Goal: Task Accomplishment & Management: Use online tool/utility

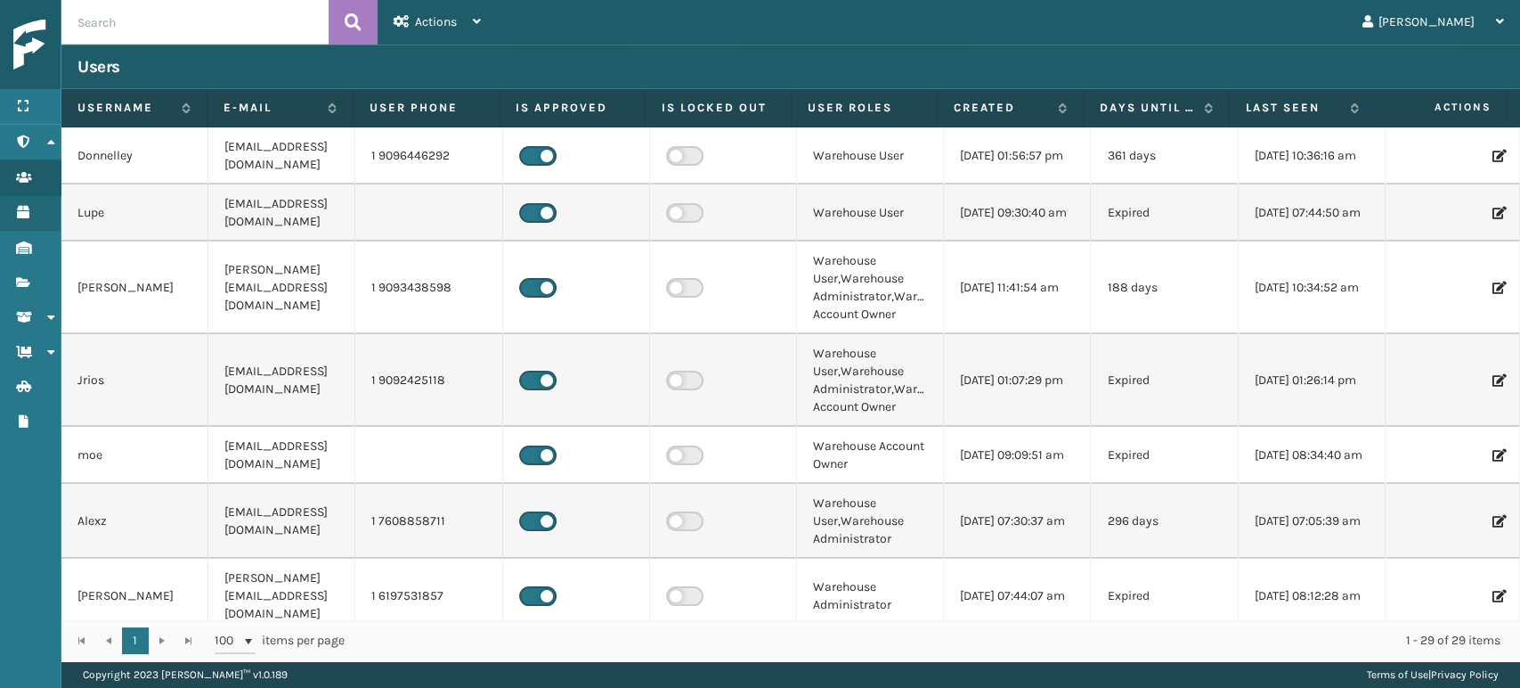
drag, startPoint x: 0, startPoint y: 0, endPoint x: 749, endPoint y: 61, distance: 751.5
click at [749, 61] on div "Users" at bounding box center [790, 66] width 1427 height 21
click at [45, 141] on icon at bounding box center [51, 141] width 14 height 12
click at [471, 24] on div "Actions" at bounding box center [437, 22] width 87 height 45
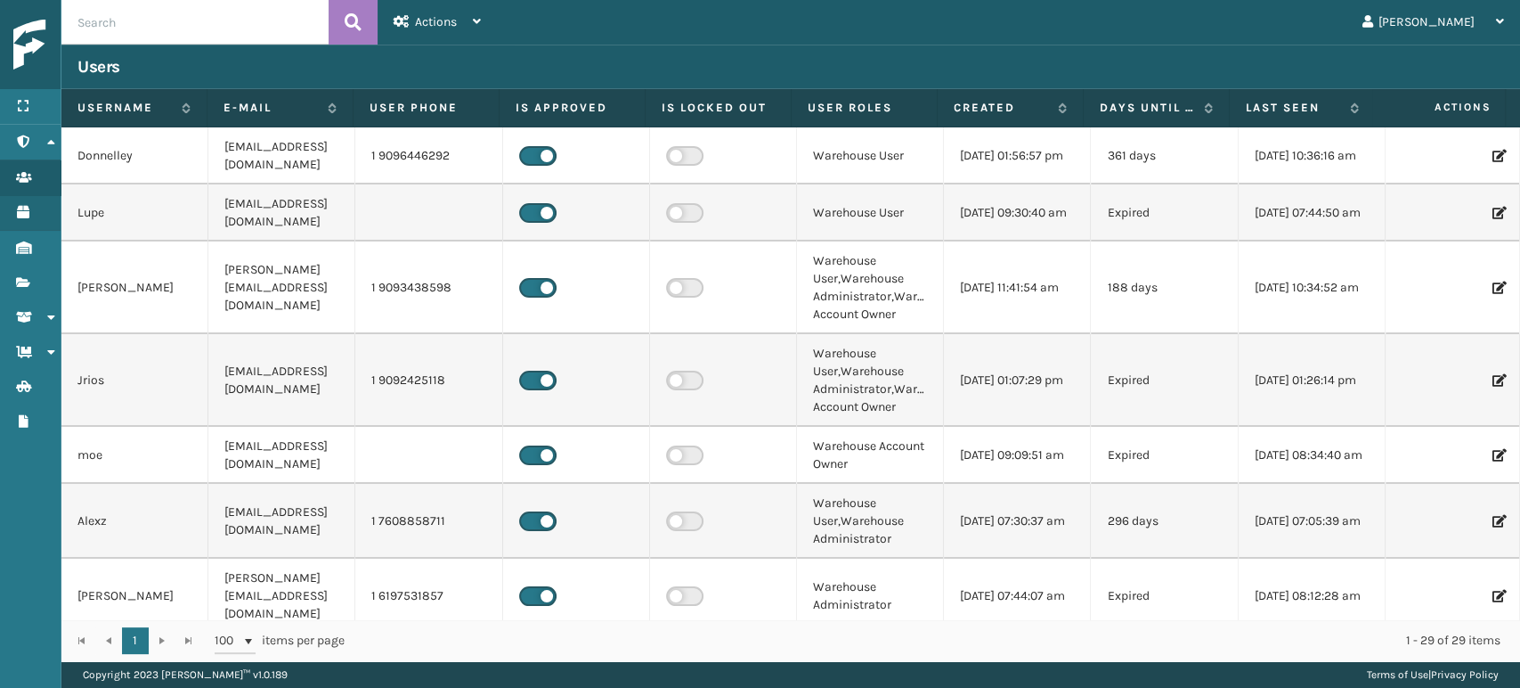
click at [557, 20] on div "Silvia Log Out" at bounding box center [1008, 22] width 1023 height 45
click at [32, 110] on div "Menu" at bounding box center [30, 107] width 61 height 36
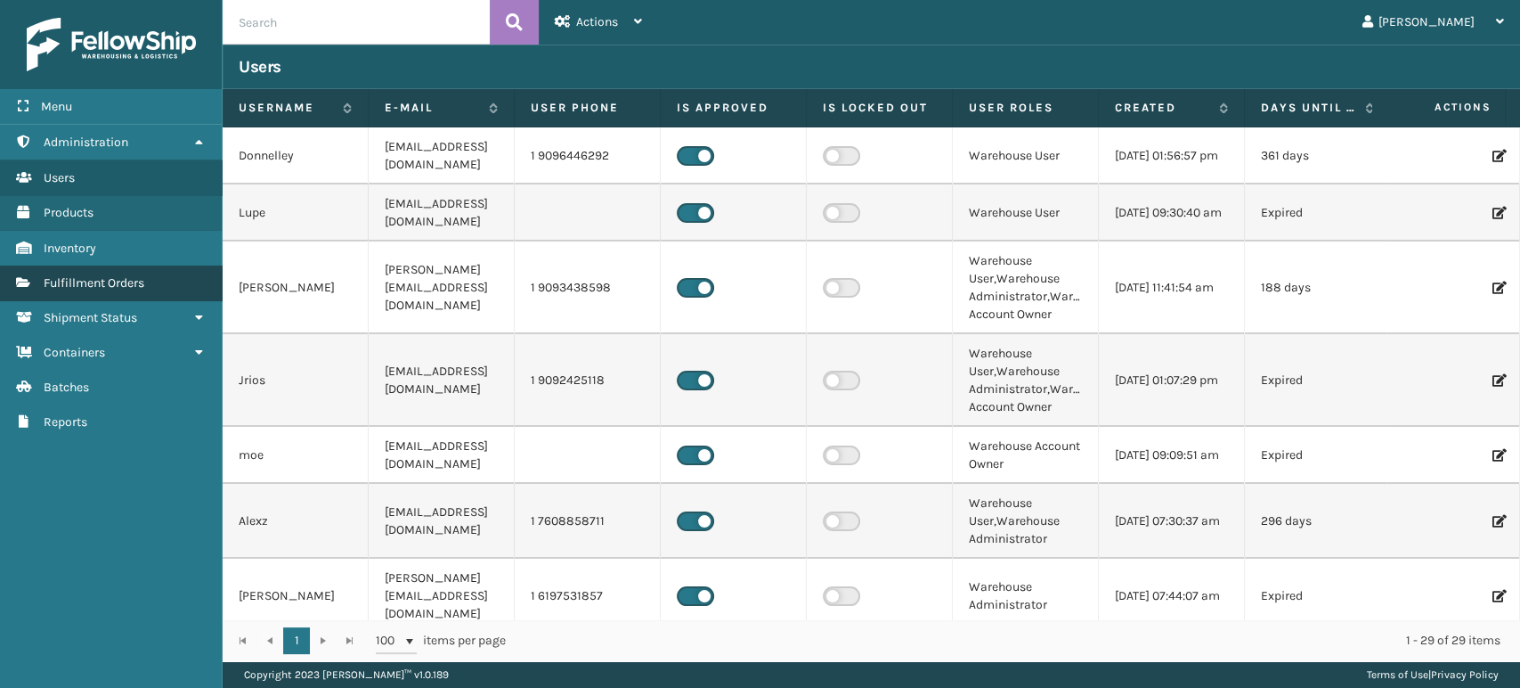
click at [115, 277] on span "Fulfillment Orders" at bounding box center [94, 282] width 101 height 15
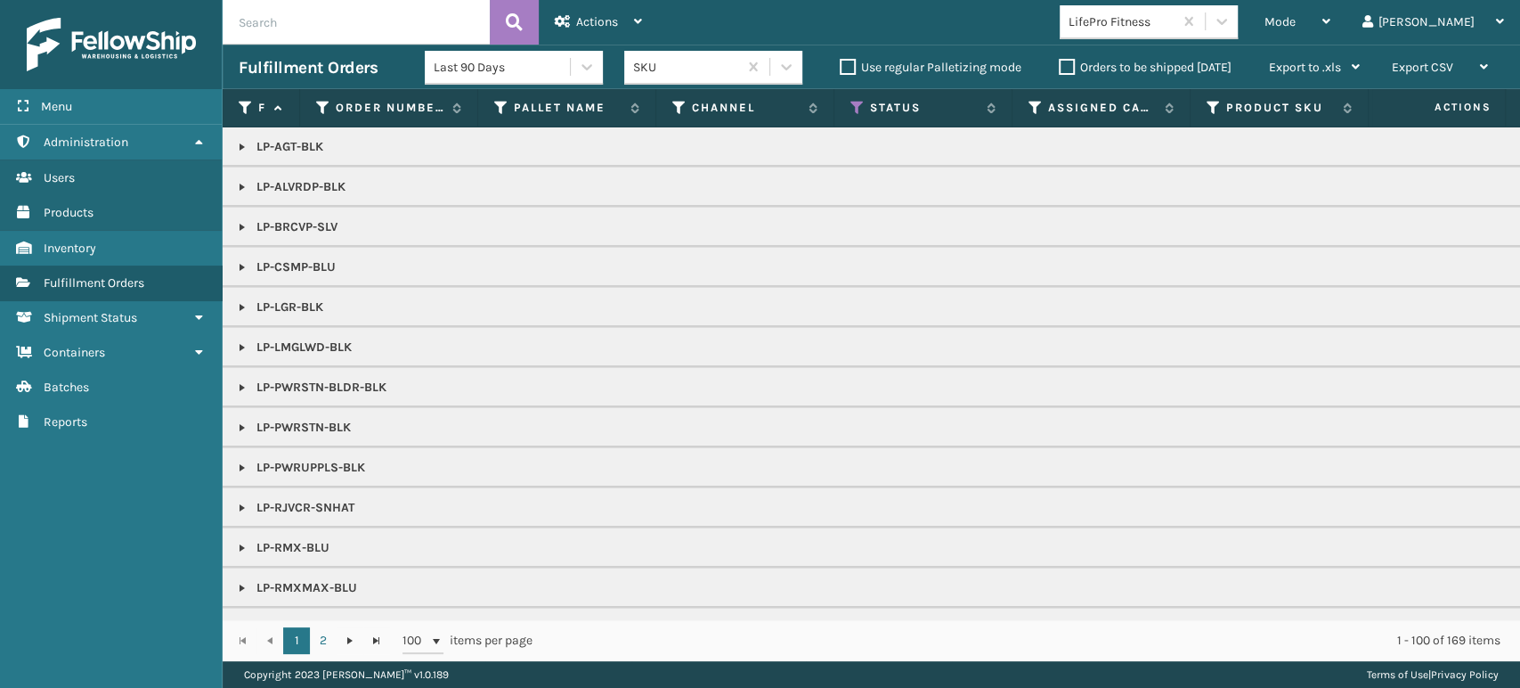
click at [1061, 60] on label "Orders to be shipped [DATE]" at bounding box center [1145, 67] width 173 height 15
click at [1060, 60] on input "Orders to be shipped [DATE]" at bounding box center [1059, 63] width 1 height 12
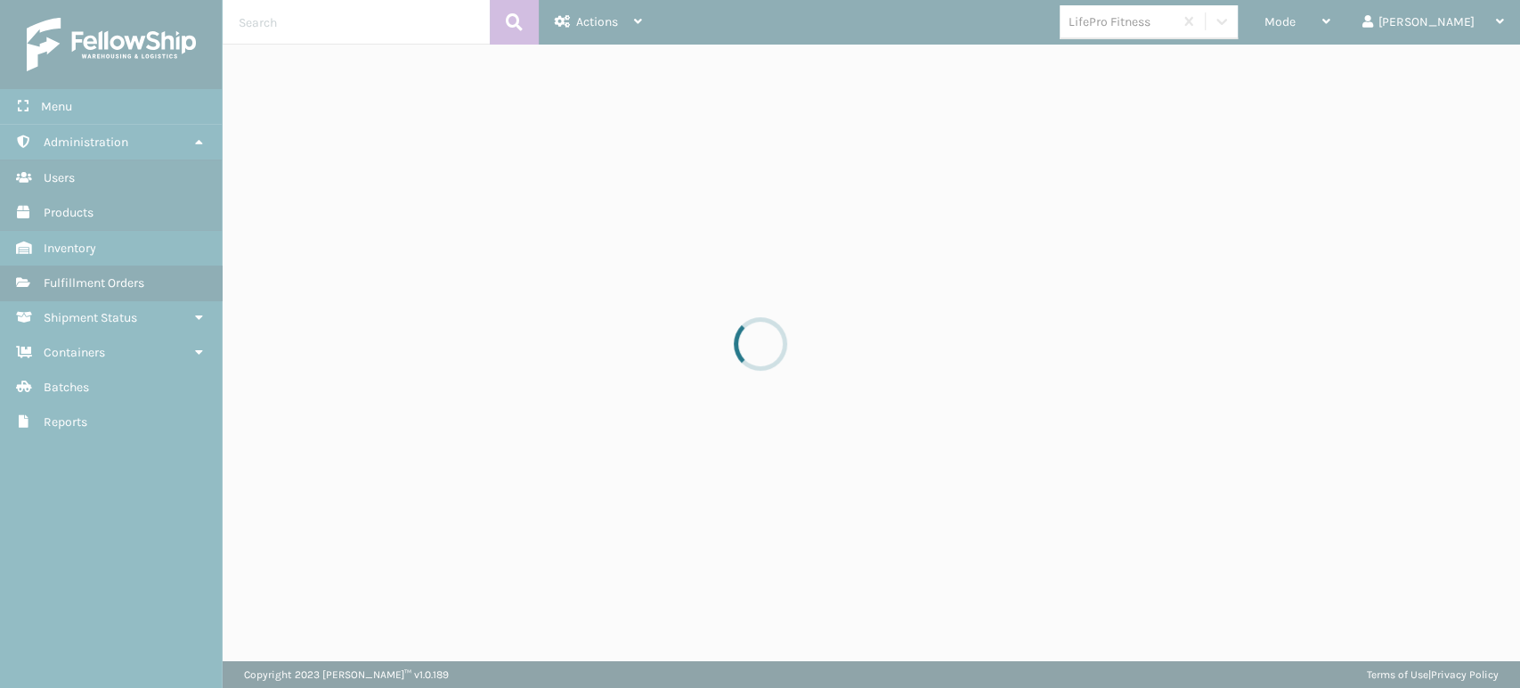
click at [1061, 62] on div at bounding box center [760, 344] width 1520 height 688
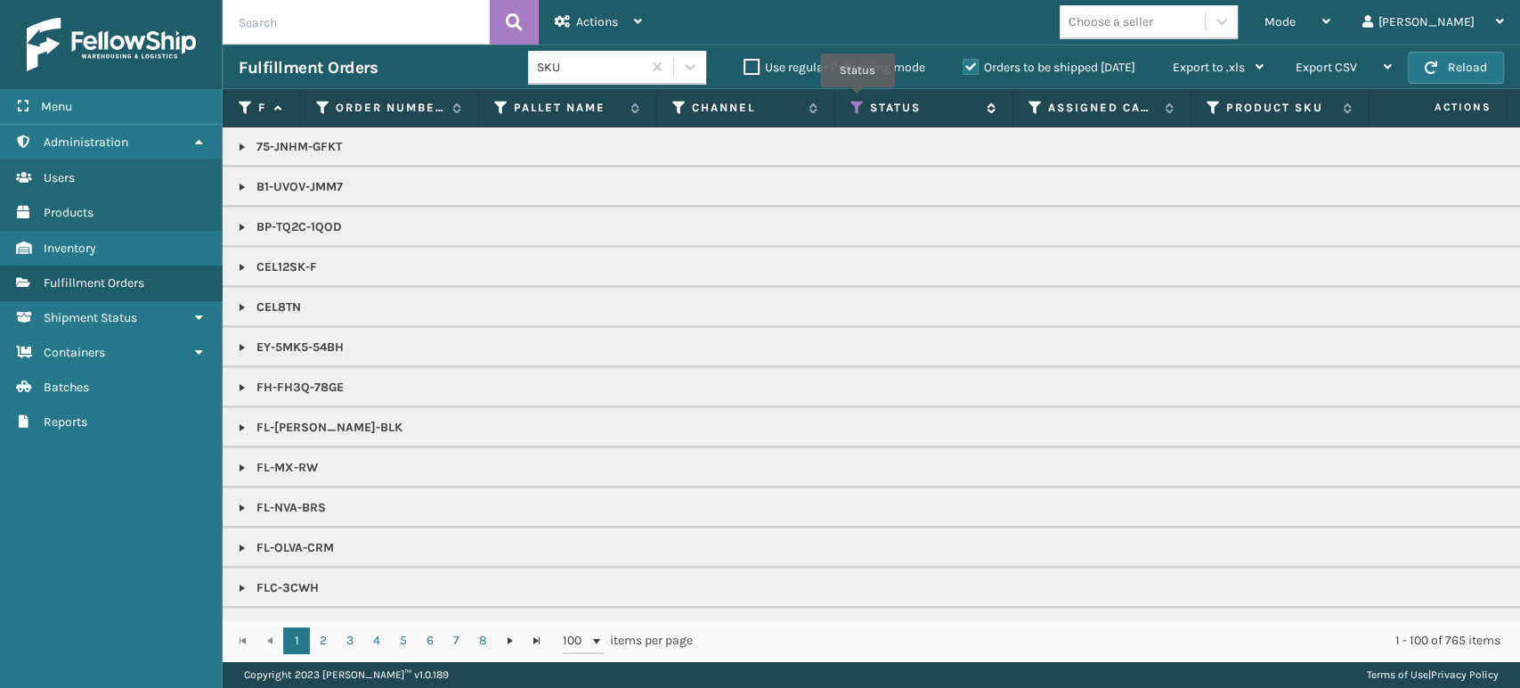
click at [858, 100] on icon at bounding box center [858, 108] width 14 height 16
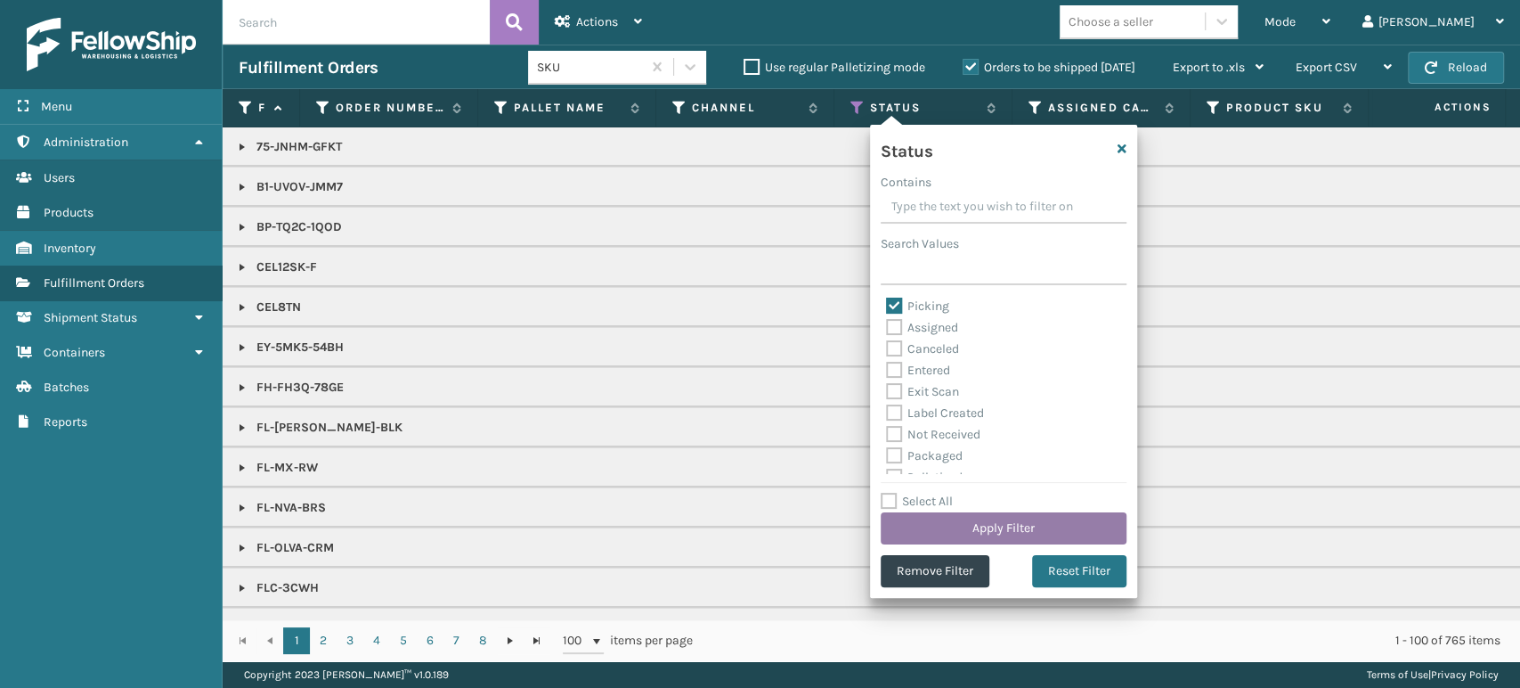
click at [1030, 524] on button "Apply Filter" at bounding box center [1004, 528] width 246 height 32
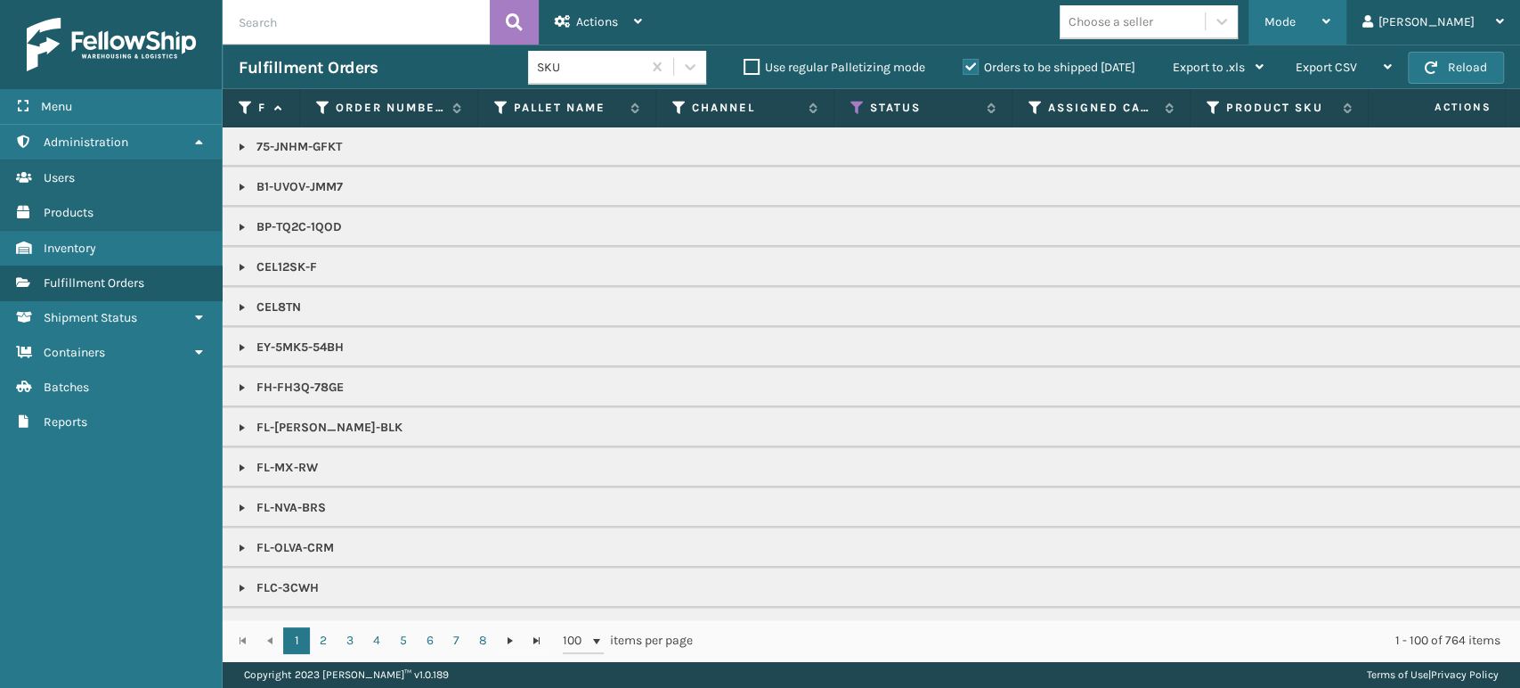
click at [1331, 24] on div "Mode" at bounding box center [1298, 22] width 66 height 45
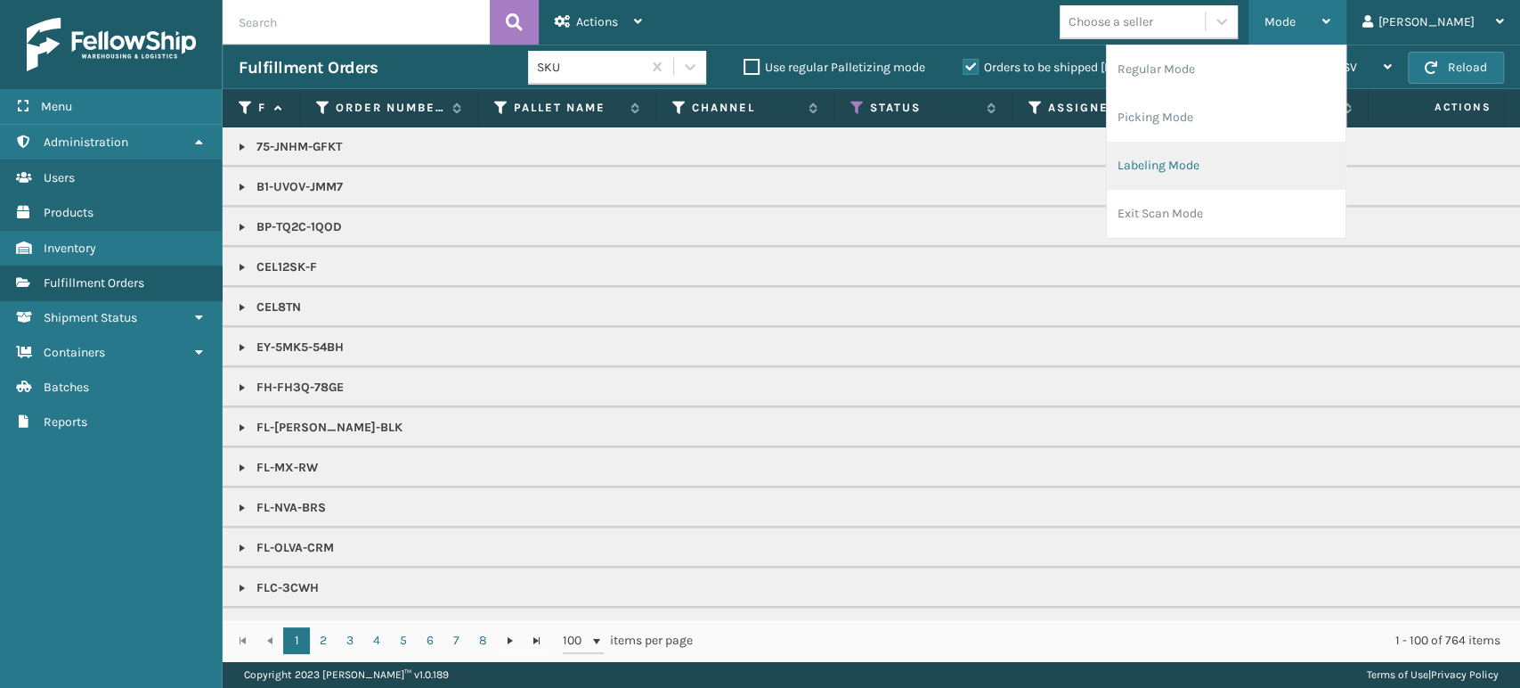
click at [1328, 145] on li "Labeling Mode" at bounding box center [1226, 166] width 239 height 48
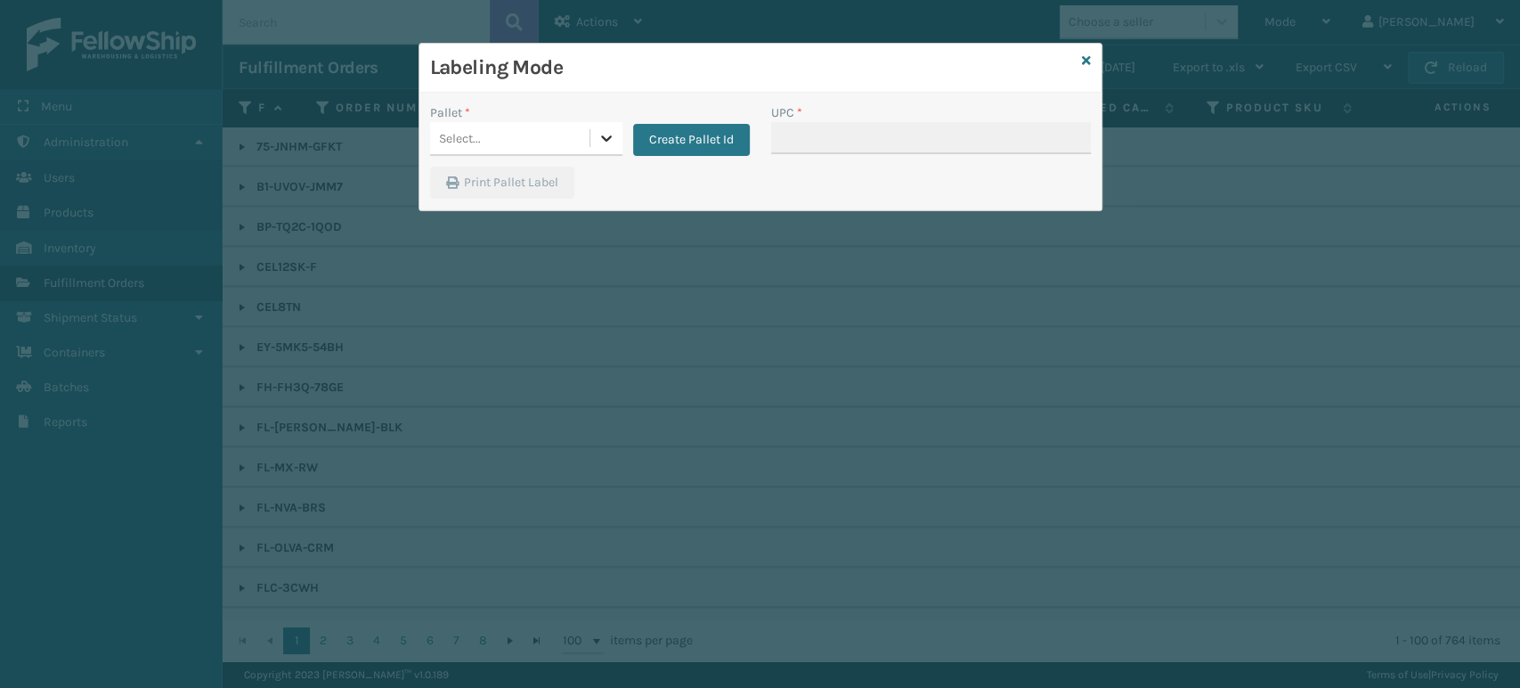
click at [606, 132] on icon at bounding box center [607, 138] width 18 height 18
click at [566, 175] on div "UPSG-BS73A1ZB3V" at bounding box center [526, 183] width 192 height 33
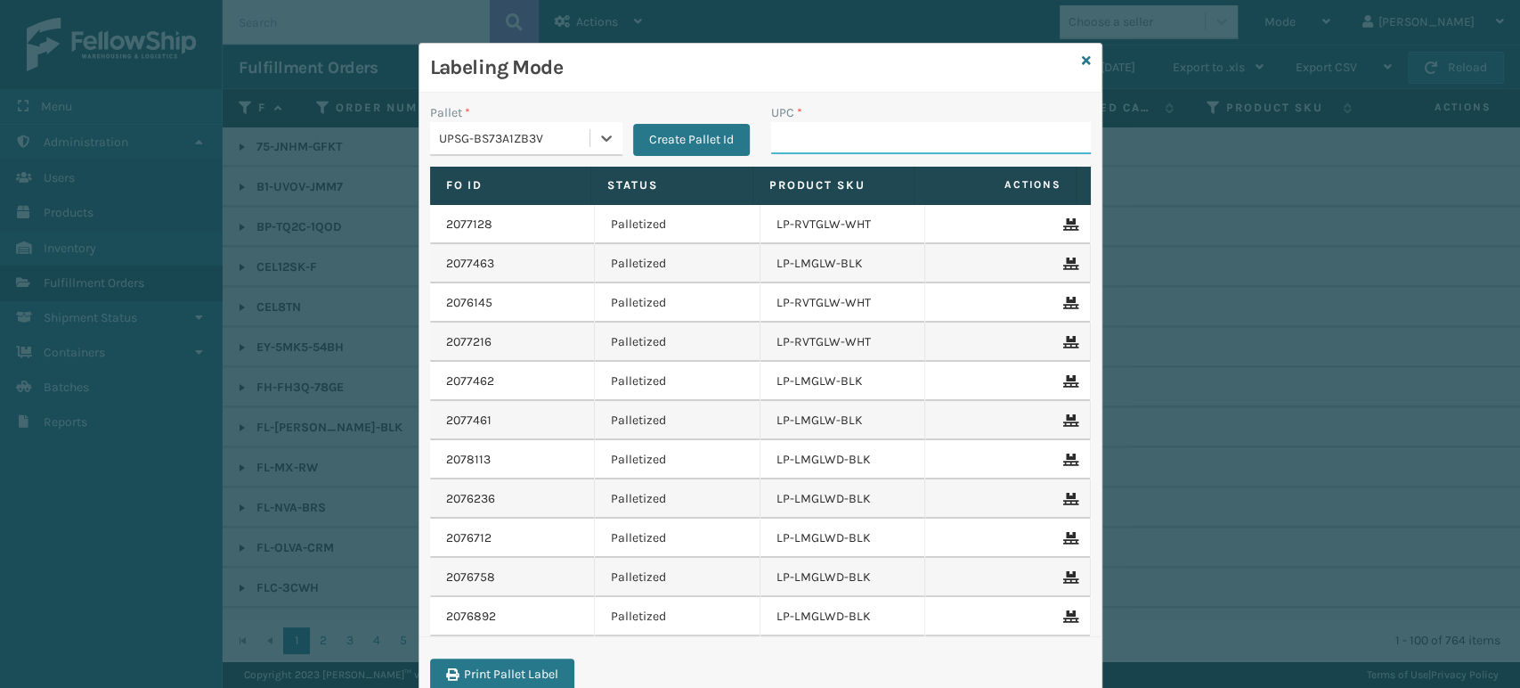
drag, startPoint x: 838, startPoint y: 135, endPoint x: 849, endPoint y: 125, distance: 15.1
click at [846, 129] on input "UPC *" at bounding box center [931, 138] width 320 height 32
type input "810090933139"
type input "068888011"
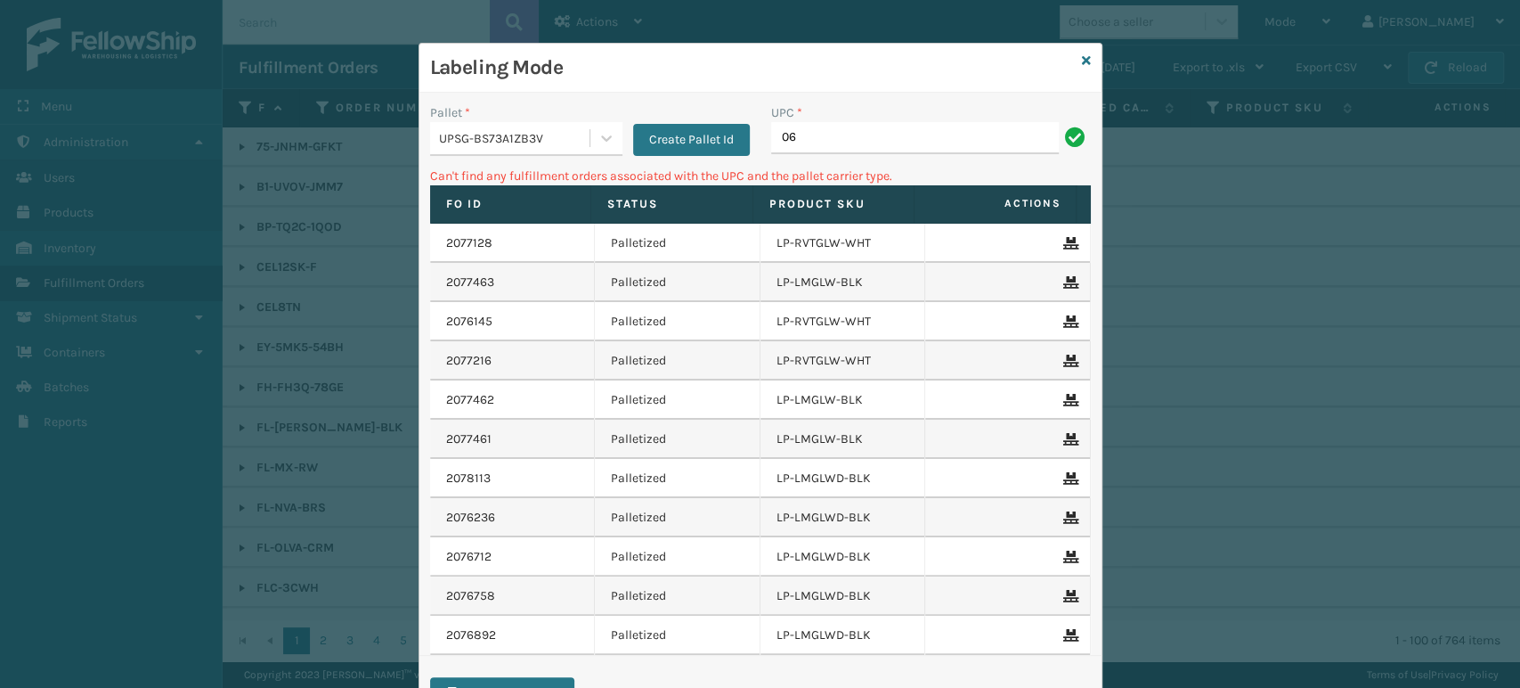
type input "0"
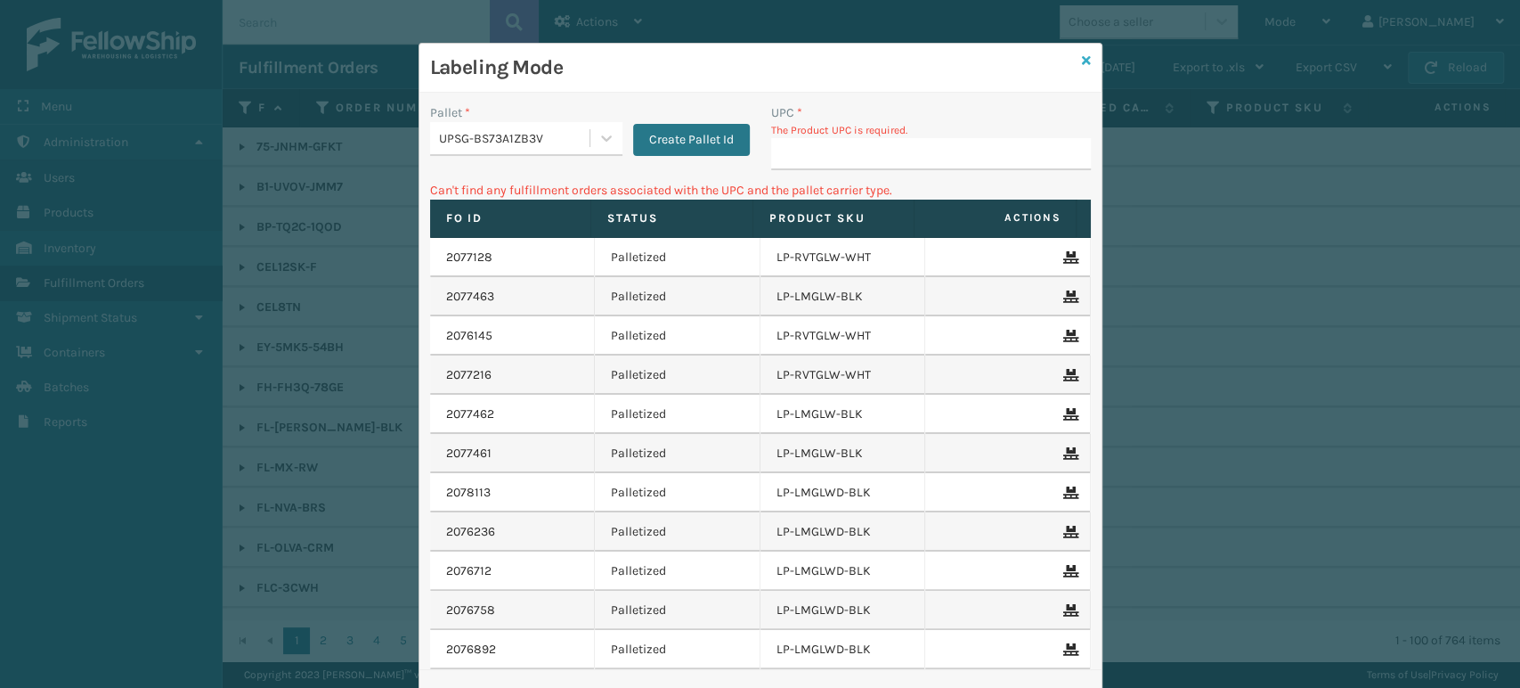
click at [1082, 54] on icon at bounding box center [1086, 60] width 9 height 12
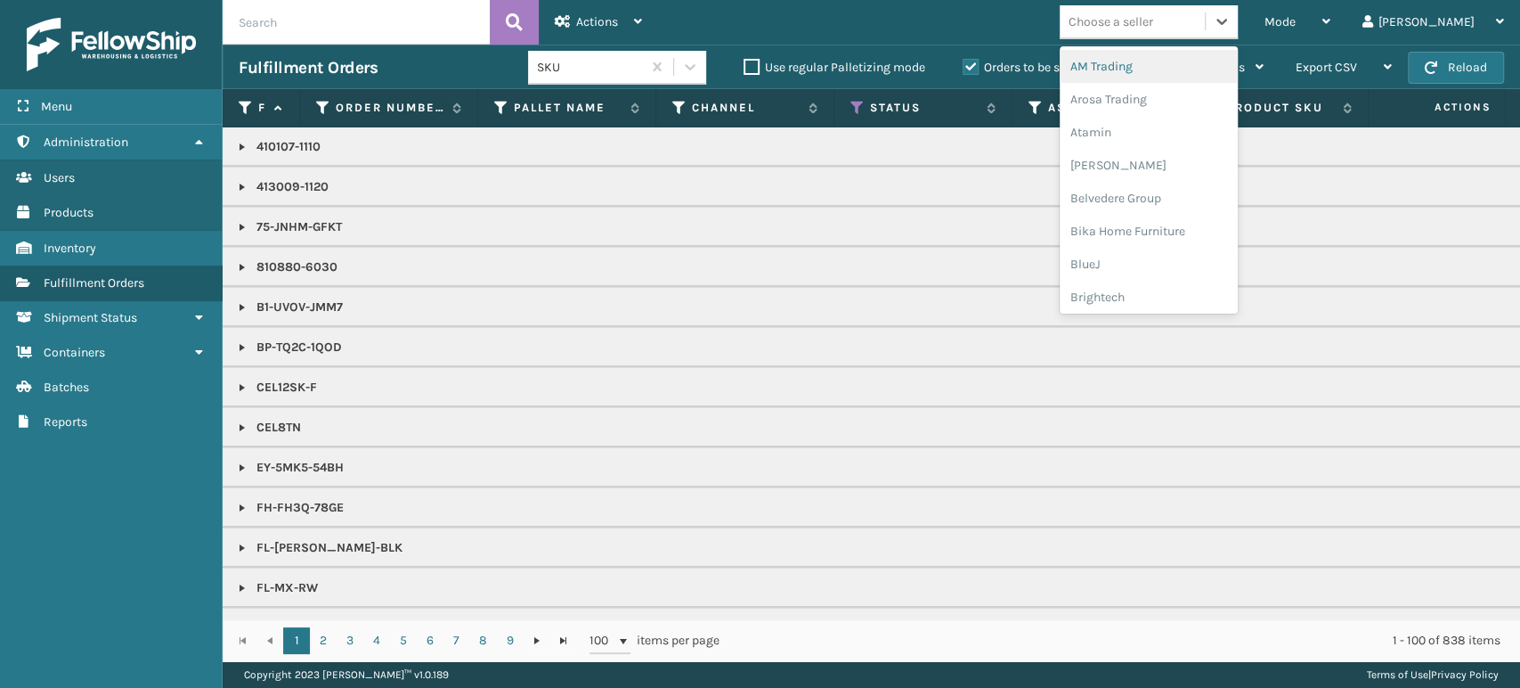
click at [1153, 22] on div "Choose a seller" at bounding box center [1111, 21] width 85 height 19
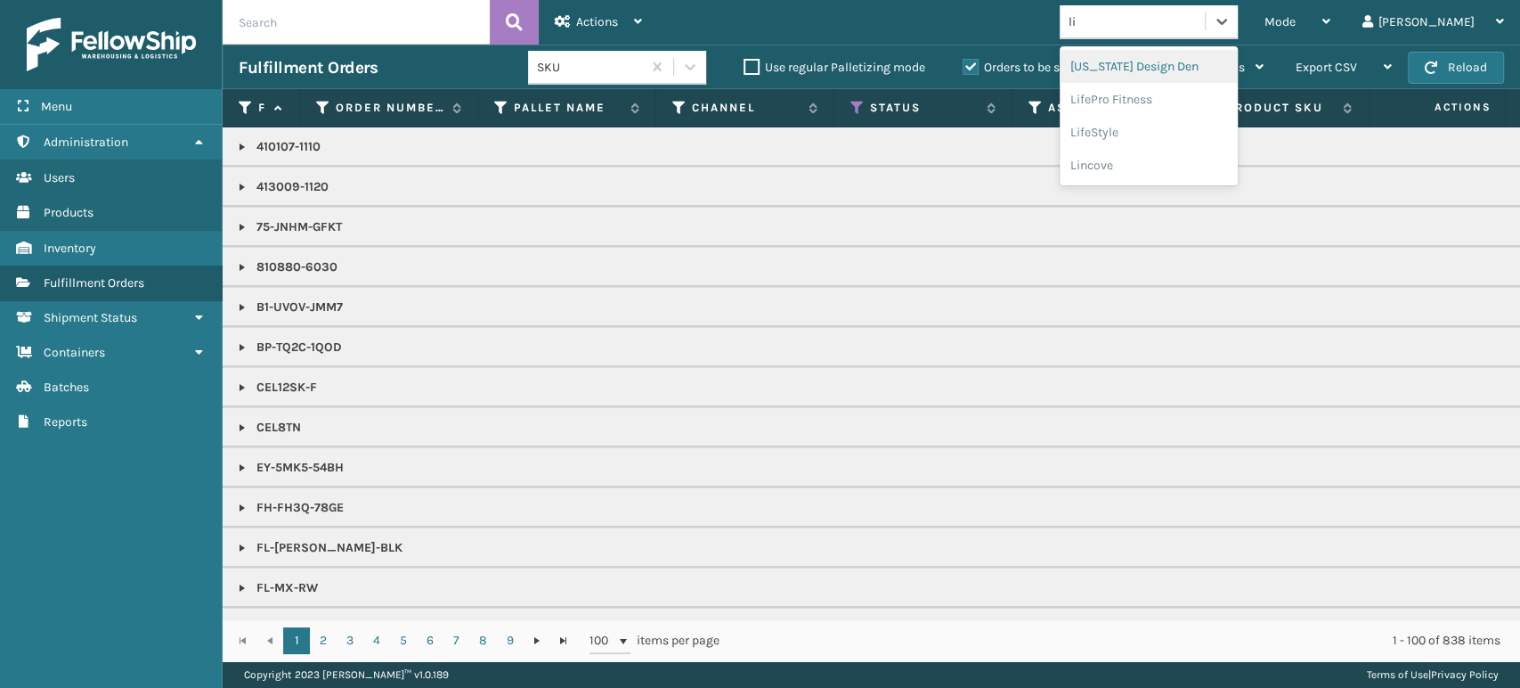
type input "lif"
click at [1175, 94] on div "LifePro Fitness" at bounding box center [1149, 99] width 178 height 33
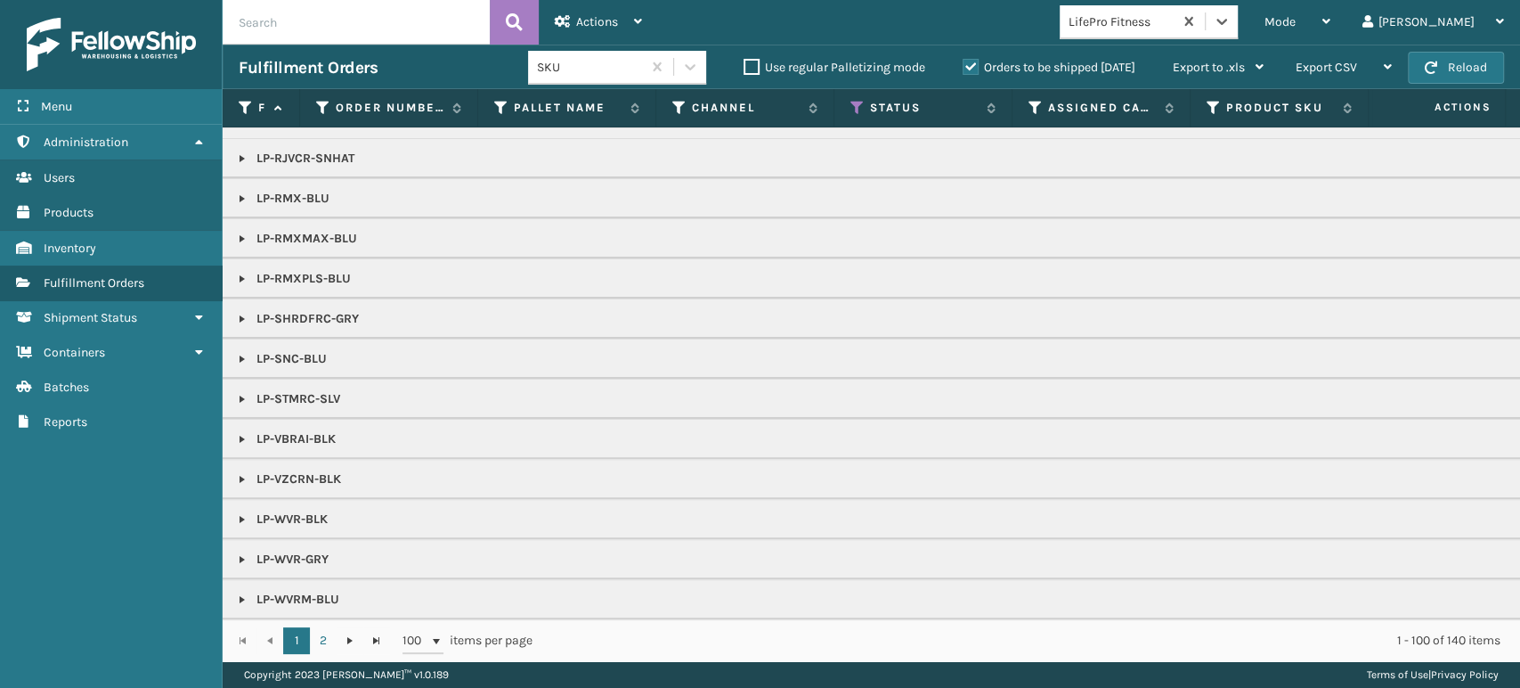
scroll to position [281, 0]
click at [238, 512] on link at bounding box center [242, 519] width 14 height 14
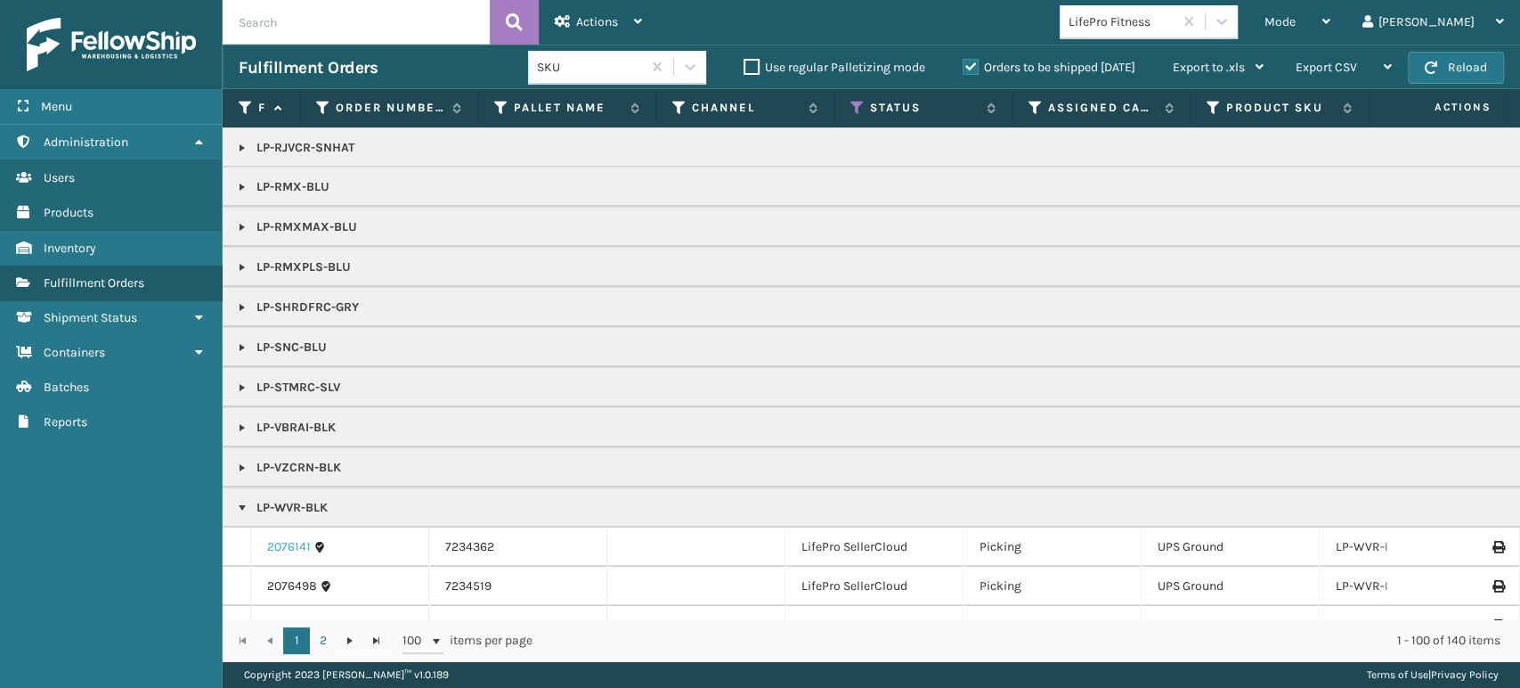
click at [294, 542] on link "2076141" at bounding box center [289, 547] width 44 height 18
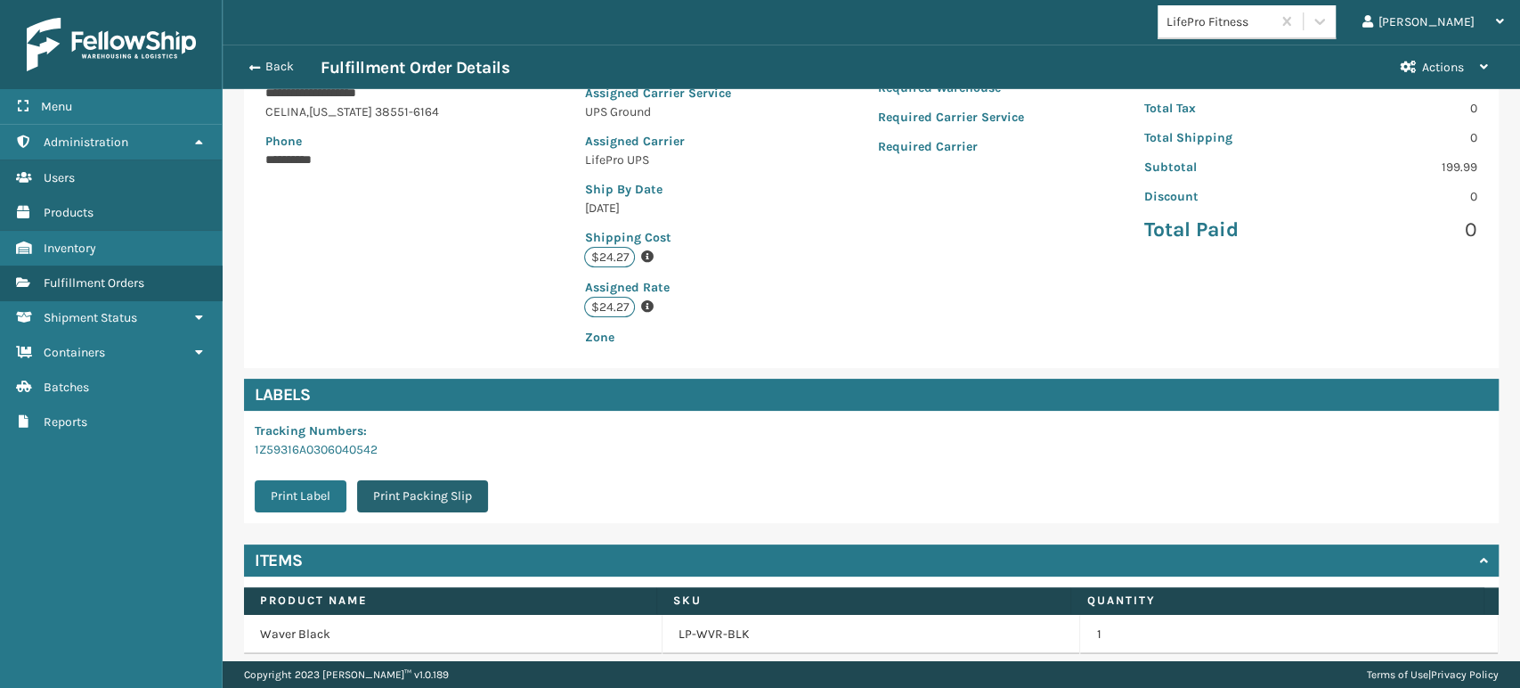
scroll to position [363, 0]
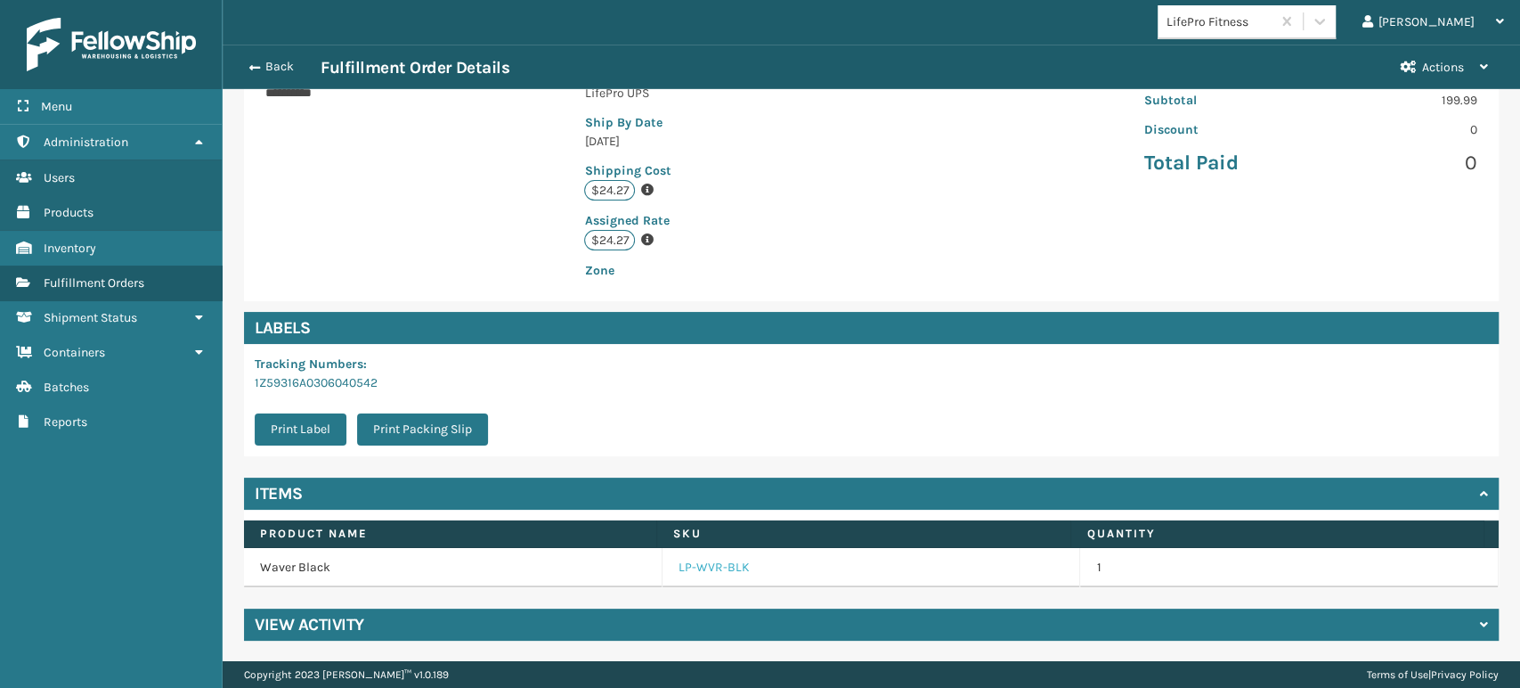
click at [694, 561] on link "LP-WVR-BLK" at bounding box center [714, 567] width 71 height 18
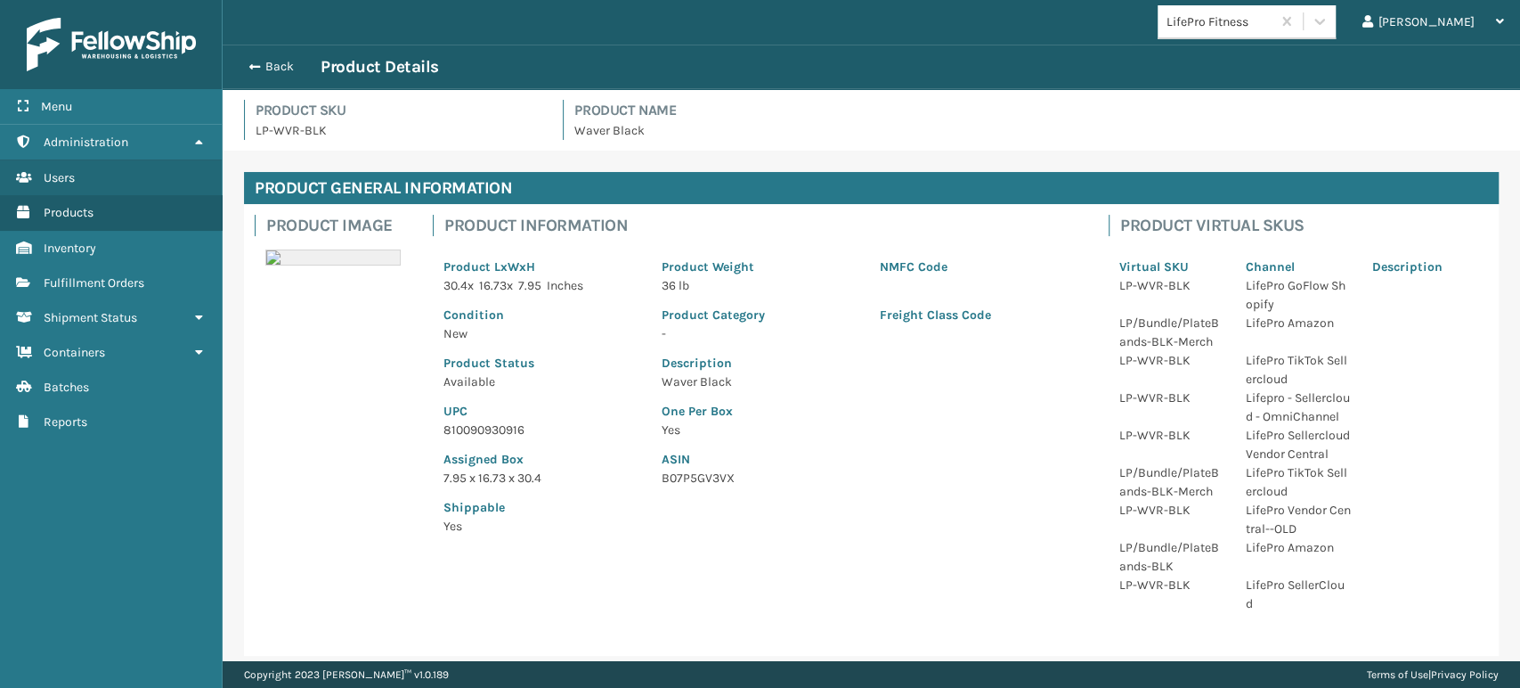
click at [499, 421] on p "810090930916" at bounding box center [542, 429] width 197 height 19
click at [499, 426] on p "810090930916" at bounding box center [542, 429] width 197 height 19
click at [275, 63] on button "Back" at bounding box center [280, 67] width 82 height 16
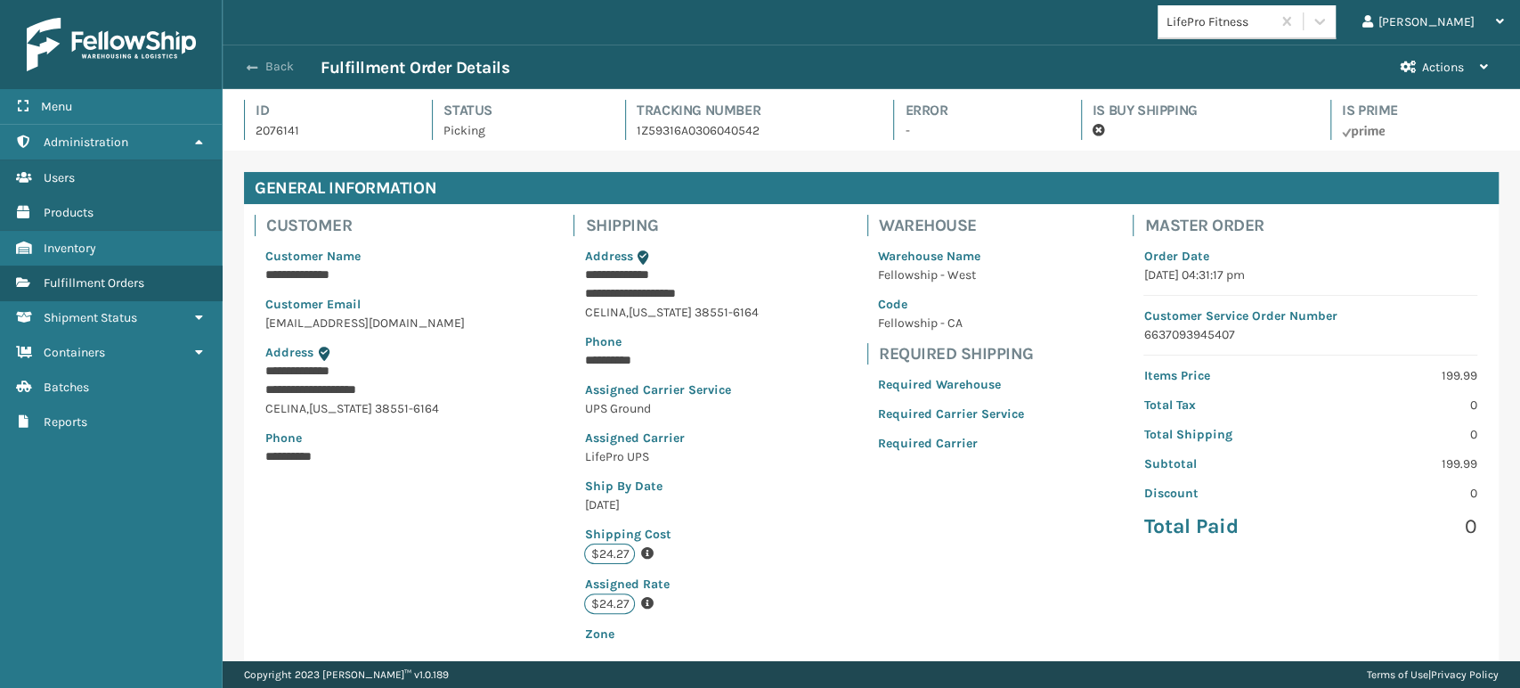
scroll to position [43, 1297]
click at [278, 62] on button "Back" at bounding box center [280, 67] width 82 height 16
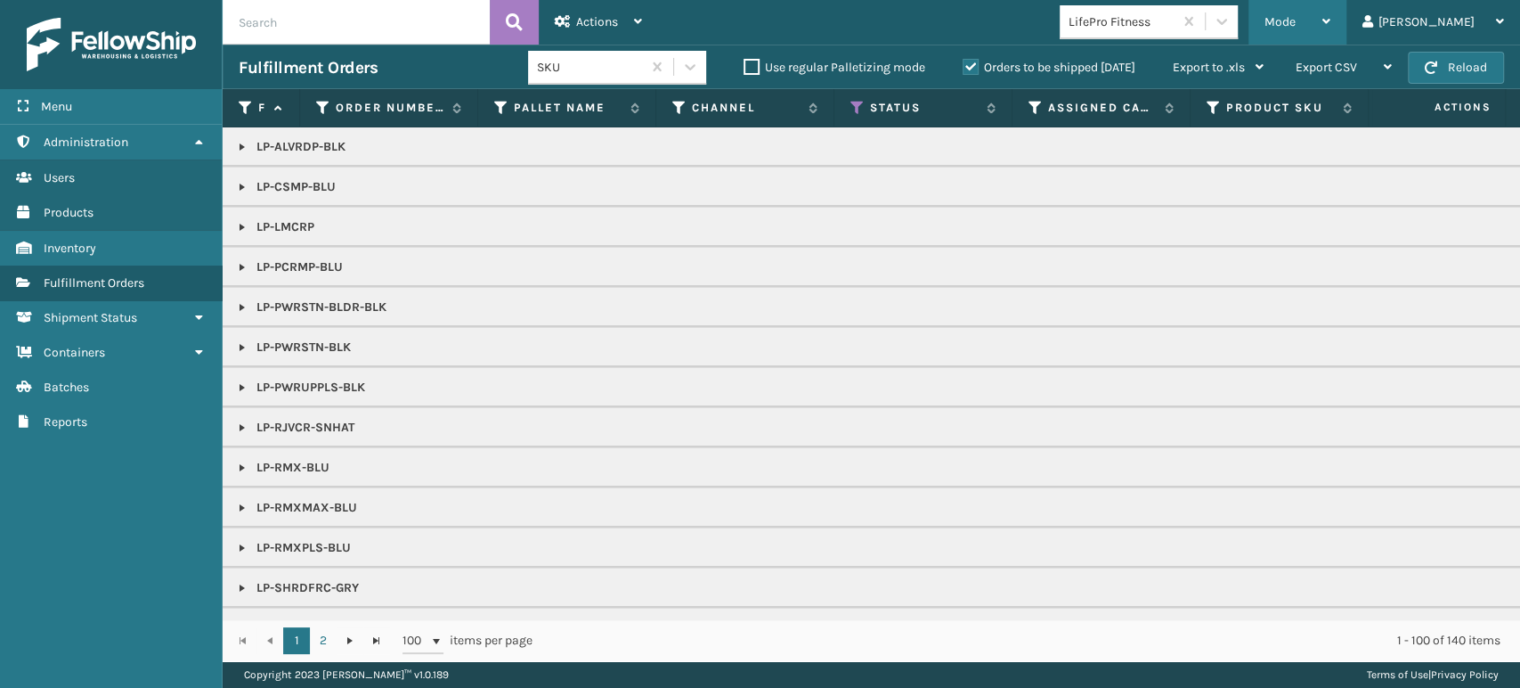
click at [1296, 17] on span "Mode" at bounding box center [1280, 21] width 31 height 15
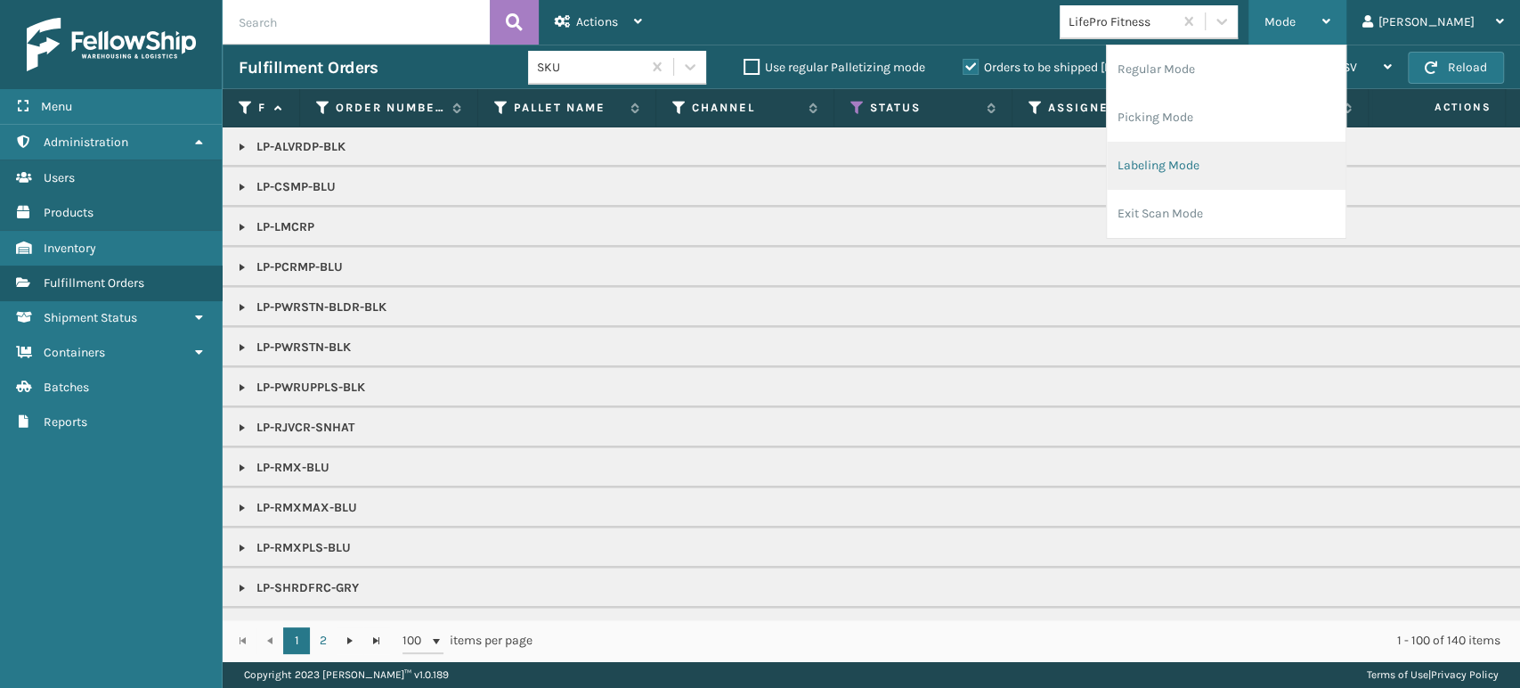
click at [1296, 182] on li "Labeling Mode" at bounding box center [1226, 166] width 239 height 48
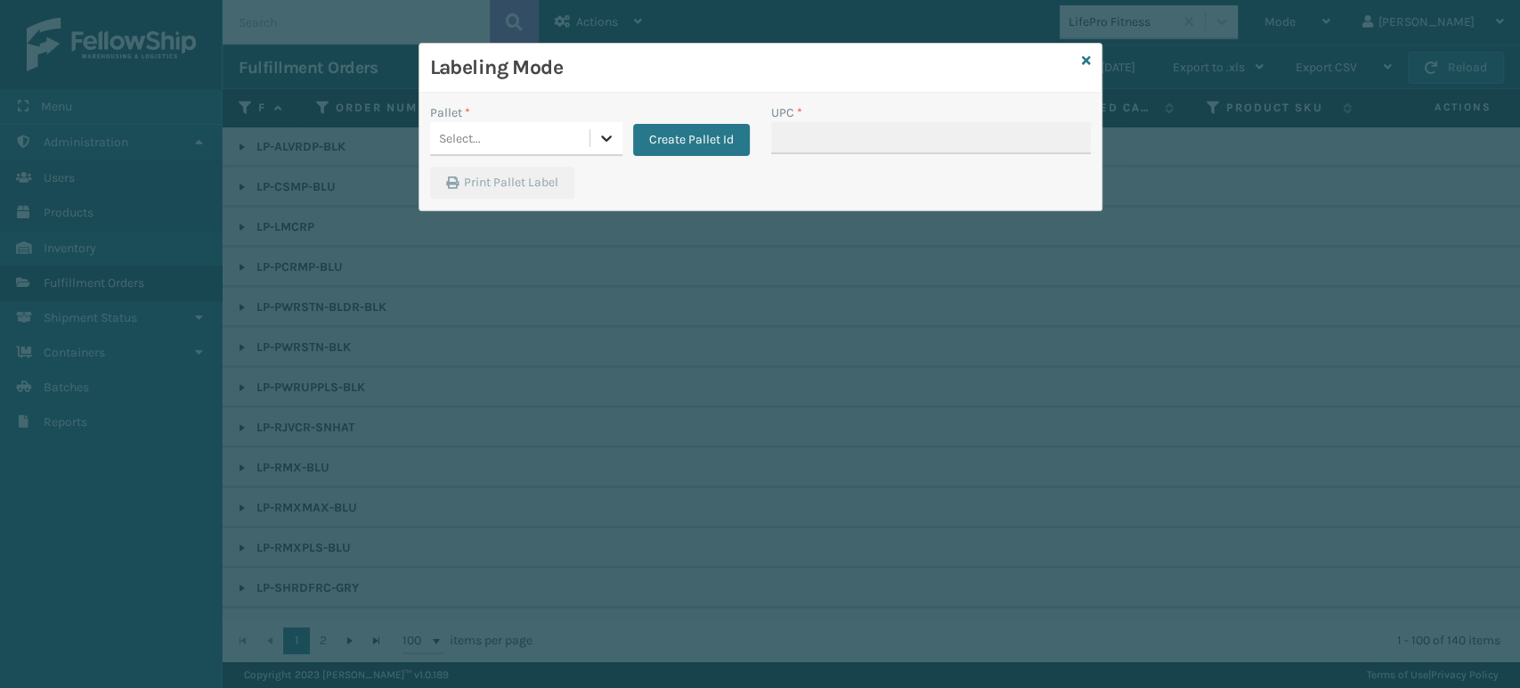
click at [606, 134] on icon at bounding box center [607, 138] width 18 height 18
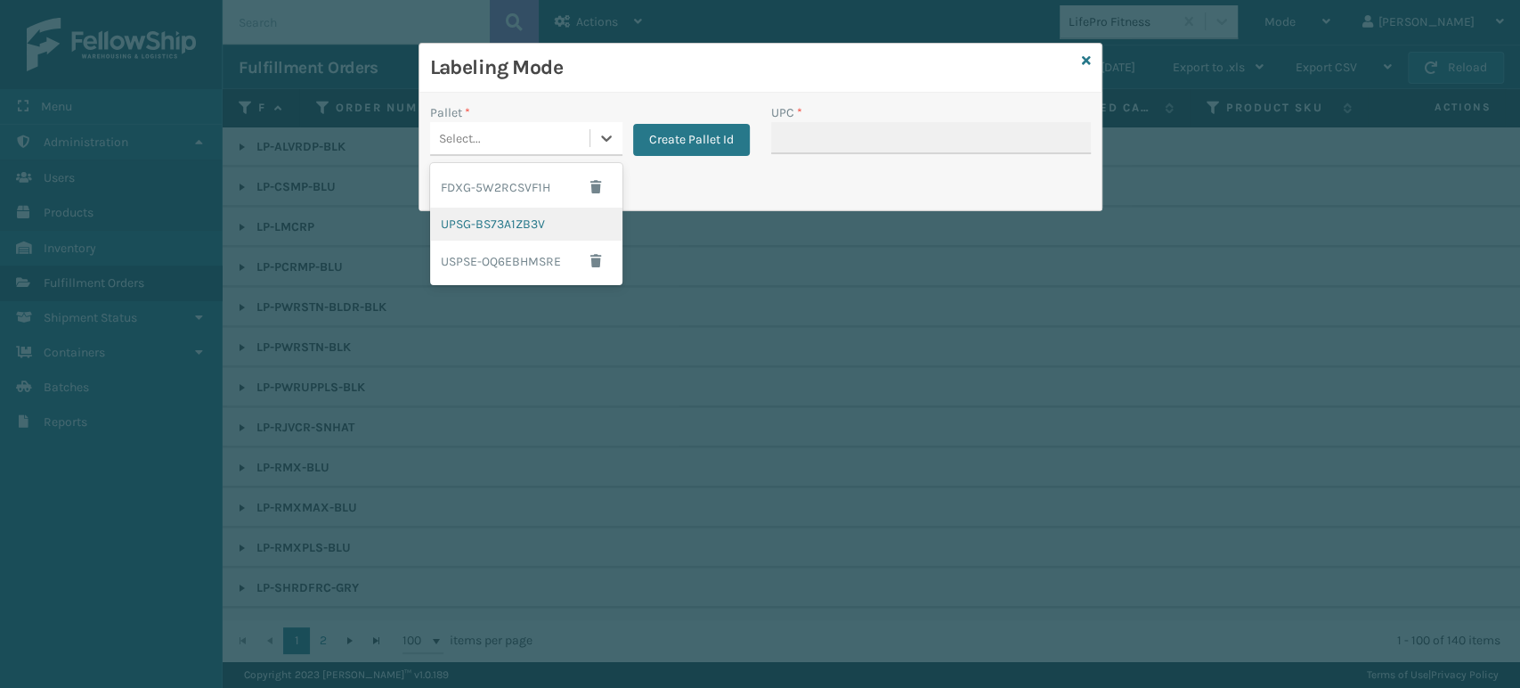
click at [558, 224] on div "UPSG-BS73A1ZB3V" at bounding box center [526, 224] width 192 height 33
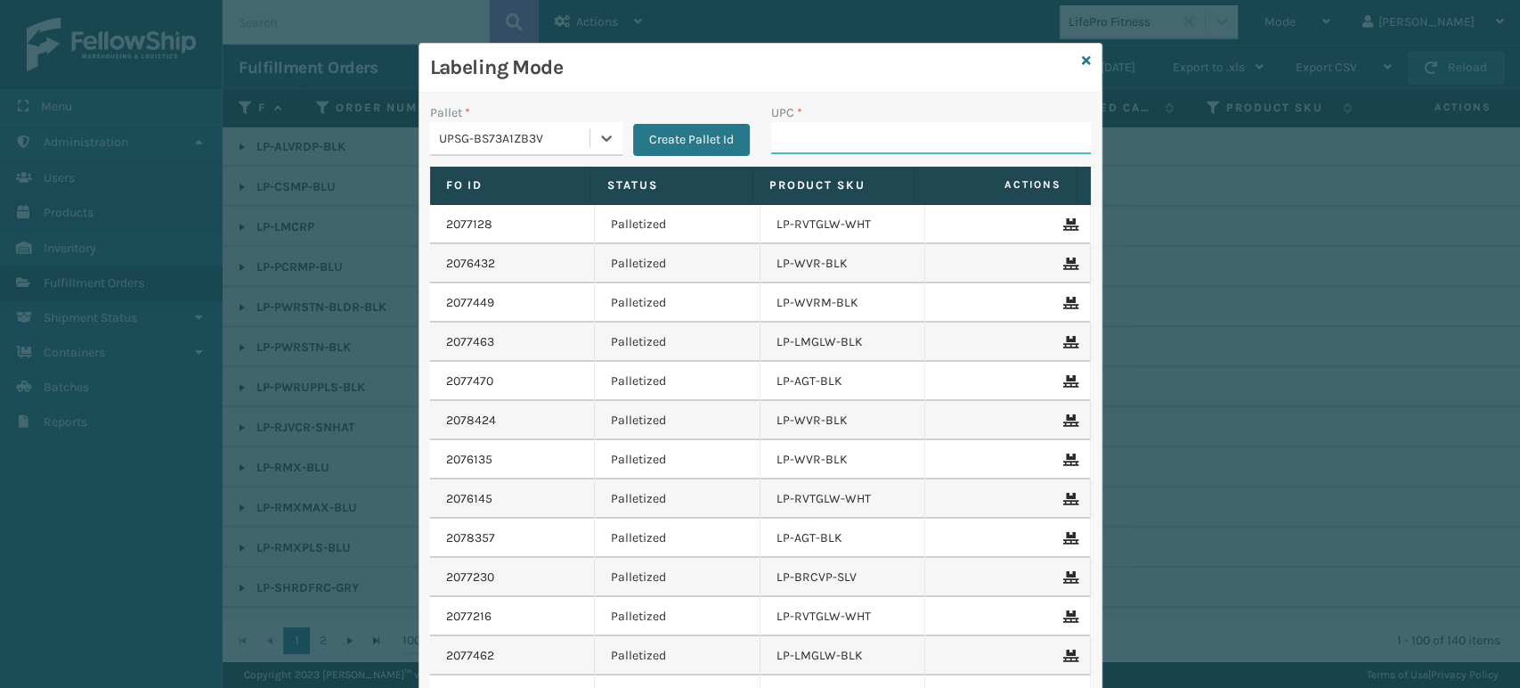
click at [859, 148] on input "UPC *" at bounding box center [931, 138] width 320 height 32
paste input "810090930916"
type input "810090930916"
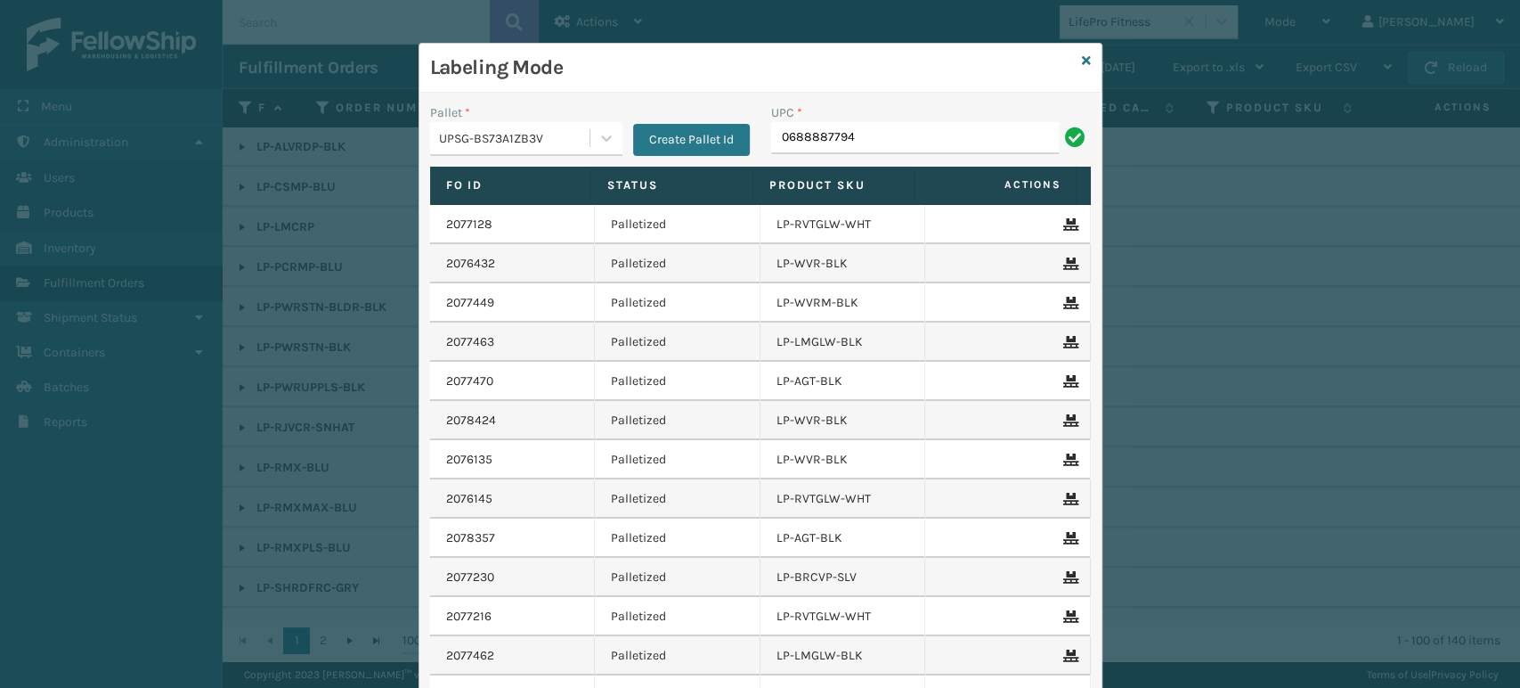
type input "06888877941"
type input "068888779"
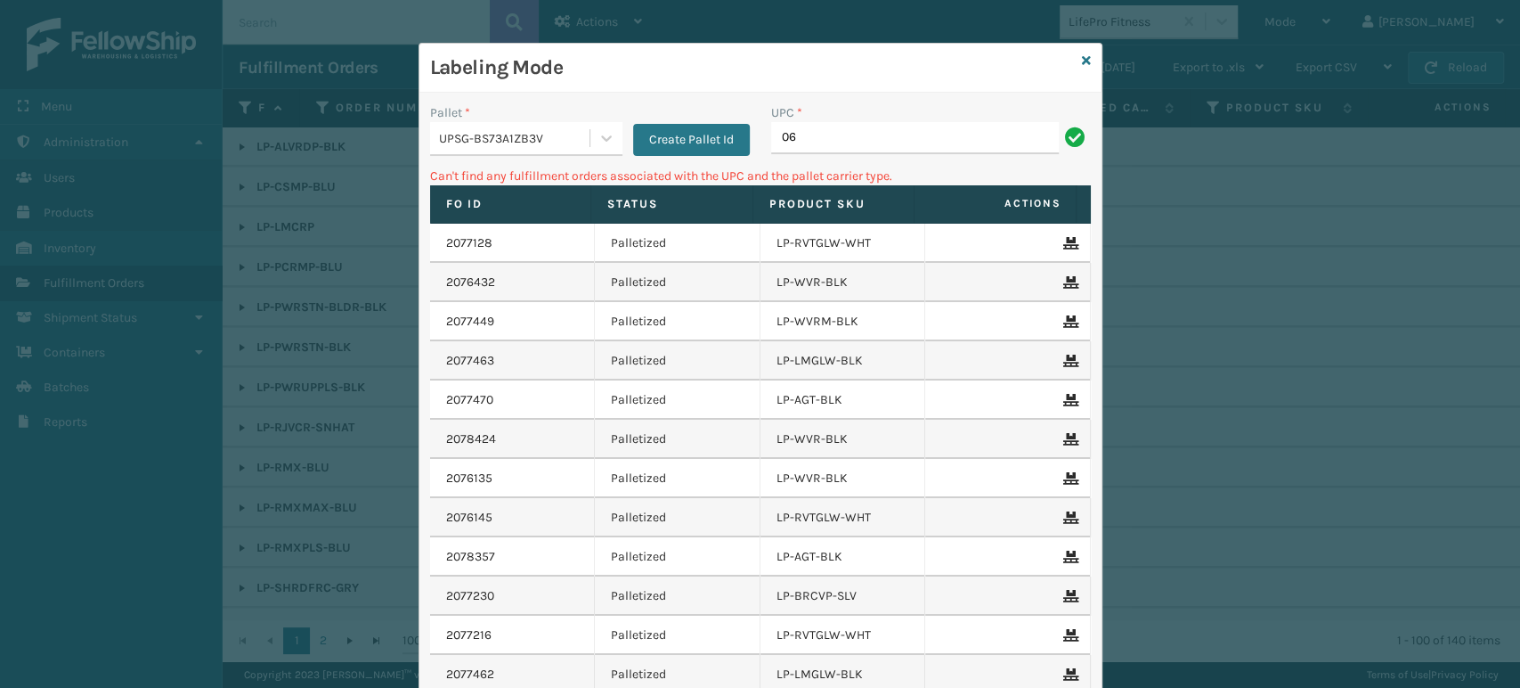
type input "0"
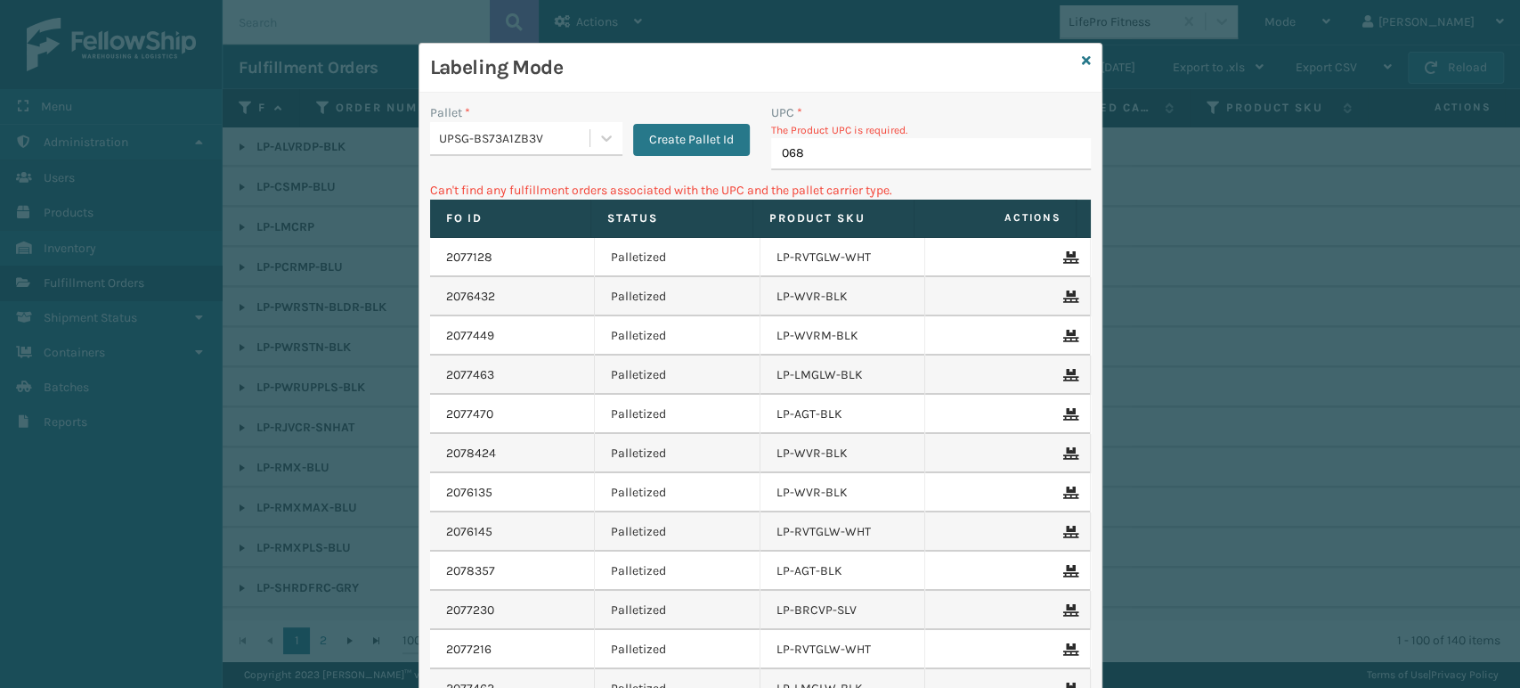
type input "0688"
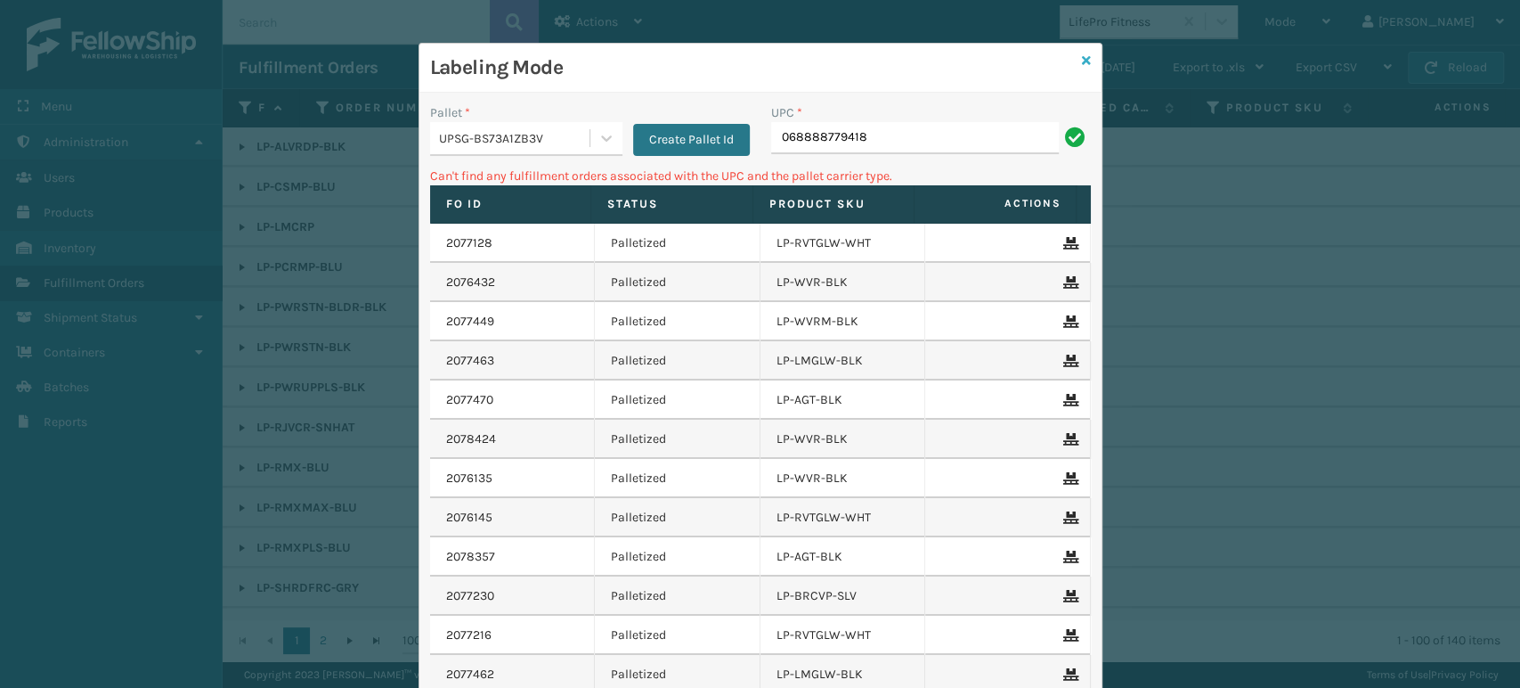
click at [1082, 52] on link at bounding box center [1086, 61] width 9 height 19
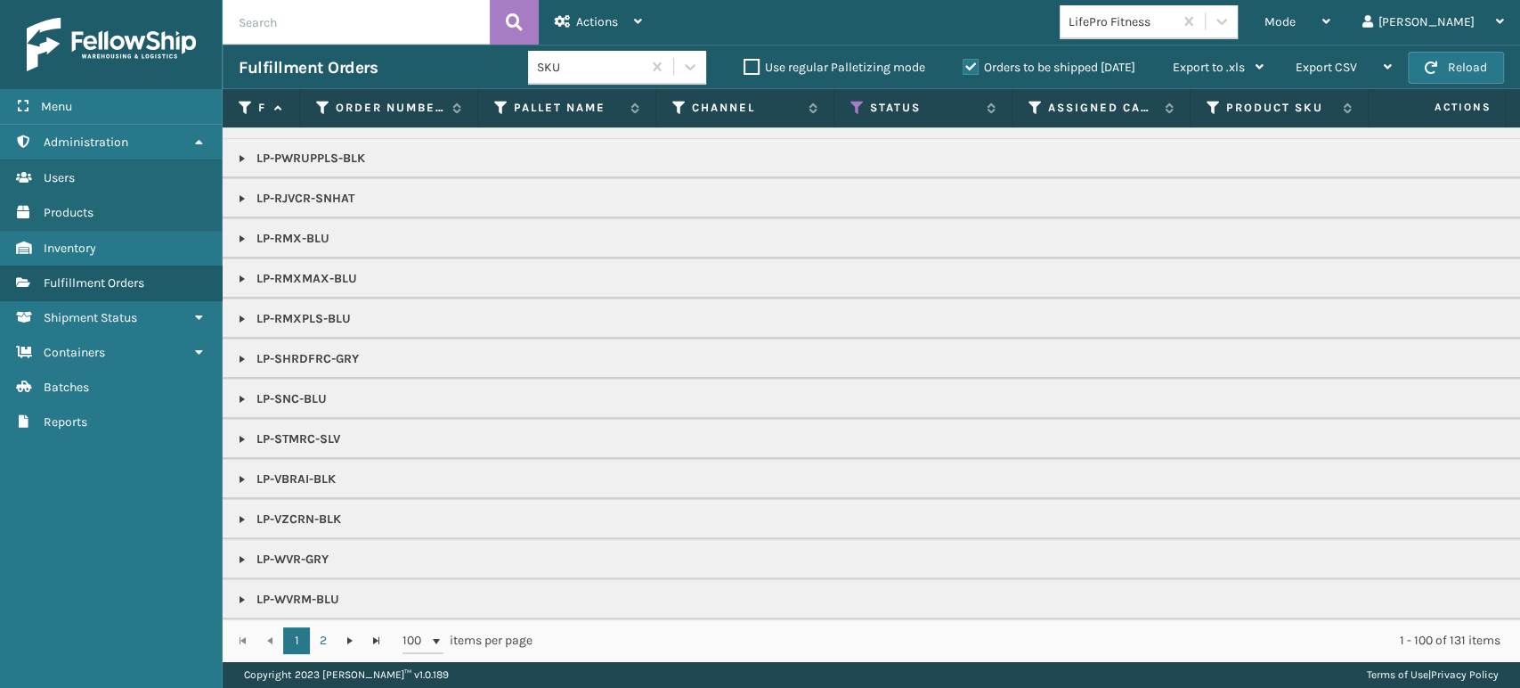
scroll to position [200, 0]
click at [331, 640] on link "2" at bounding box center [323, 640] width 27 height 27
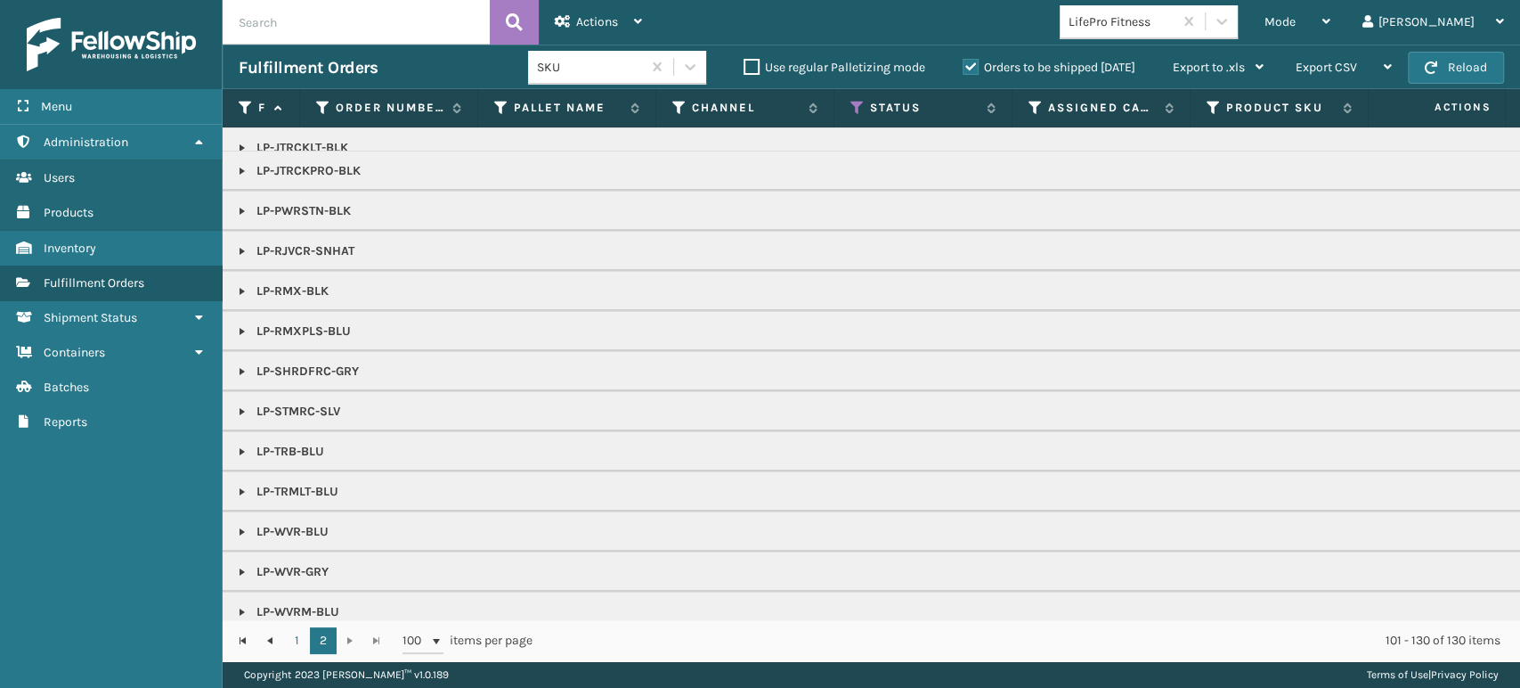
scroll to position [81, 0]
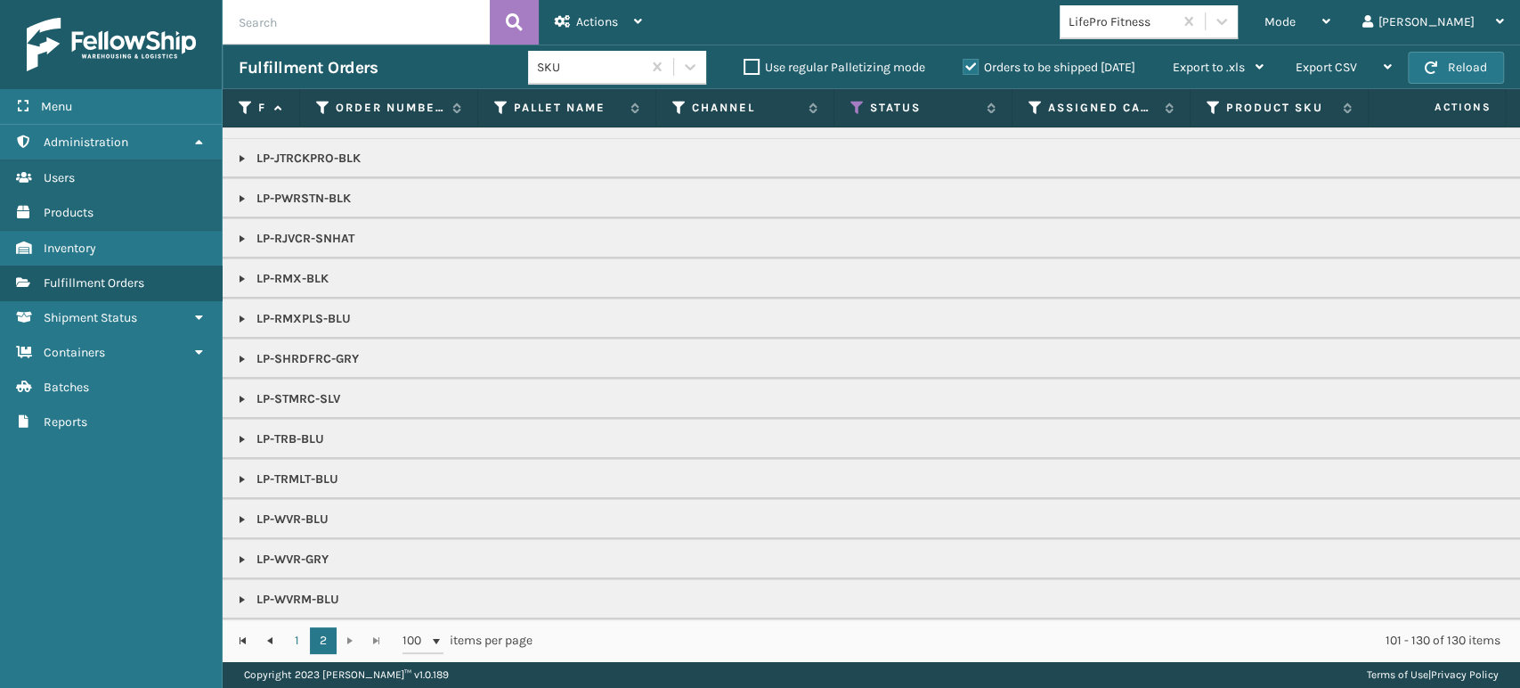
click at [240, 512] on link at bounding box center [242, 519] width 14 height 14
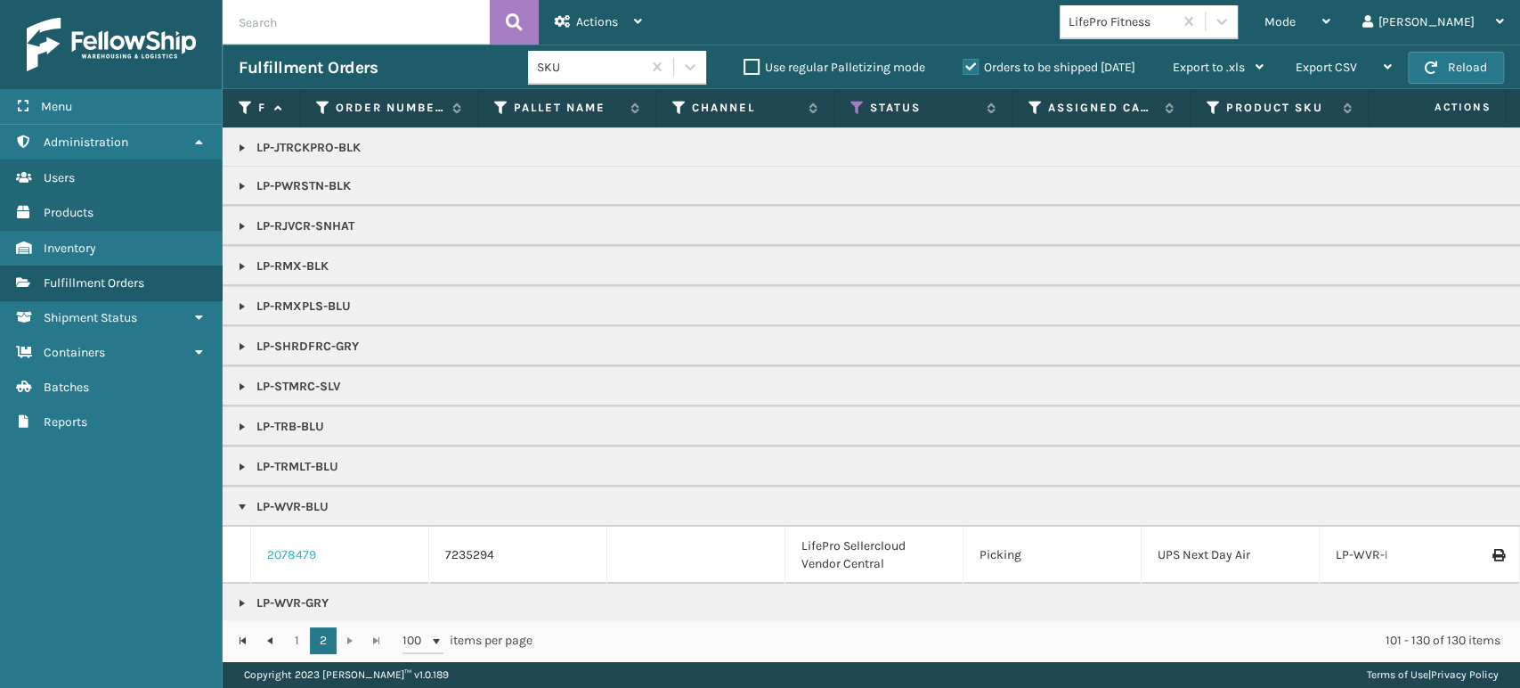
click at [294, 549] on link "2078479" at bounding box center [291, 555] width 49 height 18
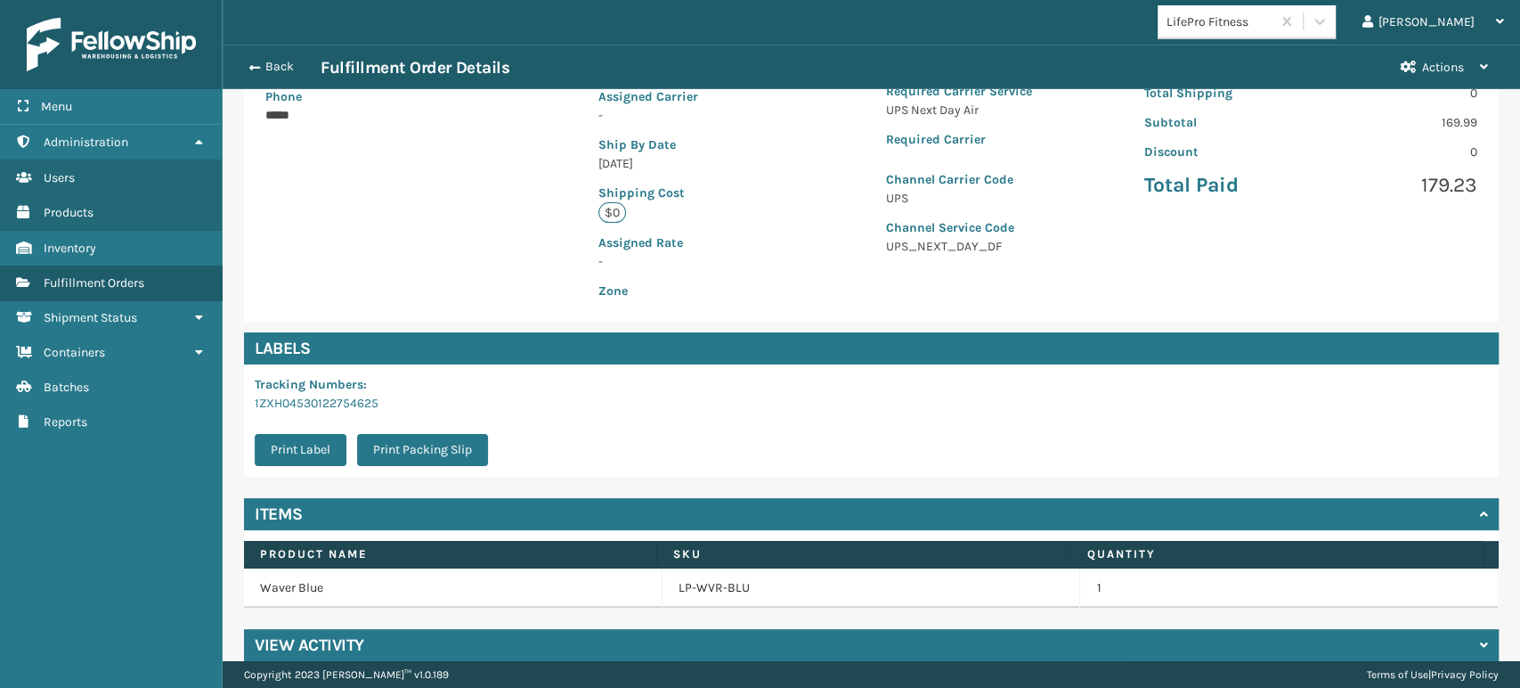
scroll to position [362, 0]
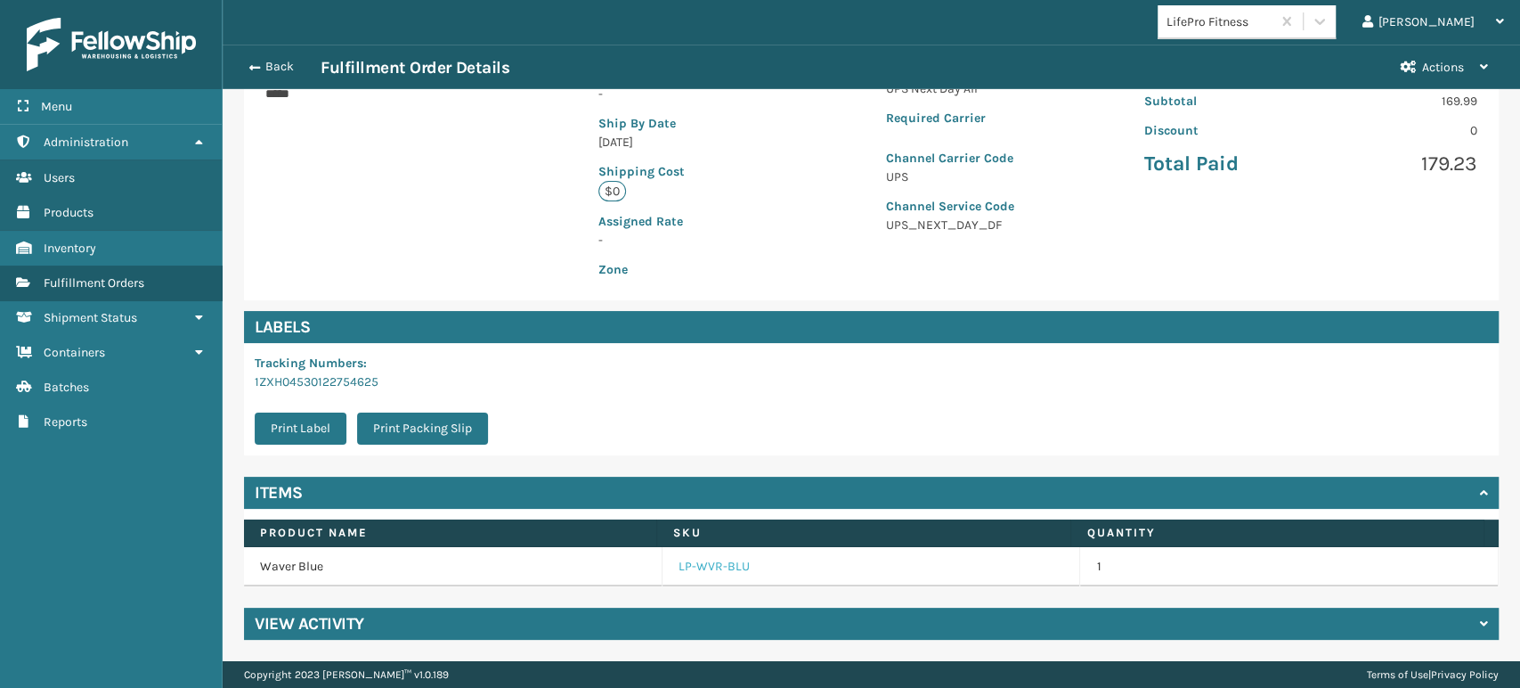
click at [688, 571] on link "LP-WVR-BLU" at bounding box center [714, 567] width 71 height 18
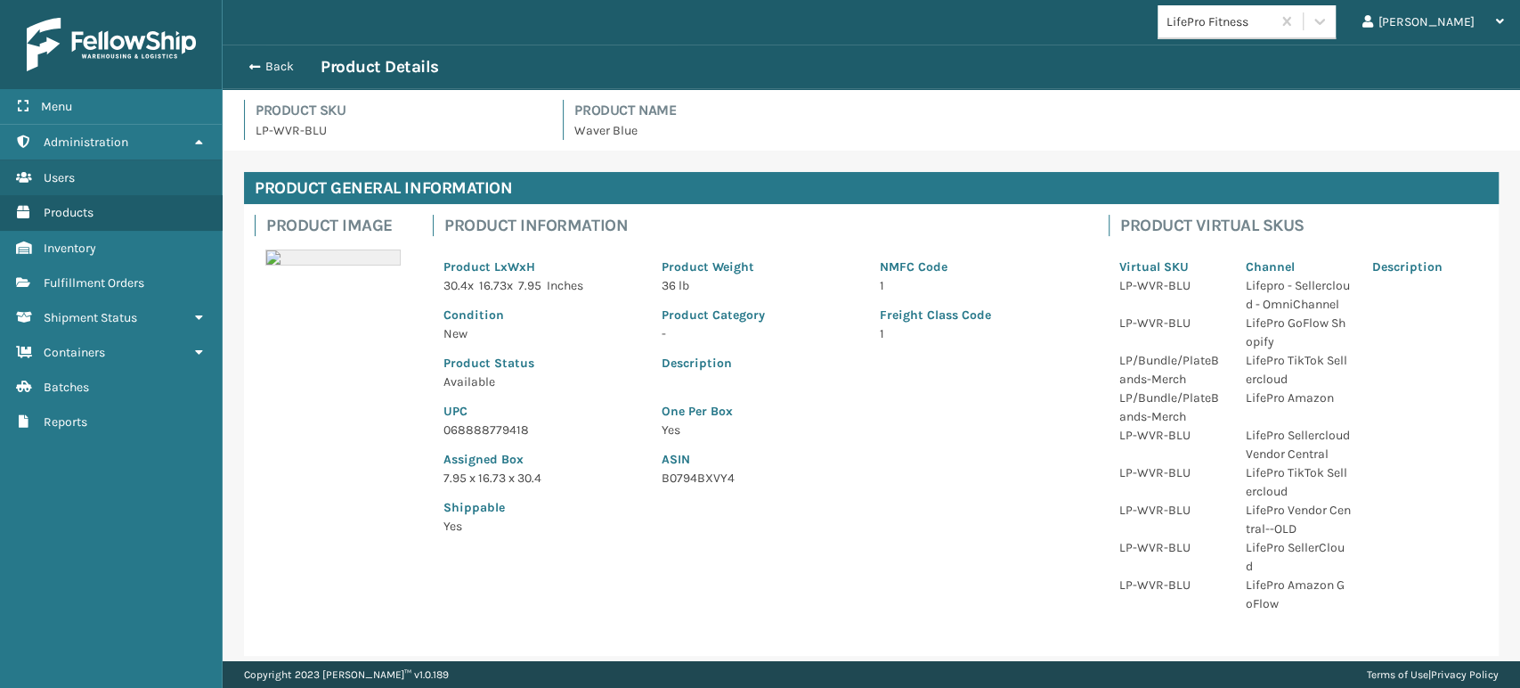
click at [492, 425] on p "068888779418" at bounding box center [542, 429] width 197 height 19
click at [493, 425] on p "068888779418" at bounding box center [542, 429] width 197 height 19
copy p "068888779418"
click at [251, 63] on span "button" at bounding box center [252, 67] width 11 height 12
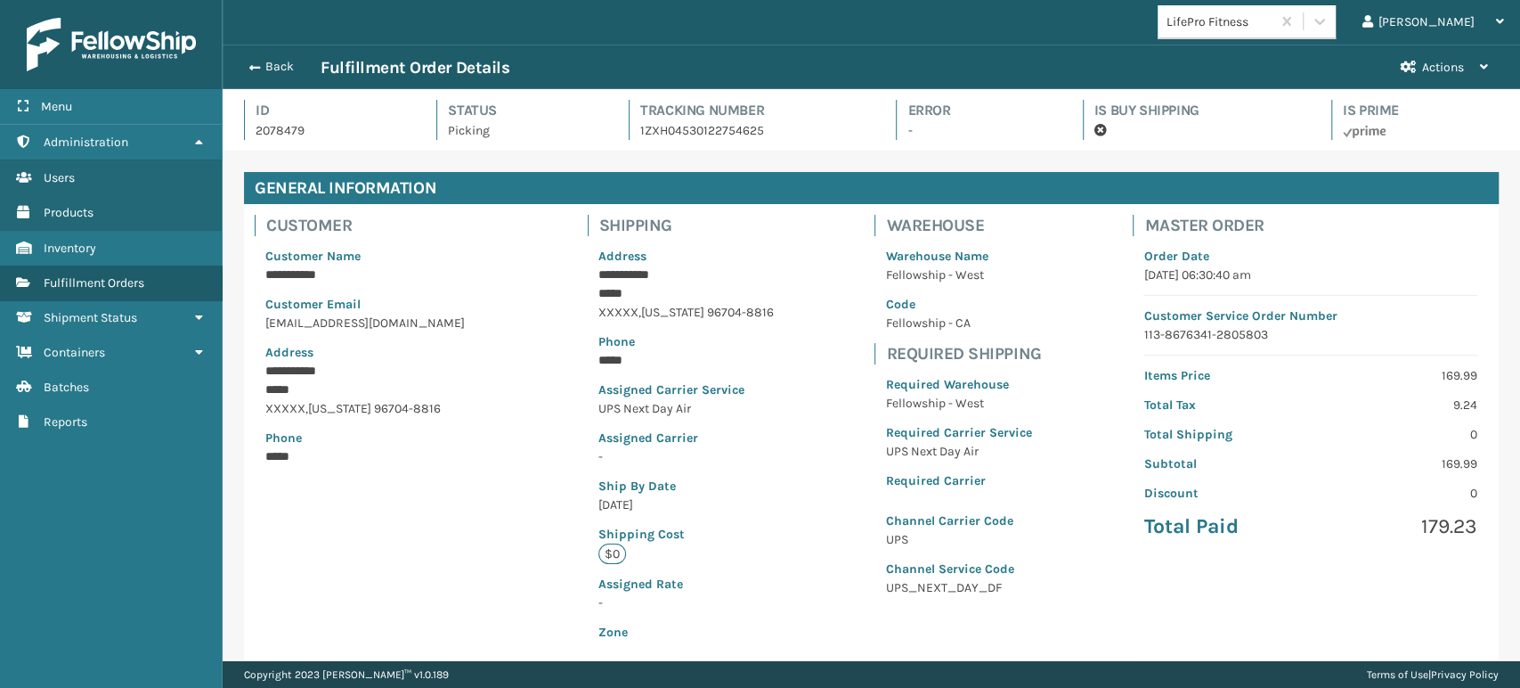
scroll to position [43, 1297]
click at [252, 63] on span "button" at bounding box center [252, 67] width 11 height 12
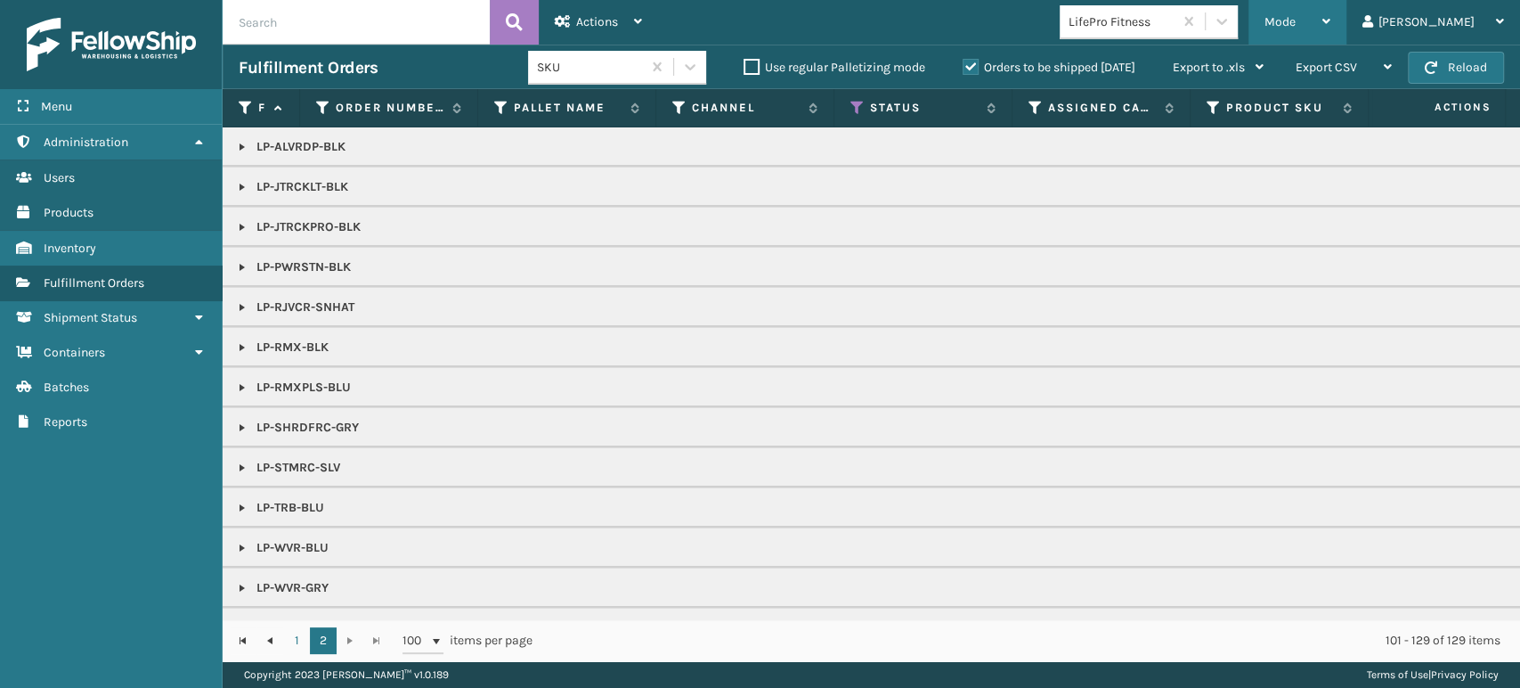
click at [1331, 21] on div "Mode" at bounding box center [1298, 22] width 66 height 45
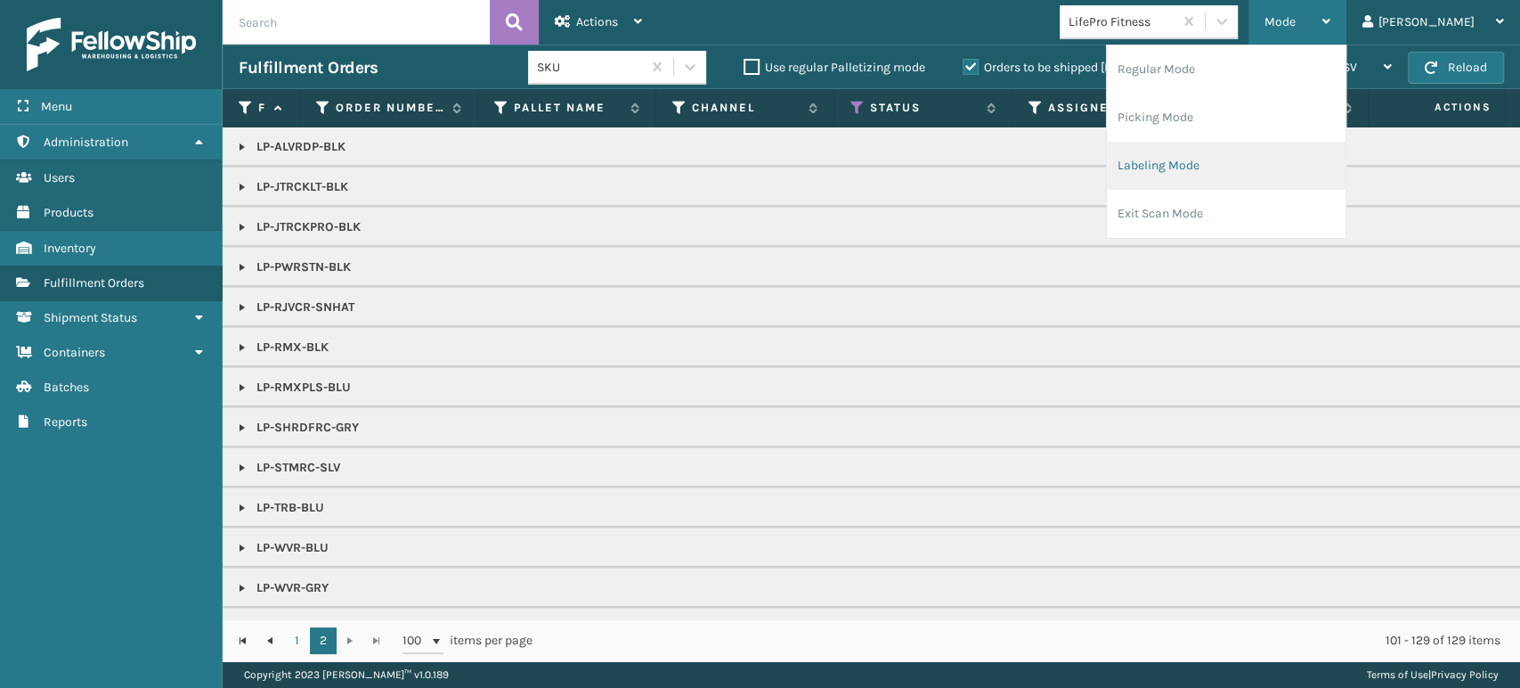
click at [1323, 159] on li "Labeling Mode" at bounding box center [1226, 166] width 239 height 48
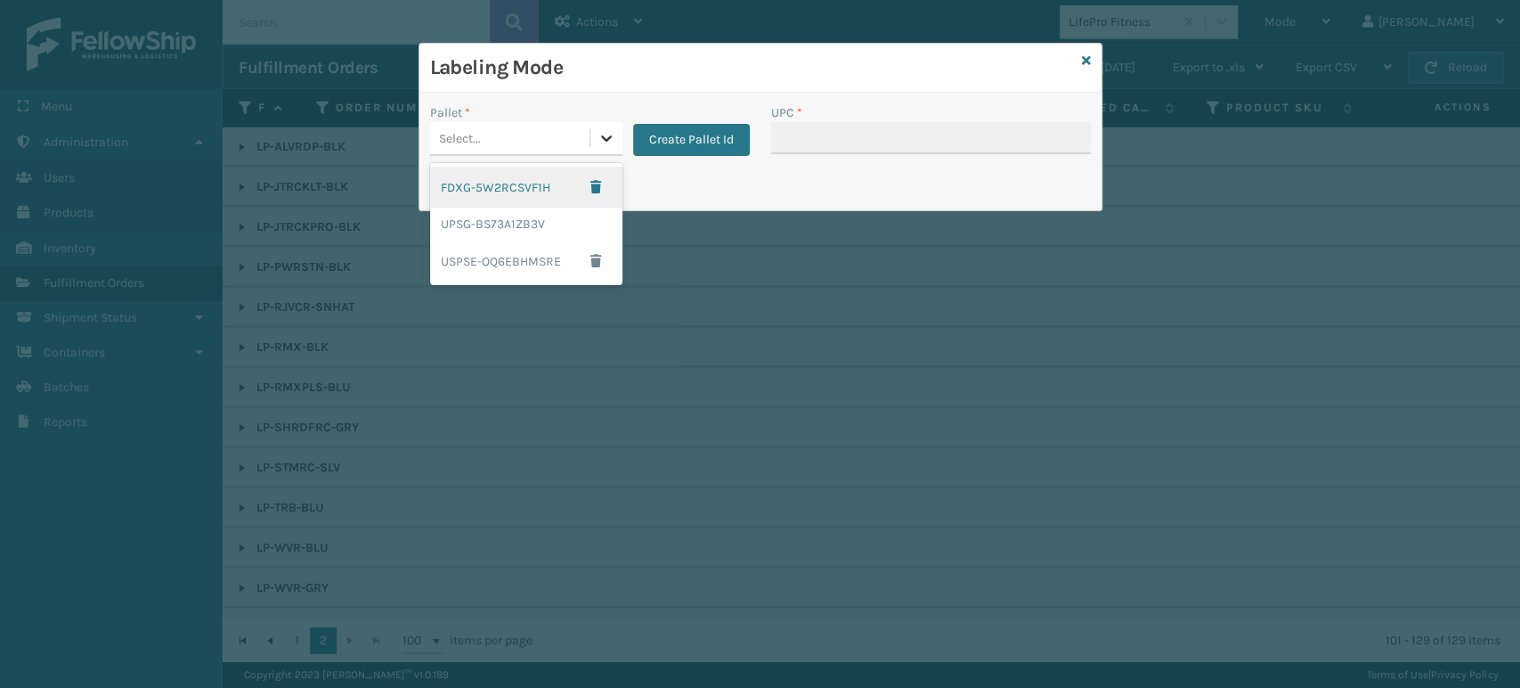
click at [601, 124] on div at bounding box center [606, 138] width 32 height 32
click at [550, 221] on div "UPSG-BS73A1ZB3V" at bounding box center [526, 224] width 192 height 33
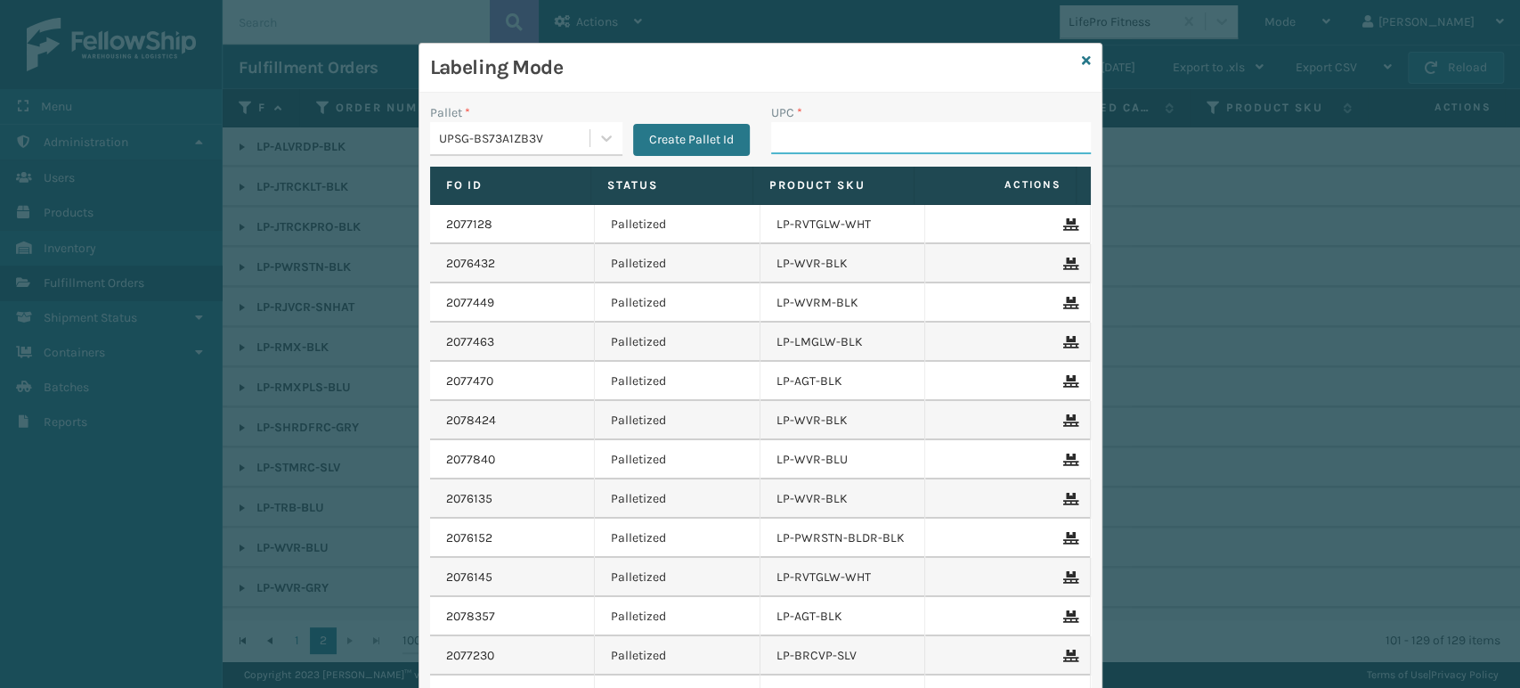
click at [798, 148] on input "UPC *" at bounding box center [931, 138] width 320 height 32
paste input "068888779418"
type input "068888779418"
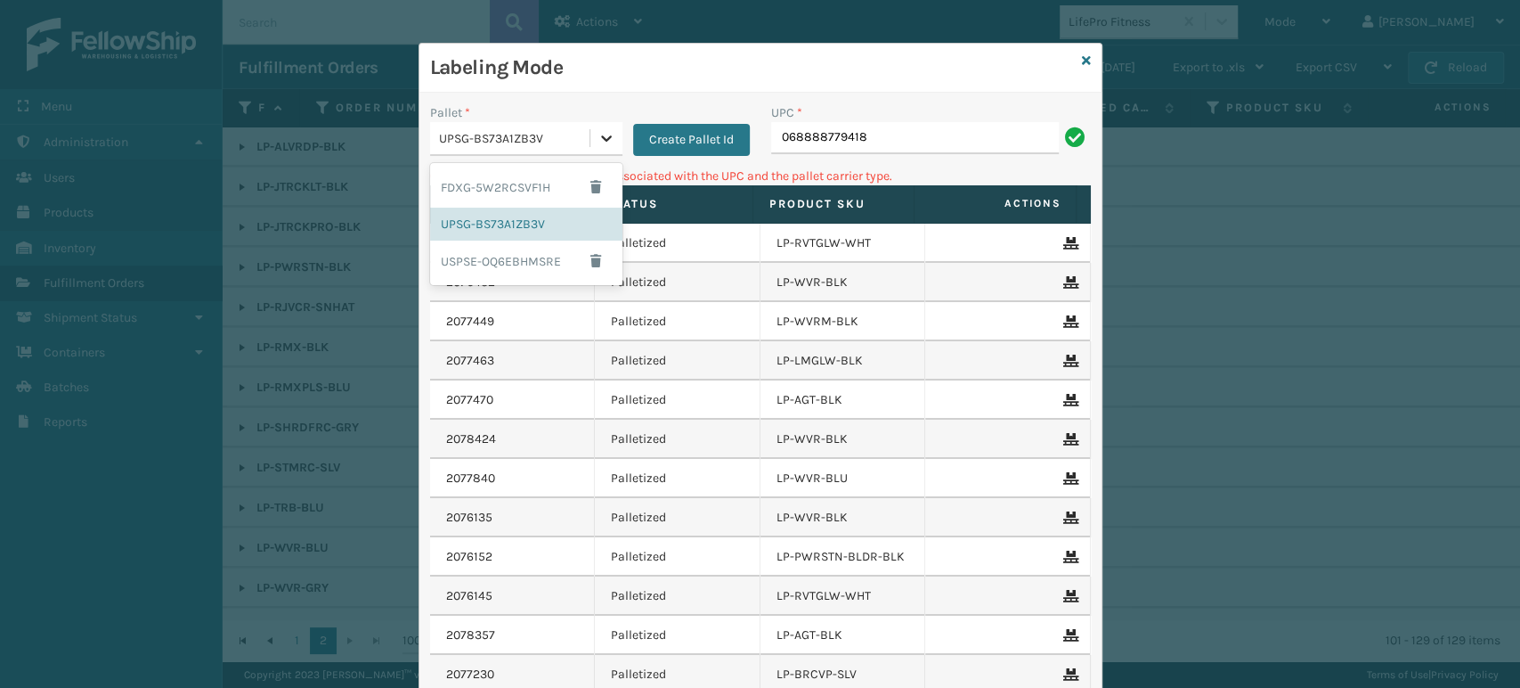
click at [590, 142] on div at bounding box center [606, 138] width 32 height 32
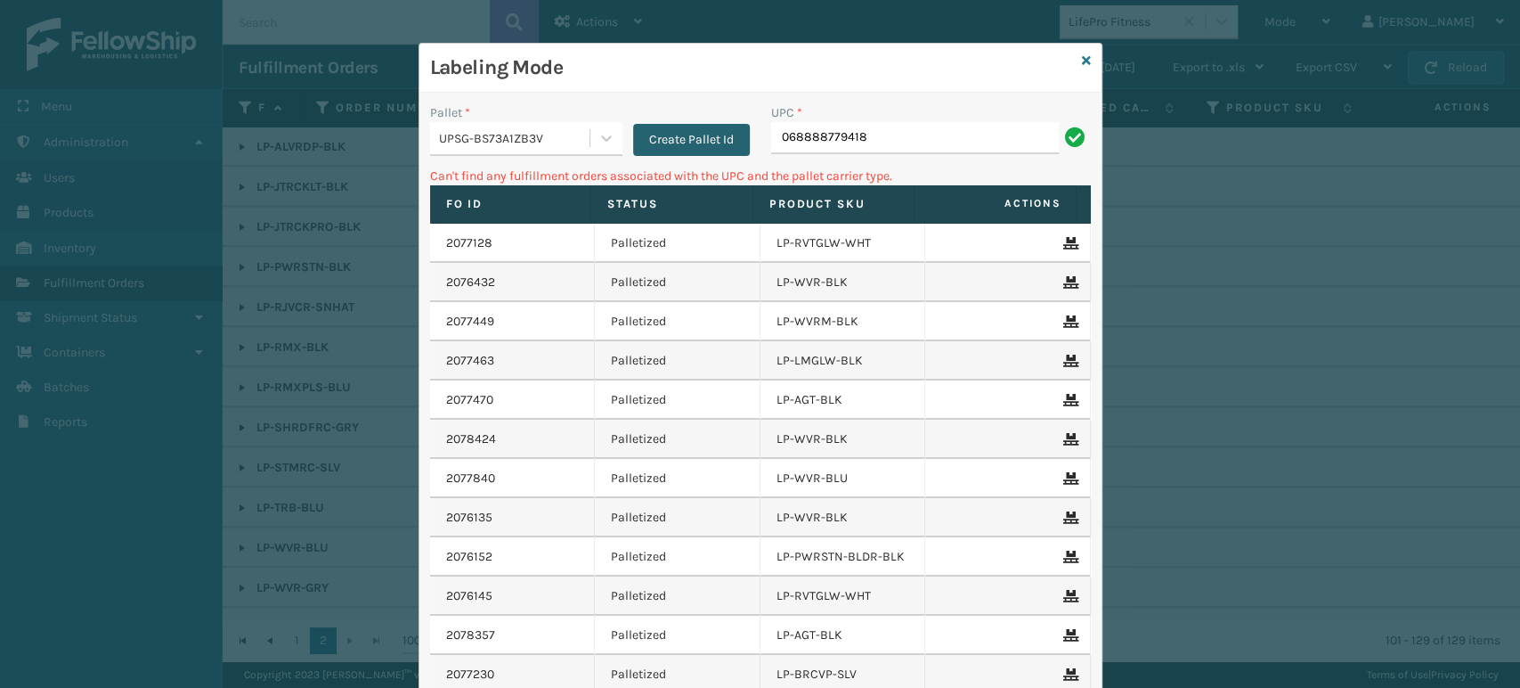
click at [650, 136] on button "Create Pallet Id" at bounding box center [691, 140] width 117 height 32
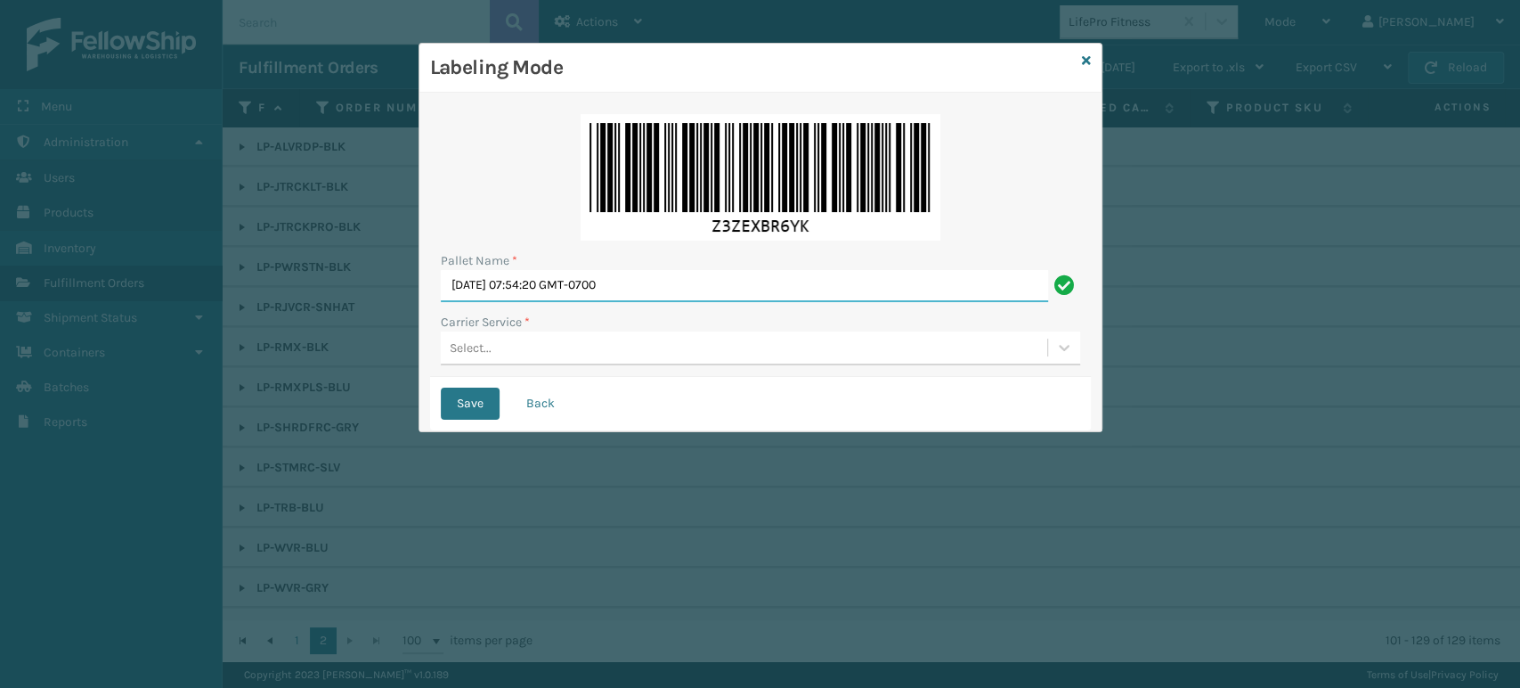
click at [911, 290] on input "Sun Sep 14 2025 07:54:20 GMT-0700" at bounding box center [744, 286] width 607 height 32
type input "S"
type input "BOX TRUCK"
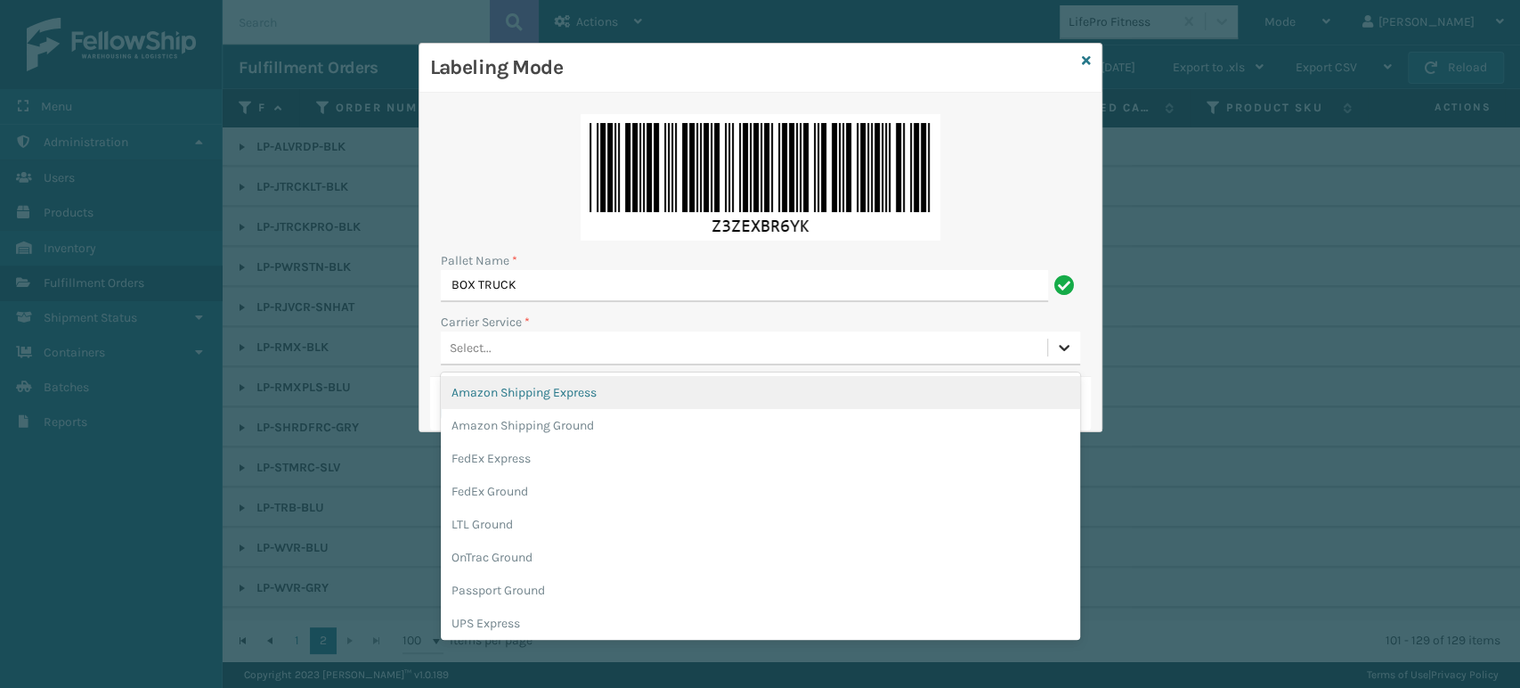
click at [1076, 346] on div at bounding box center [1064, 347] width 32 height 32
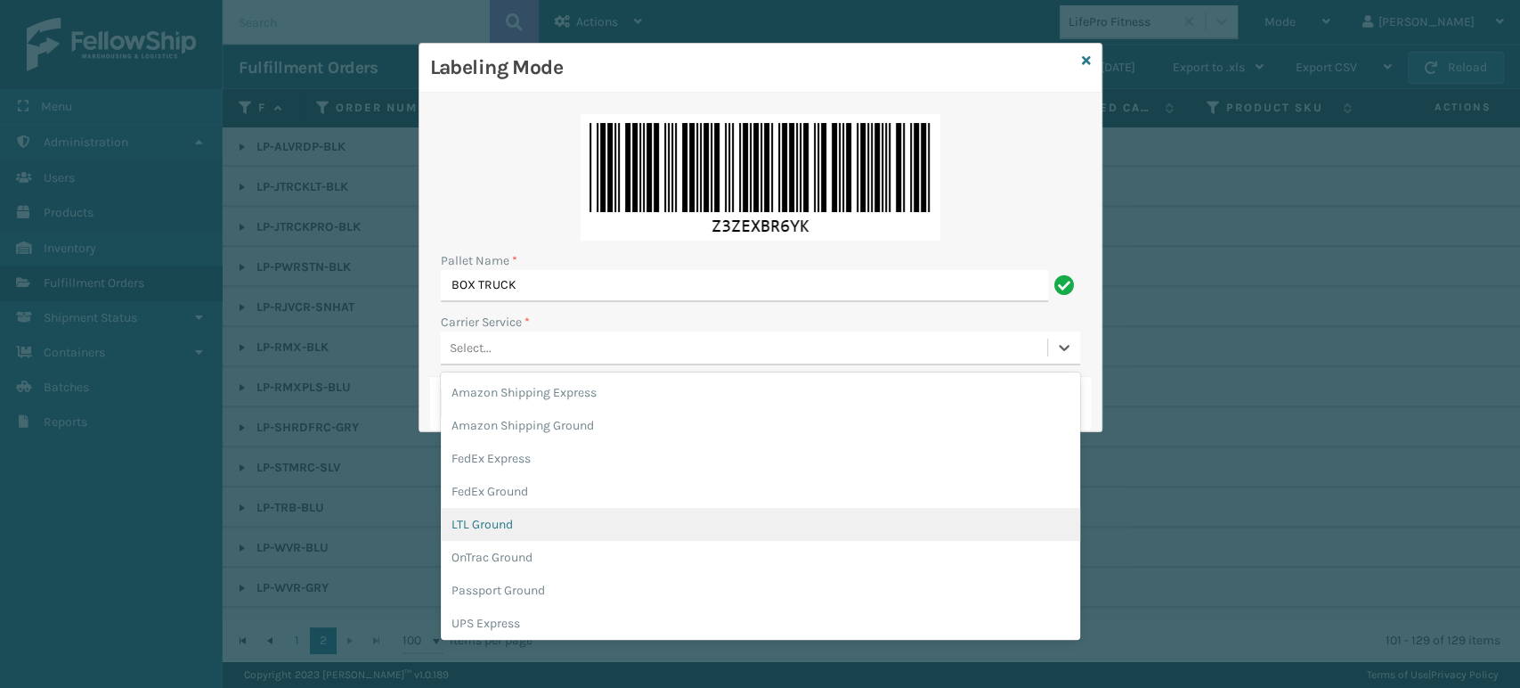
scroll to position [102, 0]
click at [820, 533] on div "UPS Express" at bounding box center [760, 521] width 639 height 33
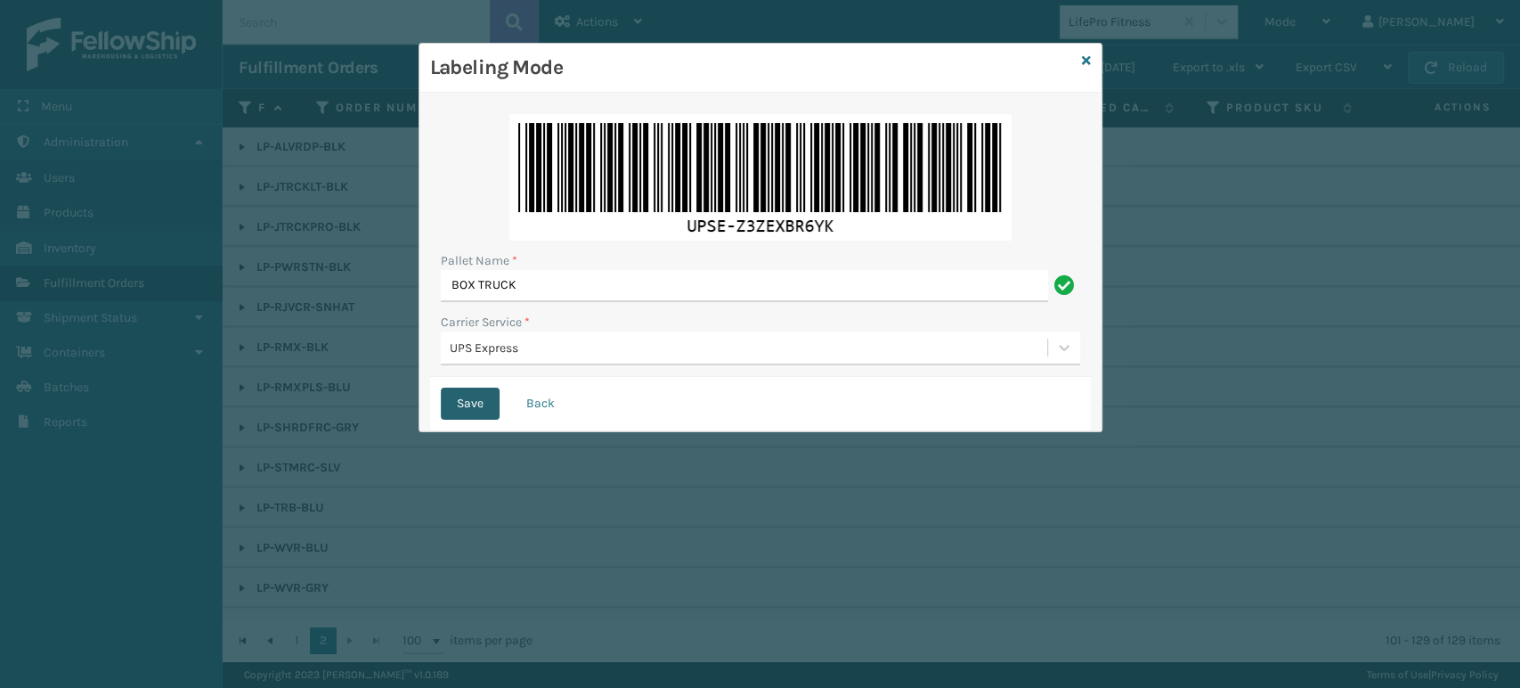
click at [460, 397] on button "Save" at bounding box center [470, 403] width 59 height 32
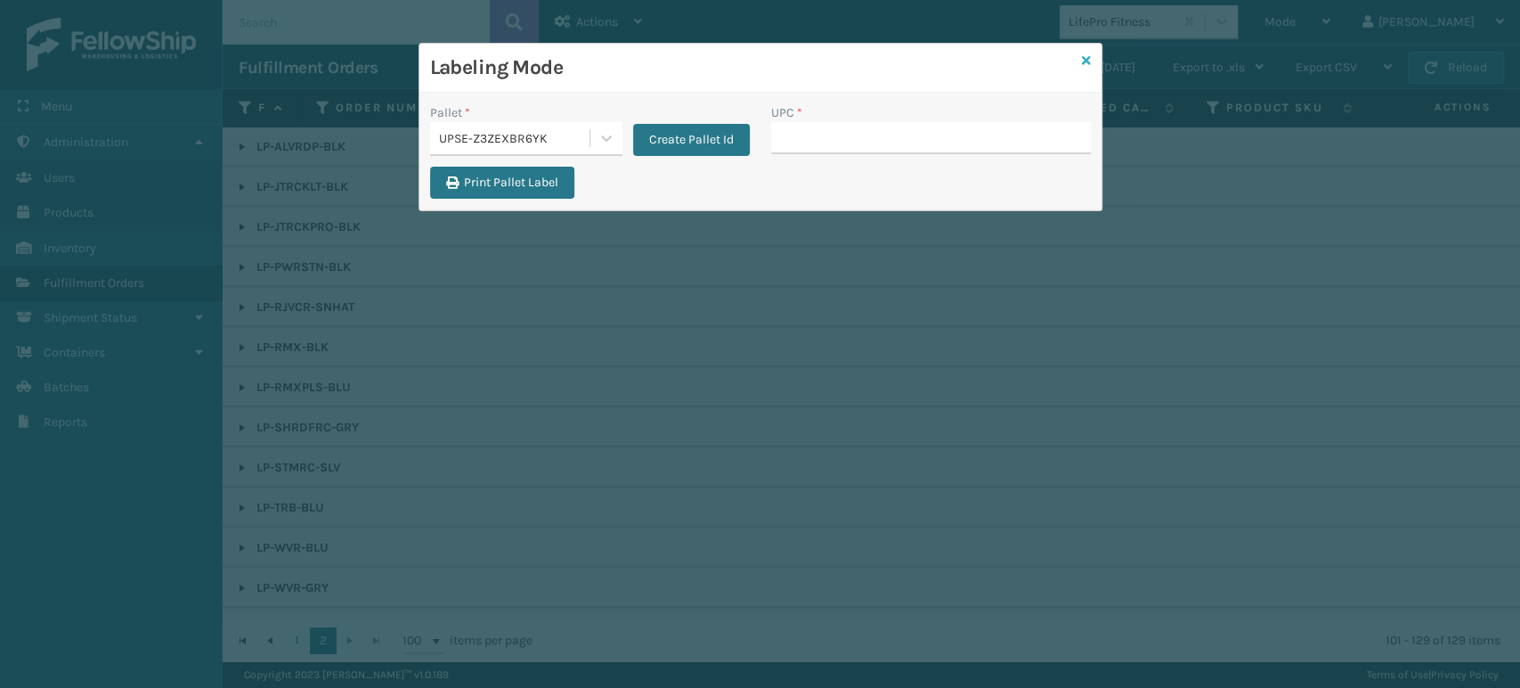
click at [1089, 54] on icon at bounding box center [1086, 60] width 9 height 12
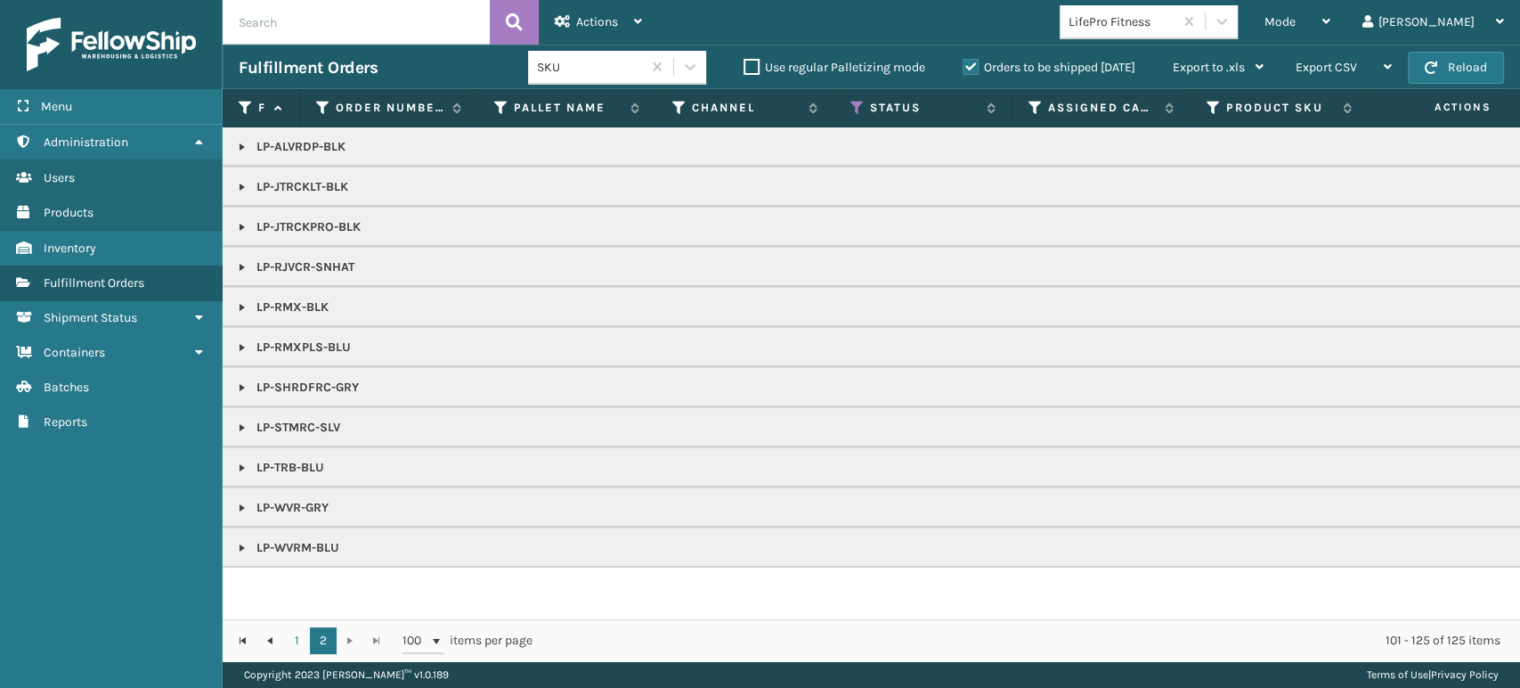
click at [241, 150] on link at bounding box center [242, 147] width 14 height 14
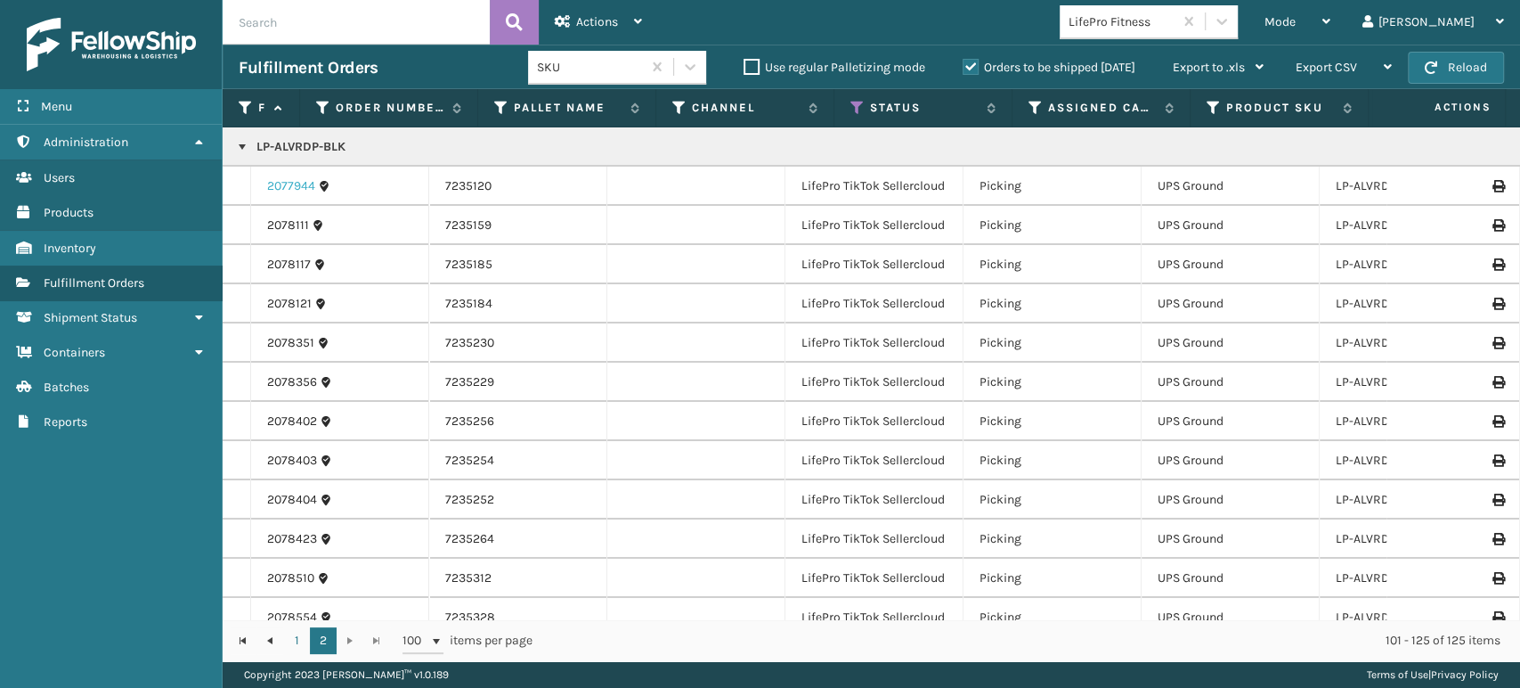
click at [281, 184] on link "2077944" at bounding box center [291, 186] width 48 height 18
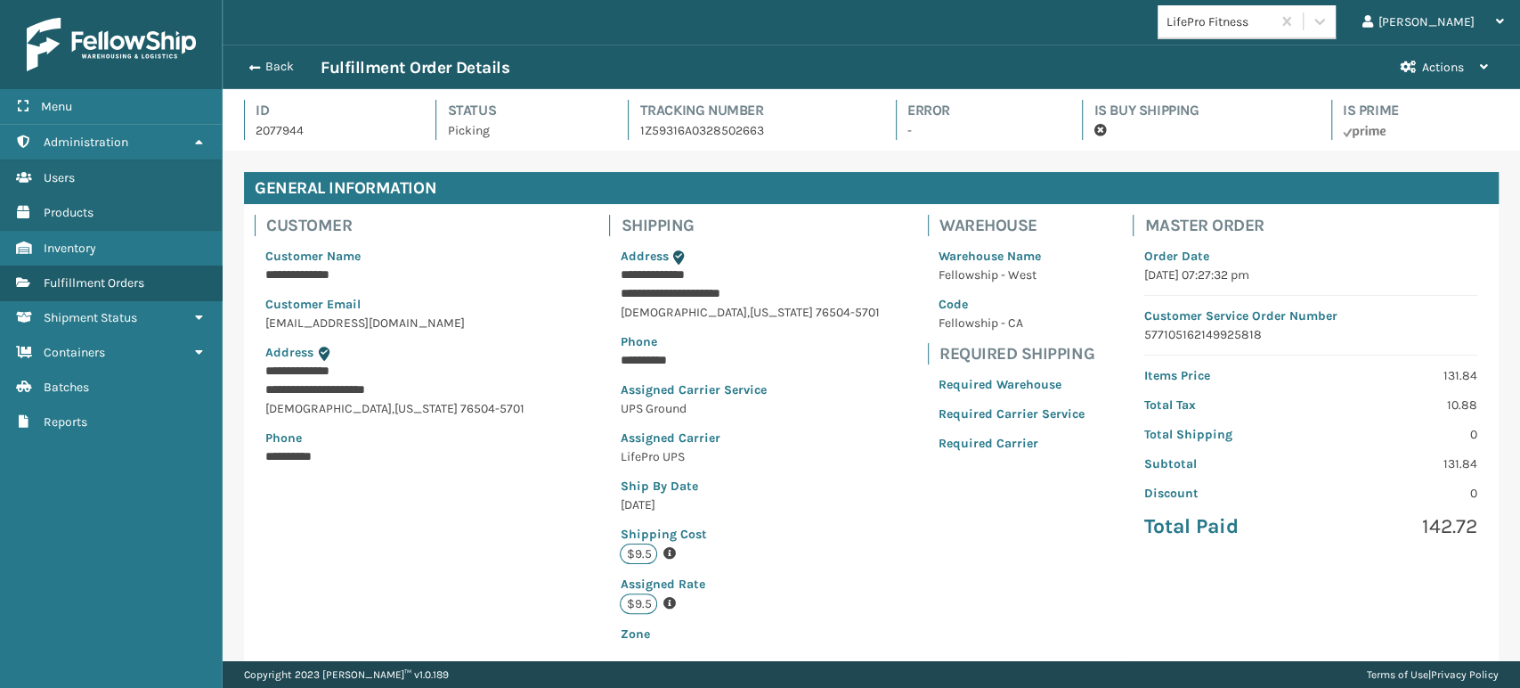
scroll to position [363, 0]
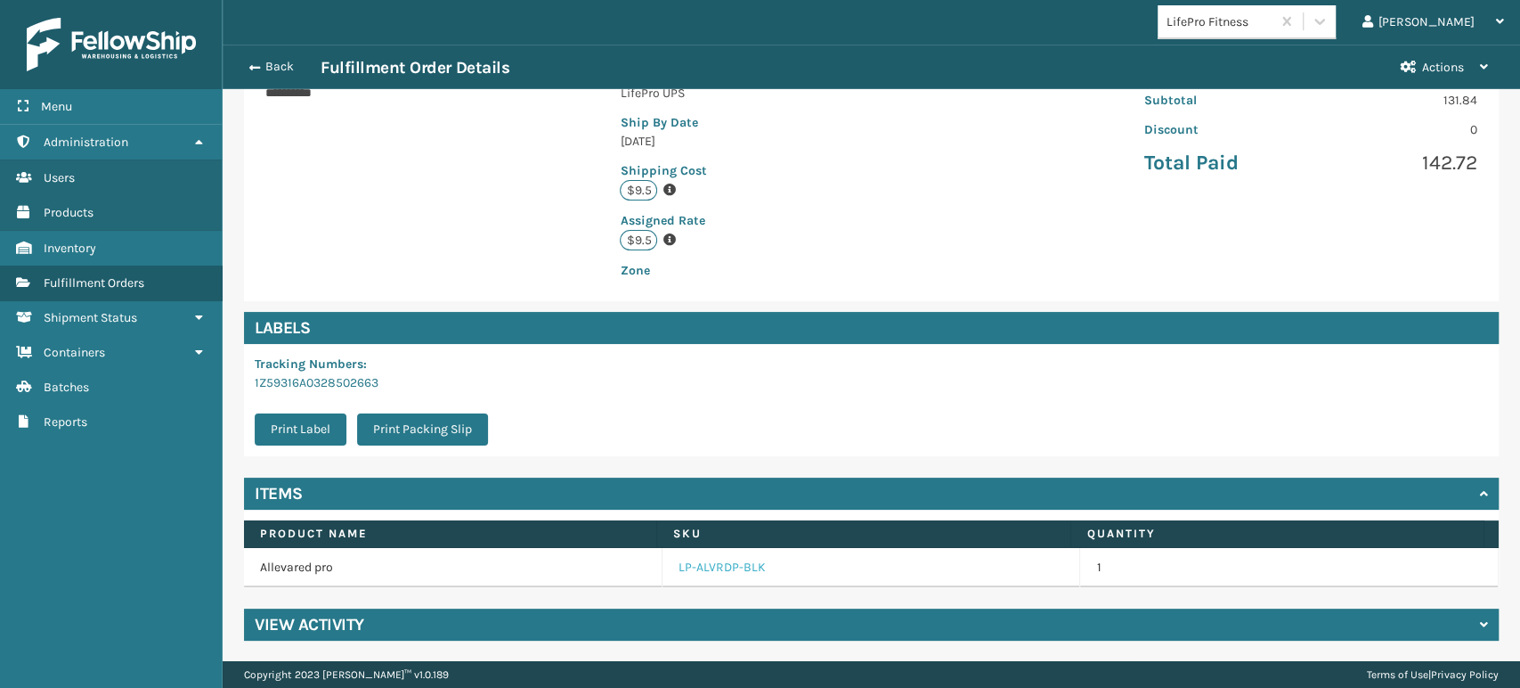
click at [696, 571] on link "LP-ALVRDP-BLK" at bounding box center [722, 567] width 87 height 18
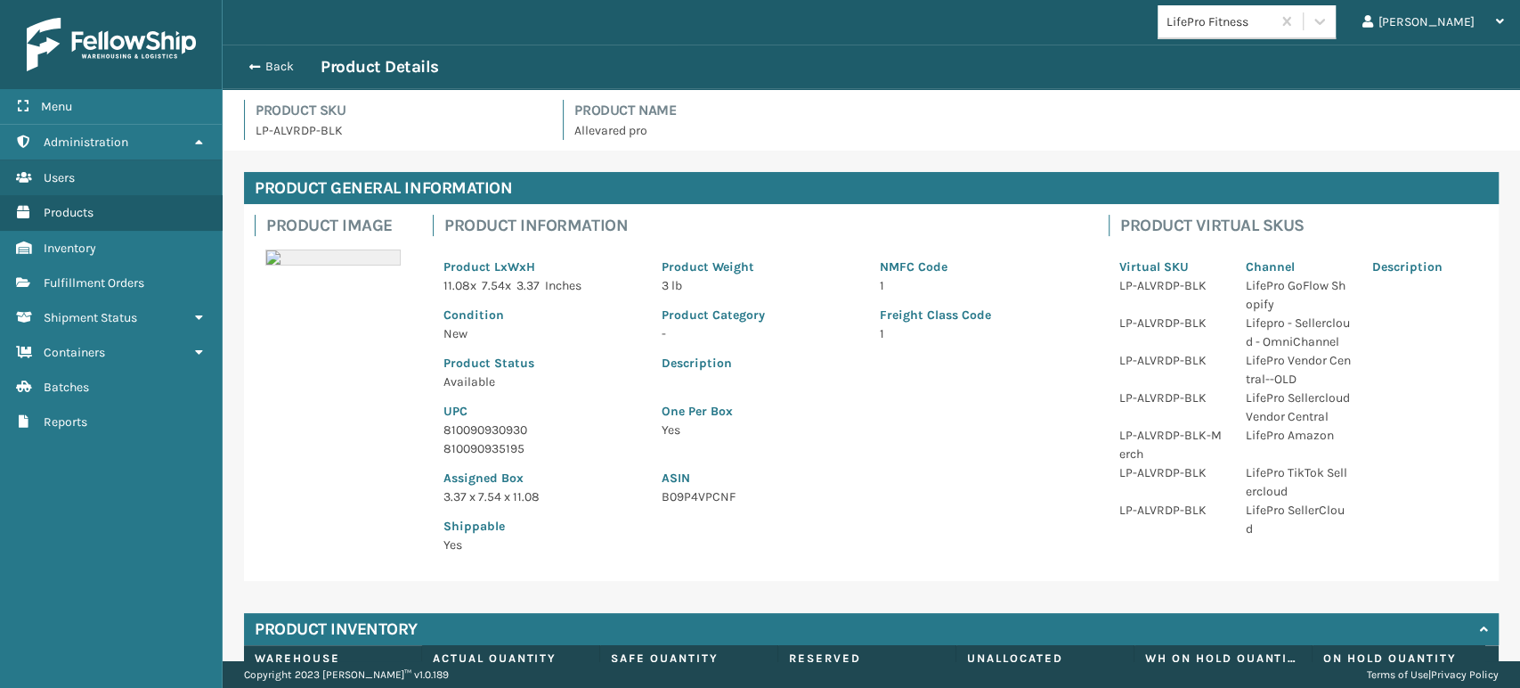
click at [490, 429] on p "810090930930" at bounding box center [542, 429] width 197 height 19
copy p "810090930930"
click at [273, 59] on button "Back" at bounding box center [280, 67] width 82 height 16
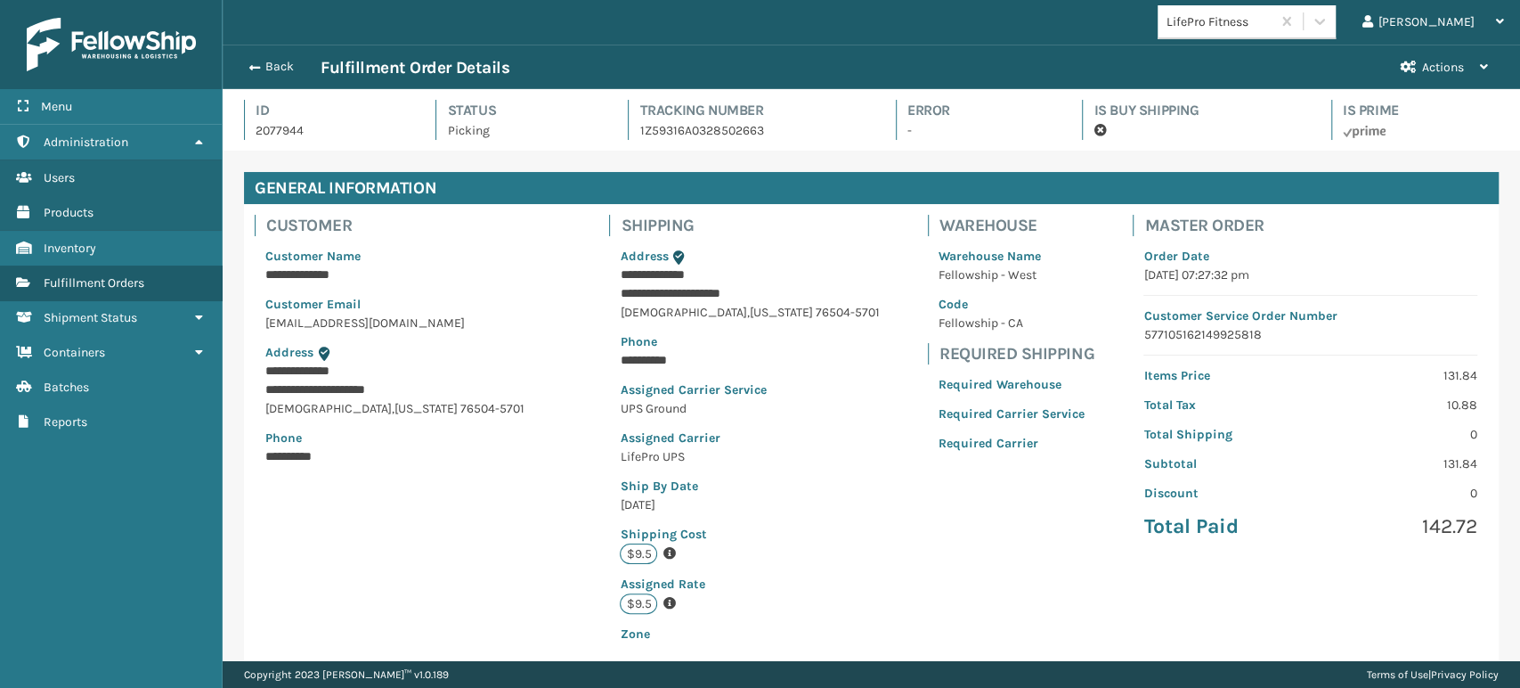
scroll to position [43, 1297]
click at [273, 59] on button "Back" at bounding box center [280, 67] width 82 height 16
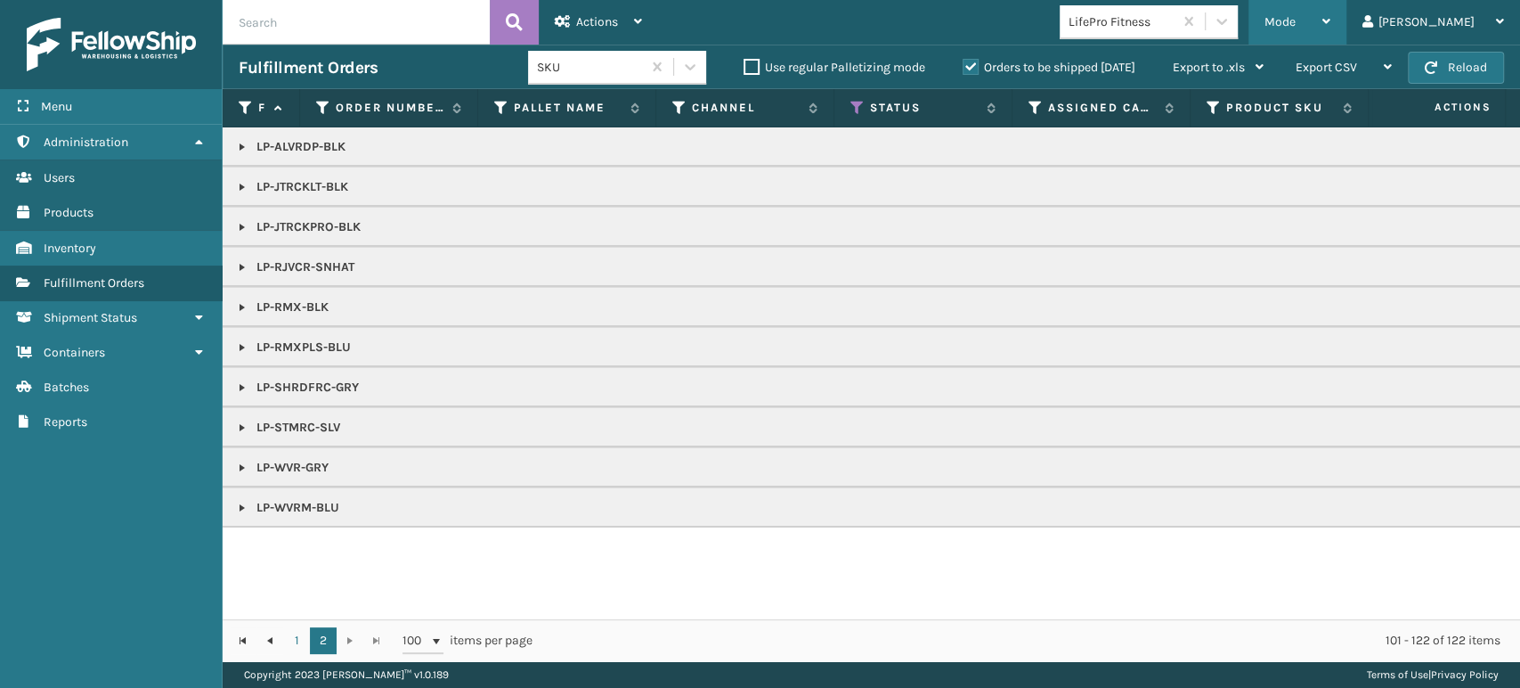
click at [1296, 27] on span "Mode" at bounding box center [1280, 21] width 31 height 15
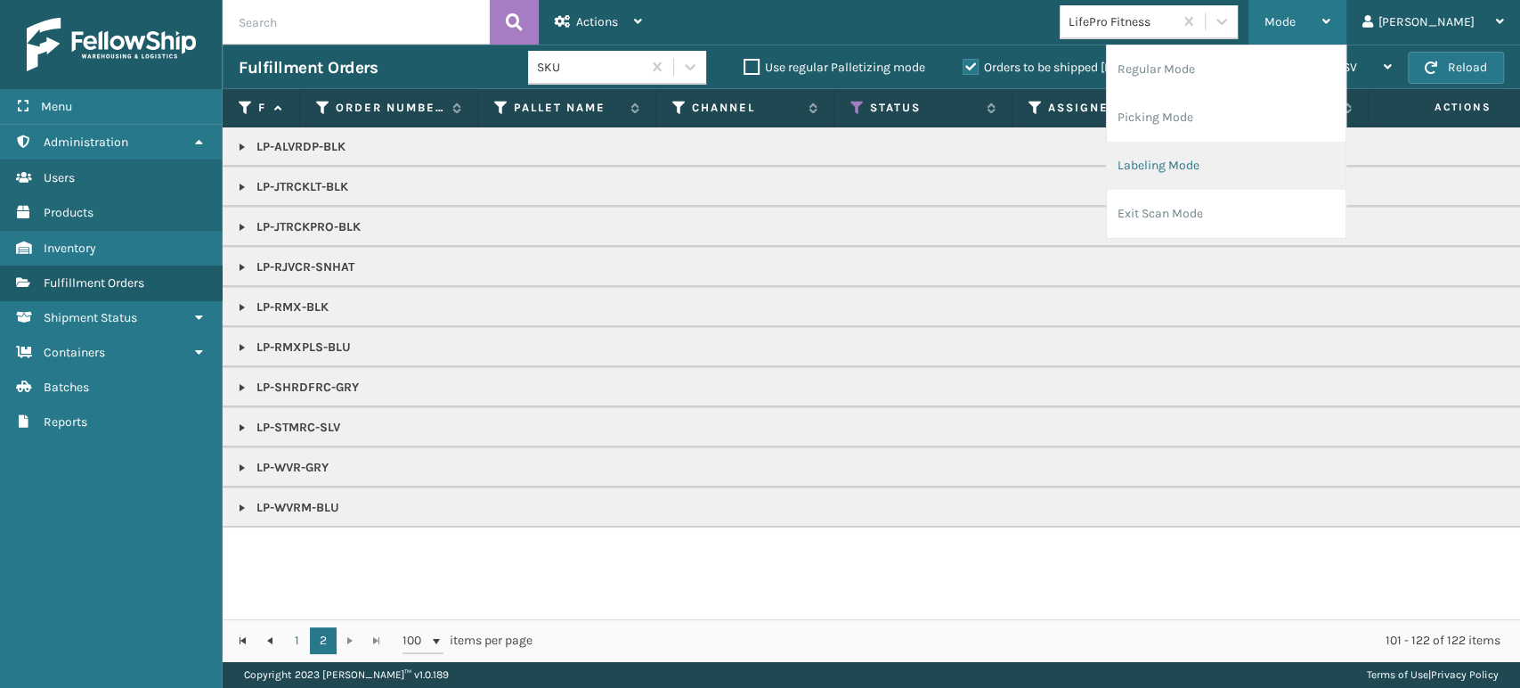
click at [1314, 162] on li "Labeling Mode" at bounding box center [1226, 166] width 239 height 48
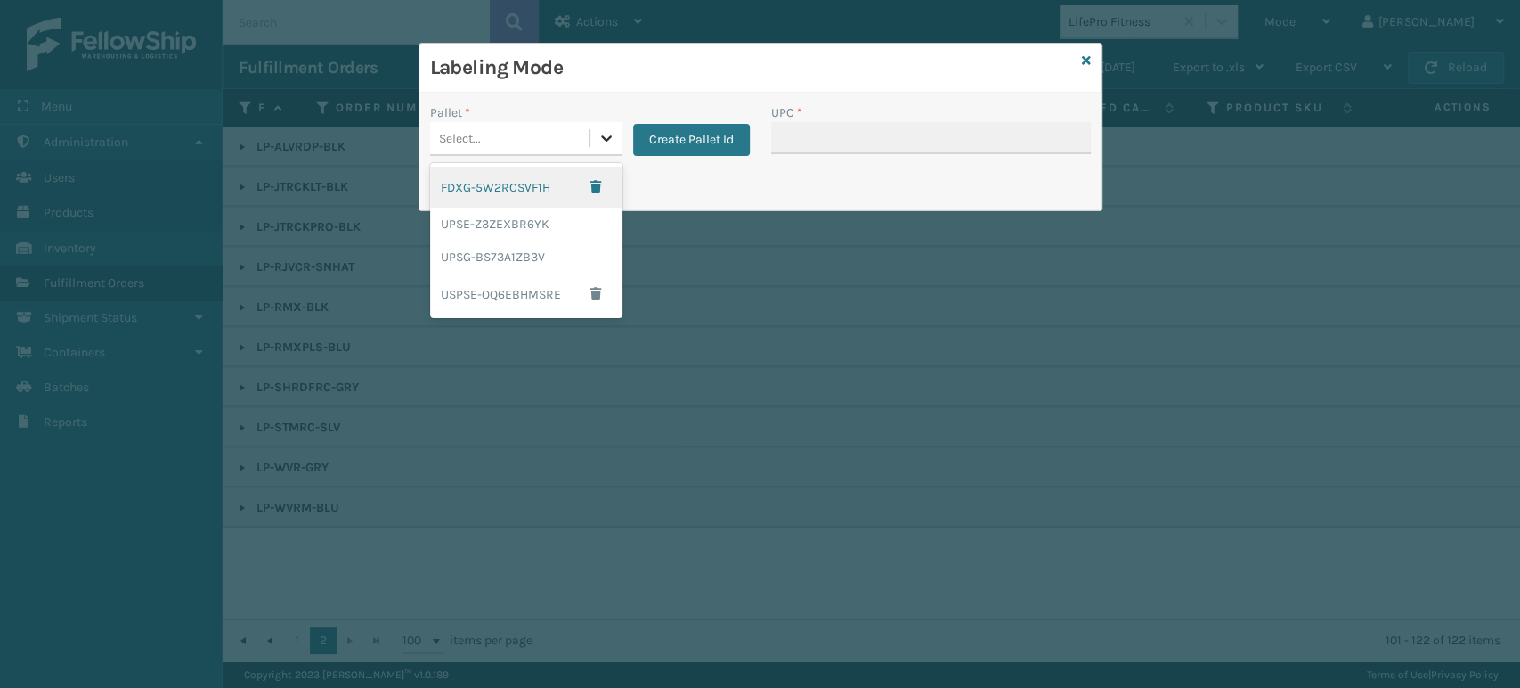
click at [599, 131] on icon at bounding box center [607, 138] width 18 height 18
click at [560, 251] on div "UPSG-BS73A1ZB3V" at bounding box center [526, 256] width 192 height 33
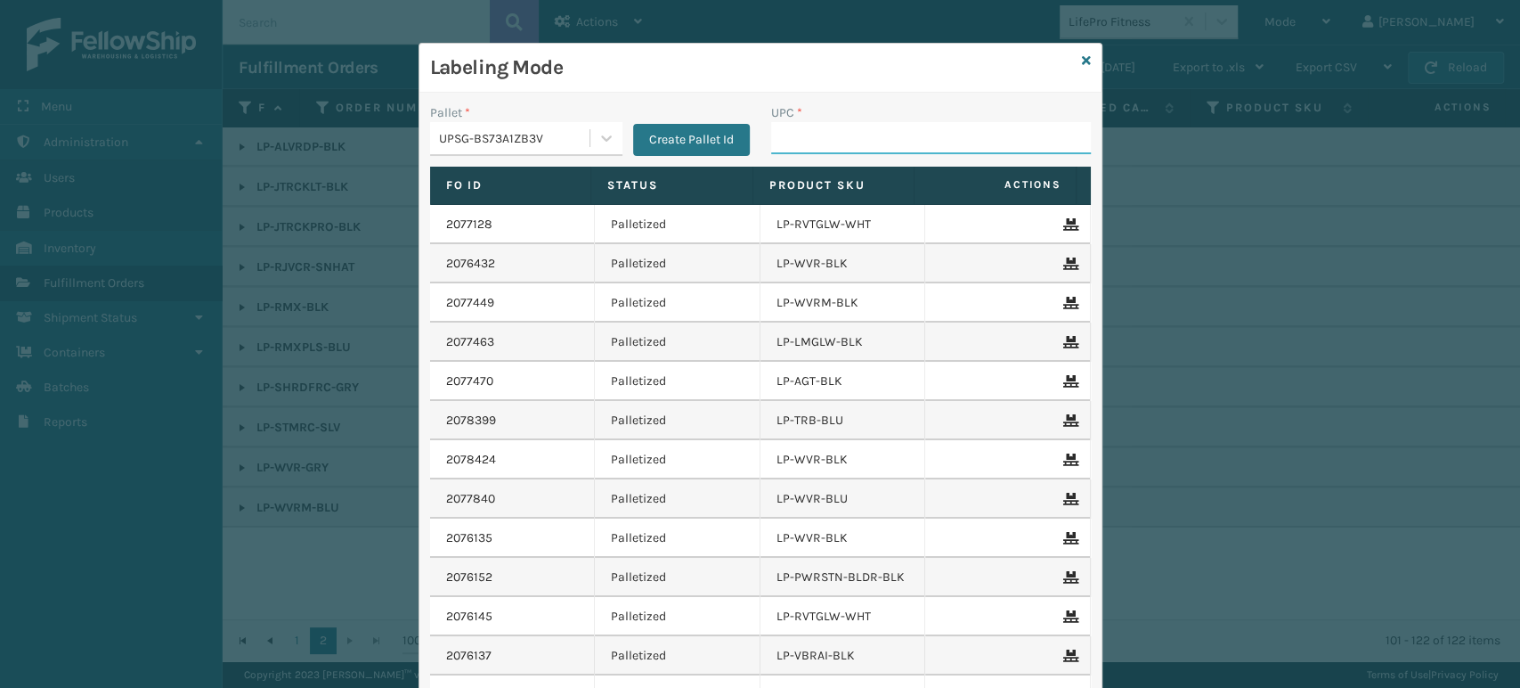
click at [839, 145] on input "UPC *" at bounding box center [931, 138] width 320 height 32
paste input "810090930930"
type input "810090930930"
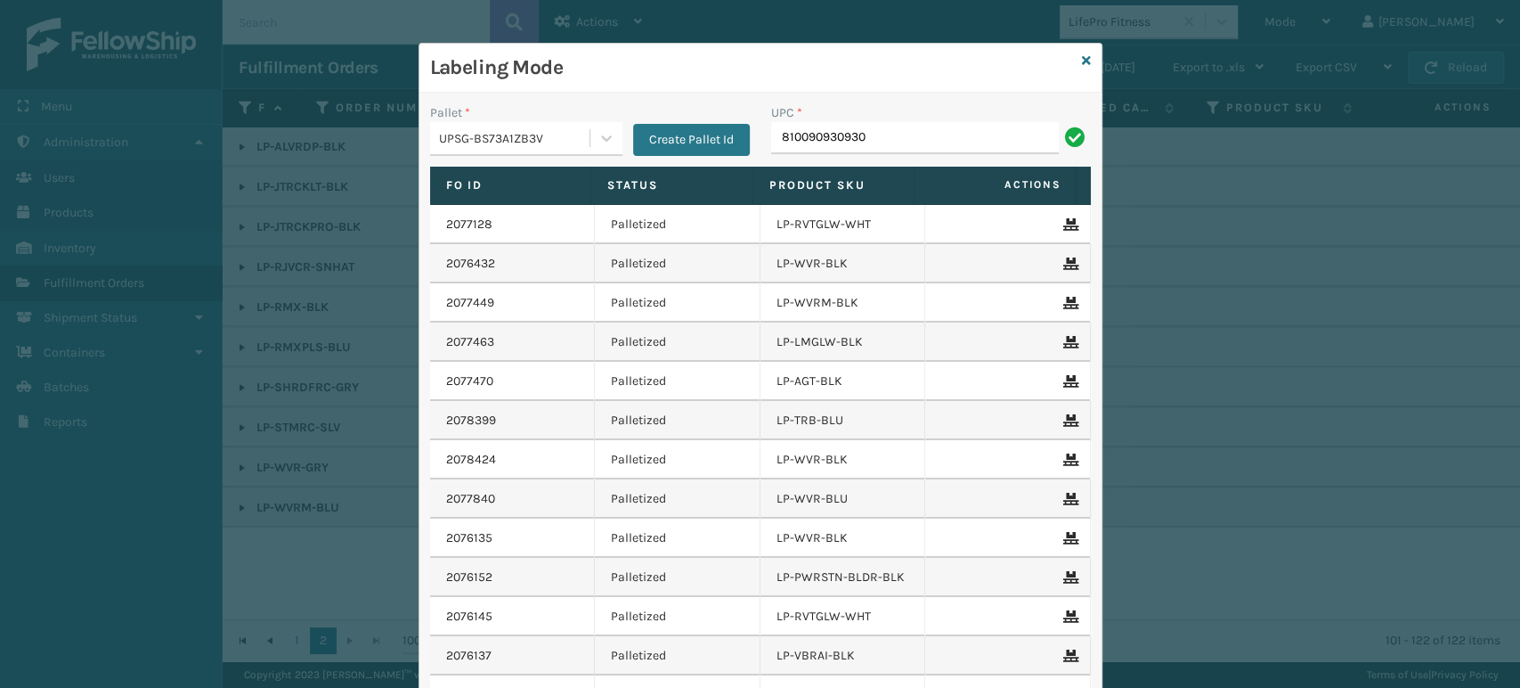
type input "810090930930"
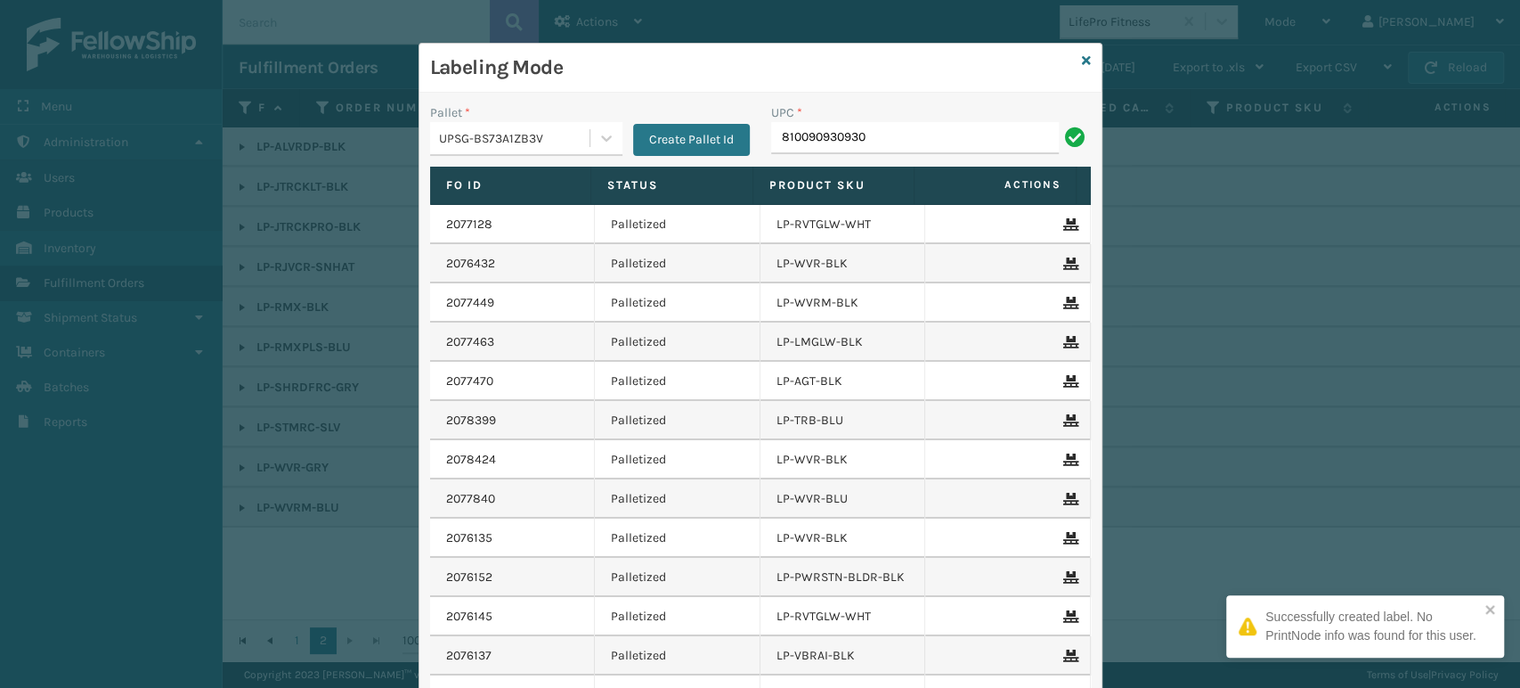
type input "810090930930"
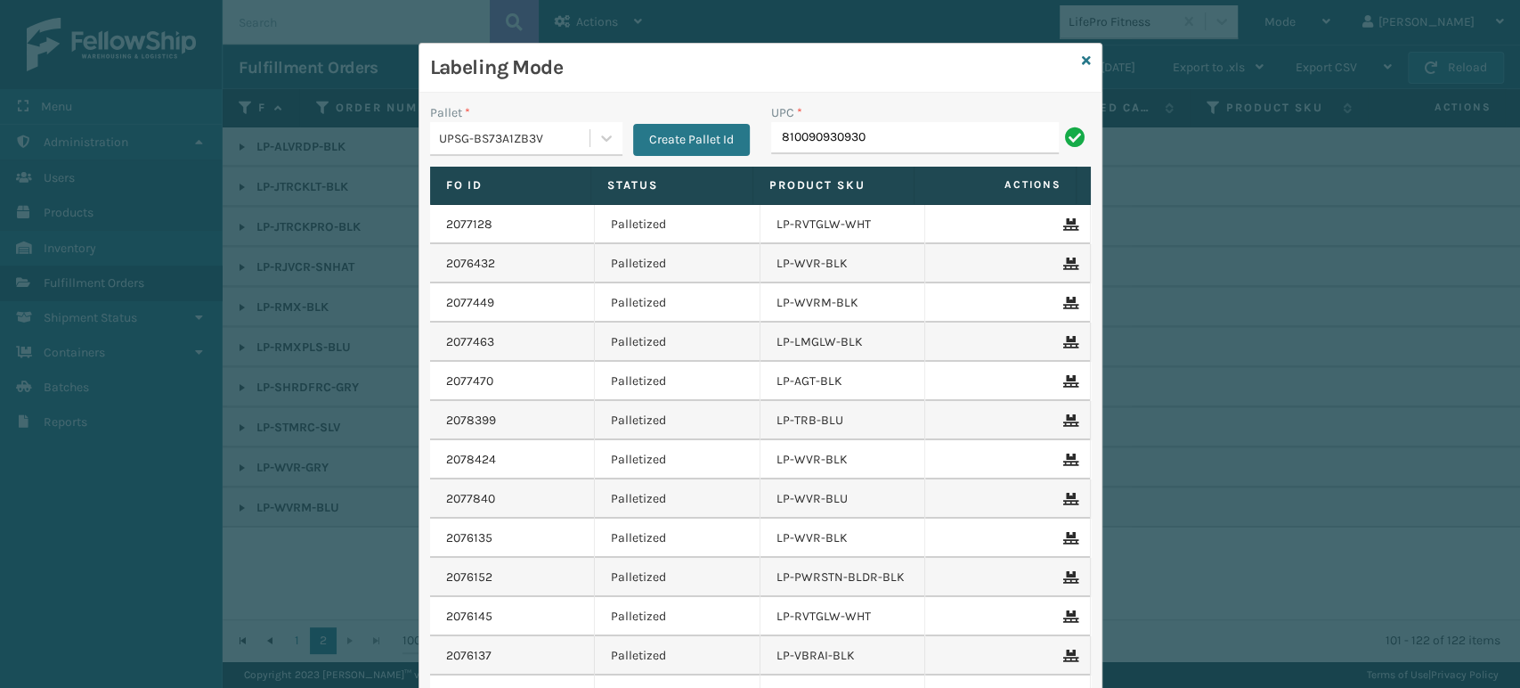
type input "810090930930"
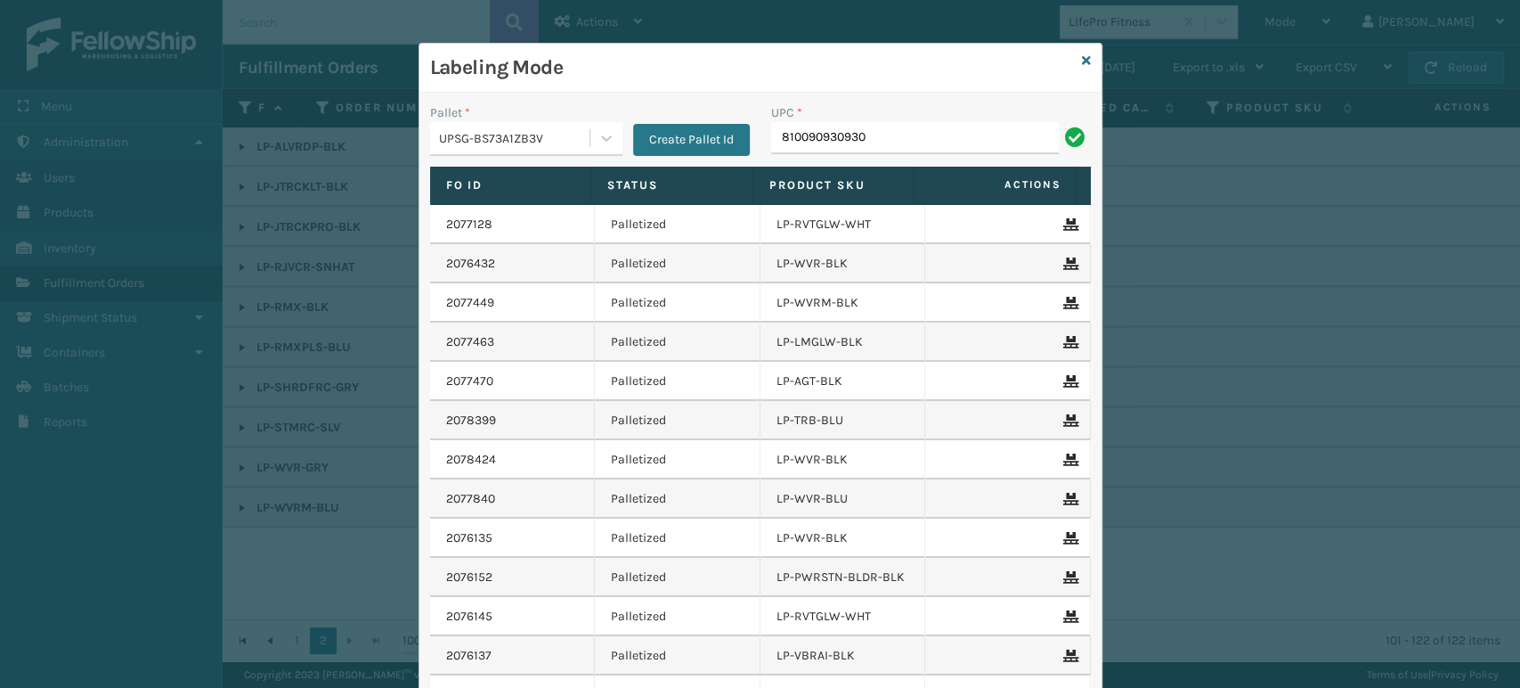
type input "810090930930"
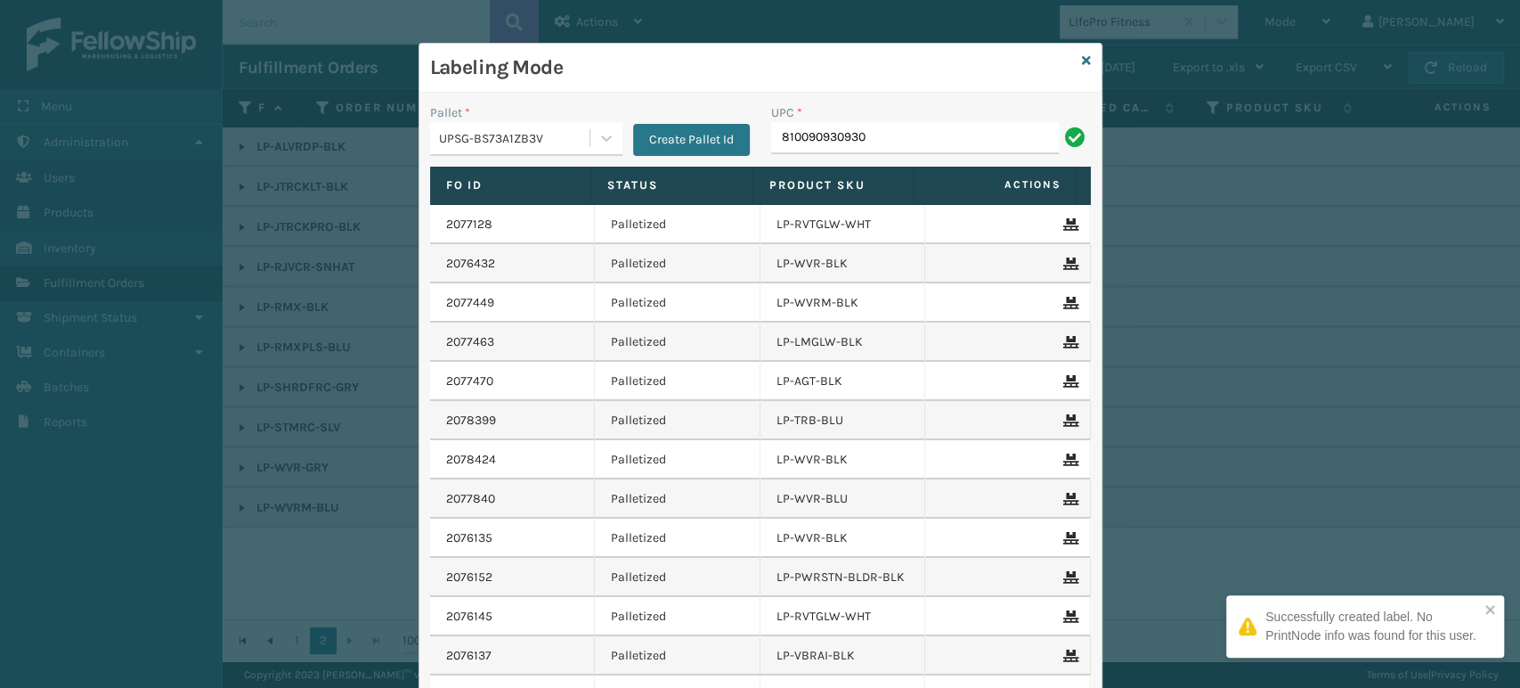
type input "810090930930"
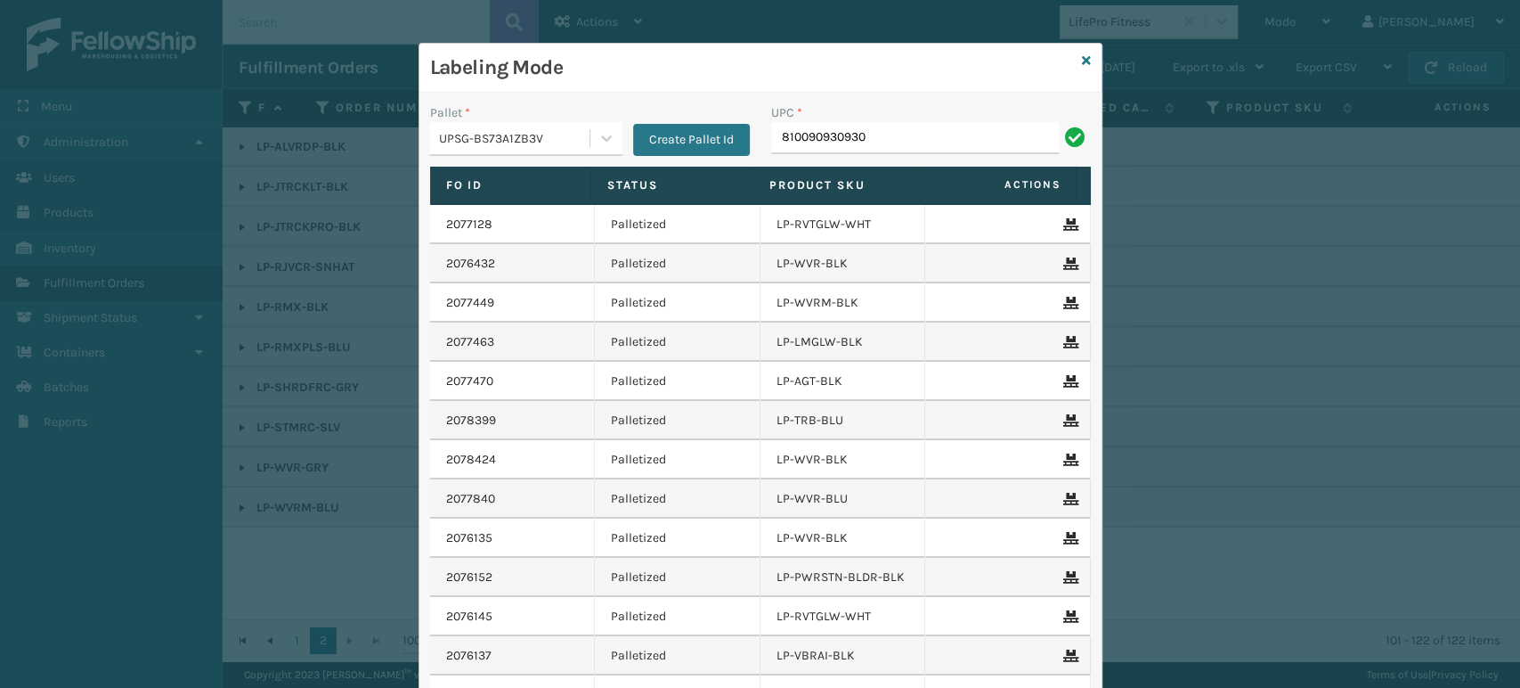
type input "810090930930"
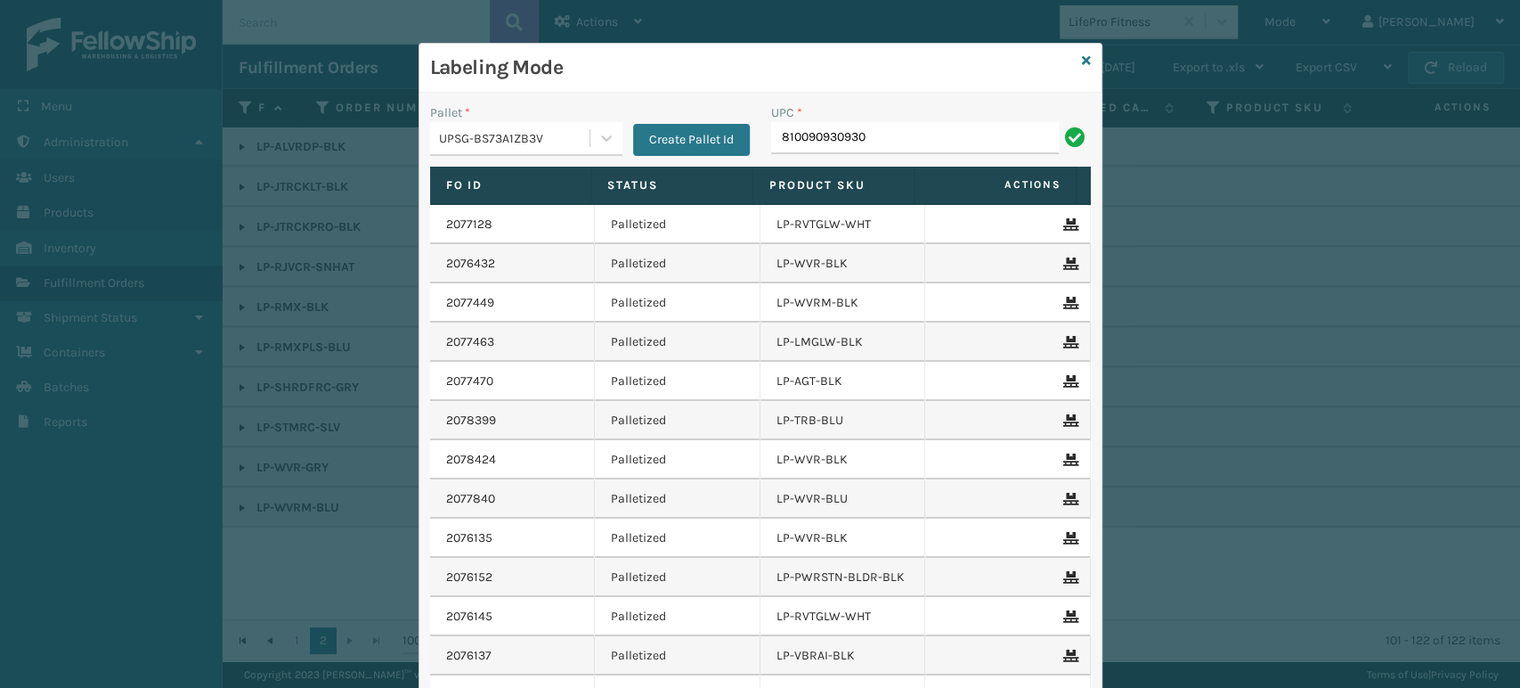
type input "810090930930"
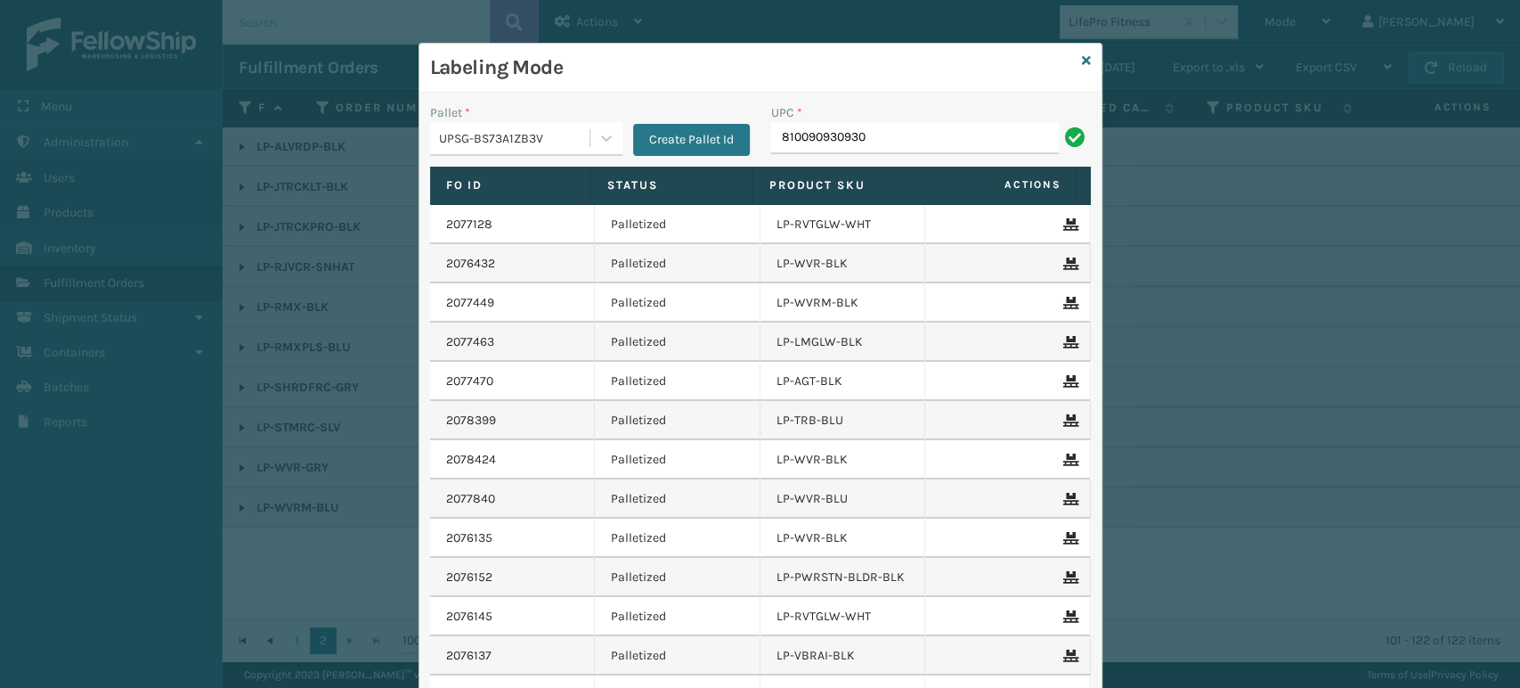
type input "810090930930"
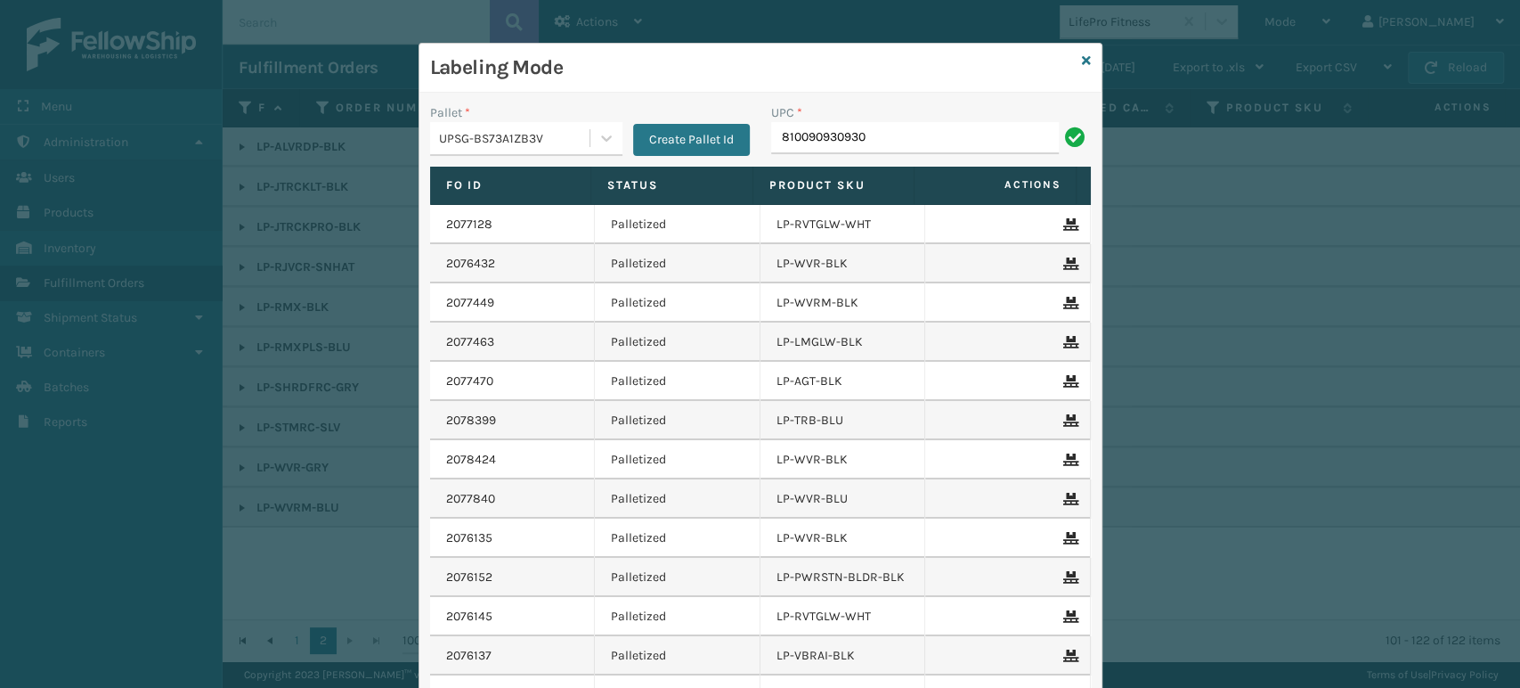
type input "810090930930"
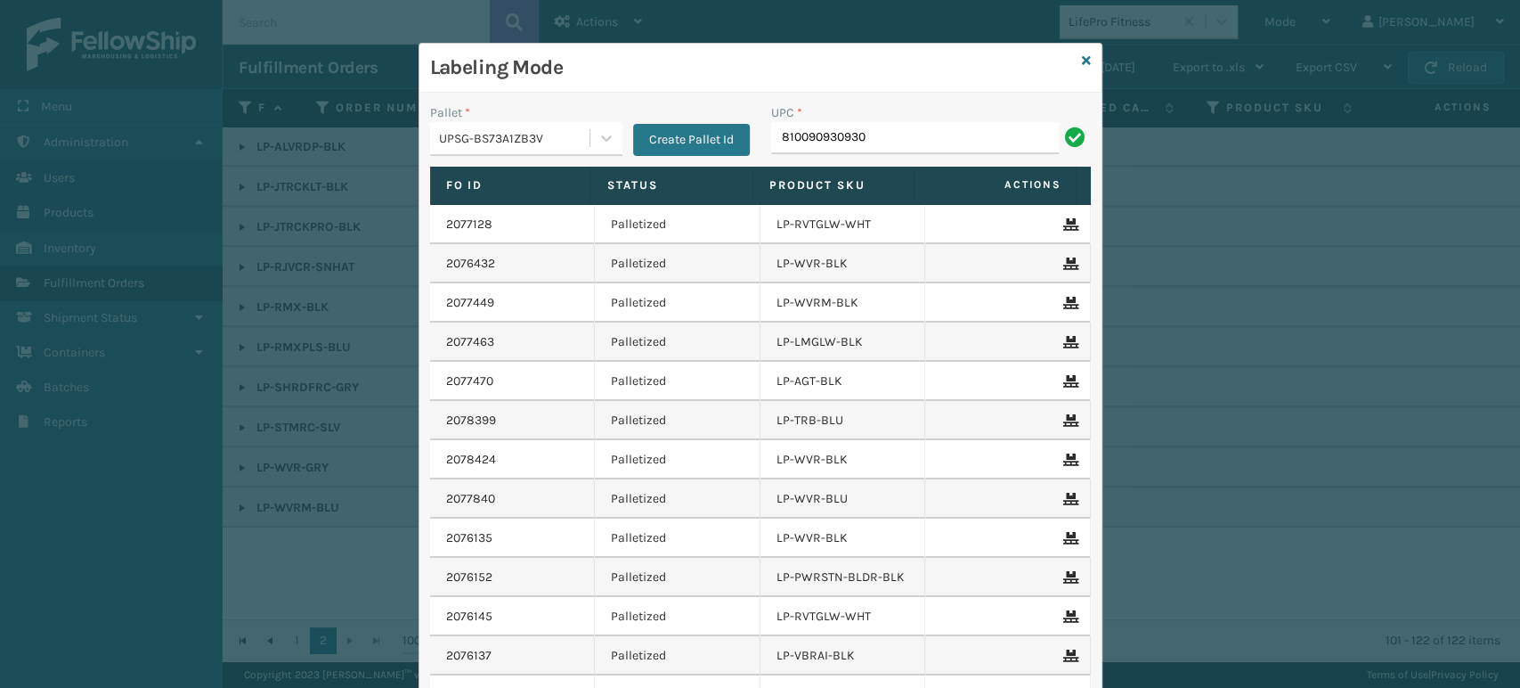
type input "810090930930"
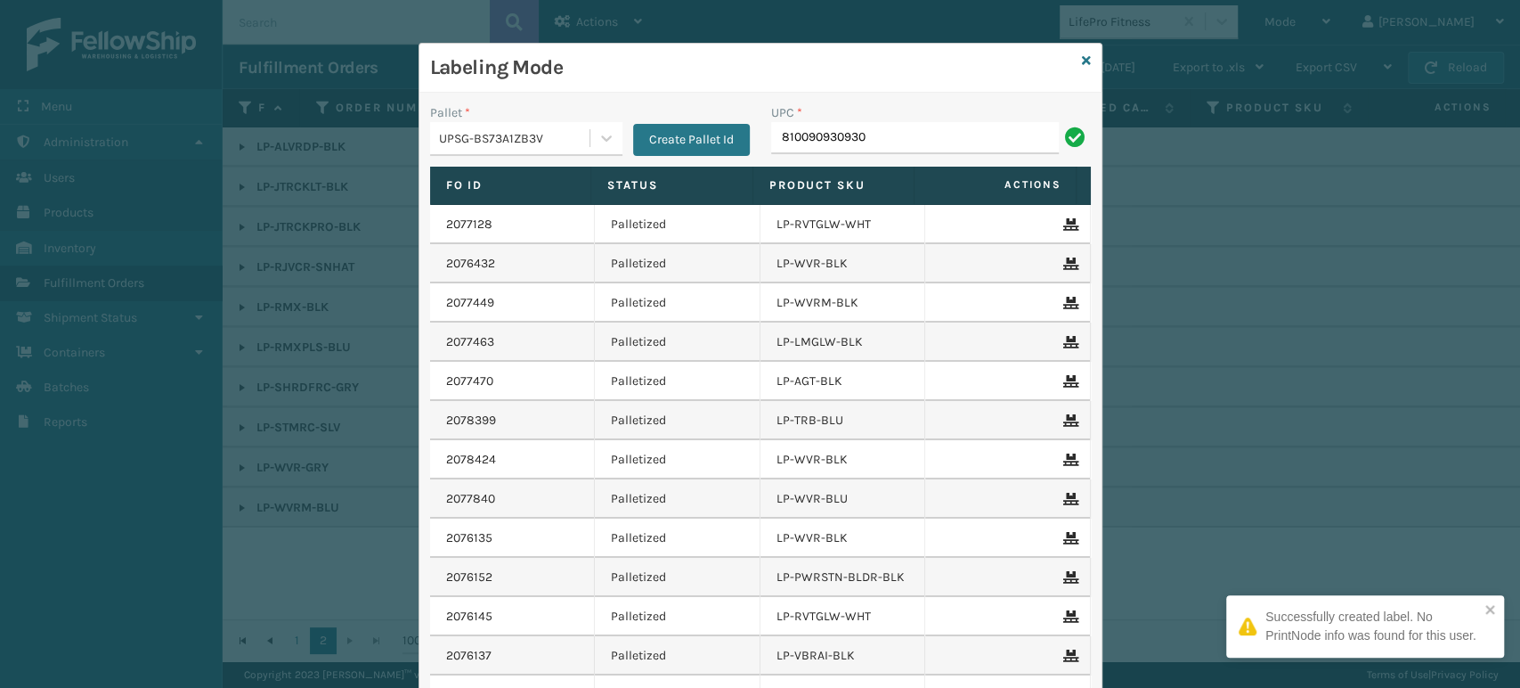
type input "810090930930"
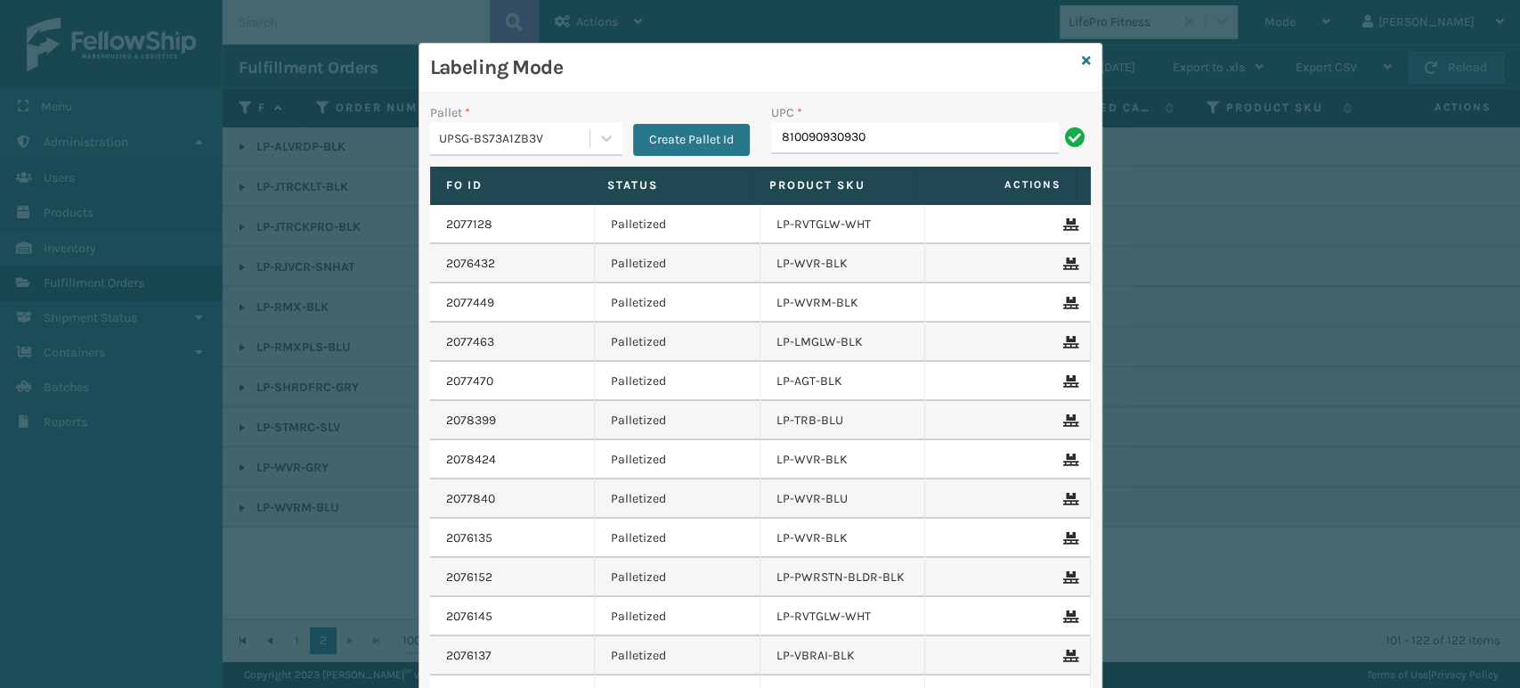
type input "810090930930"
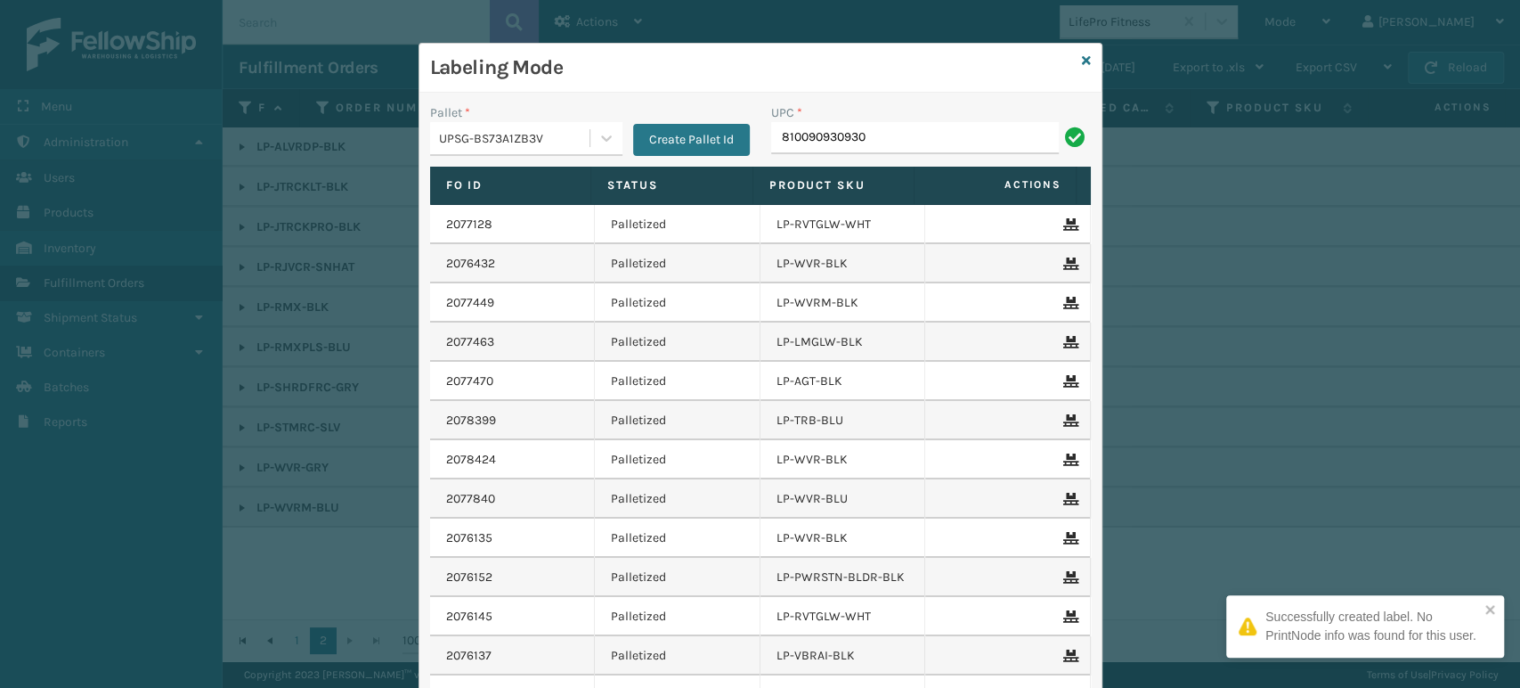
type input "810090930930"
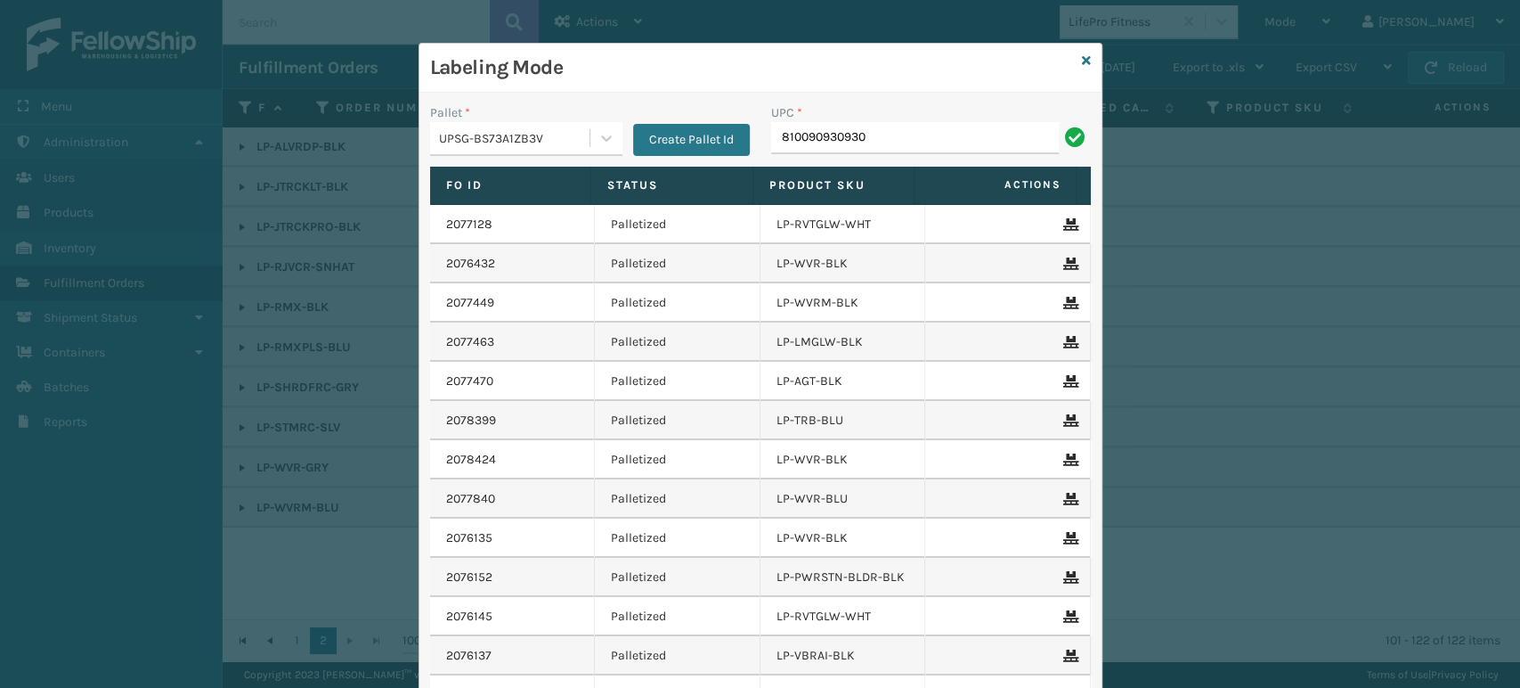
type input "810090930930"
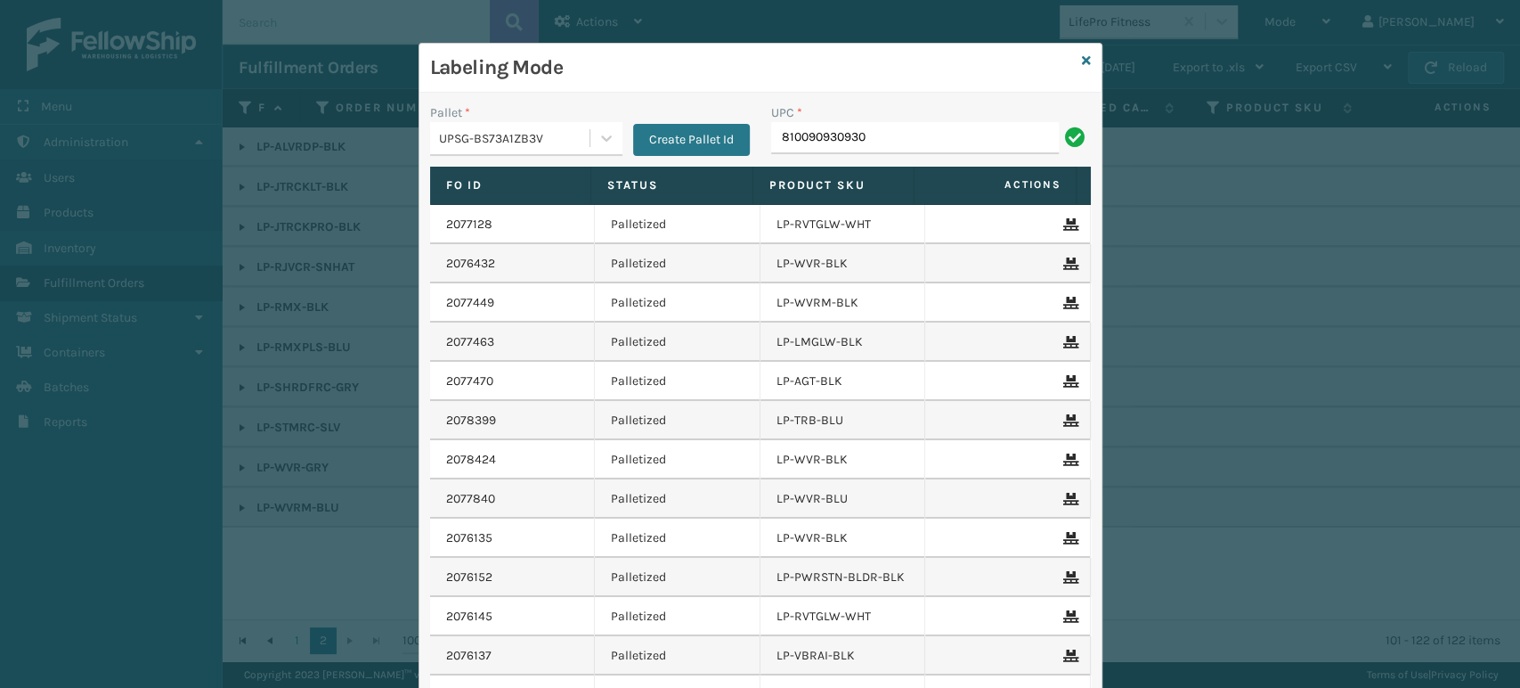
type input "810090930930"
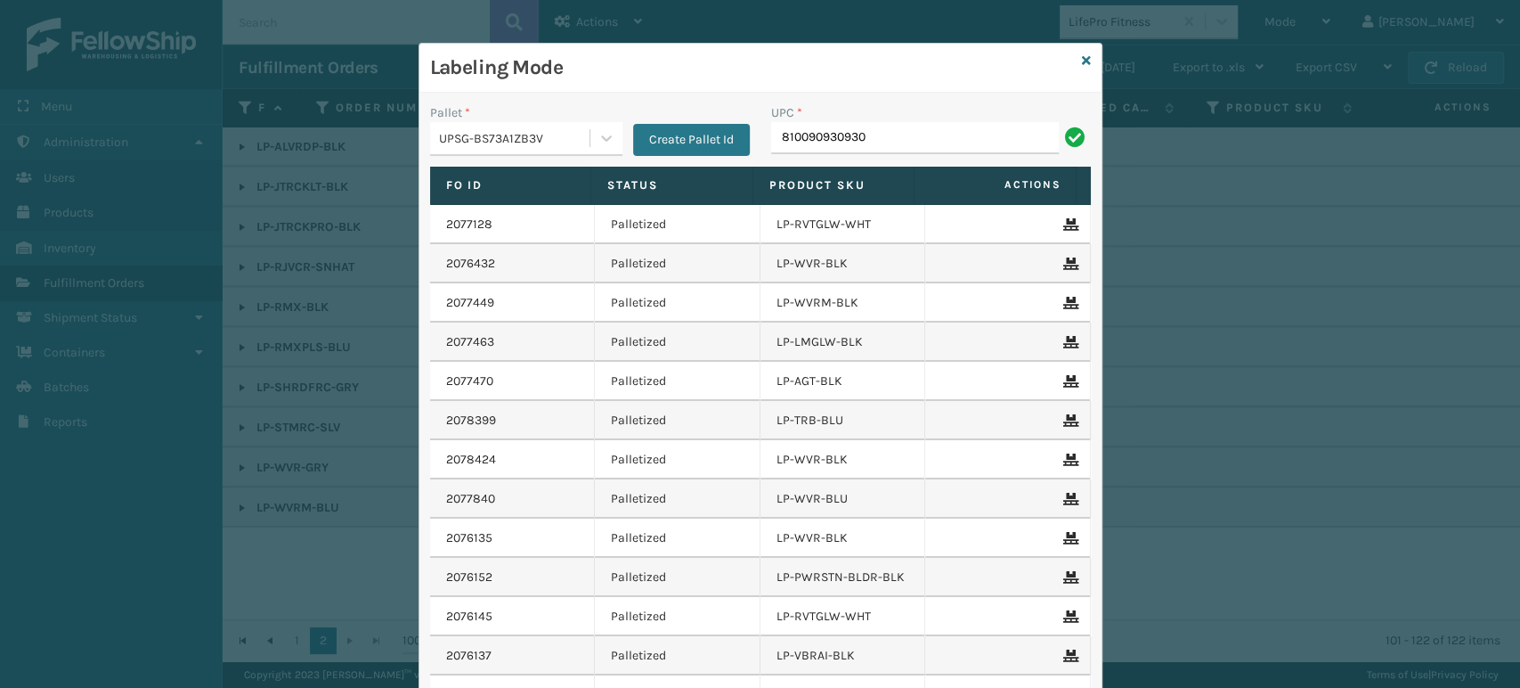
type input "810090930930"
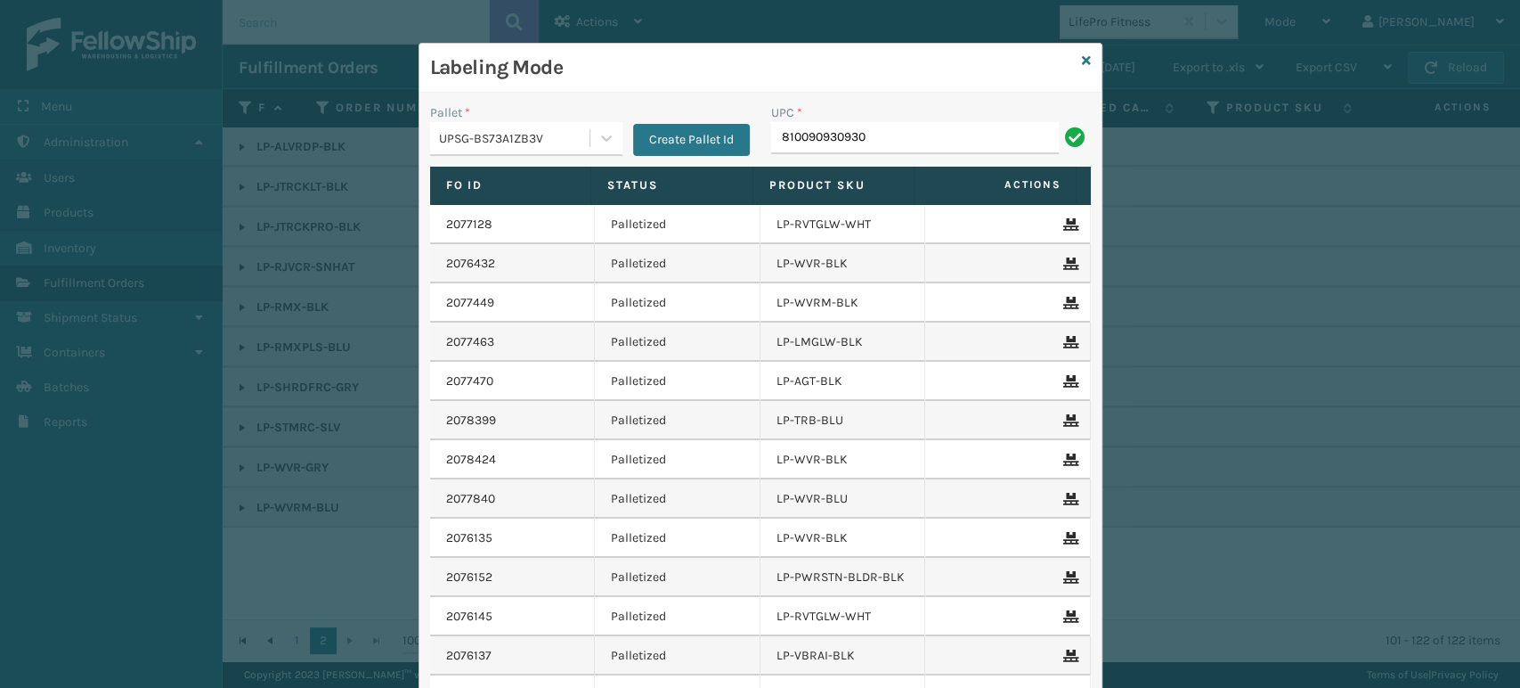
type input "810090930930"
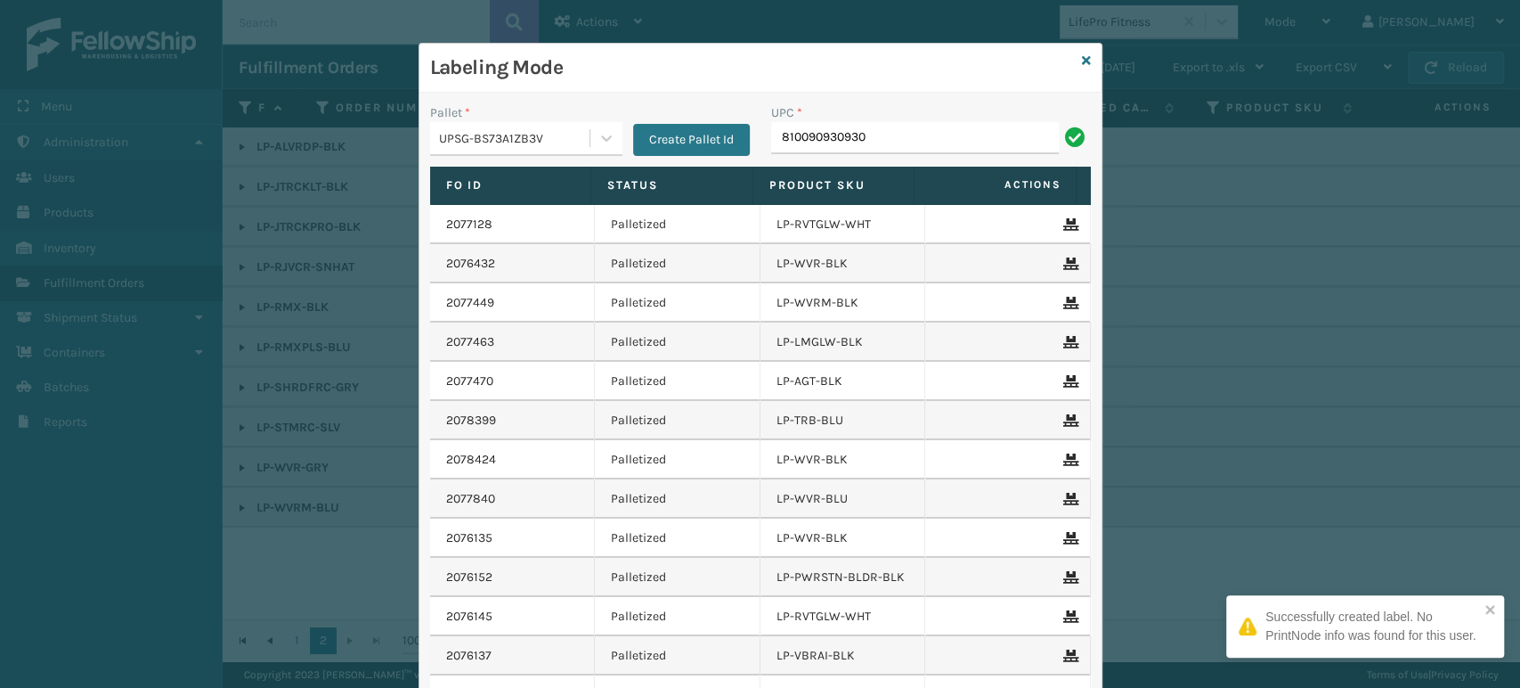
type input "810090930930"
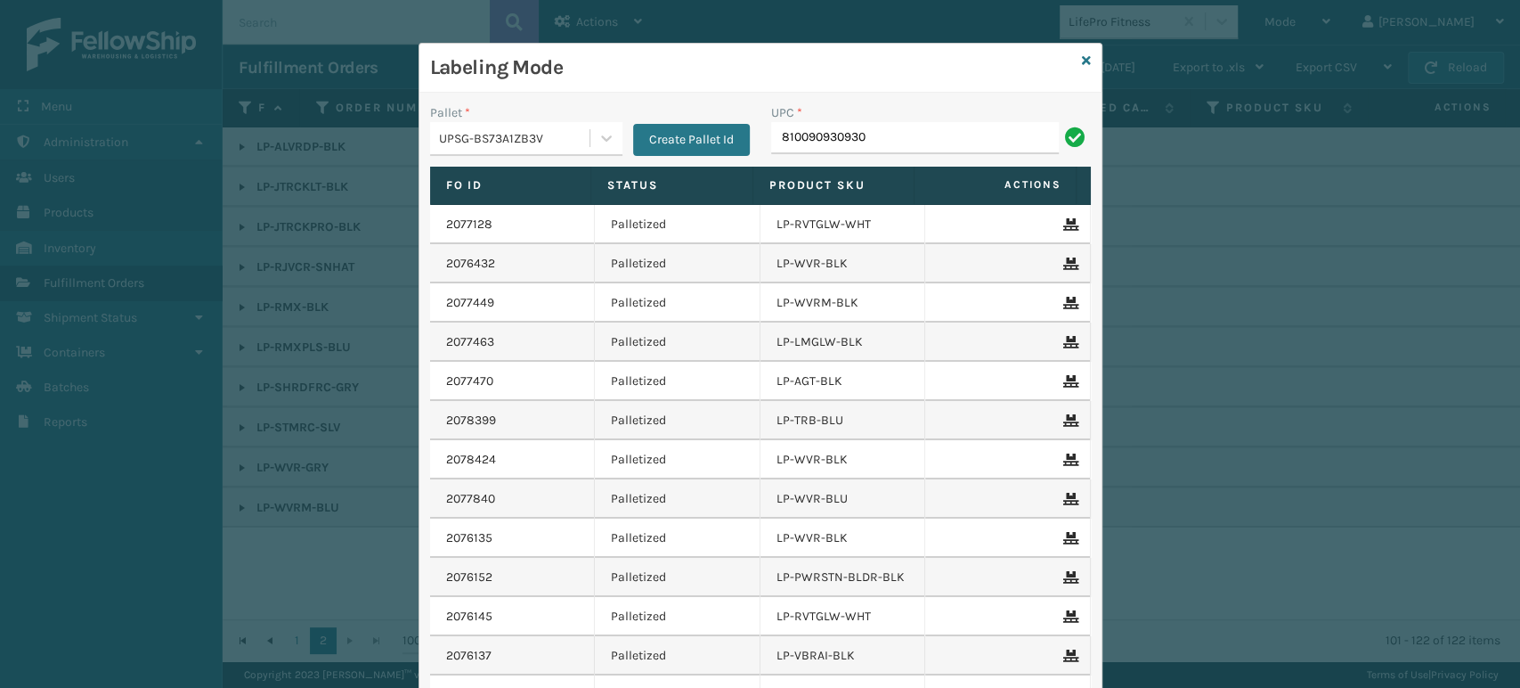
type input "810090930930"
paste input "810090930930"
type input "810090930930"
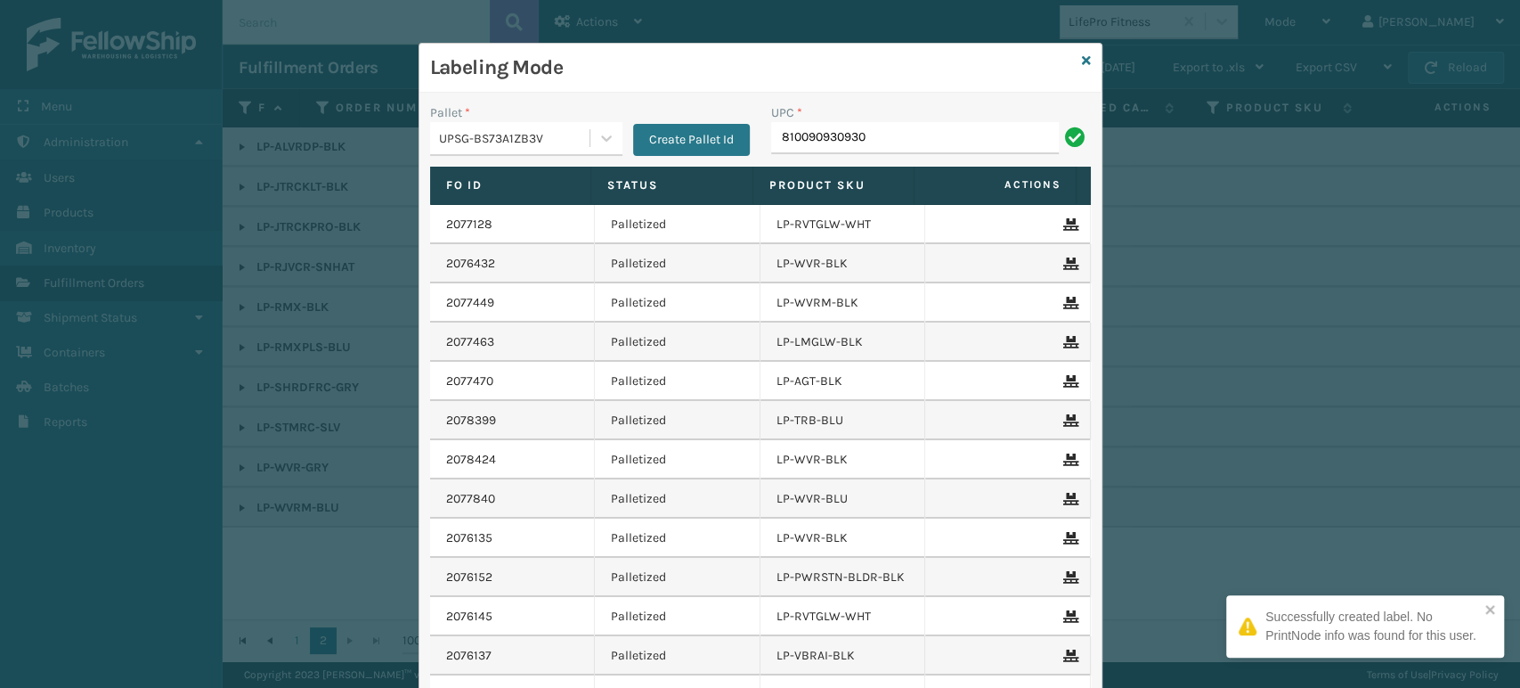
type input "810090930930"
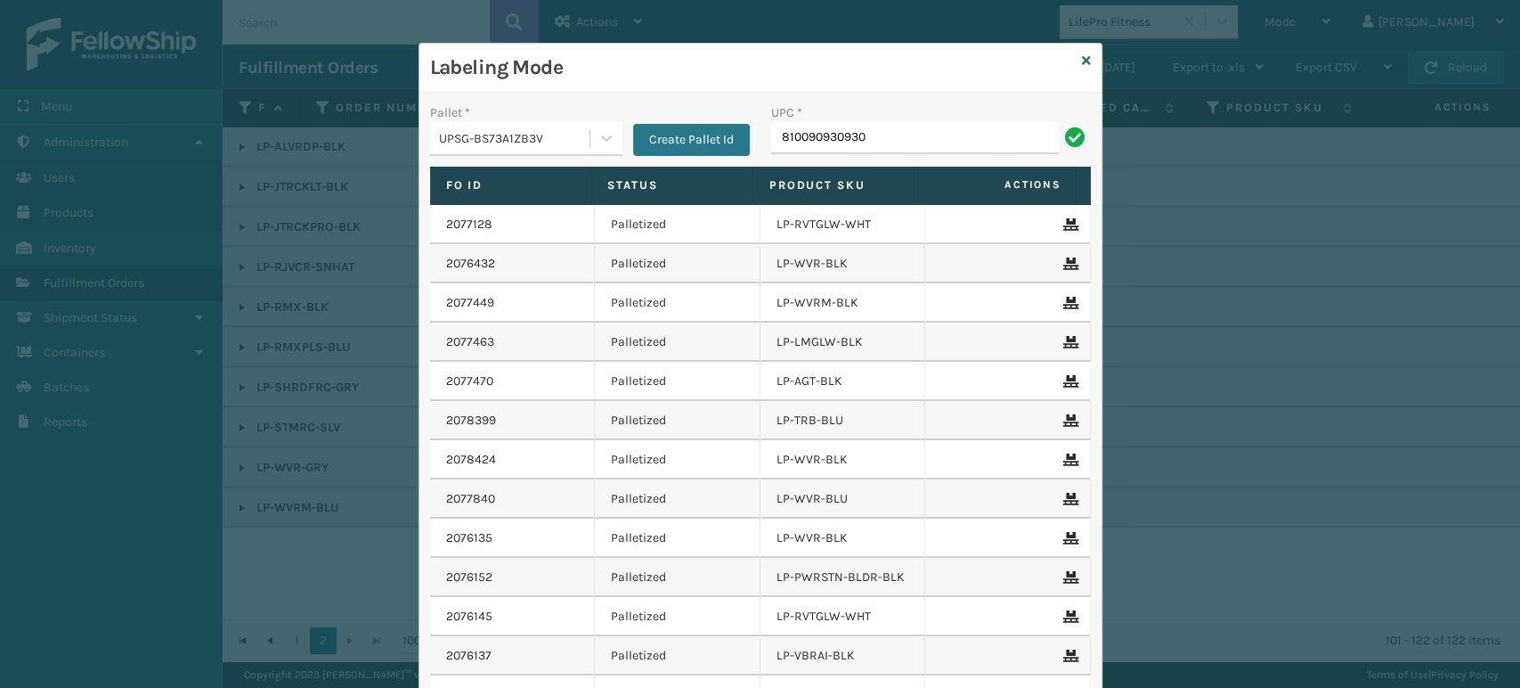
type input "810090930930"
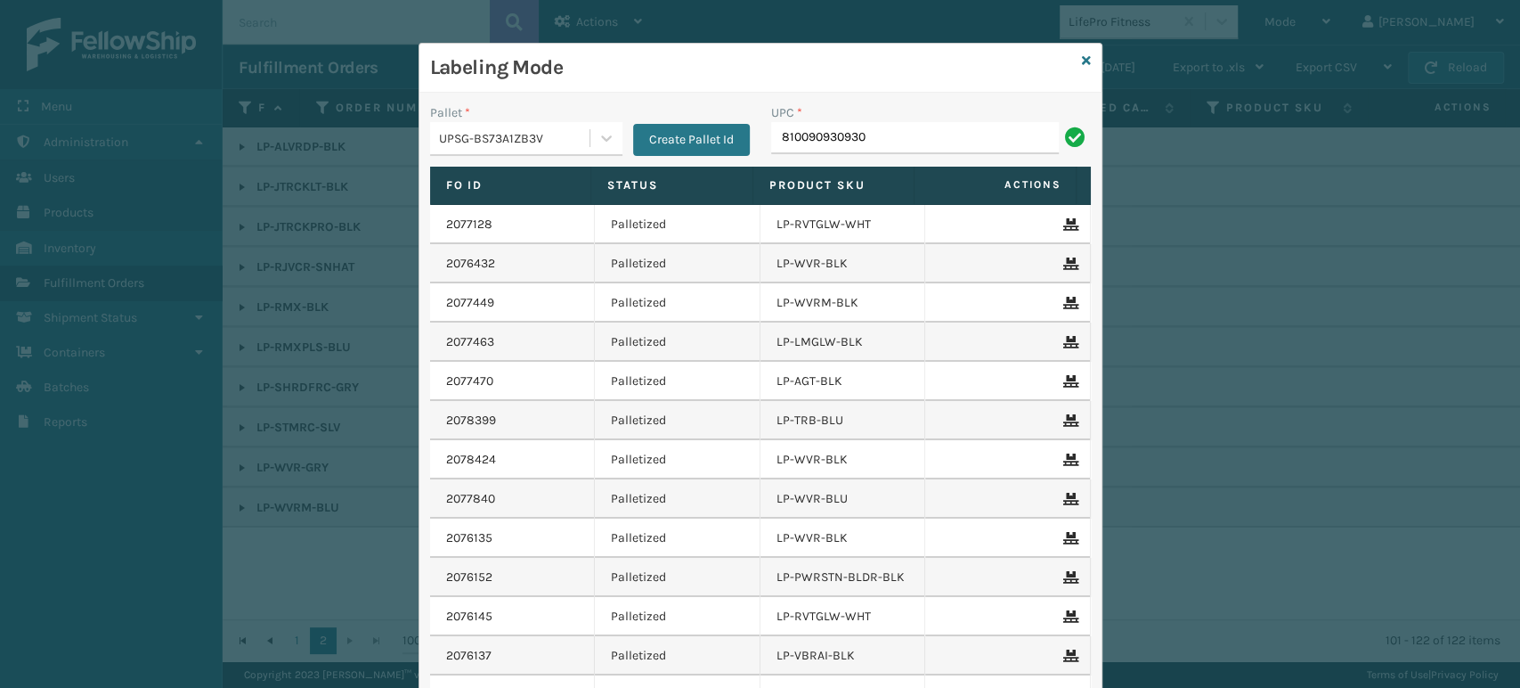
type input "810090930930"
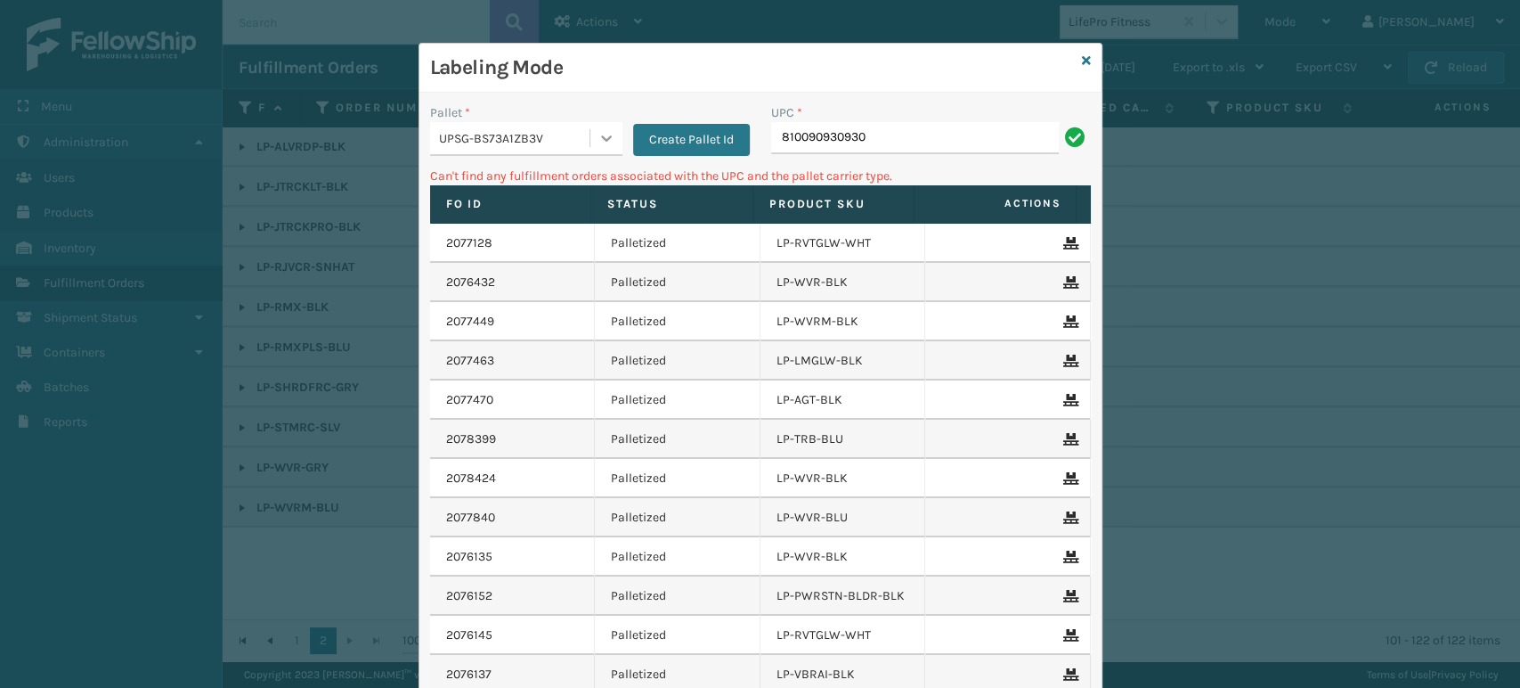
click at [604, 133] on icon at bounding box center [607, 138] width 18 height 18
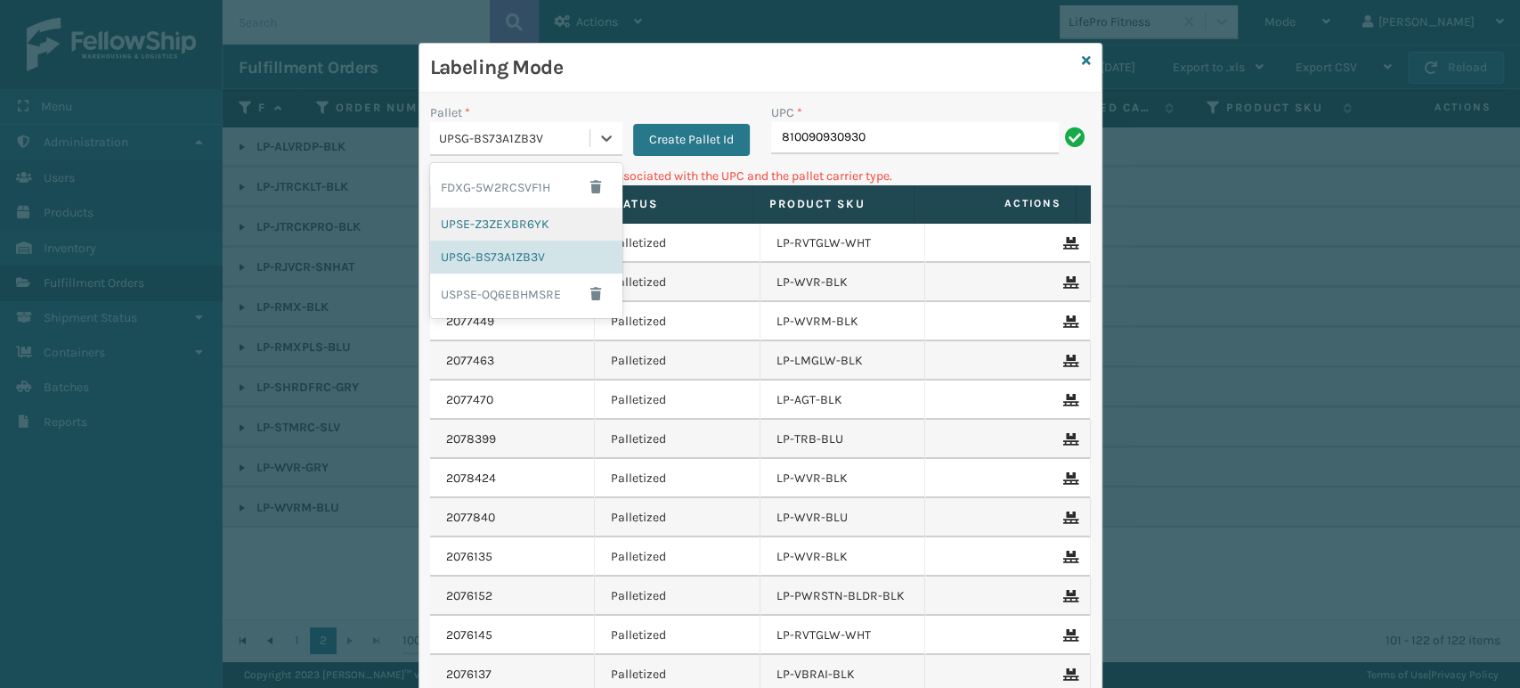
click at [529, 222] on div "UPSE-Z3ZEXBR6YK" at bounding box center [526, 224] width 192 height 33
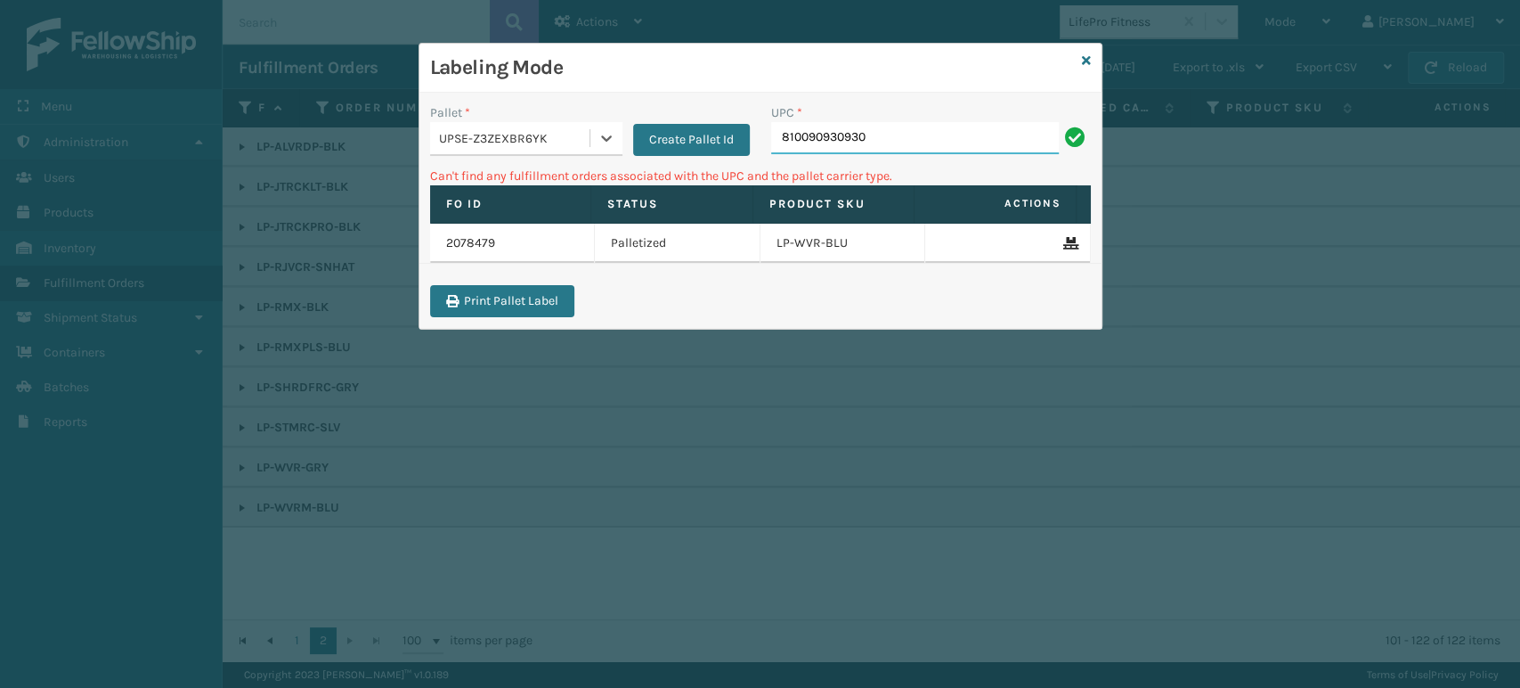
click at [915, 143] on input "810090930930" at bounding box center [915, 138] width 288 height 32
click at [1082, 56] on icon at bounding box center [1086, 60] width 9 height 12
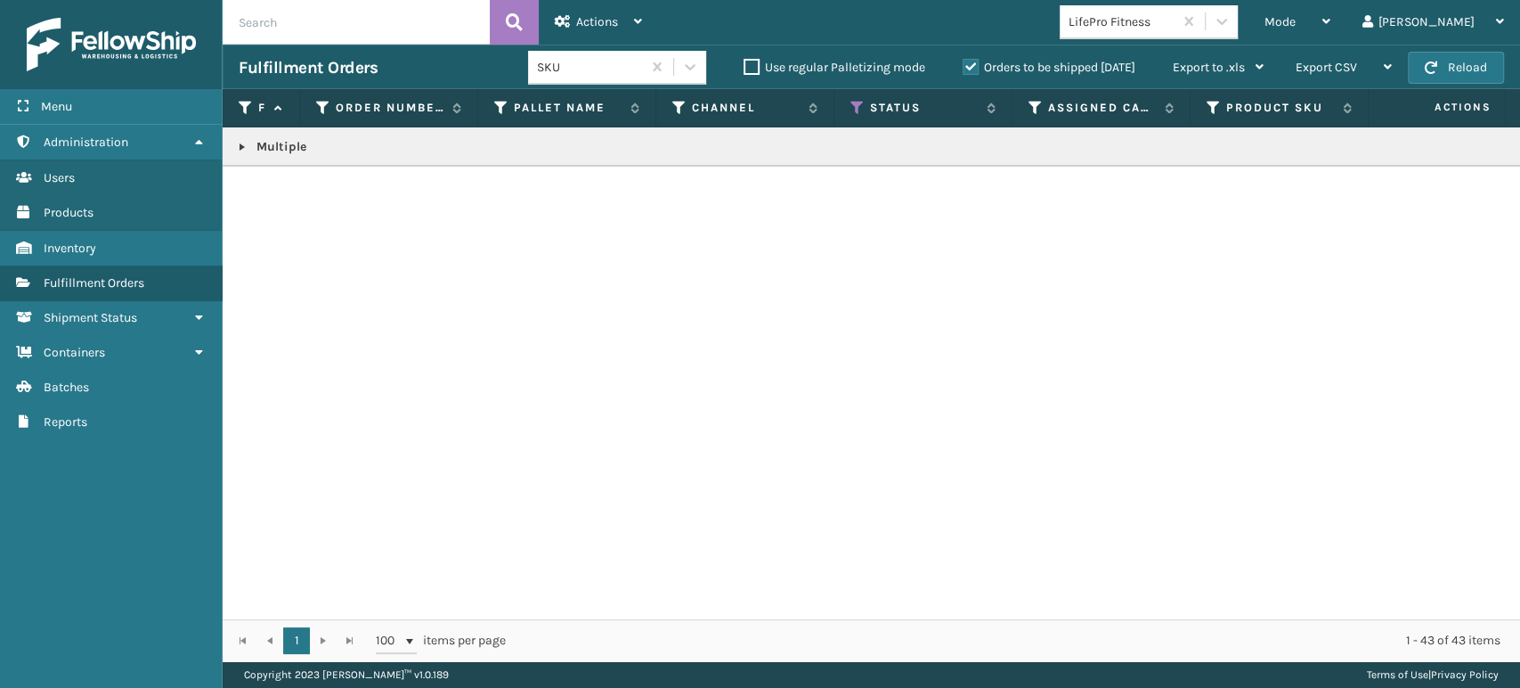
click at [240, 141] on link at bounding box center [242, 147] width 14 height 14
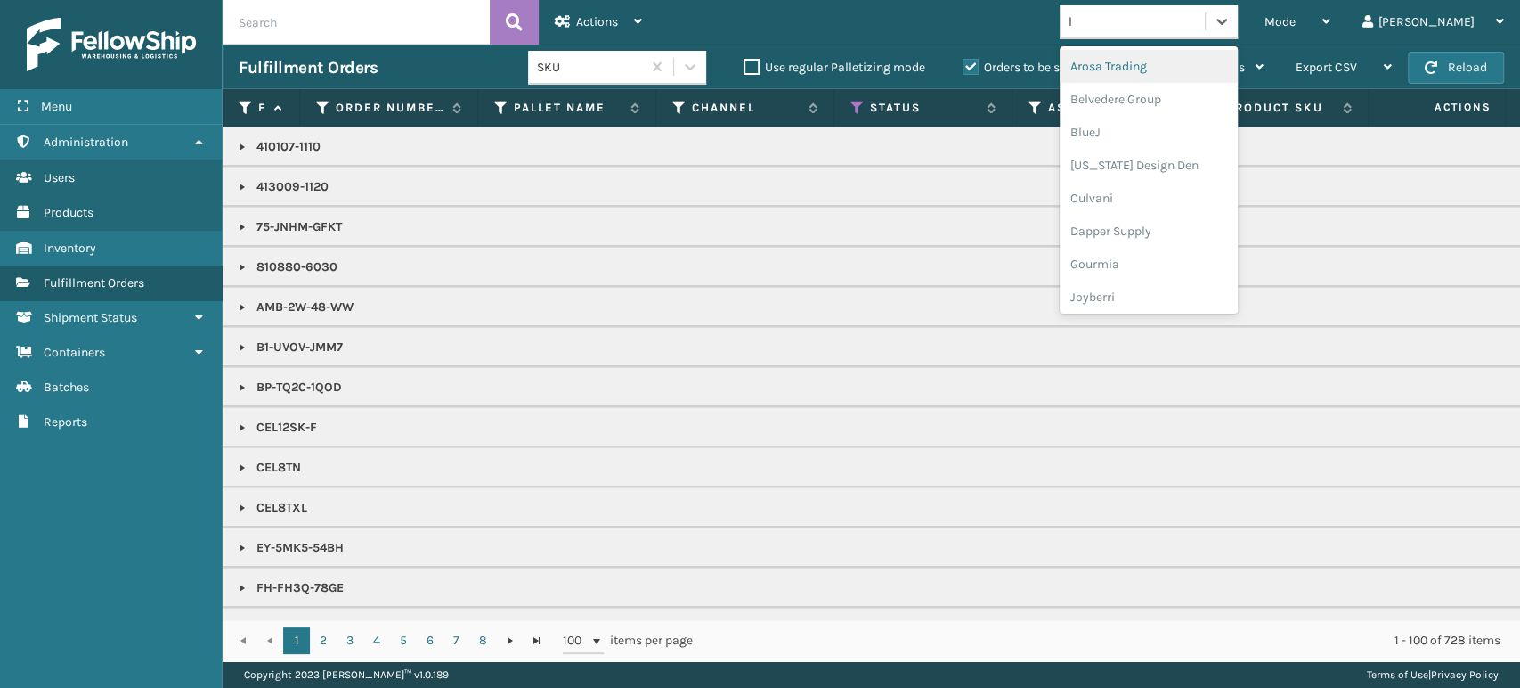
type input "li"
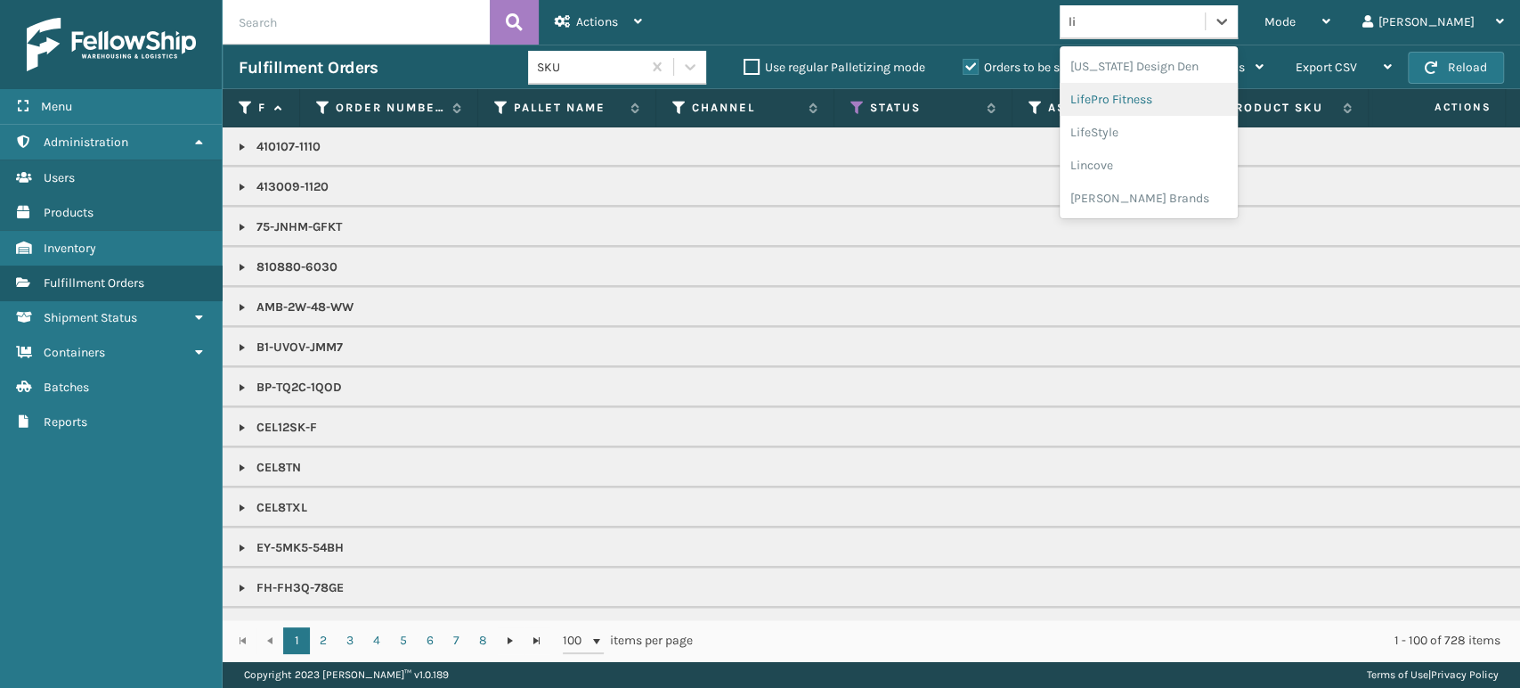
click at [1209, 99] on div "LifePro Fitness" at bounding box center [1149, 99] width 178 height 33
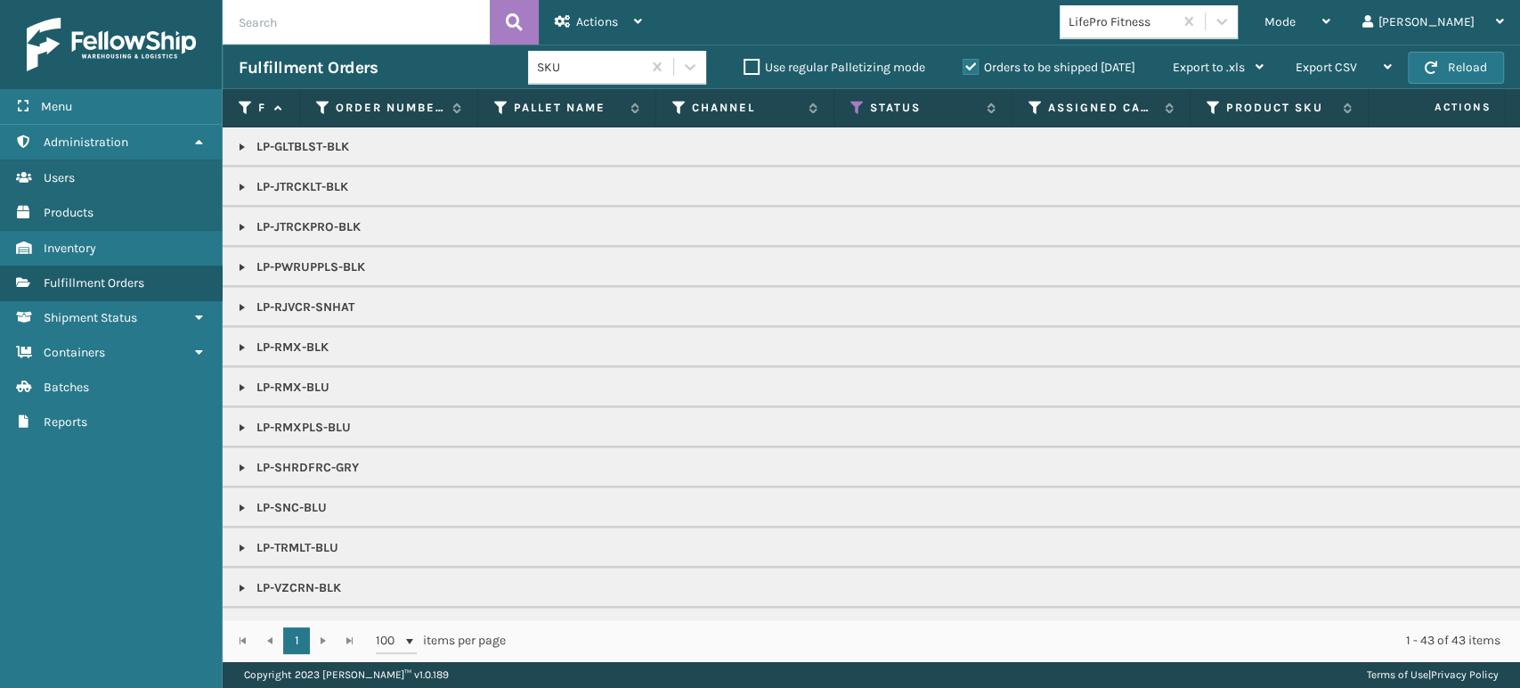
click at [238, 303] on link at bounding box center [242, 307] width 14 height 14
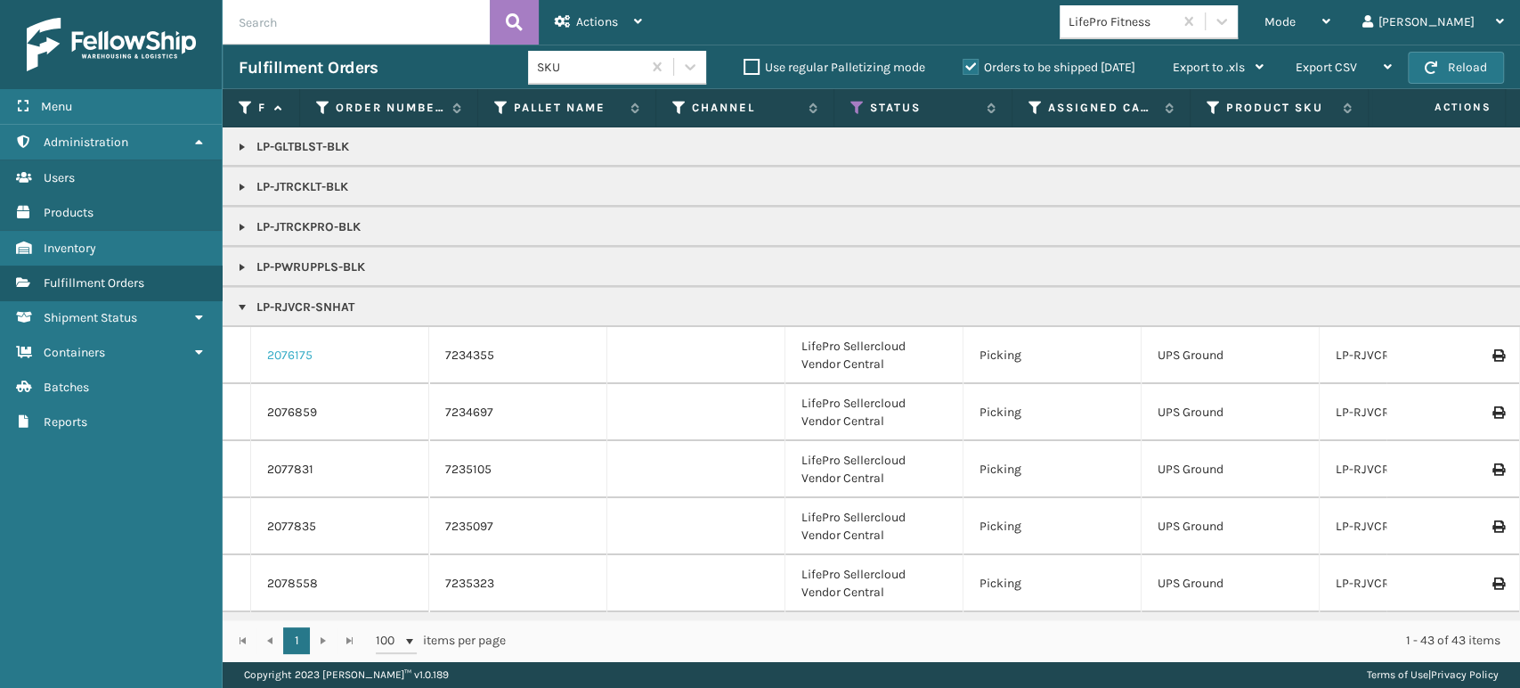
click at [296, 357] on link "2076175" at bounding box center [289, 355] width 45 height 18
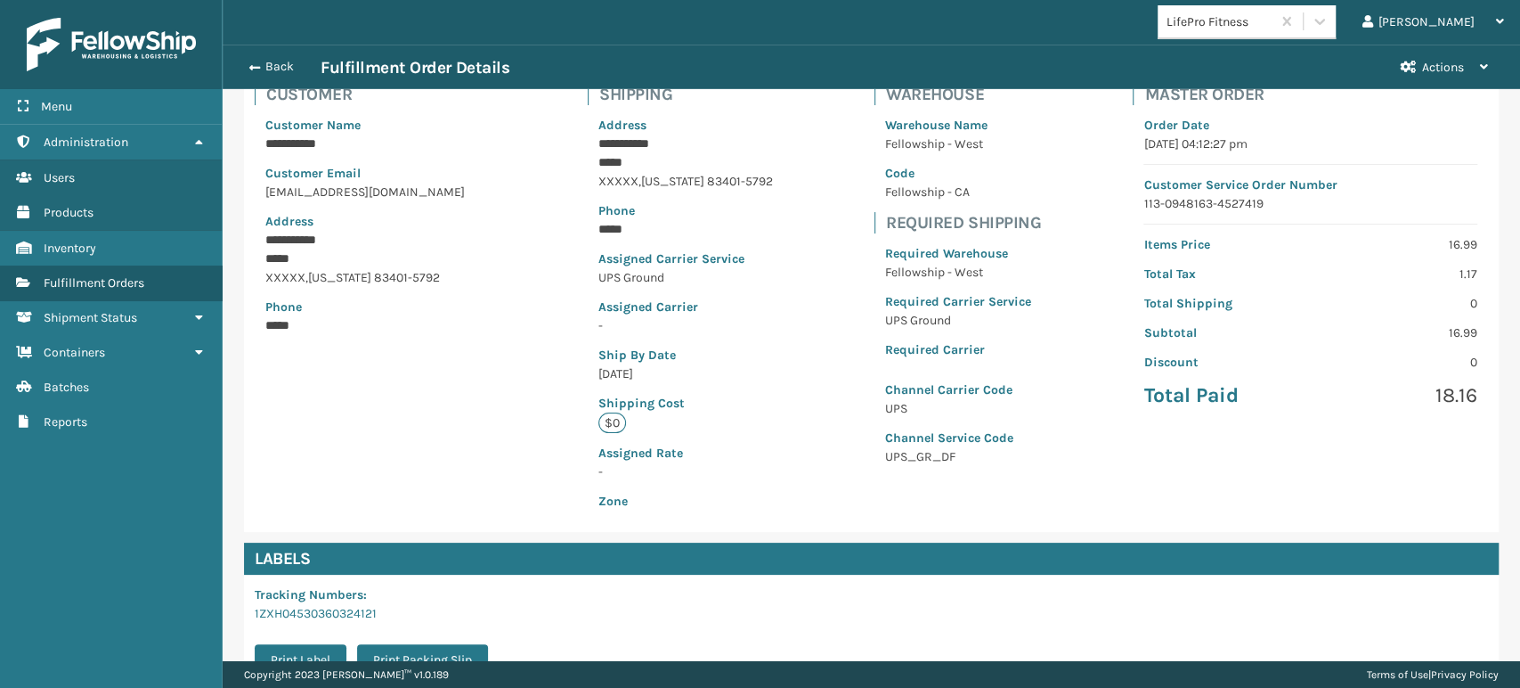
scroll to position [362, 0]
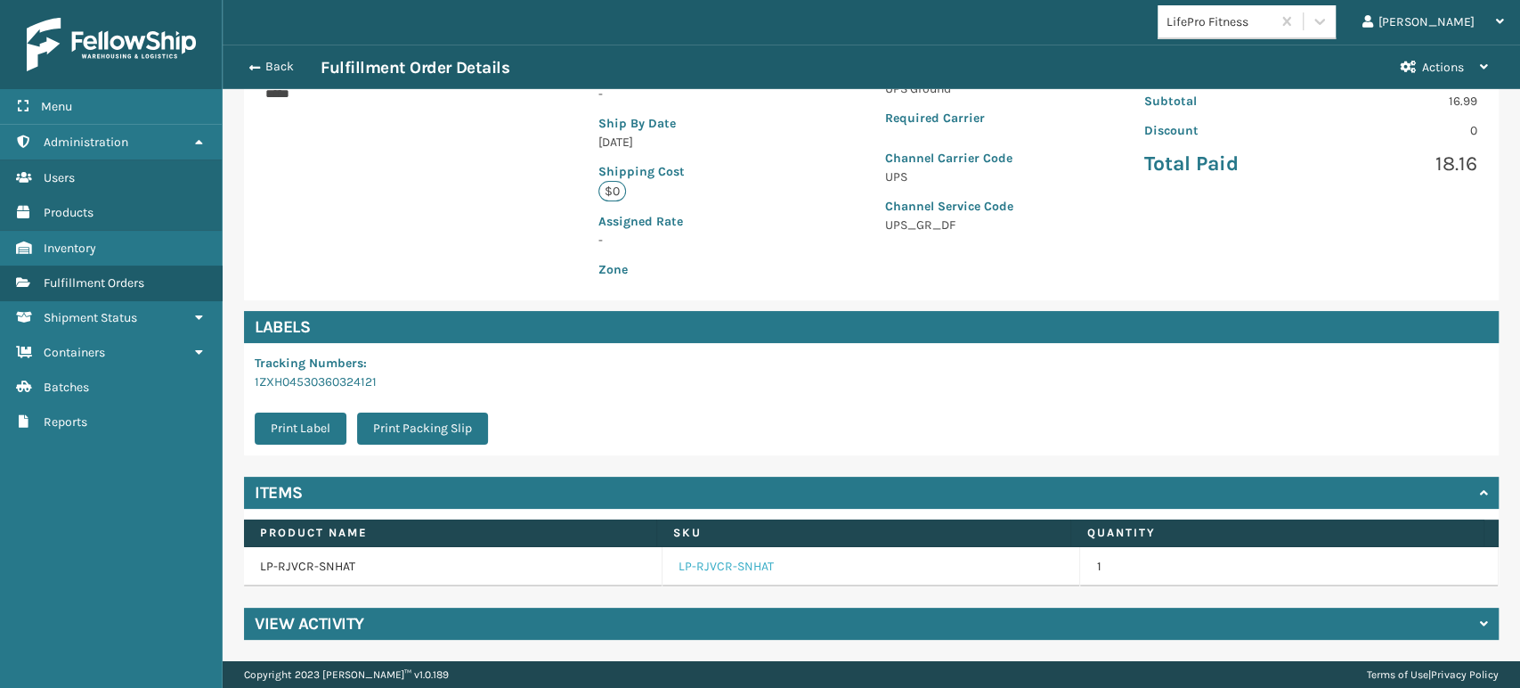
click at [697, 569] on link "LP-RJVCR-SNHAT" at bounding box center [726, 567] width 95 height 18
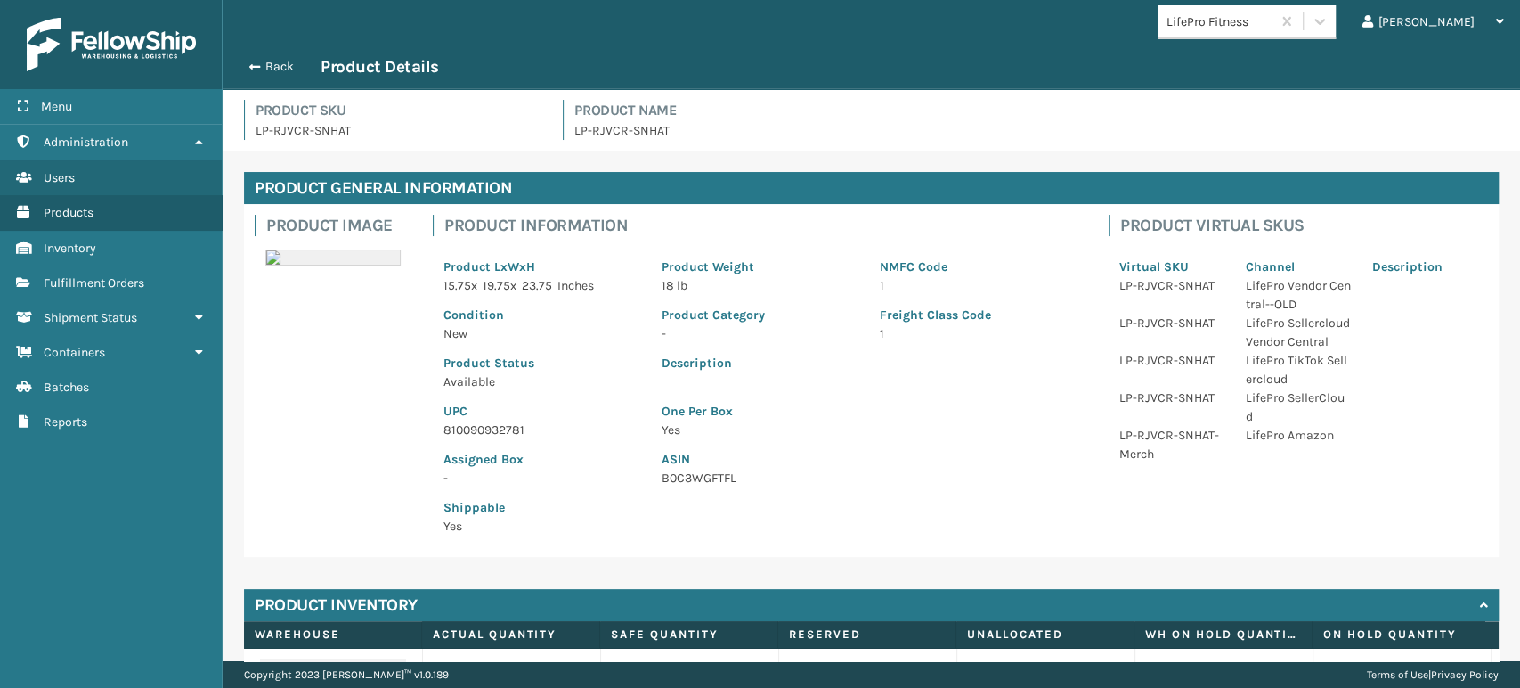
click at [509, 430] on p "810090932781" at bounding box center [542, 429] width 197 height 19
copy p "810090932781"
click at [281, 69] on button "Back" at bounding box center [280, 67] width 82 height 16
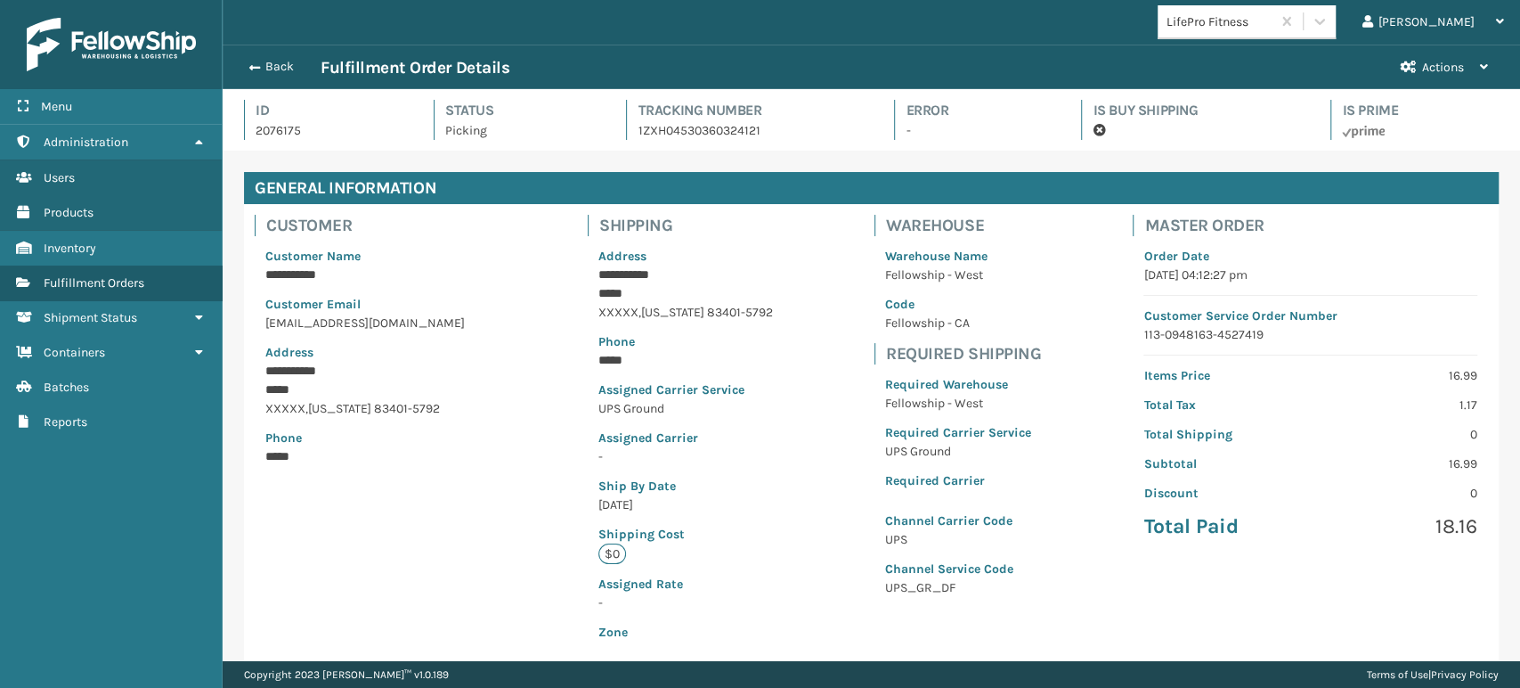
scroll to position [43, 1297]
click at [281, 69] on button "Back" at bounding box center [280, 67] width 82 height 16
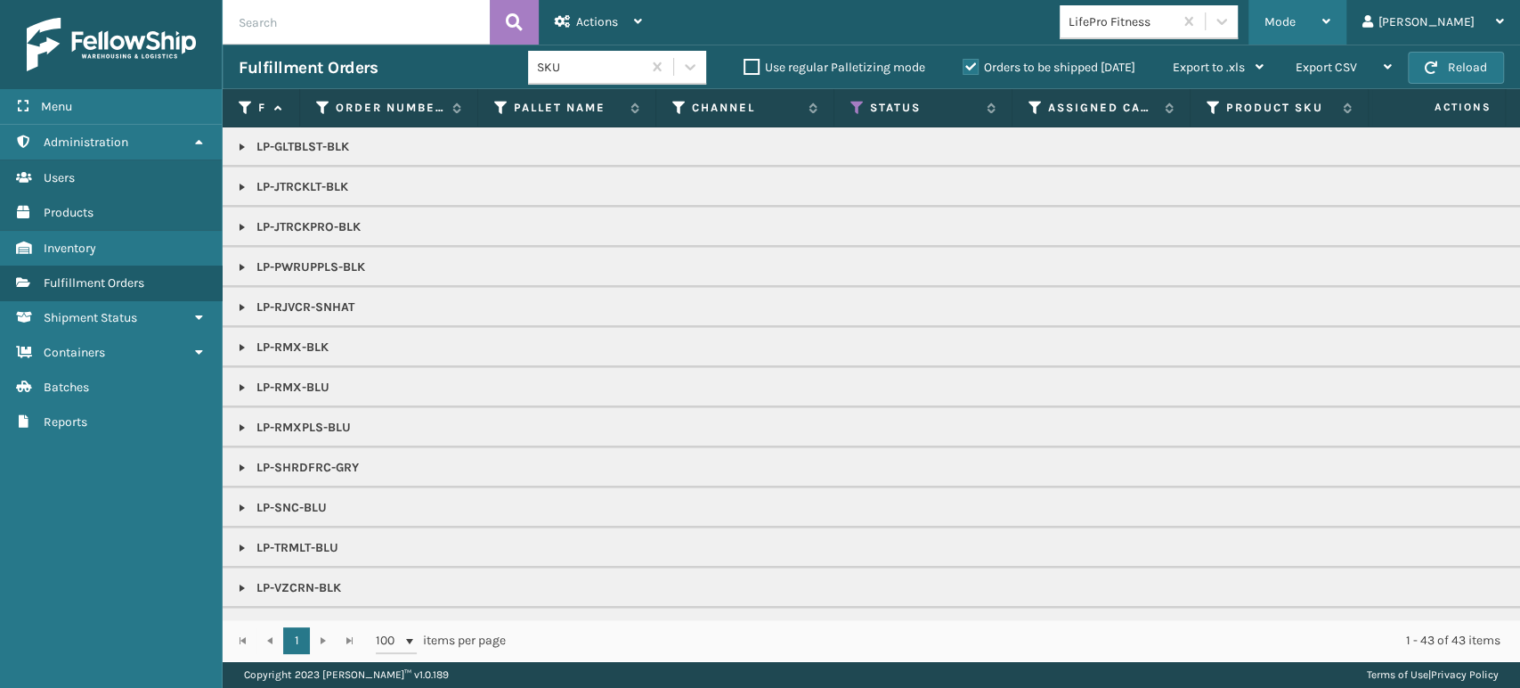
click at [1331, 12] on div "Mode" at bounding box center [1298, 22] width 66 height 45
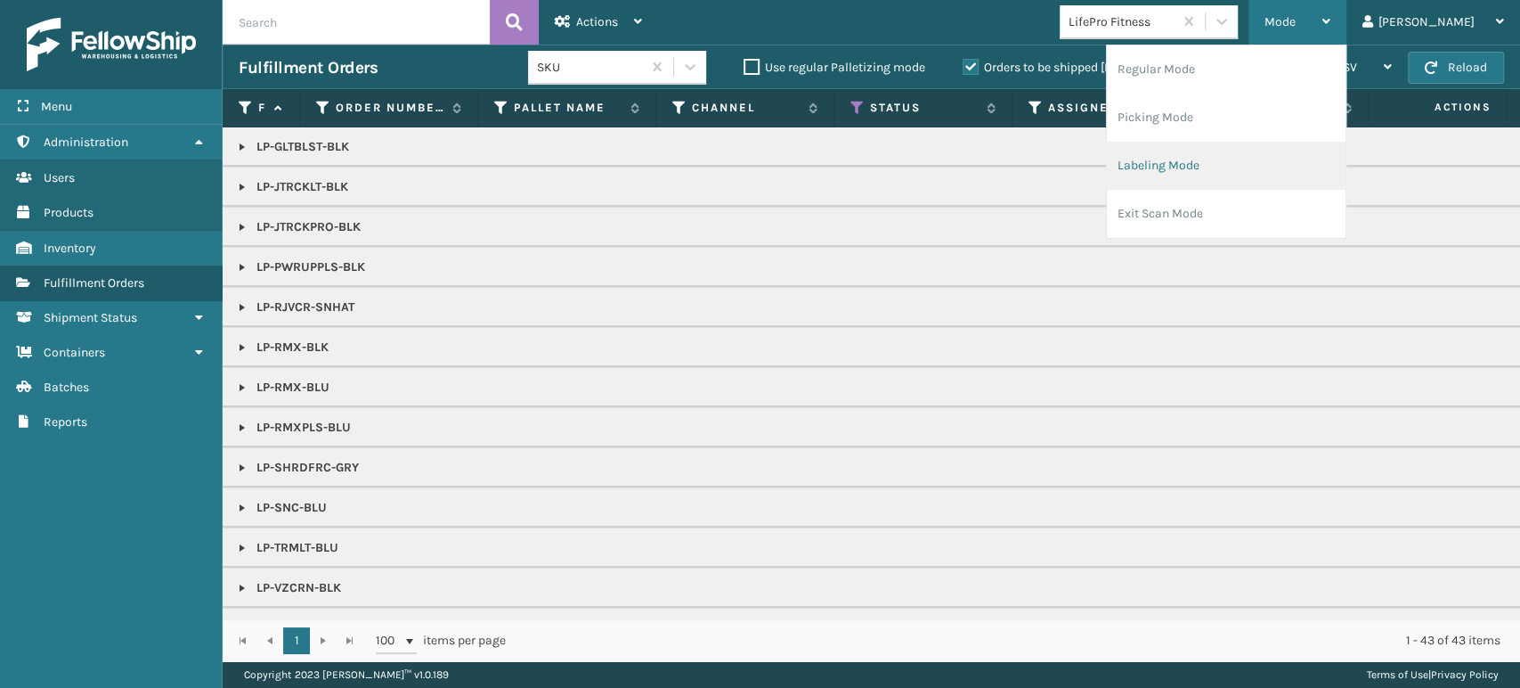
click at [1292, 170] on li "Labeling Mode" at bounding box center [1226, 166] width 239 height 48
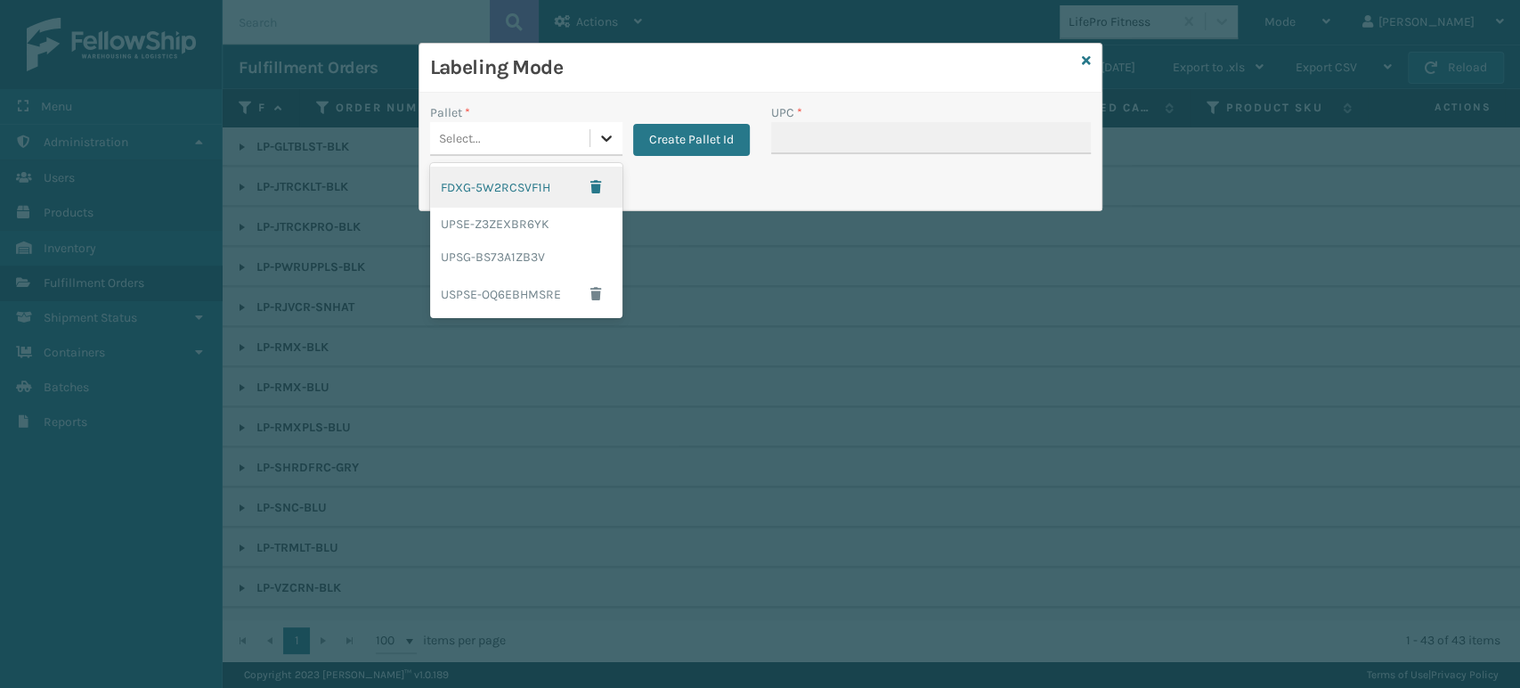
click at [613, 134] on icon at bounding box center [607, 138] width 18 height 18
click at [568, 256] on div "UPSG-BS73A1ZB3V" at bounding box center [526, 256] width 192 height 33
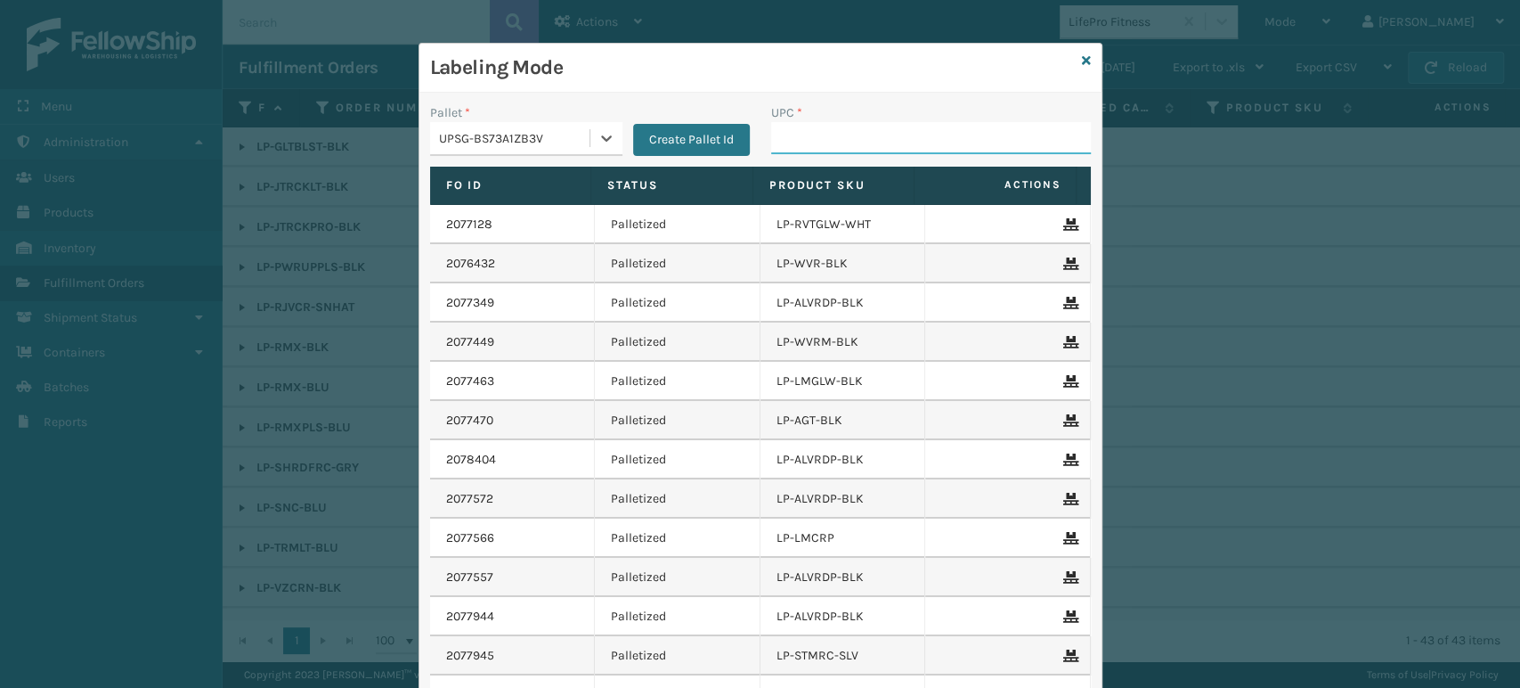
click at [867, 138] on input "UPC *" at bounding box center [931, 138] width 320 height 32
paste input "810090932781"
type input "810090932781"
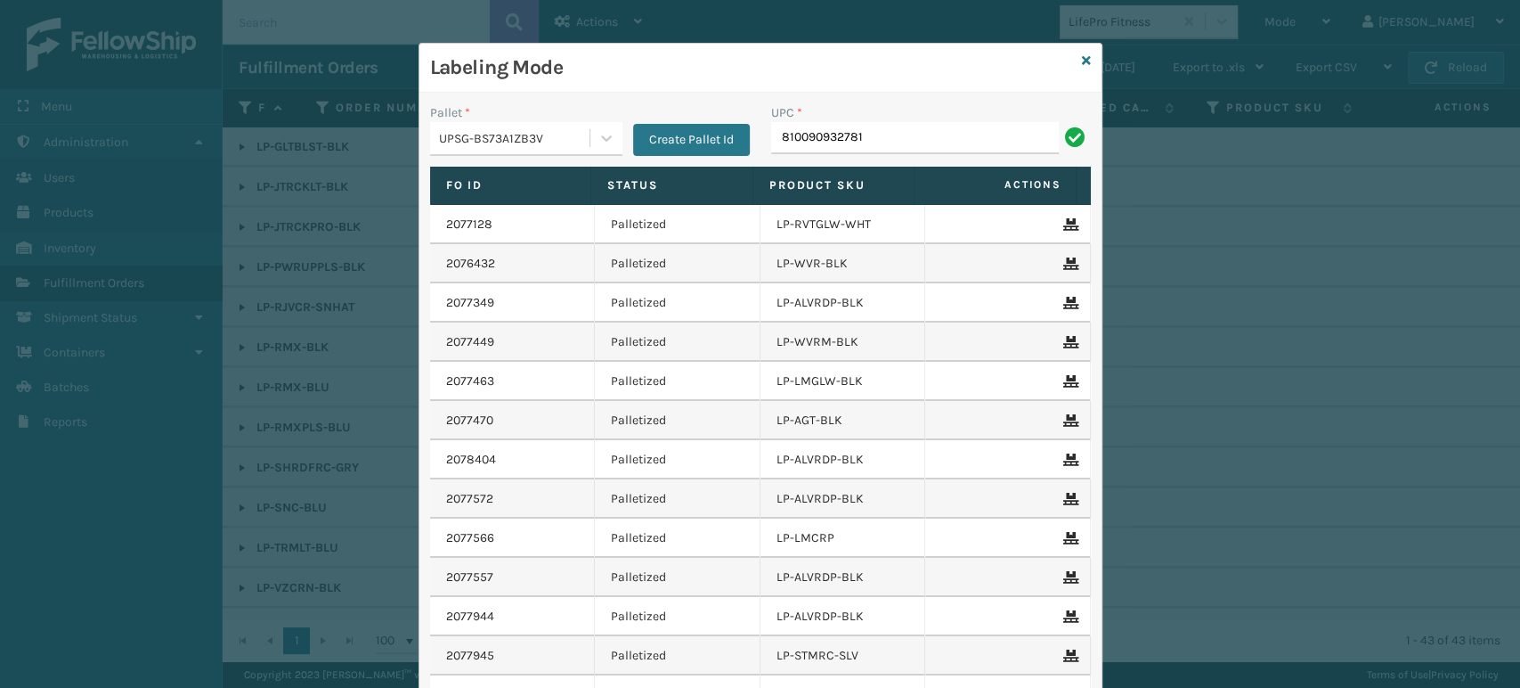
type input "810090932781"
click at [1082, 57] on icon at bounding box center [1086, 60] width 9 height 12
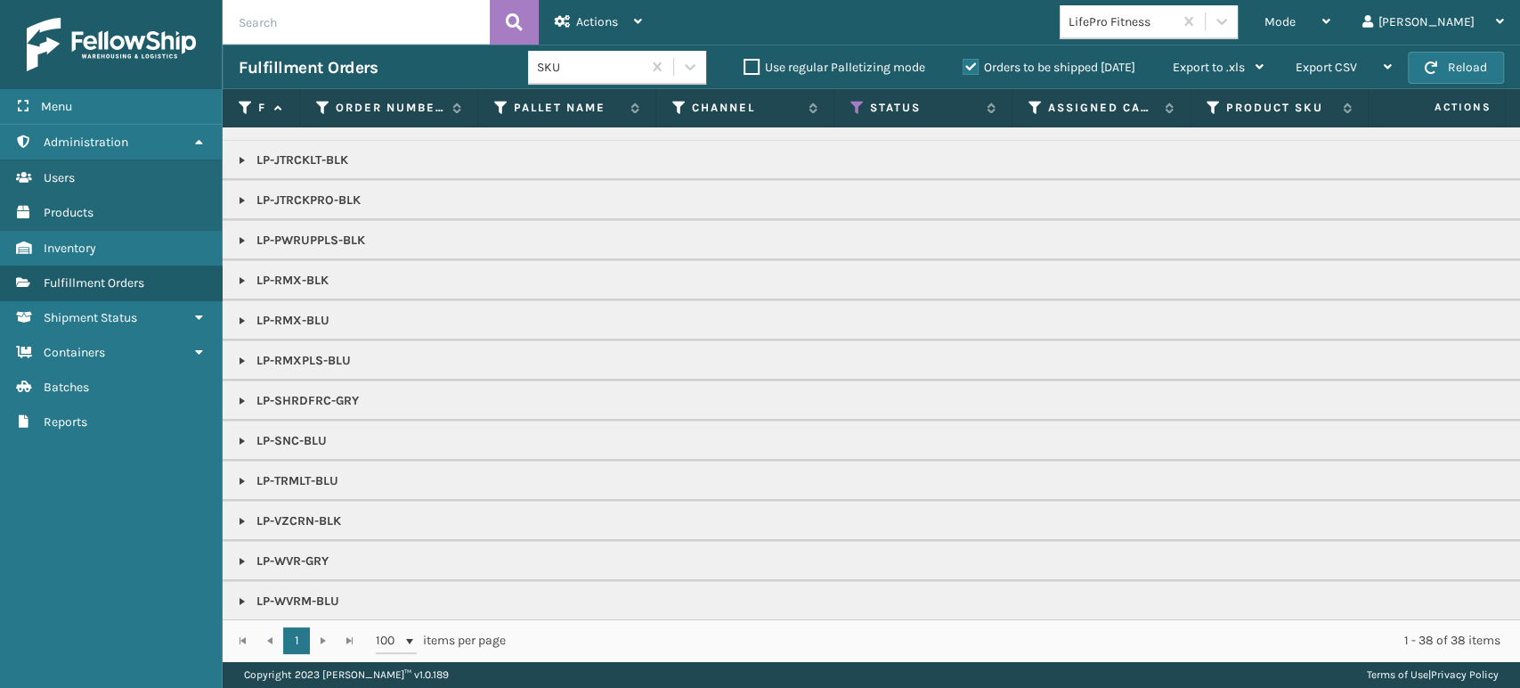
scroll to position [41, 0]
click at [240, 432] on link at bounding box center [242, 439] width 14 height 14
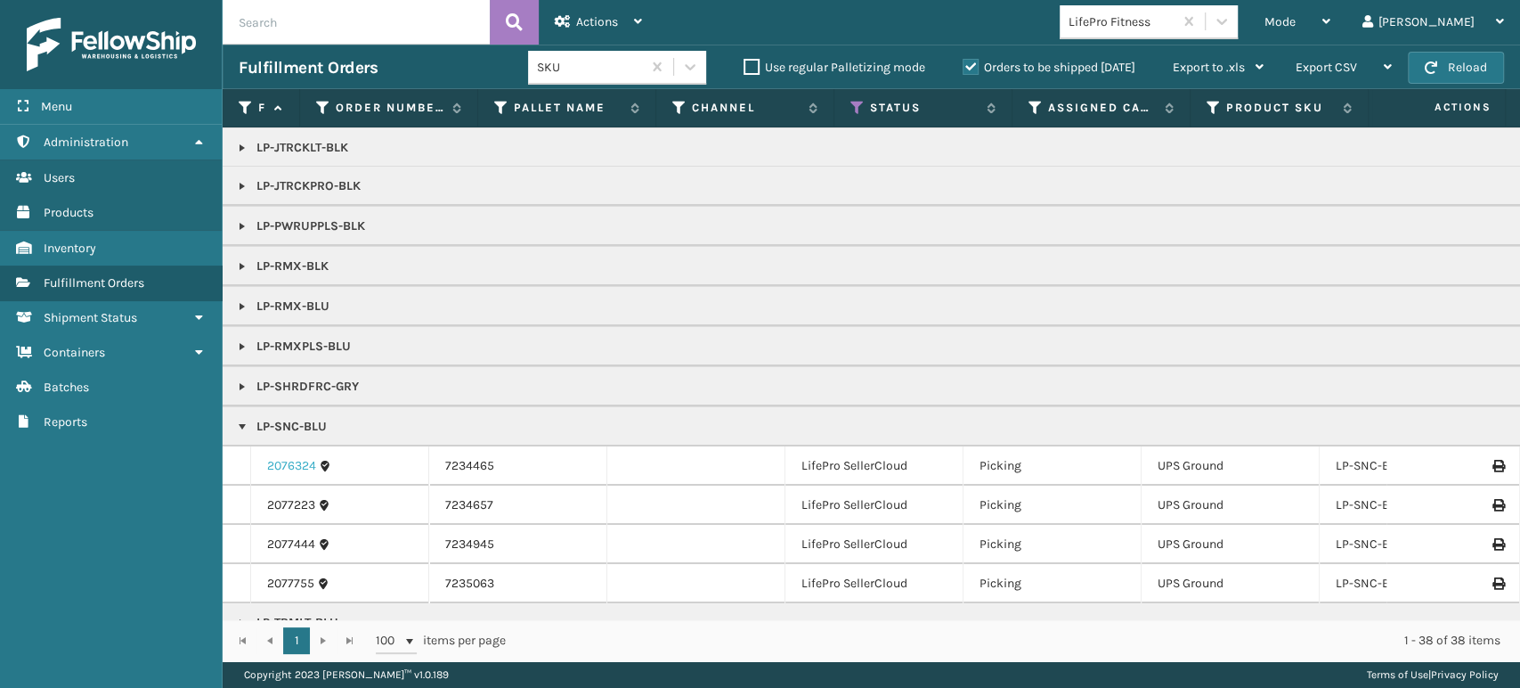
click at [294, 468] on link "2076324" at bounding box center [291, 466] width 49 height 18
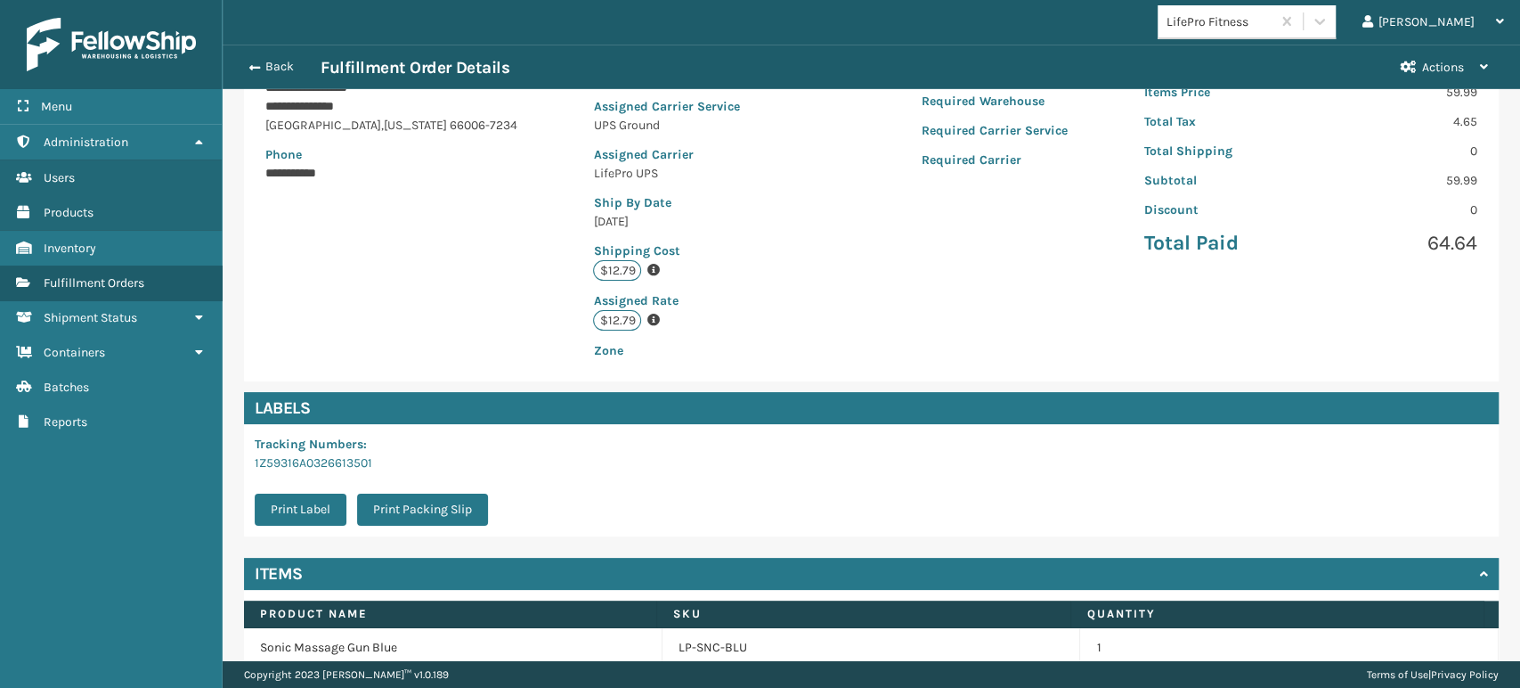
scroll to position [363, 0]
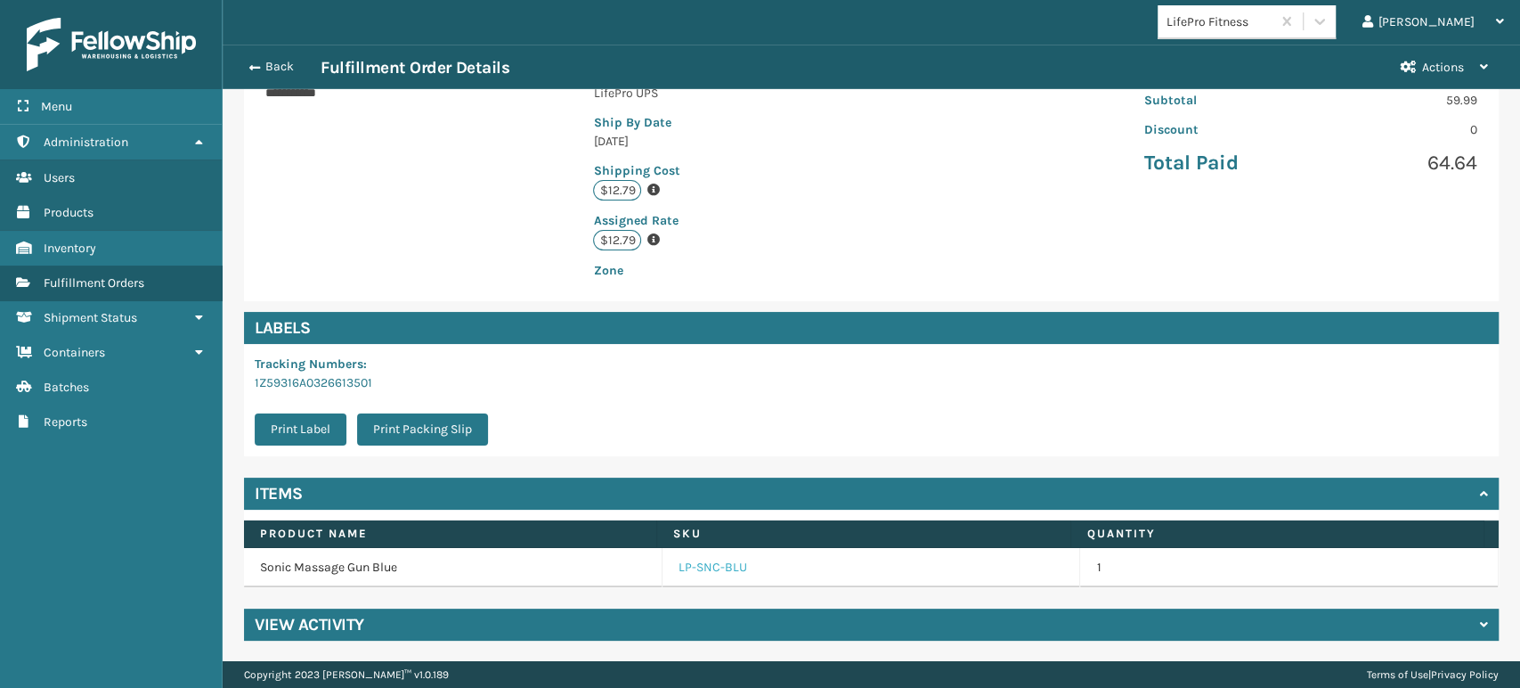
click at [695, 571] on link "LP-SNC-BLU" at bounding box center [713, 567] width 69 height 18
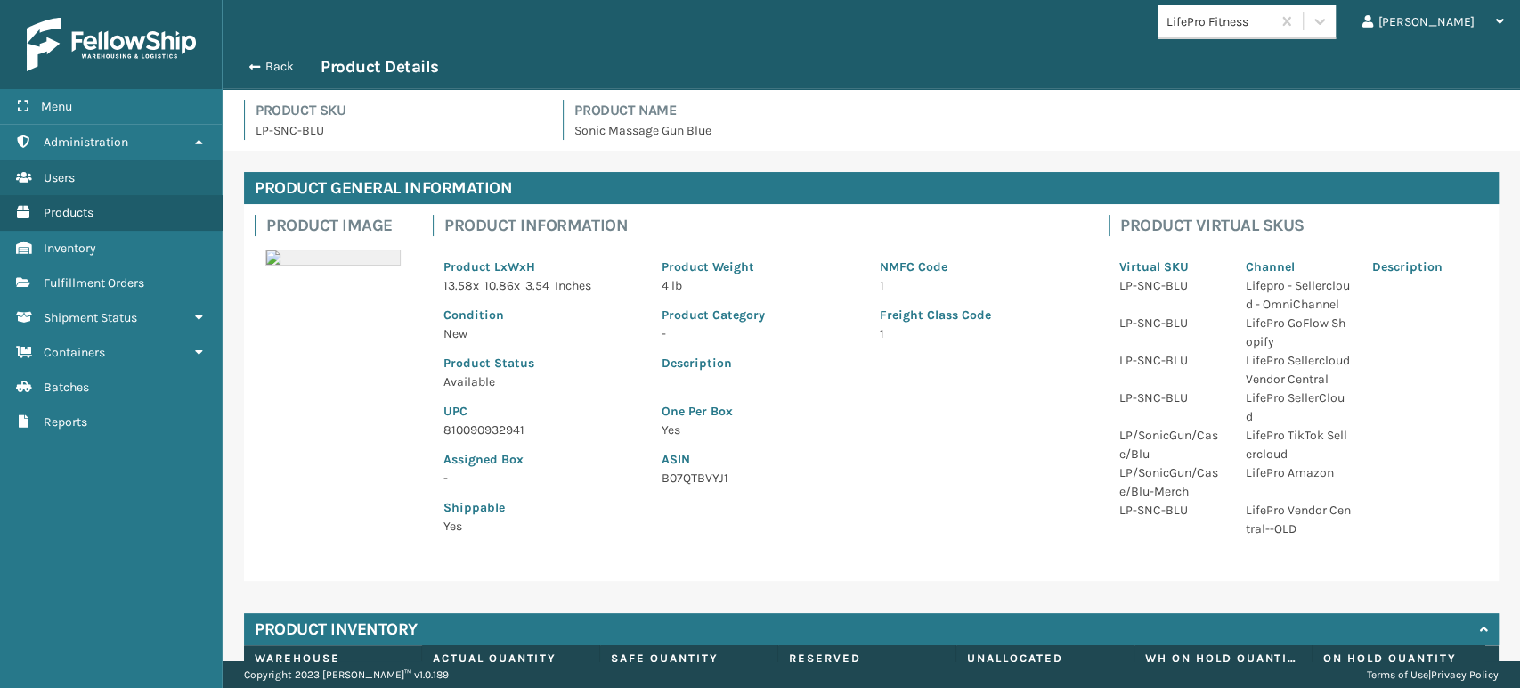
click at [492, 424] on p "810090932941" at bounding box center [542, 429] width 197 height 19
copy p "810090932941"
click at [273, 70] on button "Back" at bounding box center [280, 67] width 82 height 16
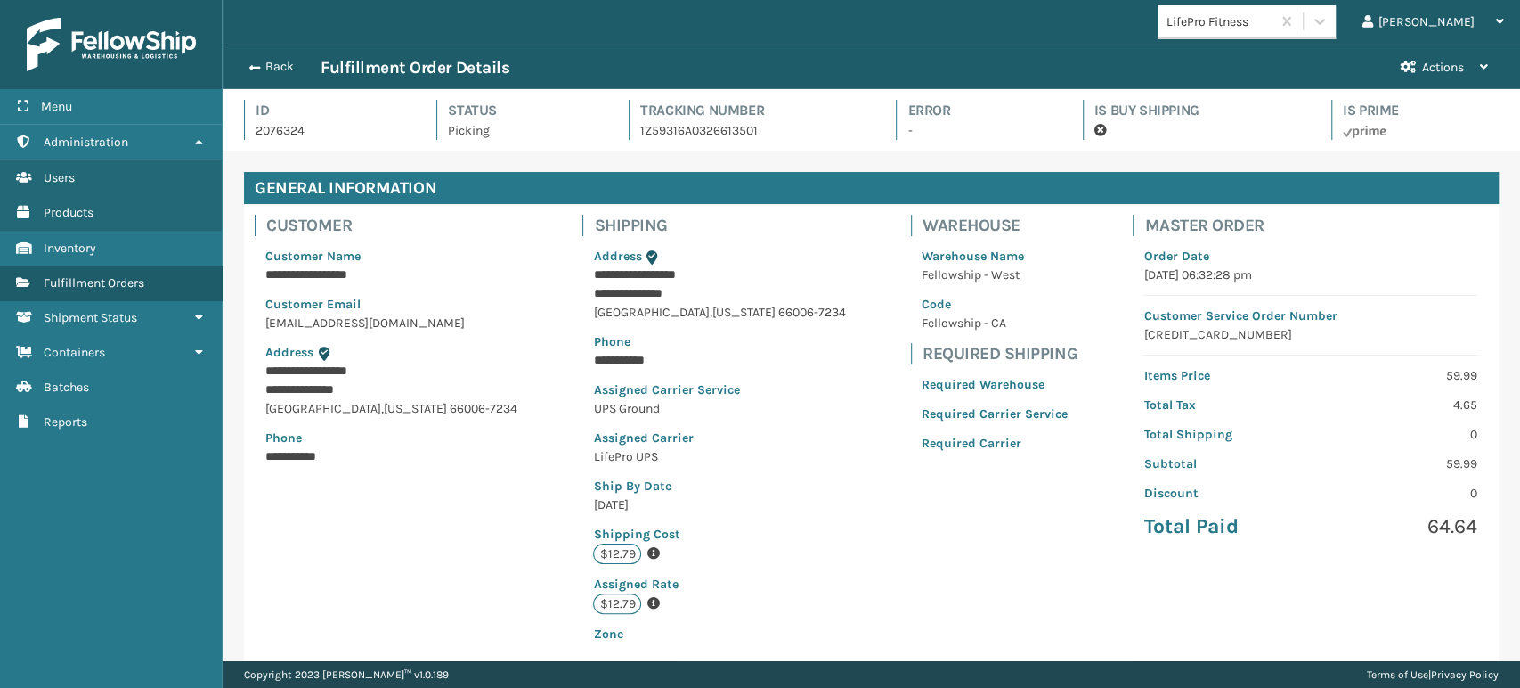
scroll to position [43, 1297]
click at [265, 55] on div "Back Fulfillment Order Details Actions" at bounding box center [872, 67] width 1298 height 45
click at [281, 65] on button "Back" at bounding box center [280, 67] width 82 height 16
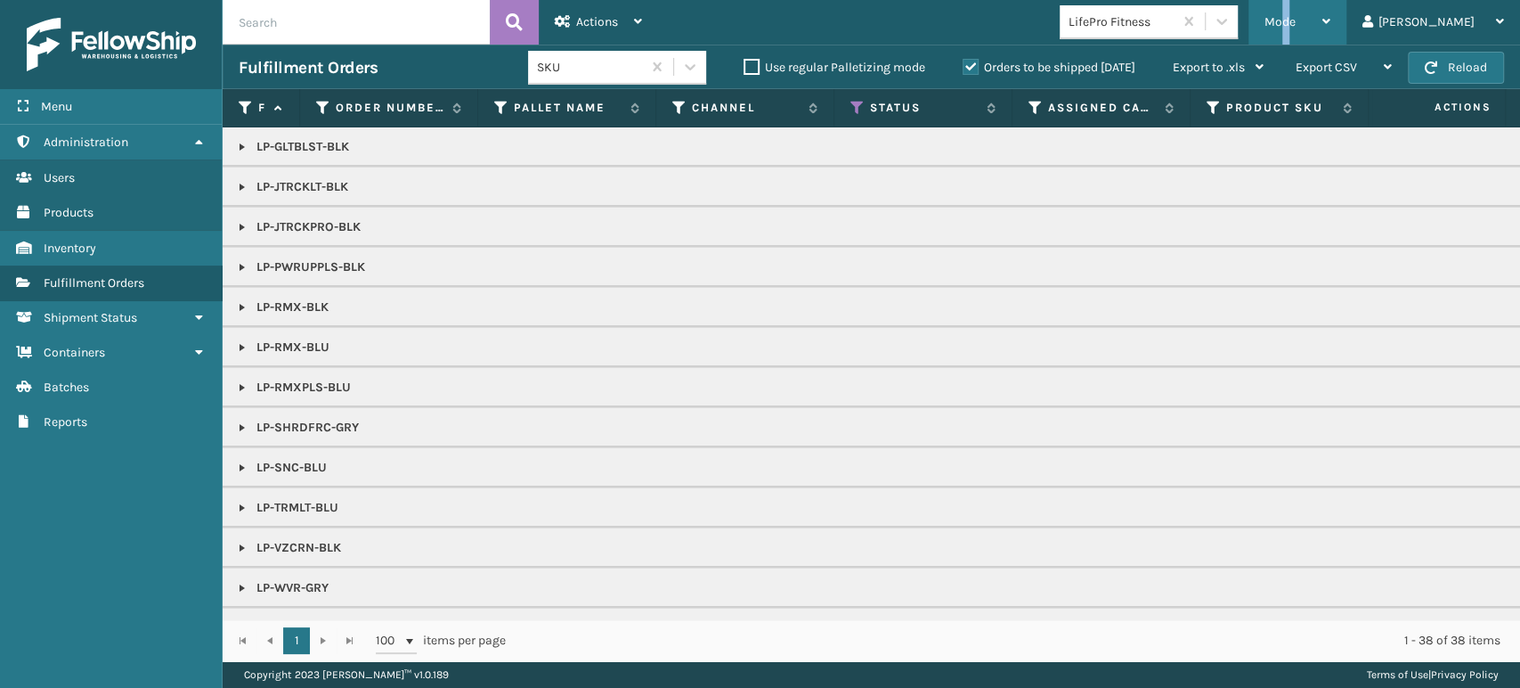
click at [1296, 20] on span "Mode" at bounding box center [1280, 21] width 31 height 15
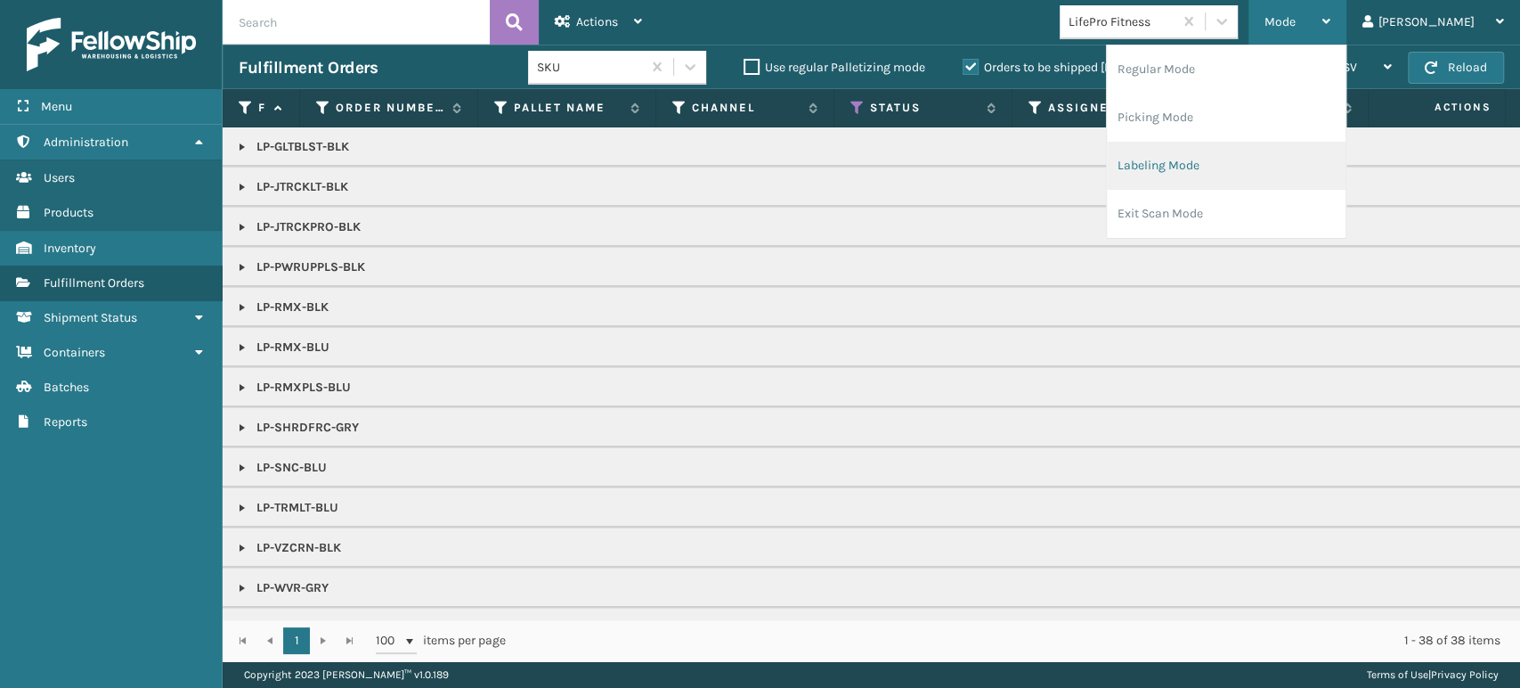
click at [1310, 157] on li "Labeling Mode" at bounding box center [1226, 166] width 239 height 48
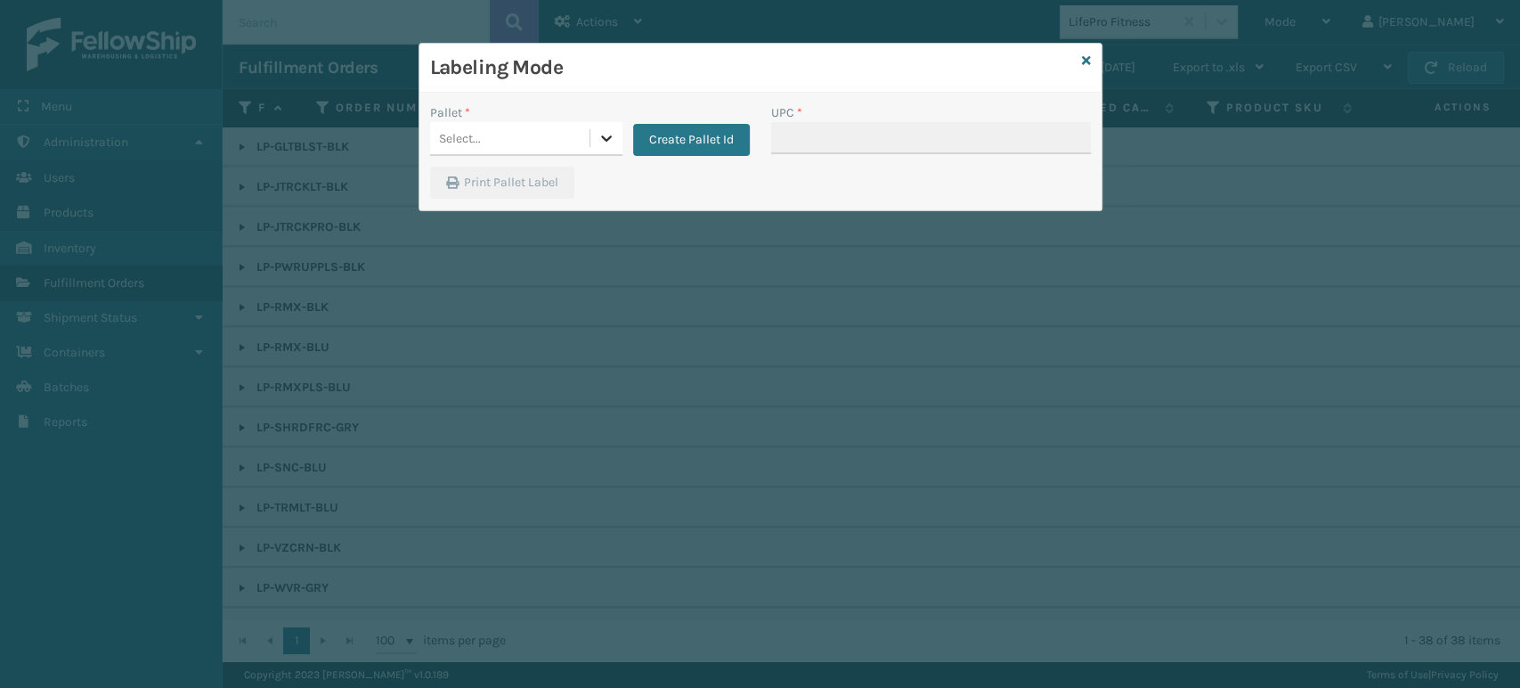
click at [599, 129] on div at bounding box center [606, 138] width 32 height 32
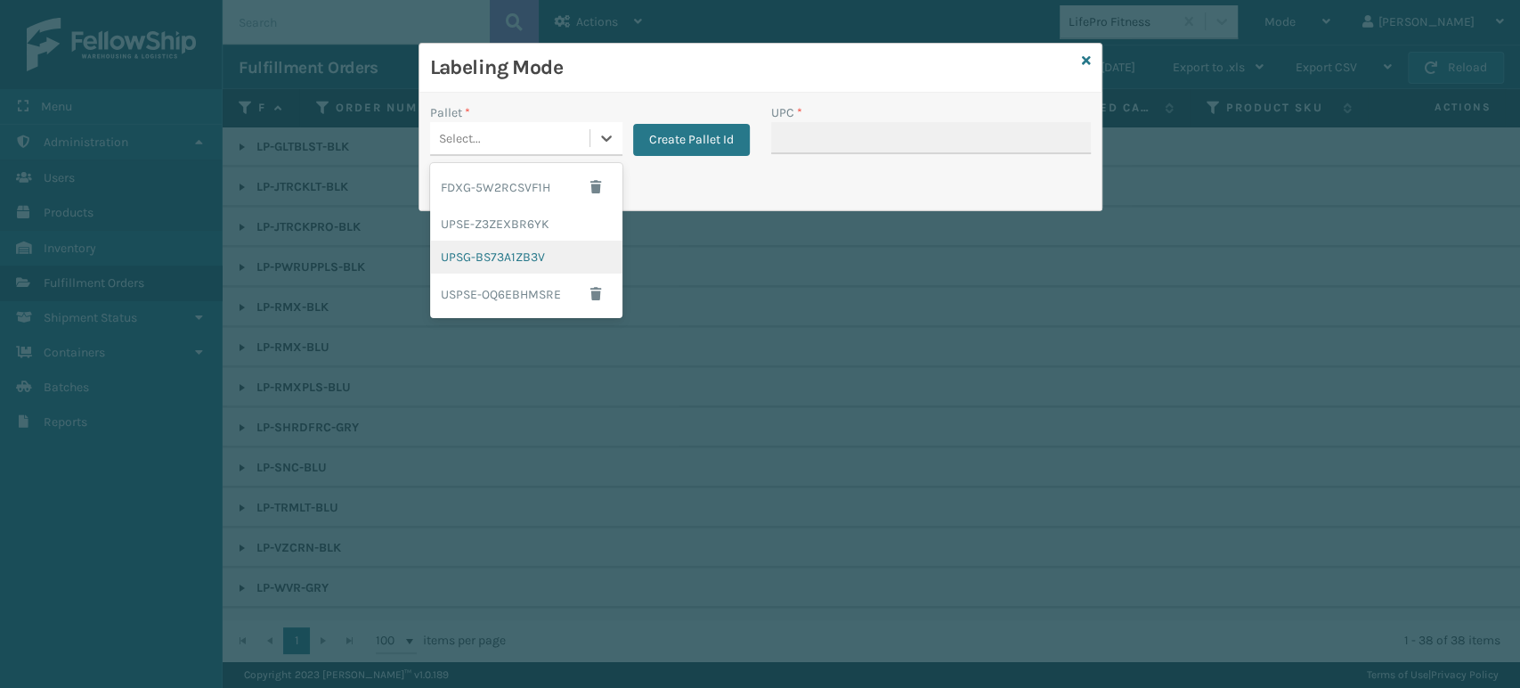
click at [531, 256] on div "UPSG-BS73A1ZB3V" at bounding box center [526, 256] width 192 height 33
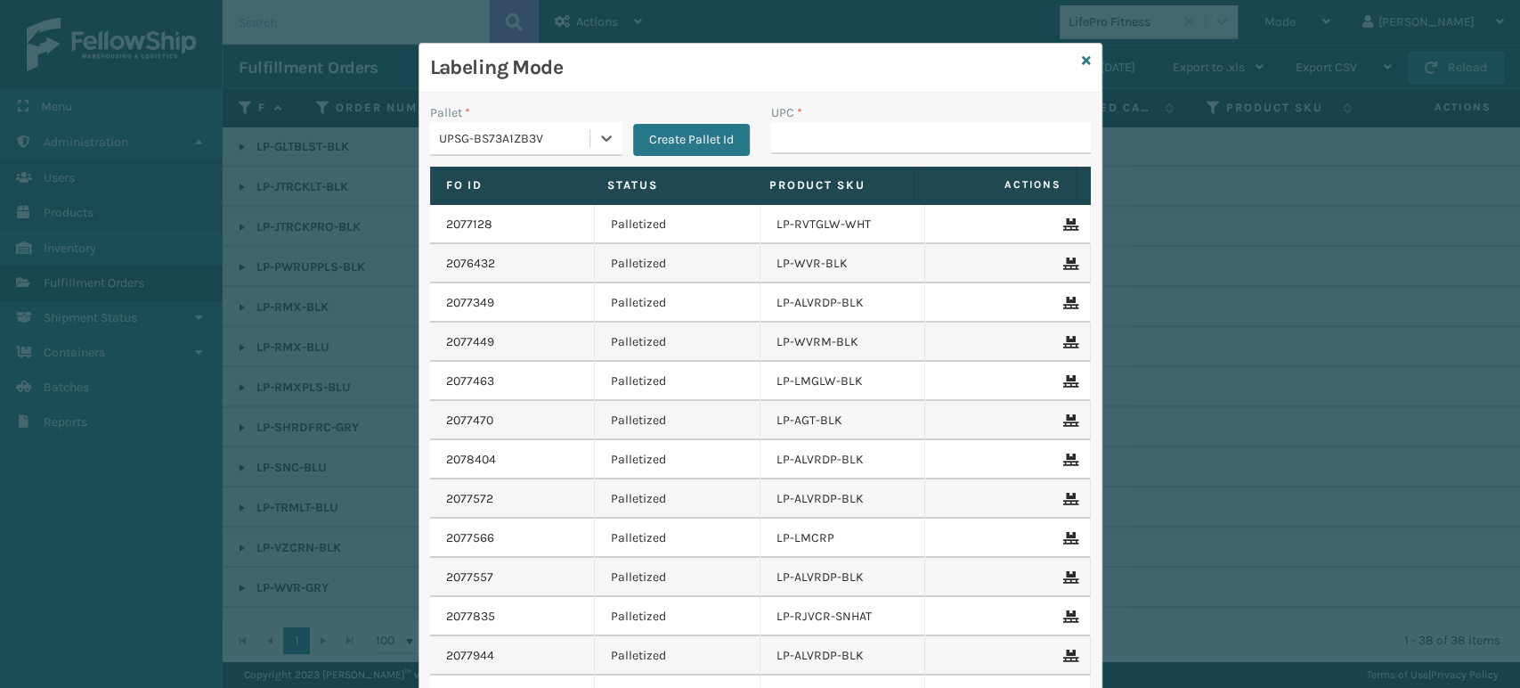
click at [842, 118] on div "UPC *" at bounding box center [931, 112] width 320 height 19
click at [835, 134] on input "UPC *" at bounding box center [931, 138] width 320 height 32
paste input "810090932941"
type input "810090932941"
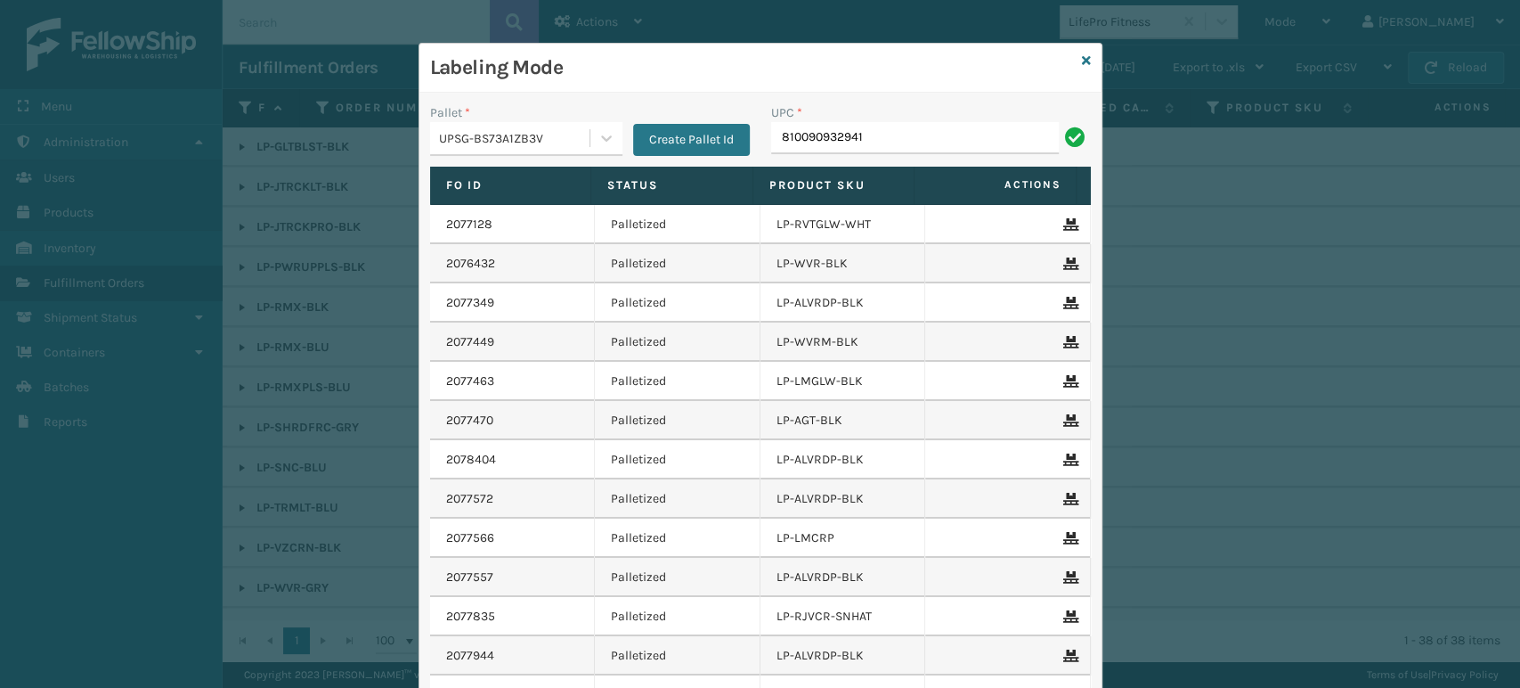
type input "810090932941"
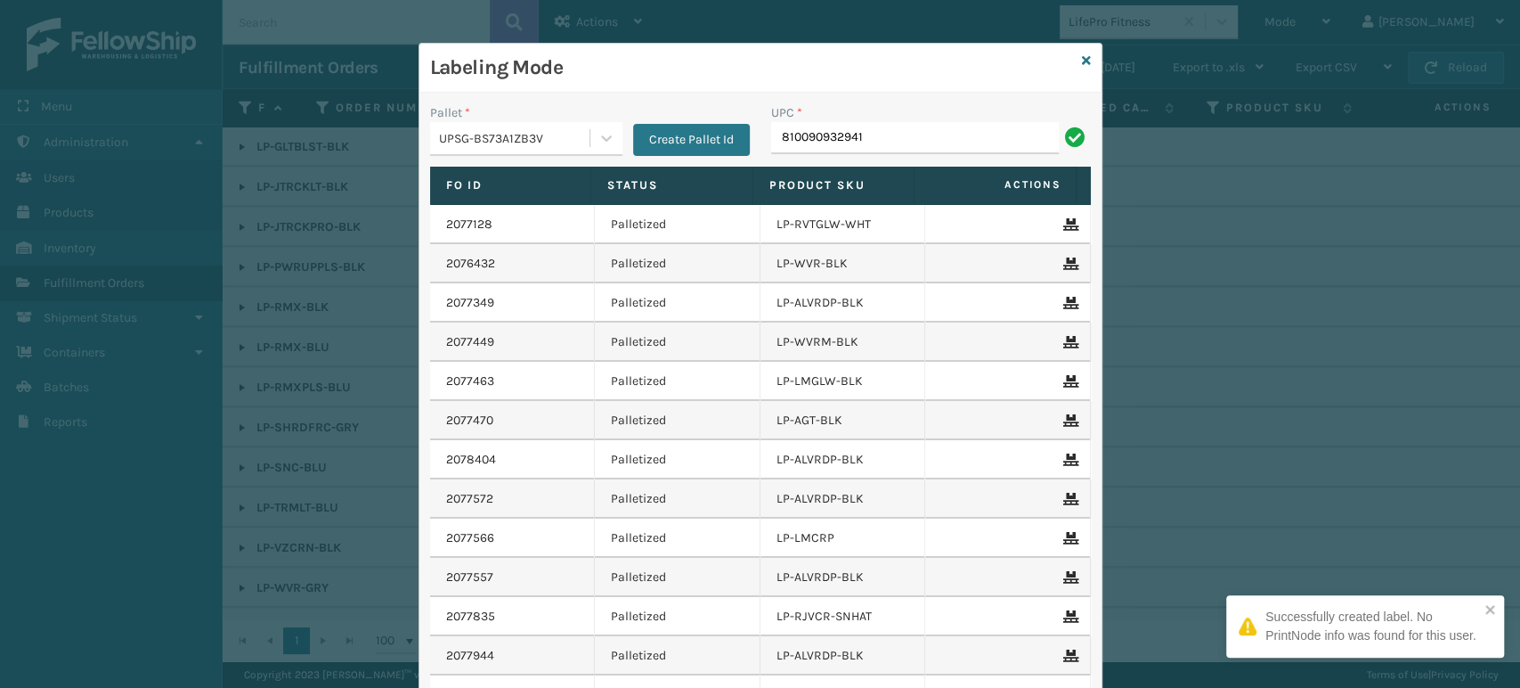
type input "810090932941"
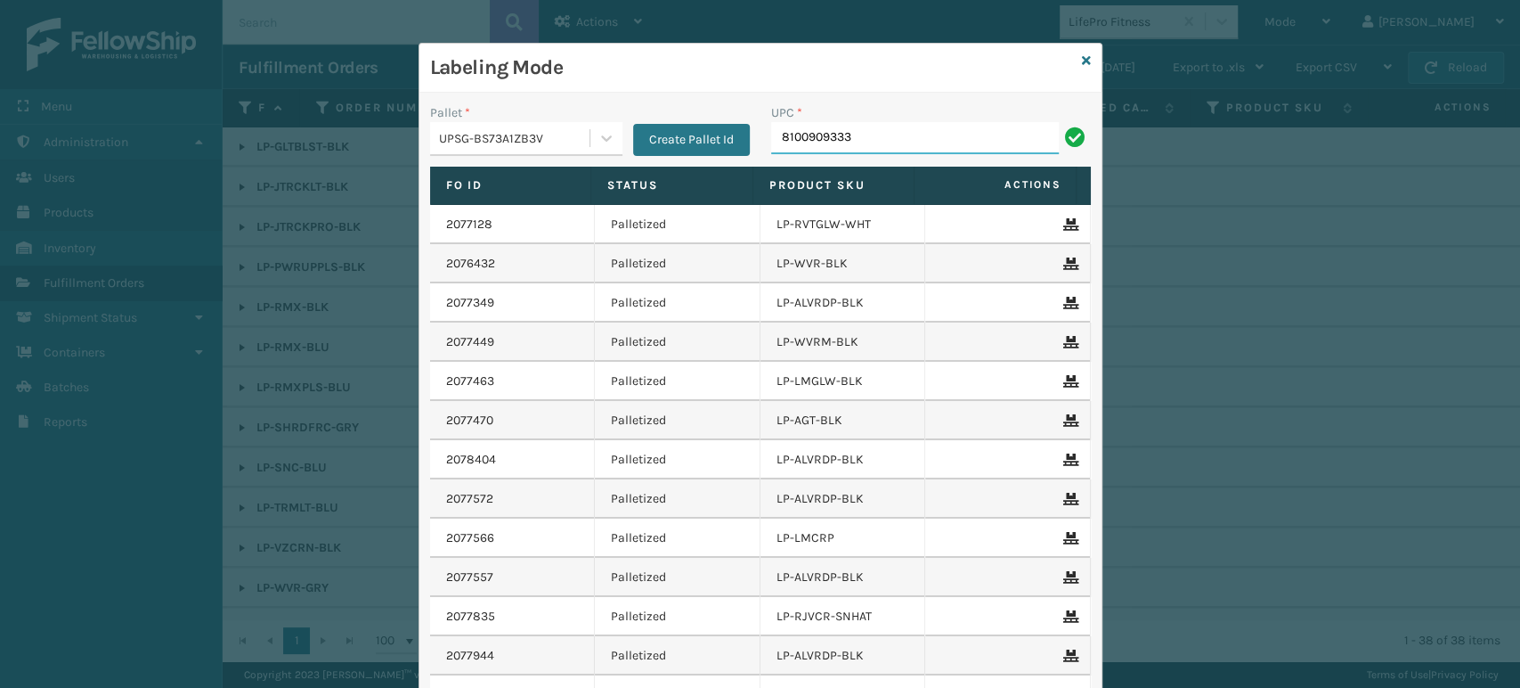
type input "81009093335"
type input "810090933"
type input "8100909"
type input "81009093"
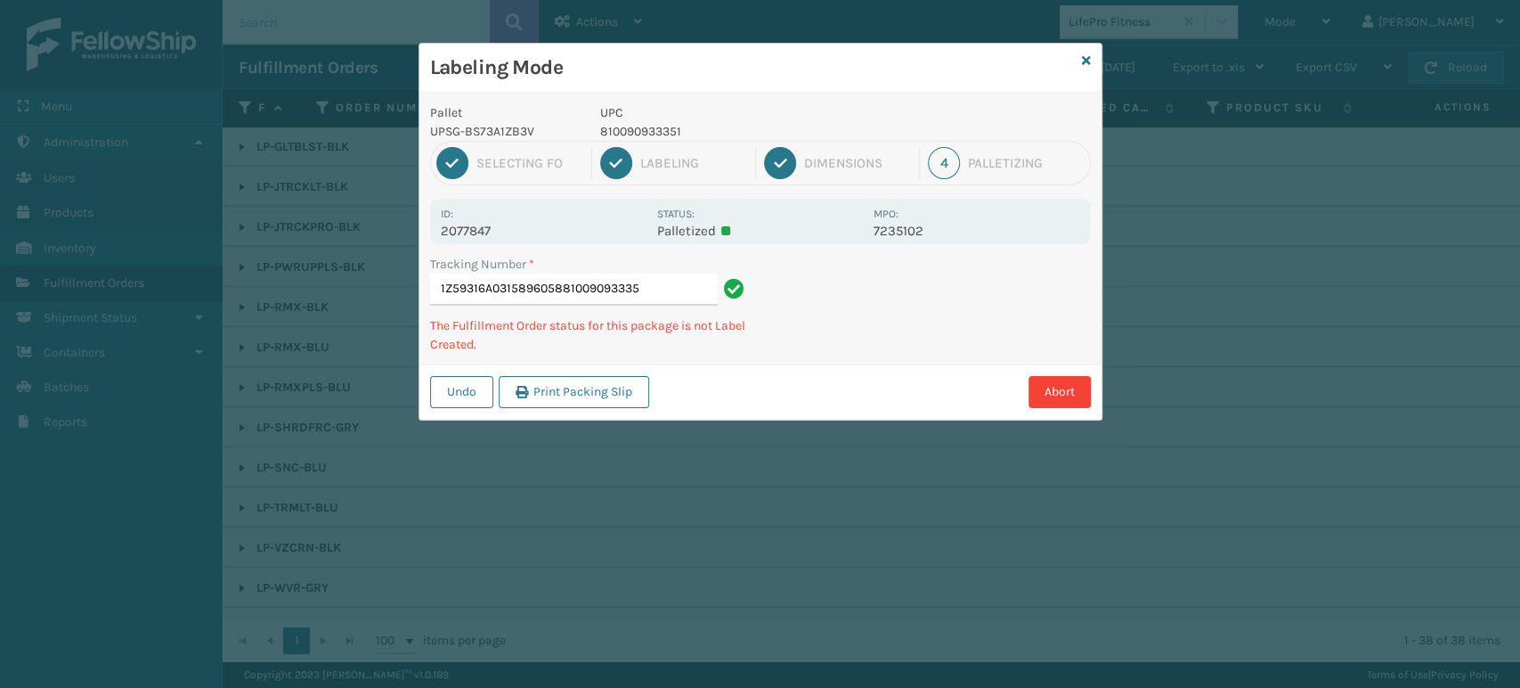
type input "1Z59316A0315896058810090933351"
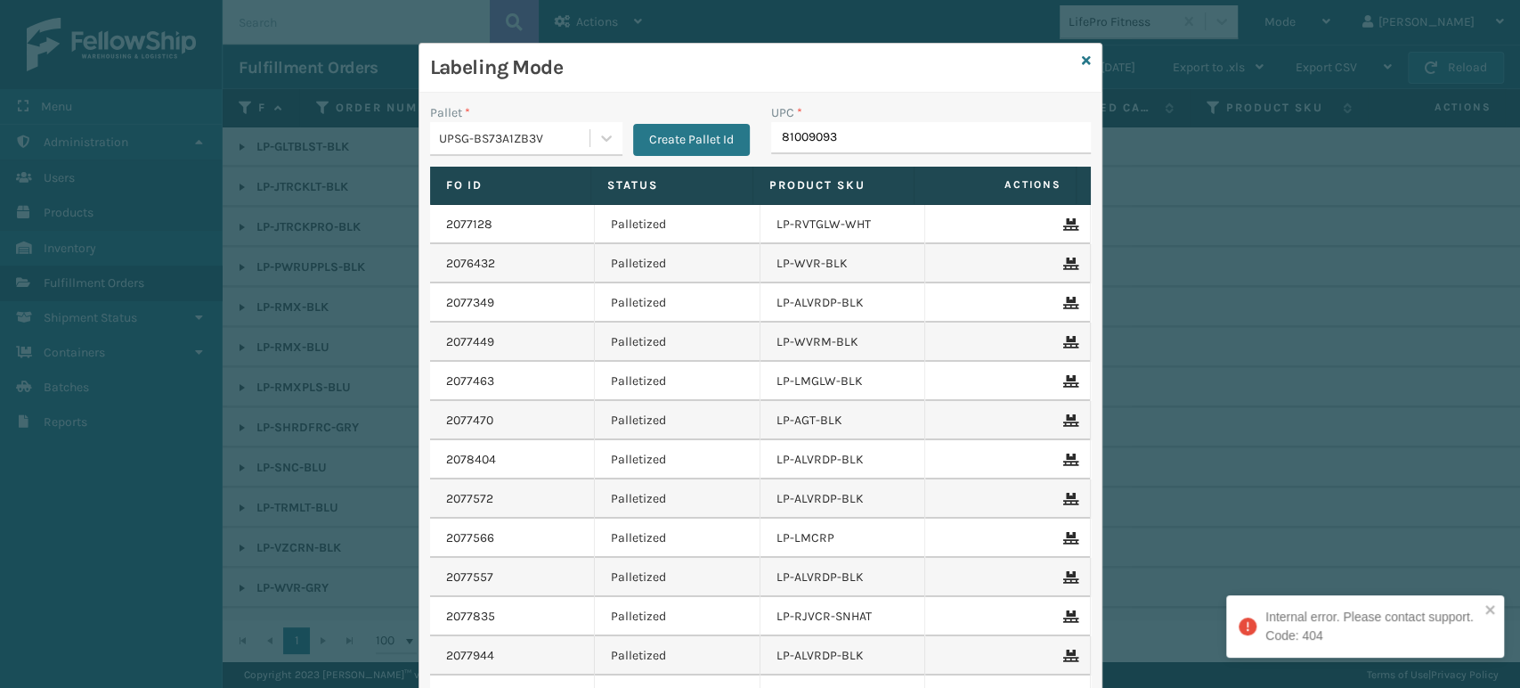
type input "810090933"
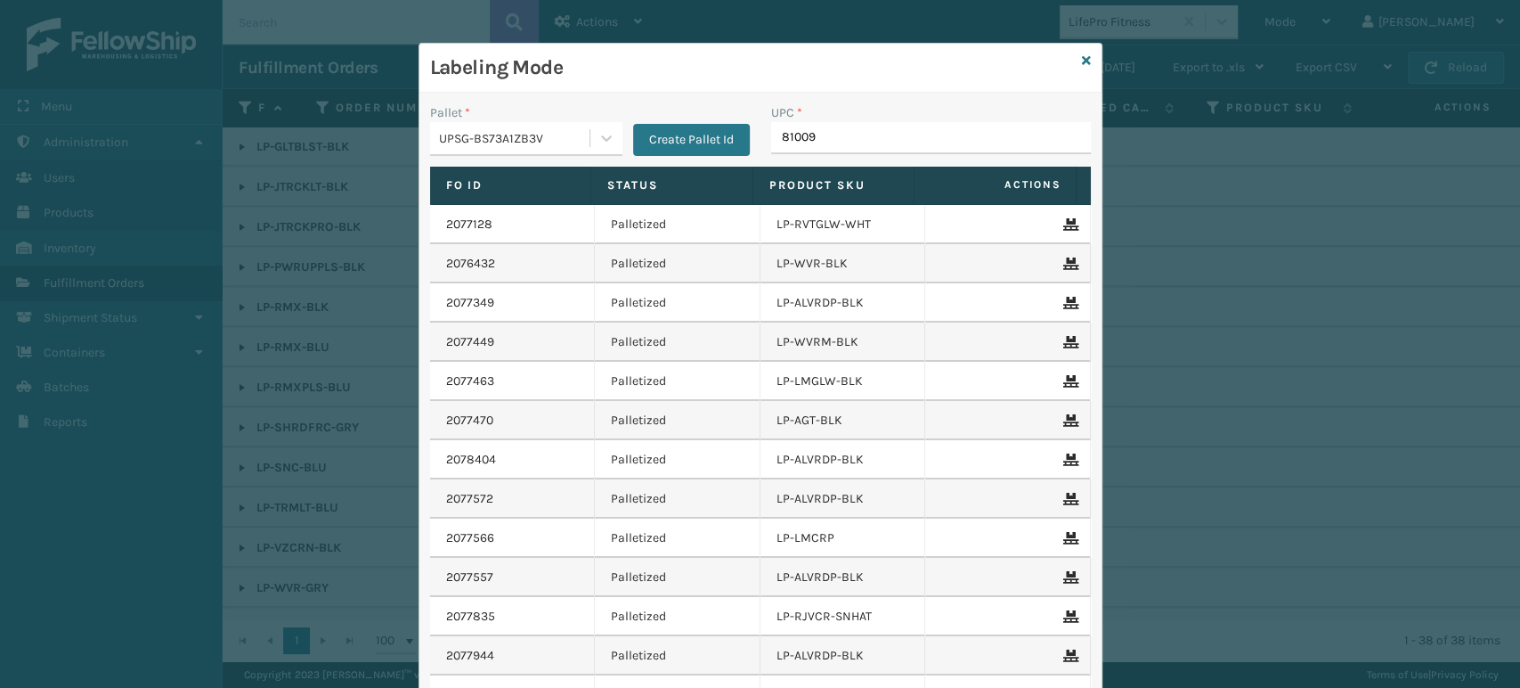
type input "810090"
type input "8100"
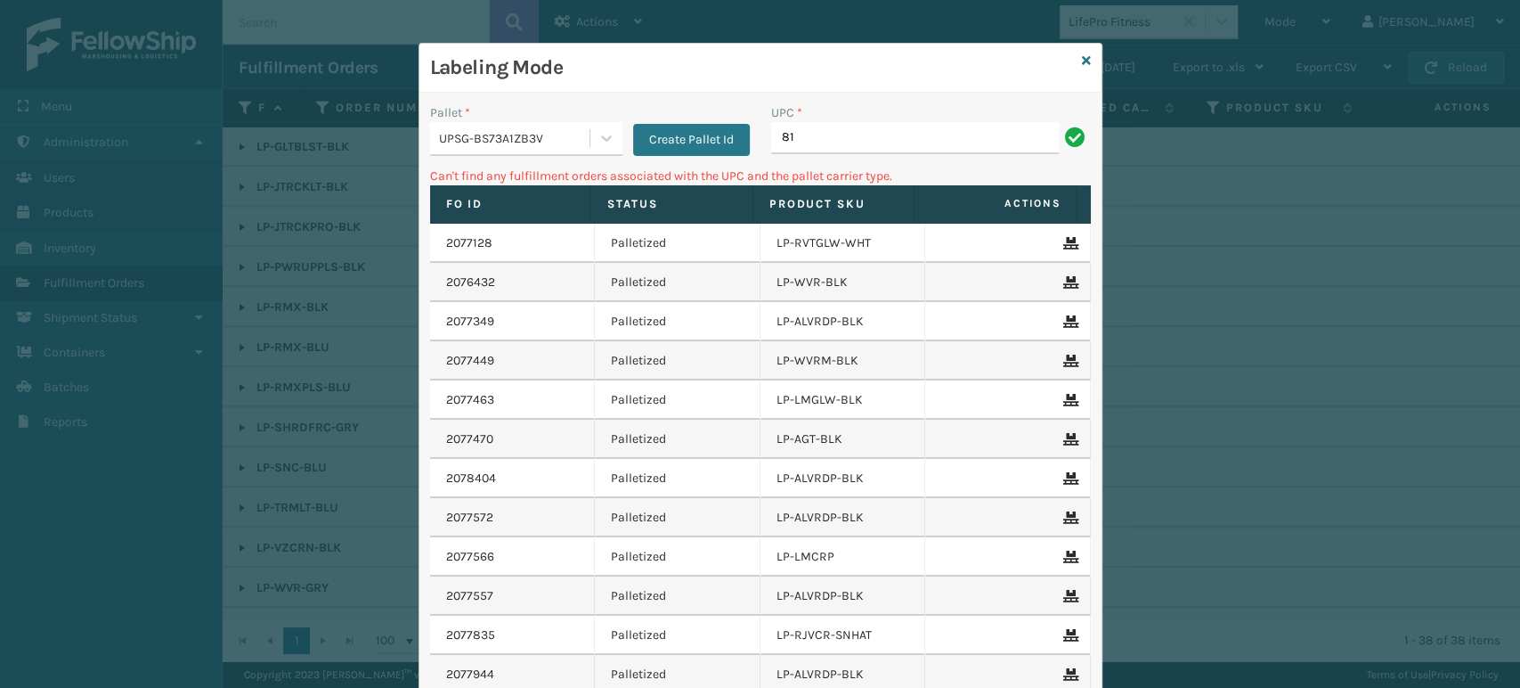
type input "8"
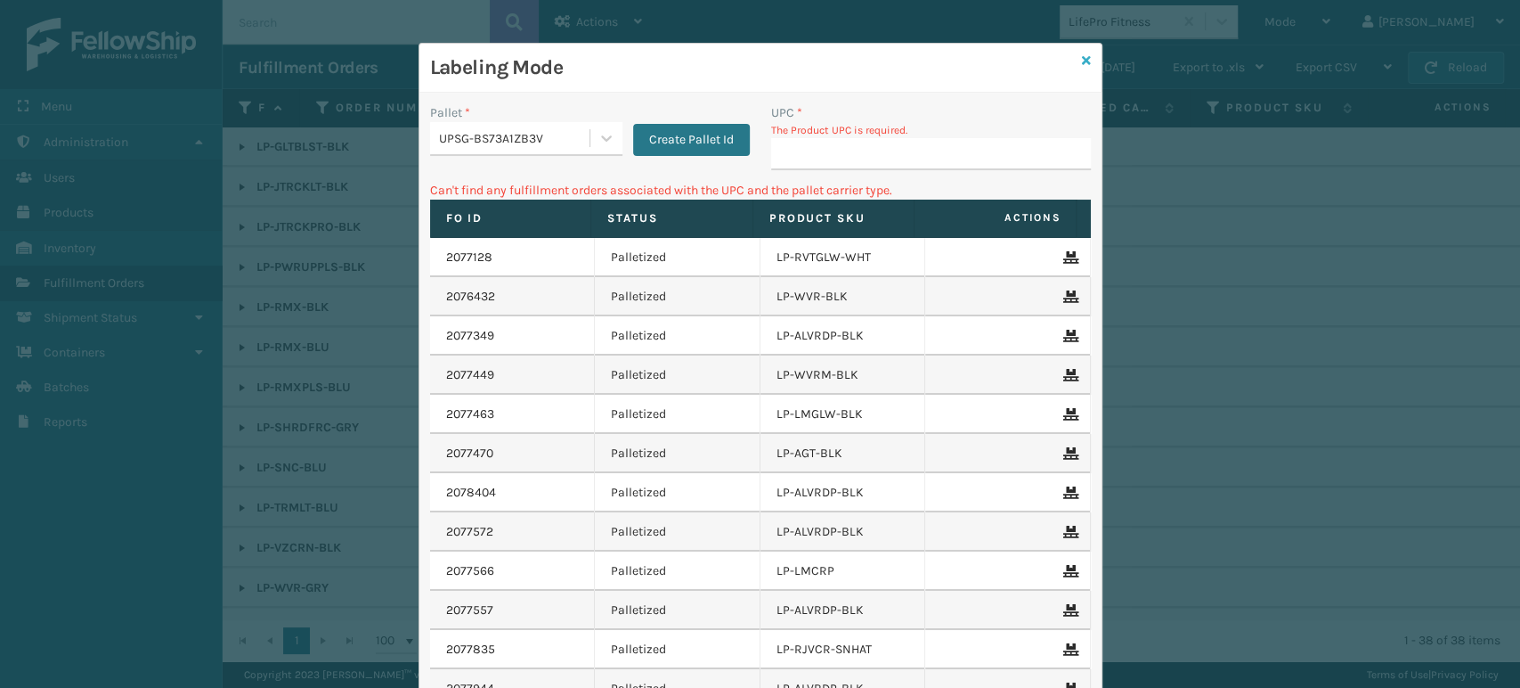
click at [1082, 62] on icon at bounding box center [1086, 60] width 9 height 12
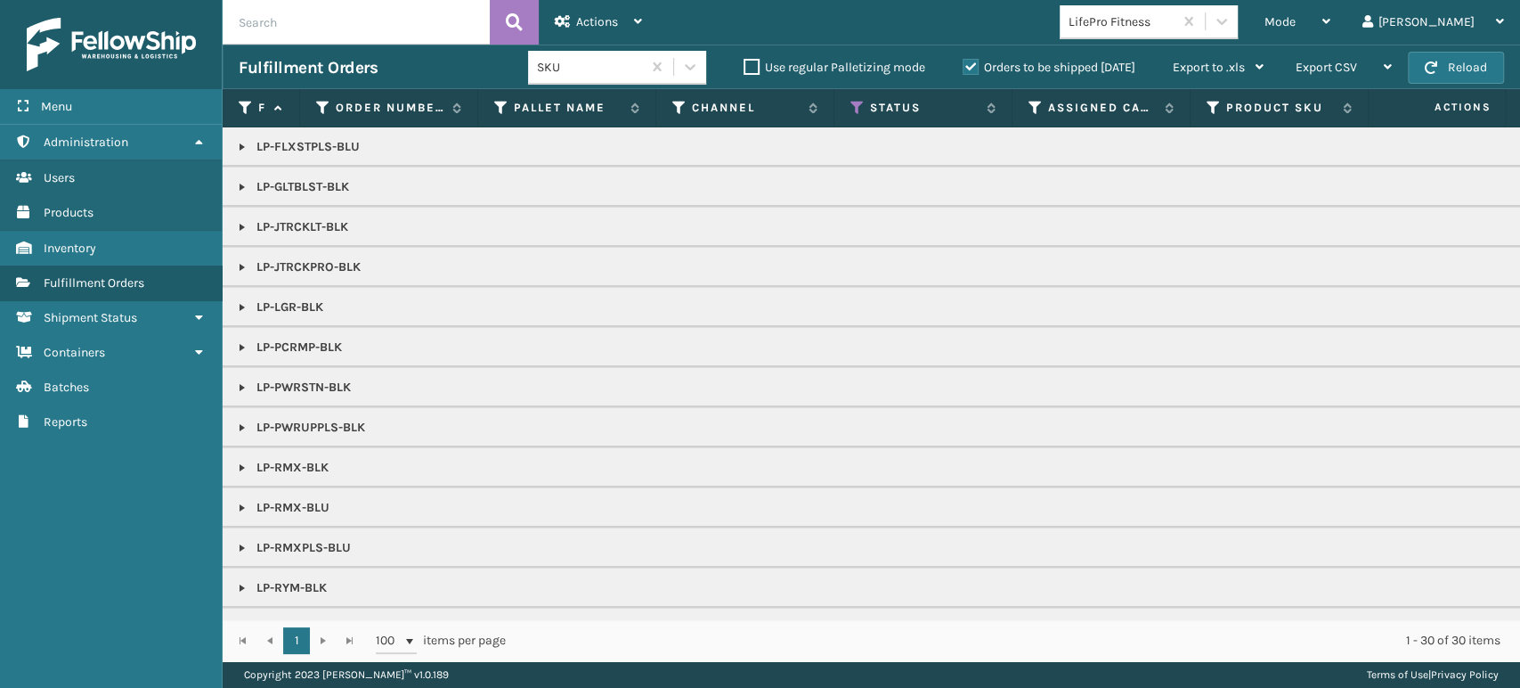
click at [235, 429] on link at bounding box center [242, 427] width 14 height 14
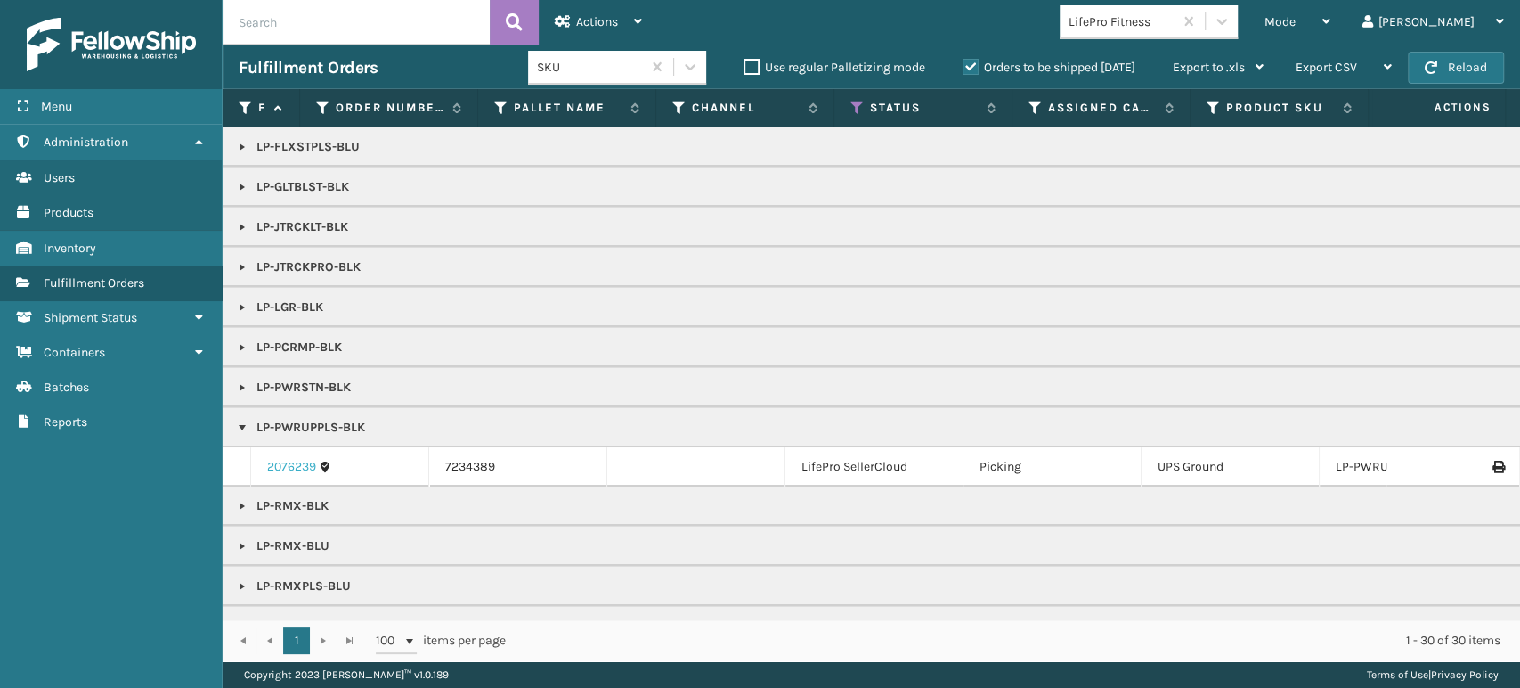
click at [277, 460] on link "2076239" at bounding box center [291, 467] width 49 height 18
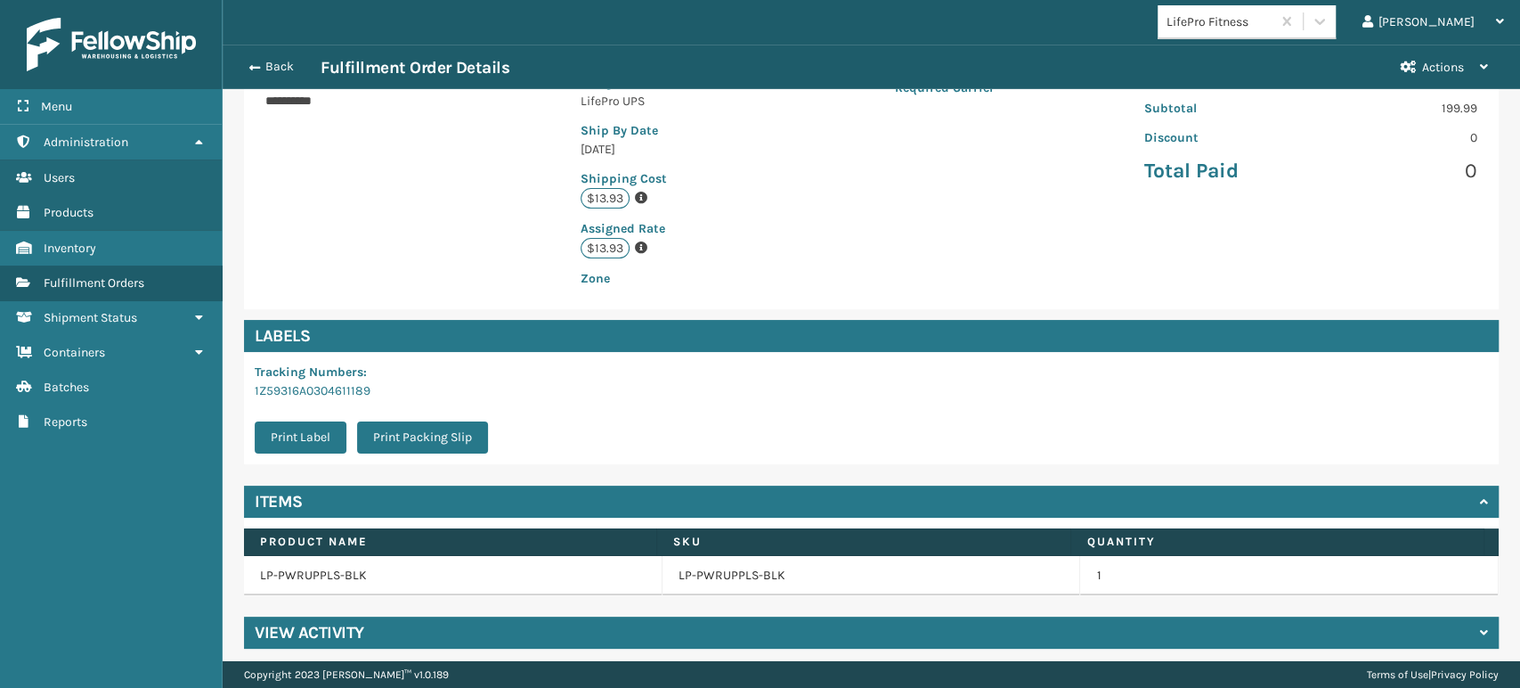
scroll to position [363, 0]
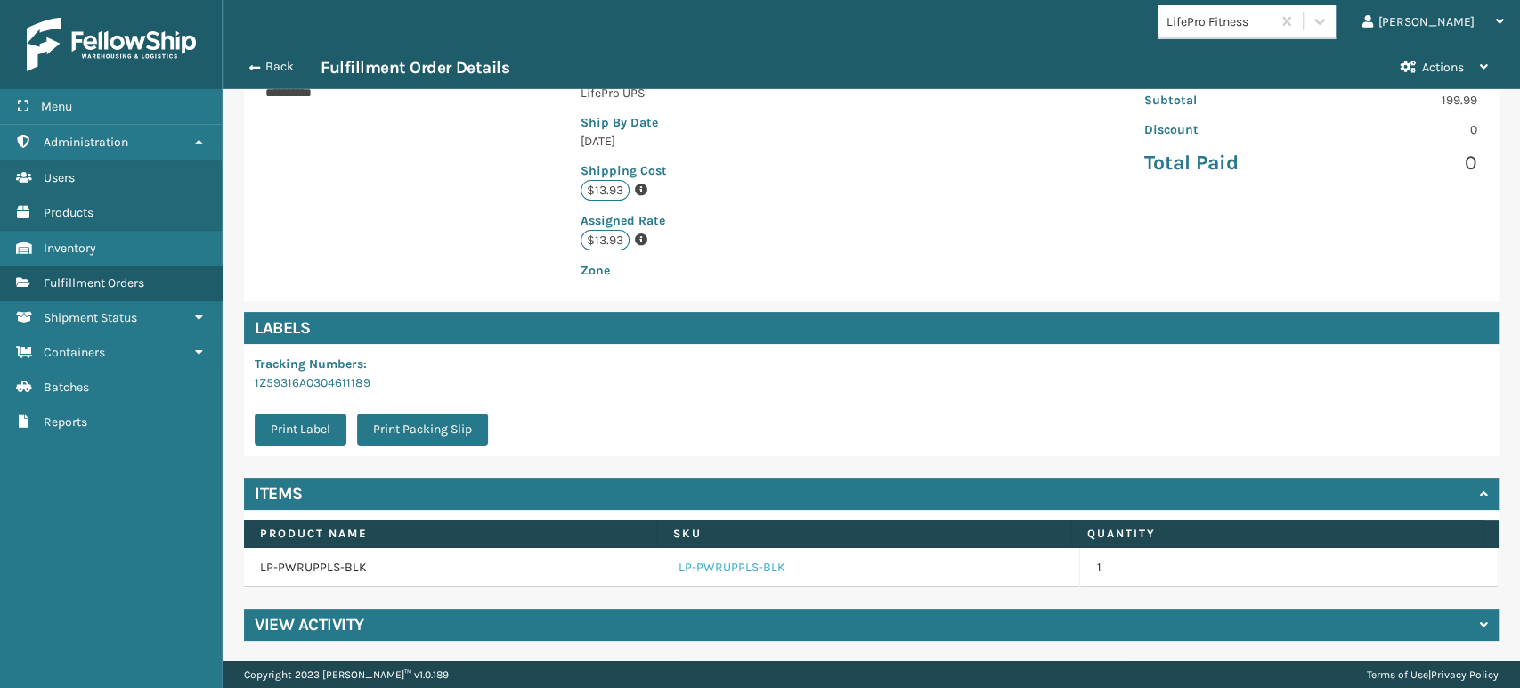
click at [715, 563] on link "LP-PWRUPPLS-BLK" at bounding box center [732, 567] width 107 height 18
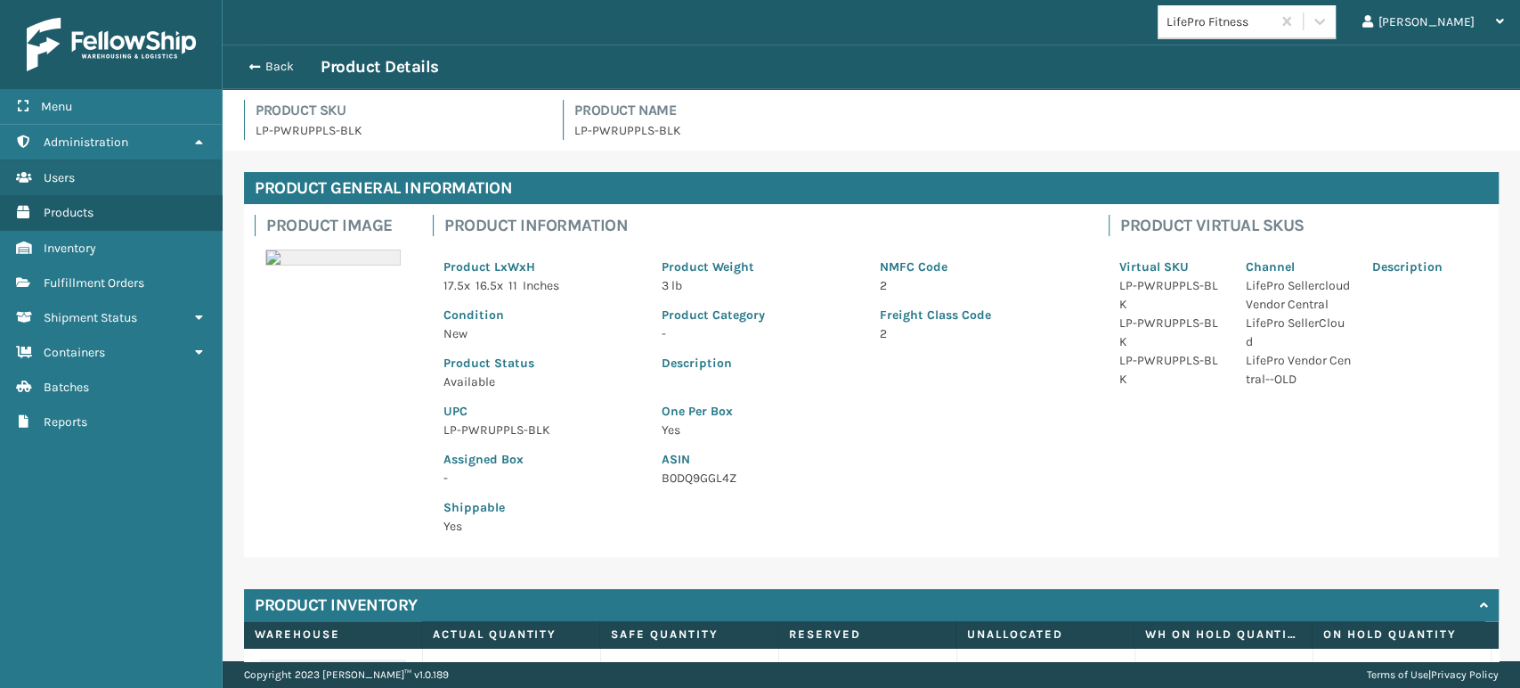
click at [477, 427] on p "LP-PWRUPPLS-BLK" at bounding box center [542, 429] width 197 height 19
copy p "LP-PWRUPPLS-BLK"
click at [275, 62] on button "Back" at bounding box center [280, 67] width 82 height 16
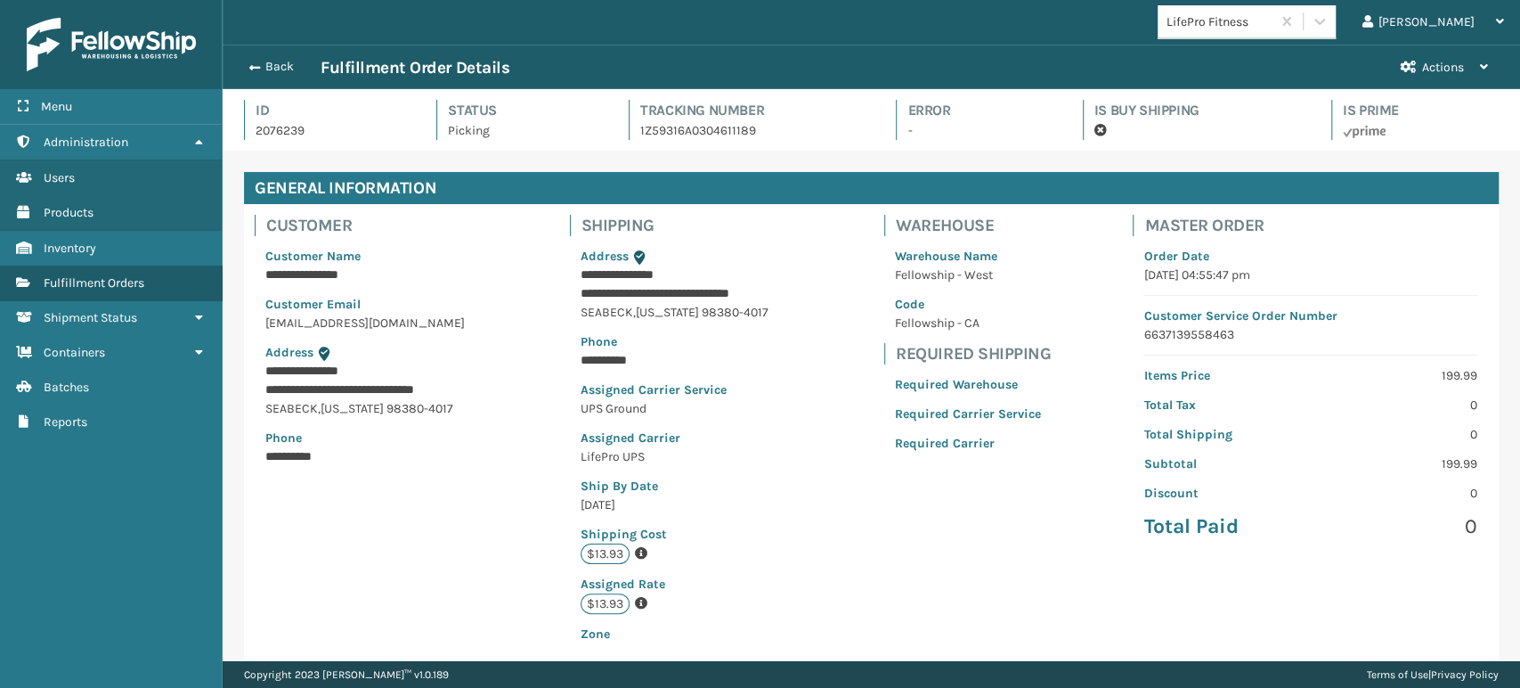
scroll to position [43, 1297]
click at [274, 63] on button "Back" at bounding box center [280, 67] width 82 height 16
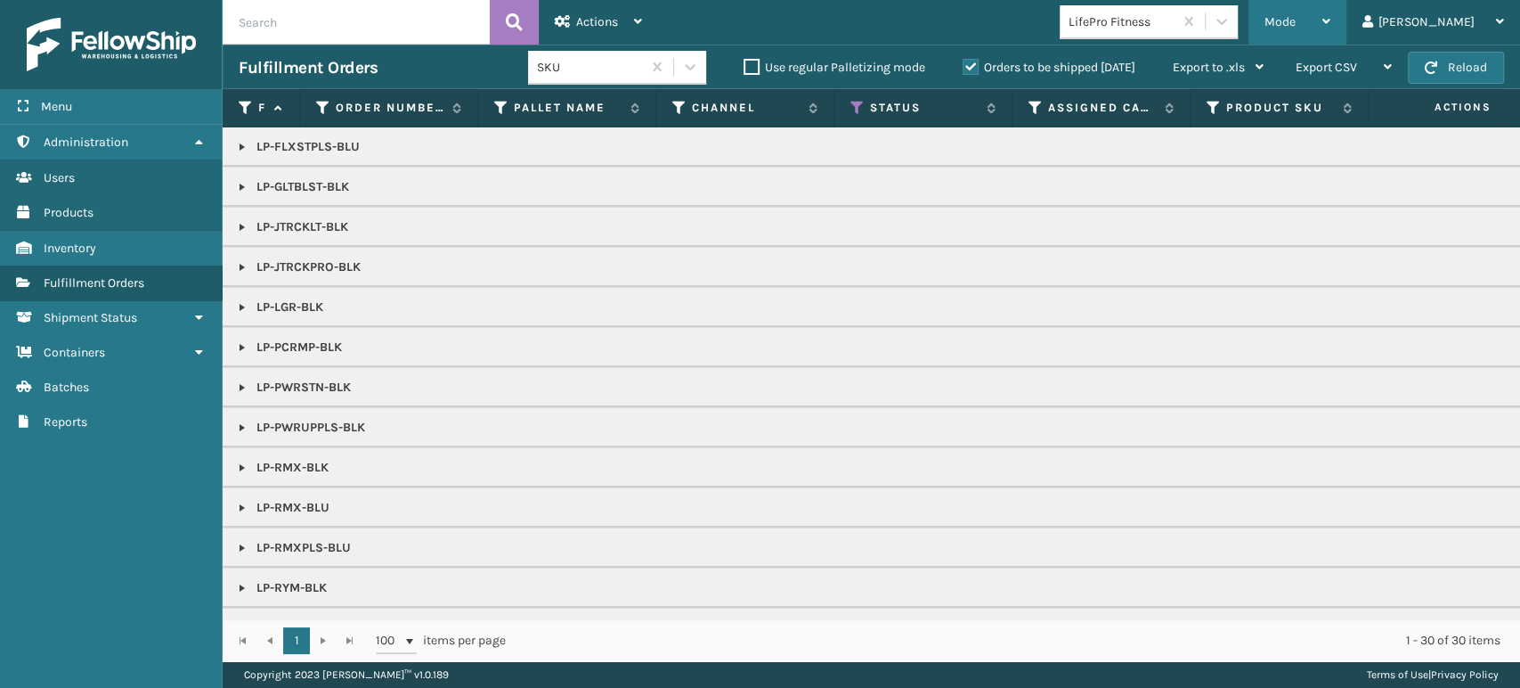
click at [1296, 21] on span "Mode" at bounding box center [1280, 21] width 31 height 15
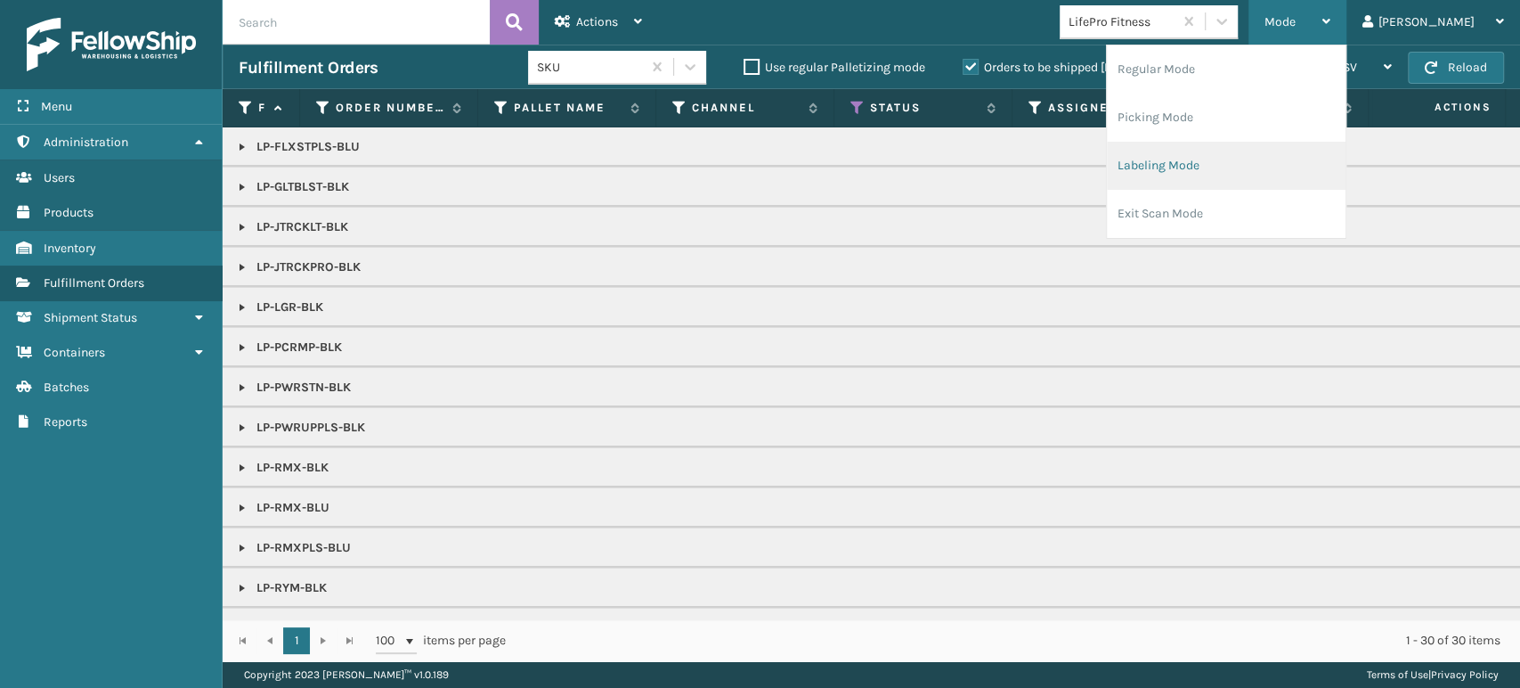
click at [1332, 157] on li "Labeling Mode" at bounding box center [1226, 166] width 239 height 48
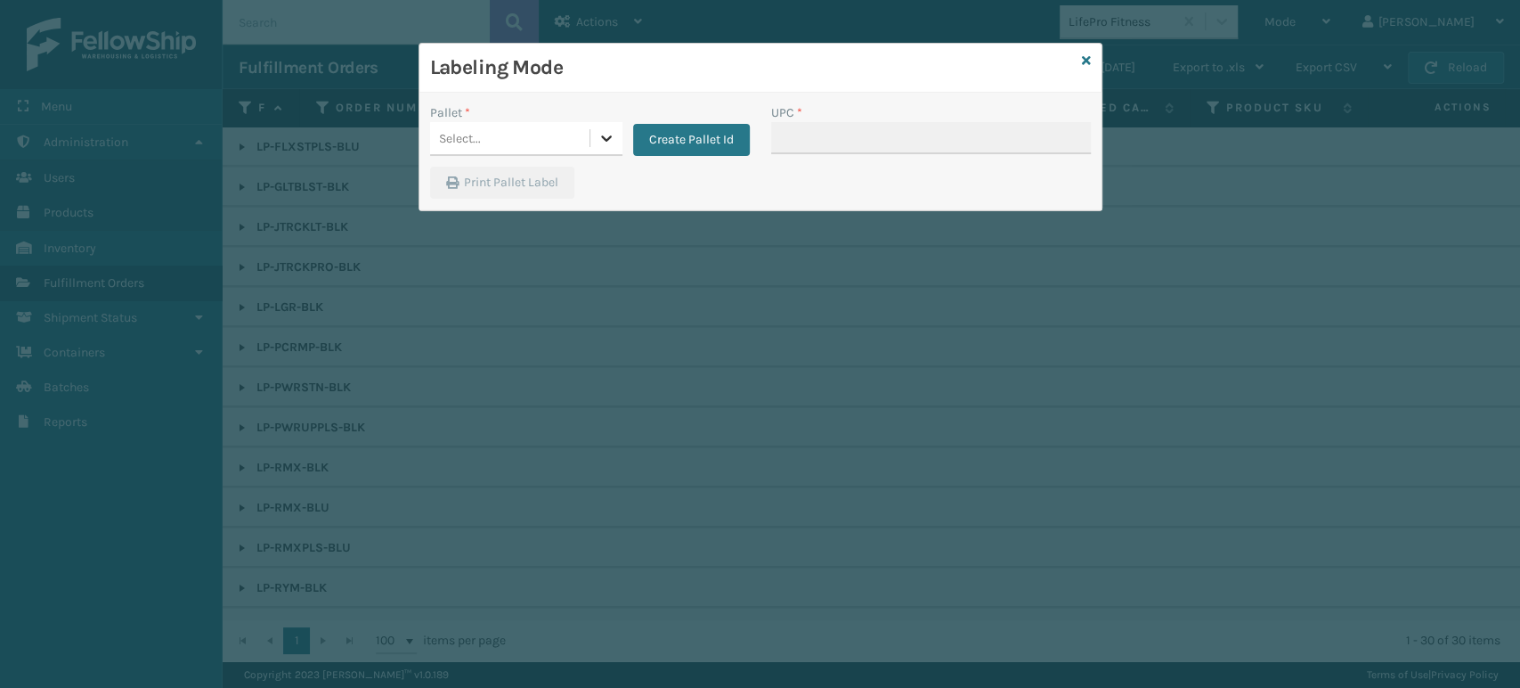
click at [618, 135] on div at bounding box center [606, 138] width 32 height 32
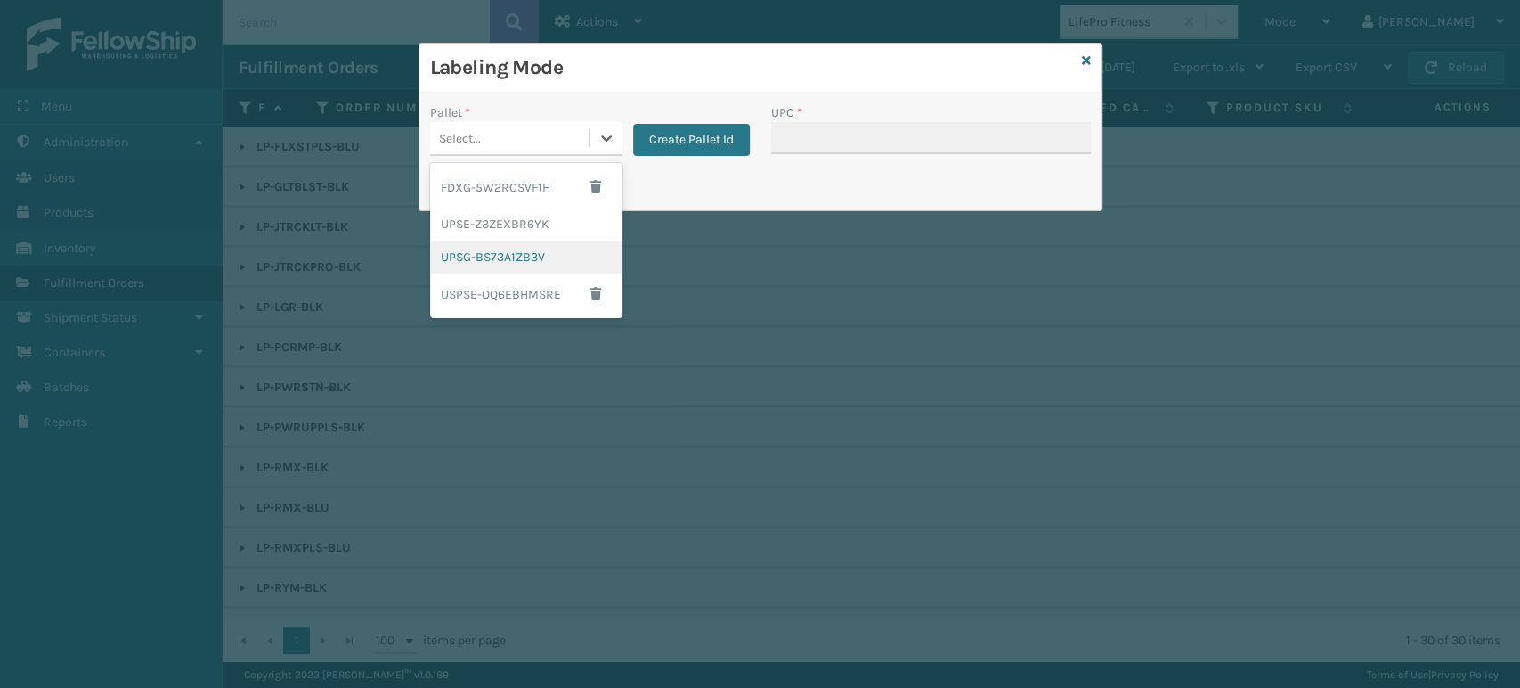
click at [561, 257] on div "UPSG-BS73A1ZB3V" at bounding box center [526, 256] width 192 height 33
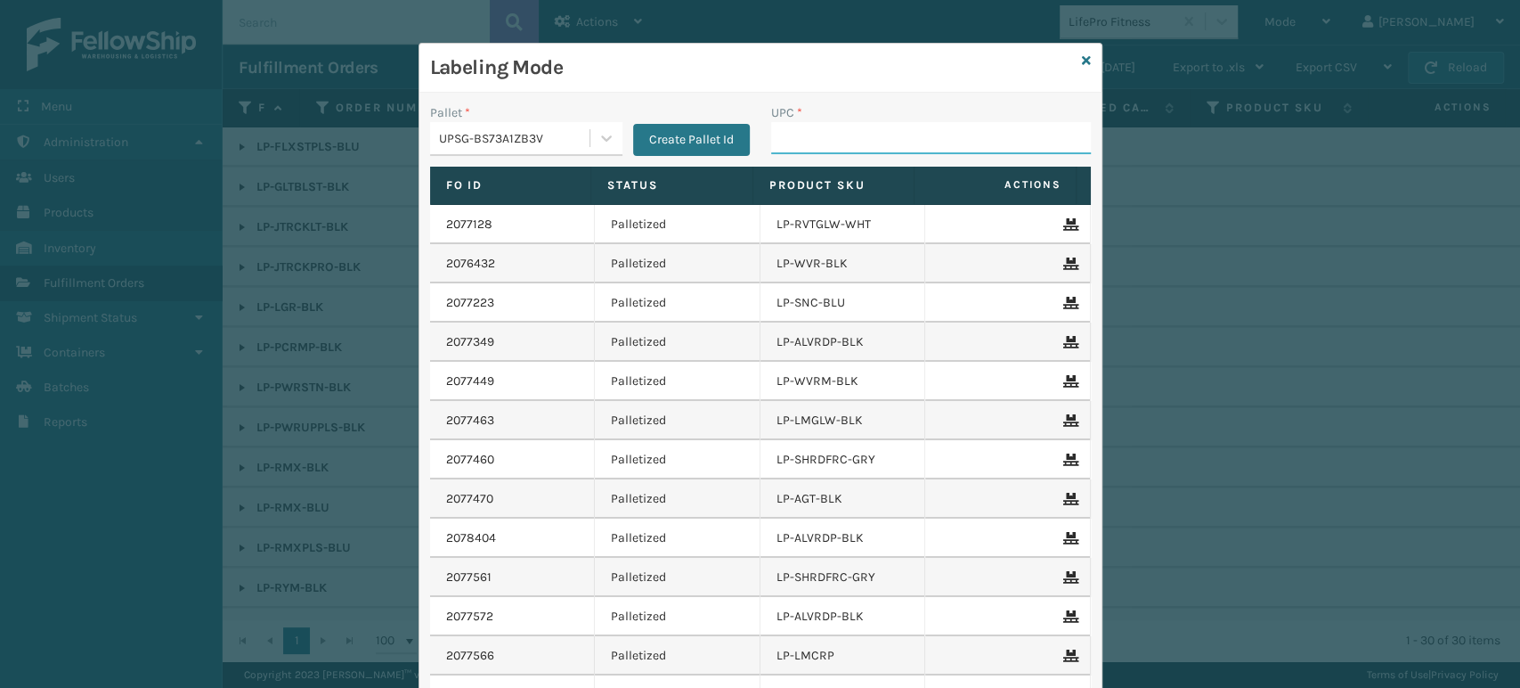
click at [850, 128] on input "UPC *" at bounding box center [931, 138] width 320 height 32
paste input "LP-PWRUPPLS-BLK"
type input "LP-PWRUPPLS-BLK"
type input "8101613"
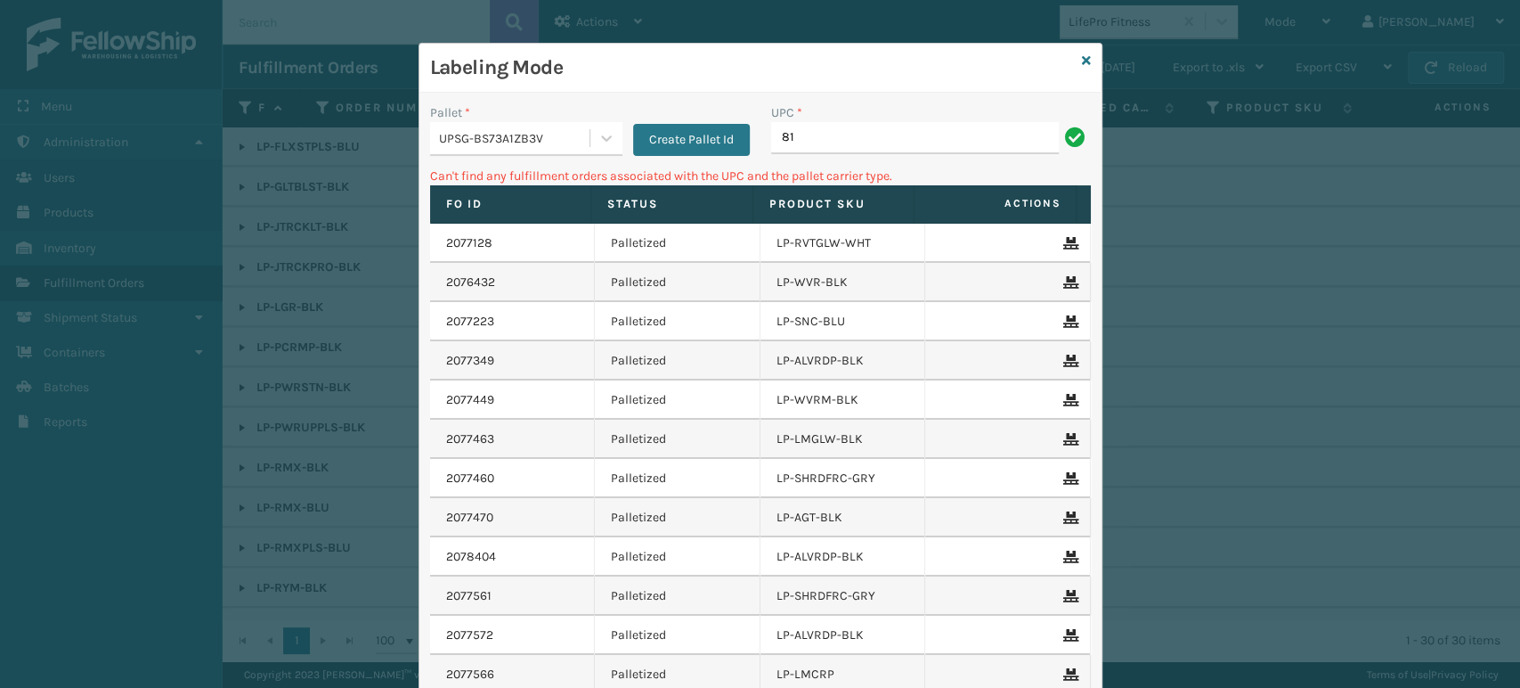
type input "8"
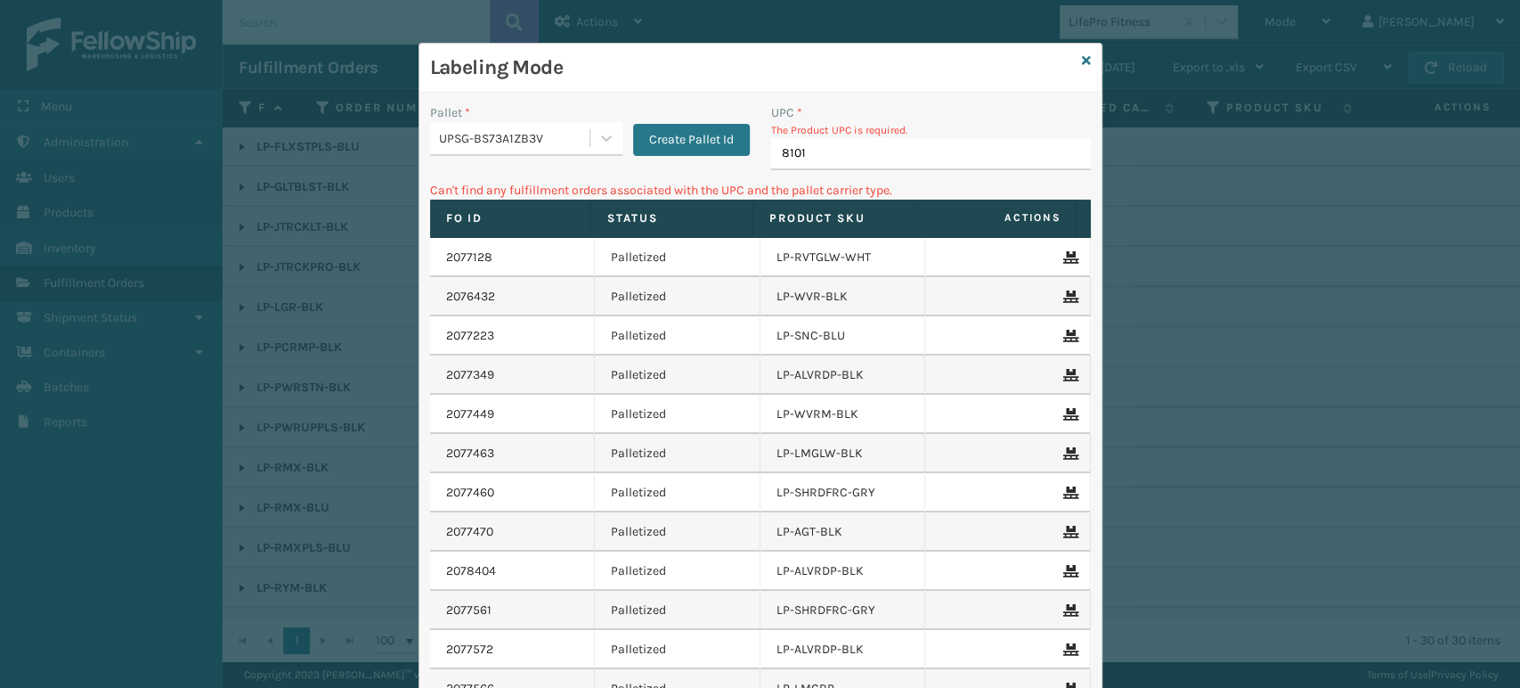
type input "81016"
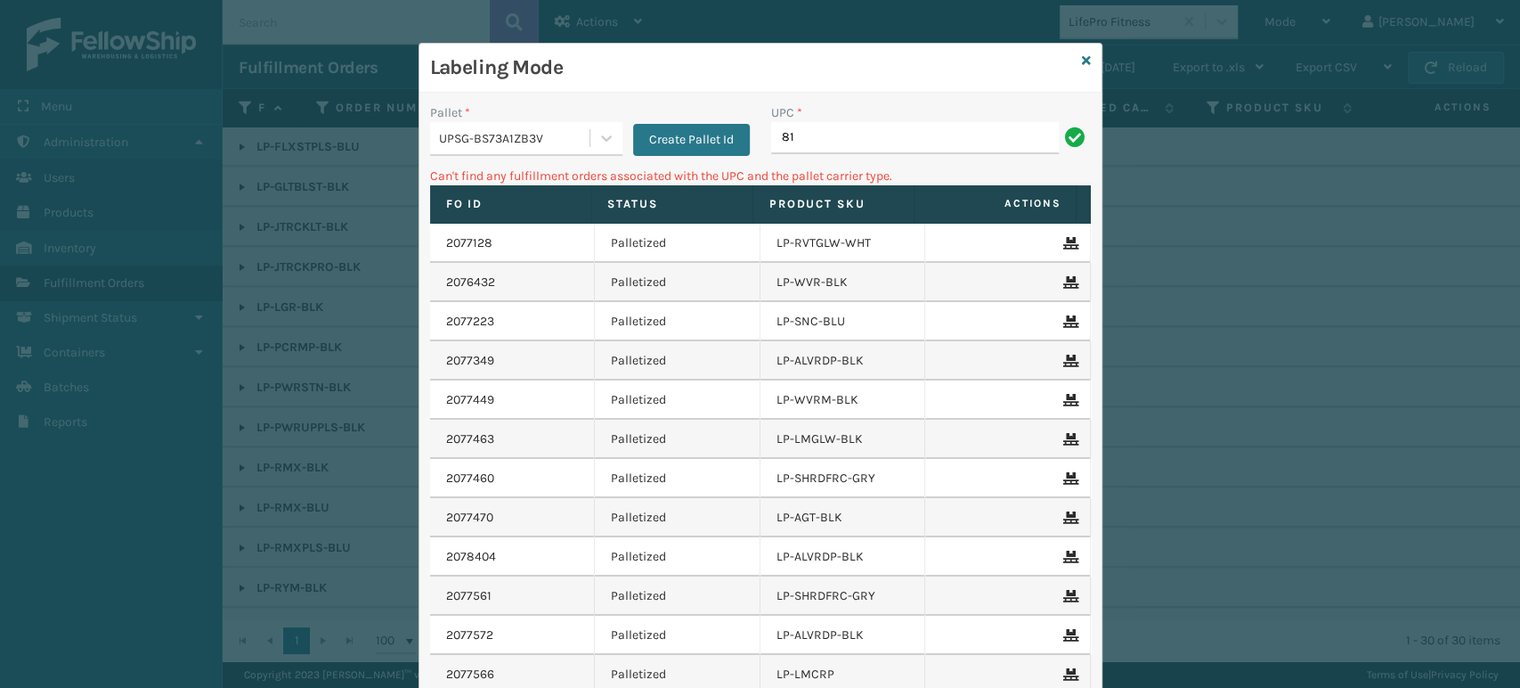
type input "8"
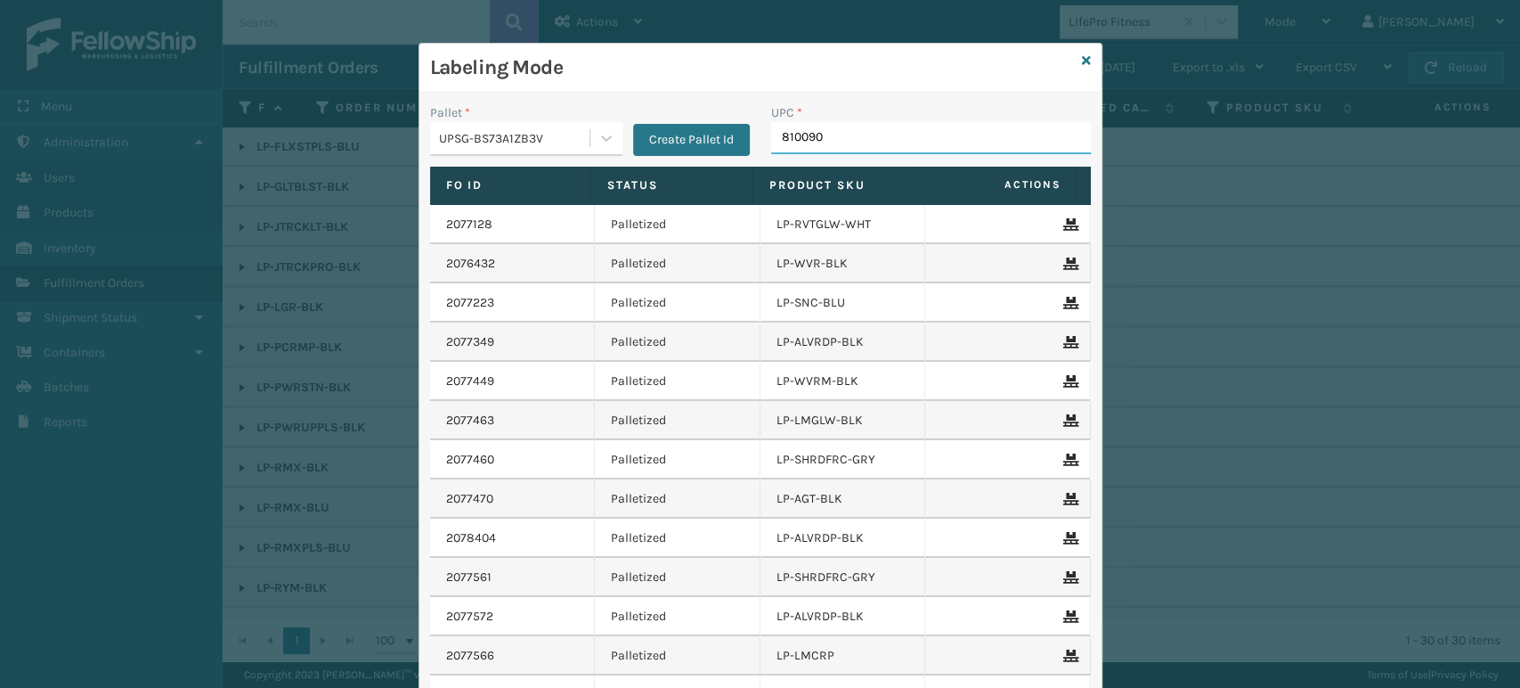
type input "8100909"
type input "81009"
type input "8100909"
type input "8100909315"
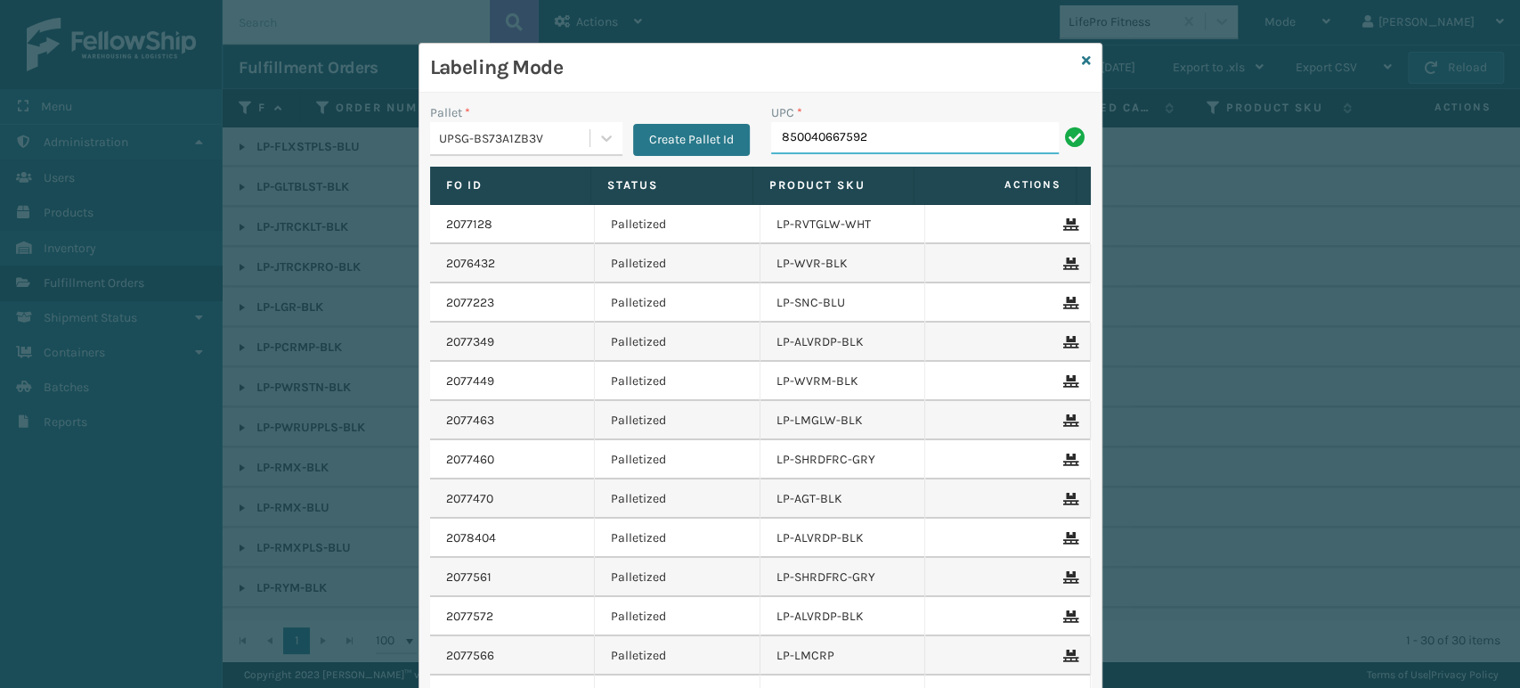
click at [814, 133] on input "850040667592" at bounding box center [915, 138] width 288 height 32
type input "850040667592"
type input "854403007"
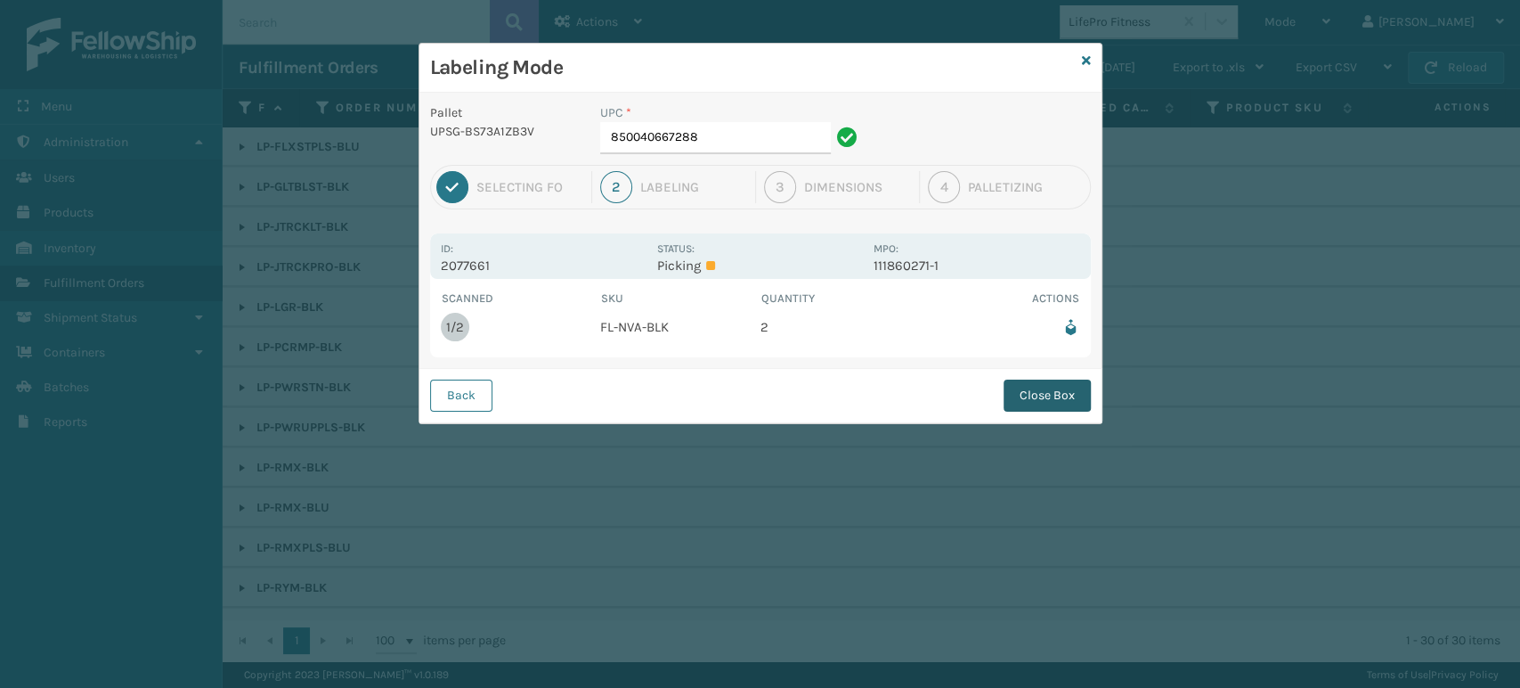
click at [1080, 401] on button "Close Box" at bounding box center [1047, 395] width 87 height 32
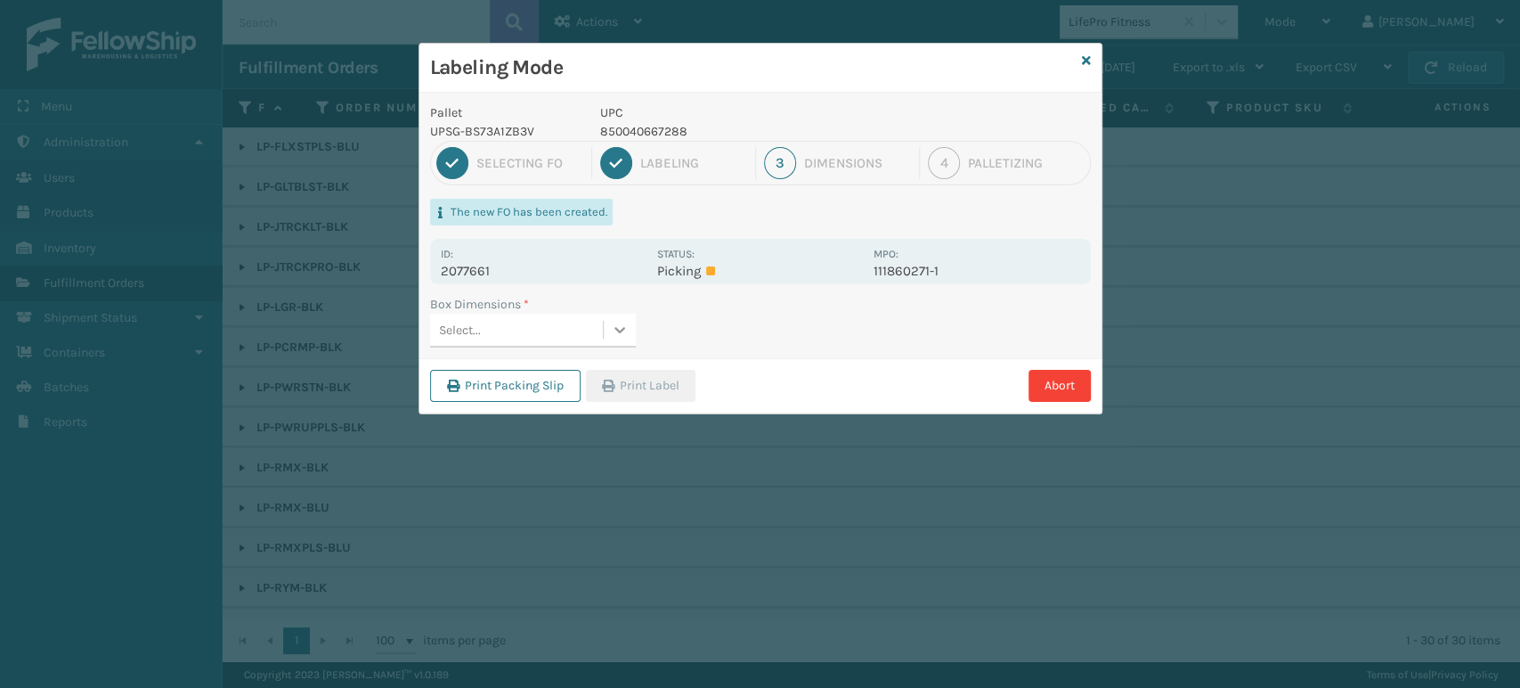
click at [623, 325] on icon at bounding box center [620, 330] width 18 height 18
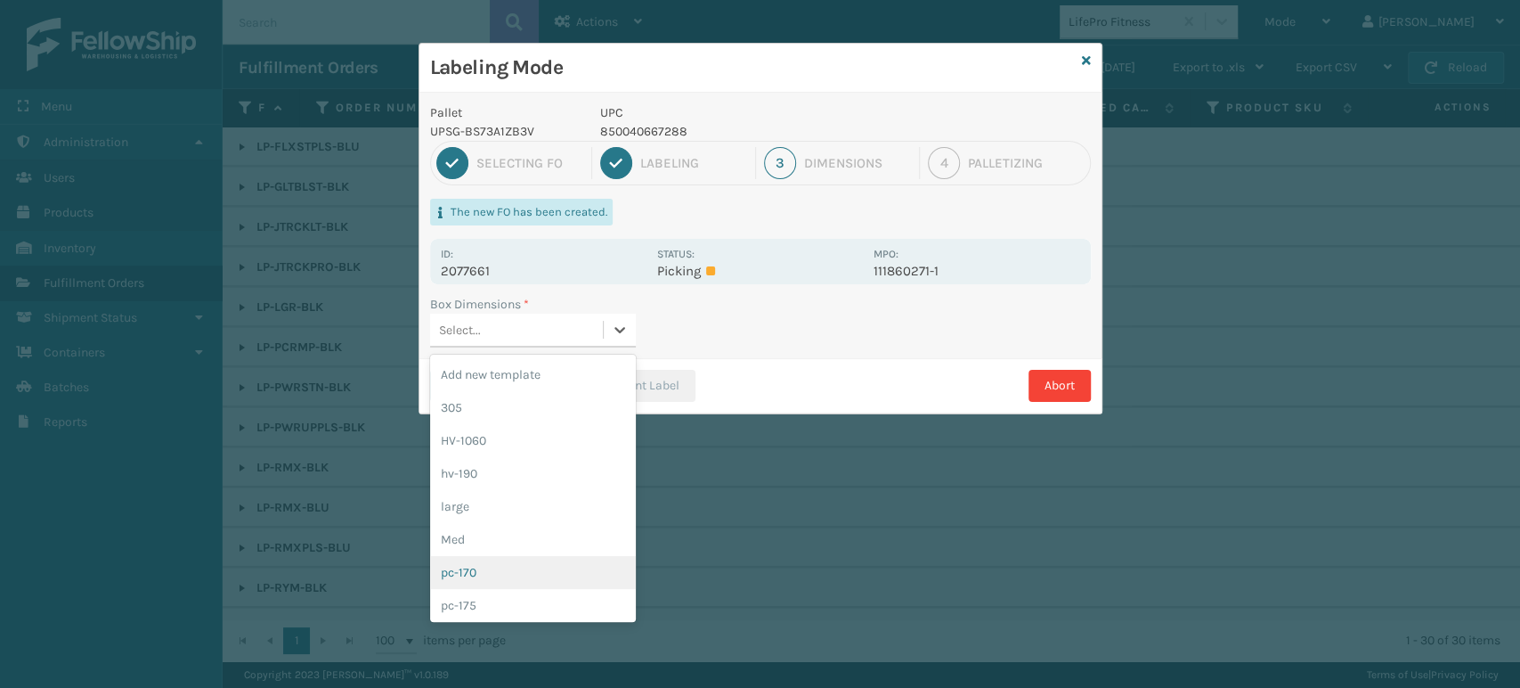
click at [582, 563] on div "pc-170" at bounding box center [533, 572] width 206 height 33
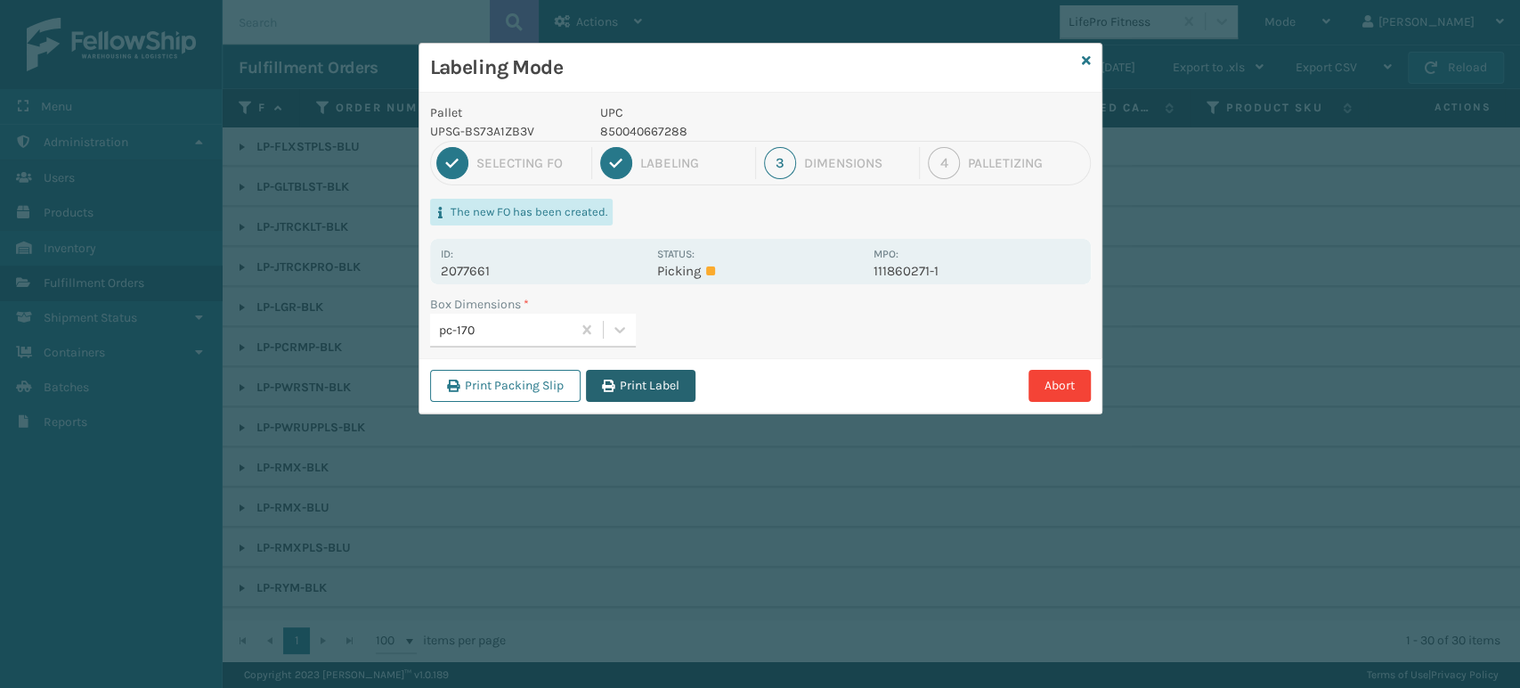
click at [637, 380] on button "Print Label" at bounding box center [641, 386] width 110 height 32
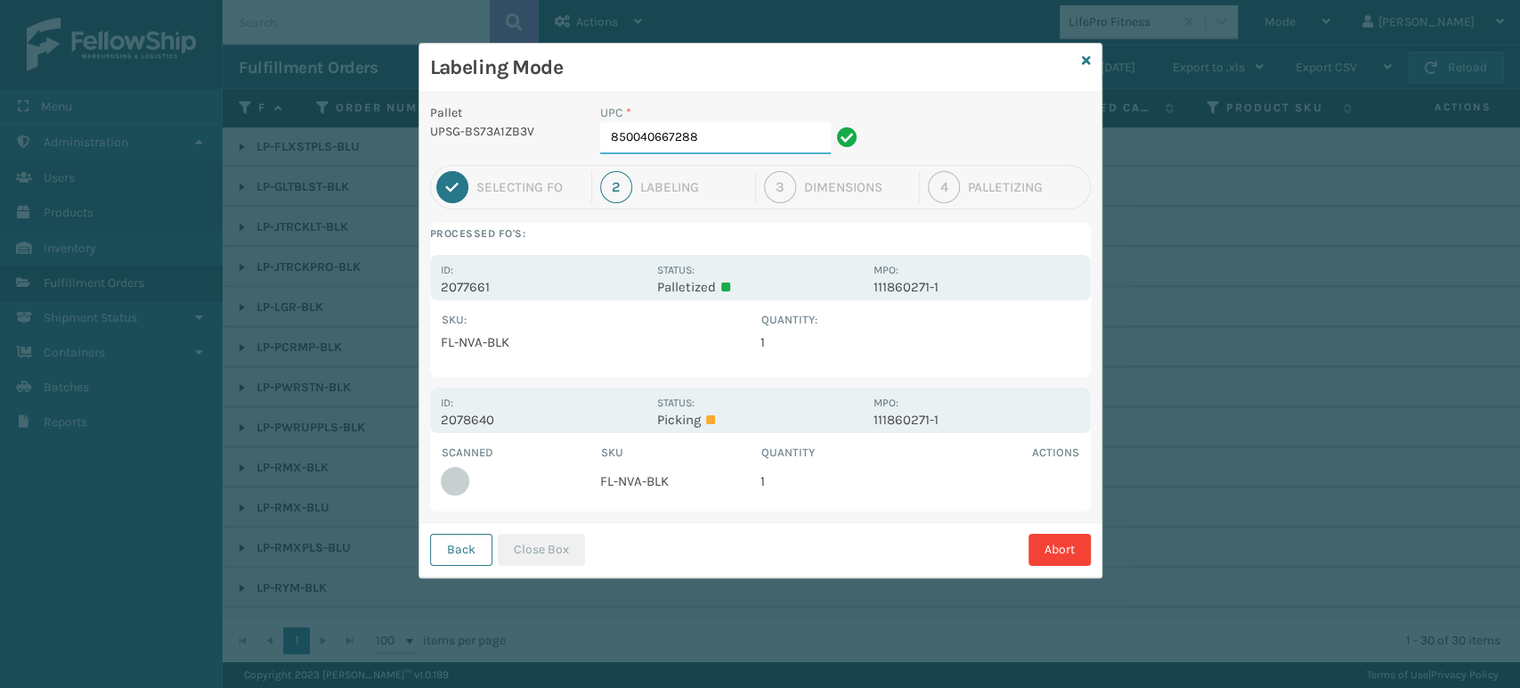
click at [725, 132] on input "850040667288" at bounding box center [715, 138] width 231 height 32
click at [517, 543] on button "Close Box" at bounding box center [541, 549] width 87 height 32
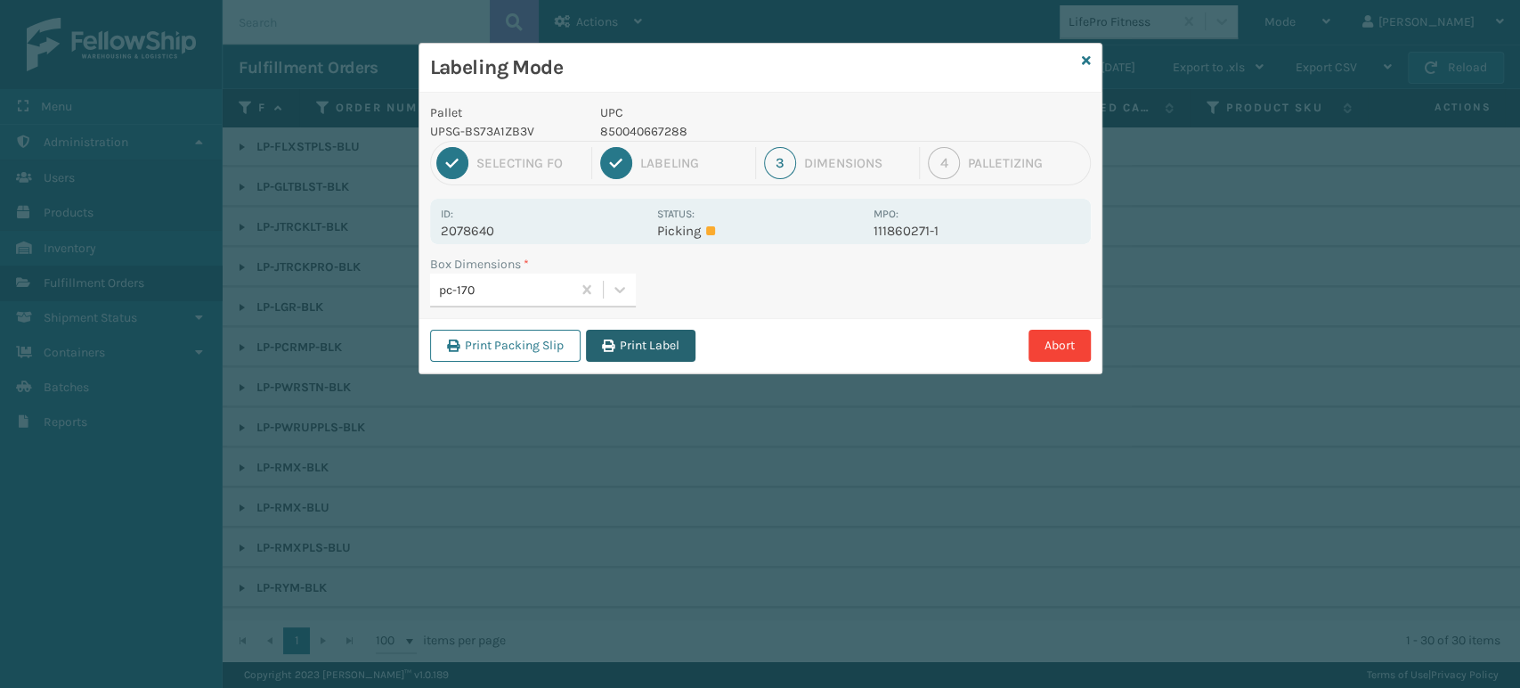
click at [656, 340] on button "Print Label" at bounding box center [641, 346] width 110 height 32
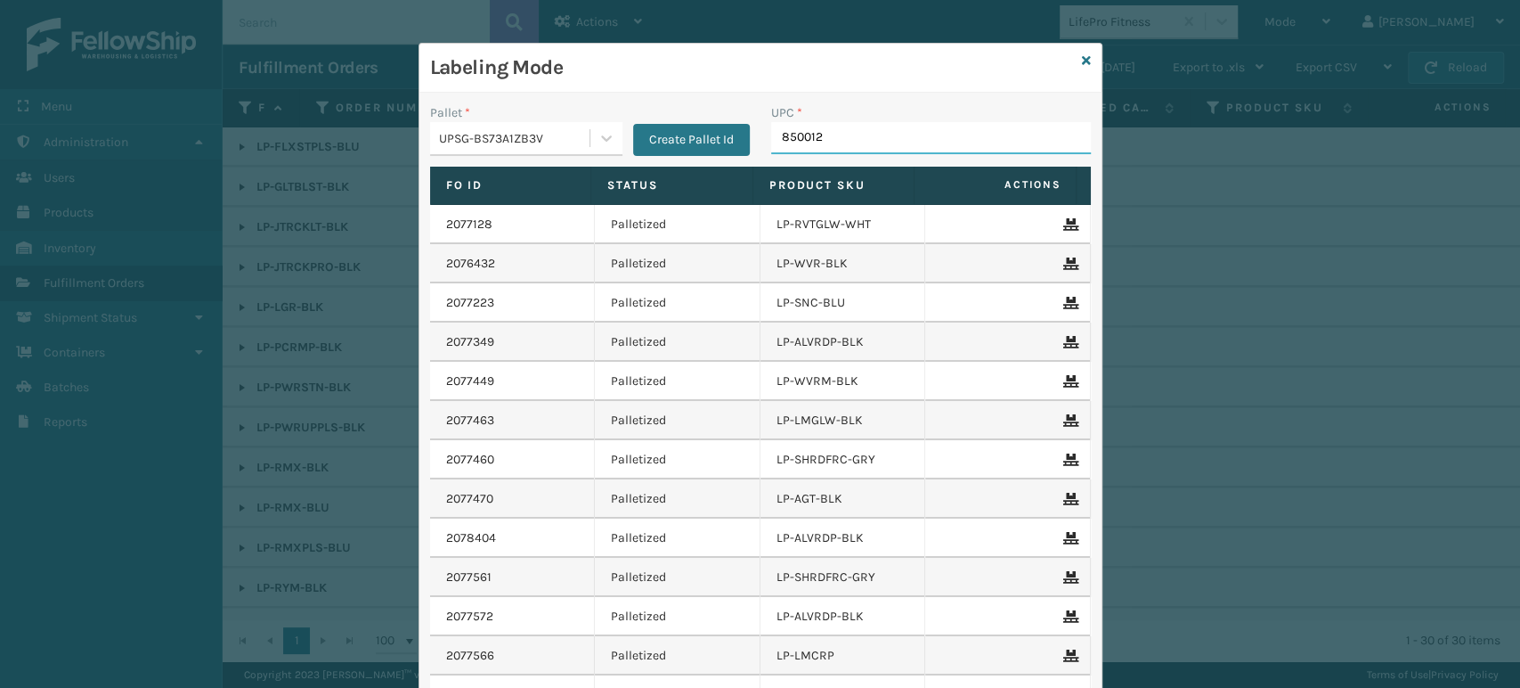
type input "8500124"
type input "85001248"
type input "8500124"
type input "85001248666"
type input "8500124"
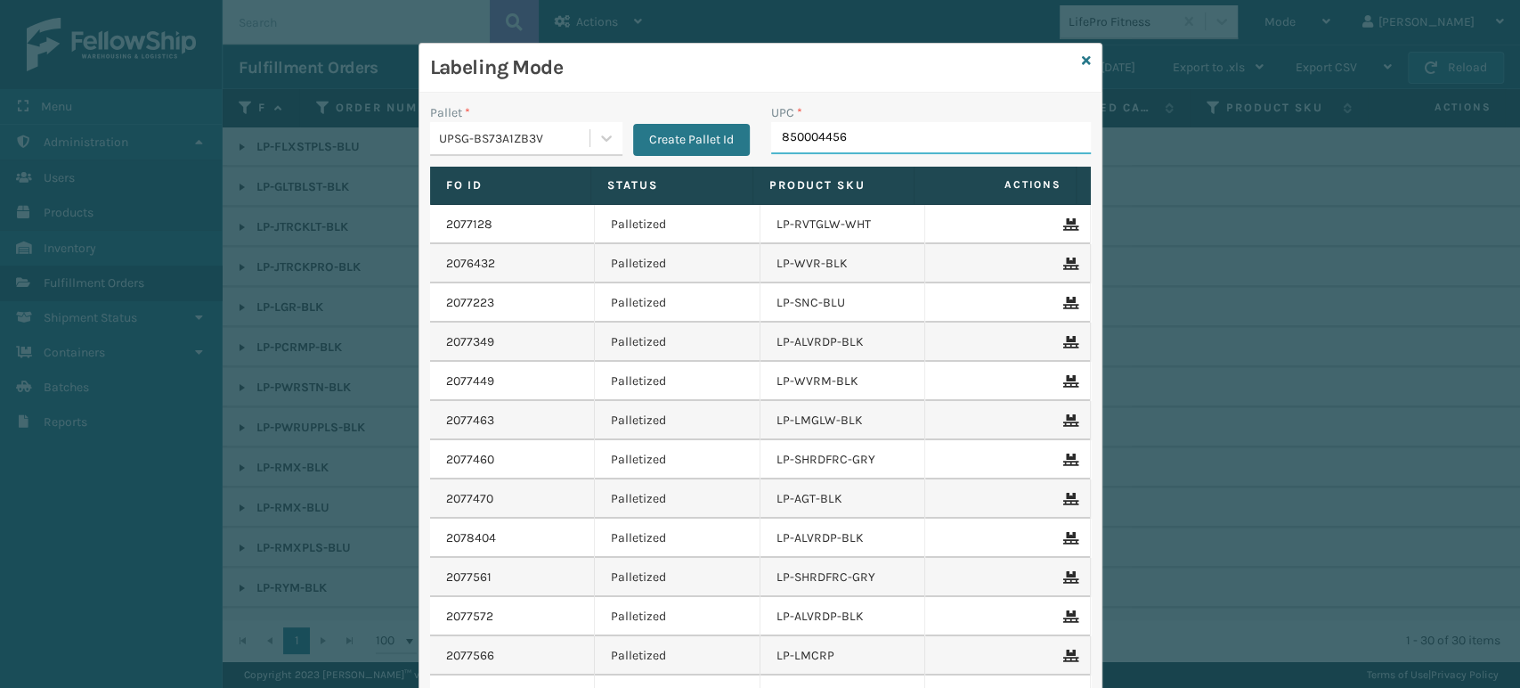
type input "8500044562"
type input "8500406"
type input "8500124864"
click at [816, 133] on input "850004456248" at bounding box center [915, 138] width 288 height 32
click at [815, 133] on input "850004456248" at bounding box center [915, 138] width 288 height 32
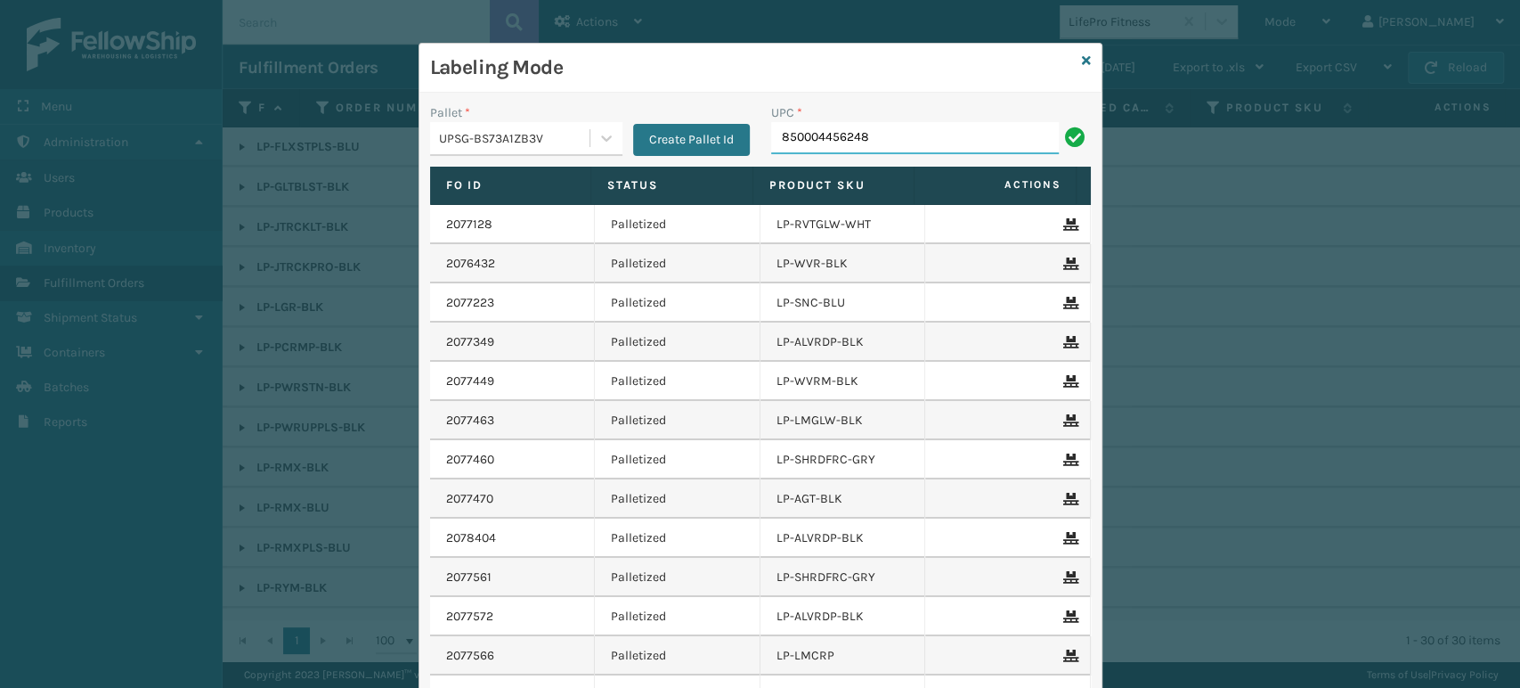
drag, startPoint x: 816, startPoint y: 133, endPoint x: 784, endPoint y: 143, distance: 33.8
type input "850004456248"
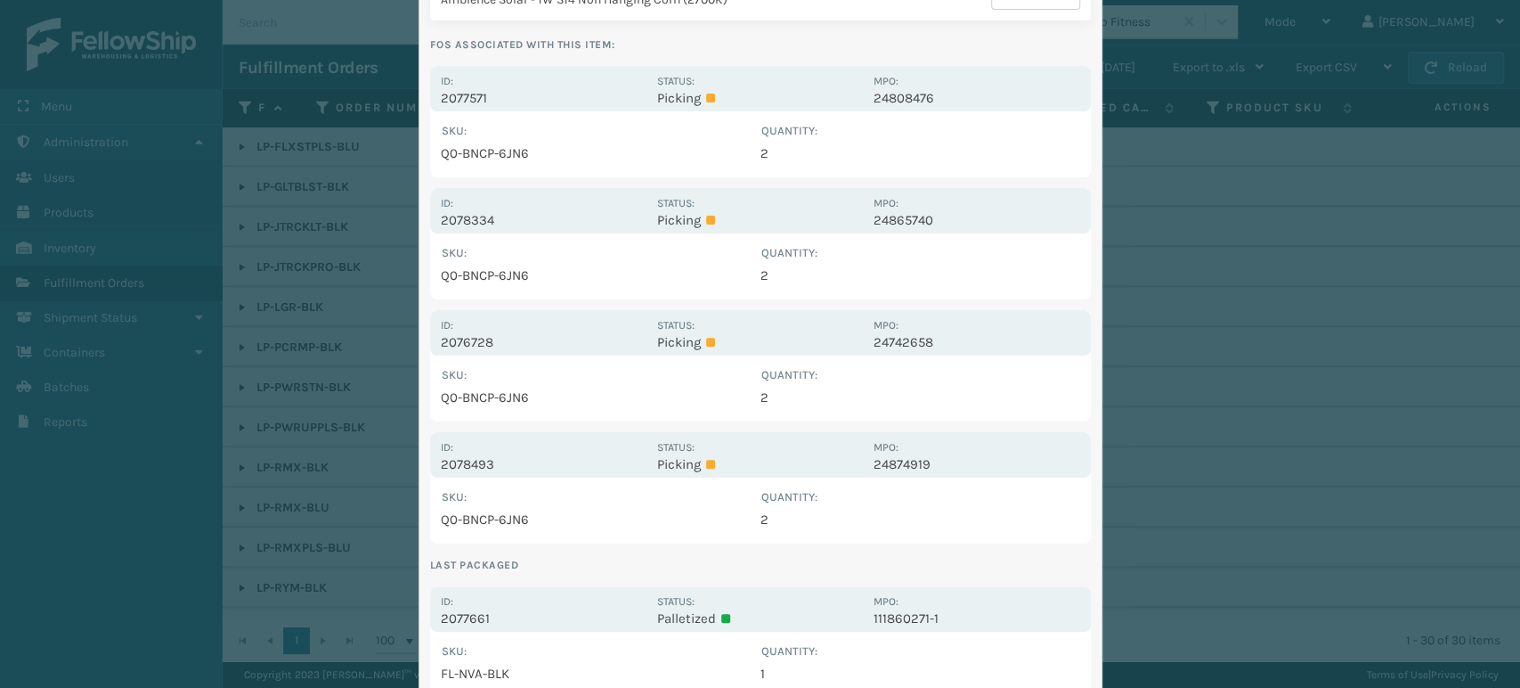
scroll to position [198, 0]
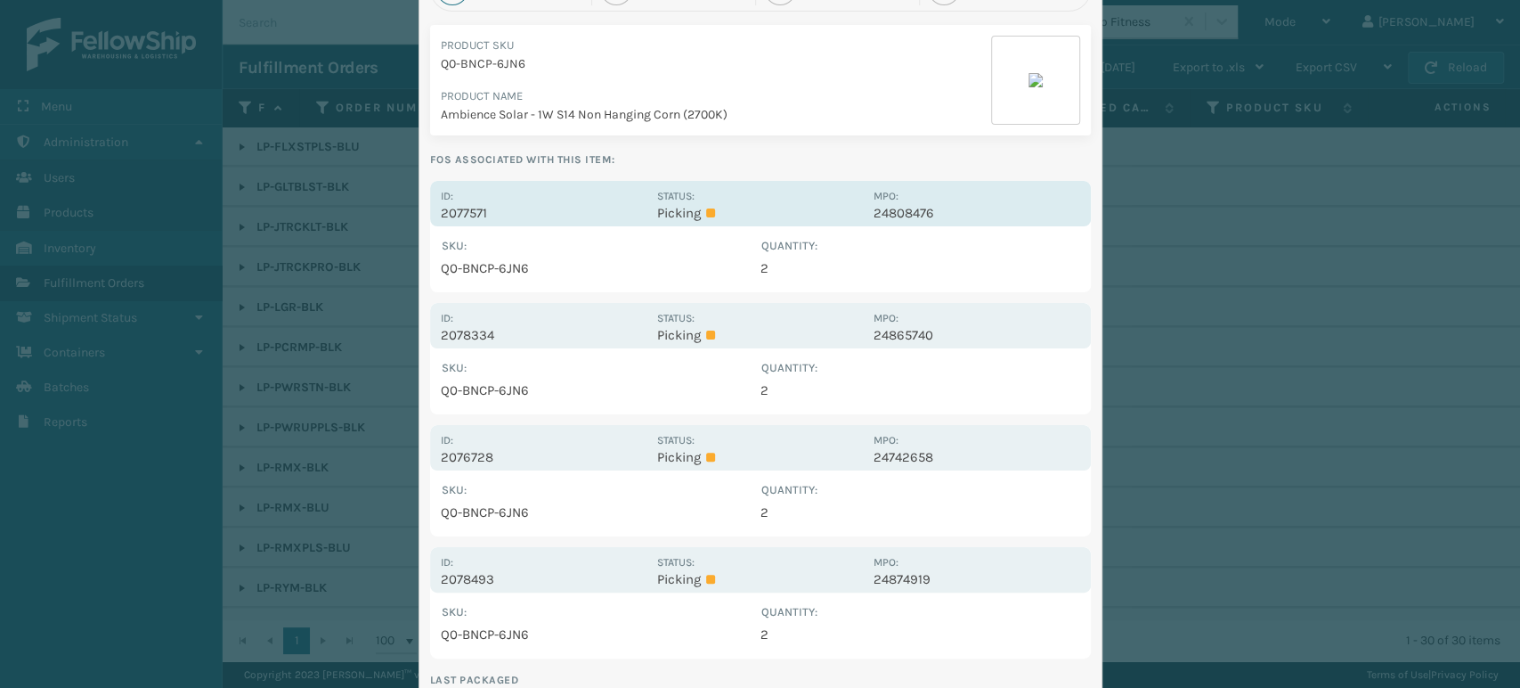
click at [738, 219] on p "Picking" at bounding box center [760, 213] width 206 height 16
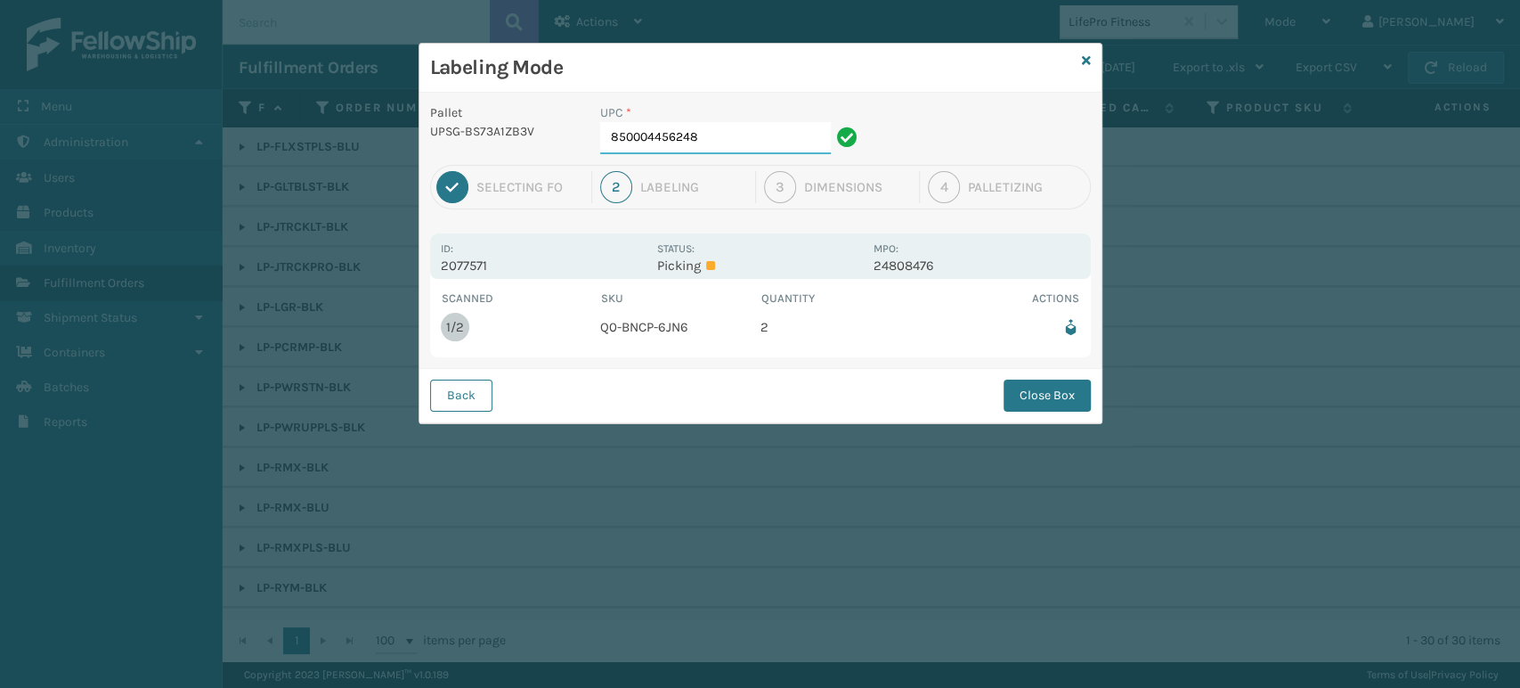
click at [759, 137] on input "850004456248" at bounding box center [715, 138] width 231 height 32
click at [1079, 388] on button "Close Box" at bounding box center [1047, 395] width 87 height 32
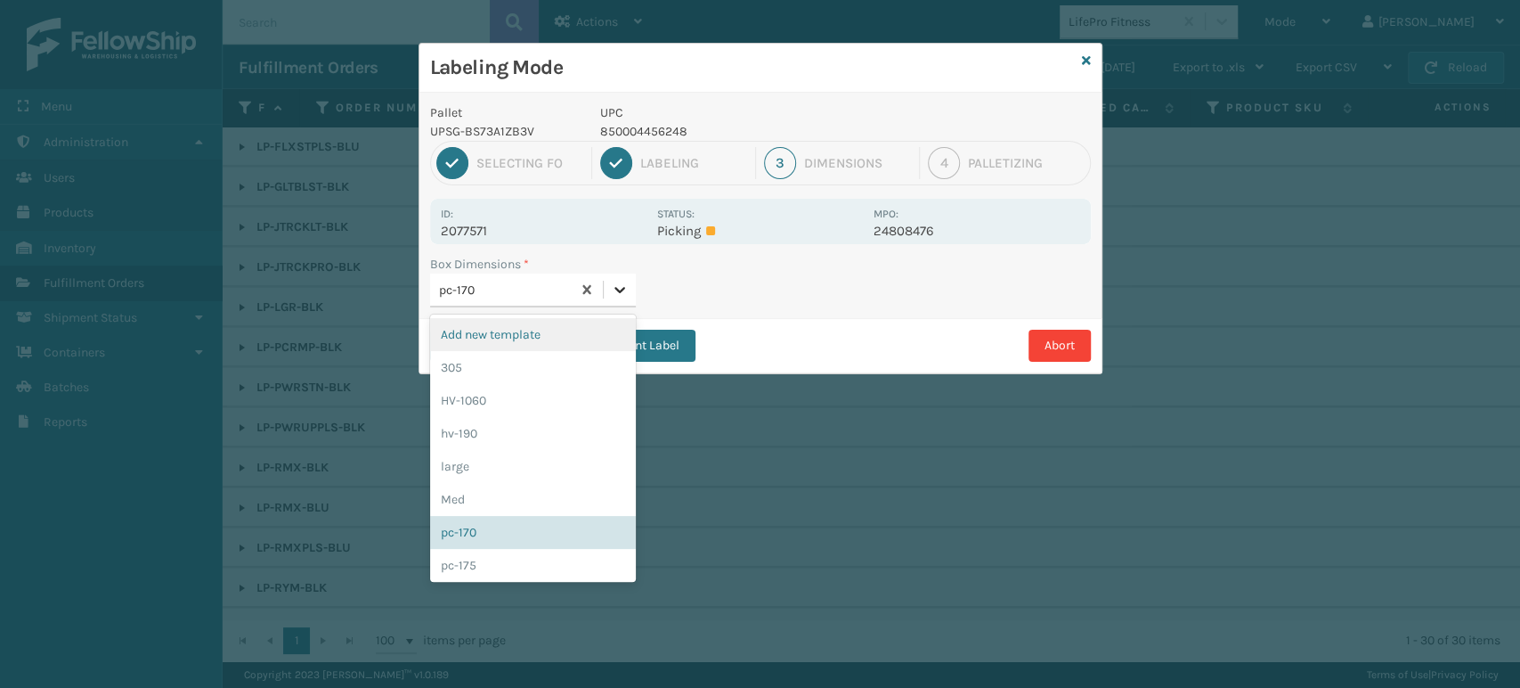
click at [623, 295] on icon at bounding box center [620, 290] width 18 height 18
click at [510, 490] on div "Med" at bounding box center [533, 499] width 206 height 33
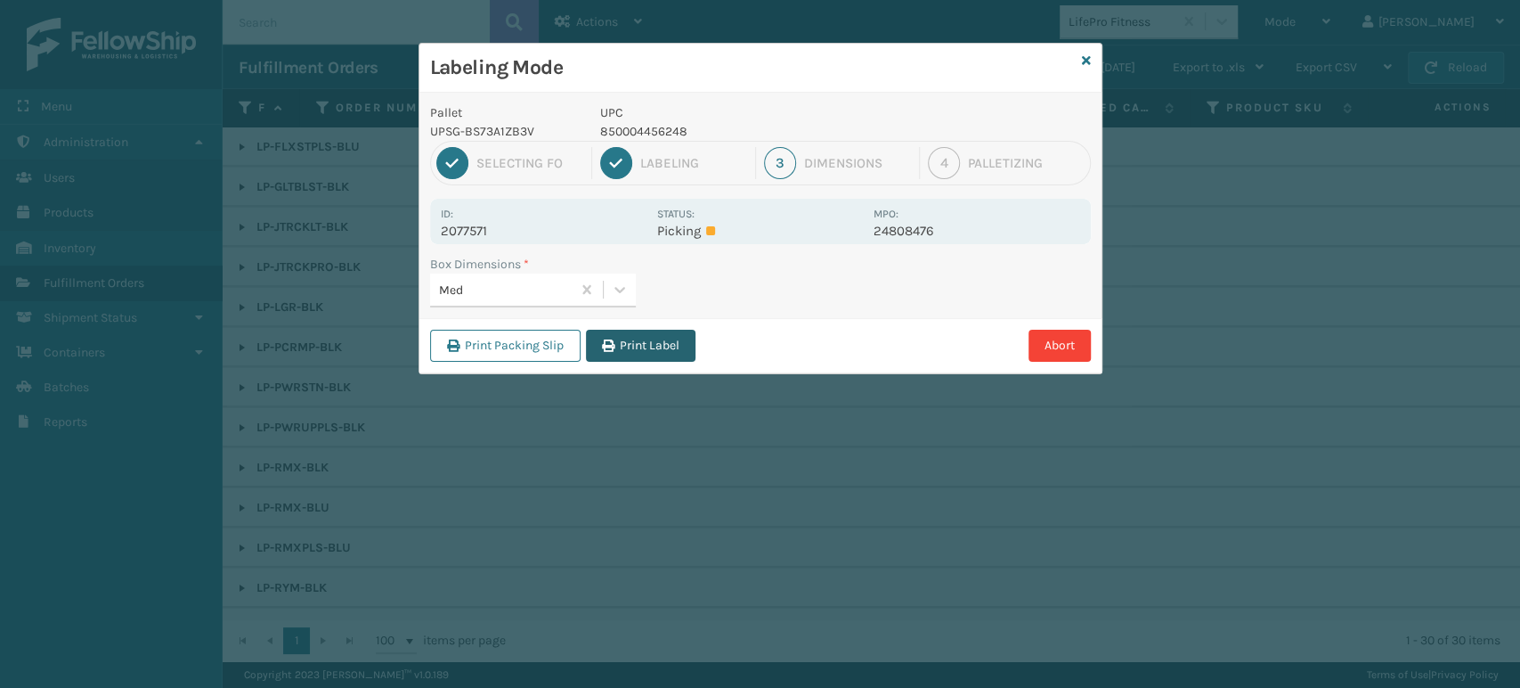
click at [670, 355] on button "Print Label" at bounding box center [641, 346] width 110 height 32
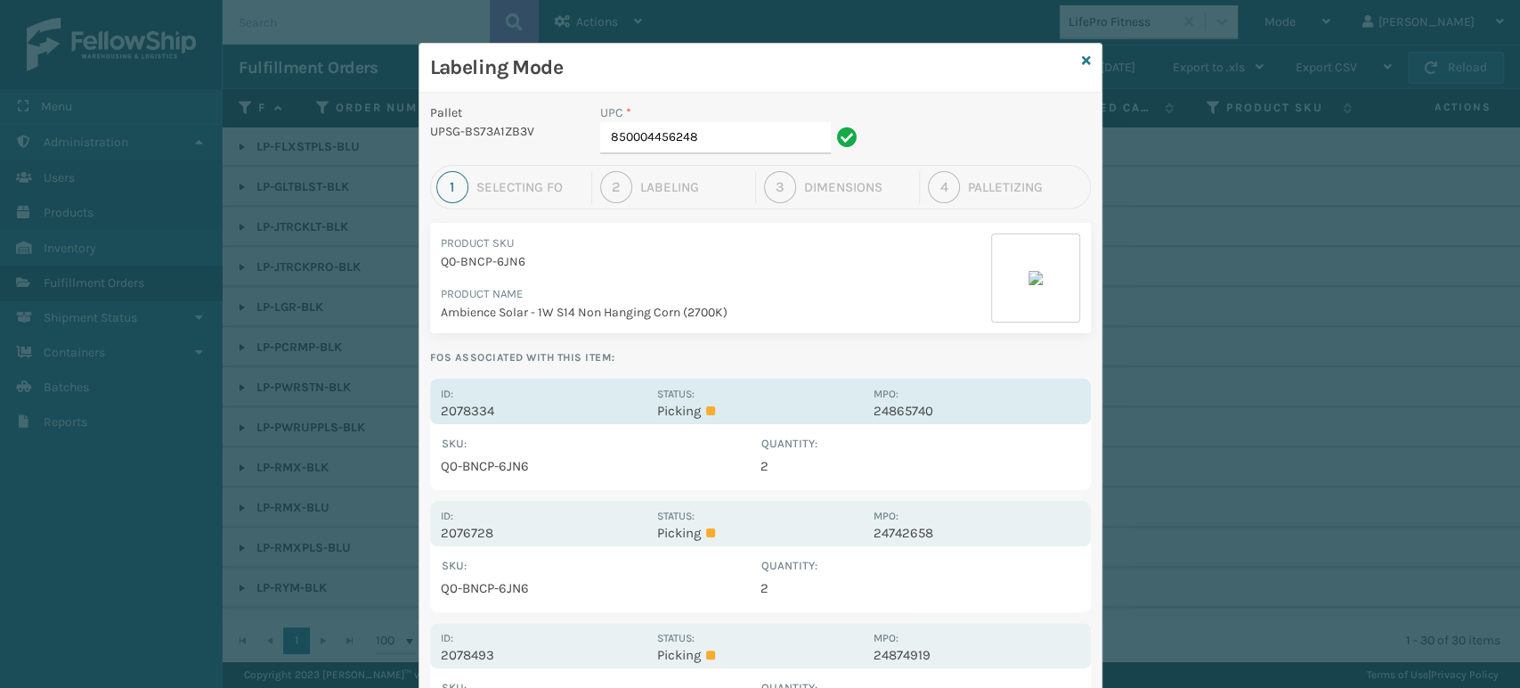
click at [817, 389] on div "Status: Picking" at bounding box center [760, 401] width 206 height 35
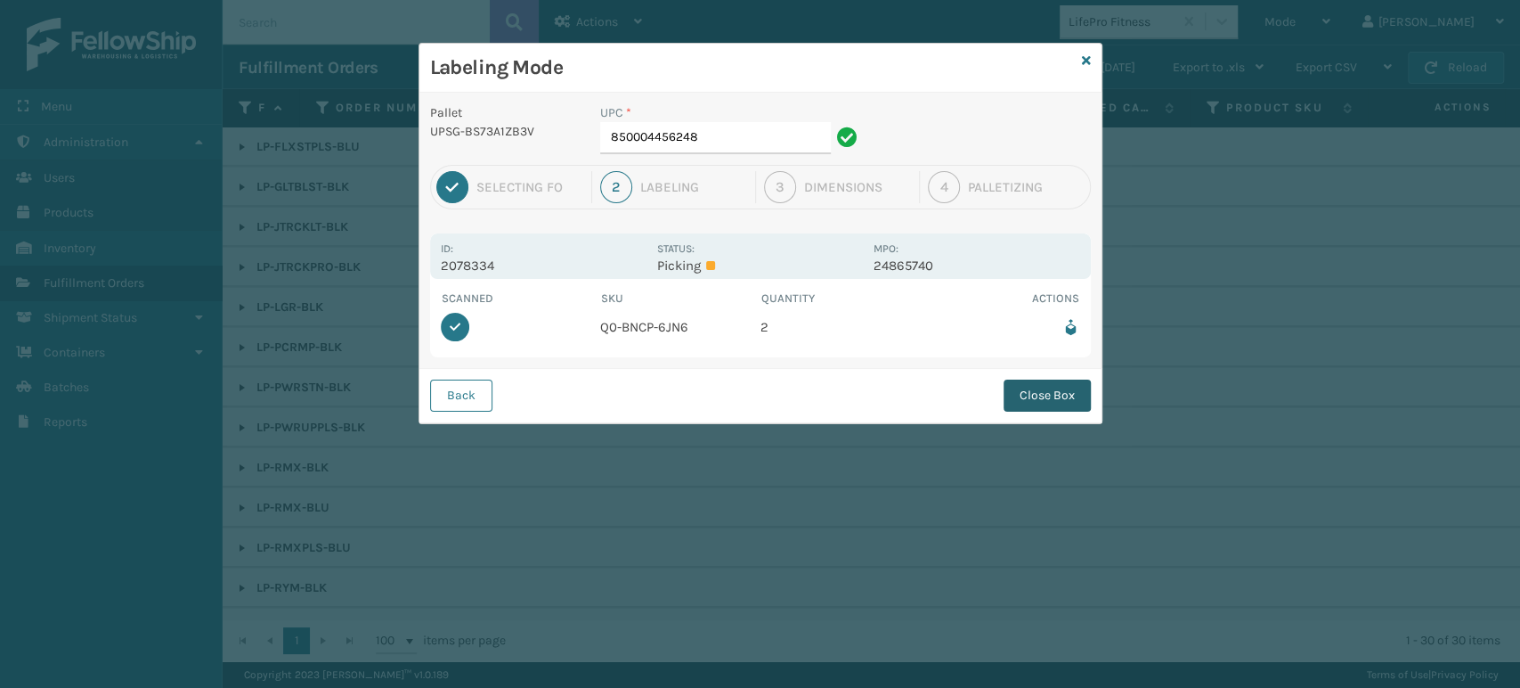
click at [1015, 387] on button "Close Box" at bounding box center [1047, 395] width 87 height 32
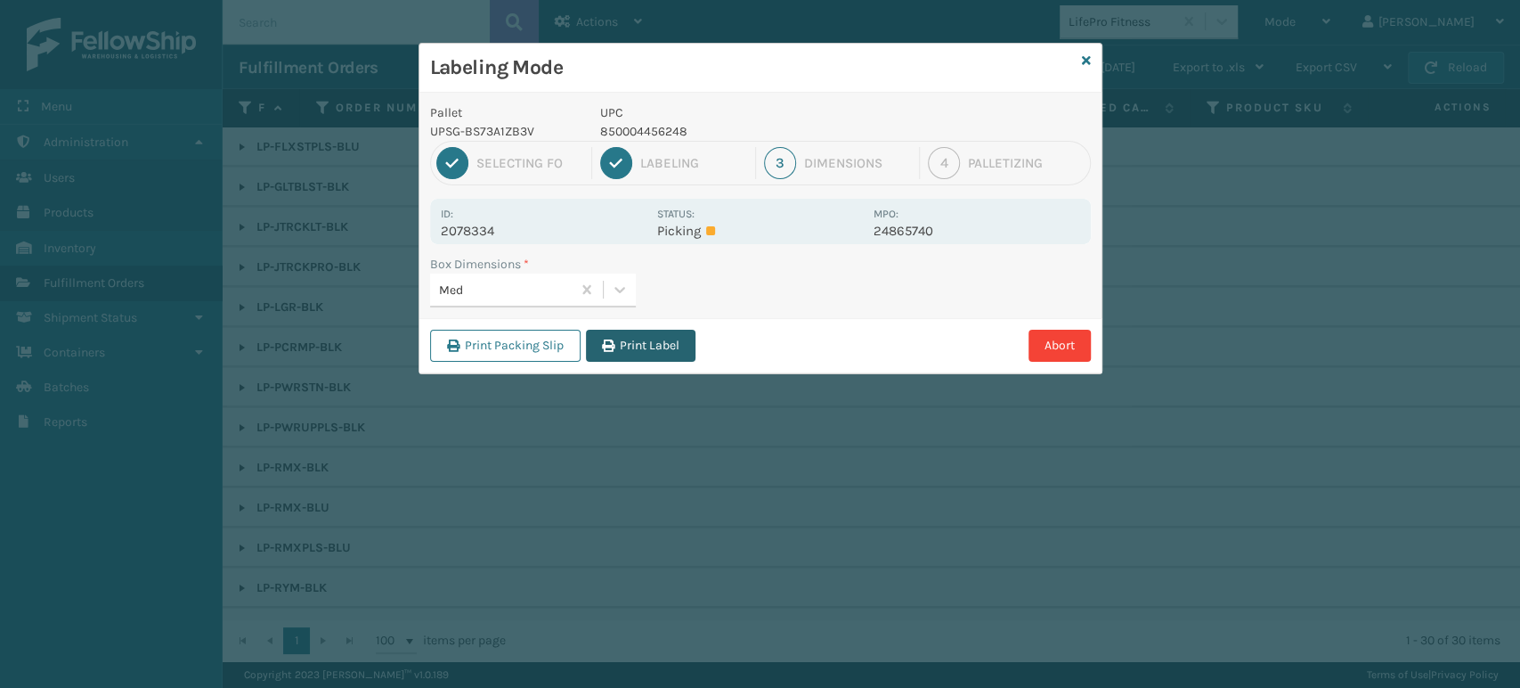
click at [641, 351] on button "Print Label" at bounding box center [641, 346] width 110 height 32
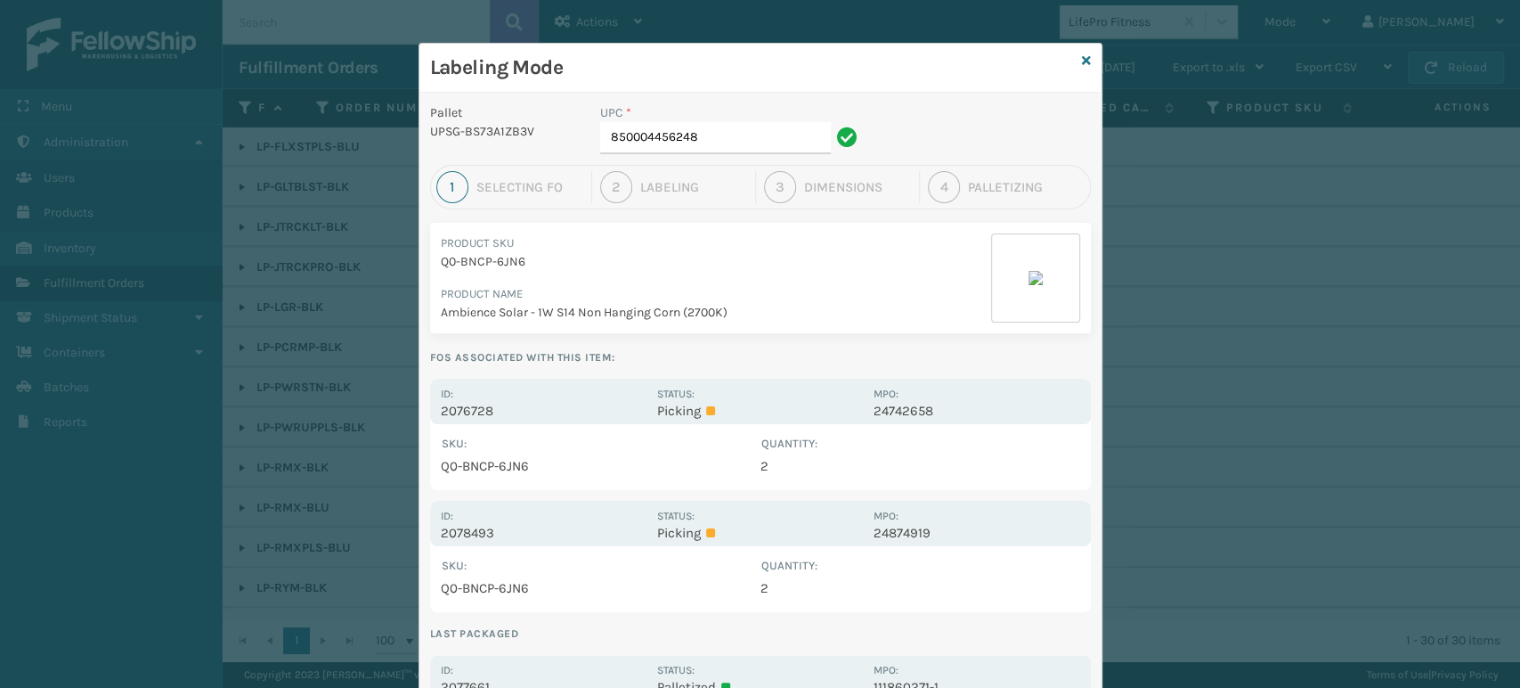
click at [806, 376] on div "Pallet UPSG-BS73A1ZB3V UPC * 850004456248 1 Selecting FO 2 Labeling 3 Dimension…" at bounding box center [760, 568] width 682 height 951
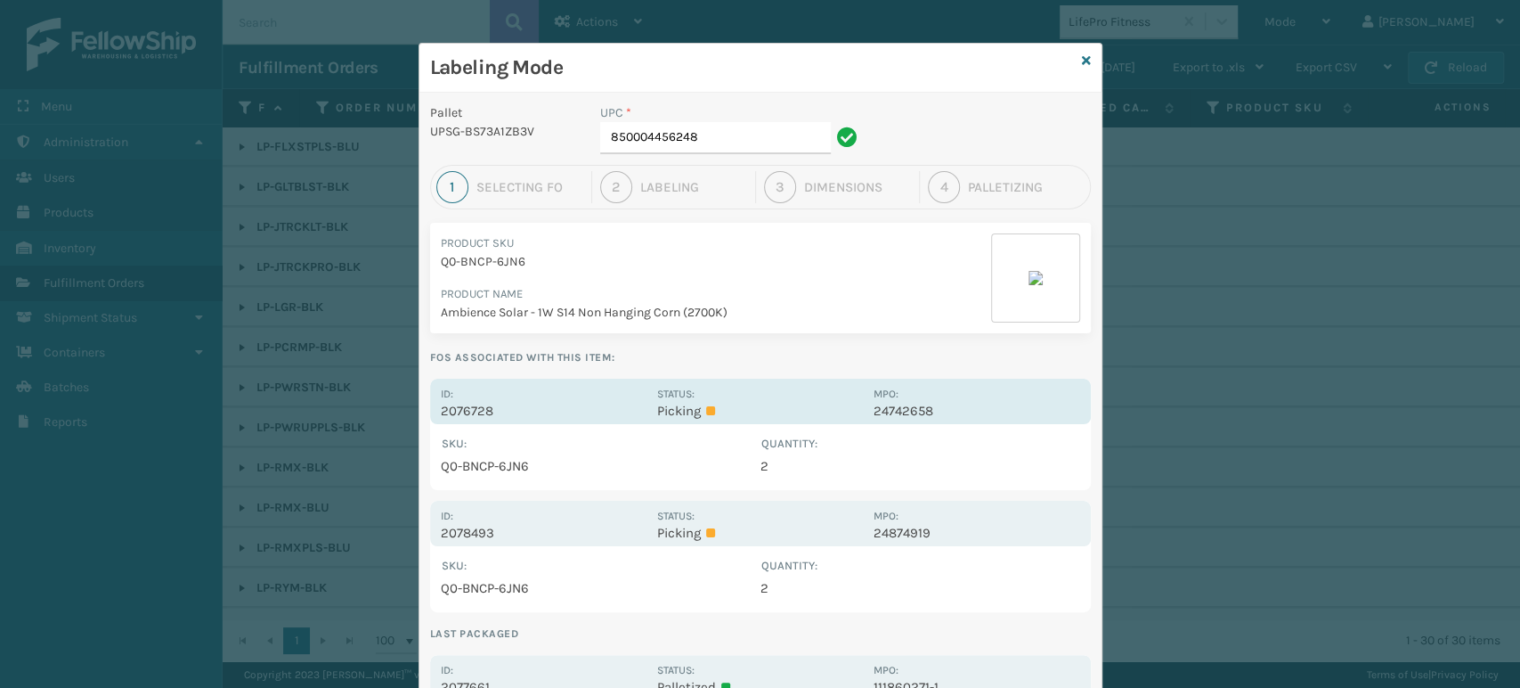
click at [799, 403] on p "Picking" at bounding box center [760, 411] width 206 height 16
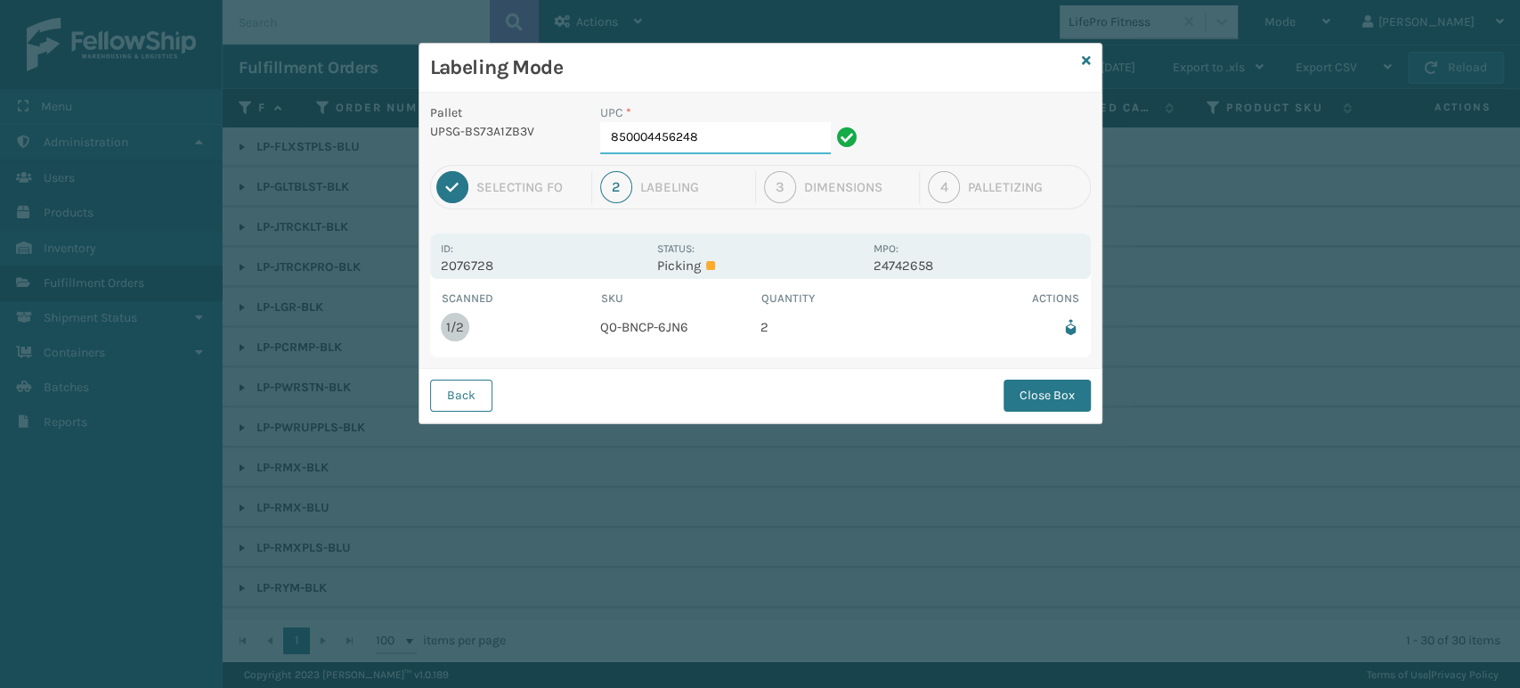
click at [760, 142] on input "850004456248" at bounding box center [715, 138] width 231 height 32
click at [1020, 388] on button "Close Box" at bounding box center [1047, 395] width 87 height 32
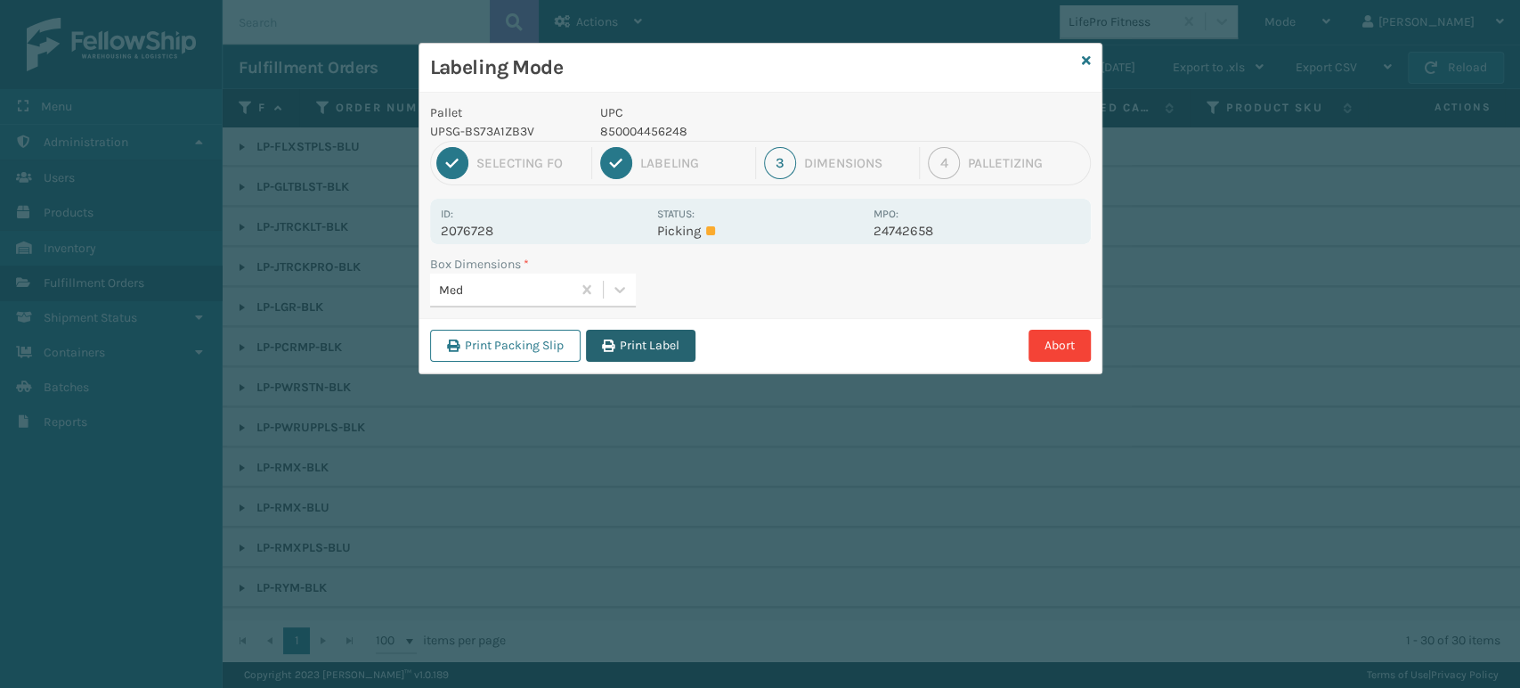
click at [633, 336] on button "Print Label" at bounding box center [641, 346] width 110 height 32
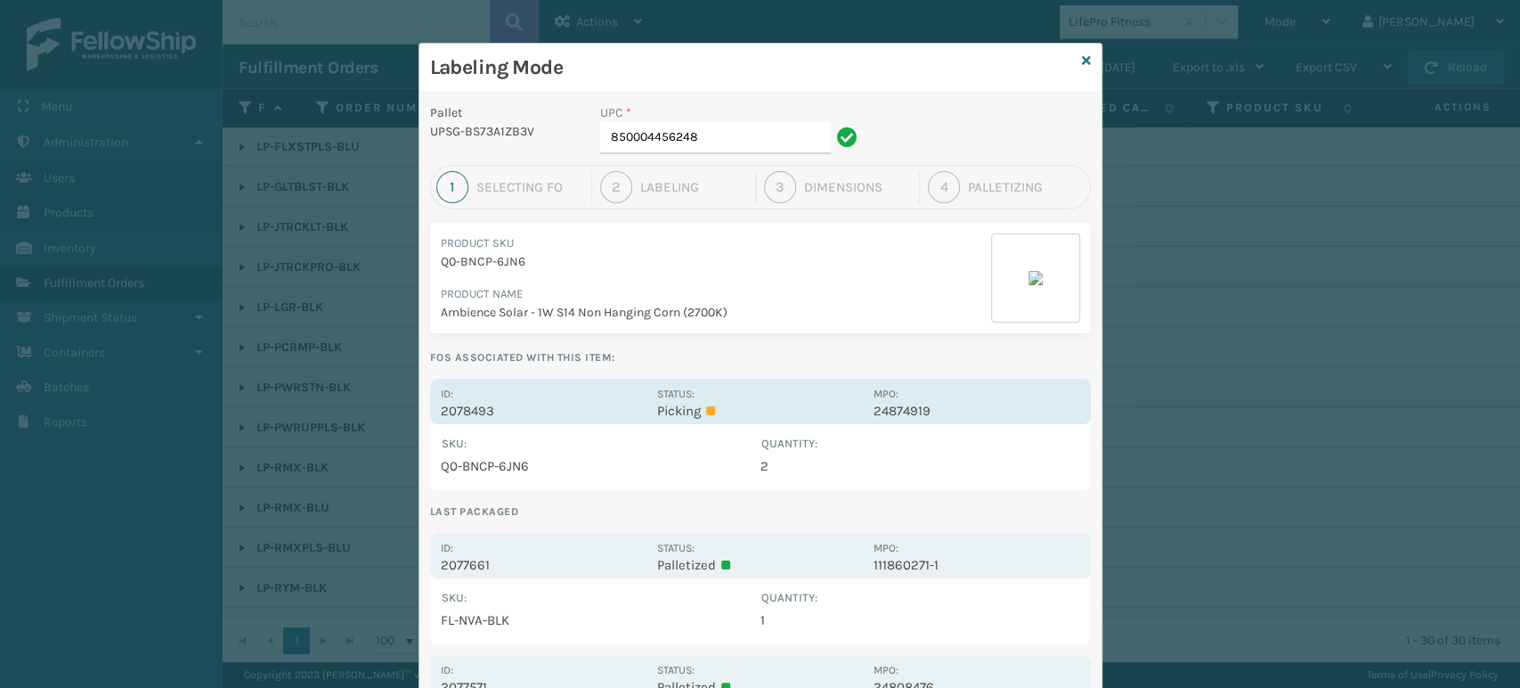
click at [828, 403] on p "Picking" at bounding box center [760, 411] width 206 height 16
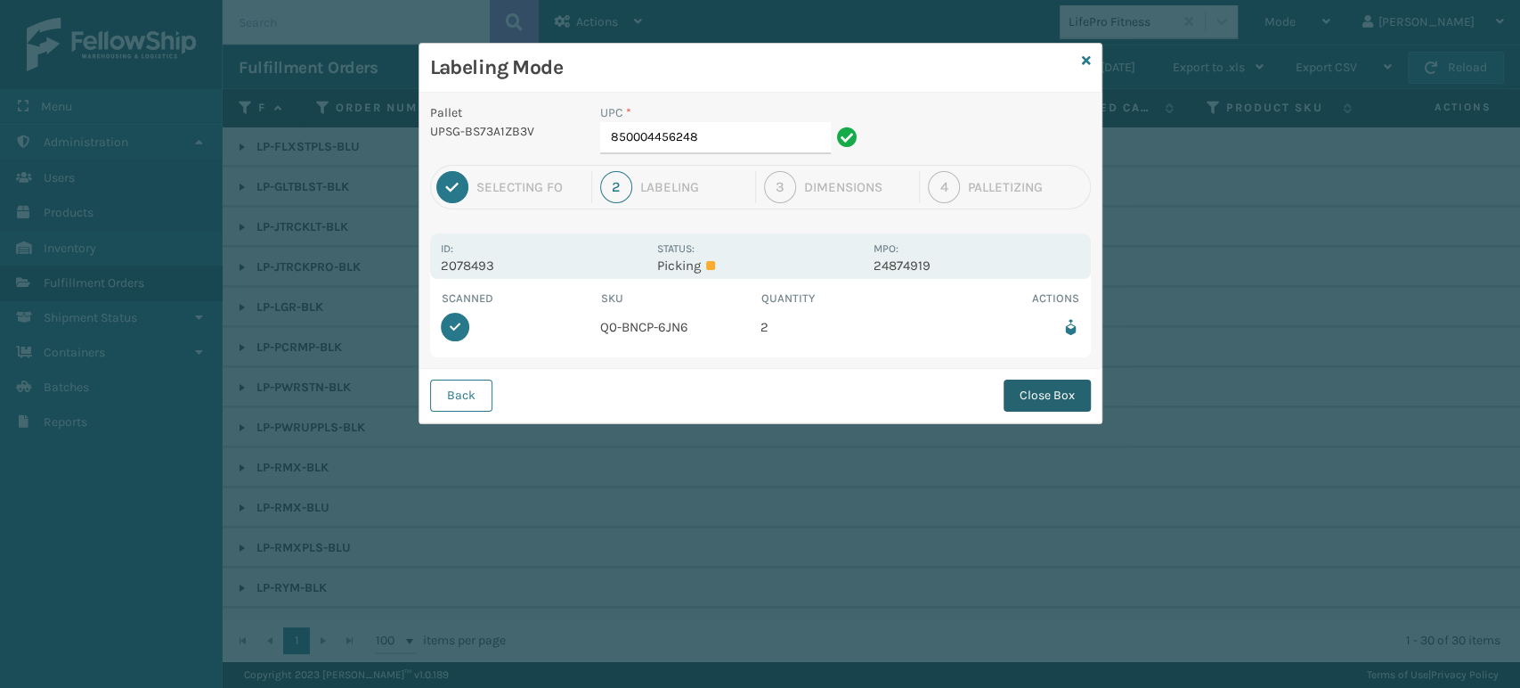
click at [1020, 396] on button "Close Box" at bounding box center [1047, 395] width 87 height 32
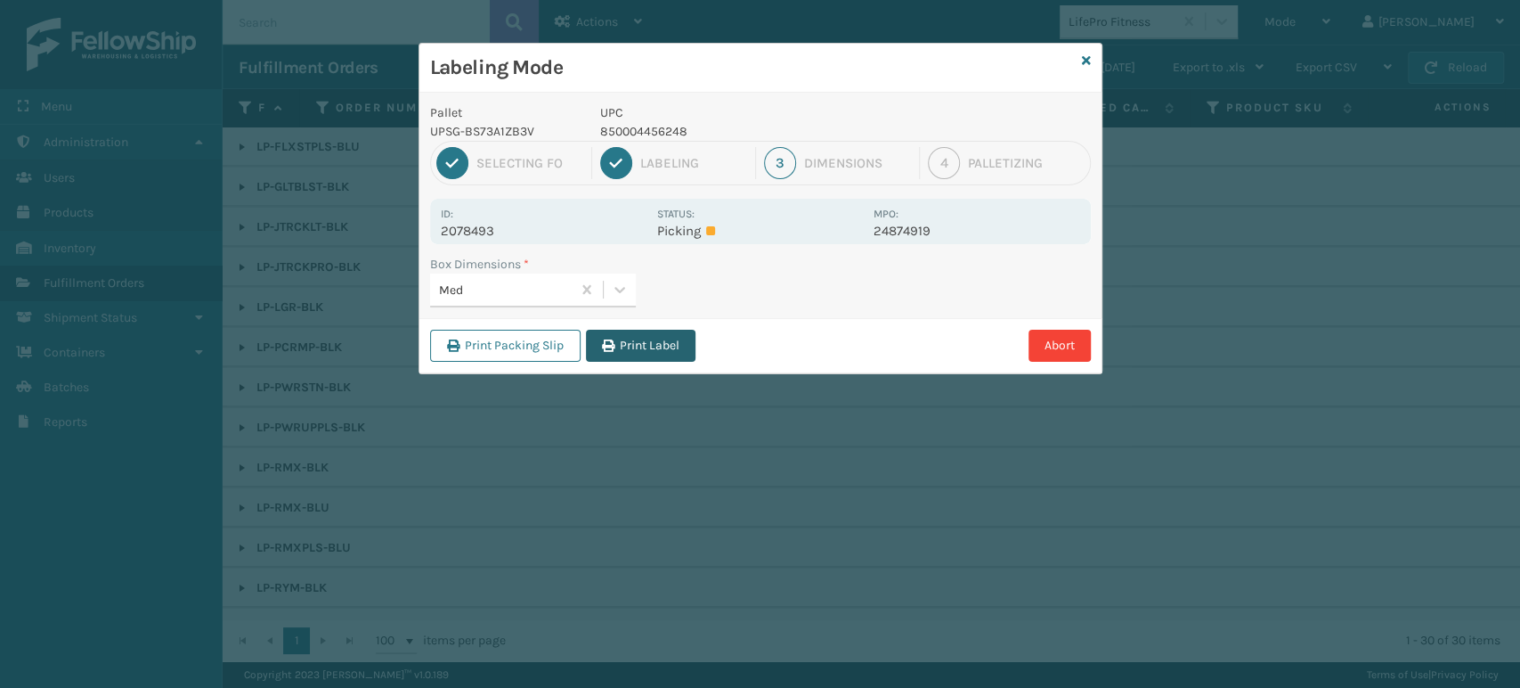
click at [629, 347] on button "Print Label" at bounding box center [641, 346] width 110 height 32
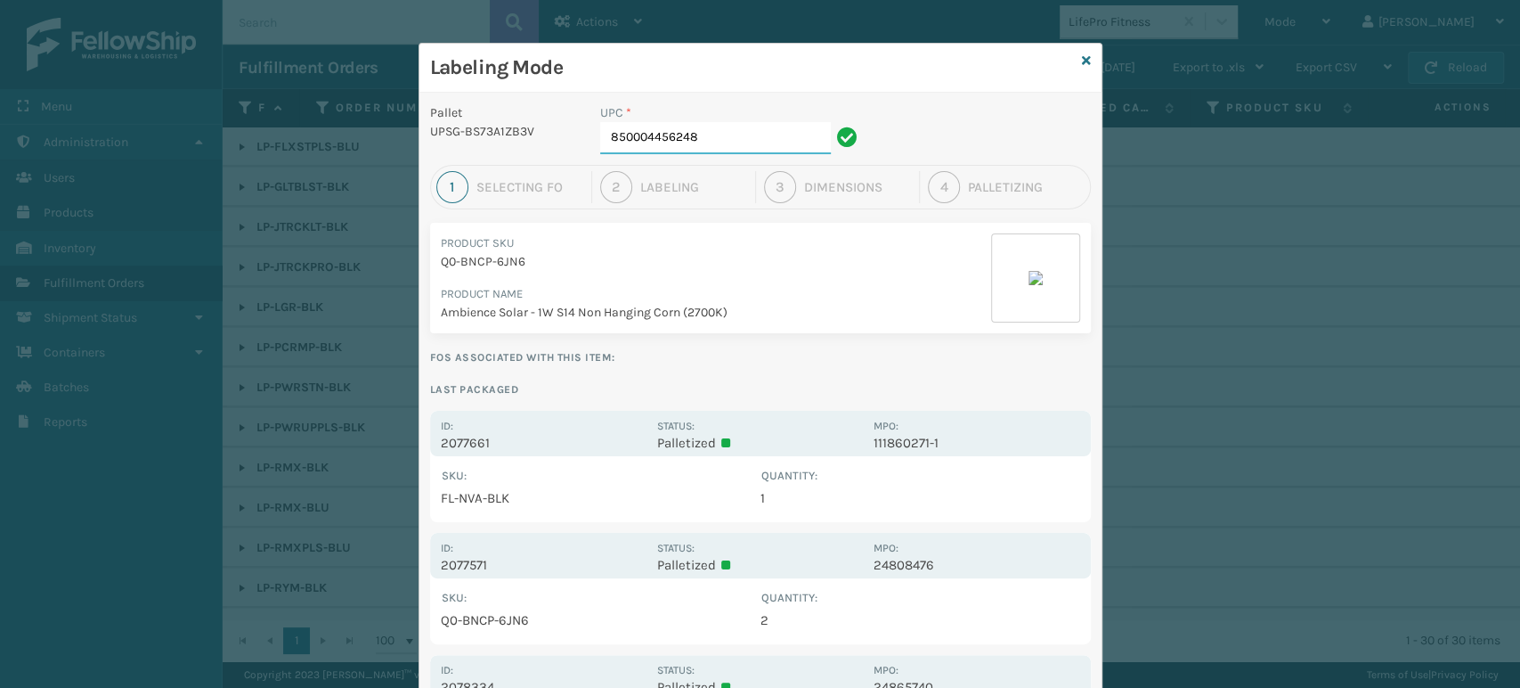
click at [761, 137] on input "850004456248" at bounding box center [715, 138] width 231 height 32
type input "8"
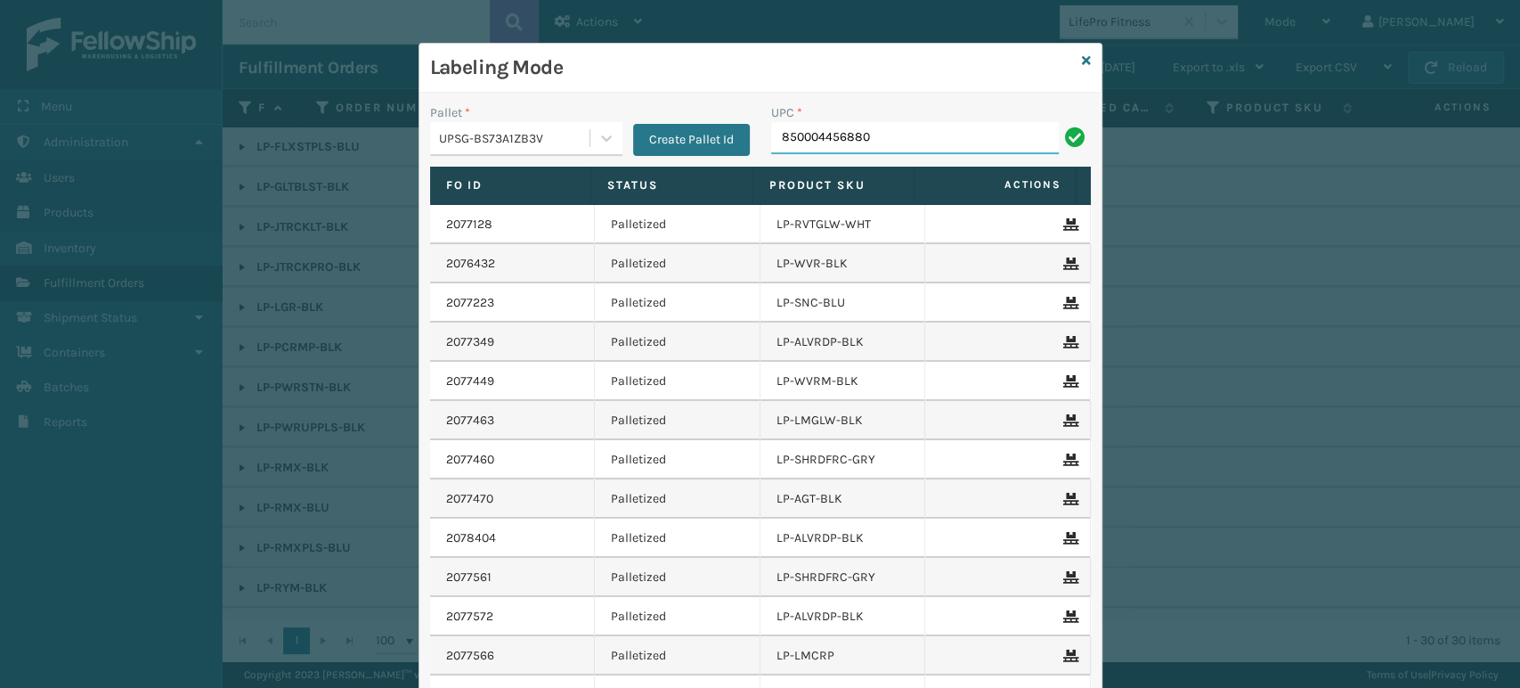
click at [839, 141] on input "850004456880" at bounding box center [915, 138] width 288 height 32
type input "850004456880"
click at [798, 130] on input "853913008973" at bounding box center [915, 138] width 288 height 32
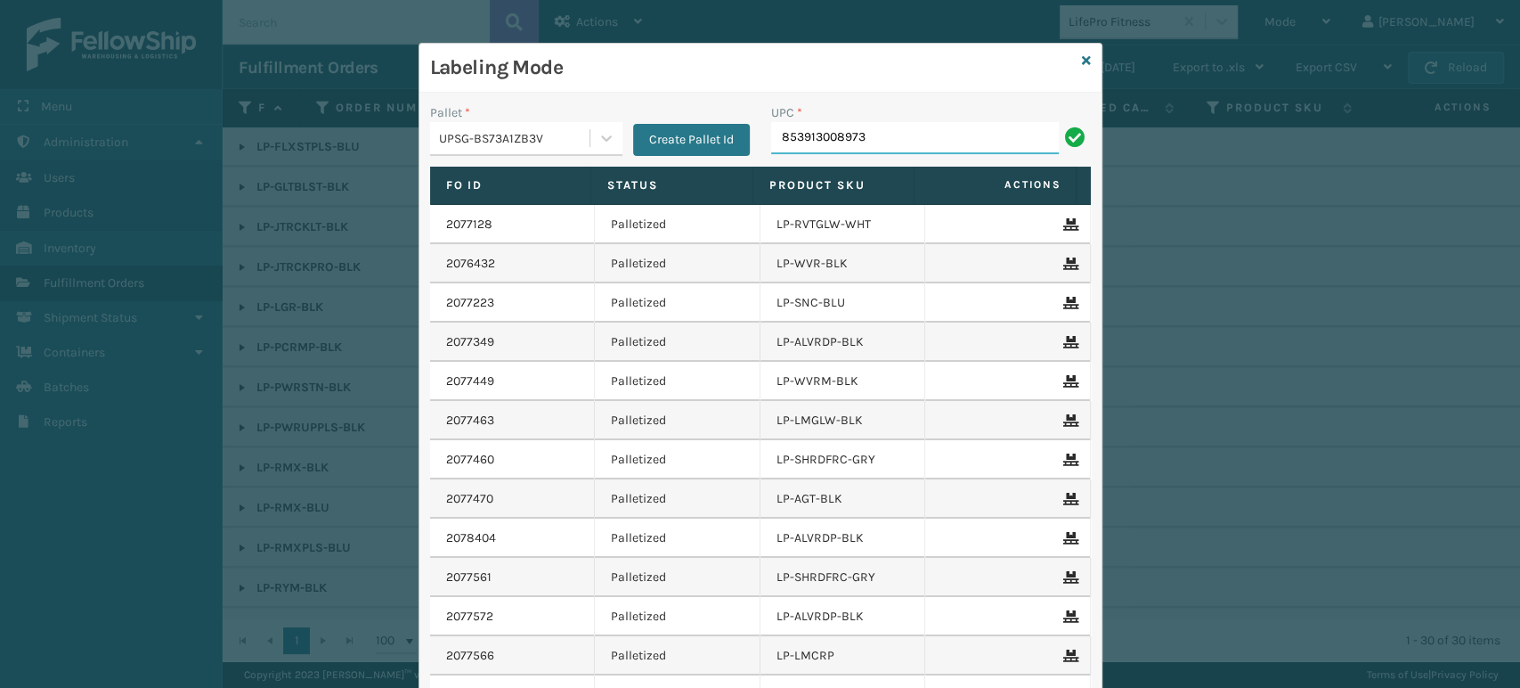
click at [798, 130] on input "853913008973" at bounding box center [915, 138] width 288 height 32
type input "853913008973"
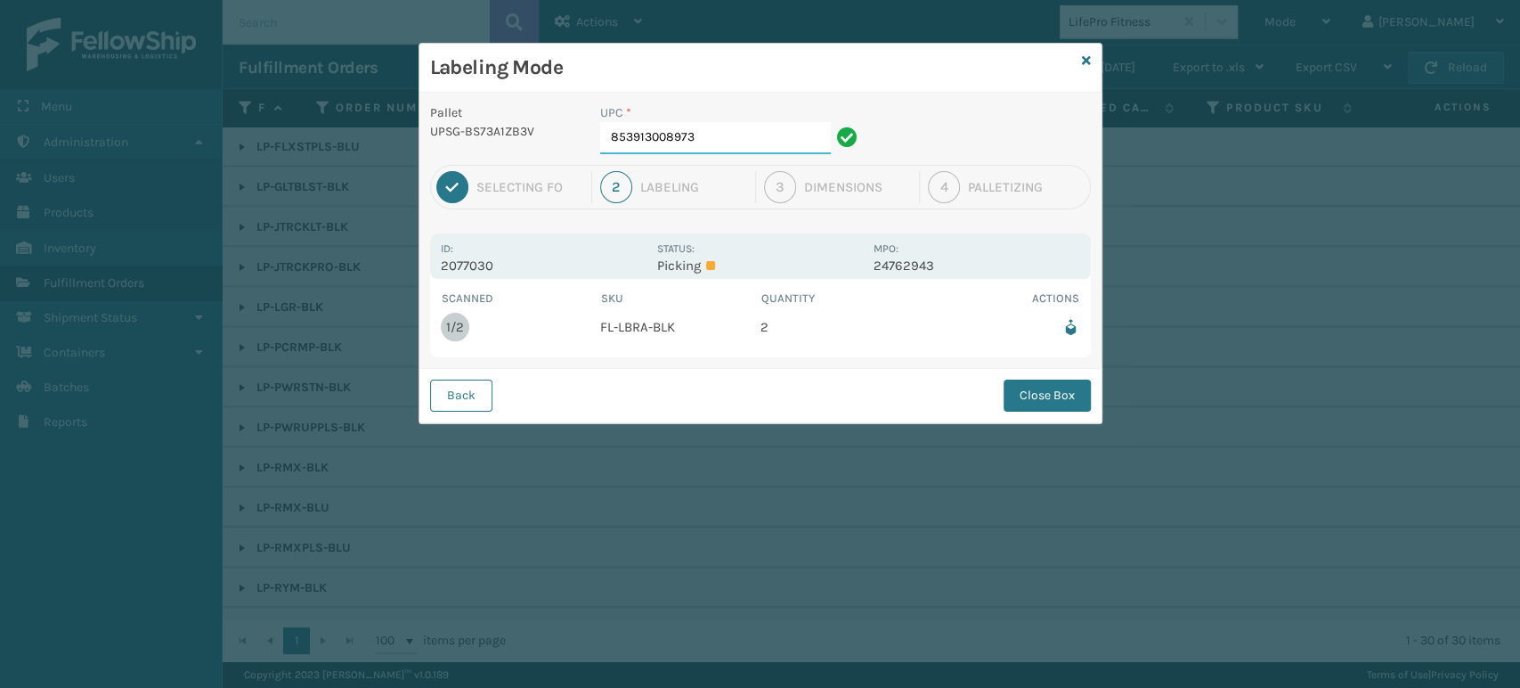
click at [781, 151] on input "853913008973" at bounding box center [715, 138] width 231 height 32
click at [1054, 394] on button "Close Box" at bounding box center [1047, 395] width 87 height 32
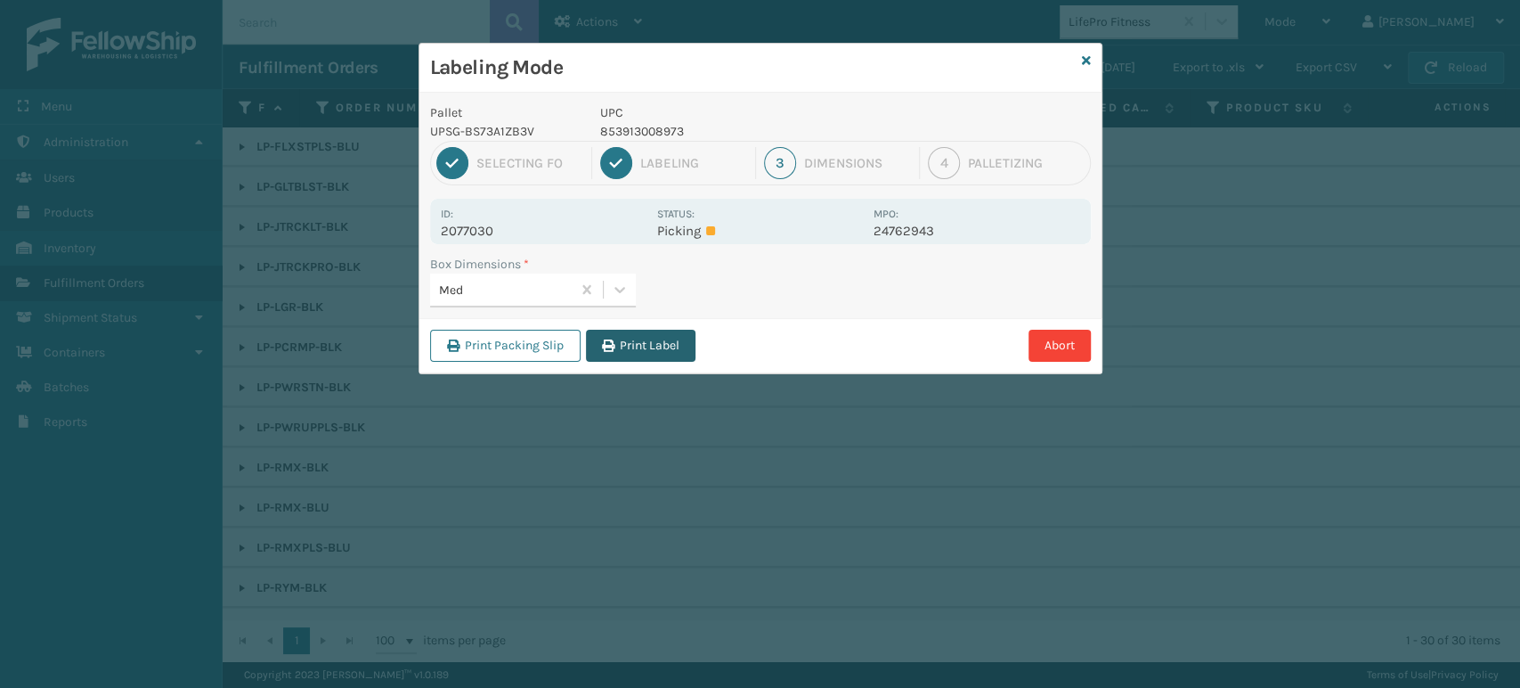
click at [649, 338] on button "Print Label" at bounding box center [641, 346] width 110 height 32
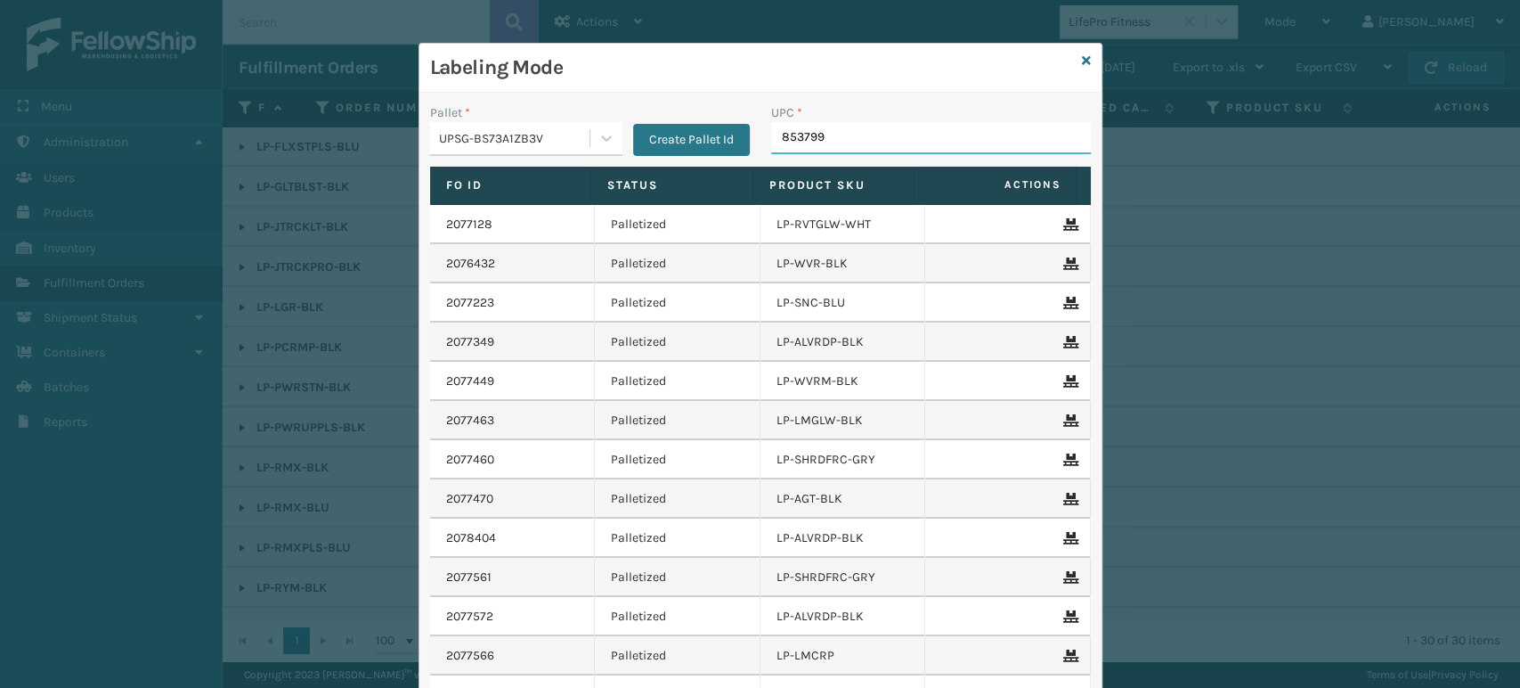
type input "8537990"
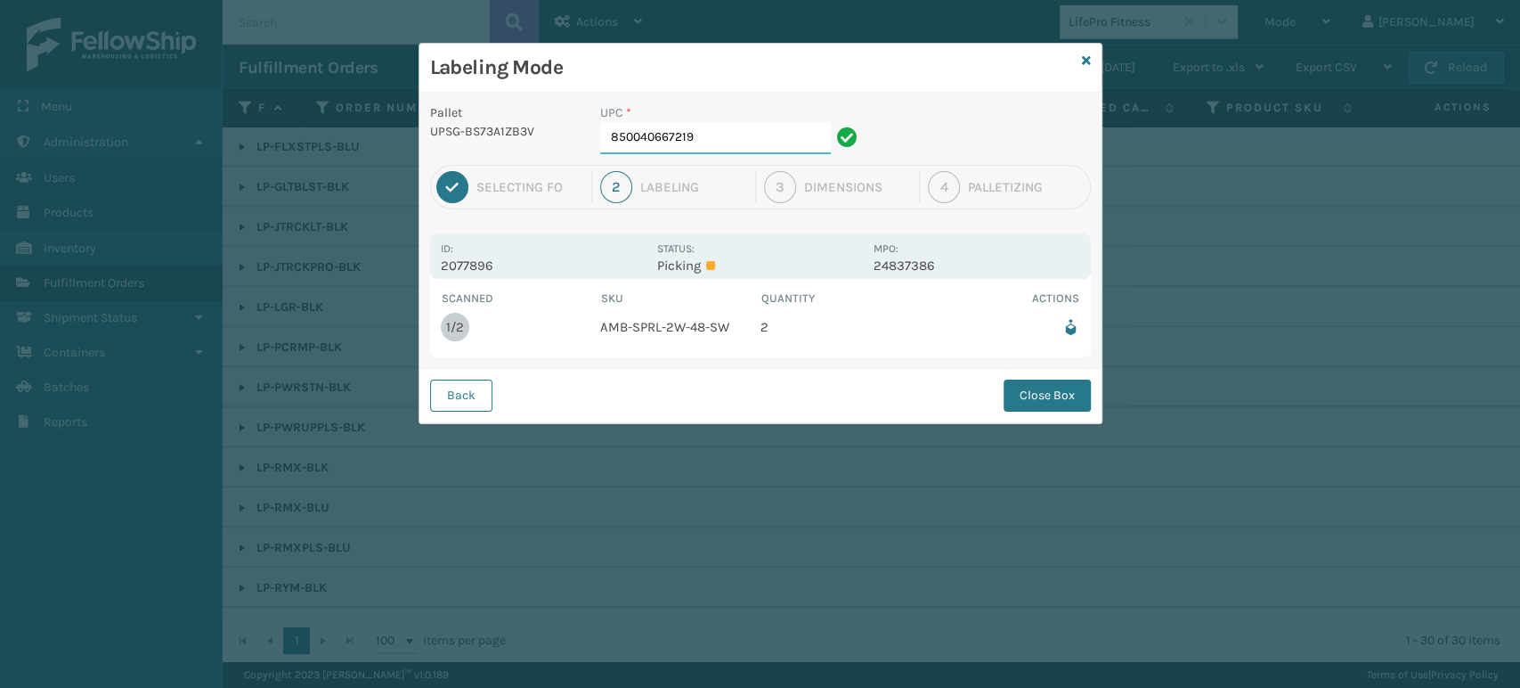
click at [767, 143] on input "850040667219" at bounding box center [715, 138] width 231 height 32
click at [1055, 388] on button "Close Box" at bounding box center [1047, 395] width 87 height 32
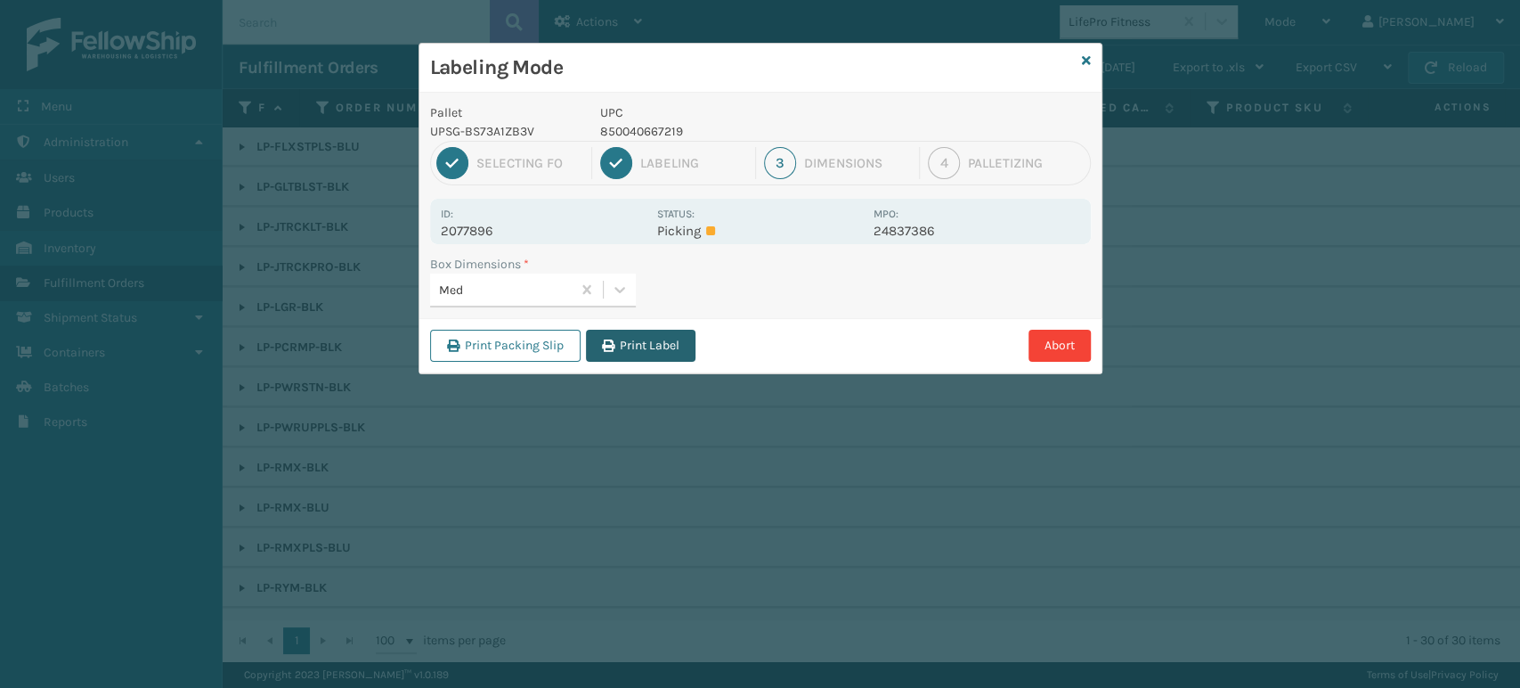
click at [633, 335] on button "Print Label" at bounding box center [641, 346] width 110 height 32
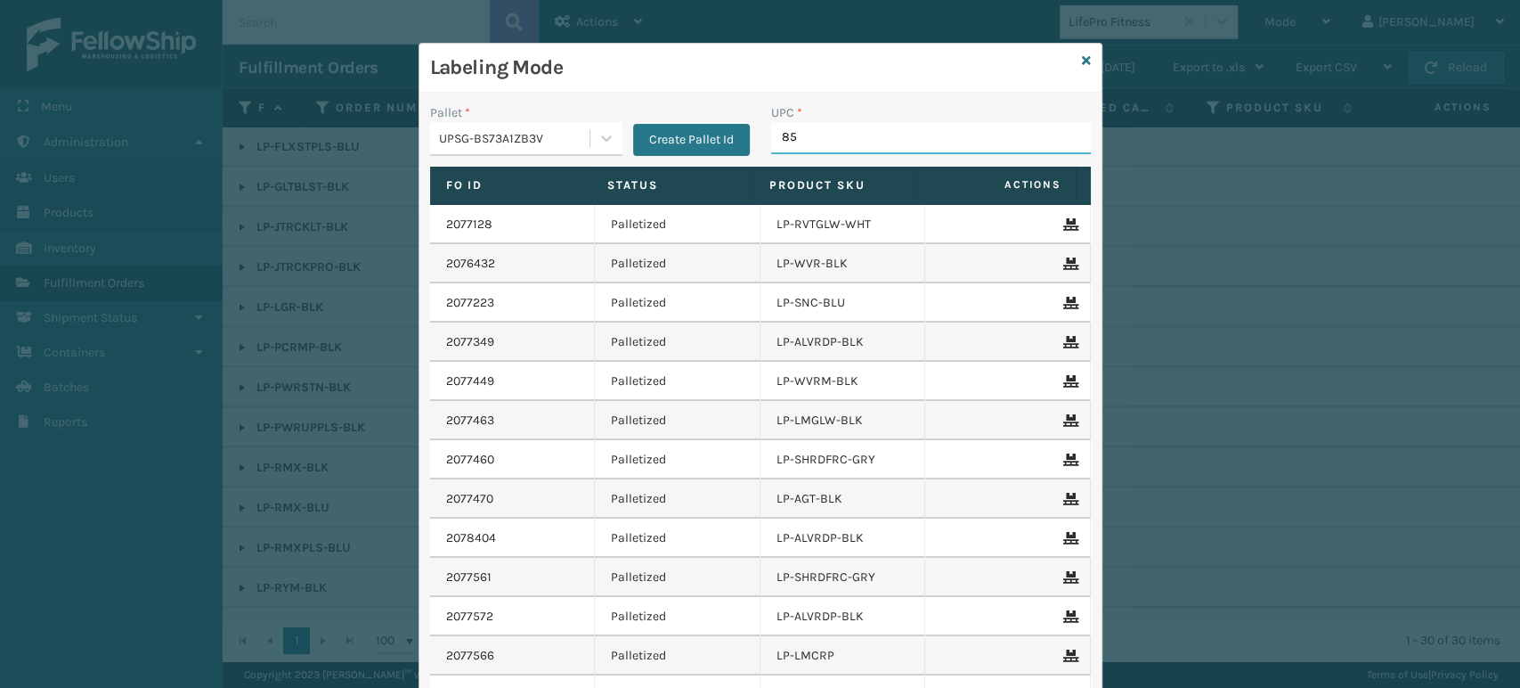
type input "850"
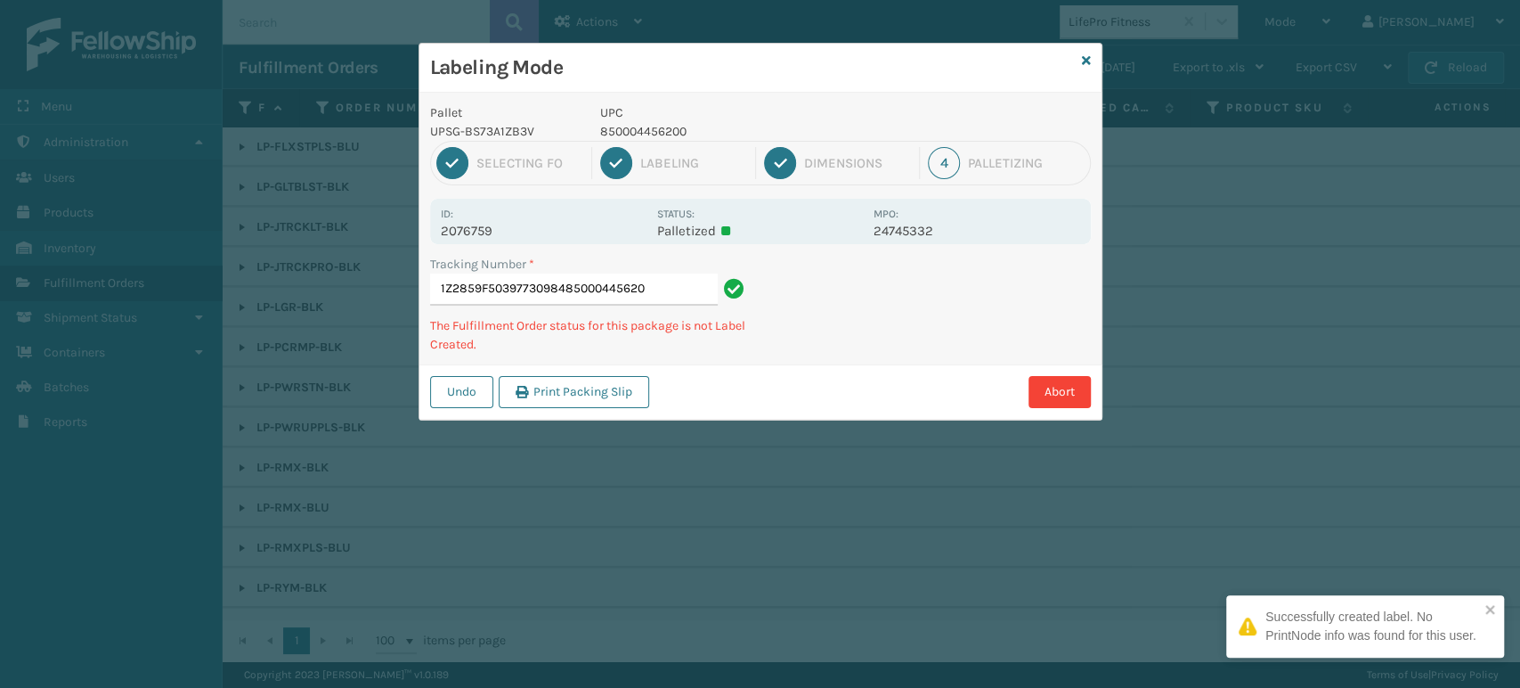
type input "1Z2859F50397730984850004456200"
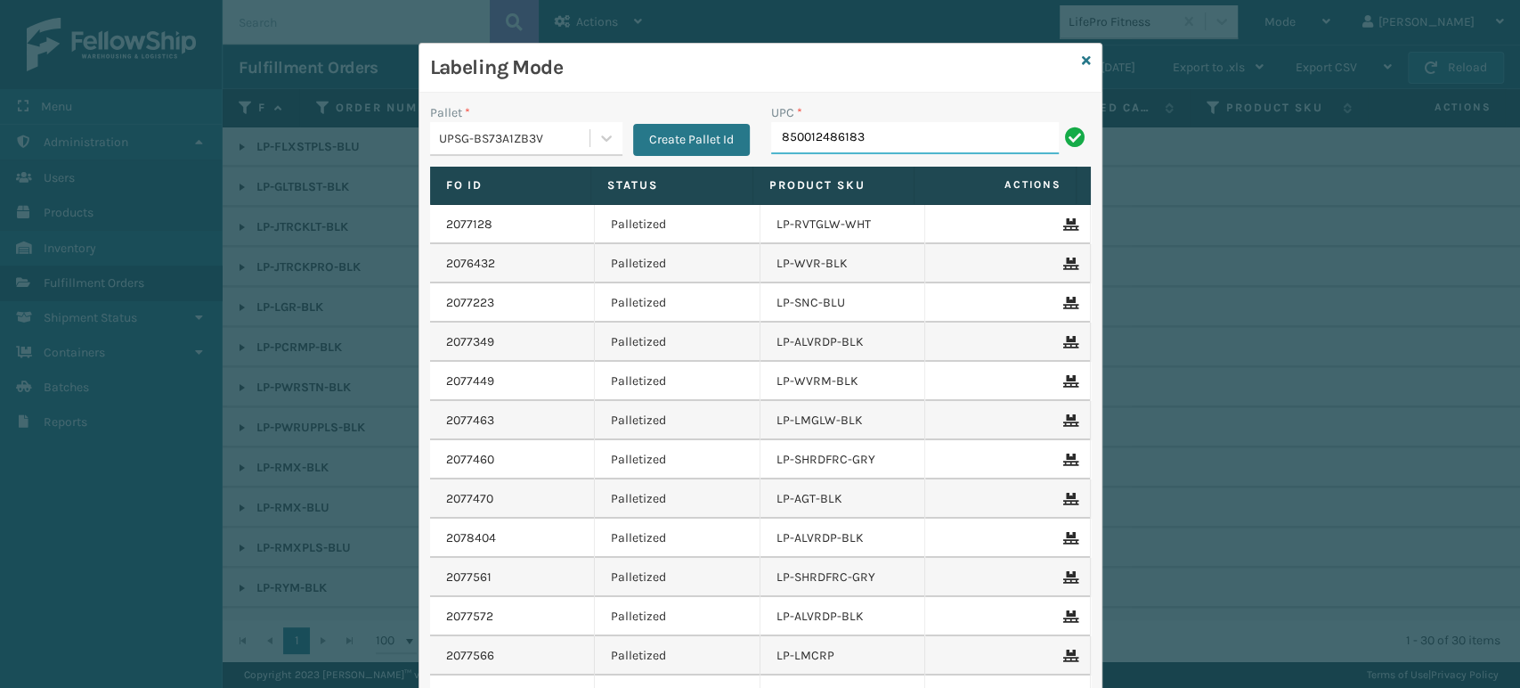
click at [834, 147] on input "850012486183" at bounding box center [915, 138] width 288 height 32
type input "850012486183"
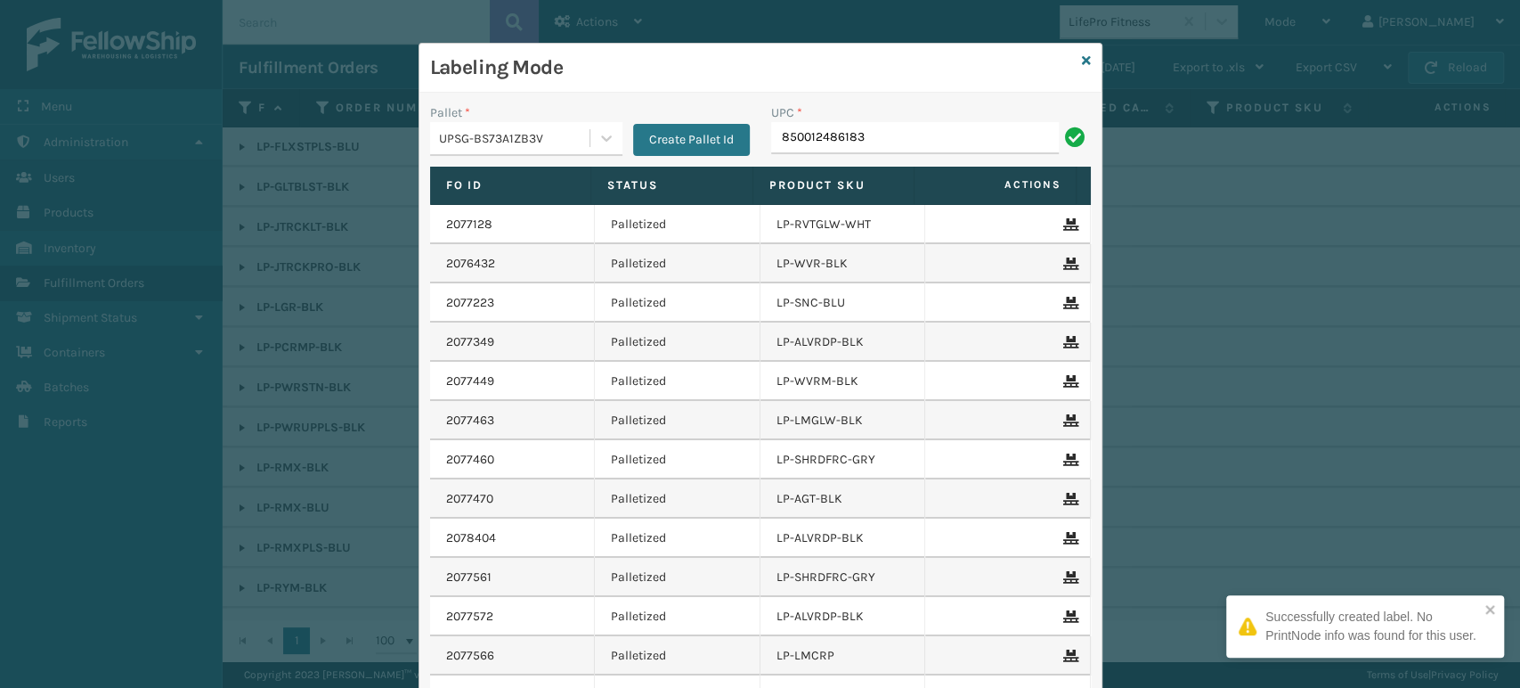
type input "850012486183"
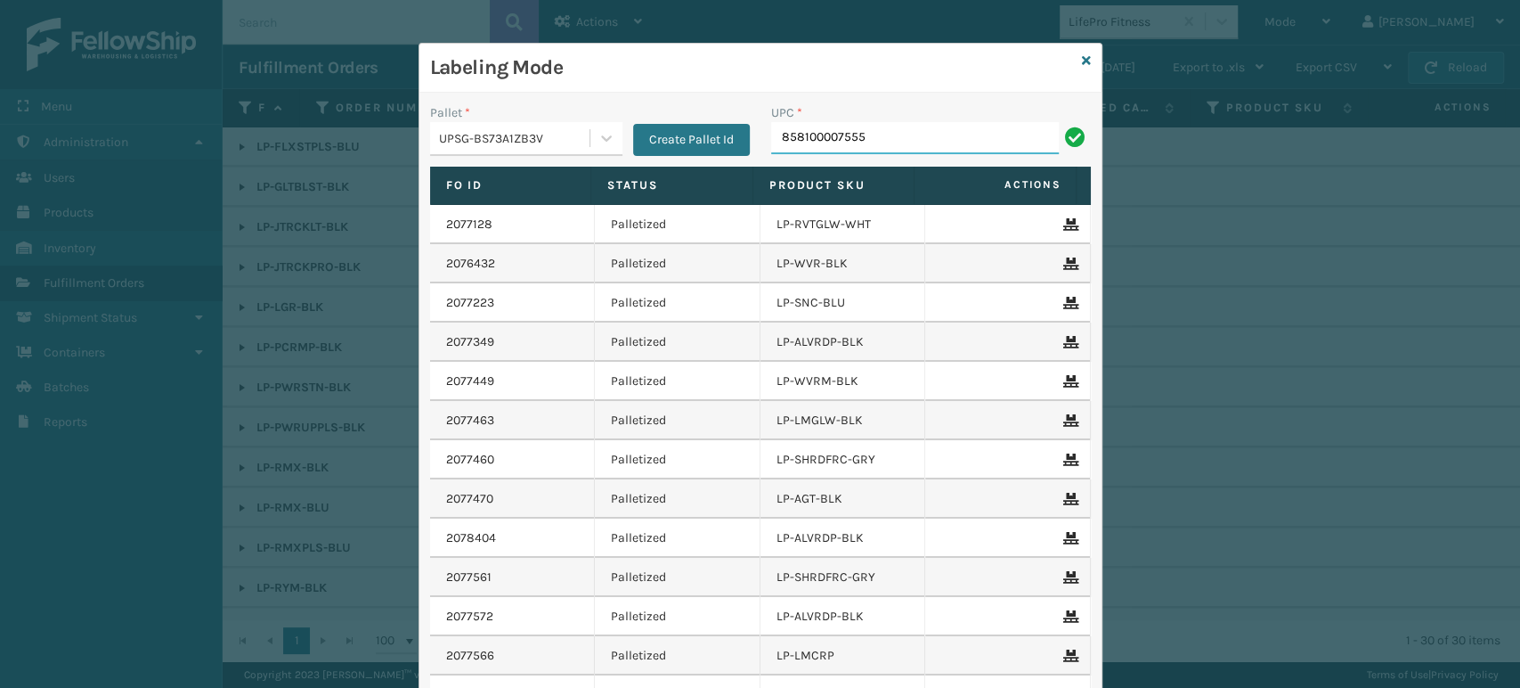
click at [794, 144] on input "858100007555" at bounding box center [915, 138] width 288 height 32
type input "858100007555"
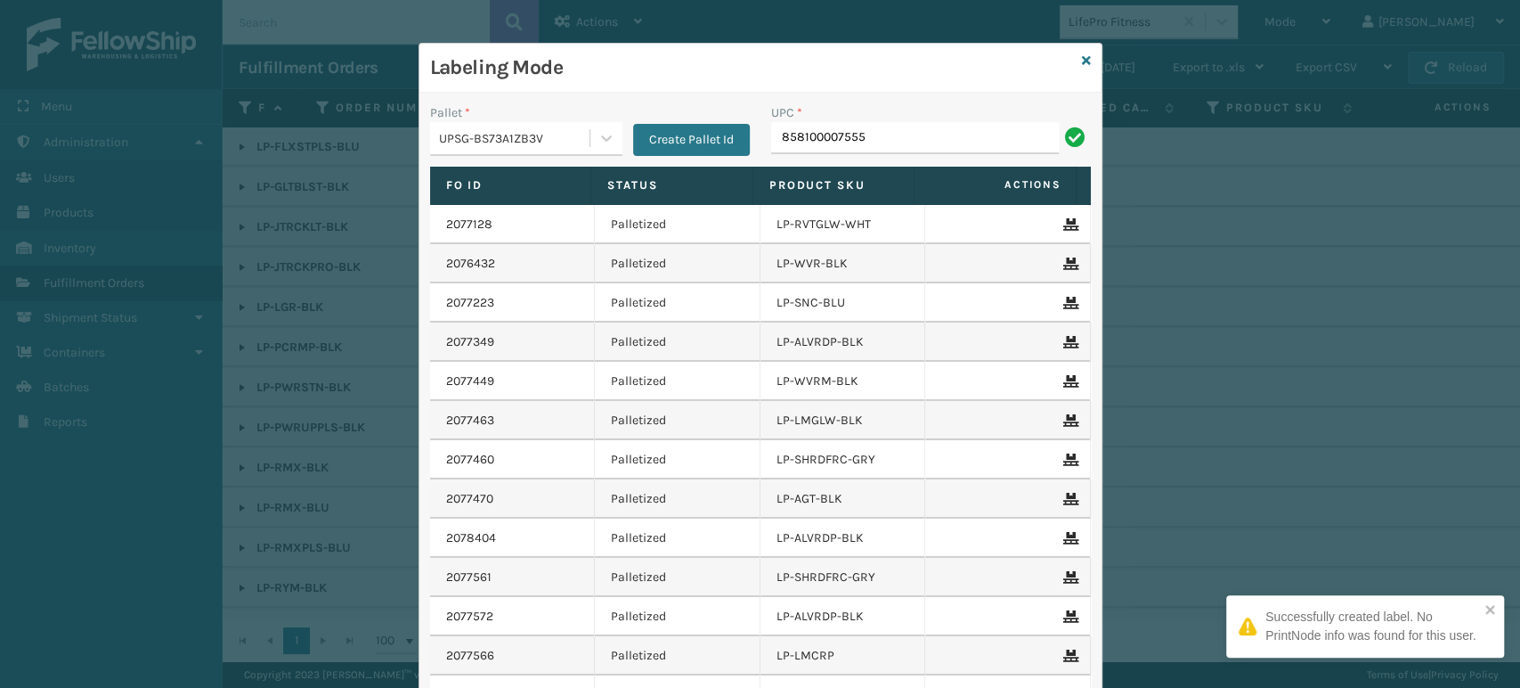
type input "858100007555"
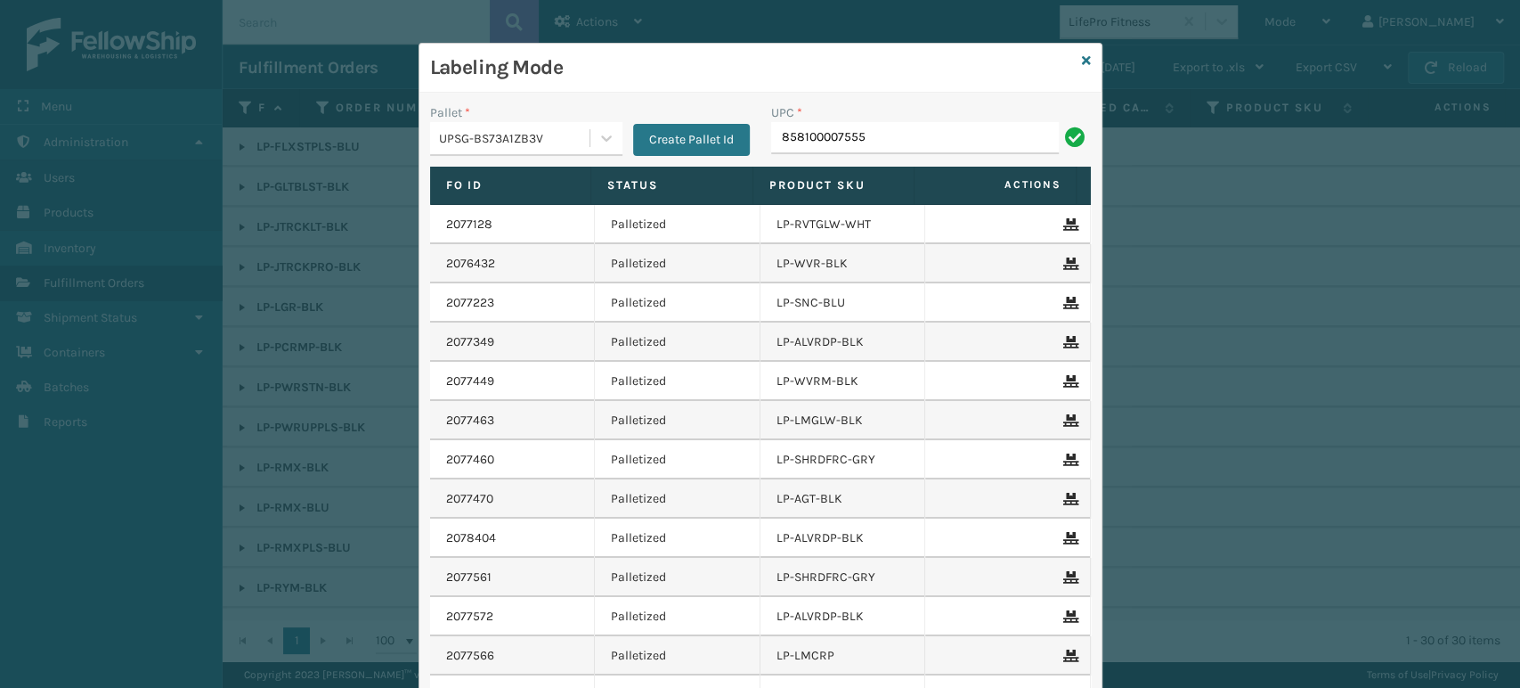
type input "858100007555"
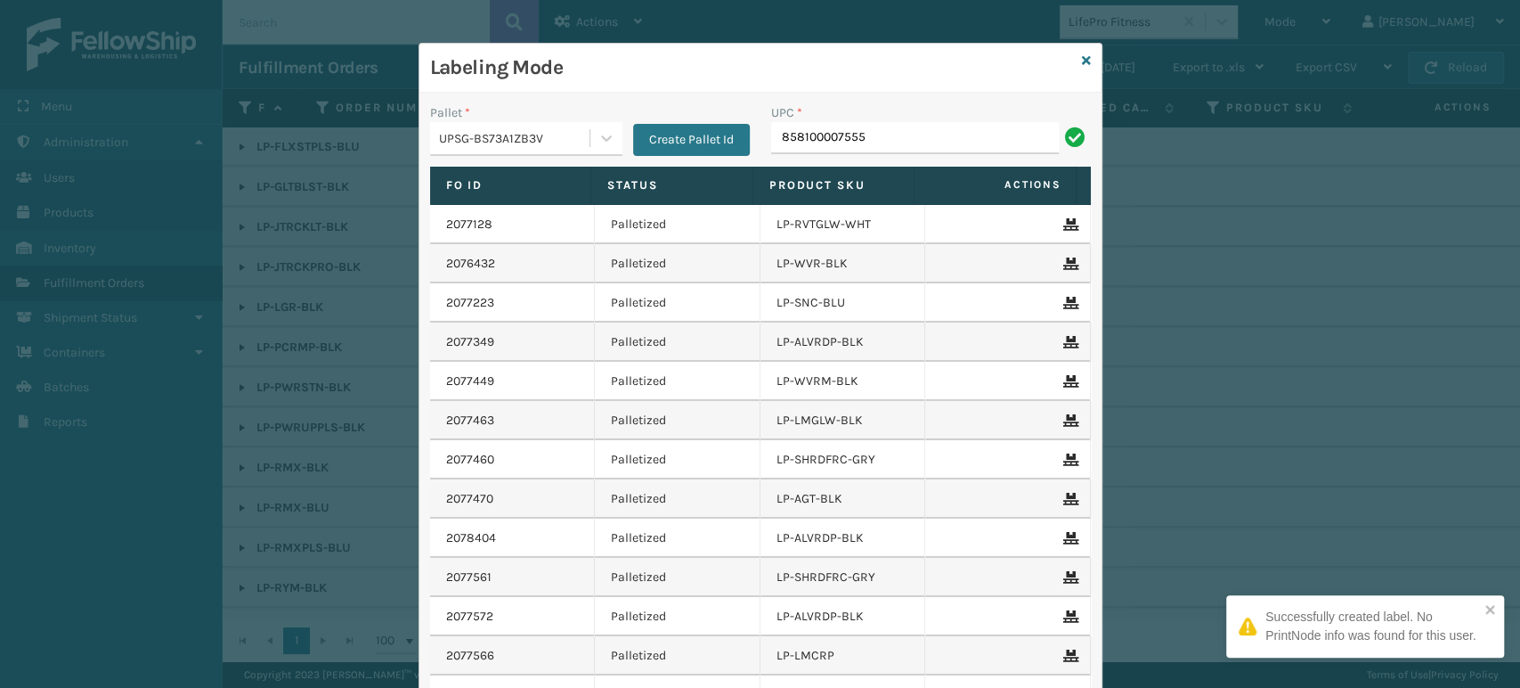
type input "858100007555"
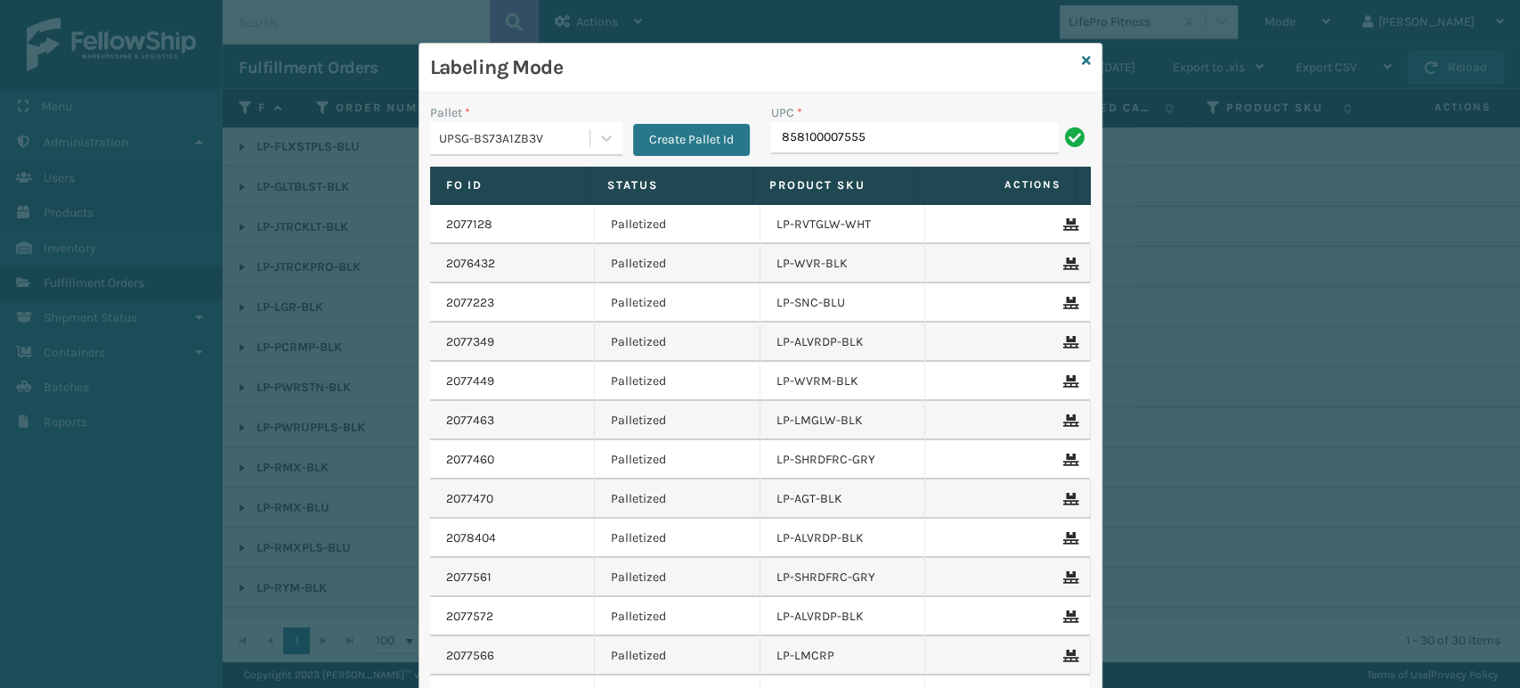
type input "858100007555"
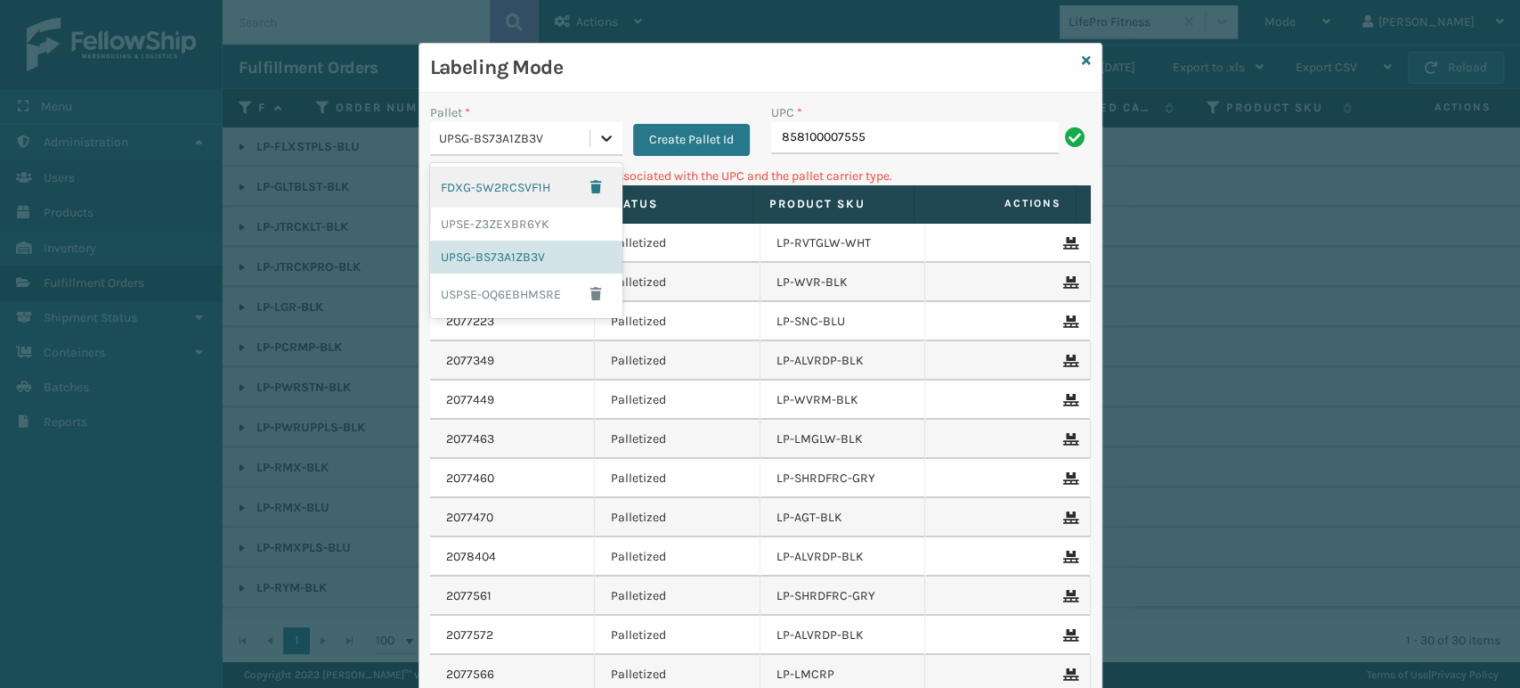
click at [598, 139] on icon at bounding box center [607, 138] width 18 height 18
click at [1083, 55] on div "Labeling Mode" at bounding box center [760, 68] width 682 height 49
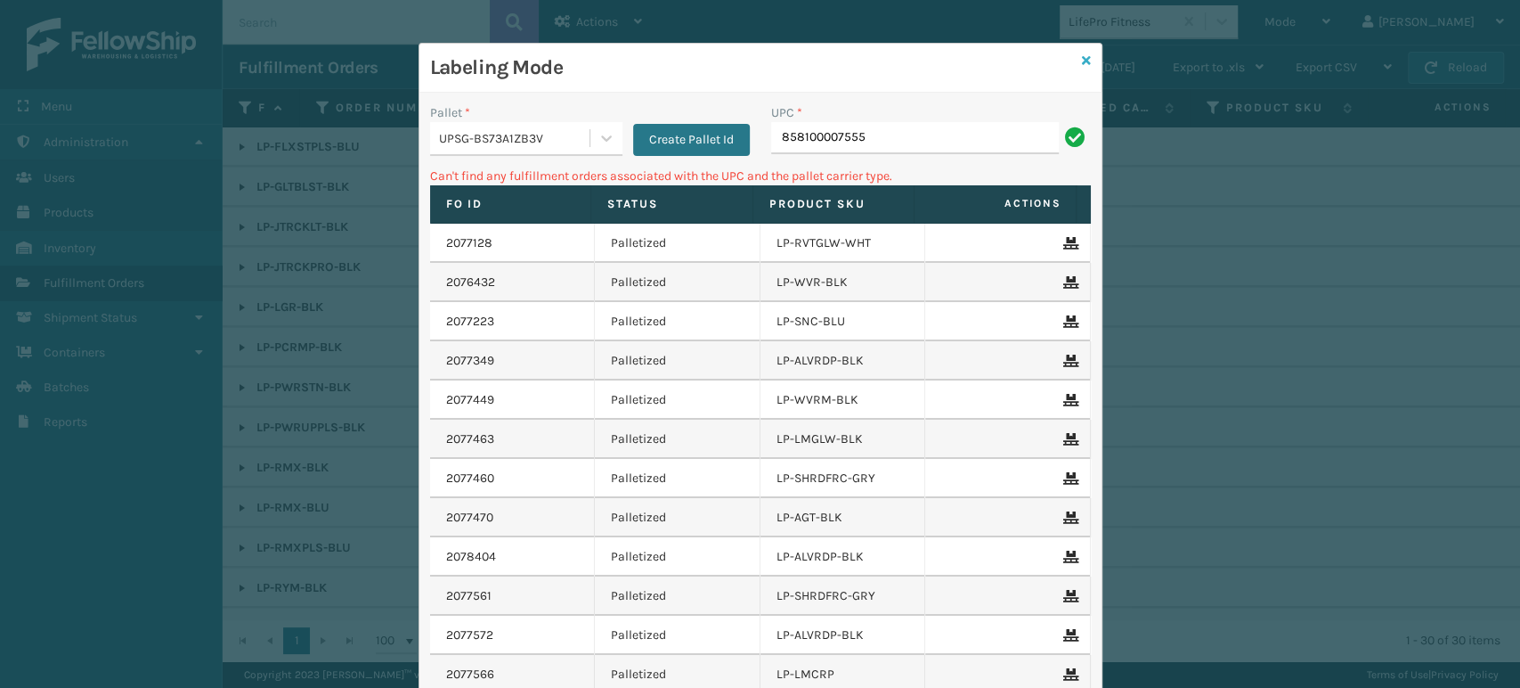
click at [1082, 60] on icon at bounding box center [1086, 60] width 9 height 12
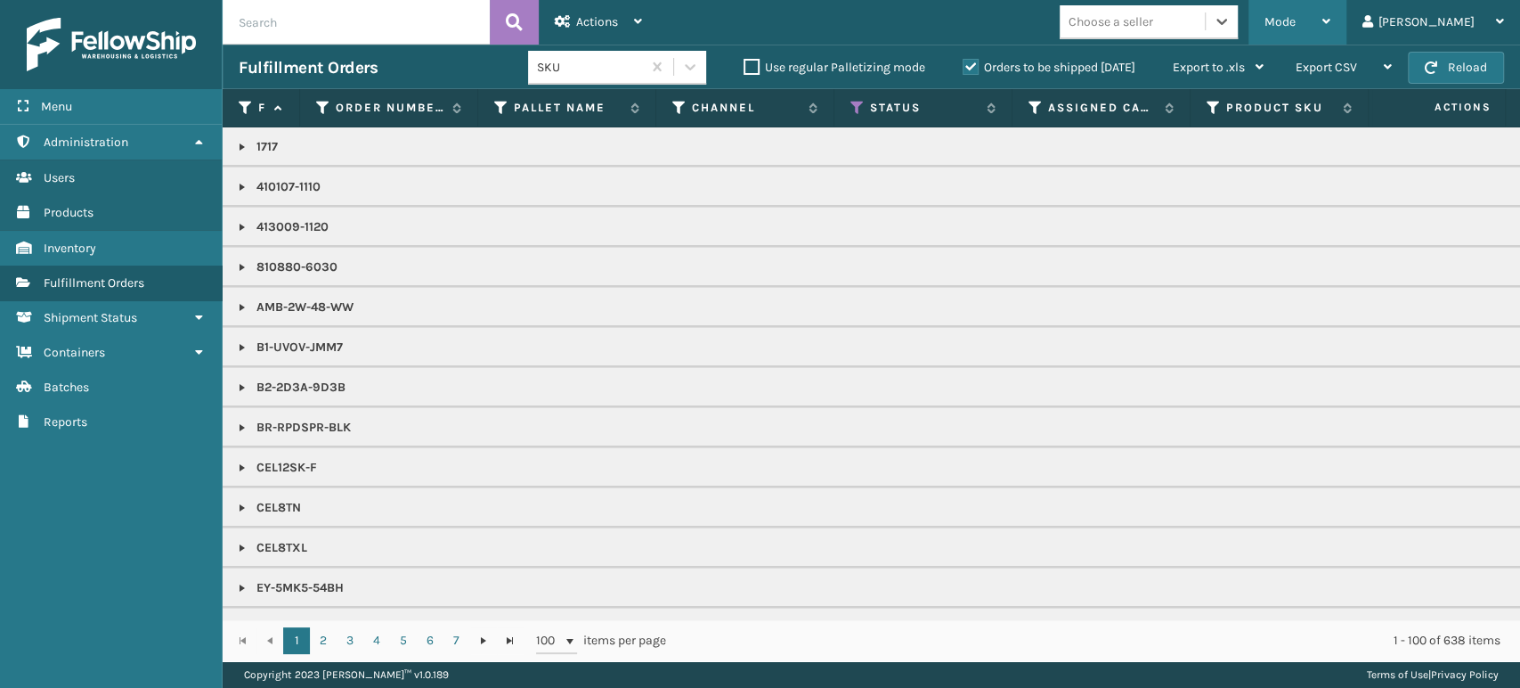
click at [1296, 21] on span "Mode" at bounding box center [1280, 21] width 31 height 15
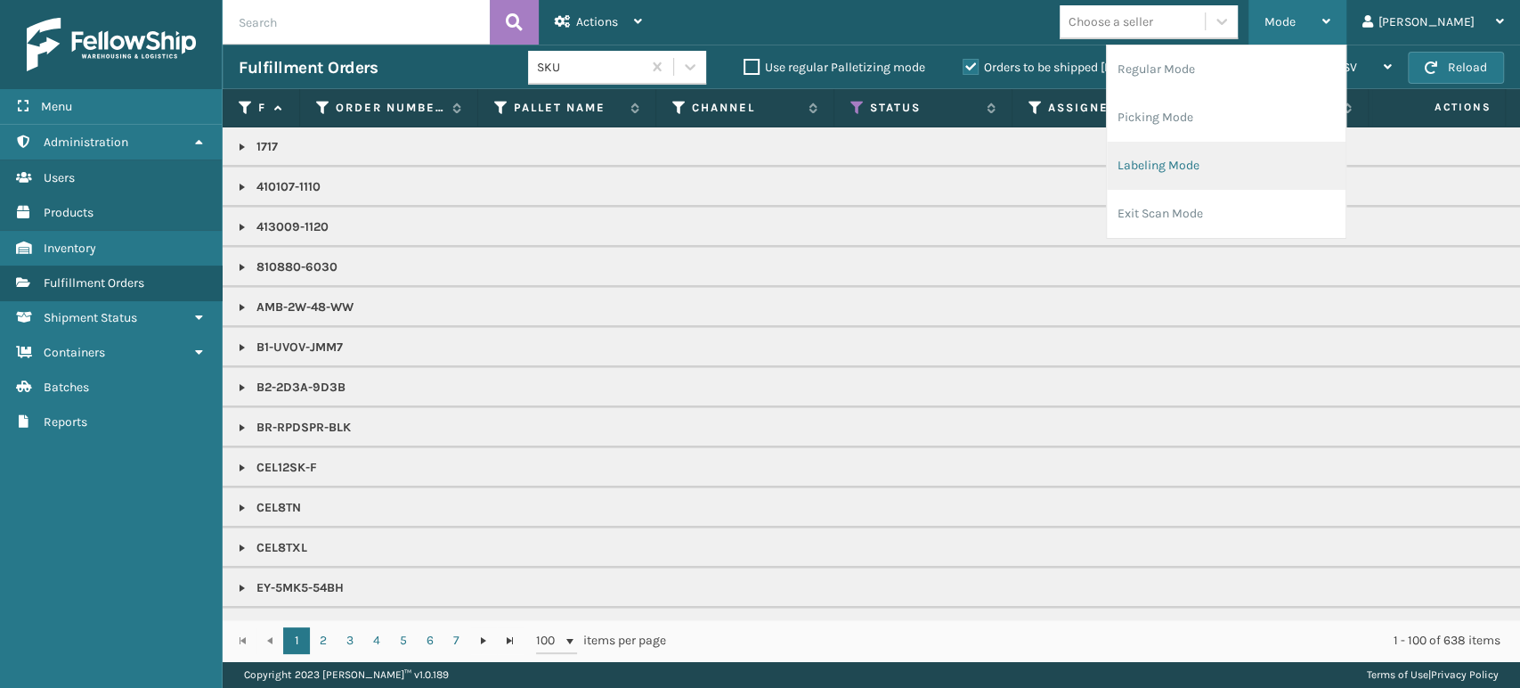
click at [1317, 165] on li "Labeling Mode" at bounding box center [1226, 166] width 239 height 48
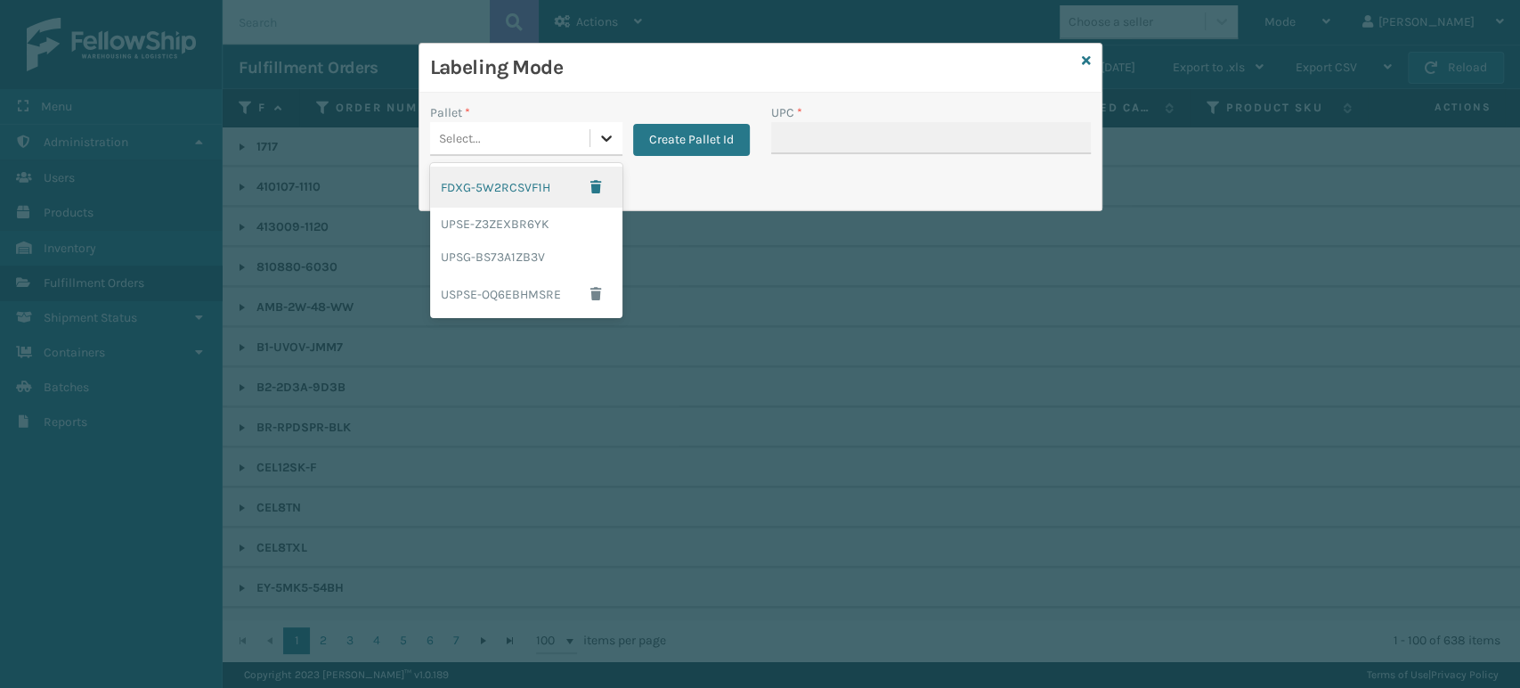
click at [613, 134] on icon at bounding box center [607, 138] width 18 height 18
click at [555, 269] on div "UPSG-BS73A1ZB3V" at bounding box center [526, 256] width 192 height 33
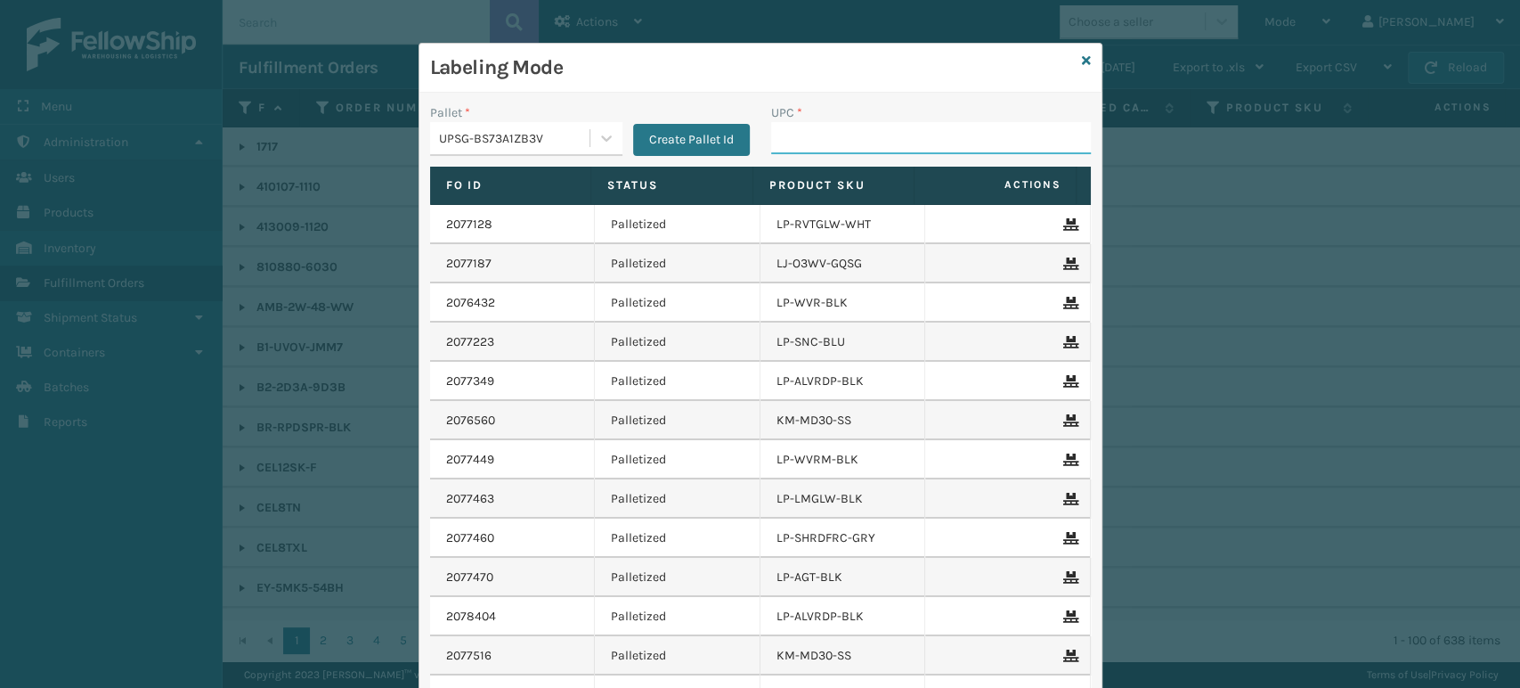
click at [820, 140] on input "UPC *" at bounding box center [931, 138] width 320 height 32
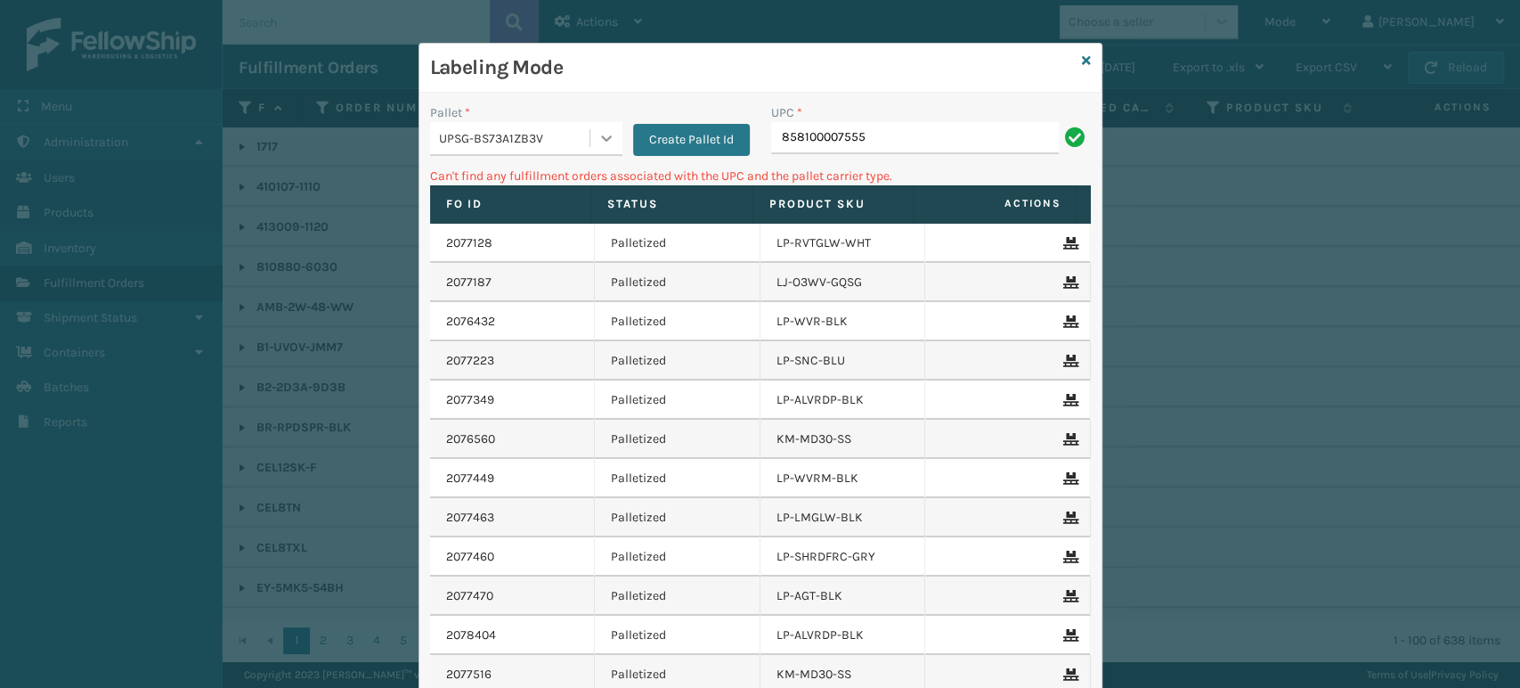
click at [598, 134] on icon at bounding box center [607, 138] width 18 height 18
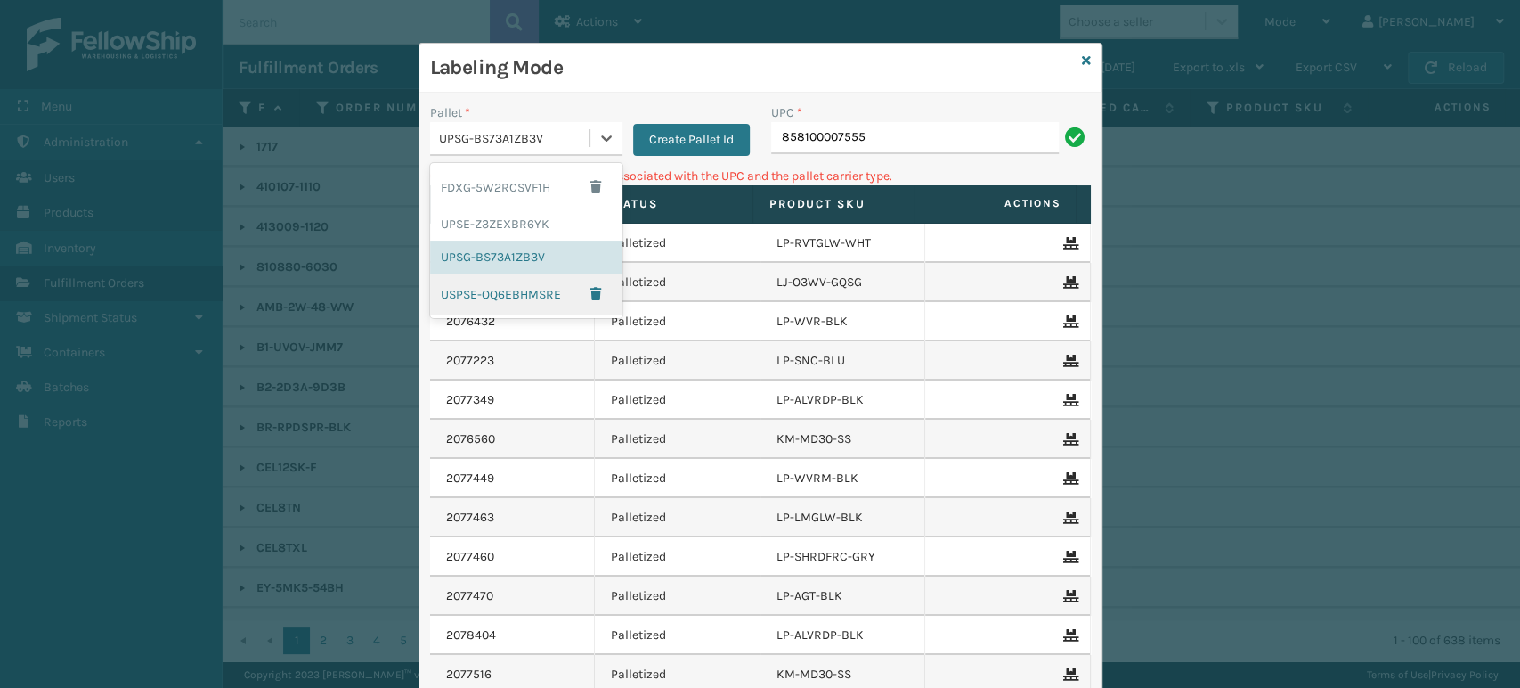
click at [533, 302] on div "USPSE-OQ6EBHMSRE" at bounding box center [526, 293] width 192 height 41
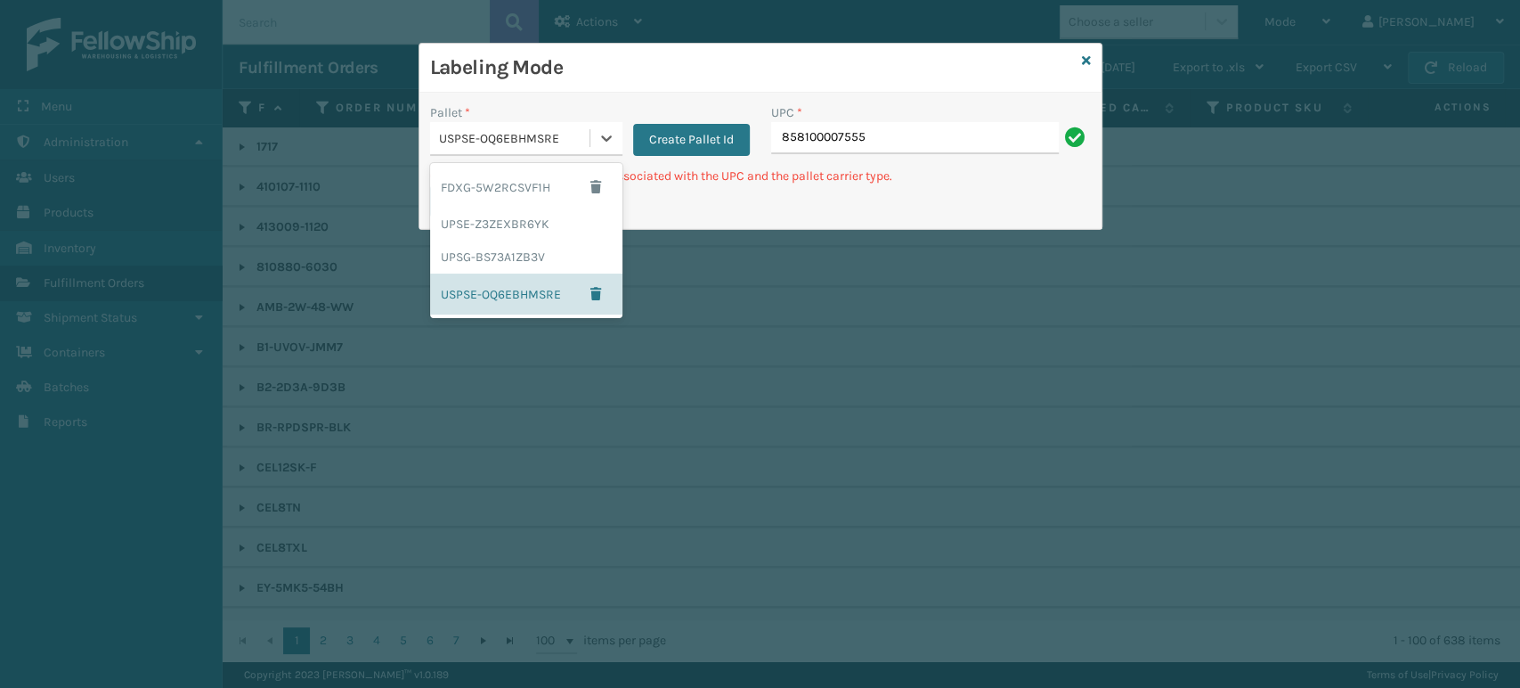
click at [582, 124] on div "USPSE-OQ6EBHMSRE" at bounding box center [509, 138] width 159 height 29
click at [534, 219] on div "UPSE-Z3ZEXBR6YK" at bounding box center [526, 224] width 192 height 33
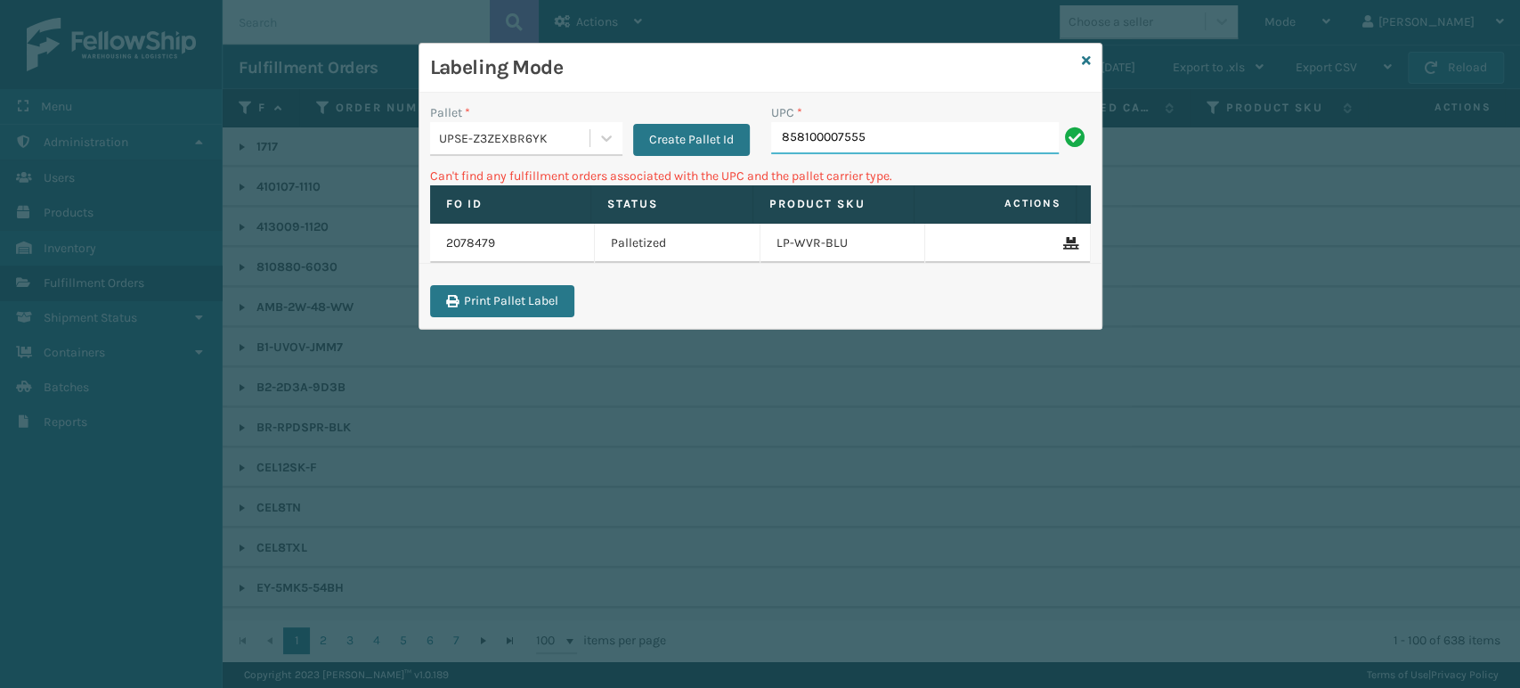
click at [917, 128] on input "858100007555" at bounding box center [915, 138] width 288 height 32
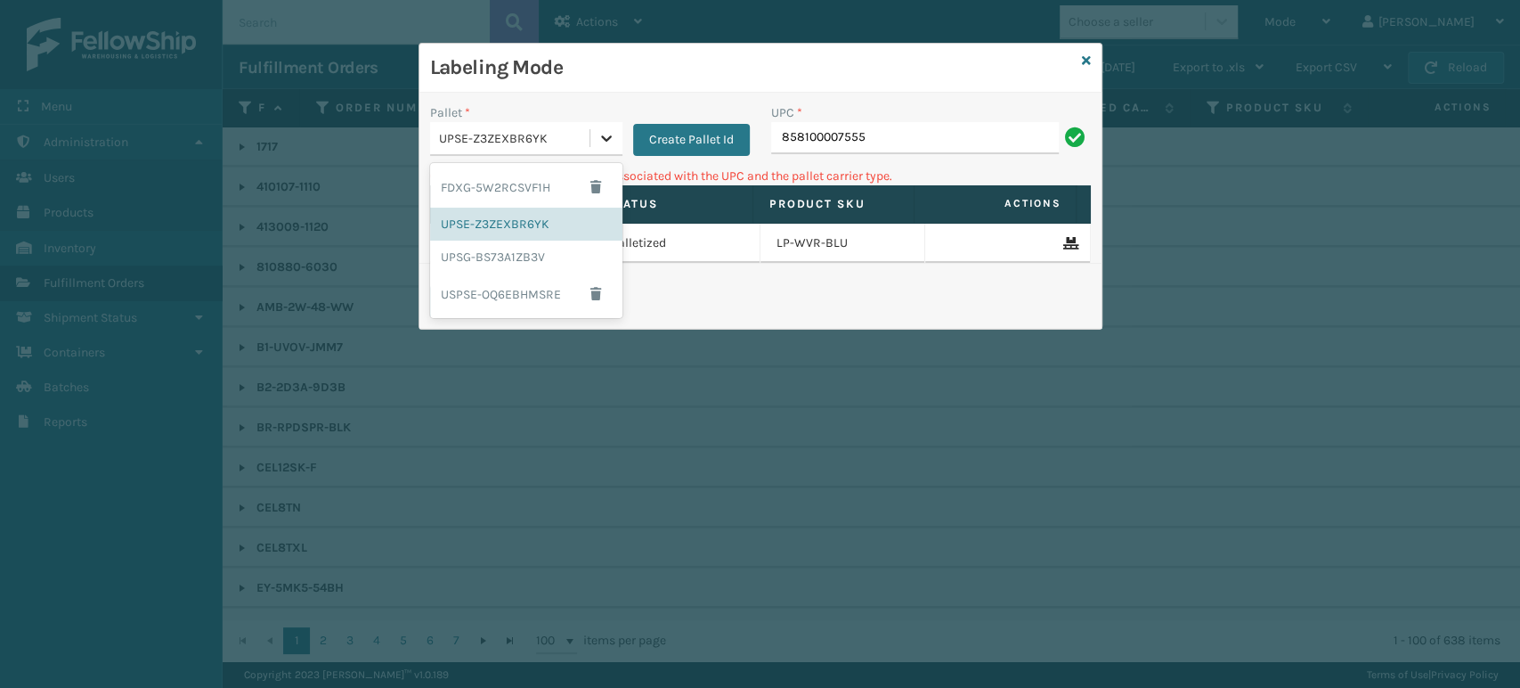
click at [607, 144] on icon at bounding box center [607, 138] width 18 height 18
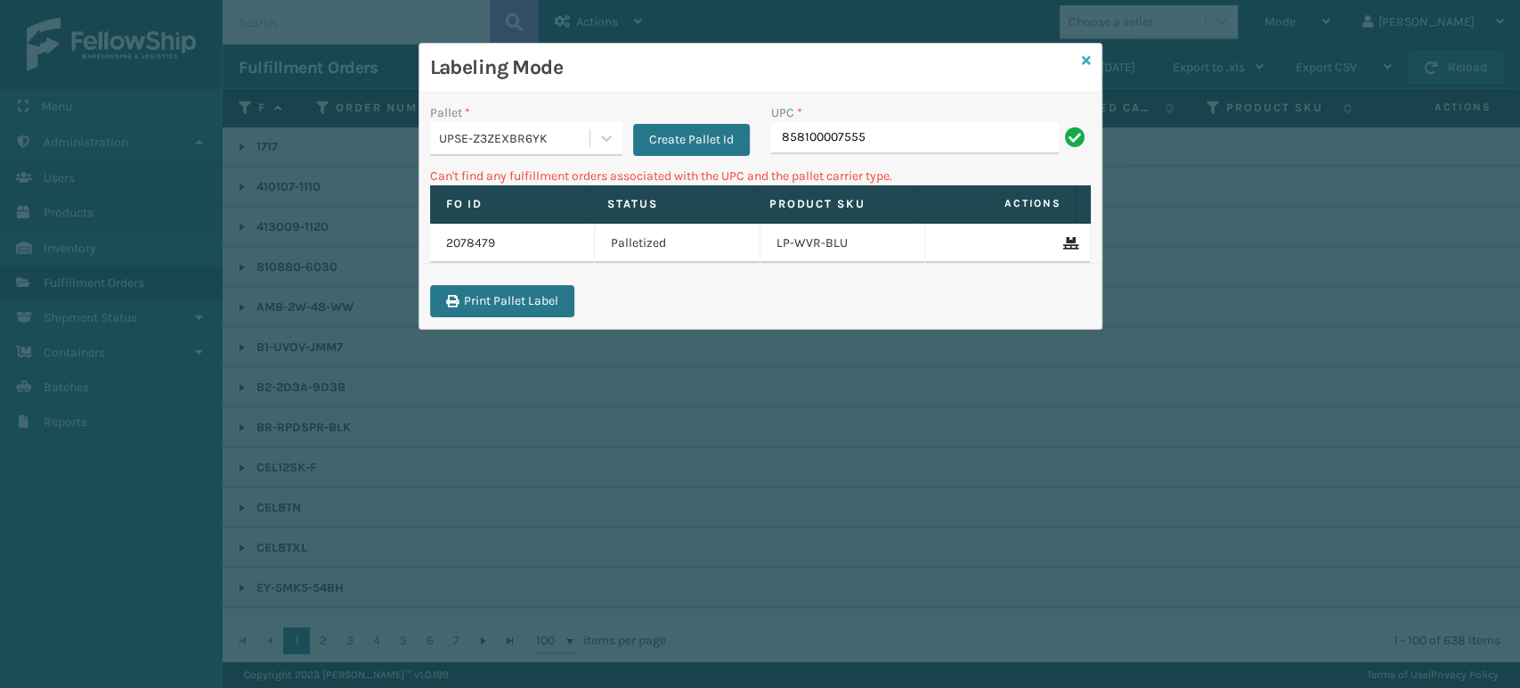
click at [1086, 56] on icon at bounding box center [1086, 60] width 9 height 12
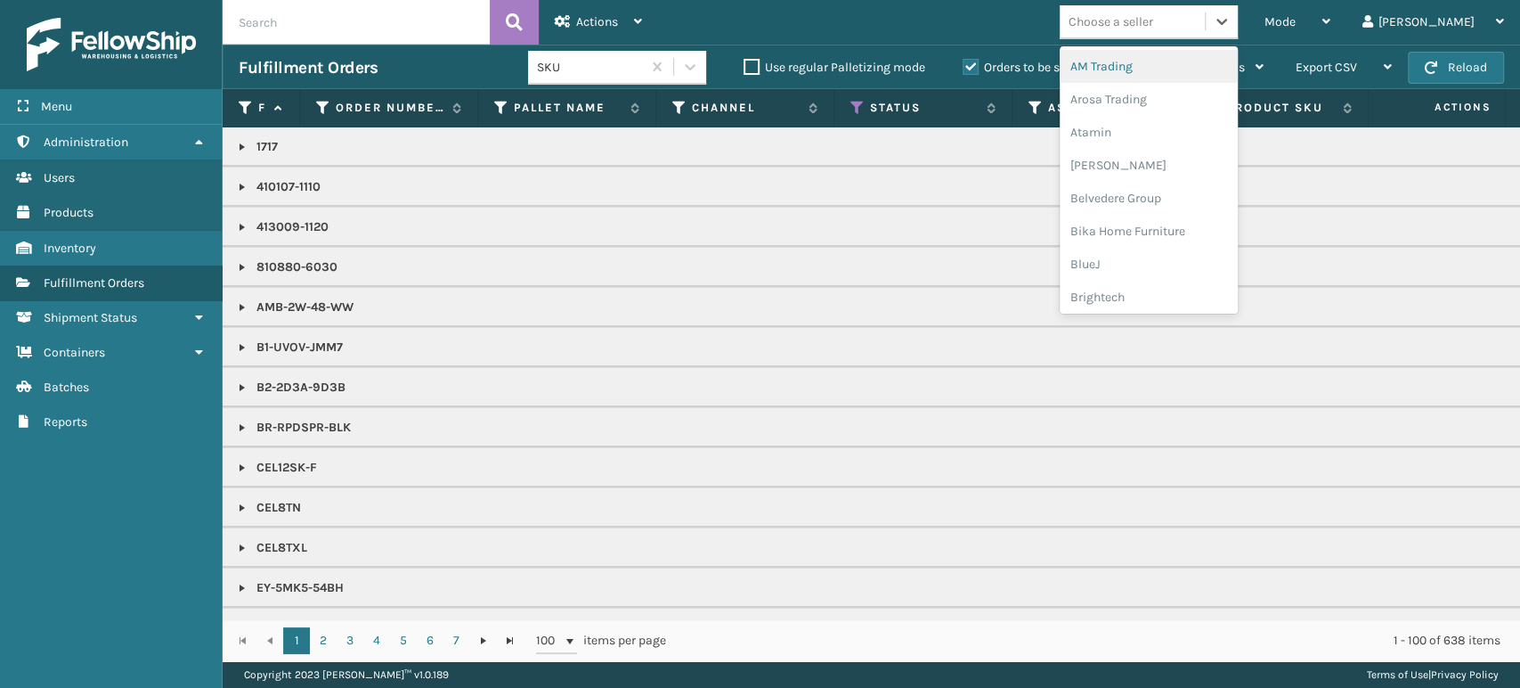
click at [1153, 28] on div "Choose a seller" at bounding box center [1111, 21] width 85 height 19
type input "br"
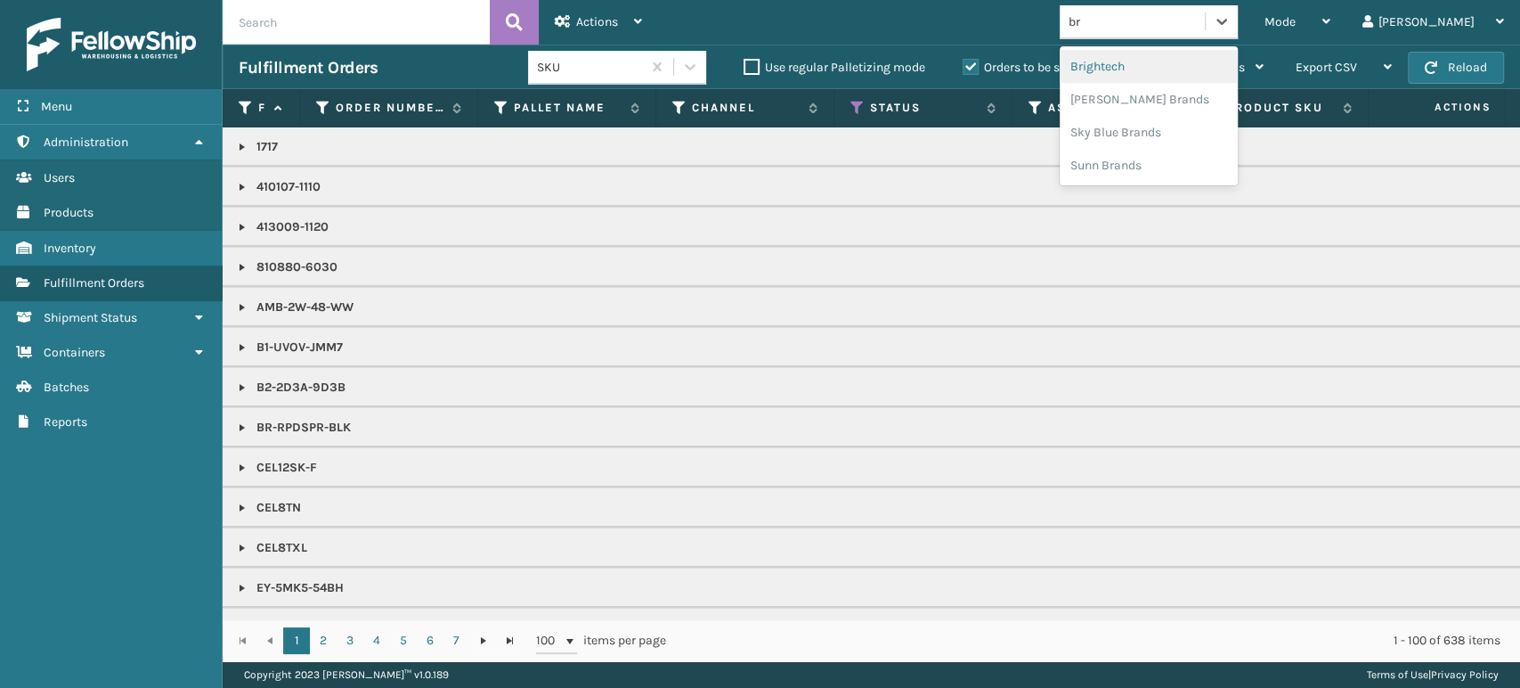
click at [1144, 59] on div "Brightech" at bounding box center [1149, 66] width 178 height 33
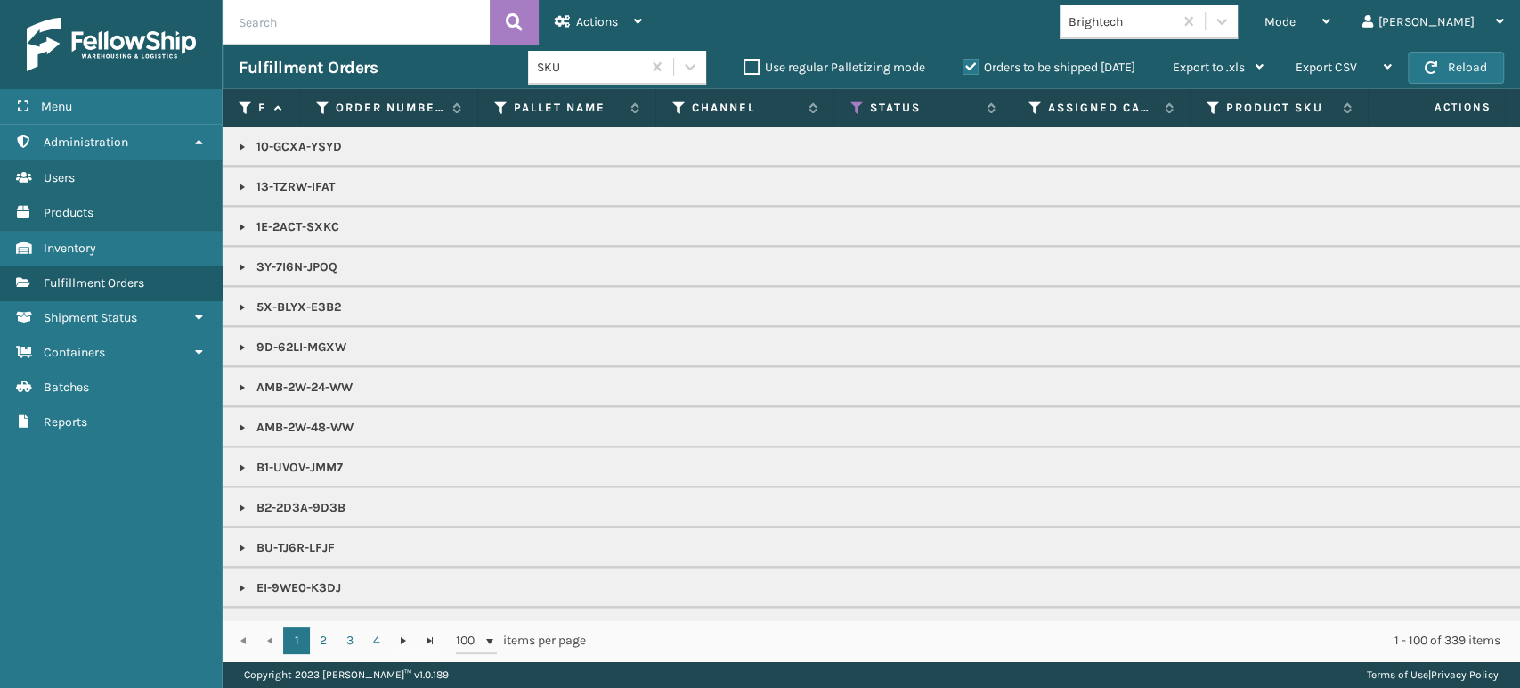
click at [240, 509] on link at bounding box center [242, 508] width 14 height 14
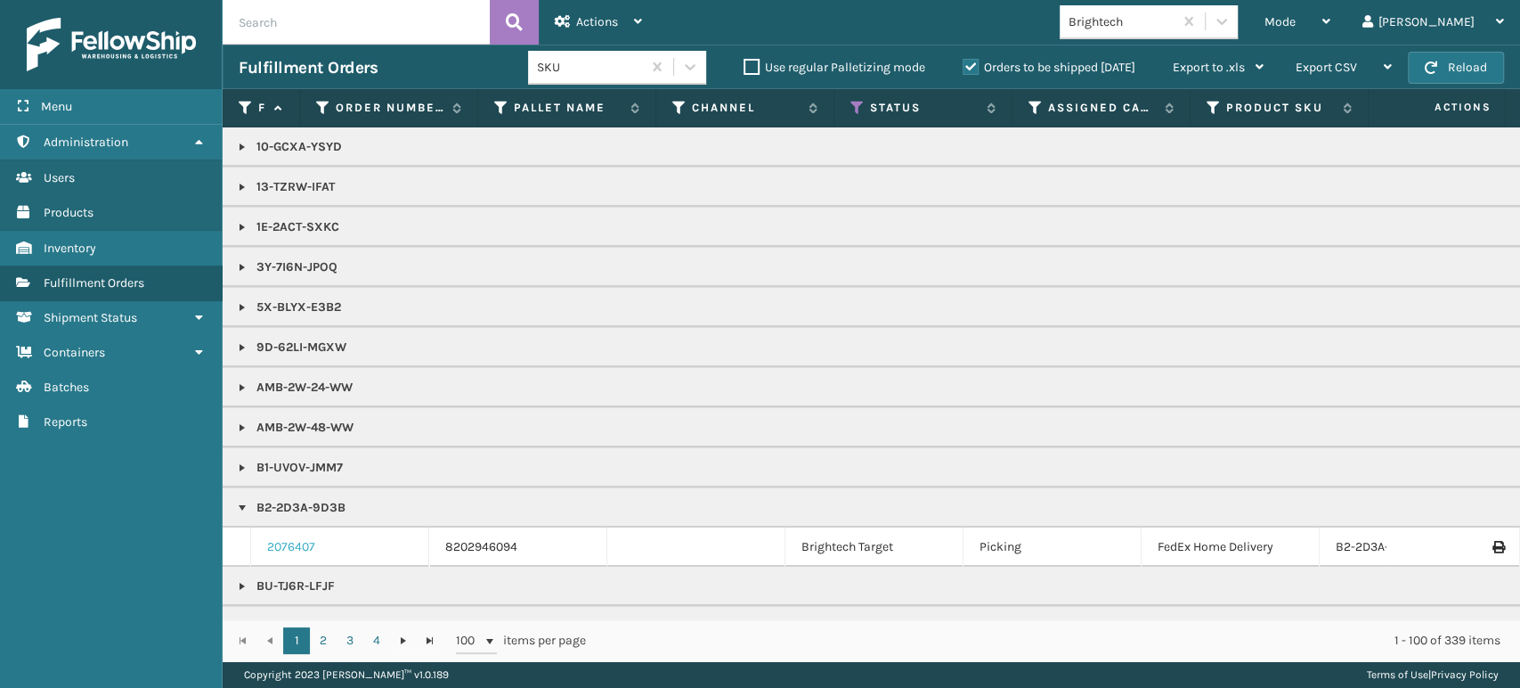
click at [287, 540] on link "2076407" at bounding box center [291, 547] width 48 height 18
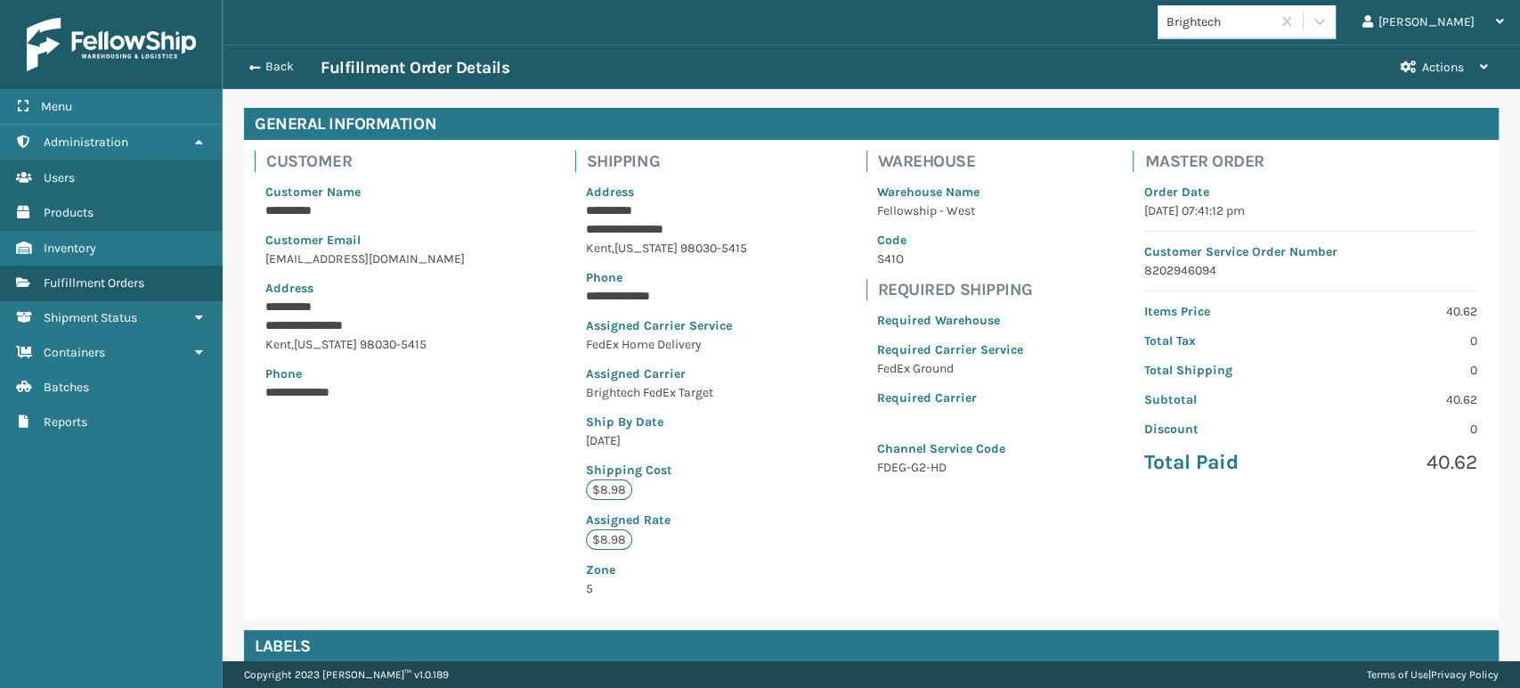
scroll to position [99, 0]
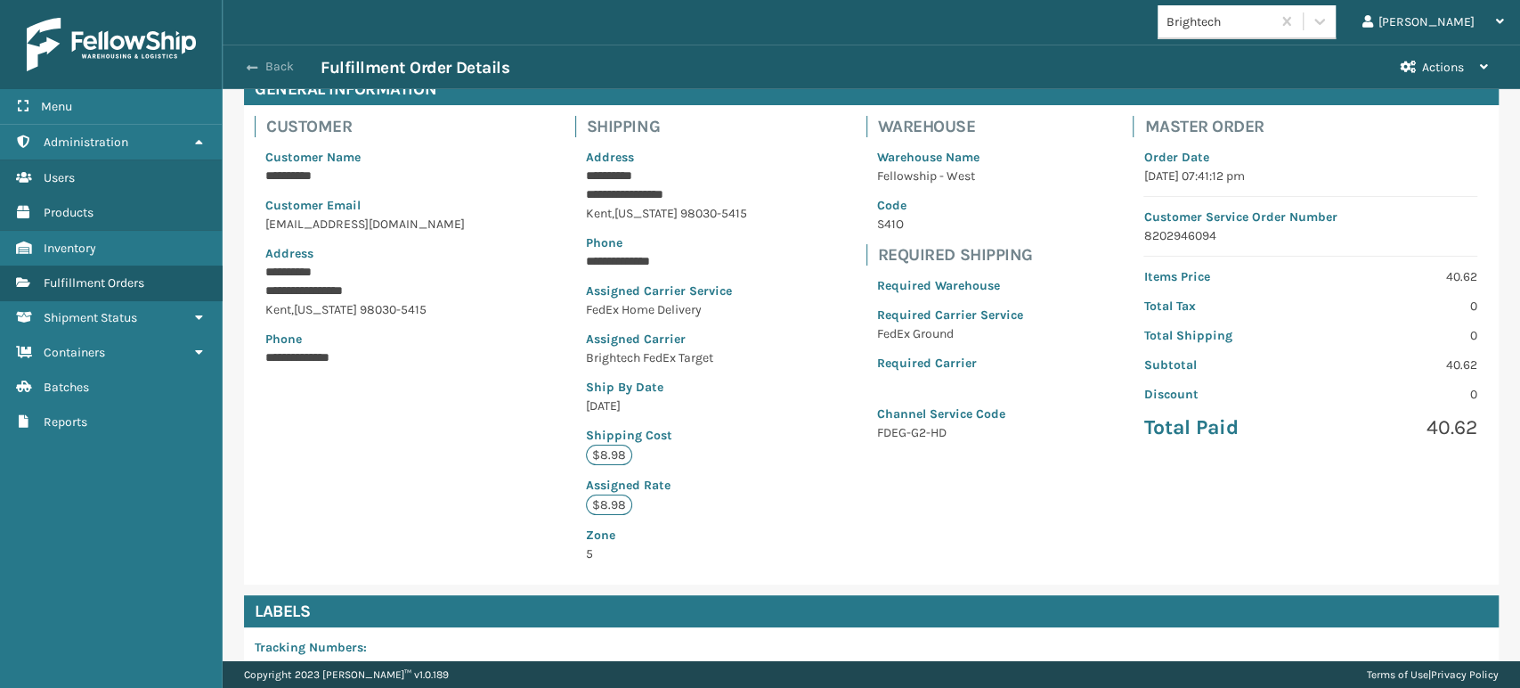
click at [273, 67] on button "Back" at bounding box center [280, 67] width 82 height 16
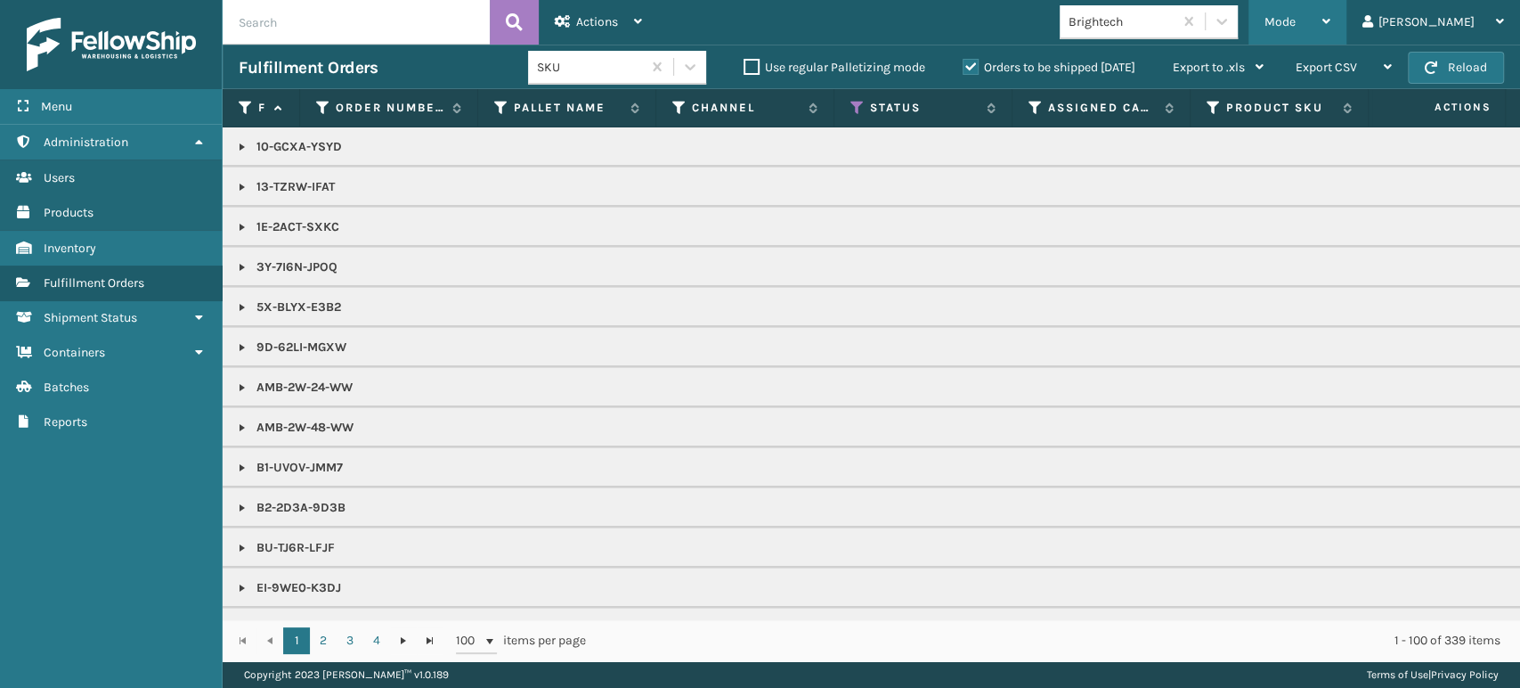
click at [1296, 27] on span "Mode" at bounding box center [1280, 21] width 31 height 15
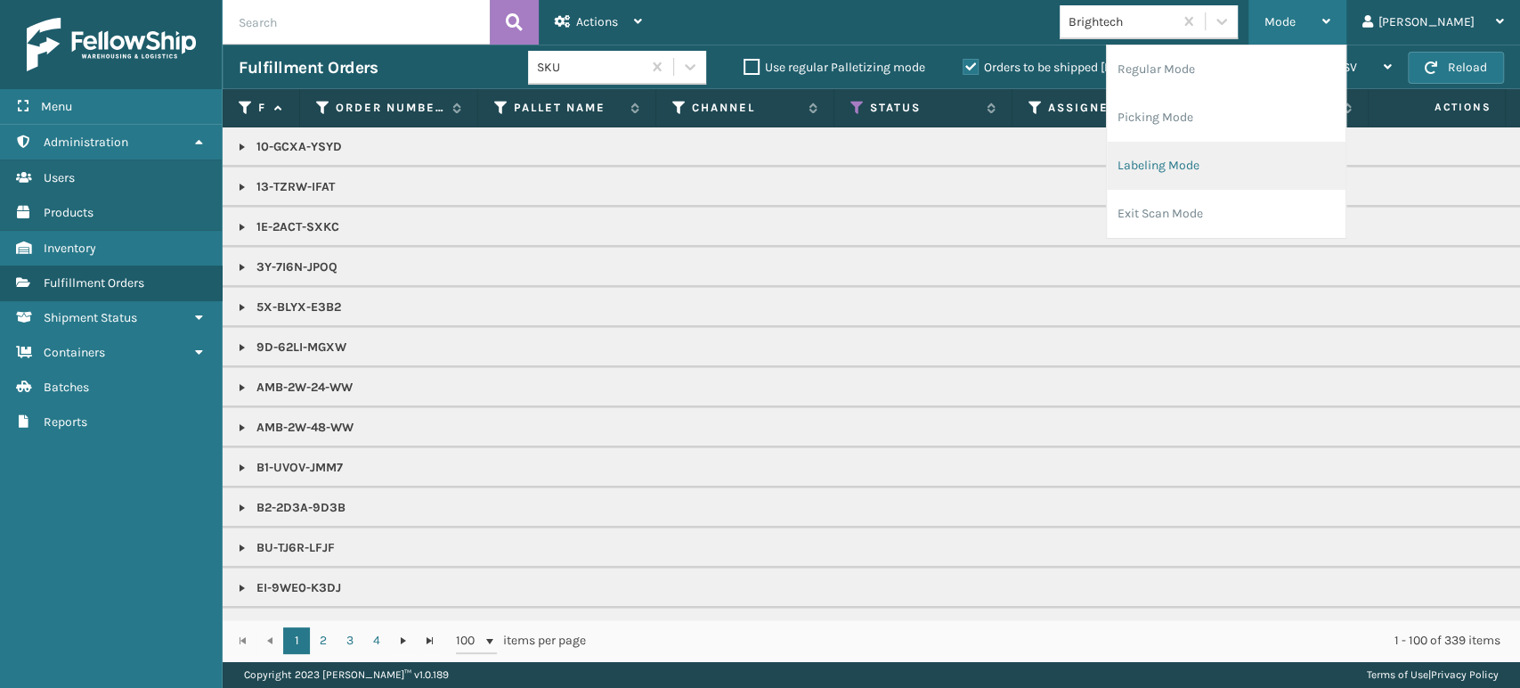
click at [1308, 162] on li "Labeling Mode" at bounding box center [1226, 166] width 239 height 48
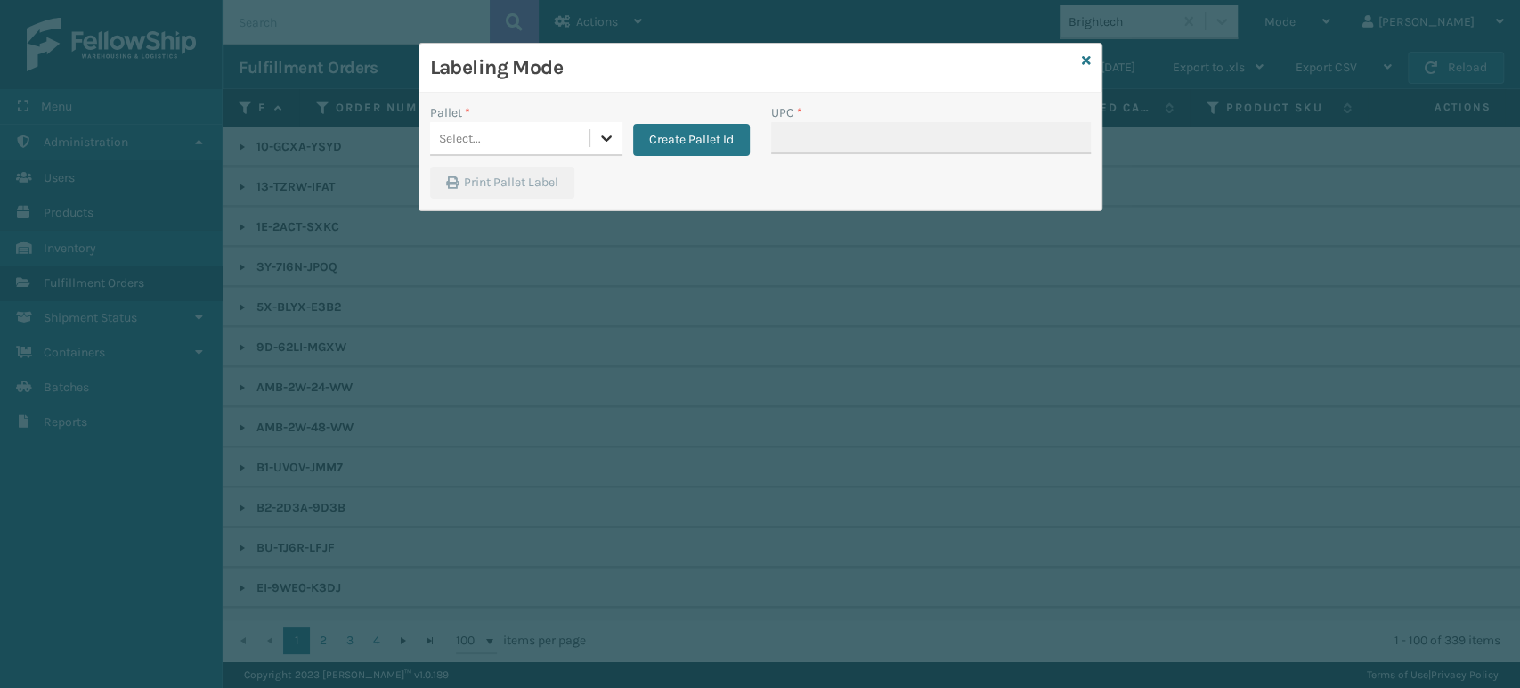
click at [606, 135] on icon at bounding box center [607, 138] width 18 height 18
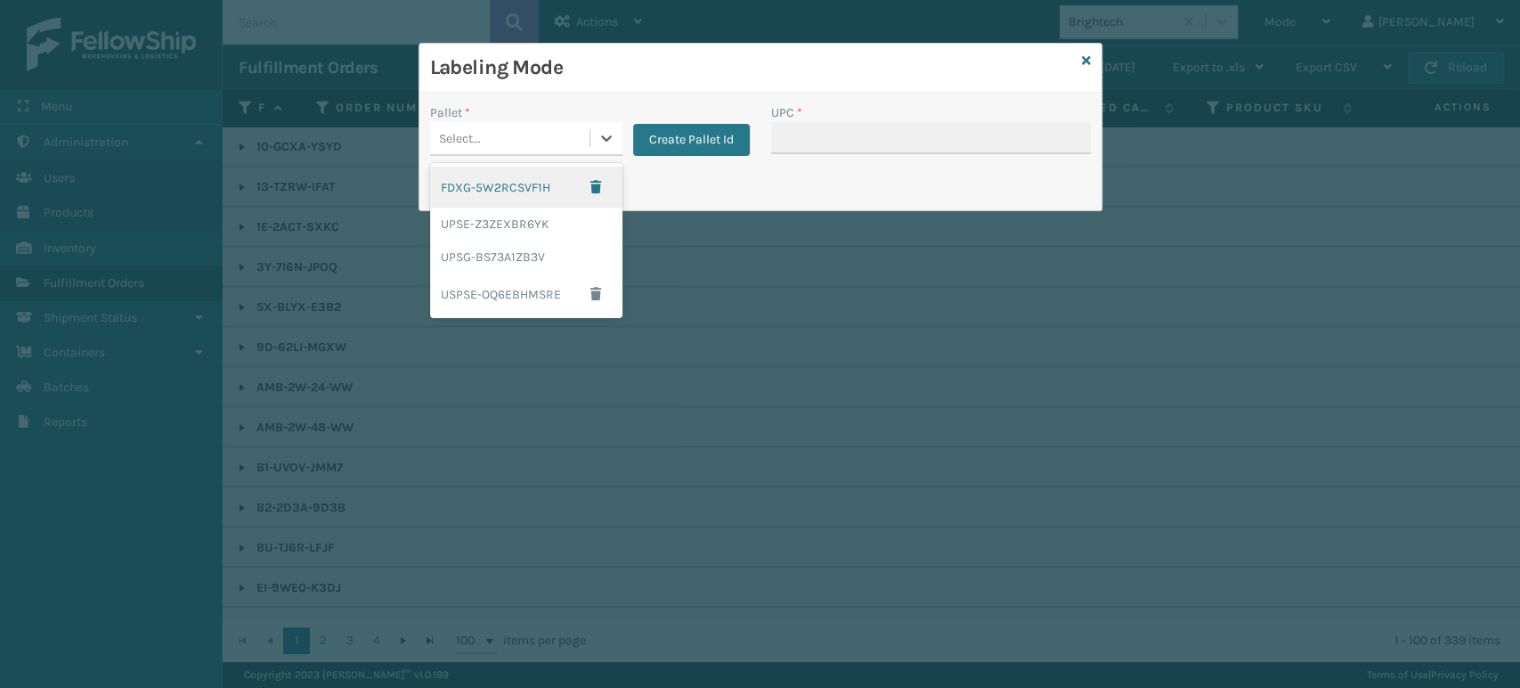
click at [544, 184] on div "FDXG-5W2RCSVF1H" at bounding box center [526, 187] width 192 height 41
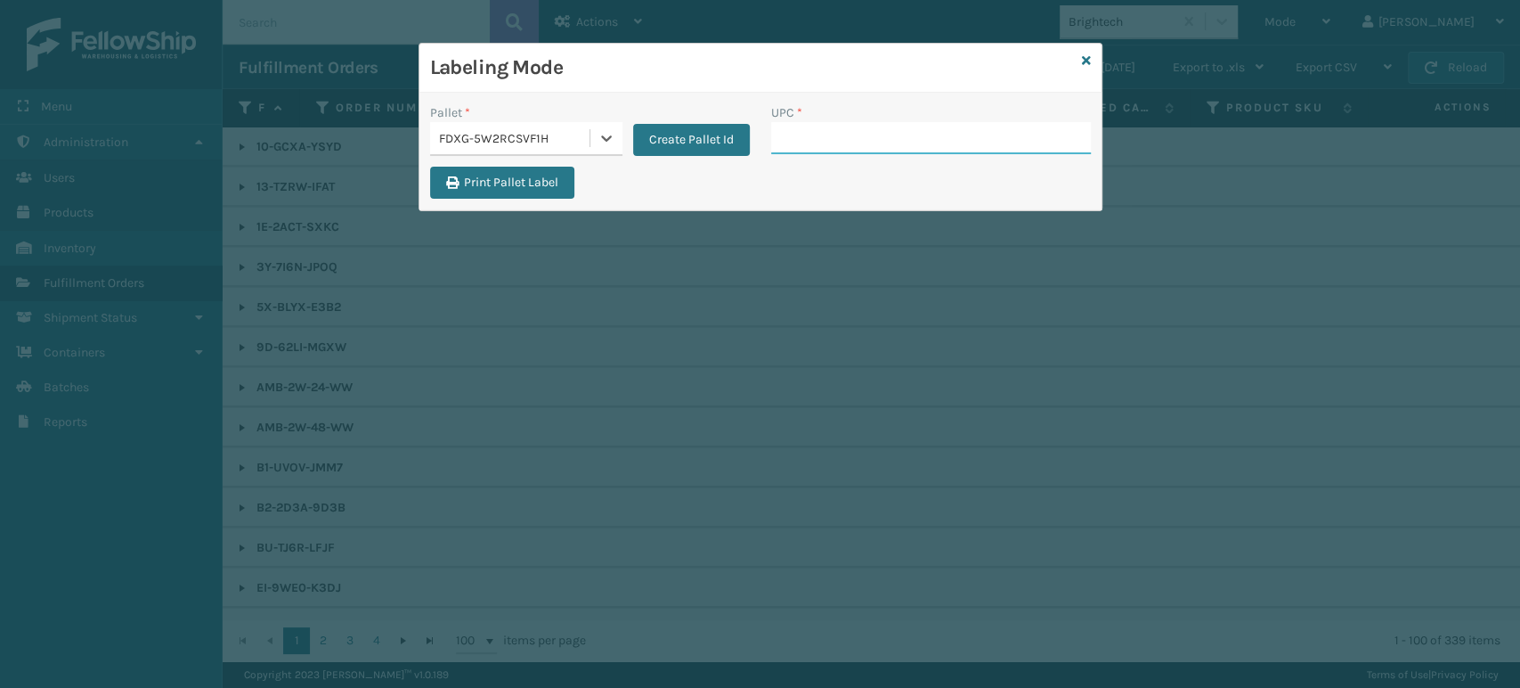
click at [884, 139] on input "UPC *" at bounding box center [931, 138] width 320 height 32
type input "8581000075"
type input "85810000755"
type input "858100"
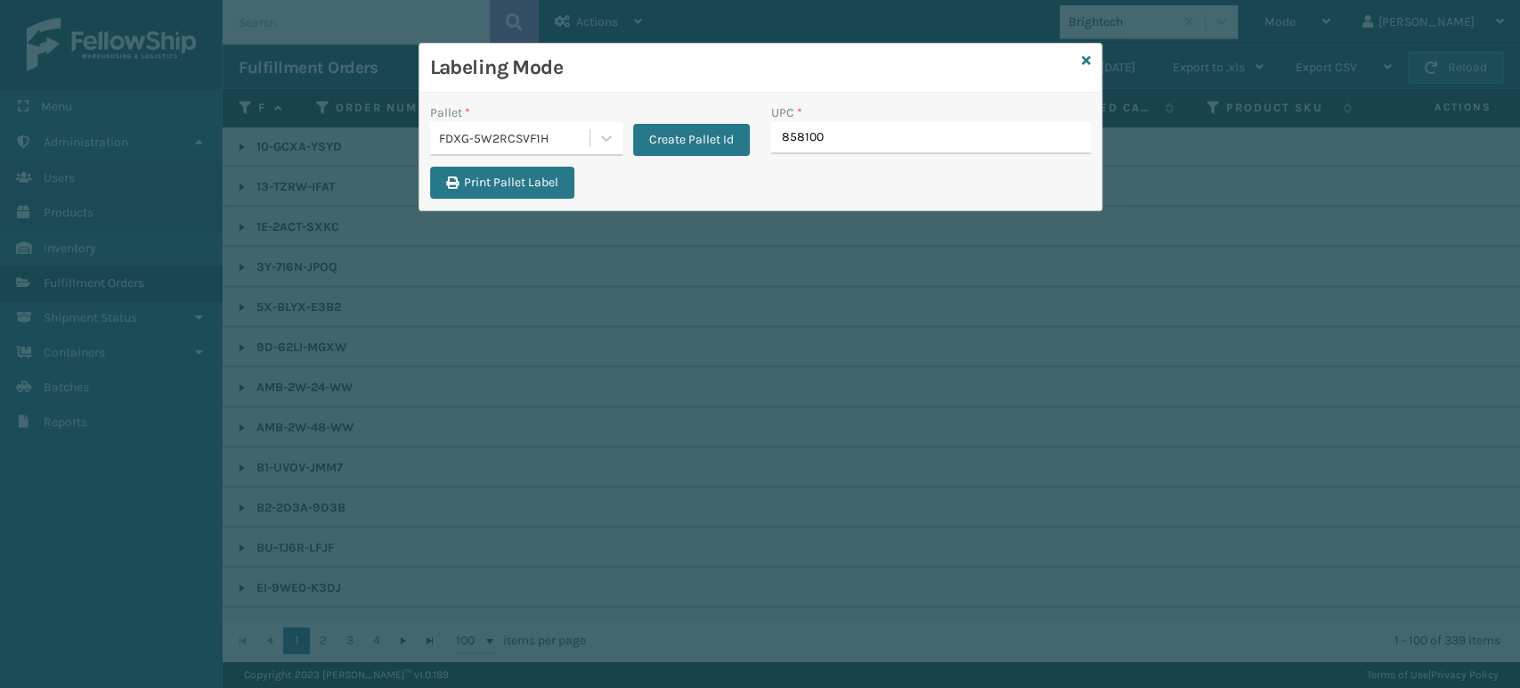
type input "8581000"
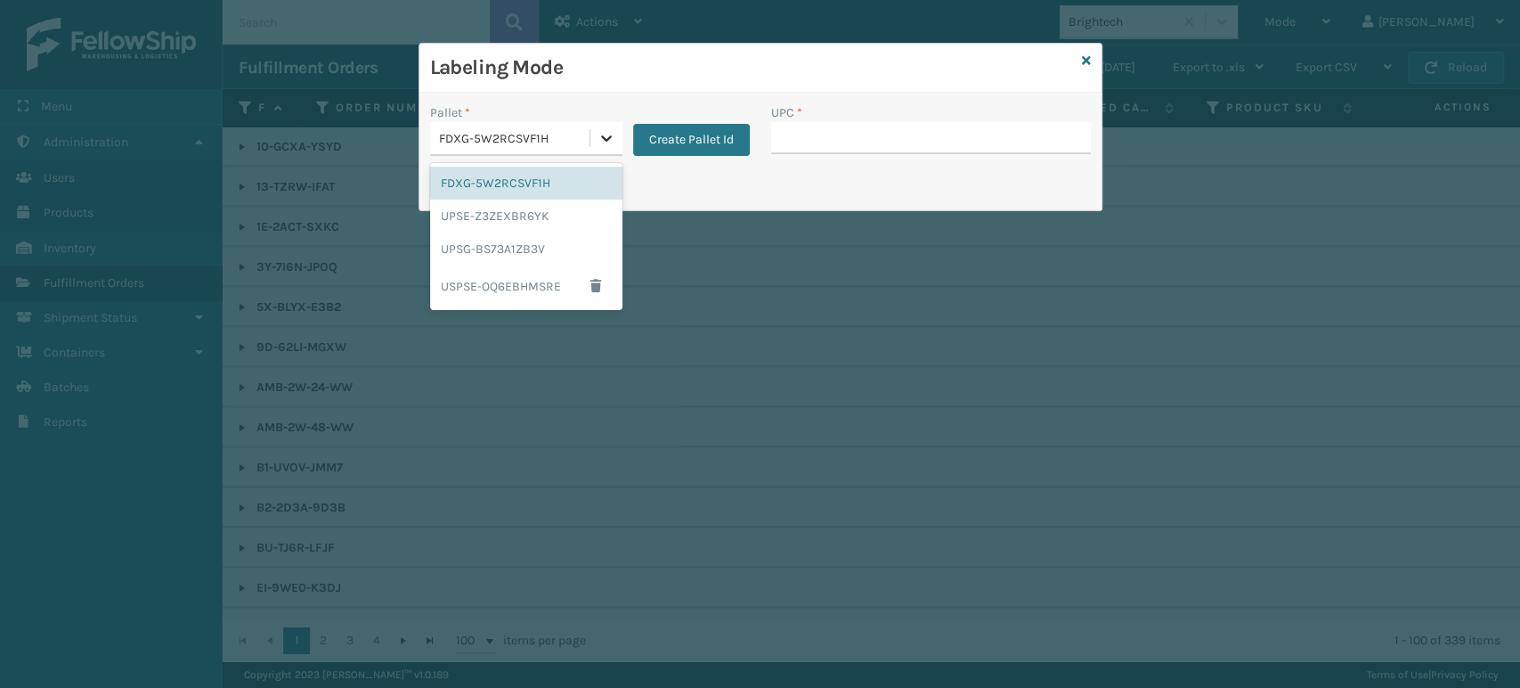
click at [603, 134] on icon at bounding box center [607, 138] width 18 height 18
click at [520, 249] on div "UPSG-BS73A1ZB3V" at bounding box center [526, 248] width 192 height 33
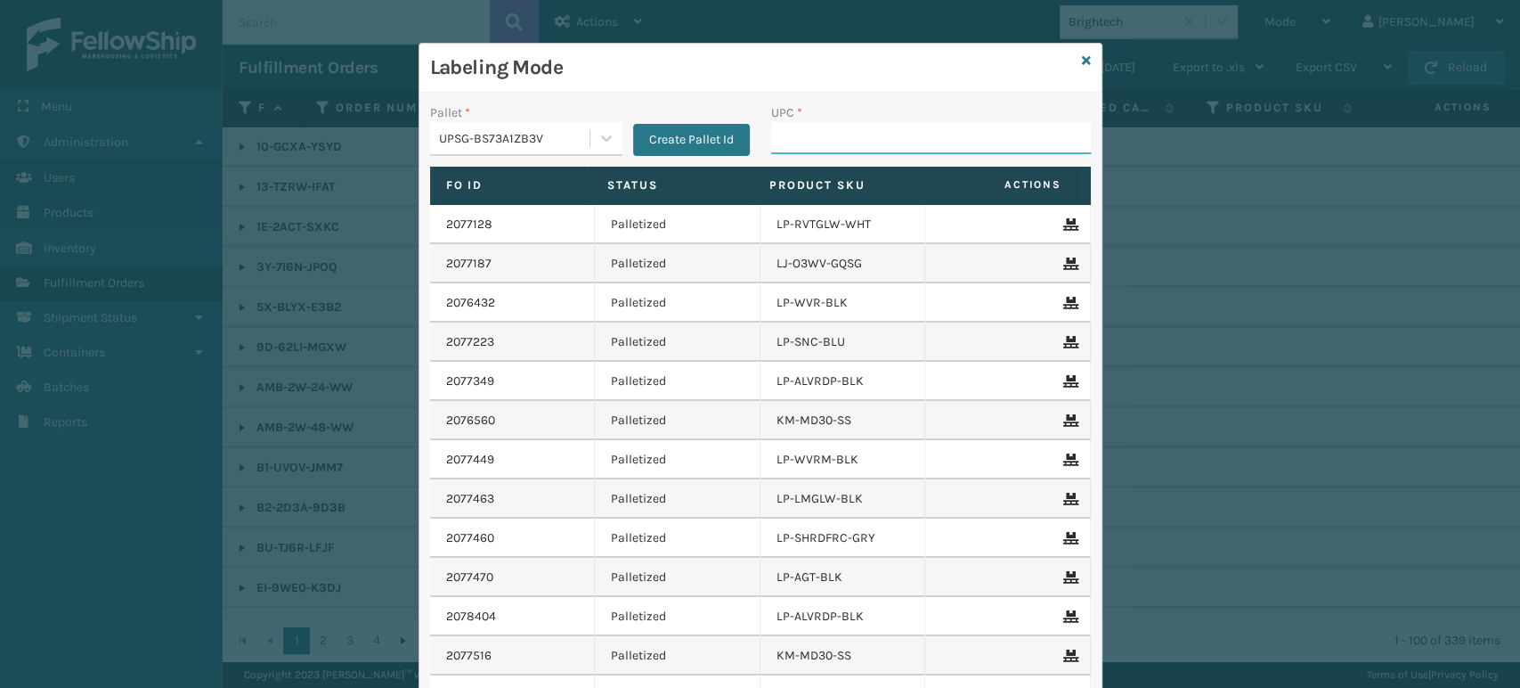
click at [800, 134] on input "UPC *" at bounding box center [931, 138] width 320 height 32
type input "853913008072"
type input "854403007421"
click at [802, 134] on input "850040667042" at bounding box center [915, 138] width 288 height 32
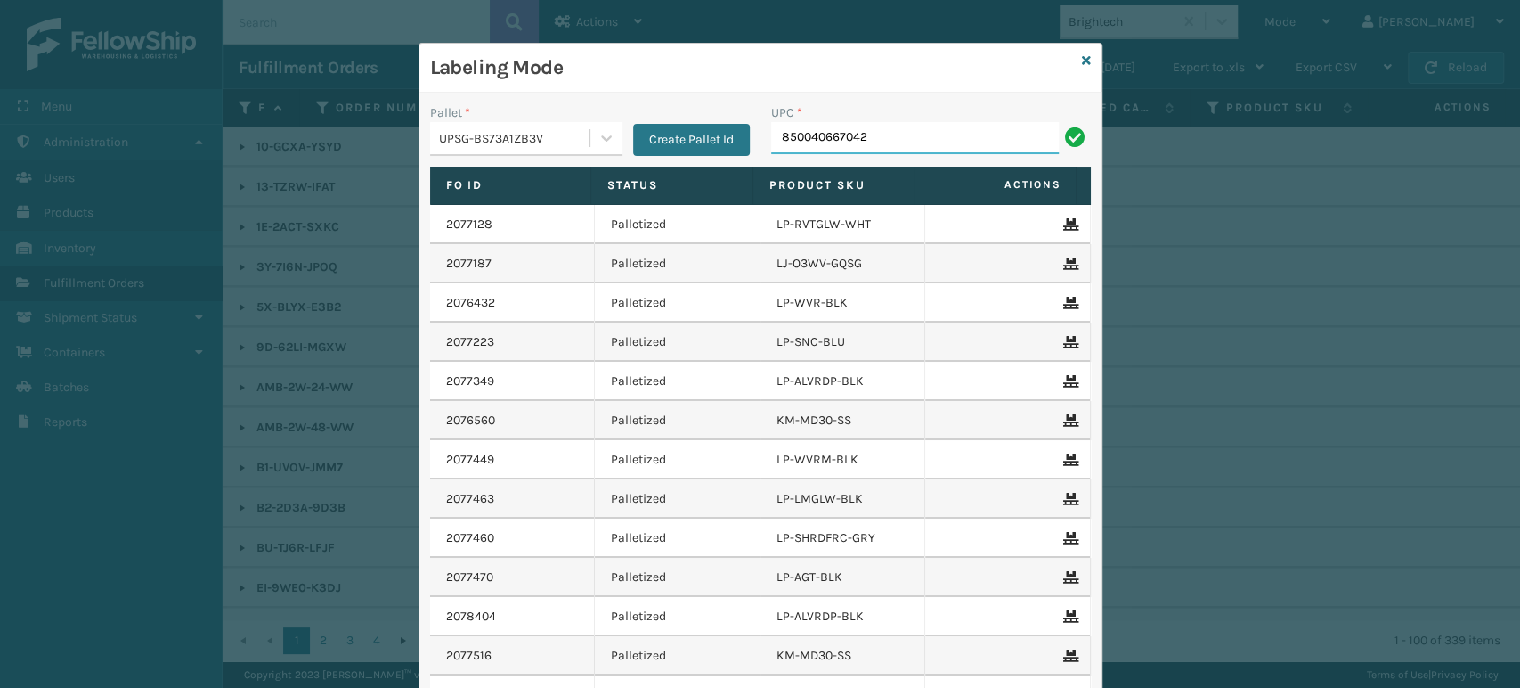
type input "850040667042"
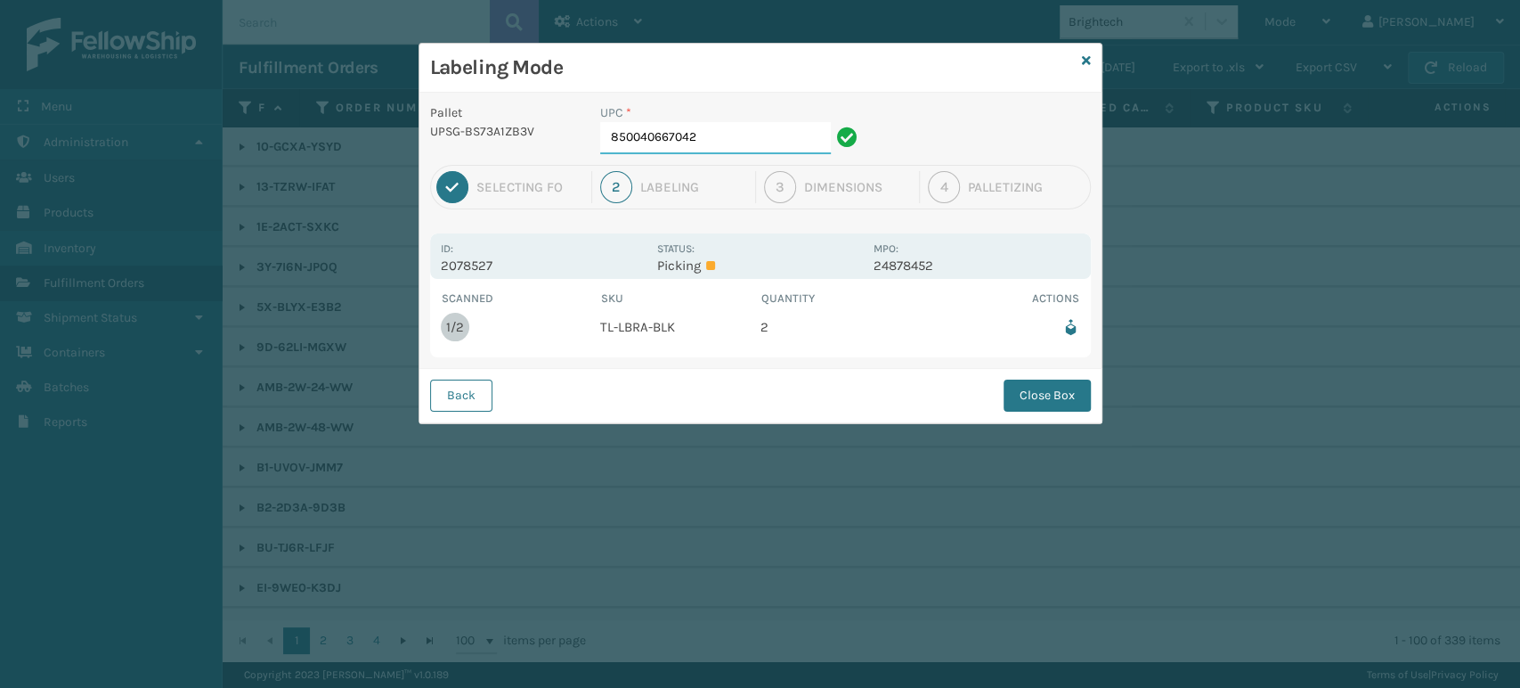
click at [740, 152] on input "850040667042" at bounding box center [715, 138] width 231 height 32
click at [1052, 390] on button "Close Box" at bounding box center [1047, 395] width 87 height 32
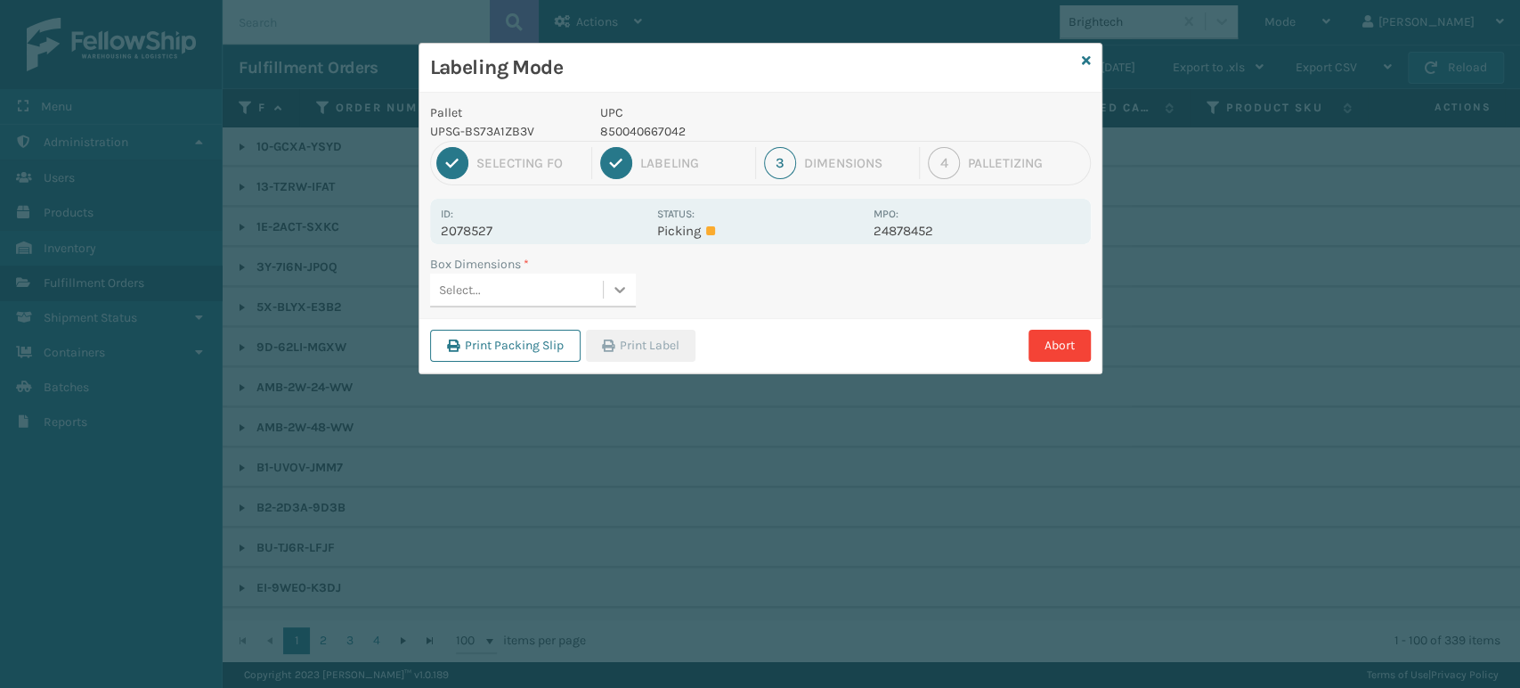
click at [628, 295] on div at bounding box center [620, 289] width 32 height 32
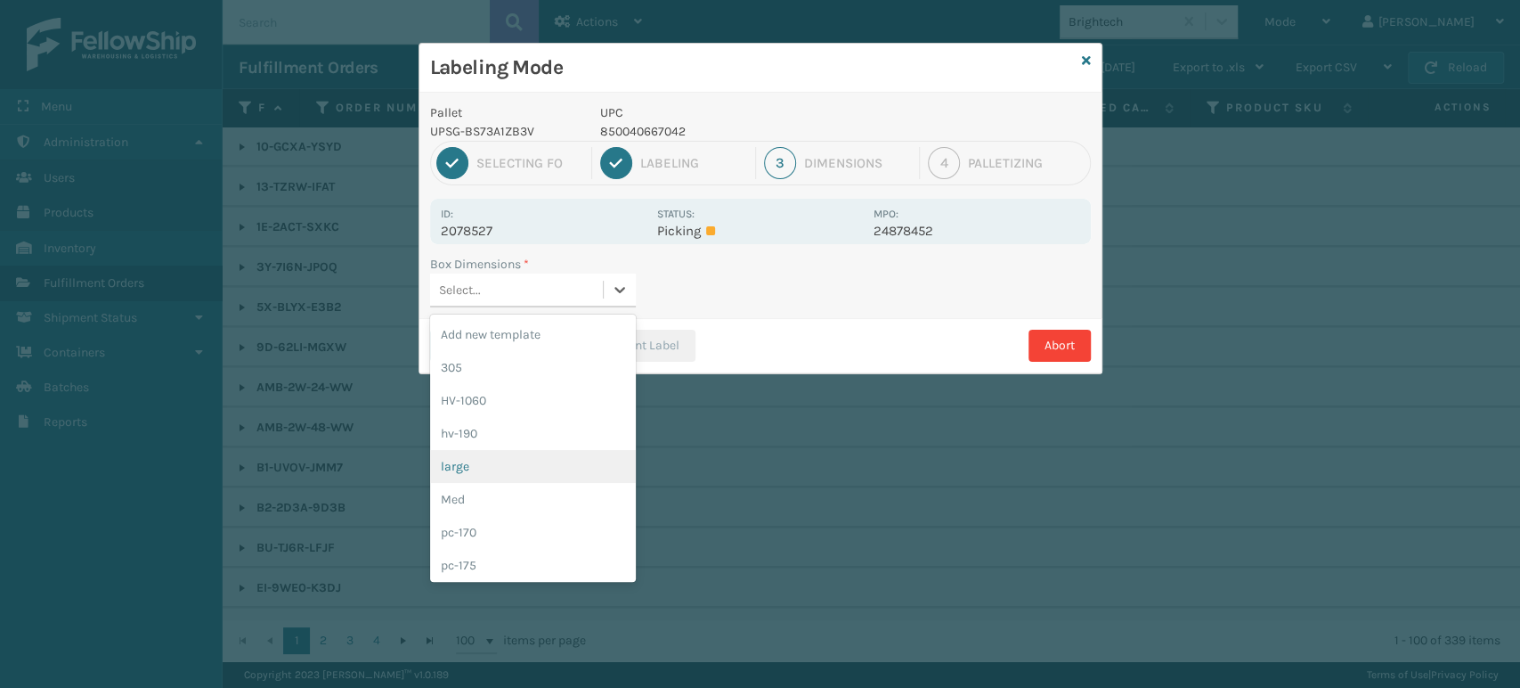
click at [529, 463] on div "large" at bounding box center [533, 466] width 206 height 33
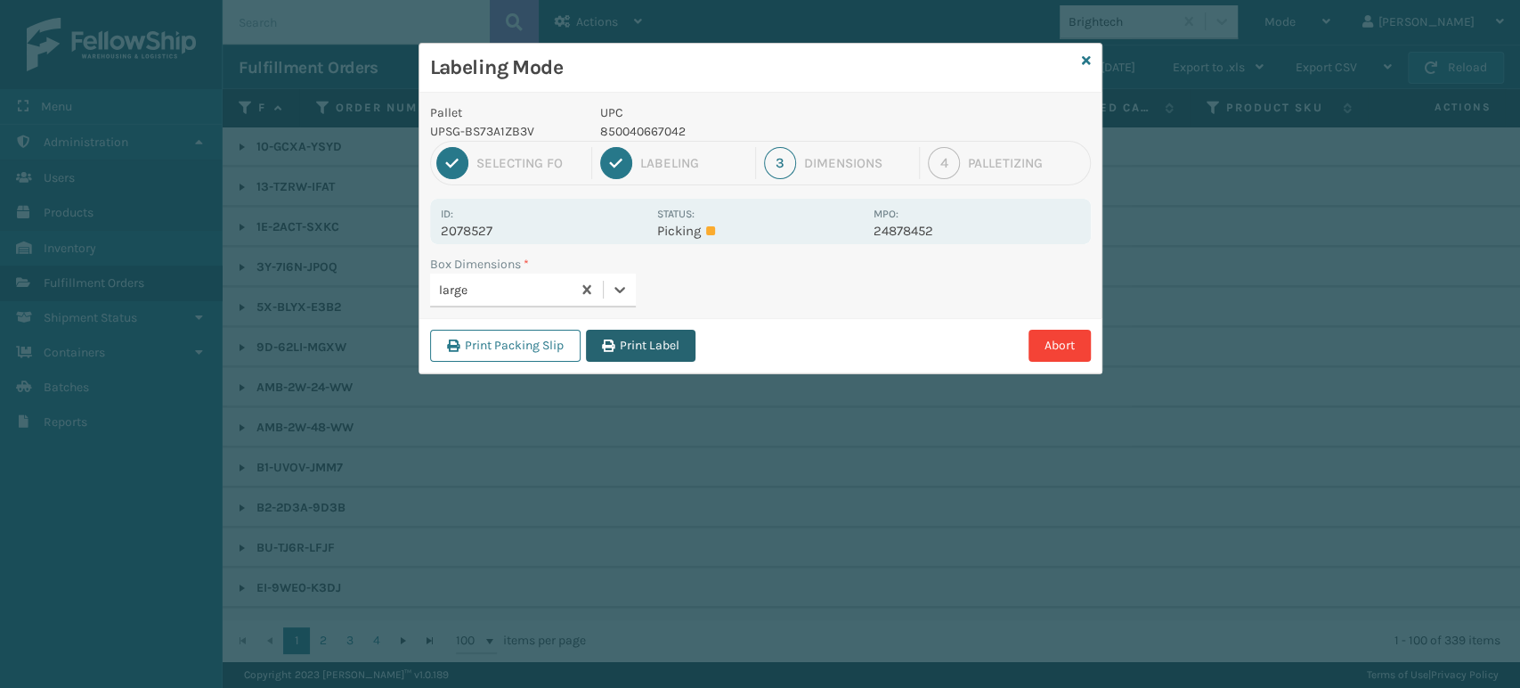
drag, startPoint x: 631, startPoint y: 342, endPoint x: 683, endPoint y: 340, distance: 52.6
click at [631, 341] on button "Print Label" at bounding box center [641, 346] width 110 height 32
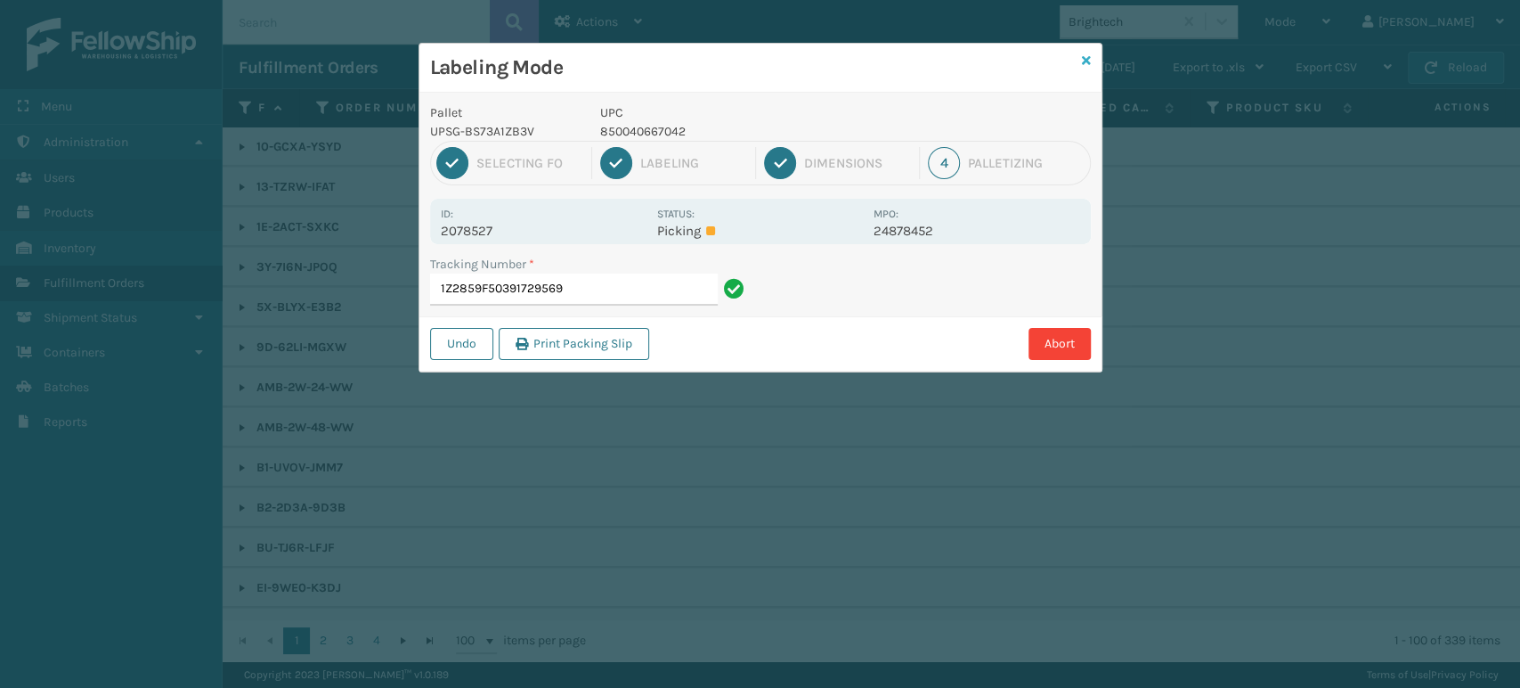
click at [1084, 60] on icon at bounding box center [1086, 60] width 9 height 12
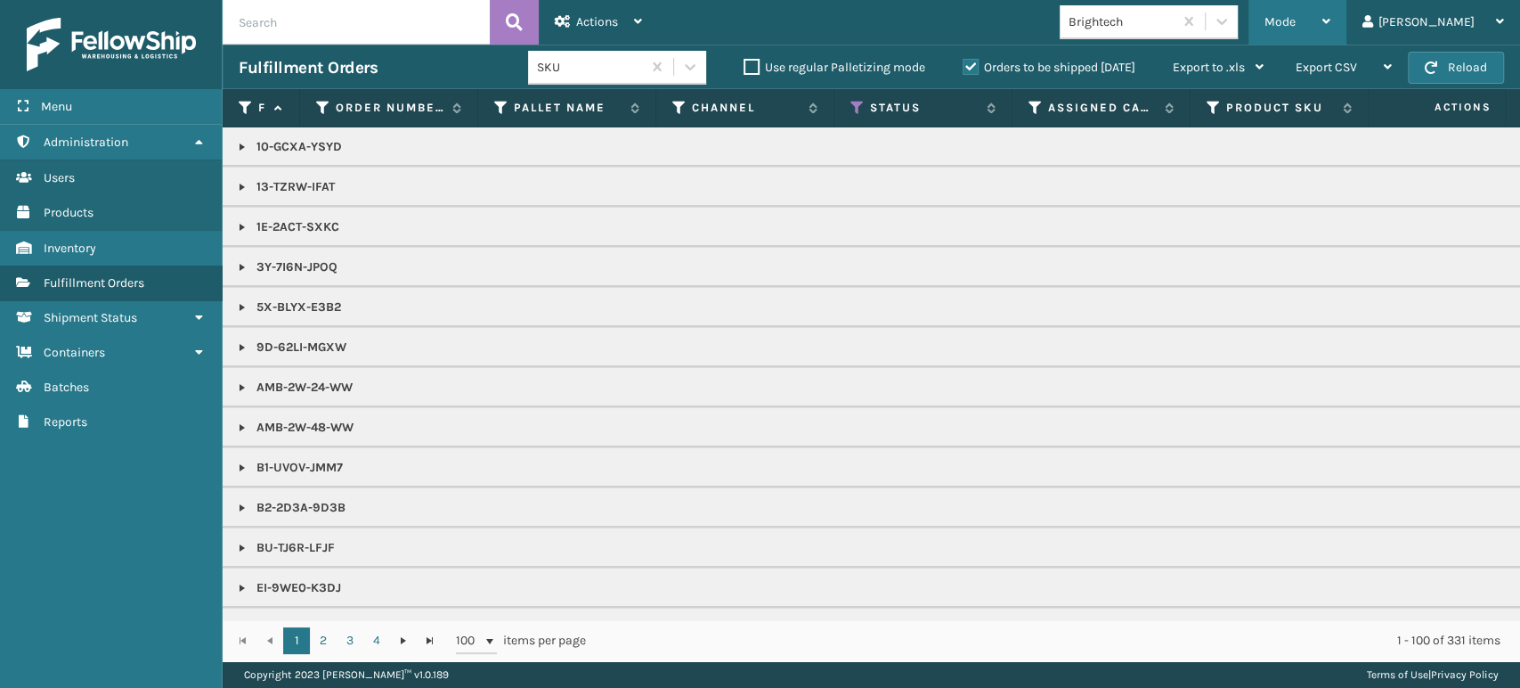
click at [1296, 20] on span "Mode" at bounding box center [1280, 21] width 31 height 15
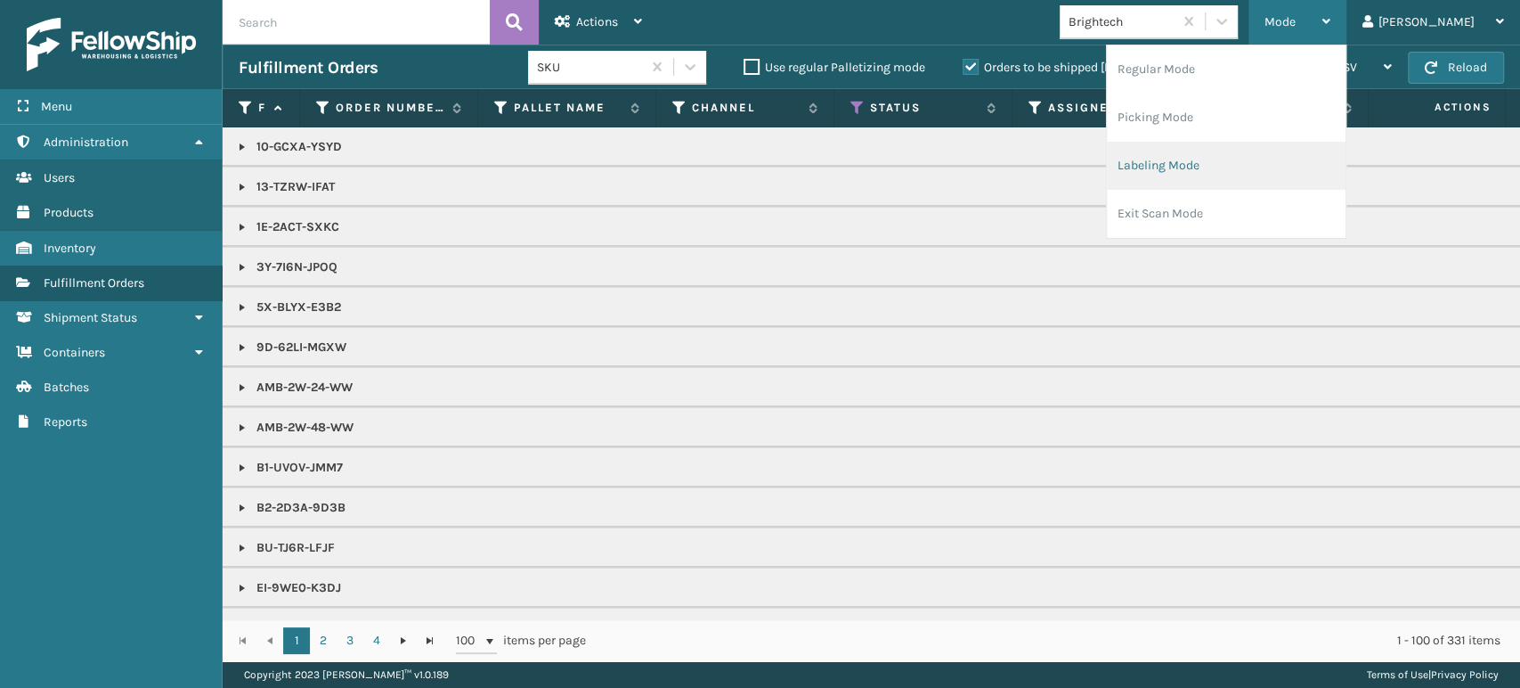
click at [1256, 154] on li "Labeling Mode" at bounding box center [1226, 166] width 239 height 48
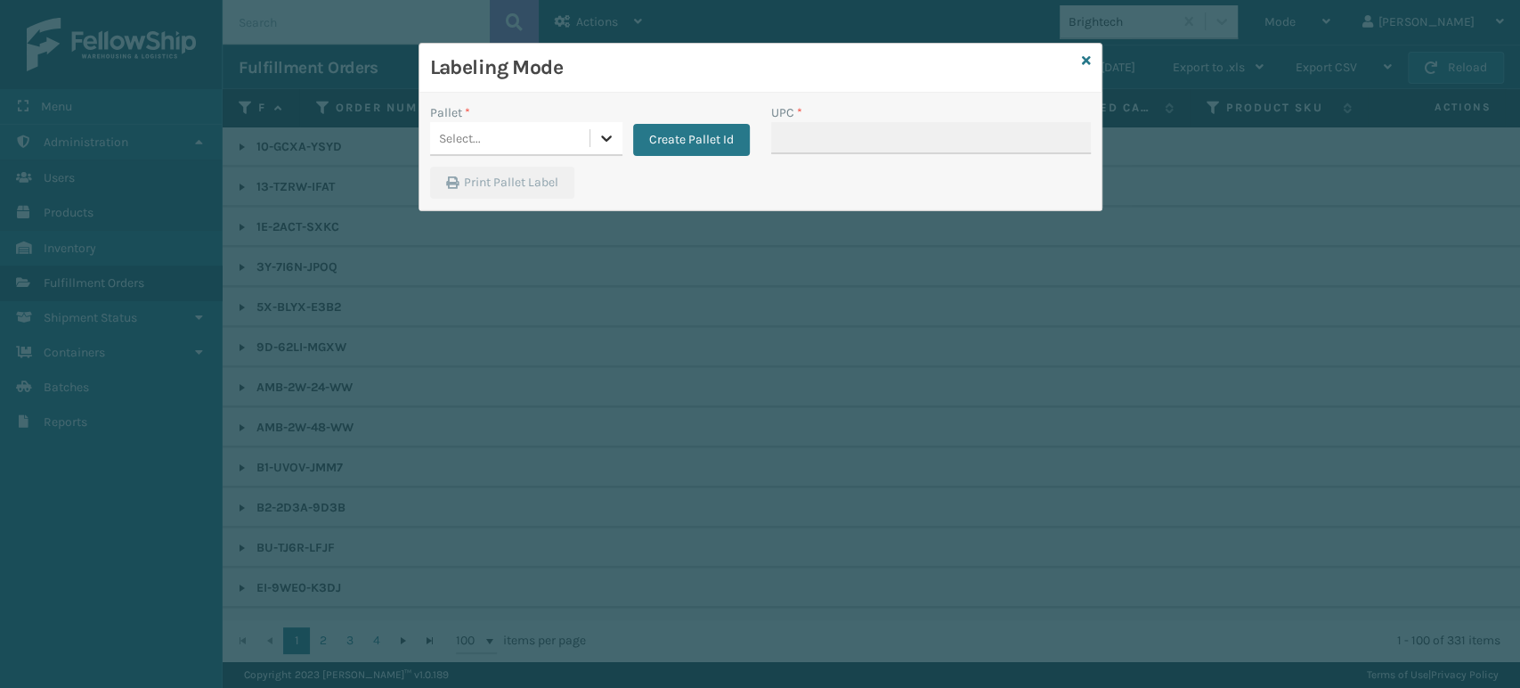
click at [604, 131] on icon at bounding box center [607, 138] width 18 height 18
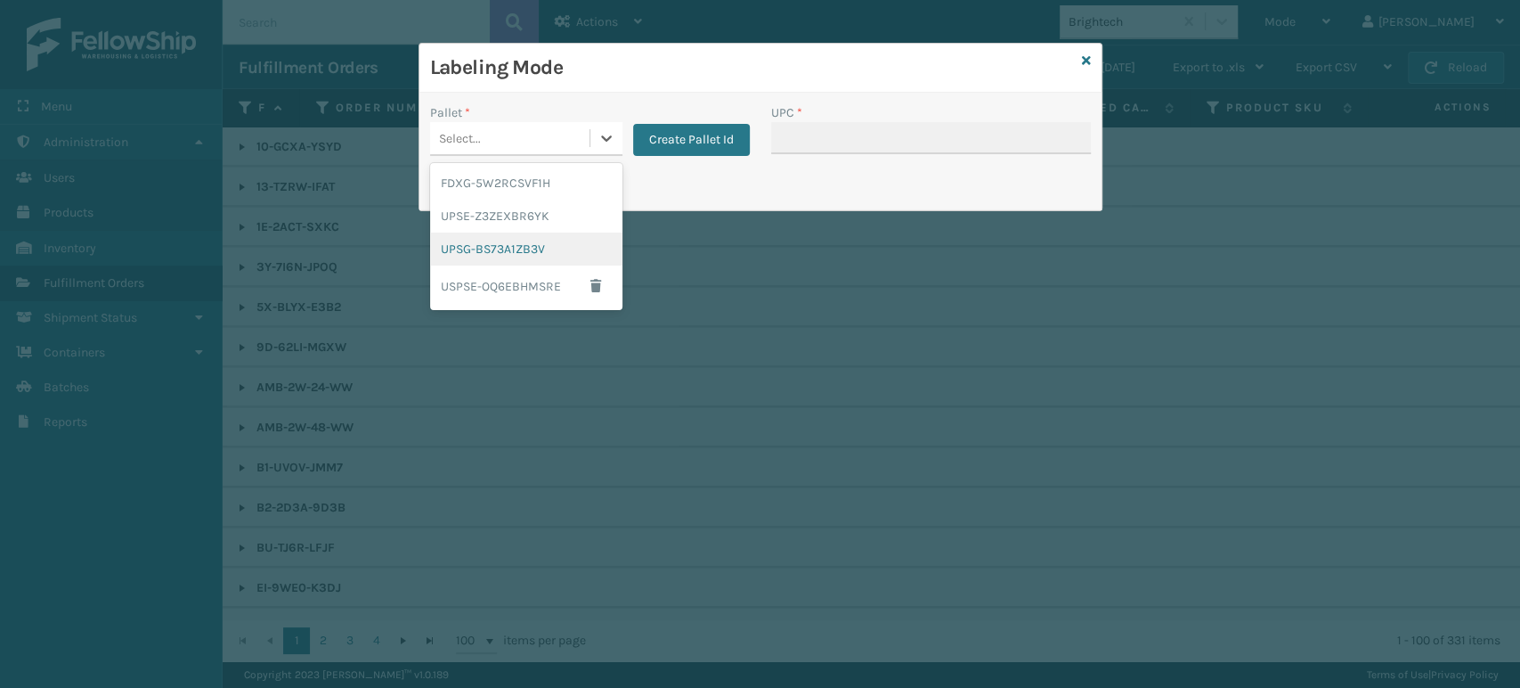
click at [530, 241] on div "UPSG-BS73A1ZB3V" at bounding box center [526, 248] width 192 height 33
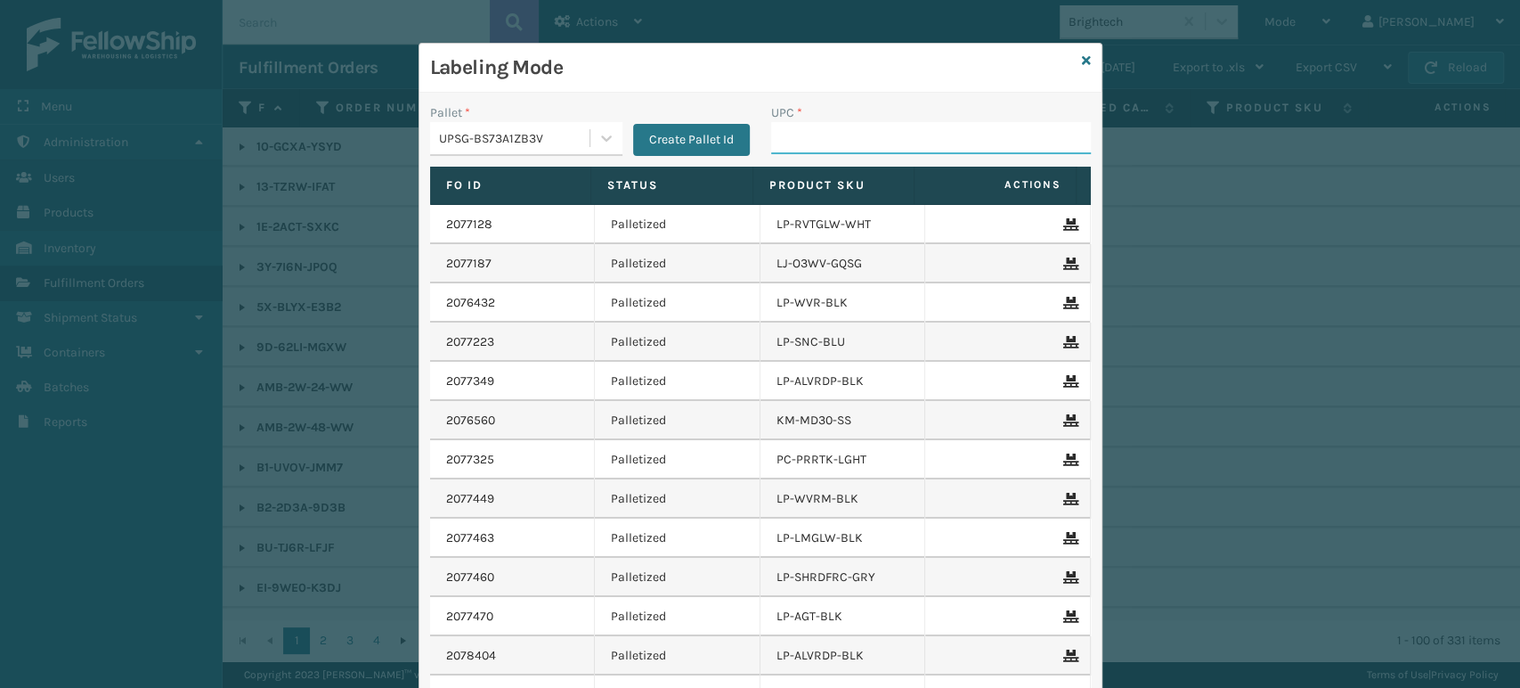
click at [844, 136] on input "UPC *" at bounding box center [931, 138] width 320 height 32
type input "854403007421"
type input "8500044"
click at [840, 140] on input "850004456743" at bounding box center [915, 138] width 288 height 32
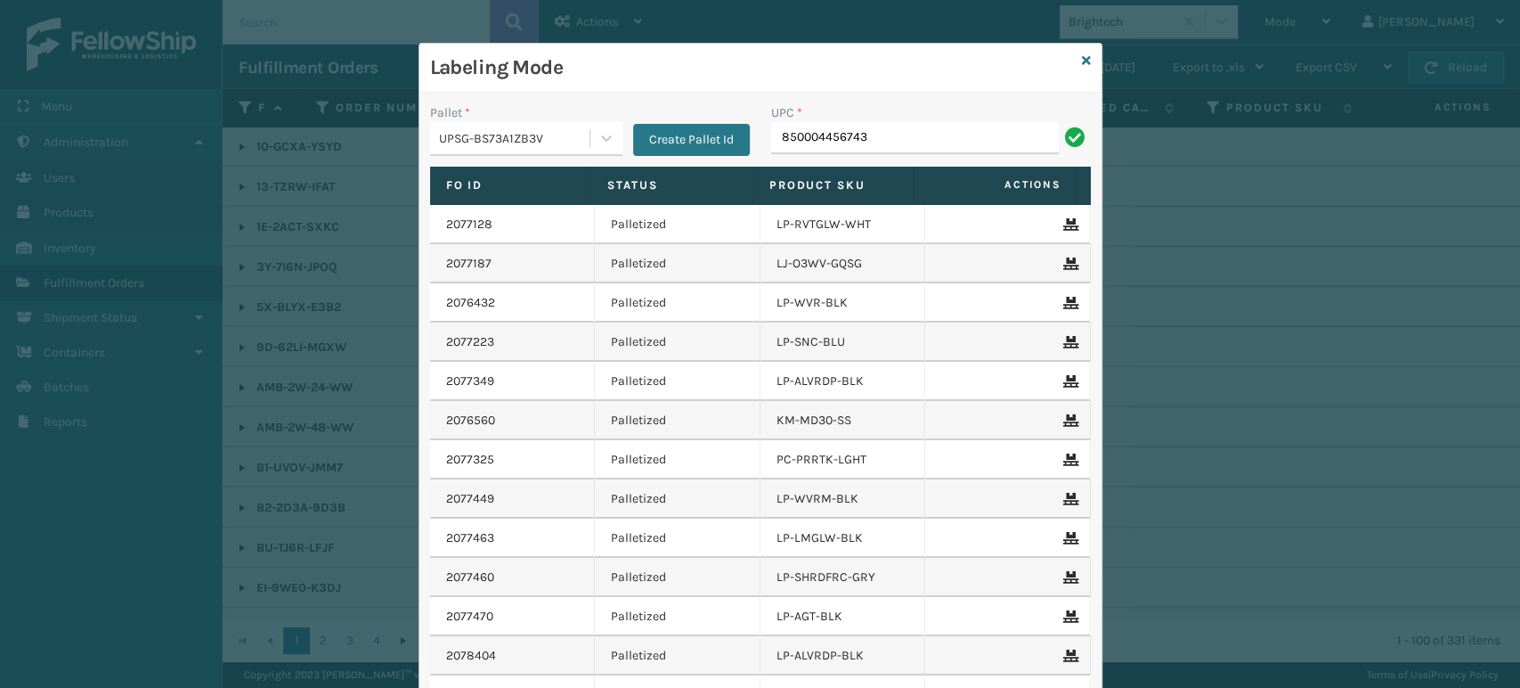
click at [840, 140] on input "850004456743" at bounding box center [915, 138] width 288 height 32
type input "850004456743"
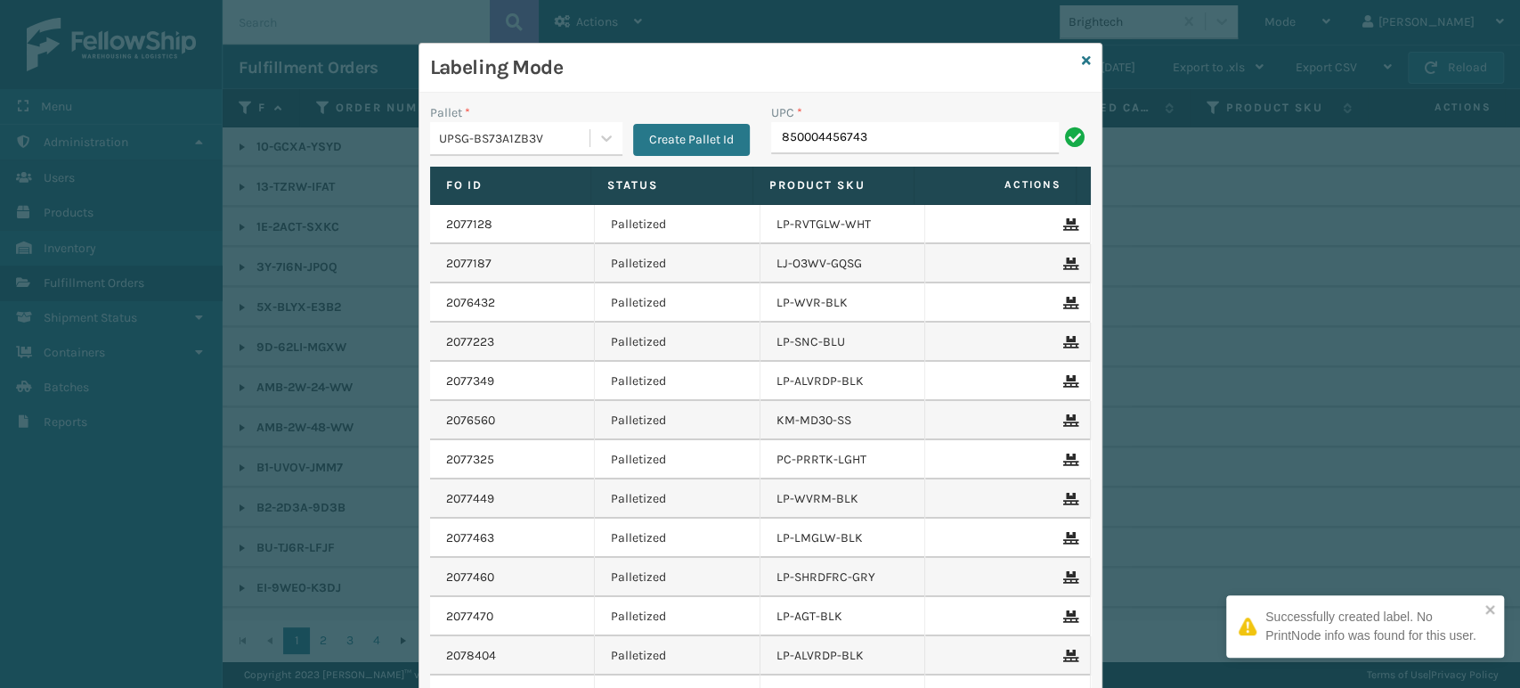
type input "850004456743"
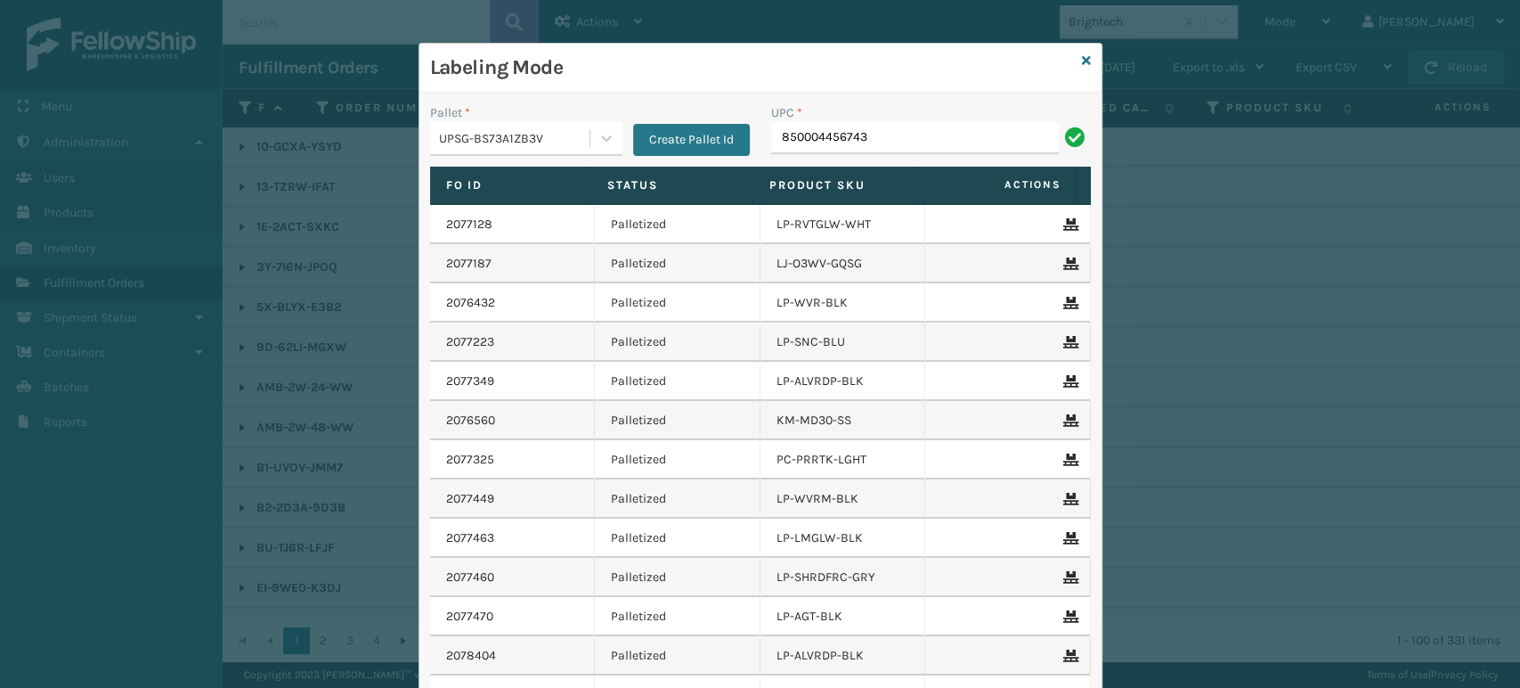
type input "850004456743"
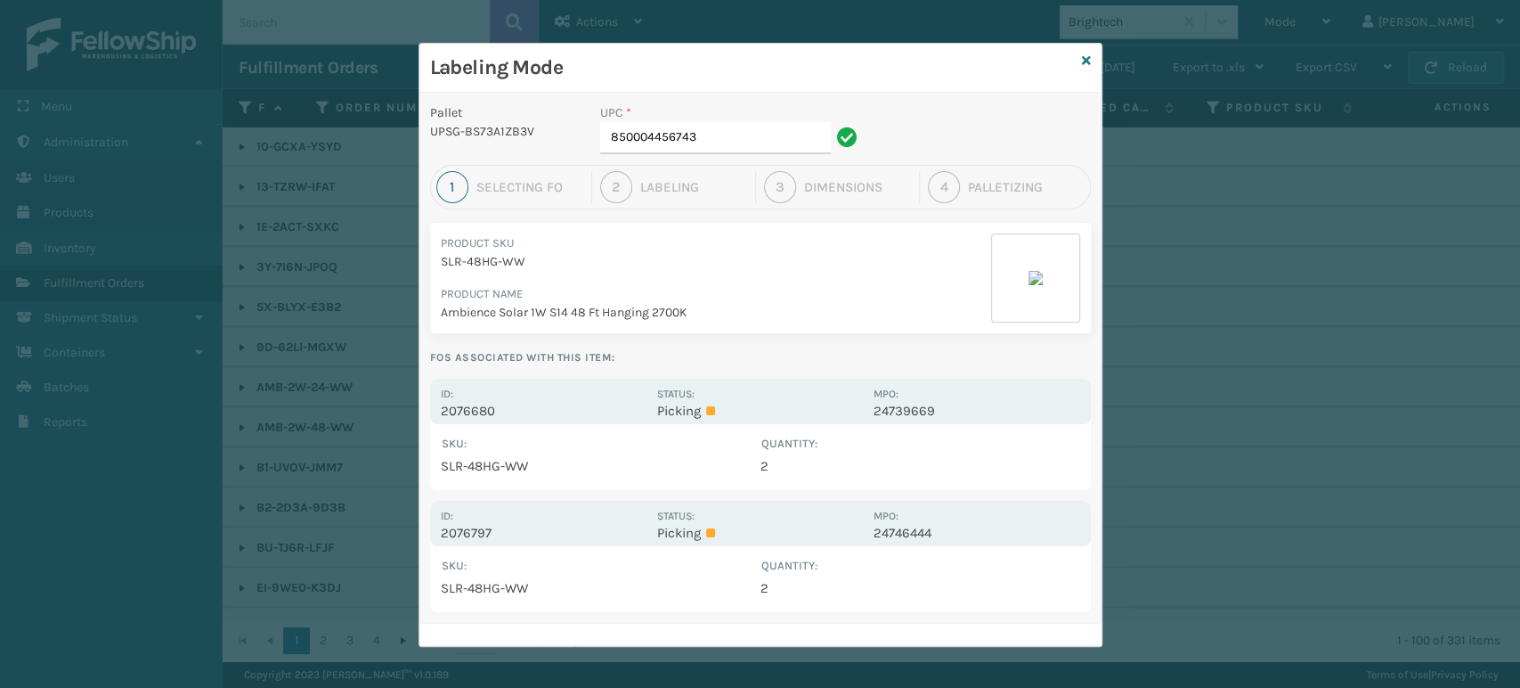
click at [814, 376] on div "Pallet UPSG-BS73A1ZB3V UPC * 850004456743 1 Selecting FO 2 Labeling 3 Dimension…" at bounding box center [760, 369] width 682 height 553
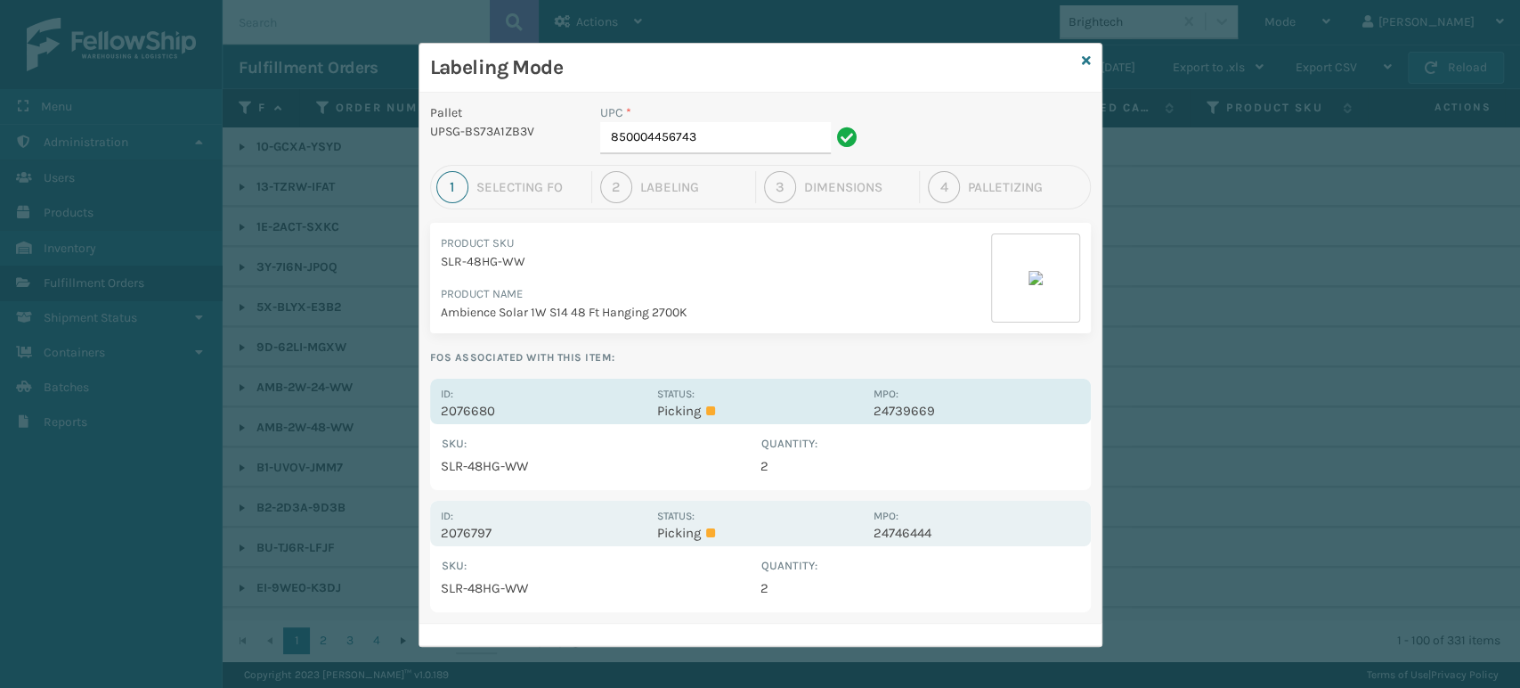
click at [802, 400] on div "Status: Picking" at bounding box center [760, 401] width 206 height 35
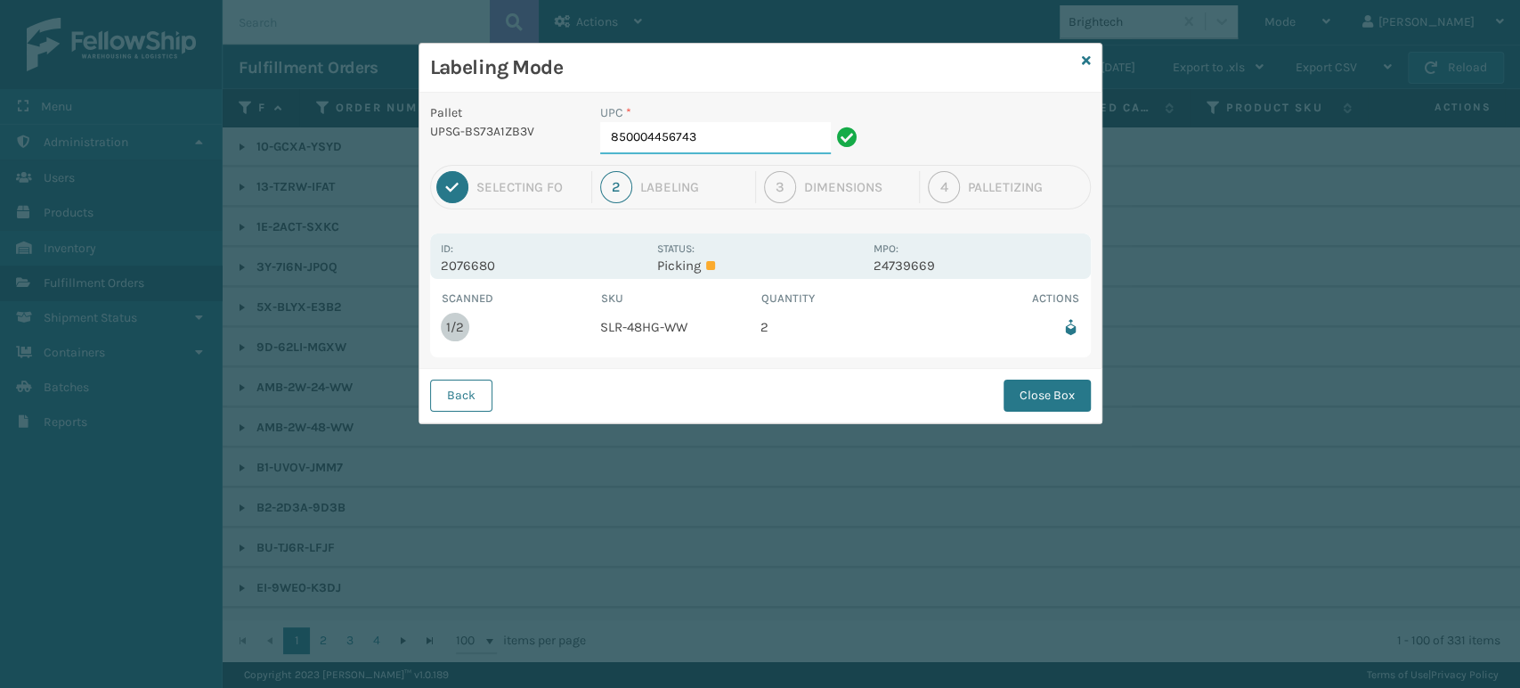
click at [744, 153] on input "850004456743" at bounding box center [715, 138] width 231 height 32
click at [1019, 384] on button "Close Box" at bounding box center [1047, 395] width 87 height 32
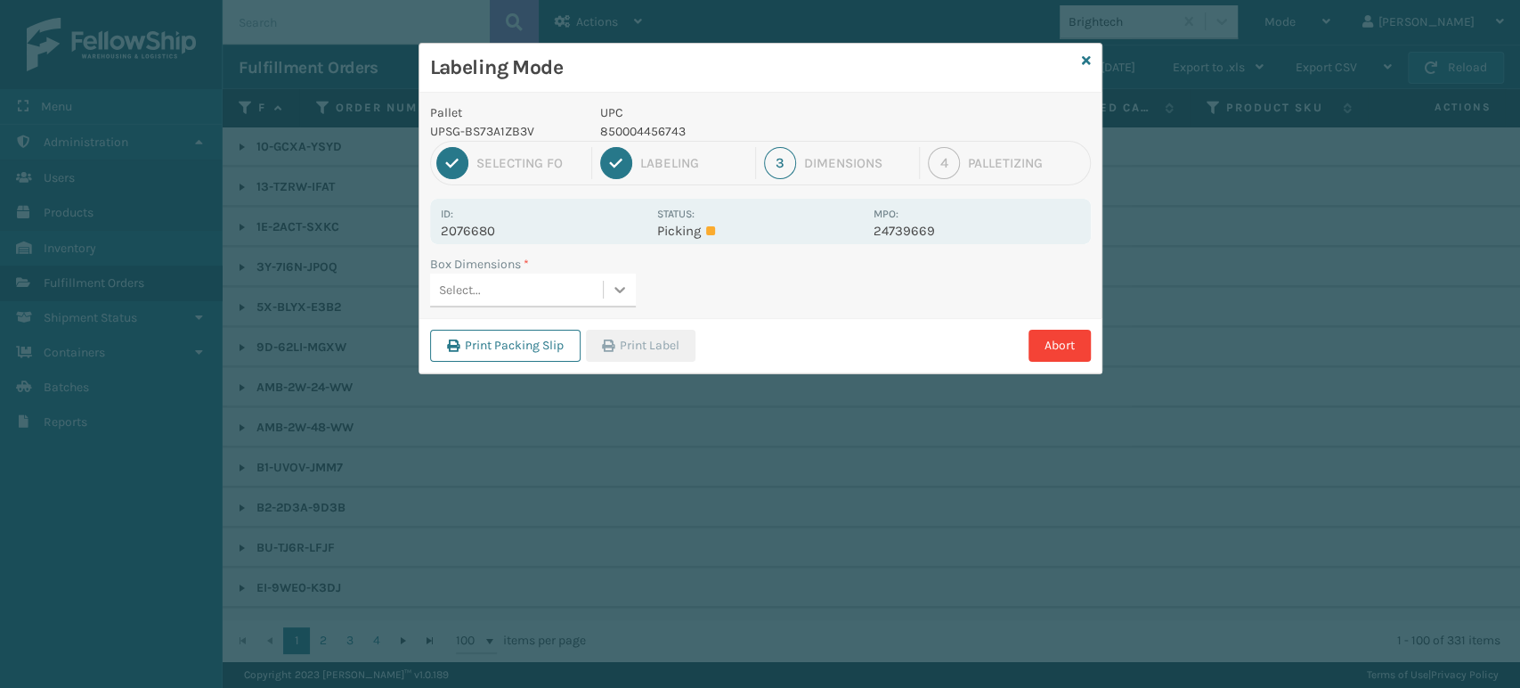
click at [615, 288] on icon at bounding box center [620, 290] width 11 height 6
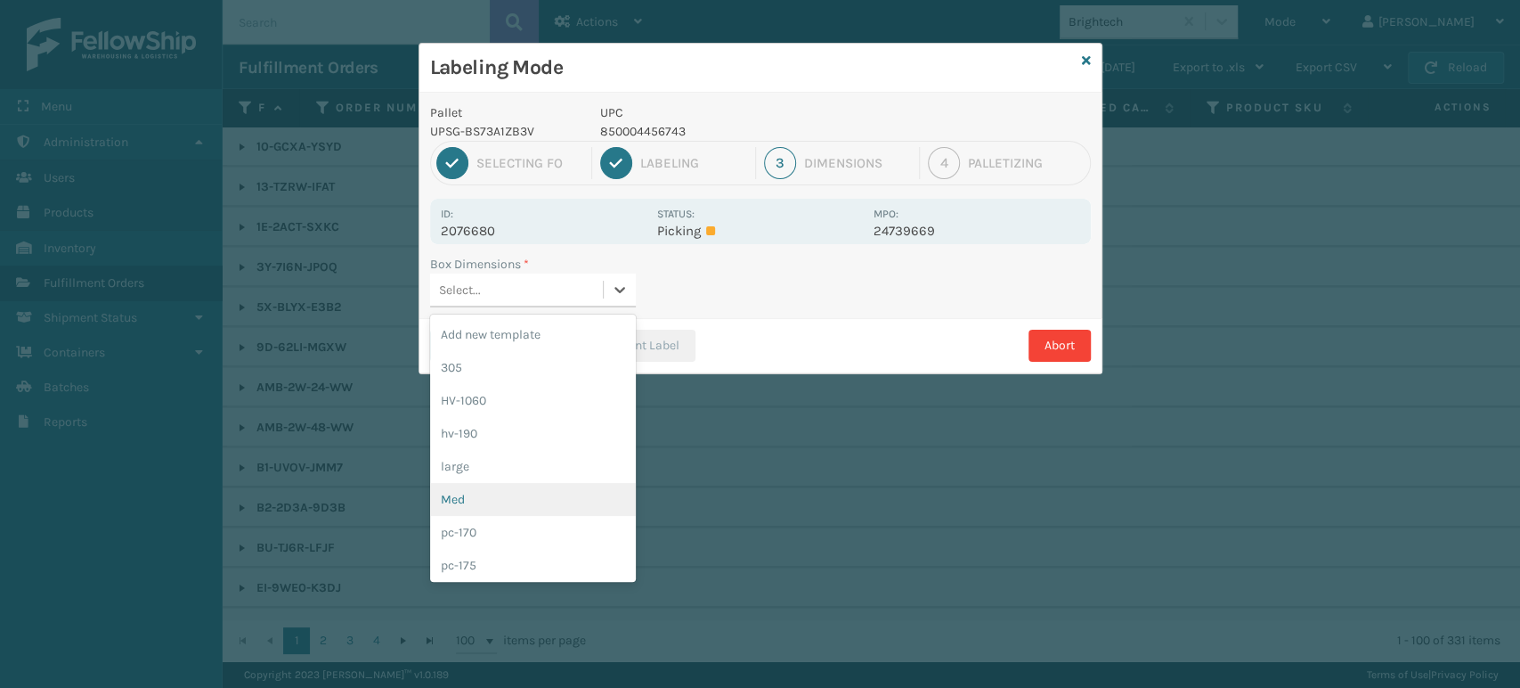
click at [547, 485] on div "Med" at bounding box center [533, 499] width 206 height 33
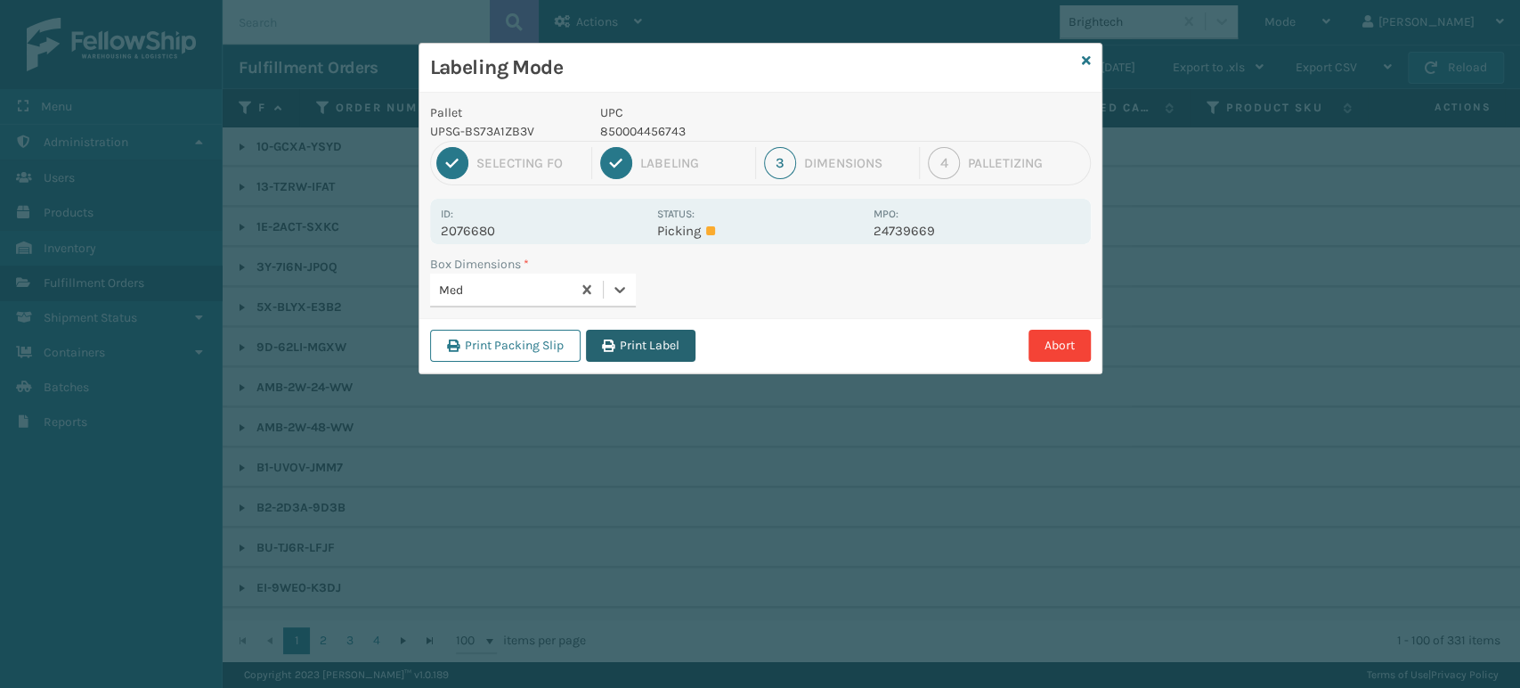
click at [671, 348] on button "Print Label" at bounding box center [641, 346] width 110 height 32
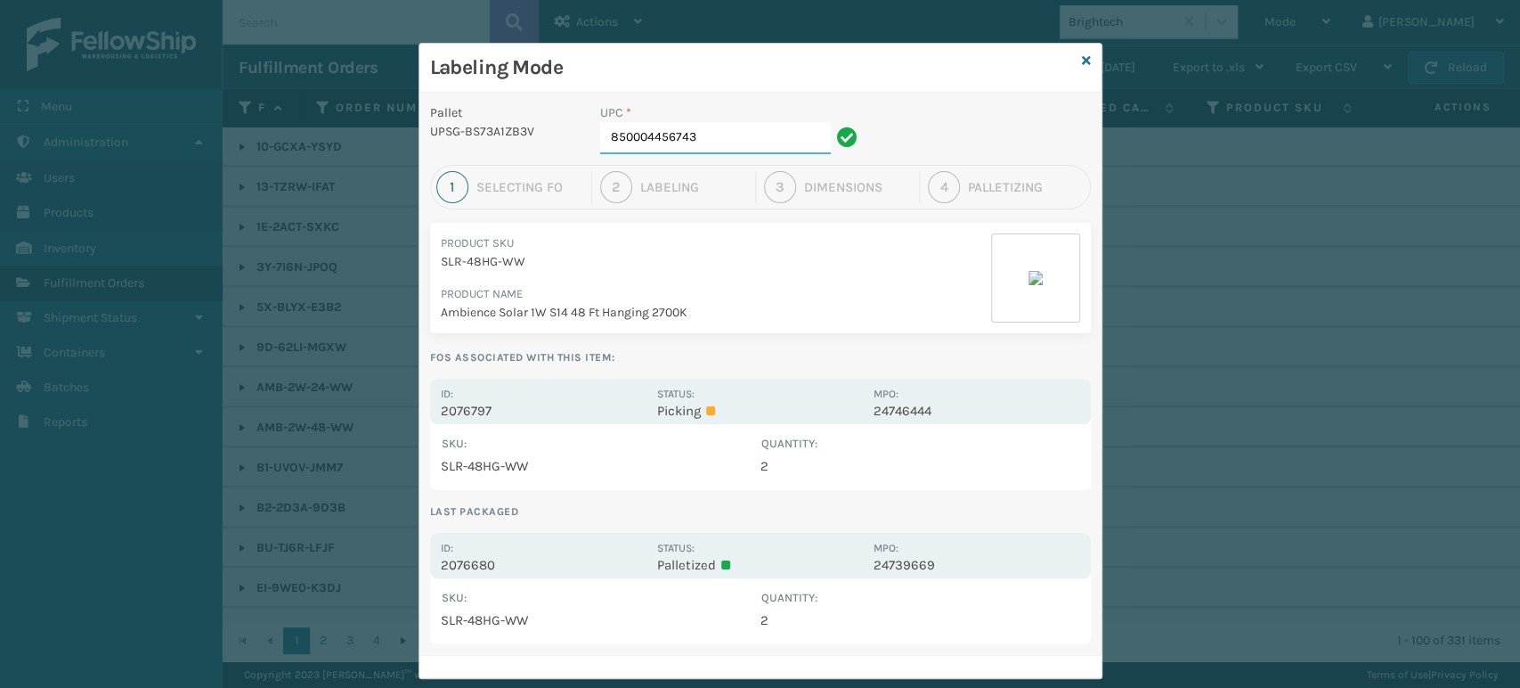
click at [744, 126] on input "850004456743" at bounding box center [715, 138] width 231 height 32
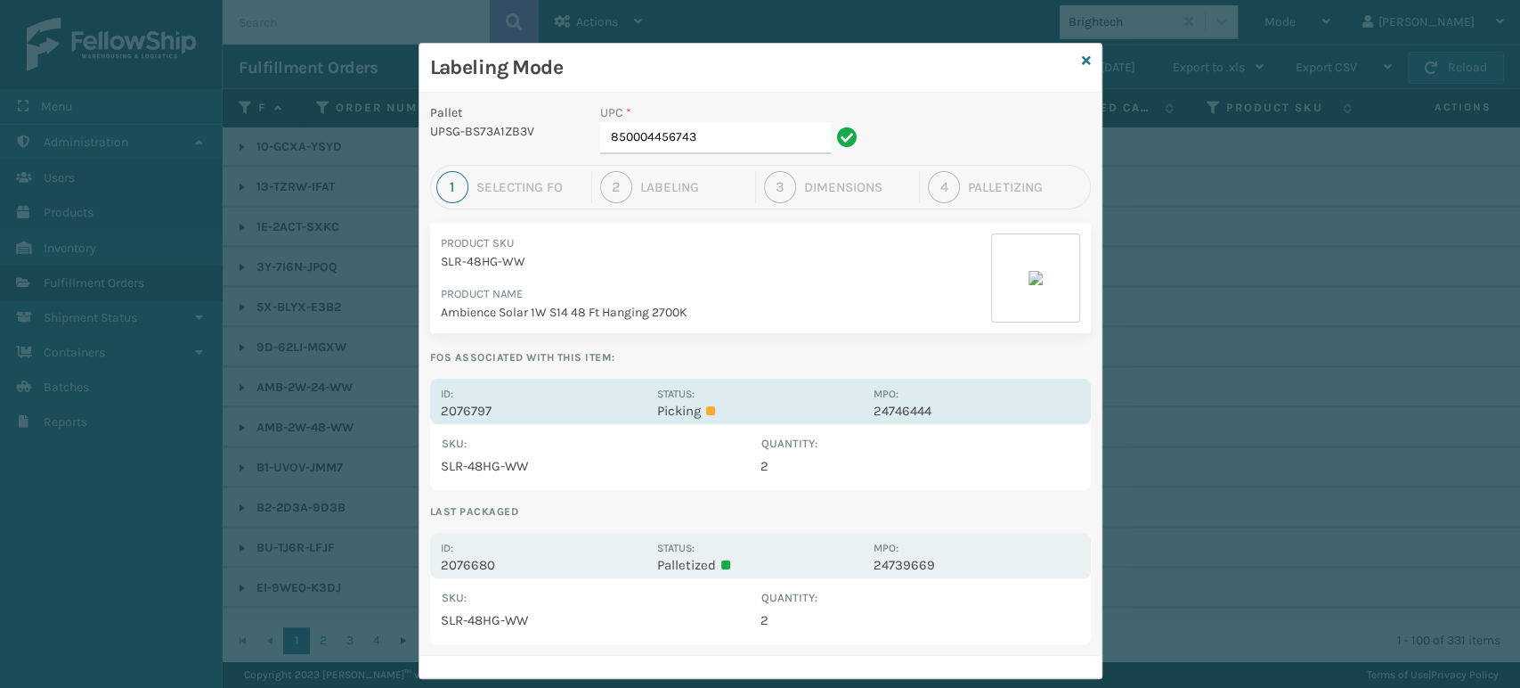
click at [793, 384] on div "Status: Picking" at bounding box center [760, 401] width 206 height 35
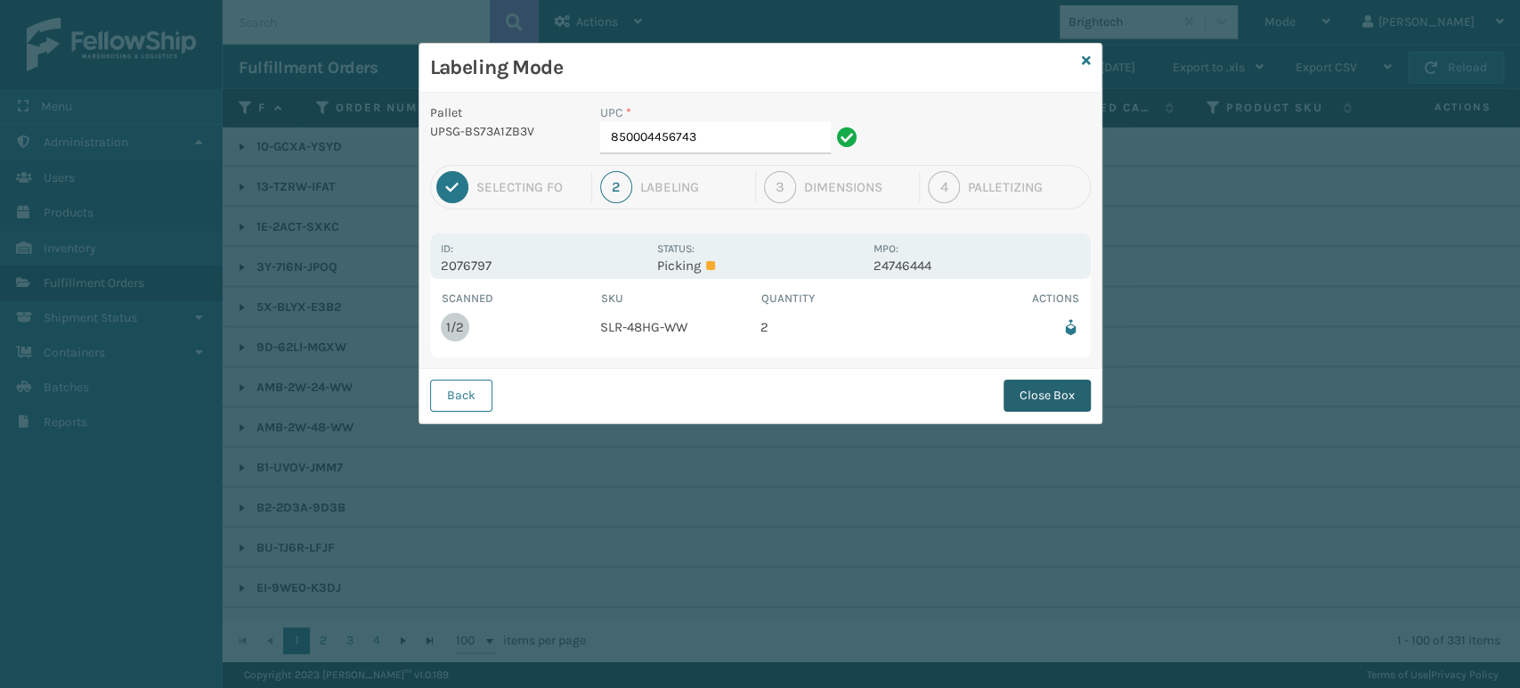
click at [1063, 397] on button "Close Box" at bounding box center [1047, 395] width 87 height 32
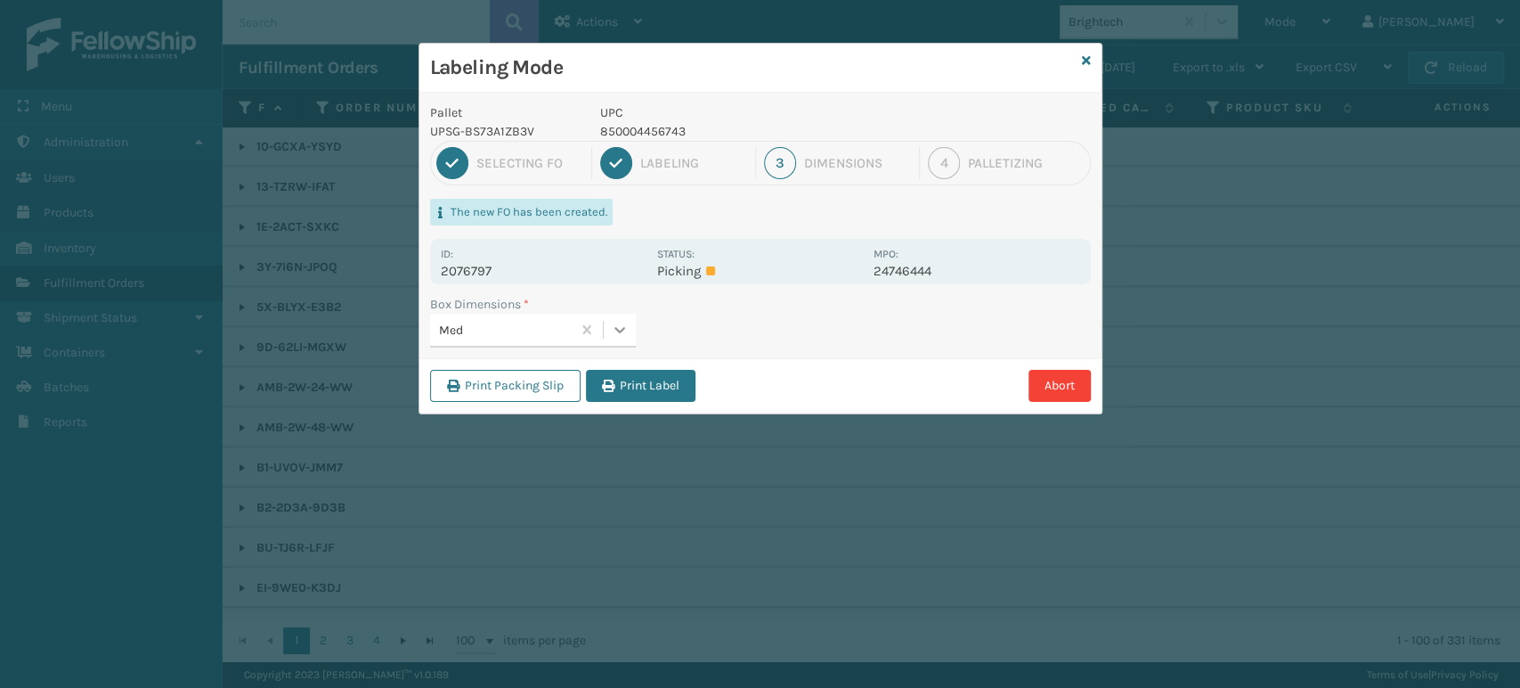
click at [623, 316] on div at bounding box center [620, 330] width 32 height 32
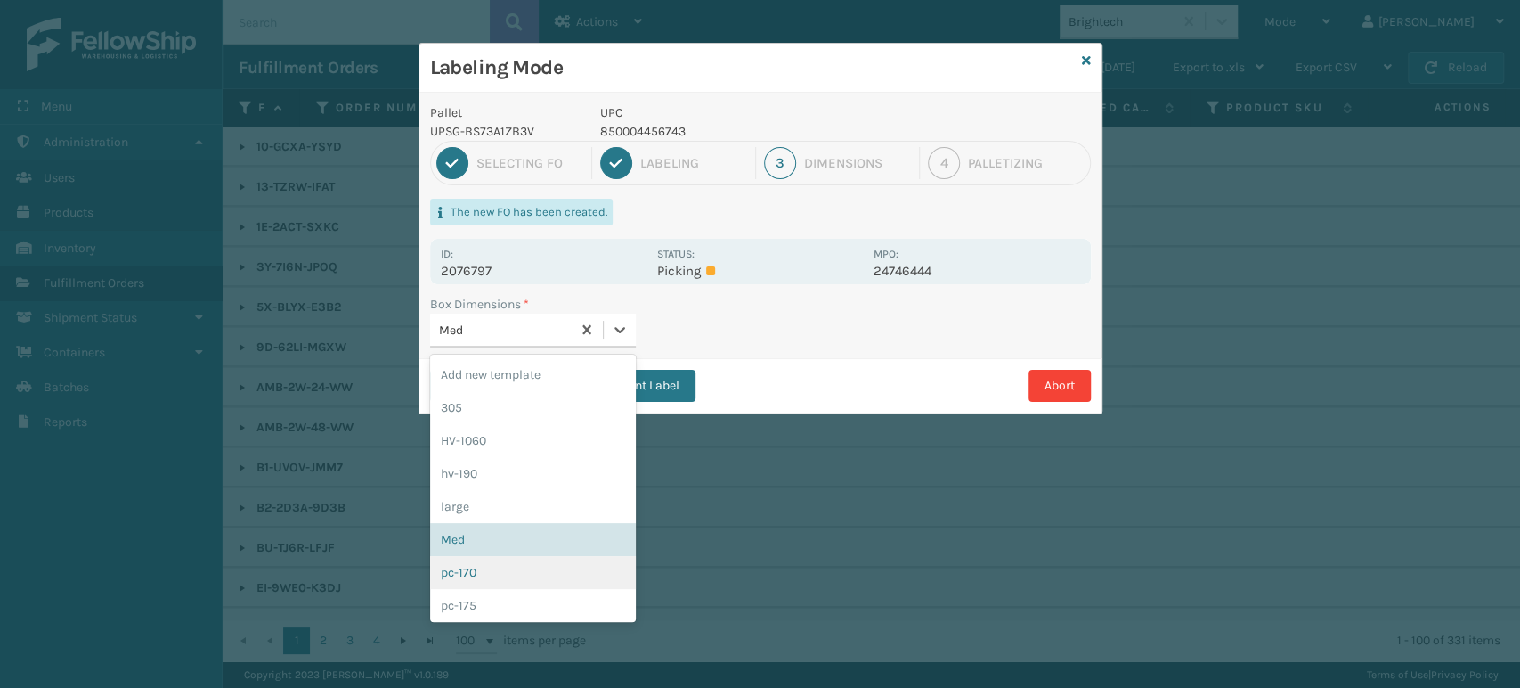
click at [564, 569] on div "pc-170" at bounding box center [533, 572] width 206 height 33
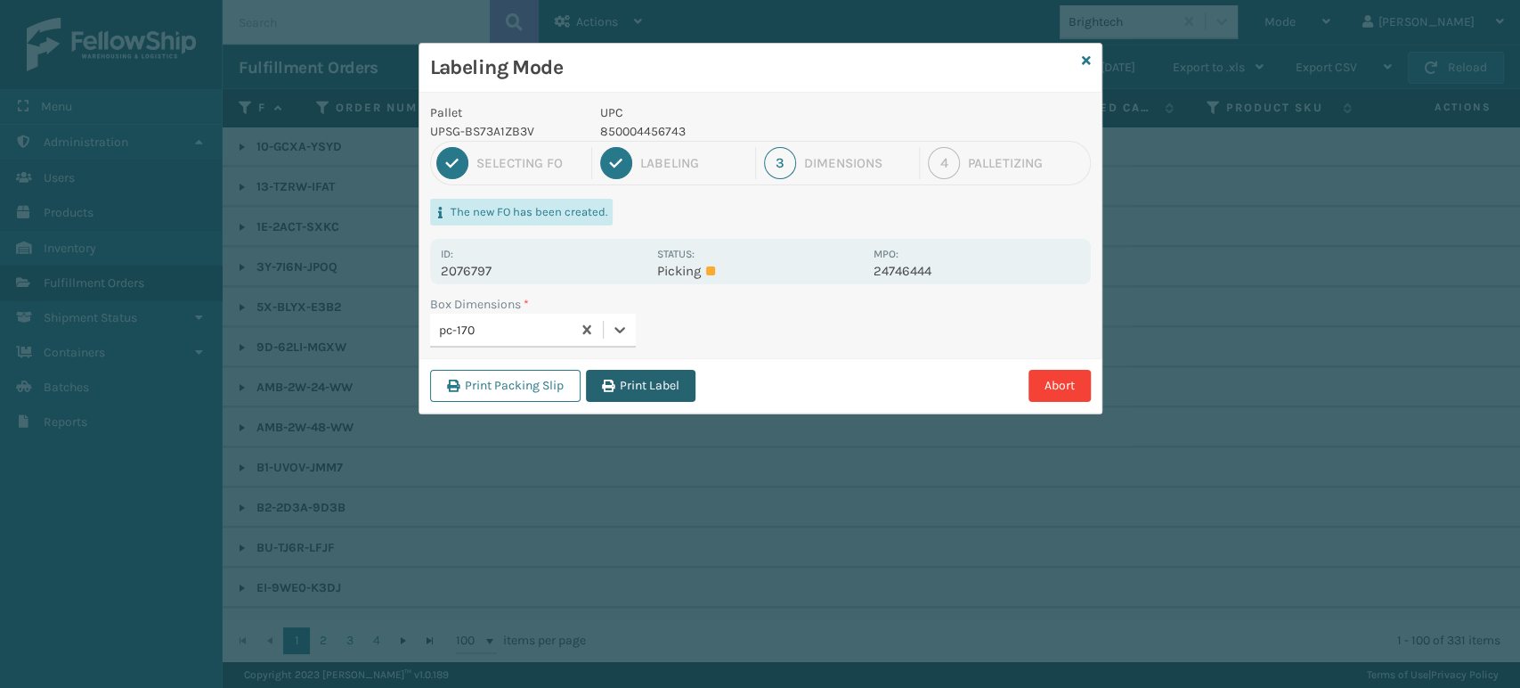
click at [651, 383] on button "Print Label" at bounding box center [641, 386] width 110 height 32
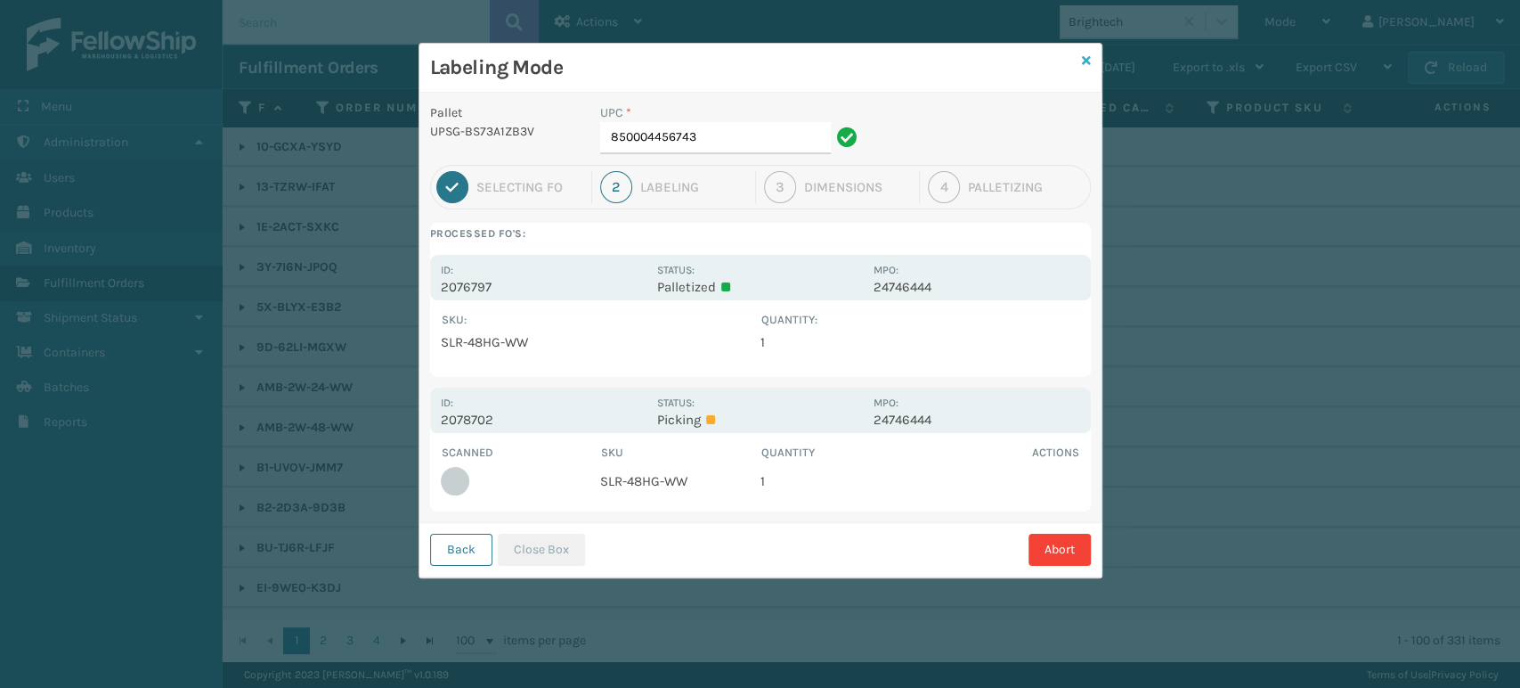
click at [1090, 63] on icon at bounding box center [1086, 60] width 9 height 12
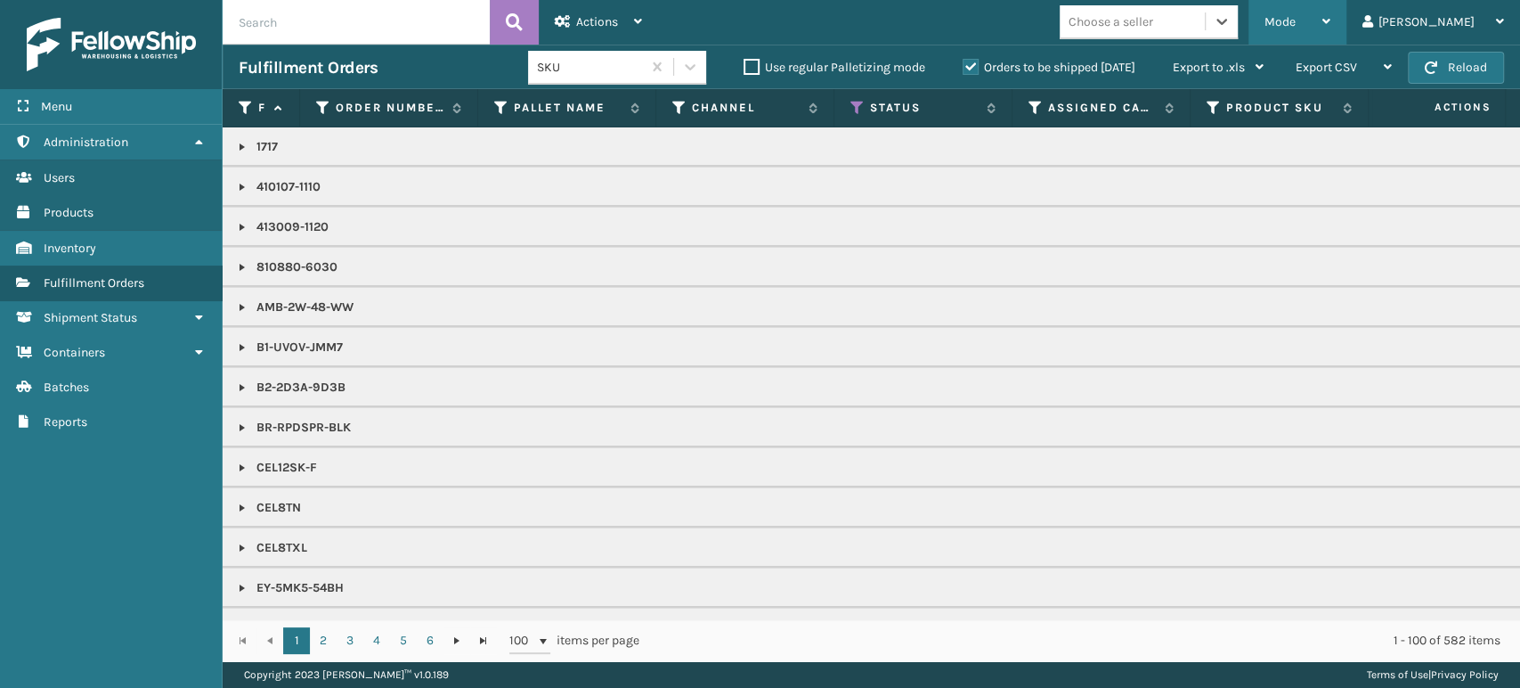
click at [1296, 27] on span "Mode" at bounding box center [1280, 21] width 31 height 15
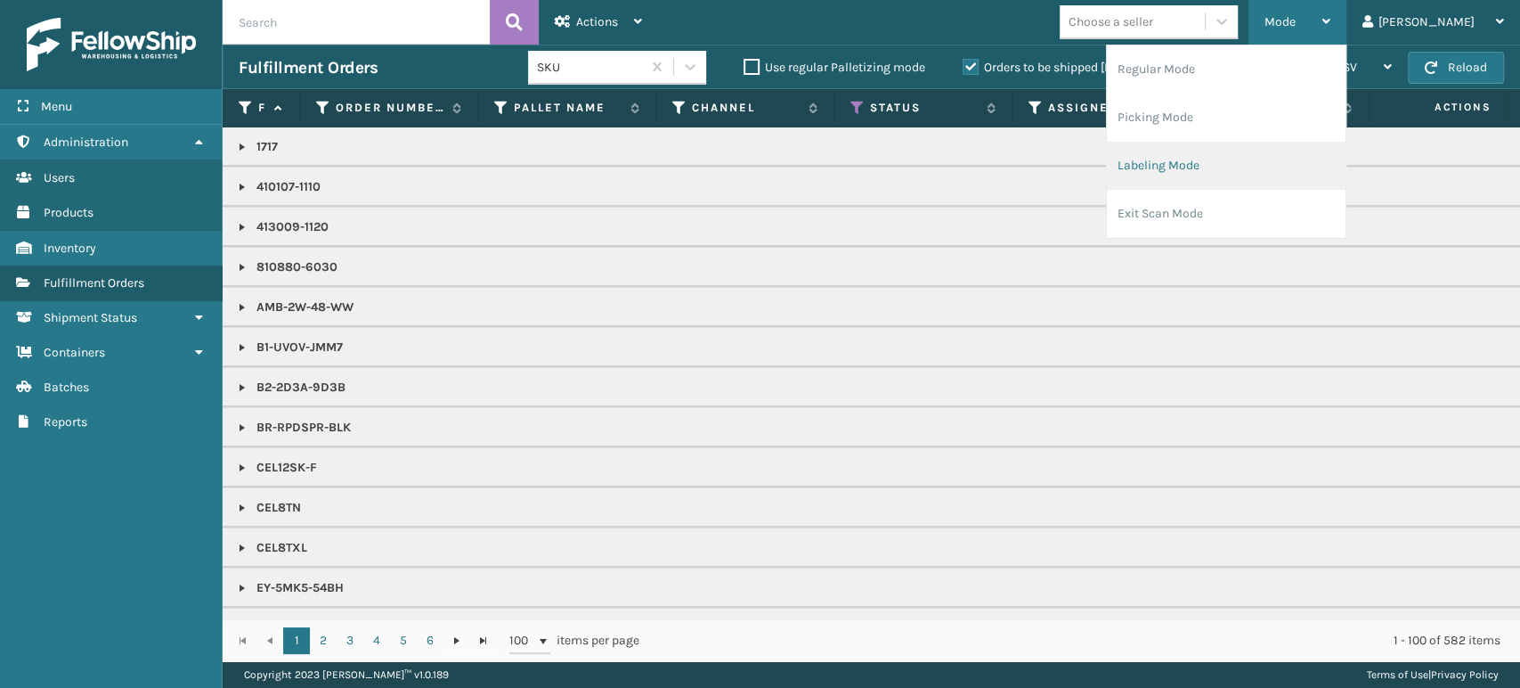
click at [1323, 161] on li "Labeling Mode" at bounding box center [1226, 166] width 239 height 48
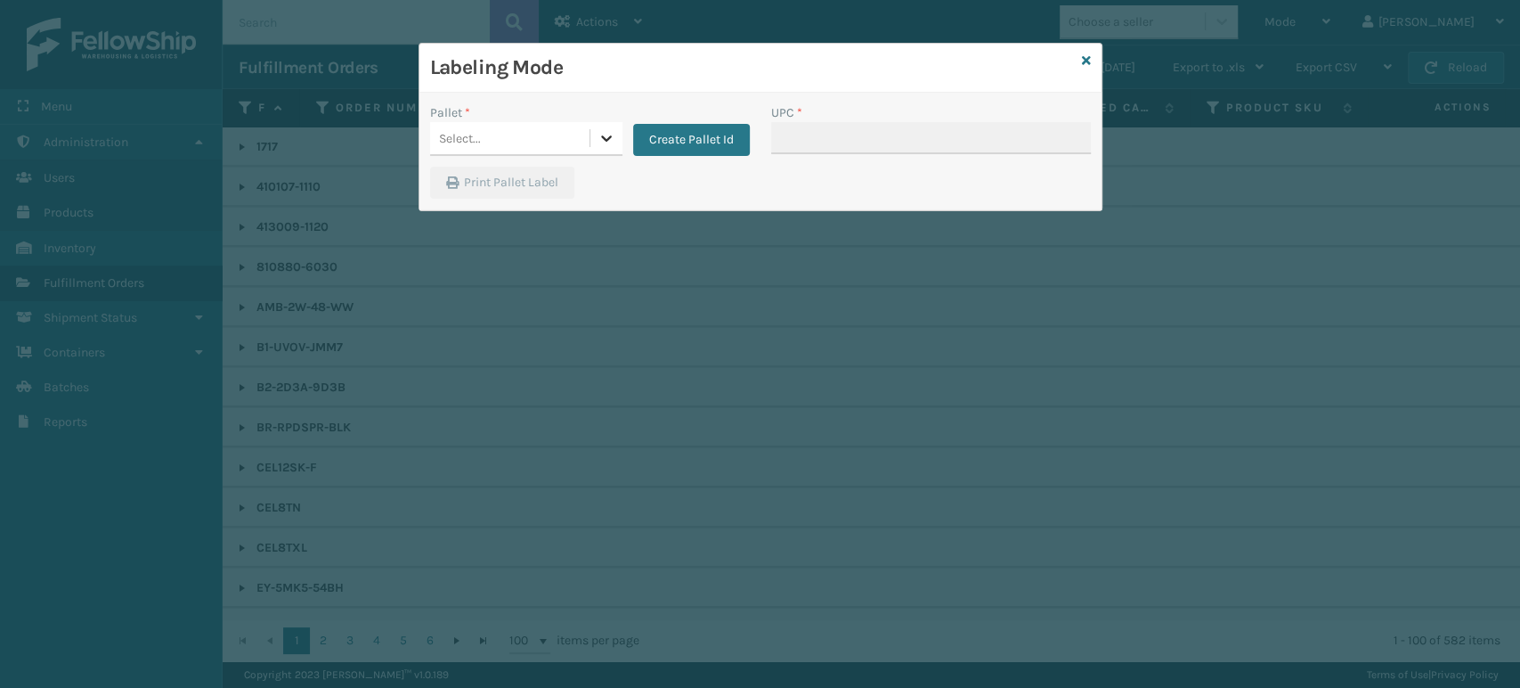
click at [604, 141] on icon at bounding box center [607, 138] width 18 height 18
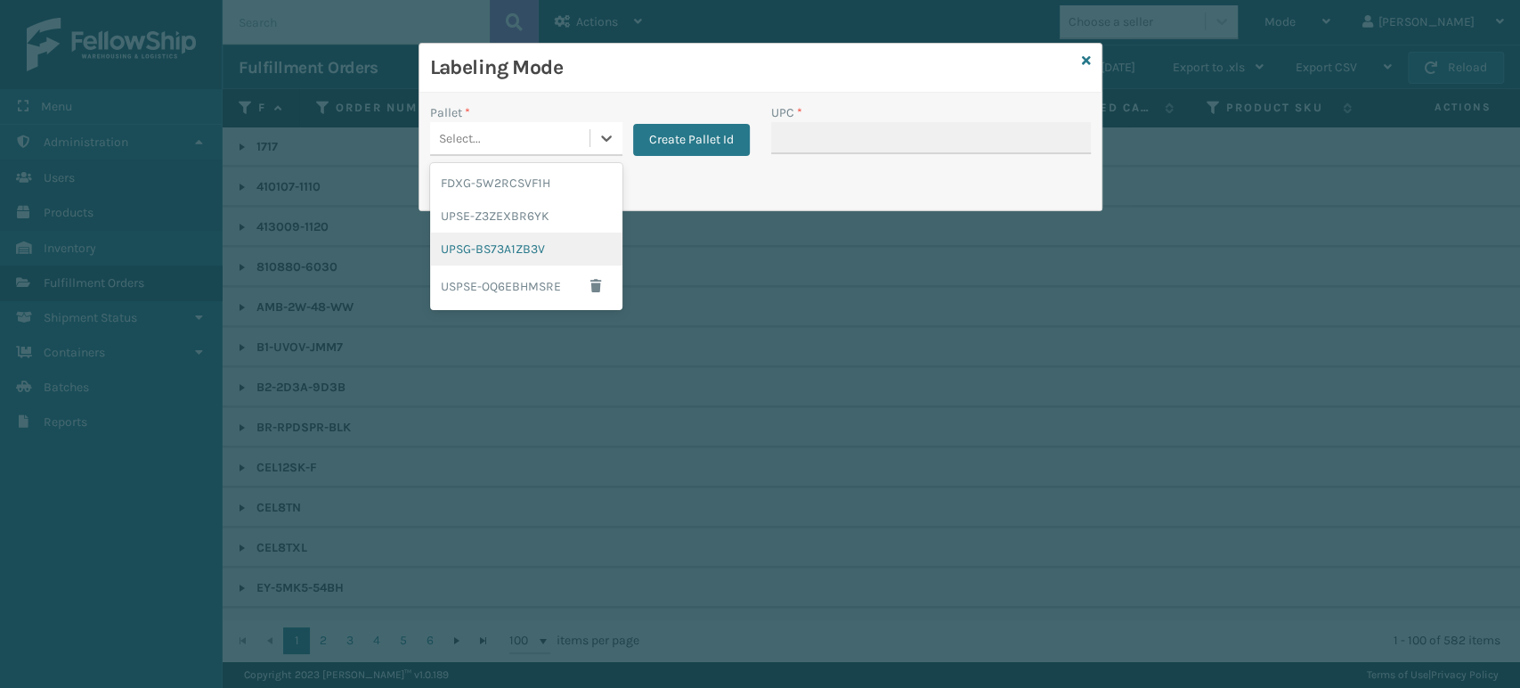
click at [566, 248] on div "UPSG-BS73A1ZB3V" at bounding box center [526, 248] width 192 height 33
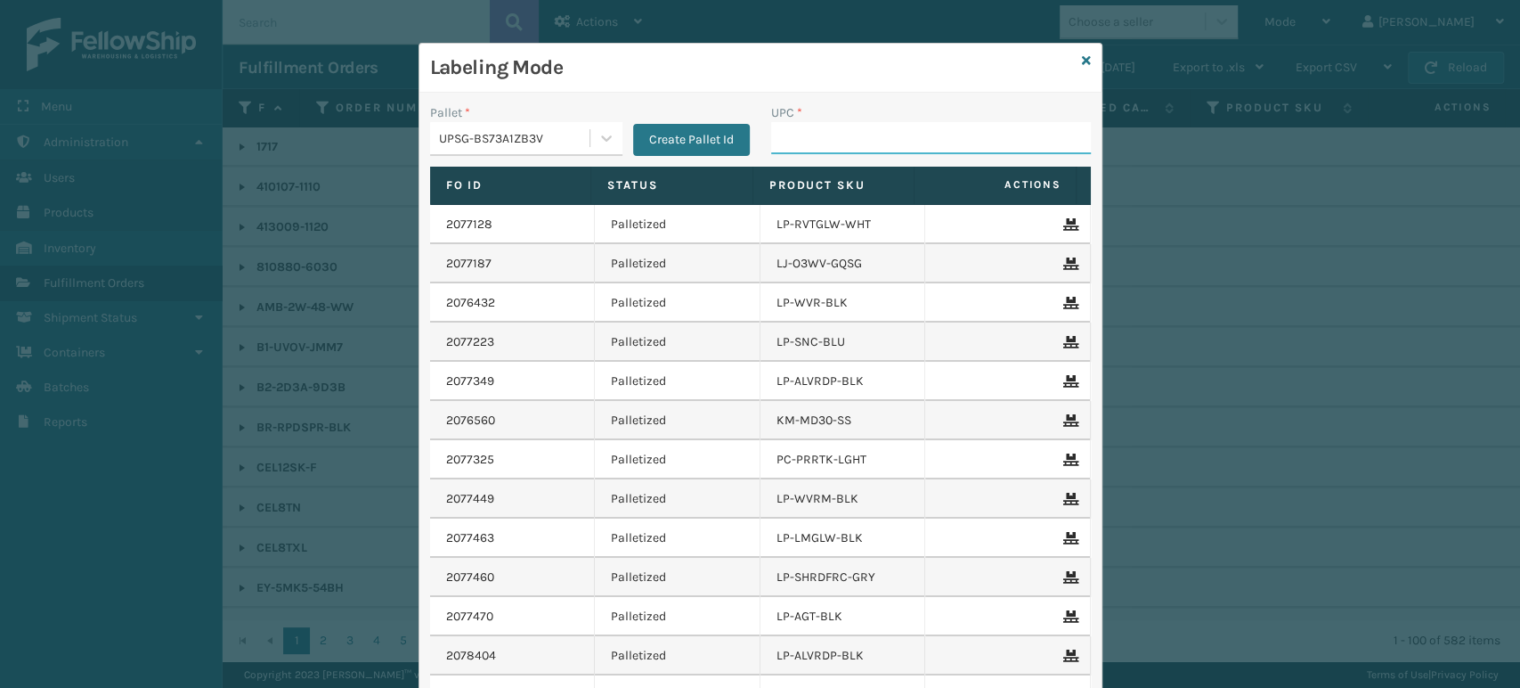
click at [800, 143] on input "UPC *" at bounding box center [931, 138] width 320 height 32
type input "8578990"
type input "8500124"
type input "8500044"
type input "8500406"
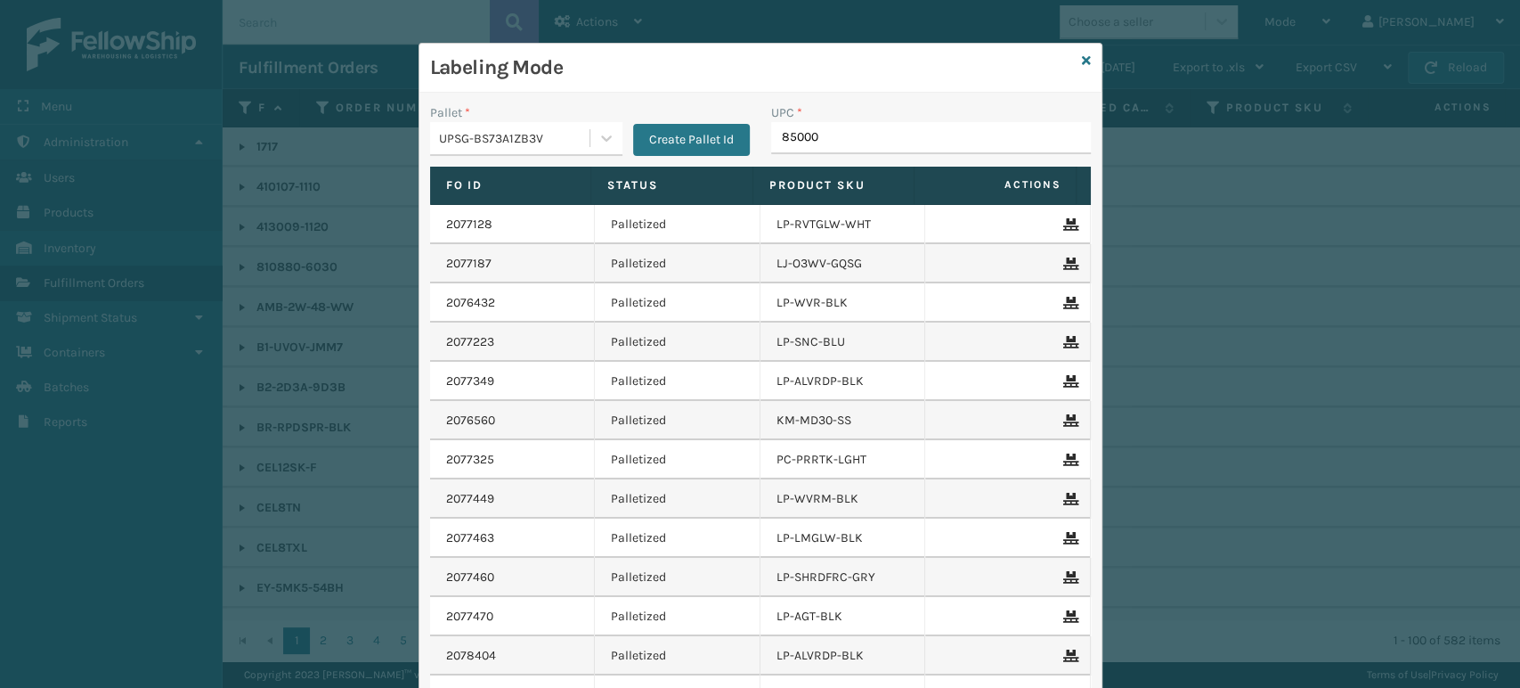
type input "850004"
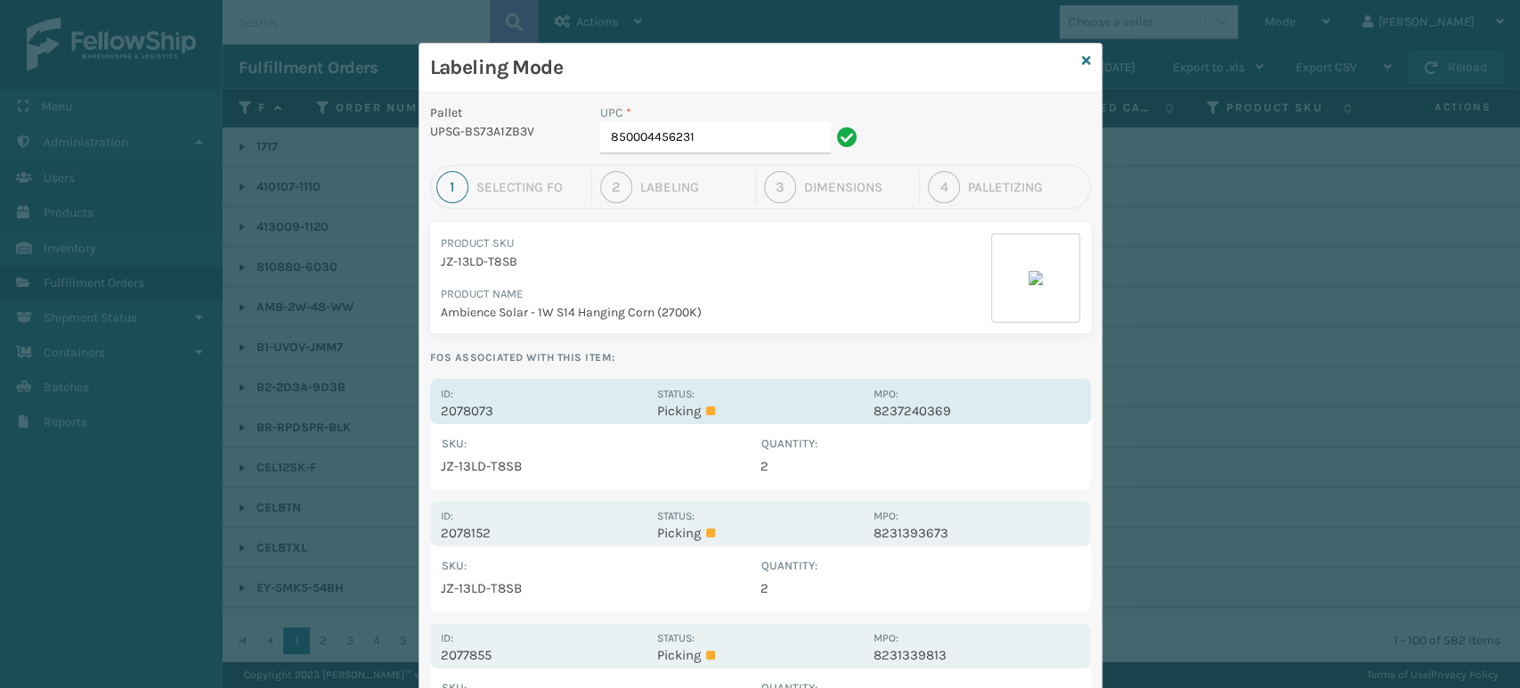
click at [774, 404] on p "Picking" at bounding box center [760, 411] width 206 height 16
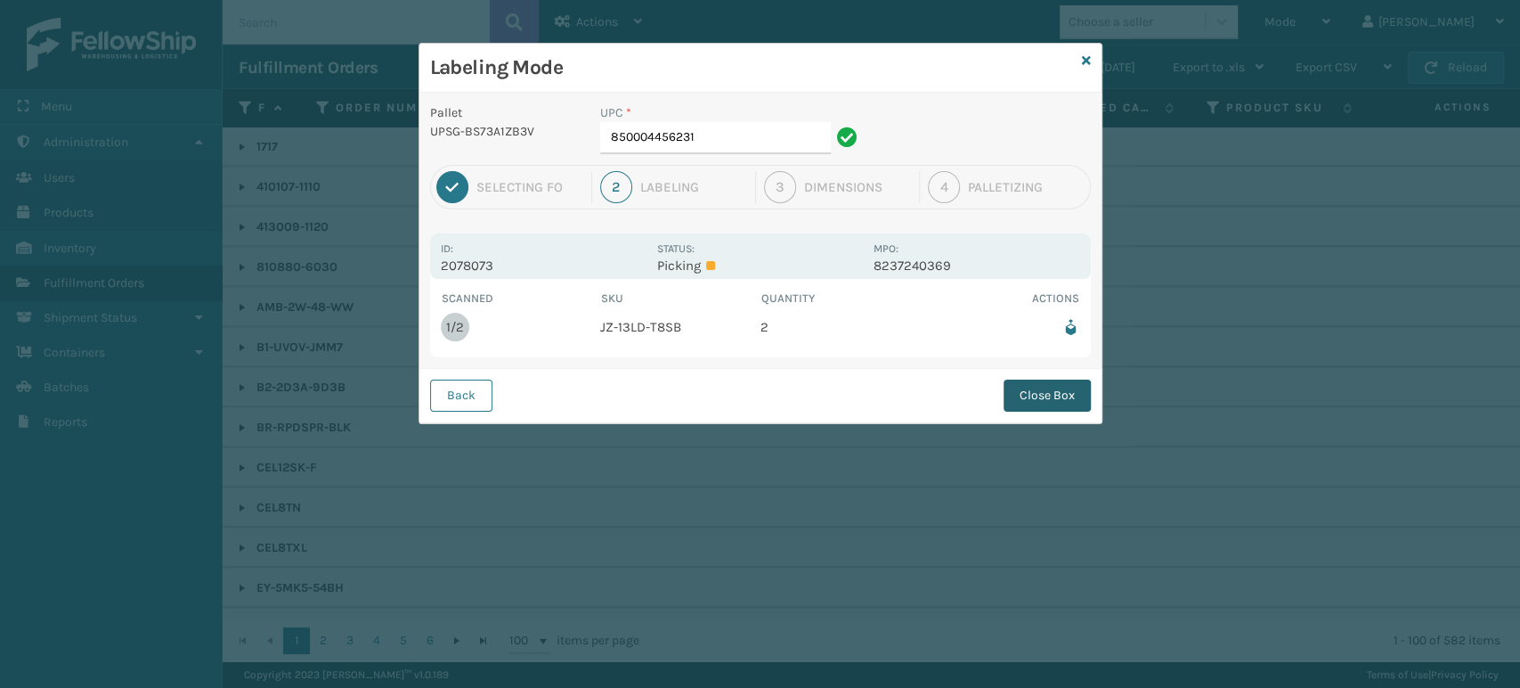
click at [1021, 387] on button "Close Box" at bounding box center [1047, 395] width 87 height 32
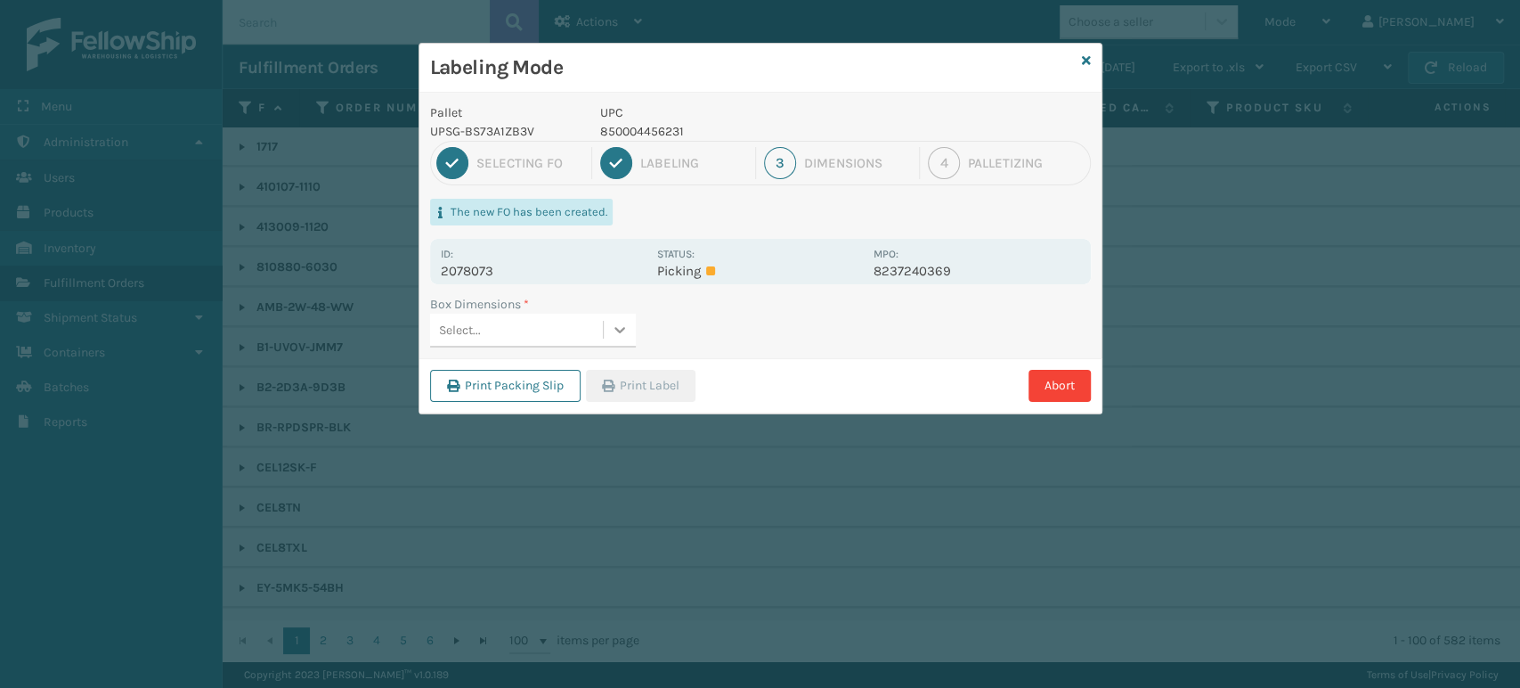
click at [622, 323] on icon at bounding box center [620, 330] width 18 height 18
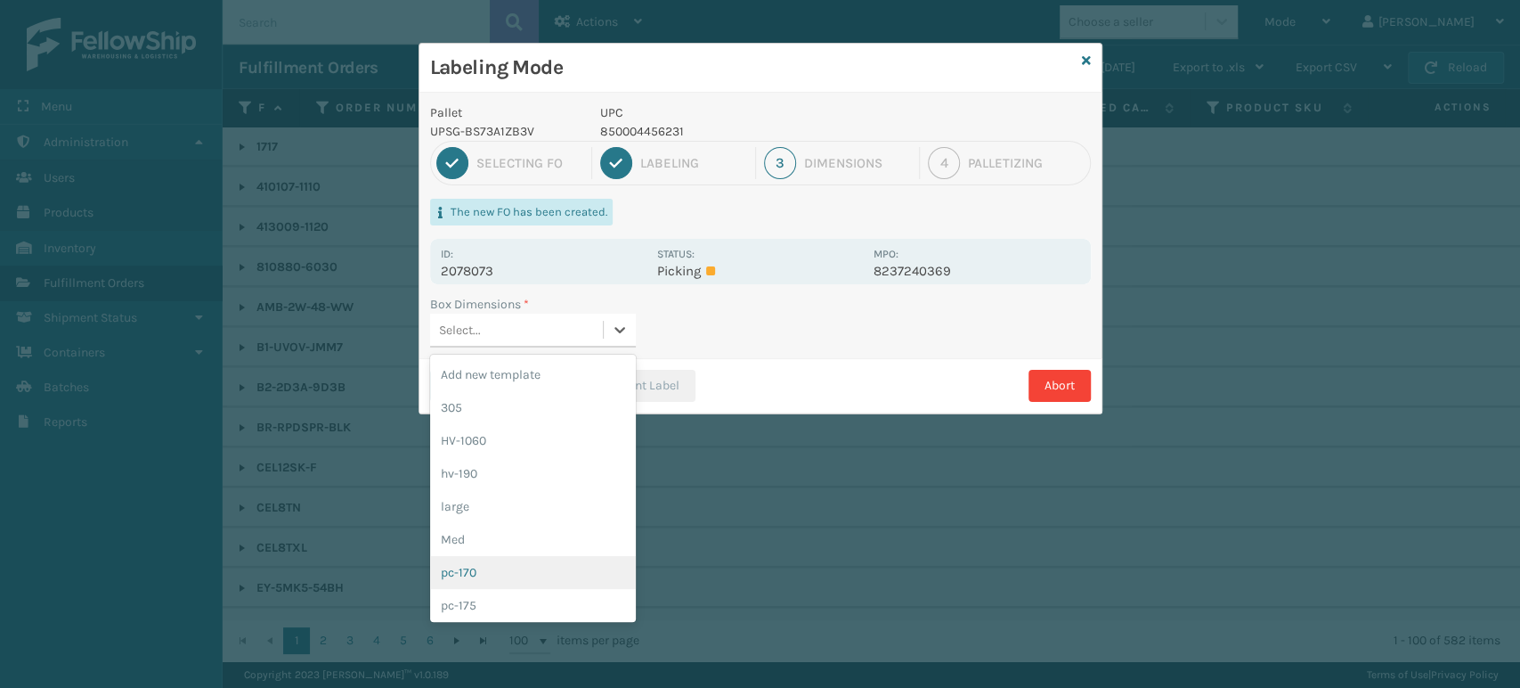
click at [573, 567] on div "pc-170" at bounding box center [533, 572] width 206 height 33
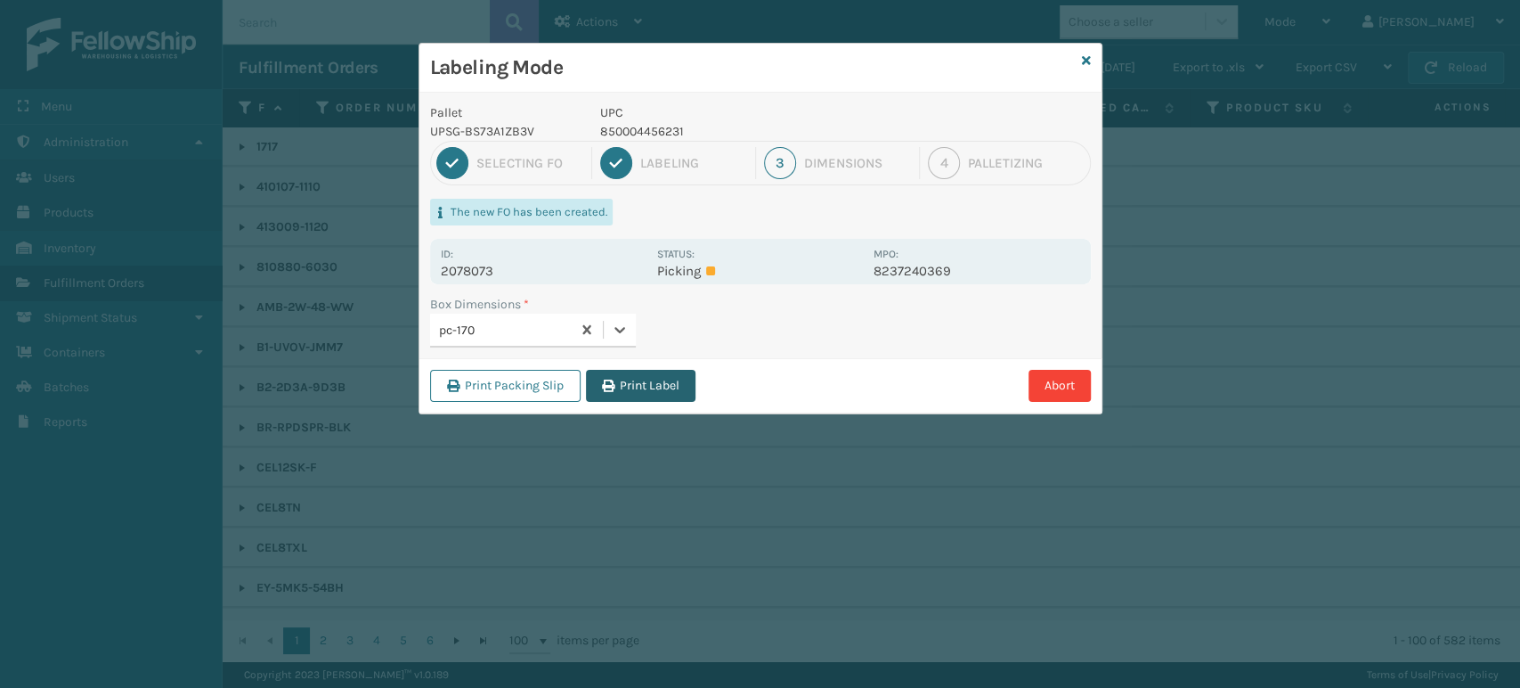
click at [637, 384] on button "Print Label" at bounding box center [641, 386] width 110 height 32
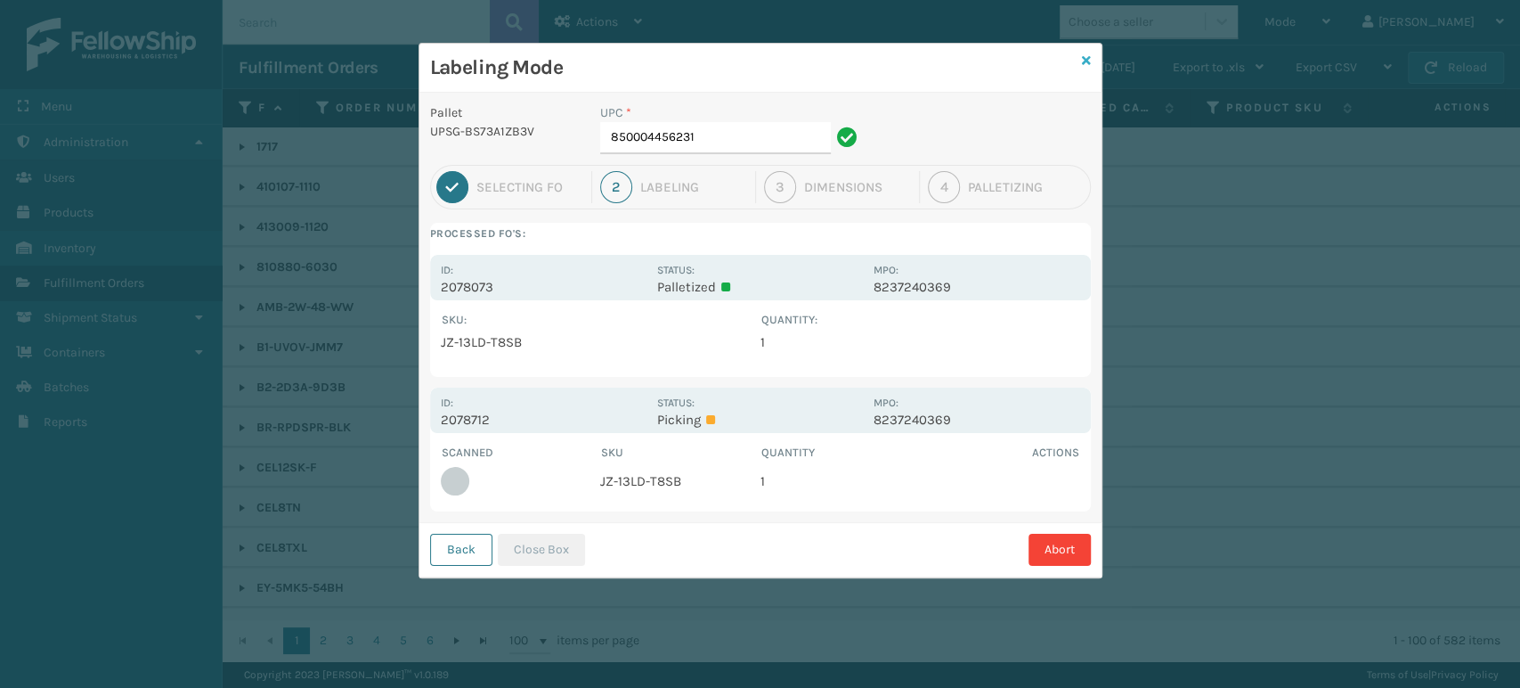
click at [1088, 62] on icon at bounding box center [1086, 60] width 9 height 12
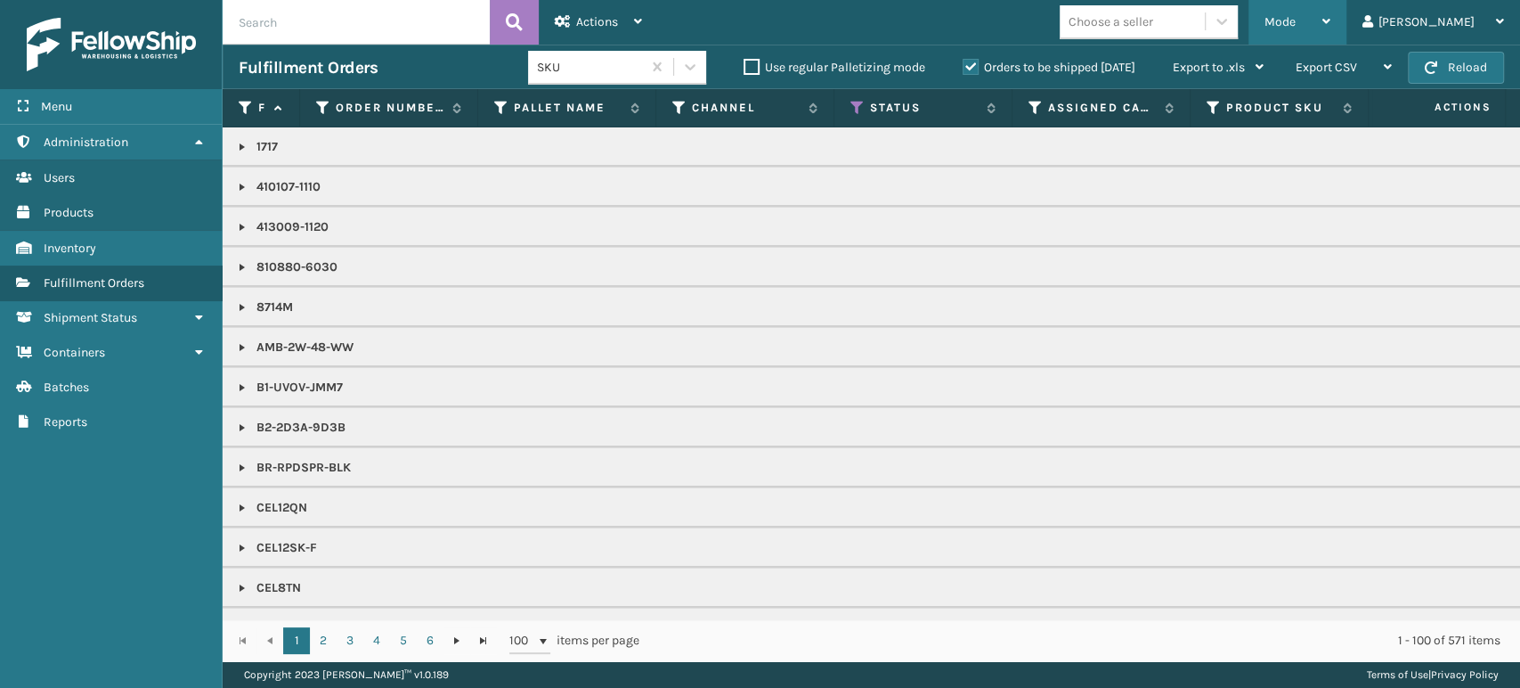
click at [1296, 14] on span "Mode" at bounding box center [1280, 21] width 31 height 15
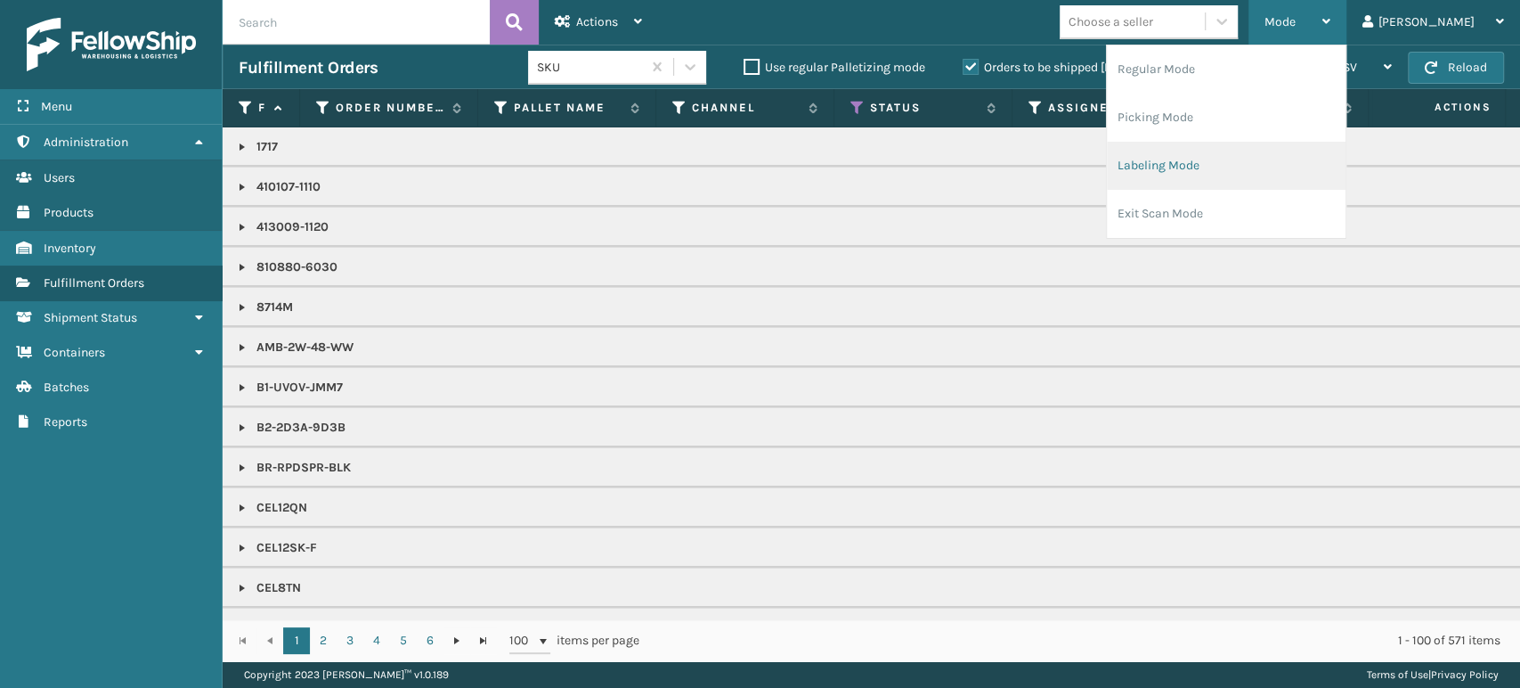
click at [1318, 155] on li "Labeling Mode" at bounding box center [1226, 166] width 239 height 48
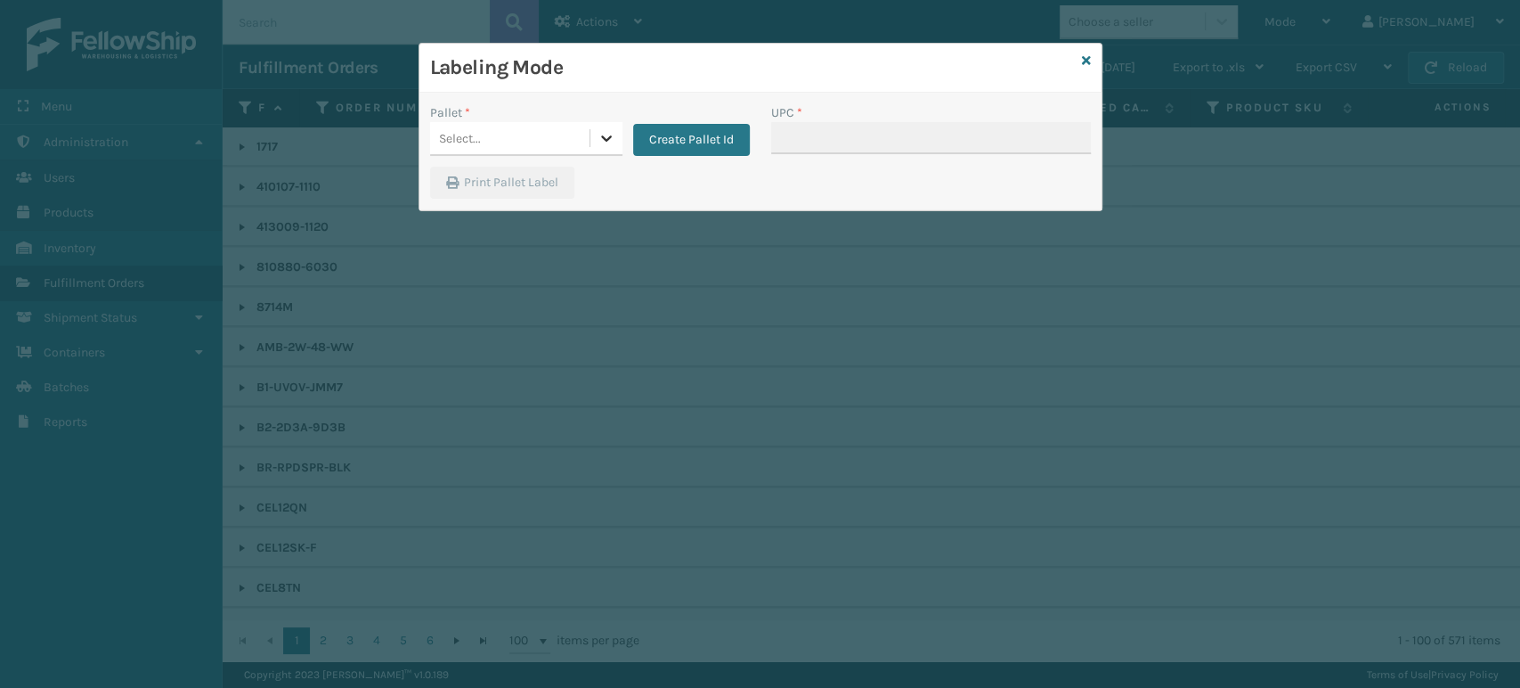
click at [612, 136] on icon at bounding box center [607, 138] width 18 height 18
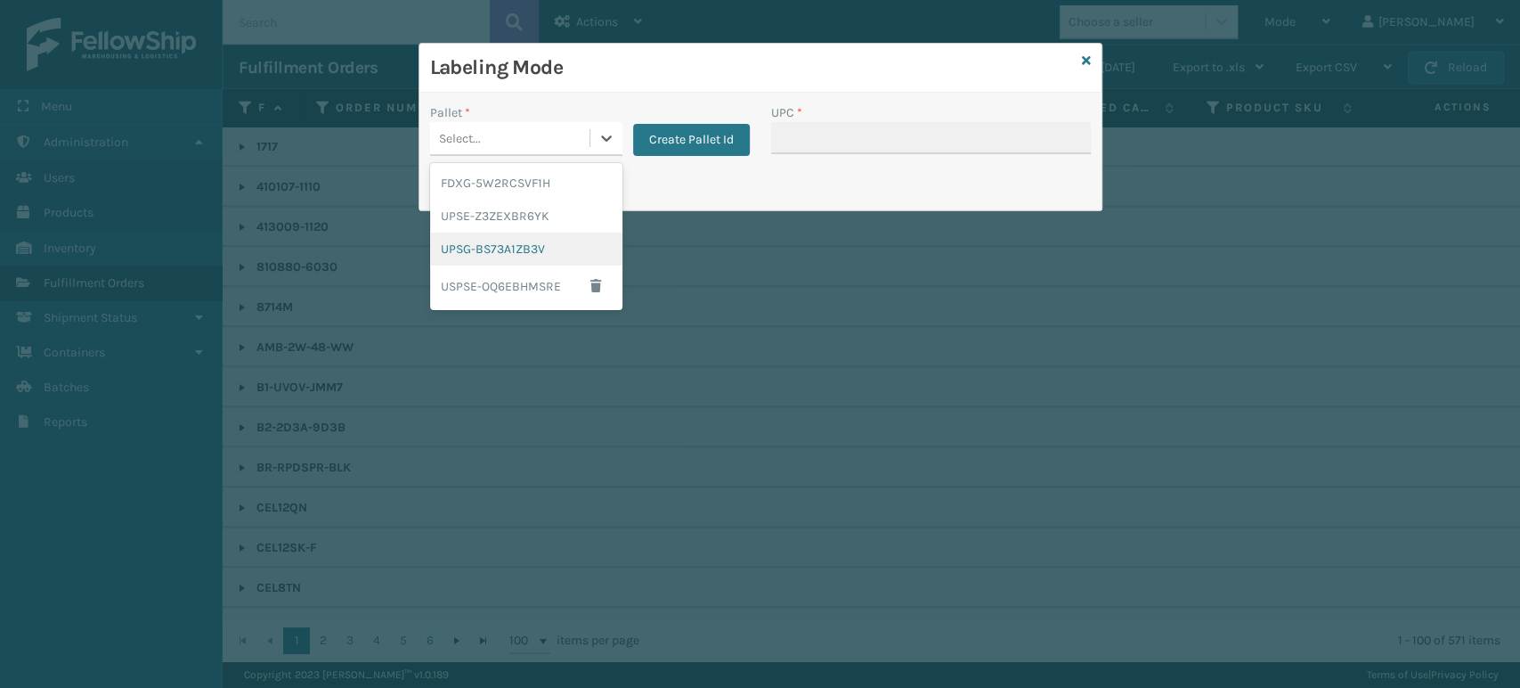
click at [556, 243] on div "UPSG-BS73A1ZB3V" at bounding box center [526, 248] width 192 height 33
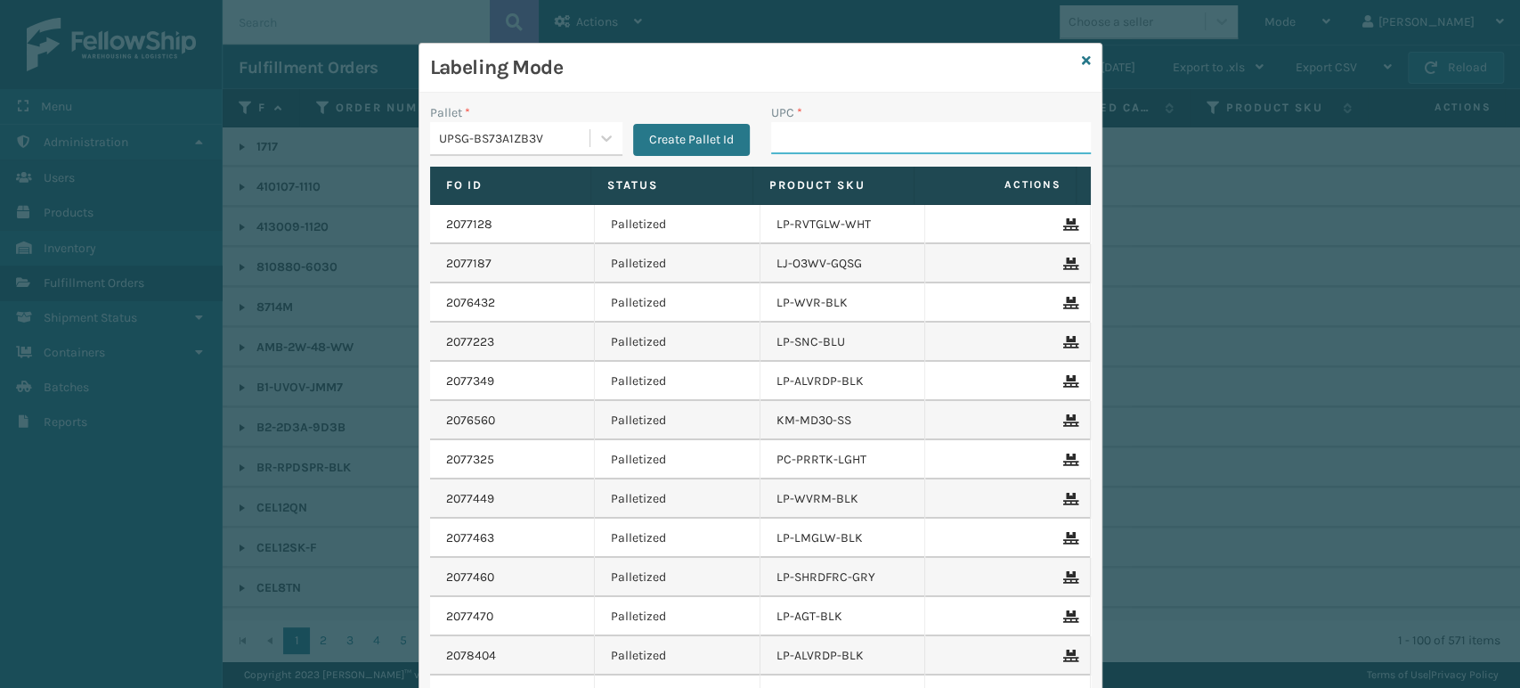
click at [838, 134] on input "UPC *" at bounding box center [931, 138] width 320 height 32
type input "850012486763"
type input "858100007531"
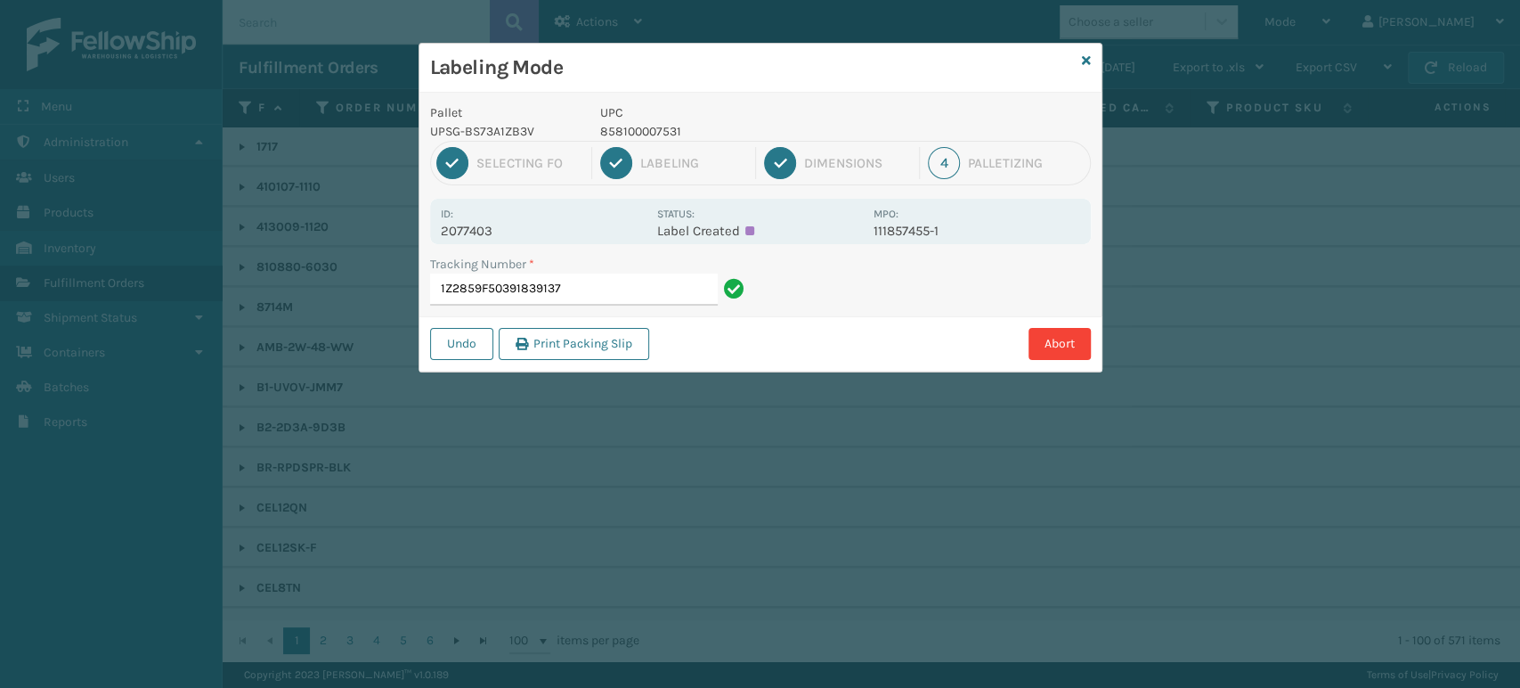
click at [662, 122] on p "858100007531" at bounding box center [731, 131] width 263 height 19
copy p "858100007531"
click at [615, 284] on input "1Z2859F50391839137" at bounding box center [574, 289] width 288 height 32
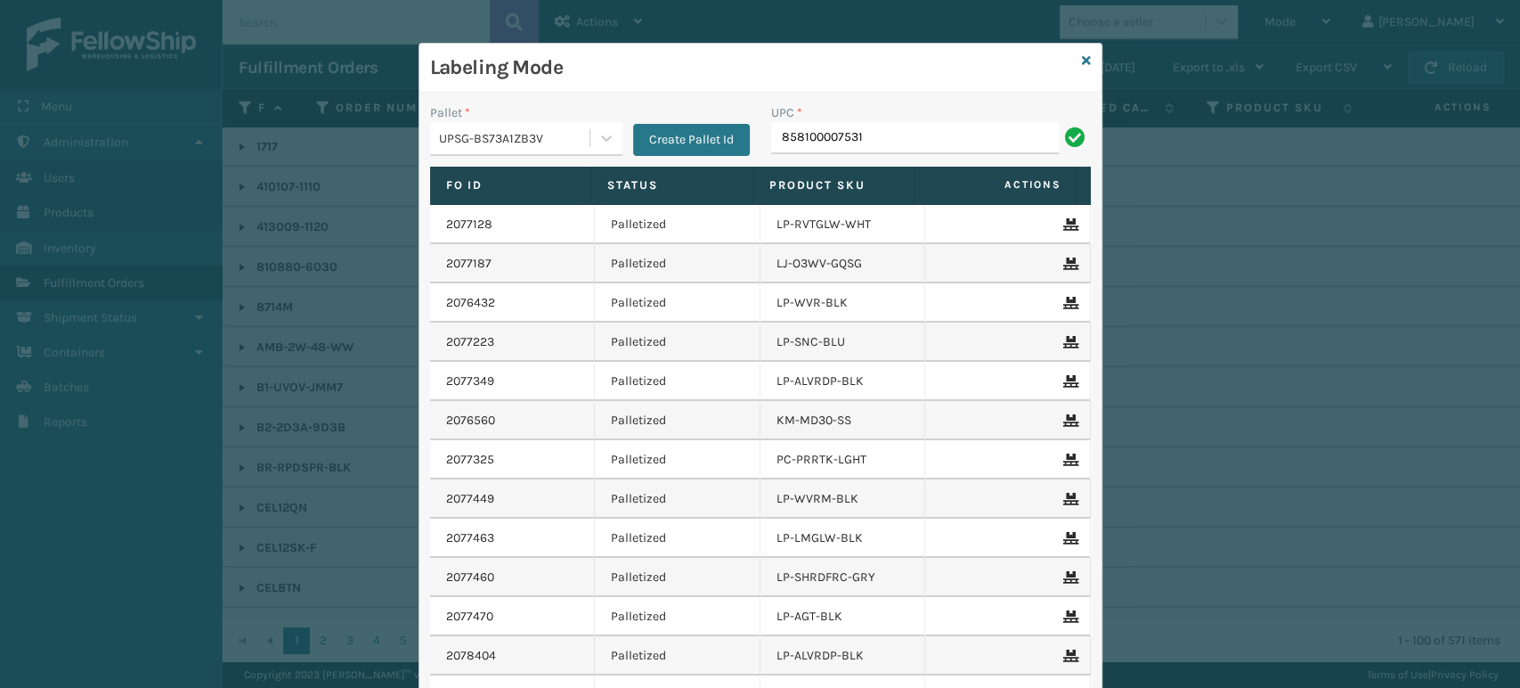
type input "858100007531"
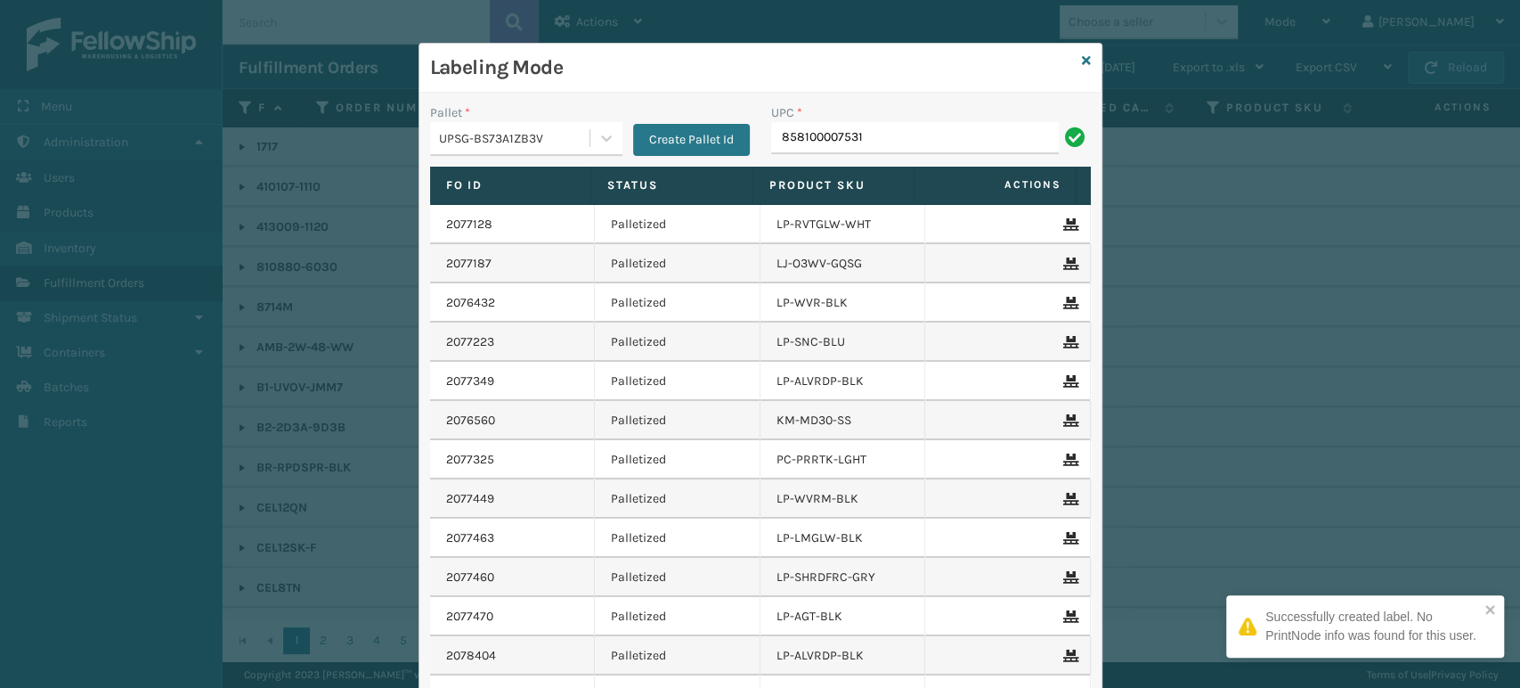
type input "858100007531"
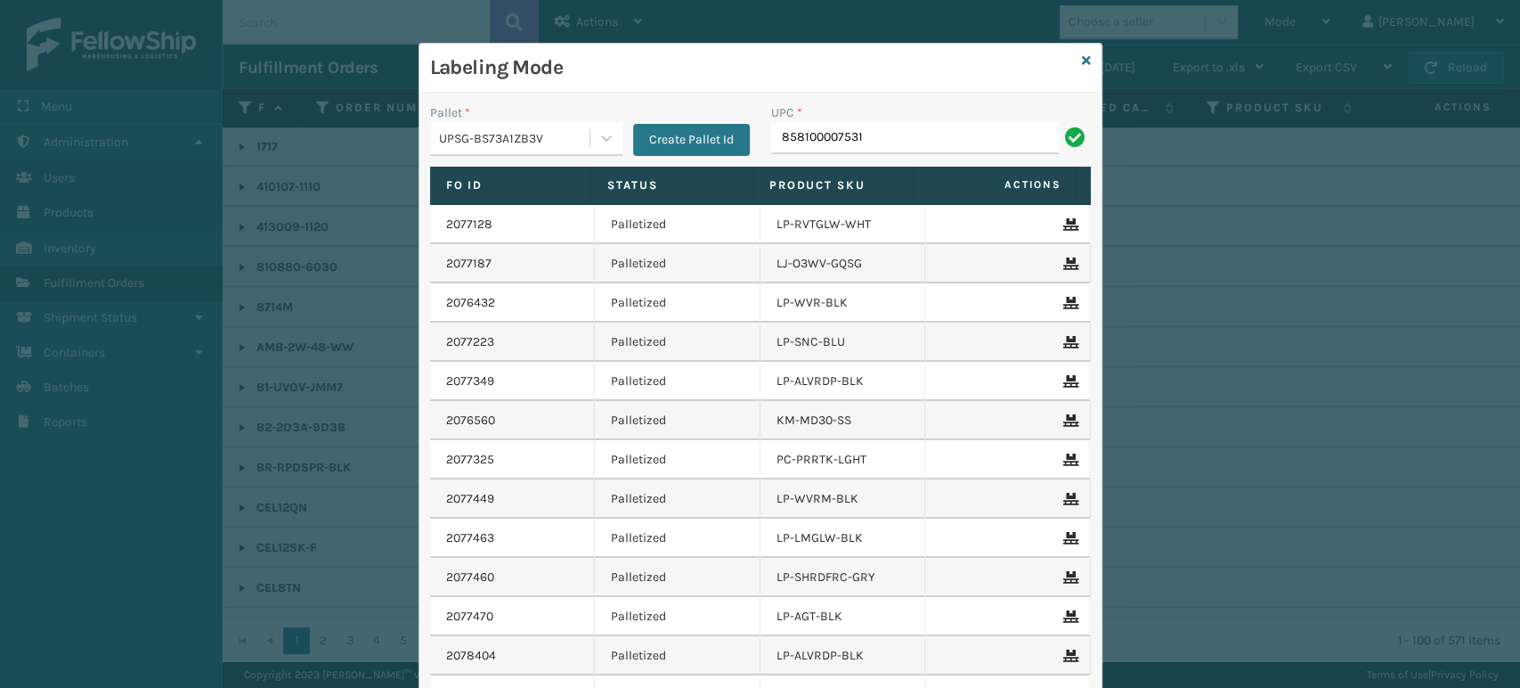
type input "858100007531"
type input "8500124"
type input "850012"
type input "8578990"
type input "850040667653"
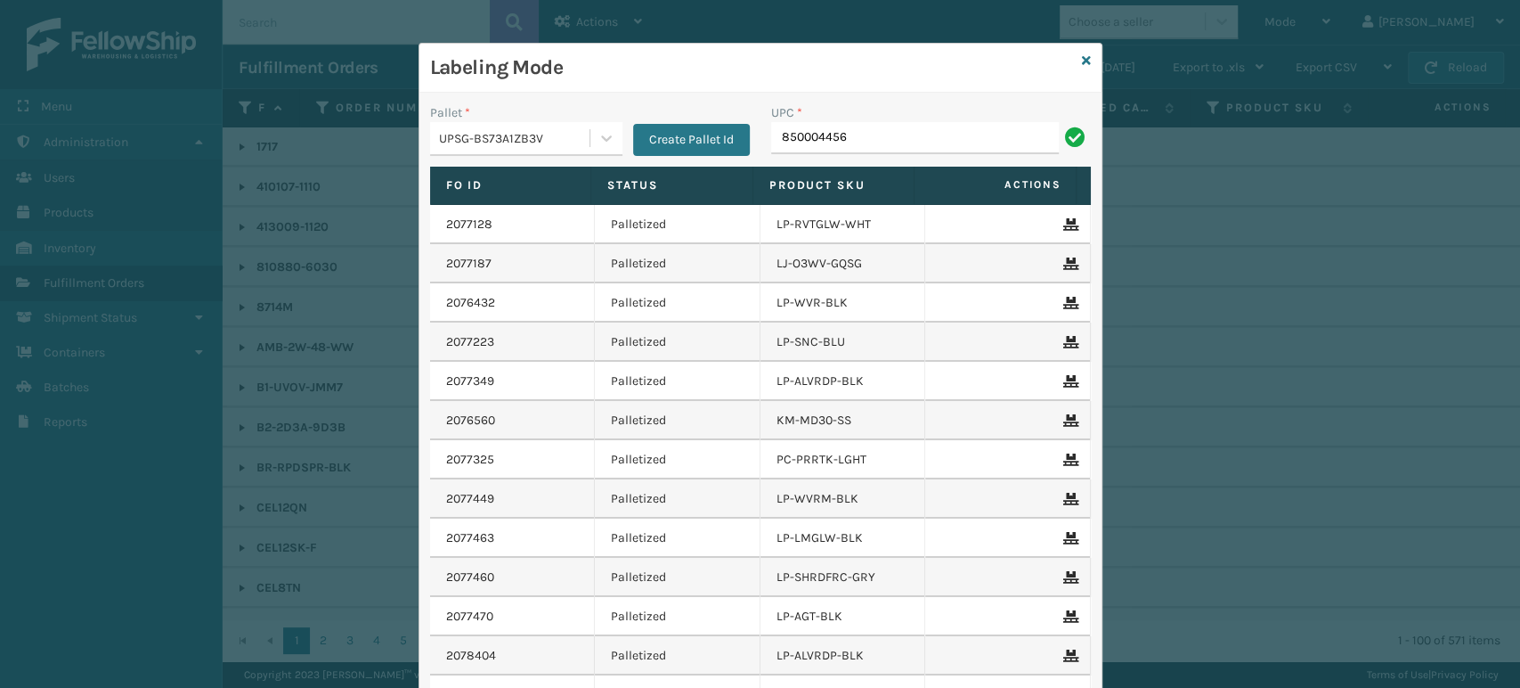
type input "8500044562"
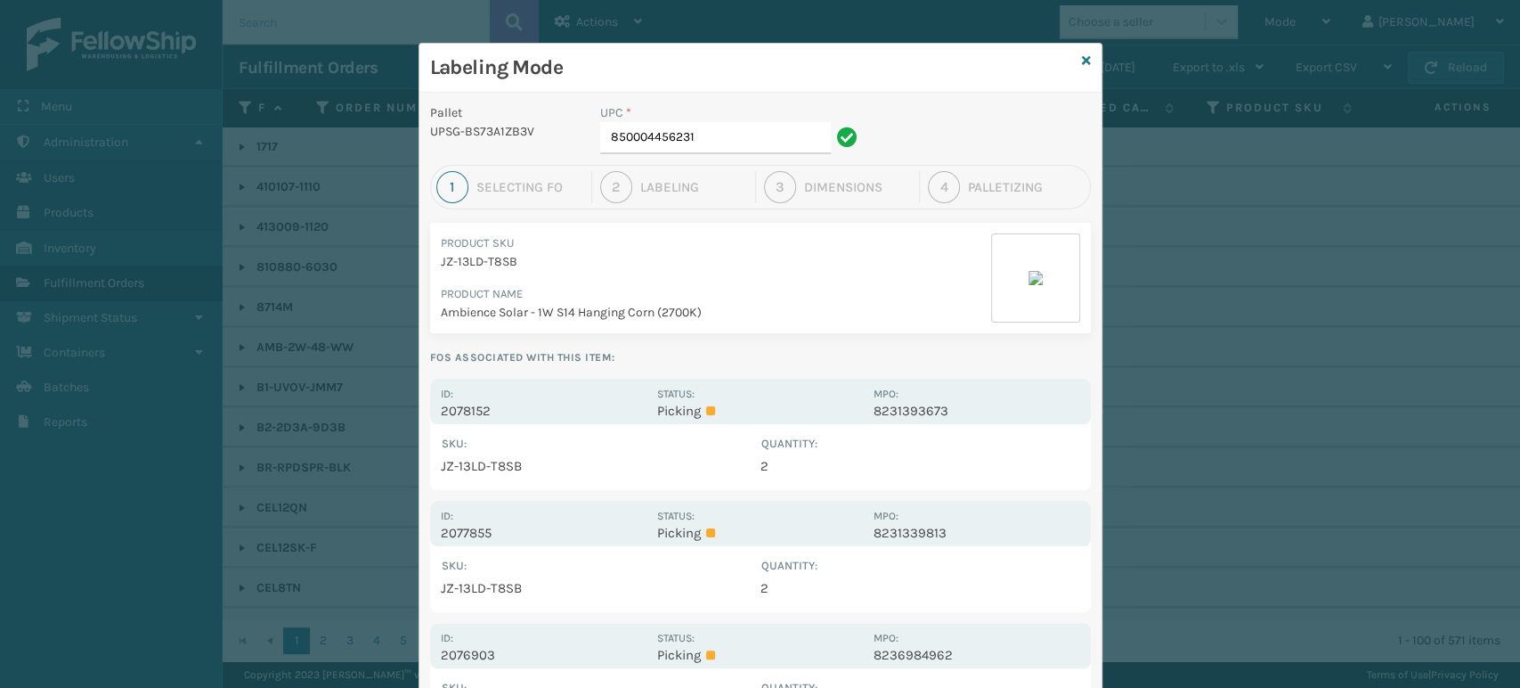
click at [804, 391] on div "Status: Picking" at bounding box center [760, 401] width 206 height 35
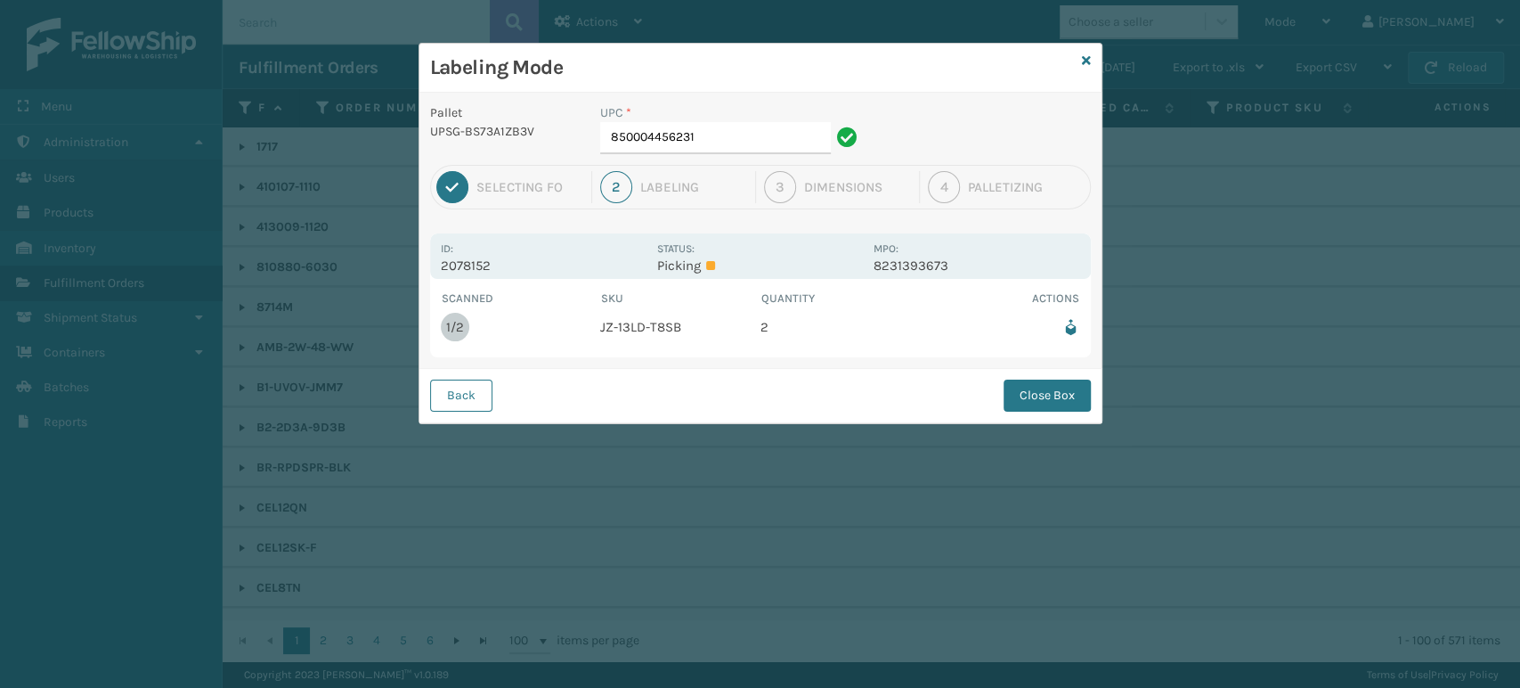
click at [1022, 395] on button "Close Box" at bounding box center [1047, 395] width 87 height 32
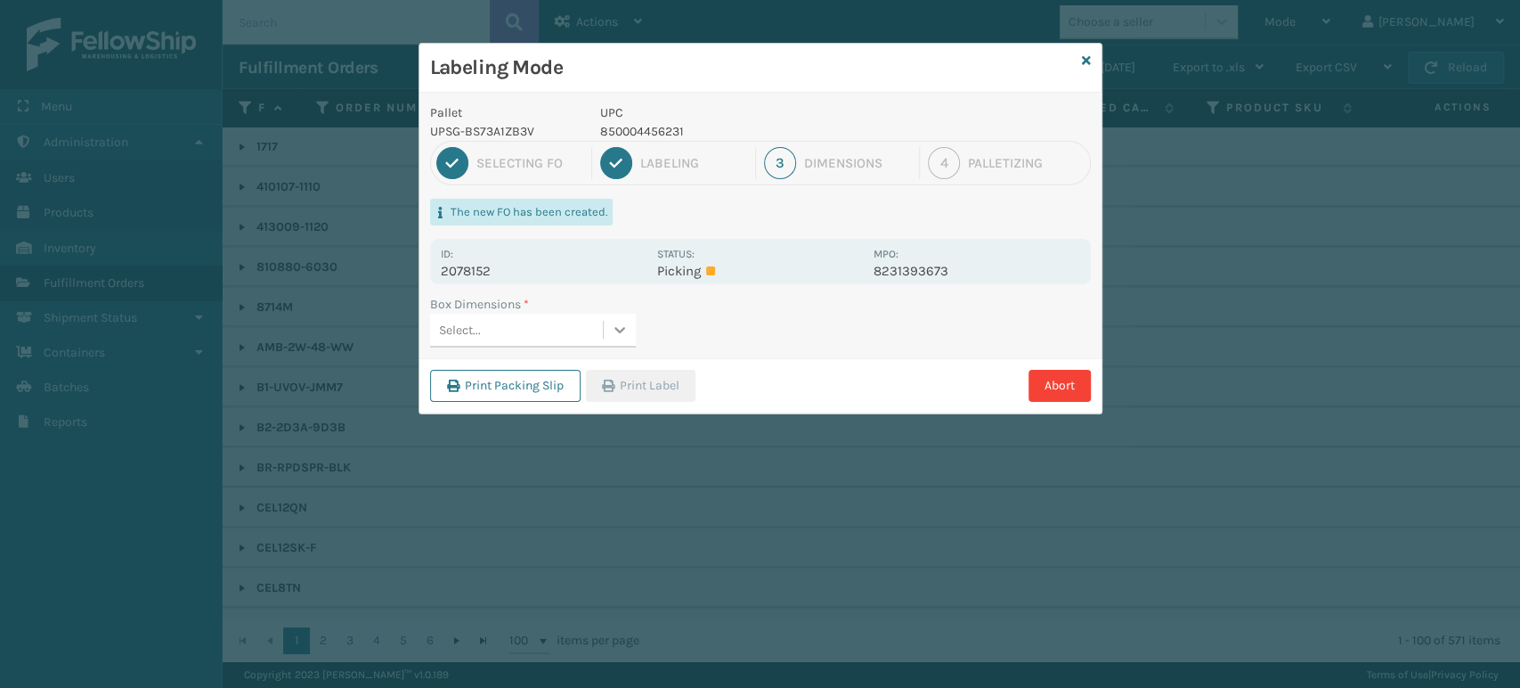
click at [611, 324] on icon at bounding box center [620, 330] width 18 height 18
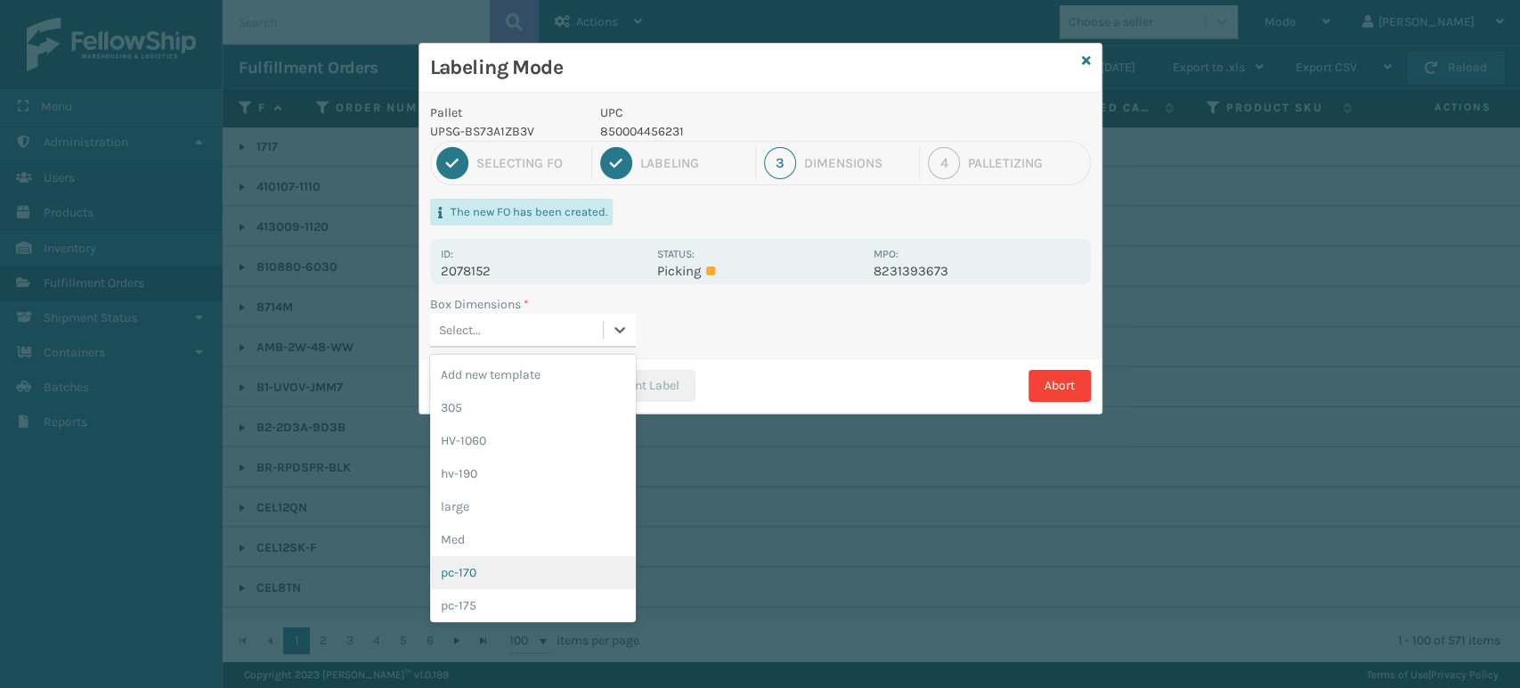
click at [559, 568] on div "pc-170" at bounding box center [533, 572] width 206 height 33
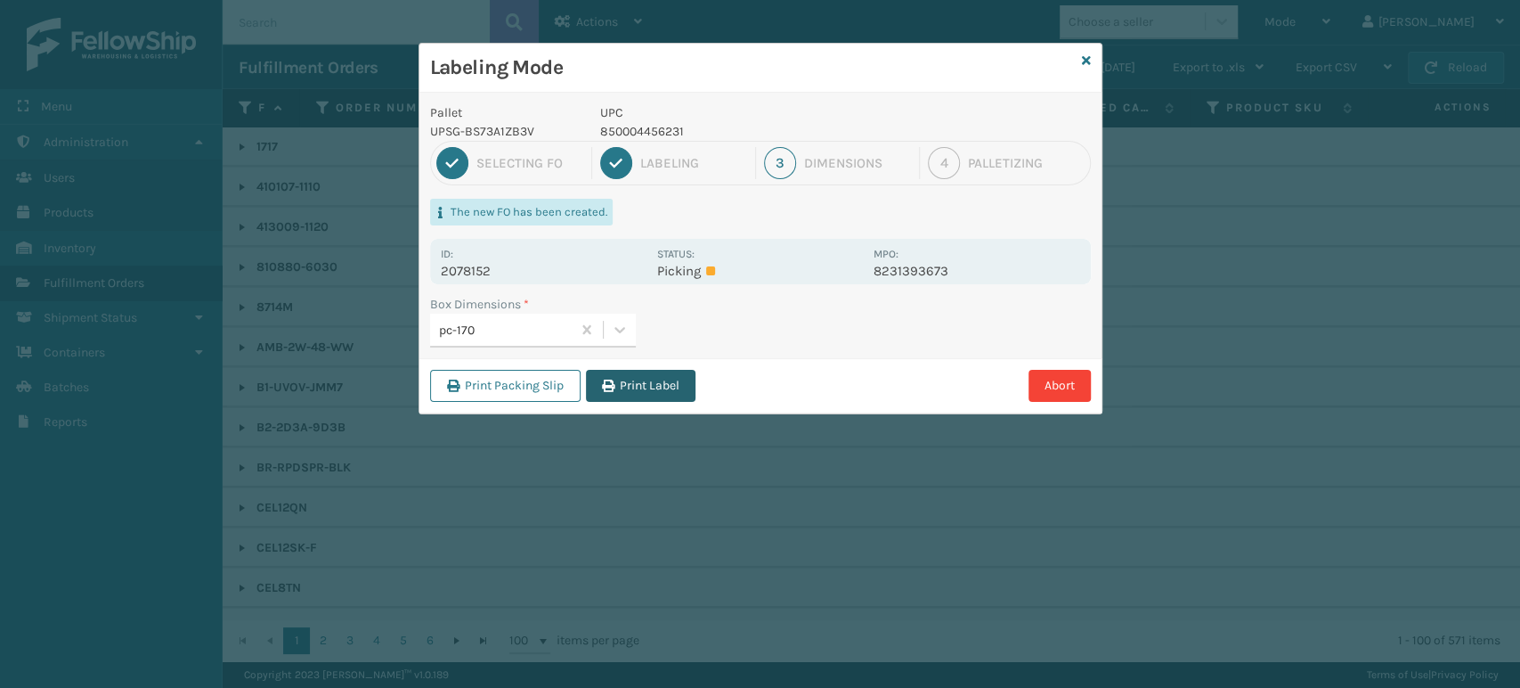
click at [681, 383] on button "Print Label" at bounding box center [641, 386] width 110 height 32
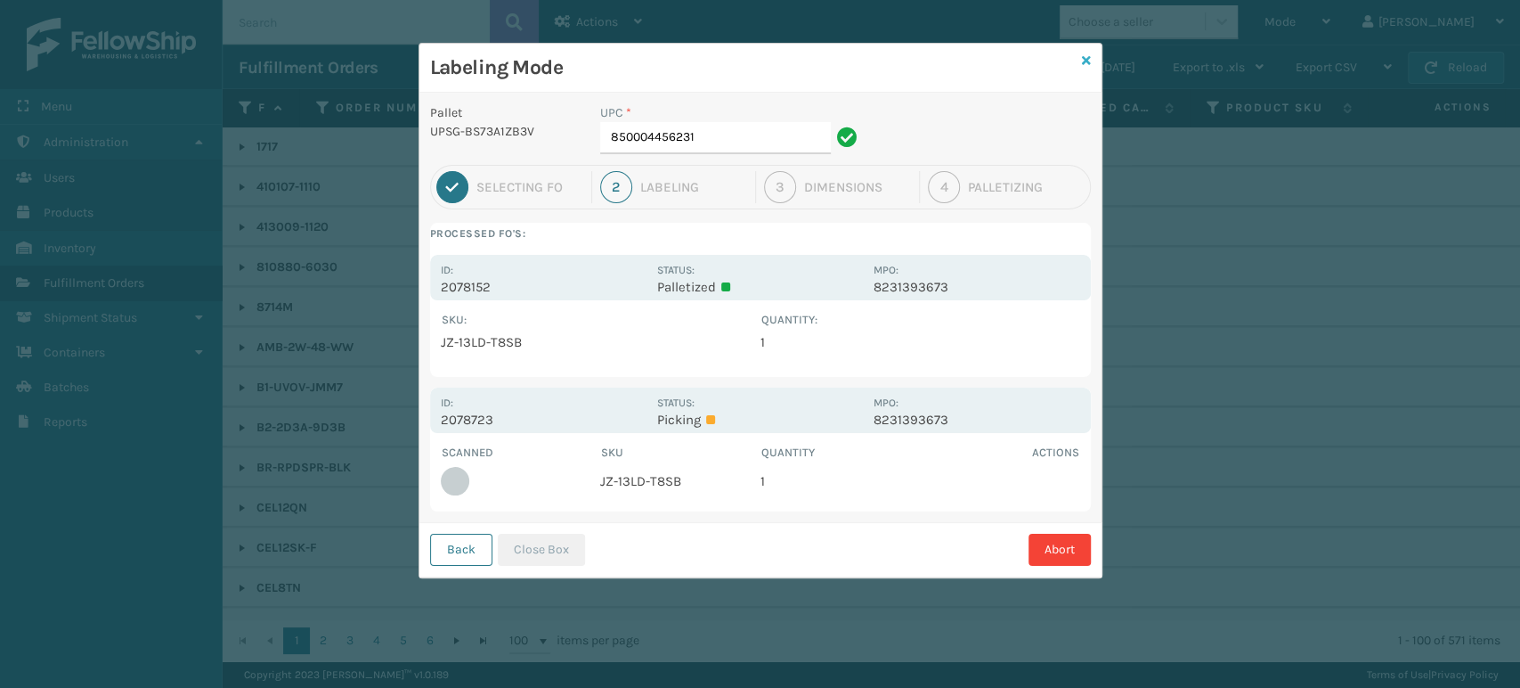
click at [1087, 63] on icon at bounding box center [1086, 60] width 9 height 12
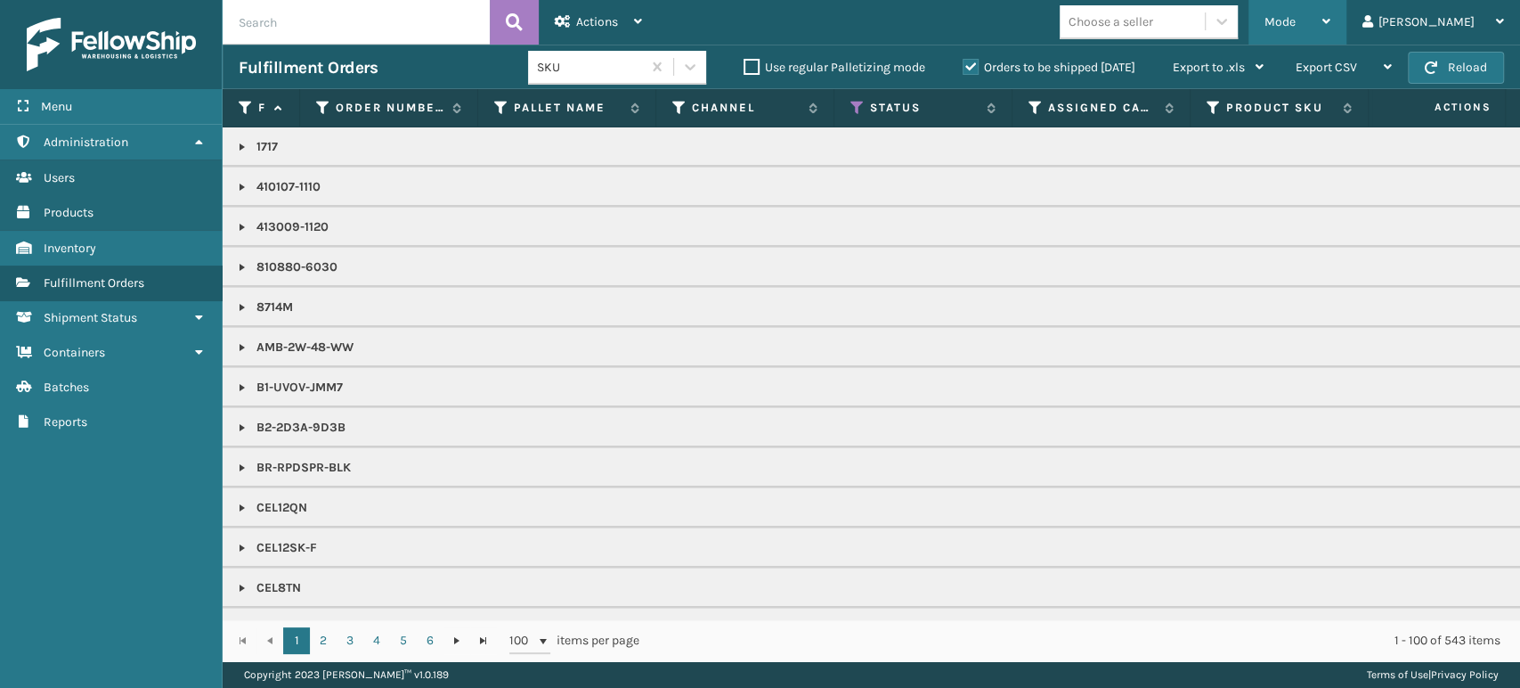
click at [1327, 20] on div "Mode Regular Mode Picking Mode Labeling Mode Exit Scan Mode" at bounding box center [1298, 22] width 98 height 45
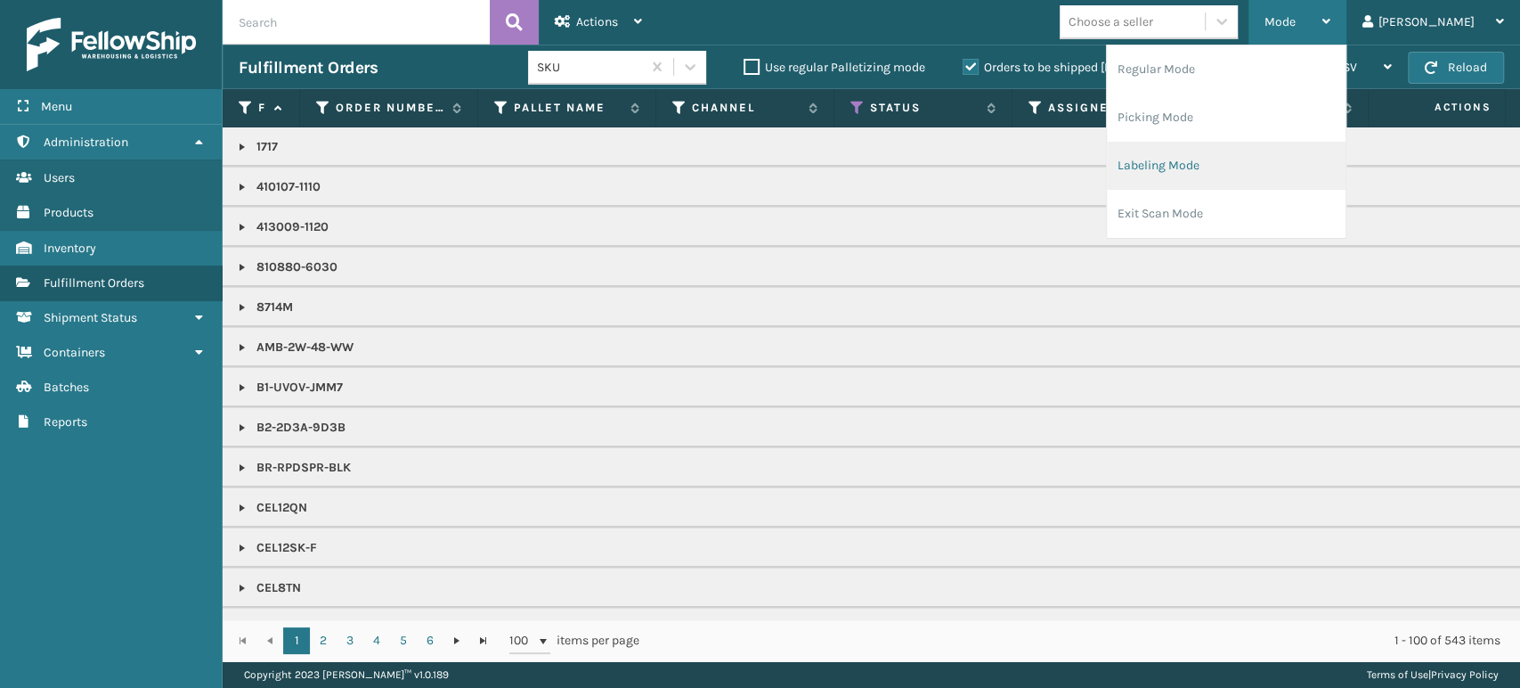
click at [1326, 155] on li "Labeling Mode" at bounding box center [1226, 166] width 239 height 48
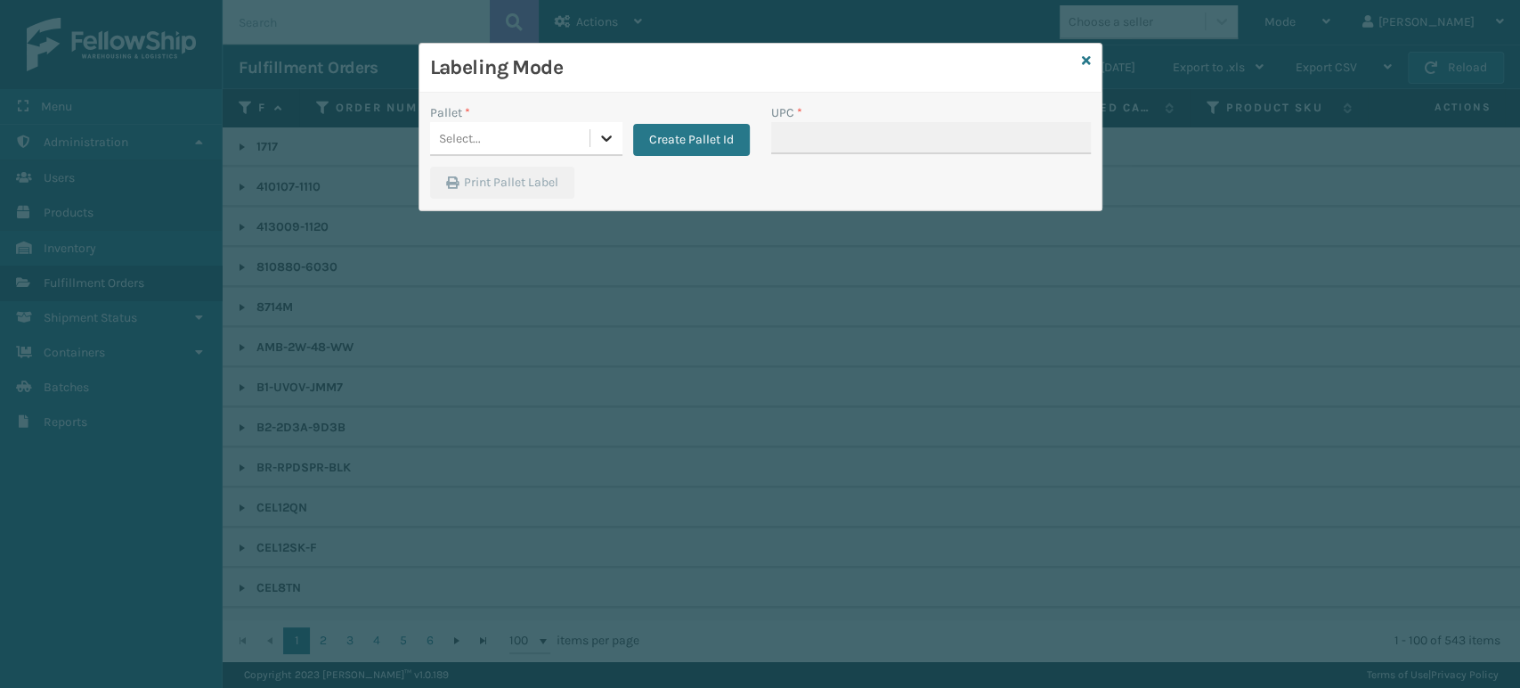
click at [615, 131] on div at bounding box center [606, 138] width 32 height 32
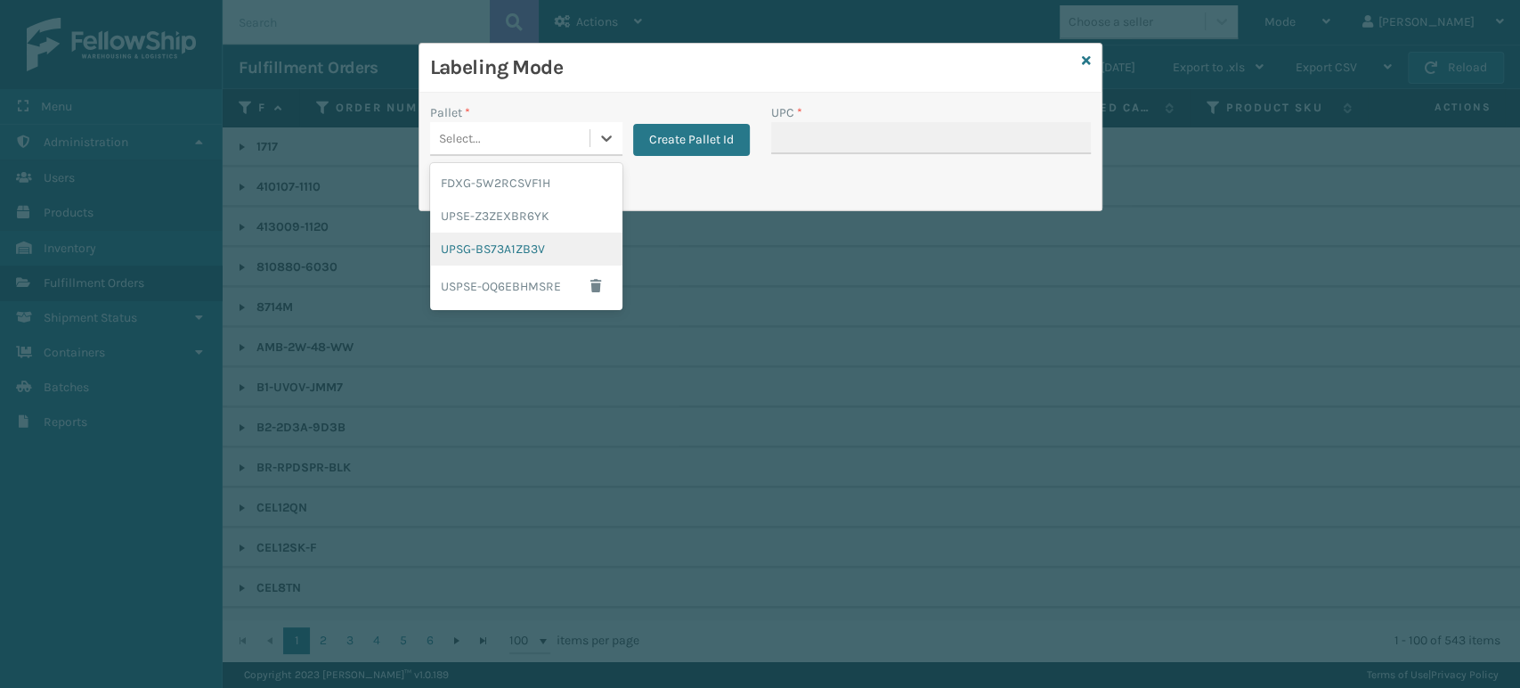
click at [525, 240] on div "UPSG-BS73A1ZB3V" at bounding box center [526, 248] width 192 height 33
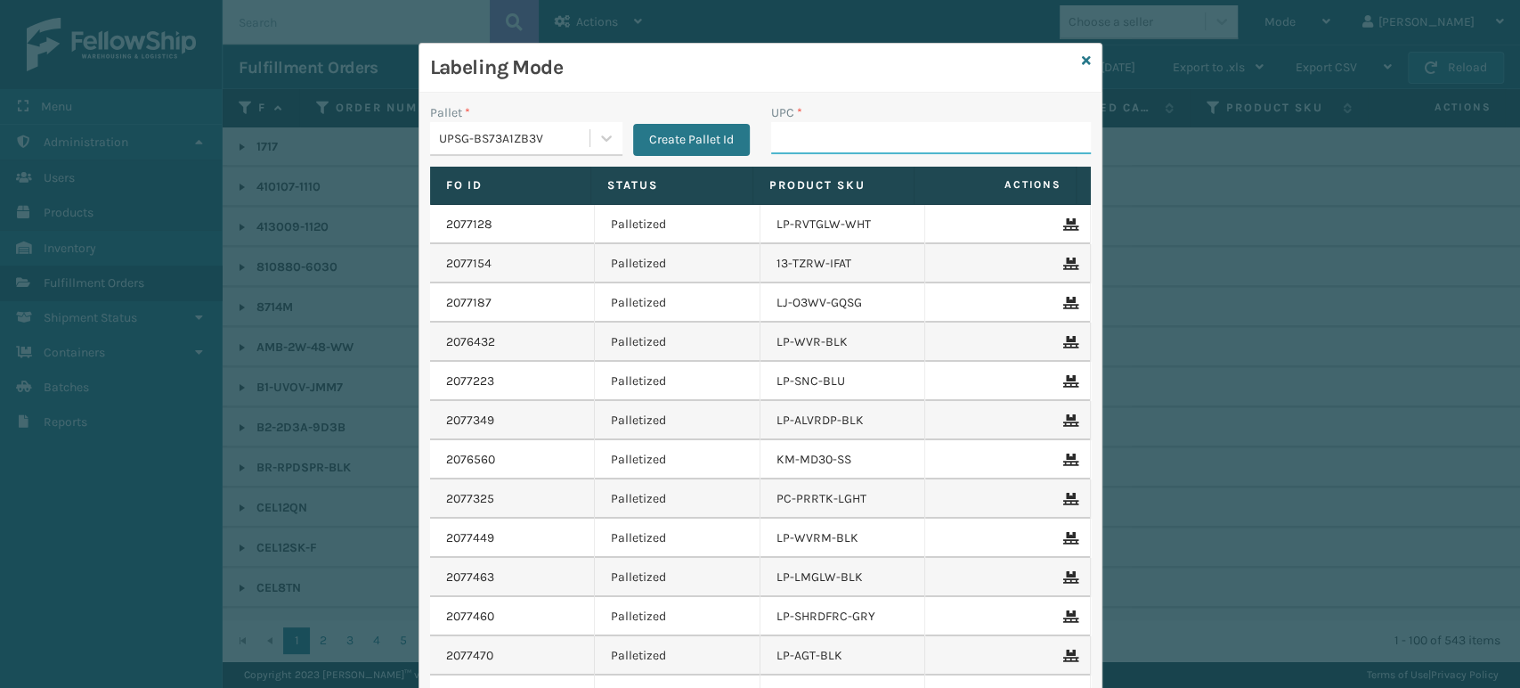
click at [791, 126] on input "UPC *" at bounding box center [931, 138] width 320 height 32
type input "8578990064"
type input "8500124"
type input "8539130"
type input "8500044"
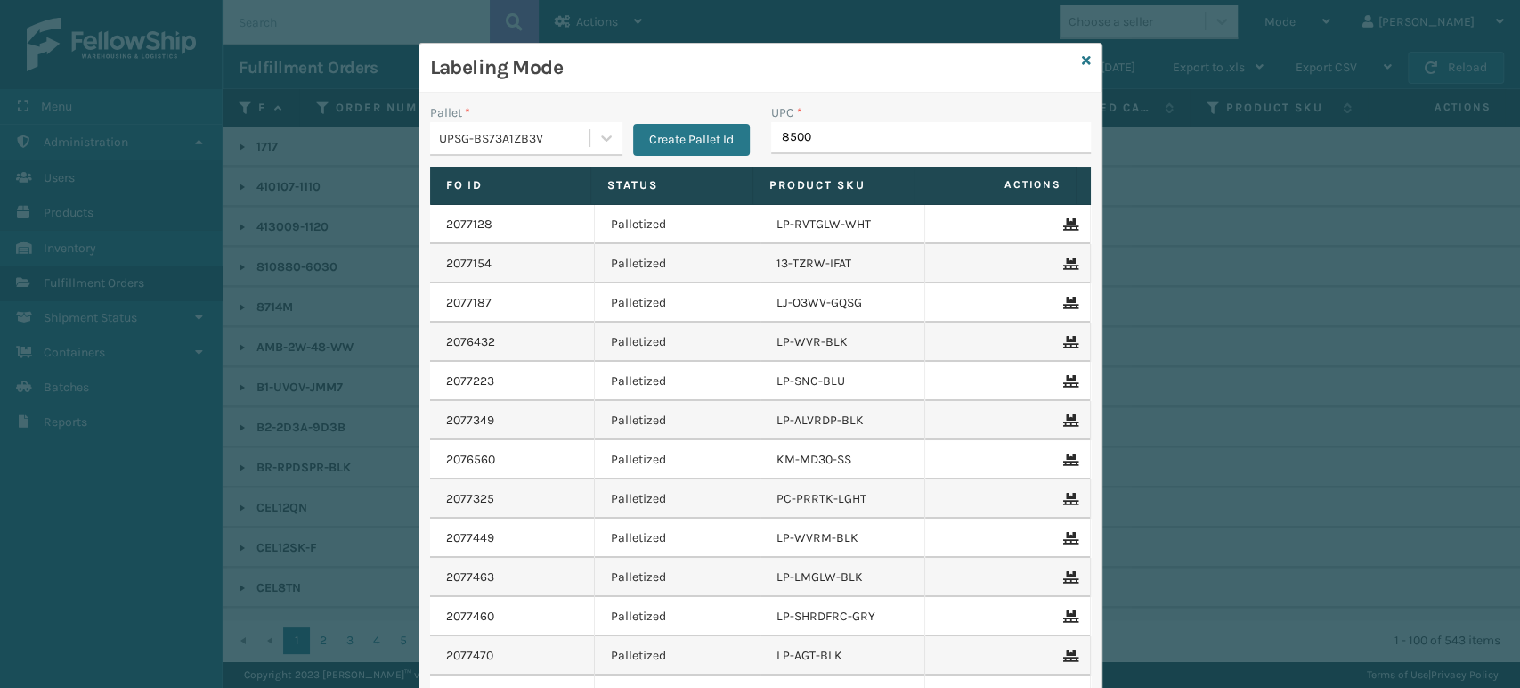
type input "85000"
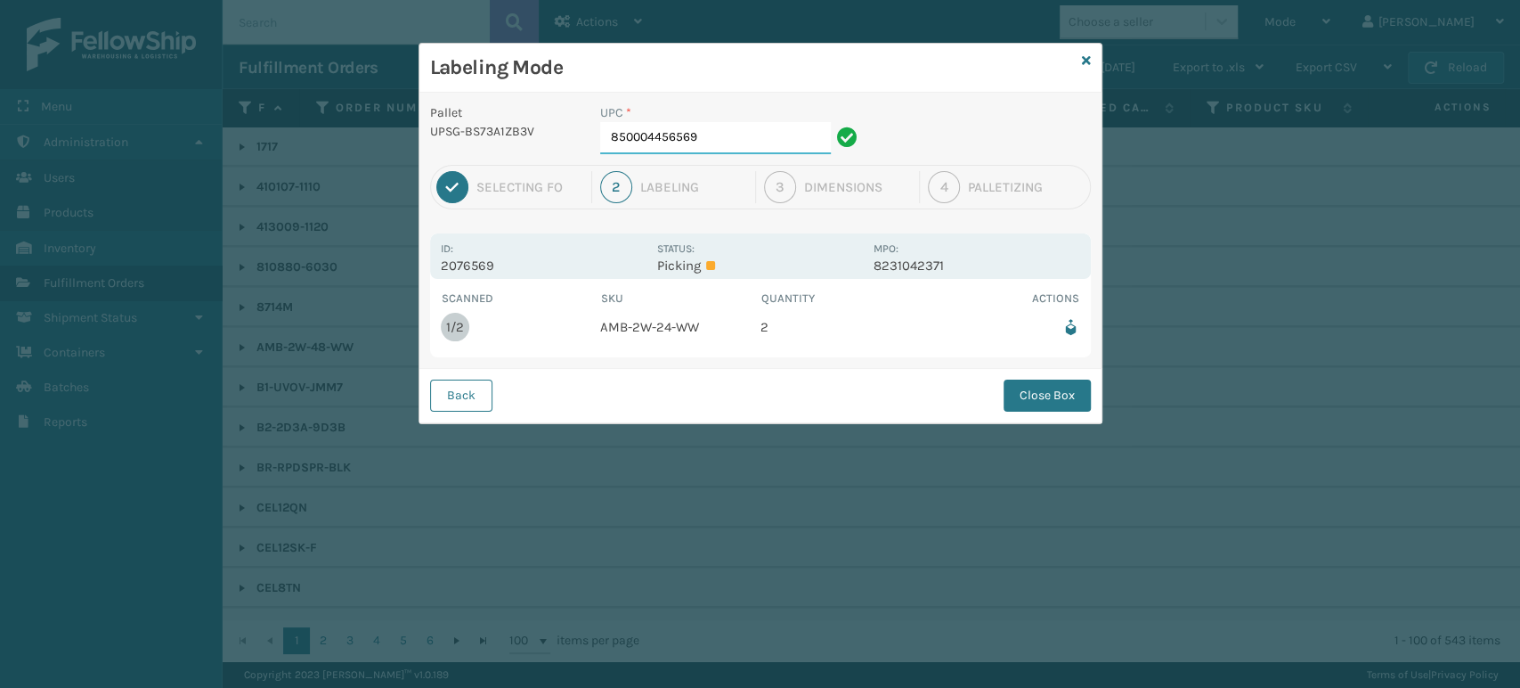
click at [760, 142] on input "850004456569" at bounding box center [715, 138] width 231 height 32
click at [1057, 397] on button "Close Box" at bounding box center [1047, 395] width 87 height 32
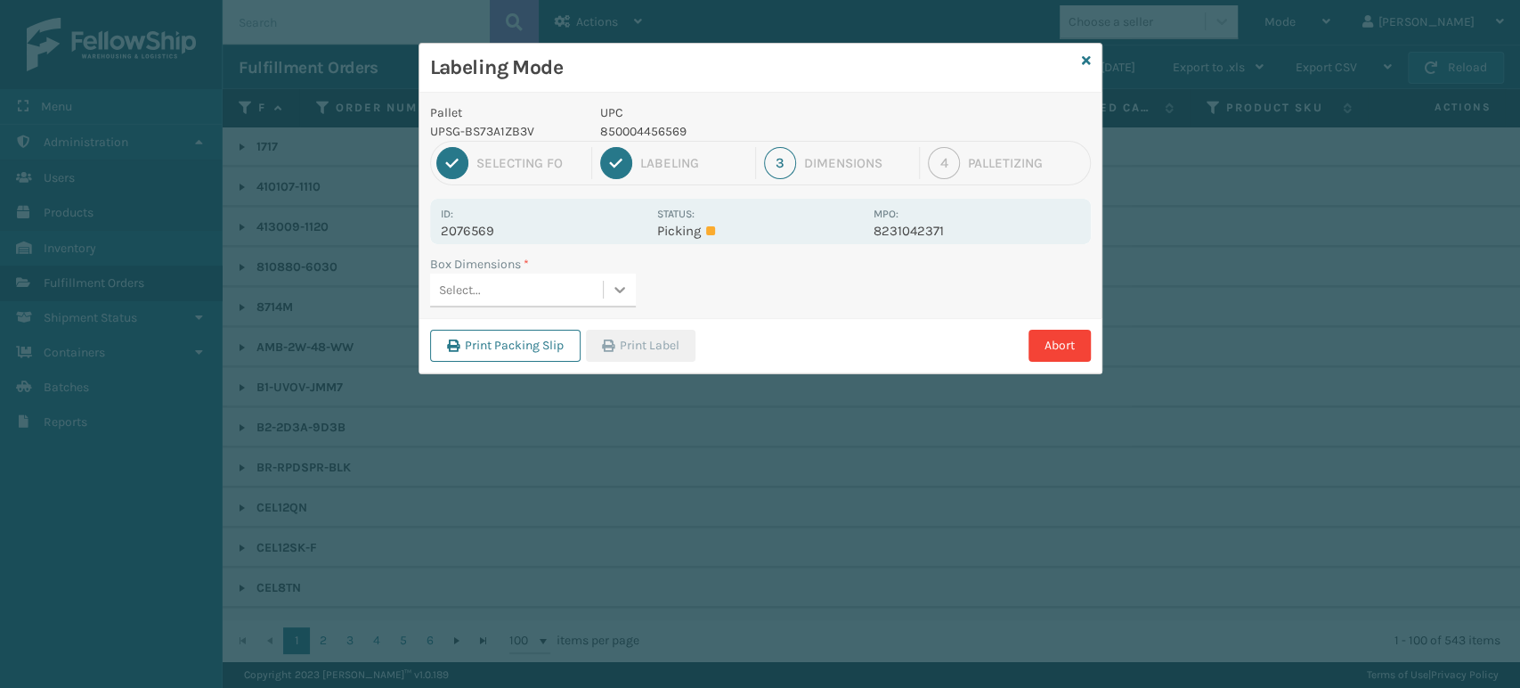
click at [609, 286] on div at bounding box center [620, 289] width 32 height 32
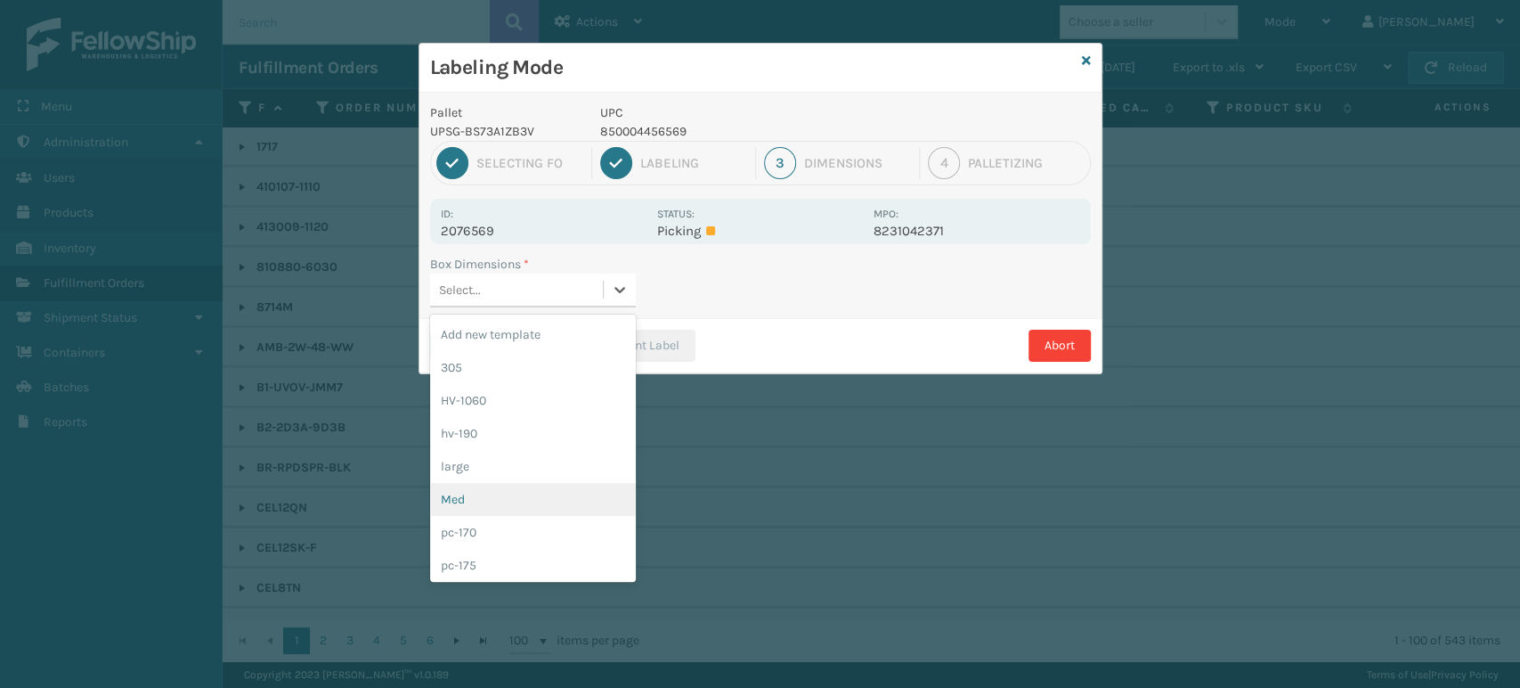
click at [534, 501] on div "Med" at bounding box center [533, 499] width 206 height 33
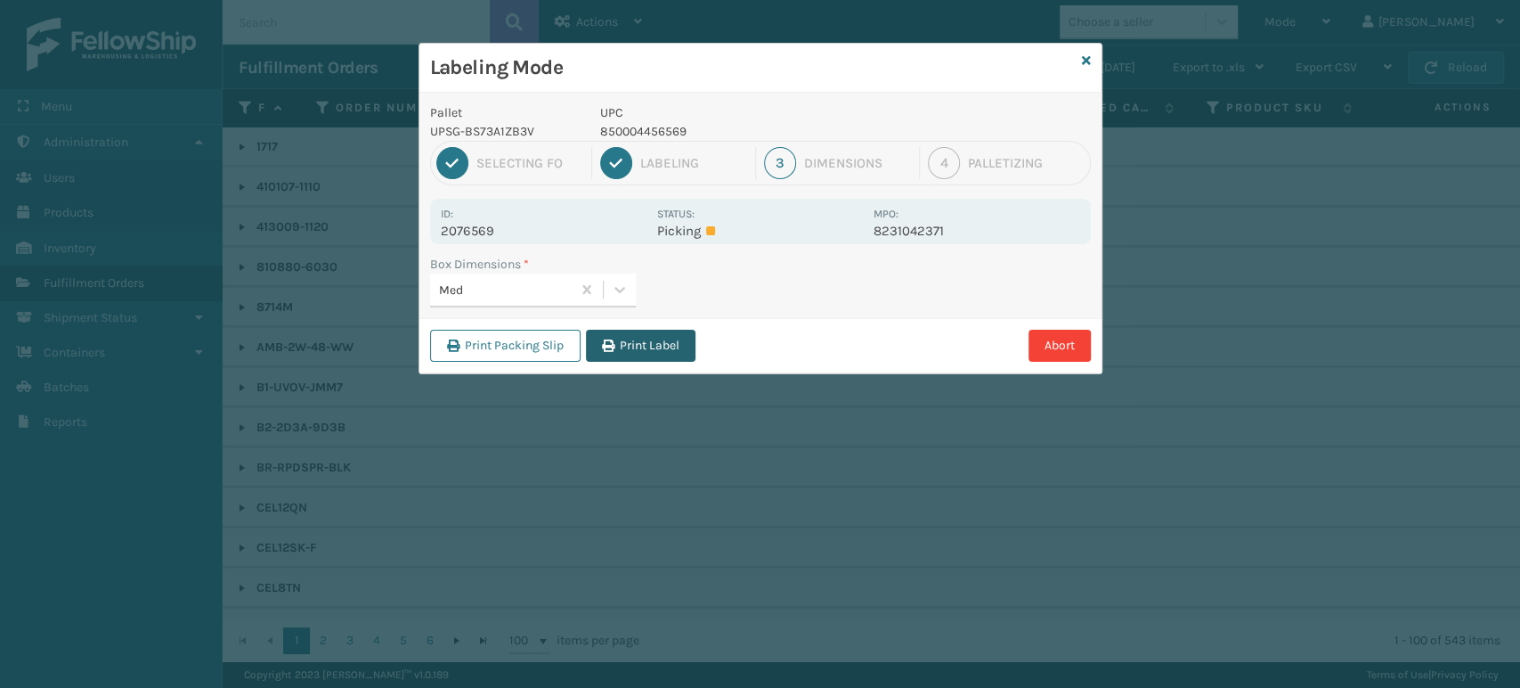
click at [680, 347] on button "Print Label" at bounding box center [641, 346] width 110 height 32
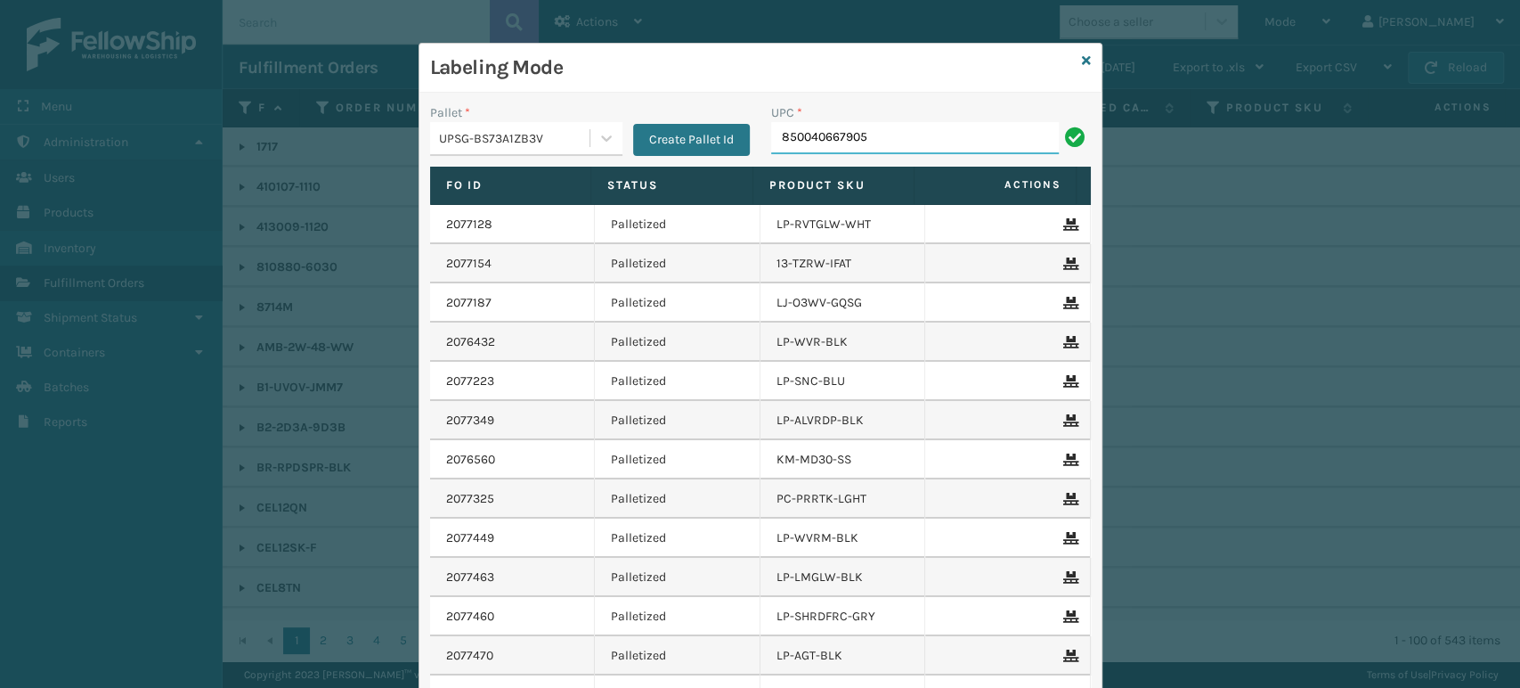
click at [829, 143] on input "850040667905" at bounding box center [915, 138] width 288 height 32
type input "850040667905"
type input "FL-OLVA-CRM"
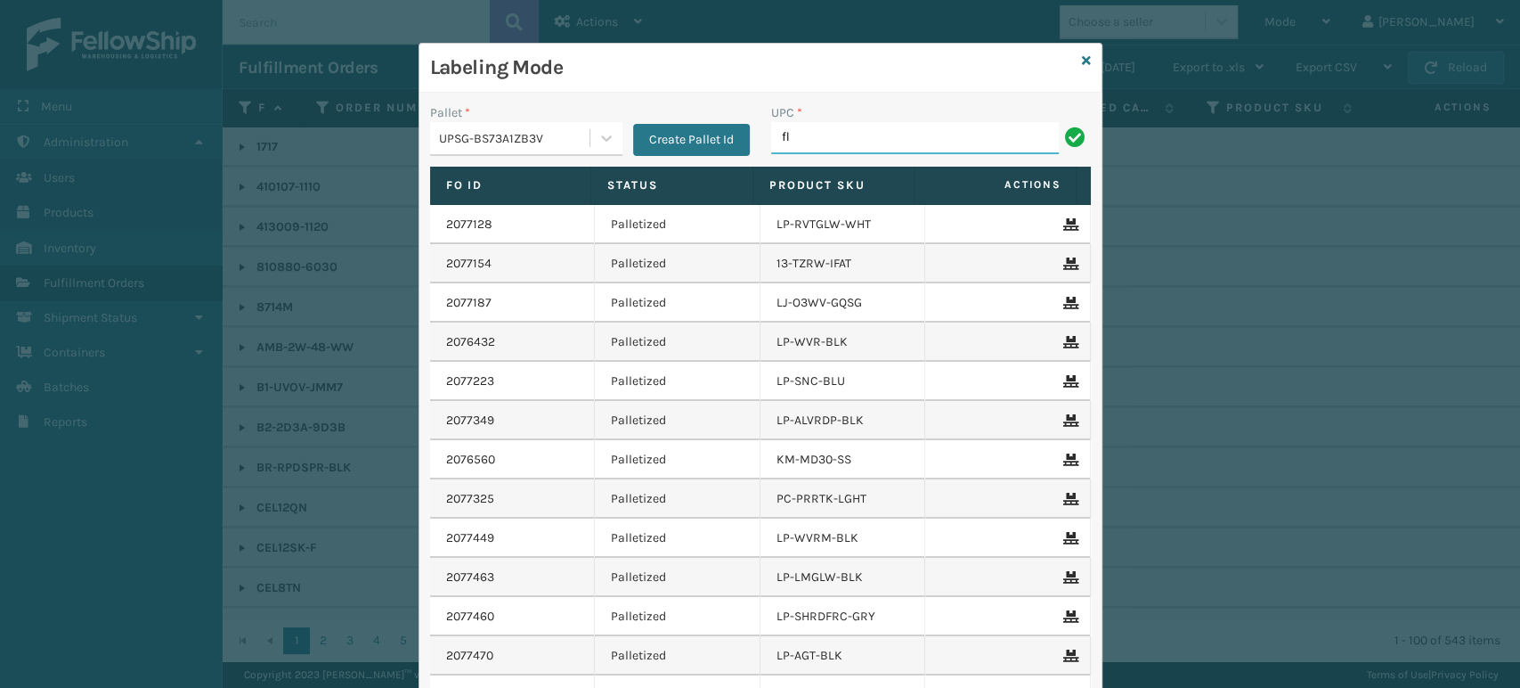
type input "FL-OLVA-CRM"
type input "853913008065"
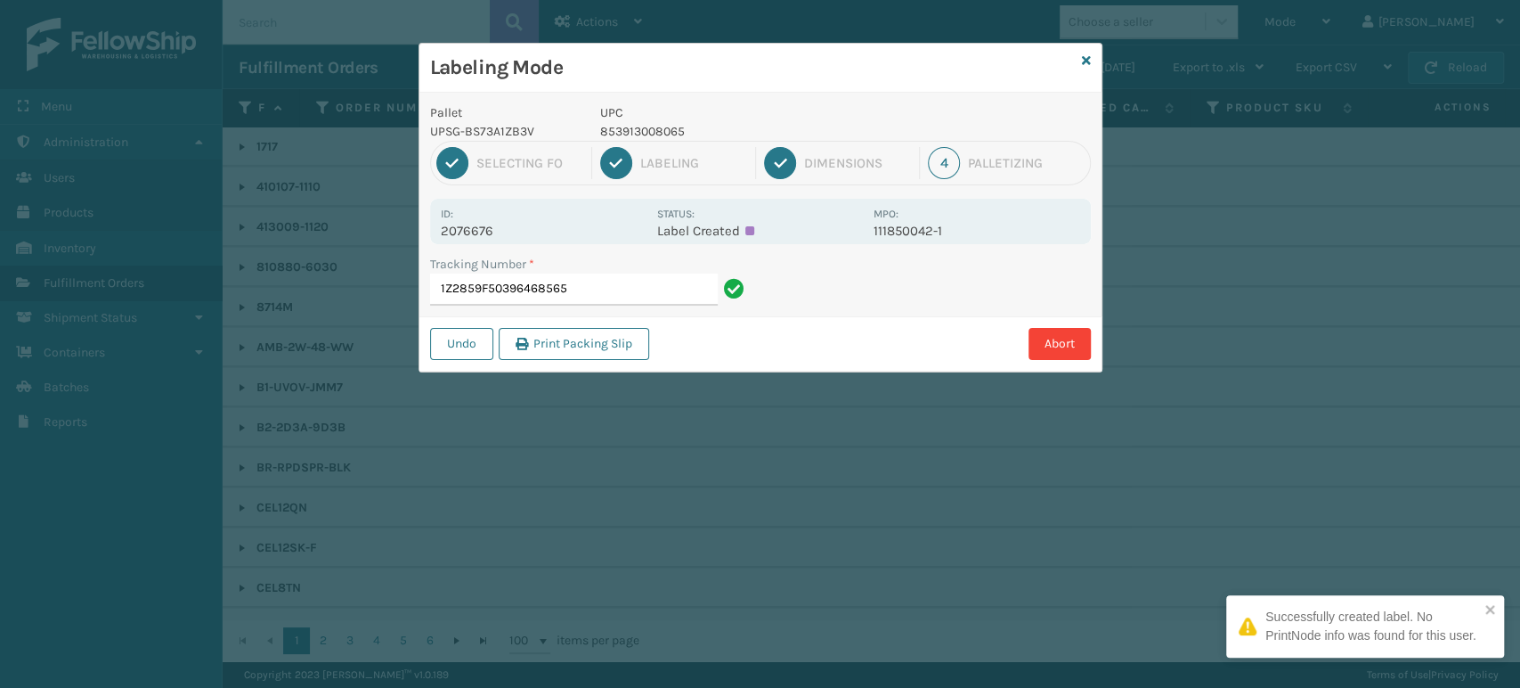
click at [675, 135] on p "853913008065" at bounding box center [731, 131] width 263 height 19
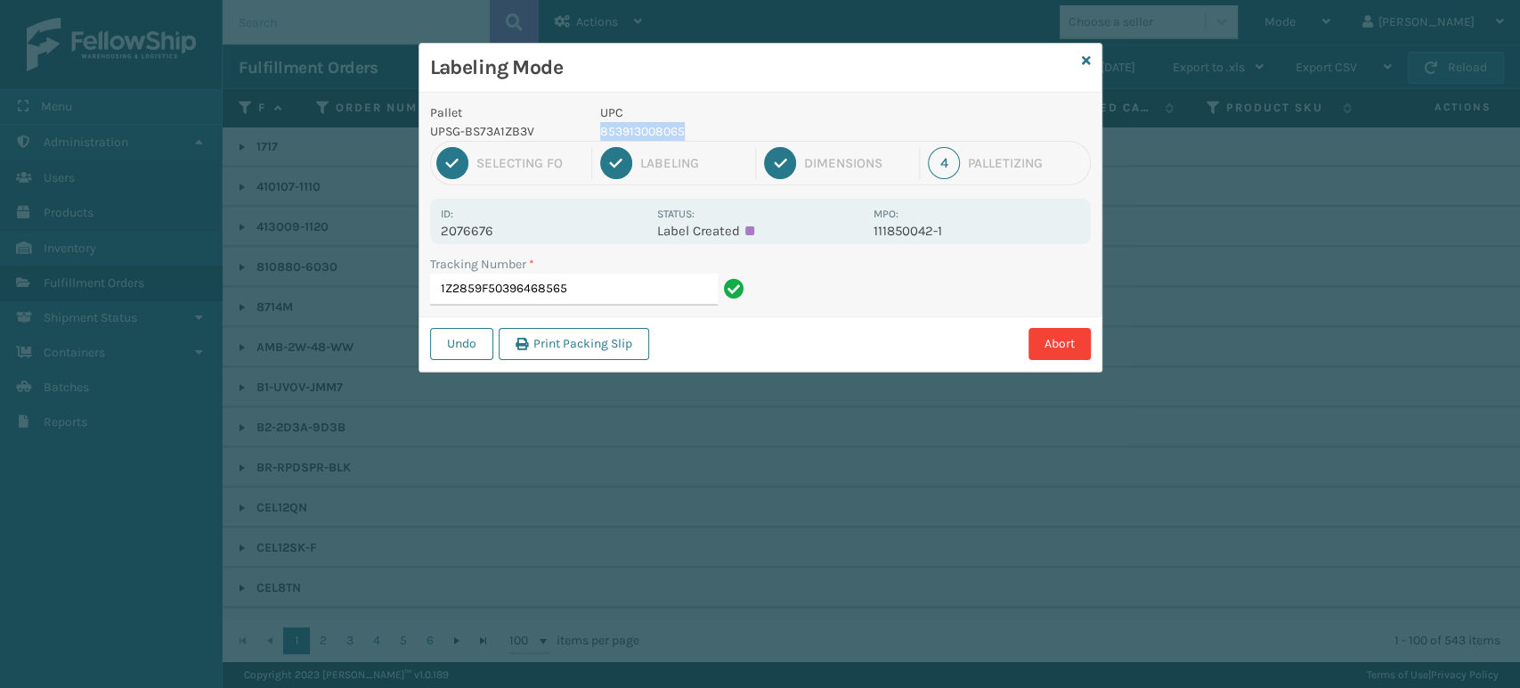
copy p "853913008065"
click at [599, 281] on input "1Z2859F50396468565" at bounding box center [574, 289] width 288 height 32
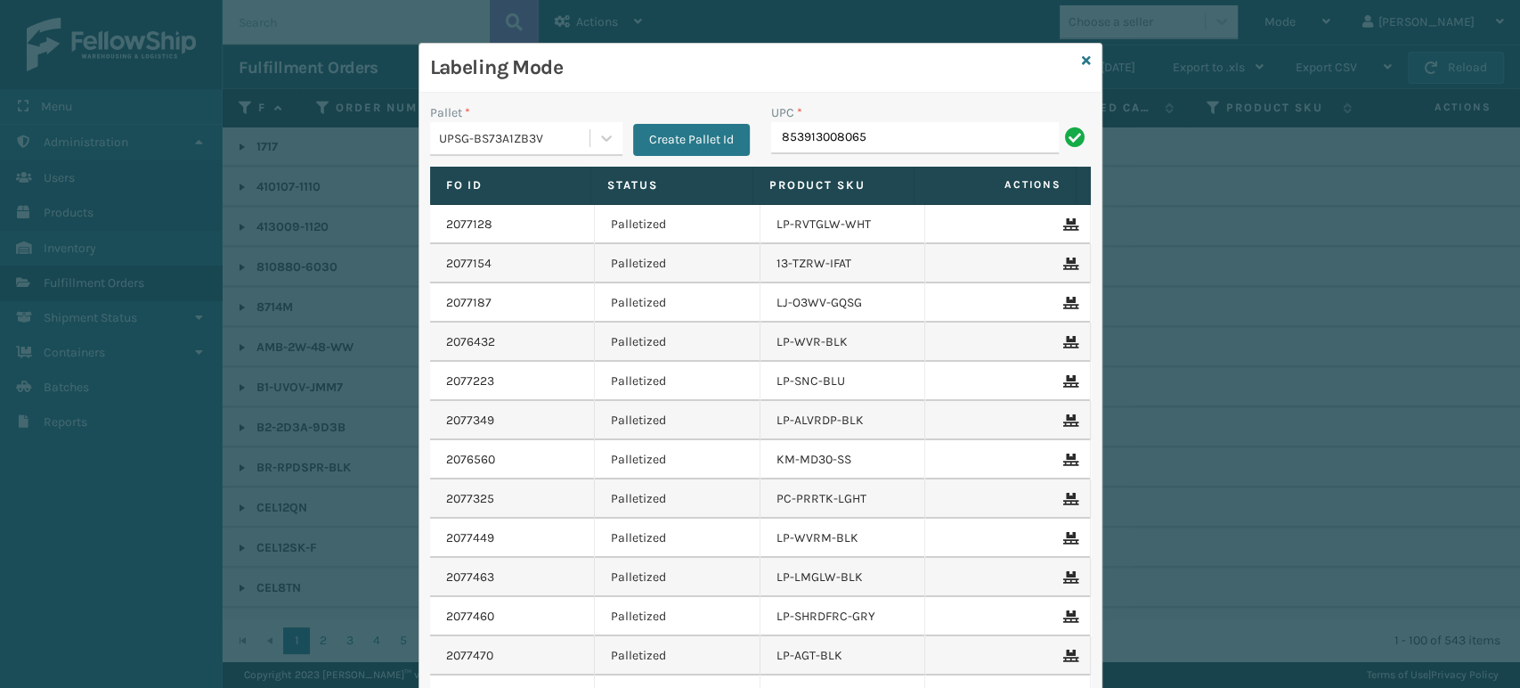
type input "853913008065"
click at [838, 141] on input "858100007920" at bounding box center [915, 138] width 288 height 32
type input "858100007920"
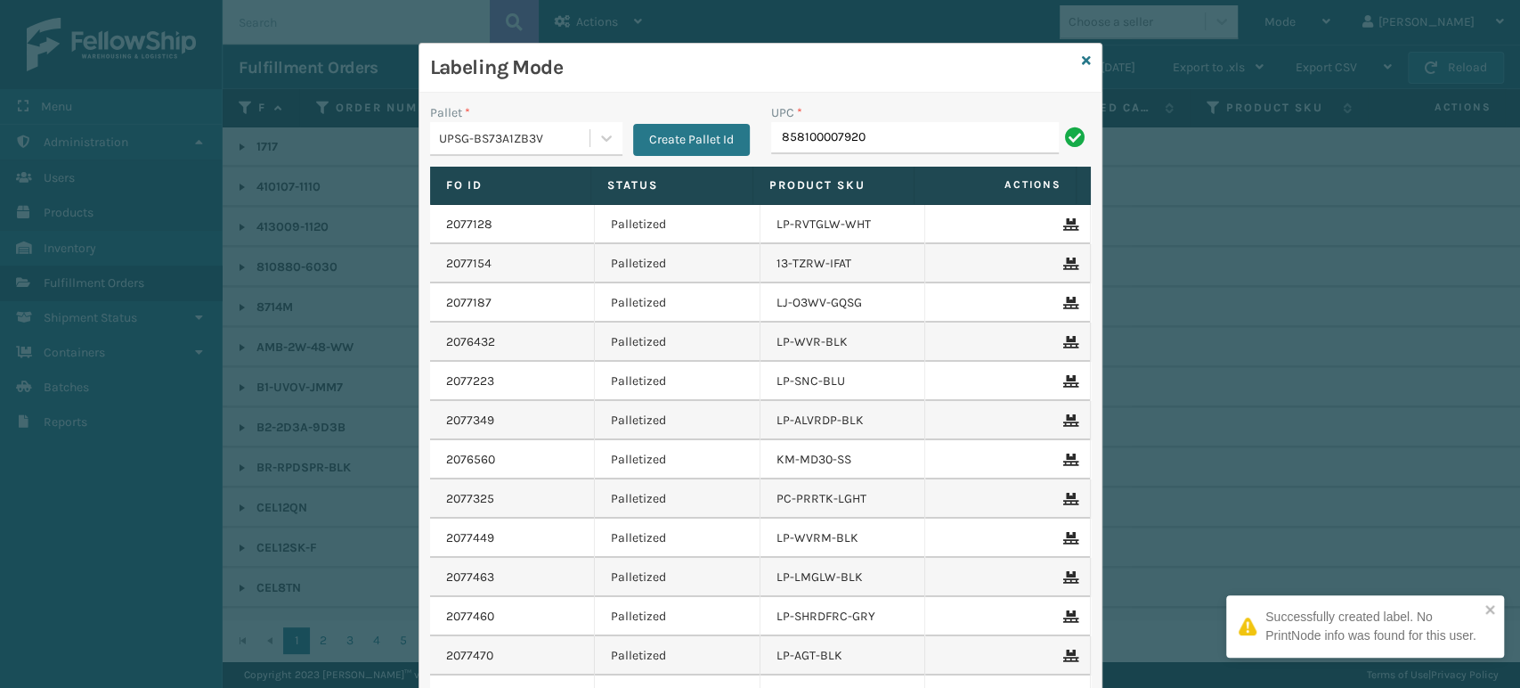
type input "858100007920"
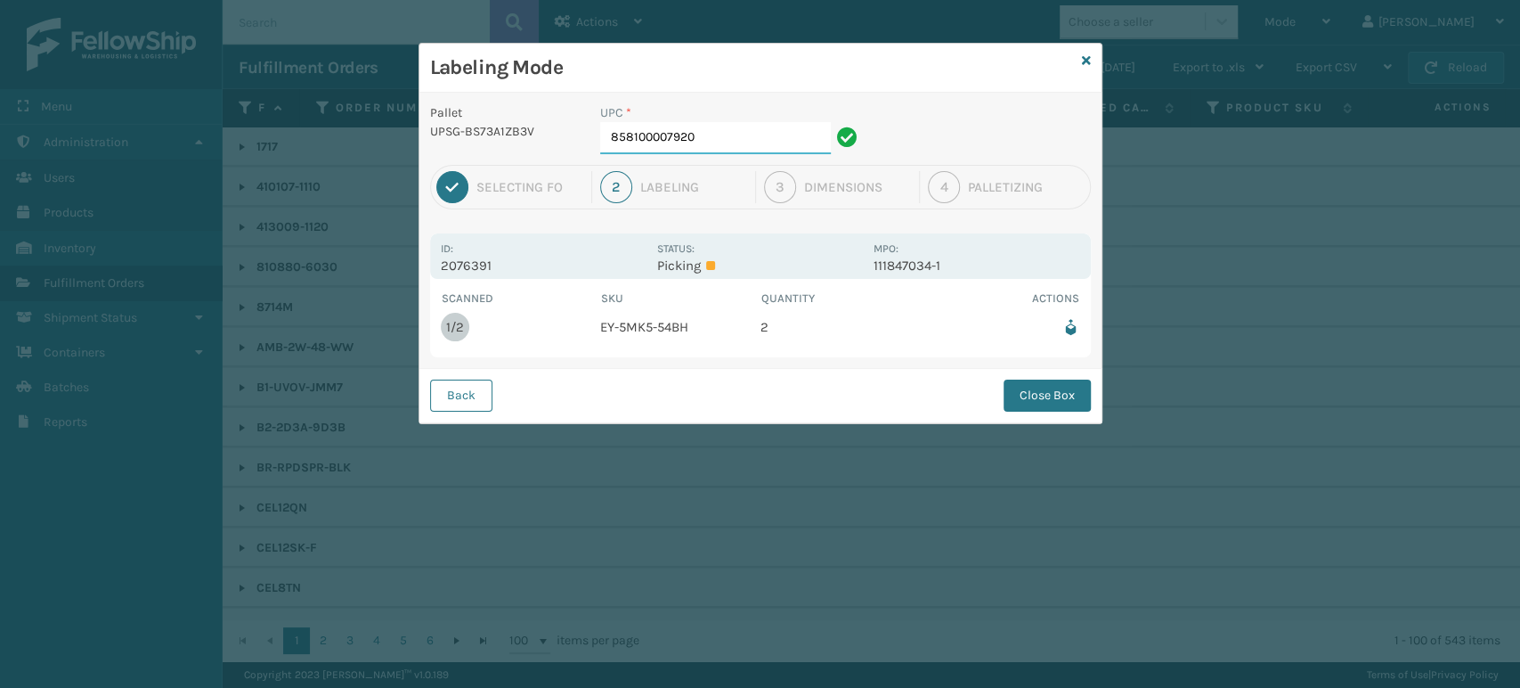
click at [720, 135] on input "858100007920" at bounding box center [715, 138] width 231 height 32
click at [1052, 397] on button "Close Box" at bounding box center [1047, 395] width 87 height 32
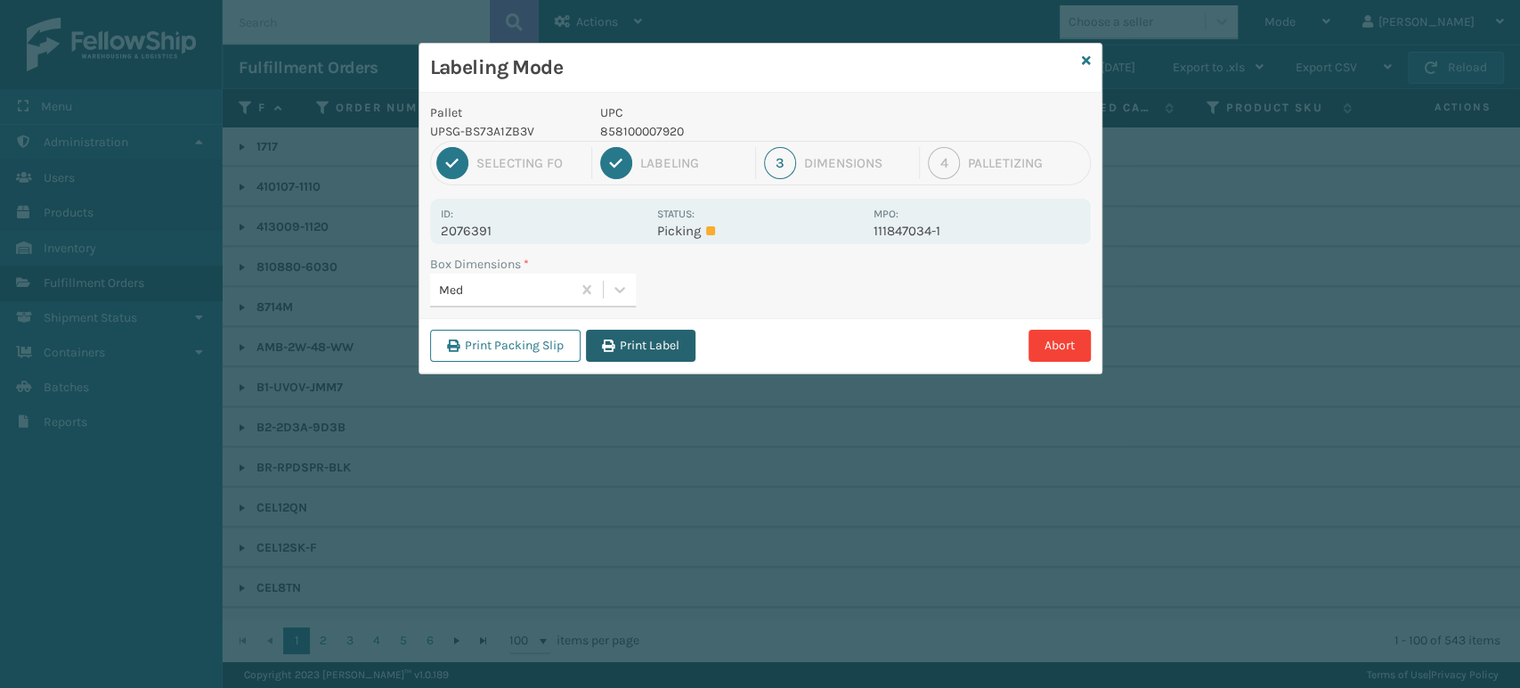
click at [634, 337] on button "Print Label" at bounding box center [641, 346] width 110 height 32
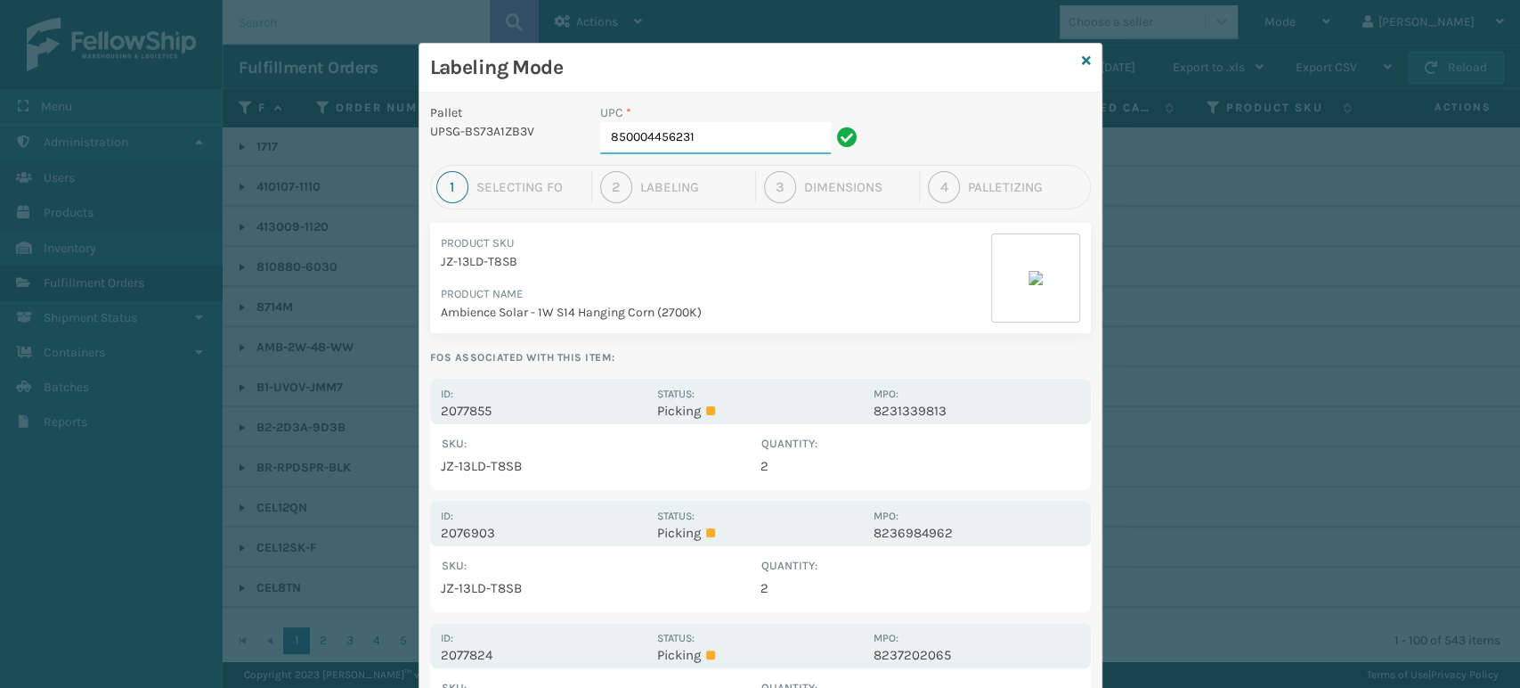
click at [769, 140] on input "850004456231" at bounding box center [715, 138] width 231 height 32
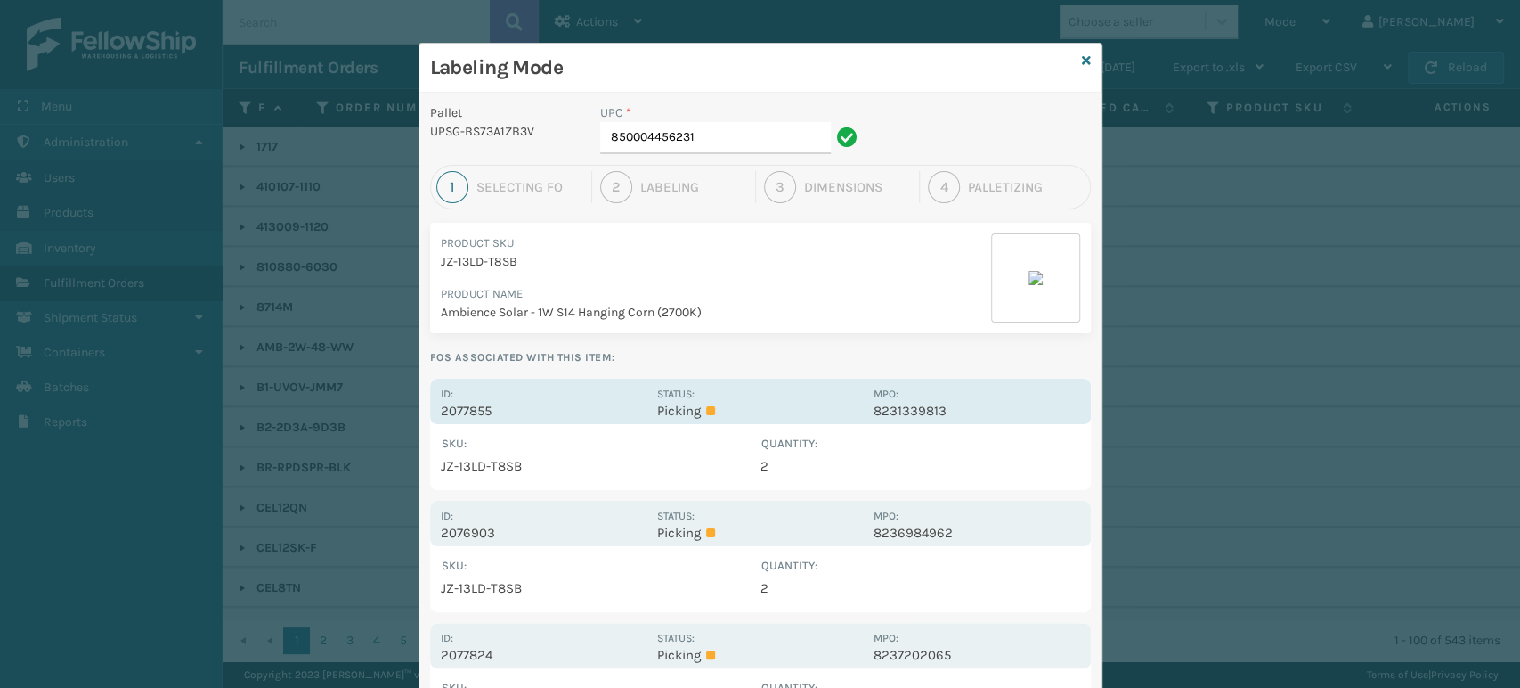
drag, startPoint x: 739, startPoint y: 422, endPoint x: 758, endPoint y: 397, distance: 31.2
click at [748, 410] on div "Id: 2077855 Status: Picking MPO: 8231339813 SKU : Quantity : JZ-13LD-T8SB 2 Sho…" at bounding box center [760, 434] width 661 height 111
click at [759, 396] on div "Status: Picking" at bounding box center [760, 401] width 206 height 35
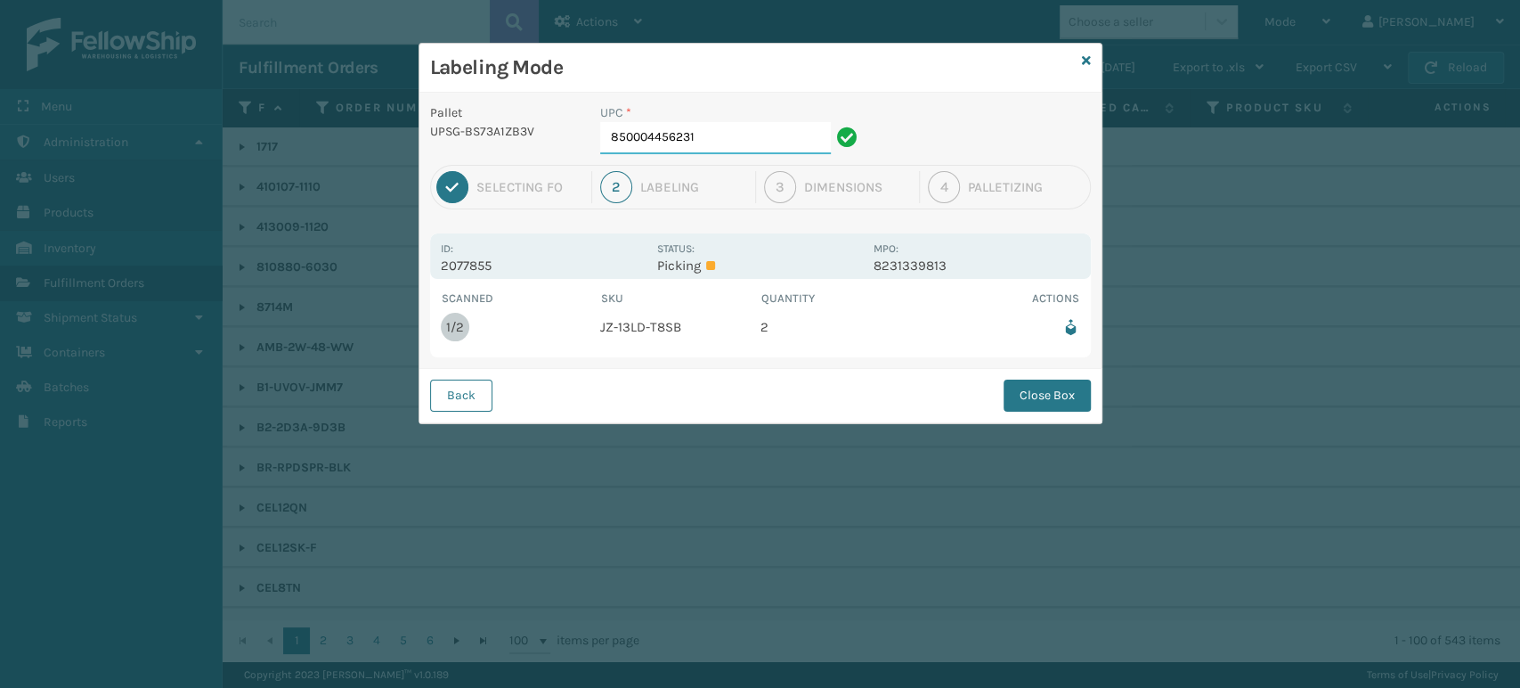
click at [741, 134] on input "850004456231" at bounding box center [715, 138] width 231 height 32
click at [1056, 398] on button "Close Box" at bounding box center [1047, 395] width 87 height 32
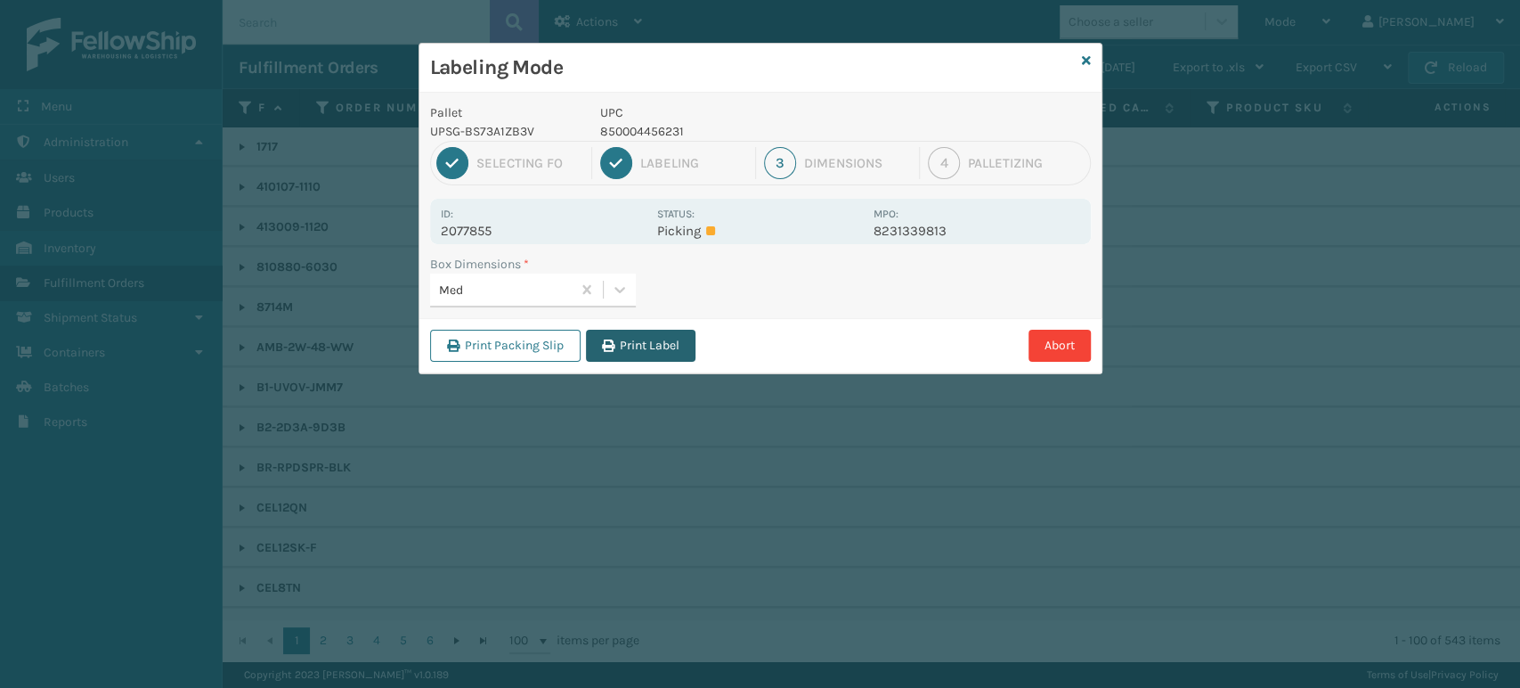
click at [662, 347] on button "Print Label" at bounding box center [641, 346] width 110 height 32
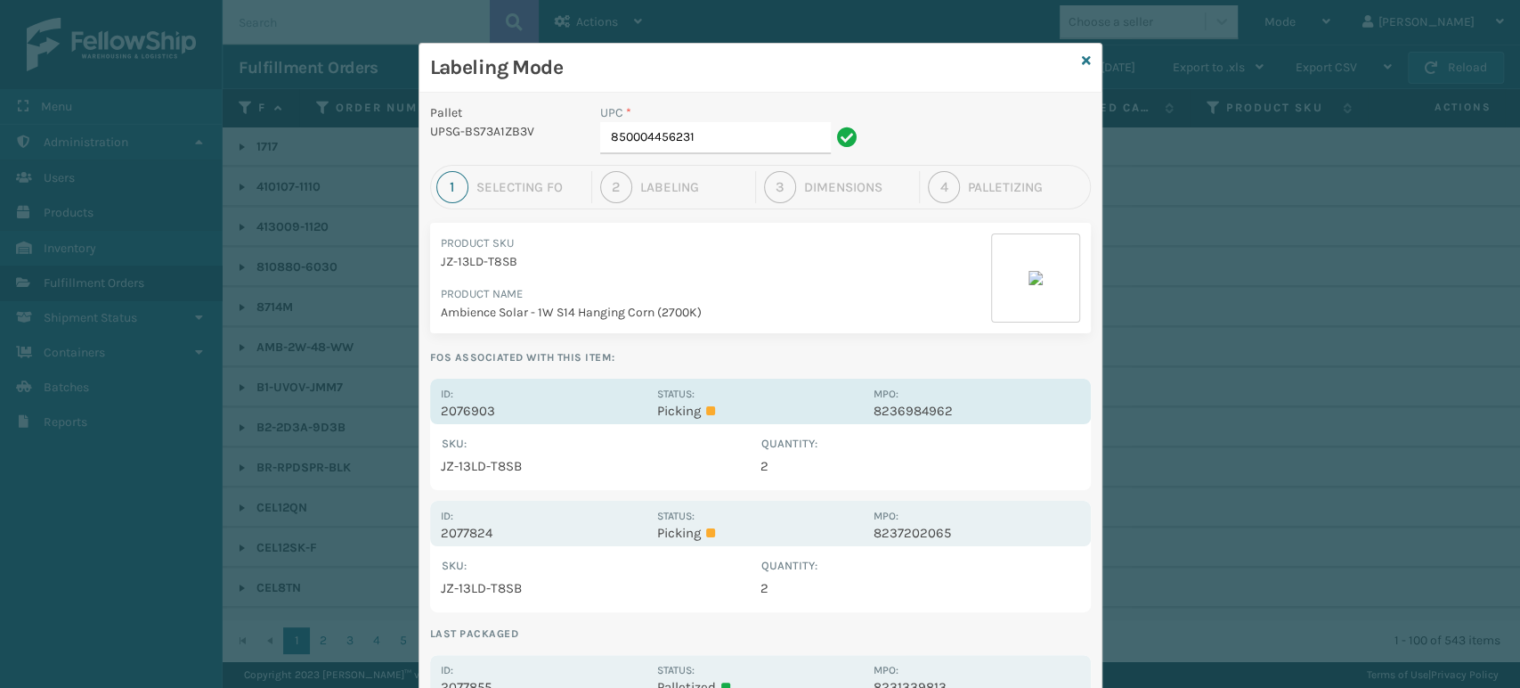
click at [762, 400] on div "Status: Picking" at bounding box center [760, 401] width 206 height 35
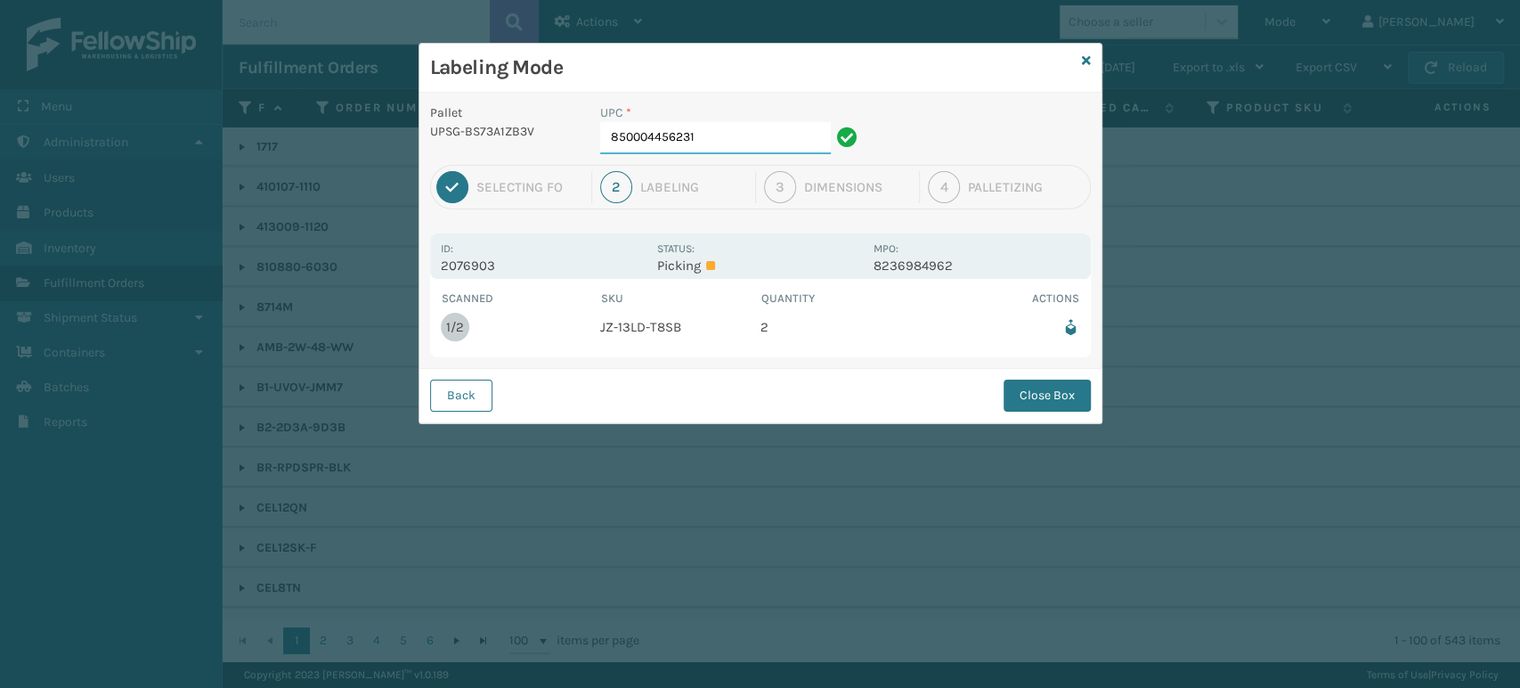
click at [766, 141] on input "850004456231" at bounding box center [715, 138] width 231 height 32
click at [1052, 390] on button "Close Box" at bounding box center [1047, 395] width 87 height 32
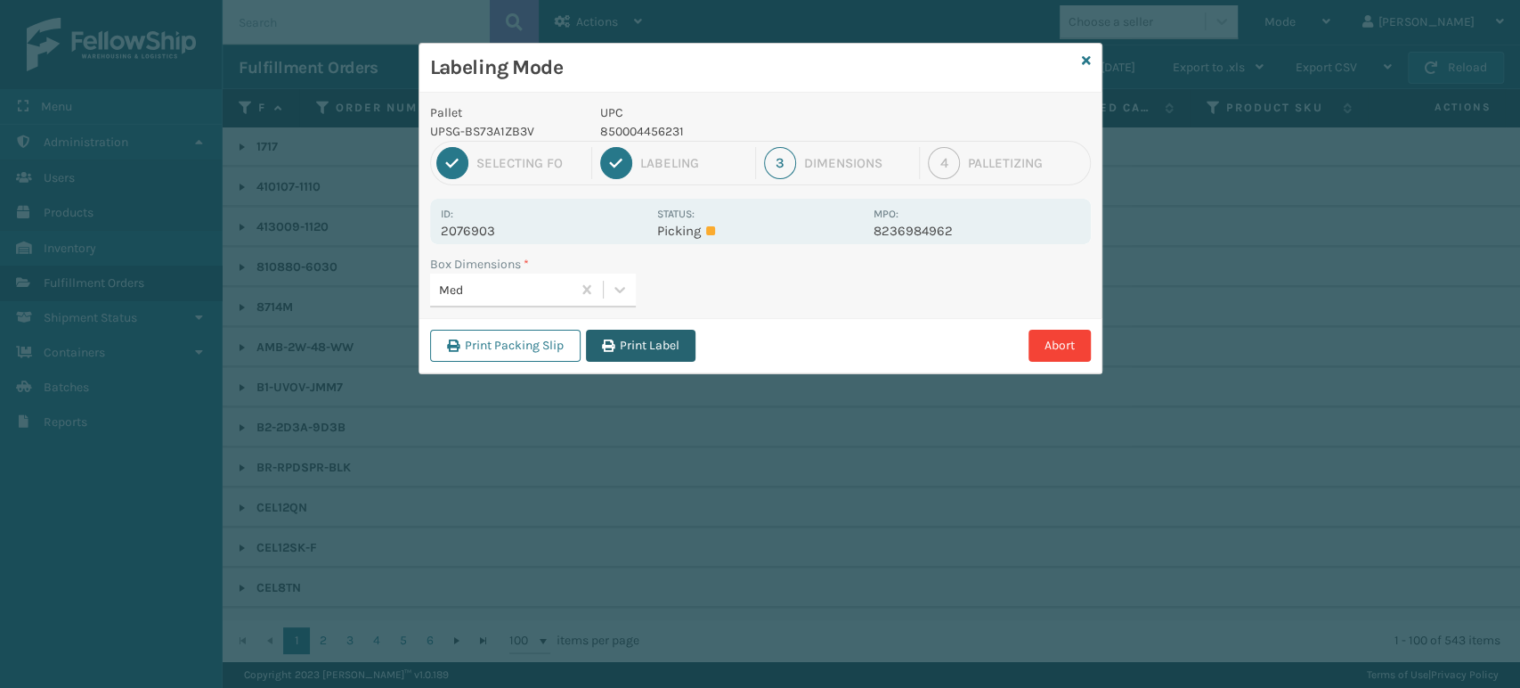
click at [625, 352] on button "Print Label" at bounding box center [641, 346] width 110 height 32
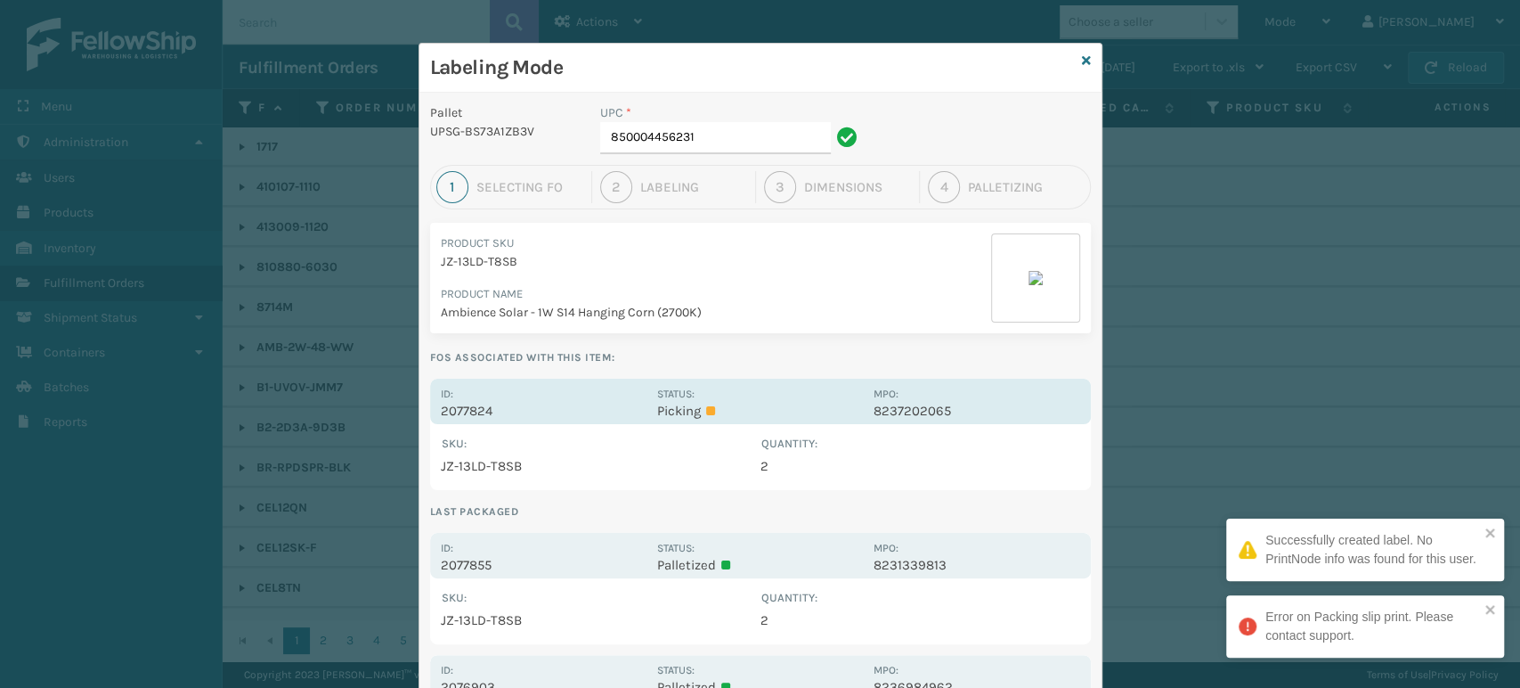
click at [760, 394] on div "Status: Picking" at bounding box center [760, 401] width 206 height 35
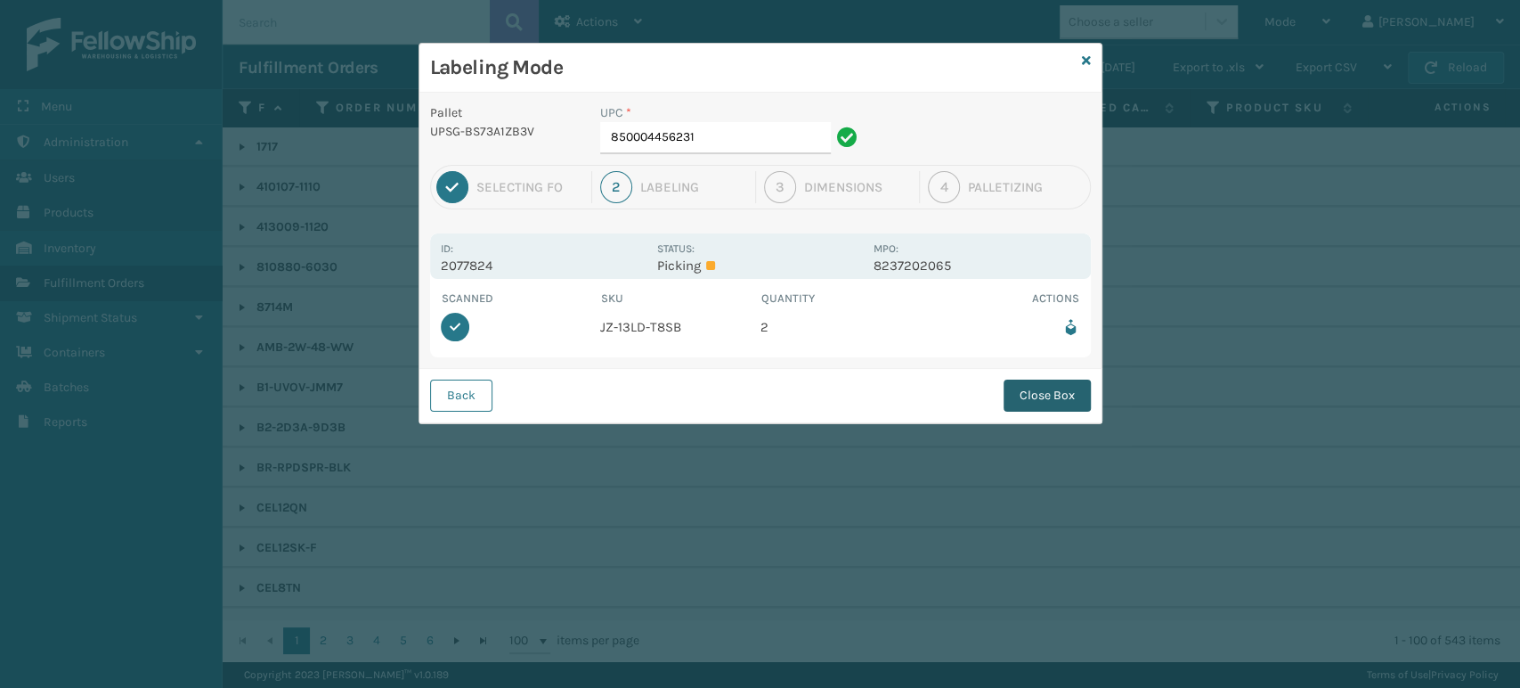
click at [1052, 396] on button "Close Box" at bounding box center [1047, 395] width 87 height 32
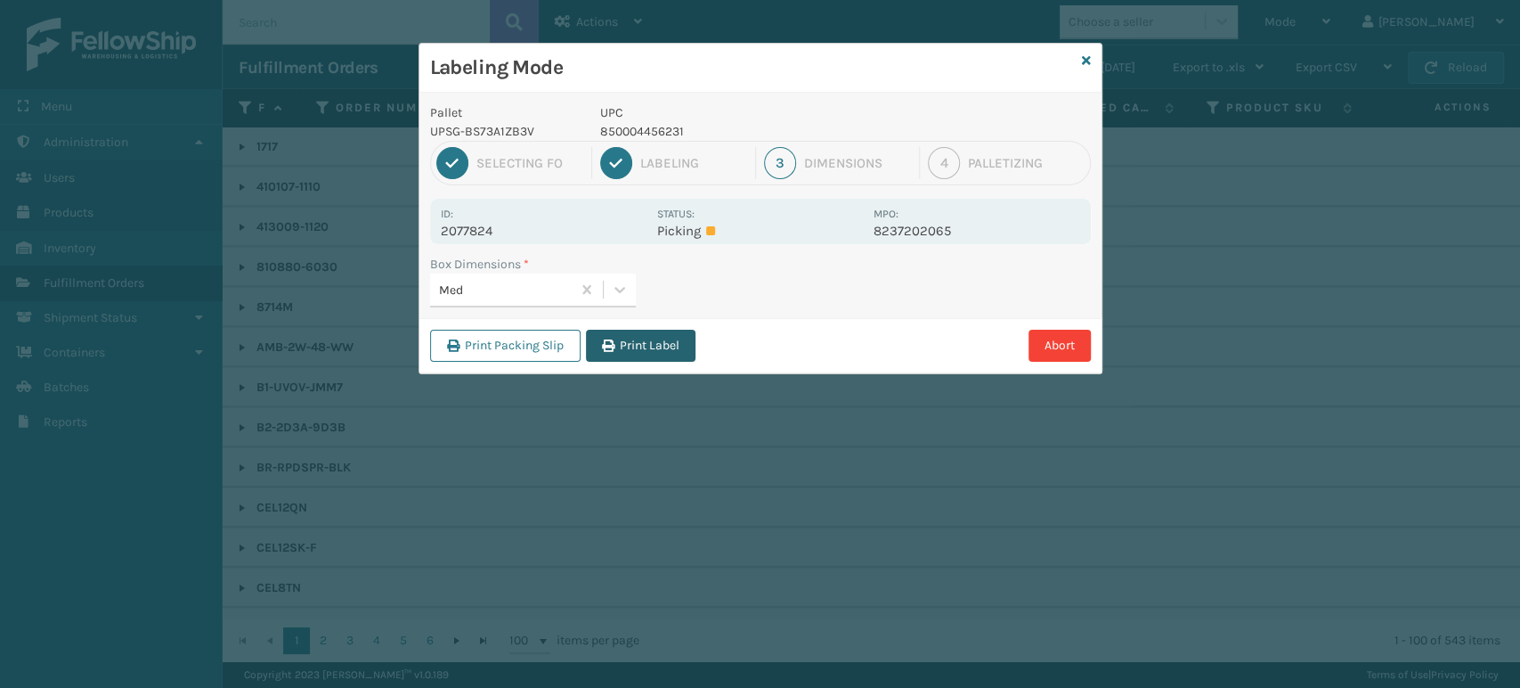
click at [649, 334] on button "Print Label" at bounding box center [641, 346] width 110 height 32
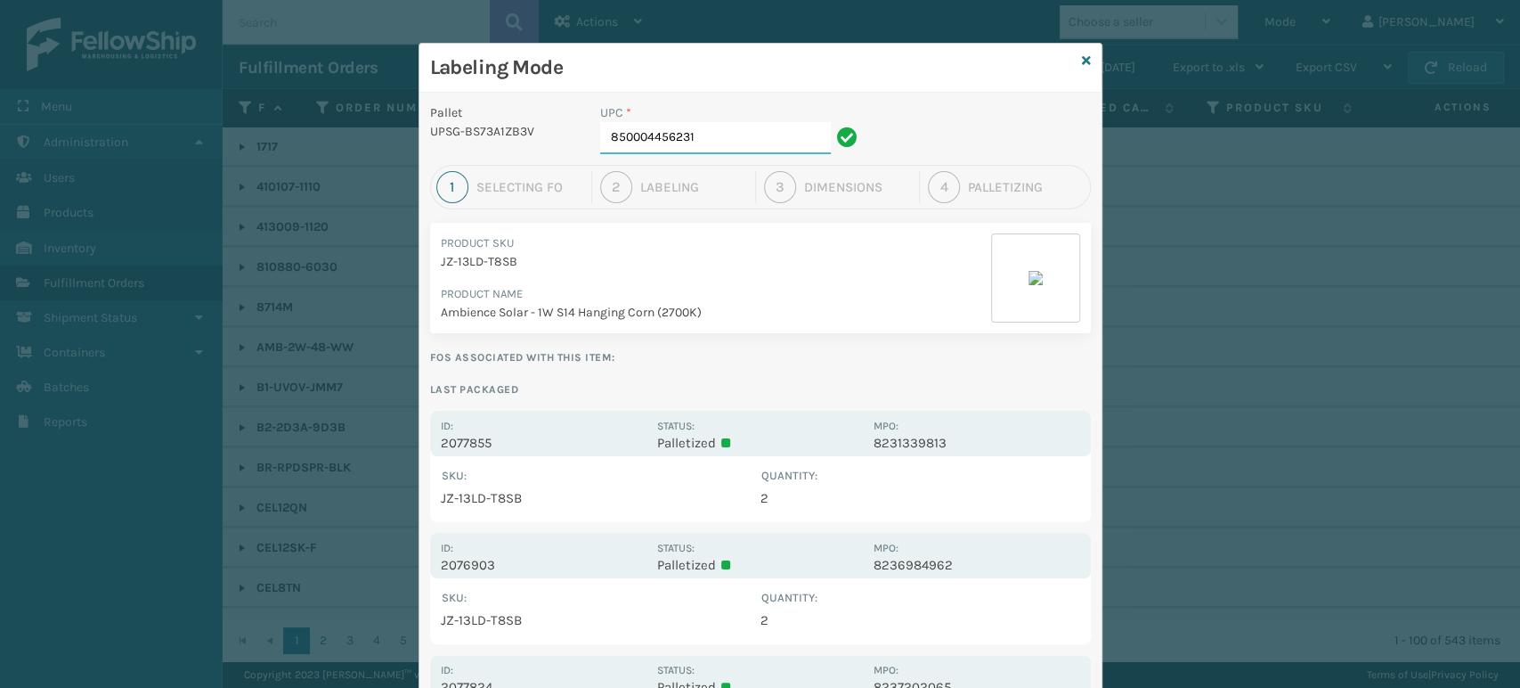
click at [709, 140] on input "850004456231" at bounding box center [715, 138] width 231 height 32
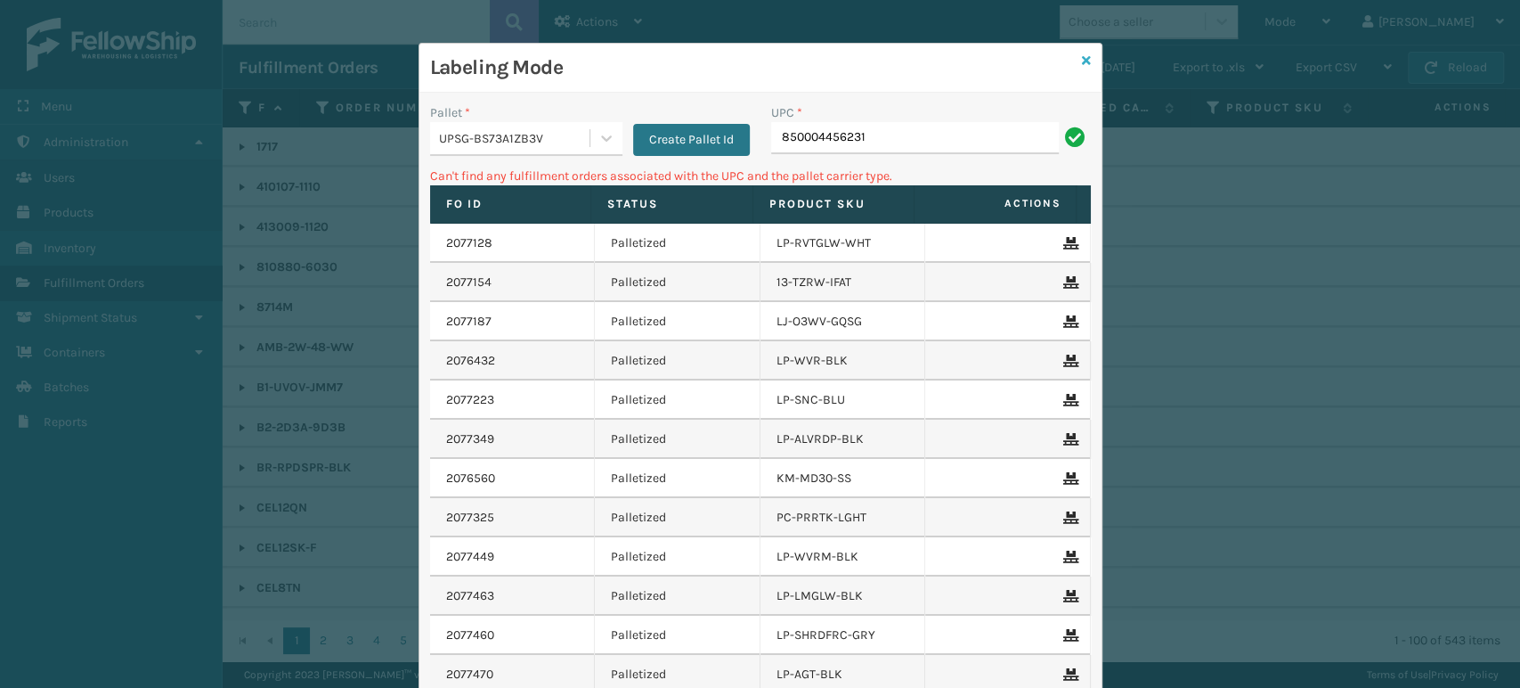
click at [1082, 62] on icon at bounding box center [1086, 60] width 9 height 12
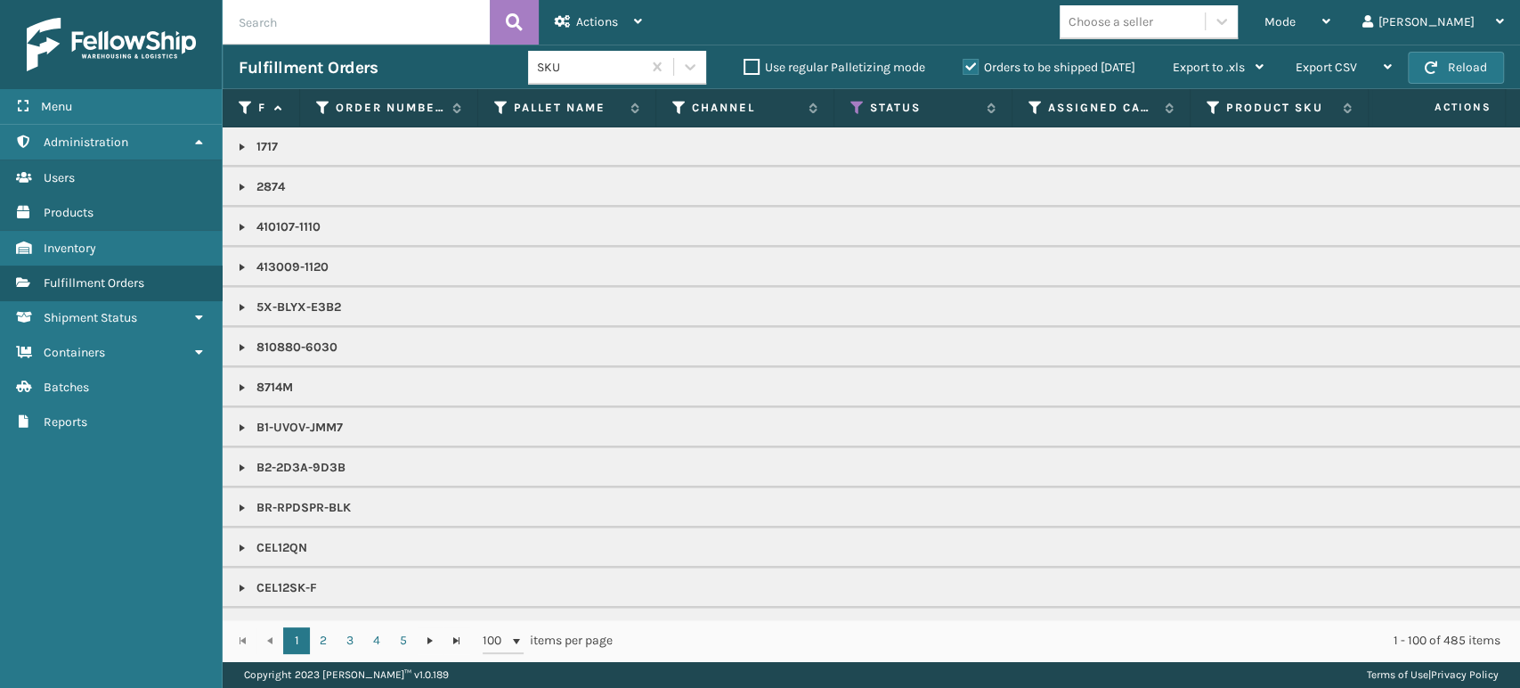
click at [1296, 27] on span "Mode" at bounding box center [1280, 21] width 31 height 15
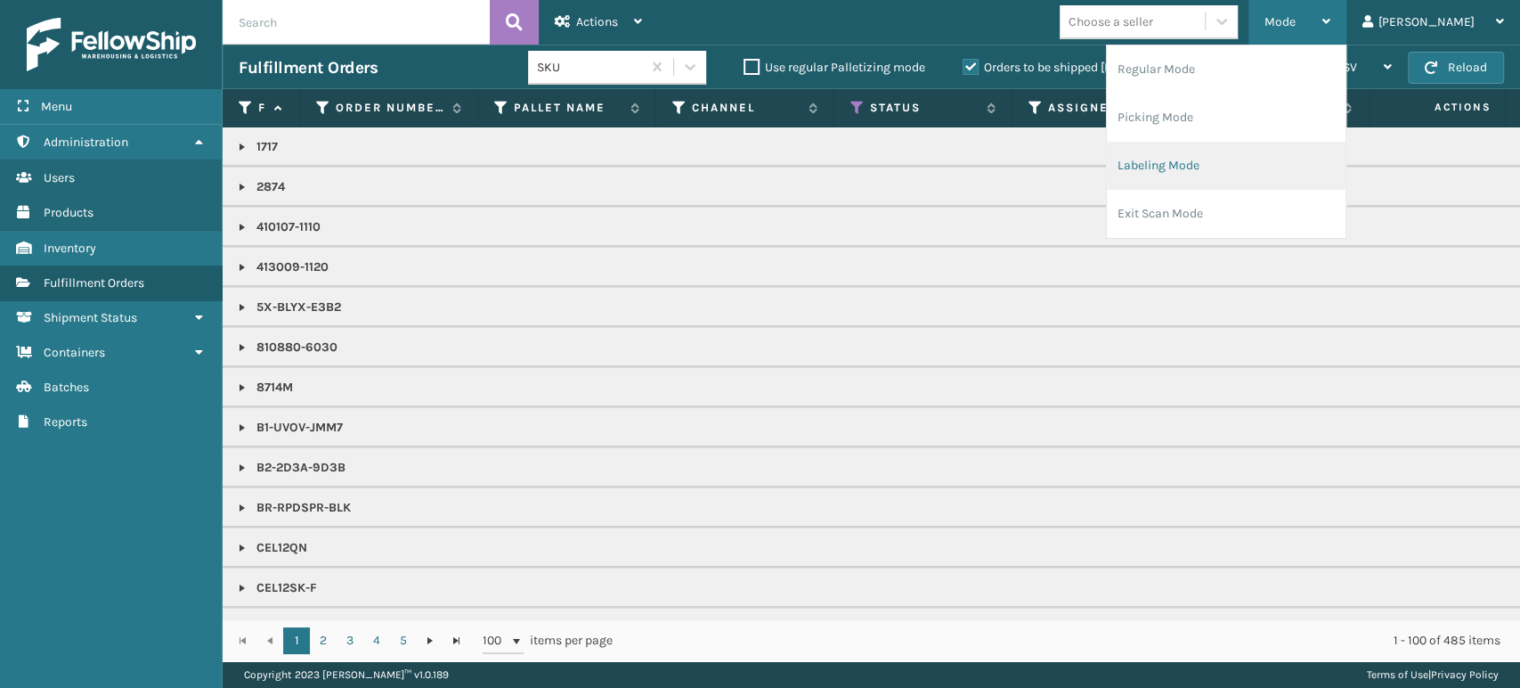
click at [1282, 167] on li "Labeling Mode" at bounding box center [1226, 166] width 239 height 48
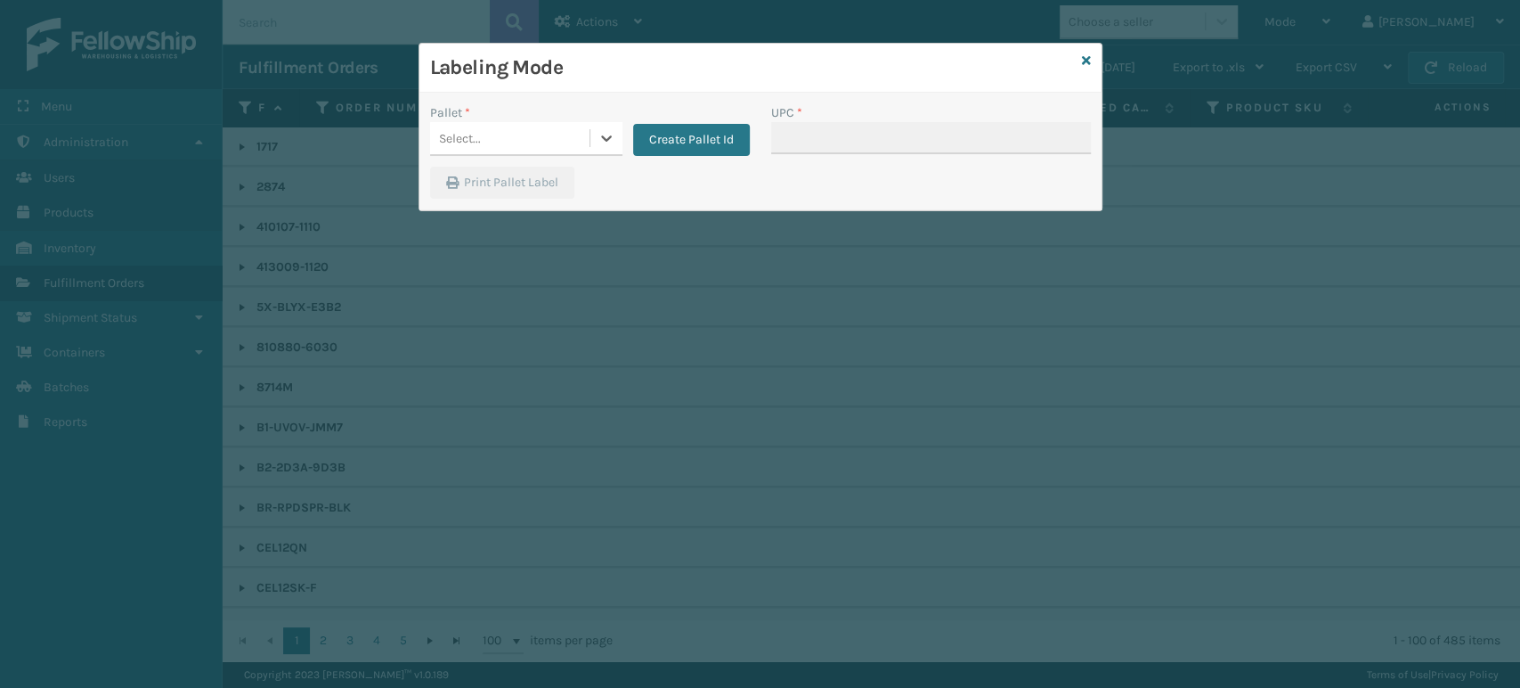
click at [554, 134] on div "Select..." at bounding box center [509, 138] width 159 height 29
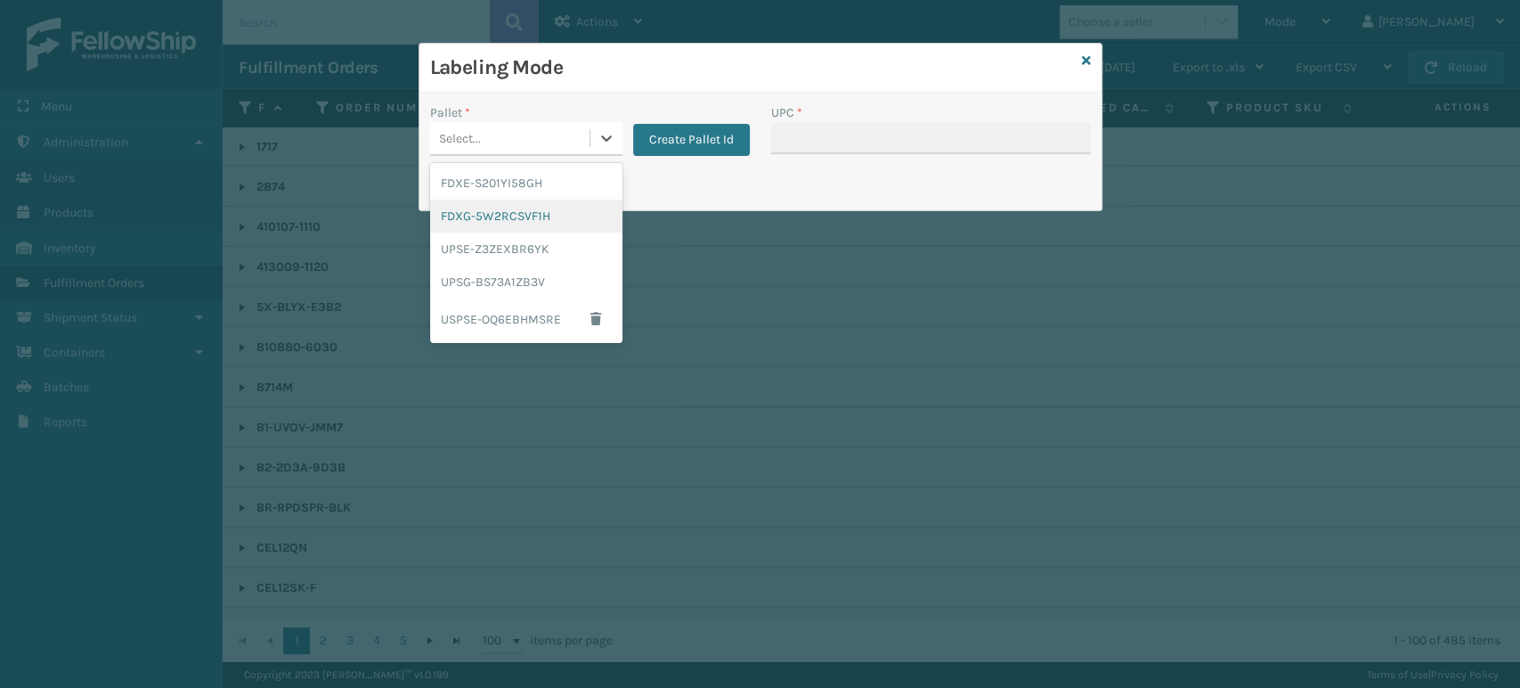
click at [536, 215] on div "FDXG-5W2RCSVF1H" at bounding box center [526, 216] width 192 height 33
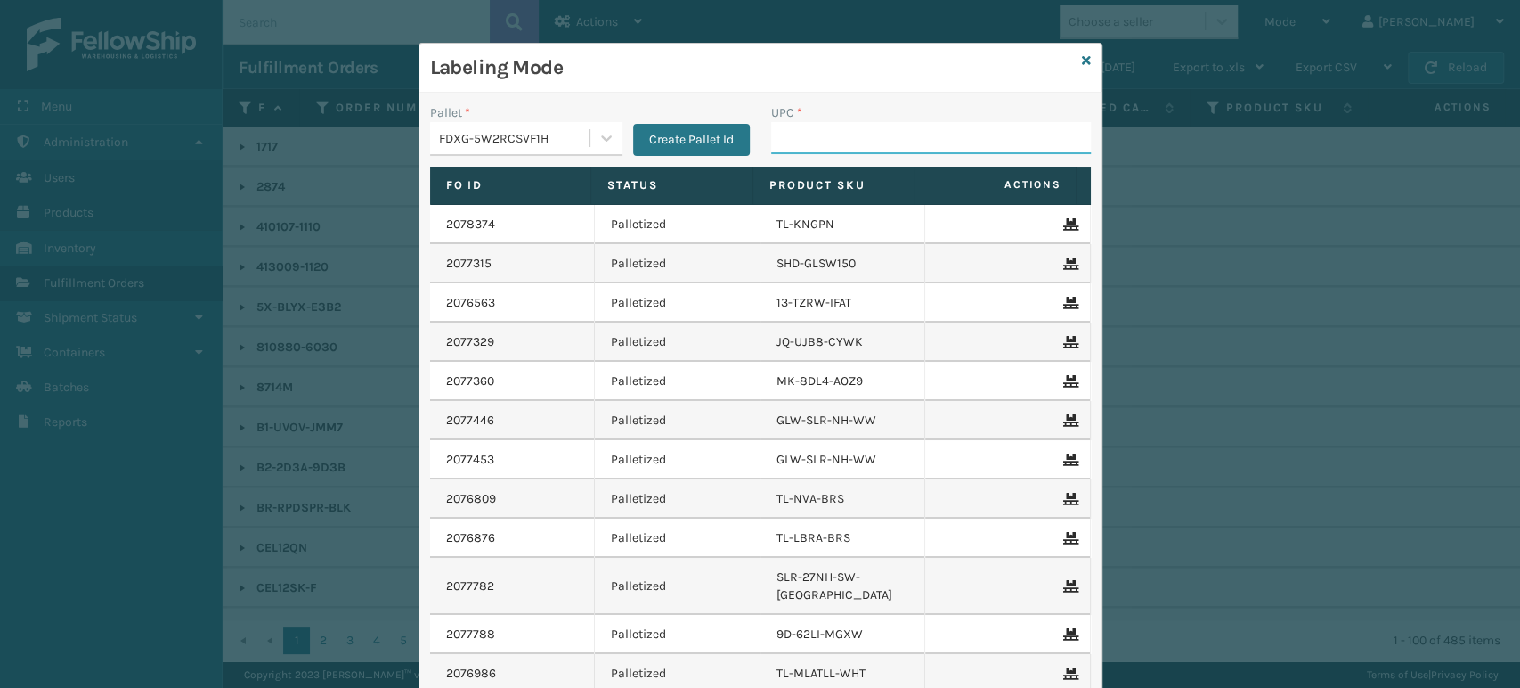
click at [978, 131] on input "UPC *" at bounding box center [931, 138] width 320 height 32
click at [834, 129] on input "858100007920" at bounding box center [915, 138] width 288 height 32
click at [826, 134] on input "858100007920" at bounding box center [915, 138] width 288 height 32
click at [825, 134] on input "858100007920" at bounding box center [915, 138] width 288 height 32
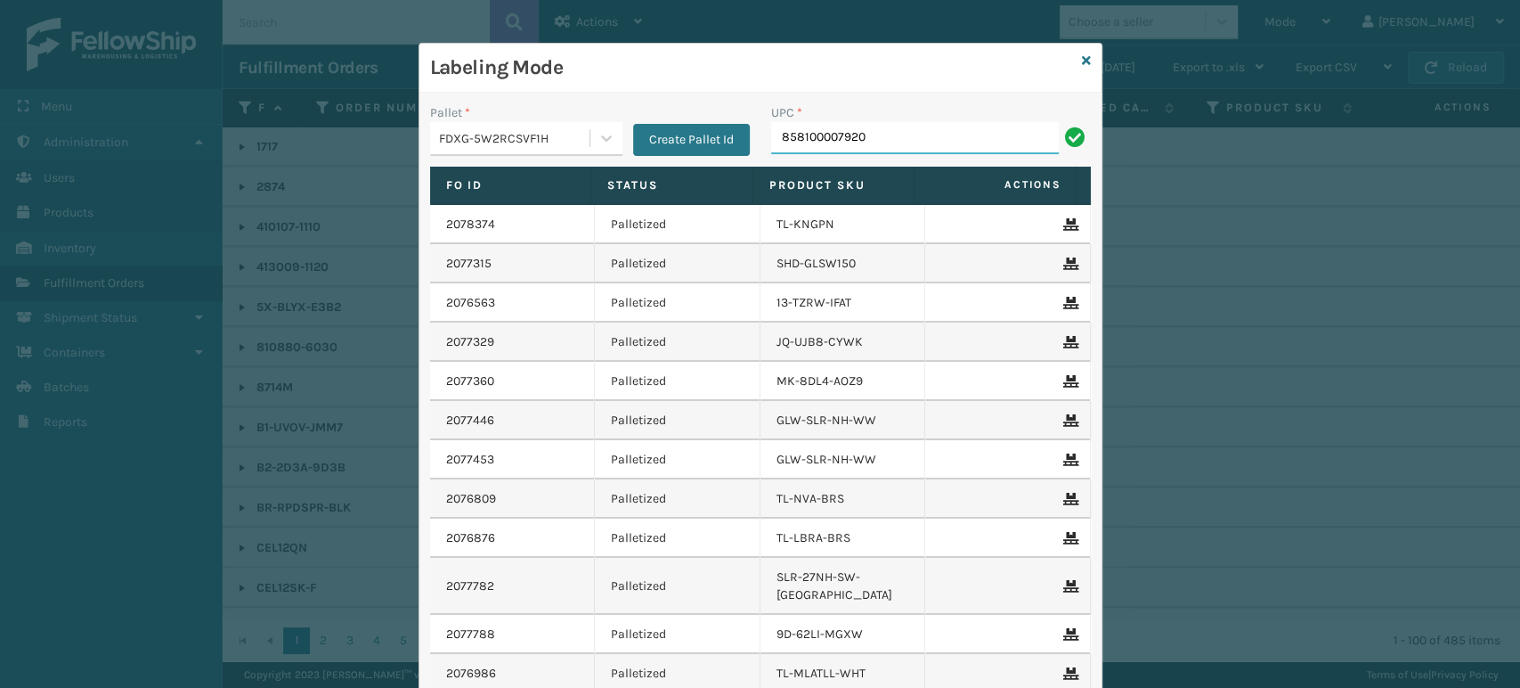
click at [825, 134] on input "858100007920" at bounding box center [915, 138] width 288 height 32
click at [919, 141] on input "858100007920" at bounding box center [915, 138] width 288 height 32
click at [827, 127] on input "UPC *" at bounding box center [931, 138] width 320 height 32
paste input "858100007920"
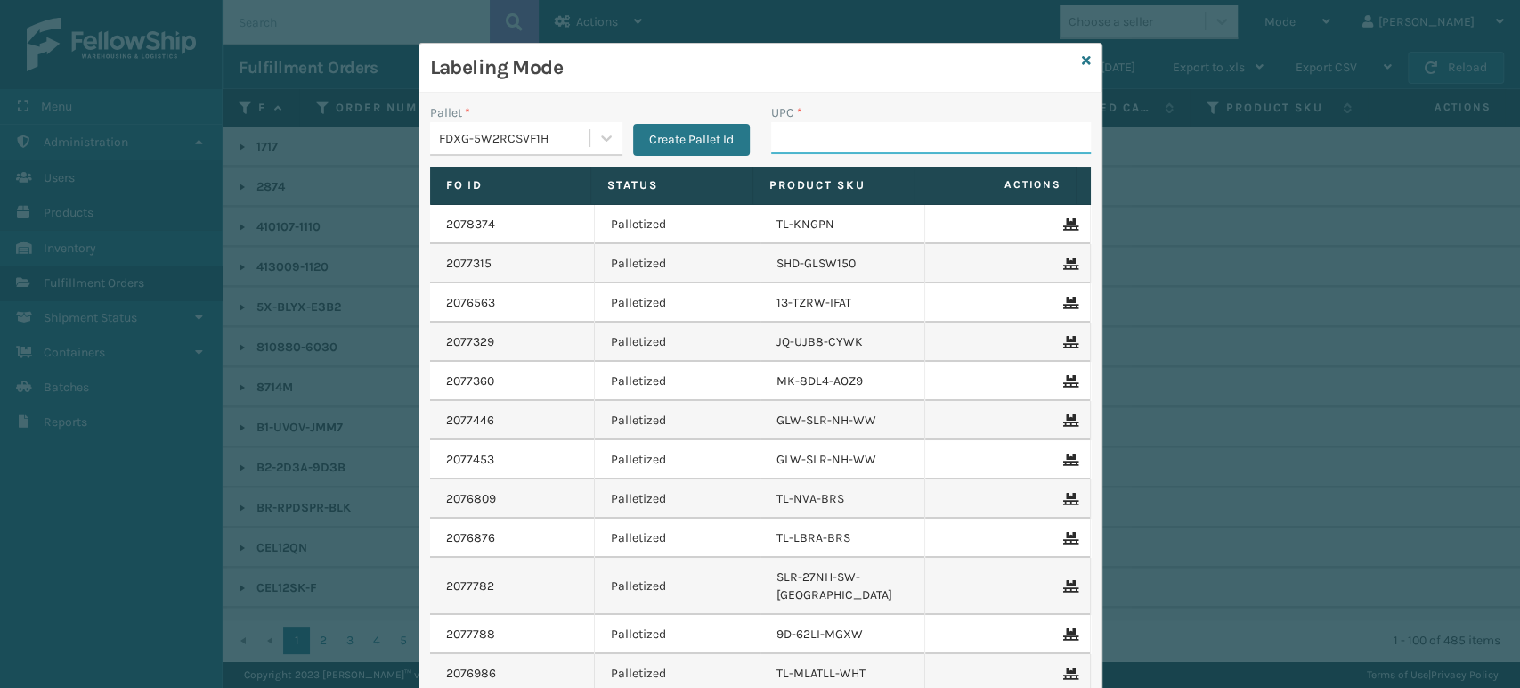
click at [804, 129] on input "UPC *" at bounding box center [931, 138] width 320 height 32
paste input "858100007920"
click at [905, 145] on input "858100007920" at bounding box center [915, 138] width 288 height 32
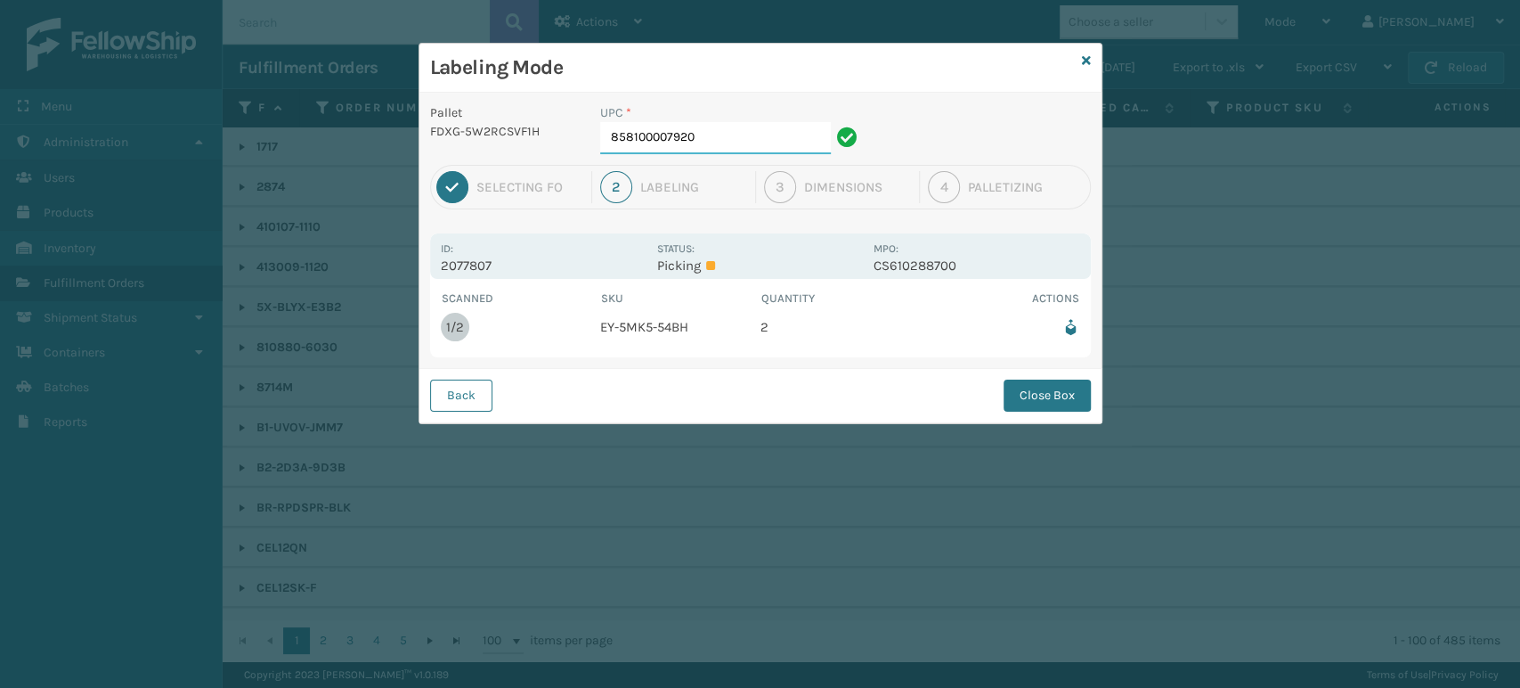
click at [721, 136] on input "858100007920" at bounding box center [715, 138] width 231 height 32
click at [1033, 403] on button "Close Box" at bounding box center [1047, 395] width 87 height 32
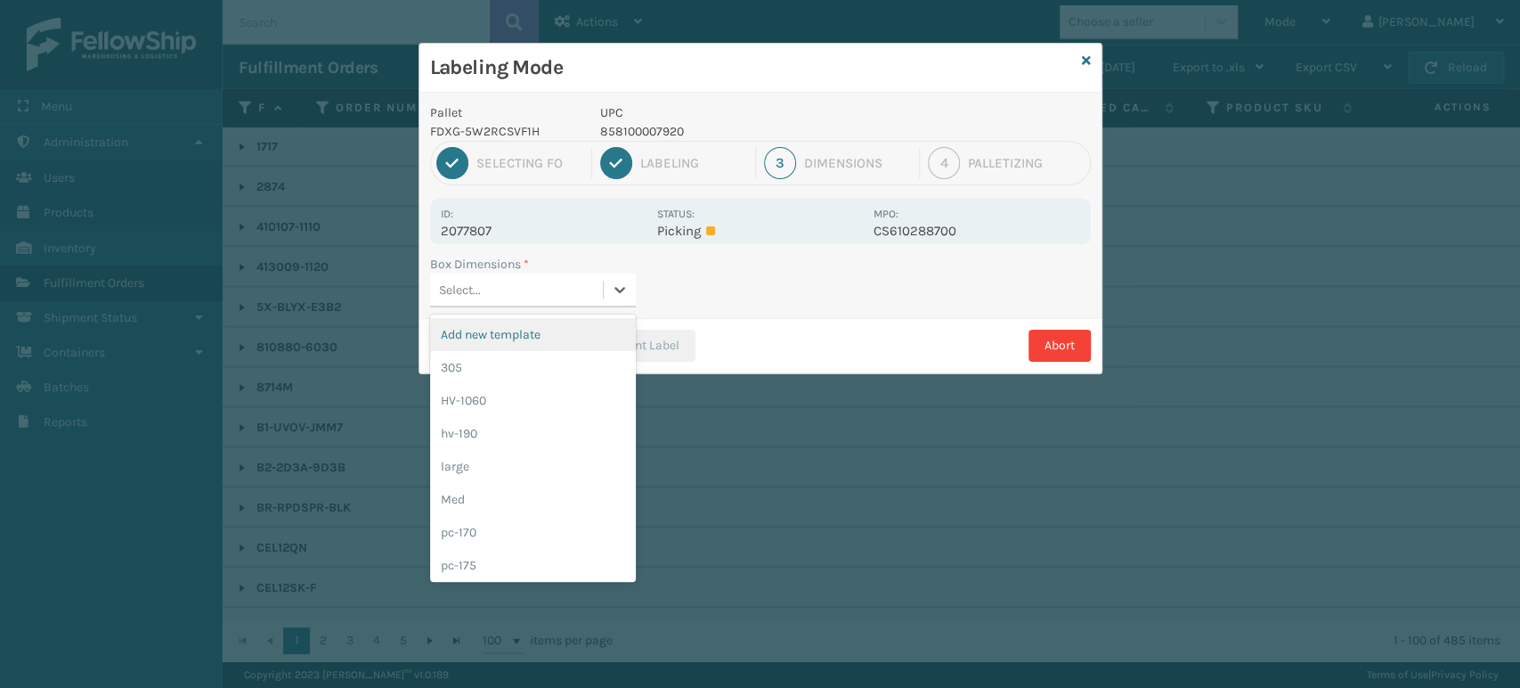
click at [594, 289] on div "Select..." at bounding box center [516, 289] width 173 height 29
click at [513, 488] on div "Med" at bounding box center [533, 499] width 206 height 33
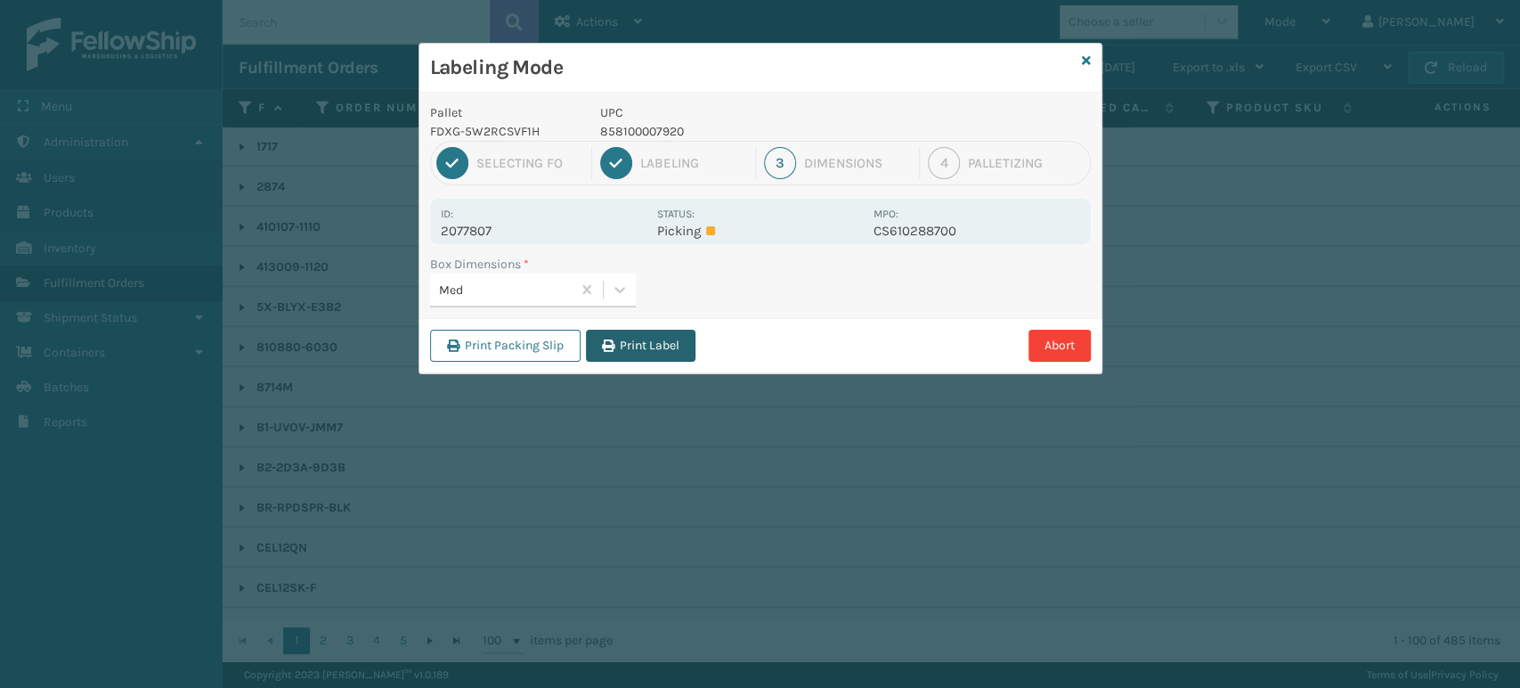
click at [637, 348] on button "Print Label" at bounding box center [641, 346] width 110 height 32
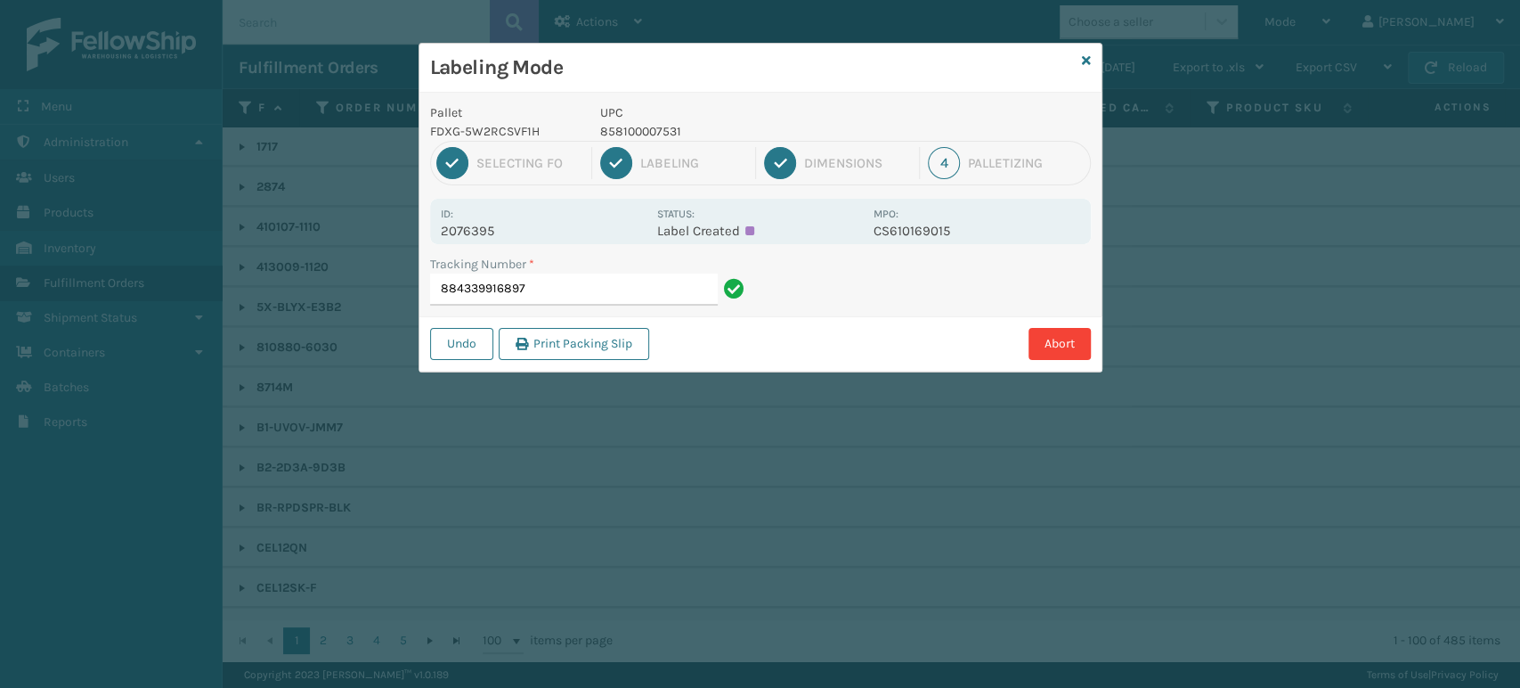
click at [1437, 398] on div "Labeling Mode Pallet FDXG-5W2RCSVF1H UPC 858100007531 1 Selecting FO 2 Labeling…" at bounding box center [760, 344] width 1520 height 688
click at [640, 134] on p "858100007531" at bounding box center [731, 131] width 263 height 19
click at [641, 134] on p "858100007531" at bounding box center [731, 131] width 263 height 19
click at [642, 134] on p "858100007531" at bounding box center [731, 131] width 263 height 19
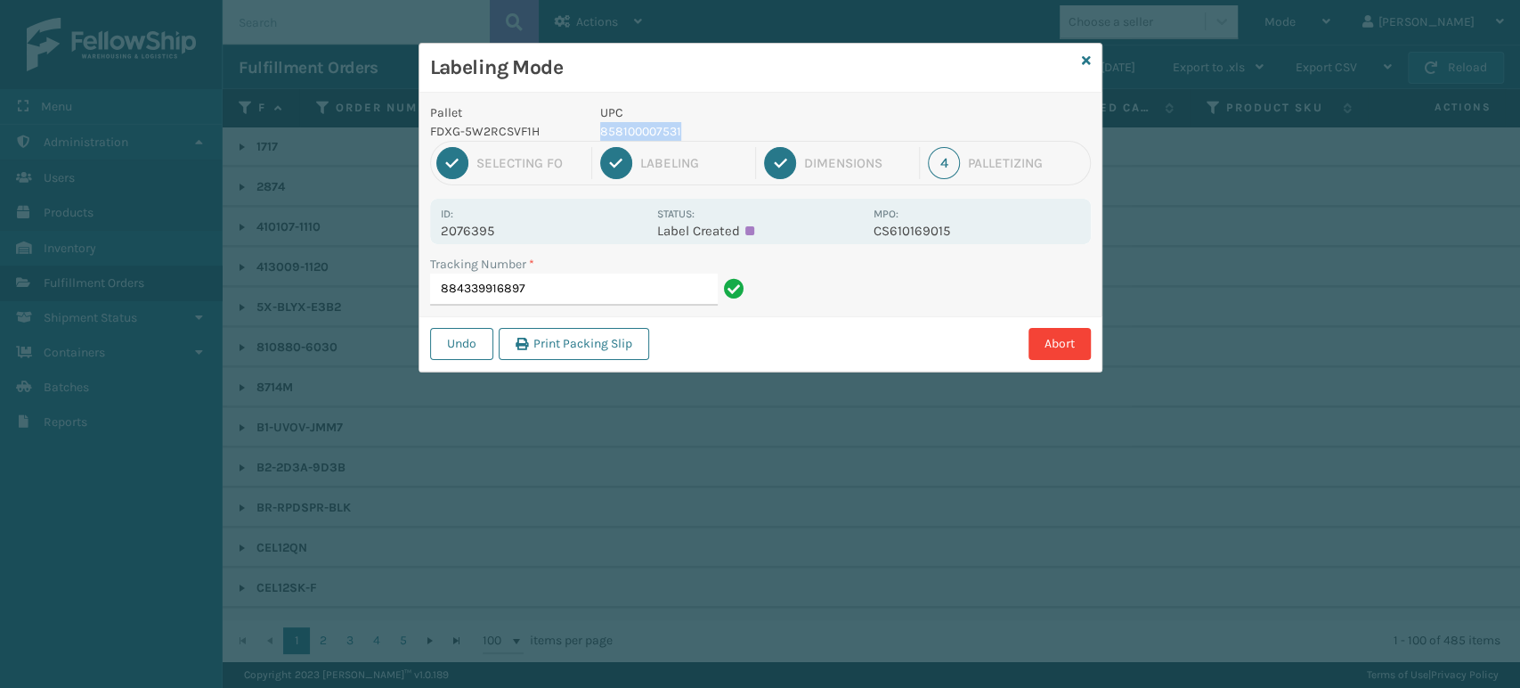
click at [642, 134] on p "858100007531" at bounding box center [731, 131] width 263 height 19
copy p "858100007531"
click at [574, 284] on input "884339916897" at bounding box center [574, 289] width 288 height 32
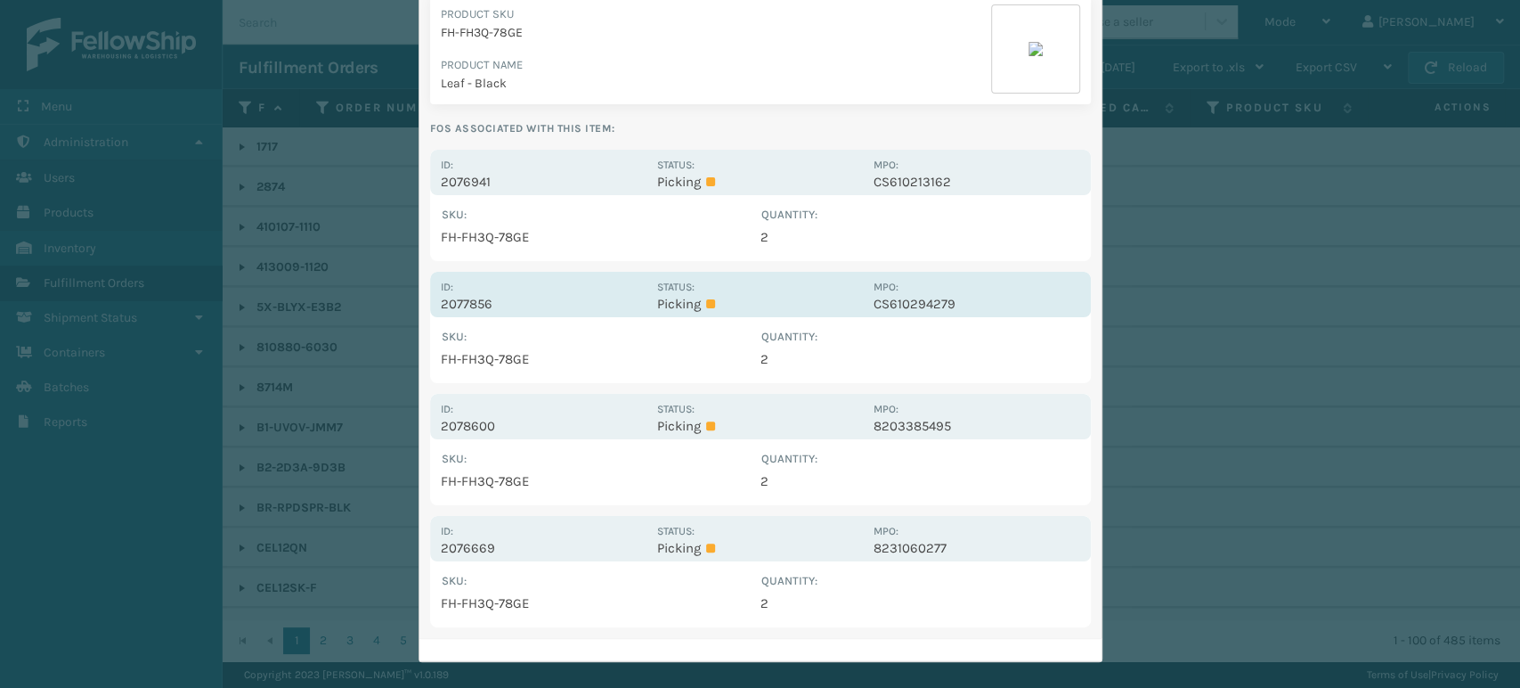
scroll to position [244, 0]
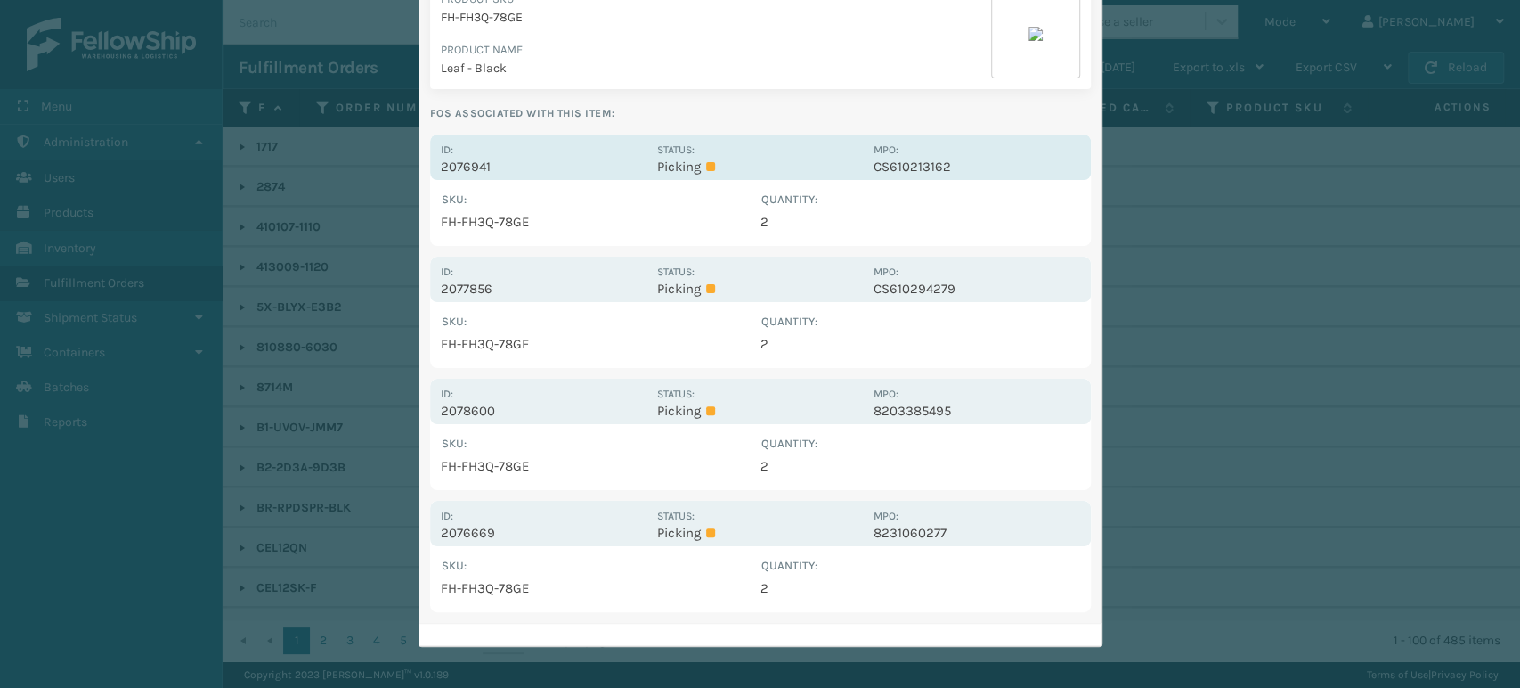
click at [464, 168] on p "2076941" at bounding box center [544, 167] width 206 height 16
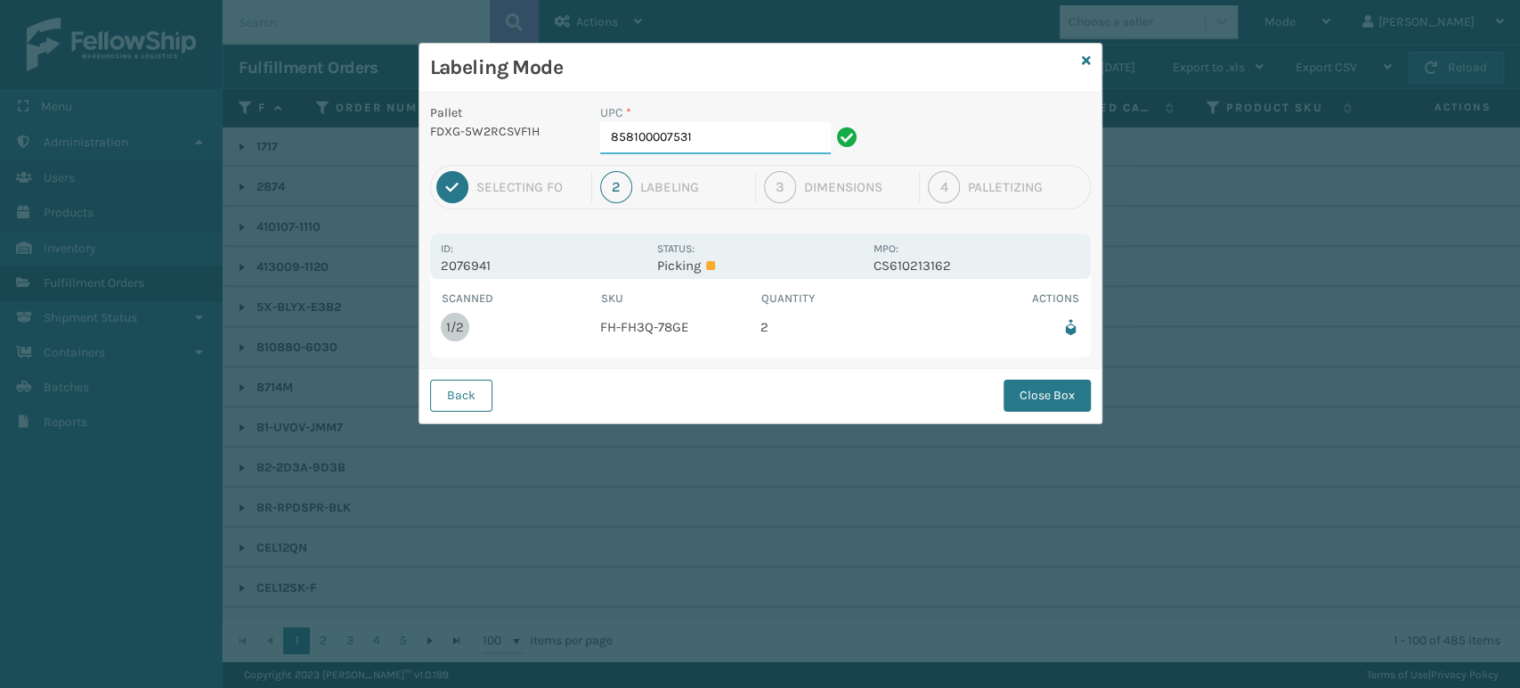
click at [747, 146] on input "858100007531" at bounding box center [715, 138] width 231 height 32
click at [1036, 400] on button "Close Box" at bounding box center [1047, 395] width 87 height 32
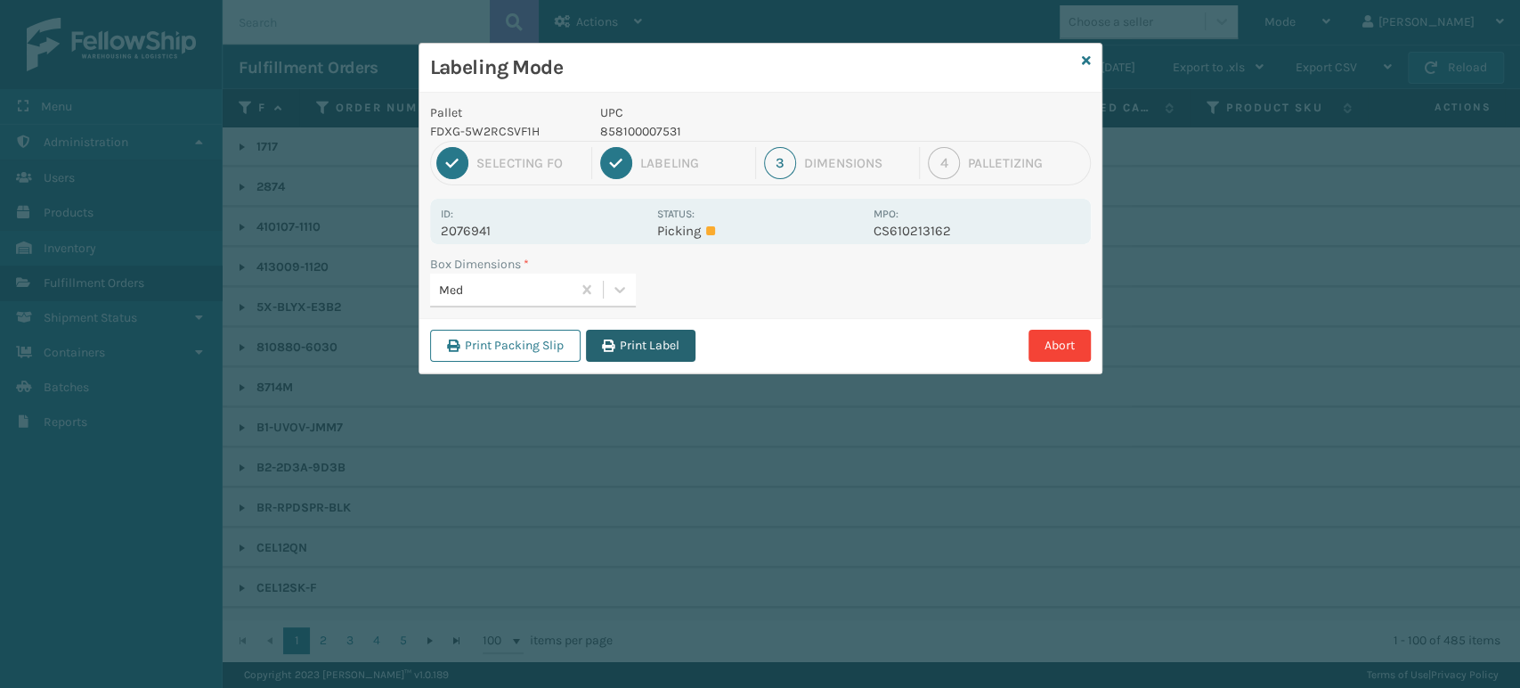
click at [642, 345] on button "Print Label" at bounding box center [641, 346] width 110 height 32
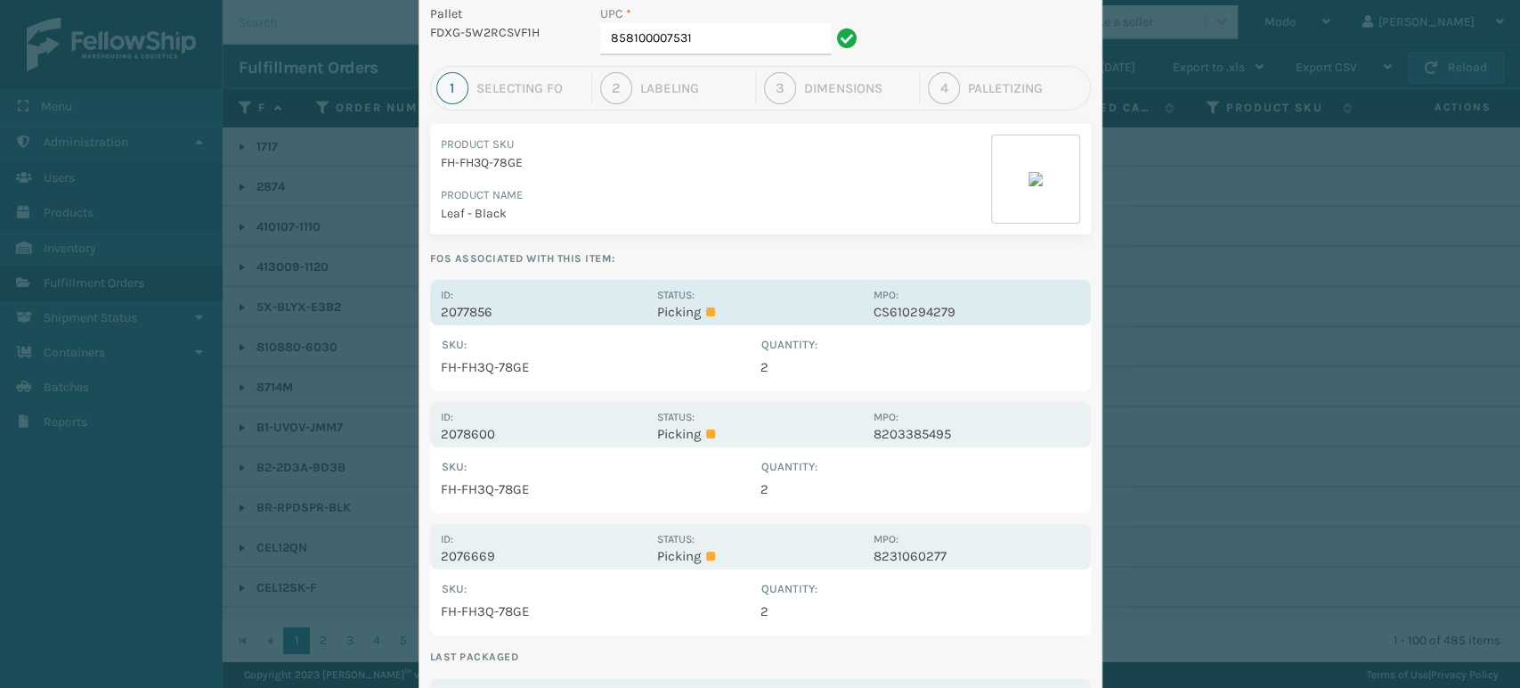
scroll to position [277, 0]
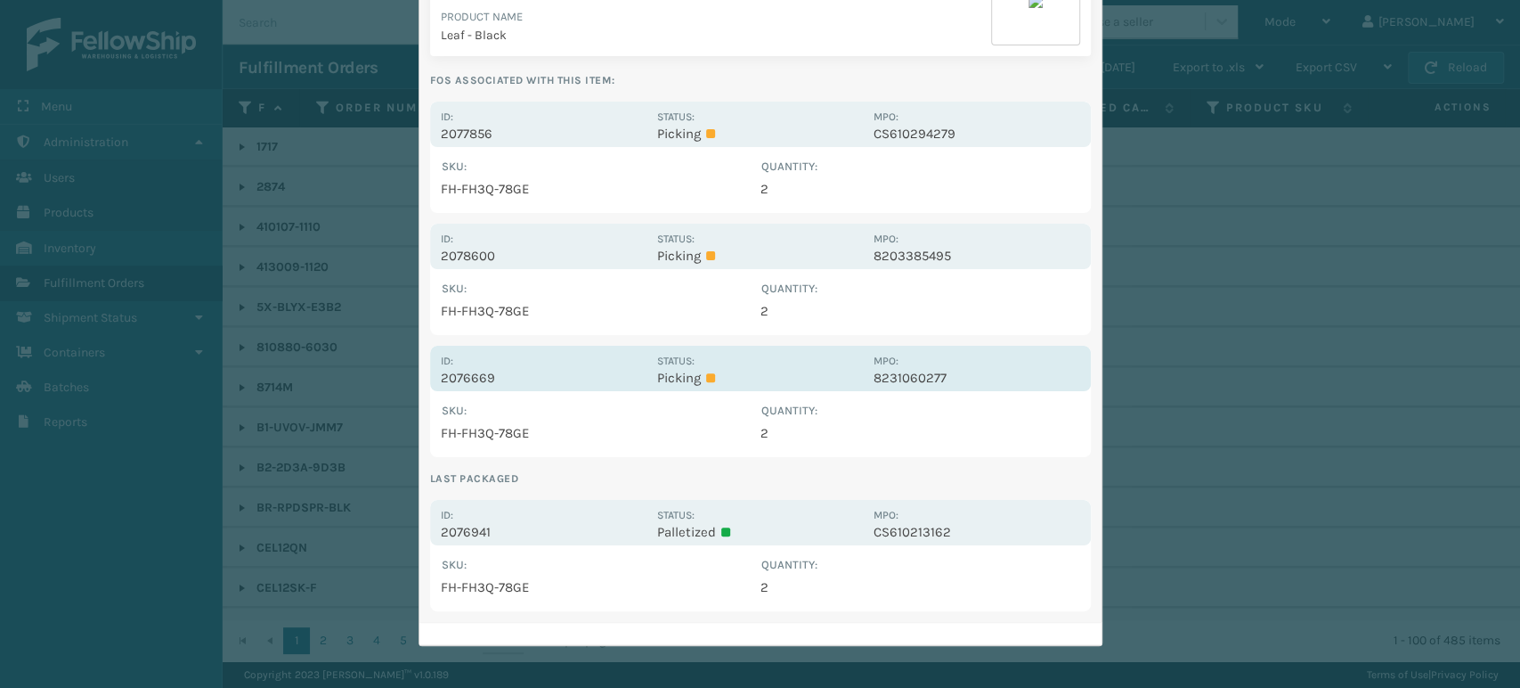
click at [460, 370] on p "2076669" at bounding box center [544, 378] width 206 height 16
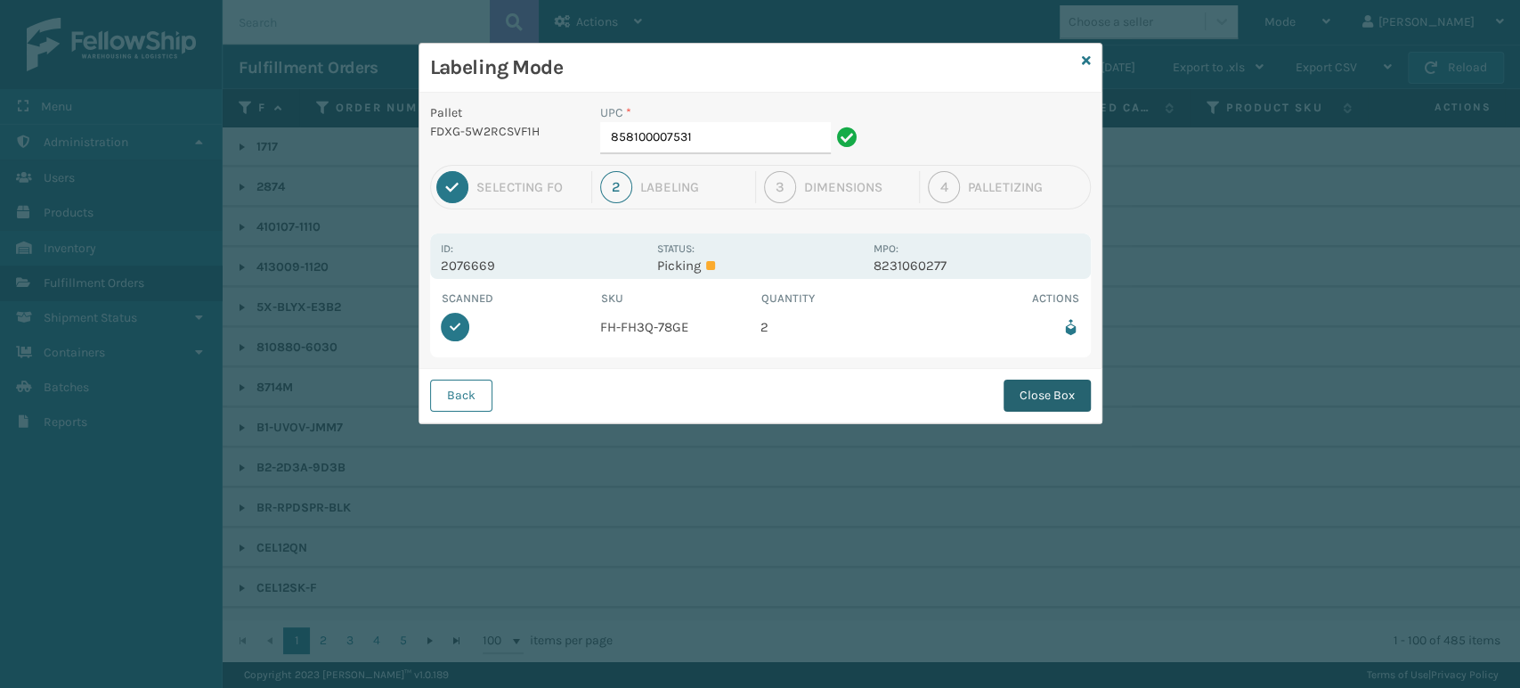
click at [1047, 394] on button "Close Box" at bounding box center [1047, 395] width 87 height 32
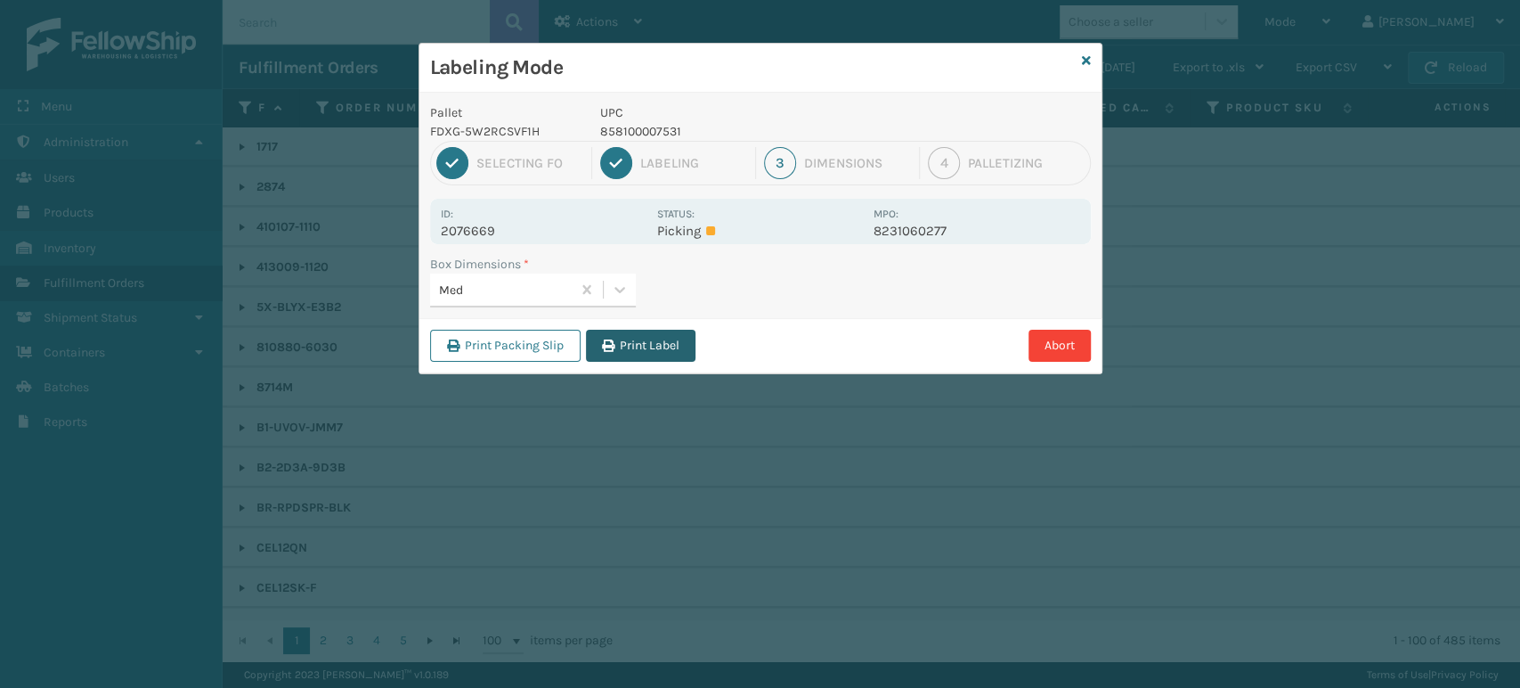
click at [667, 342] on button "Print Label" at bounding box center [641, 346] width 110 height 32
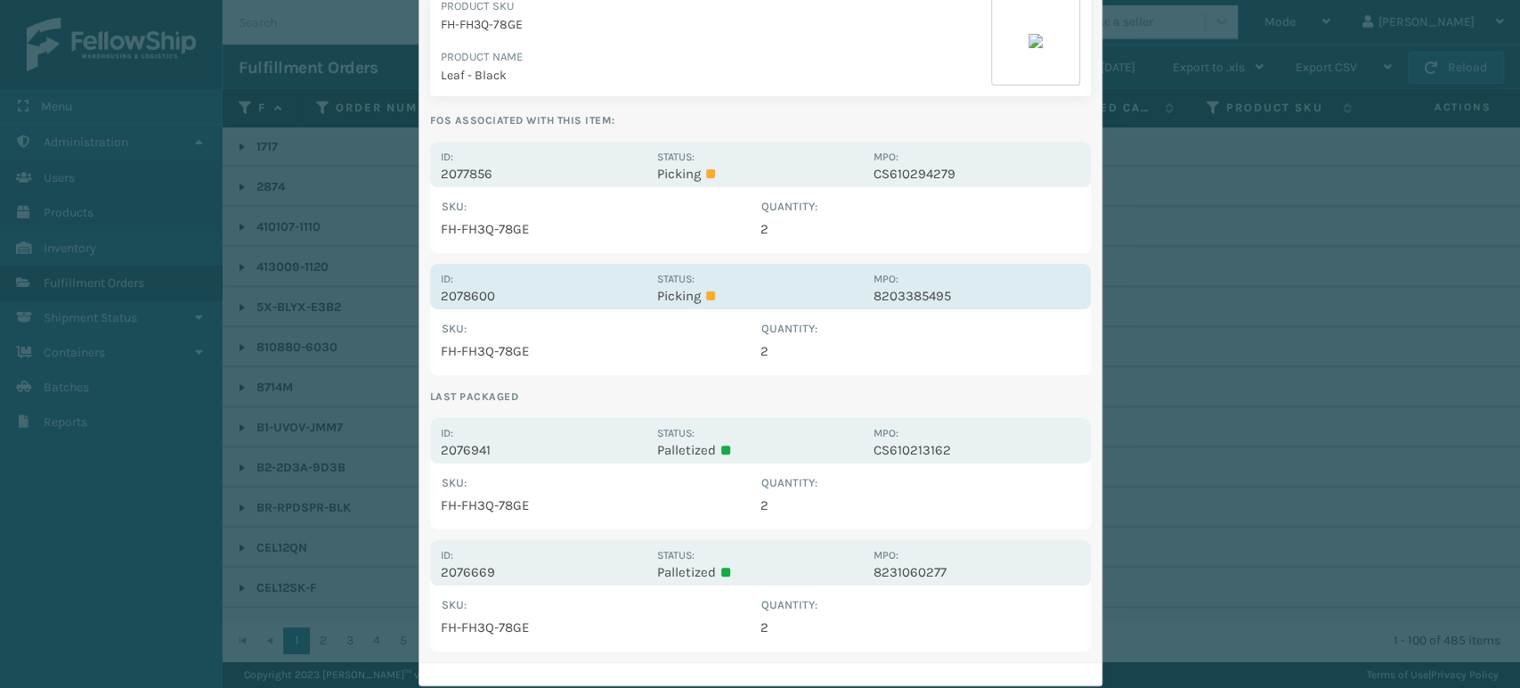
scroll to position [277, 0]
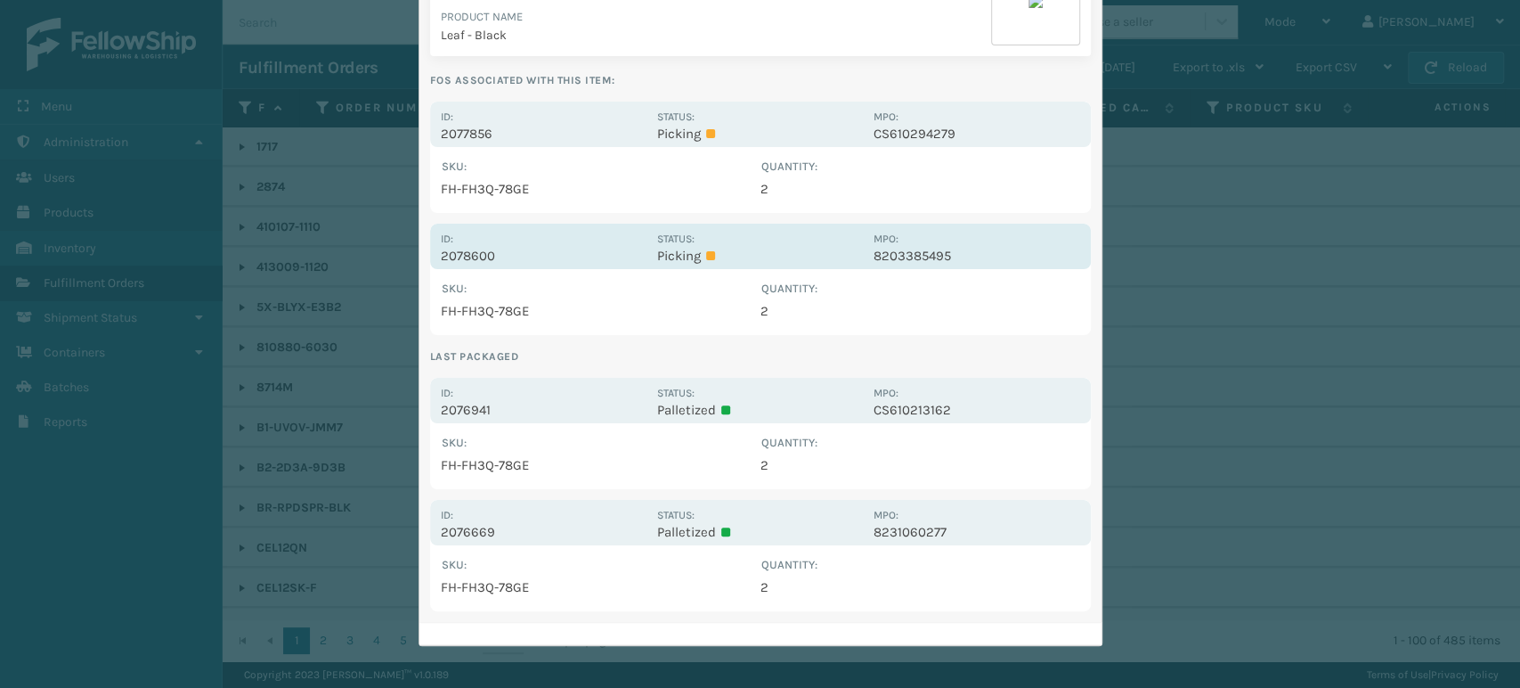
click at [472, 252] on p "2078600" at bounding box center [544, 256] width 206 height 16
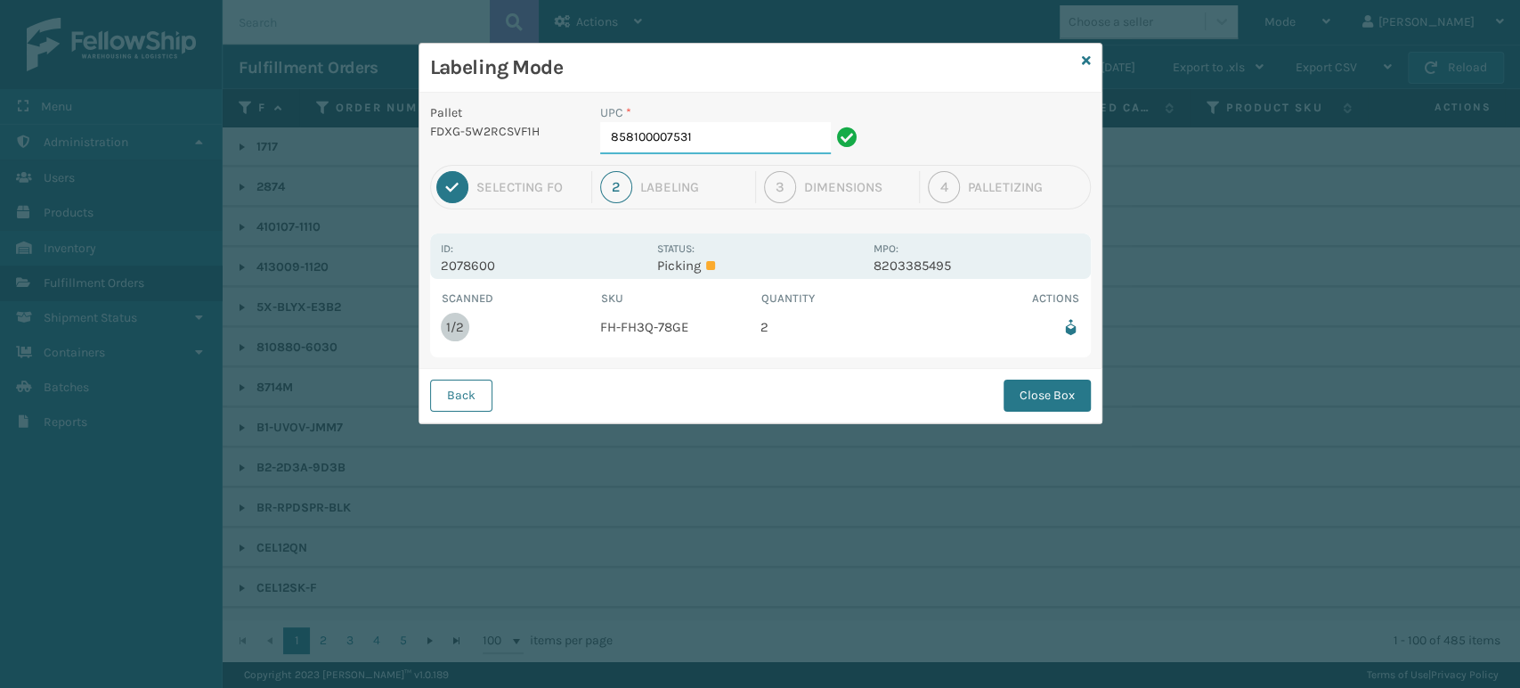
scroll to position [0, 0]
click at [1048, 386] on button "Close Box" at bounding box center [1047, 395] width 87 height 32
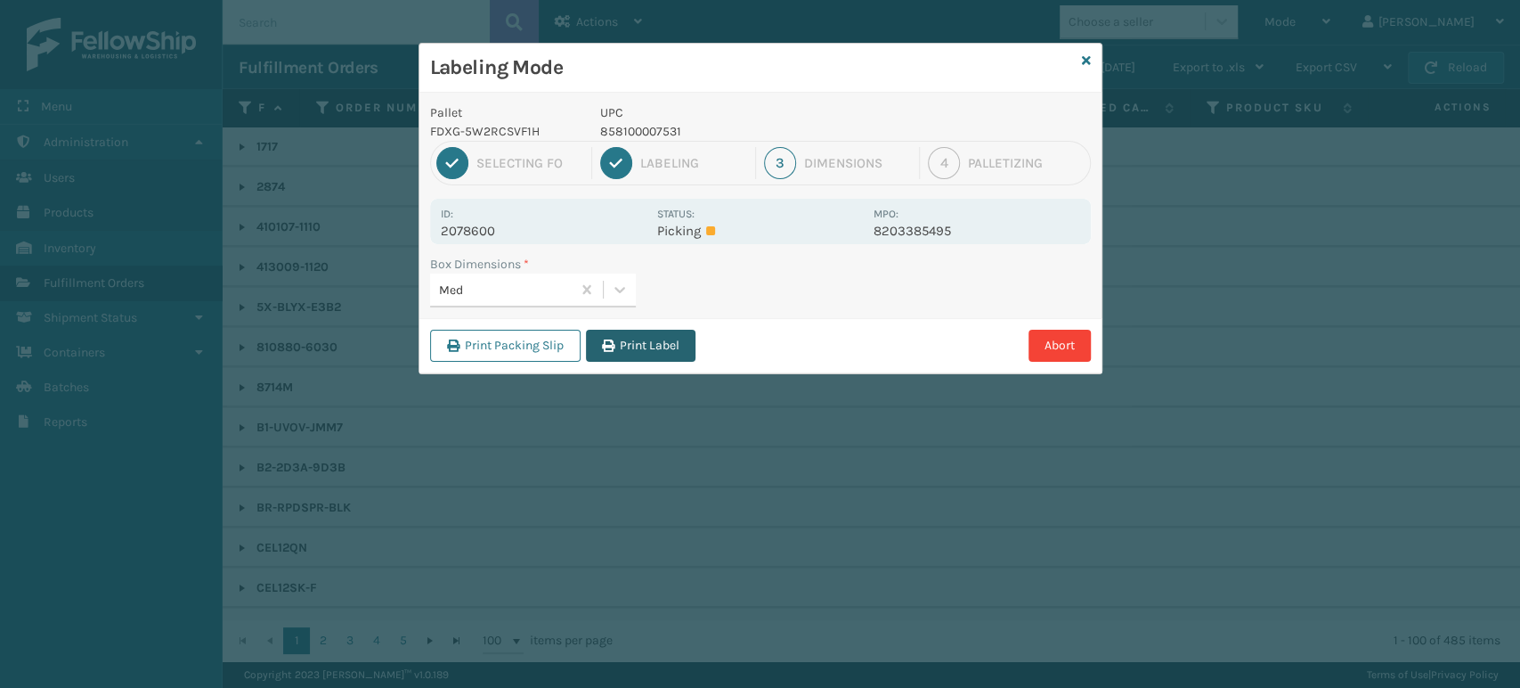
click at [688, 338] on button "Print Label" at bounding box center [641, 346] width 110 height 32
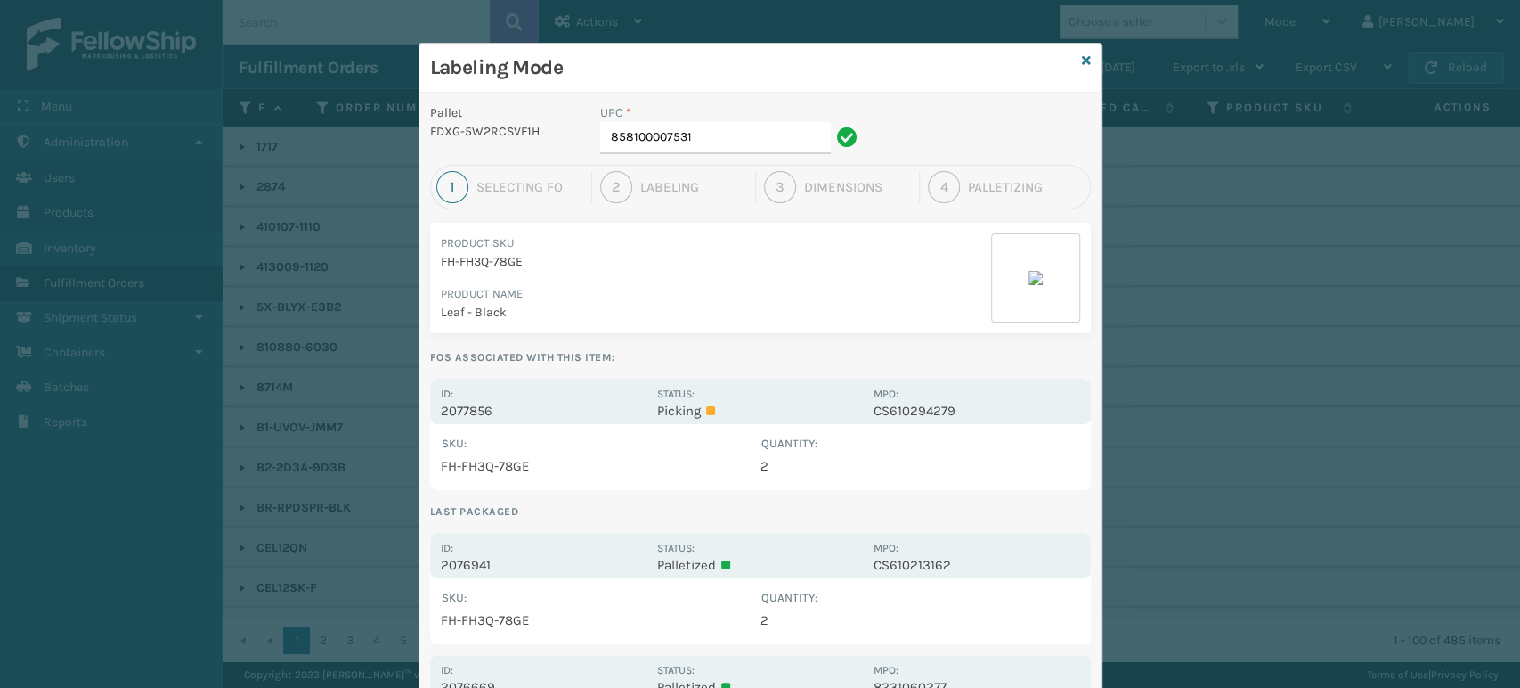
drag, startPoint x: 830, startPoint y: 226, endPoint x: 614, endPoint y: 128, distance: 237.6
drag, startPoint x: 614, startPoint y: 128, endPoint x: 1077, endPoint y: 57, distance: 468.6
click at [1082, 57] on icon at bounding box center [1086, 60] width 9 height 12
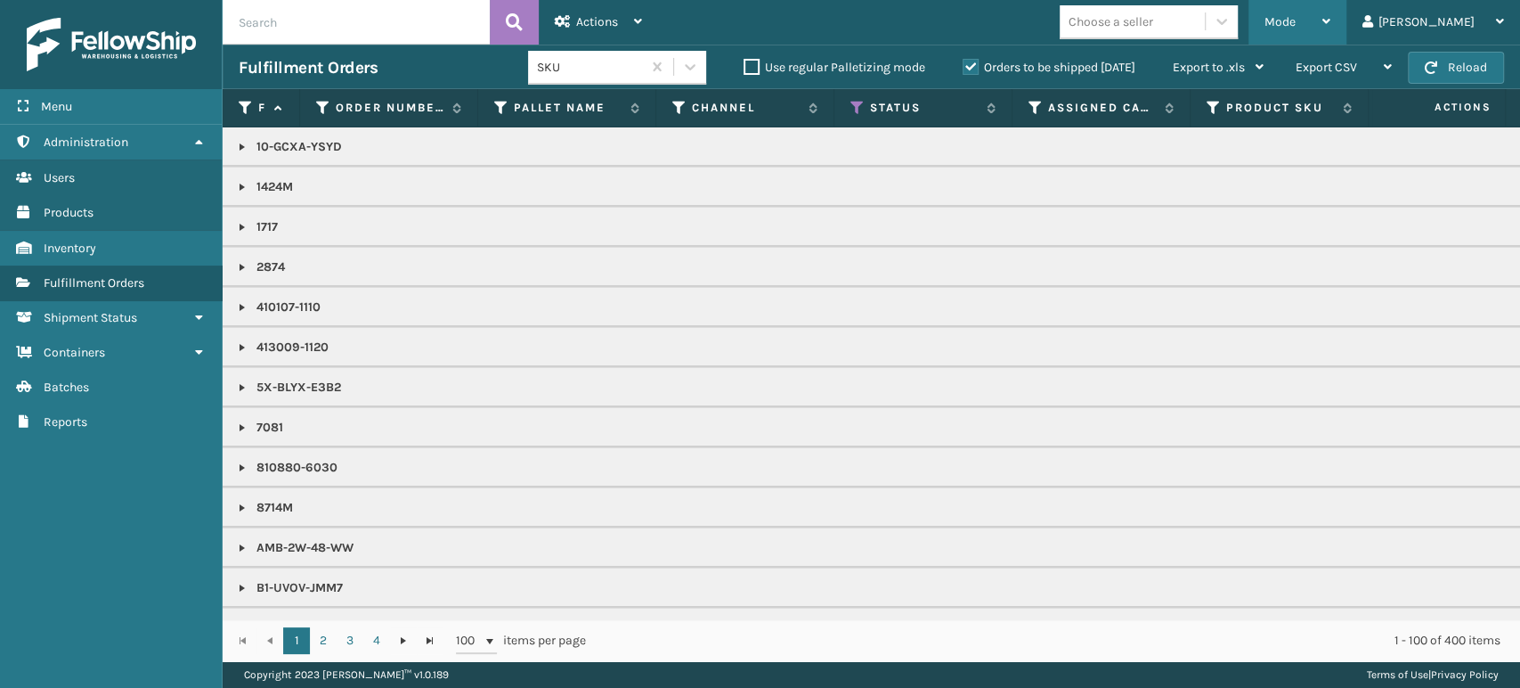
click at [1296, 20] on span "Mode" at bounding box center [1280, 21] width 31 height 15
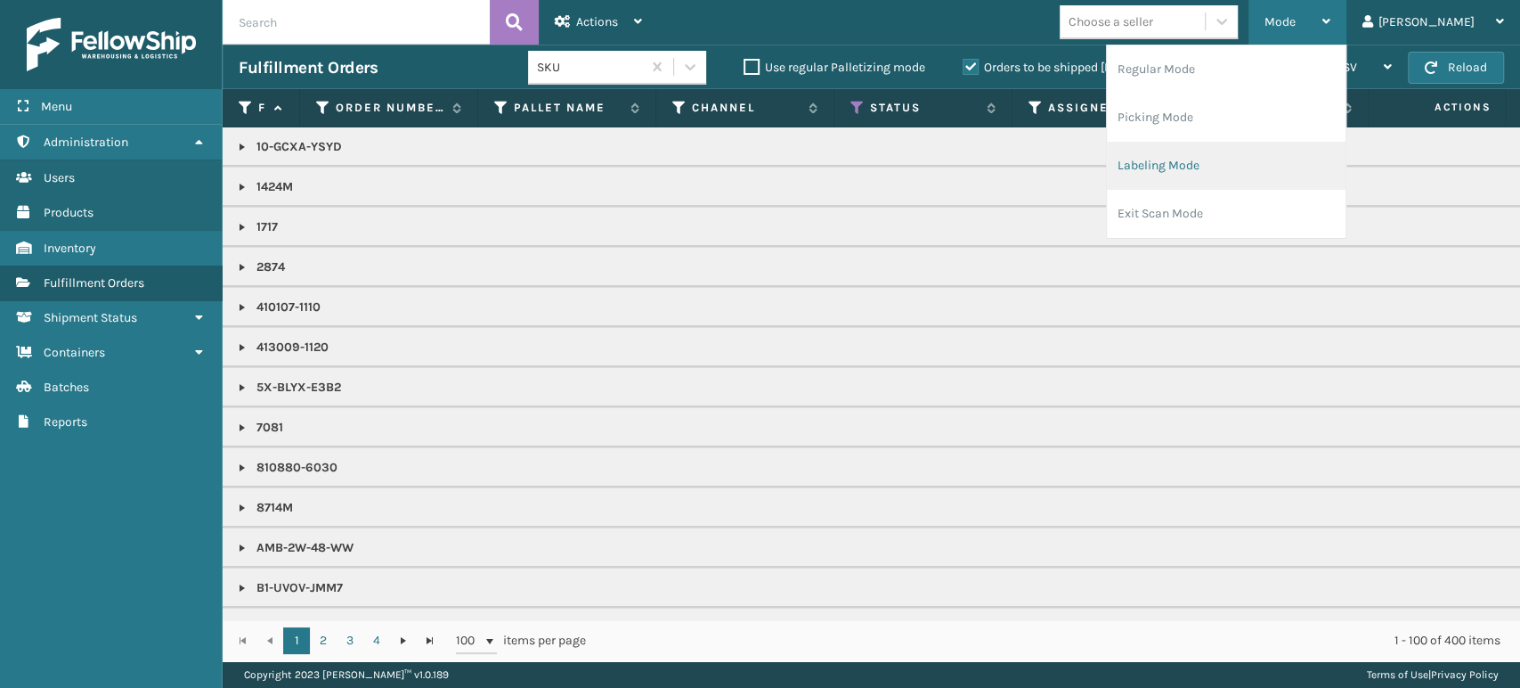
click at [1257, 166] on li "Labeling Mode" at bounding box center [1226, 166] width 239 height 48
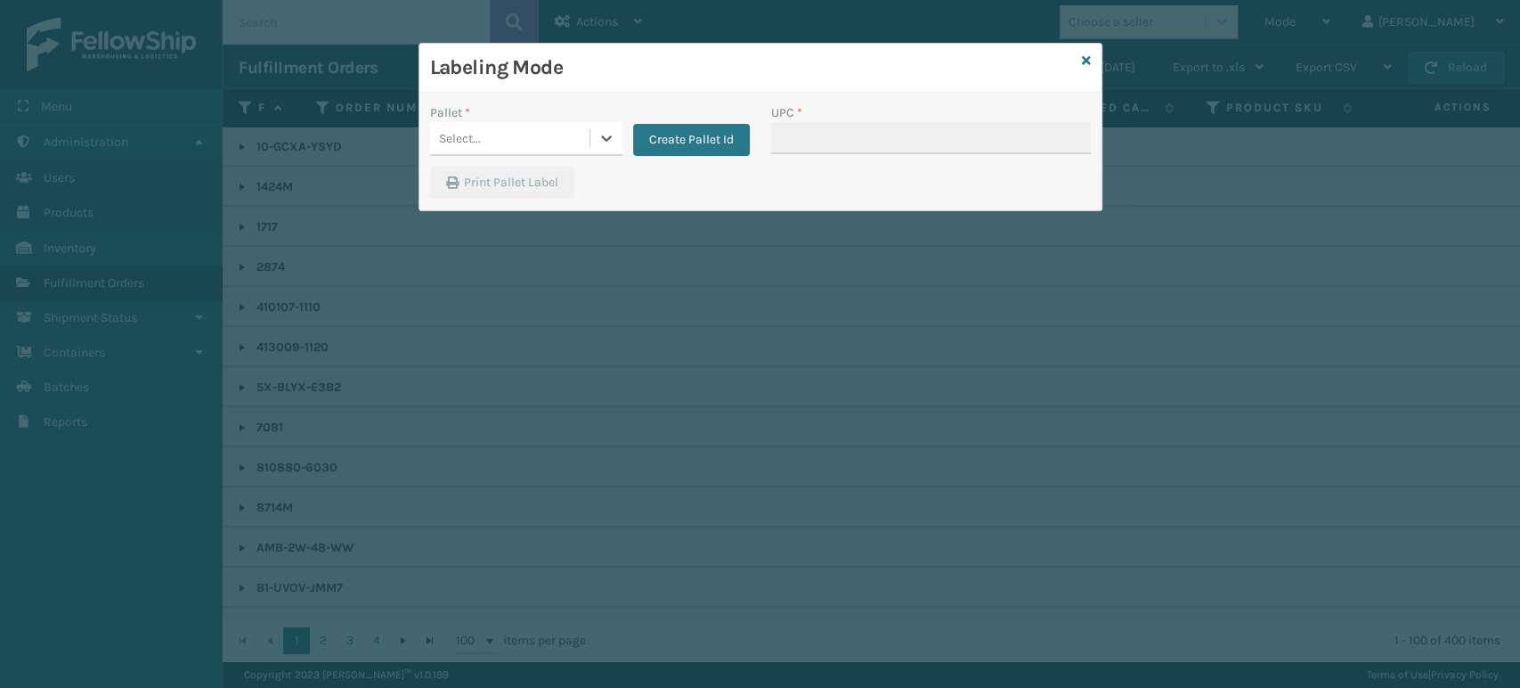
click at [553, 137] on div "Select..." at bounding box center [509, 138] width 159 height 29
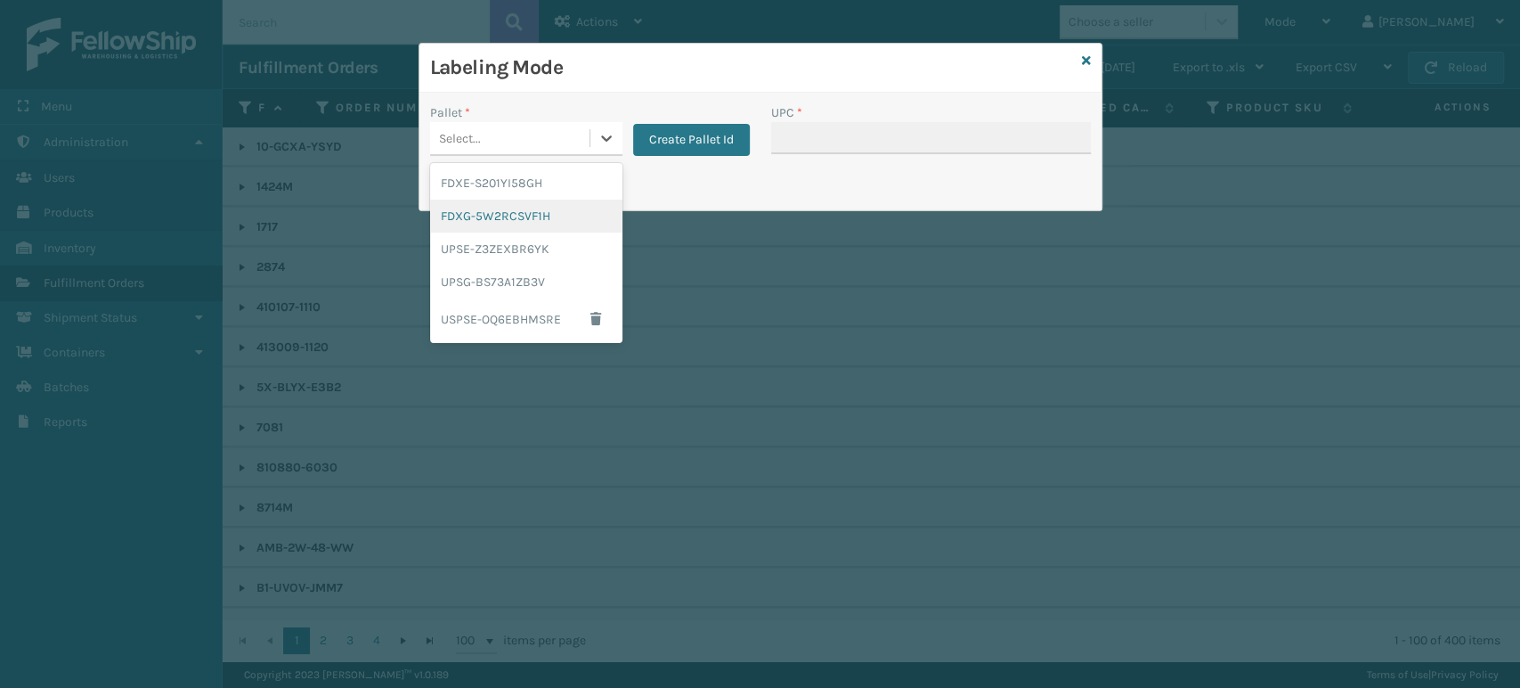
click at [545, 219] on div "FDXG-5W2RCSVF1H" at bounding box center [526, 216] width 192 height 33
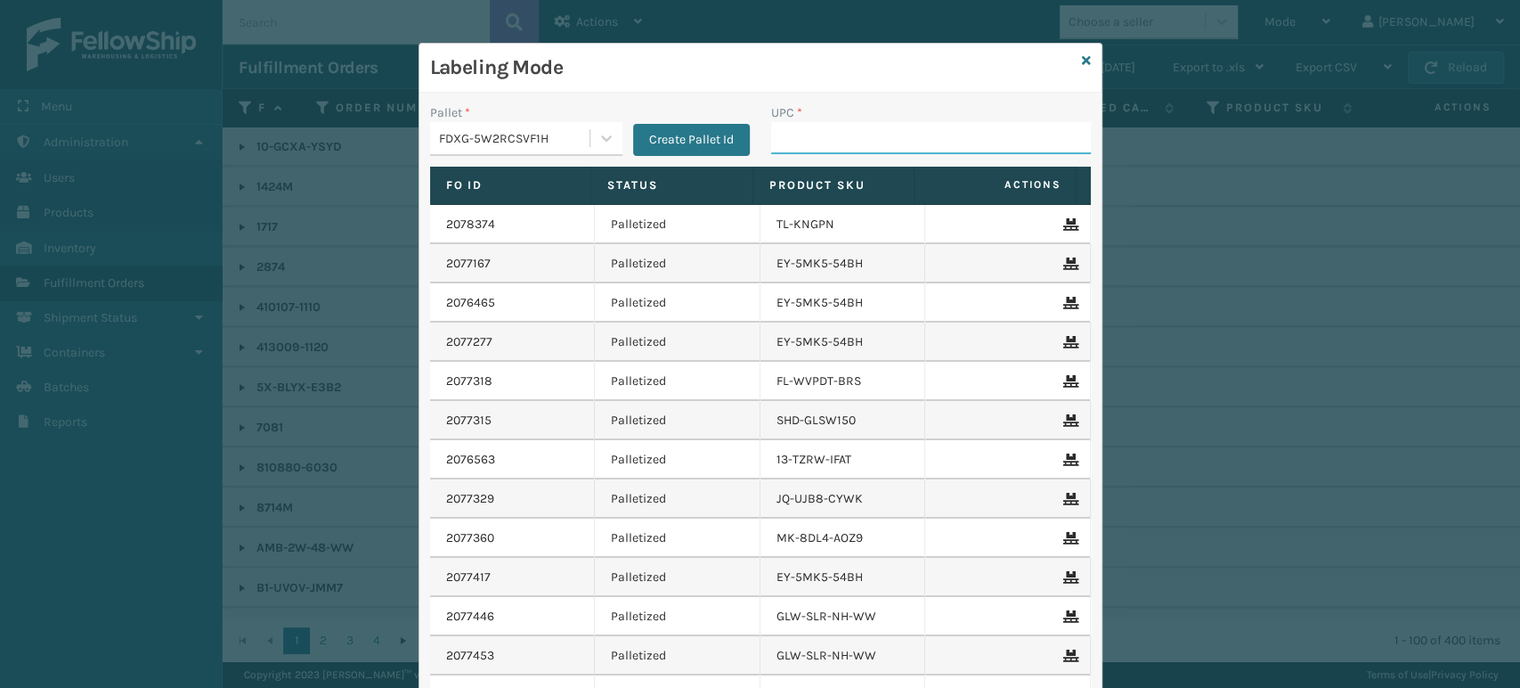
click at [810, 136] on input "UPC *" at bounding box center [931, 138] width 320 height 32
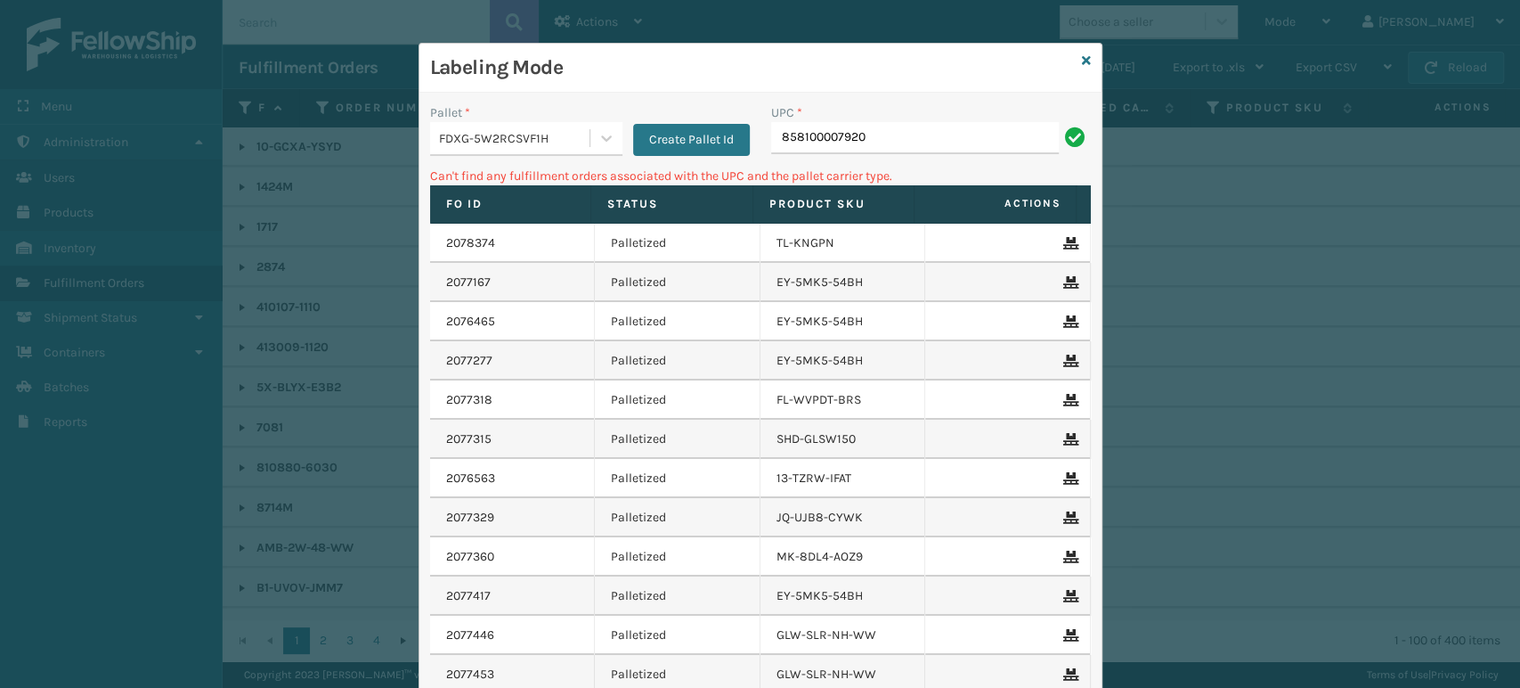
click at [548, 140] on div "FDXG-5W2RCSVF1H" at bounding box center [515, 138] width 152 height 19
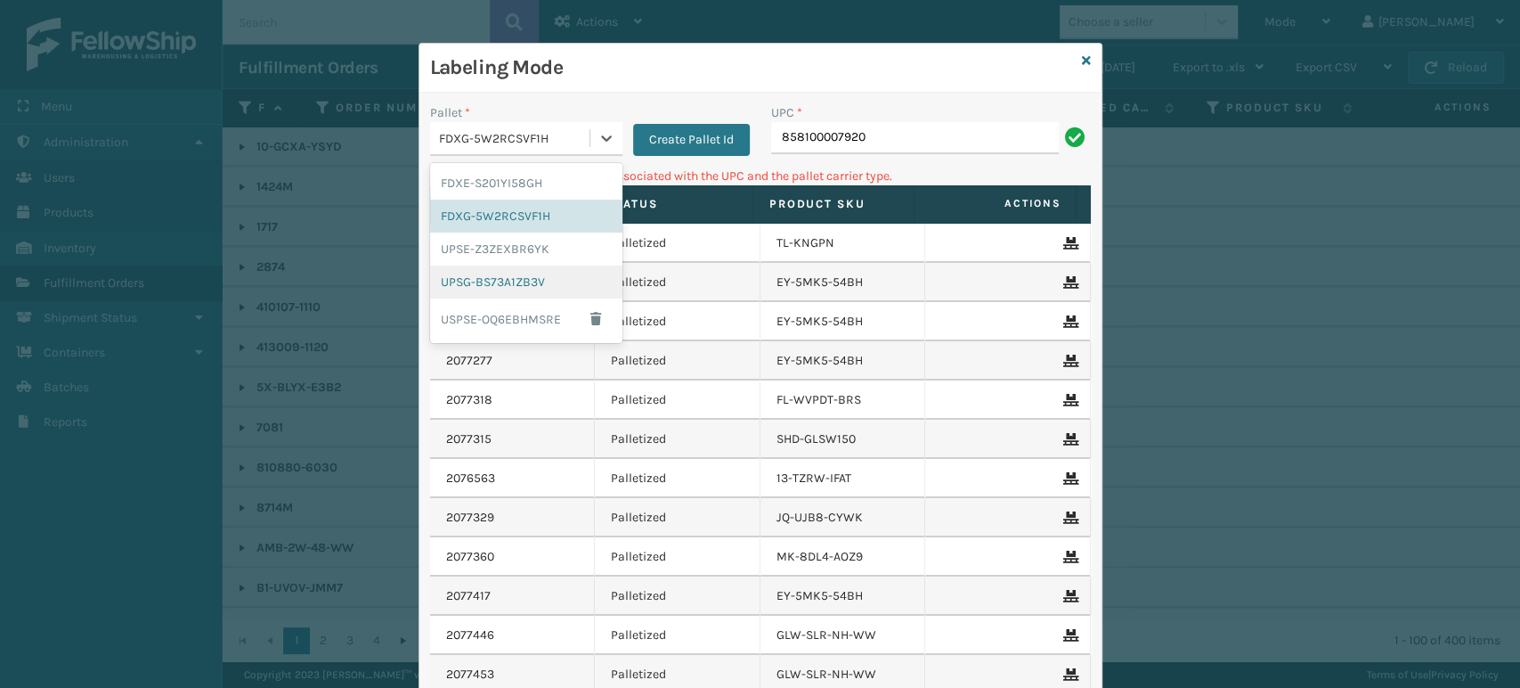
click at [495, 273] on div "UPSG-BS73A1ZB3V" at bounding box center [526, 281] width 192 height 33
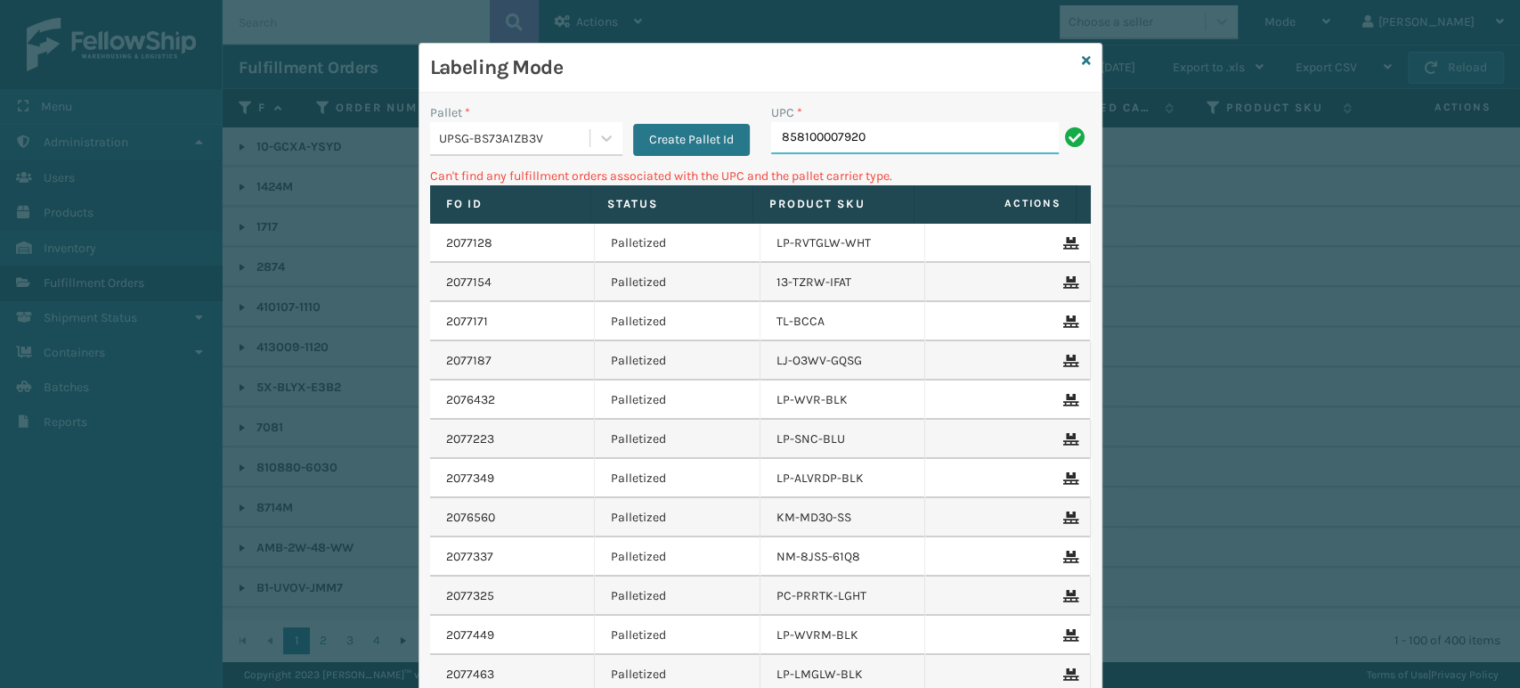
click at [944, 143] on input "858100007920" at bounding box center [915, 138] width 288 height 32
click at [1082, 62] on icon at bounding box center [1086, 60] width 9 height 12
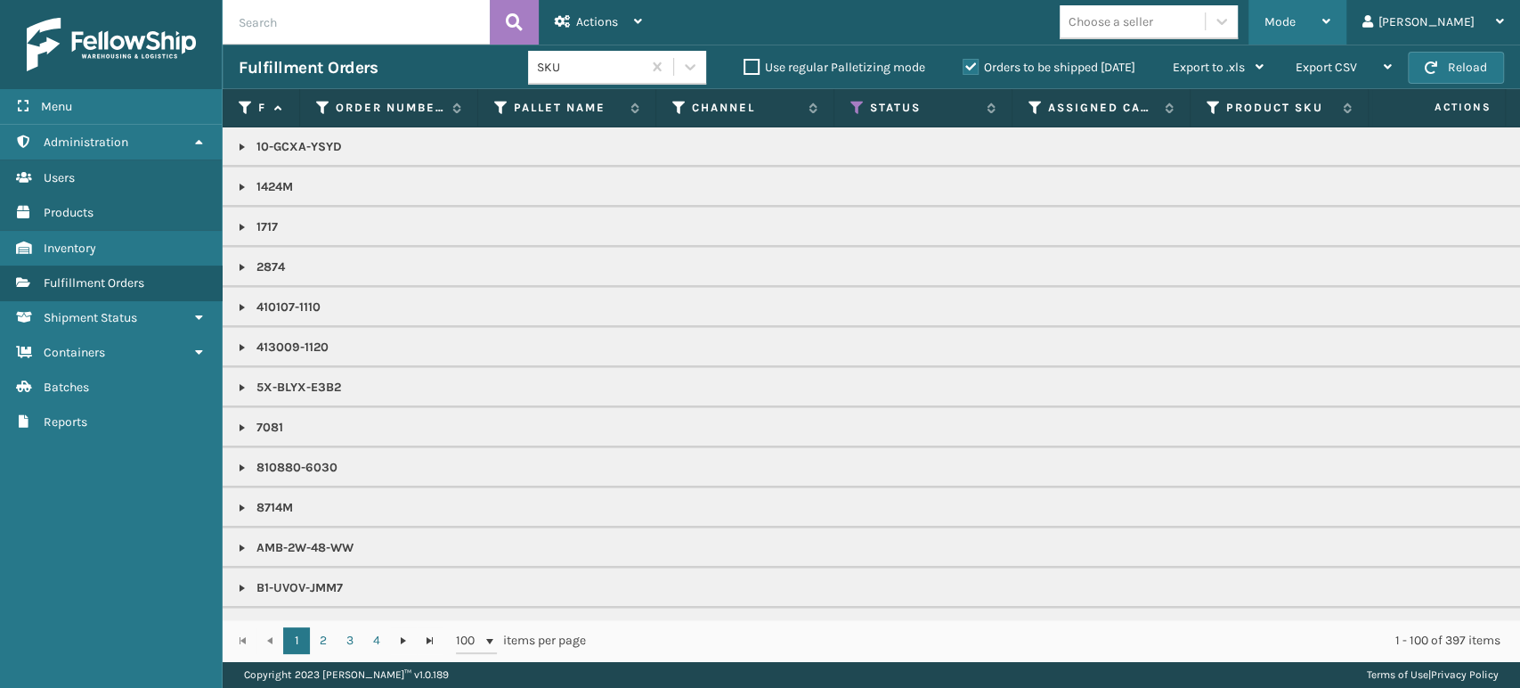
click at [1296, 20] on span "Mode" at bounding box center [1280, 21] width 31 height 15
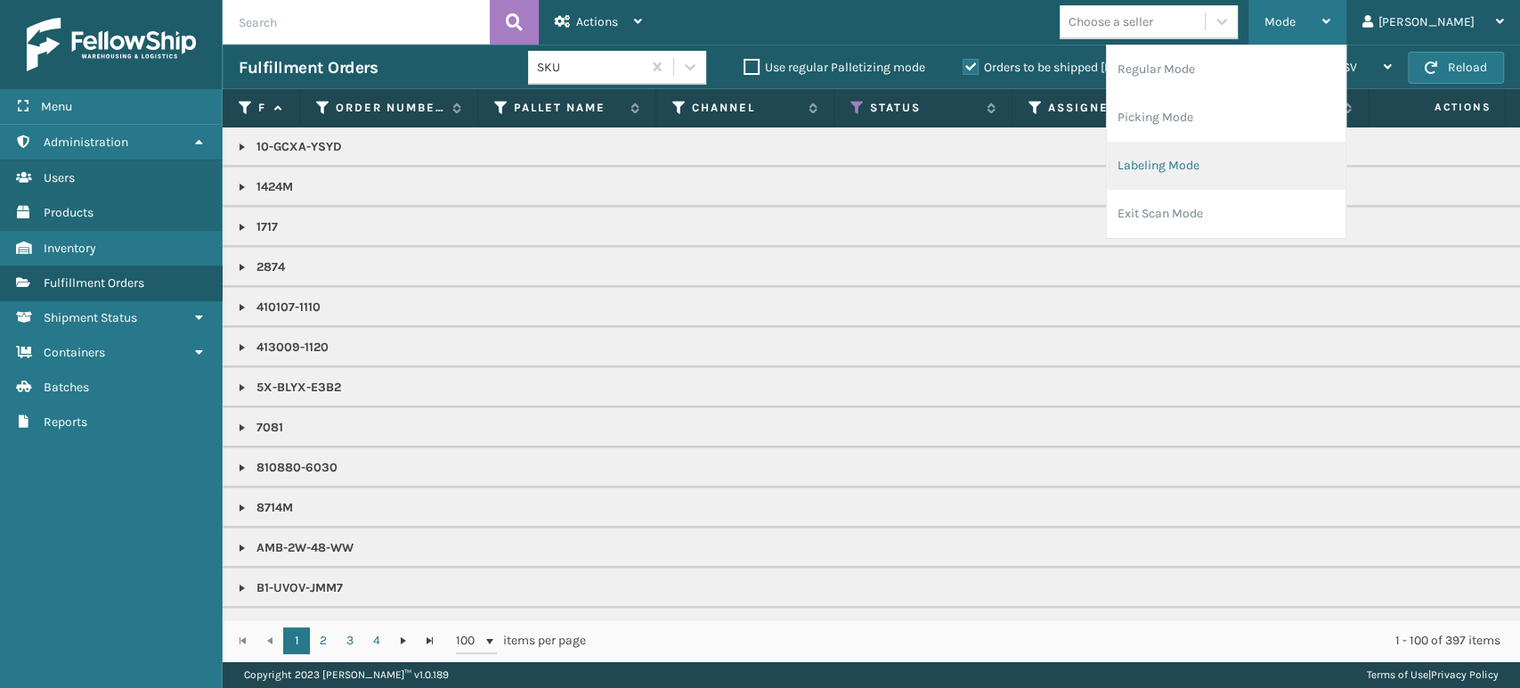
click at [1302, 173] on li "Labeling Mode" at bounding box center [1226, 166] width 239 height 48
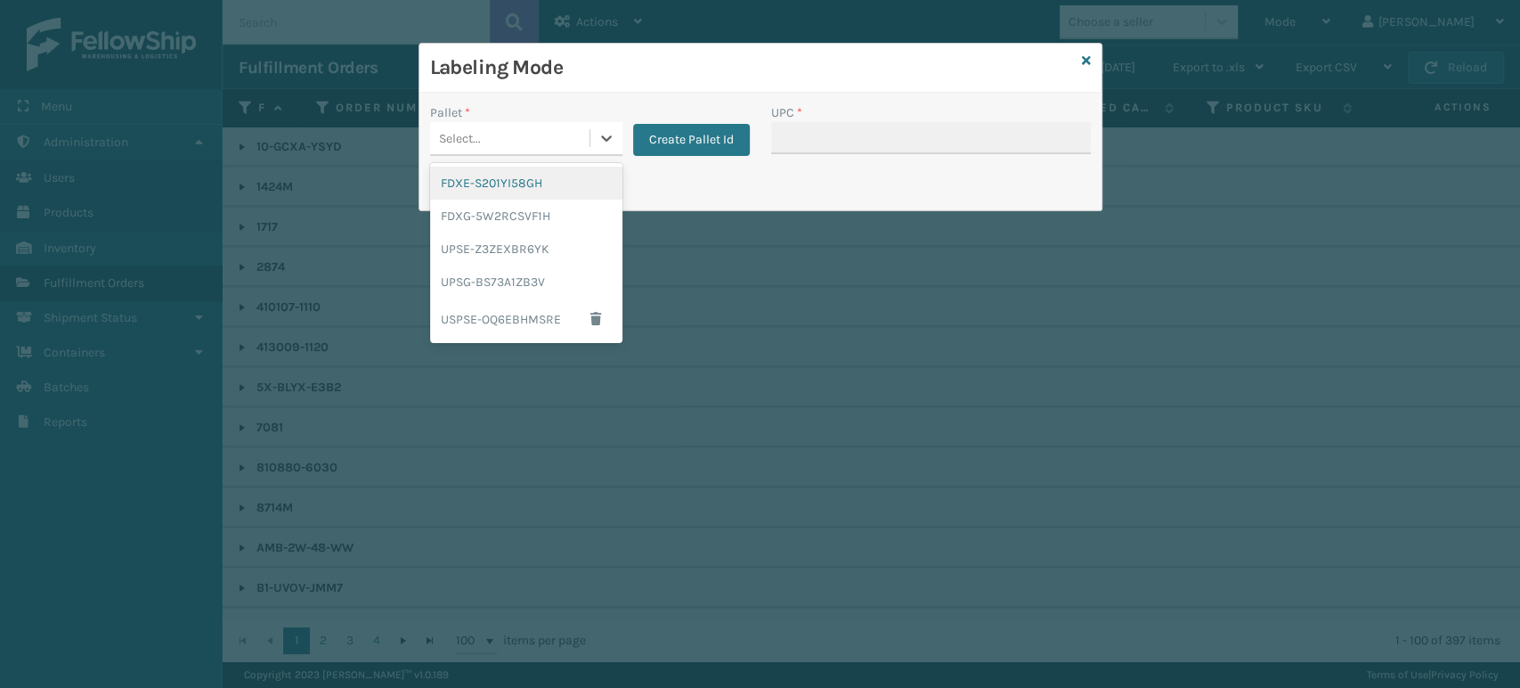
click at [578, 131] on div "Select..." at bounding box center [509, 138] width 159 height 29
click at [566, 212] on div "FDXG-5W2RCSVF1H" at bounding box center [526, 216] width 192 height 33
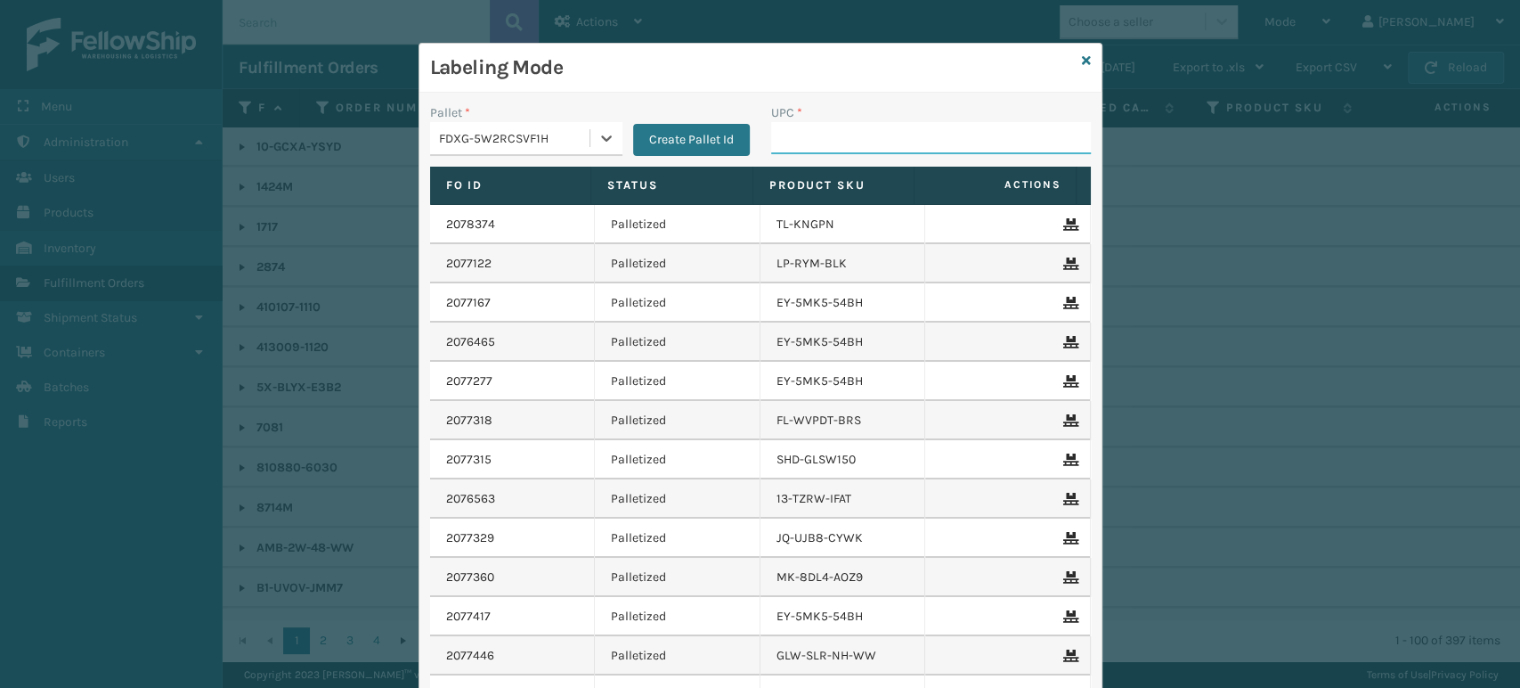
click at [805, 124] on input "UPC *" at bounding box center [931, 138] width 320 height 32
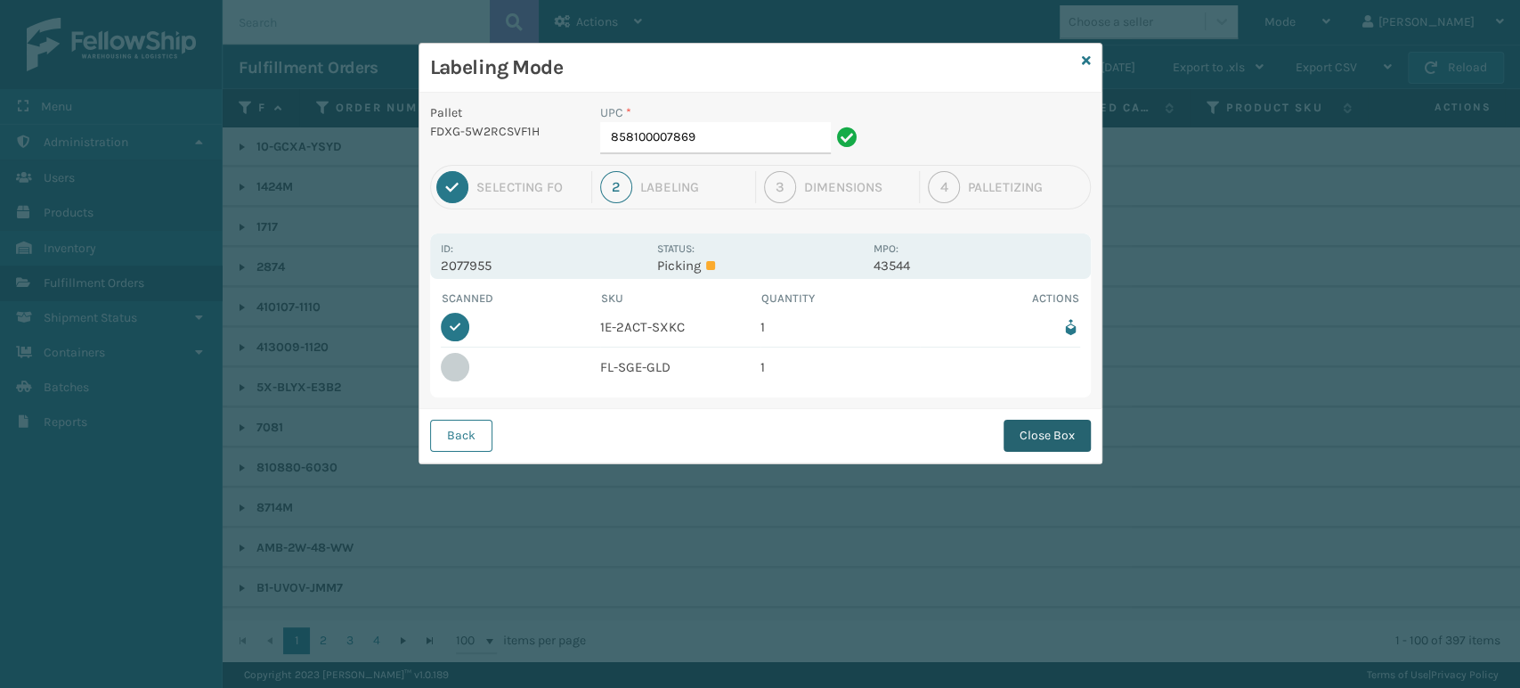
click at [1028, 441] on button "Close Box" at bounding box center [1047, 435] width 87 height 32
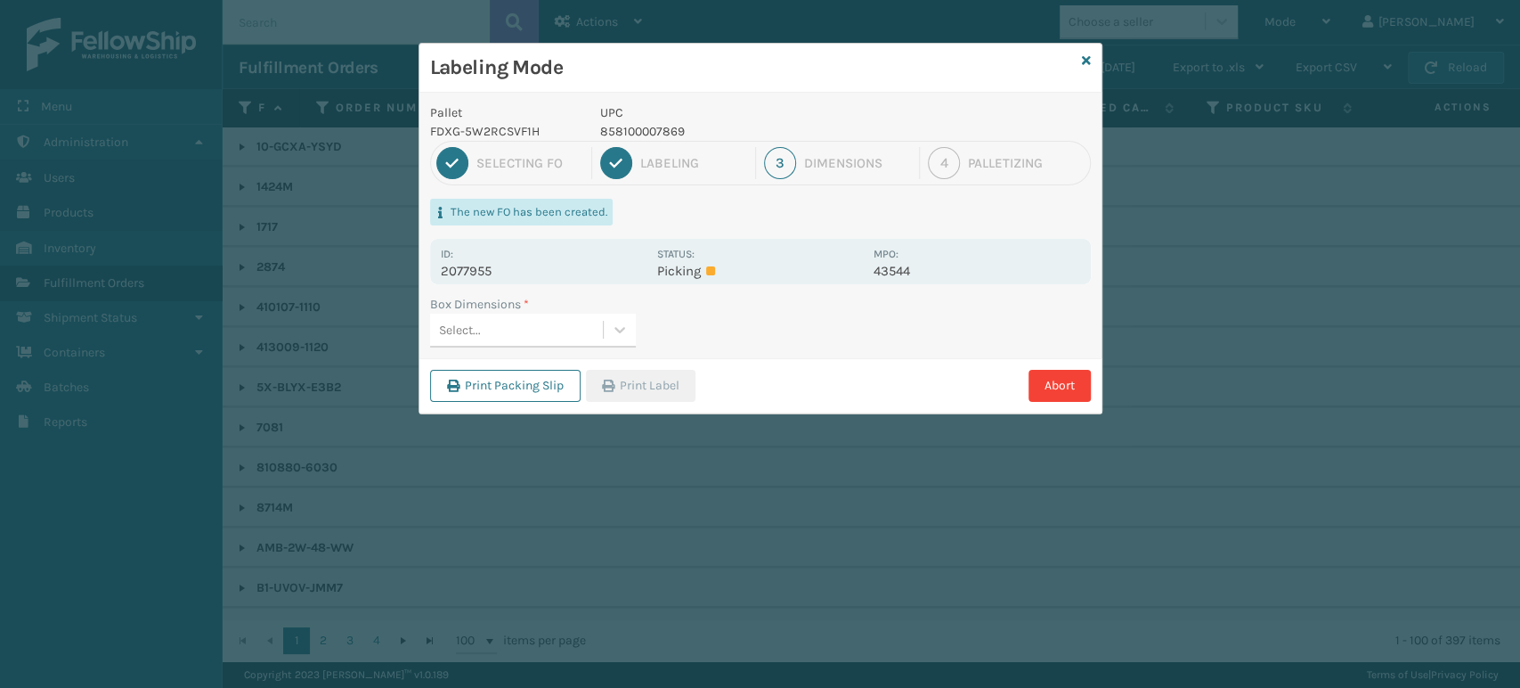
click at [562, 337] on div "Select..." at bounding box center [516, 329] width 173 height 29
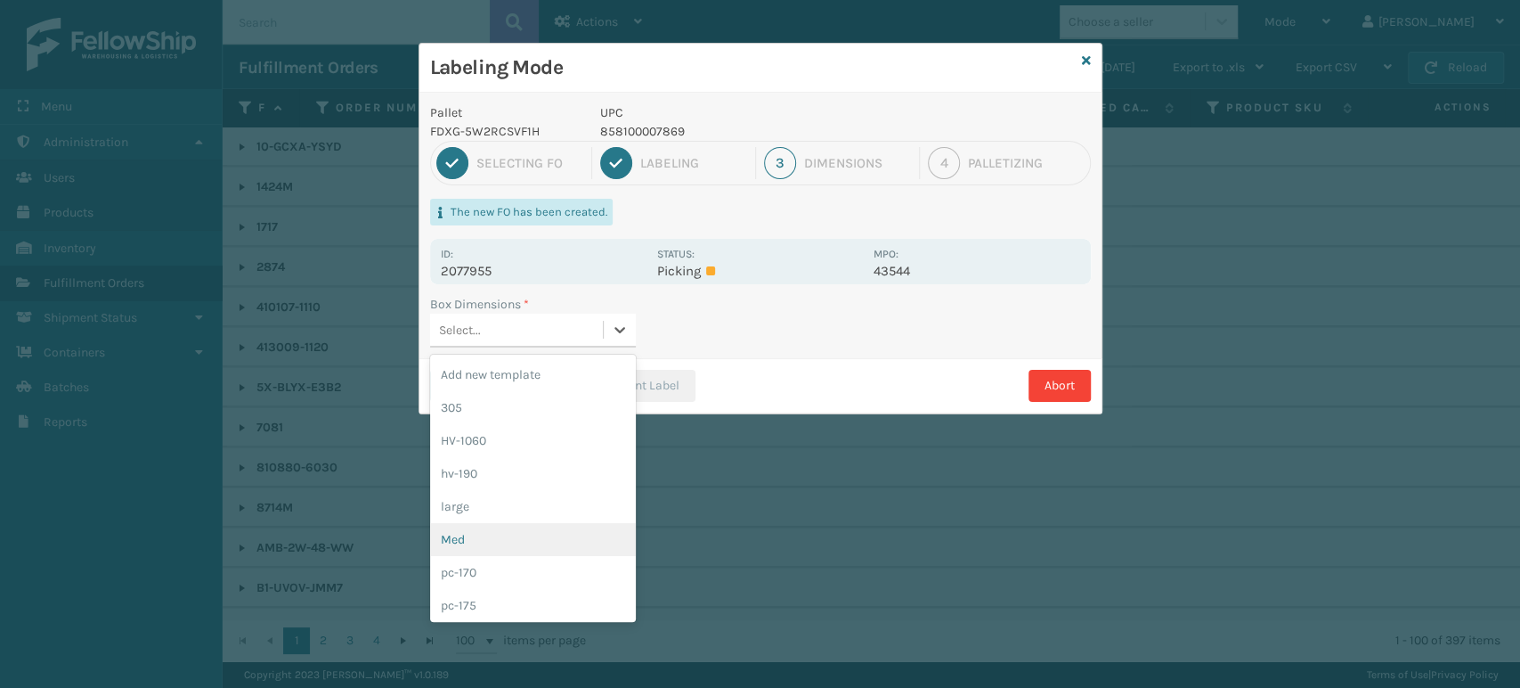
click at [549, 532] on div "Med" at bounding box center [533, 539] width 206 height 33
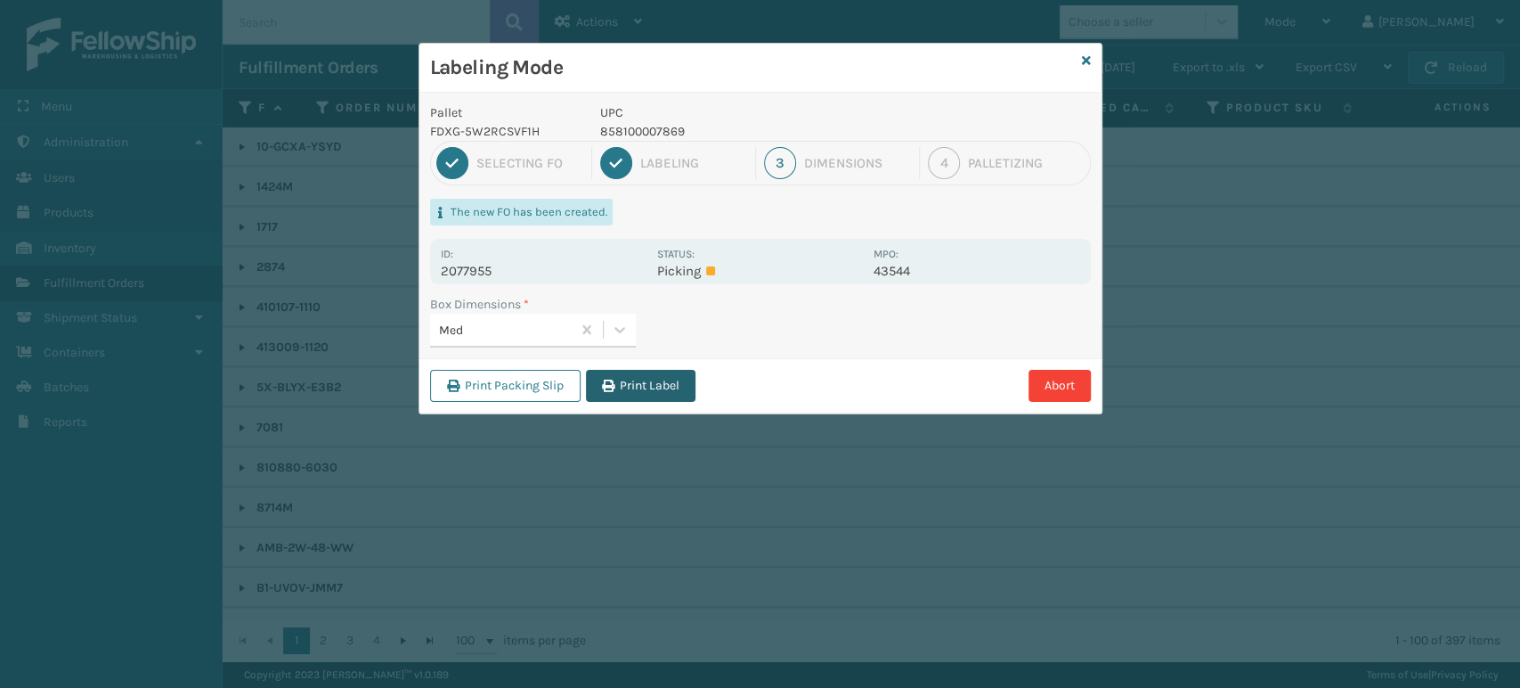
click at [656, 378] on button "Print Label" at bounding box center [641, 386] width 110 height 32
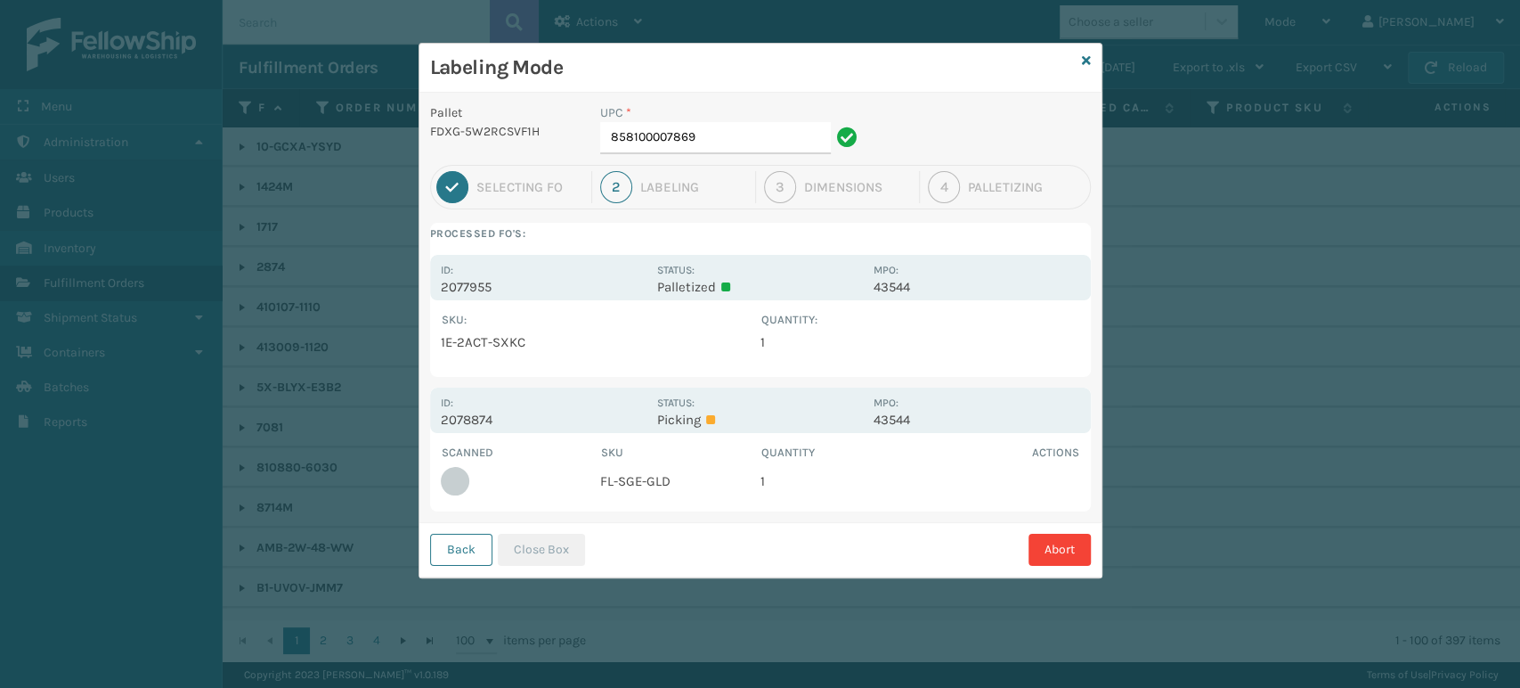
click at [1091, 61] on div "Labeling Mode" at bounding box center [760, 68] width 682 height 49
click at [1092, 62] on div "Labeling Mode" at bounding box center [760, 68] width 682 height 49
click at [1085, 61] on icon at bounding box center [1086, 60] width 9 height 12
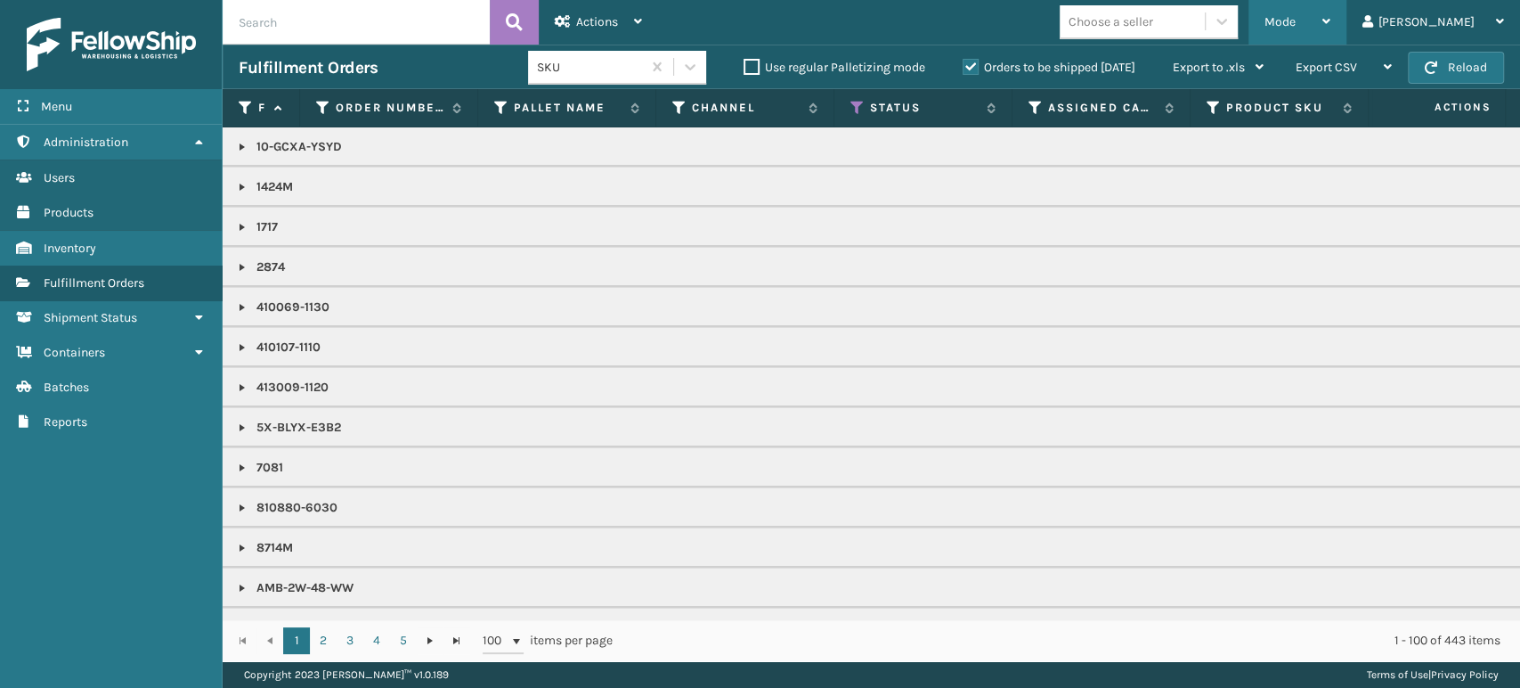
click at [1331, 27] on div "Mode" at bounding box center [1298, 22] width 66 height 45
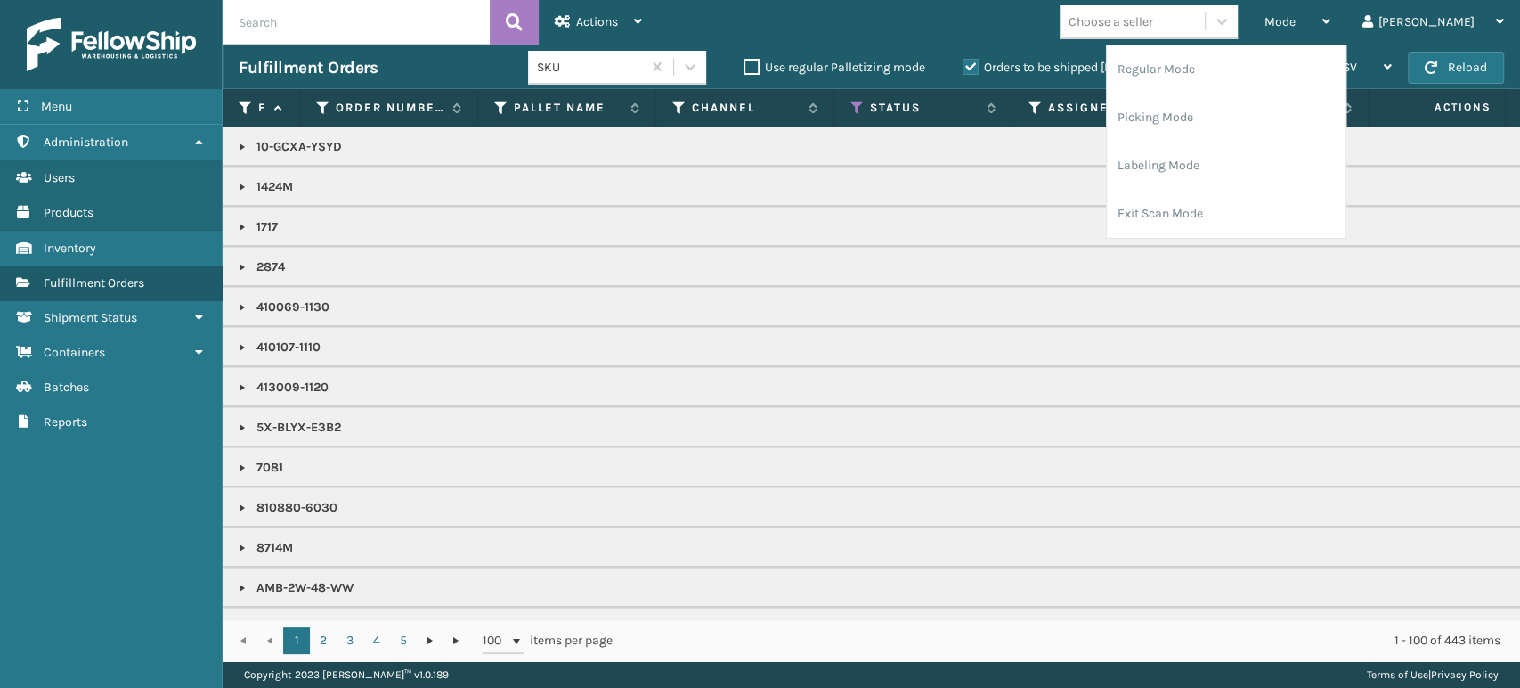
drag, startPoint x: 1374, startPoint y: 27, endPoint x: 1335, endPoint y: 96, distance: 79.8
click at [1331, 30] on div "Mode" at bounding box center [1298, 22] width 66 height 45
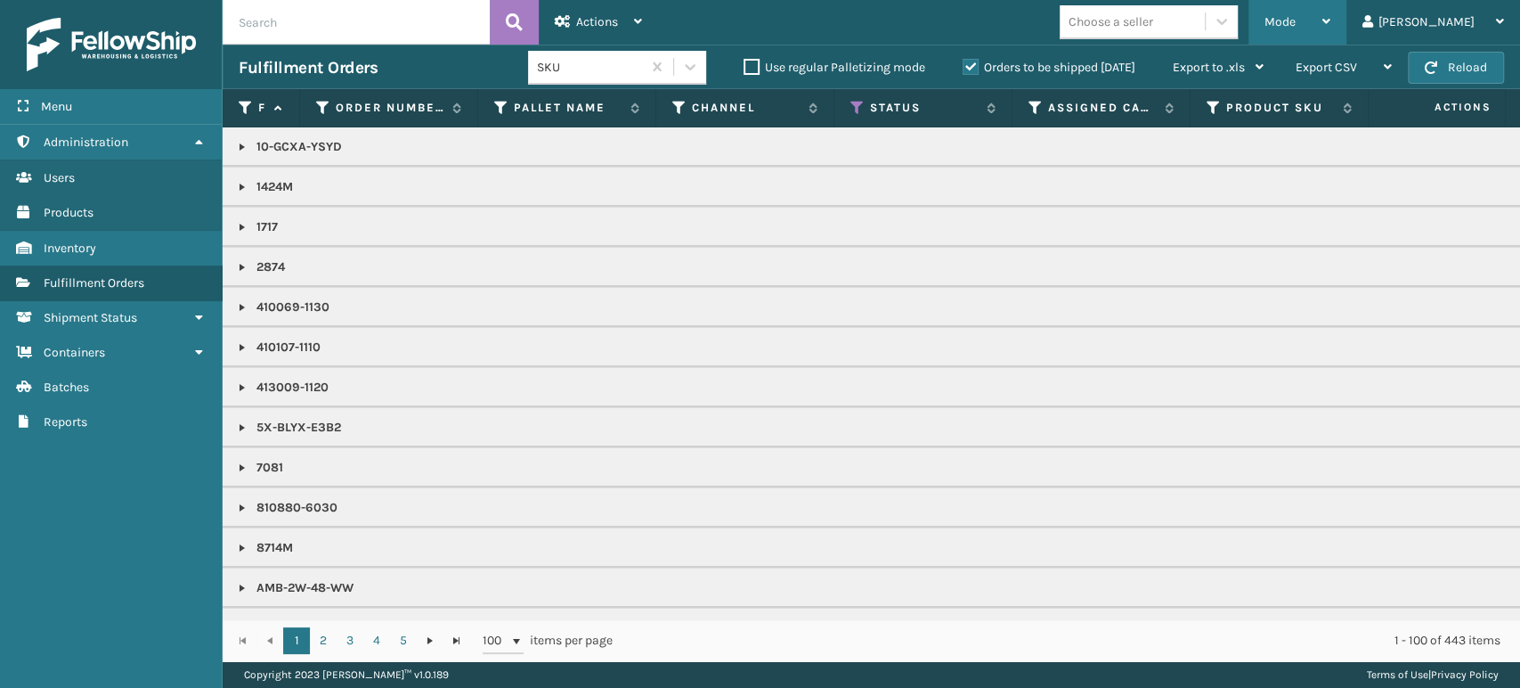
click at [1331, 30] on div "Mode" at bounding box center [1298, 22] width 66 height 45
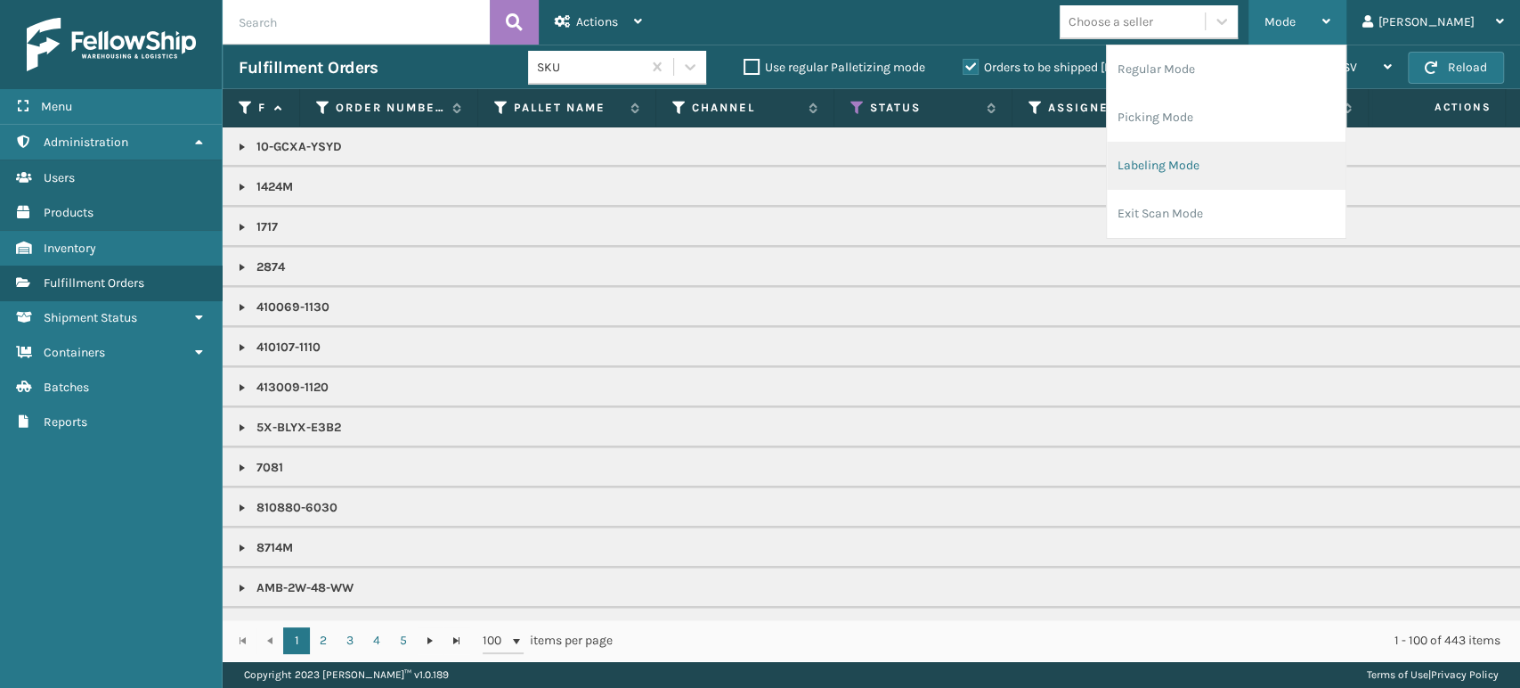
click at [1323, 150] on li "Labeling Mode" at bounding box center [1226, 166] width 239 height 48
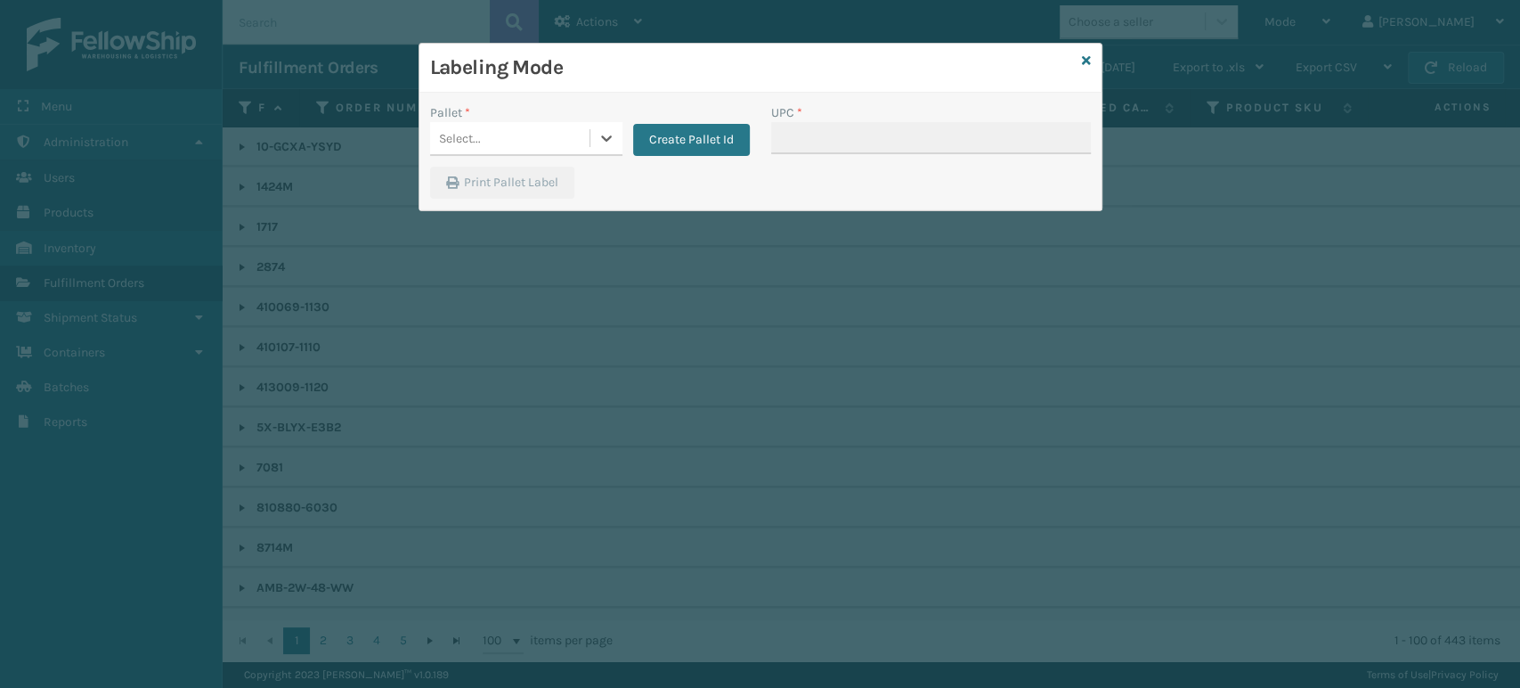
click at [524, 157] on div "Pallet * 0 results available. Select is focused ,type to refine list, press Dow…" at bounding box center [589, 134] width 341 height 63
click at [525, 141] on div "Select..." at bounding box center [509, 138] width 159 height 29
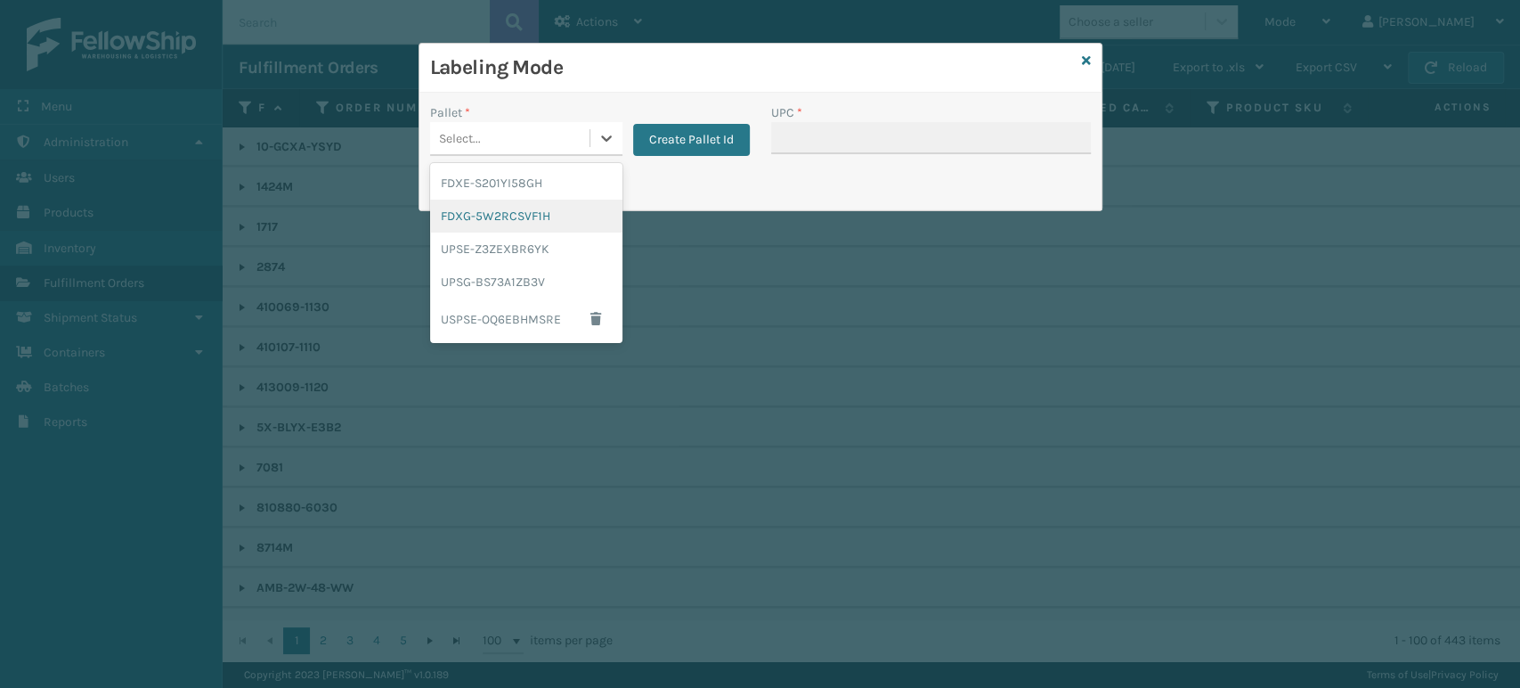
click at [546, 231] on div "FDXG-5W2RCSVF1H" at bounding box center [526, 216] width 192 height 33
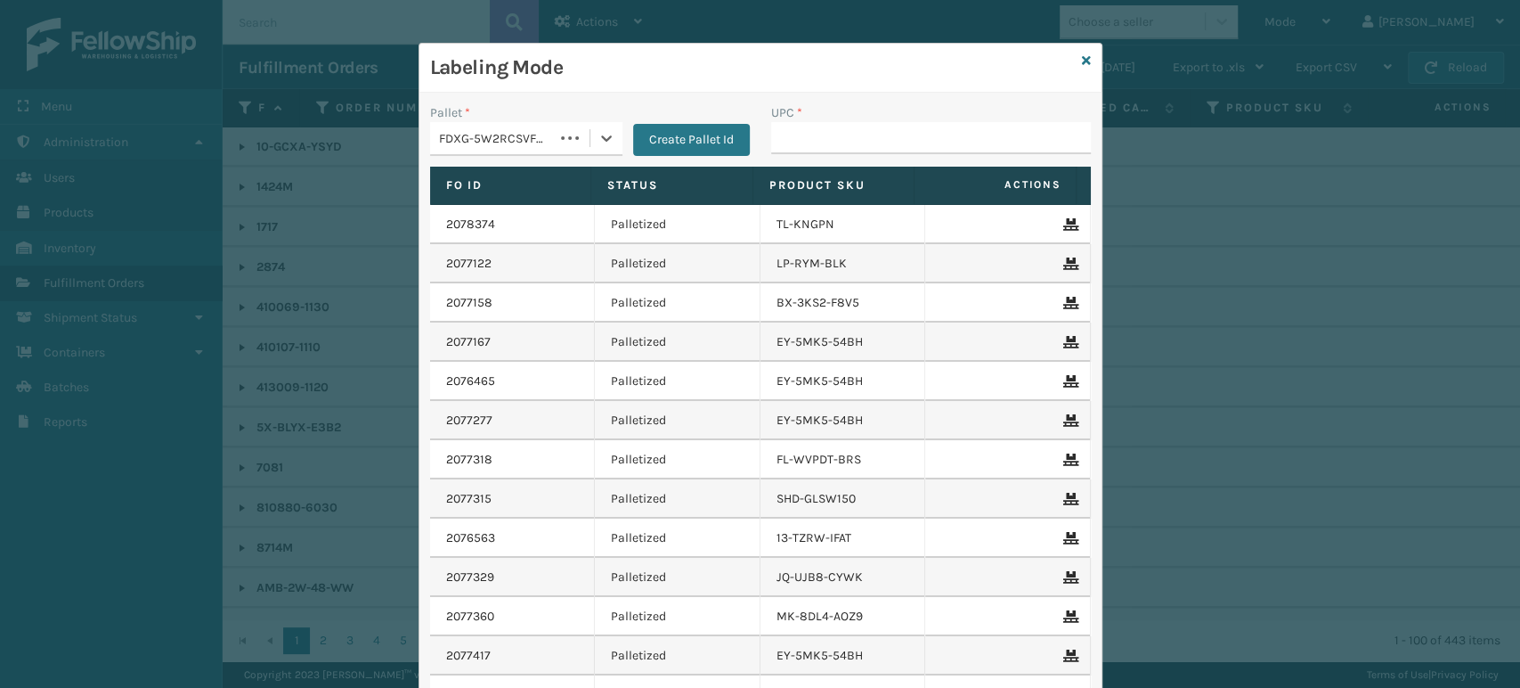
click at [518, 142] on div "FDXG-5W2RCSVF1H" at bounding box center [492, 138] width 124 height 29
click at [777, 141] on input "UPC *" at bounding box center [931, 138] width 320 height 32
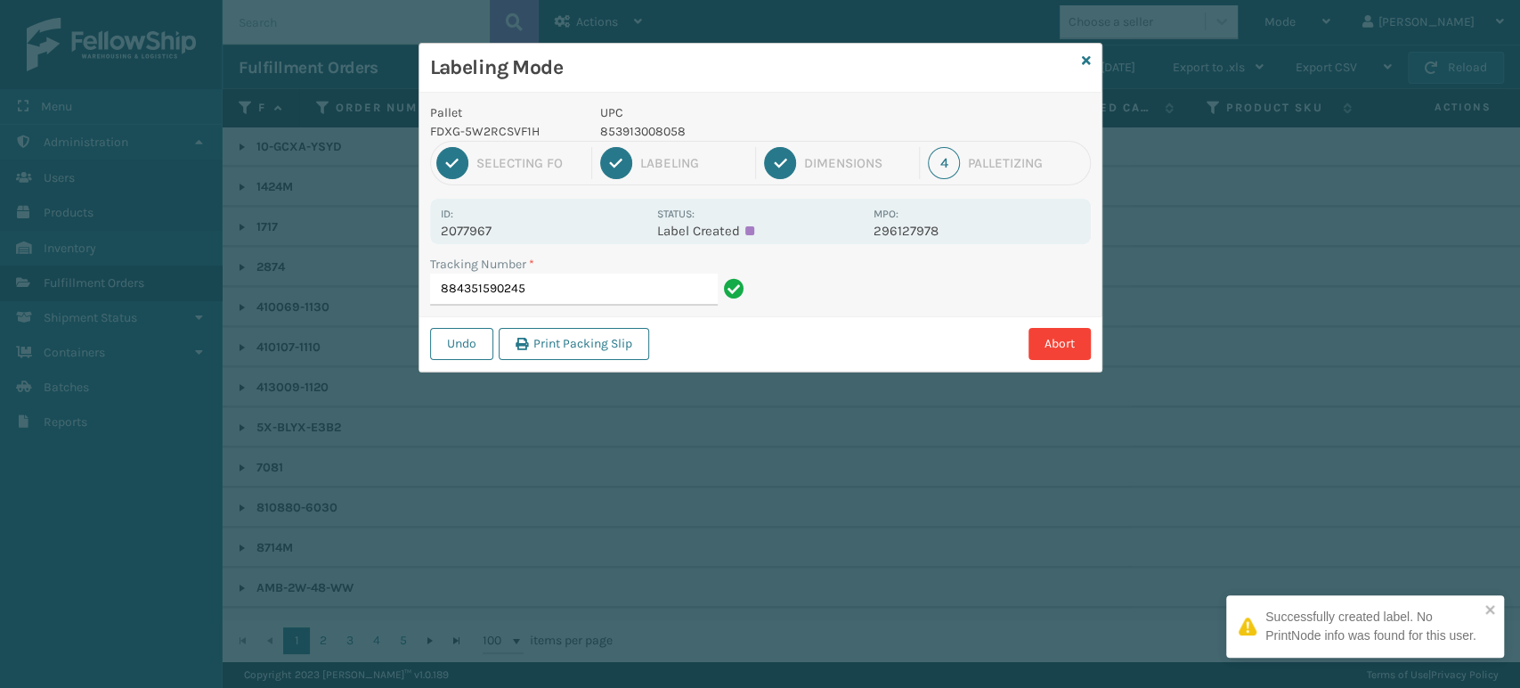
click at [664, 134] on p "853913008058" at bounding box center [731, 131] width 263 height 19
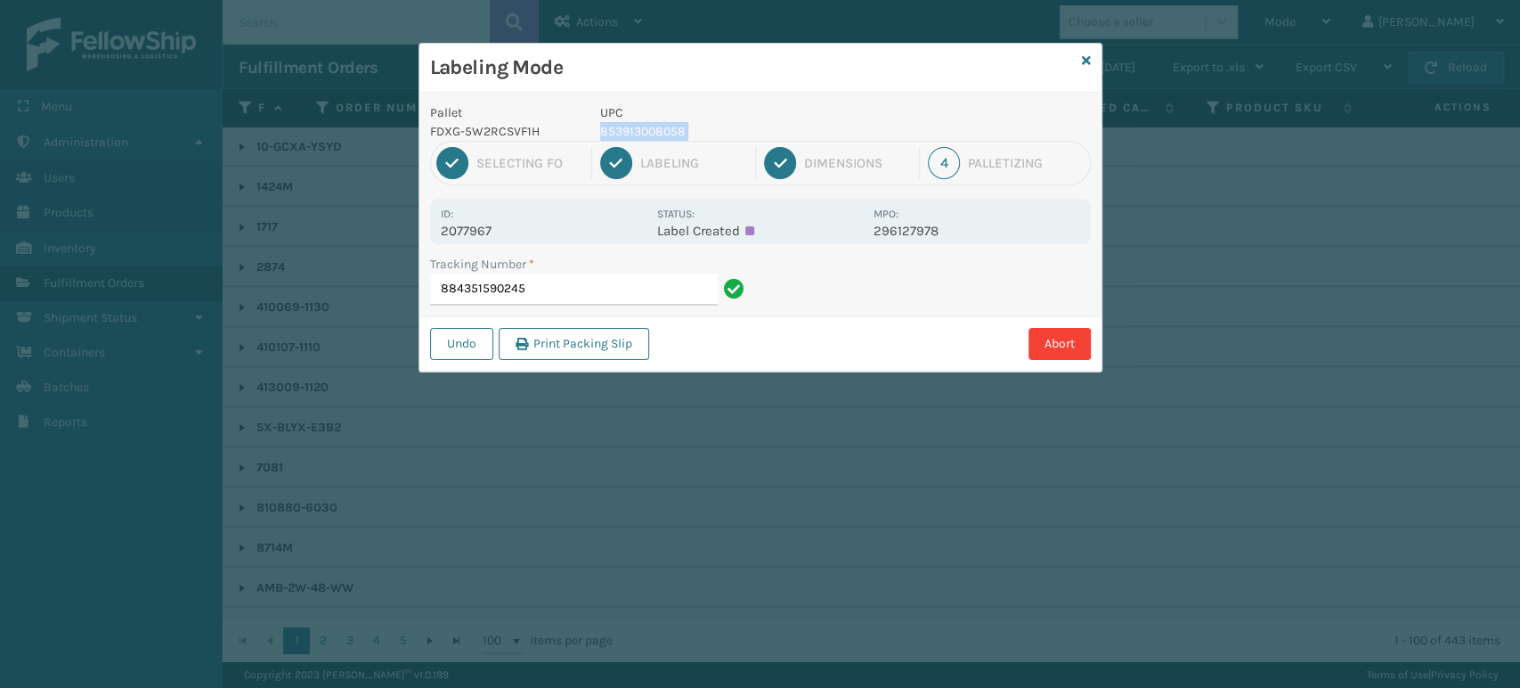
copy p "853913008058"
click at [669, 278] on input "884351590245" at bounding box center [574, 289] width 288 height 32
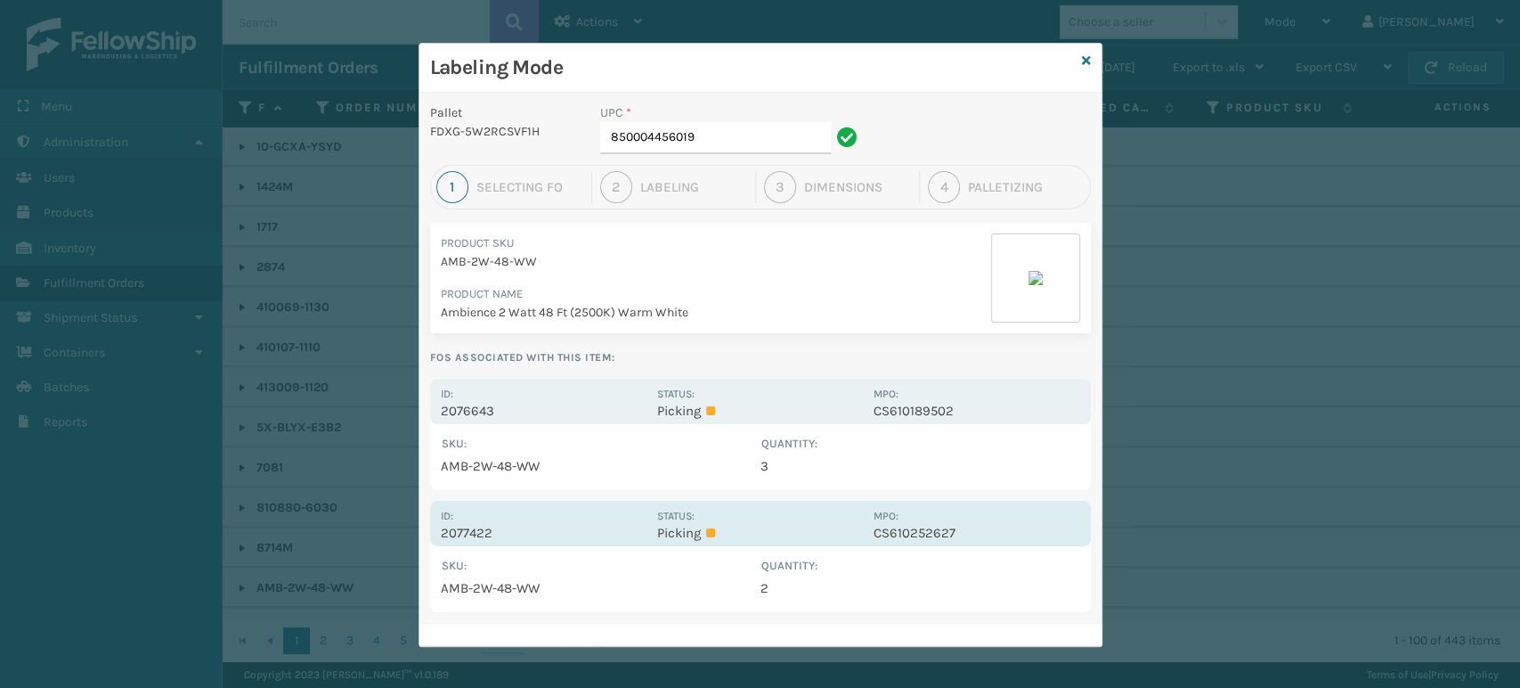
click at [466, 526] on p "2077422" at bounding box center [544, 533] width 206 height 16
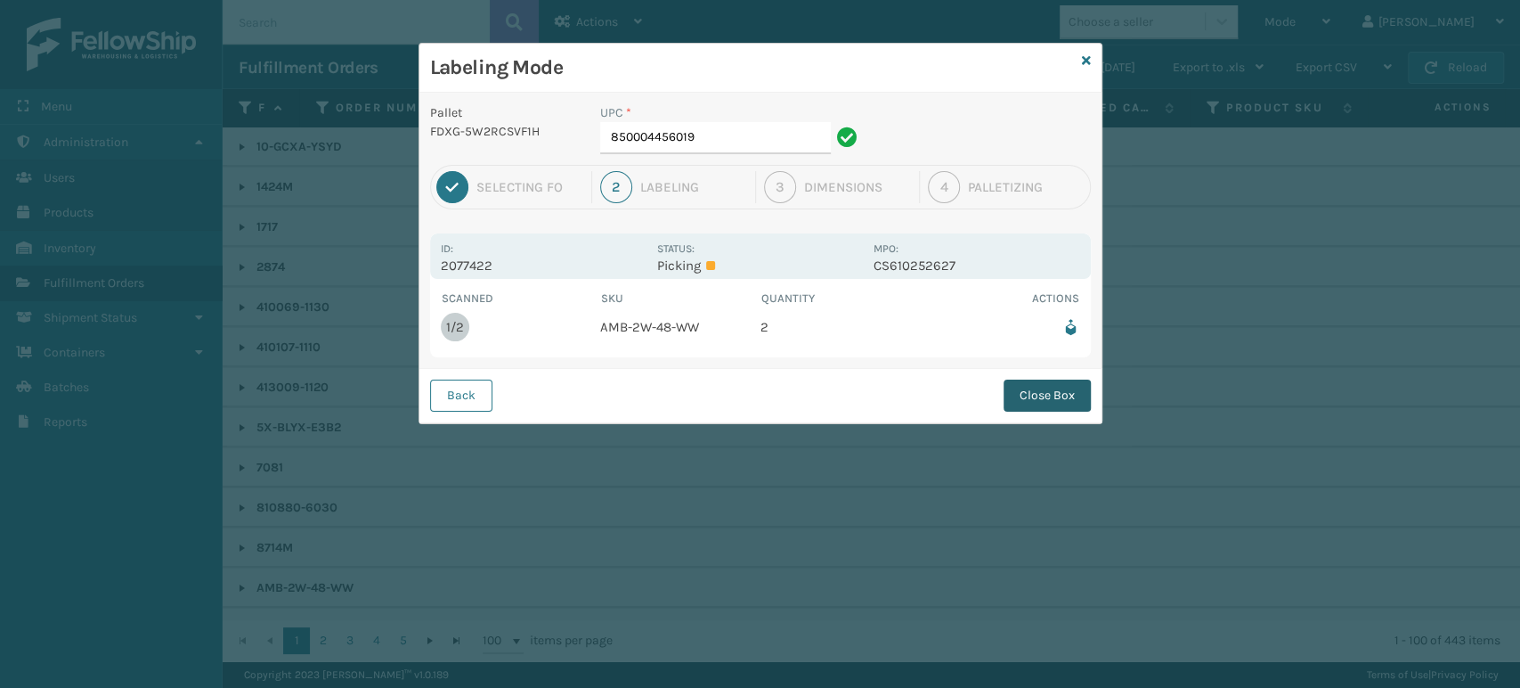
click at [1038, 396] on button "Close Box" at bounding box center [1047, 395] width 87 height 32
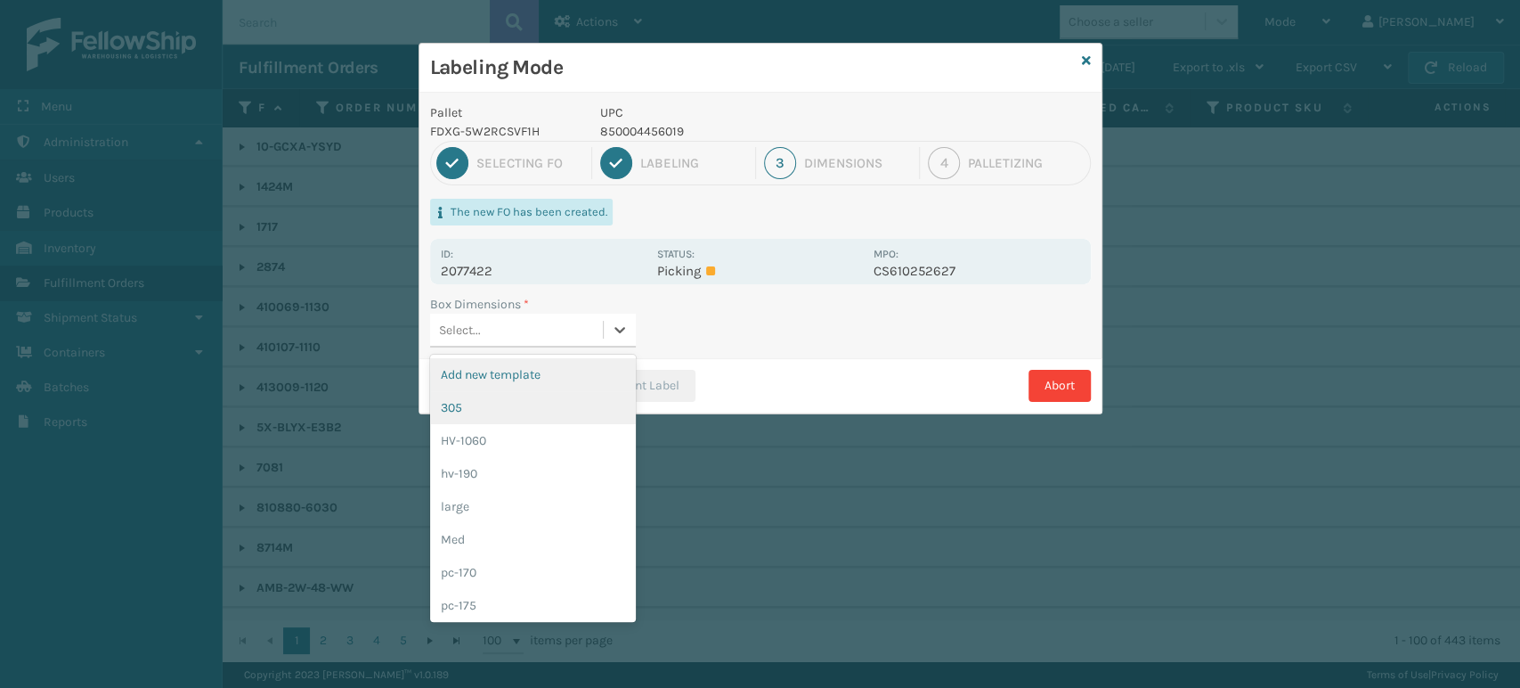
drag, startPoint x: 566, startPoint y: 332, endPoint x: 578, endPoint y: 403, distance: 72.3
click at [565, 335] on div "Select..." at bounding box center [516, 329] width 173 height 29
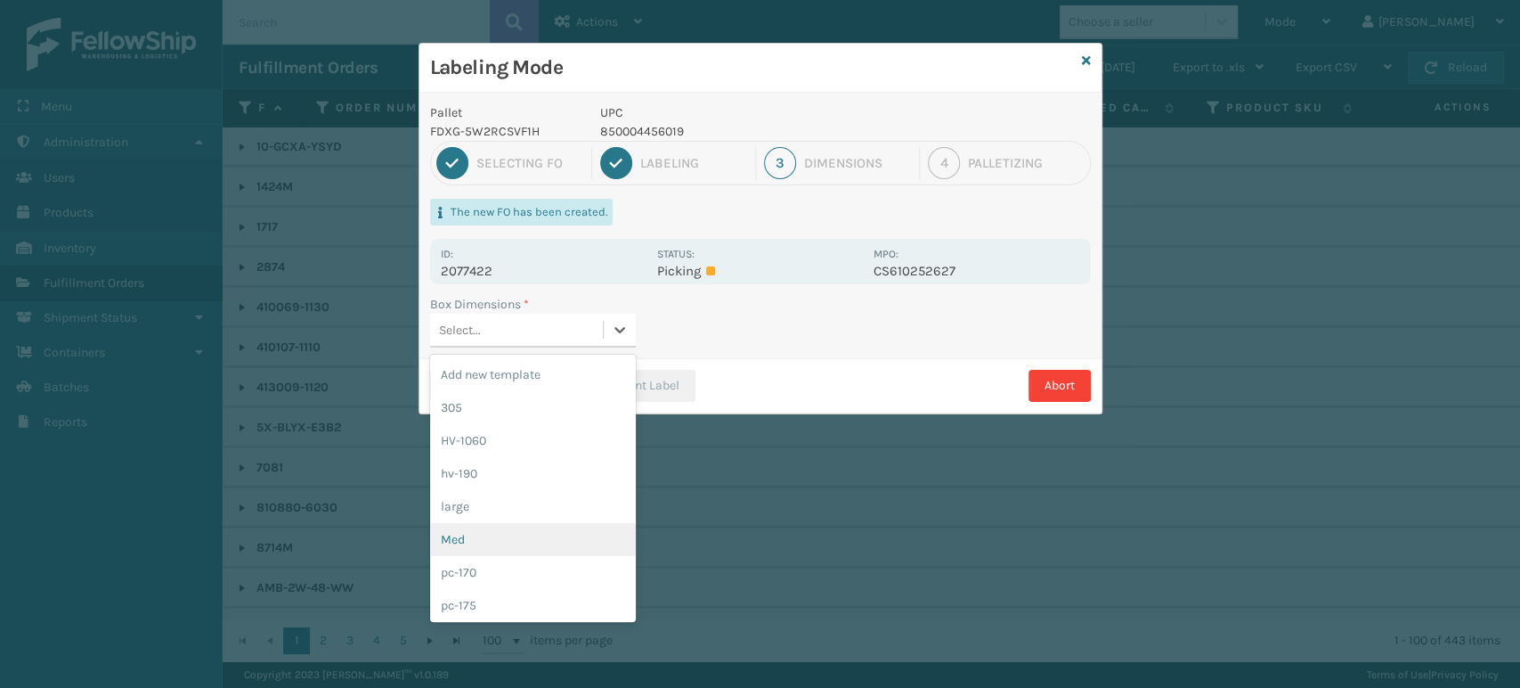
click at [558, 525] on div "Med" at bounding box center [533, 539] width 206 height 33
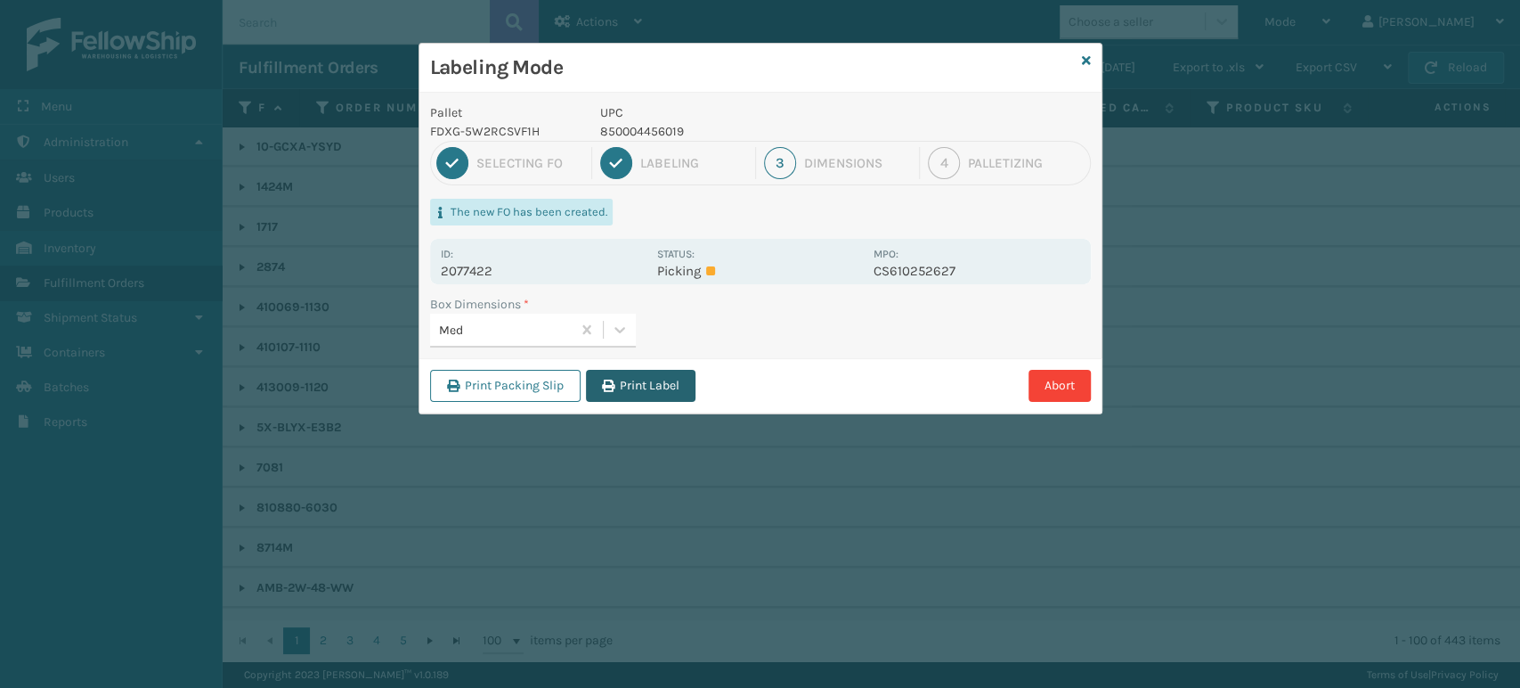
click at [634, 387] on button "Print Label" at bounding box center [641, 386] width 110 height 32
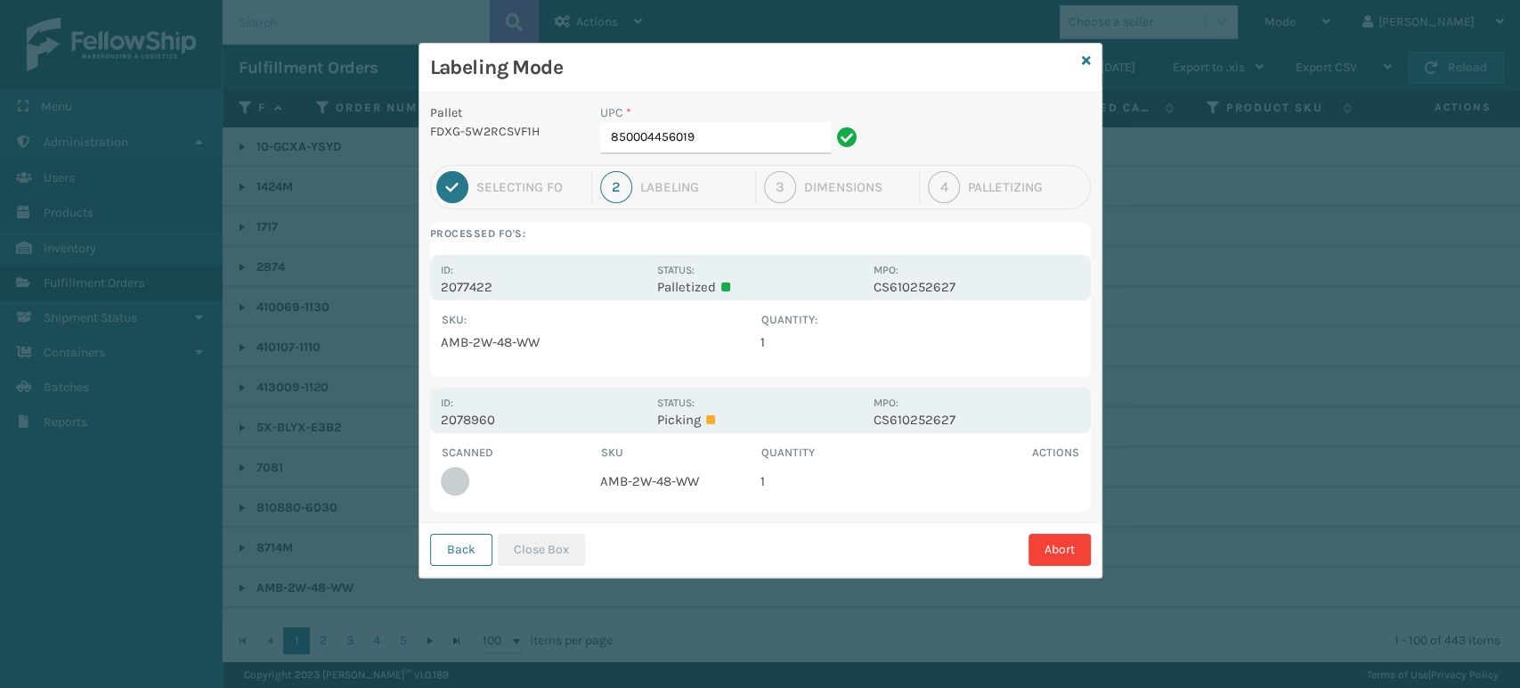
click at [1080, 58] on div "Labeling Mode" at bounding box center [760, 68] width 682 height 49
click at [1087, 61] on icon at bounding box center [1086, 60] width 9 height 12
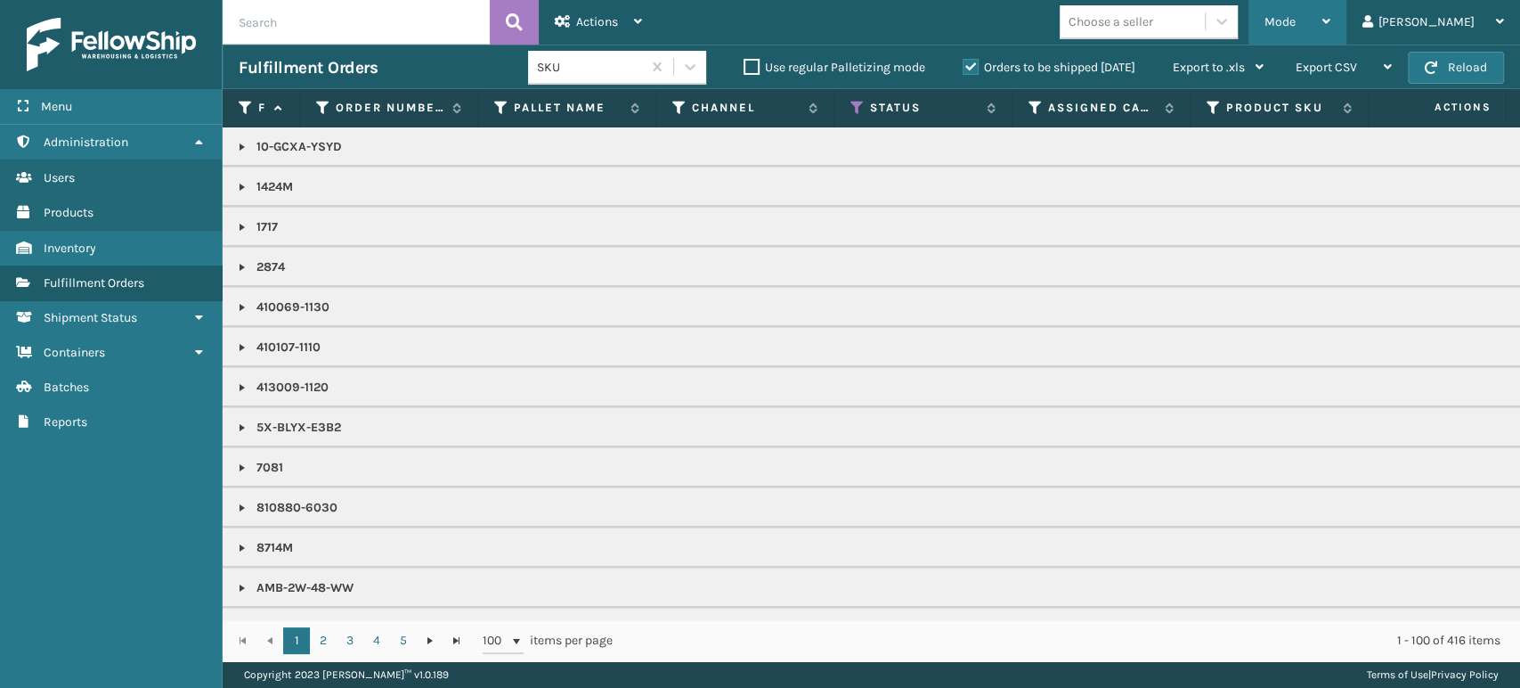
drag, startPoint x: 1389, startPoint y: 17, endPoint x: 1387, endPoint y: 32, distance: 15.4
click at [1331, 27] on icon at bounding box center [1327, 21] width 8 height 12
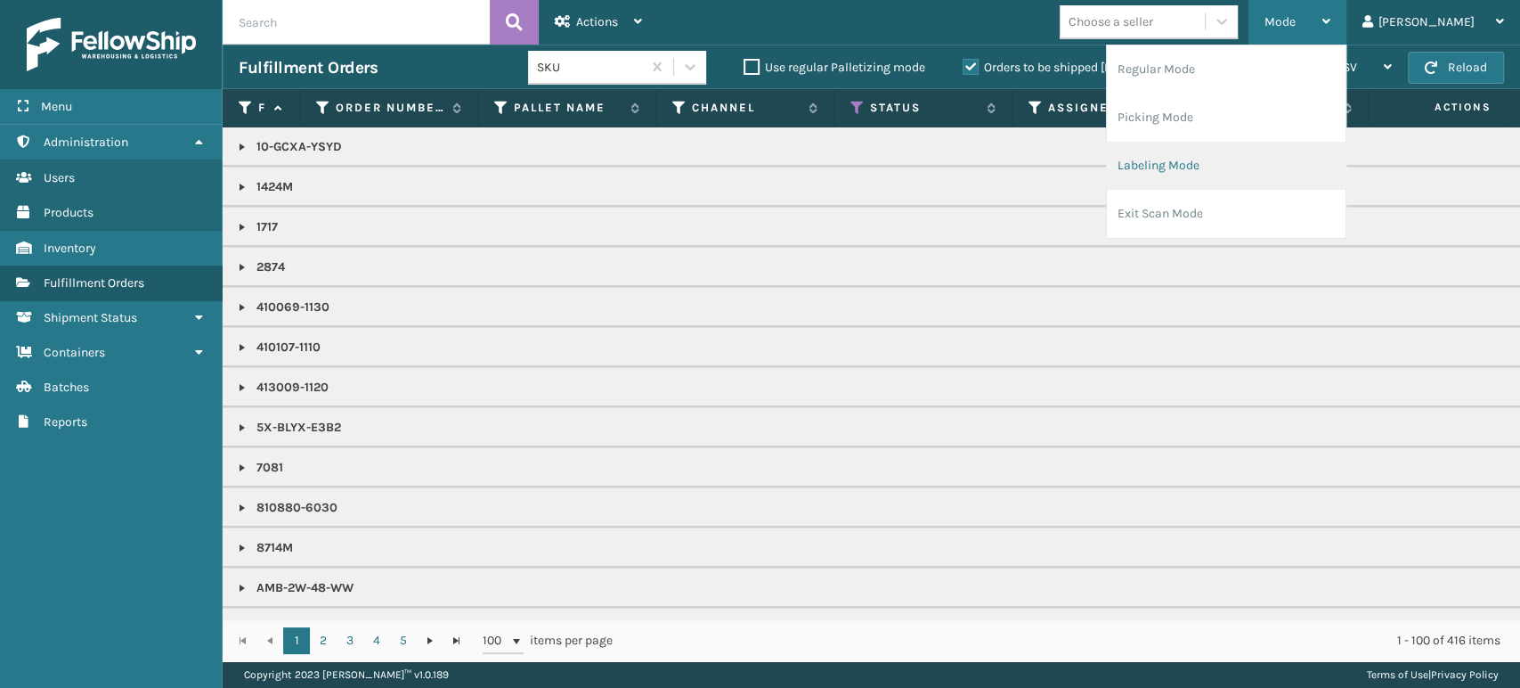
click at [1332, 150] on li "Labeling Mode" at bounding box center [1226, 166] width 239 height 48
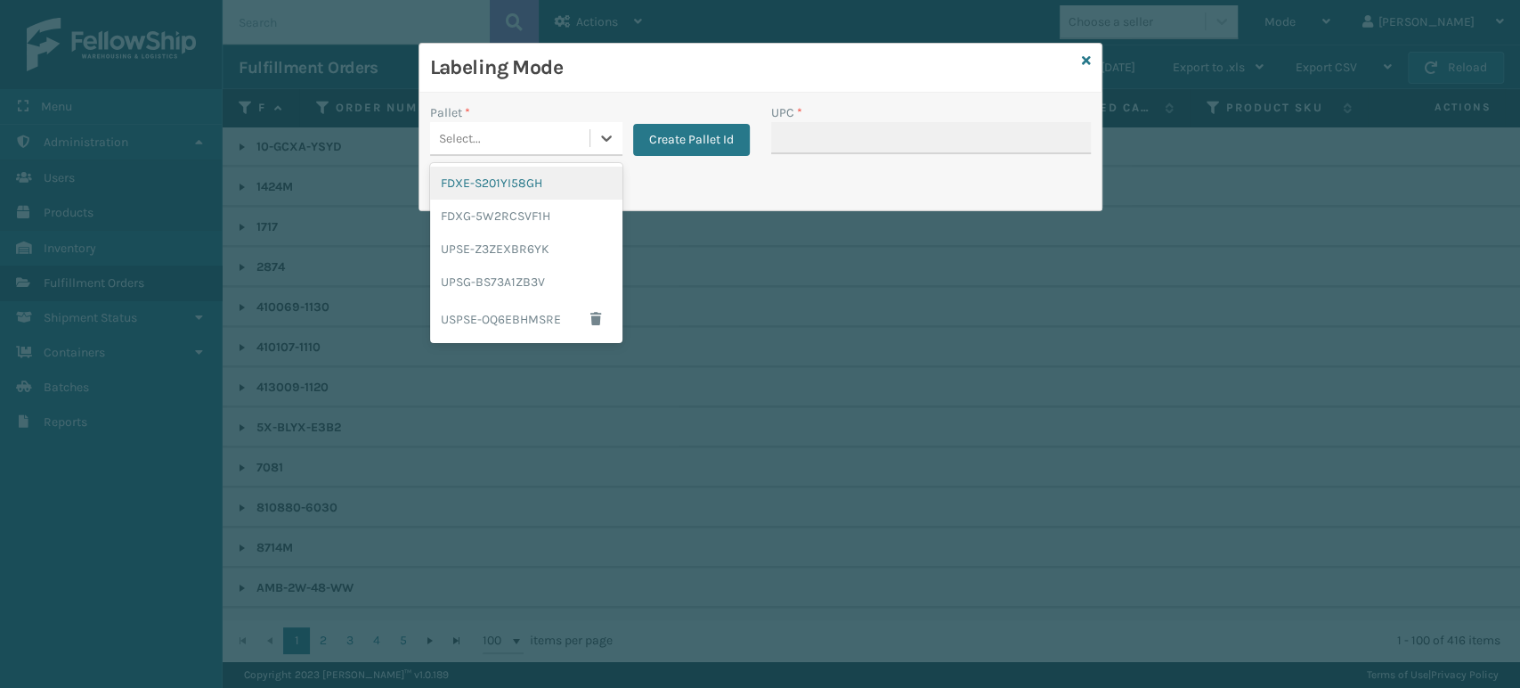
click at [533, 131] on div "Select..." at bounding box center [509, 138] width 159 height 29
click at [526, 211] on div "FDXG-5W2RCSVF1H" at bounding box center [526, 216] width 192 height 33
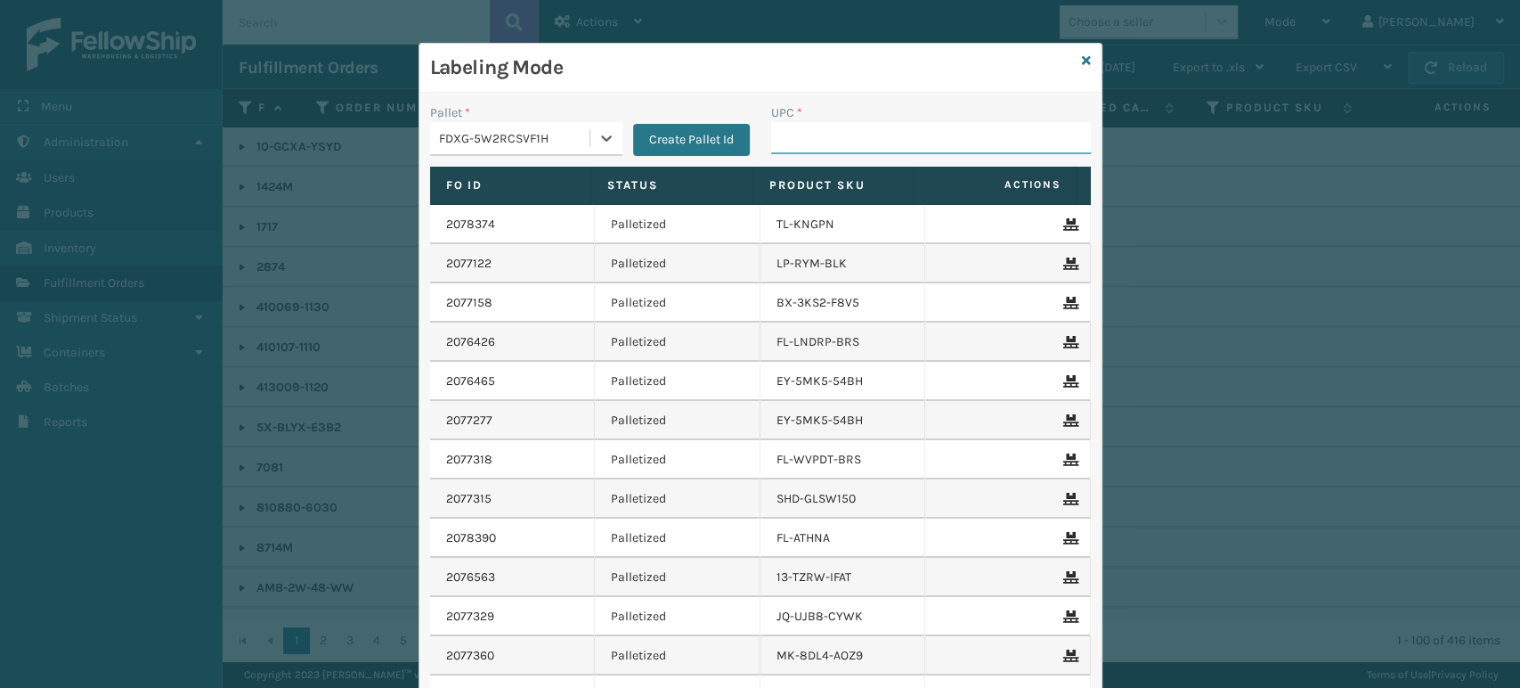
click at [793, 131] on input "UPC *" at bounding box center [931, 138] width 320 height 32
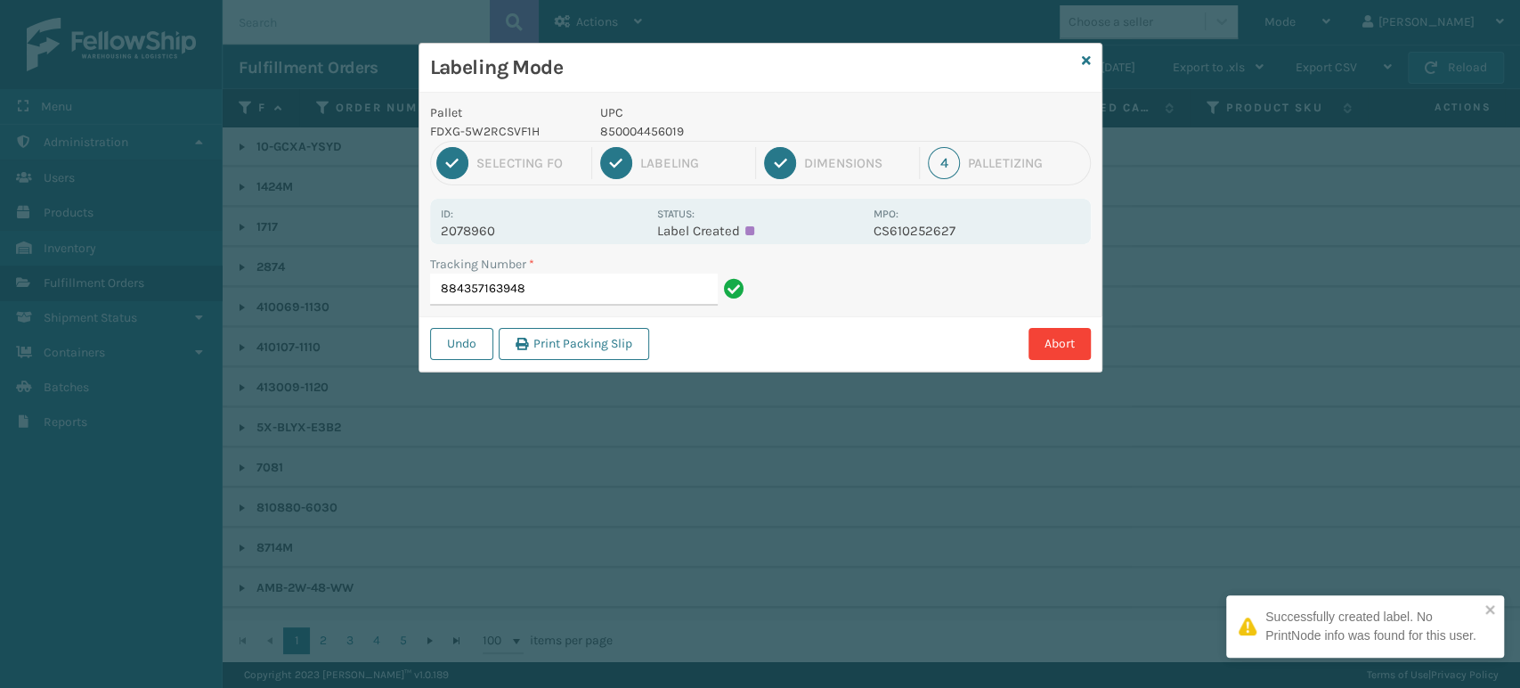
click at [673, 131] on p "850004456019" at bounding box center [731, 131] width 263 height 19
copy p "850004456019"
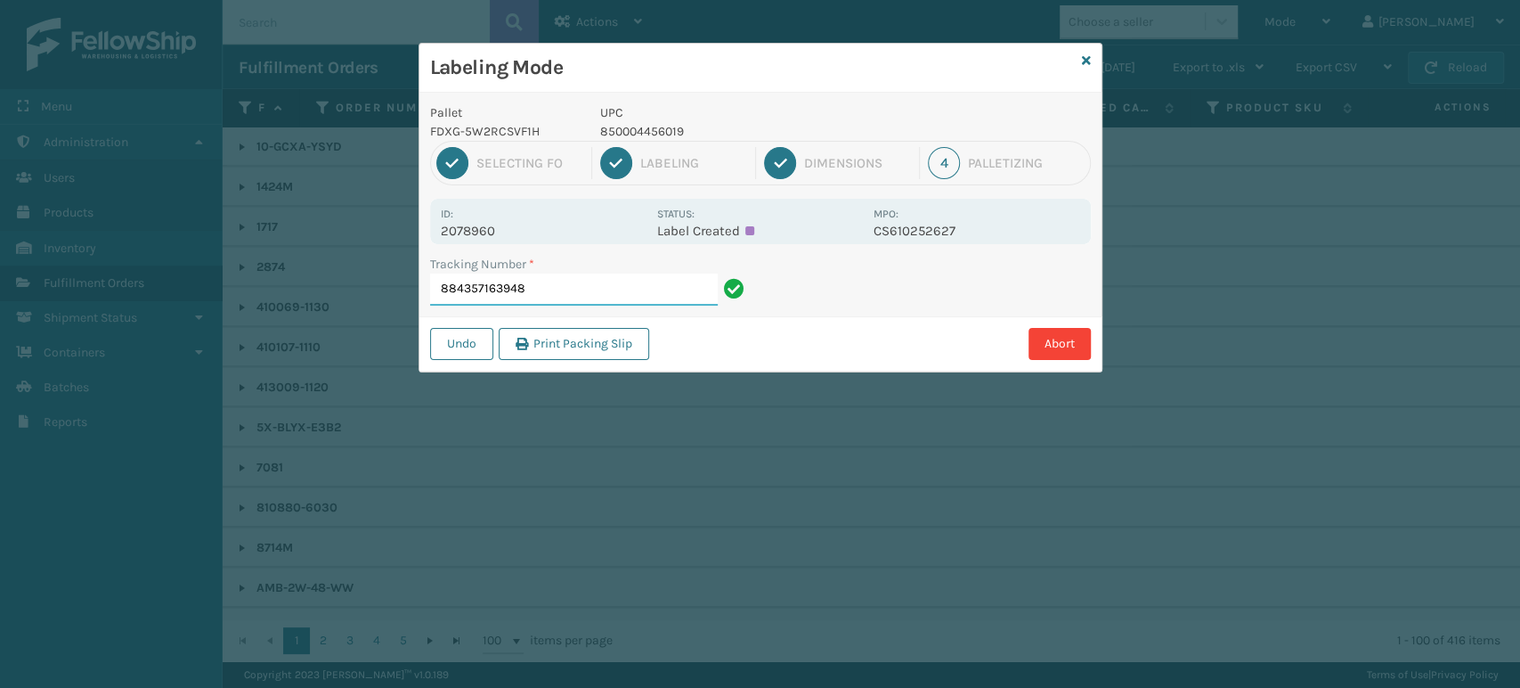
click at [619, 297] on input "884357163948" at bounding box center [574, 289] width 288 height 32
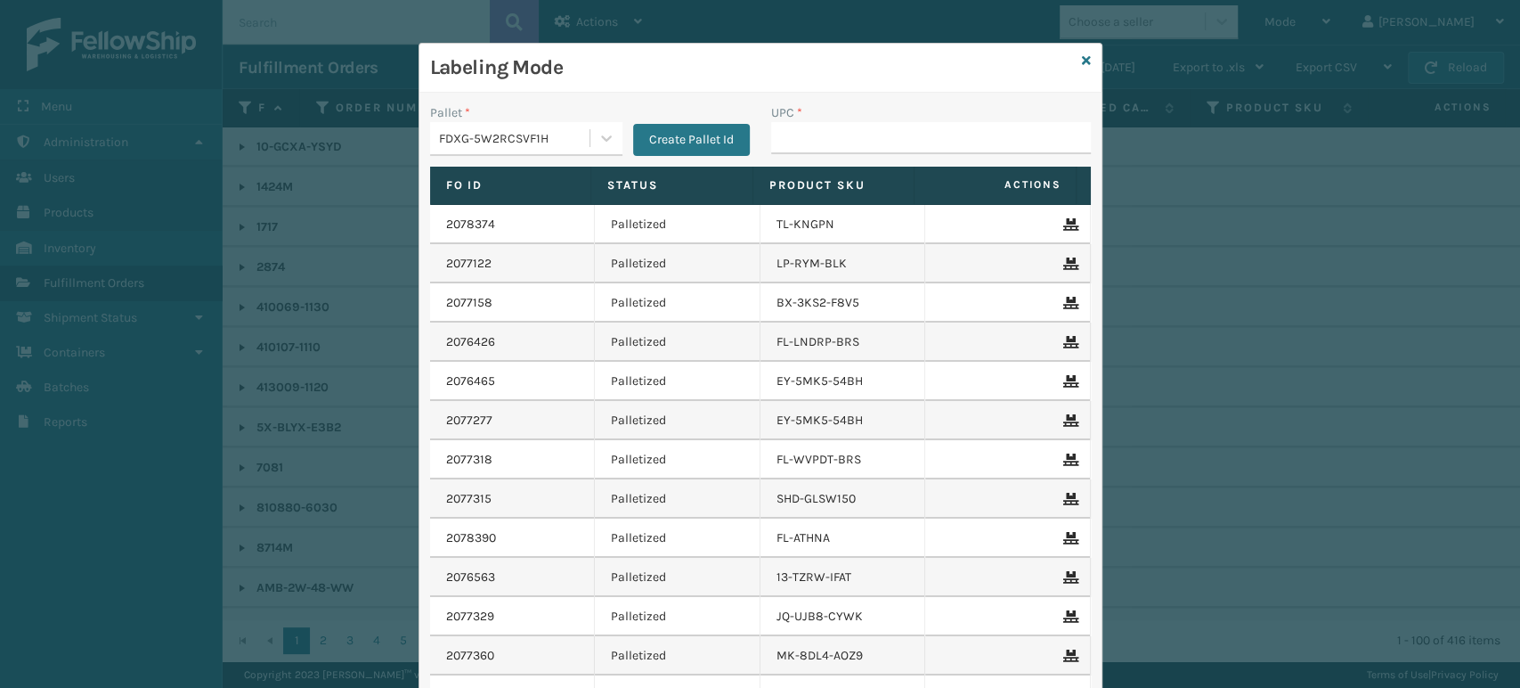
click at [817, 138] on input "UPC *" at bounding box center [931, 138] width 320 height 32
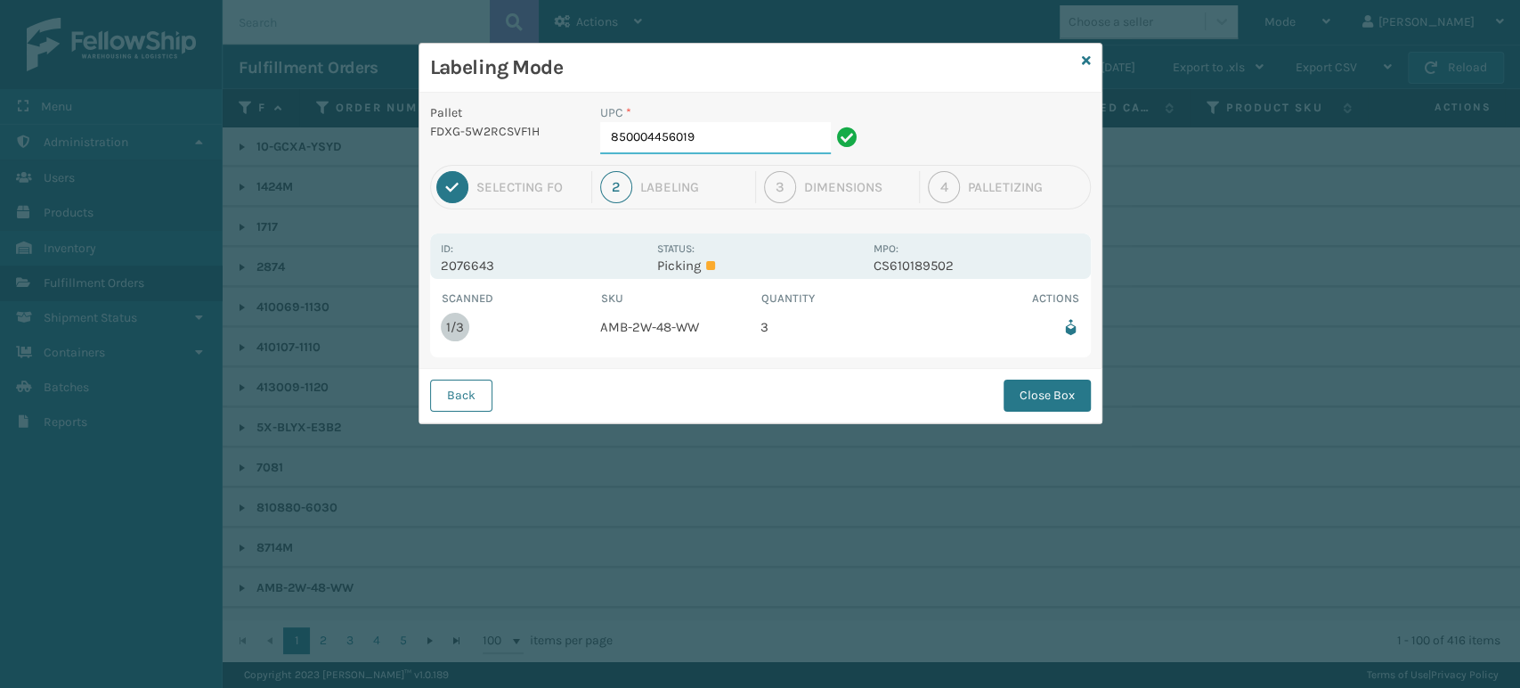
click at [734, 137] on input "850004456019" at bounding box center [715, 138] width 231 height 32
click at [1036, 397] on button "Close Box" at bounding box center [1047, 395] width 87 height 32
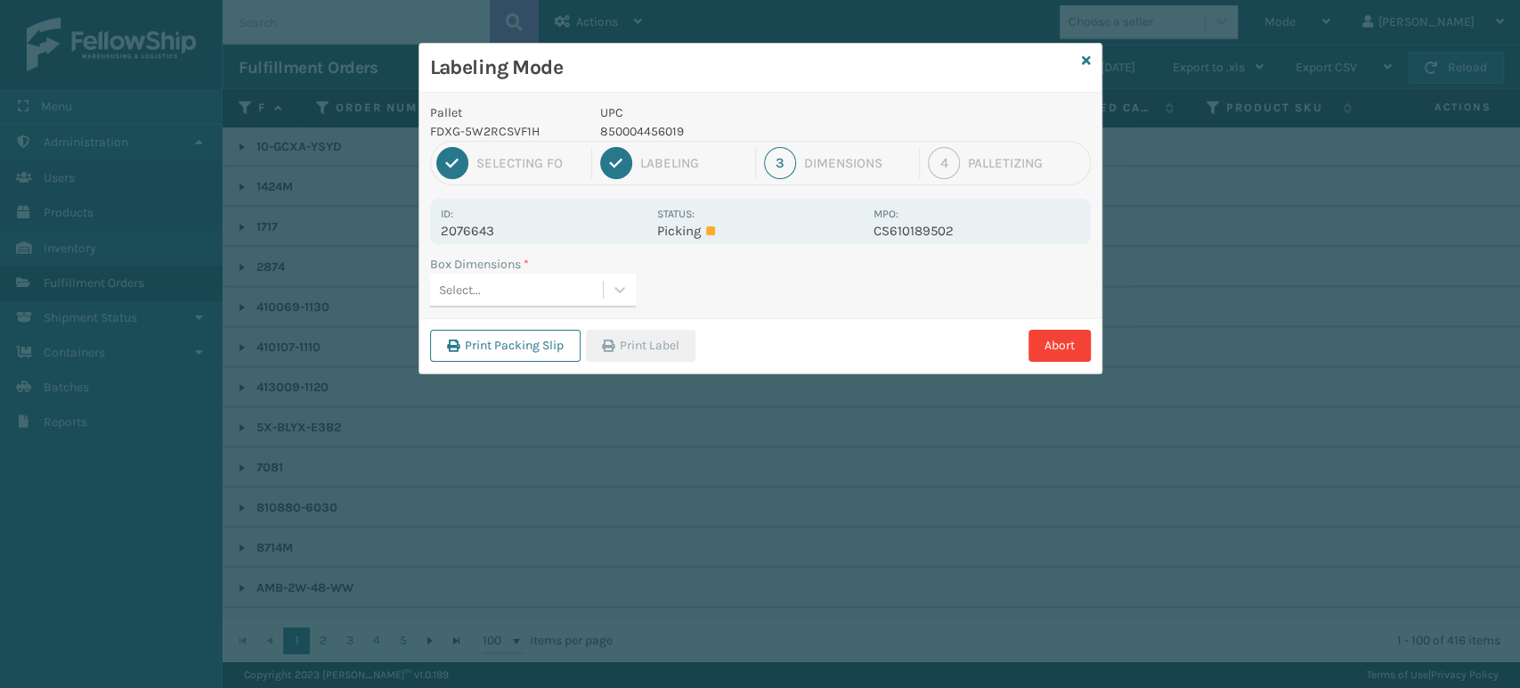
click at [570, 289] on div "Select..." at bounding box center [516, 289] width 173 height 29
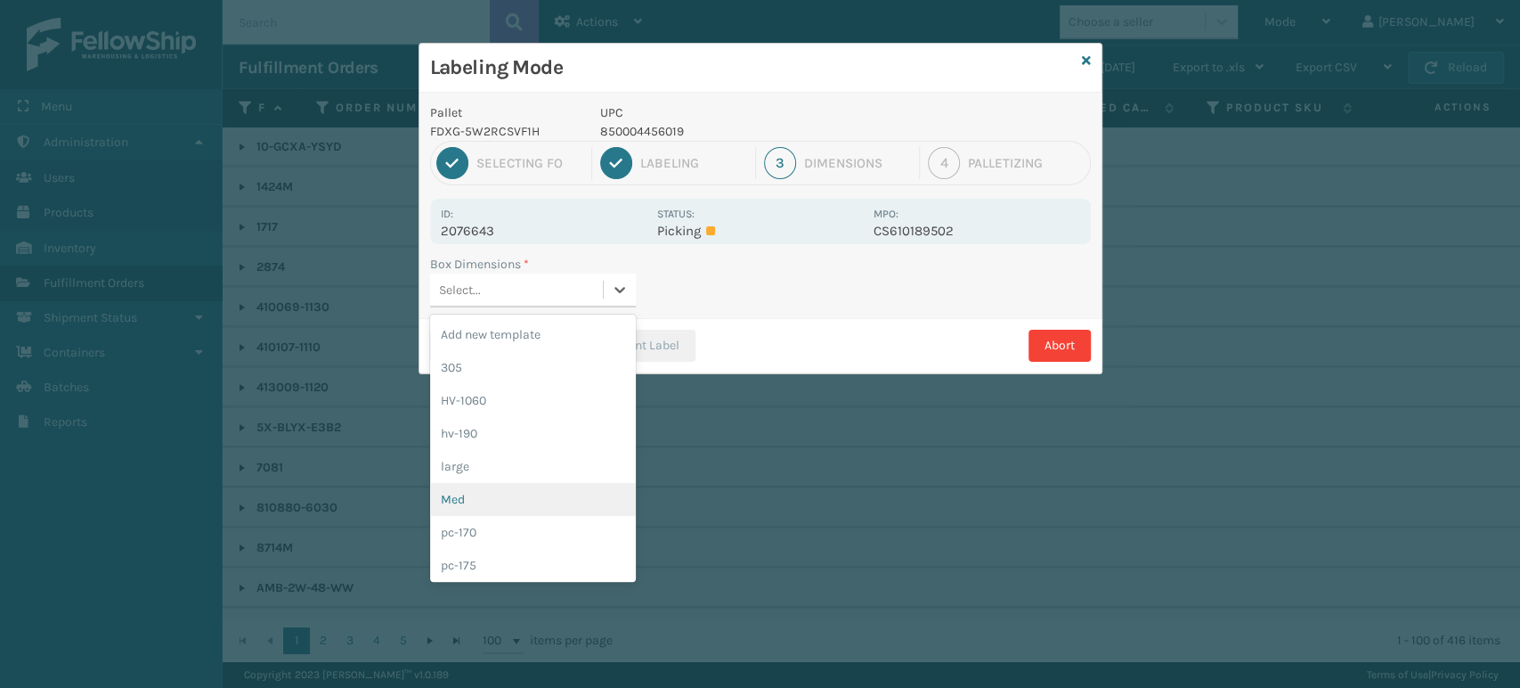
click at [532, 508] on div "Med" at bounding box center [533, 499] width 206 height 33
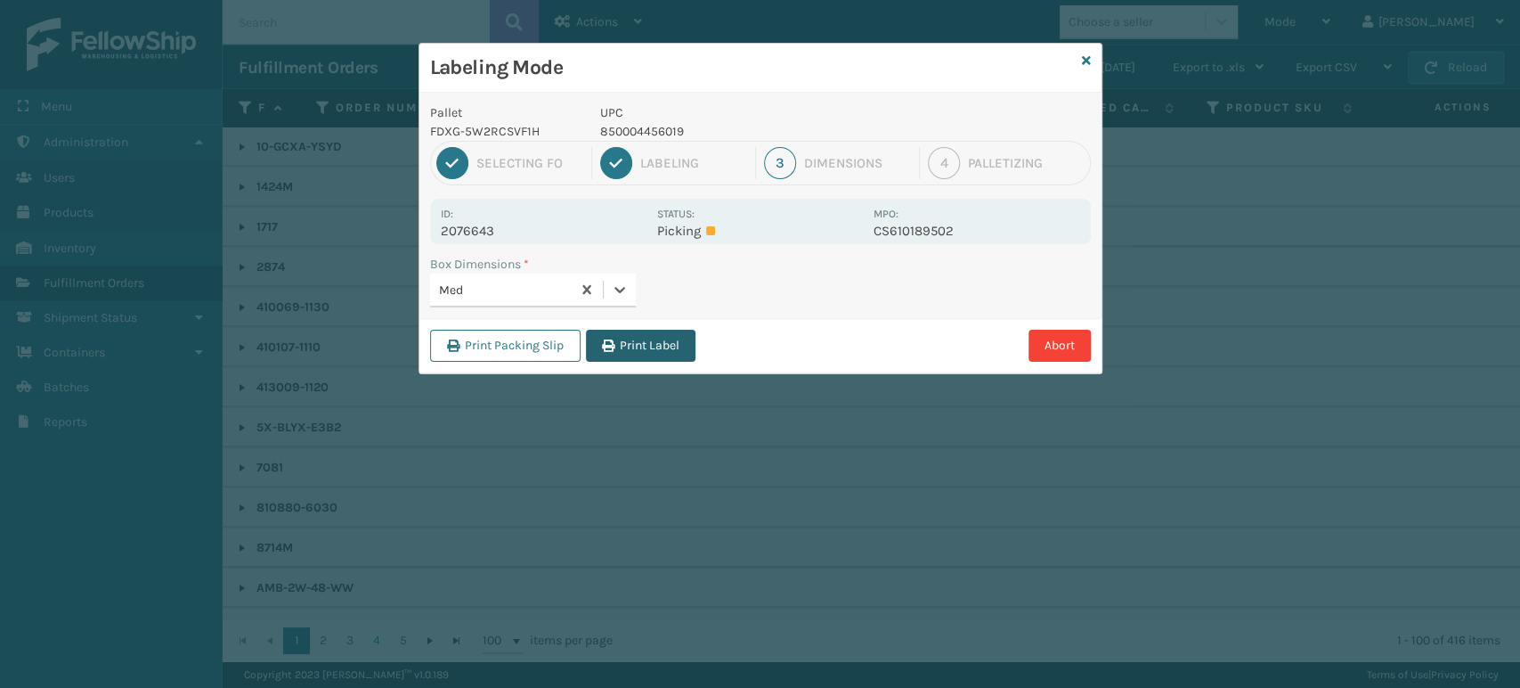
click at [685, 341] on button "Print Label" at bounding box center [641, 346] width 110 height 32
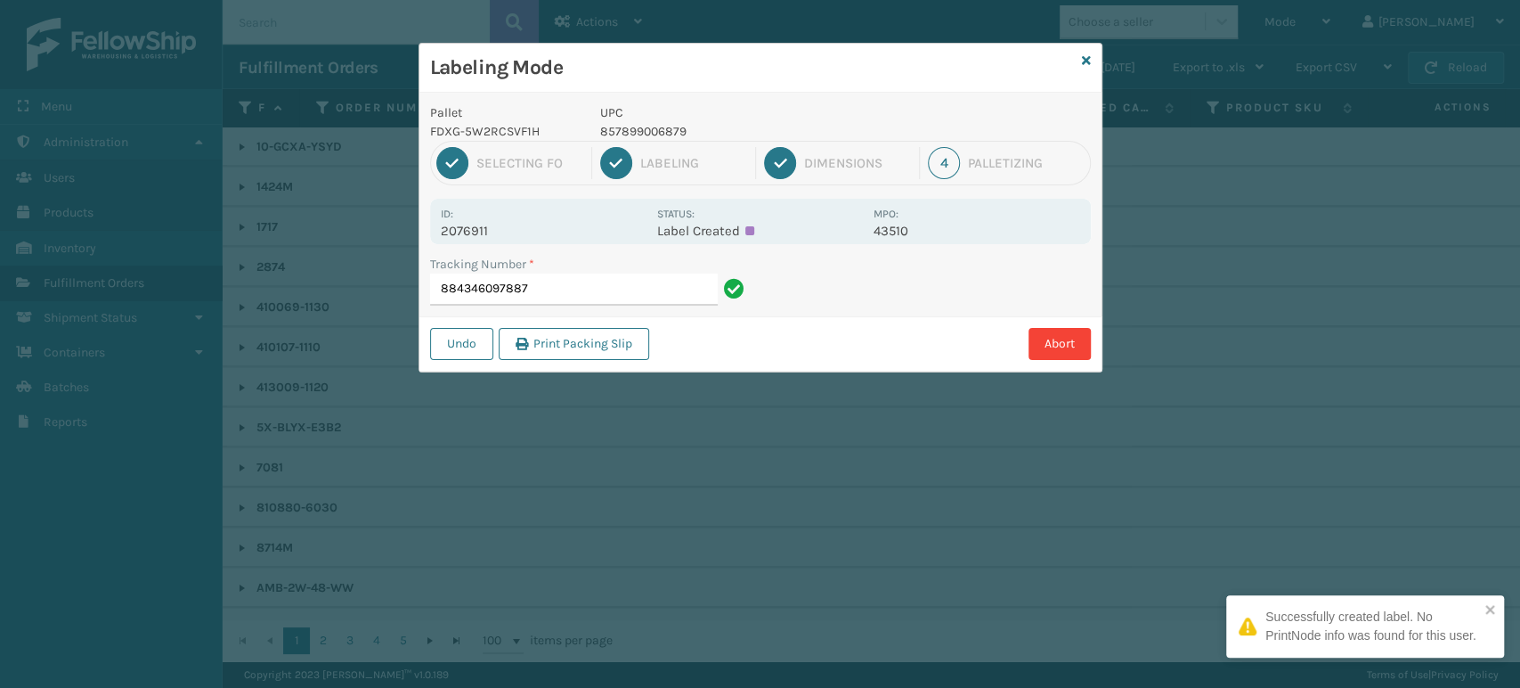
click at [656, 132] on p "857899006879" at bounding box center [731, 131] width 263 height 19
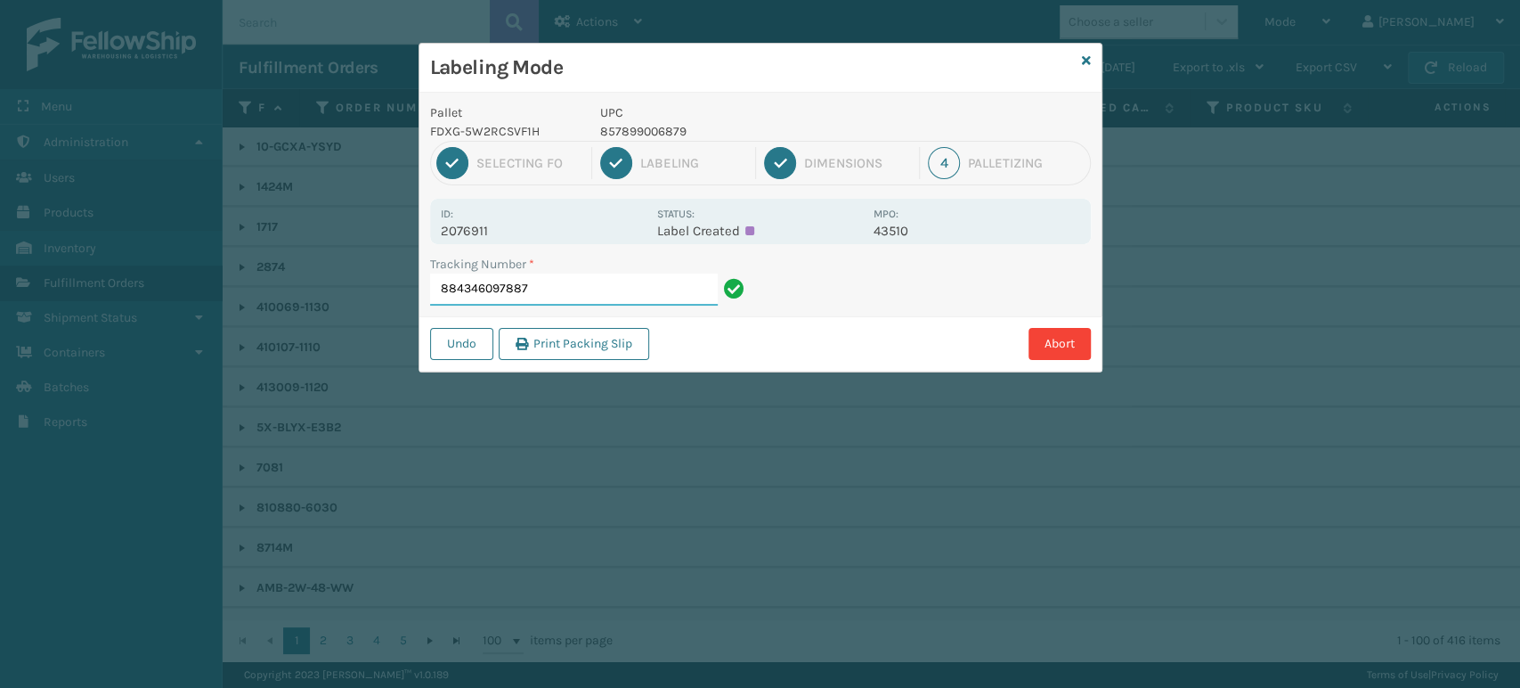
click at [541, 289] on input "884346097887" at bounding box center [574, 289] width 288 height 32
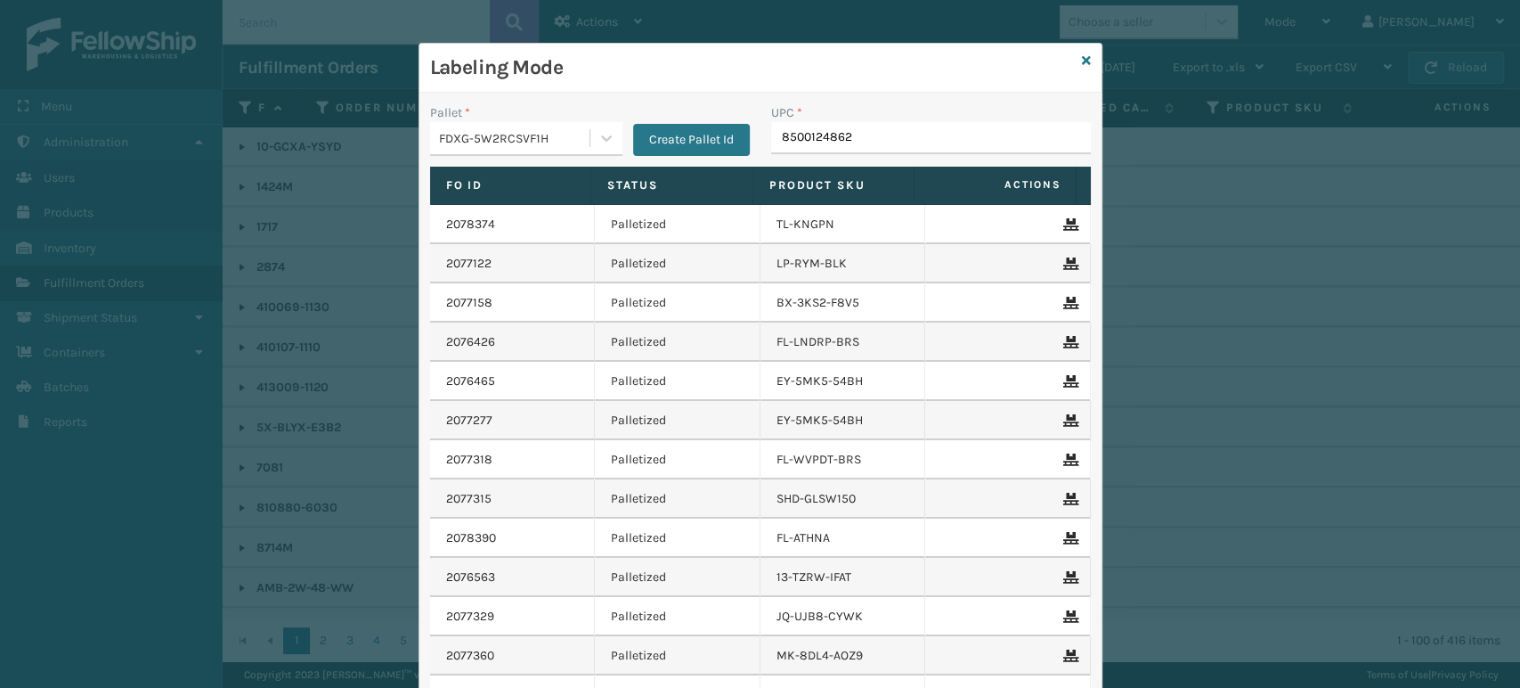
type input "85001248628"
type input "8500406"
type input "853799"
type input "8544030"
type input "8539130"
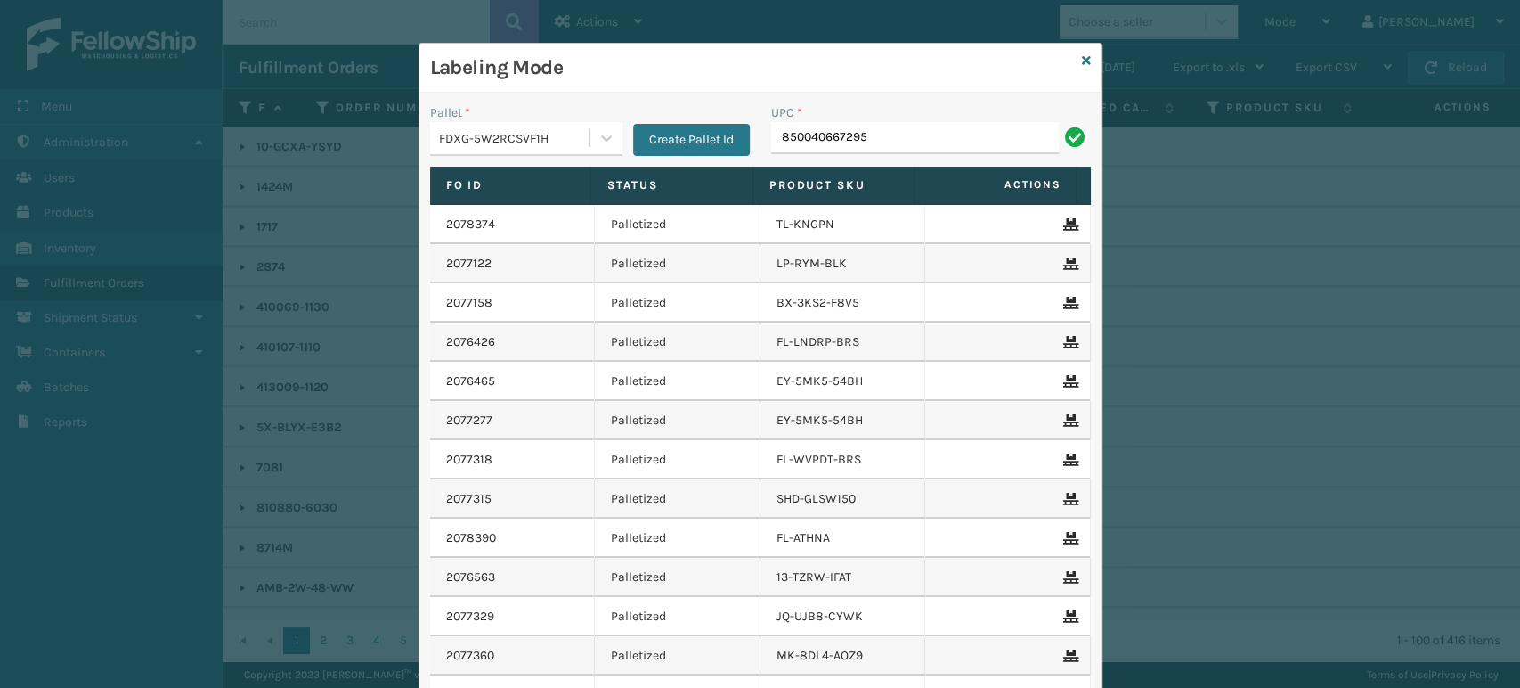
click at [819, 145] on input "850040667295" at bounding box center [915, 138] width 288 height 32
type input "850040667295"
paste input "850040667295"
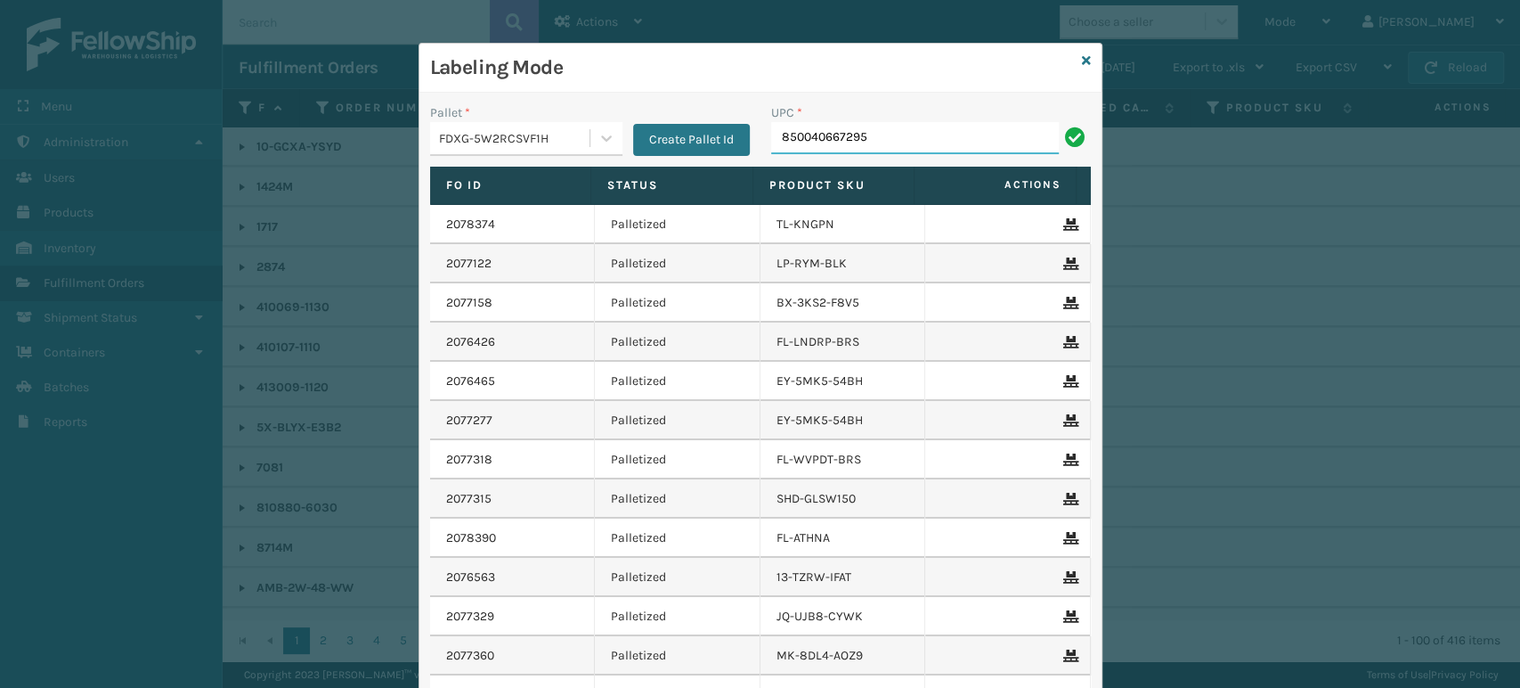
type input "850040667295"
type input "850012486046"
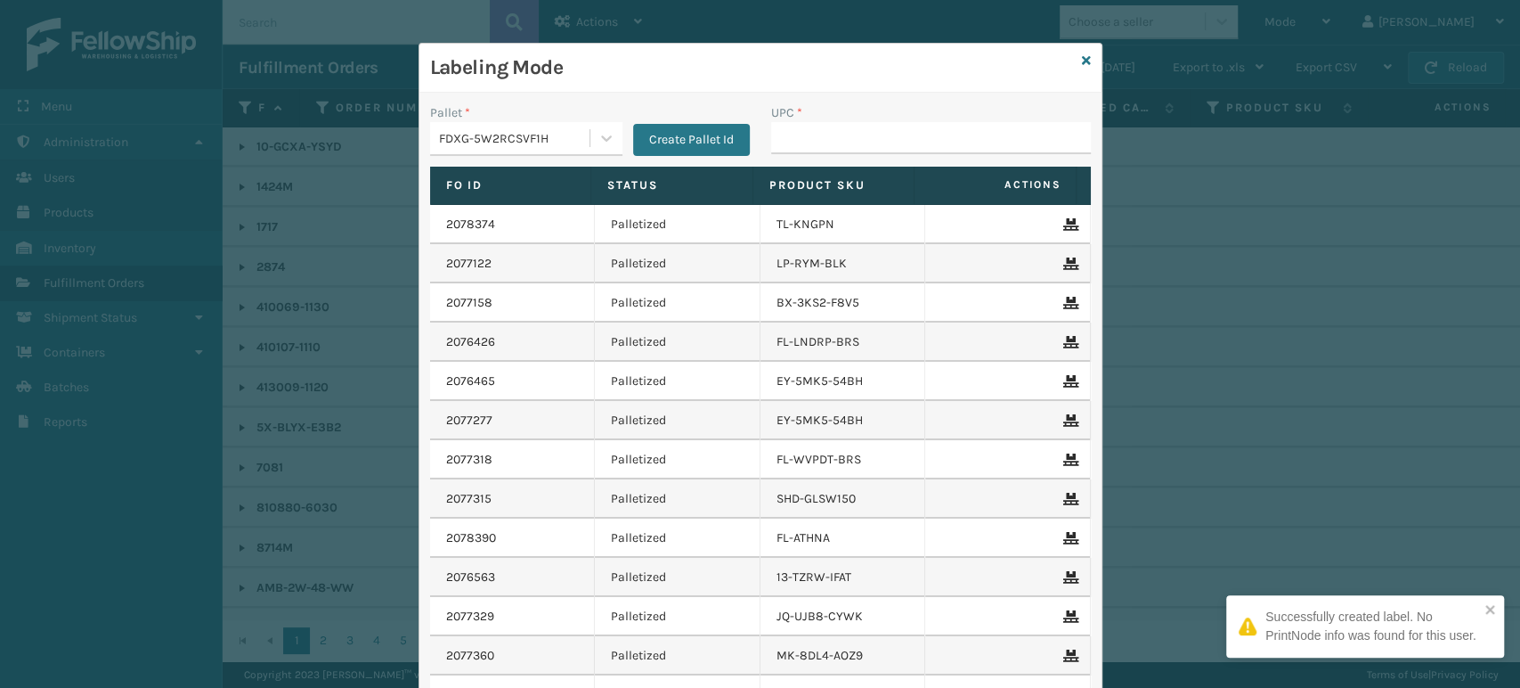
click at [608, 110] on div "Pallet *" at bounding box center [526, 112] width 192 height 19
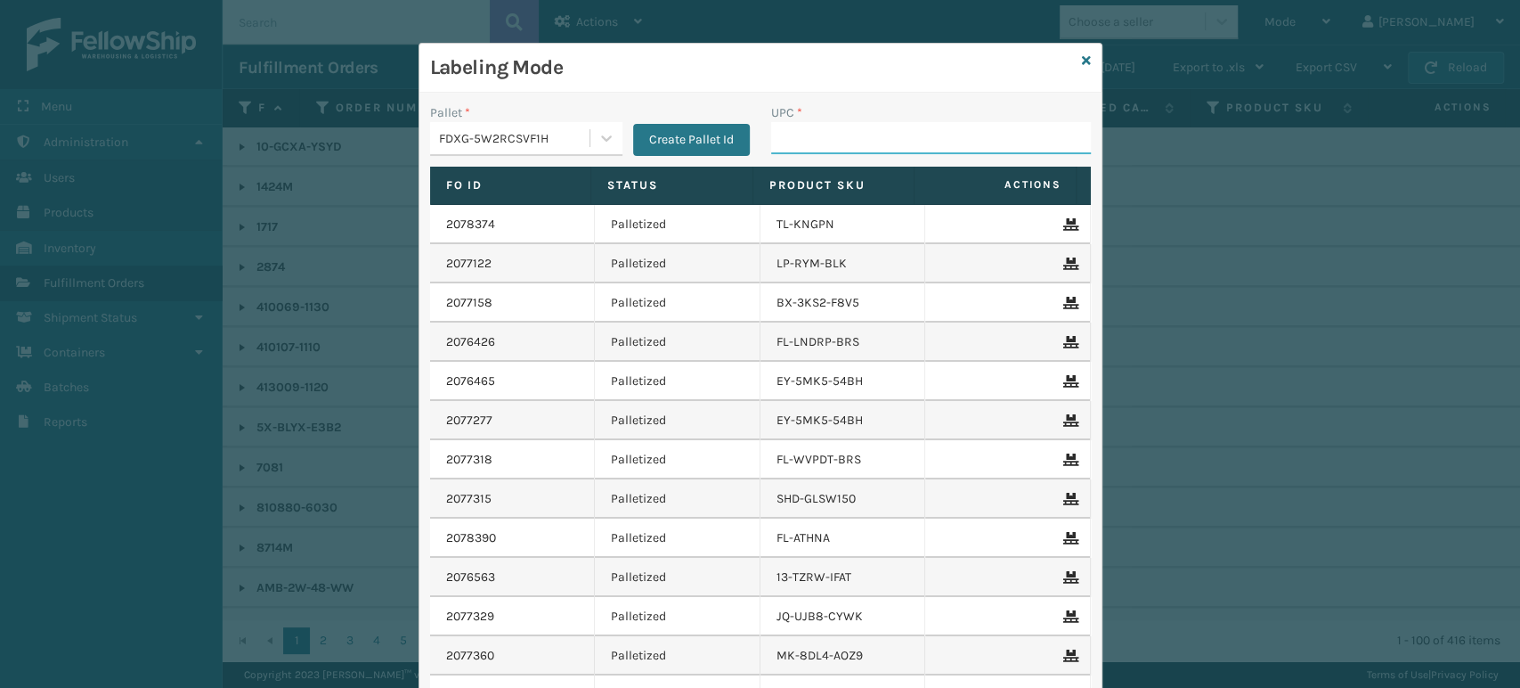
click at [915, 126] on input "UPC *" at bounding box center [931, 138] width 320 height 32
type input "850012486046"
type input "850068315086"
type input "8500124"
click at [818, 141] on input "850040667011" at bounding box center [915, 138] width 288 height 32
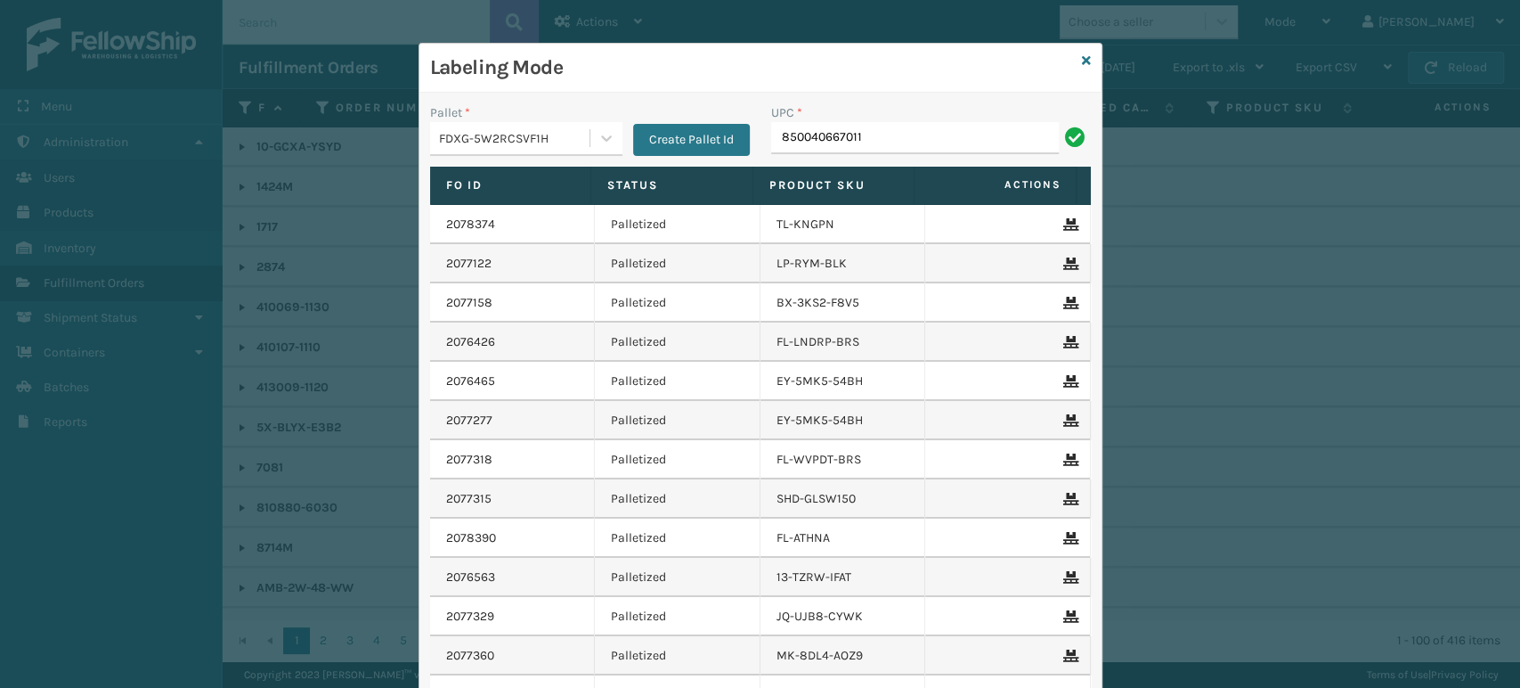
click at [818, 141] on input "850040667011" at bounding box center [915, 138] width 288 height 32
type input "850040667011"
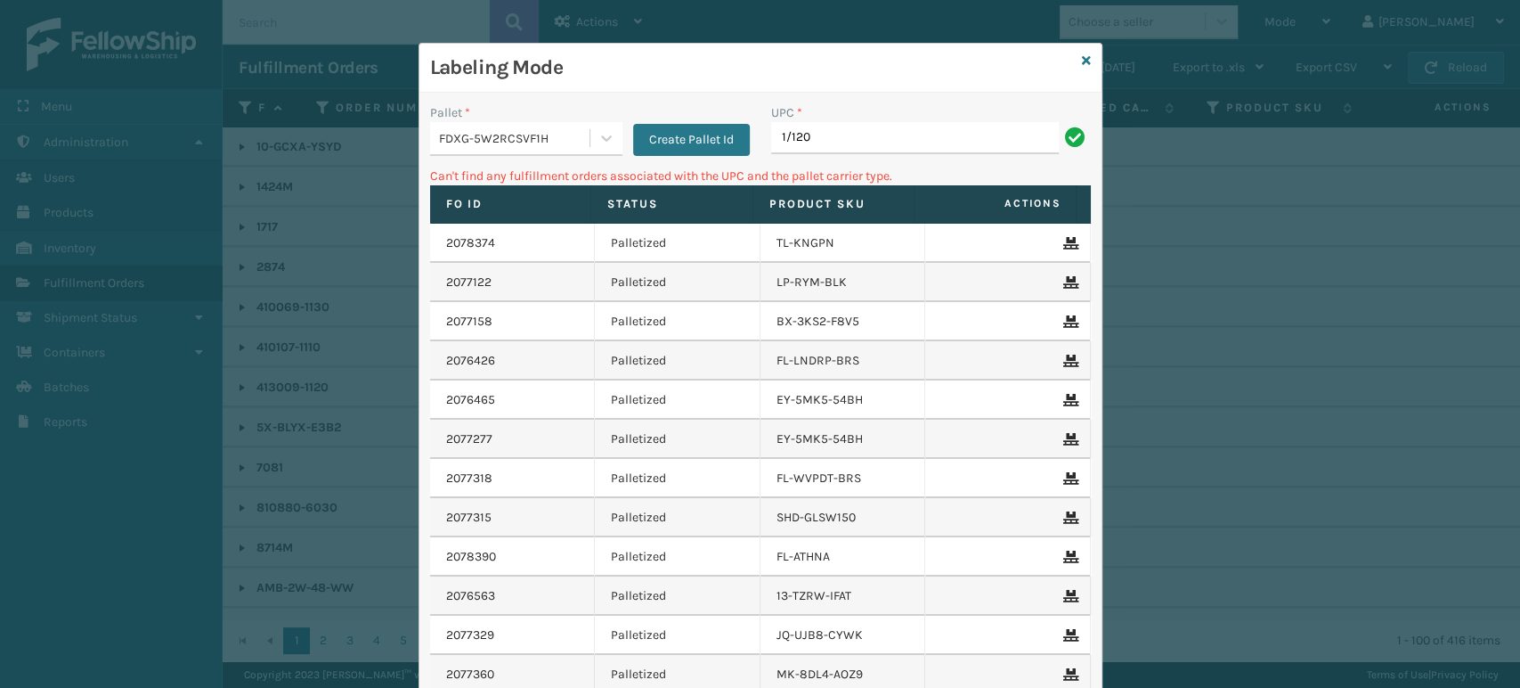
click at [859, 141] on input "1/120" at bounding box center [915, 138] width 288 height 32
type input "1/1"
click at [809, 185] on th "Product SKU" at bounding box center [834, 204] width 162 height 38
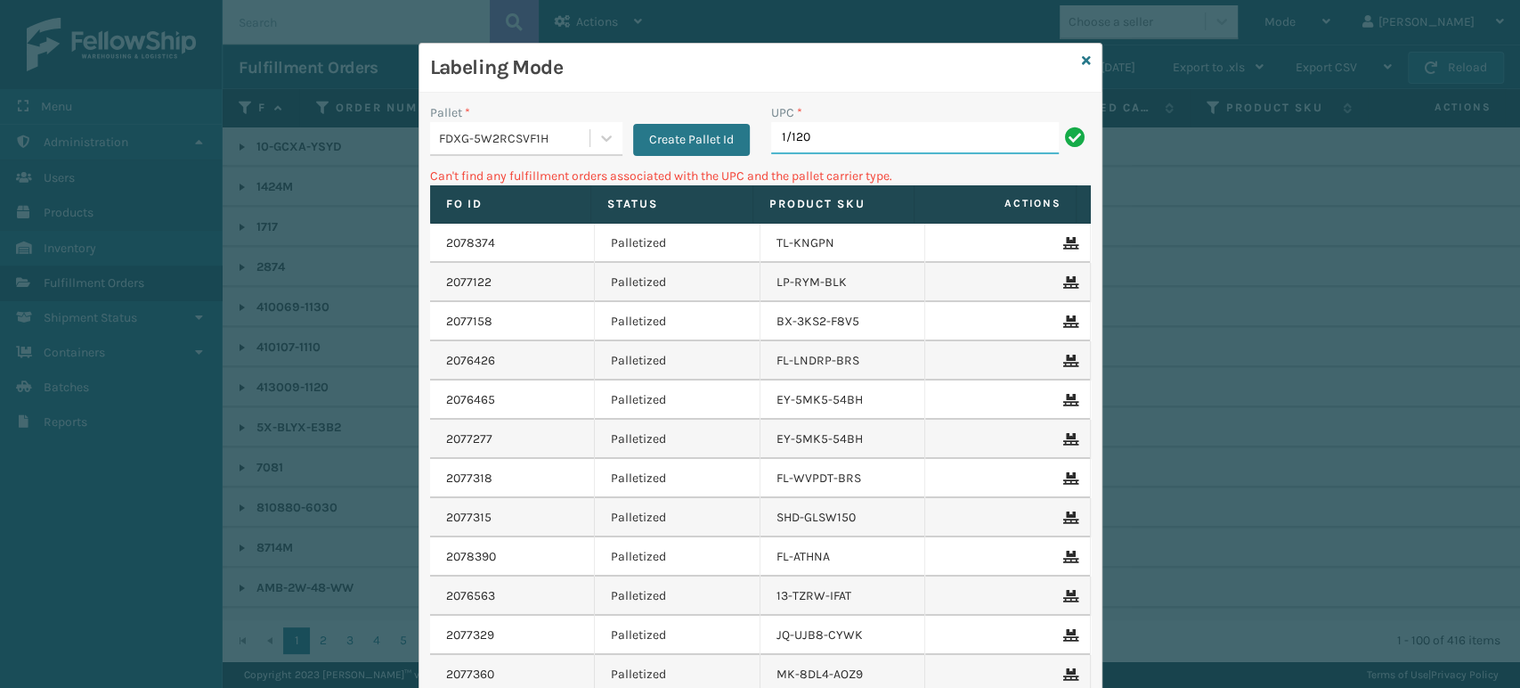
click at [832, 131] on input "1/120" at bounding box center [915, 138] width 288 height 32
drag, startPoint x: 832, startPoint y: 131, endPoint x: 822, endPoint y: 143, distance: 15.2
click at [822, 143] on input "1/120" at bounding box center [915, 138] width 288 height 32
click at [794, 160] on div "UPC * 1/120" at bounding box center [931, 134] width 341 height 63
click at [919, 134] on input "1/120" at bounding box center [915, 138] width 288 height 32
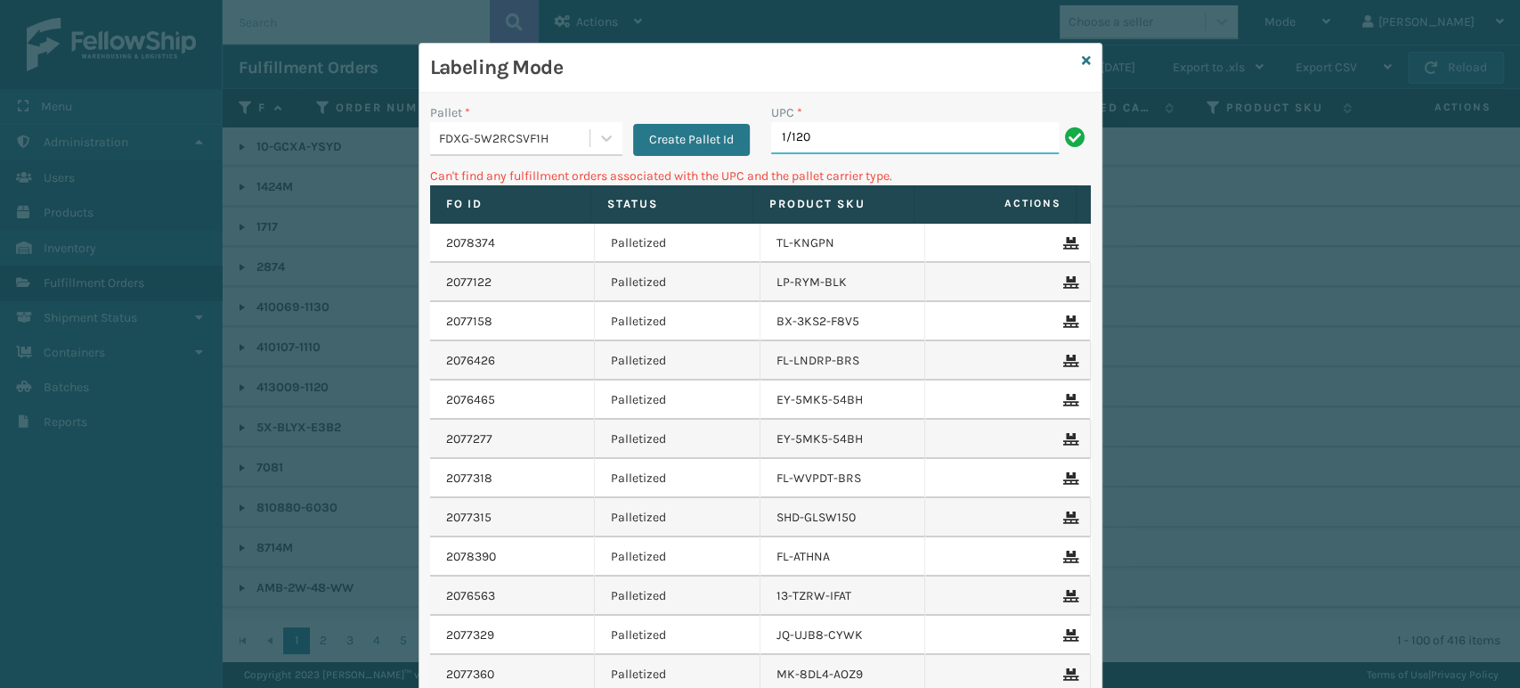
click at [919, 134] on input "1/120" at bounding box center [915, 138] width 288 height 32
type input "1"
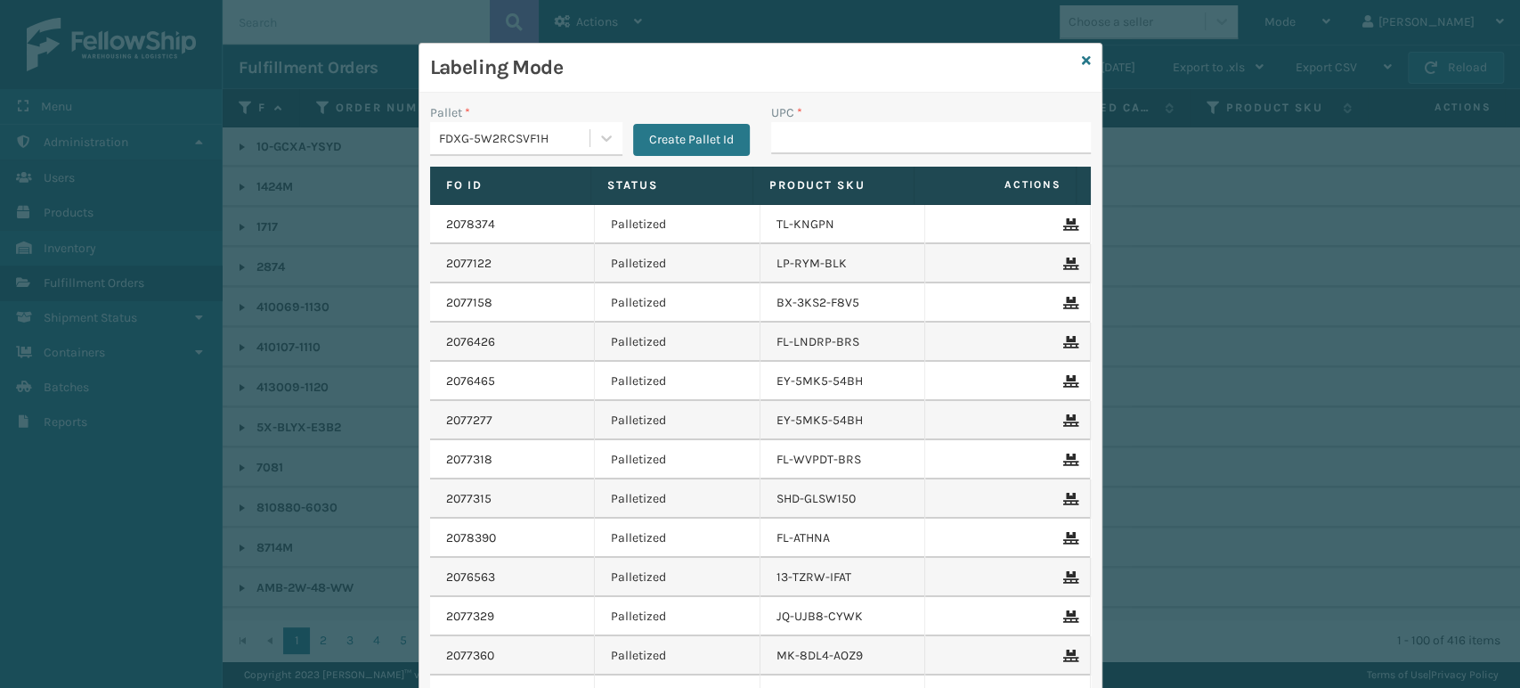
click at [1084, 57] on div "Labeling Mode" at bounding box center [760, 68] width 682 height 49
click at [1084, 56] on div "Labeling Mode" at bounding box center [760, 68] width 682 height 49
click at [1081, 56] on div "Labeling Mode Pallet * FDXG-5W2RCSVF1H Create Pallet Id UPC * Fo Id Status Prod…" at bounding box center [761, 424] width 684 height 762
click at [1082, 56] on icon at bounding box center [1086, 60] width 9 height 12
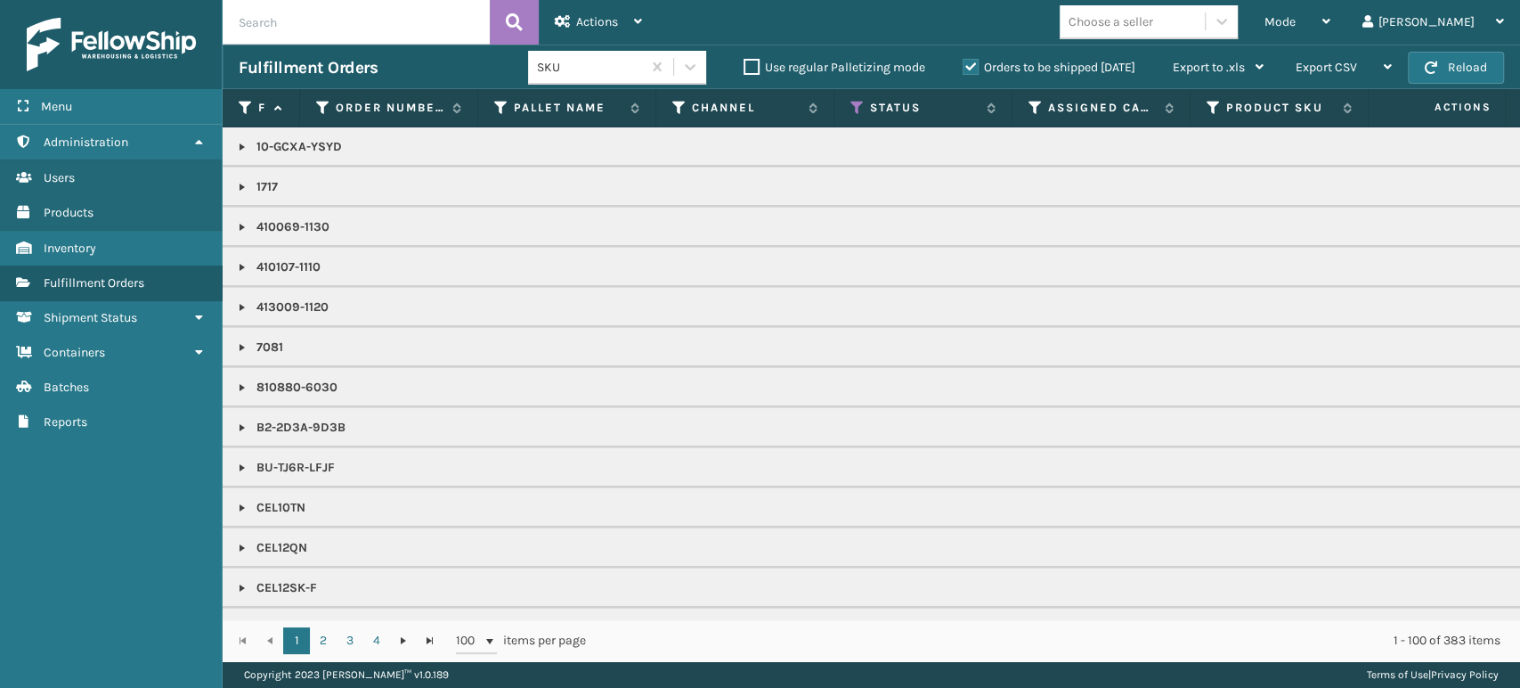
click at [410, 46] on div "Fulfillment Orders SKU Use regular Palletizing mode Orders to be shipped [DATE]…" at bounding box center [872, 67] width 1298 height 45
click at [389, 32] on input "text" at bounding box center [356, 22] width 267 height 45
type input "884355006085"
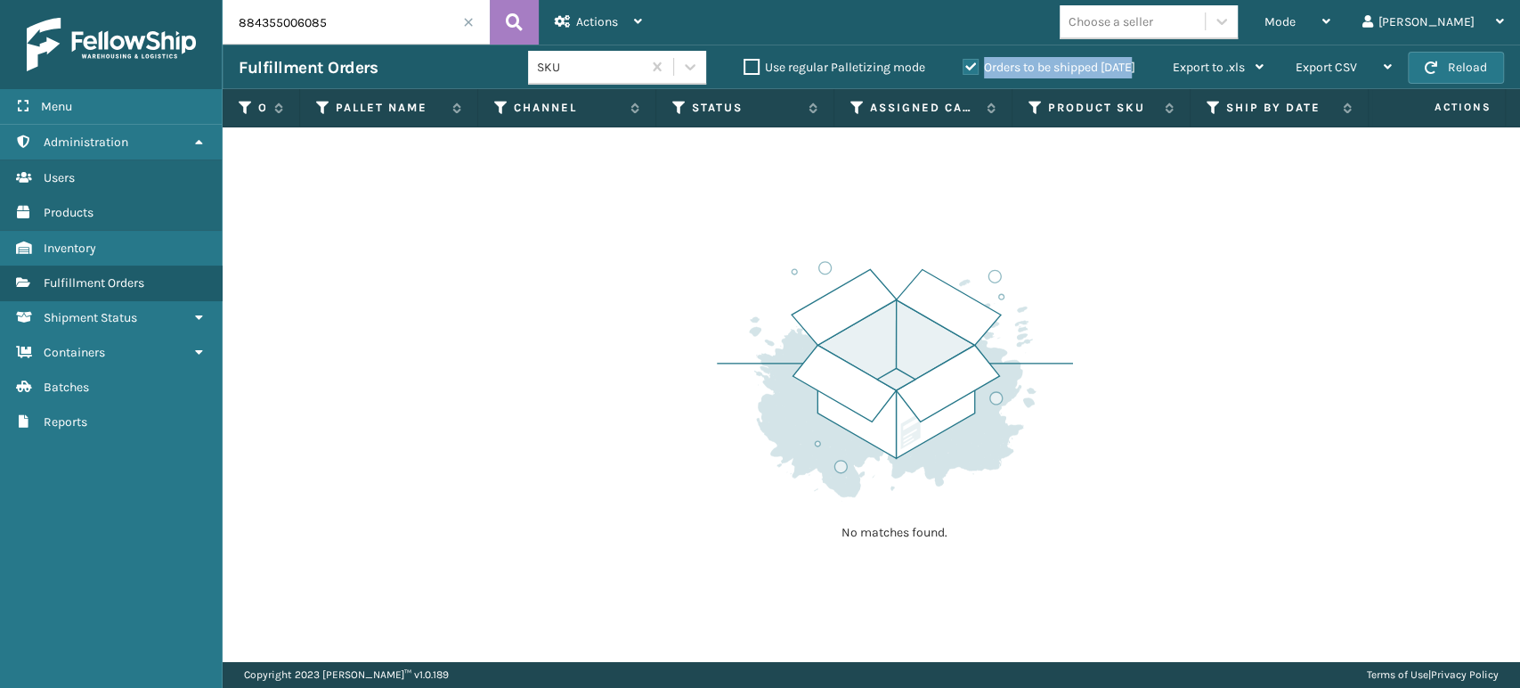
click at [974, 64] on label "Orders to be shipped [DATE]" at bounding box center [1049, 67] width 173 height 15
click at [965, 63] on label "Orders to be shipped [DATE]" at bounding box center [1049, 67] width 173 height 15
click at [964, 63] on input "Orders to be shipped [DATE]" at bounding box center [963, 63] width 1 height 12
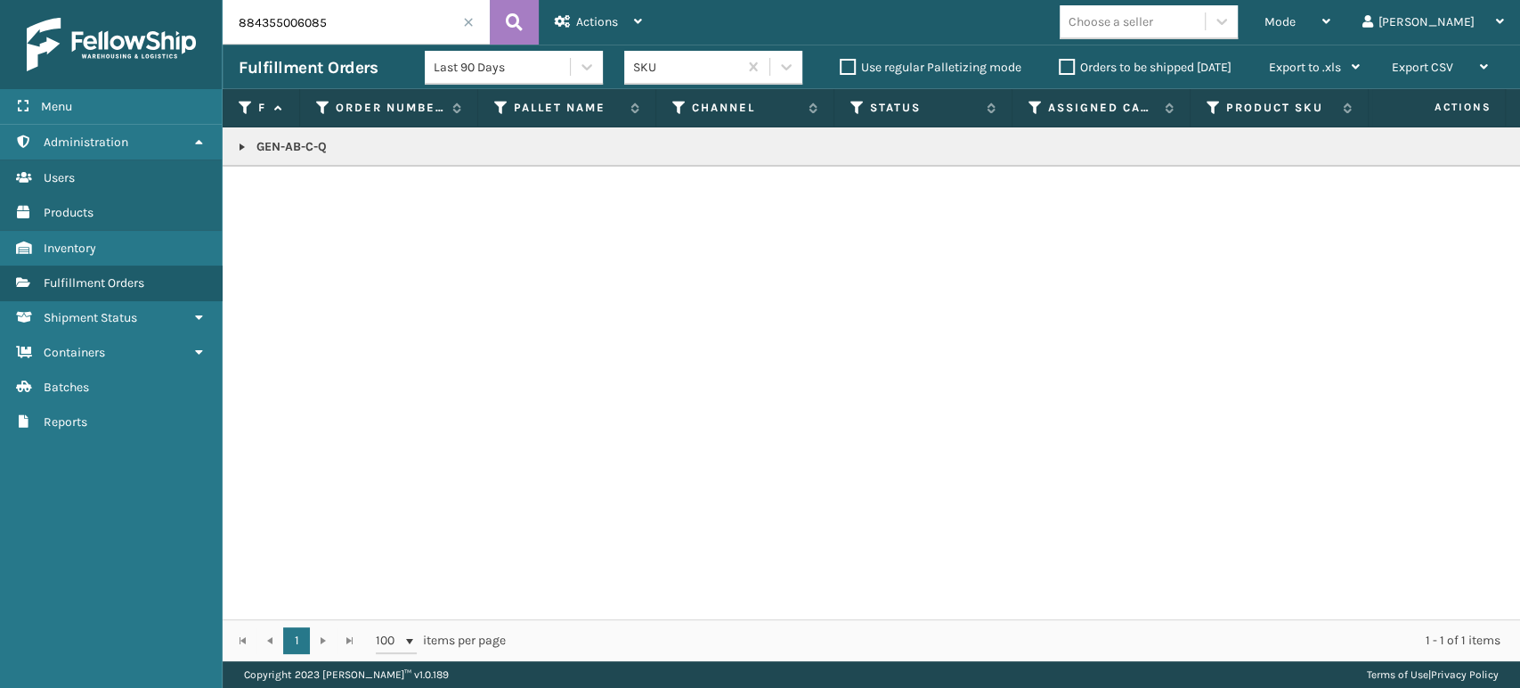
click at [239, 146] on link at bounding box center [242, 147] width 14 height 14
click at [1493, 182] on icon at bounding box center [1498, 186] width 11 height 12
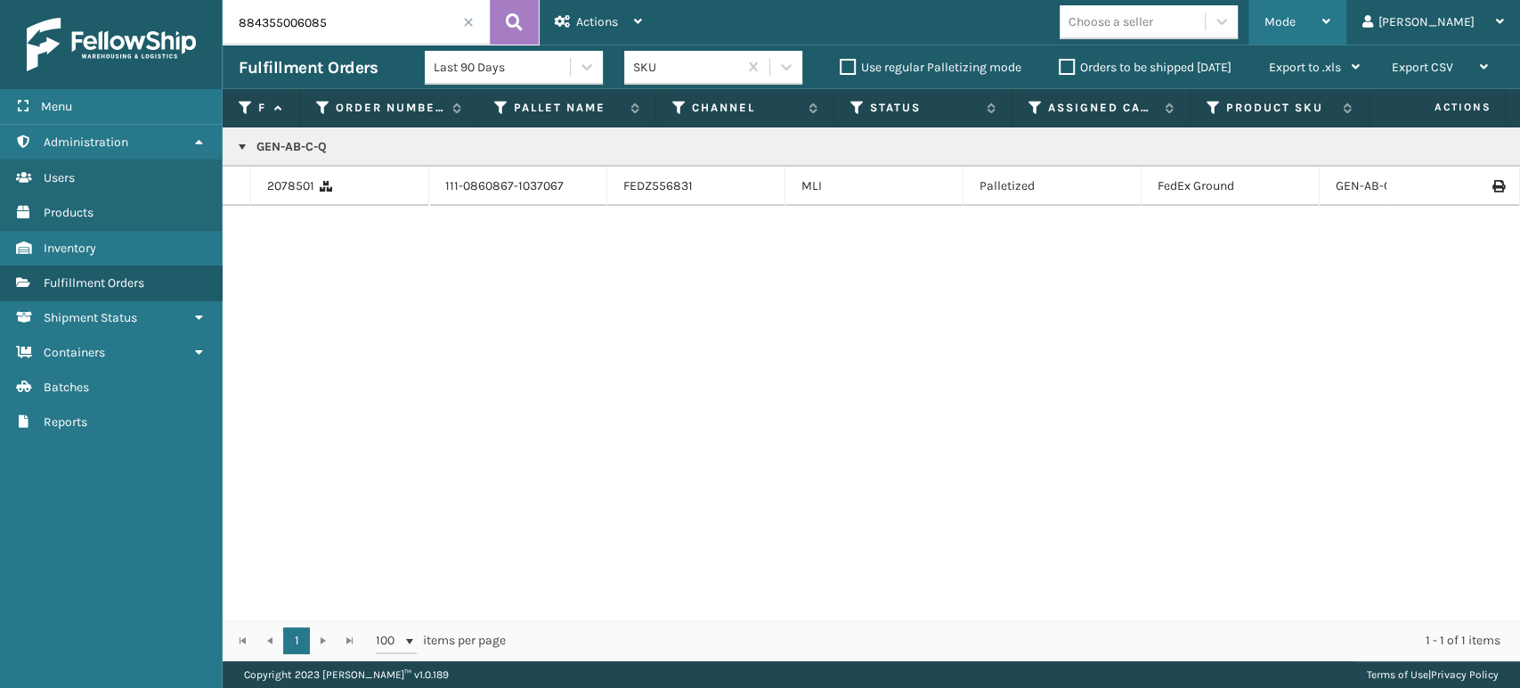
click at [1296, 25] on span "Mode" at bounding box center [1280, 21] width 31 height 15
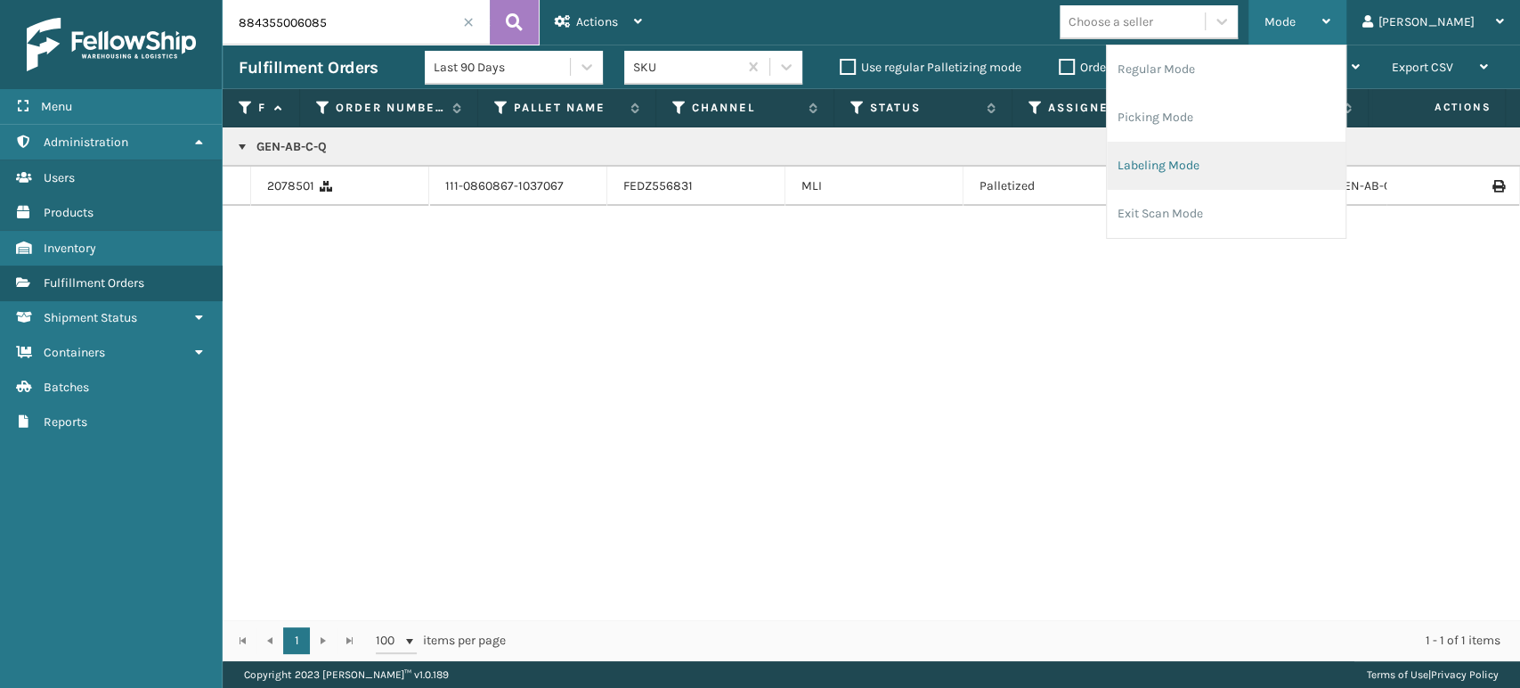
click at [1258, 169] on li "Labeling Mode" at bounding box center [1226, 166] width 239 height 48
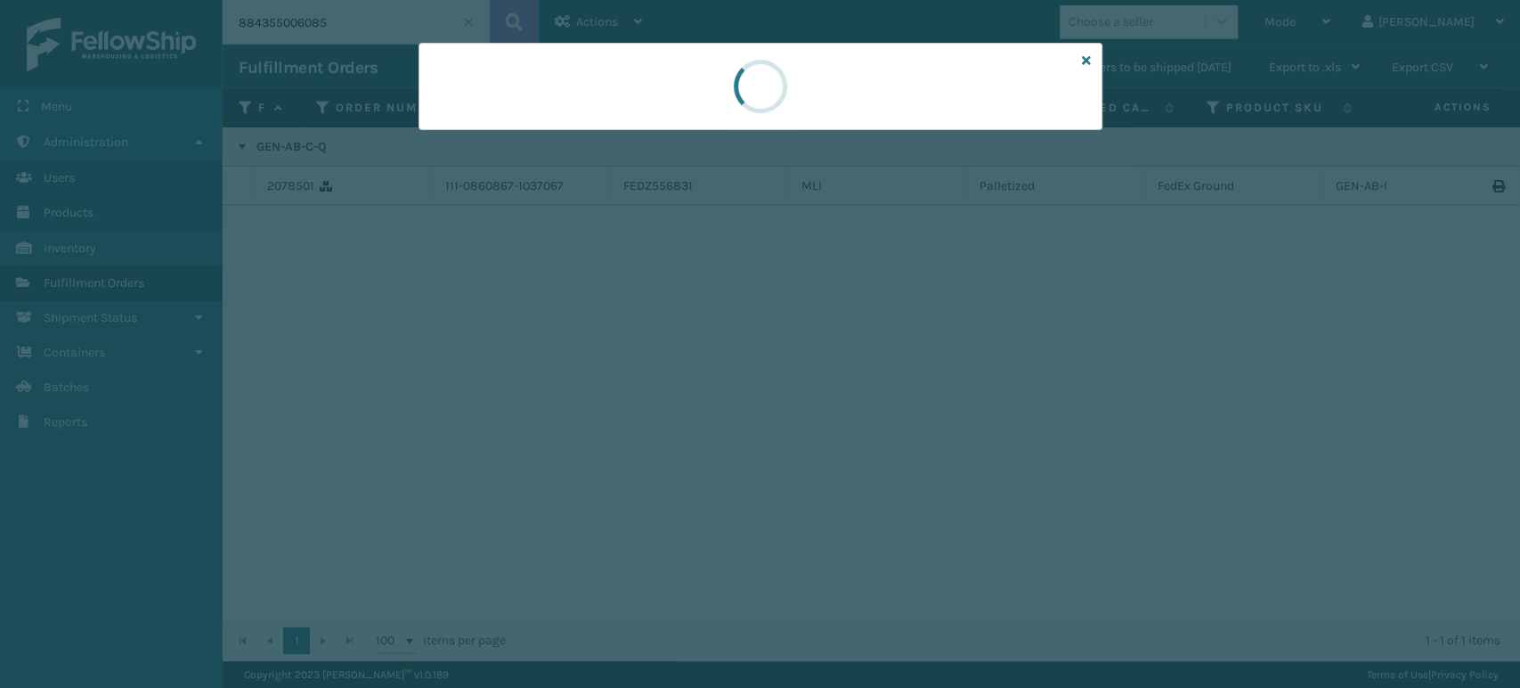
click at [508, 112] on div at bounding box center [761, 86] width 684 height 87
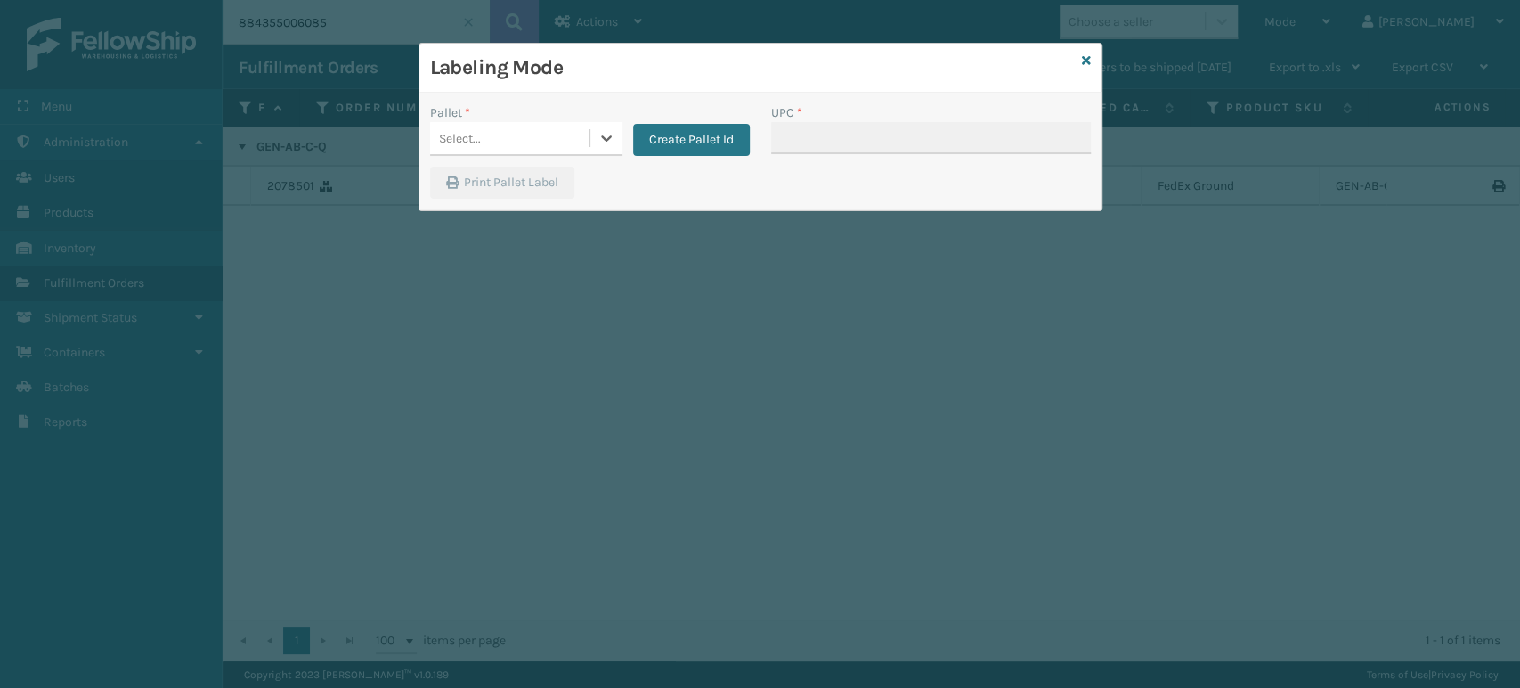
click at [515, 124] on div "Select..." at bounding box center [509, 138] width 159 height 29
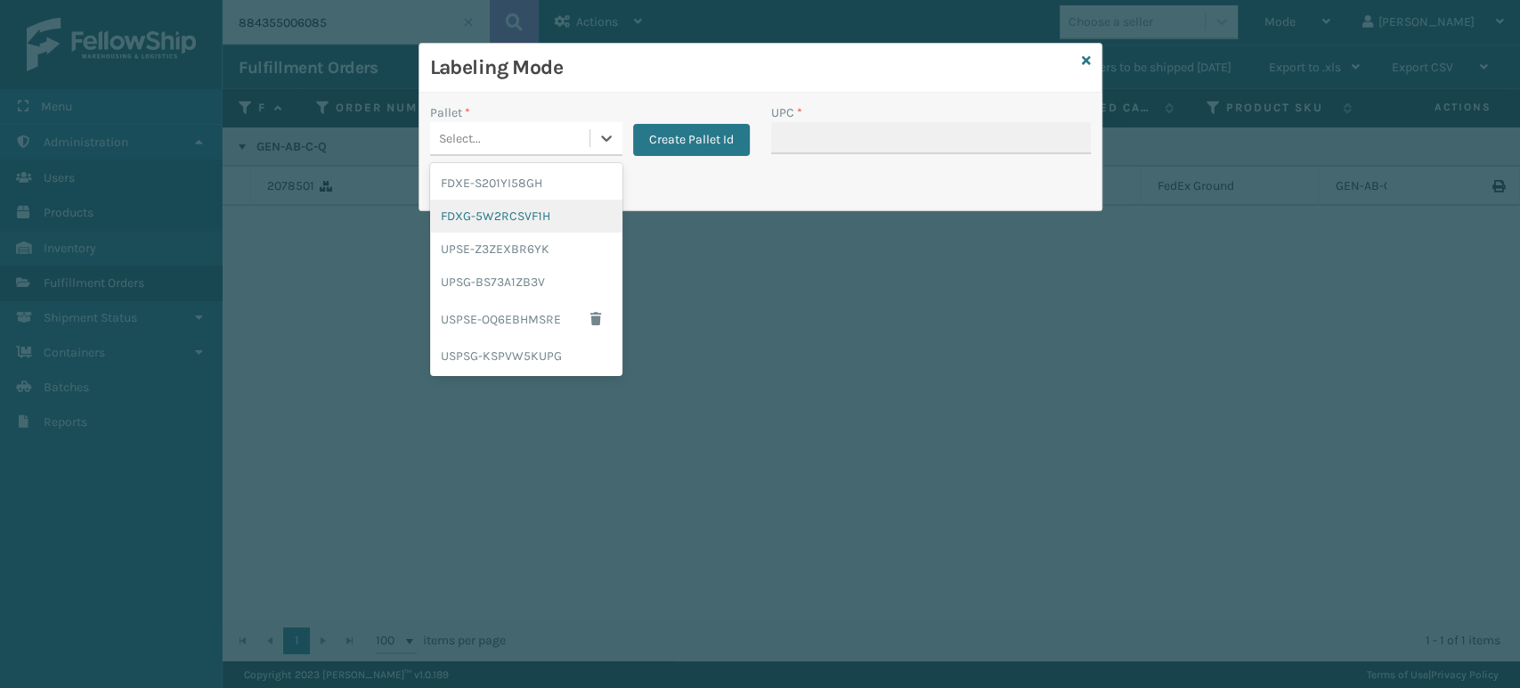
click at [511, 208] on div "FDXG-5W2RCSVF1H" at bounding box center [526, 216] width 192 height 33
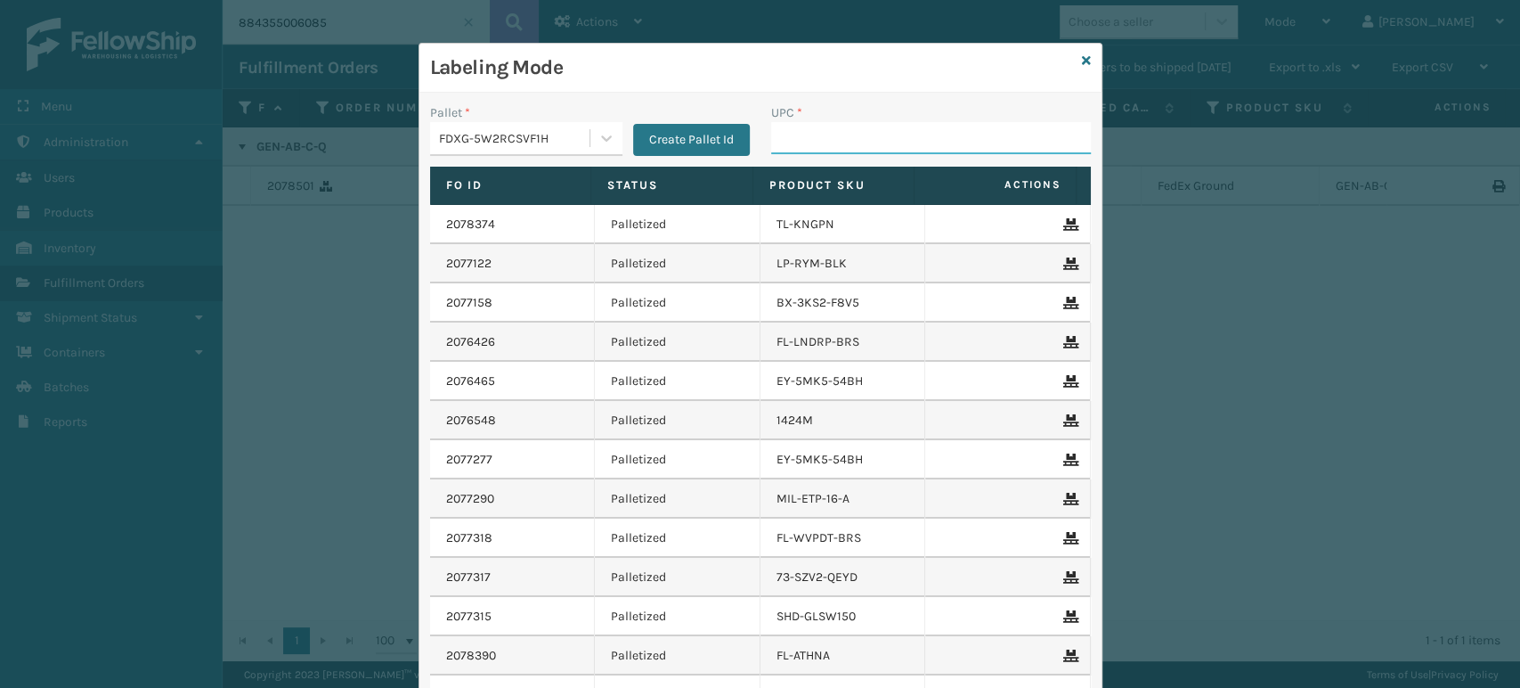
click at [811, 132] on input "UPC *" at bounding box center [931, 138] width 320 height 32
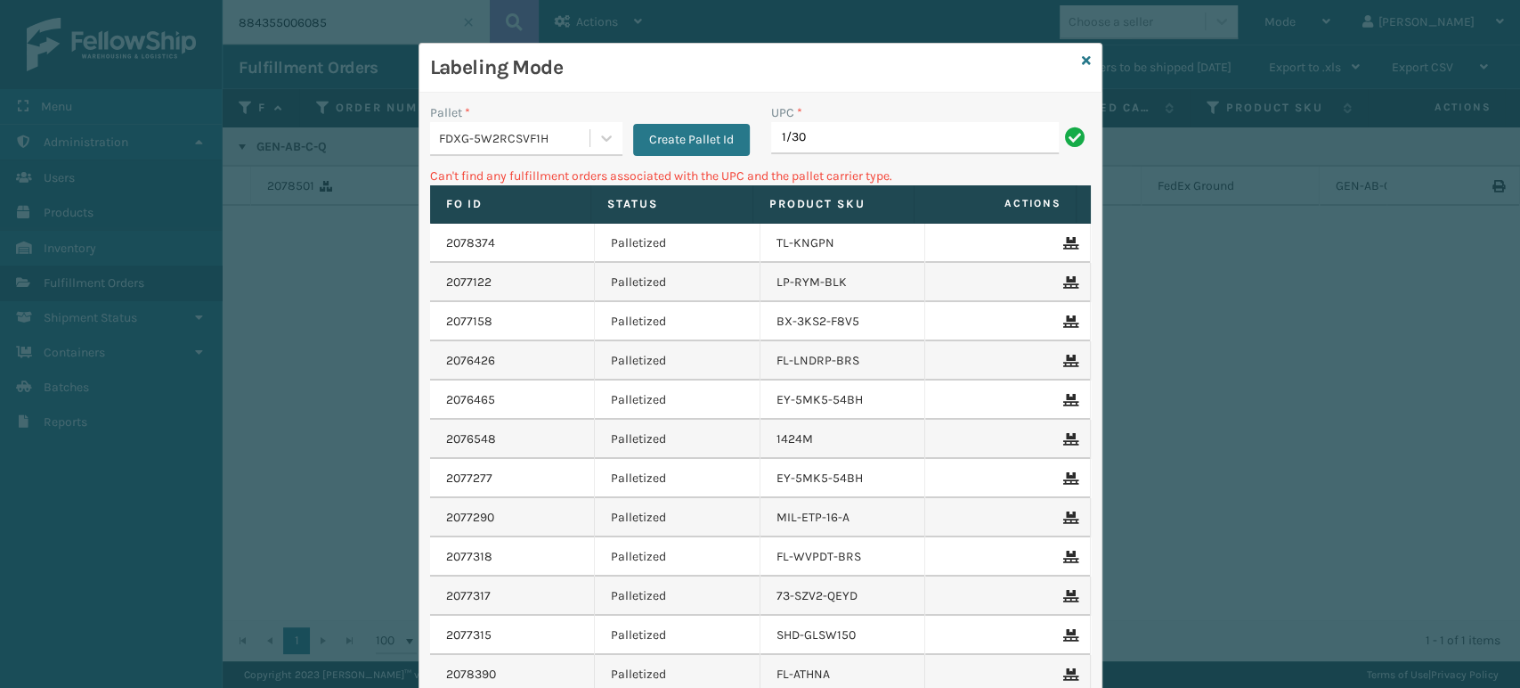
click at [811, 132] on input "1/30" at bounding box center [915, 138] width 288 height 32
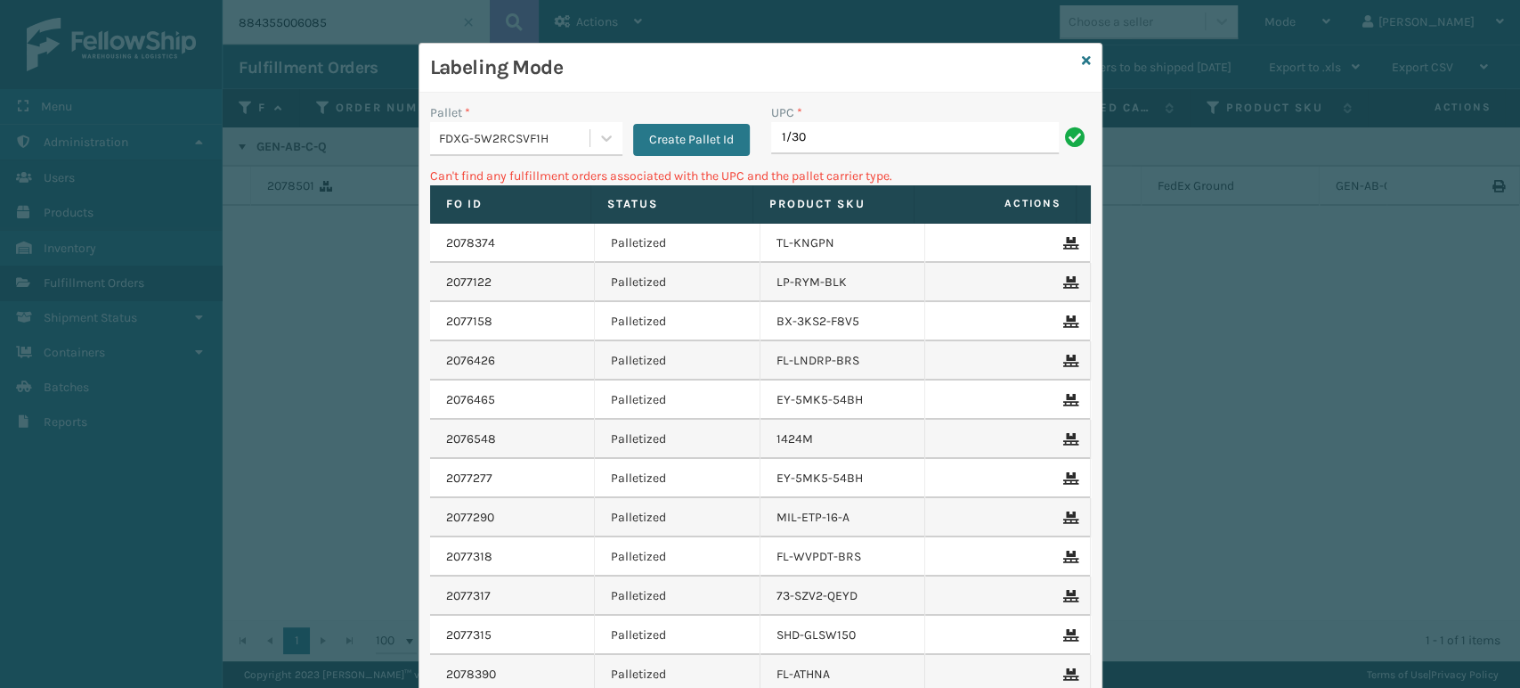
click at [811, 132] on input "1/30" at bounding box center [915, 138] width 288 height 32
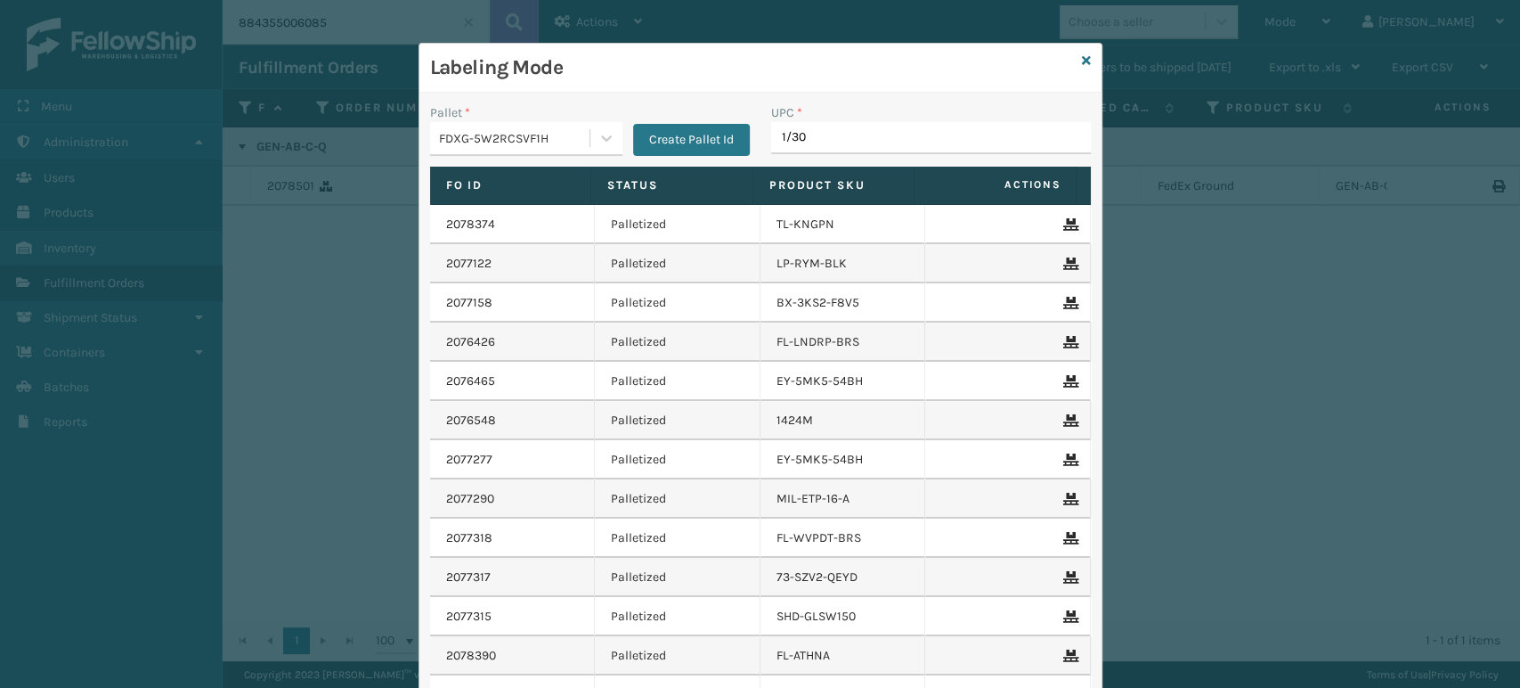
type input "1/30"
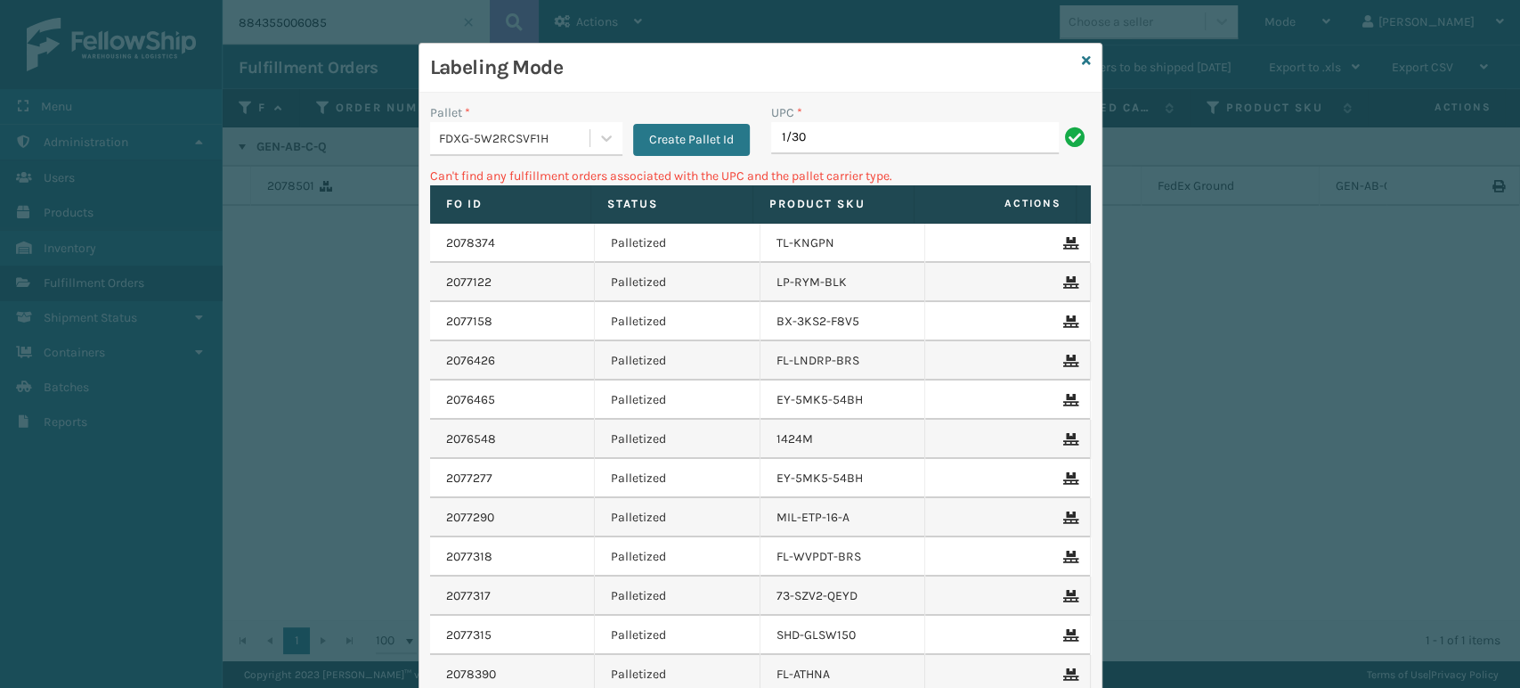
click at [811, 132] on input "1/30" at bounding box center [915, 138] width 288 height 32
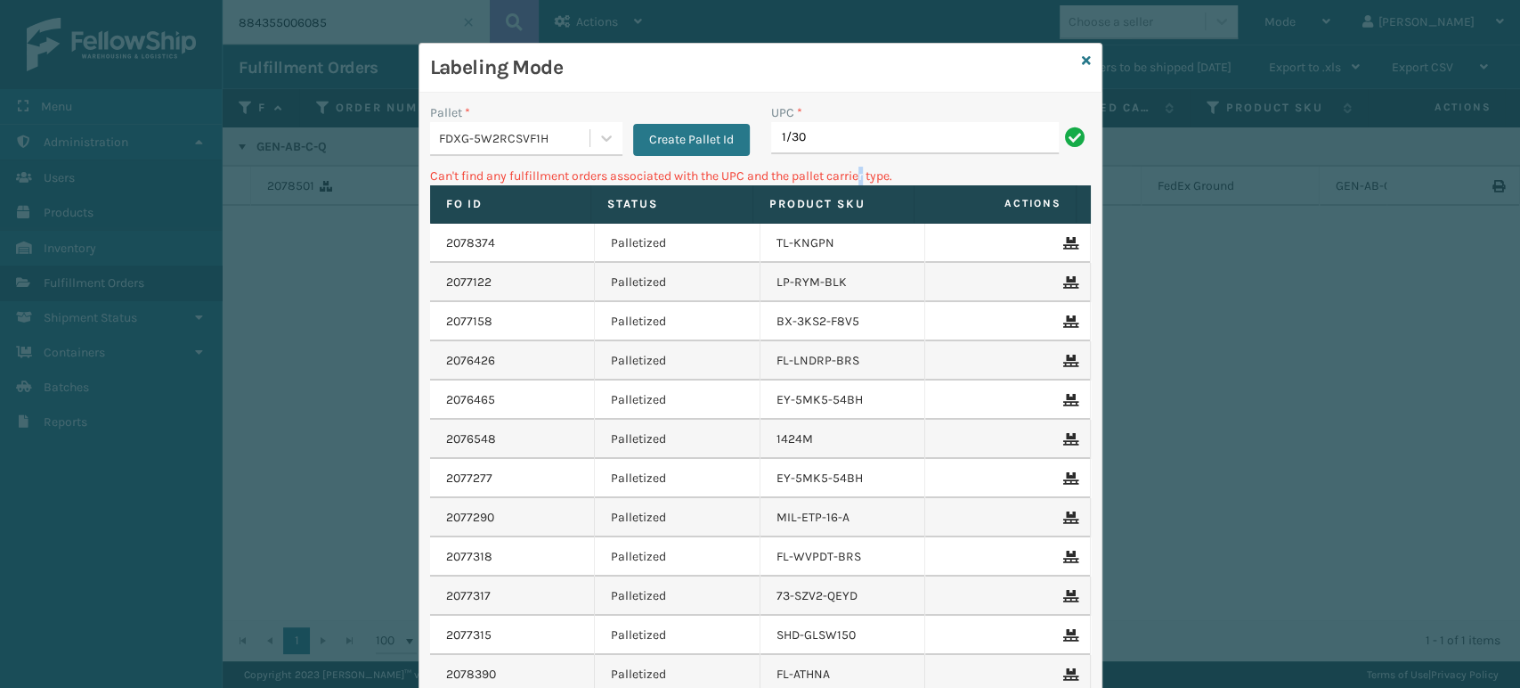
click at [862, 170] on p "Can't find any fulfillment orders associated with the UPC and the pallet carrie…" at bounding box center [760, 176] width 661 height 19
click at [851, 120] on div "UPC *" at bounding box center [931, 112] width 320 height 19
click at [841, 129] on input "1/30" at bounding box center [915, 138] width 288 height 32
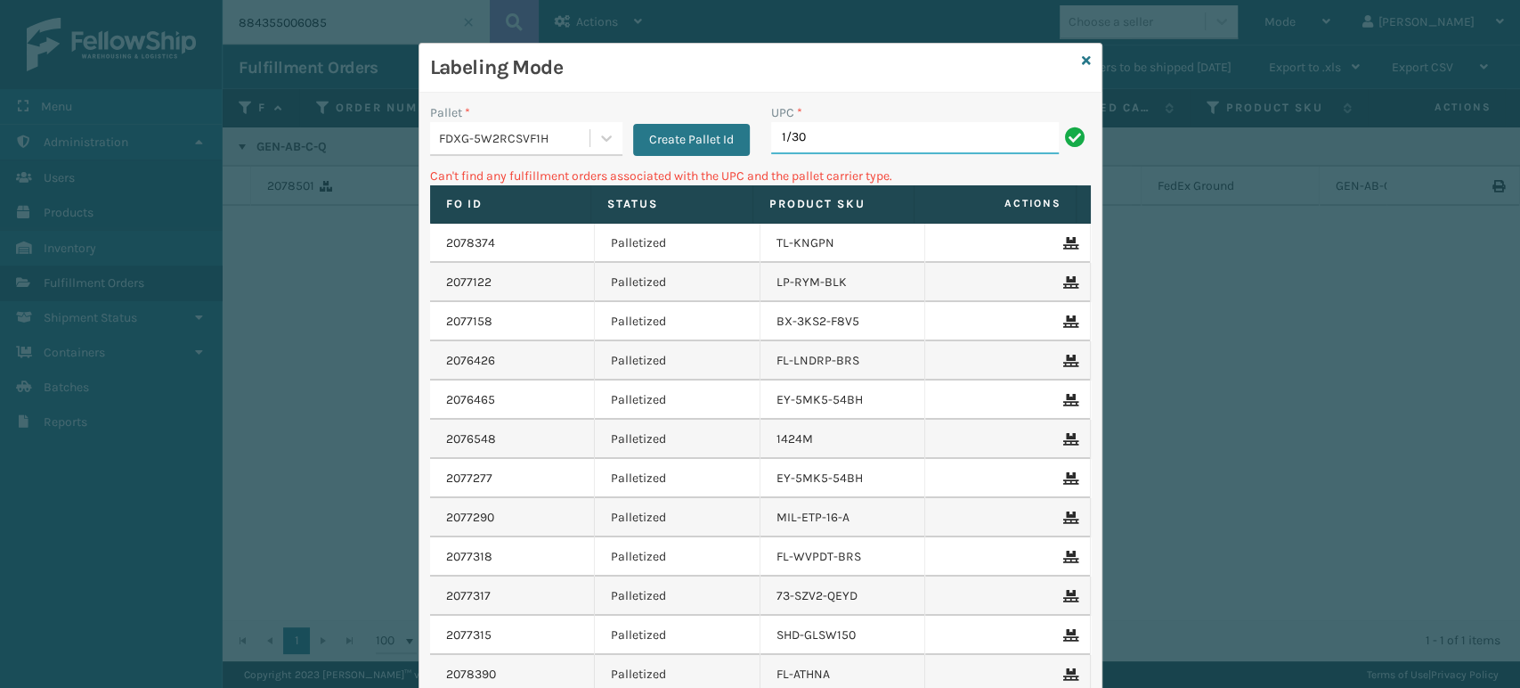
click at [841, 129] on input "1/30" at bounding box center [915, 138] width 288 height 32
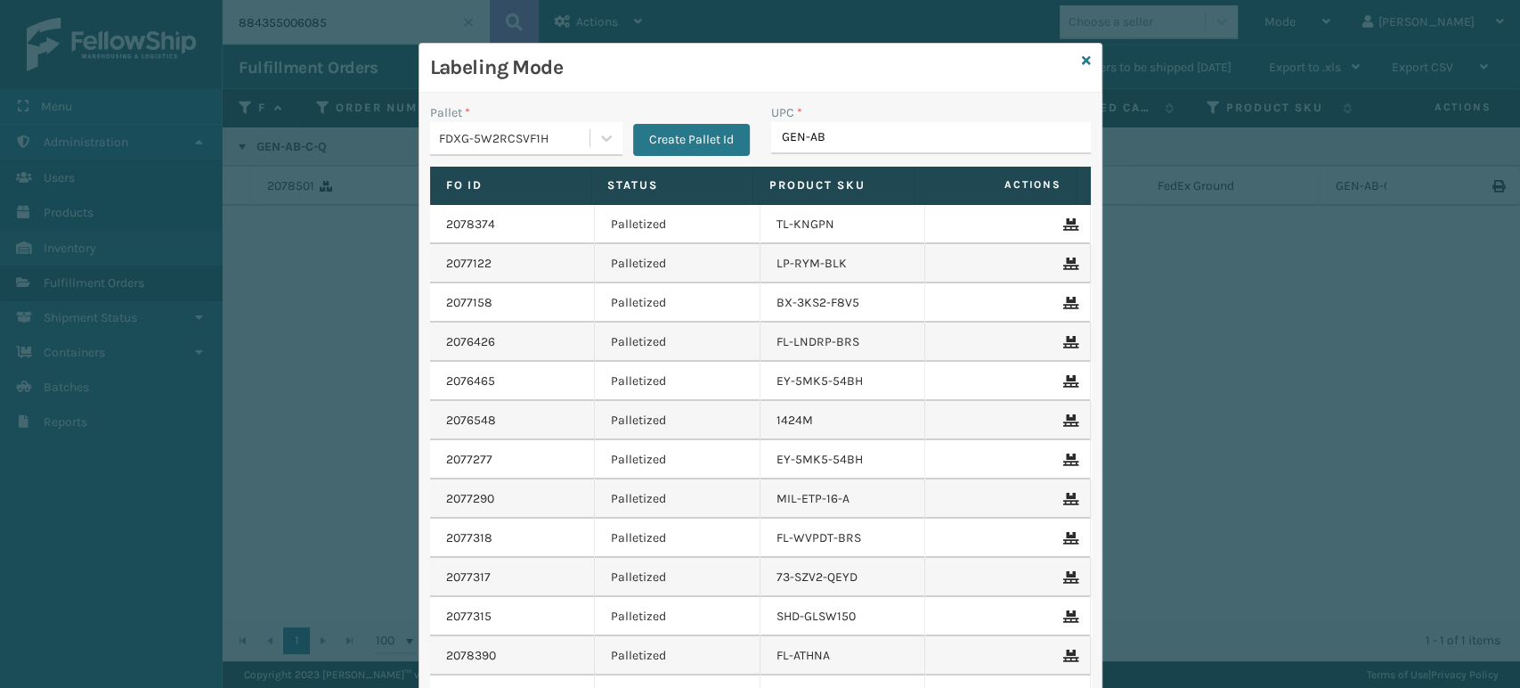
type input "GEN-AB-"
type input "gen-ab-e-q"
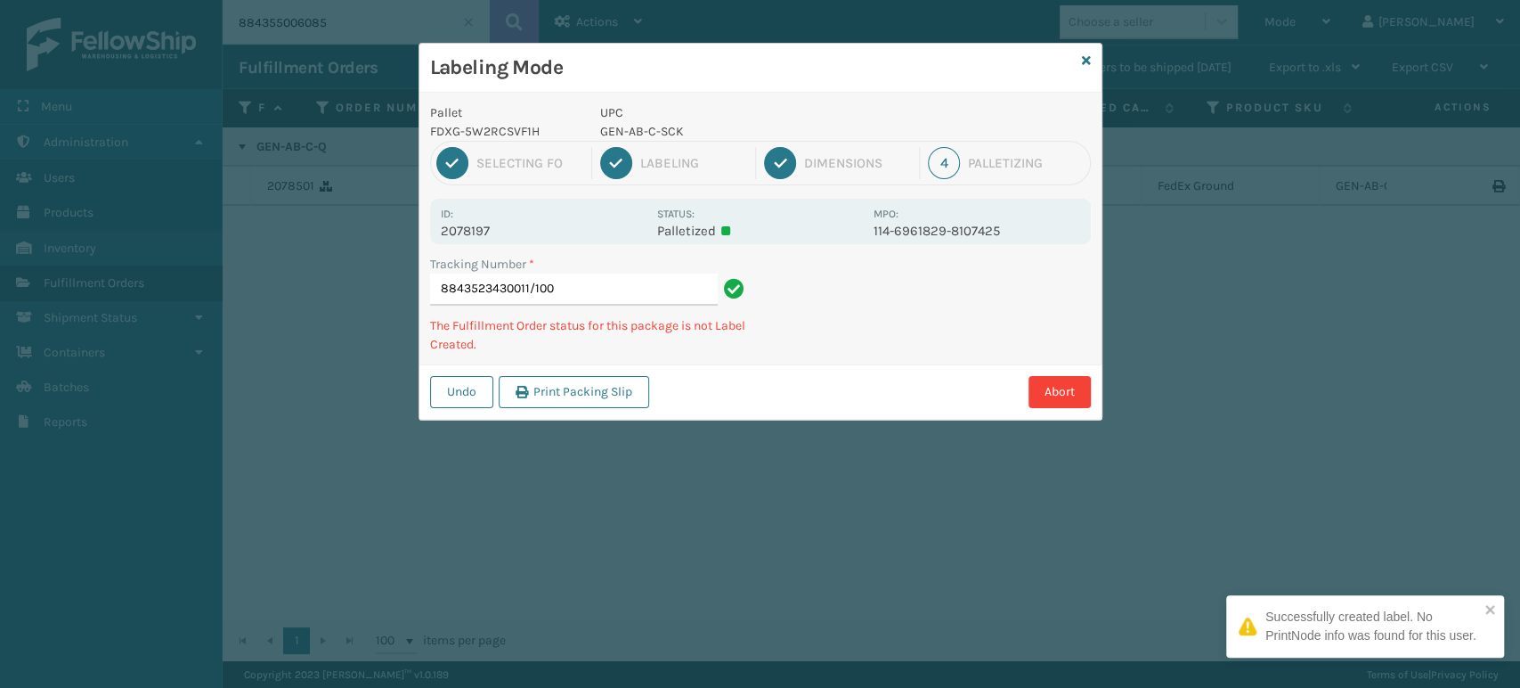
type input "8843523430011/100"
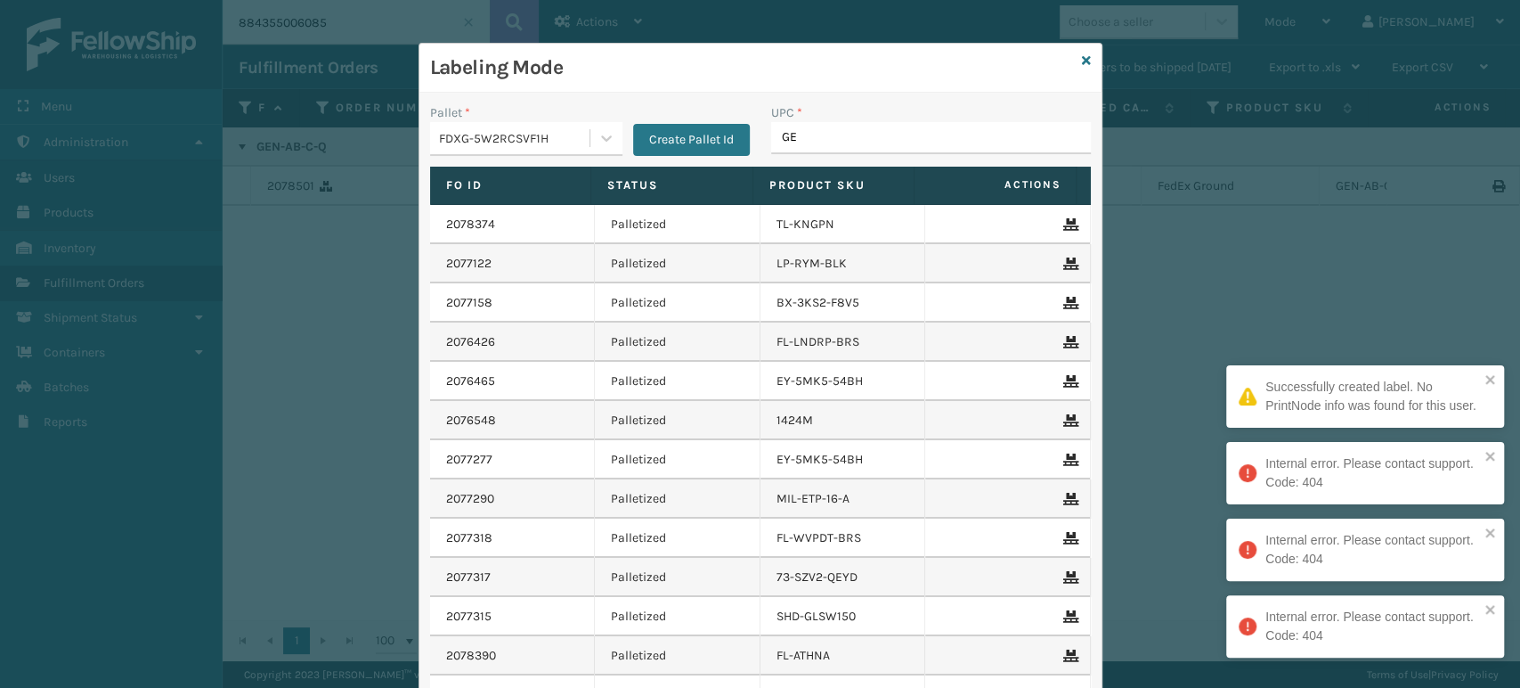
type input "GEN"
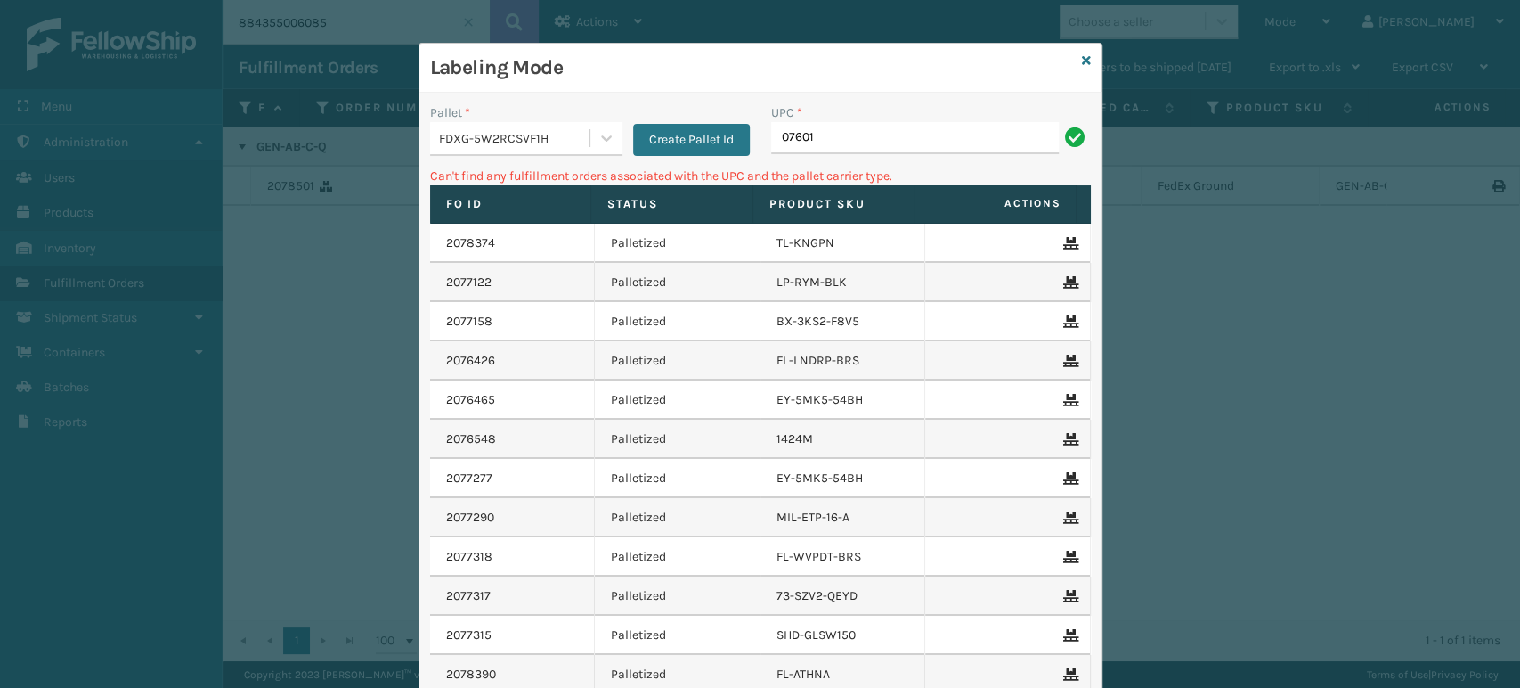
click at [841, 126] on input "07601" at bounding box center [915, 138] width 288 height 32
click at [841, 126] on input "1" at bounding box center [915, 138] width 288 height 32
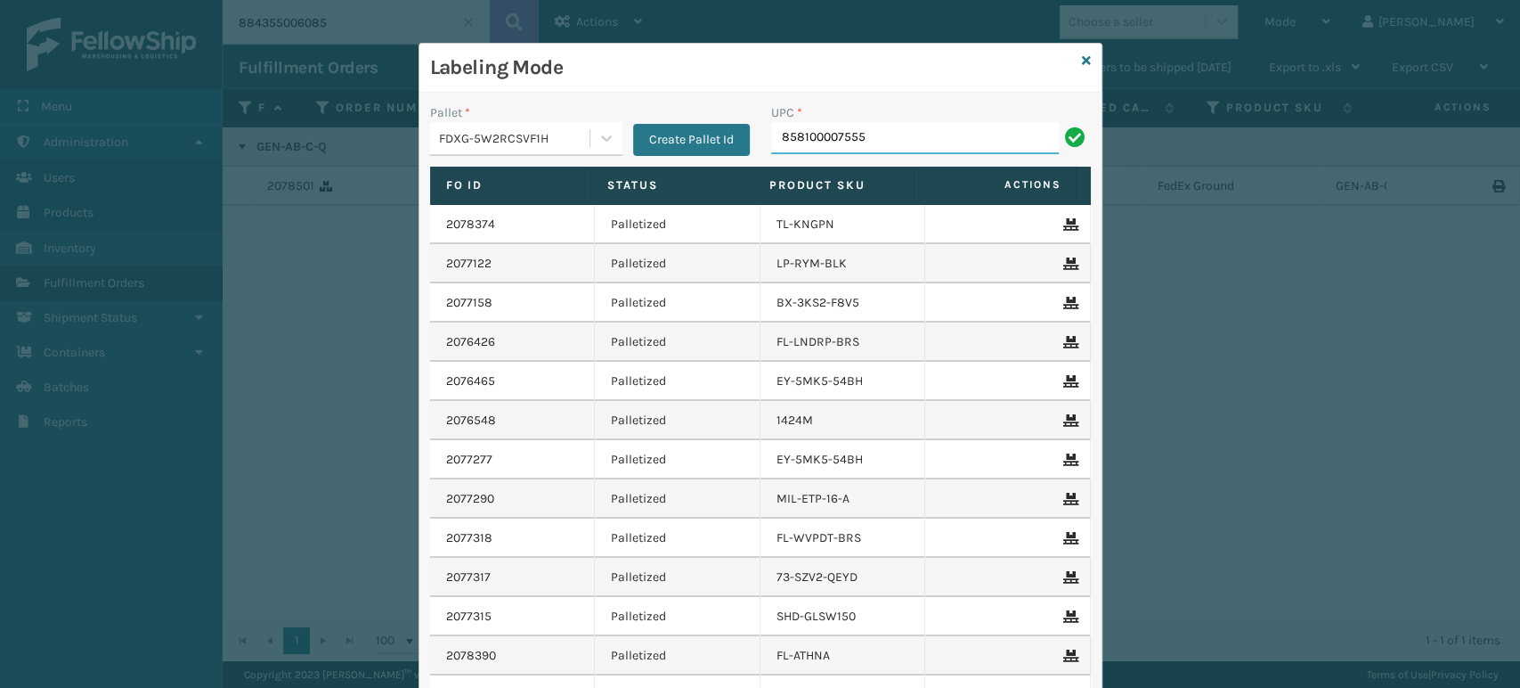
type input "858100007555"
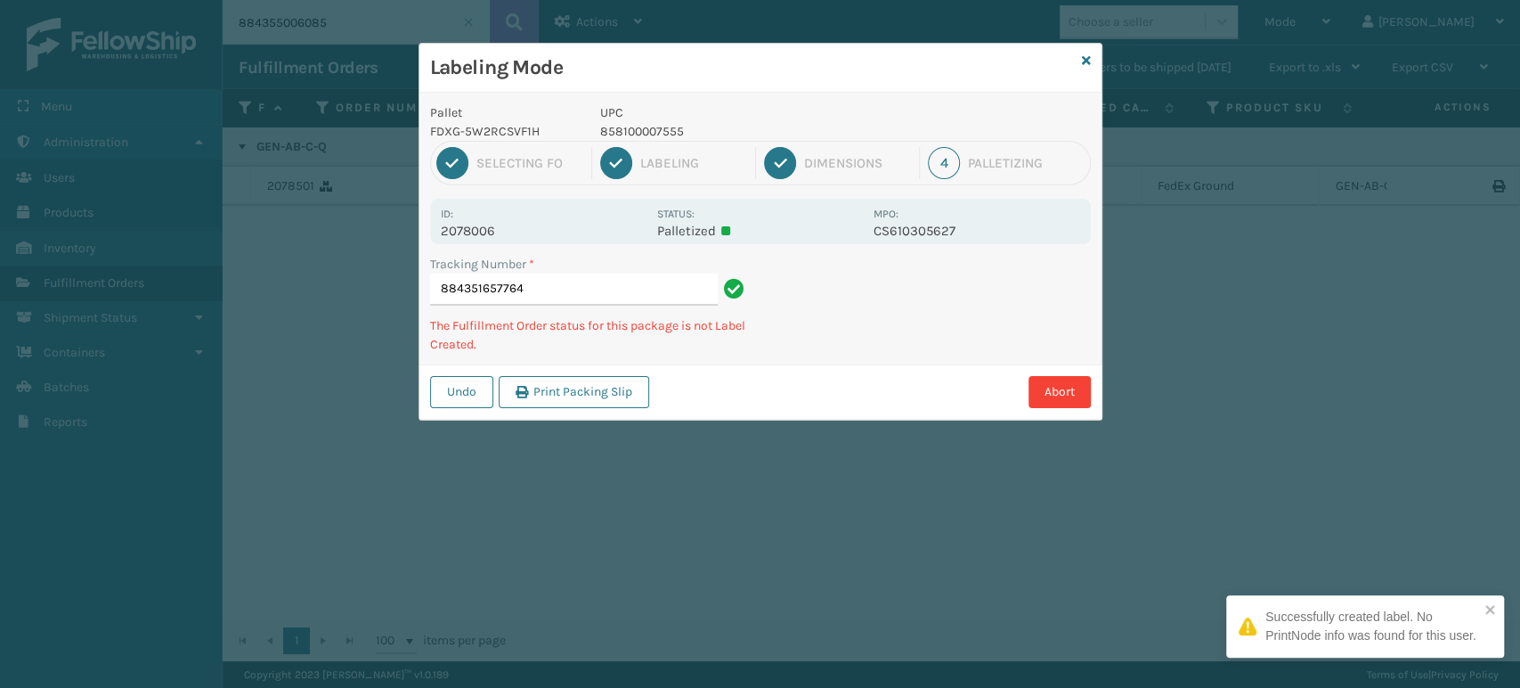
click at [672, 138] on p "858100007555" at bounding box center [731, 131] width 263 height 19
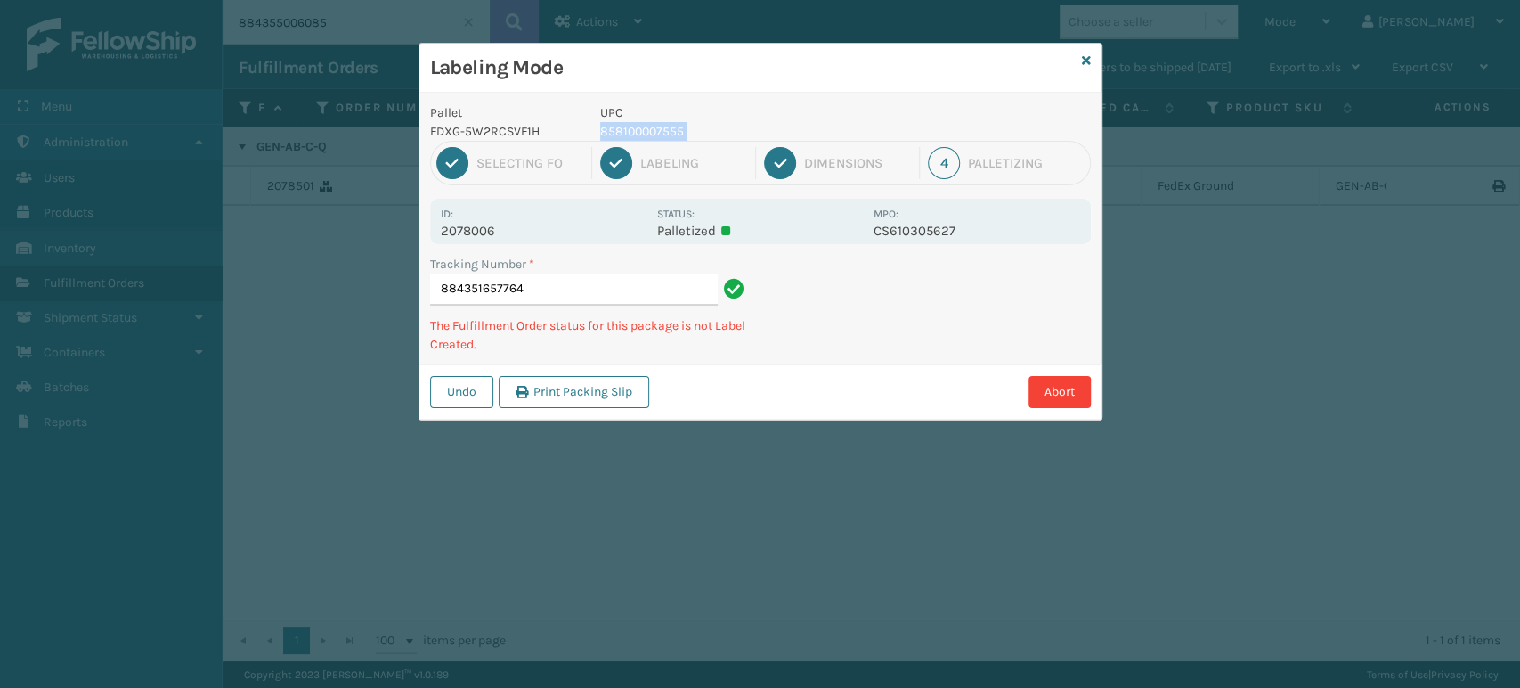
copy p "858100007555"
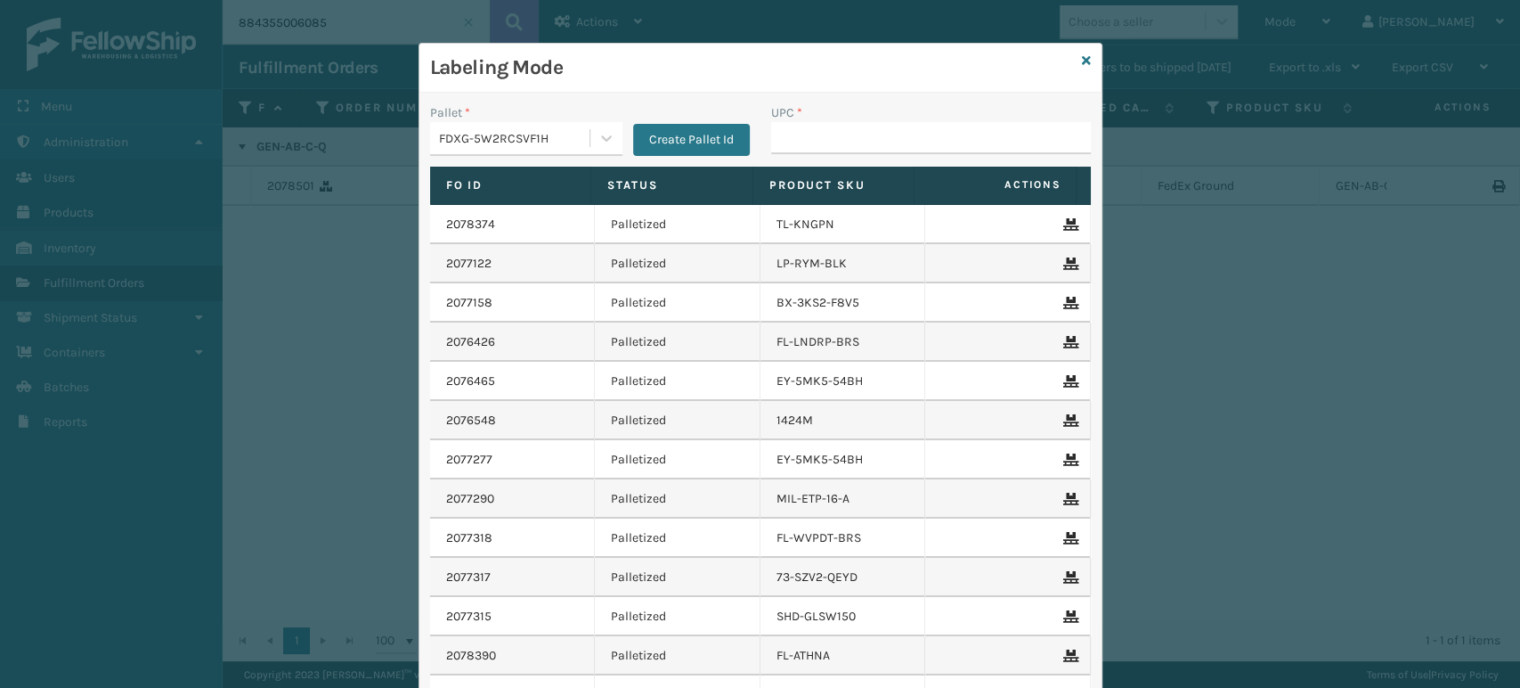
click at [681, 122] on div "Create Pallet Id" at bounding box center [686, 129] width 127 height 53
click at [841, 142] on input "UPC *" at bounding box center [931, 138] width 320 height 32
paste input "858100007555"
type input "858100007555"
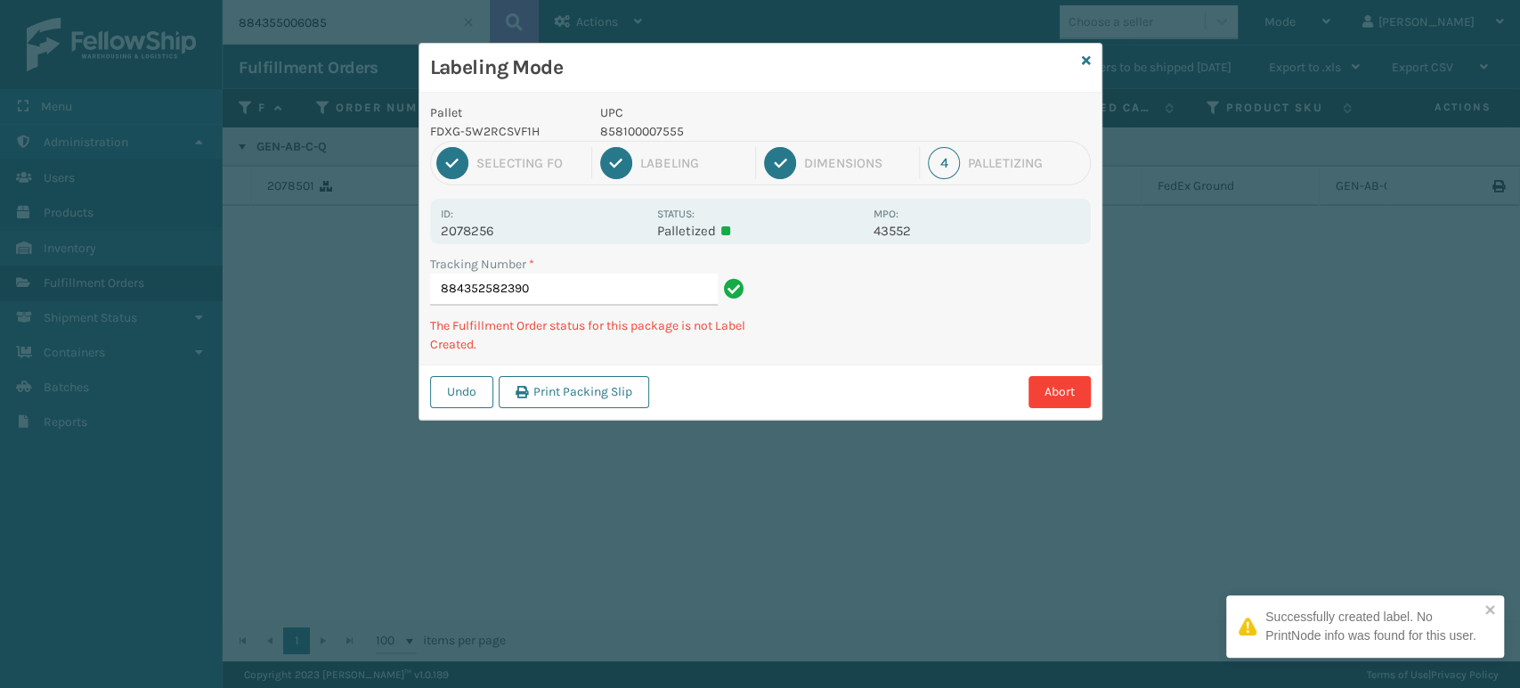
type input "884352582390858100007555"
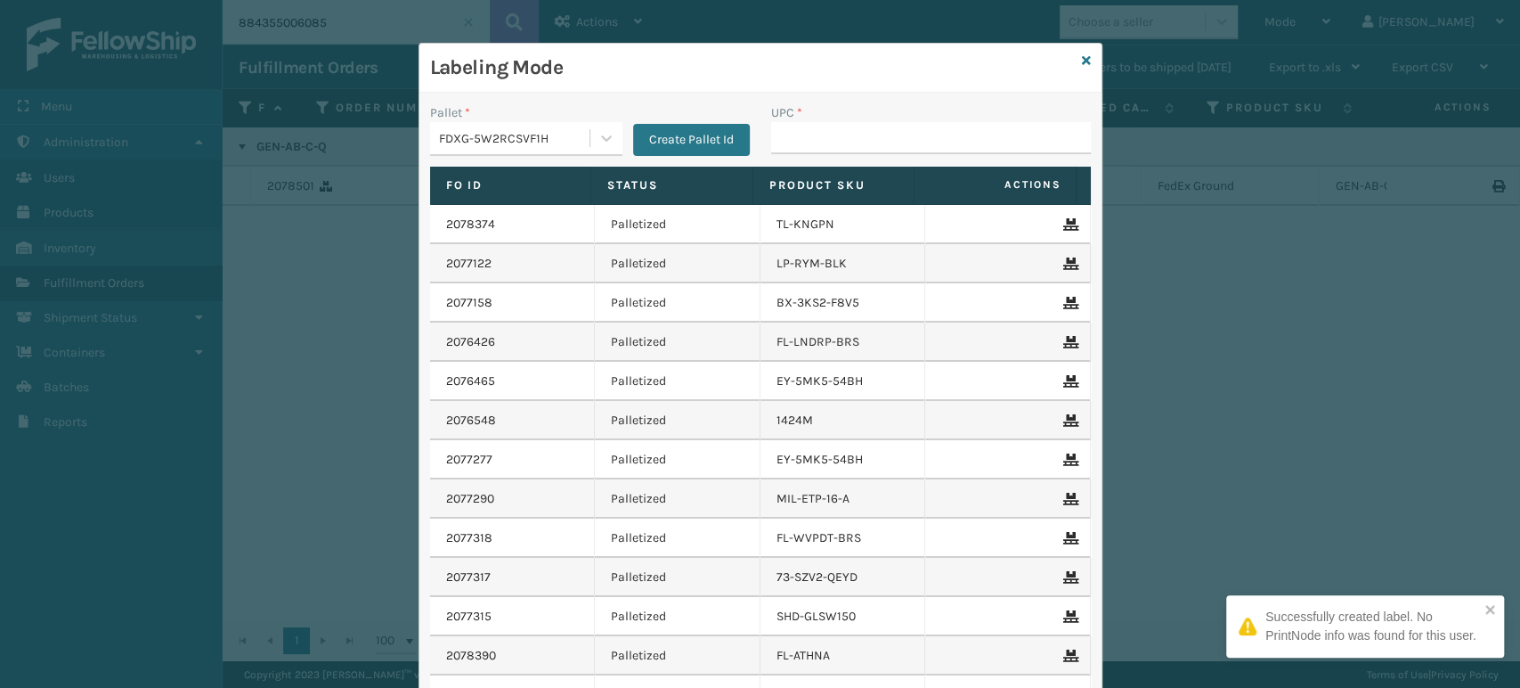
type input "858100007555"
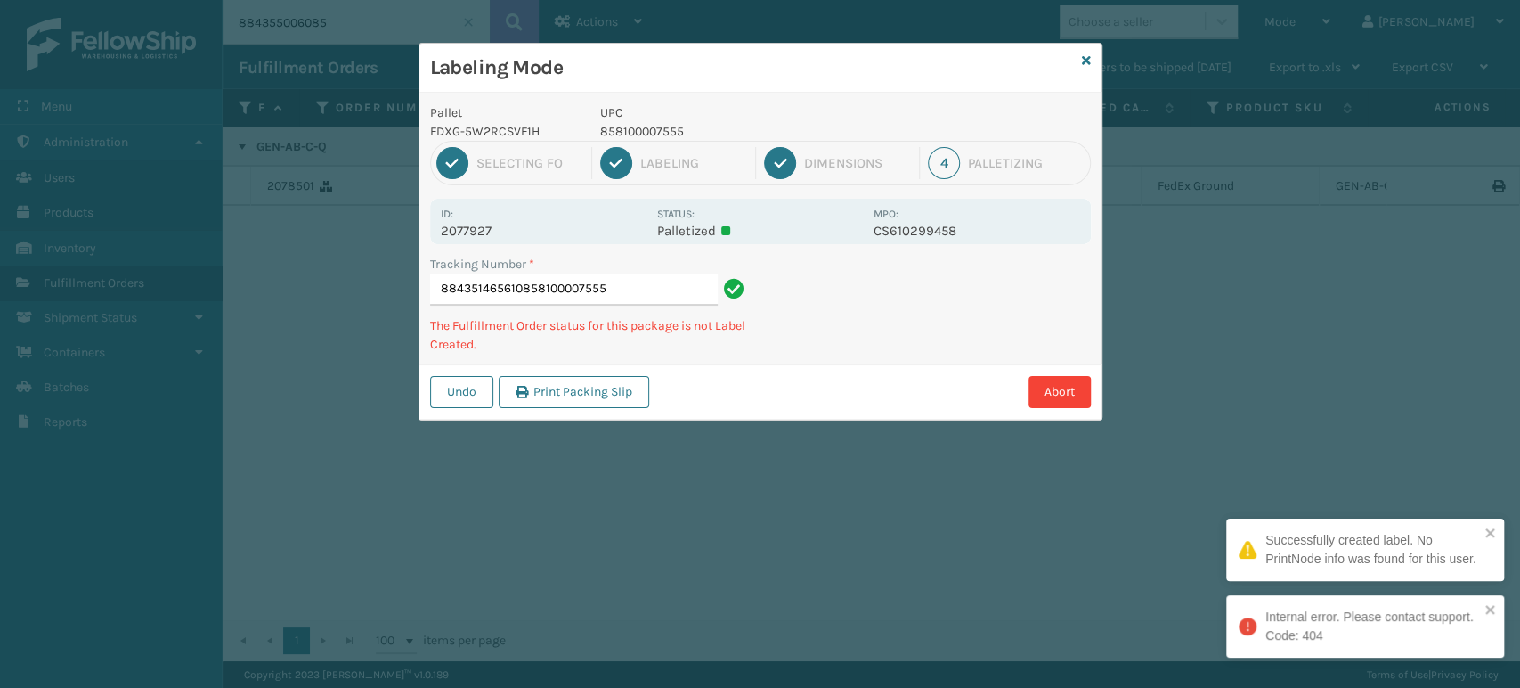
type input "884351465610858100007555858100007555"
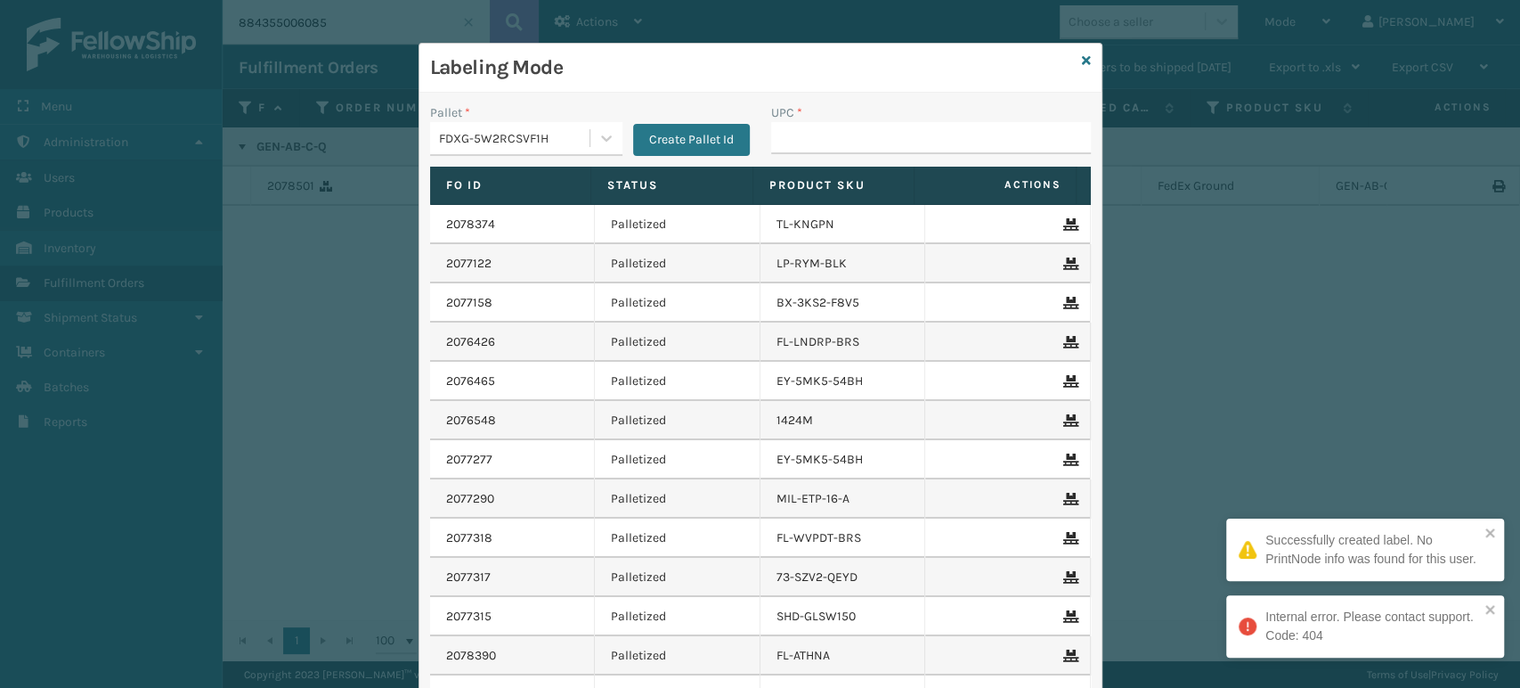
type input "858100007555"
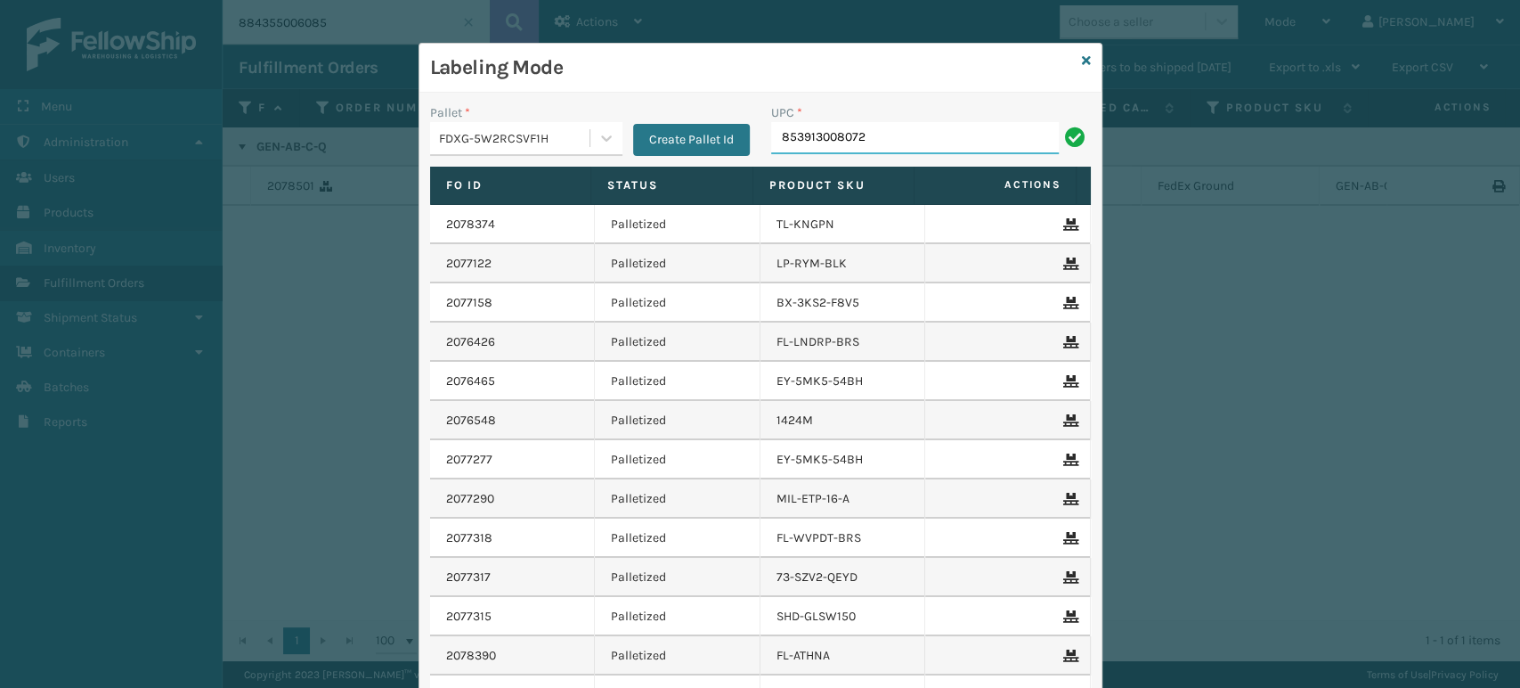
click at [818, 124] on input "853913008072" at bounding box center [915, 138] width 288 height 32
click at [814, 133] on input "853913008072" at bounding box center [915, 138] width 288 height 32
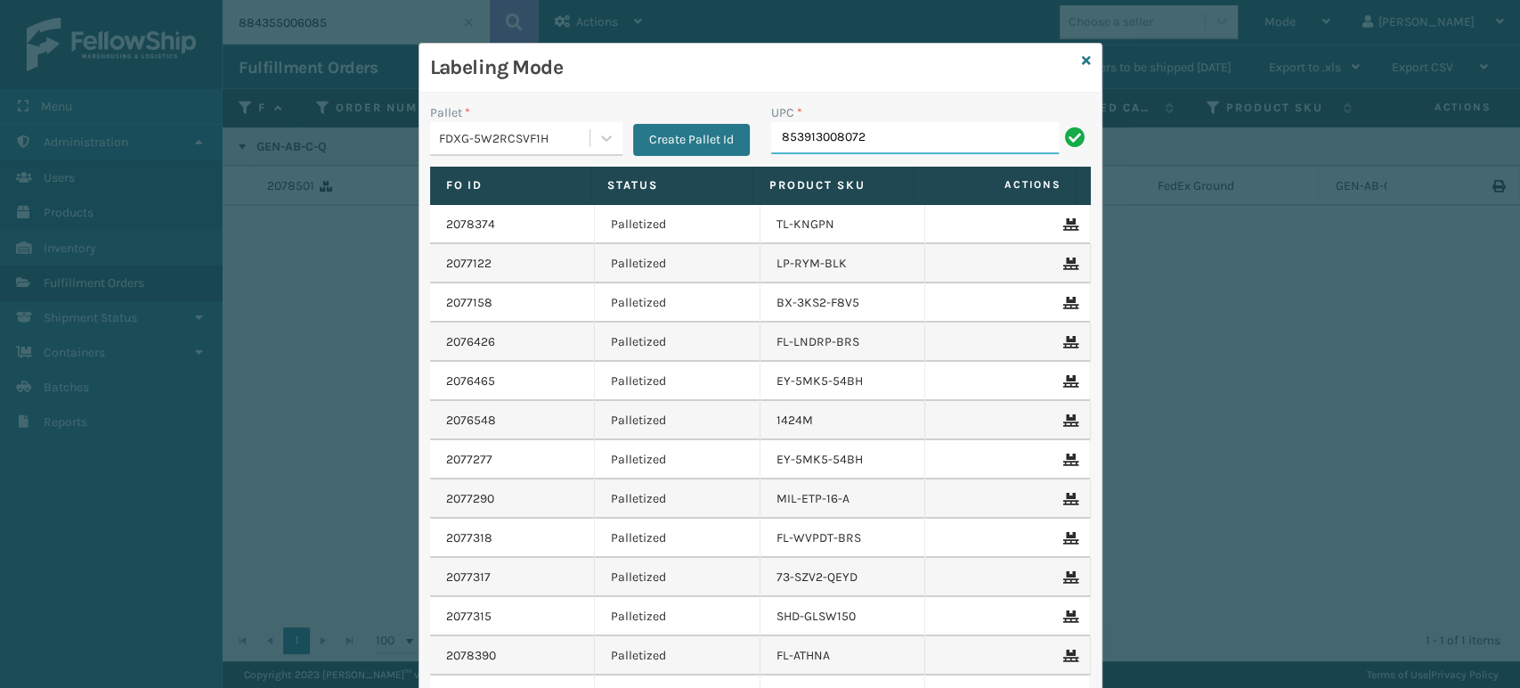
type input "853913008072"
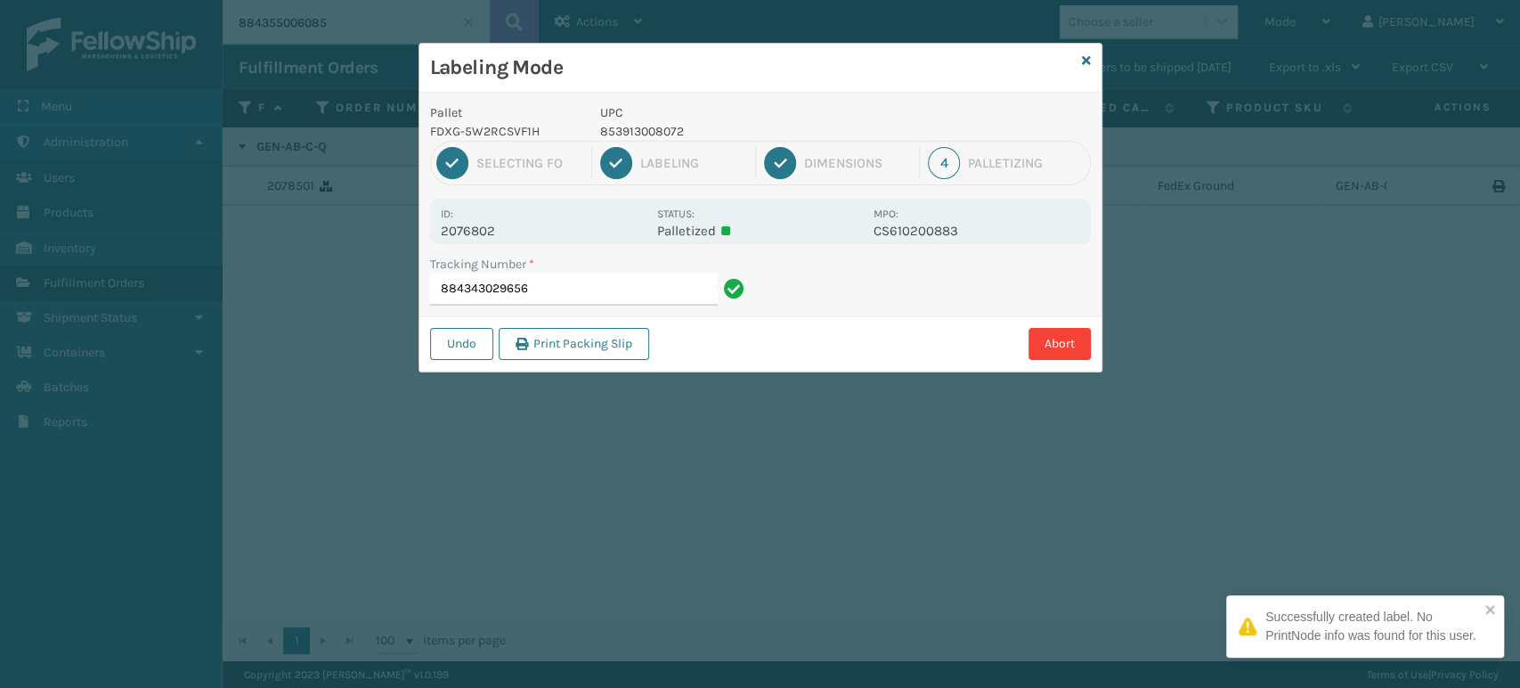
drag, startPoint x: 659, startPoint y: 139, endPoint x: 667, endPoint y: 130, distance: 12.0
click at [661, 137] on p "853913008072" at bounding box center [731, 131] width 263 height 19
click at [667, 130] on p "853913008072" at bounding box center [731, 131] width 263 height 19
copy p "853913008072"
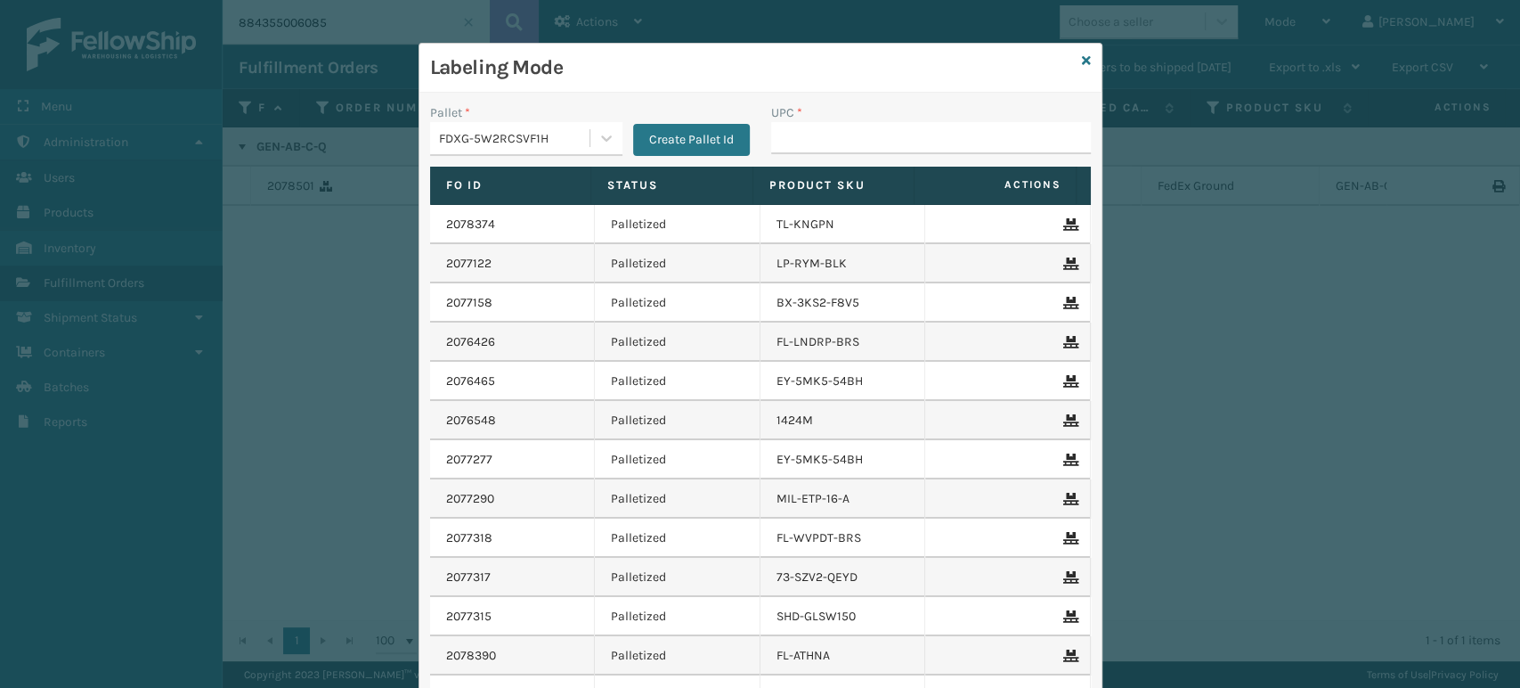
type input "853913008072"
type input "8581000"
type input "8581000075"
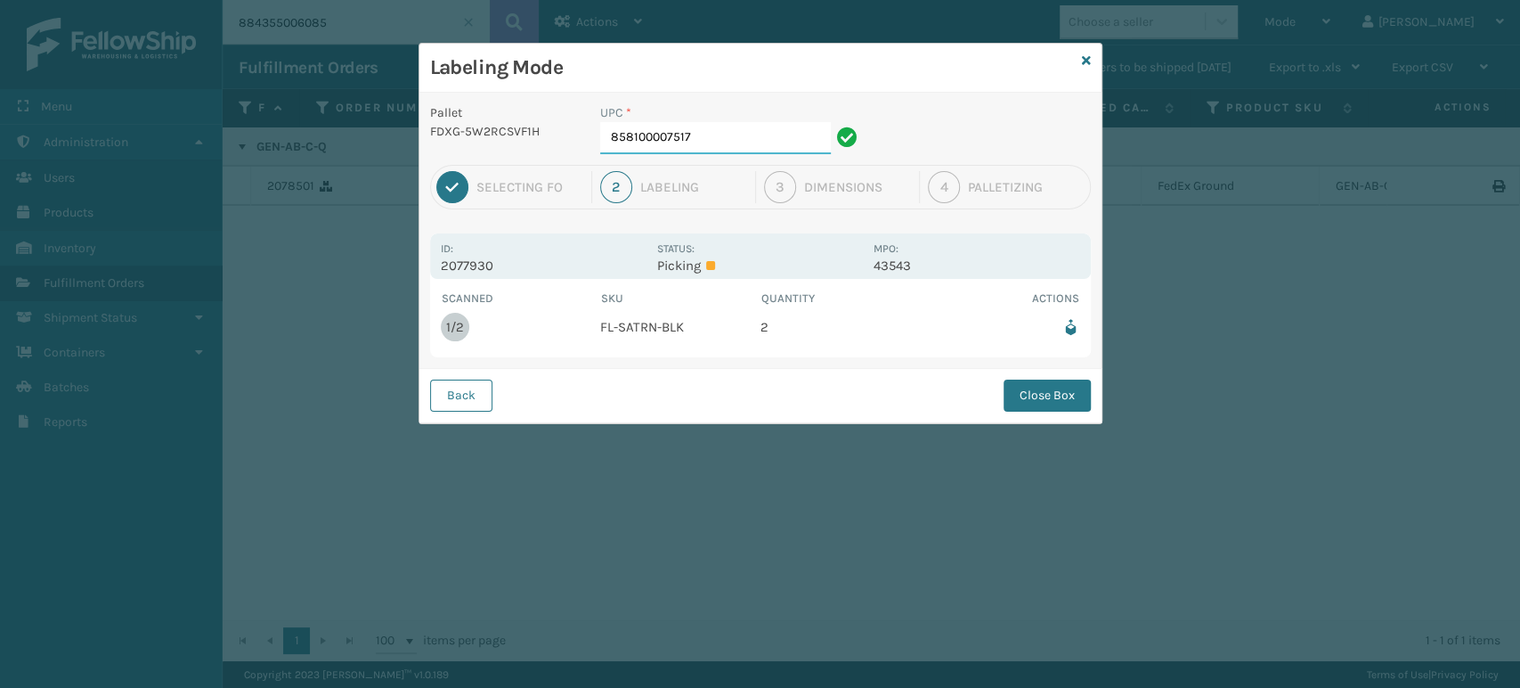
click at [728, 147] on input "858100007517" at bounding box center [715, 138] width 231 height 32
click at [1038, 397] on button "Close Box" at bounding box center [1047, 395] width 87 height 32
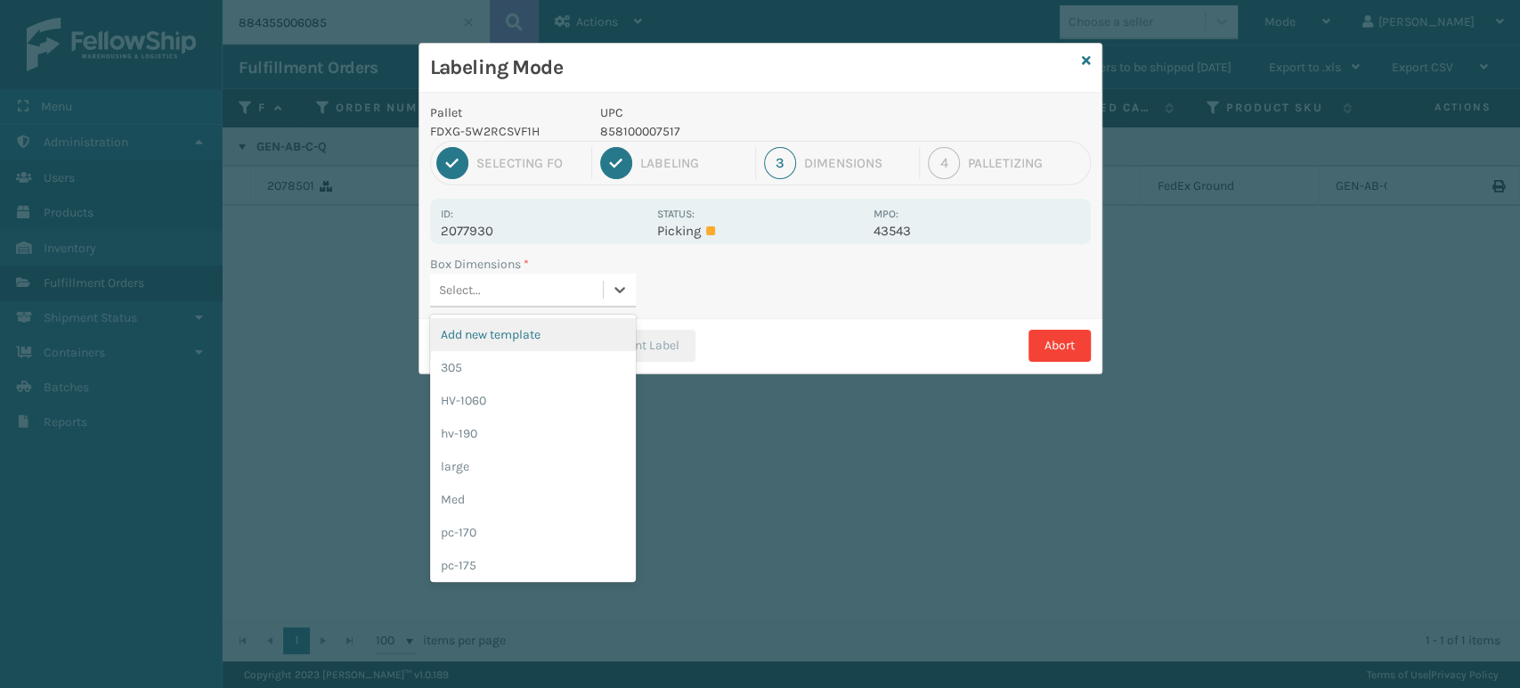
click at [454, 284] on div "Select..." at bounding box center [460, 290] width 42 height 19
click at [515, 362] on div "305" at bounding box center [533, 367] width 206 height 33
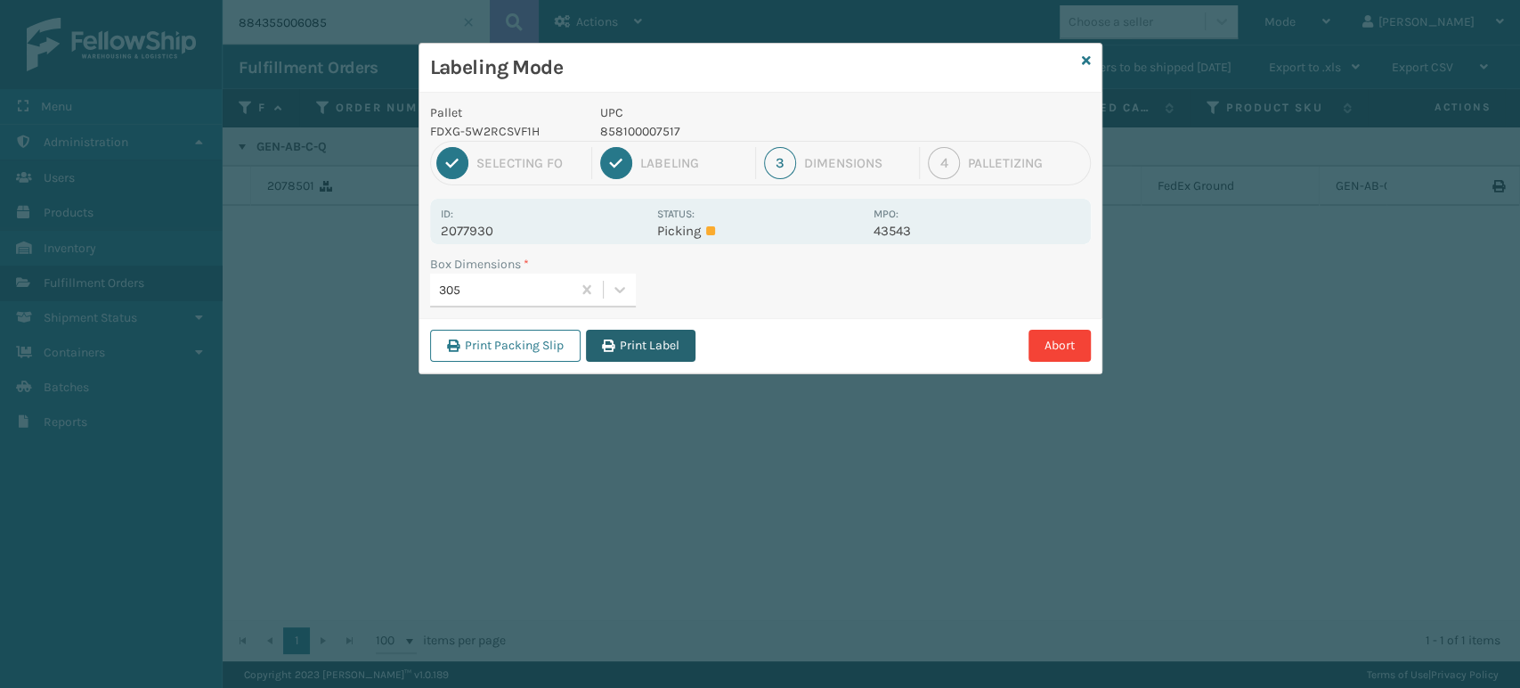
click at [667, 341] on button "Print Label" at bounding box center [641, 346] width 110 height 32
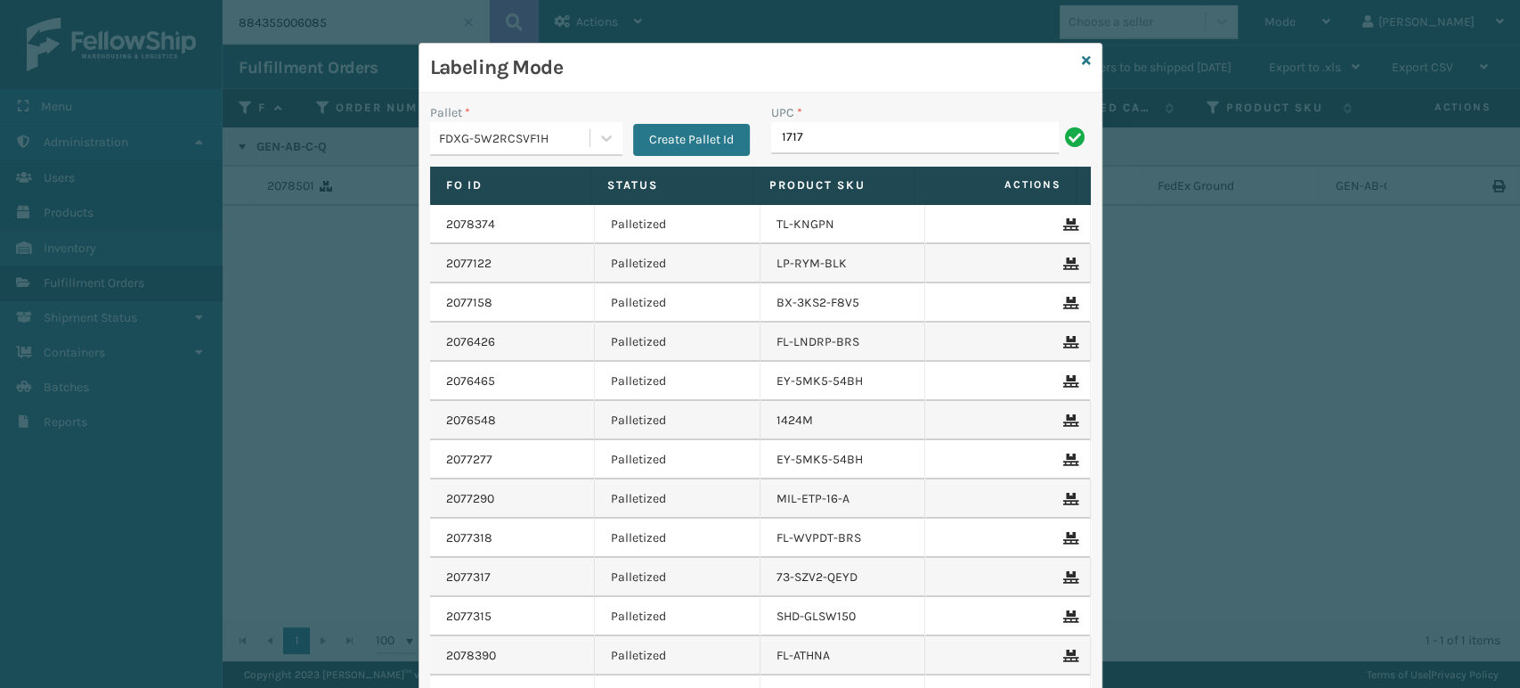
type input "1717MTW"
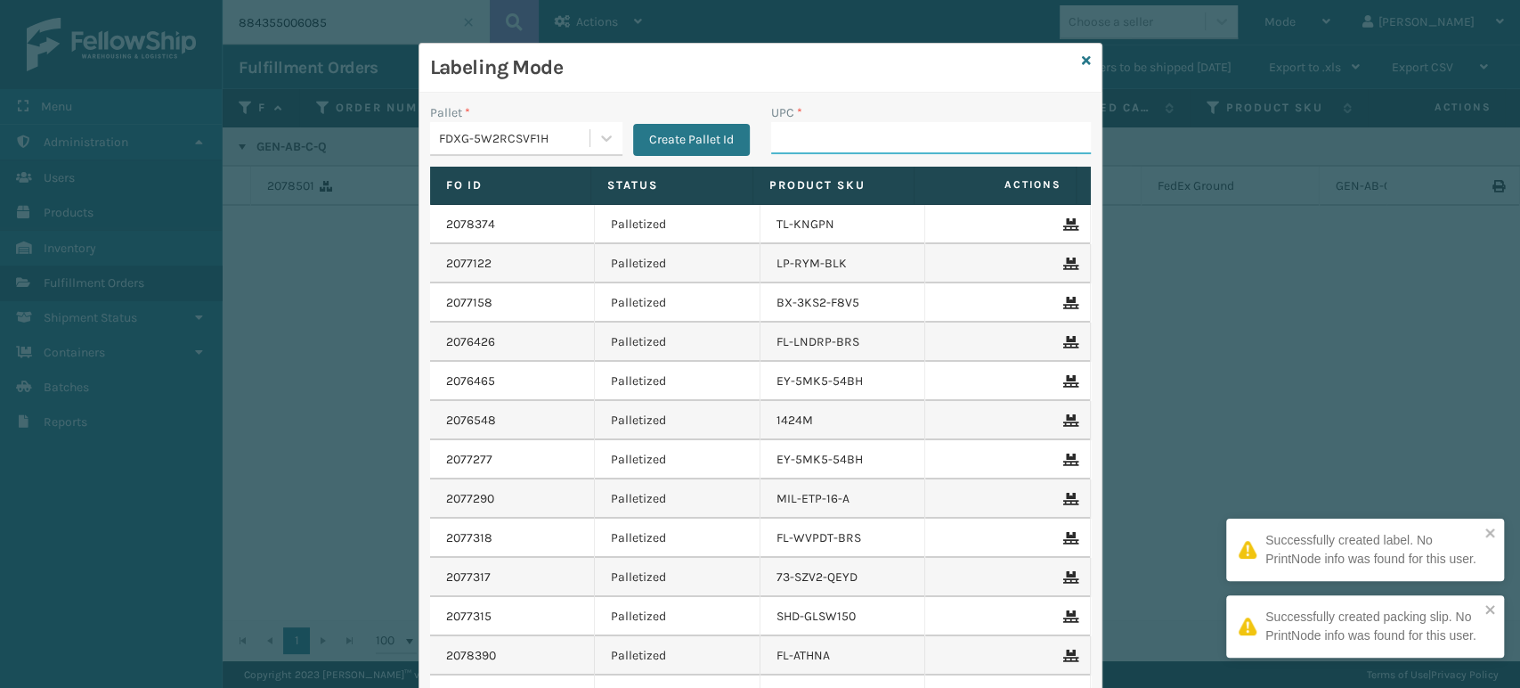
click at [895, 139] on input "UPC *" at bounding box center [931, 138] width 320 height 32
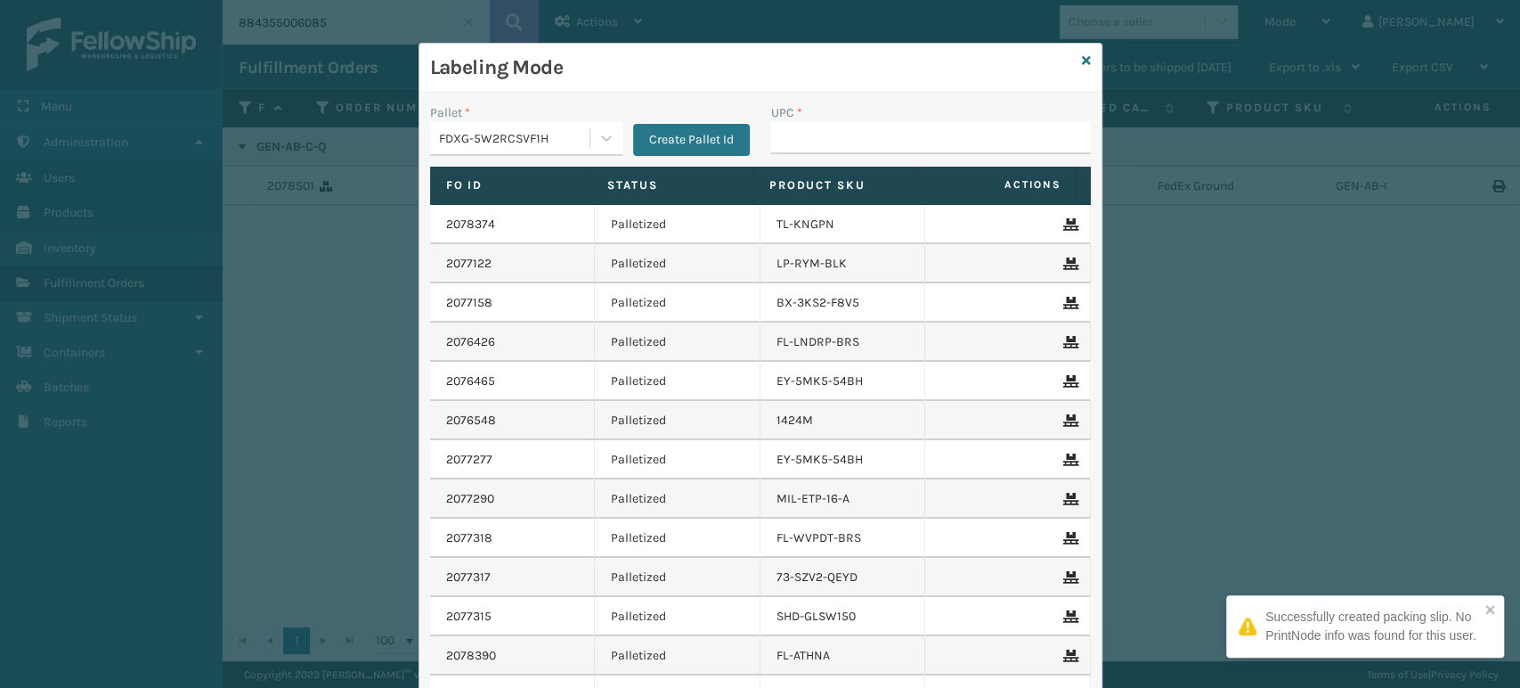
click at [1332, 605] on div "Successfully created packing slip. No PrintNode info was found for this user." at bounding box center [1359, 626] width 251 height 48
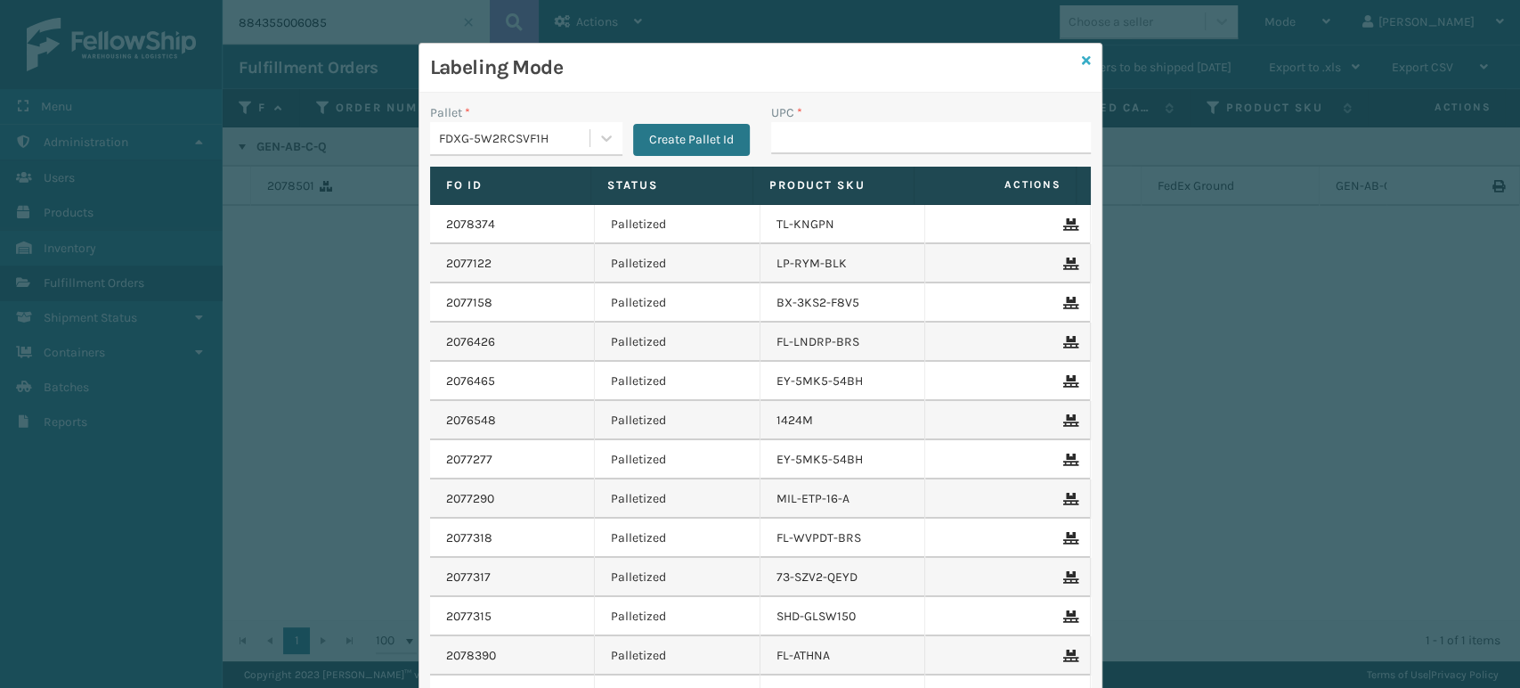
click at [1082, 63] on icon at bounding box center [1086, 60] width 9 height 12
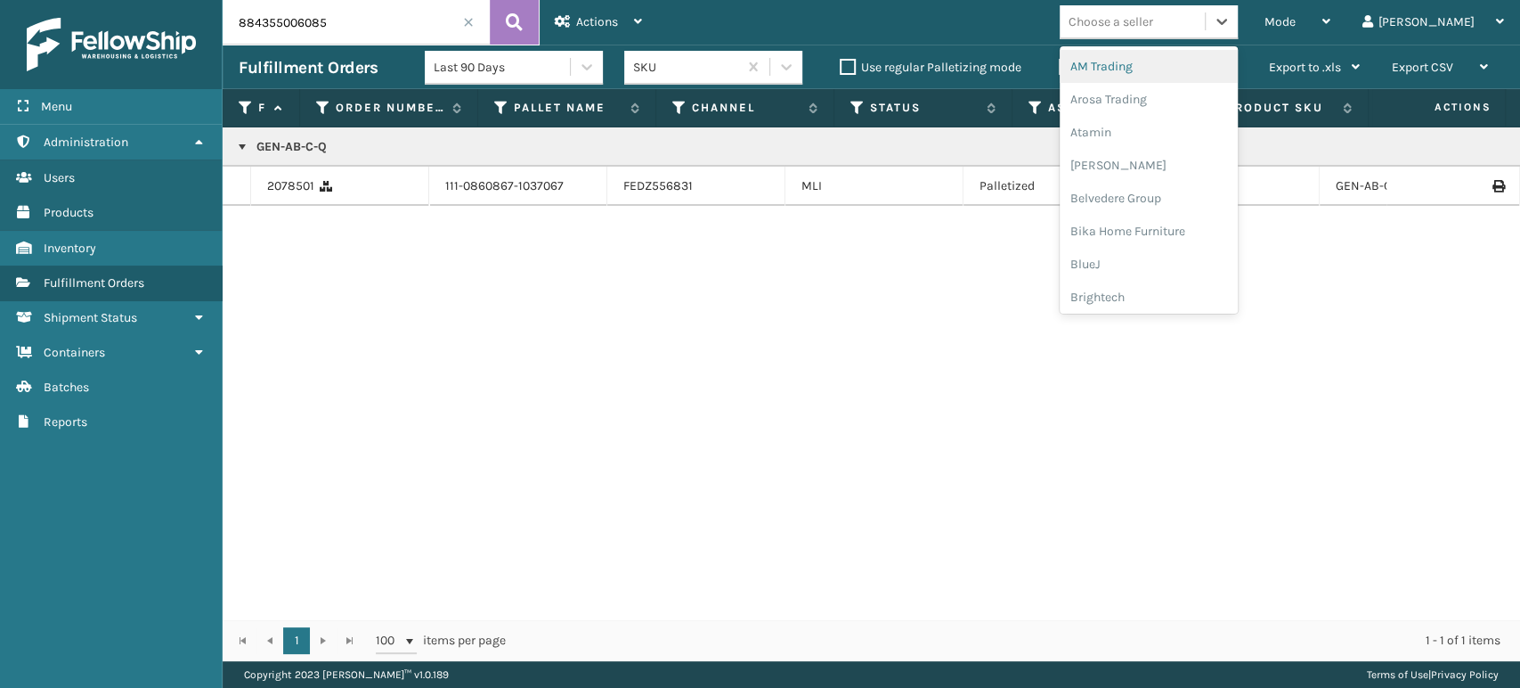
click at [1205, 11] on div "Choose a seller" at bounding box center [1132, 21] width 145 height 29
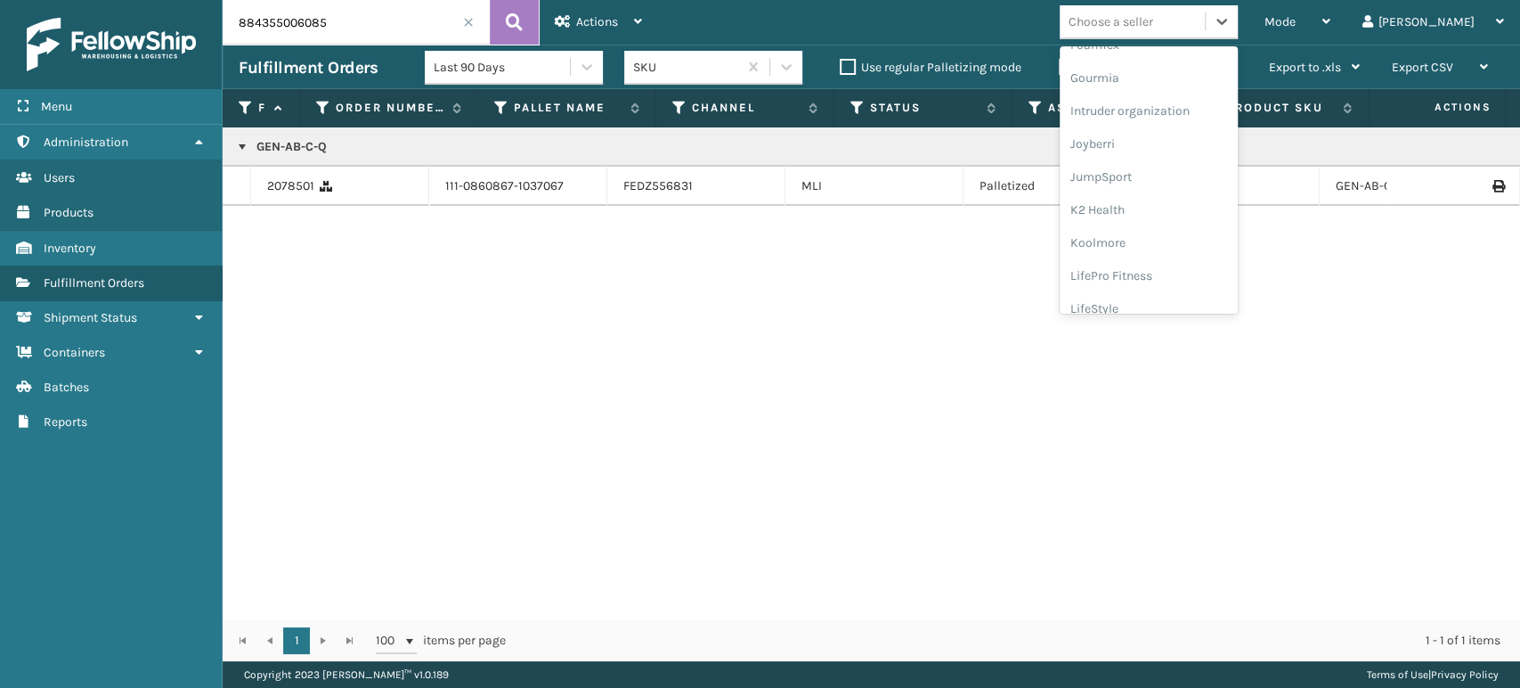
scroll to position [365, 0]
click at [1198, 104] on div "Emson" at bounding box center [1149, 96] width 178 height 33
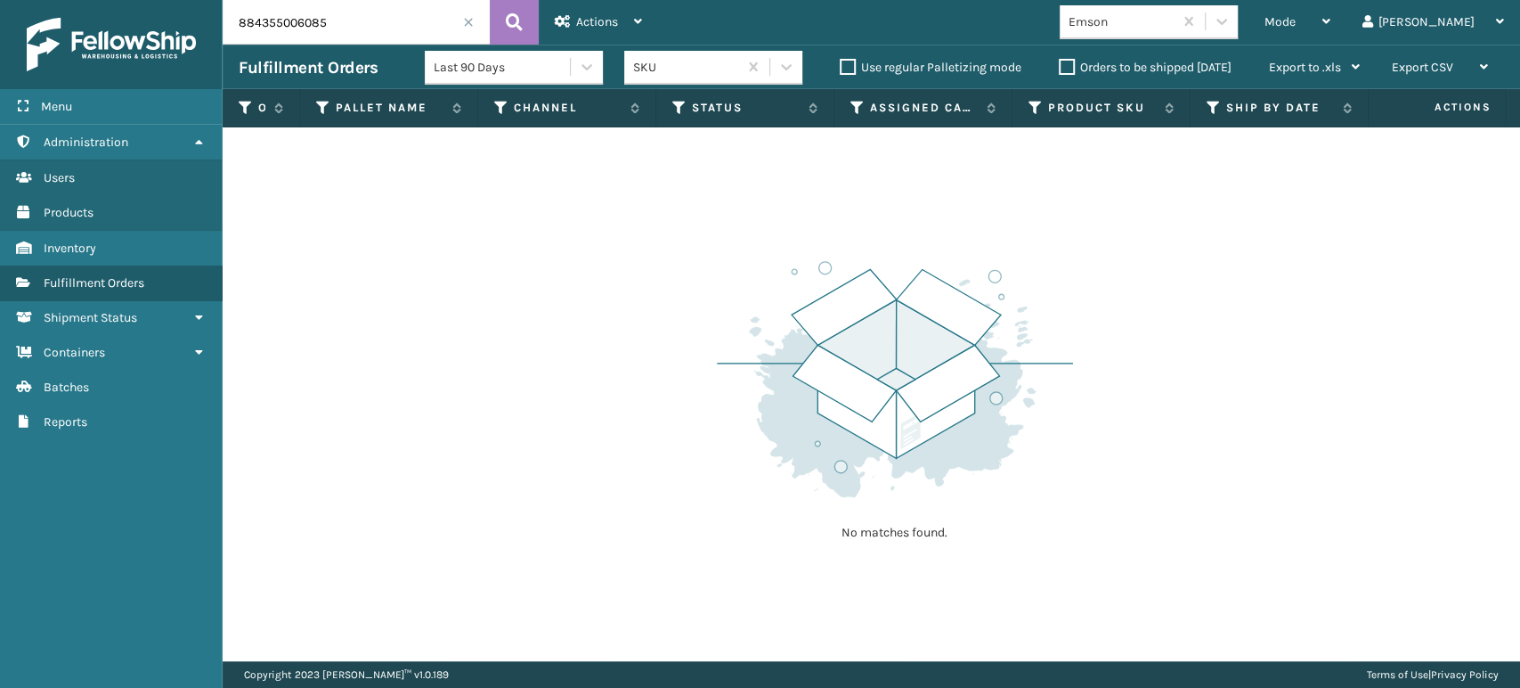
click at [470, 20] on span at bounding box center [468, 22] width 11 height 11
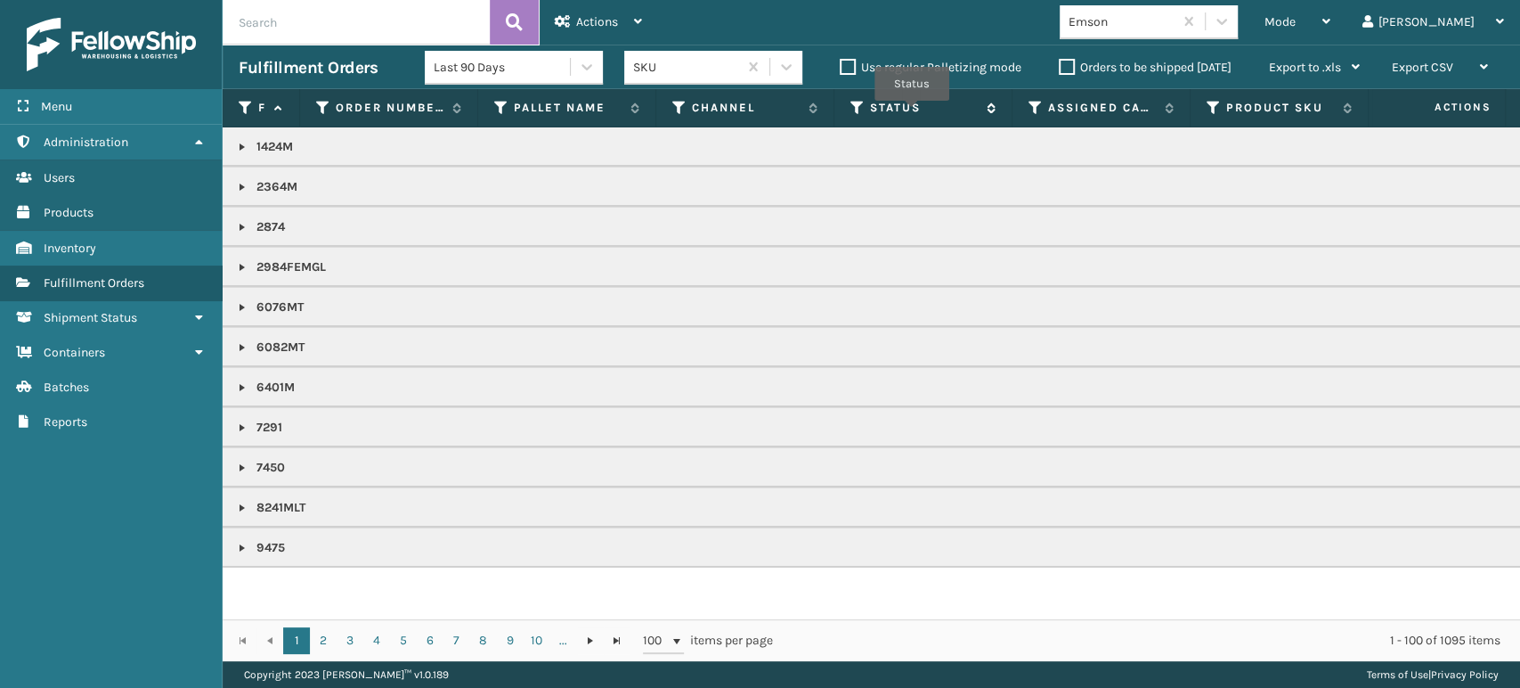
click at [862, 106] on icon at bounding box center [858, 108] width 14 height 16
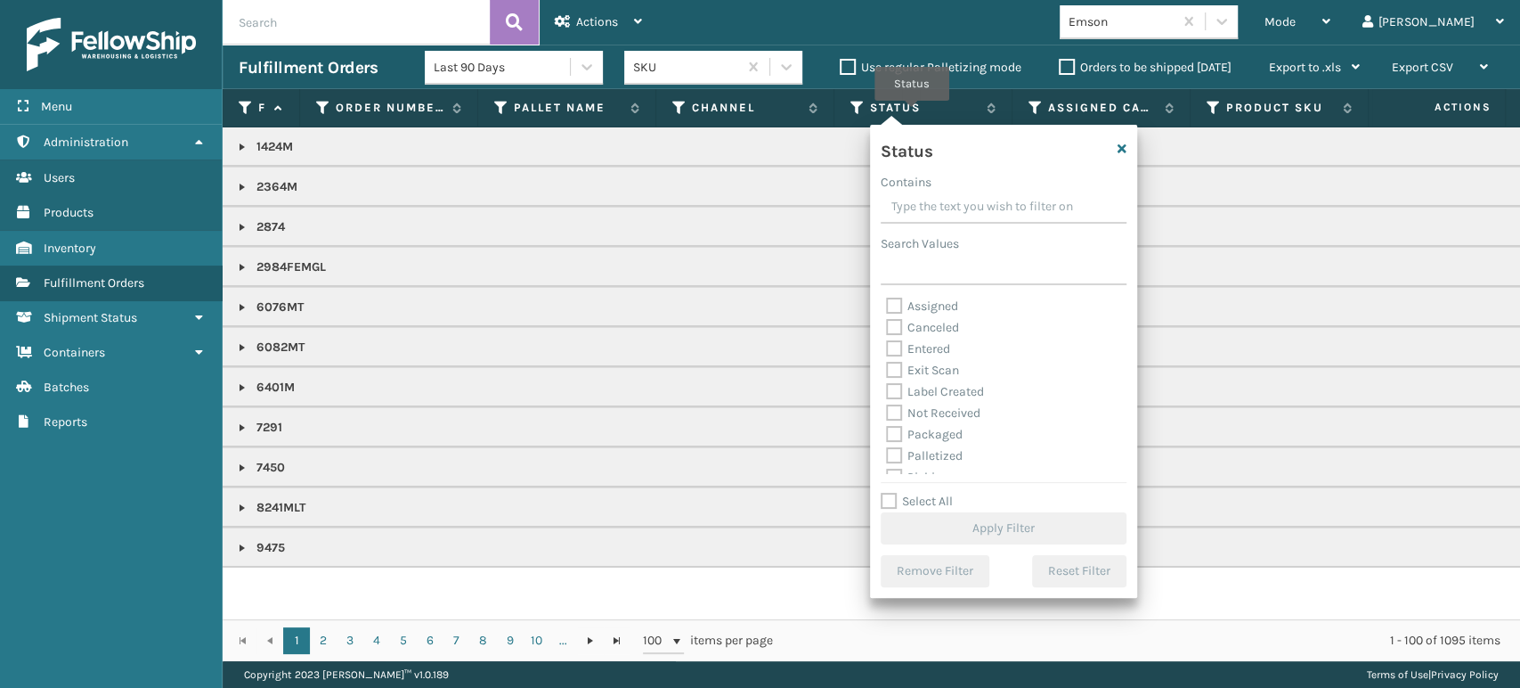
scroll to position [99, 0]
drag, startPoint x: 932, startPoint y: 373, endPoint x: 945, endPoint y: 357, distance: 20.9
click at [932, 374] on label "Picking" at bounding box center [917, 378] width 63 height 15
click at [887, 374] on input "Picking" at bounding box center [886, 374] width 1 height 12
checkbox input "true"
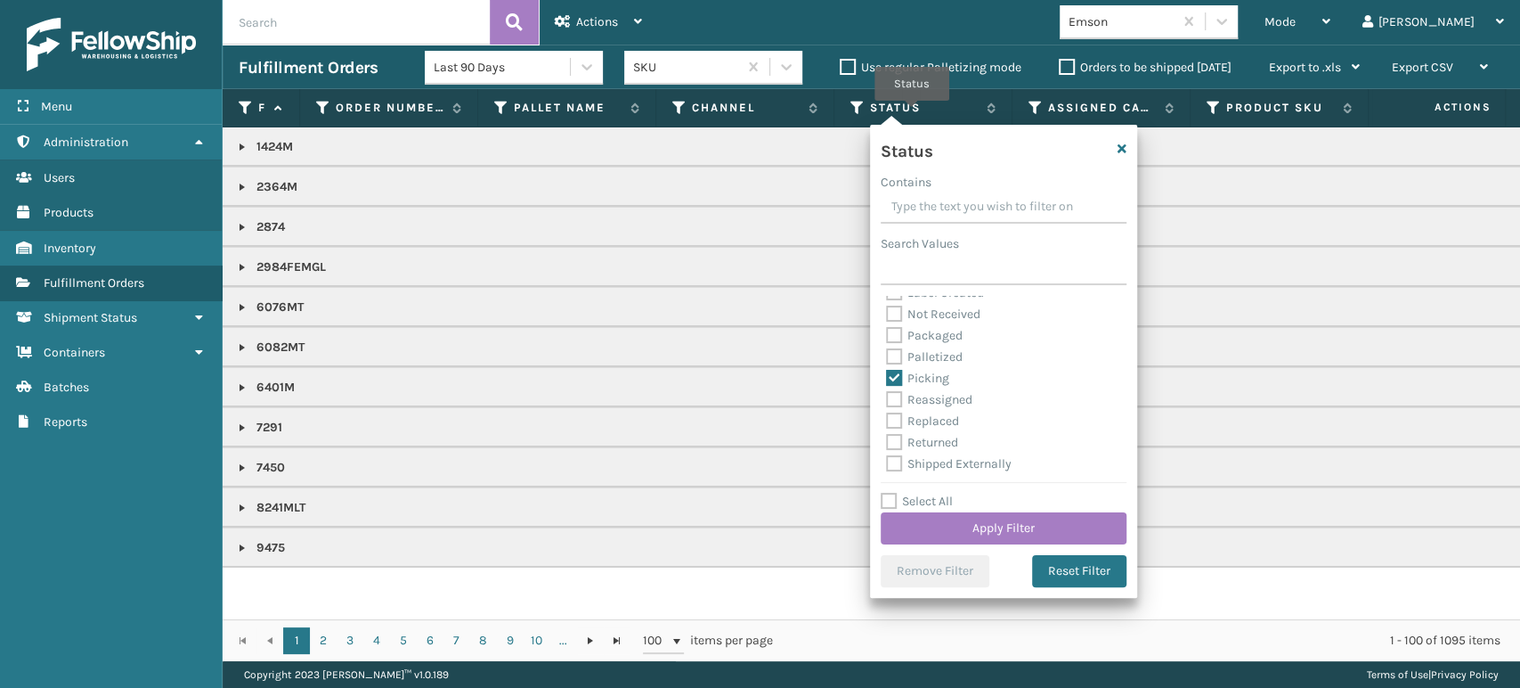
click at [945, 357] on label "Palletized" at bounding box center [924, 356] width 77 height 15
click at [887, 357] on input "Palletized" at bounding box center [886, 352] width 1 height 12
checkbox input "true"
click at [980, 527] on button "Apply Filter" at bounding box center [1004, 528] width 246 height 32
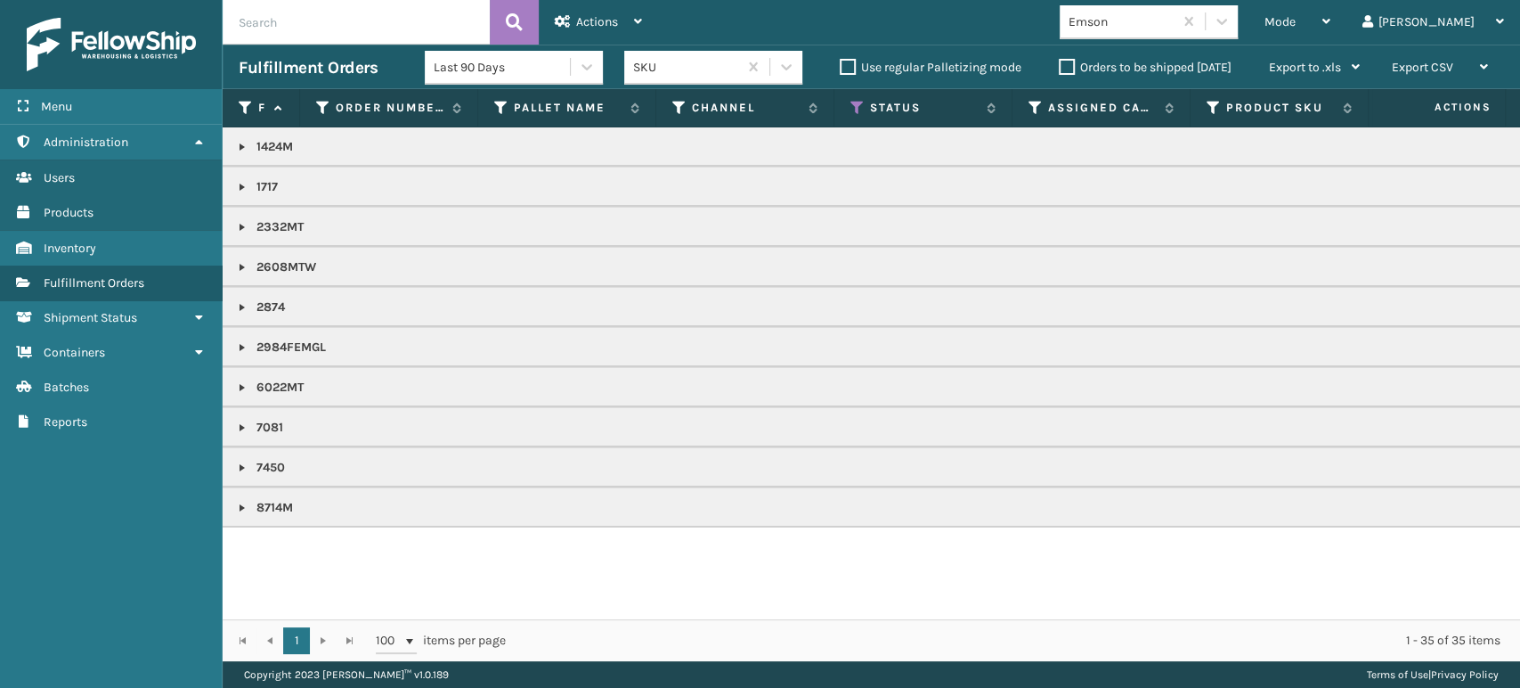
click at [237, 181] on link at bounding box center [242, 187] width 14 height 14
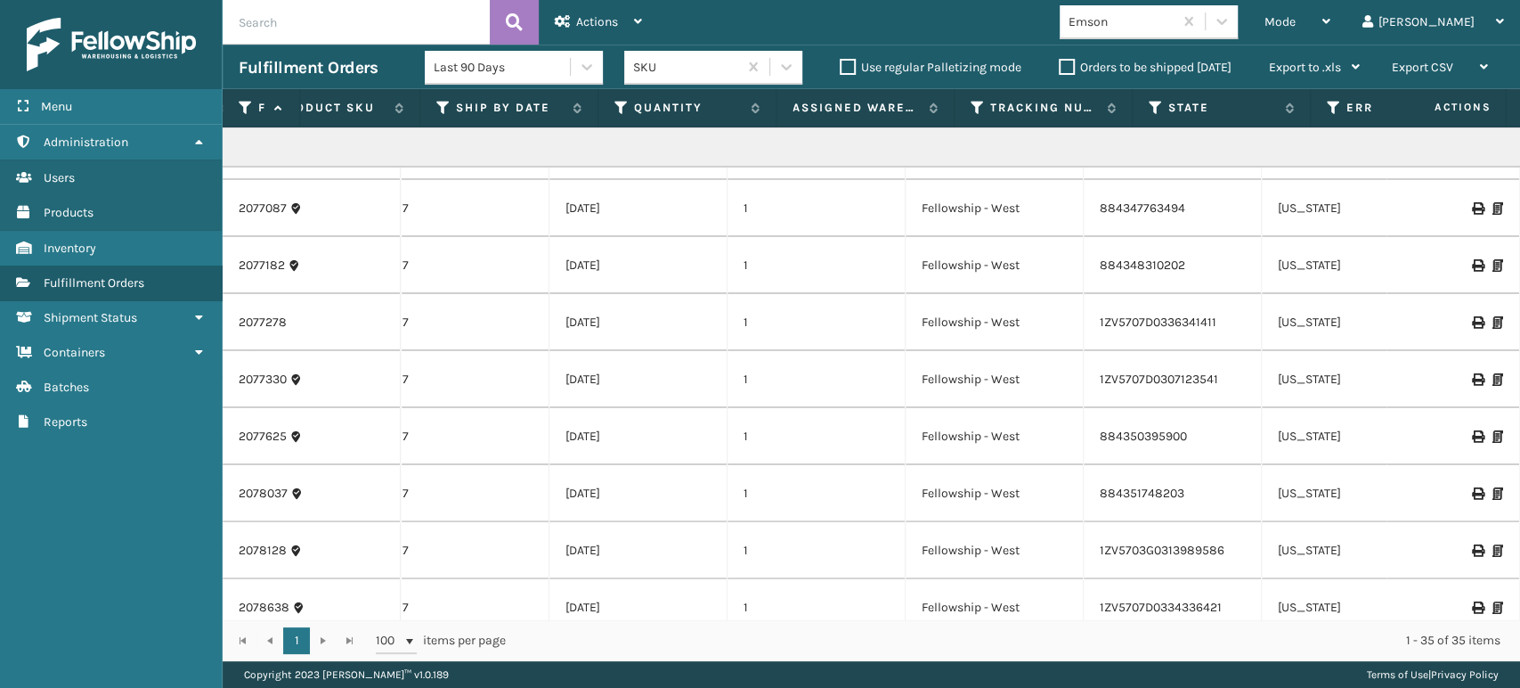
scroll to position [198, 257]
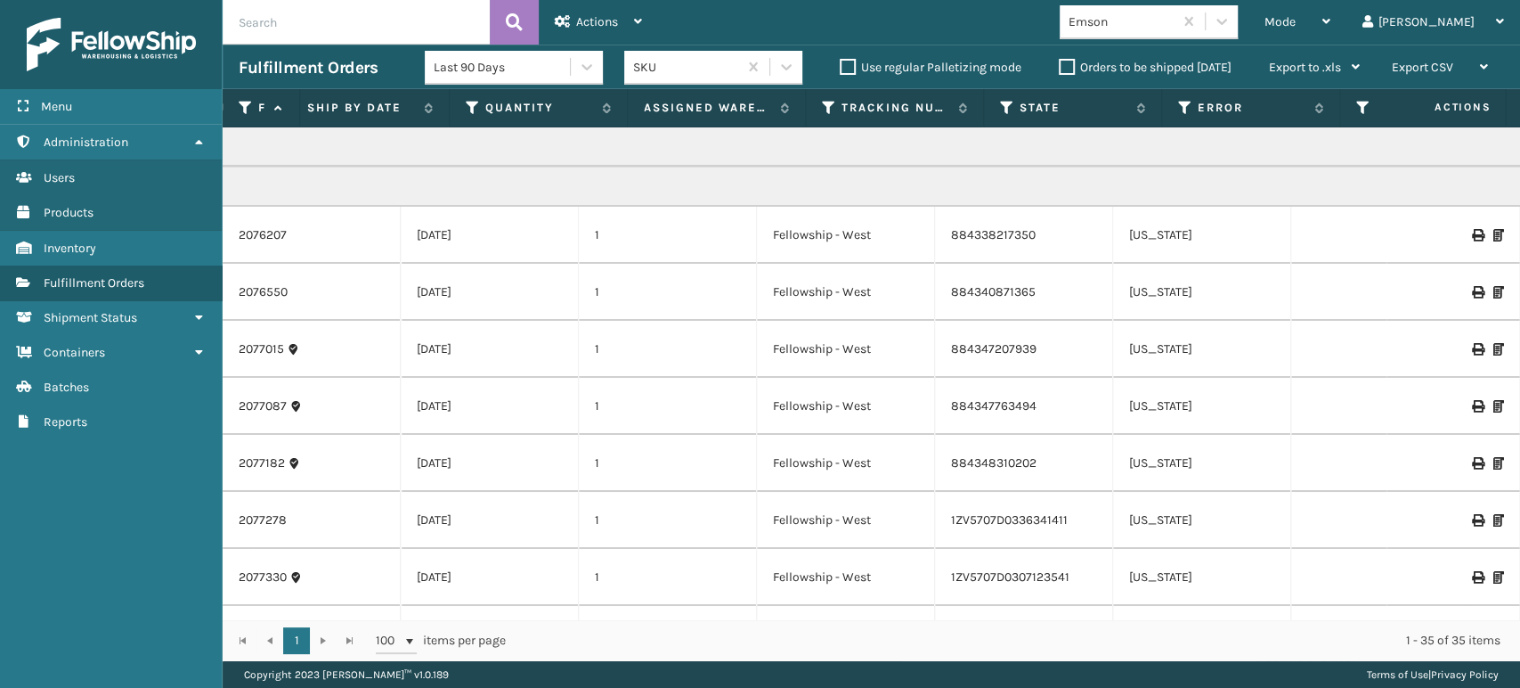
click at [1471, 295] on icon at bounding box center [1476, 292] width 11 height 12
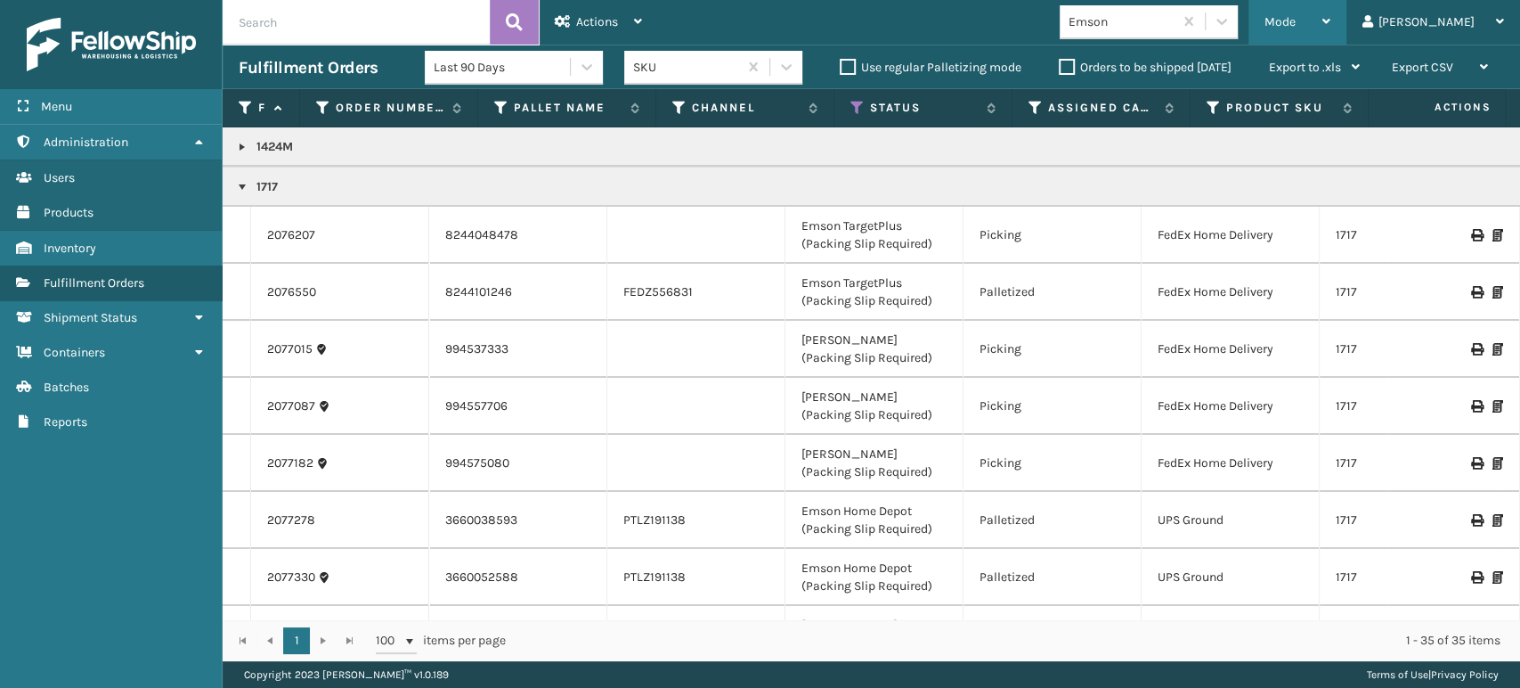
click at [1296, 27] on span "Mode" at bounding box center [1280, 21] width 31 height 15
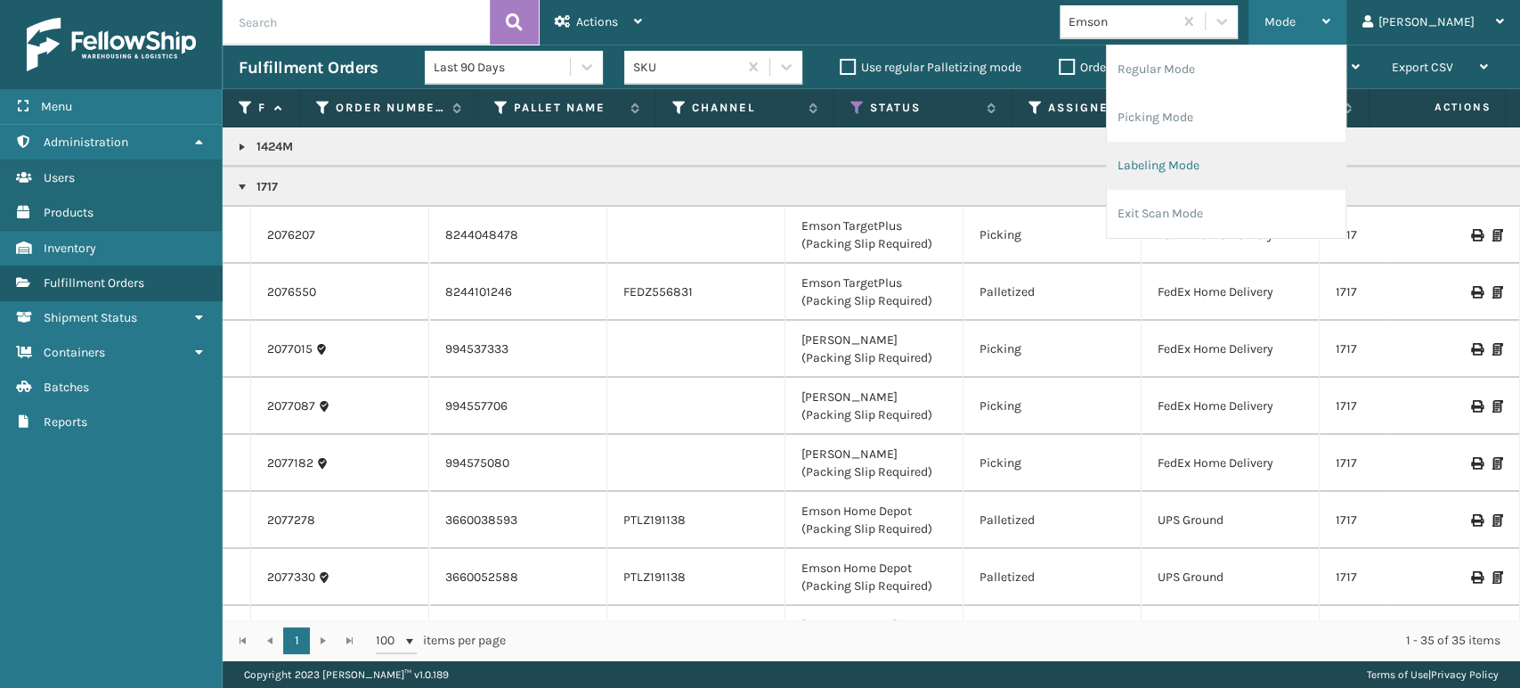
click at [1233, 181] on li "Labeling Mode" at bounding box center [1226, 166] width 239 height 48
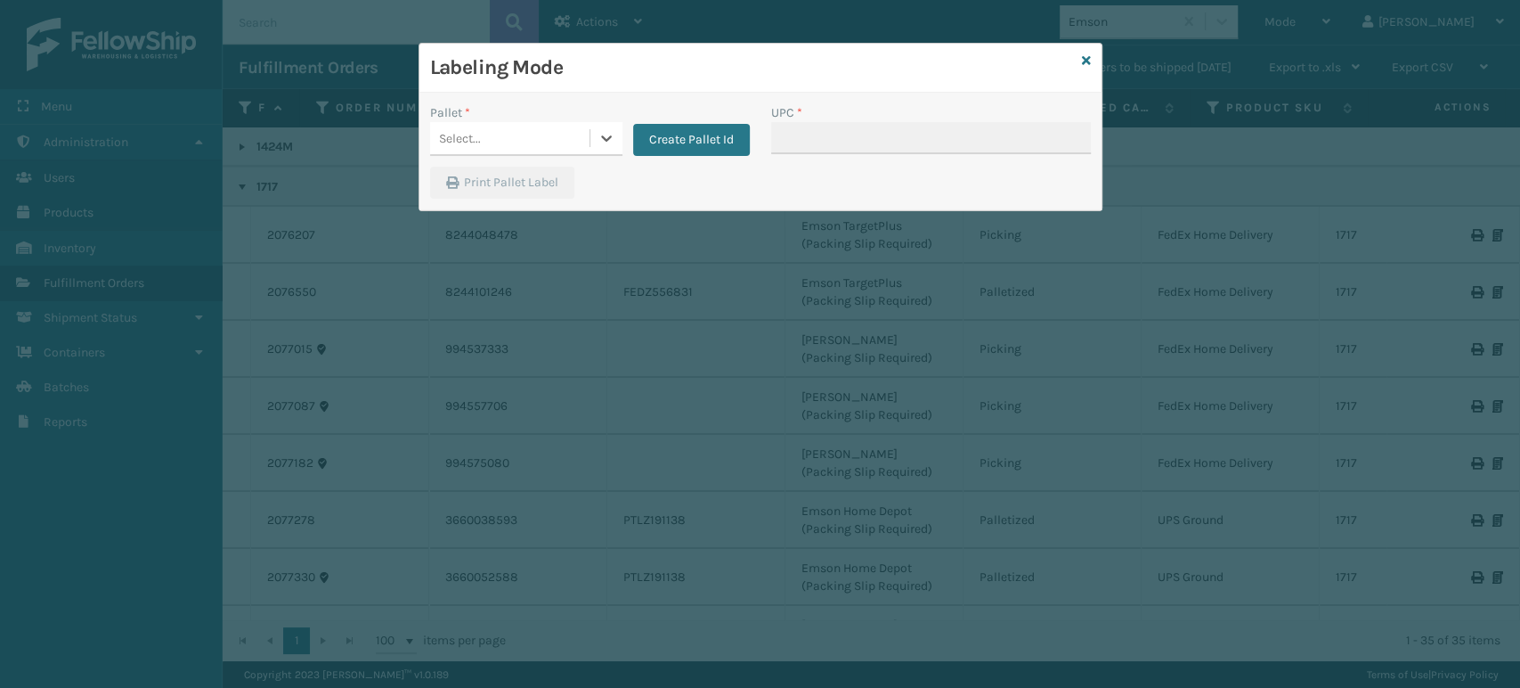
click at [492, 148] on div "Select..." at bounding box center [509, 138] width 159 height 29
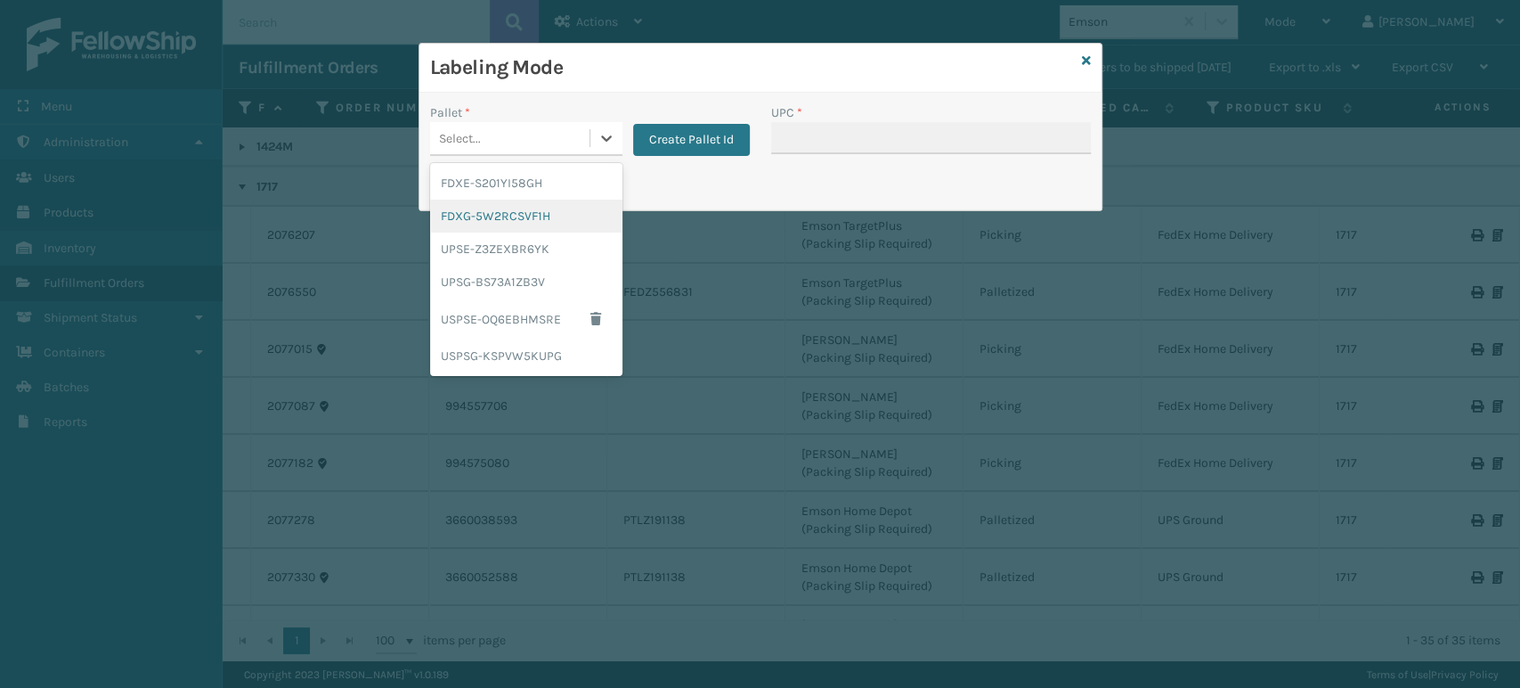
click at [511, 219] on div "FDXG-5W2RCSVF1H" at bounding box center [526, 216] width 192 height 33
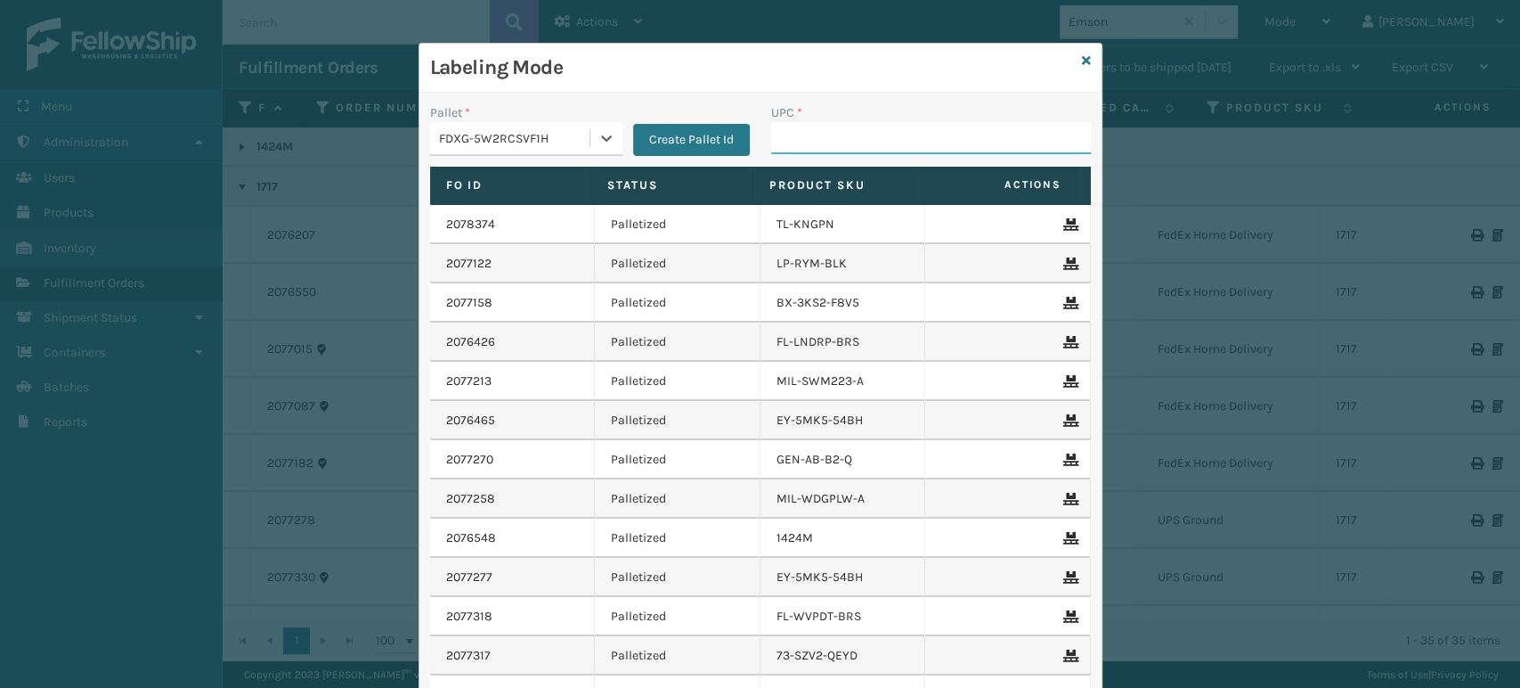
click at [831, 146] on input "UPC *" at bounding box center [931, 138] width 320 height 32
type input "1717MTW"
click at [223, 299] on div "Labeling Mode Pallet * FDXG-5W2RCSVF1H Create Pallet Id UPC * Fo Id Status Prod…" at bounding box center [760, 344] width 1520 height 688
click at [815, 135] on input "UPC *" at bounding box center [931, 138] width 320 height 32
click at [1071, 55] on div "Labeling Mode" at bounding box center [760, 68] width 682 height 49
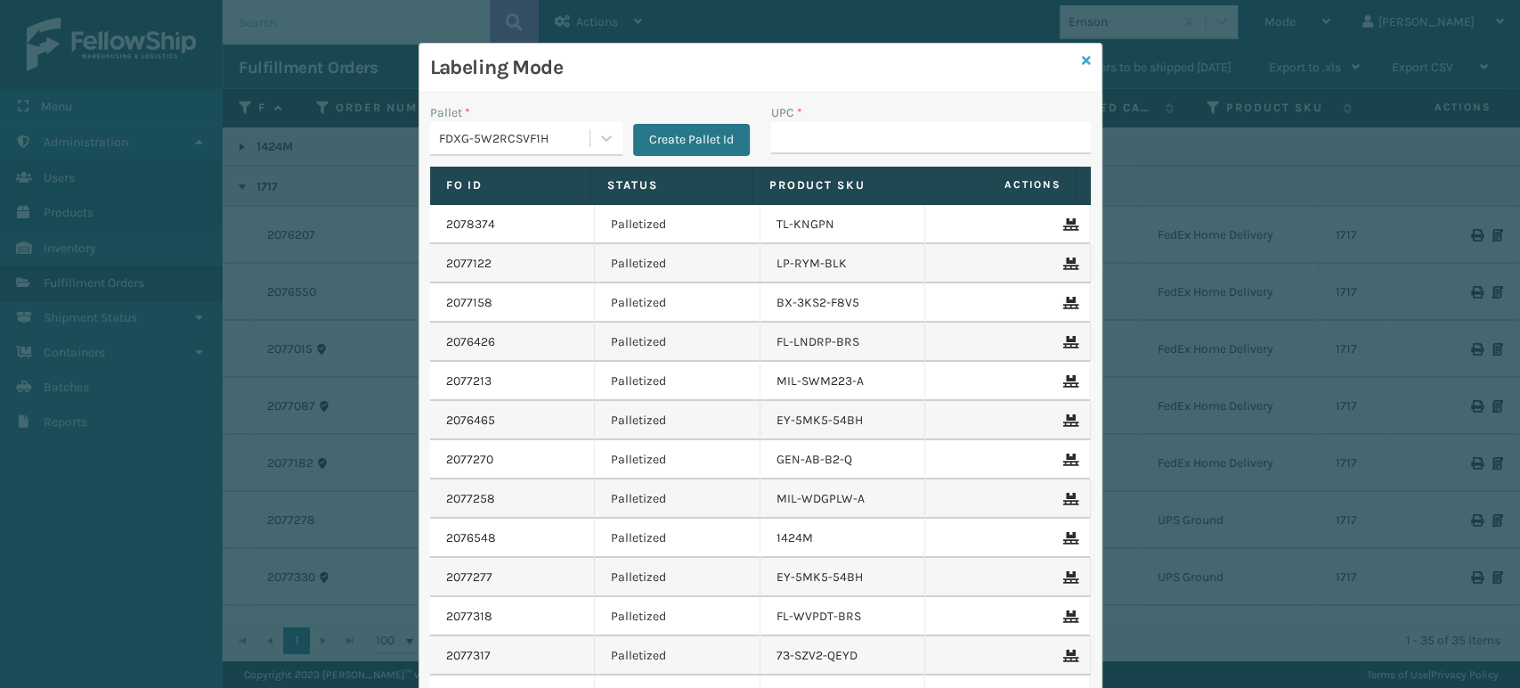
click at [1082, 60] on icon at bounding box center [1086, 60] width 9 height 12
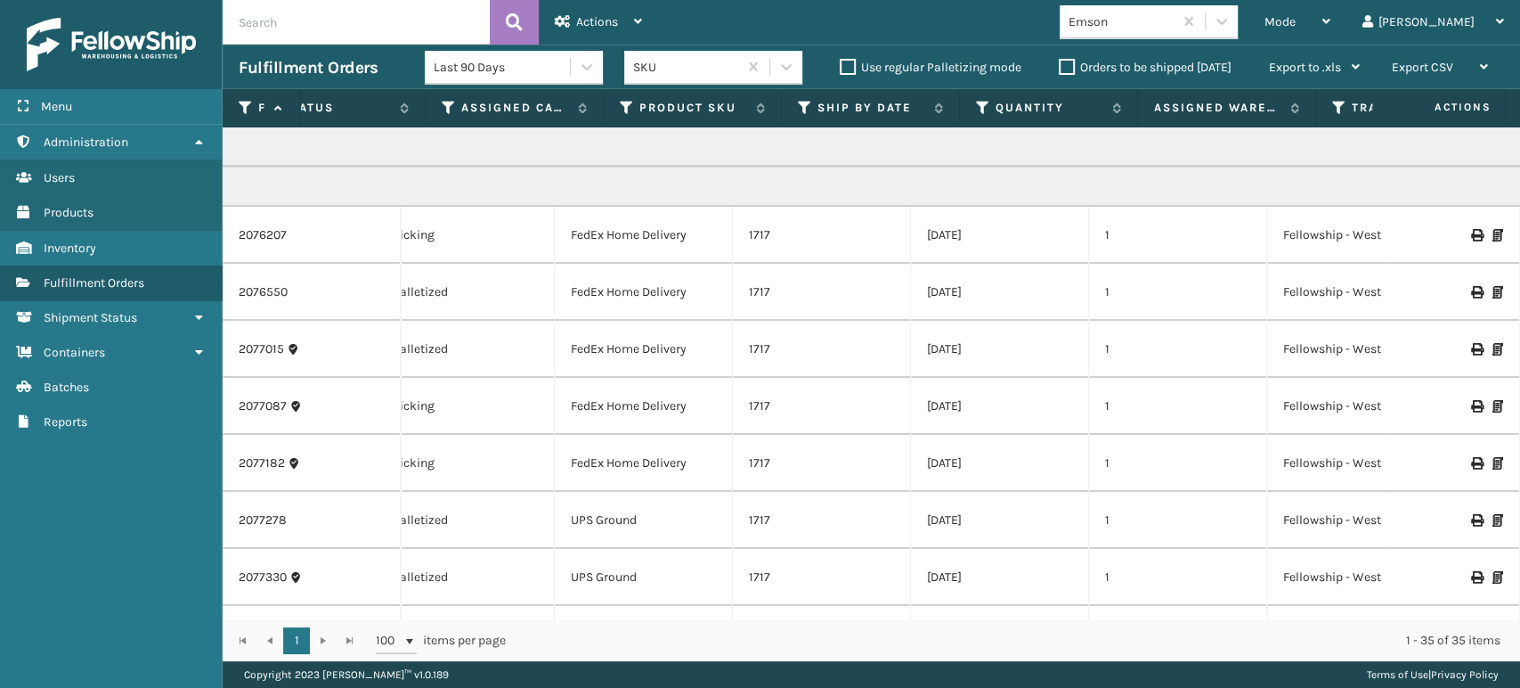
scroll to position [0, 945]
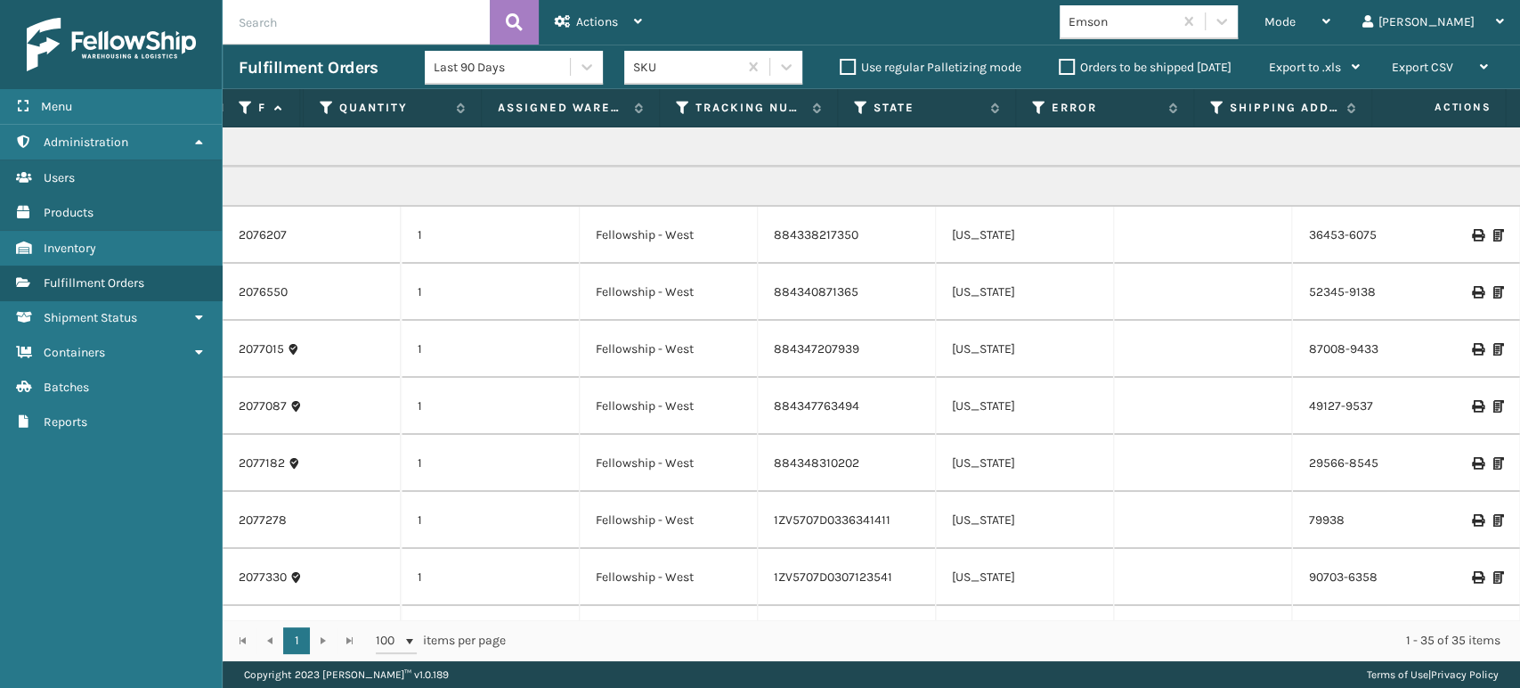
click at [1471, 343] on icon at bounding box center [1476, 349] width 11 height 12
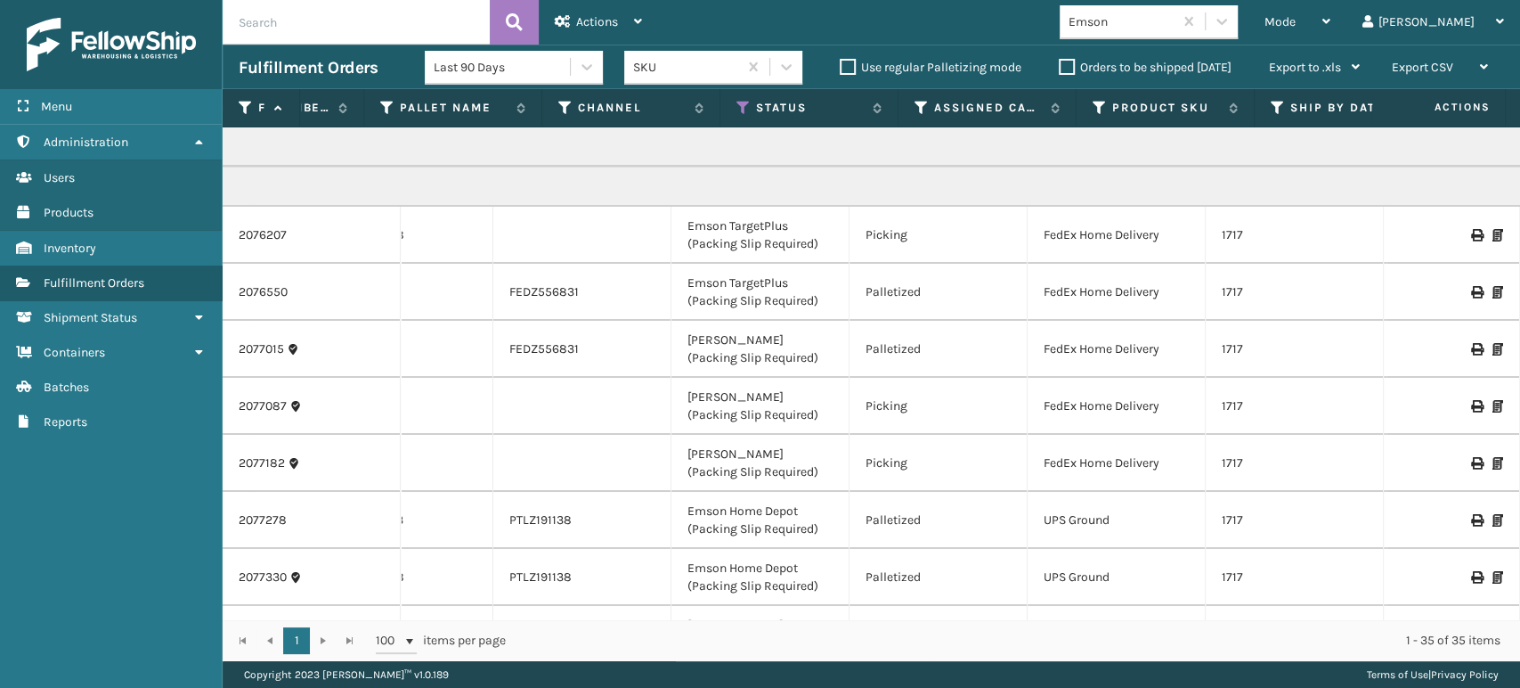
scroll to position [0, 79]
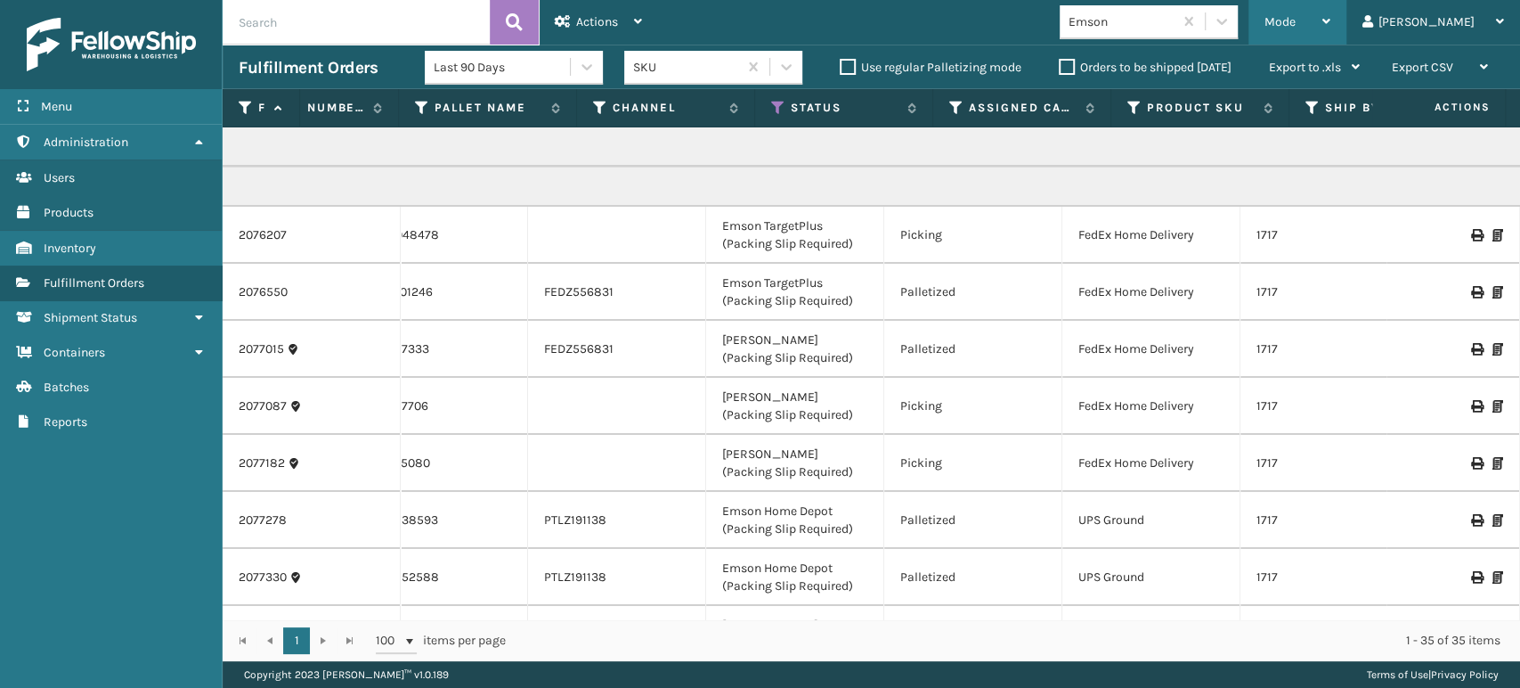
click at [1328, 19] on div "Mode Regular Mode Picking Mode Labeling Mode Exit Scan Mode" at bounding box center [1298, 22] width 98 height 45
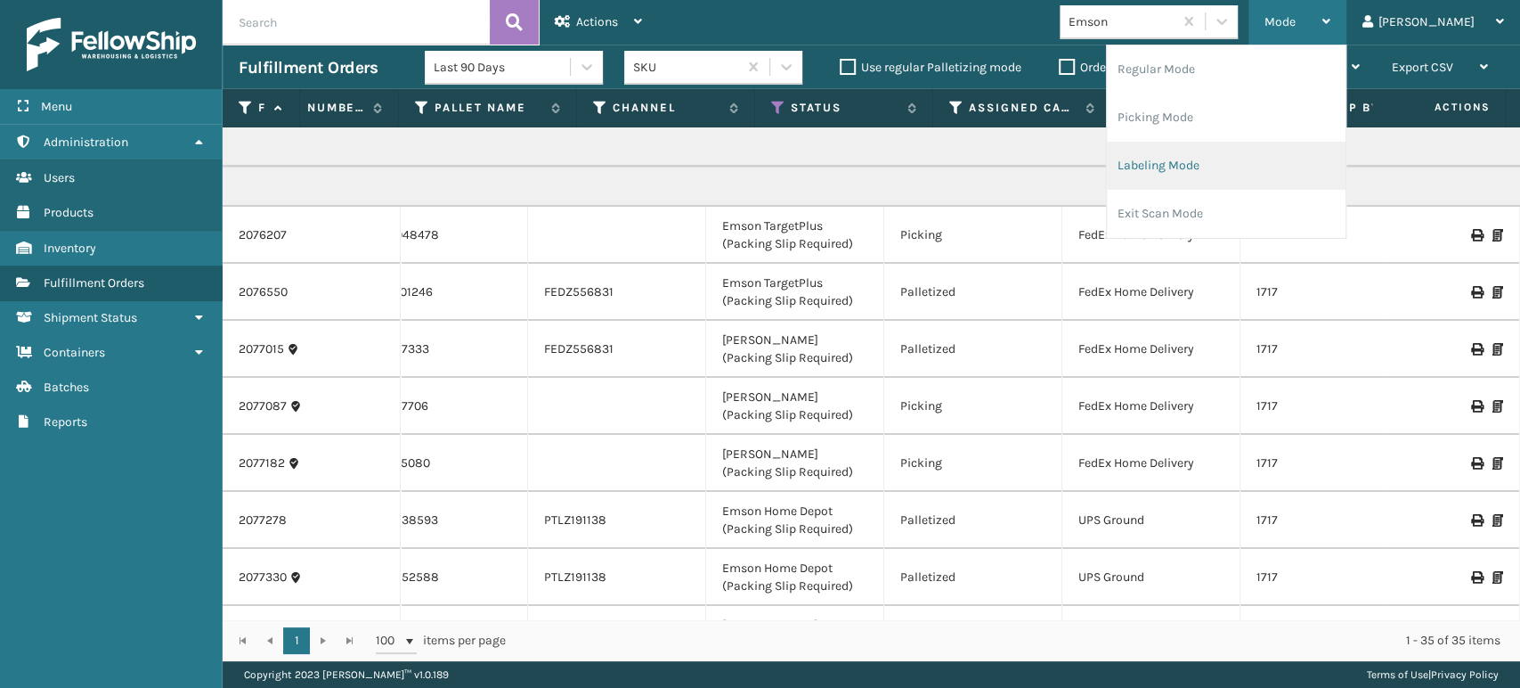
click at [1211, 178] on li "Labeling Mode" at bounding box center [1226, 166] width 239 height 48
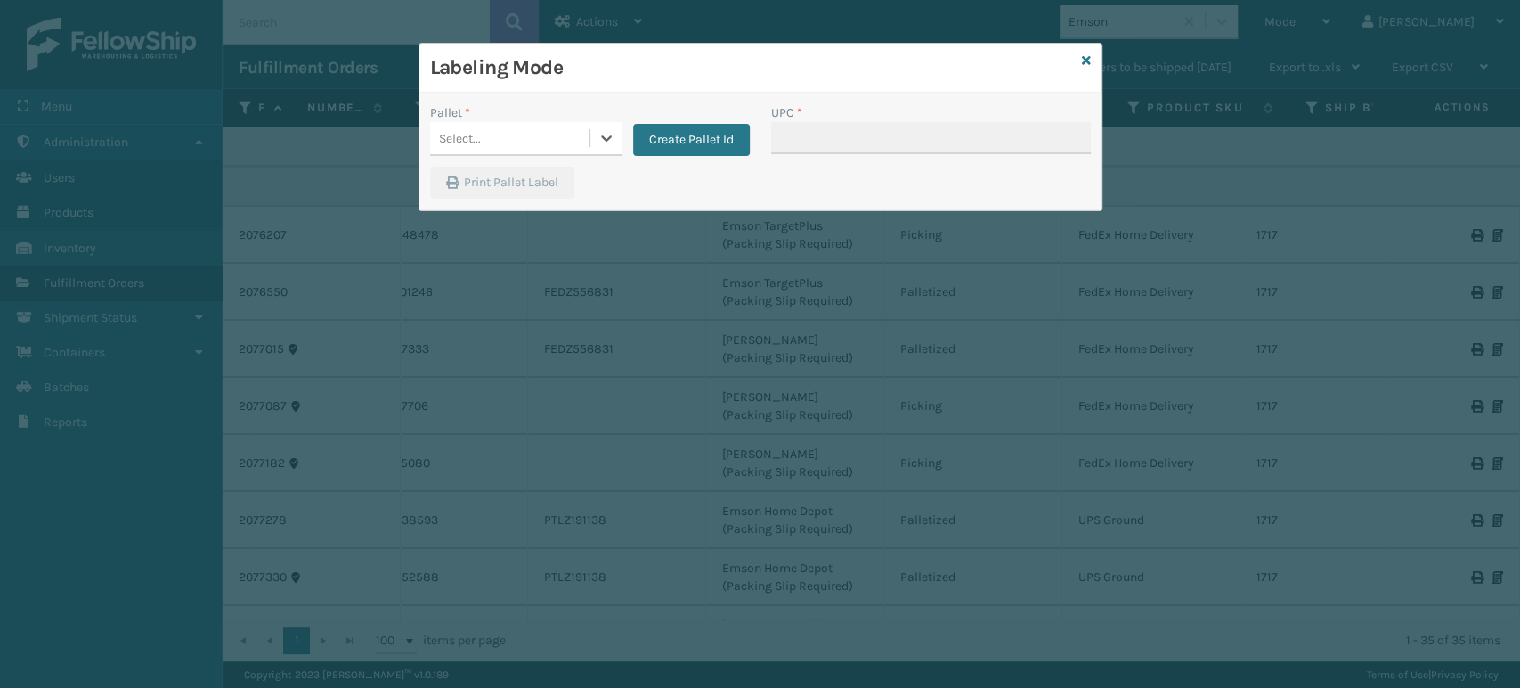
click at [471, 119] on div "Labeling Mode Pallet * 0 results available. Select is focused ,type to refine l…" at bounding box center [761, 127] width 684 height 168
click at [474, 127] on div "Select..." at bounding box center [509, 138] width 159 height 29
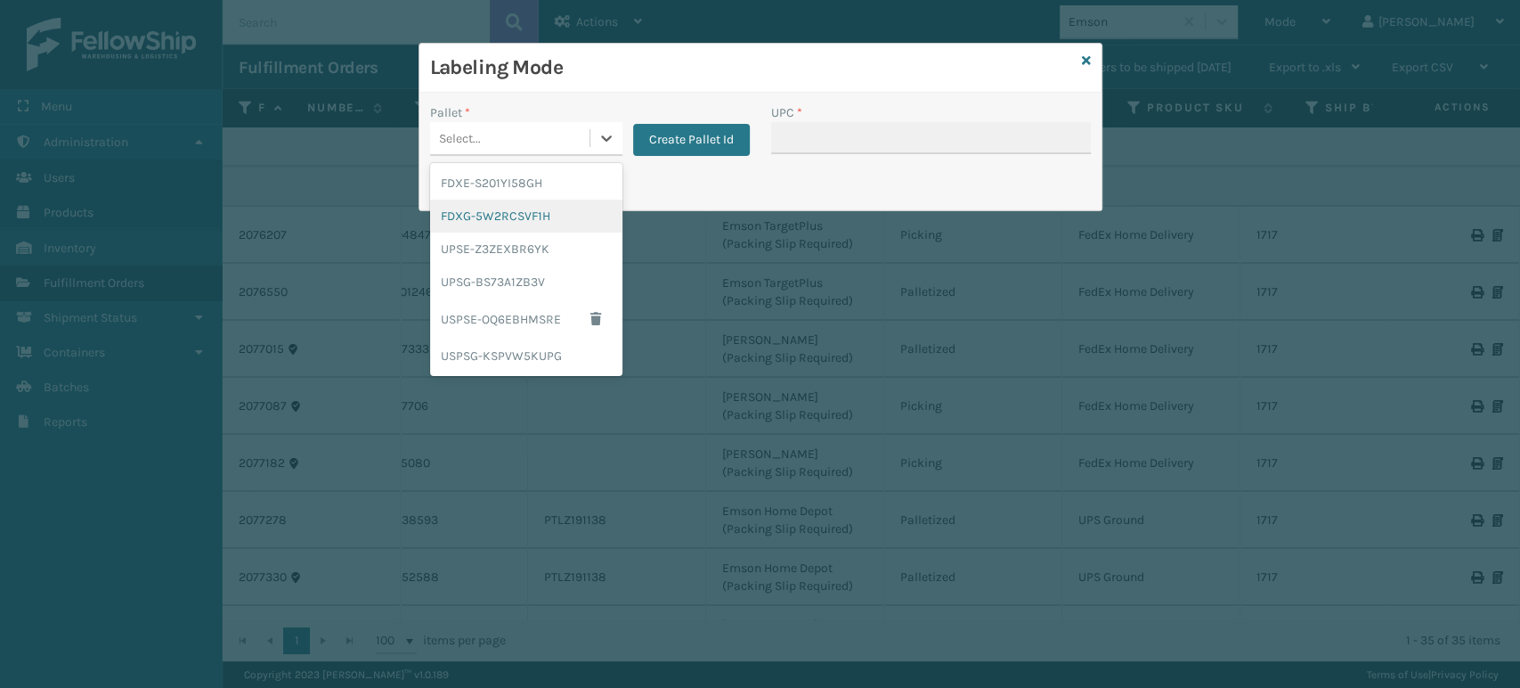
click at [493, 205] on div "FDXG-5W2RCSVF1H" at bounding box center [526, 216] width 192 height 33
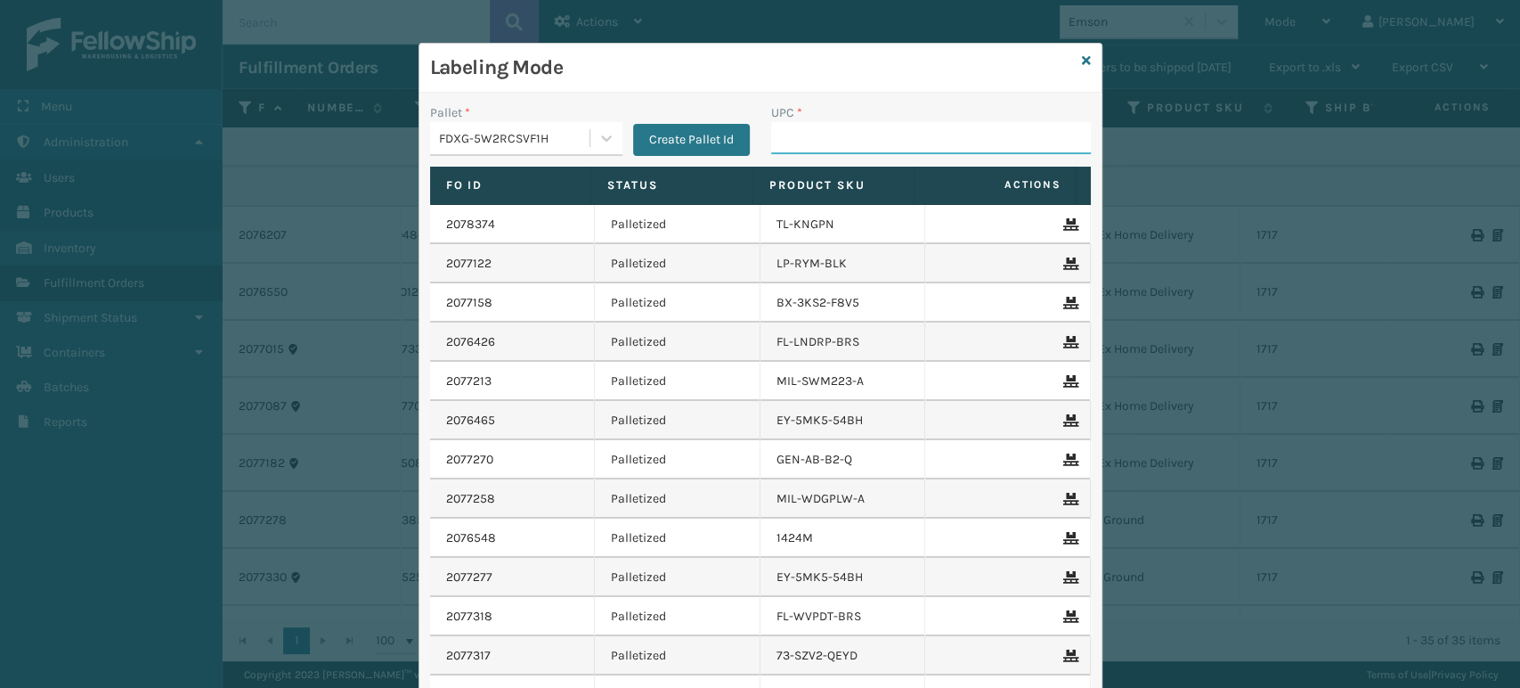
click at [822, 126] on input "UPC *" at bounding box center [931, 138] width 320 height 32
type input "1717MTW"
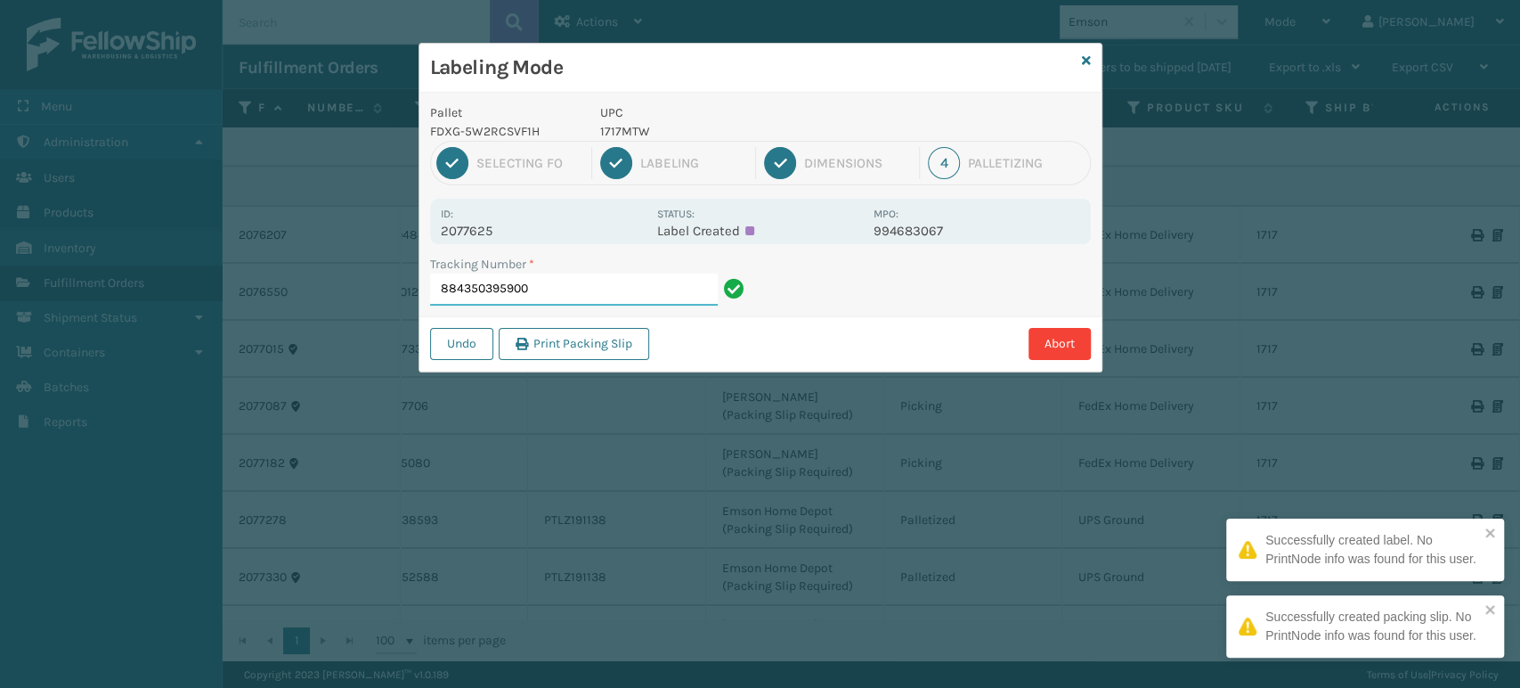
click at [620, 303] on input "884350395900" at bounding box center [574, 289] width 288 height 32
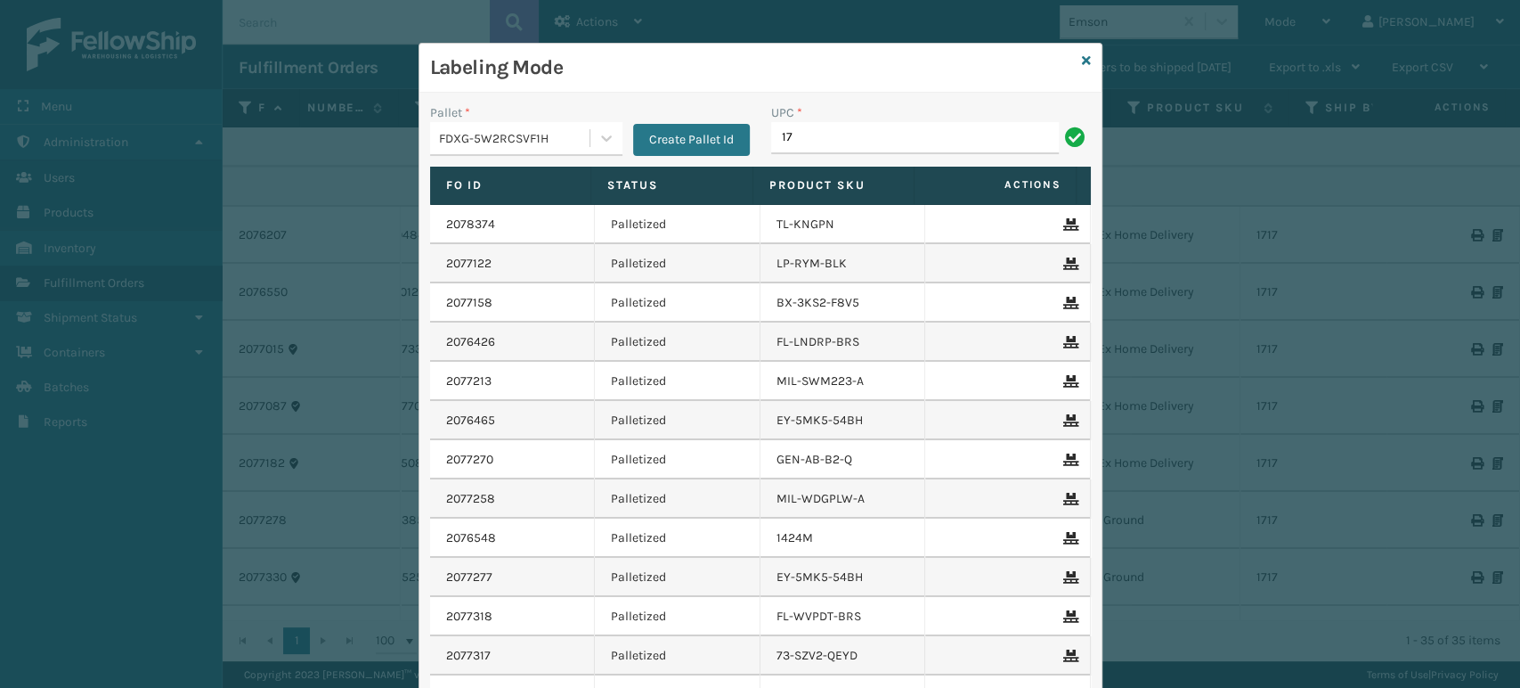
type input "1717MTW"
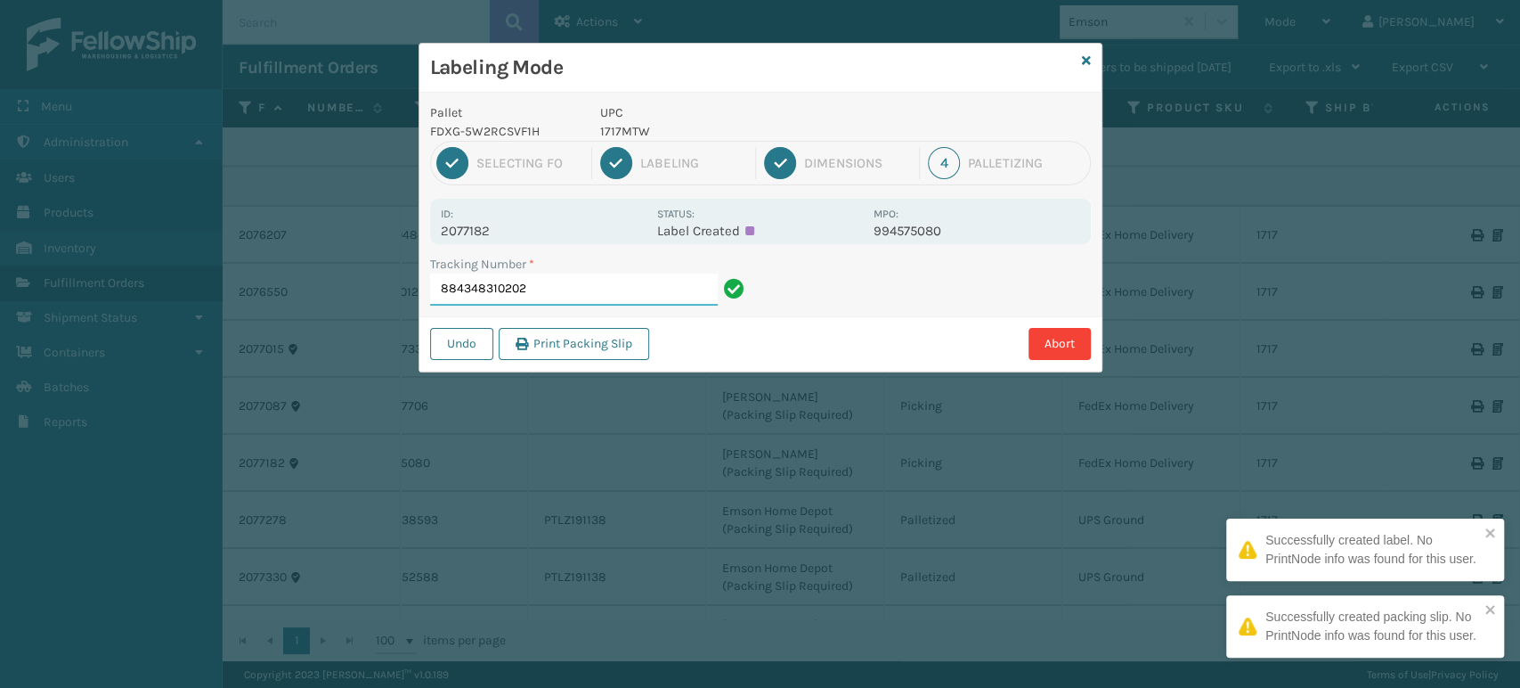
scroll to position [7, 79]
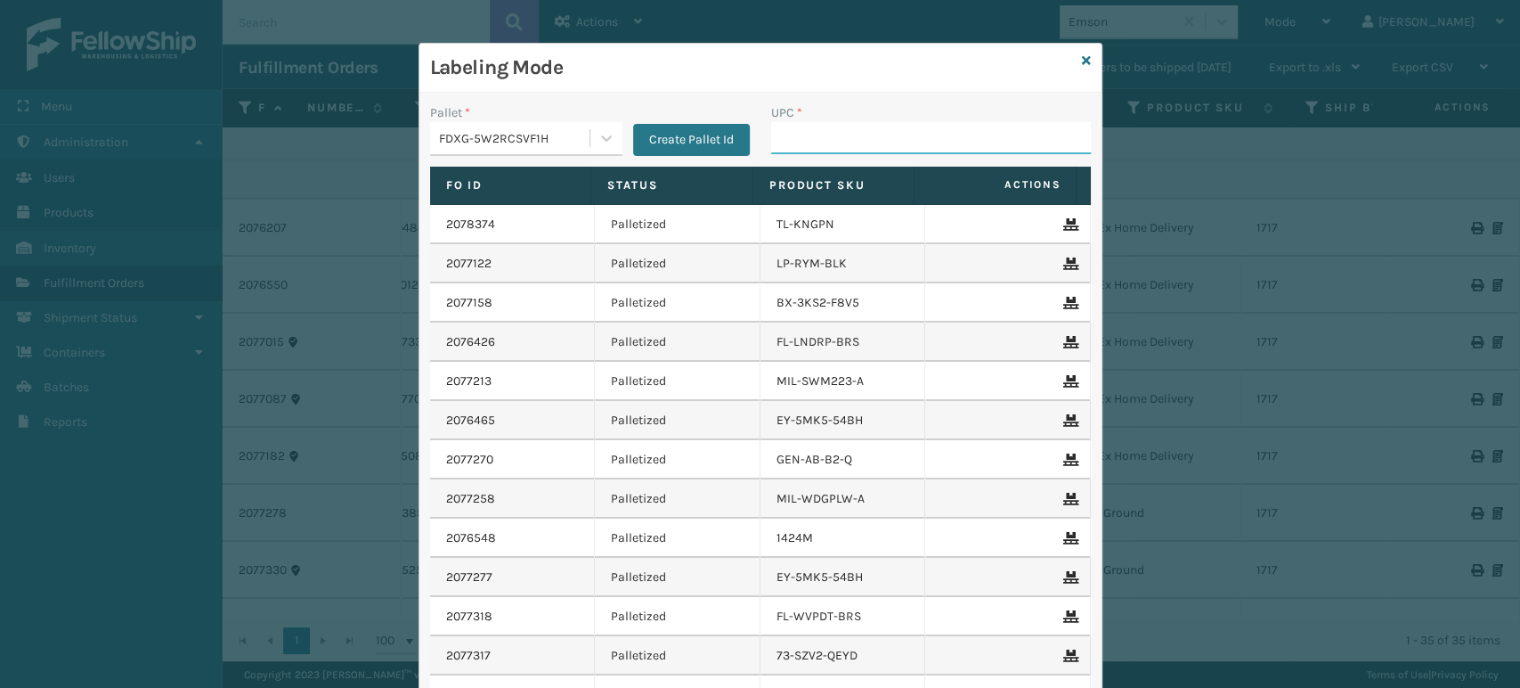
click at [911, 136] on input "UPC *" at bounding box center [931, 138] width 320 height 32
click at [791, 134] on input "UPC *" at bounding box center [931, 138] width 320 height 32
type input "1717MTW"
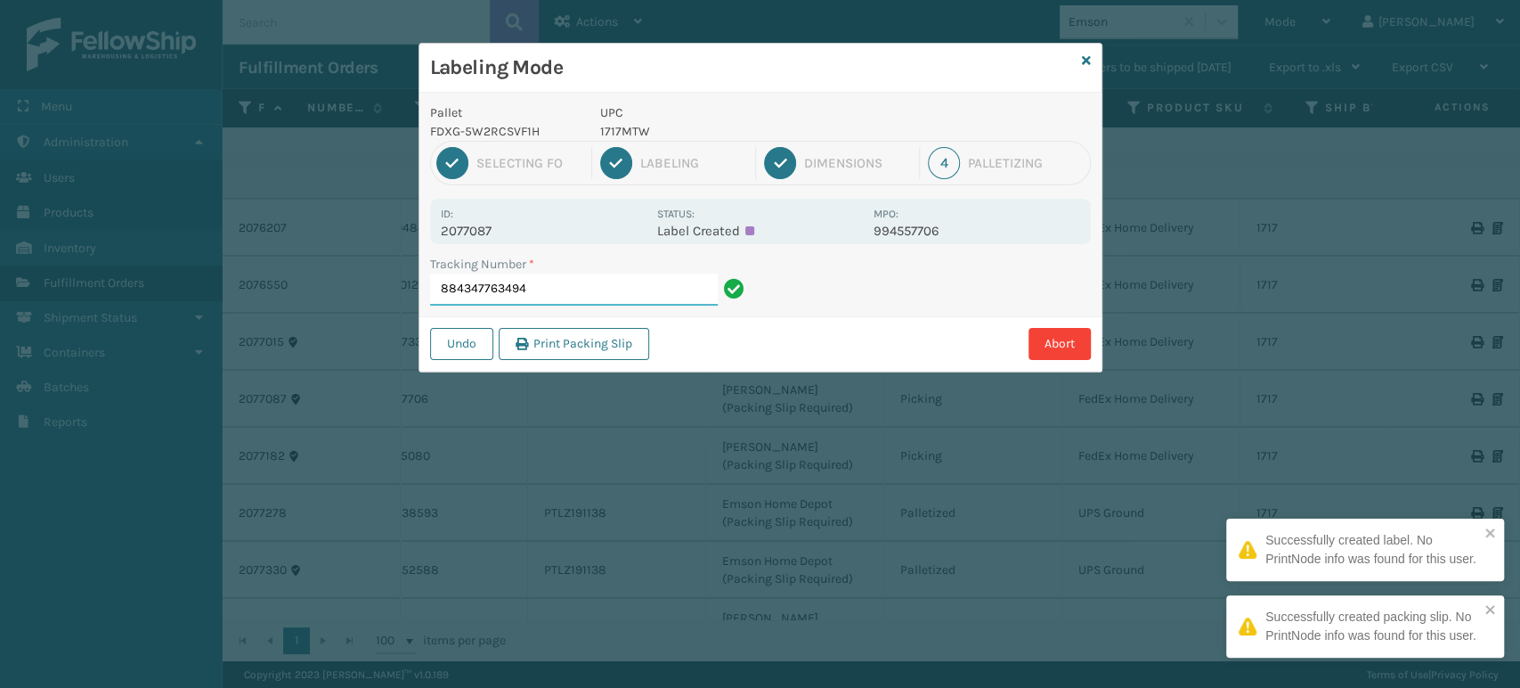
click at [663, 286] on input "884347763494" at bounding box center [574, 289] width 288 height 32
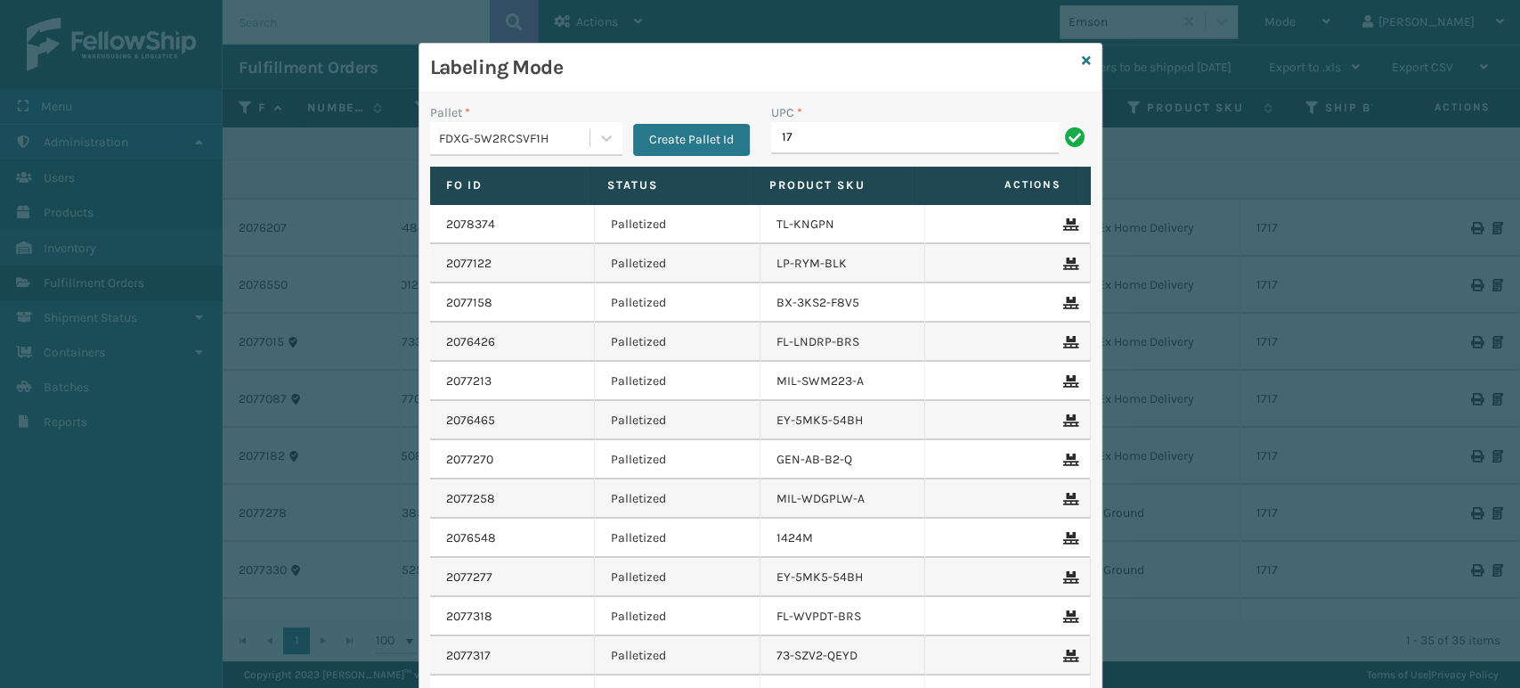
type input "1717MTW"
type input "7081MU"
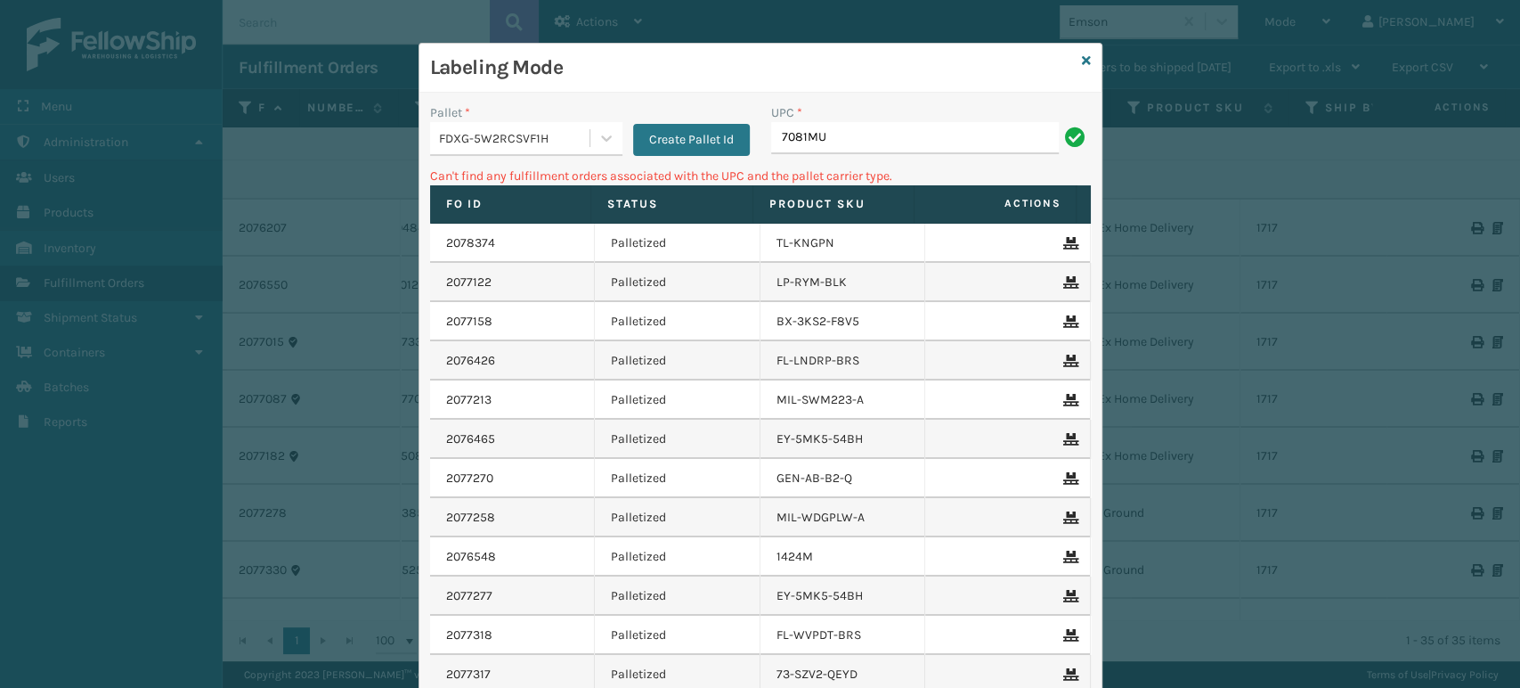
click at [866, 141] on input "7081MU" at bounding box center [915, 138] width 288 height 32
type input "7081"
type input "7"
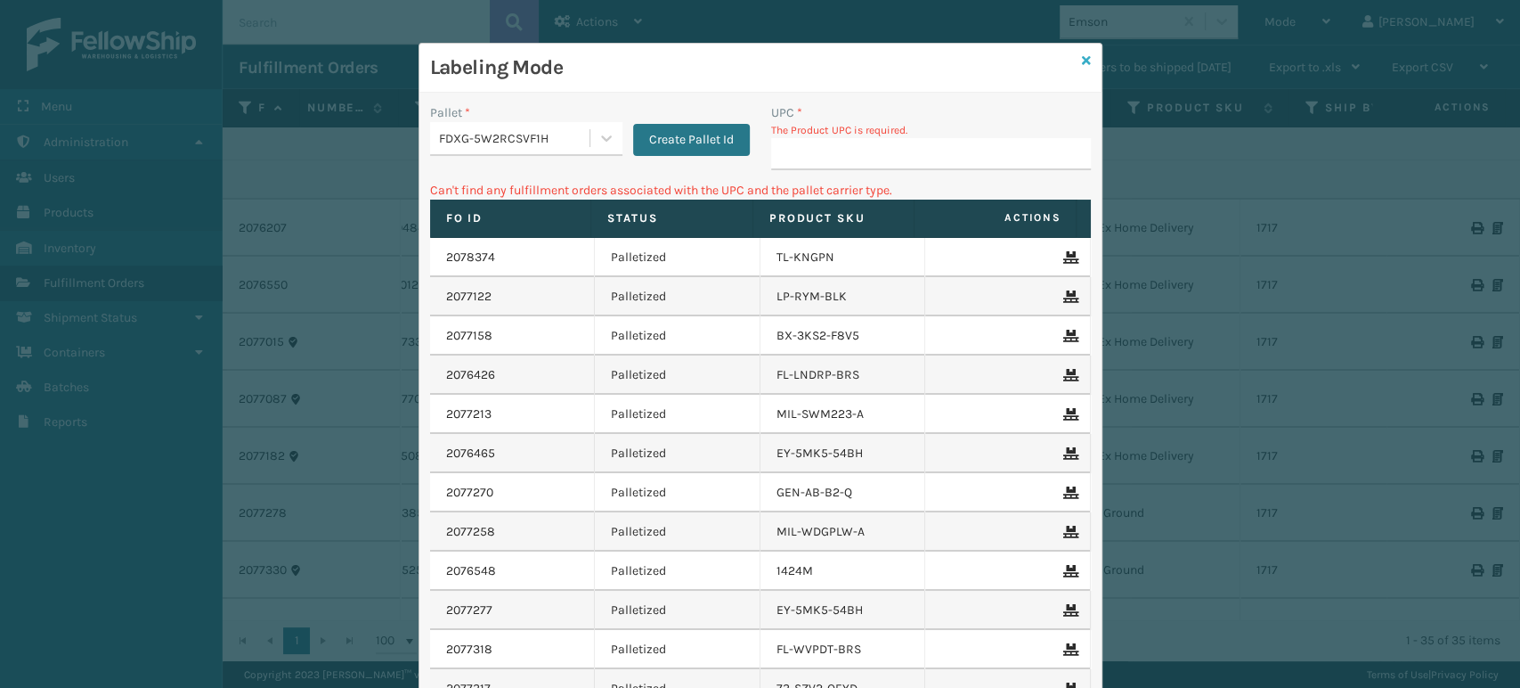
click at [1082, 54] on icon at bounding box center [1086, 60] width 9 height 12
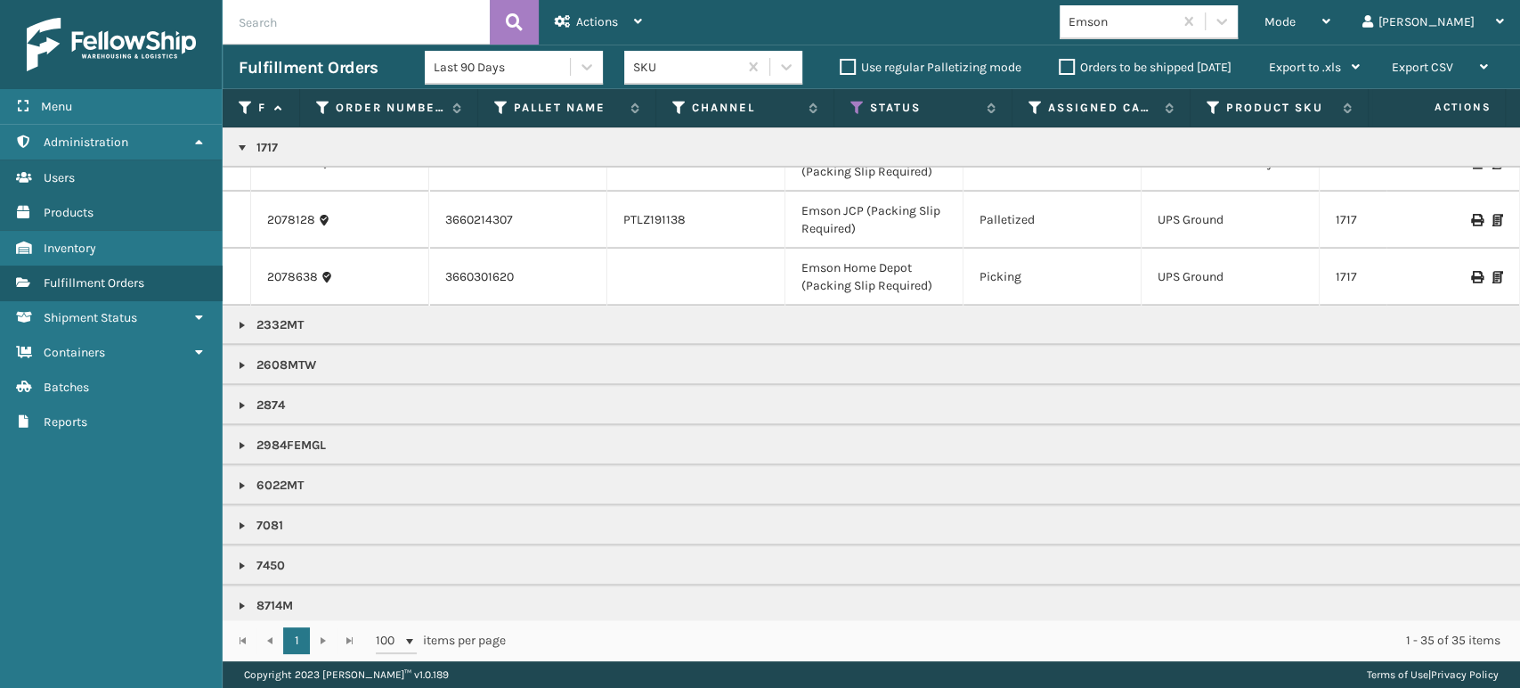
scroll to position [548, 0]
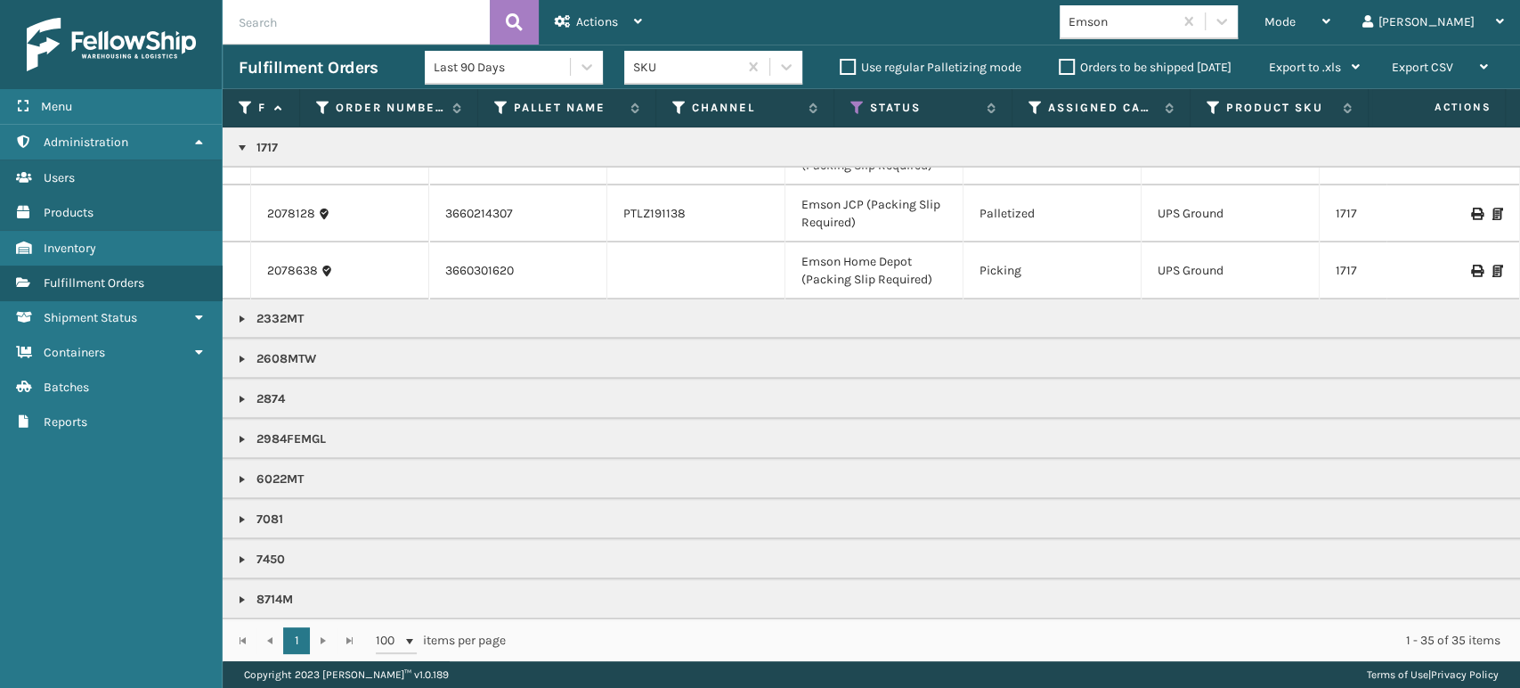
click at [247, 512] on link at bounding box center [242, 519] width 14 height 14
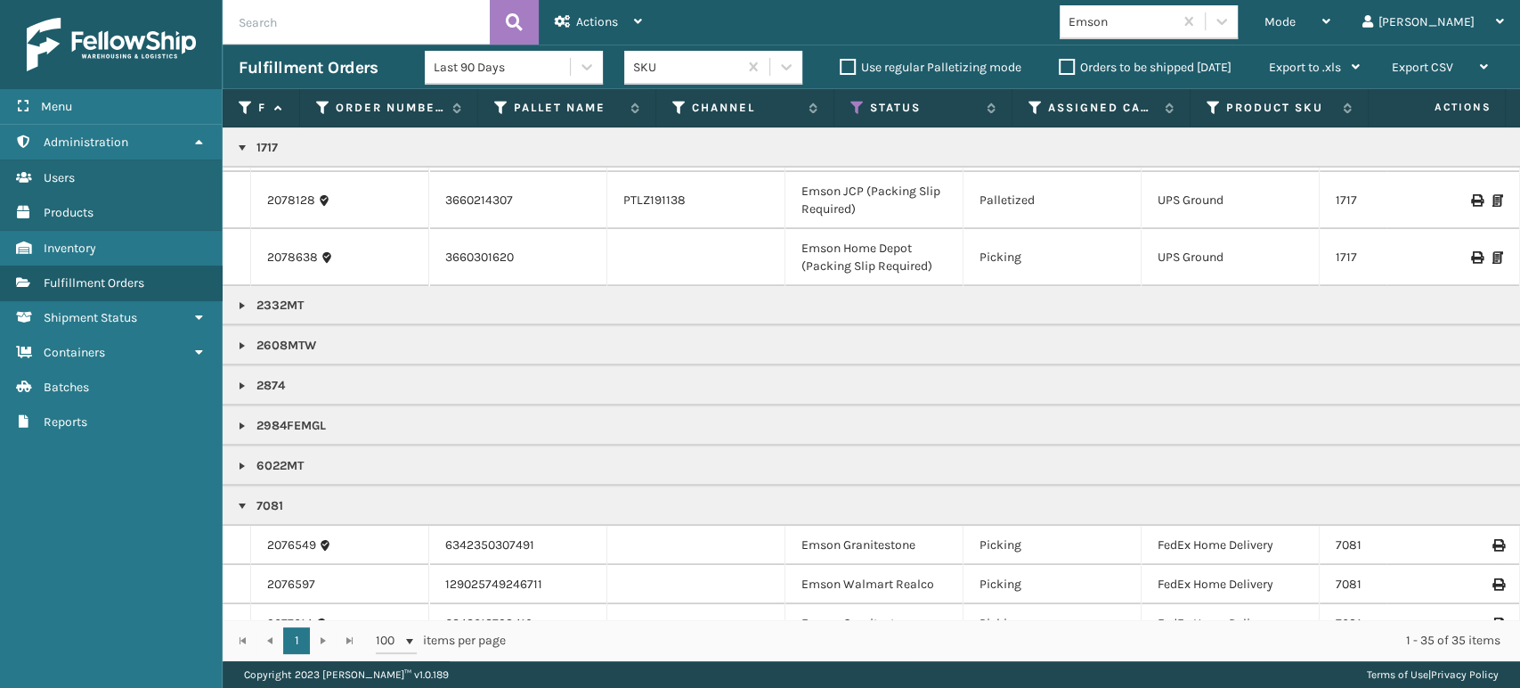
click at [278, 554] on td "2076549" at bounding box center [340, 544] width 178 height 39
click at [282, 547] on link "2076549" at bounding box center [291, 545] width 49 height 18
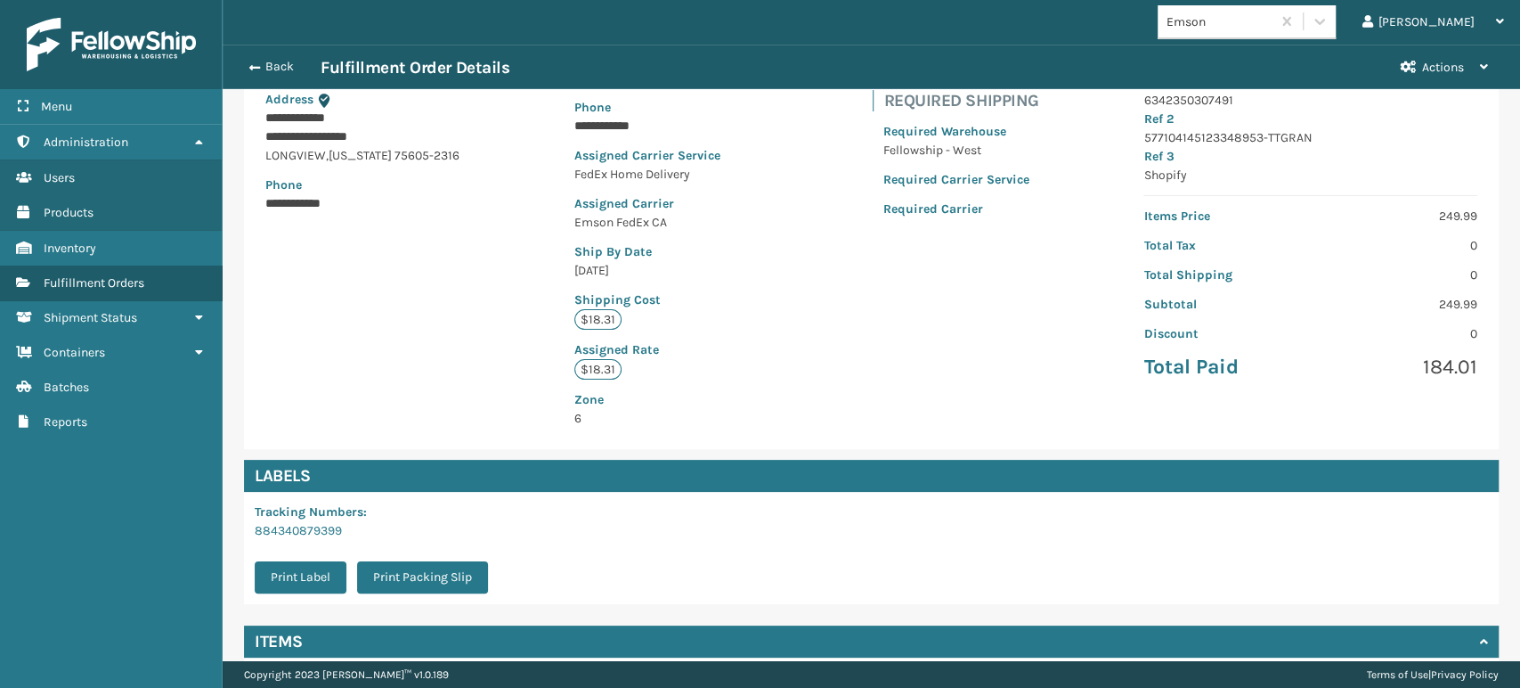
scroll to position [382, 0]
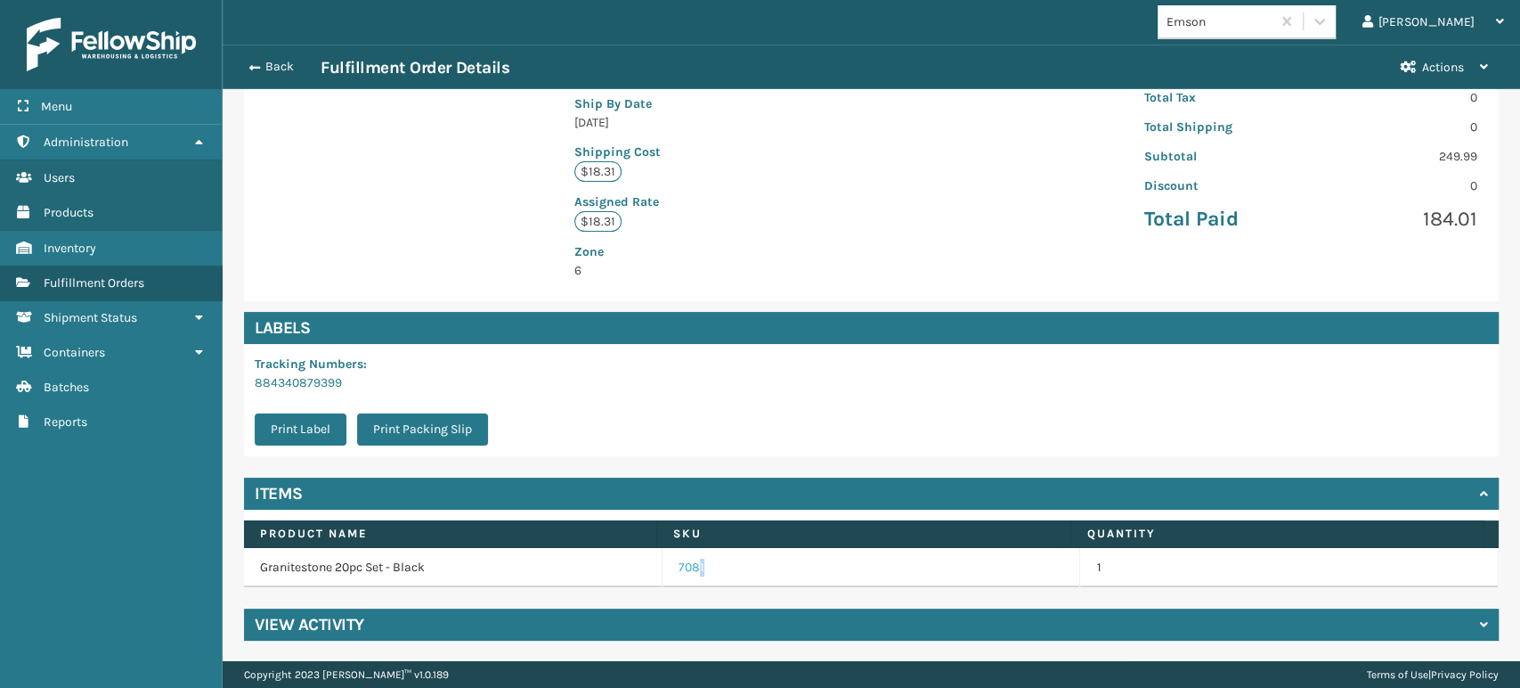
click at [690, 567] on link "7081" at bounding box center [692, 567] width 26 height 18
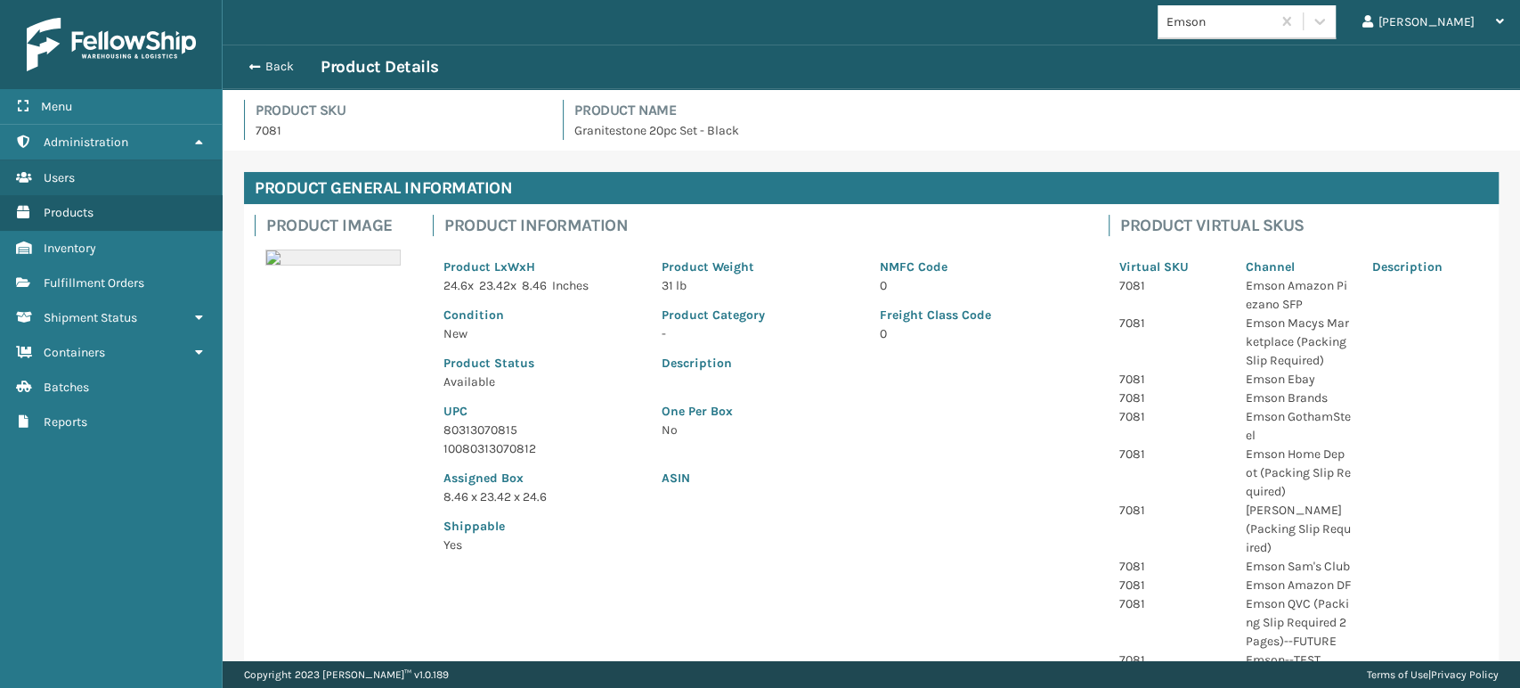
click at [441, 434] on div "UPC 80313070815 10080313070812" at bounding box center [542, 424] width 218 height 67
click at [481, 417] on p "UPC" at bounding box center [542, 411] width 197 height 19
click at [482, 420] on p "80313070815" at bounding box center [542, 429] width 197 height 19
click at [492, 432] on p "80313070815" at bounding box center [542, 429] width 197 height 19
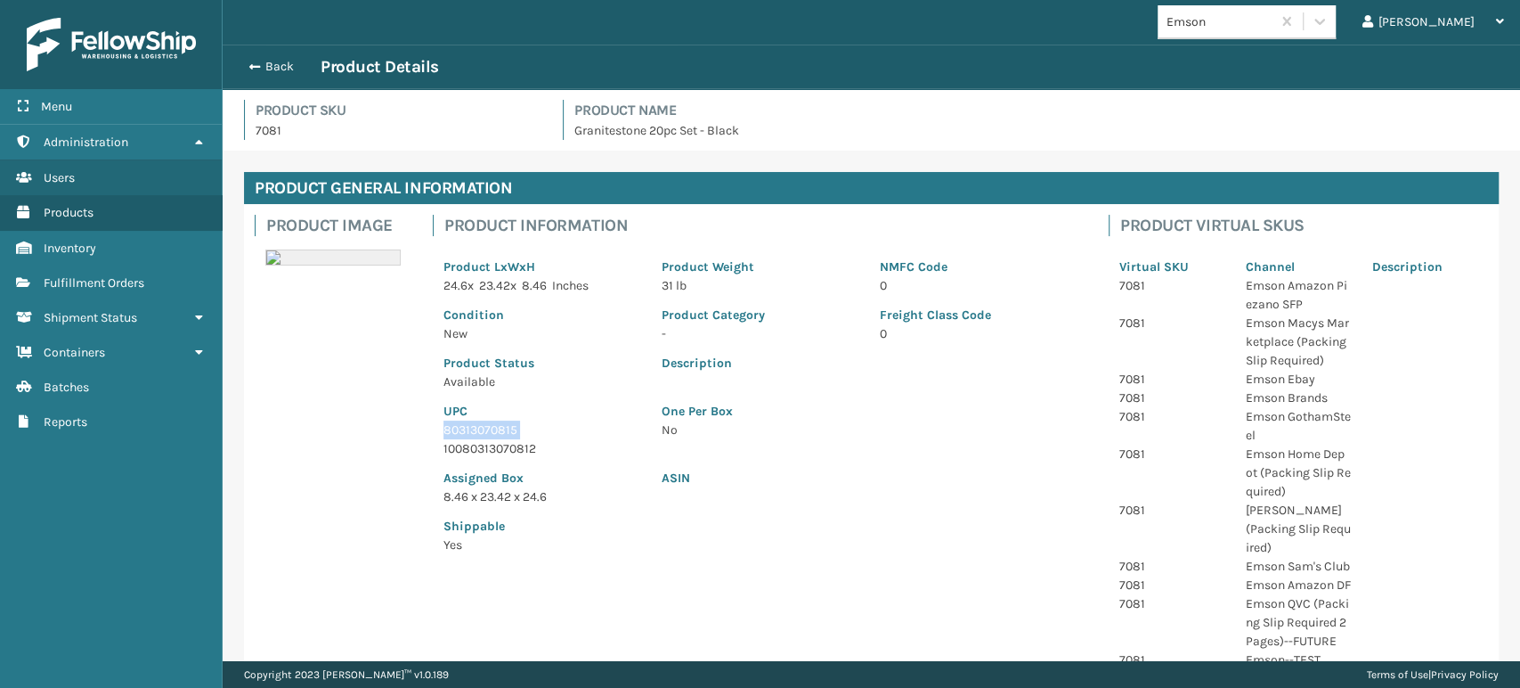
click at [492, 432] on p "80313070815" at bounding box center [542, 429] width 197 height 19
copy p "80313070815"
click at [252, 69] on span "button" at bounding box center [252, 67] width 11 height 12
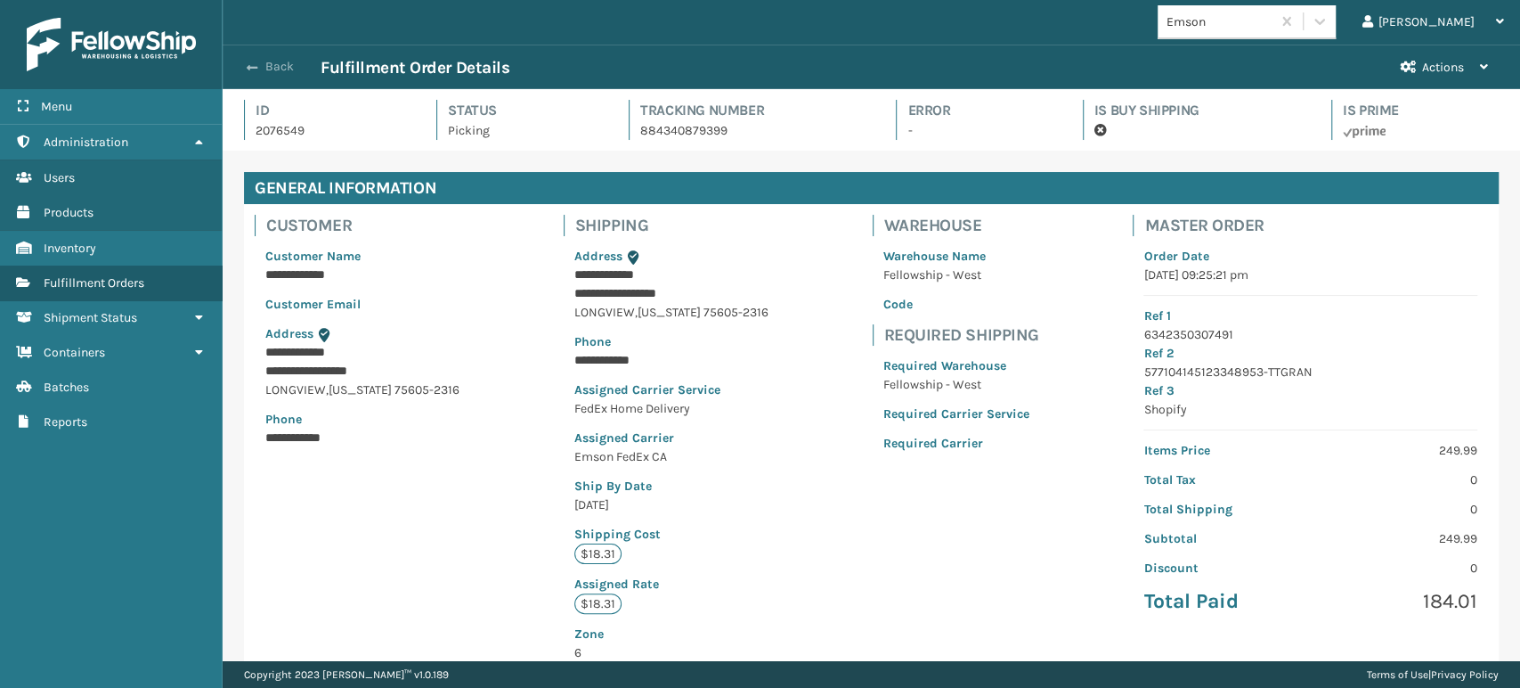
scroll to position [43, 1297]
click at [257, 69] on button "Back" at bounding box center [280, 67] width 82 height 16
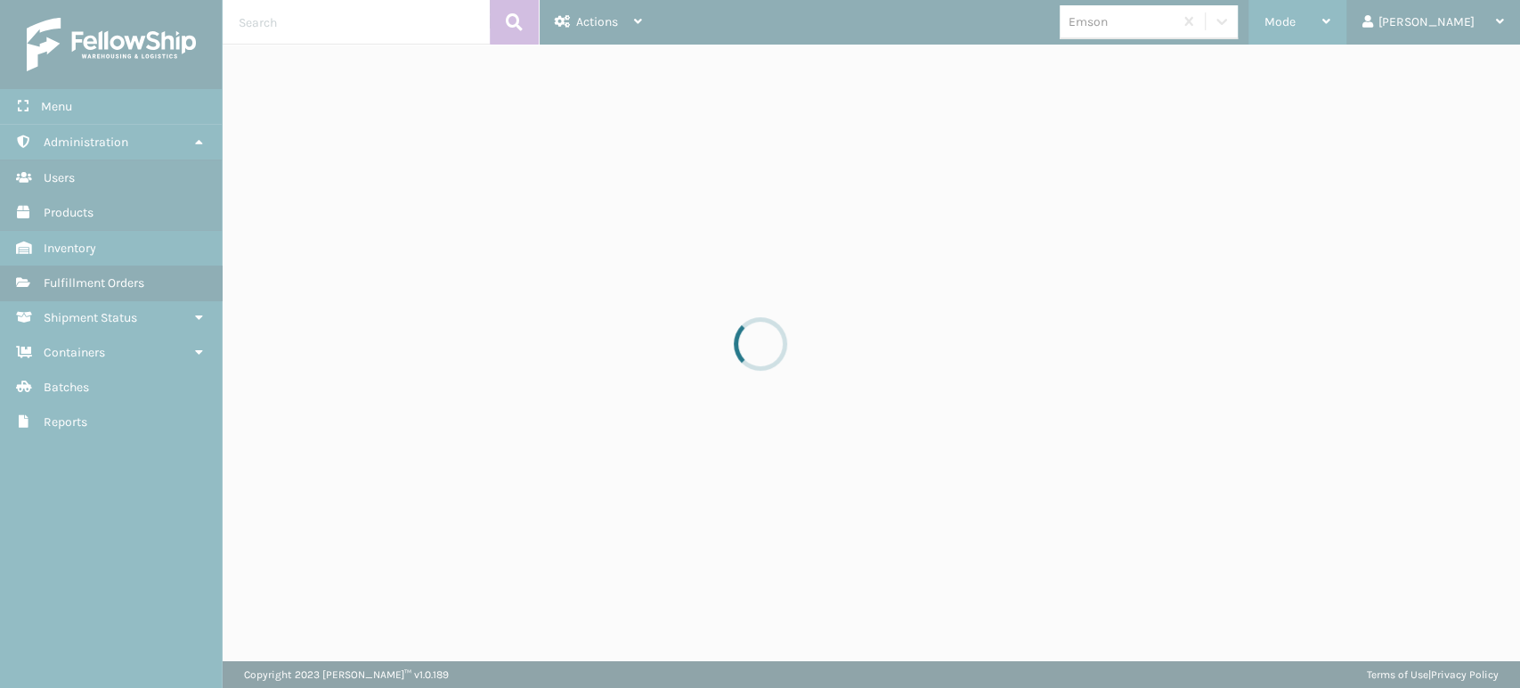
click at [1296, 15] on span "Mode" at bounding box center [1280, 21] width 31 height 15
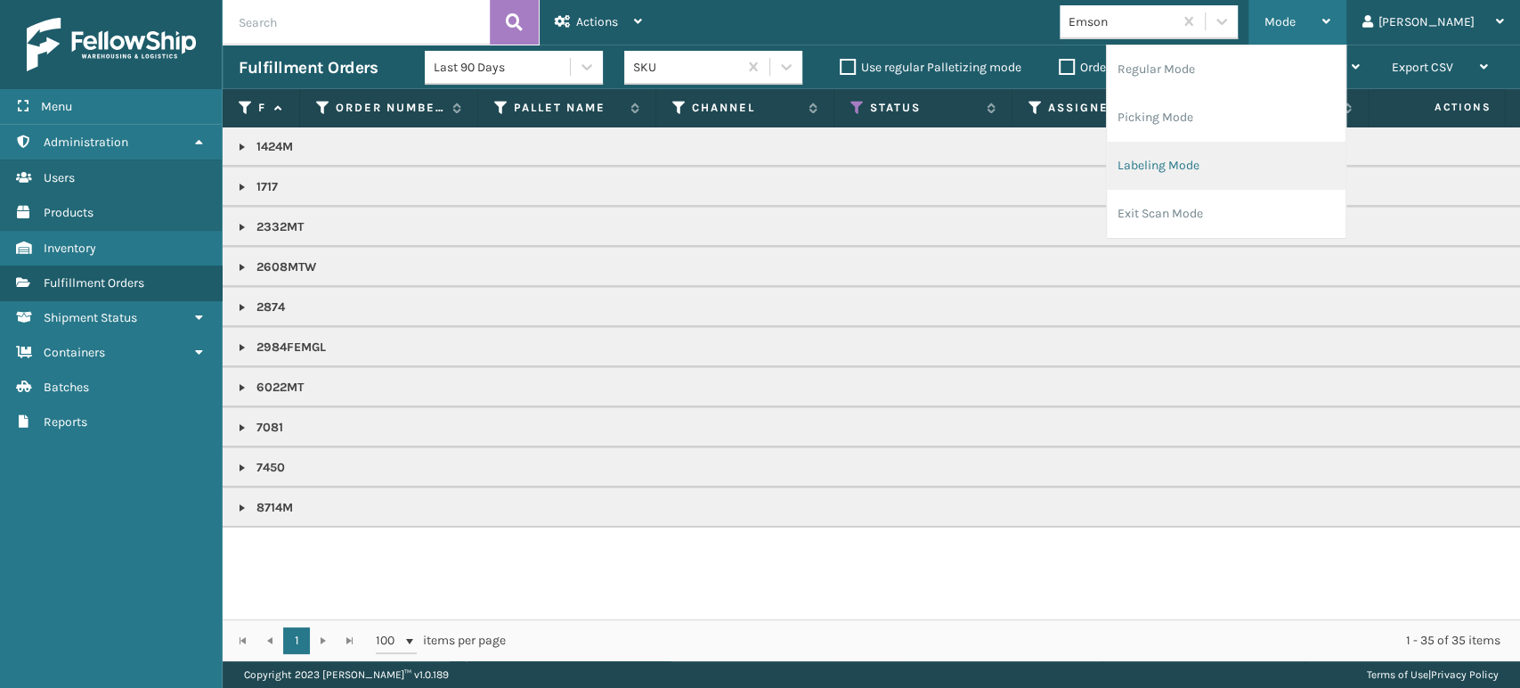
click at [1270, 156] on li "Labeling Mode" at bounding box center [1226, 166] width 239 height 48
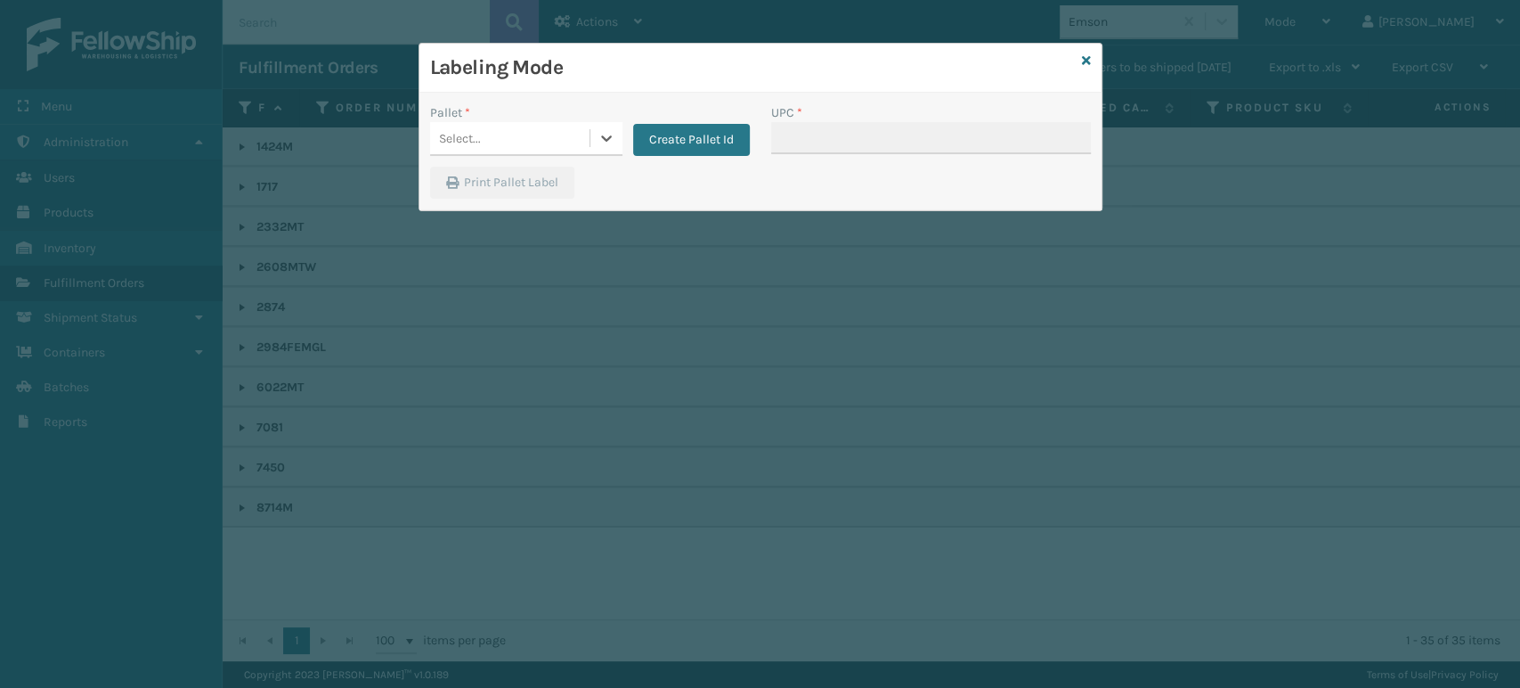
click at [561, 142] on div "Select..." at bounding box center [509, 138] width 159 height 29
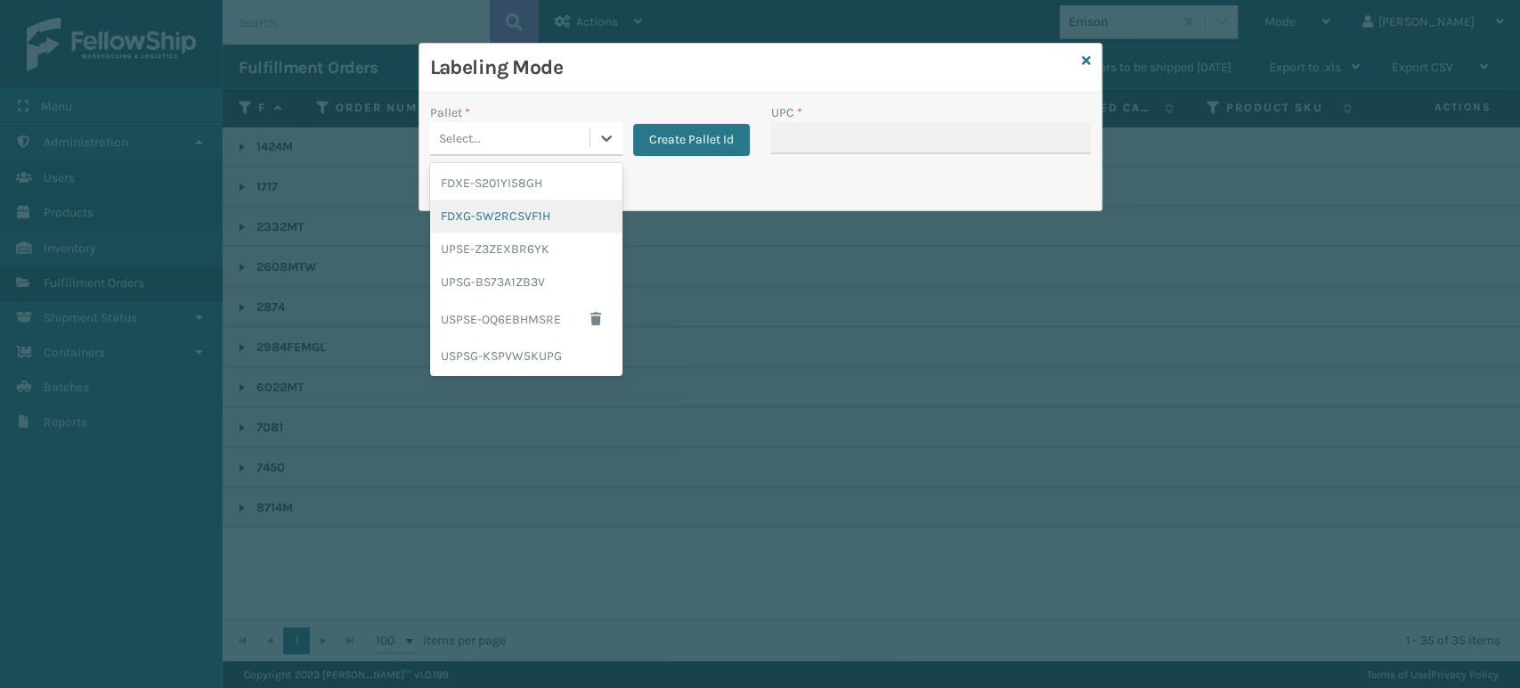
click at [485, 212] on div "FDXG-5W2RCSVF1H" at bounding box center [526, 216] width 192 height 33
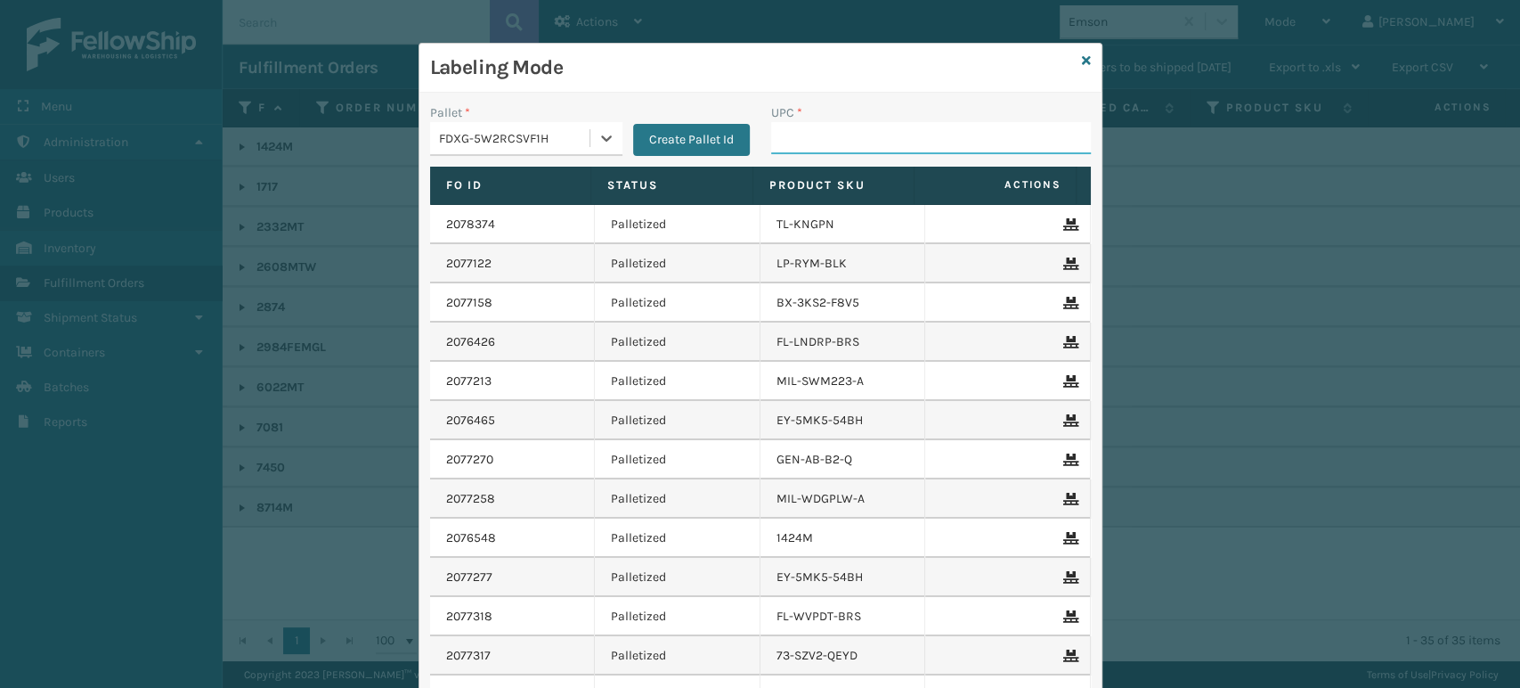
click at [812, 130] on input "UPC *" at bounding box center [931, 138] width 320 height 32
paste input "80313070815"
type input "80313070815"
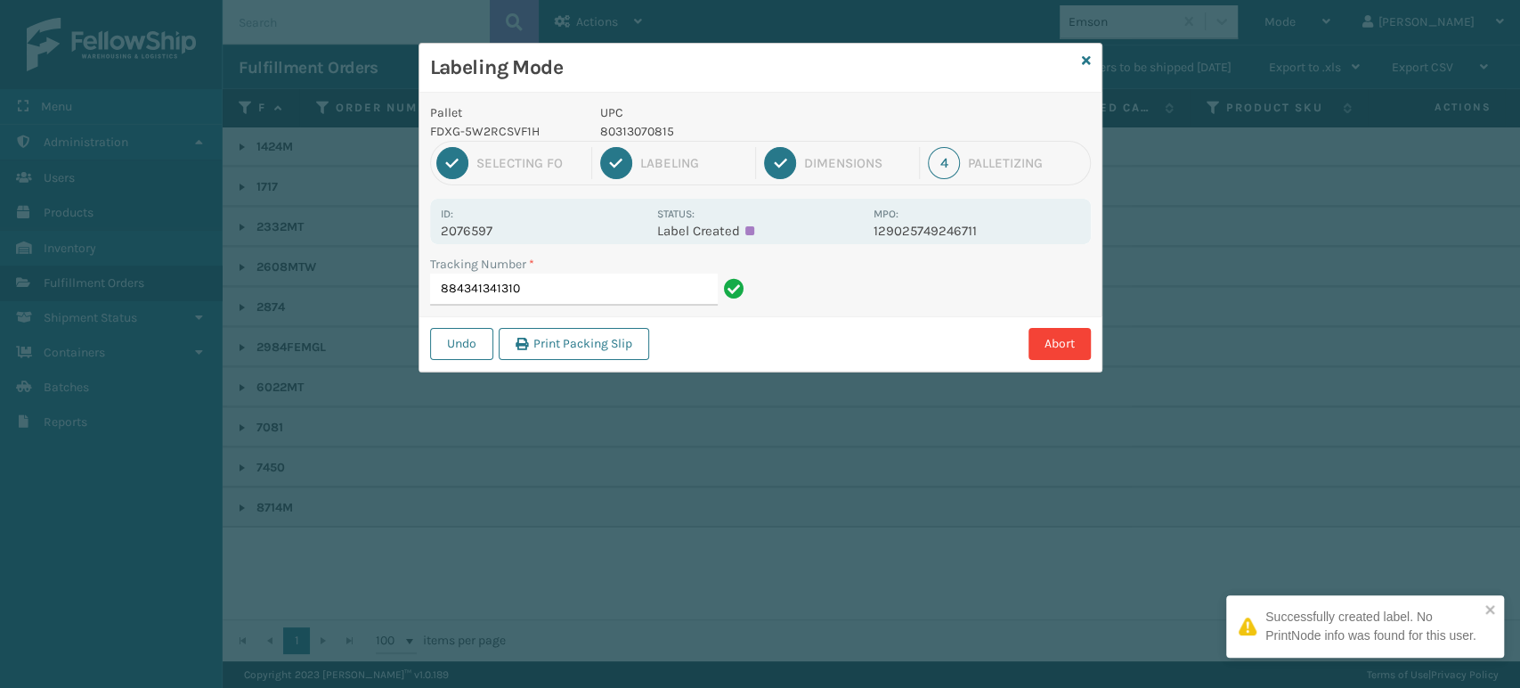
click at [653, 274] on input "884341341310" at bounding box center [574, 289] width 288 height 32
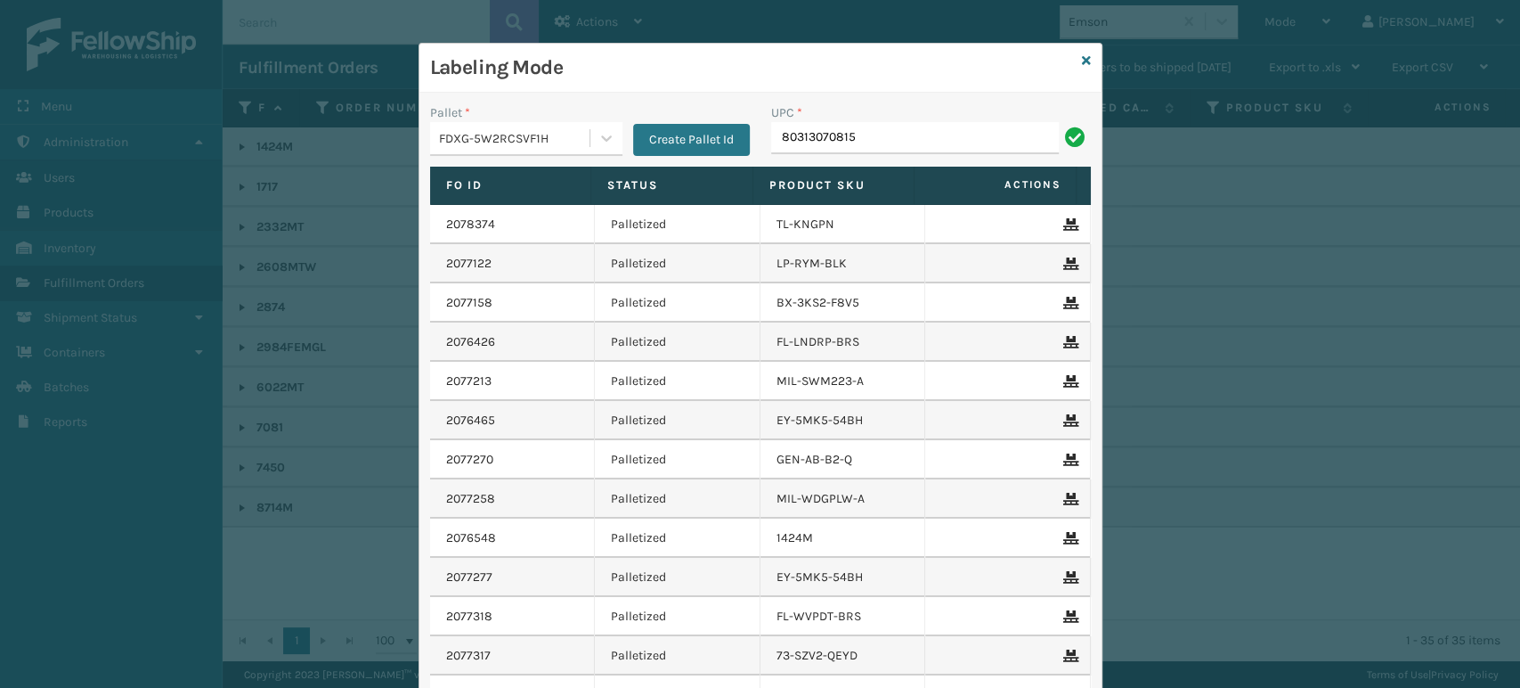
type input "80313070815"
paste input "80313070815"
type input "80313070815"
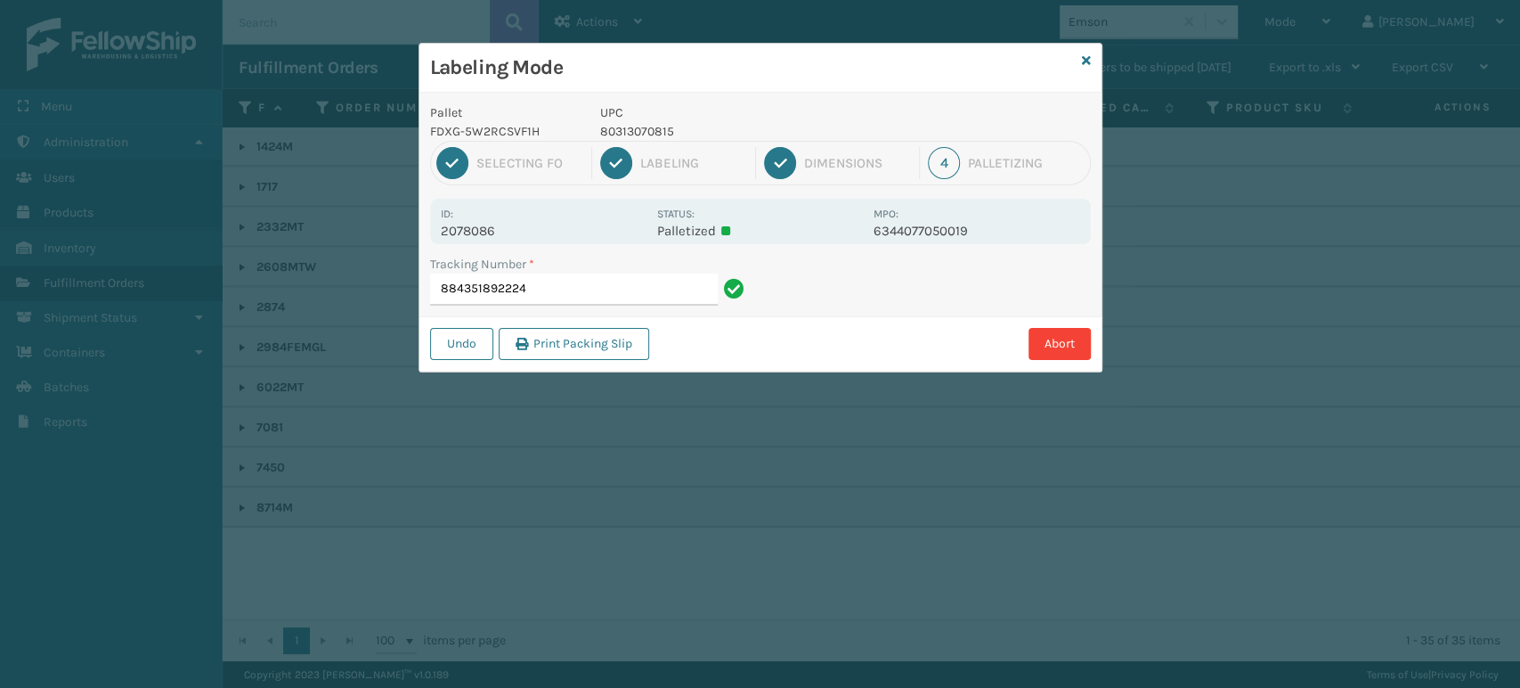
click at [1088, 77] on div "Labeling Mode" at bounding box center [760, 68] width 682 height 49
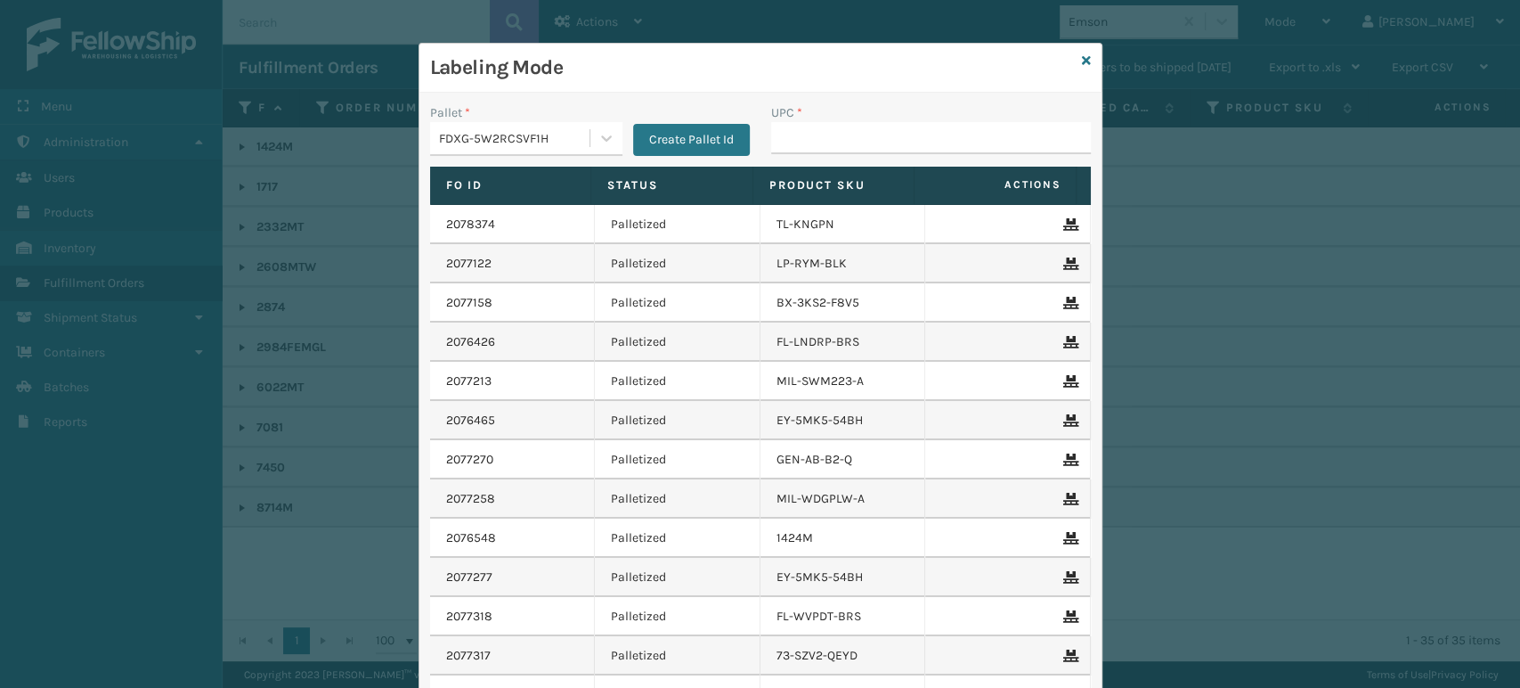
click at [1063, 69] on h3 "Labeling Mode" at bounding box center [752, 67] width 645 height 27
click at [1071, 65] on div "Labeling Mode" at bounding box center [760, 68] width 682 height 49
click at [1082, 58] on icon at bounding box center [1086, 60] width 9 height 12
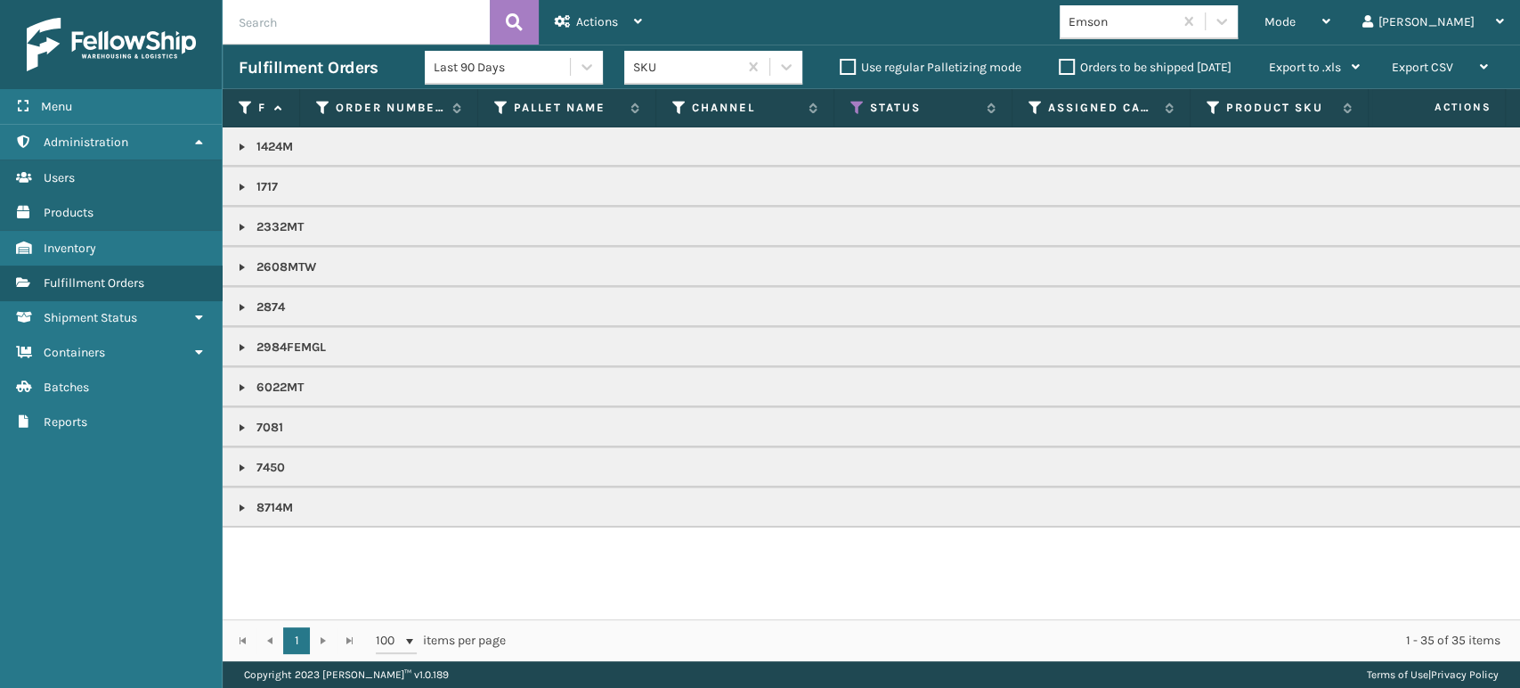
click at [322, 33] on input "text" at bounding box center [356, 22] width 267 height 45
type input "2077398"
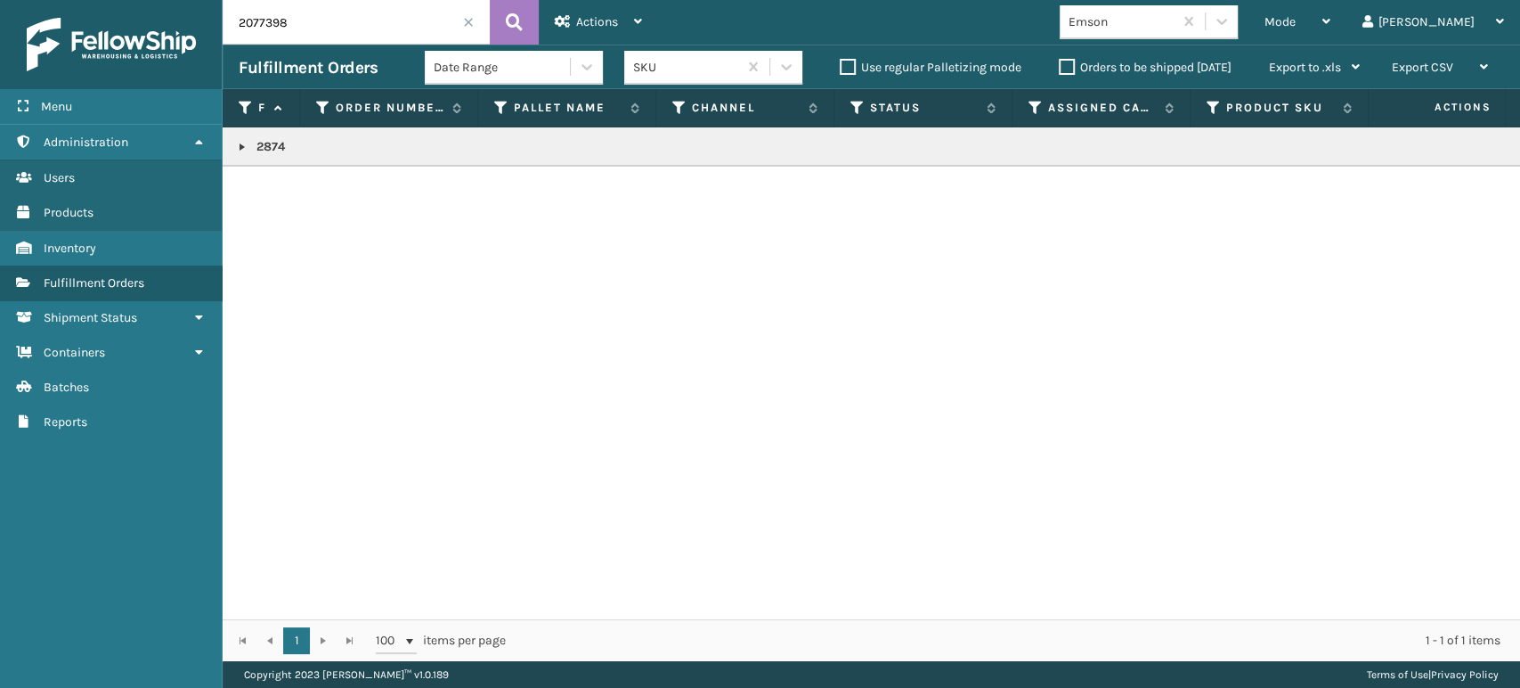
click at [242, 151] on link at bounding box center [242, 147] width 14 height 14
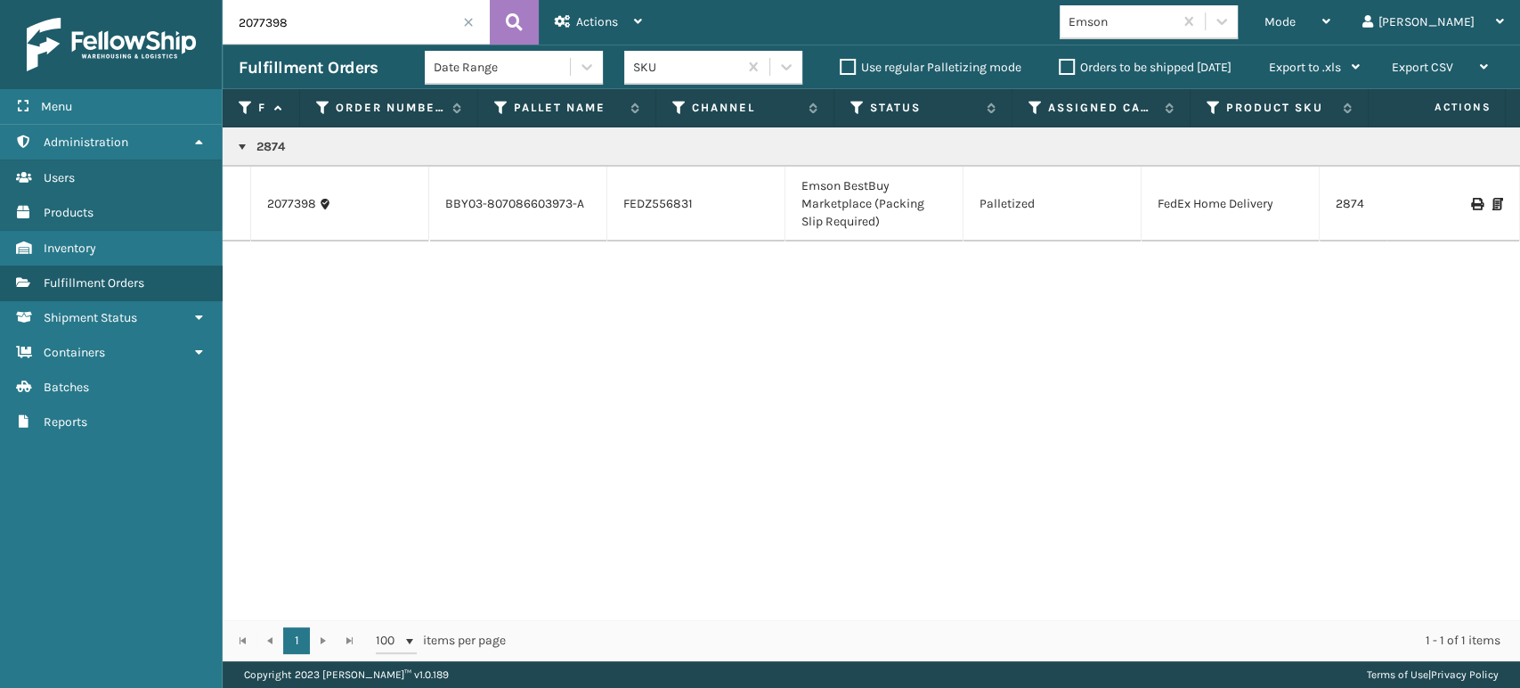
click at [1493, 198] on icon at bounding box center [1498, 204] width 11 height 12
click at [1478, 207] on div at bounding box center [1453, 204] width 101 height 12
click at [1493, 207] on icon at bounding box center [1498, 204] width 11 height 12
click at [1331, 18] on div "Mode" at bounding box center [1298, 22] width 66 height 45
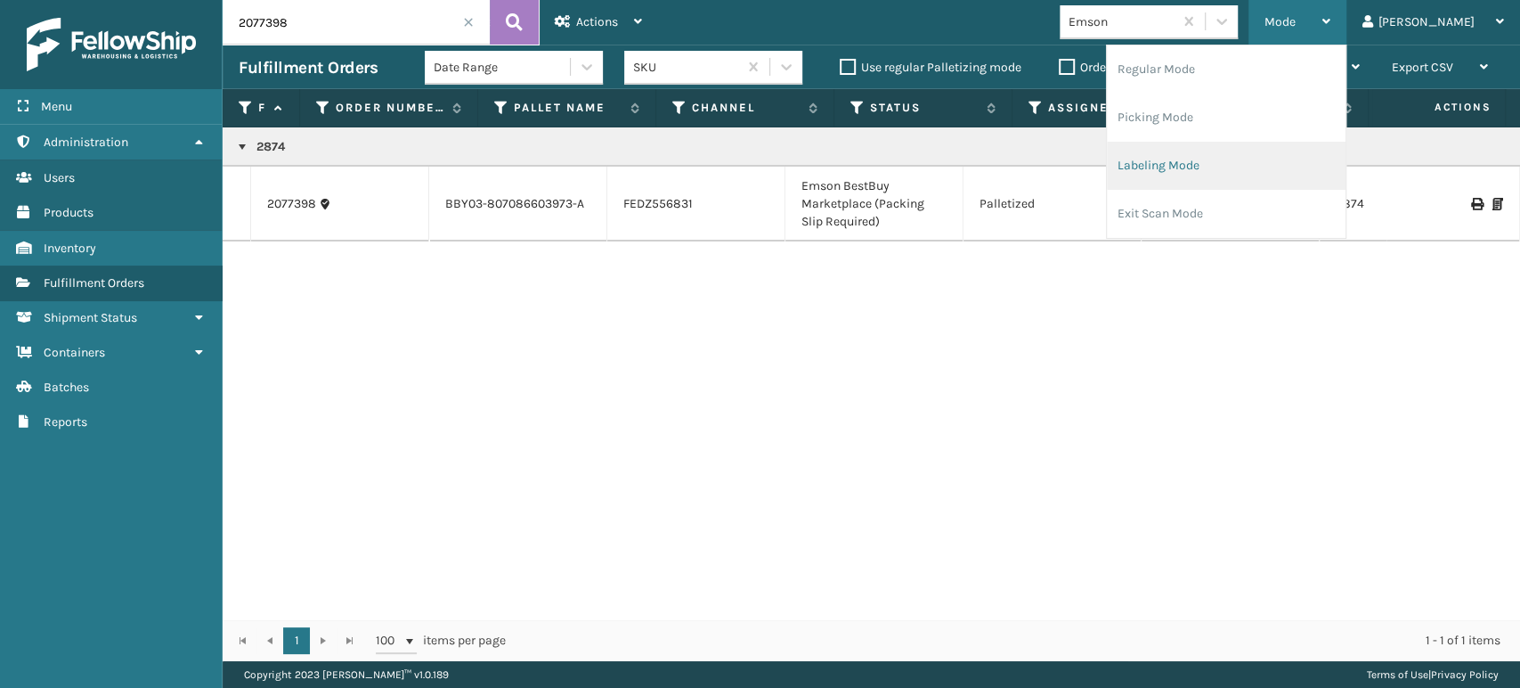
click at [1236, 163] on li "Labeling Mode" at bounding box center [1226, 166] width 239 height 48
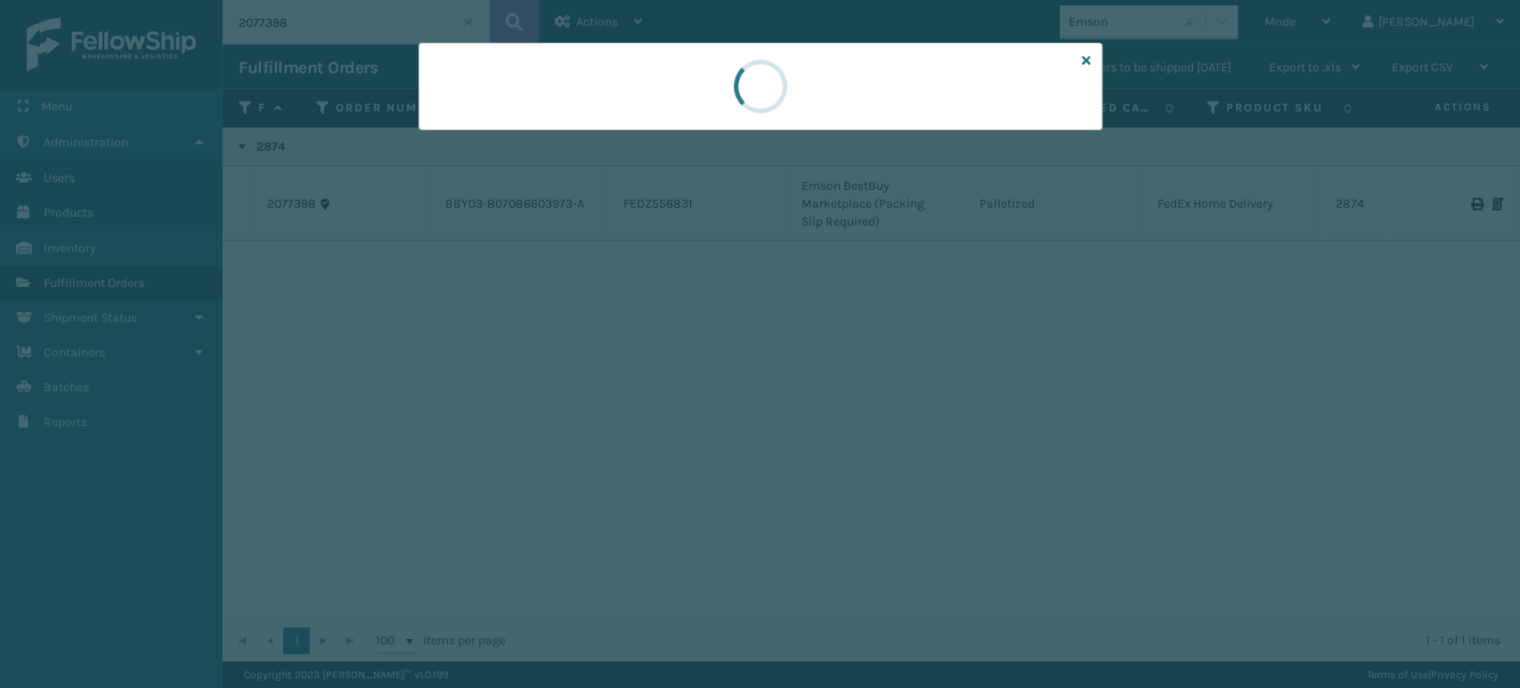
click at [528, 133] on div at bounding box center [760, 344] width 1520 height 688
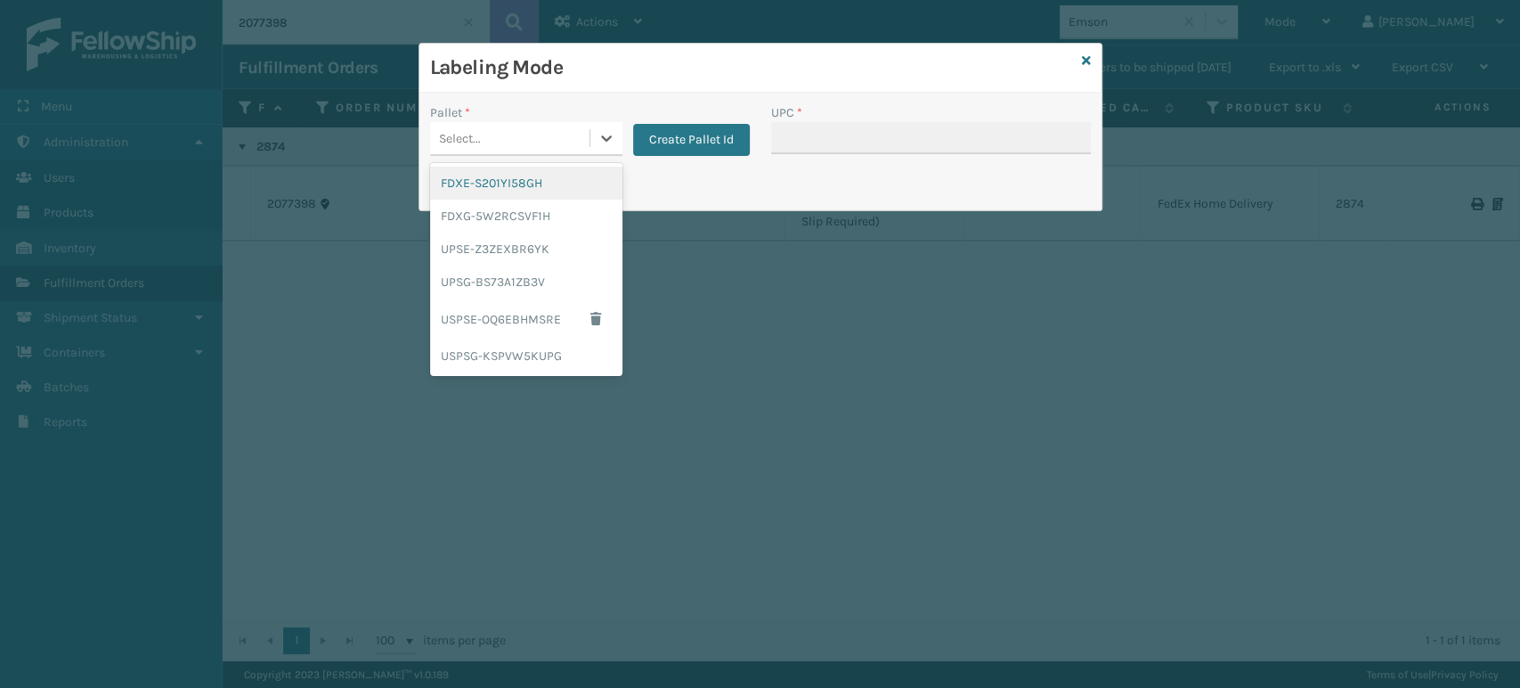
click at [486, 146] on div "Select..." at bounding box center [509, 138] width 159 height 29
click at [517, 213] on div "FDXG-5W2RCSVF1H" at bounding box center [526, 216] width 192 height 33
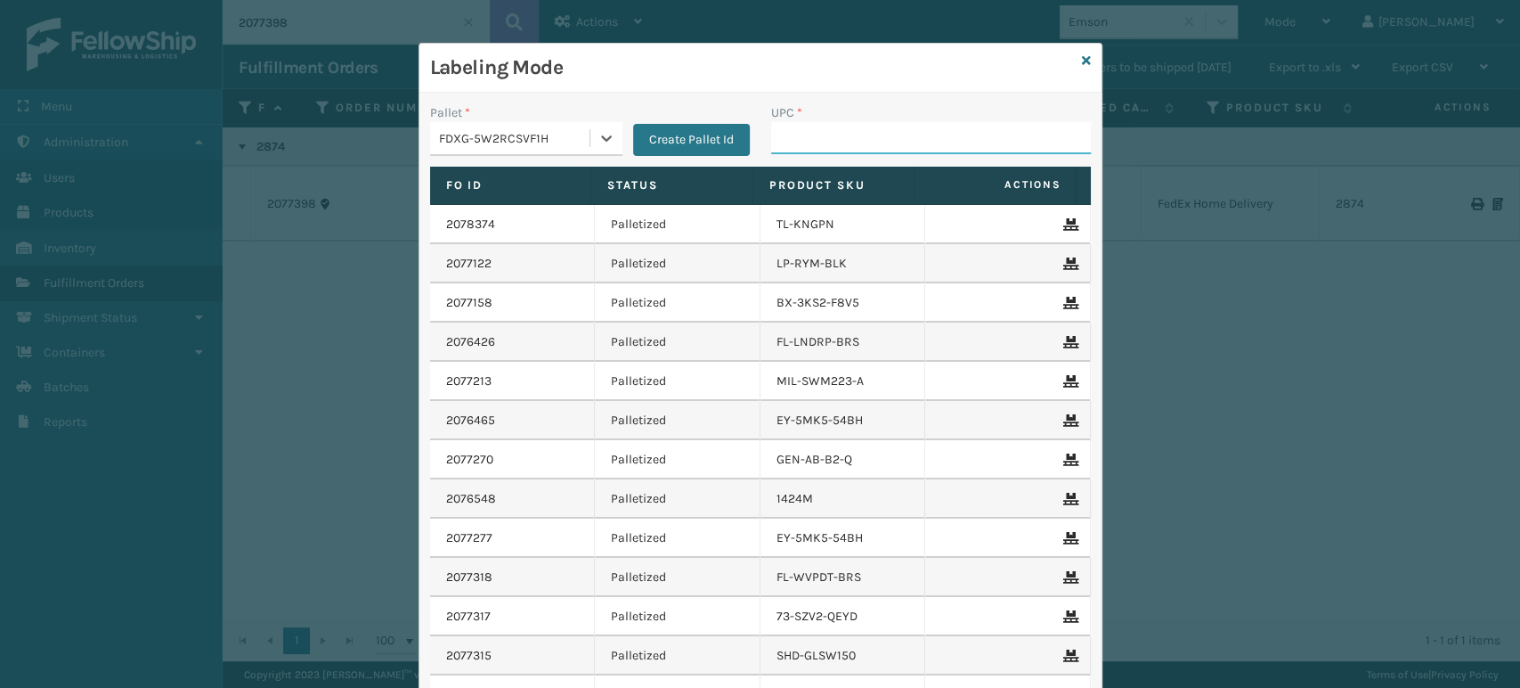
click at [812, 136] on input "UPC *" at bounding box center [931, 138] width 320 height 32
click at [811, 134] on input "UPC *" at bounding box center [931, 138] width 320 height 32
click at [868, 135] on input "UPC *" at bounding box center [931, 138] width 320 height 32
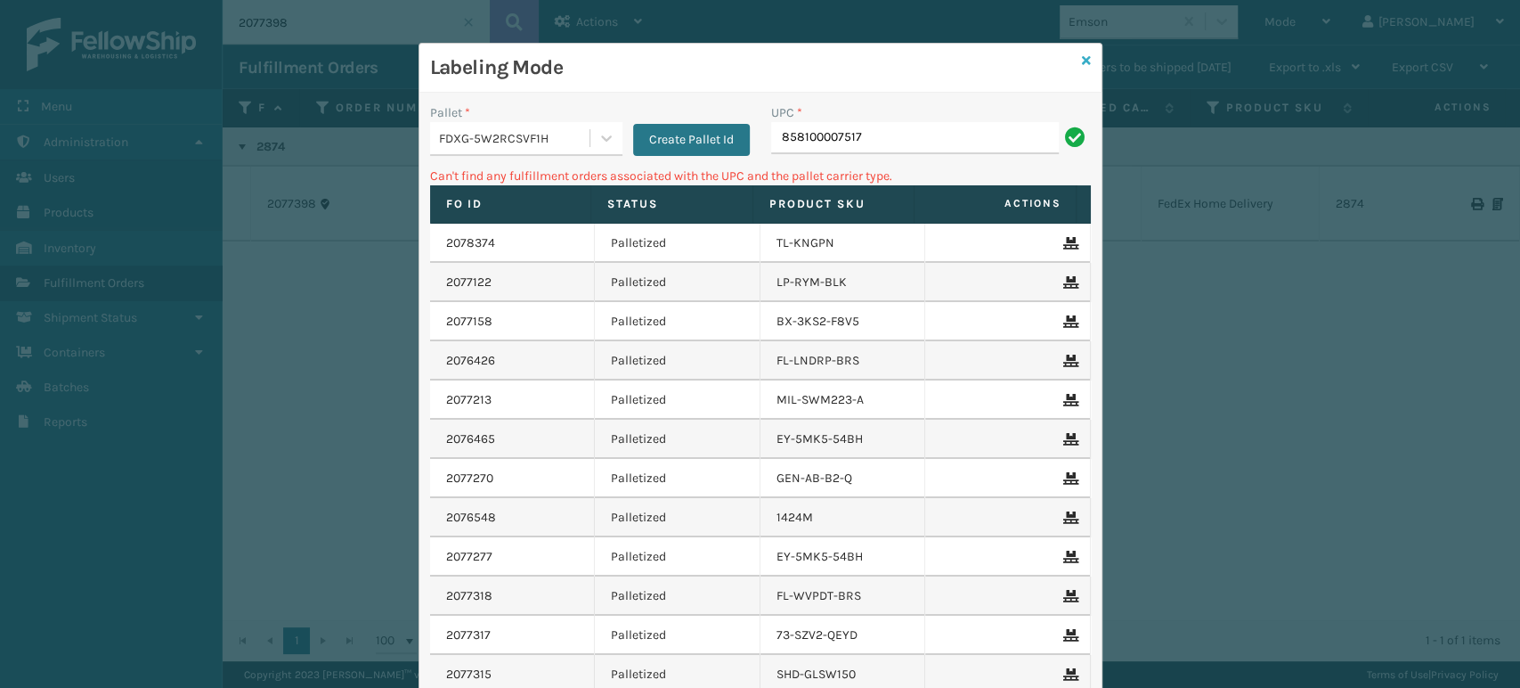
click at [1082, 55] on icon at bounding box center [1086, 60] width 9 height 12
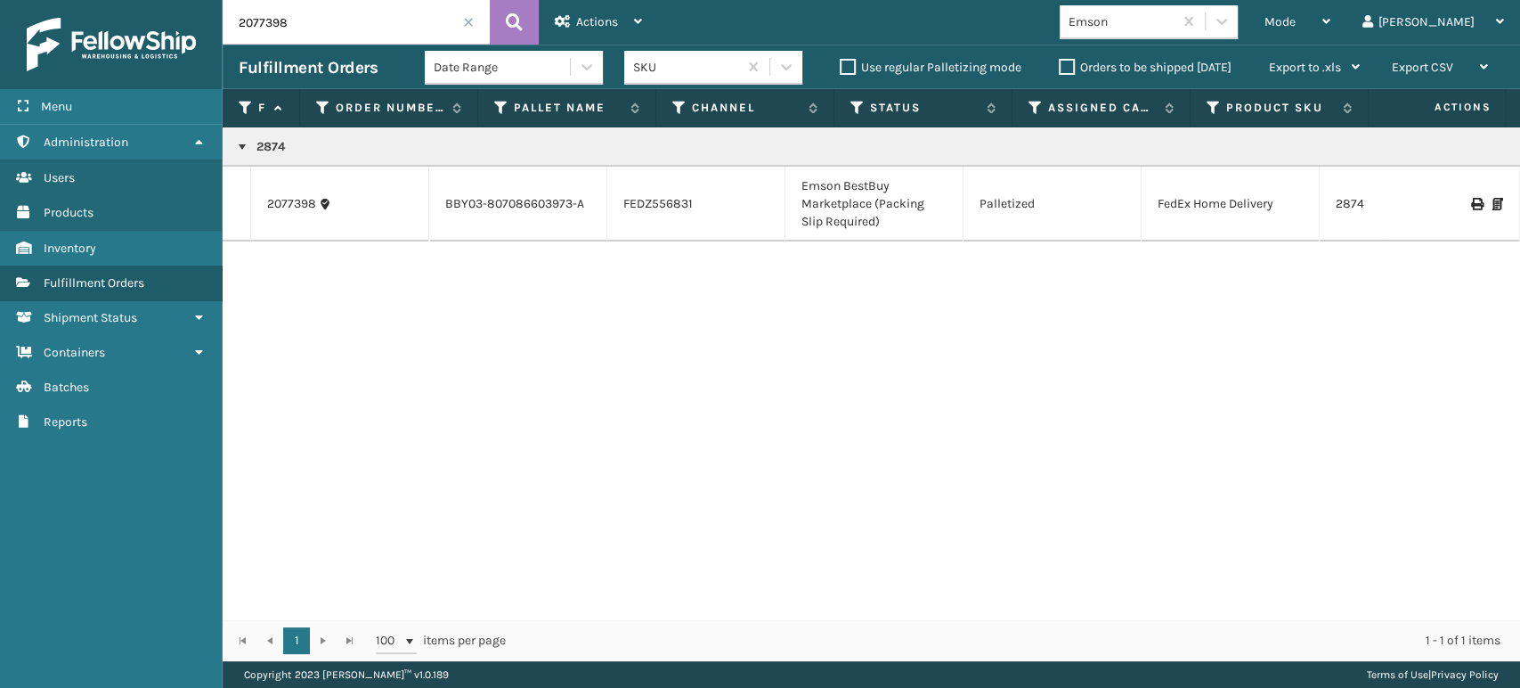
click at [466, 28] on input "2077398" at bounding box center [356, 22] width 267 height 45
click at [466, 18] on span at bounding box center [468, 22] width 11 height 11
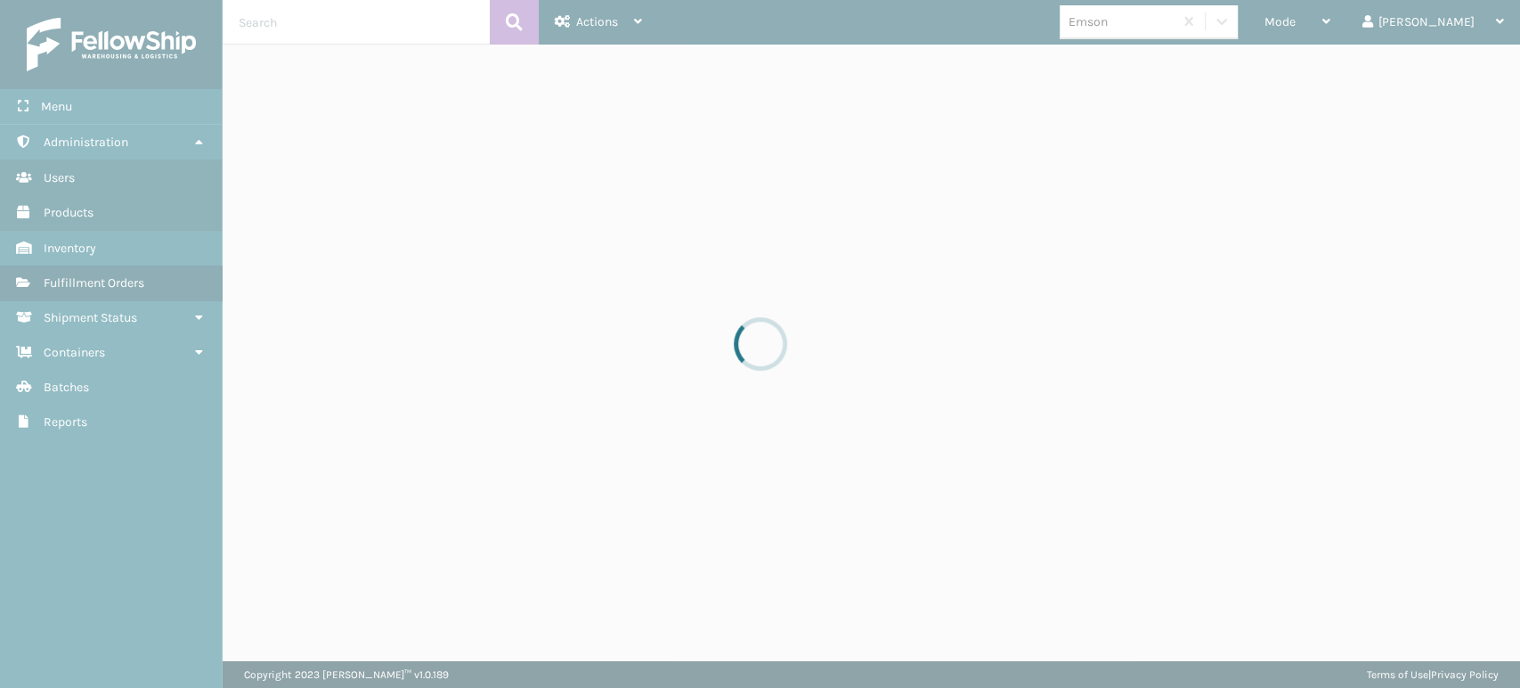
click at [374, 28] on div at bounding box center [760, 344] width 1520 height 688
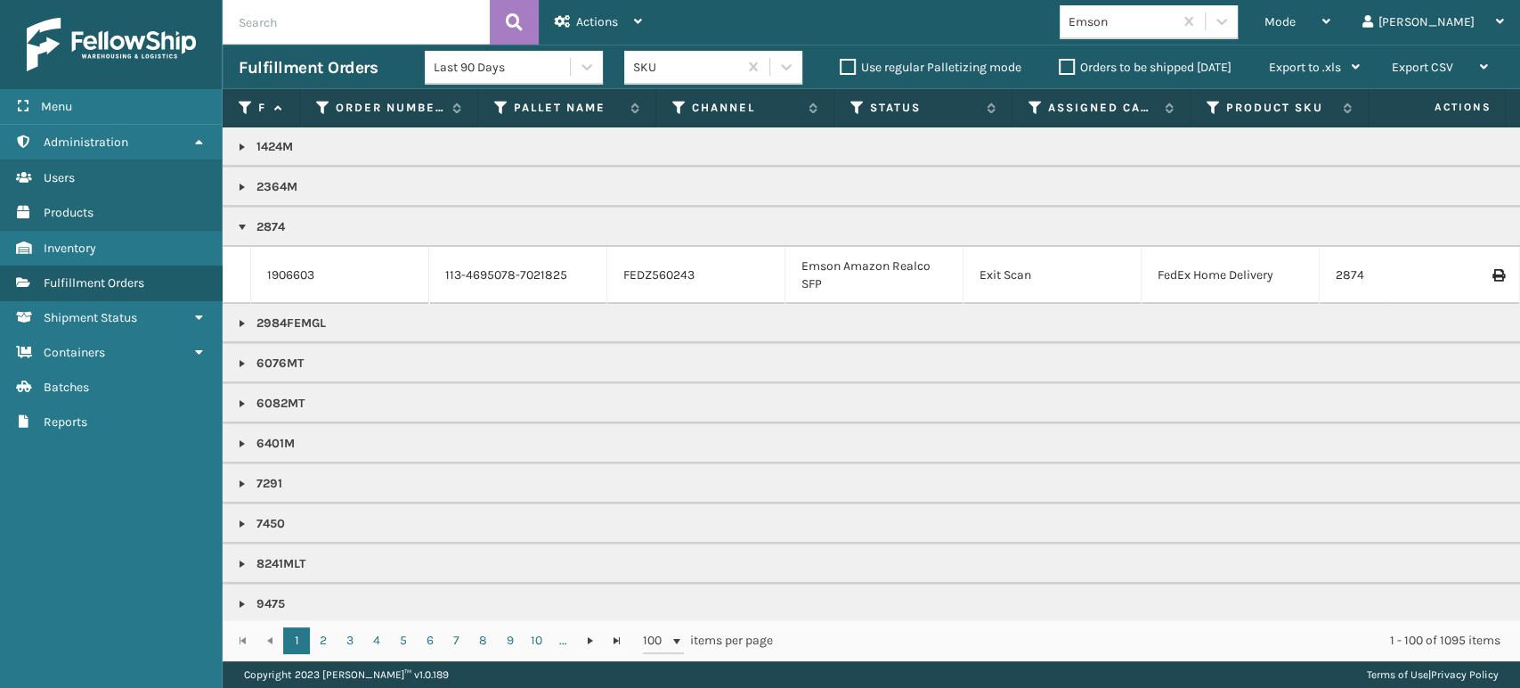
click at [371, 29] on input "text" at bounding box center [356, 22] width 267 height 45
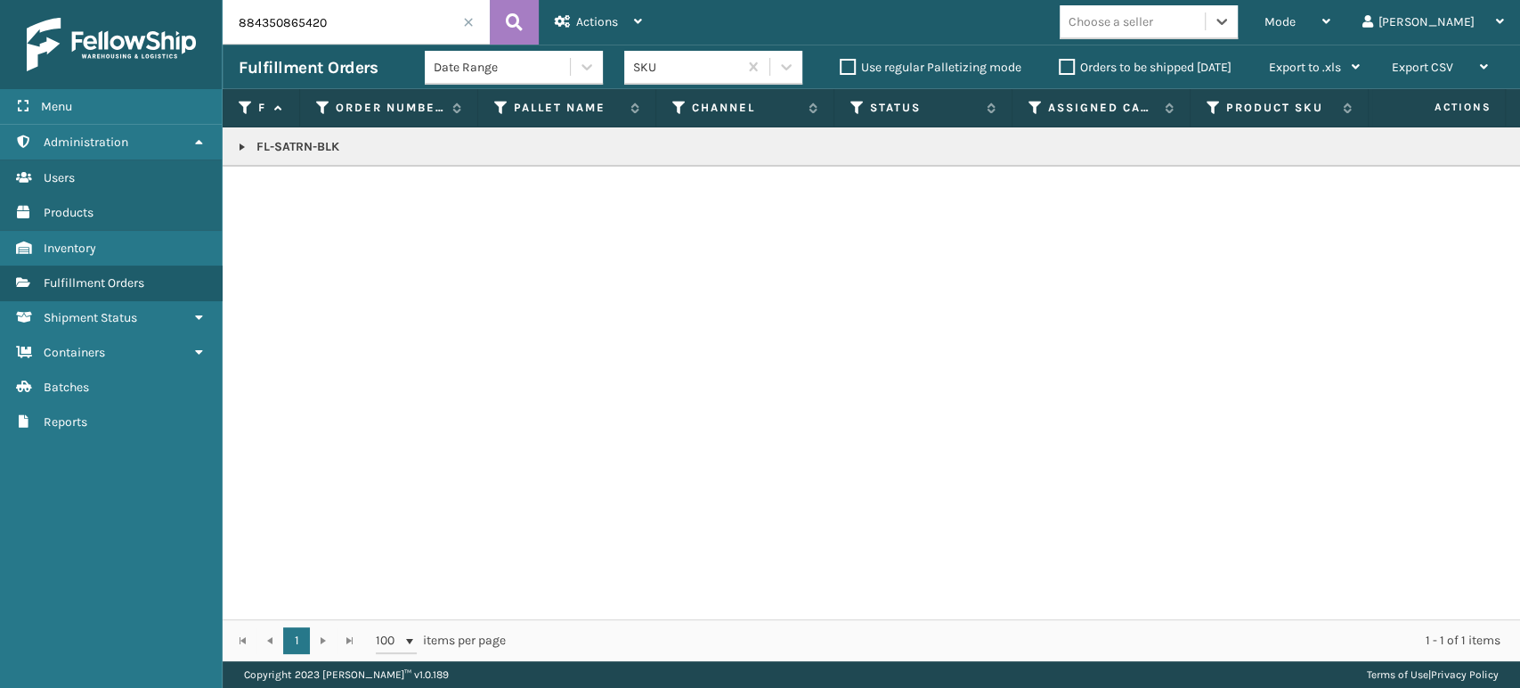
click at [238, 143] on link at bounding box center [242, 147] width 14 height 14
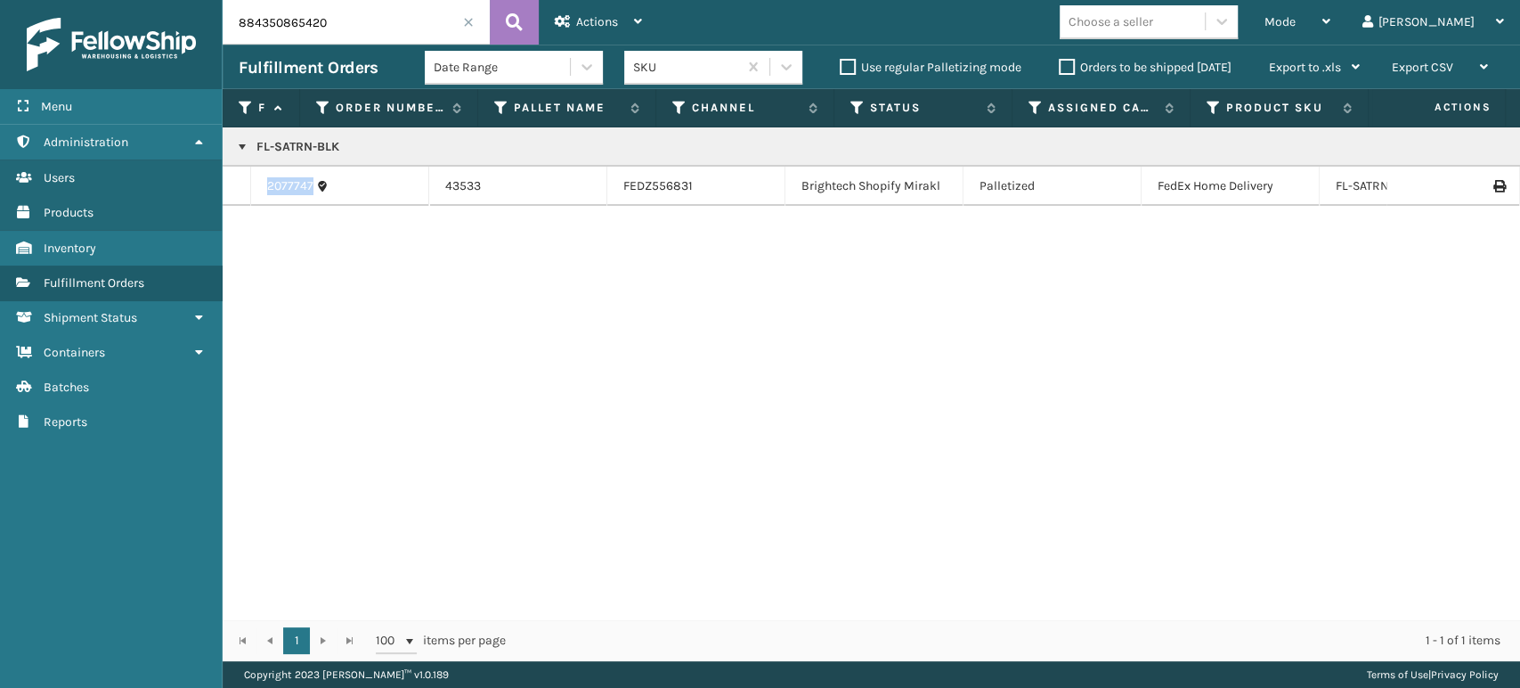
drag, startPoint x: 406, startPoint y: 170, endPoint x: 394, endPoint y: 163, distance: 14.4
drag, startPoint x: 401, startPoint y: 148, endPoint x: 362, endPoint y: 164, distance: 41.5
copy p "FL-SATRN-BLK"
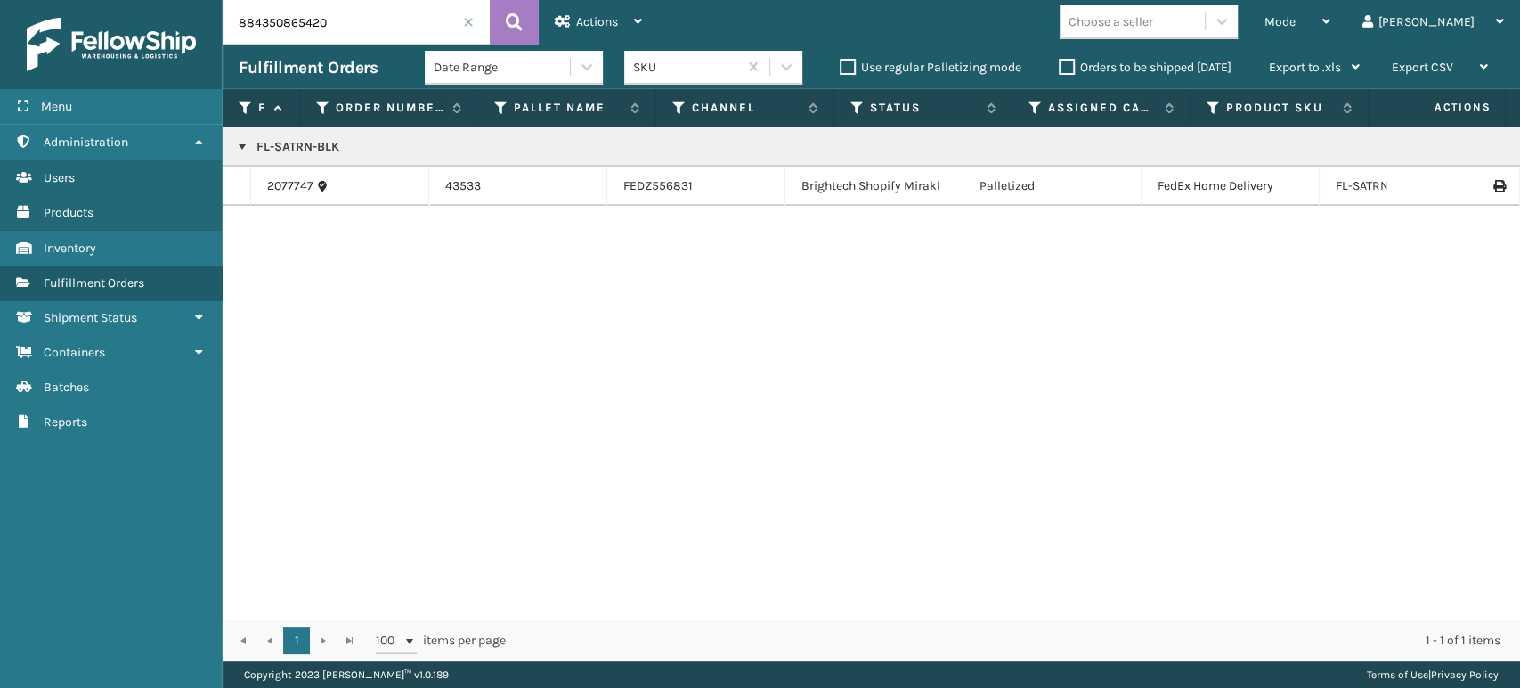
click at [354, 24] on input "884350865420" at bounding box center [356, 22] width 267 height 45
paste input "FL-SATRN-BLK"
type input "FL-SATRN-BLK"
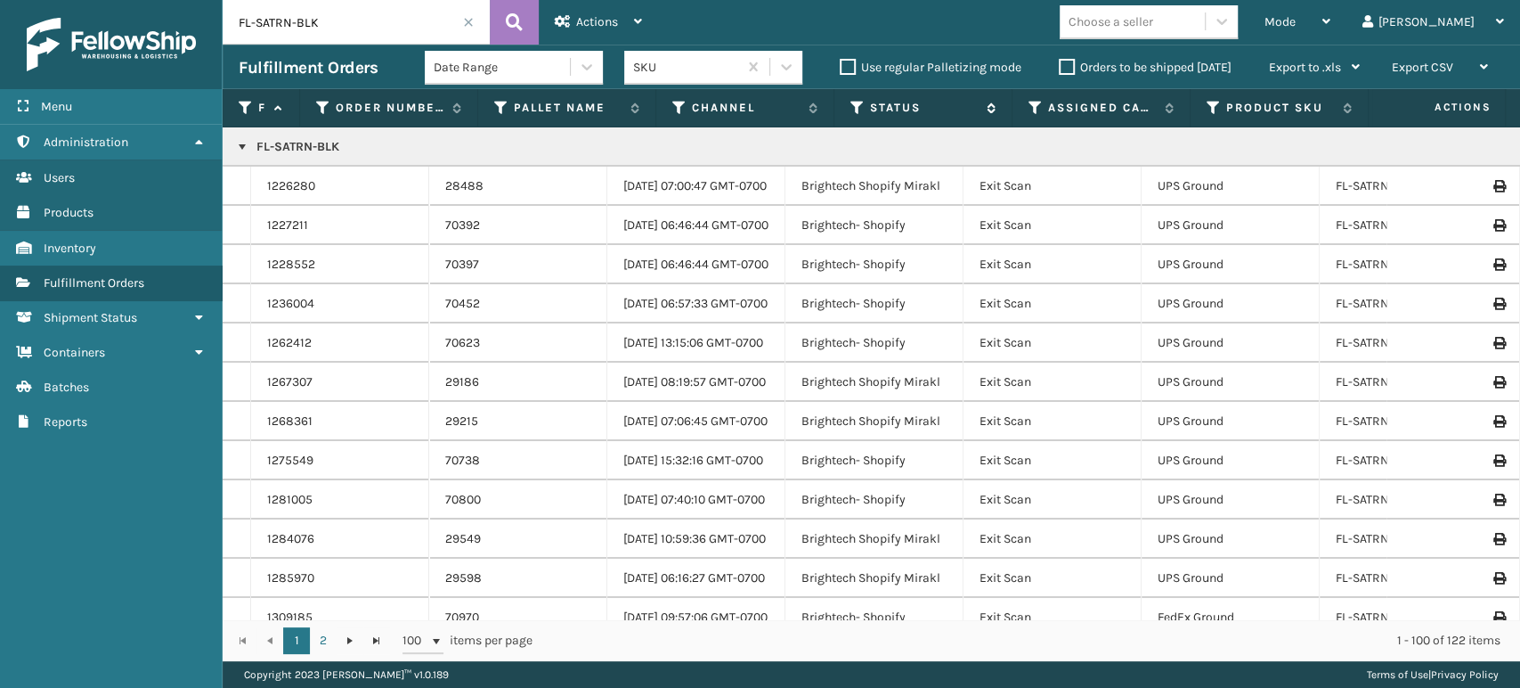
click at [866, 102] on div "Status" at bounding box center [923, 108] width 145 height 16
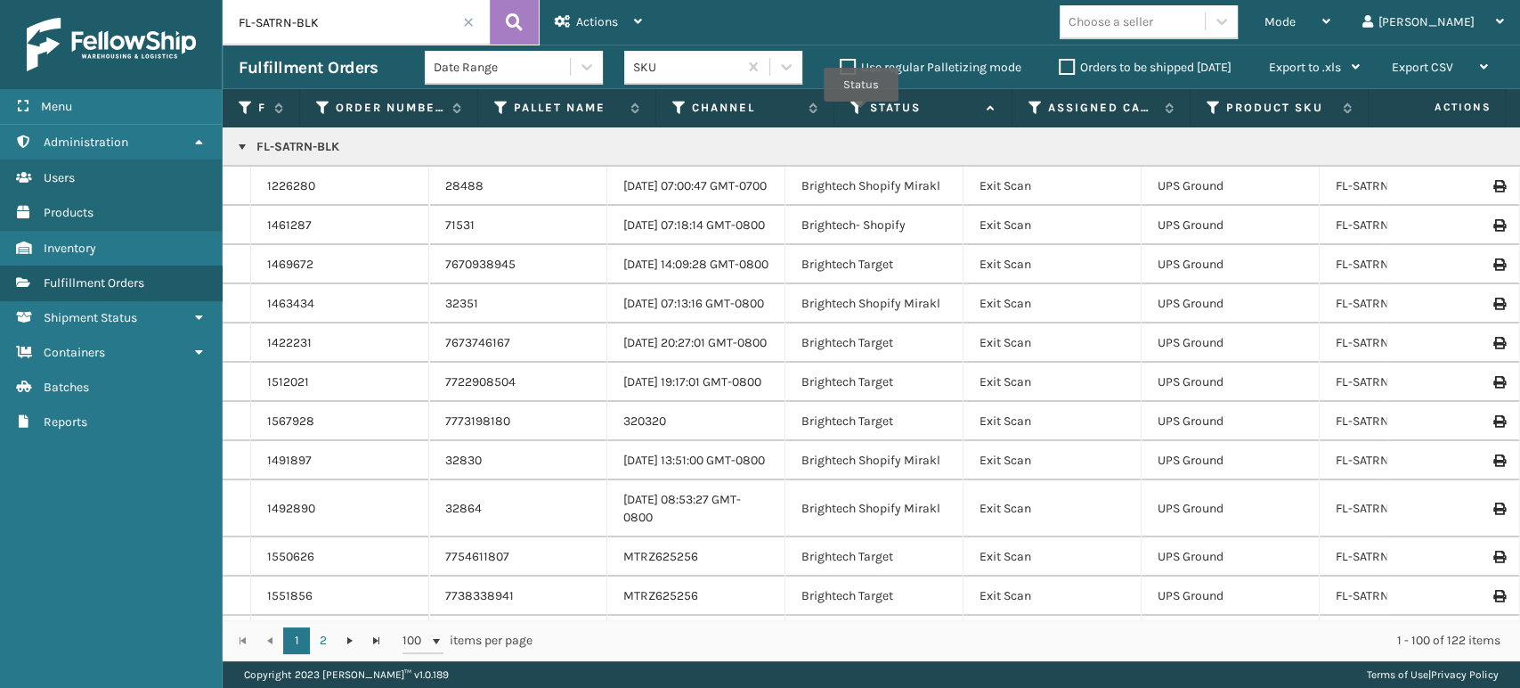
click at [861, 113] on icon at bounding box center [858, 108] width 14 height 16
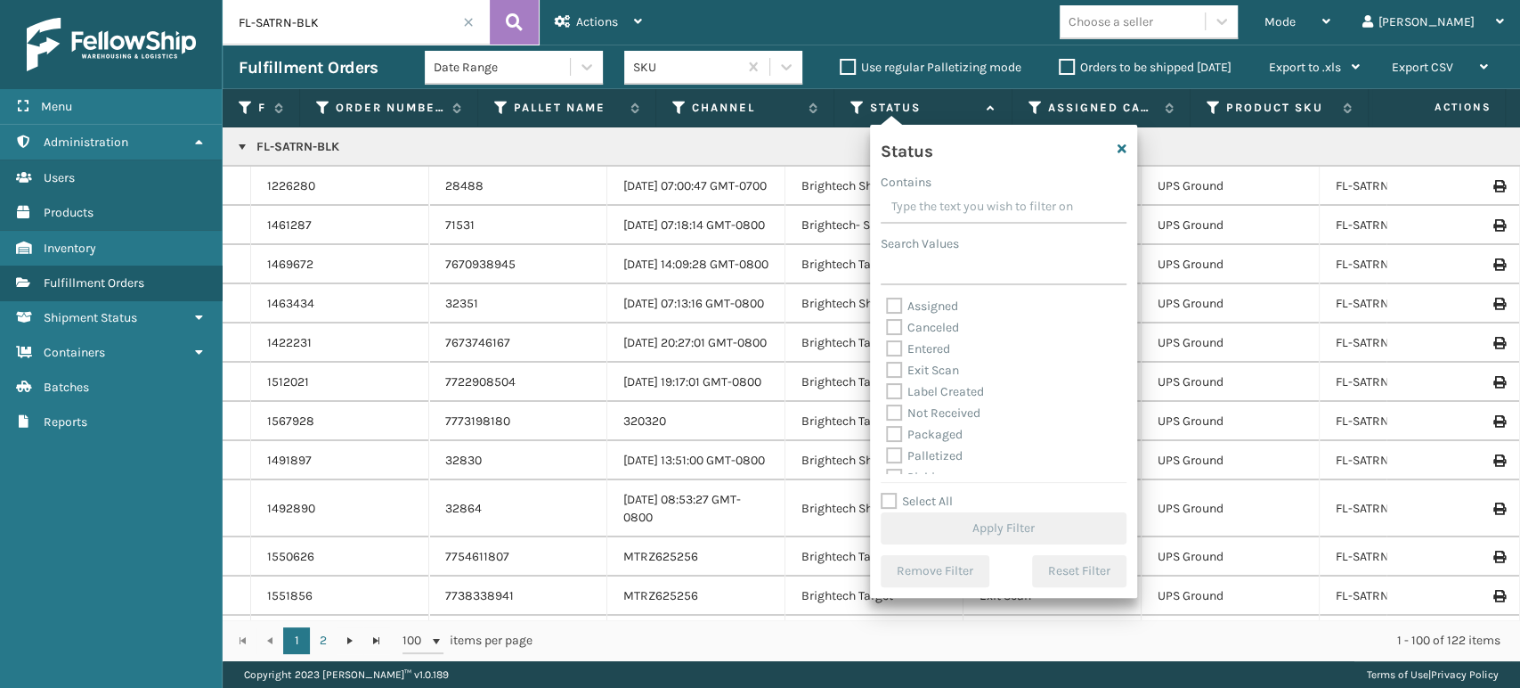
click at [905, 458] on label "Palletized" at bounding box center [924, 455] width 77 height 15
click at [887, 457] on input "Palletized" at bounding box center [886, 451] width 1 height 12
checkbox input "true"
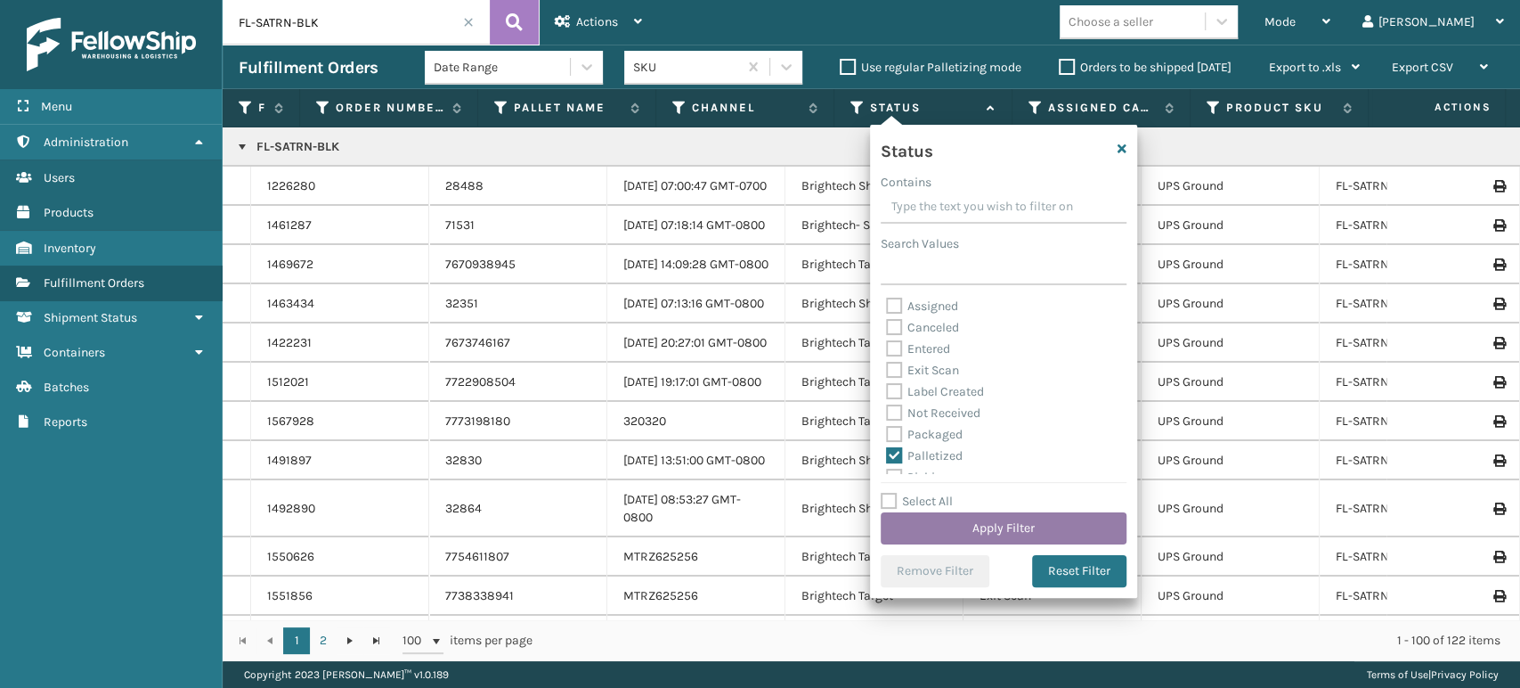
click at [962, 543] on button "Apply Filter" at bounding box center [1004, 528] width 246 height 32
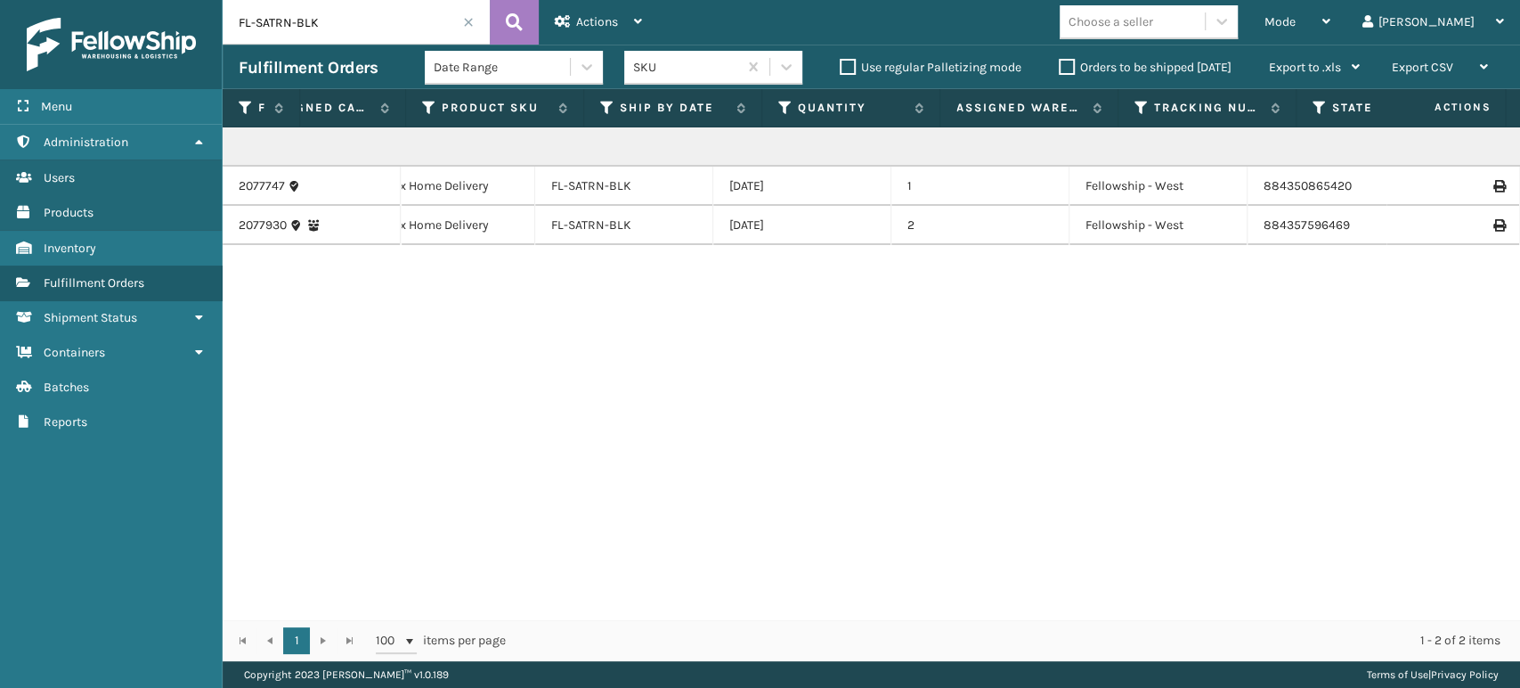
scroll to position [0, 791]
click at [1493, 224] on icon at bounding box center [1498, 225] width 11 height 12
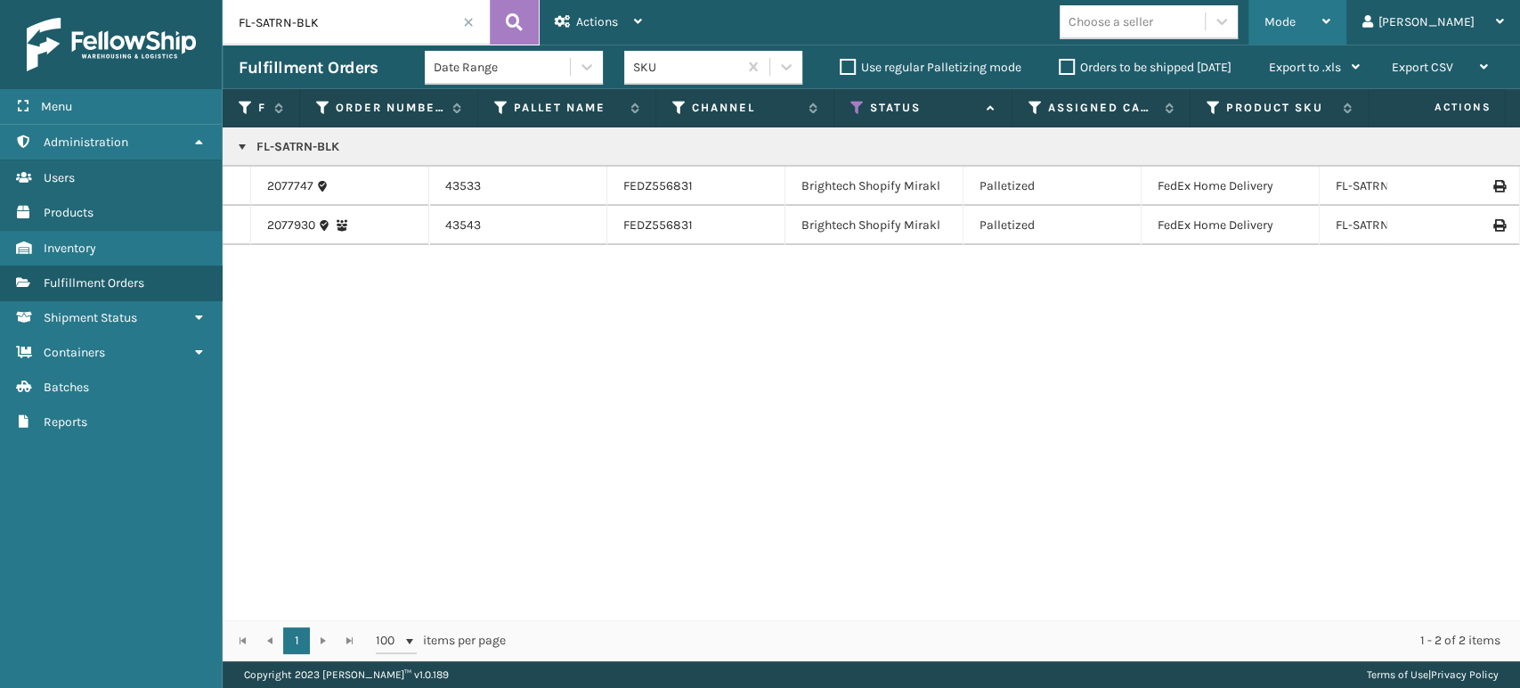
click at [1331, 9] on div "Mode" at bounding box center [1298, 22] width 66 height 45
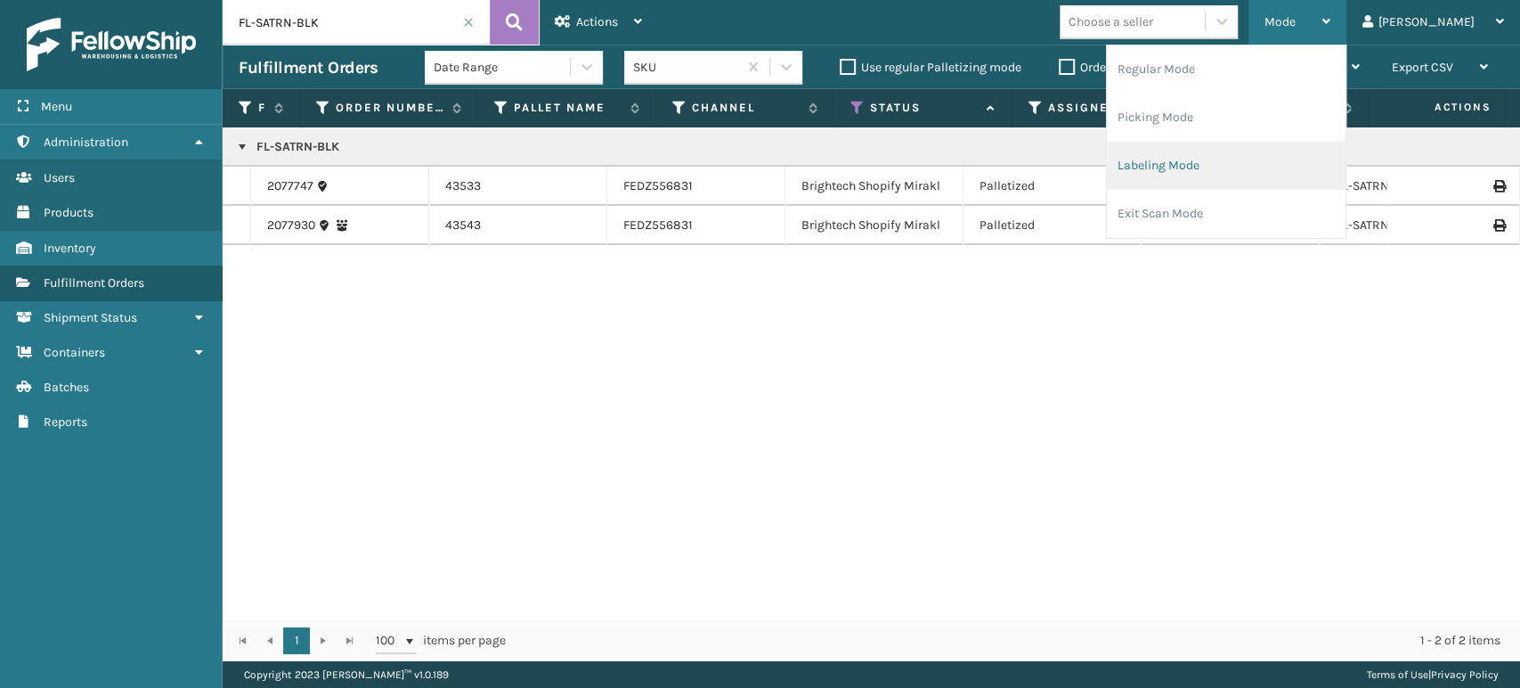
click at [1231, 175] on li "Labeling Mode" at bounding box center [1226, 166] width 239 height 48
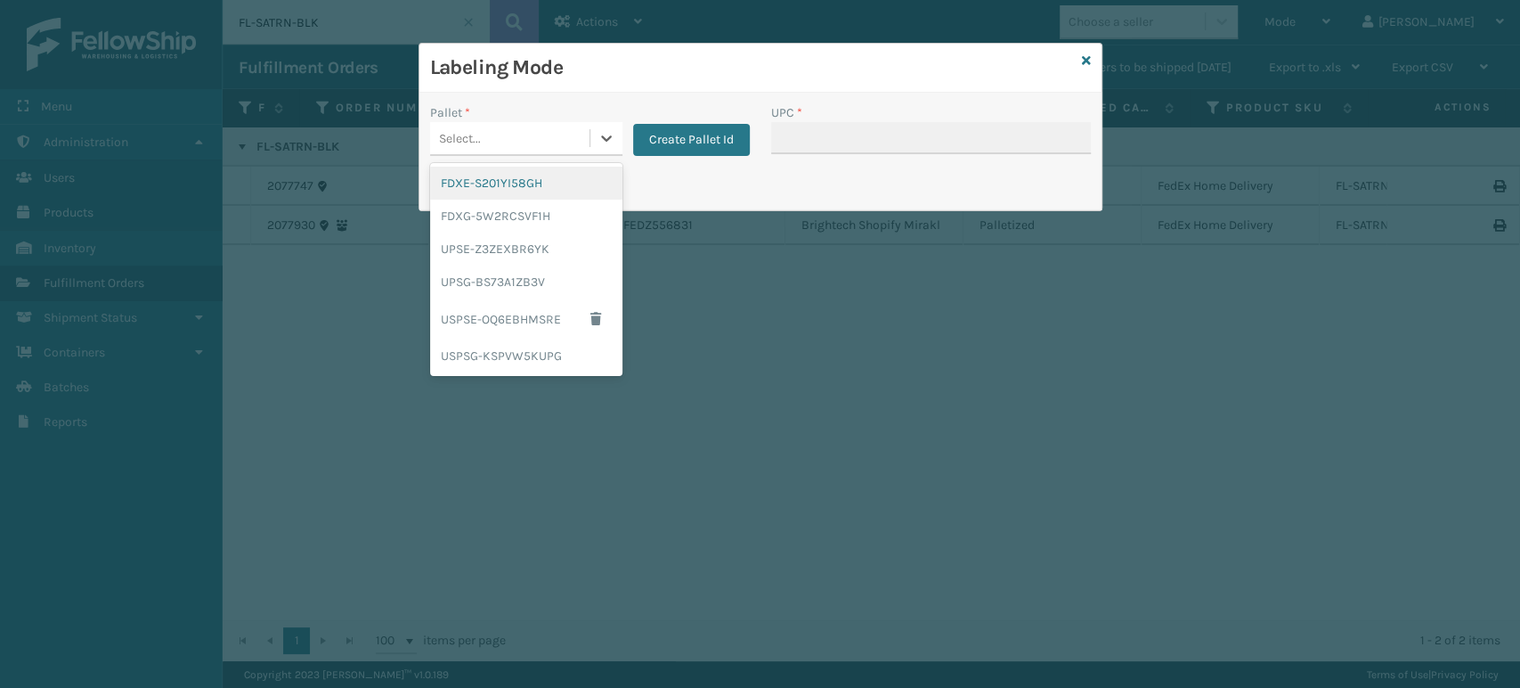
click at [509, 126] on div "Select..." at bounding box center [509, 138] width 159 height 29
click at [492, 213] on div "FDXG-5W2RCSVF1H" at bounding box center [526, 216] width 192 height 33
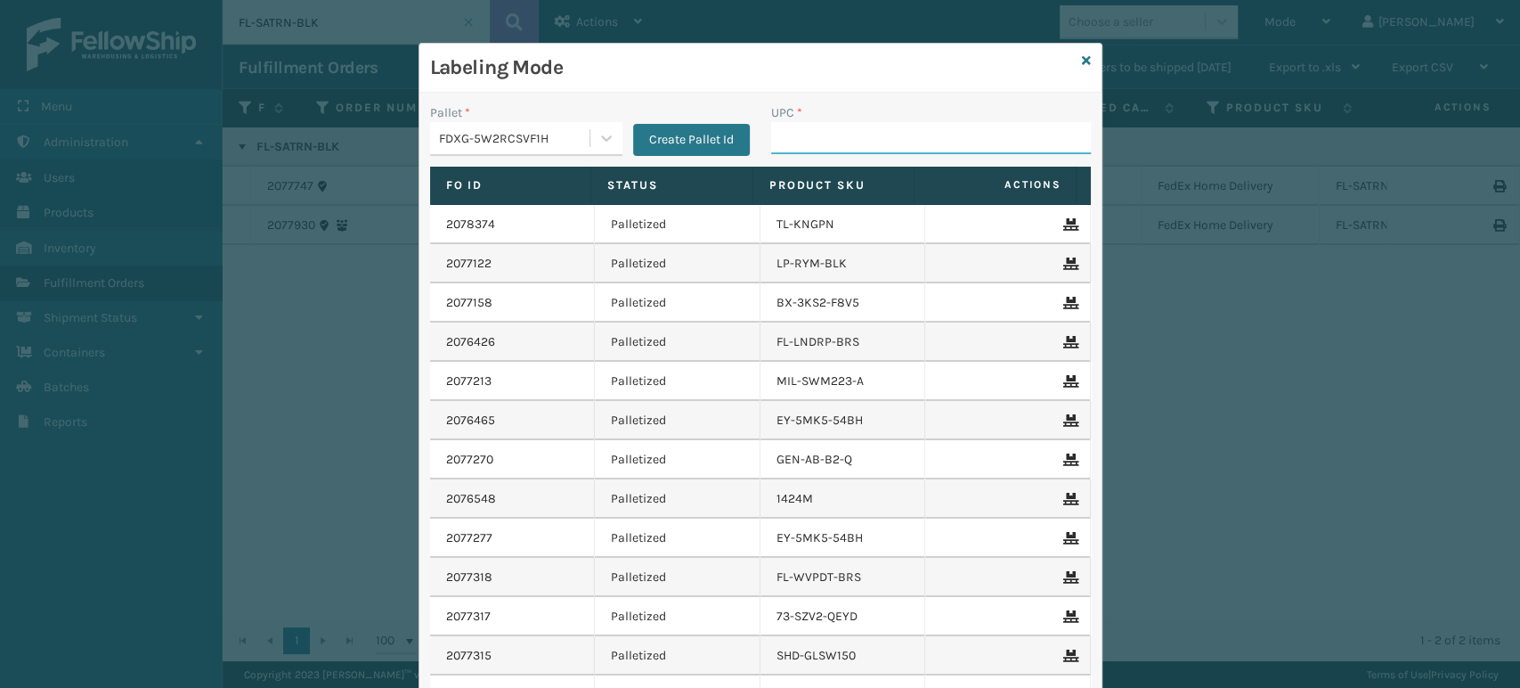
click at [821, 149] on input "UPC *" at bounding box center [931, 138] width 320 height 32
type input "858100007555"
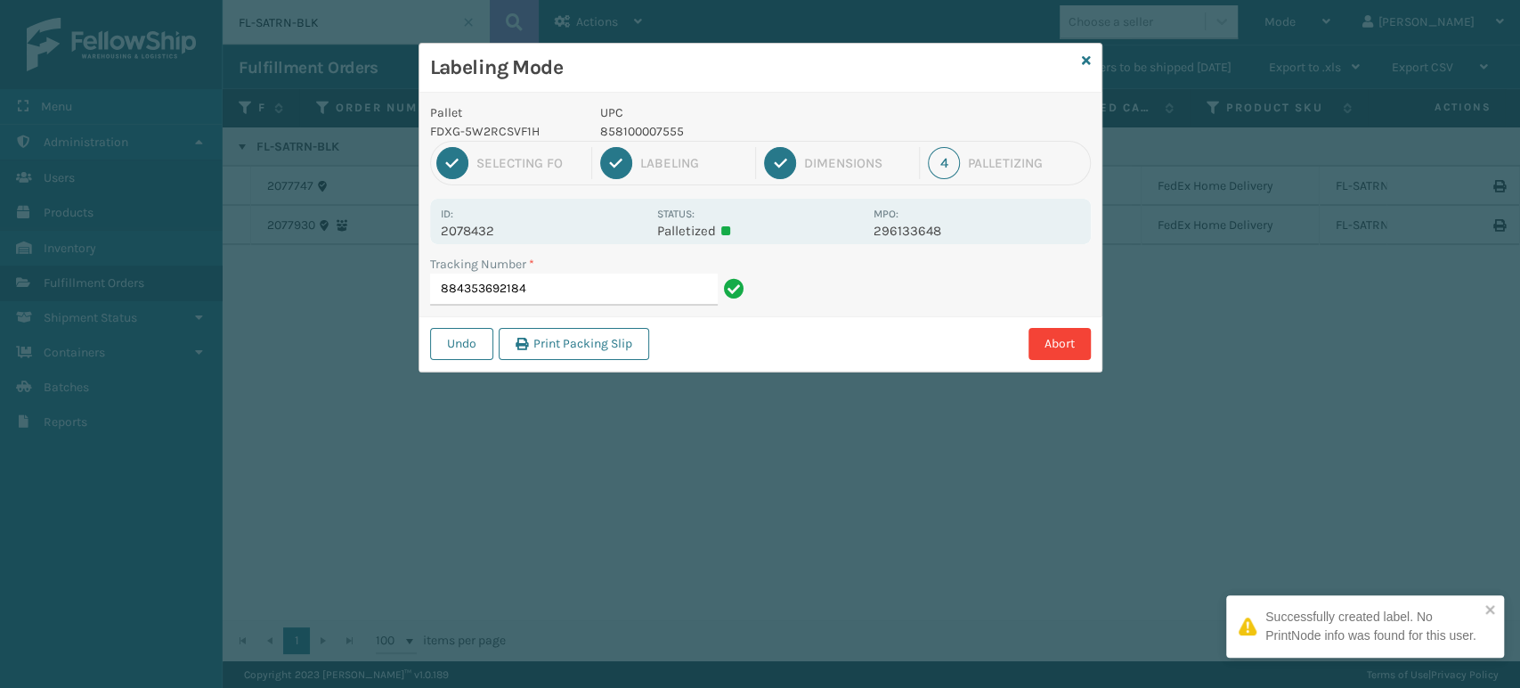
click at [668, 132] on p "858100007555" at bounding box center [731, 131] width 263 height 19
copy p "858100007555"
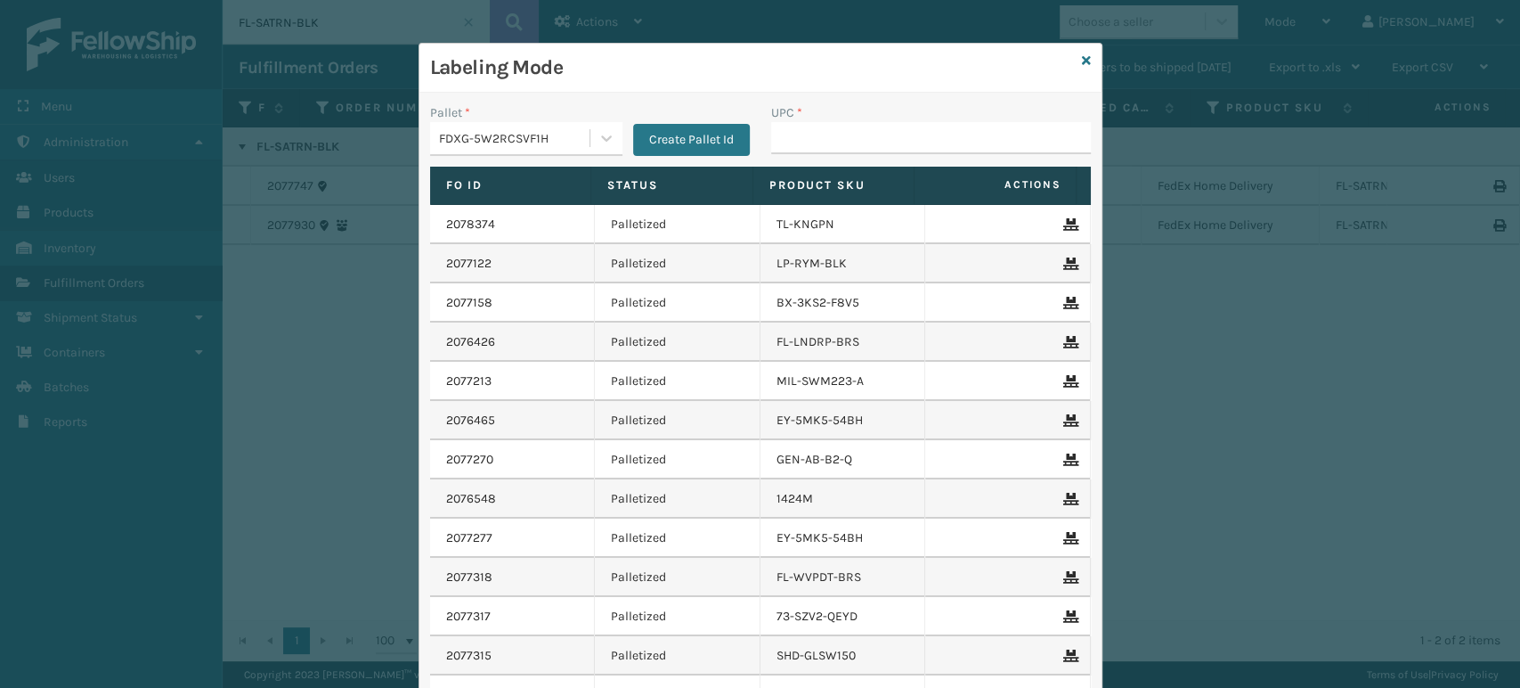
type input "858100007555"
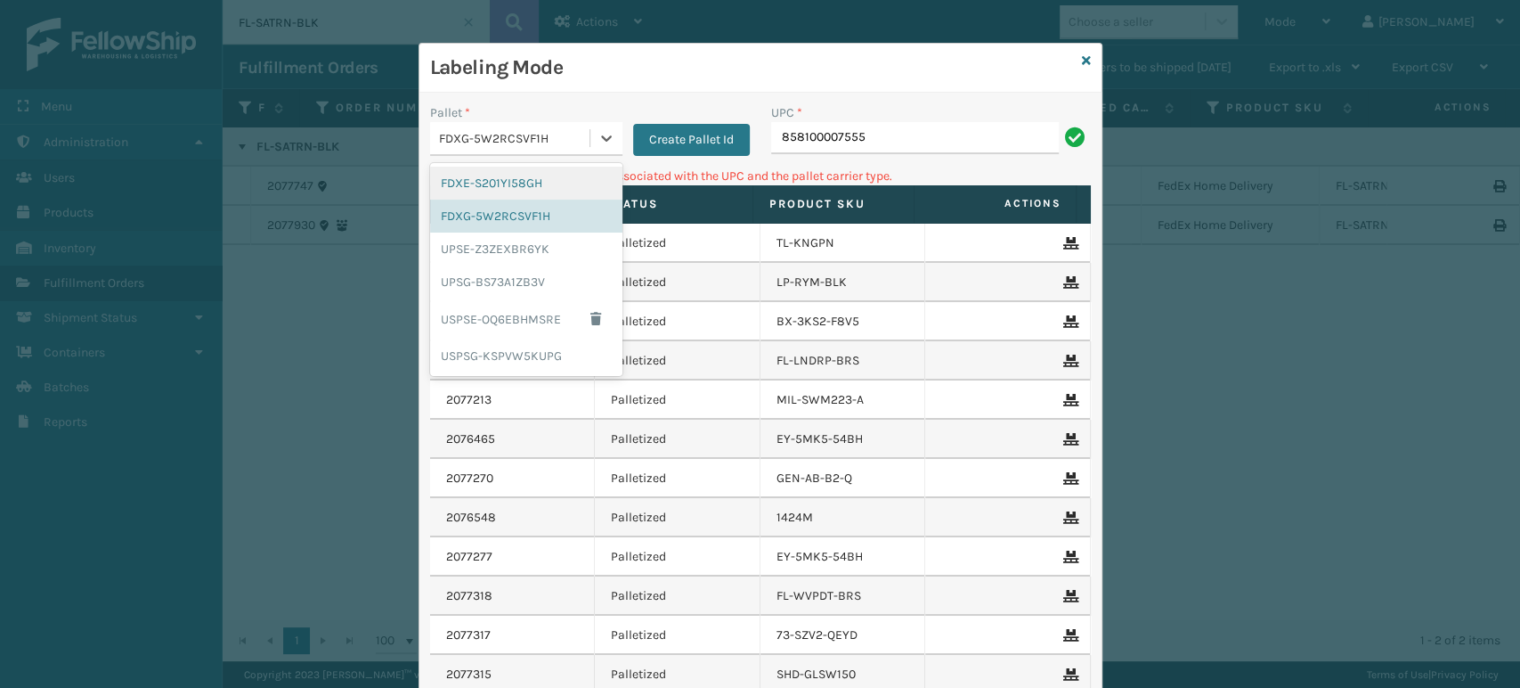
click at [574, 122] on div "FDXG-5W2RCSVF1H" at bounding box center [526, 139] width 192 height 34
drag, startPoint x: 518, startPoint y: 281, endPoint x: 841, endPoint y: 186, distance: 335.9
click at [517, 281] on div "UPSG-BS73A1ZB3V" at bounding box center [526, 281] width 192 height 33
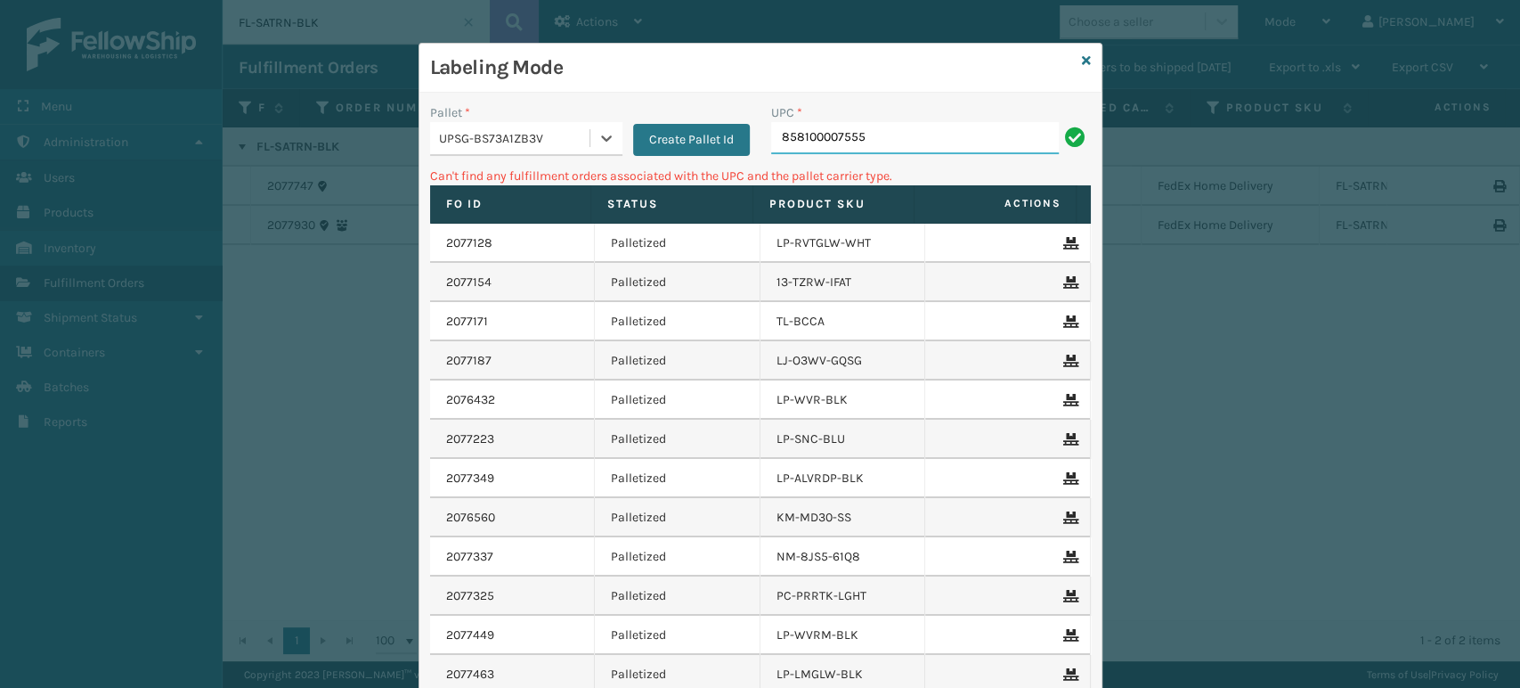
click at [883, 129] on input "858100007555" at bounding box center [915, 138] width 288 height 32
paste input "858100007555"
type input "858100007555858100007555"
click at [883, 129] on input "858100007555858100007555" at bounding box center [915, 138] width 288 height 32
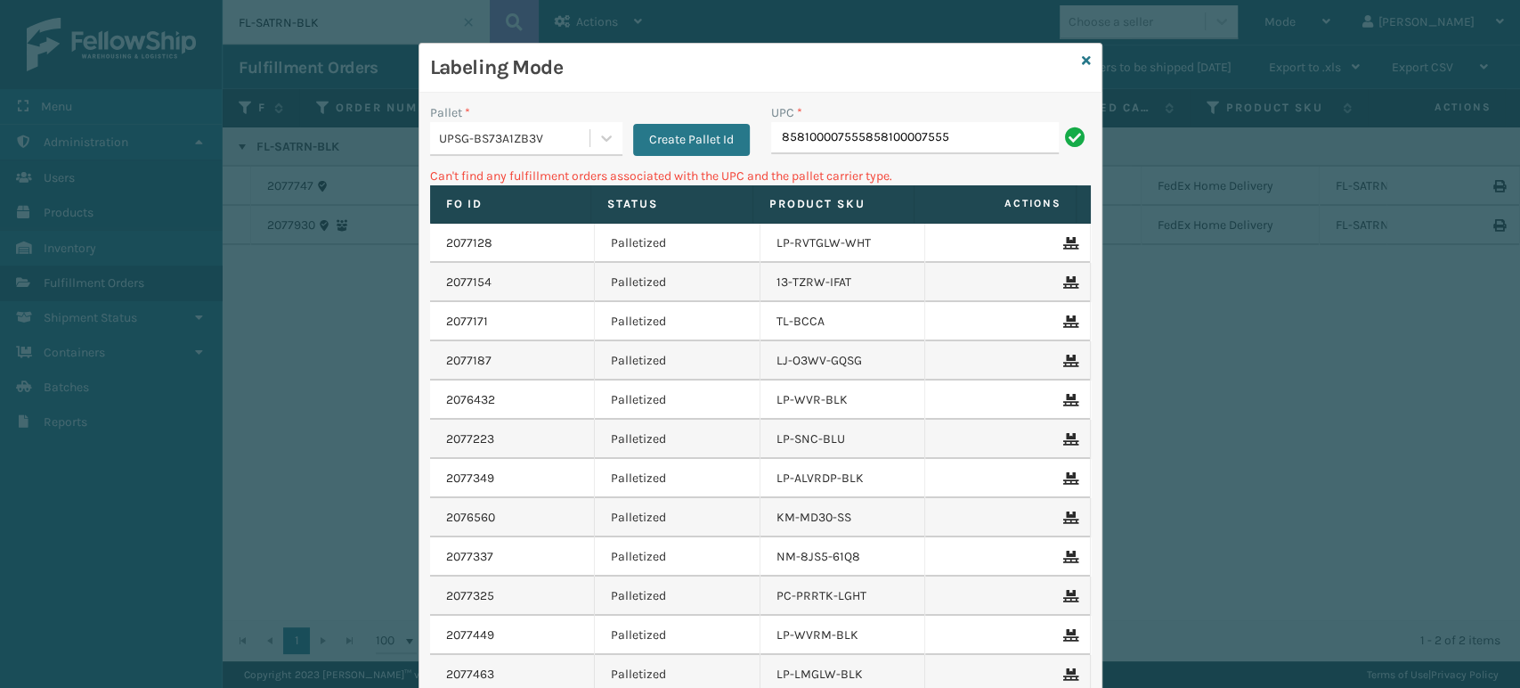
click at [885, 131] on input "858100007555858100007555" at bounding box center [915, 138] width 288 height 32
type input "858100007555"
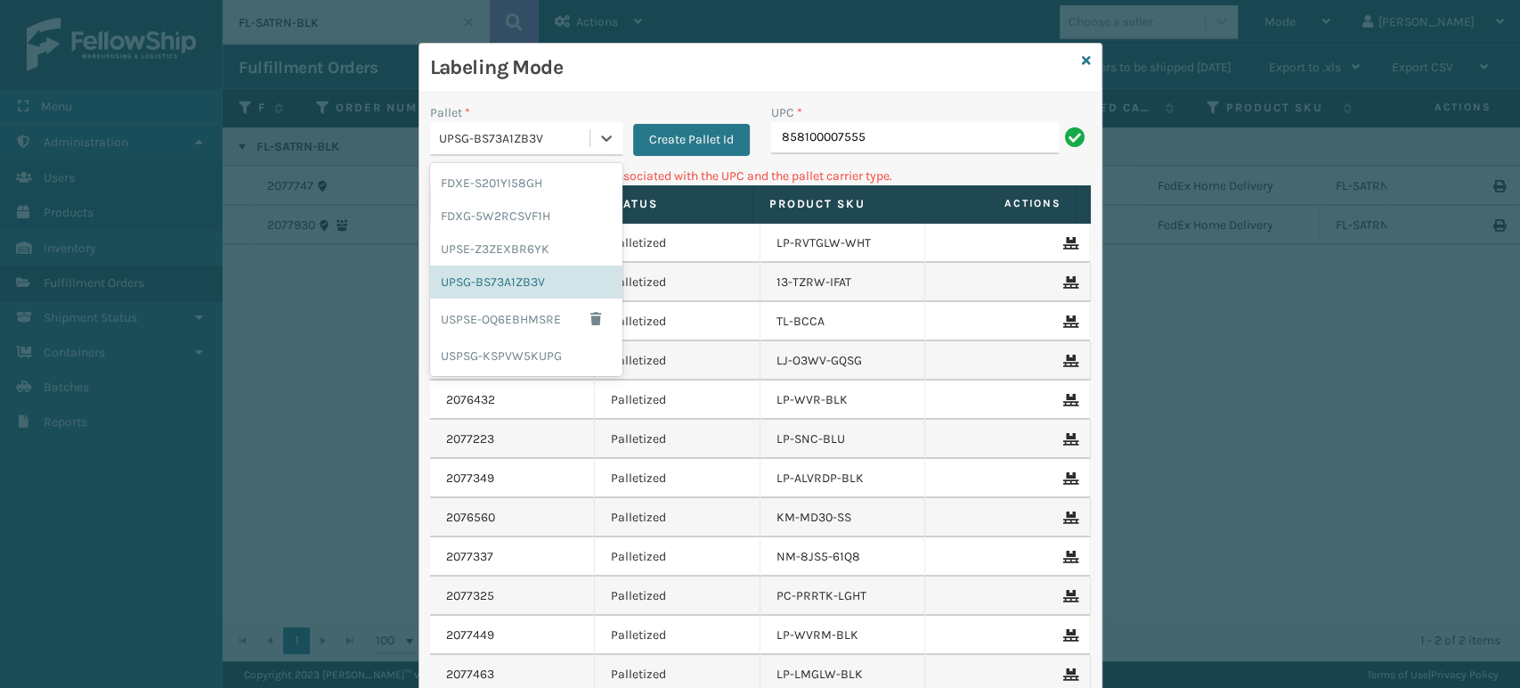
click at [530, 138] on div "UPSG-BS73A1ZB3V" at bounding box center [515, 138] width 152 height 19
drag, startPoint x: 509, startPoint y: 191, endPoint x: 529, endPoint y: 180, distance: 23.1
click at [509, 191] on div "FDXE-S201YI58GH" at bounding box center [526, 183] width 192 height 33
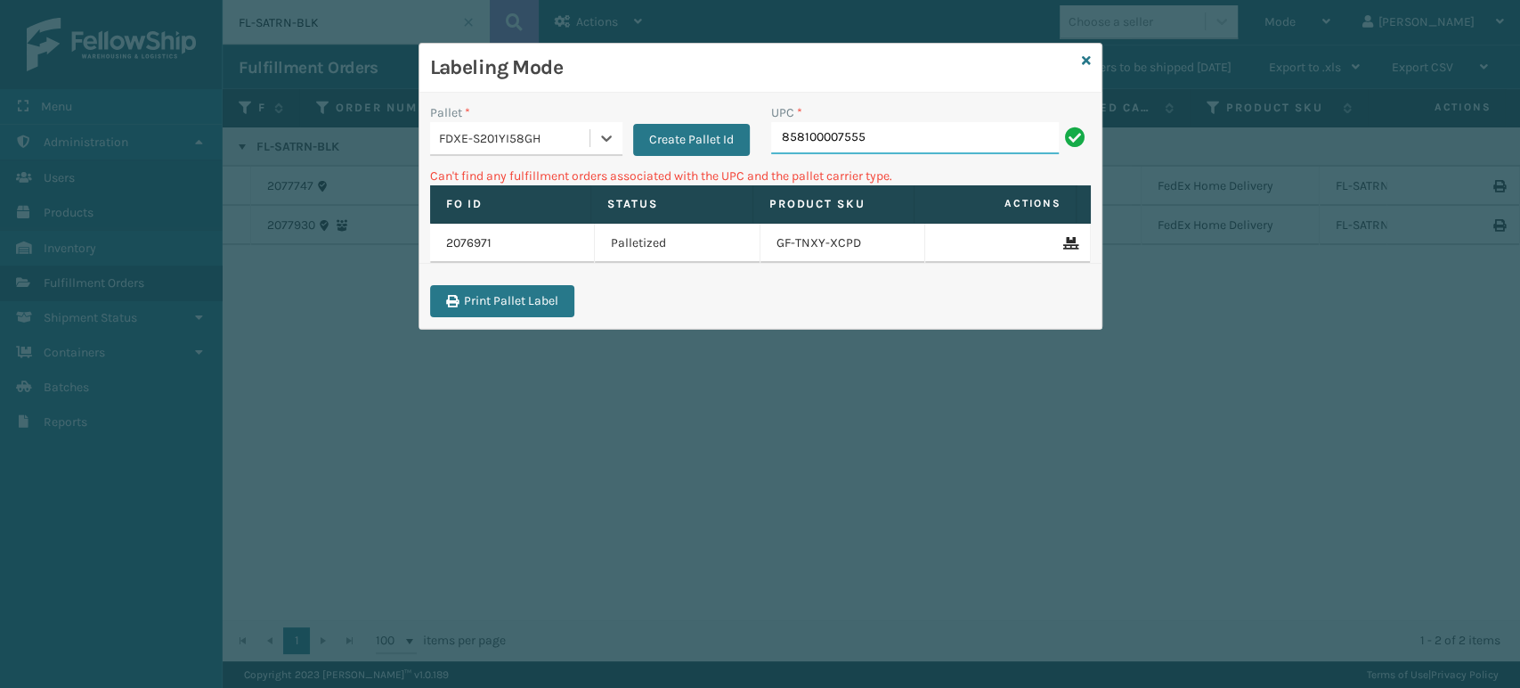
click at [848, 135] on input "858100007555" at bounding box center [915, 138] width 288 height 32
click at [1090, 53] on div "Labeling Mode" at bounding box center [760, 68] width 682 height 49
click at [892, 133] on input "858100007555" at bounding box center [915, 138] width 288 height 32
click at [876, 142] on input "858100007555" at bounding box center [915, 138] width 288 height 32
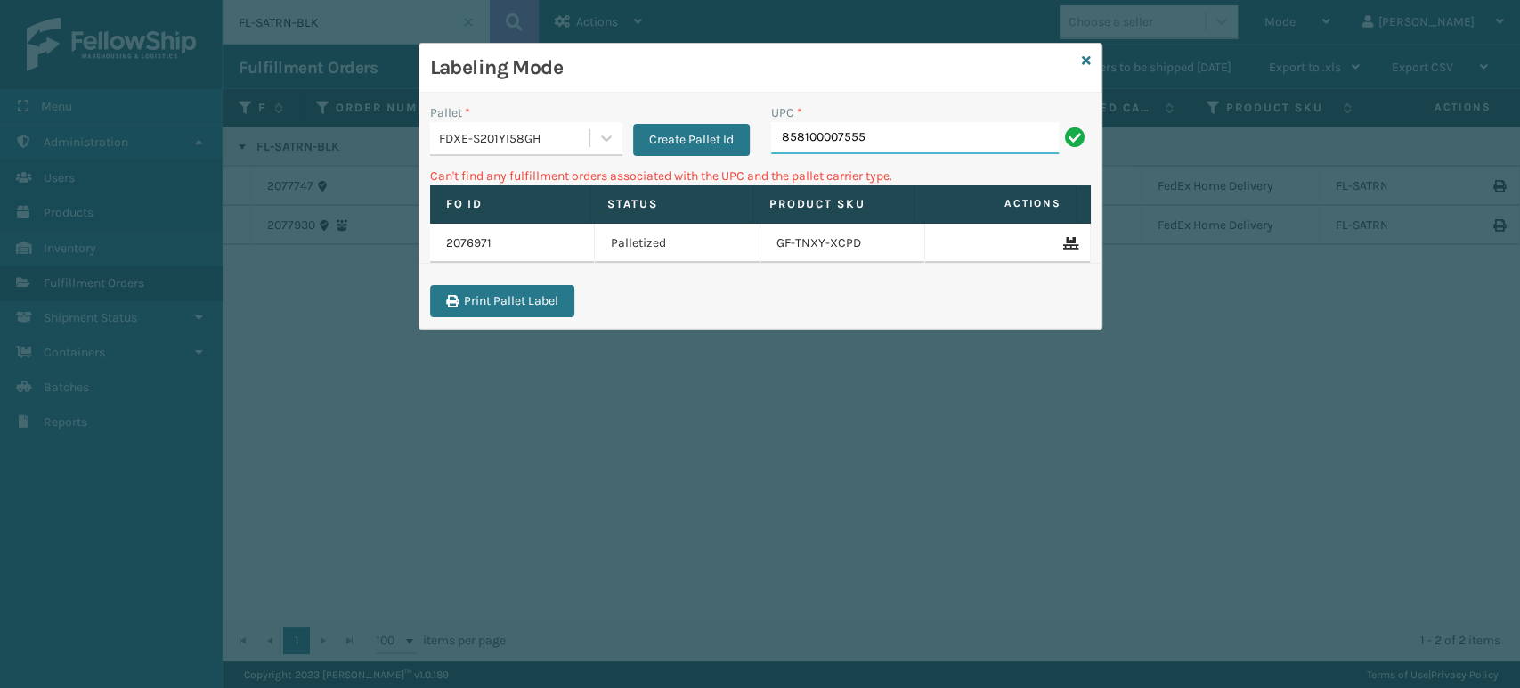
click at [876, 142] on input "858100007555" at bounding box center [915, 138] width 288 height 32
type input "850012486466"
click at [558, 135] on div "FDXE-S201YI58GH" at bounding box center [515, 138] width 152 height 19
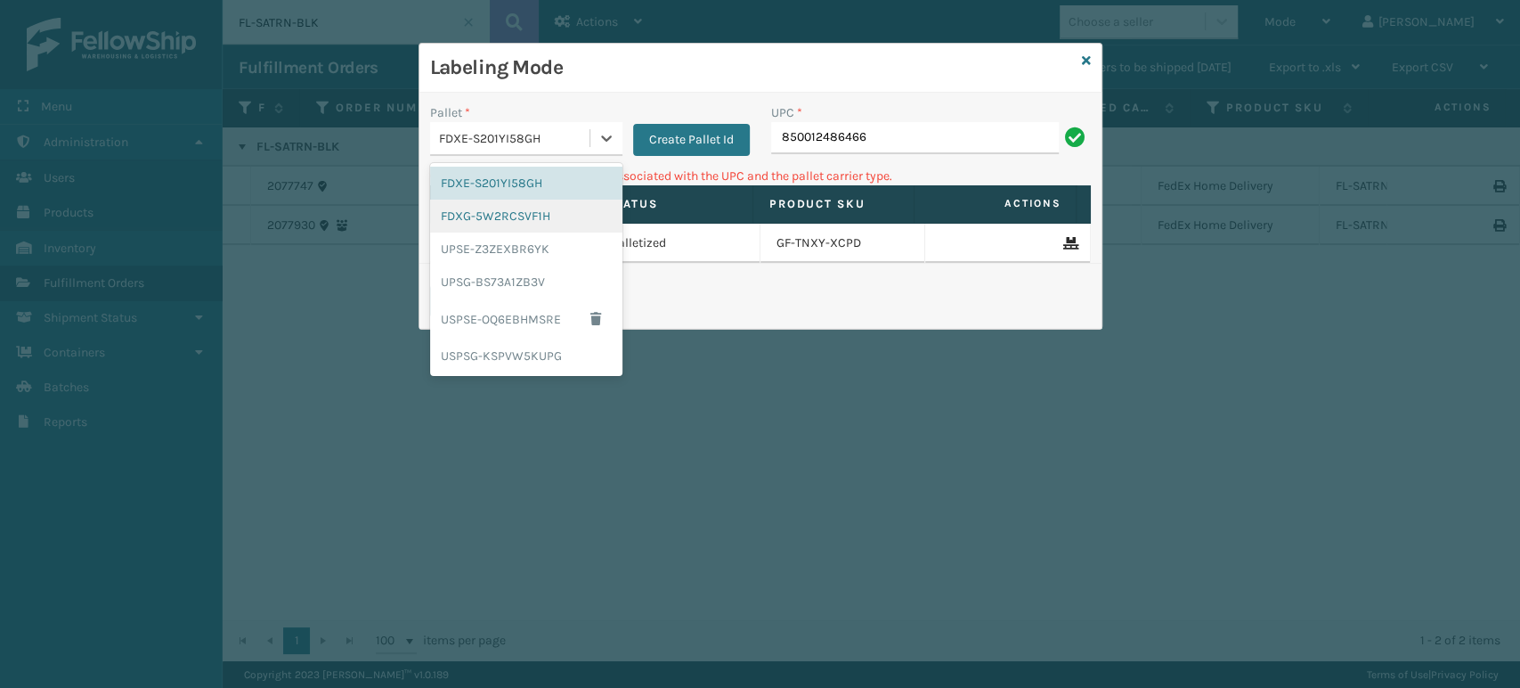
click at [524, 217] on div "FDXG-5W2RCSVF1H" at bounding box center [526, 216] width 192 height 33
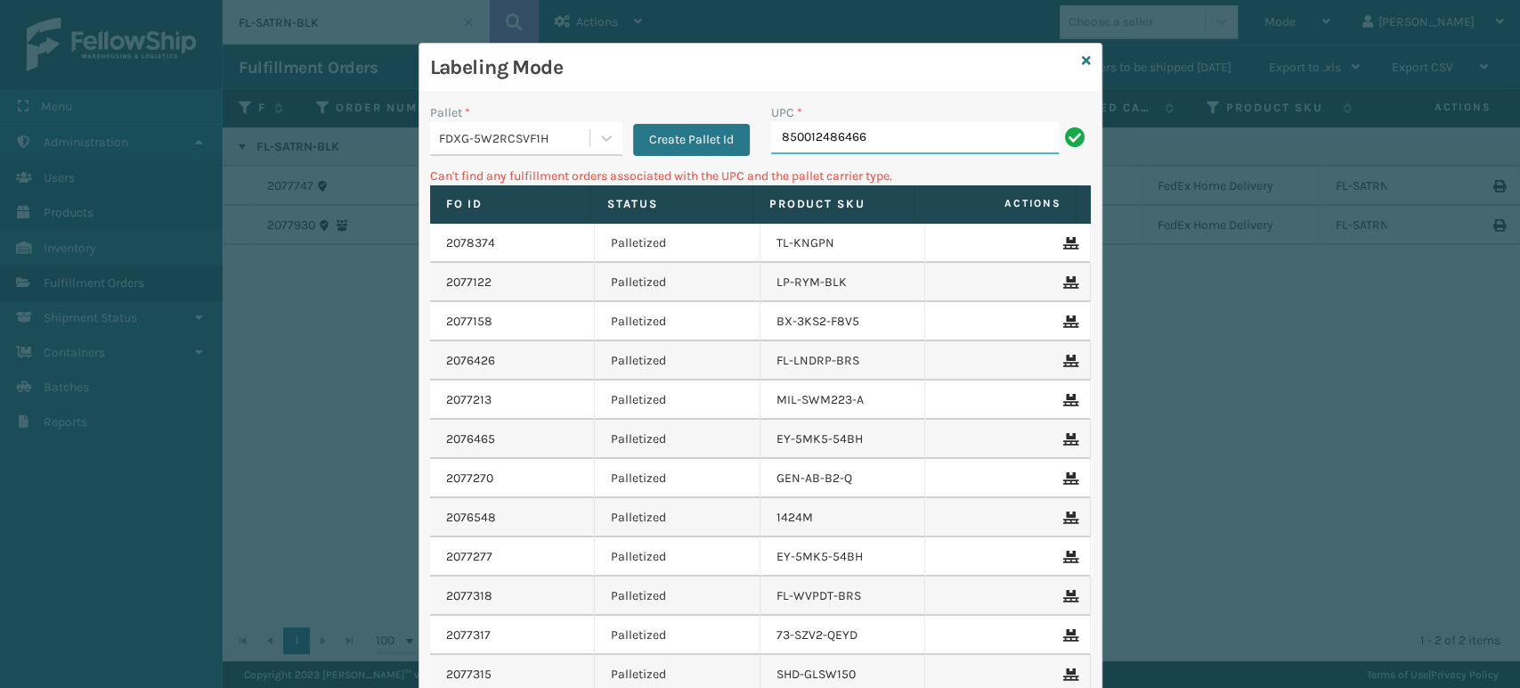
click at [864, 145] on input "850012486466" at bounding box center [915, 138] width 288 height 32
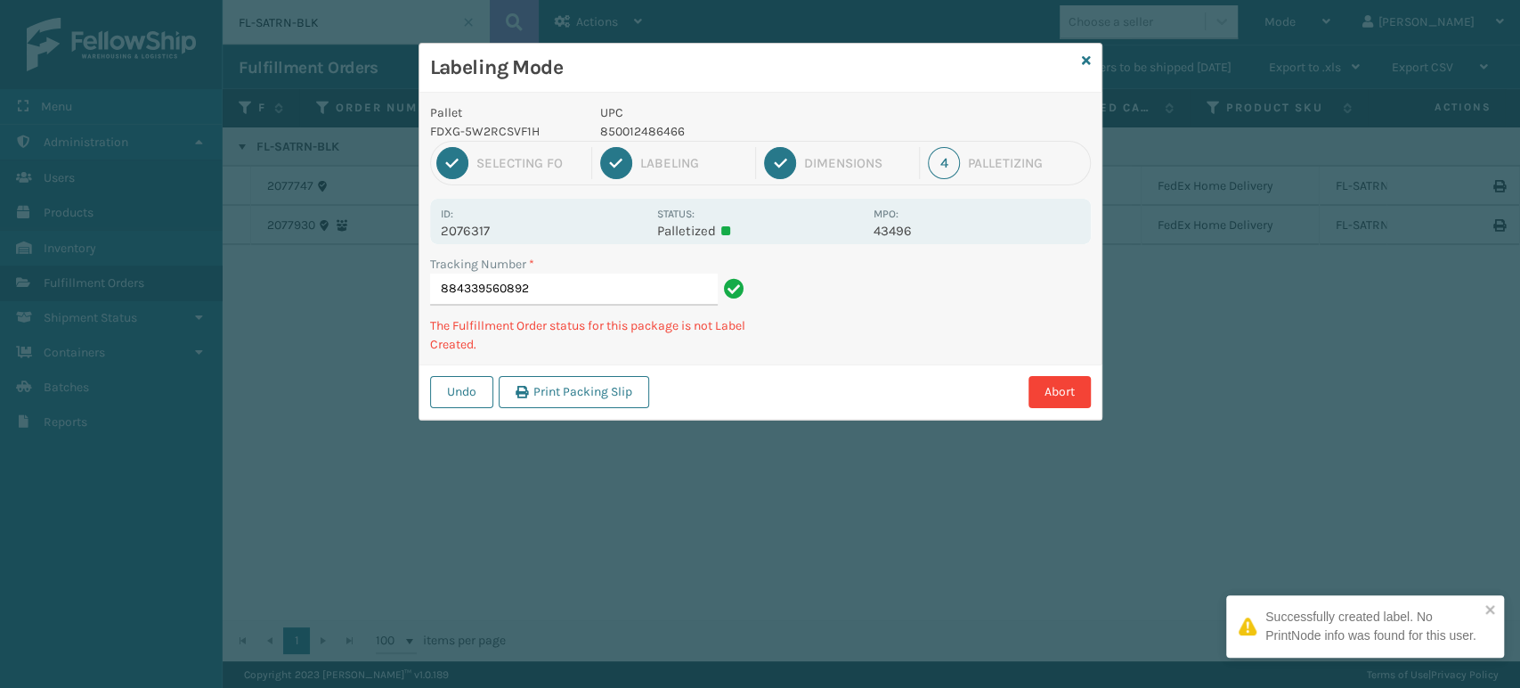
click at [676, 126] on p "850012486466" at bounding box center [731, 131] width 263 height 19
copy p "850012486466"
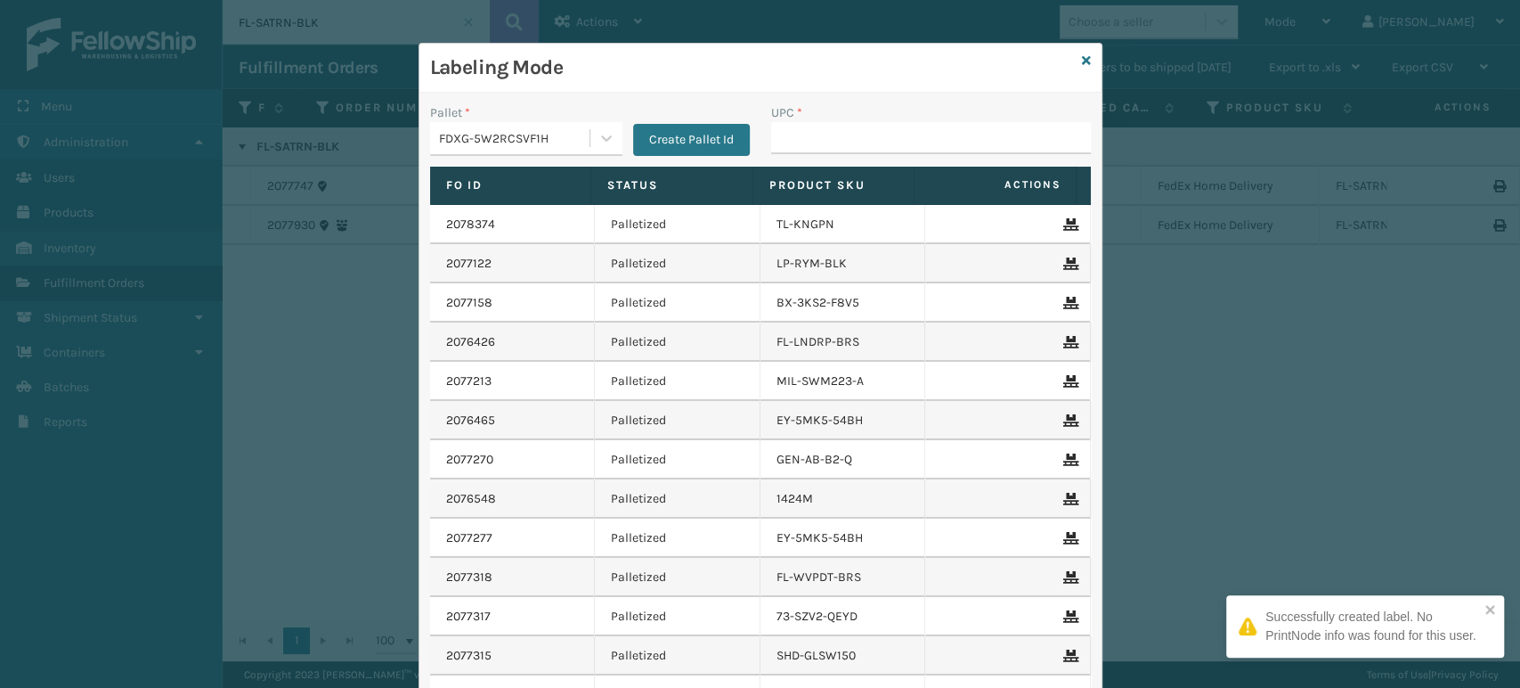
type input "850012486466"
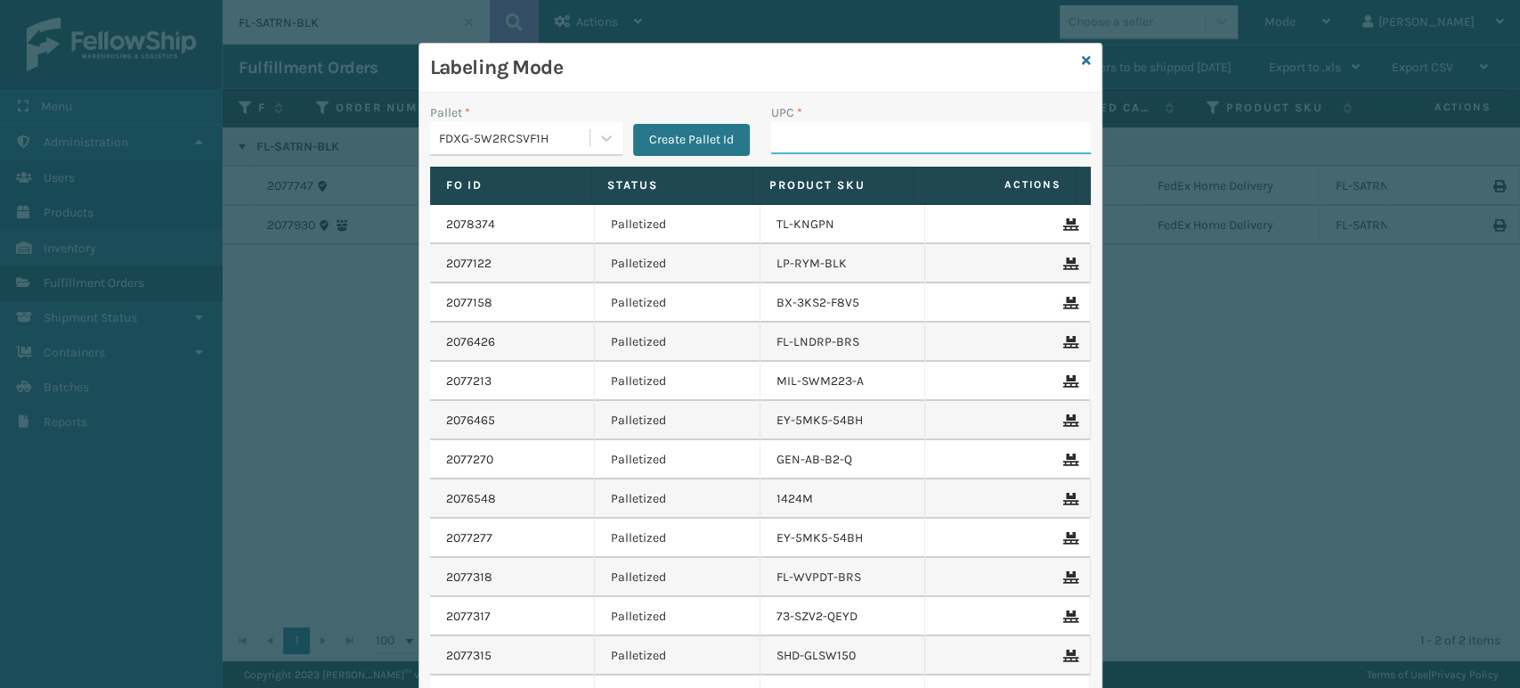
click at [902, 127] on input "UPC *" at bounding box center [931, 138] width 320 height 32
type input "850040"
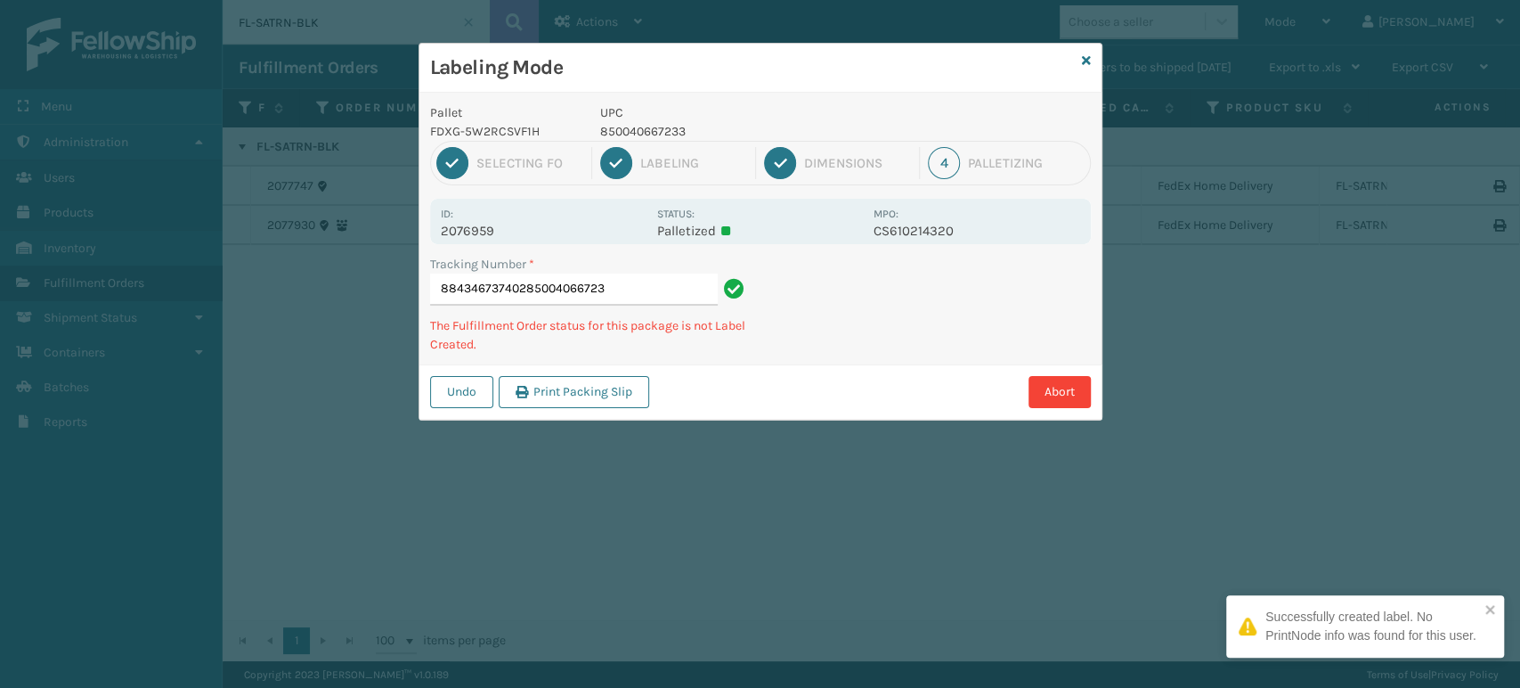
type input "884346737402850040667233"
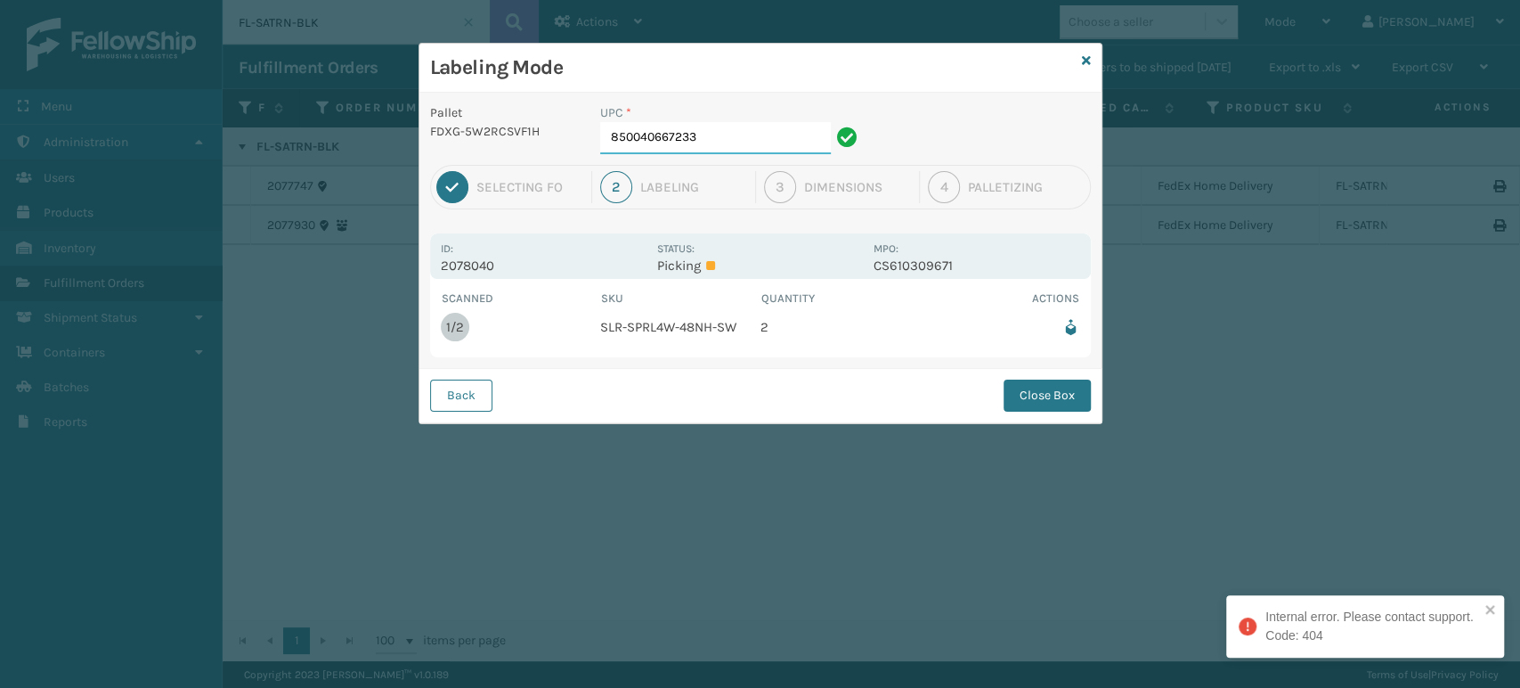
click at [772, 130] on input "850040667233" at bounding box center [715, 138] width 231 height 32
click at [1079, 384] on button "Close Box" at bounding box center [1047, 395] width 87 height 32
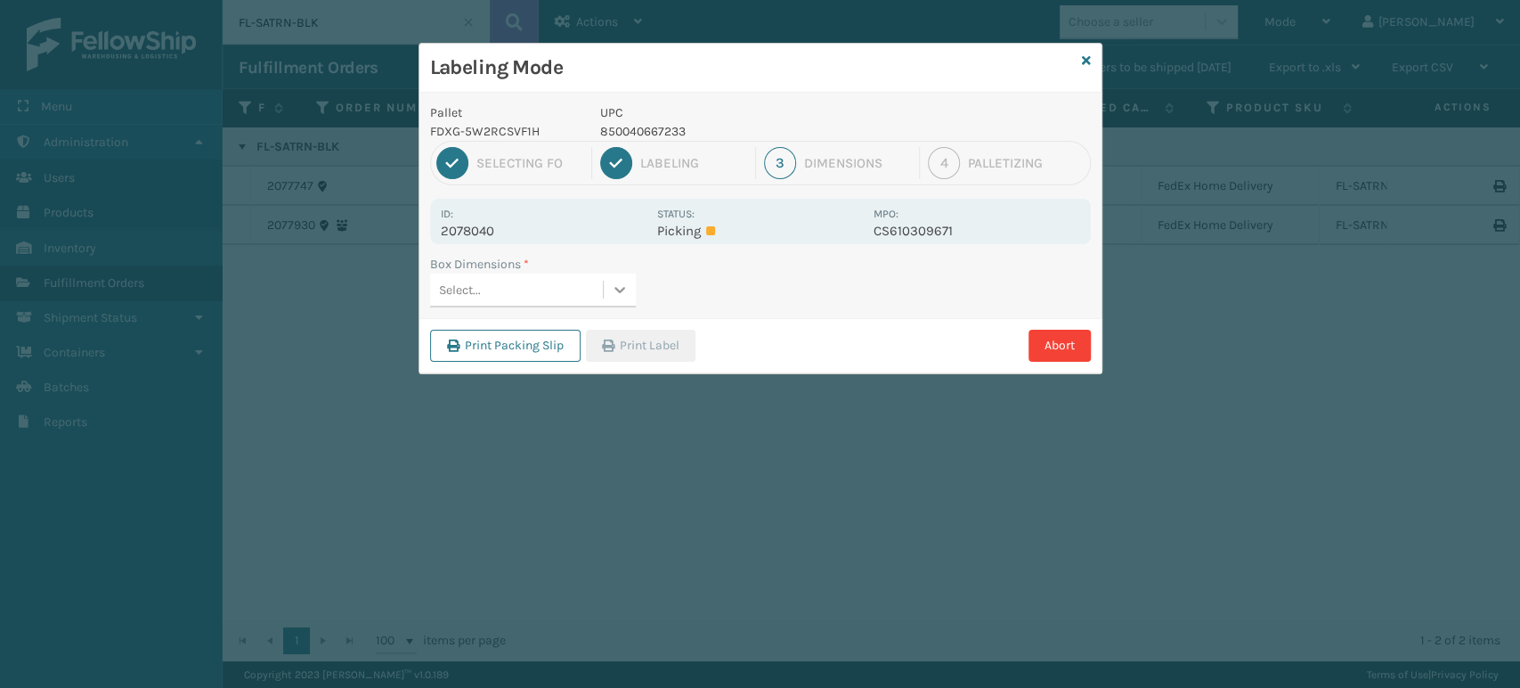
click at [626, 283] on icon at bounding box center [620, 290] width 18 height 18
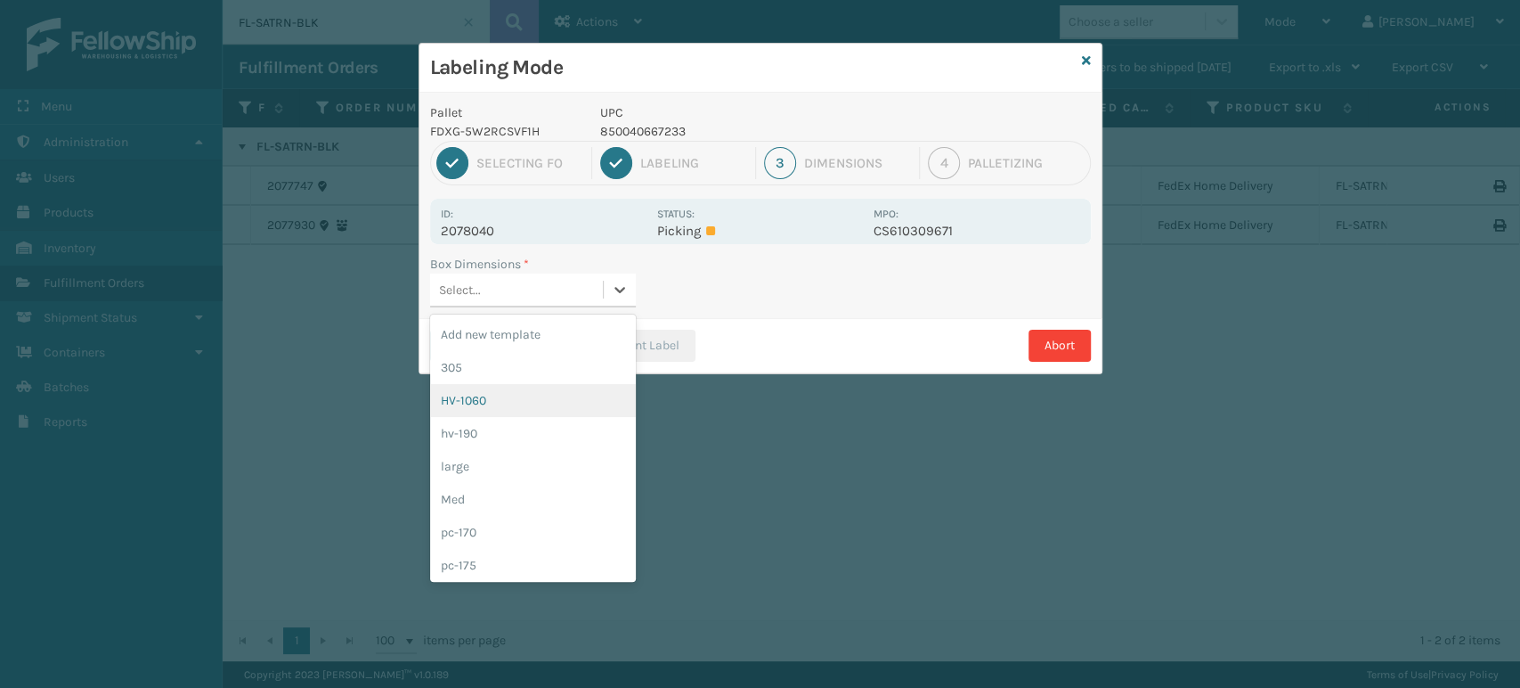
drag, startPoint x: 570, startPoint y: 382, endPoint x: 680, endPoint y: 326, distance: 123.1
click at [571, 377] on div "305" at bounding box center [533, 367] width 206 height 33
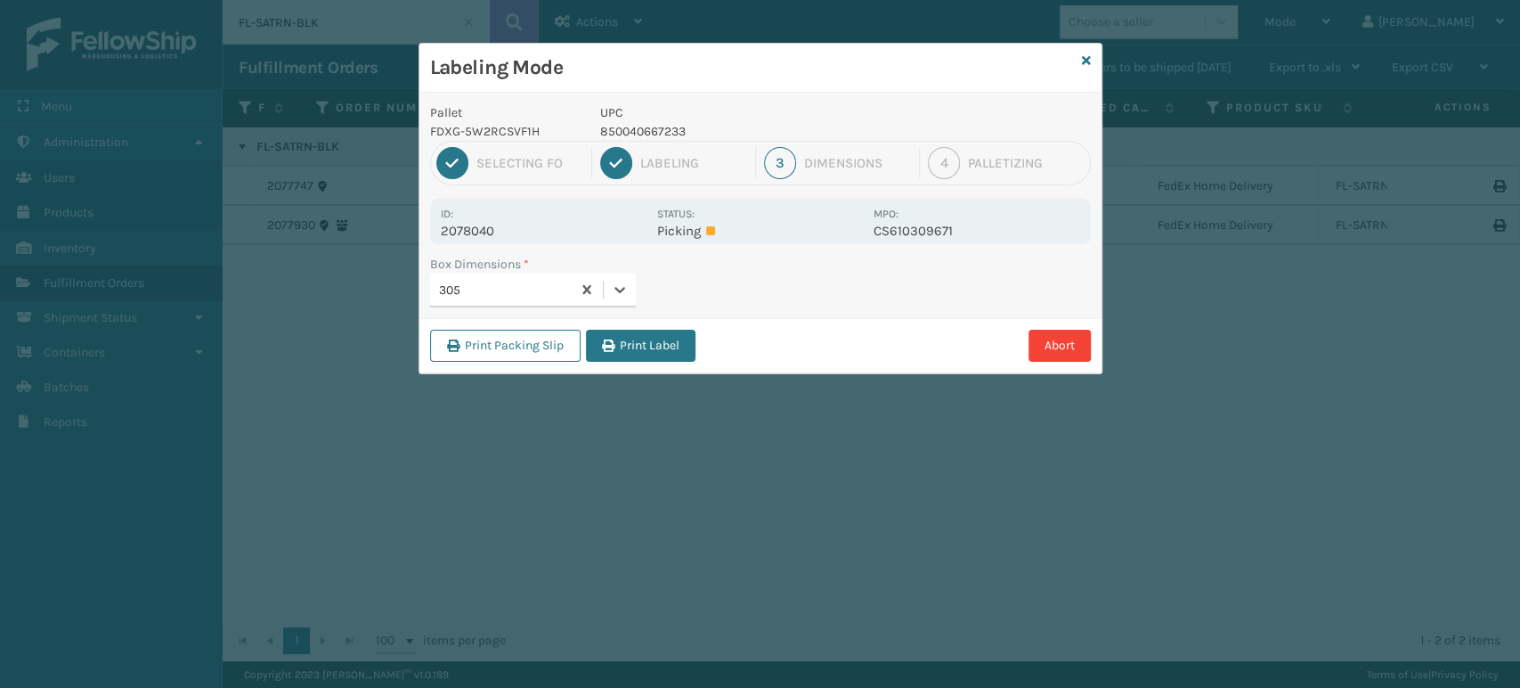
click at [669, 351] on button "Print Label" at bounding box center [641, 346] width 110 height 32
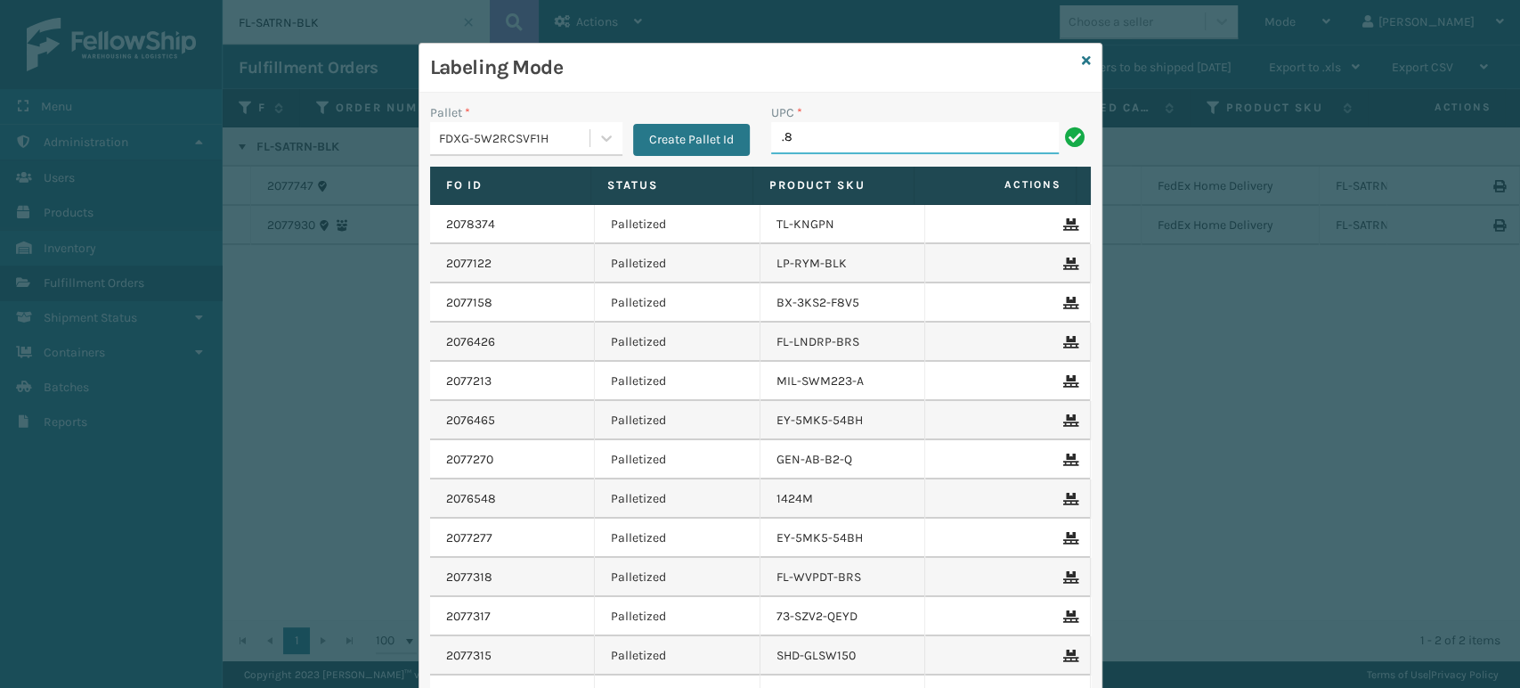
type input "."
type input "850040667349"
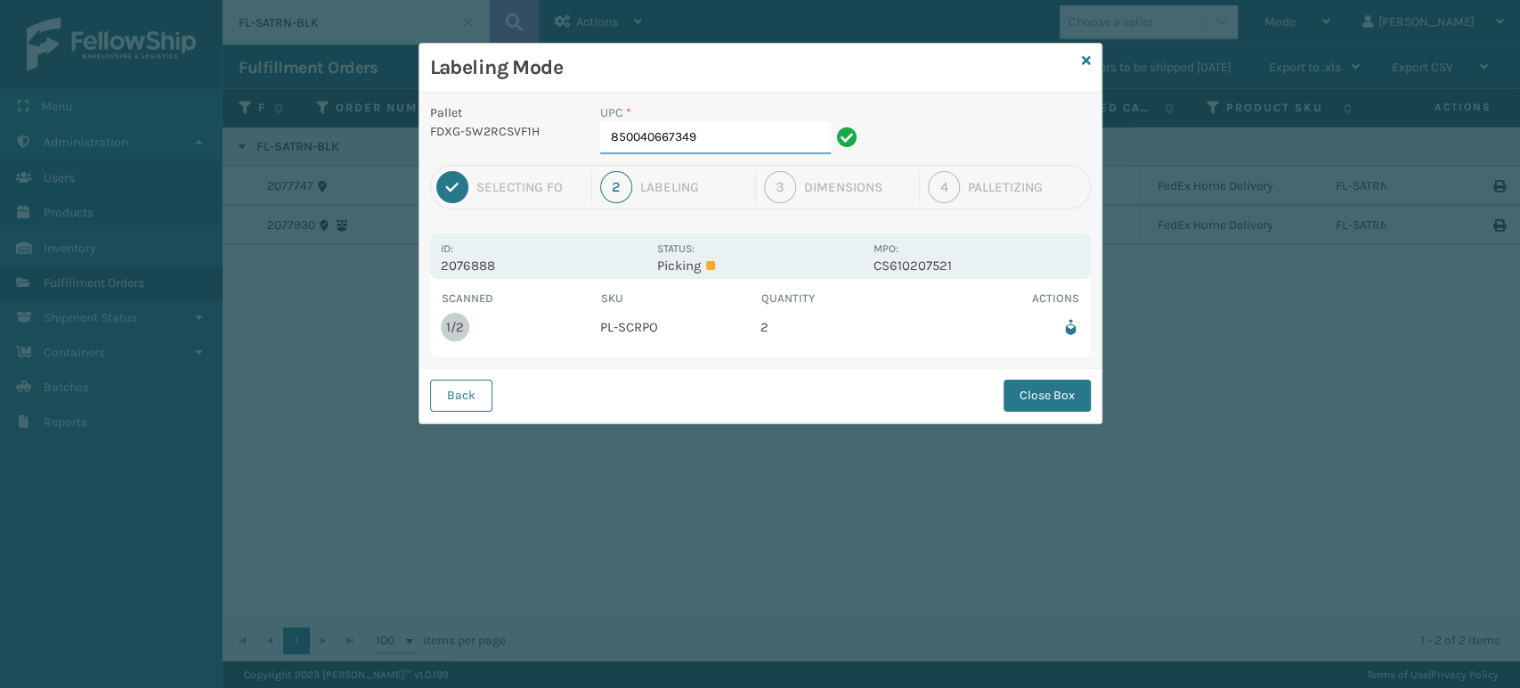
click at [761, 138] on input "850040667349" at bounding box center [715, 138] width 231 height 32
click at [1048, 387] on button "Close Box" at bounding box center [1047, 395] width 87 height 32
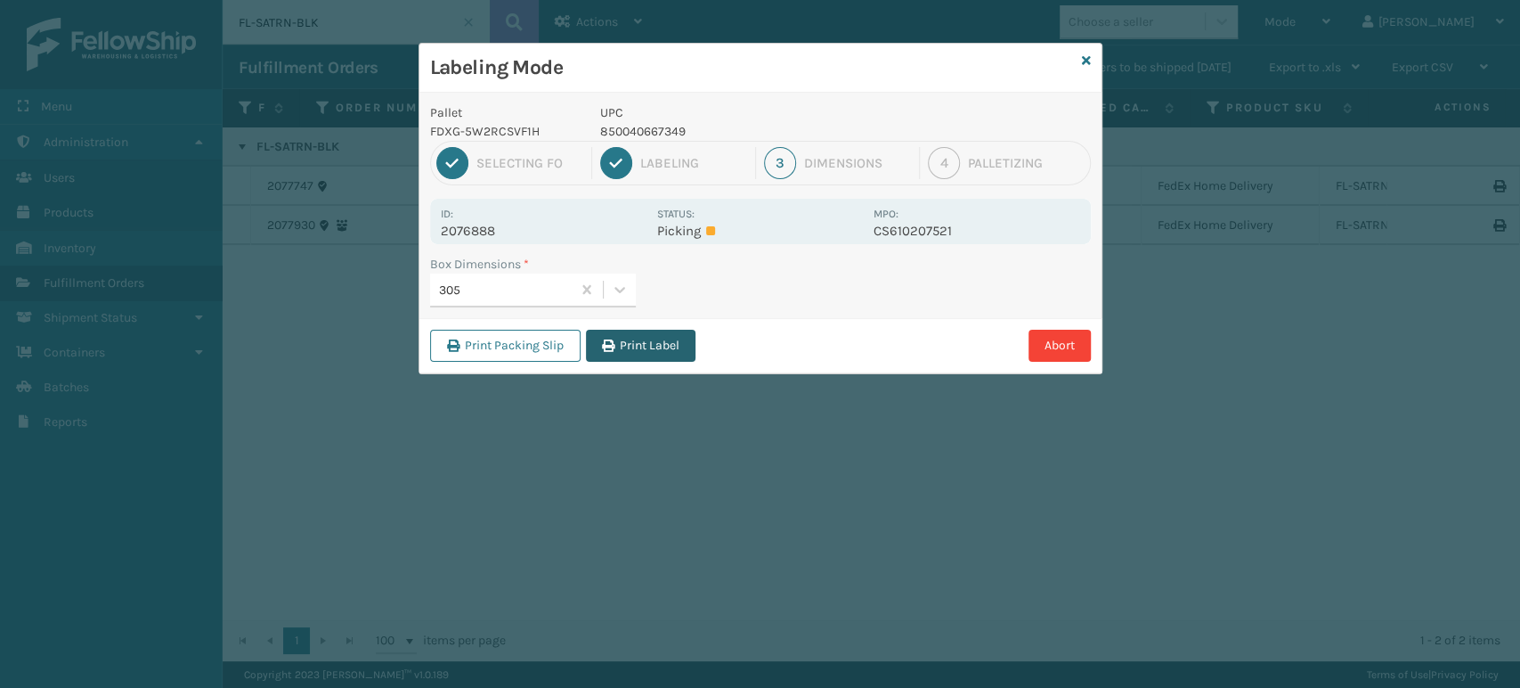
click at [606, 345] on icon "button" at bounding box center [608, 345] width 12 height 12
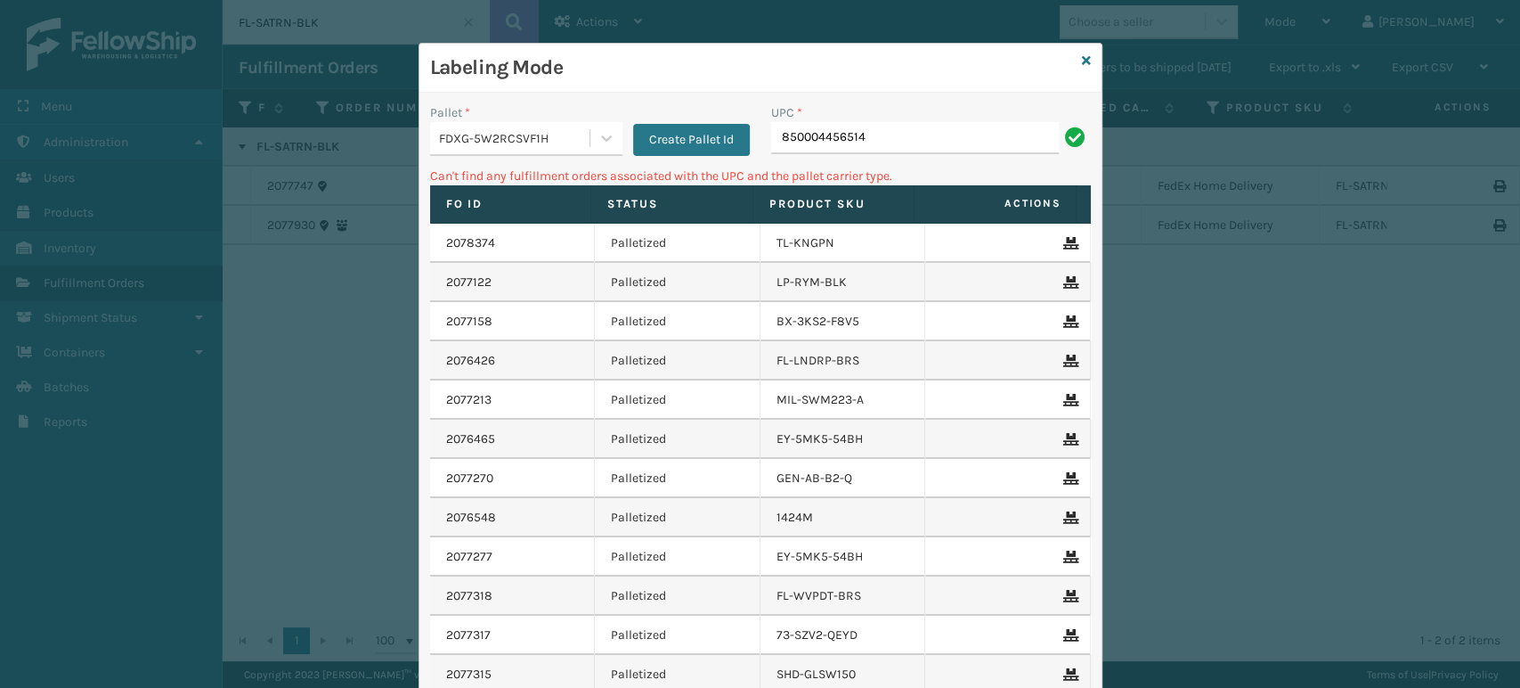
click at [475, 134] on div "FDXG-5W2RCSVF1H" at bounding box center [515, 138] width 152 height 19
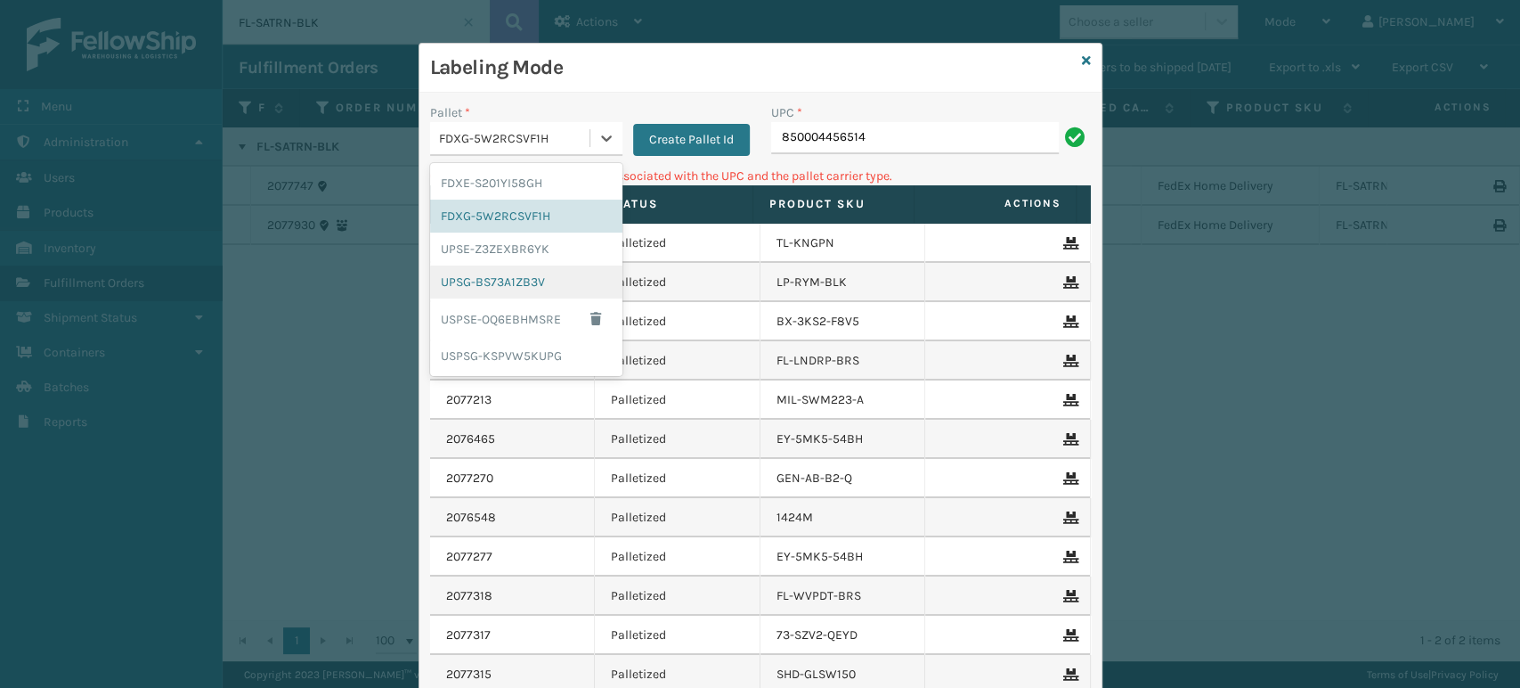
click at [483, 277] on div "UPSG-BS73A1ZB3V" at bounding box center [526, 281] width 192 height 33
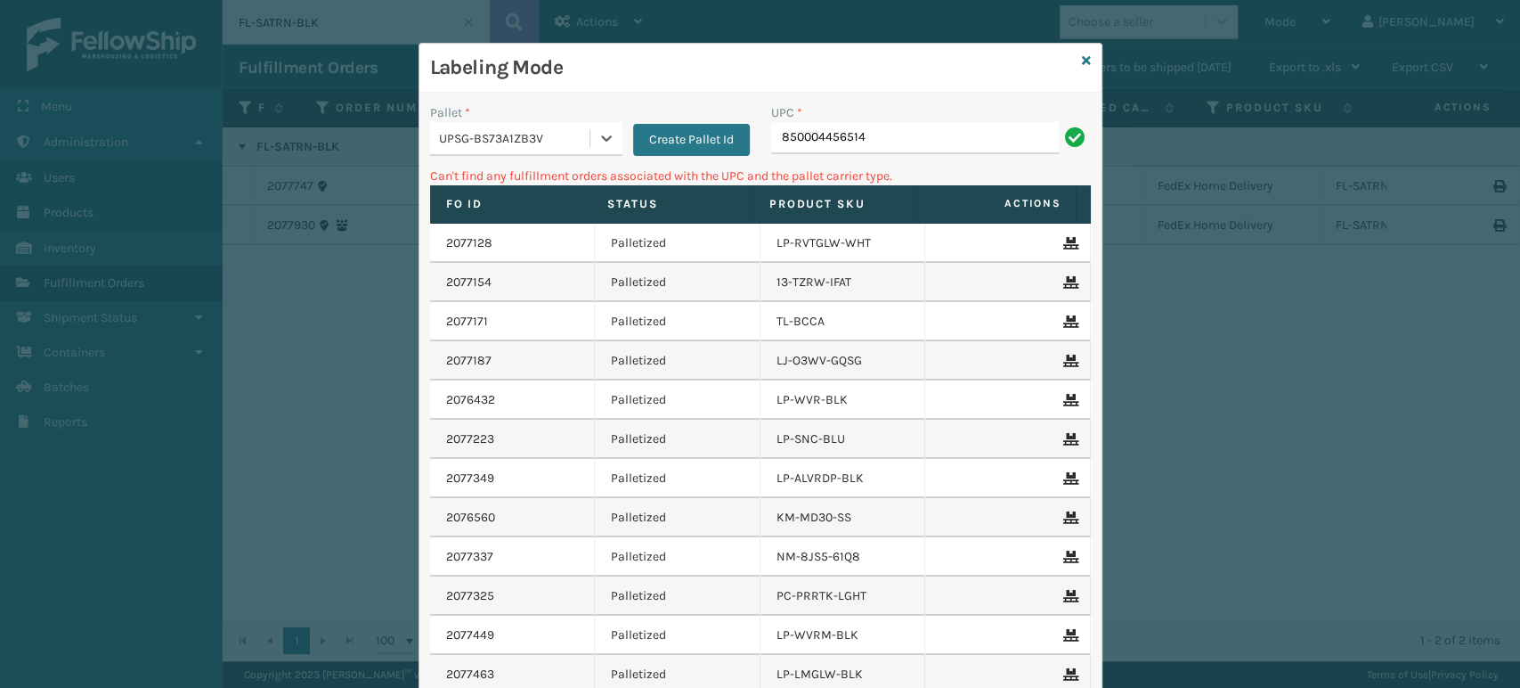
click at [916, 117] on div "UPC *" at bounding box center [931, 112] width 320 height 19
click at [856, 137] on input "850004456514" at bounding box center [915, 138] width 288 height 32
click at [458, 140] on div "UPSG-BS73A1ZB3V" at bounding box center [515, 138] width 152 height 19
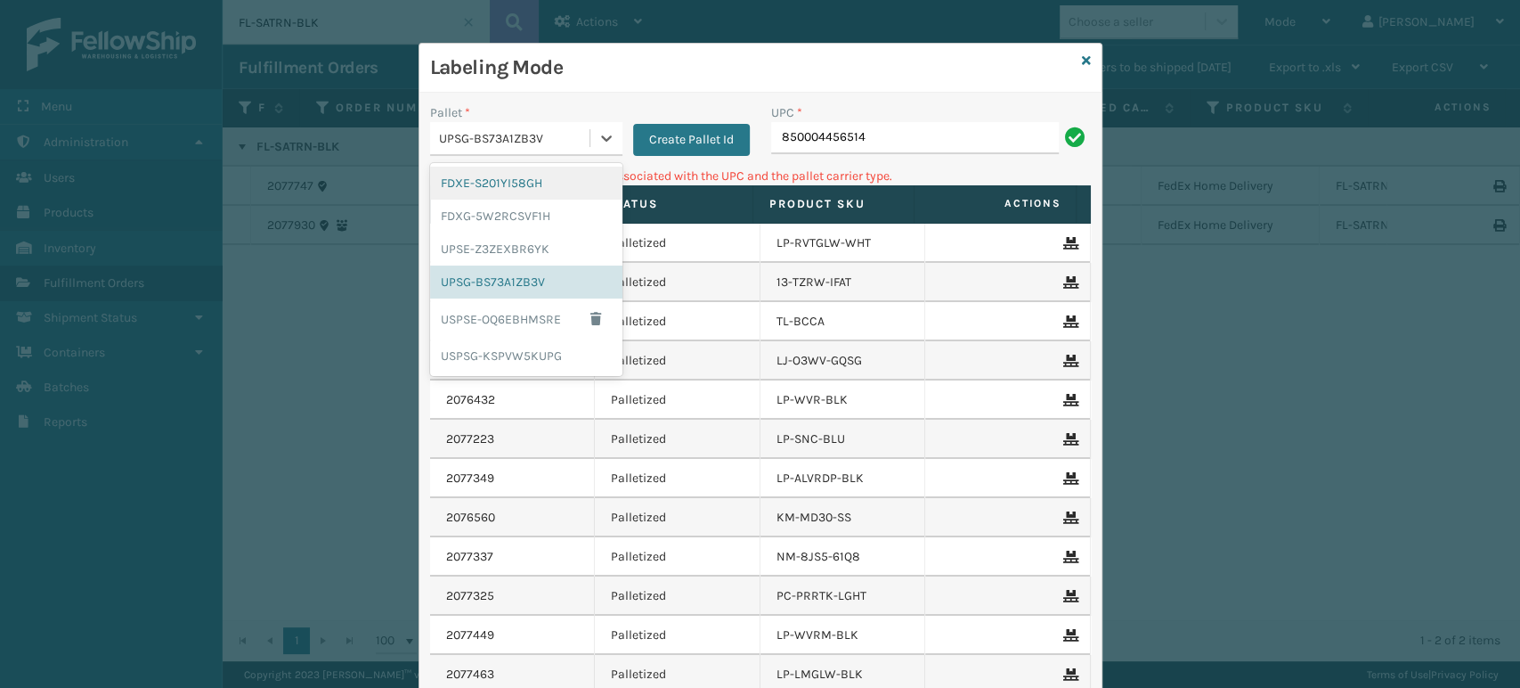
click at [473, 191] on div "FDXE-S201YI58GH" at bounding box center [526, 183] width 192 height 33
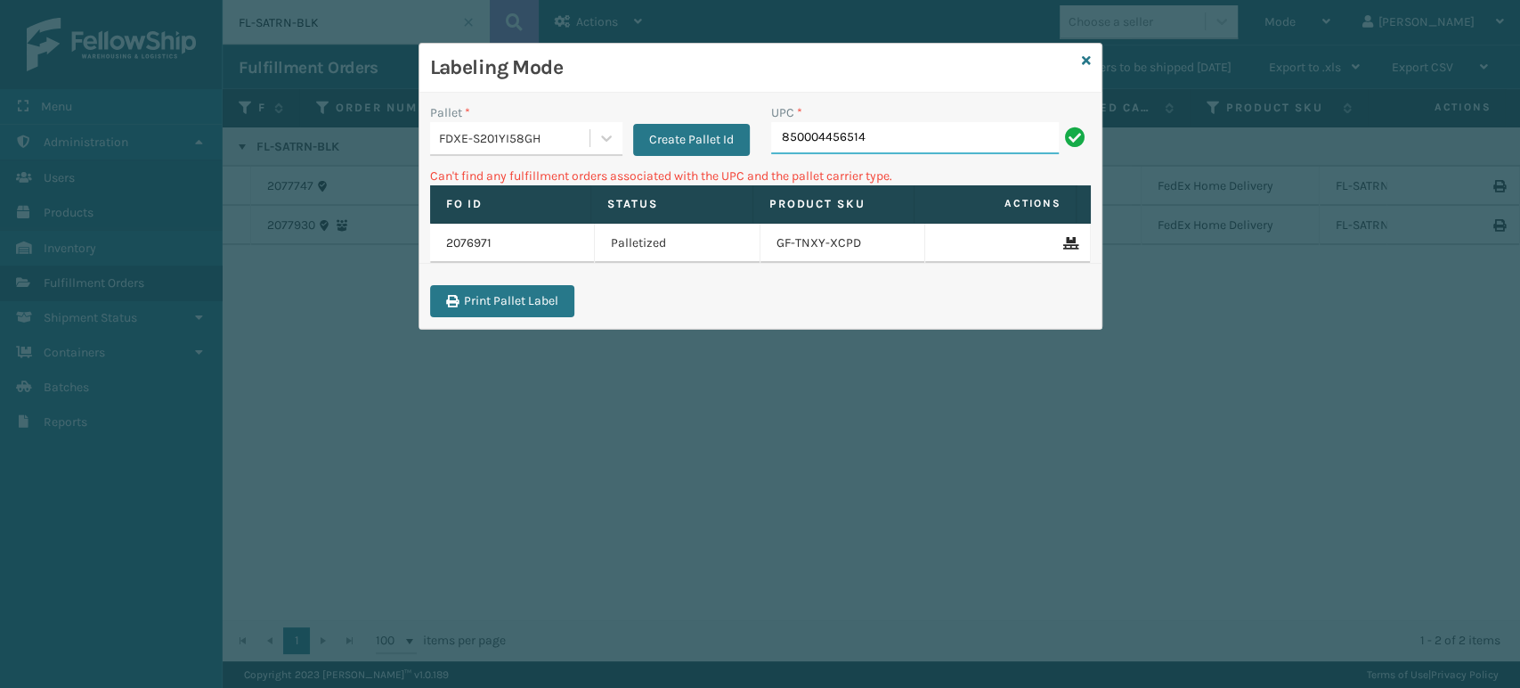
click at [884, 133] on input "850004456514" at bounding box center [915, 138] width 288 height 32
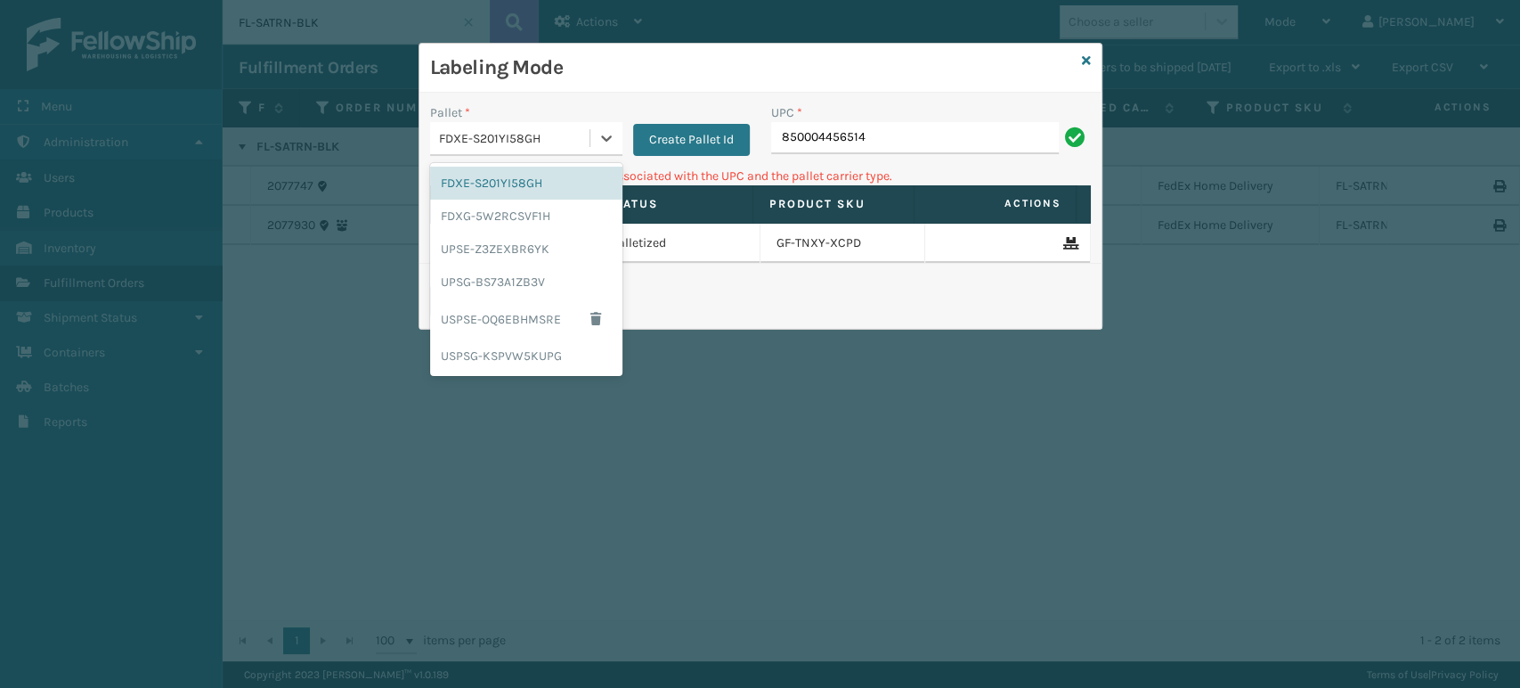
click at [485, 151] on div "FDXE-S201YI58GH" at bounding box center [509, 138] width 159 height 29
click at [502, 221] on div "FDXG-5W2RCSVF1H" at bounding box center [526, 216] width 192 height 33
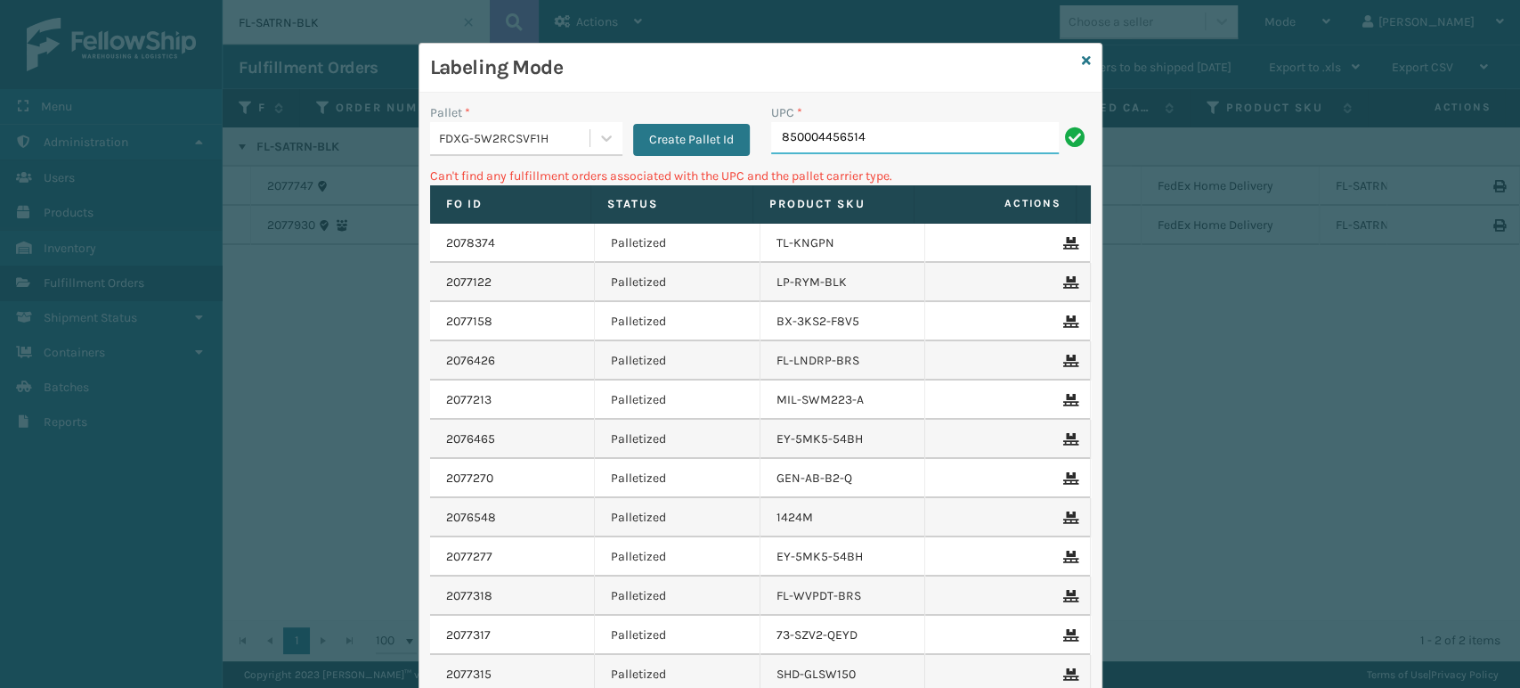
click at [912, 145] on input "850004456514" at bounding box center [915, 138] width 288 height 32
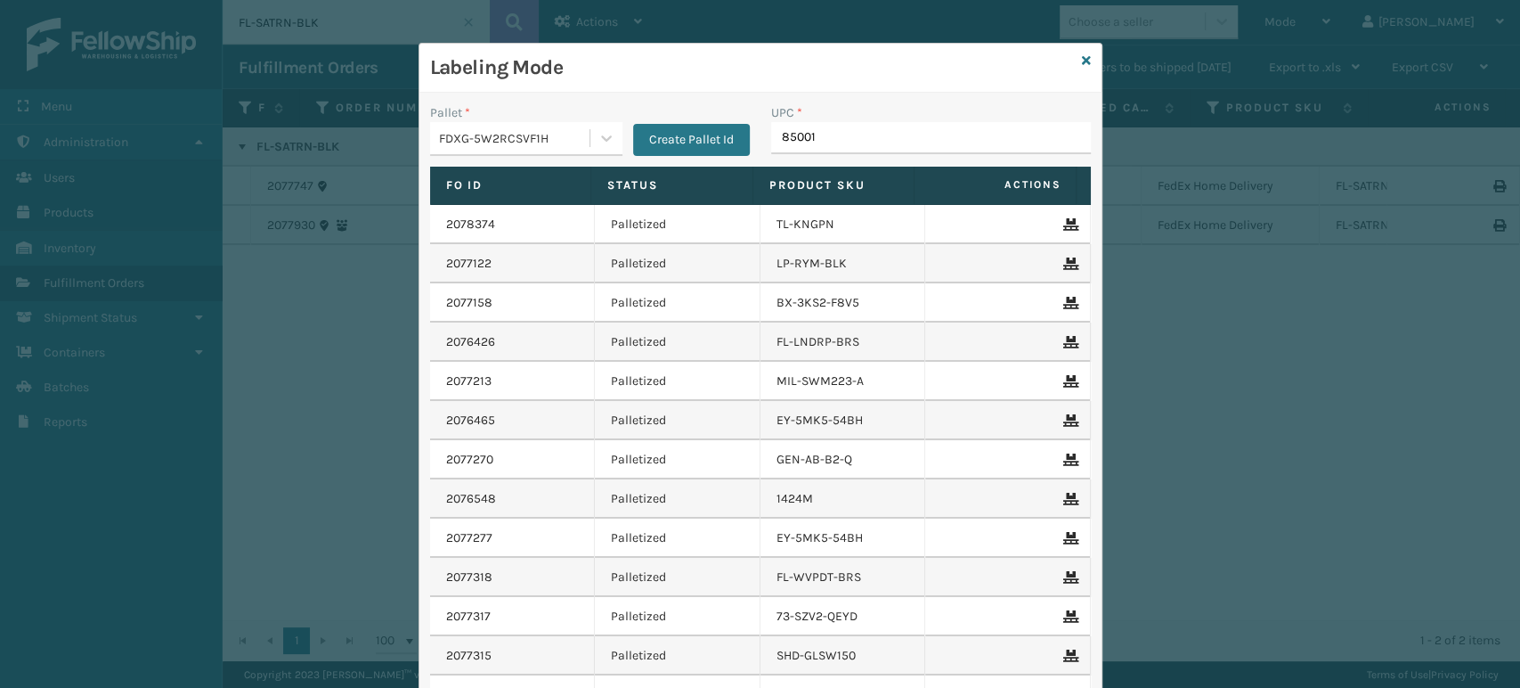
type input "850012"
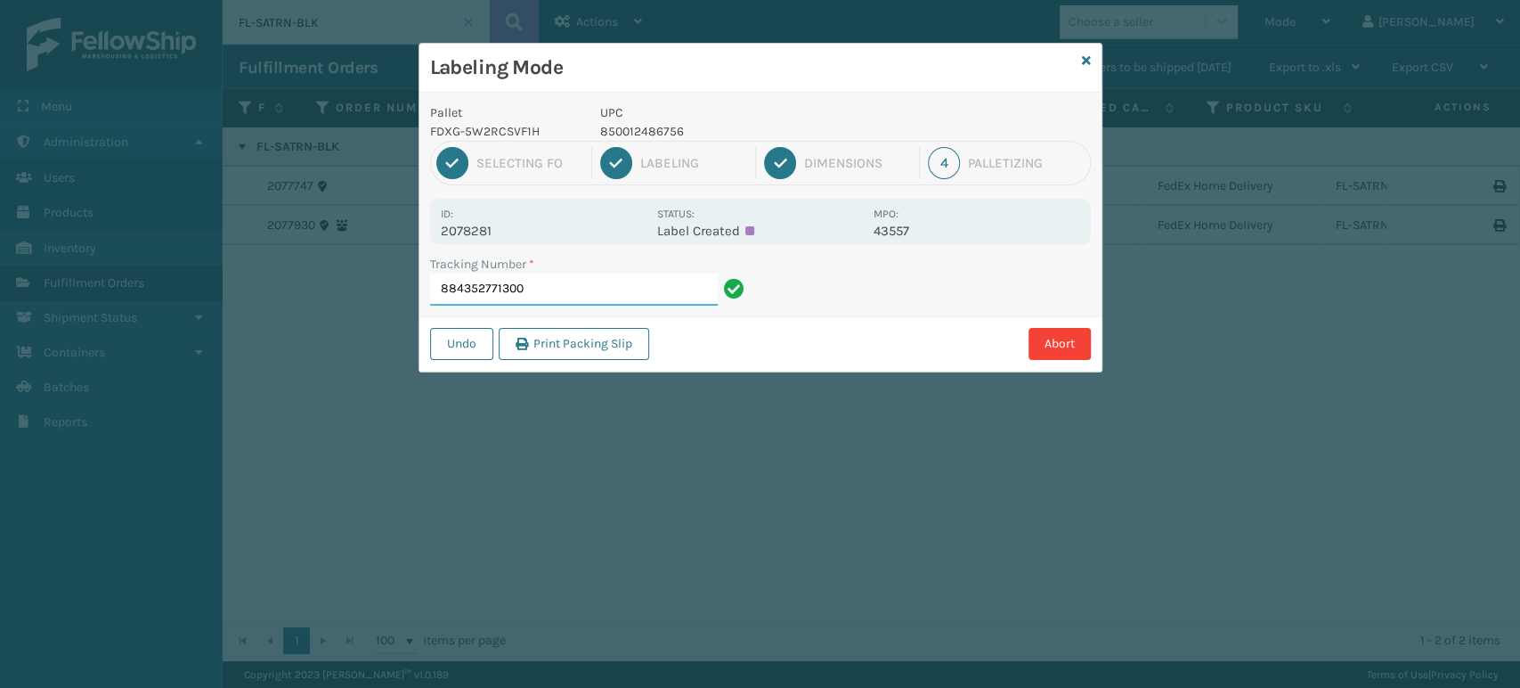
click at [590, 290] on input "884352771300" at bounding box center [574, 289] width 288 height 32
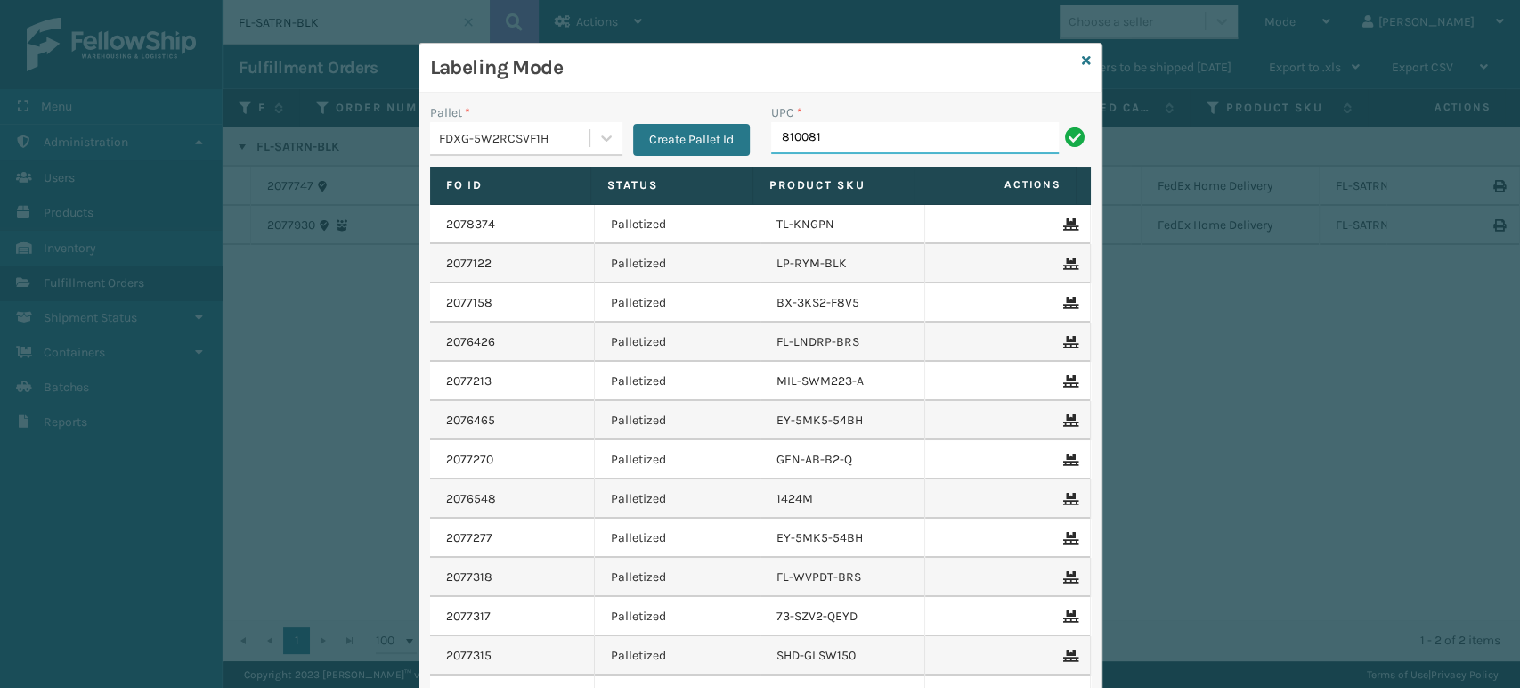
type input "8100819"
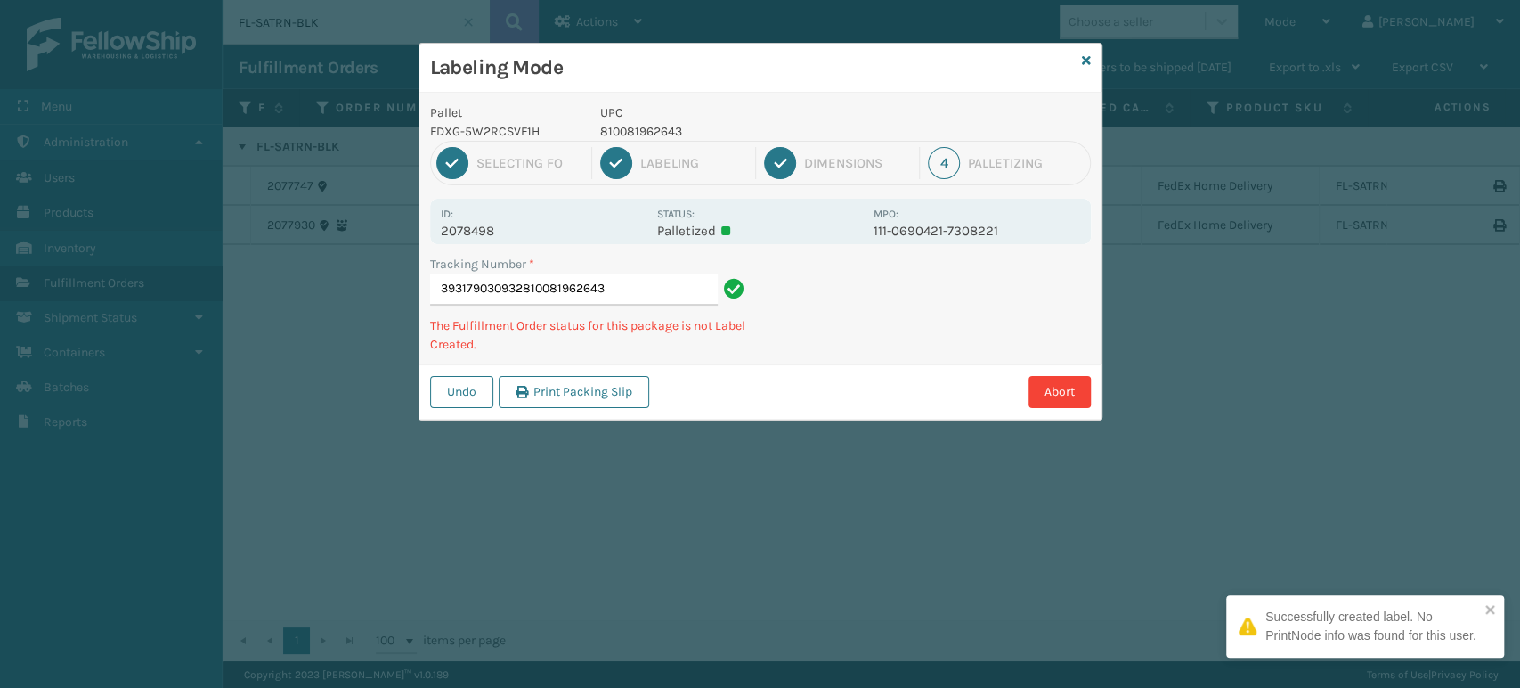
type input "393179030932810081962643"
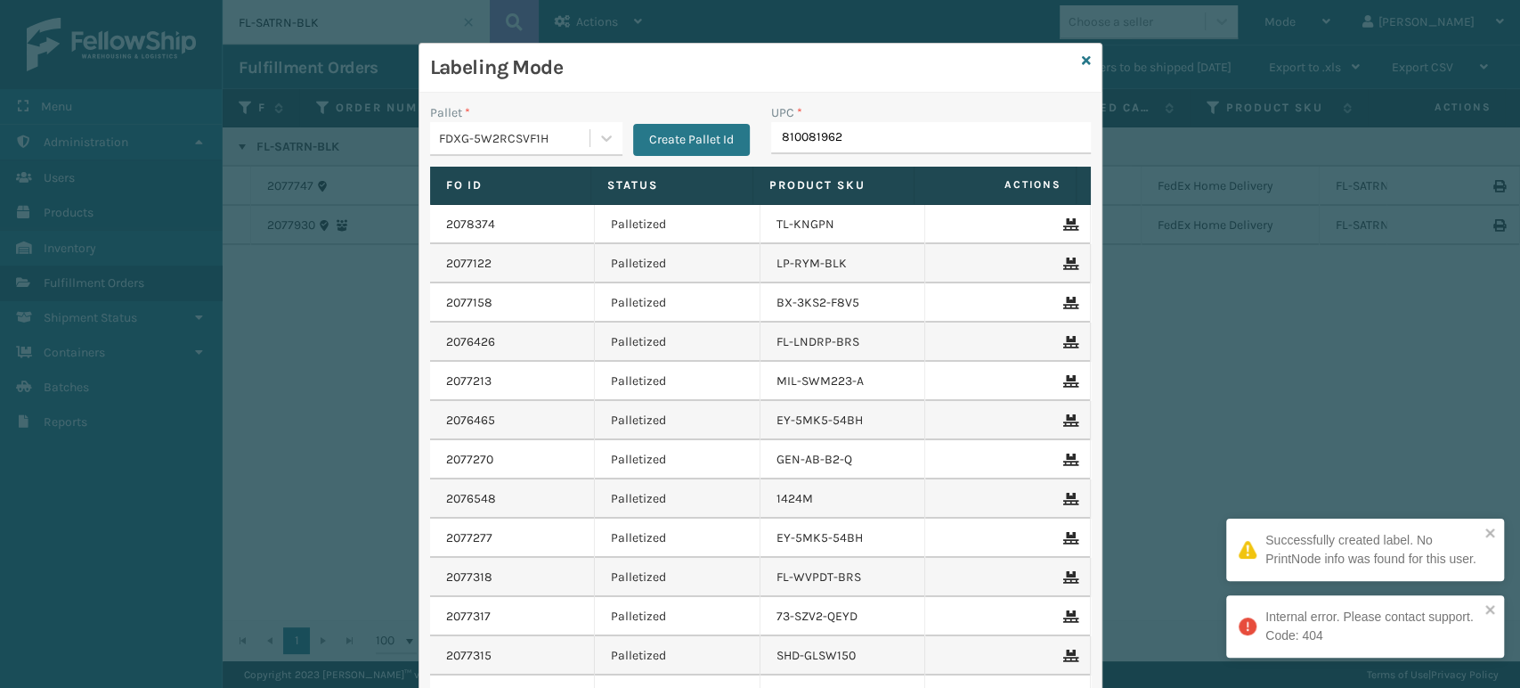
type input "8100819626"
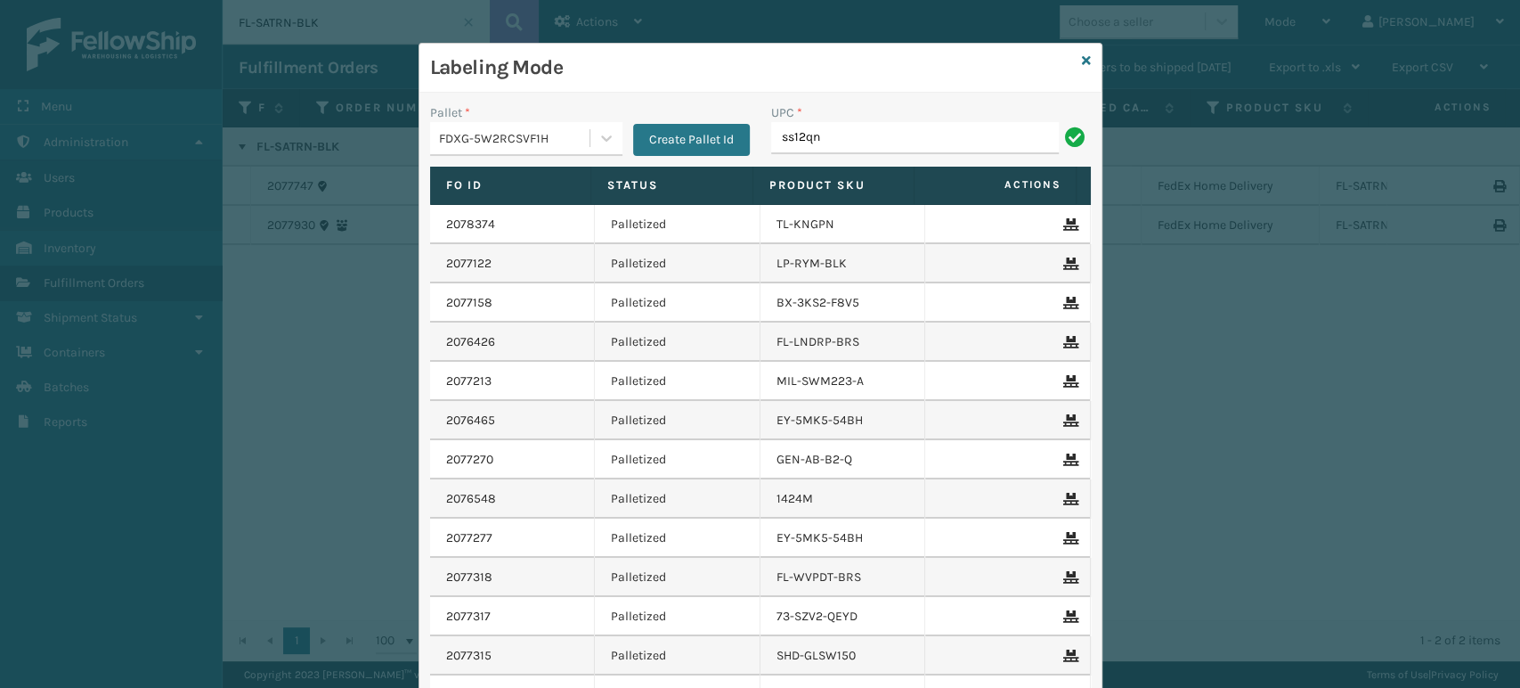
type input "ss12qn"
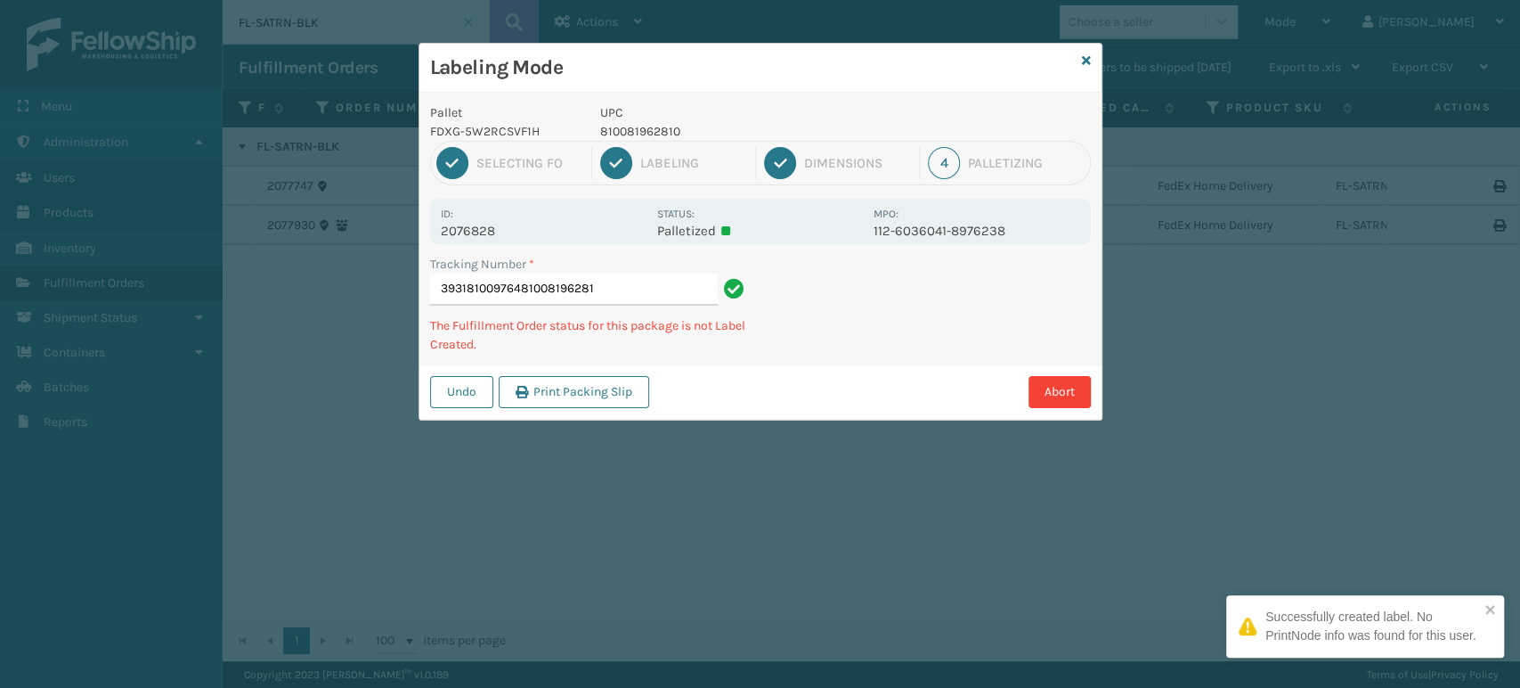
type input "393181009764810081962810"
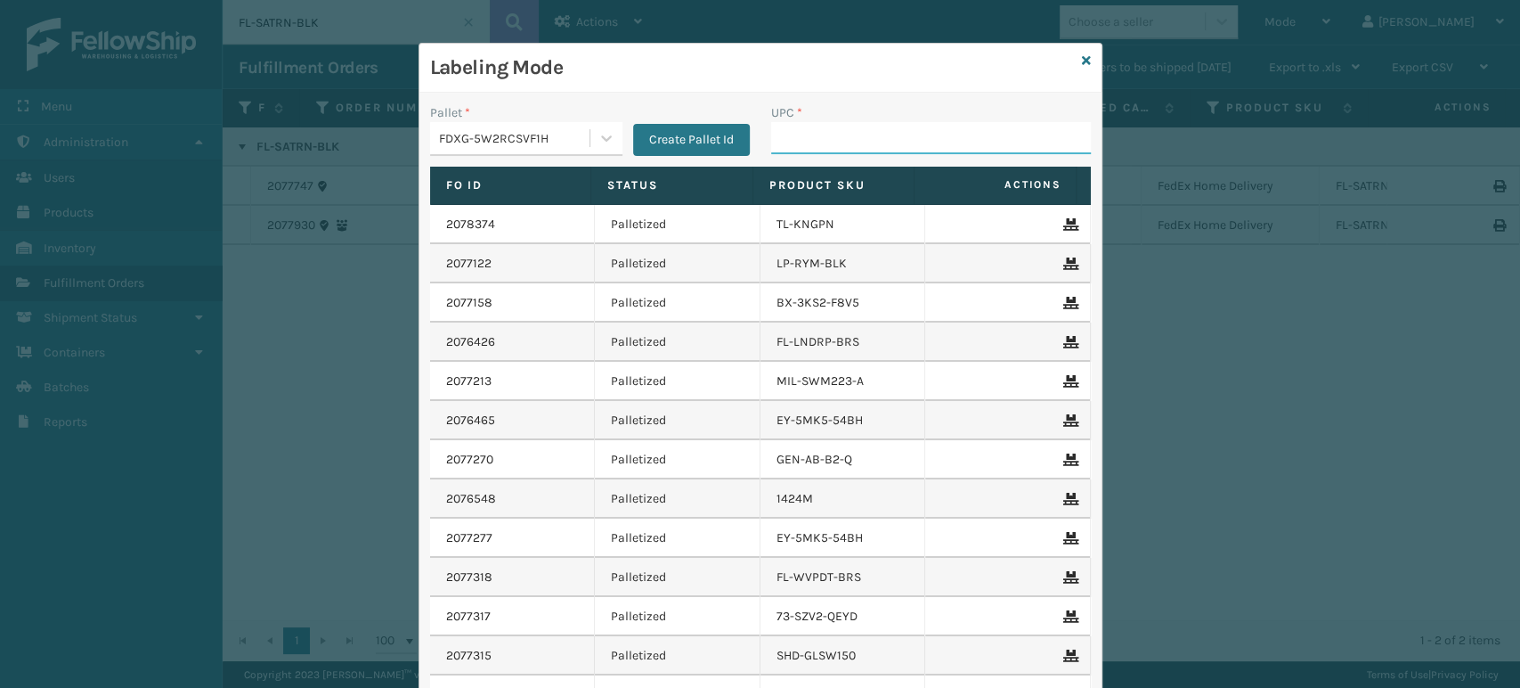
click at [947, 145] on input "UPC *" at bounding box center [931, 138] width 320 height 32
type input "8100819"
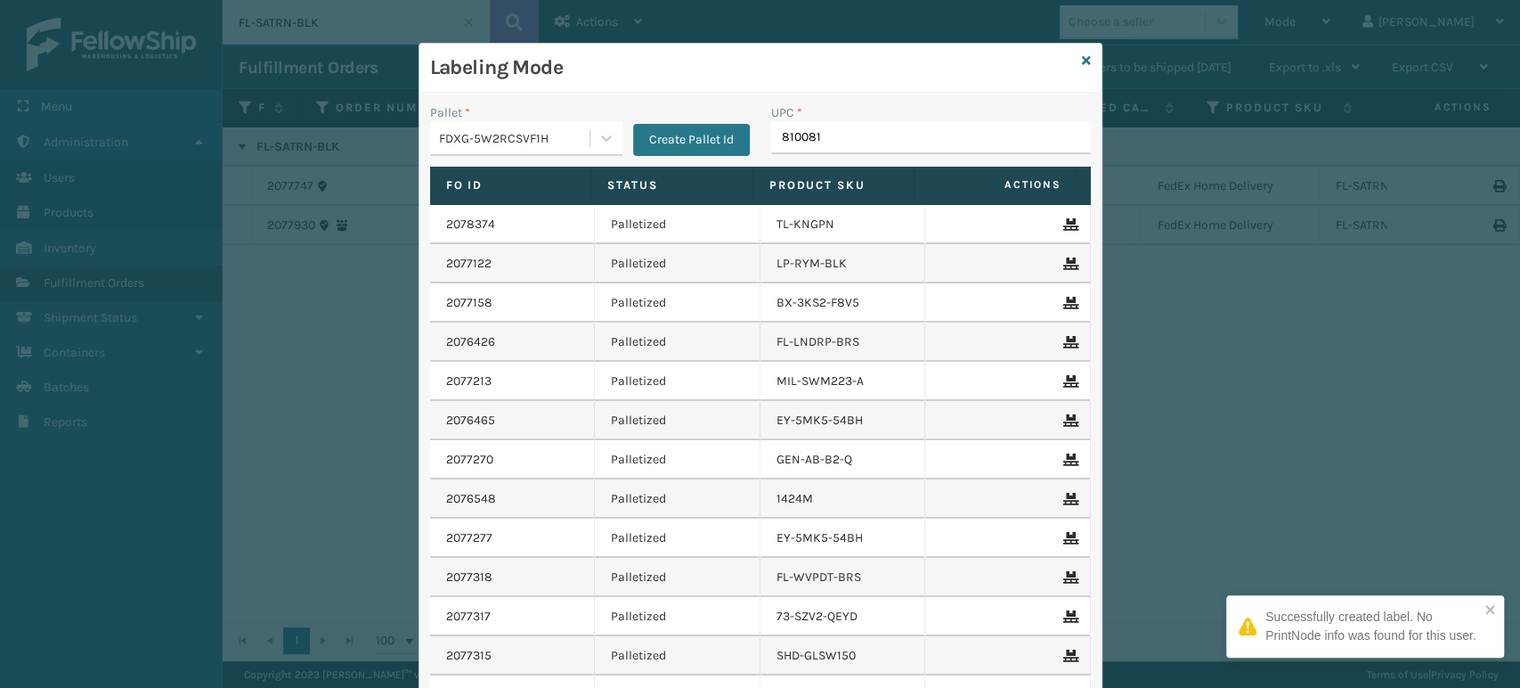
type input "8100819"
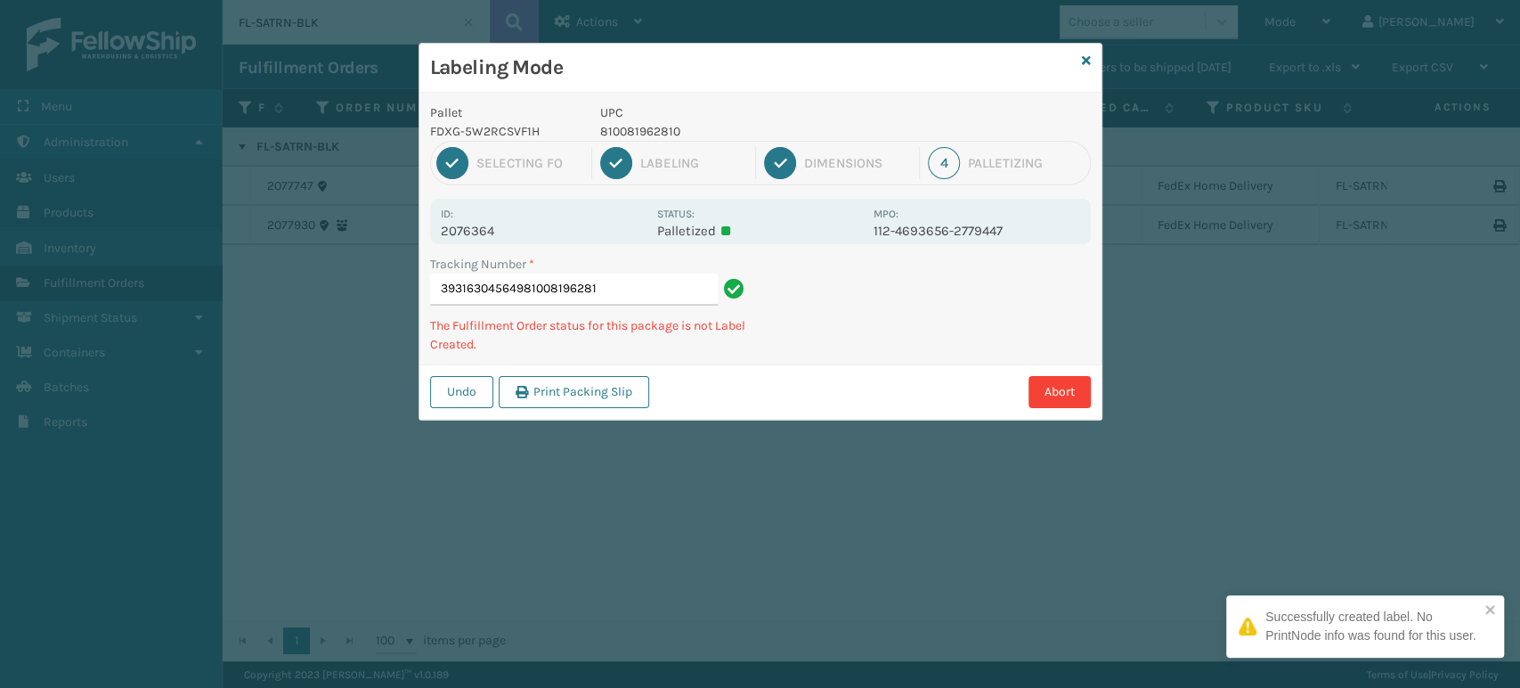
type input "393163045649810081962810"
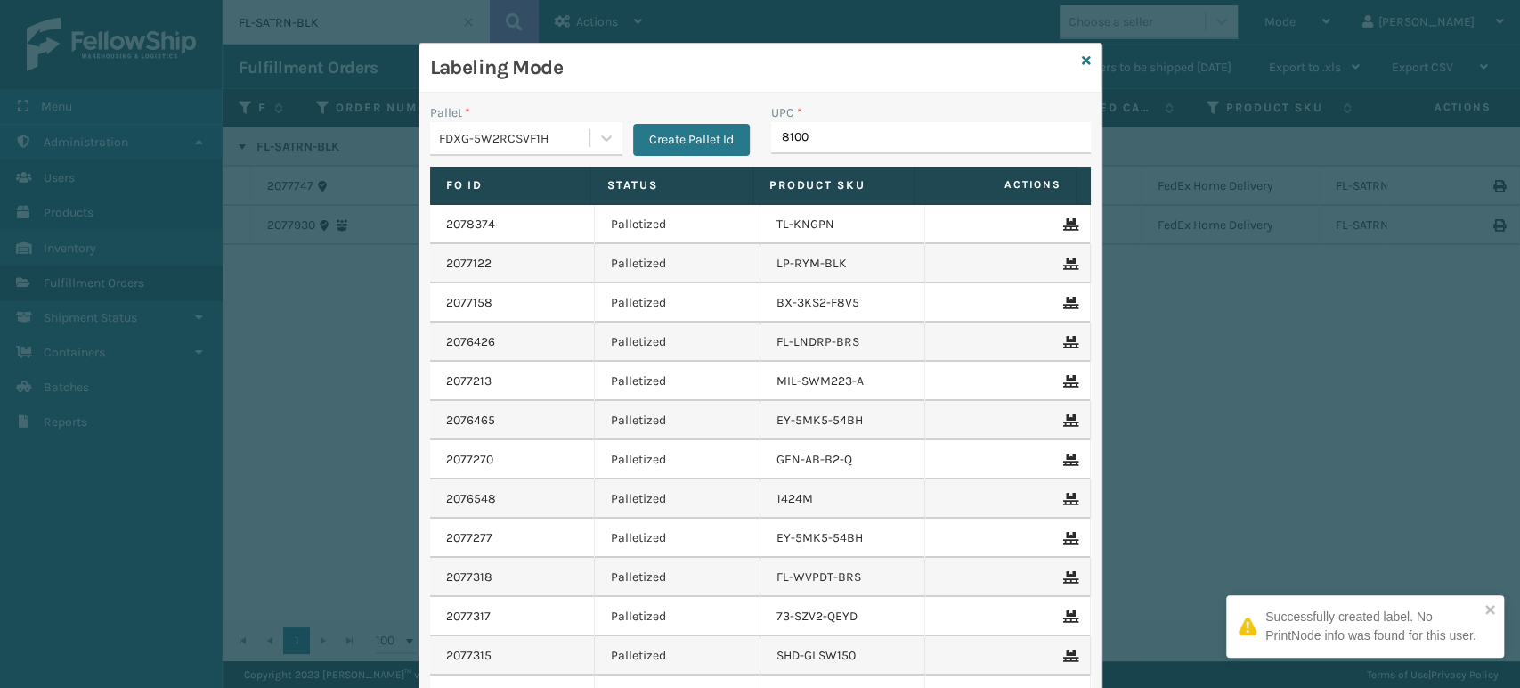
type input "81008"
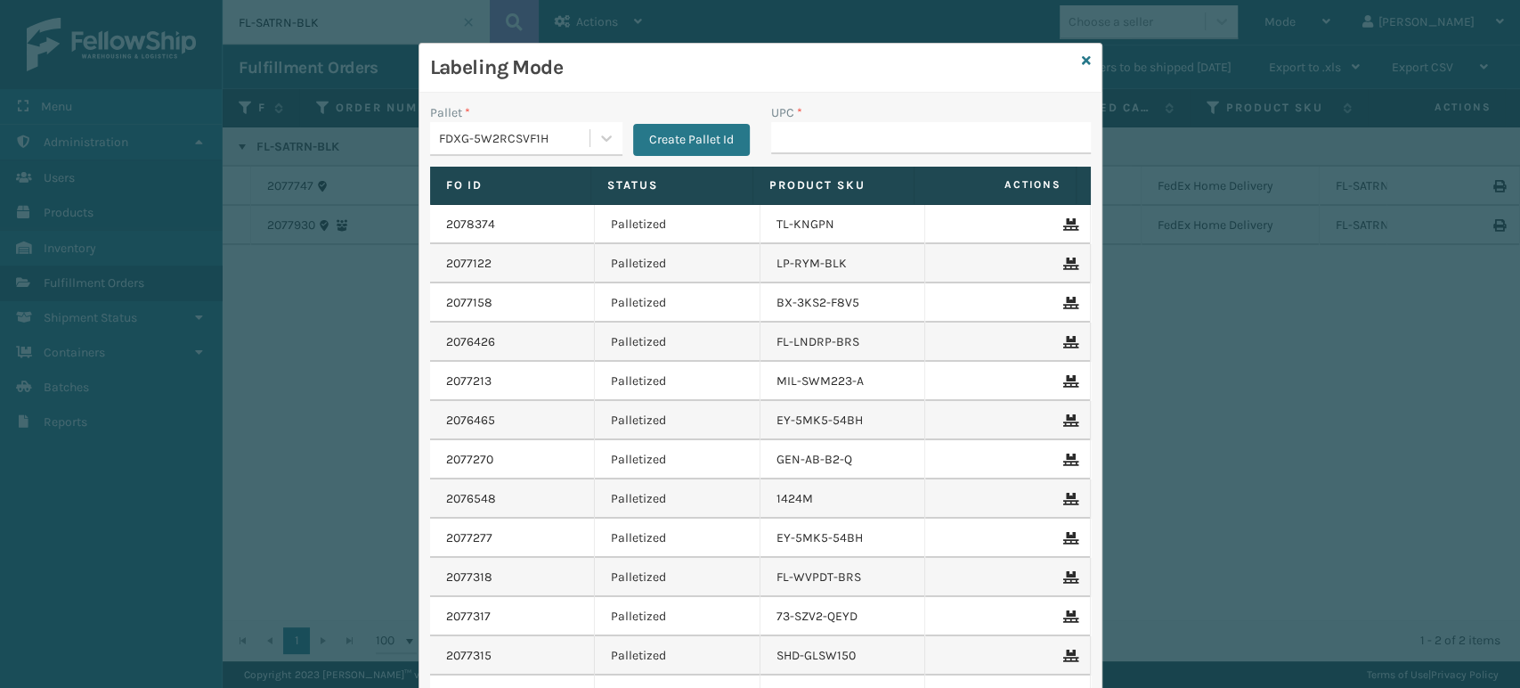
click at [527, 142] on div "FDXG-5W2RCSVF1H" at bounding box center [515, 138] width 152 height 19
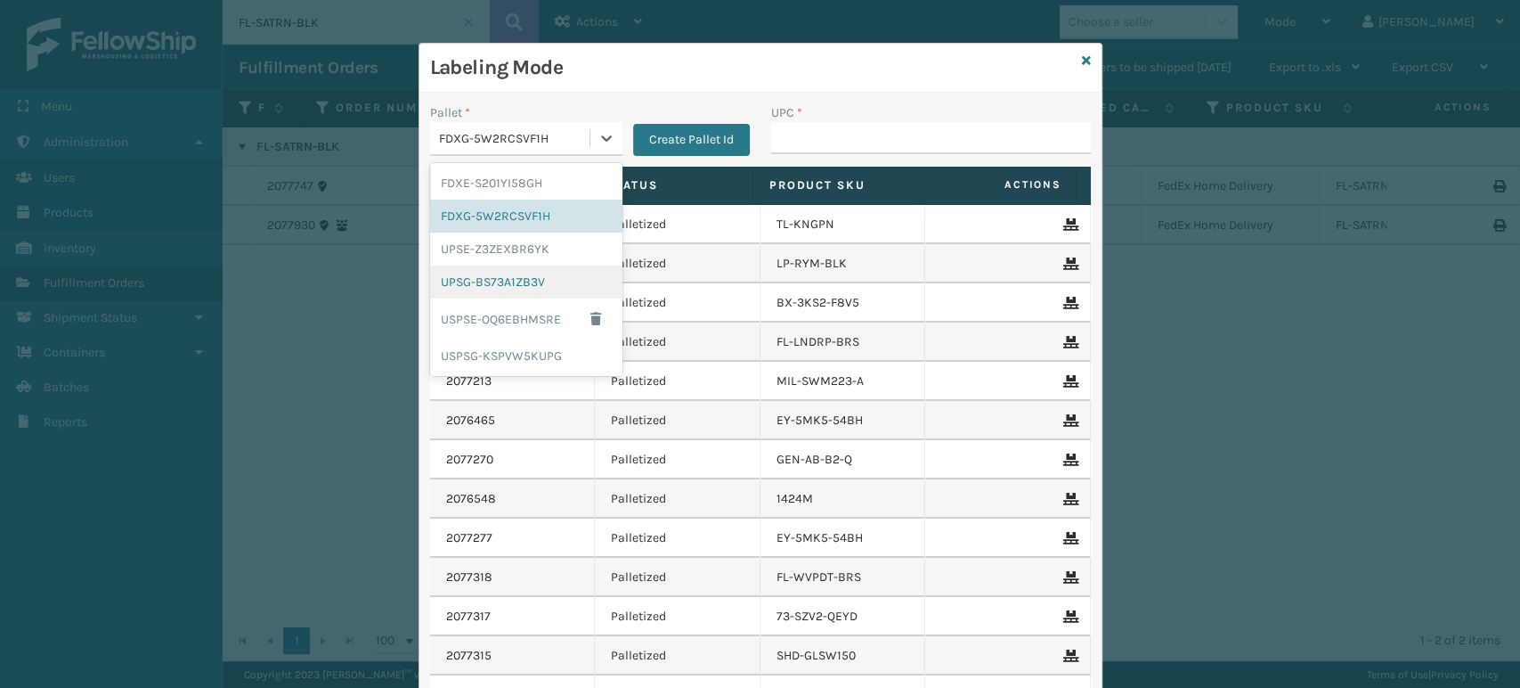
click at [468, 285] on div "UPSG-BS73A1ZB3V" at bounding box center [526, 281] width 192 height 33
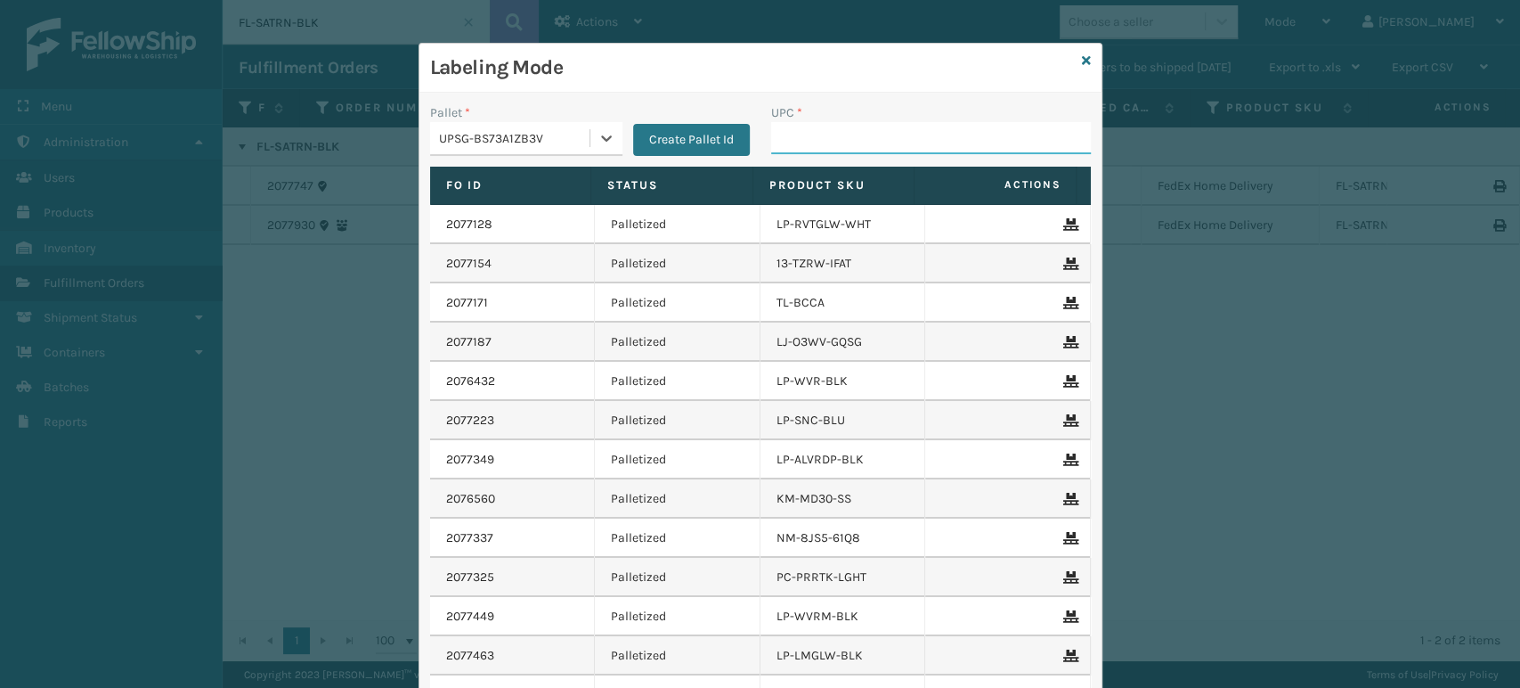
click at [896, 149] on input "UPC *" at bounding box center [931, 138] width 320 height 32
type input "8101613"
type input "1717MTW"
click at [1082, 58] on icon at bounding box center [1086, 60] width 9 height 12
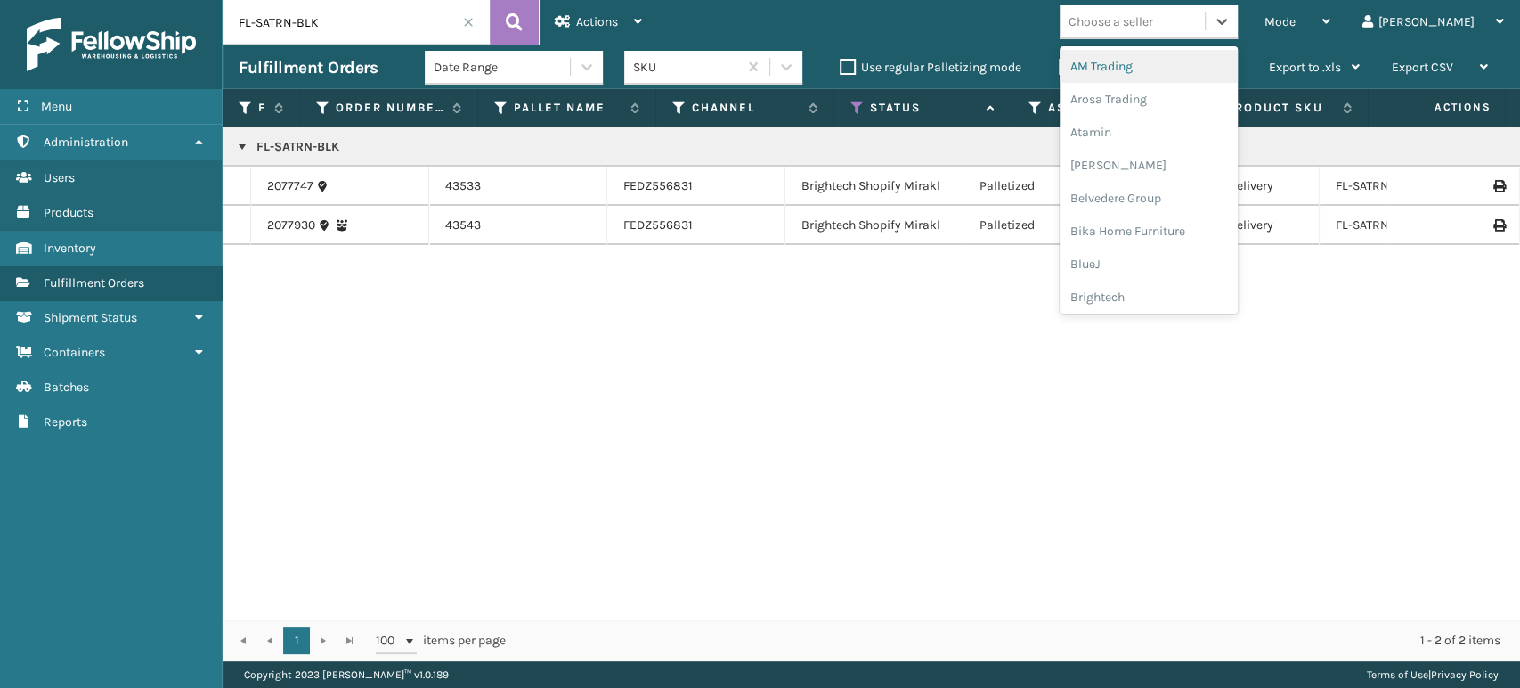
click at [1205, 32] on div "Choose a seller" at bounding box center [1132, 21] width 145 height 29
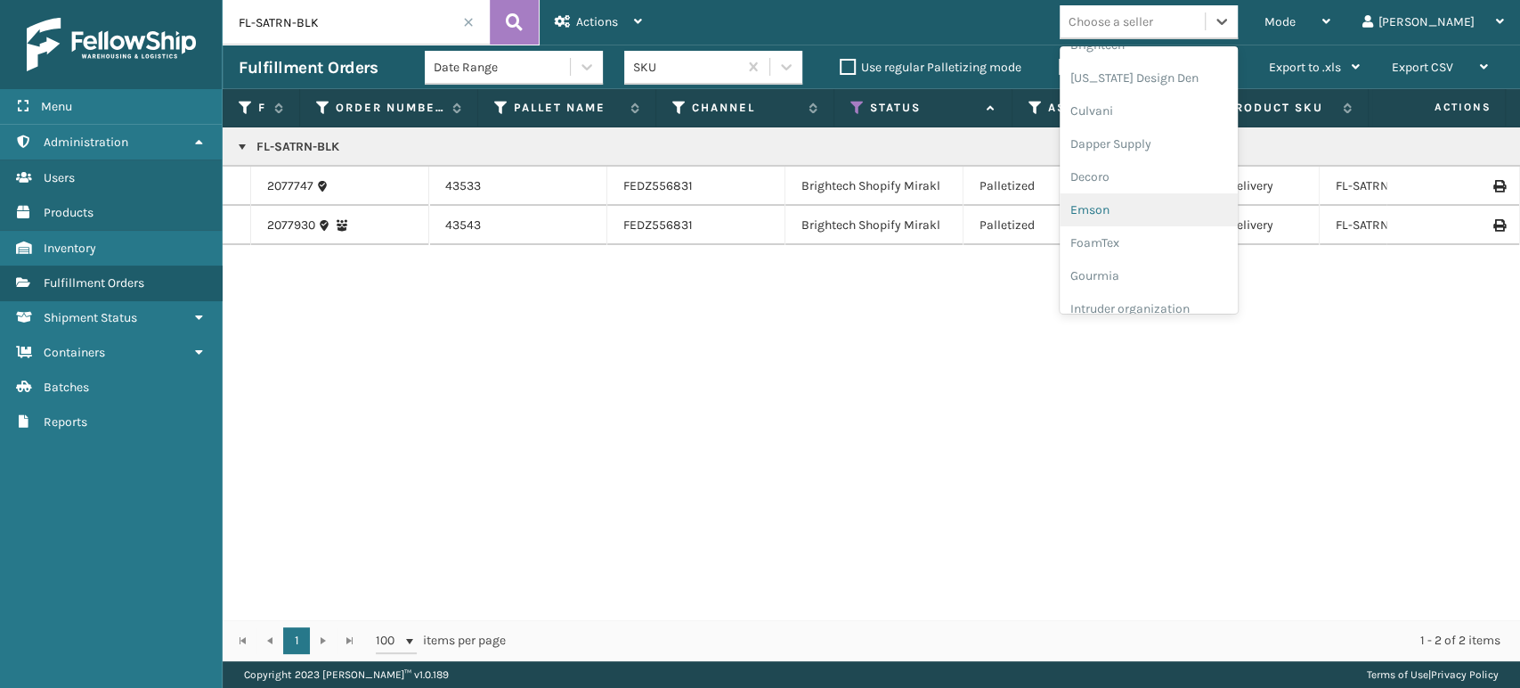
click at [1161, 205] on div "Emson" at bounding box center [1149, 209] width 178 height 33
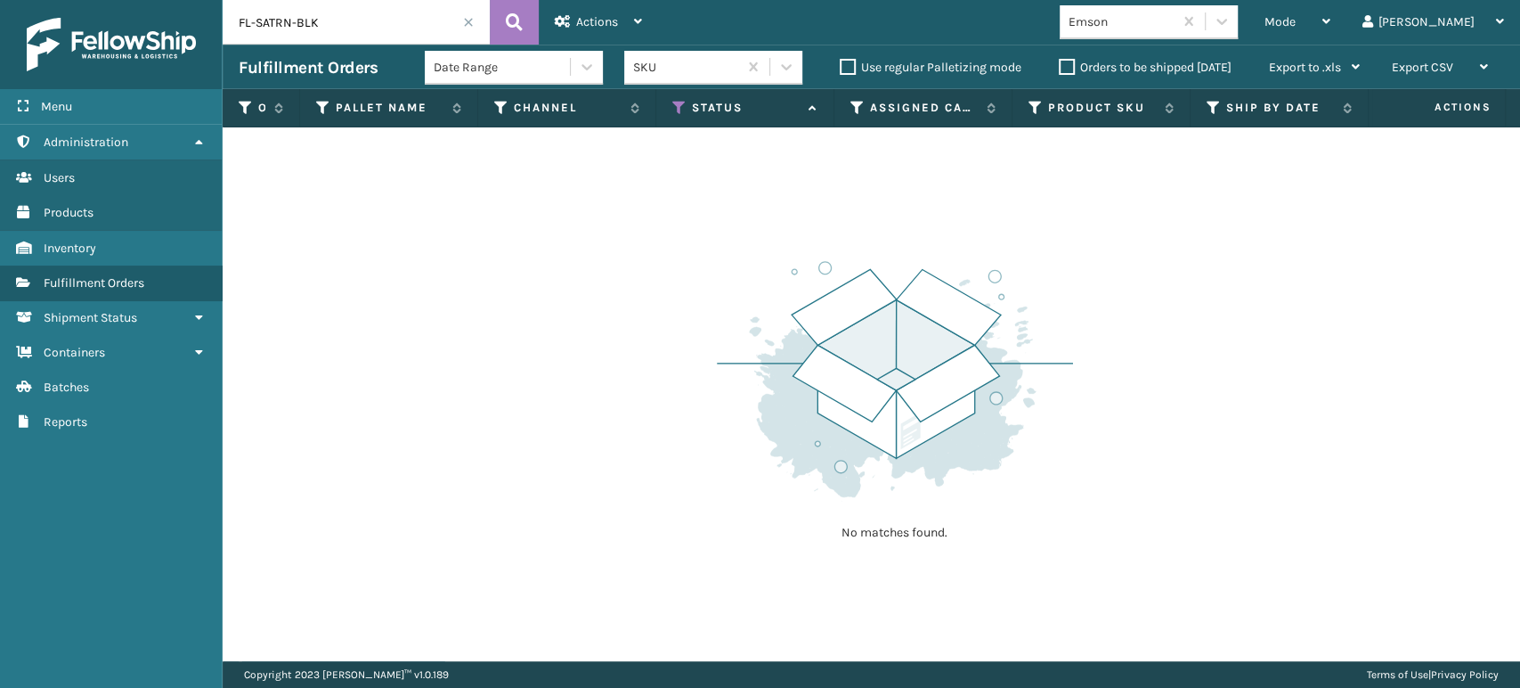
click at [480, 23] on input "FL-SATRN-BLK" at bounding box center [356, 22] width 267 height 45
click at [477, 21] on input "FL-SATRN-BLK" at bounding box center [356, 22] width 267 height 45
click at [470, 20] on span at bounding box center [468, 22] width 11 height 11
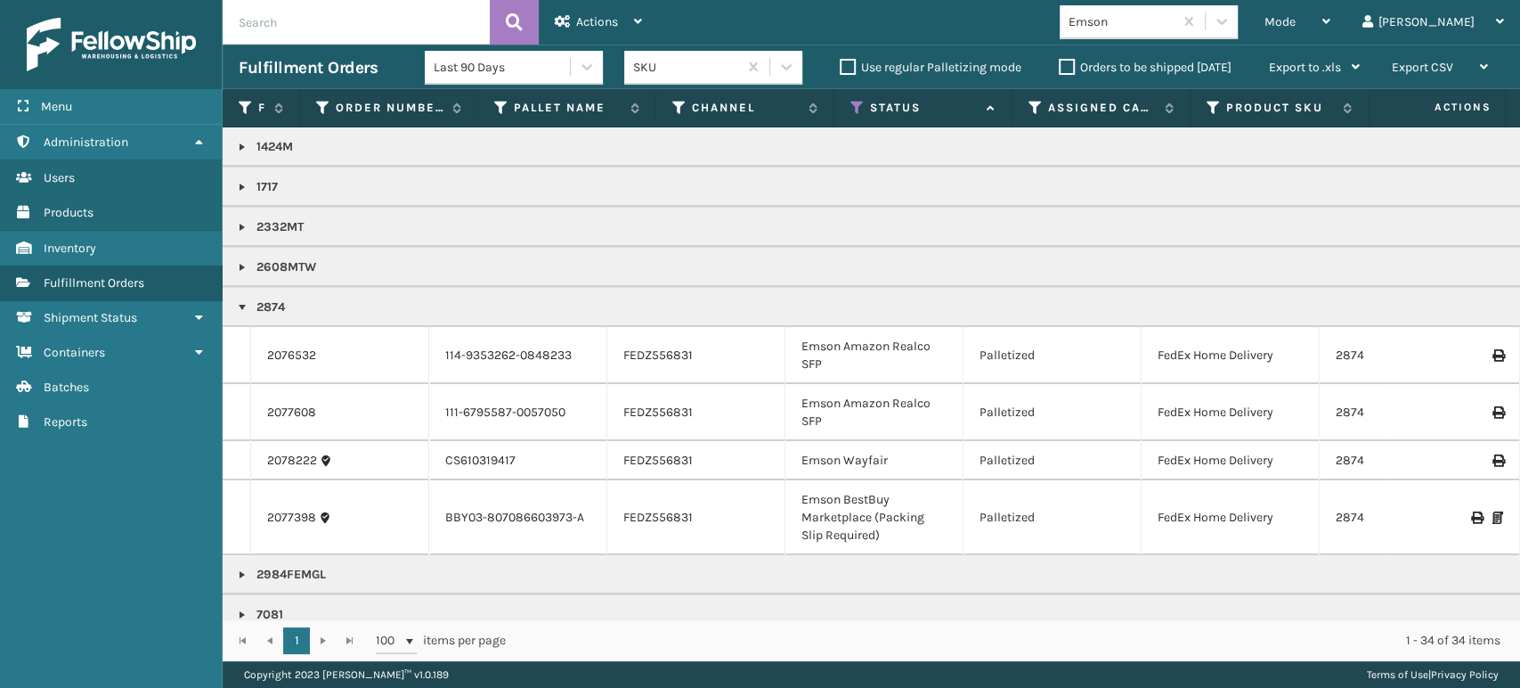
click at [241, 186] on link at bounding box center [242, 187] width 14 height 14
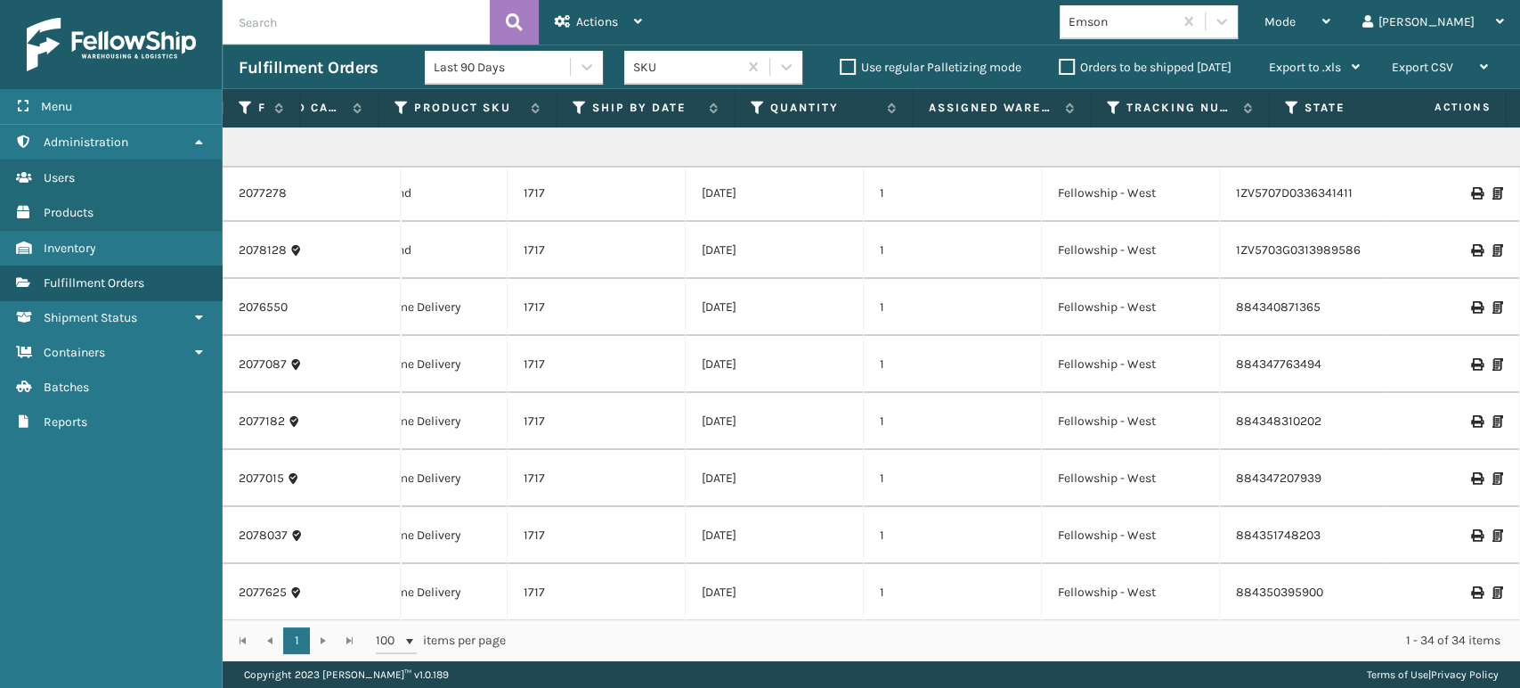
scroll to position [0, 1007]
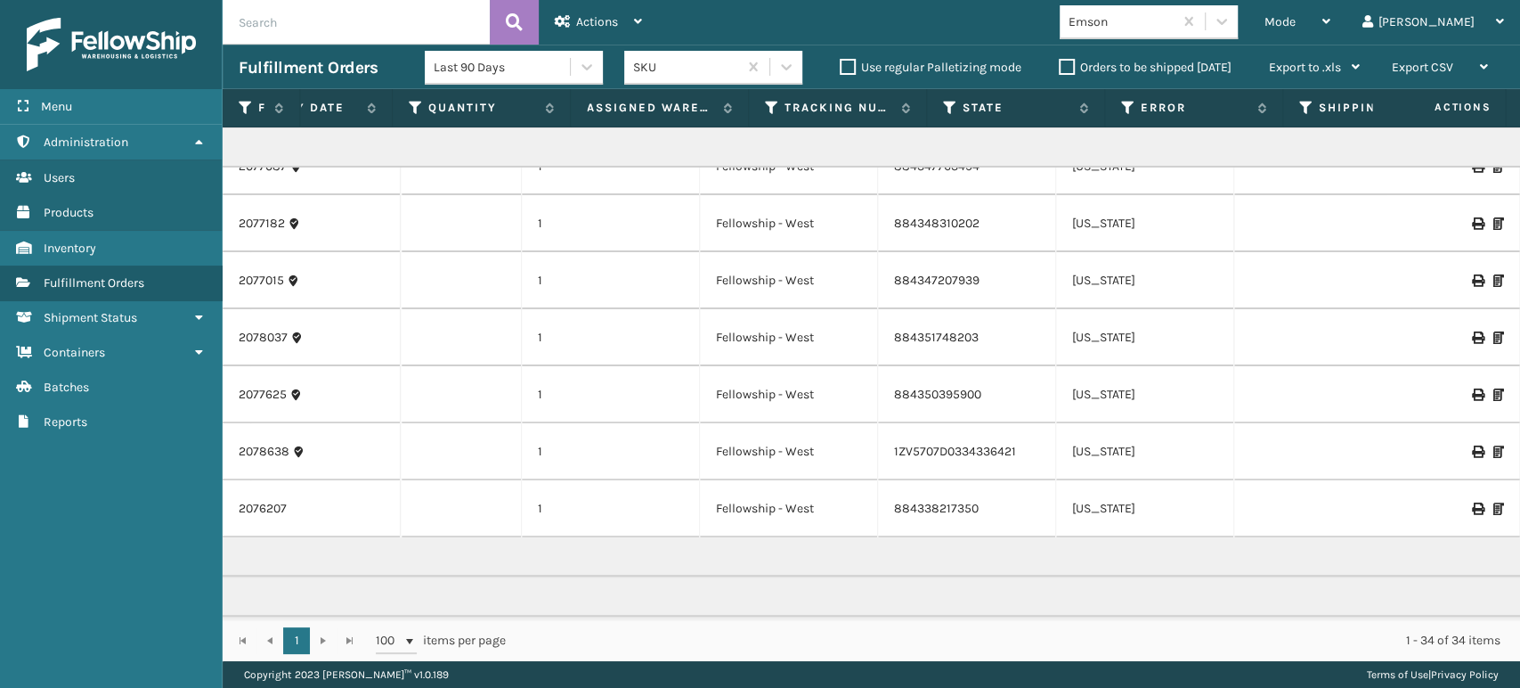
click at [1471, 453] on icon at bounding box center [1476, 451] width 11 height 12
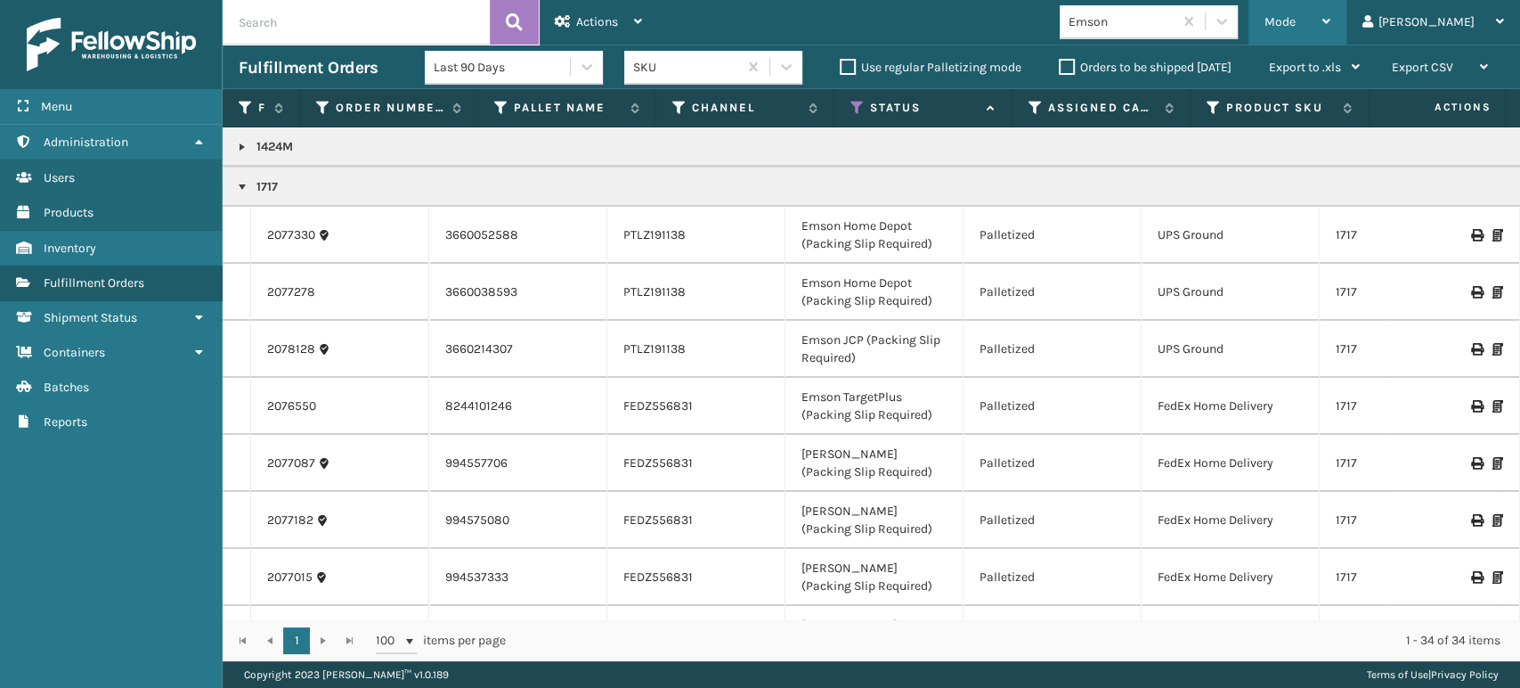
click at [1331, 32] on div "Mode" at bounding box center [1298, 22] width 66 height 45
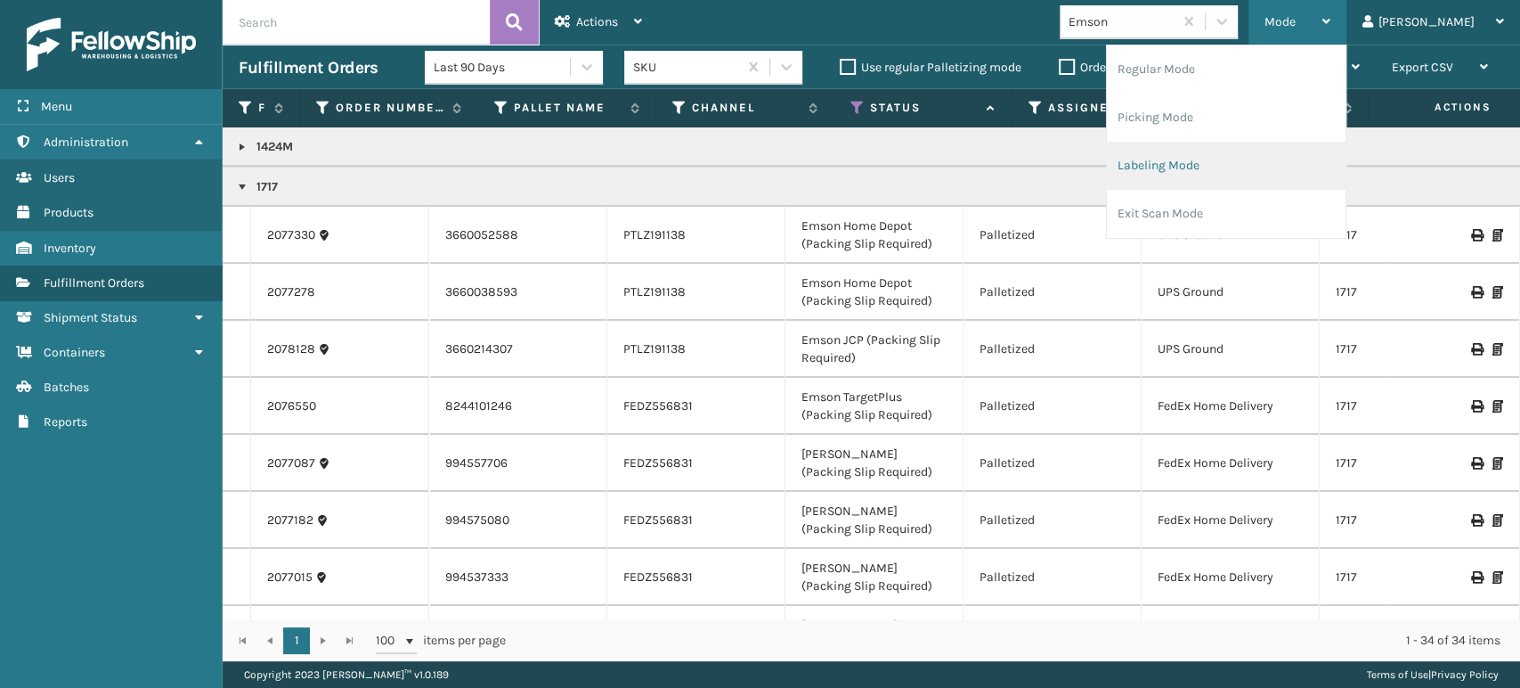
click at [1208, 171] on li "Labeling Mode" at bounding box center [1226, 166] width 239 height 48
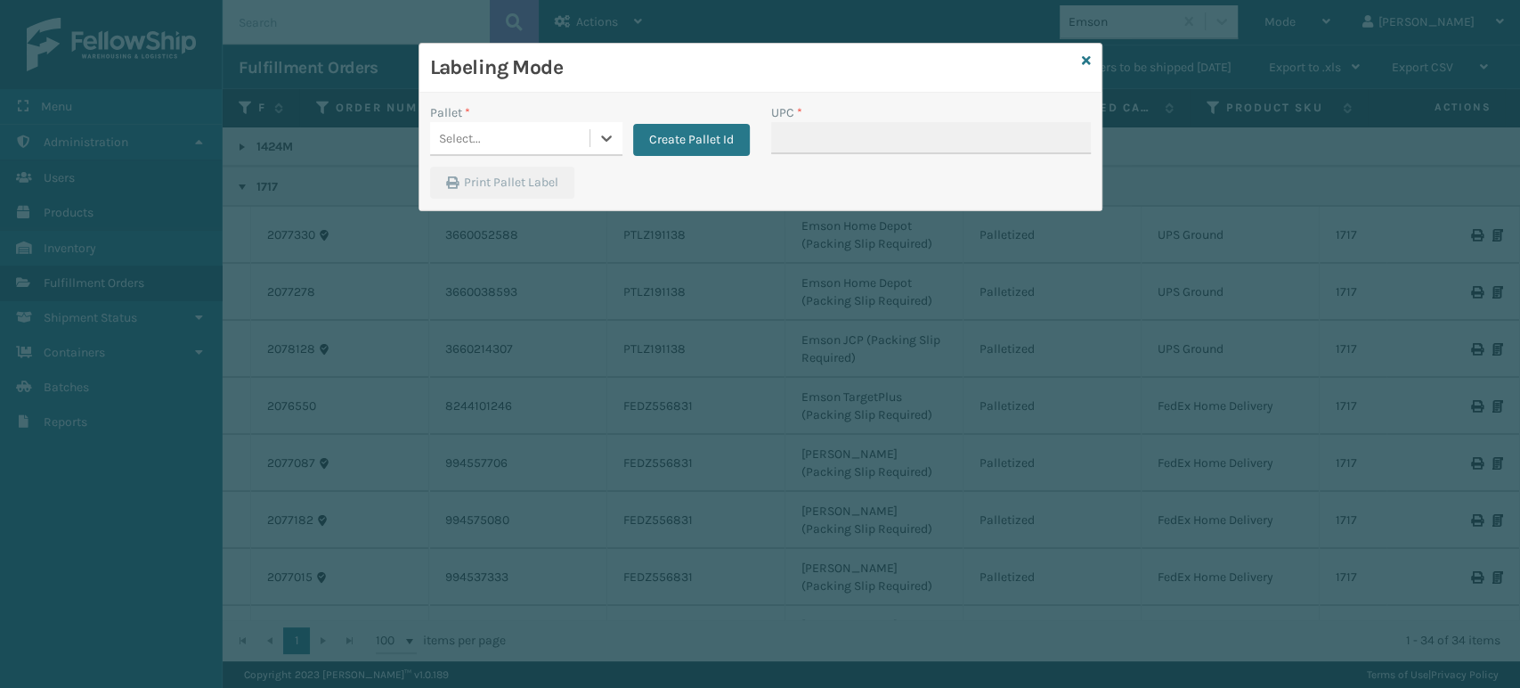
click at [550, 128] on div "Select..." at bounding box center [509, 138] width 159 height 29
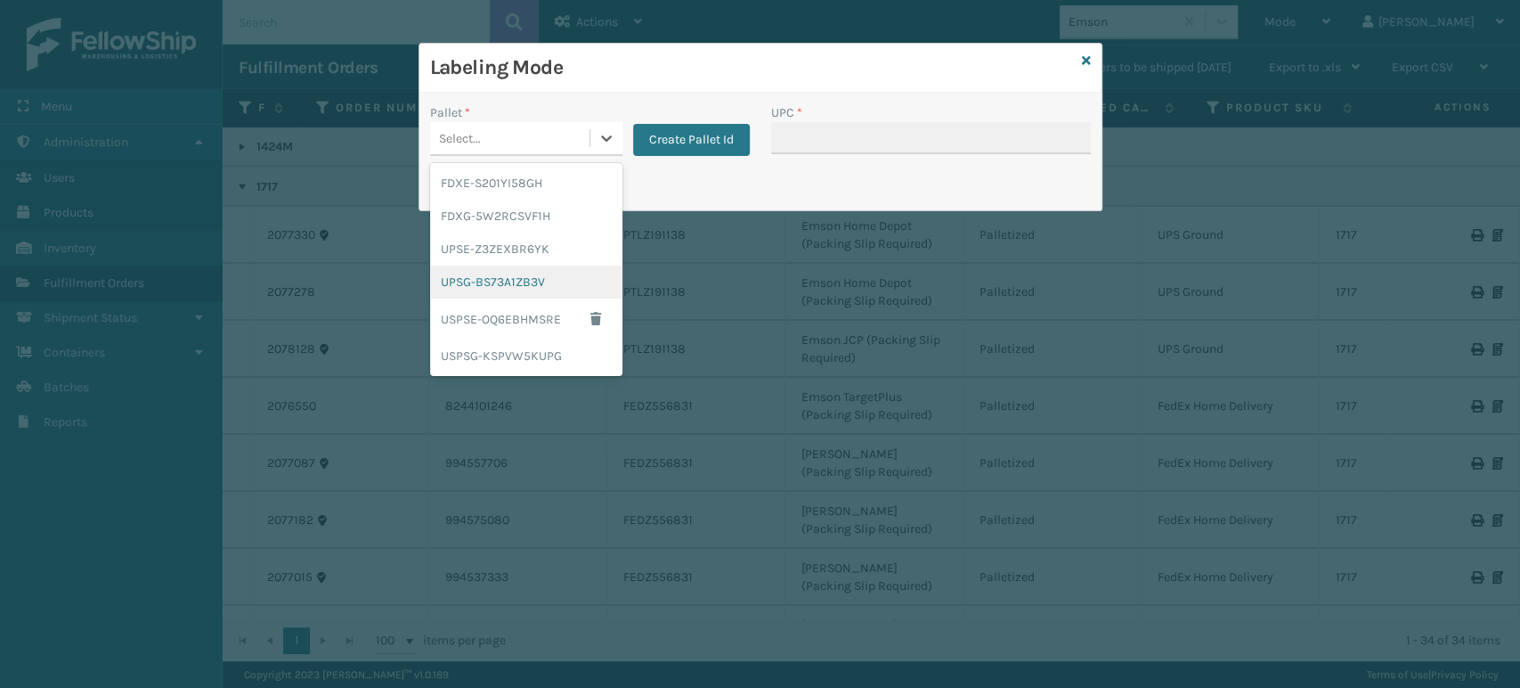
click at [471, 268] on div "UPSG-BS73A1ZB3V" at bounding box center [526, 281] width 192 height 33
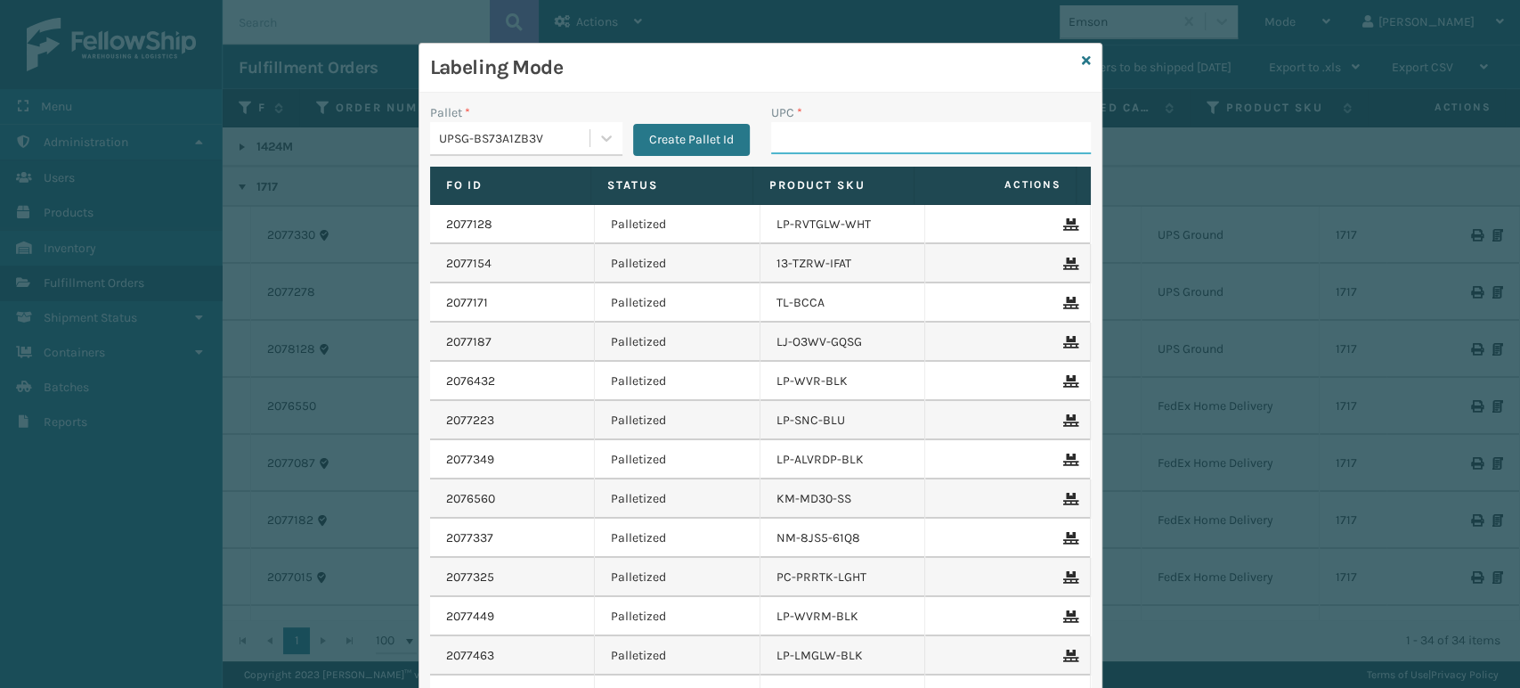
click at [939, 138] on input "UPC *" at bounding box center [931, 138] width 320 height 32
type input "6022"
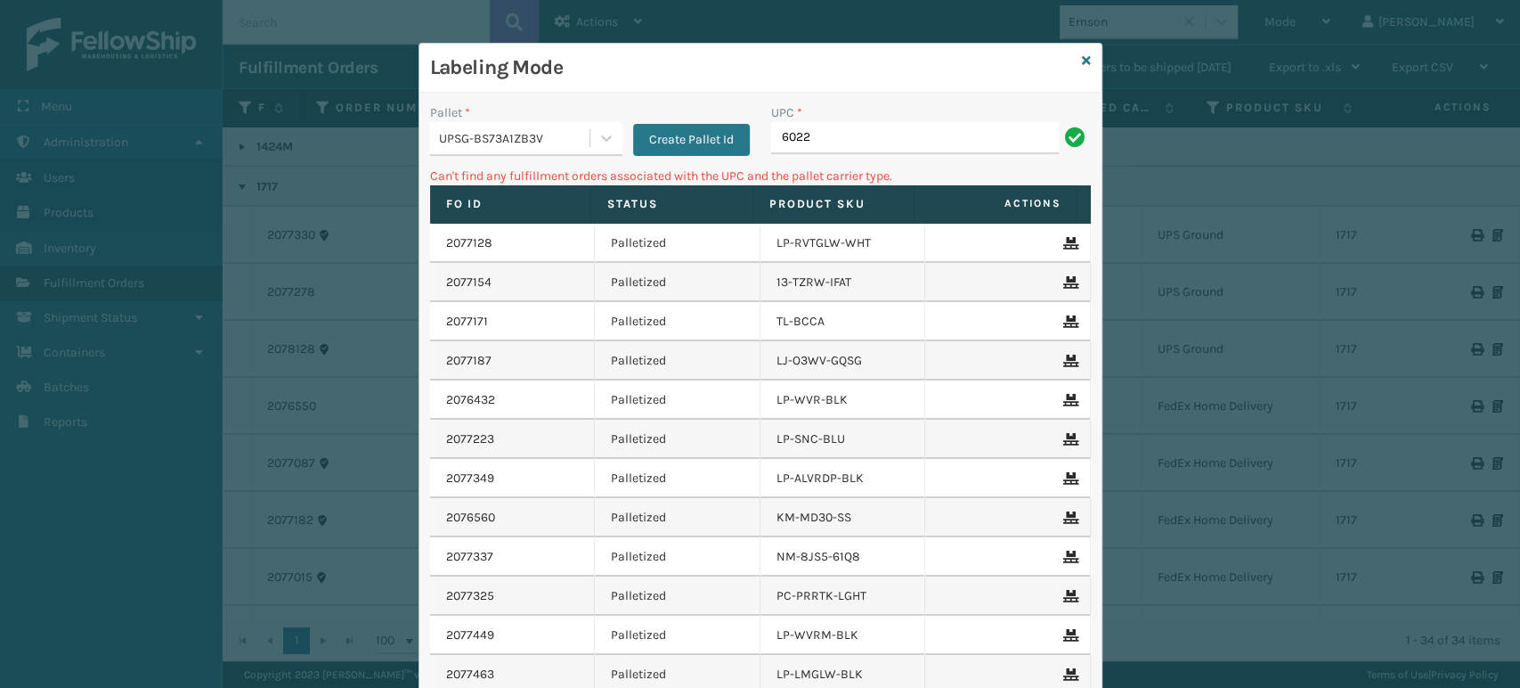
click at [832, 134] on input "6022" at bounding box center [915, 138] width 288 height 32
click at [830, 134] on input "6022" at bounding box center [915, 138] width 288 height 32
type input "6022mt"
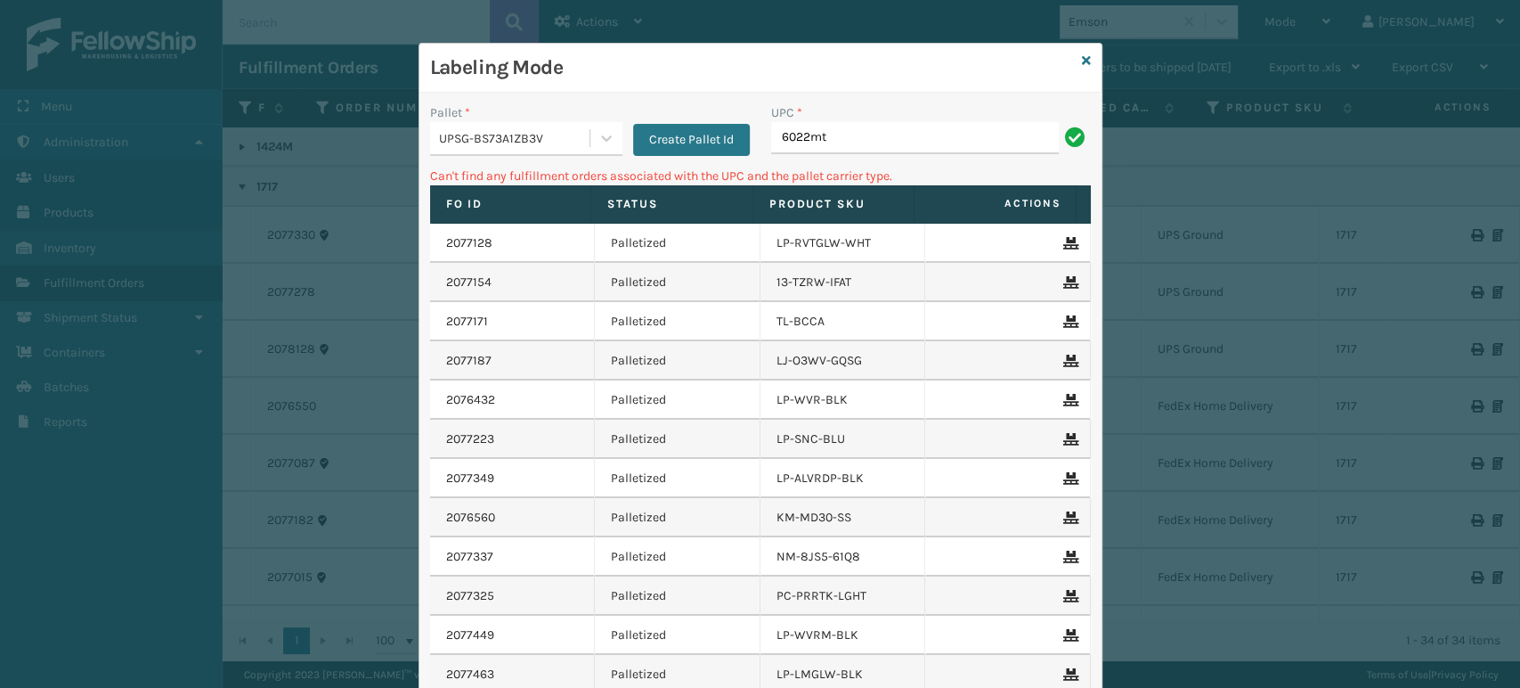
click at [1071, 52] on div "Labeling Mode" at bounding box center [760, 68] width 682 height 49
click at [1077, 50] on div "Labeling Mode" at bounding box center [760, 68] width 682 height 49
click at [1082, 61] on icon at bounding box center [1086, 60] width 9 height 12
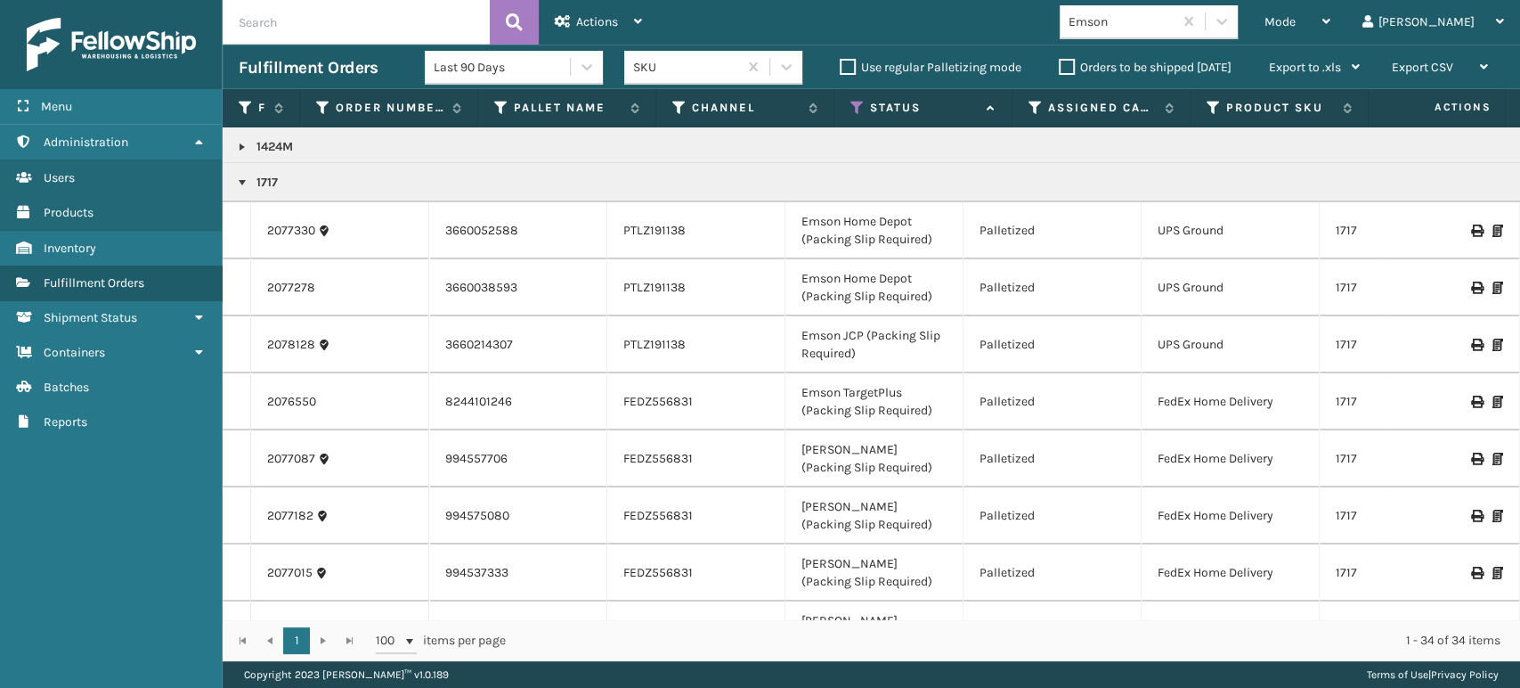
scroll to position [0, 0]
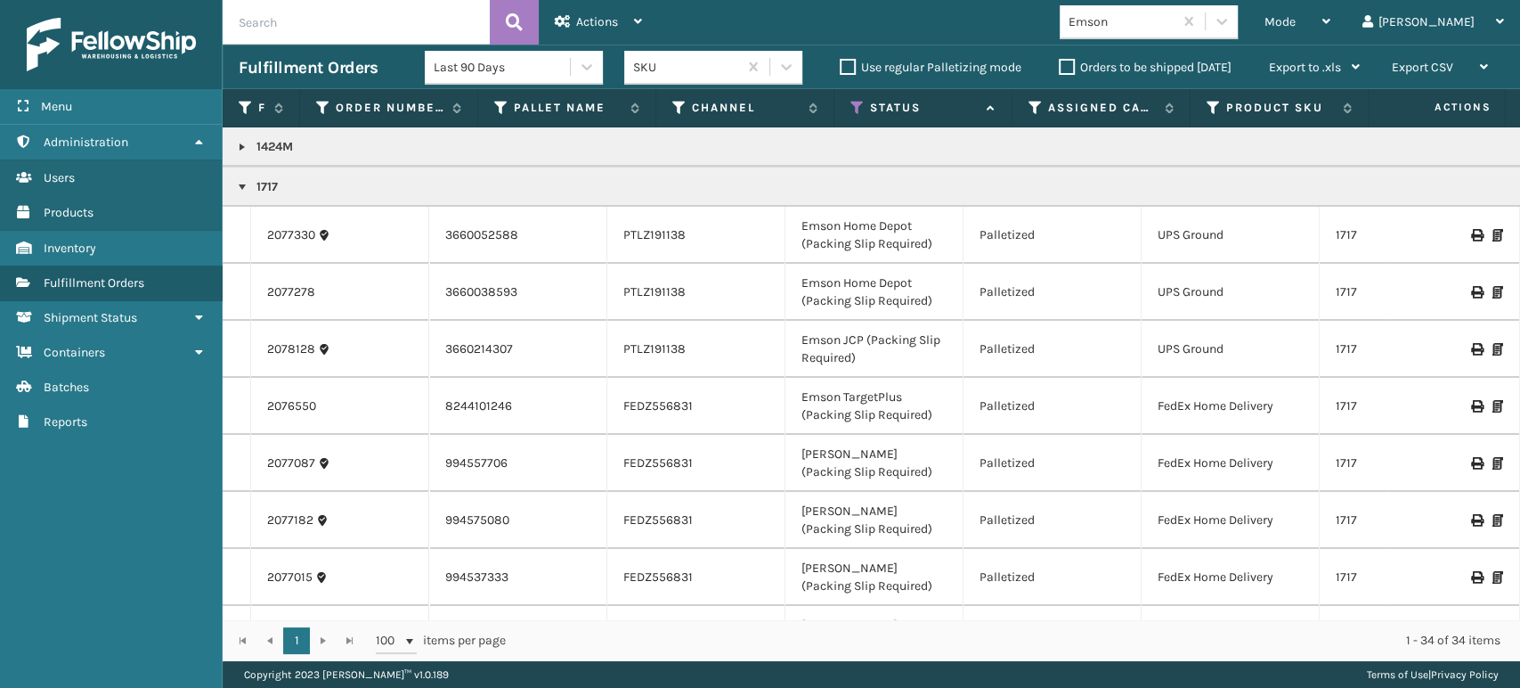
click at [867, 103] on div "Status" at bounding box center [923, 108] width 145 height 16
click at [859, 102] on icon at bounding box center [858, 108] width 14 height 16
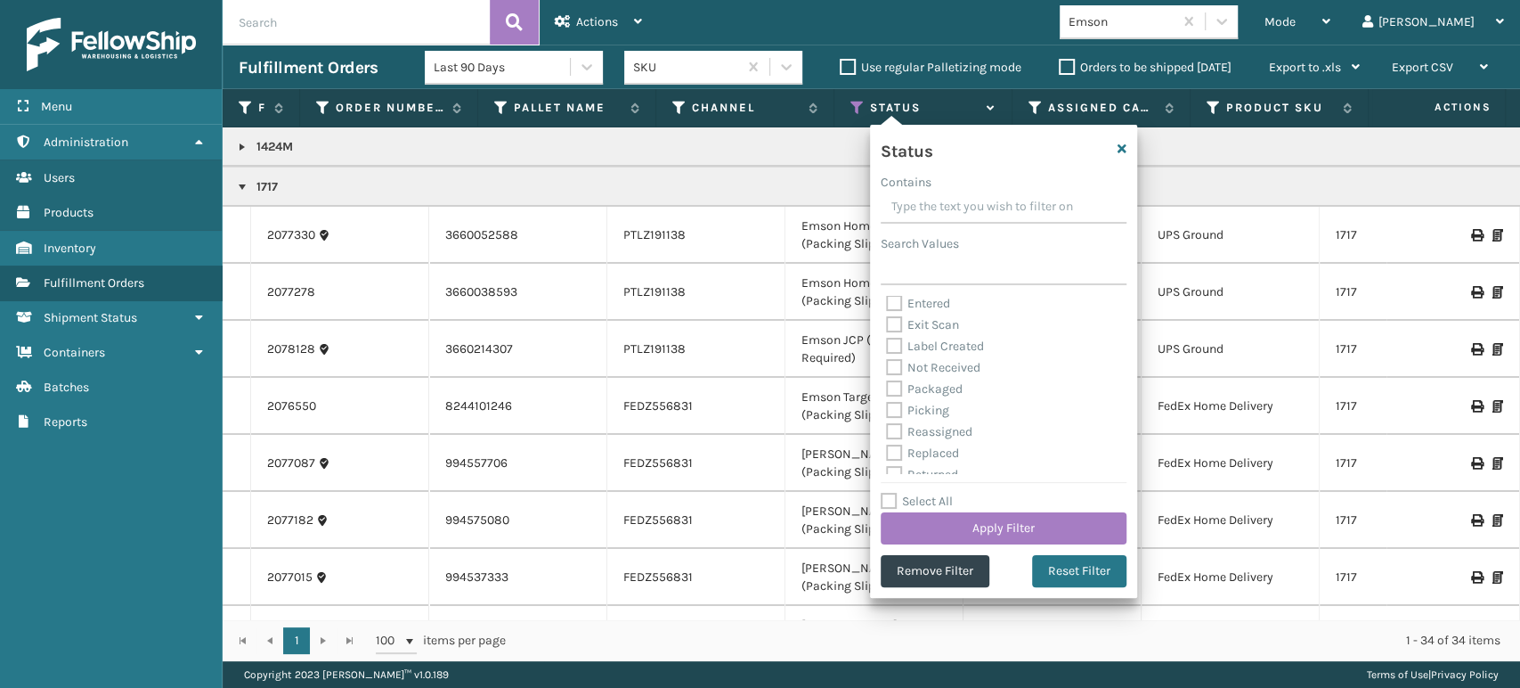
scroll to position [99, 0]
click at [903, 385] on label "Picking" at bounding box center [917, 378] width 63 height 15
click at [887, 379] on input "Picking" at bounding box center [886, 374] width 1 height 12
checkbox input "true"
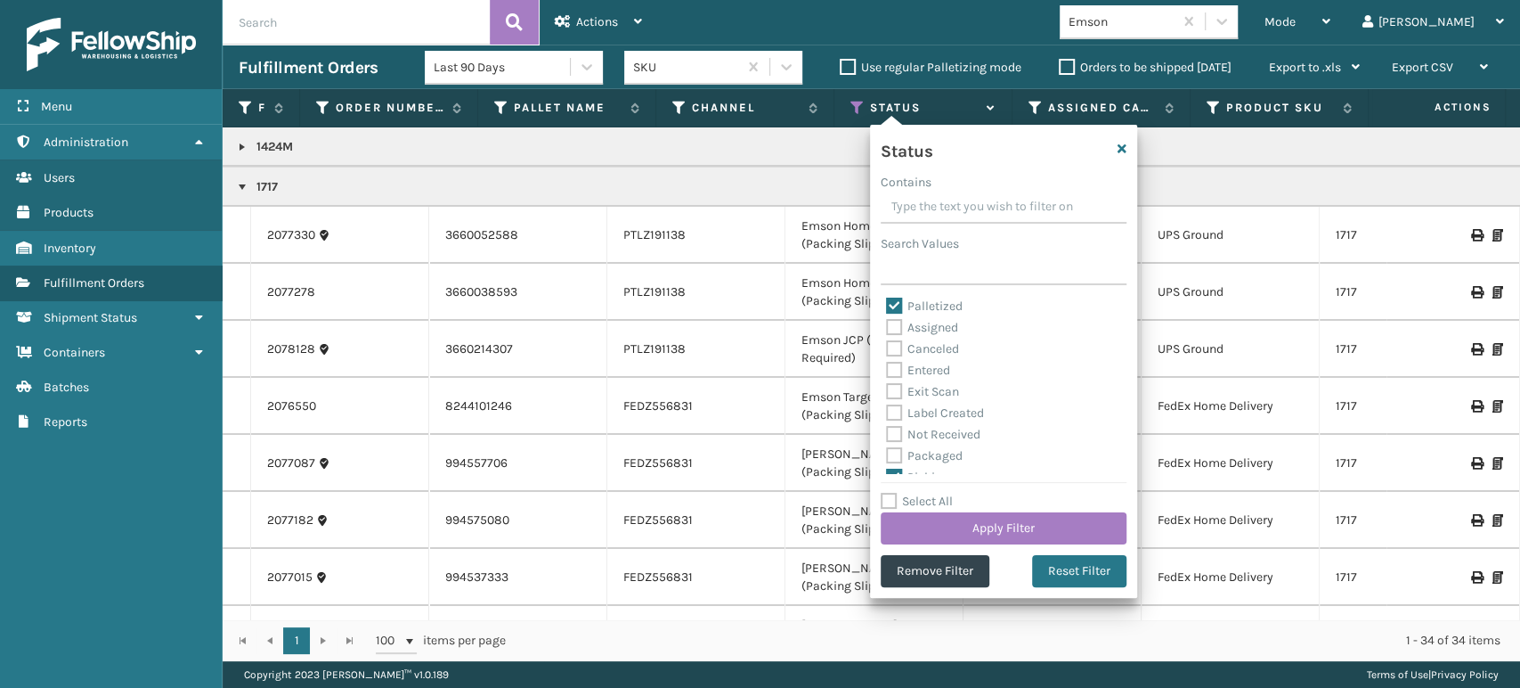
click at [893, 305] on label "Palletized" at bounding box center [924, 305] width 77 height 15
click at [887, 305] on input "Palletized" at bounding box center [886, 302] width 1 height 12
checkbox input "false"
click at [956, 532] on button "Apply Filter" at bounding box center [1004, 528] width 246 height 32
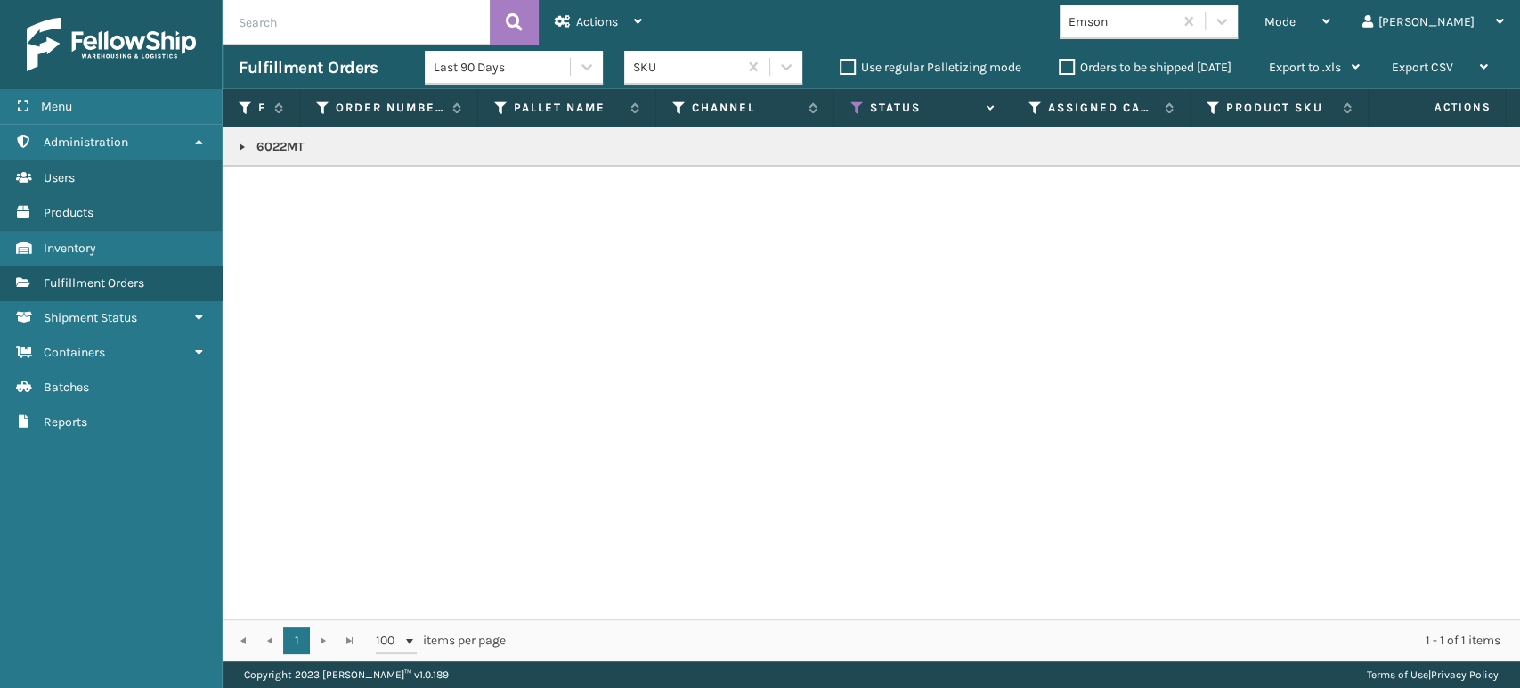
click at [240, 148] on link at bounding box center [242, 147] width 14 height 14
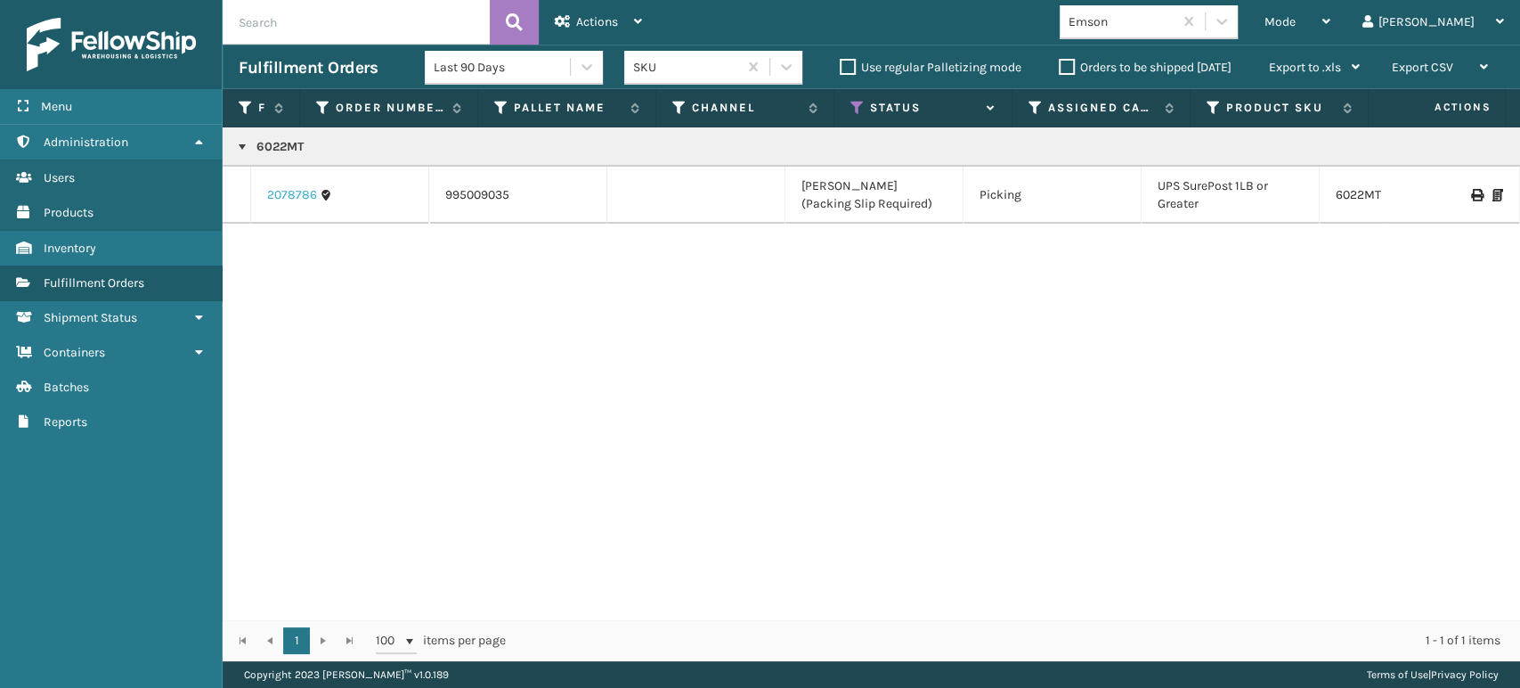
click at [276, 190] on link "2078786" at bounding box center [292, 195] width 50 height 18
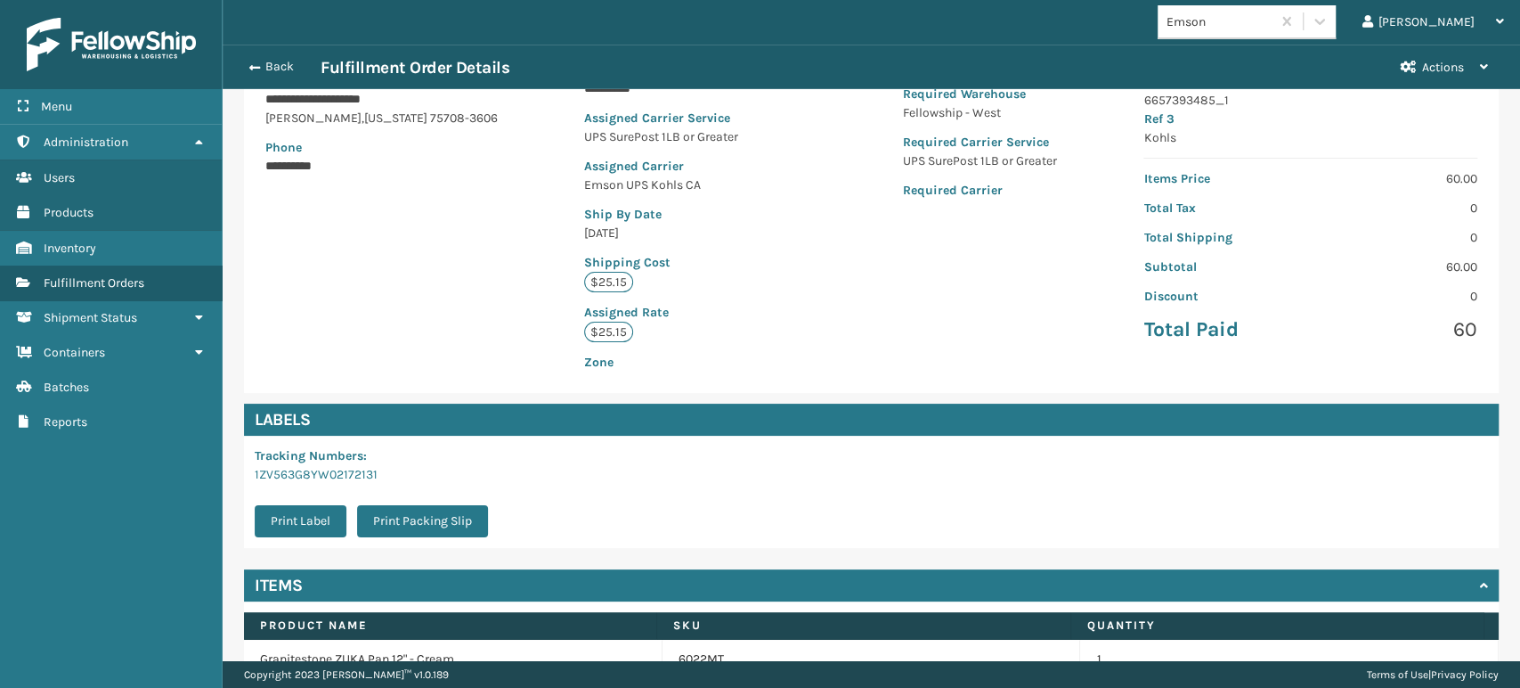
scroll to position [363, 0]
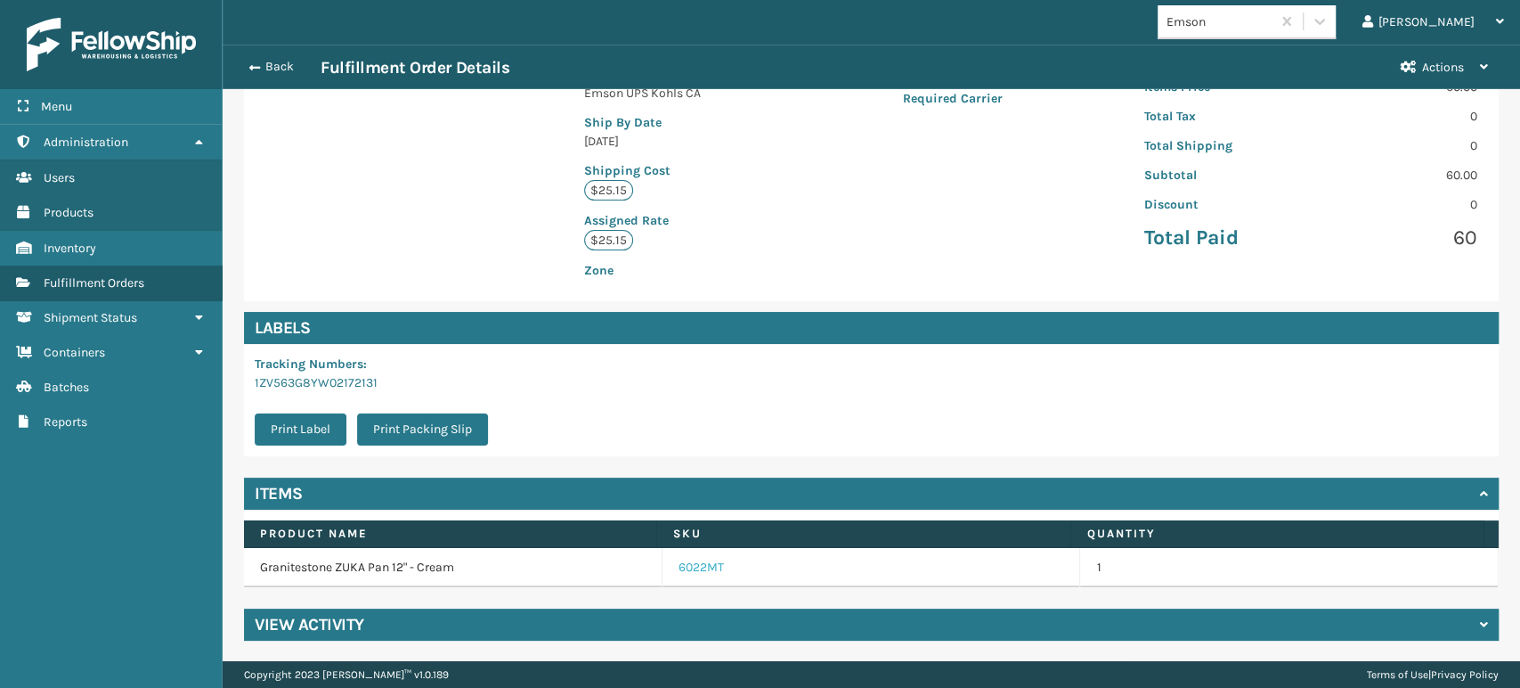
click at [688, 566] on link "6022MT" at bounding box center [701, 567] width 45 height 18
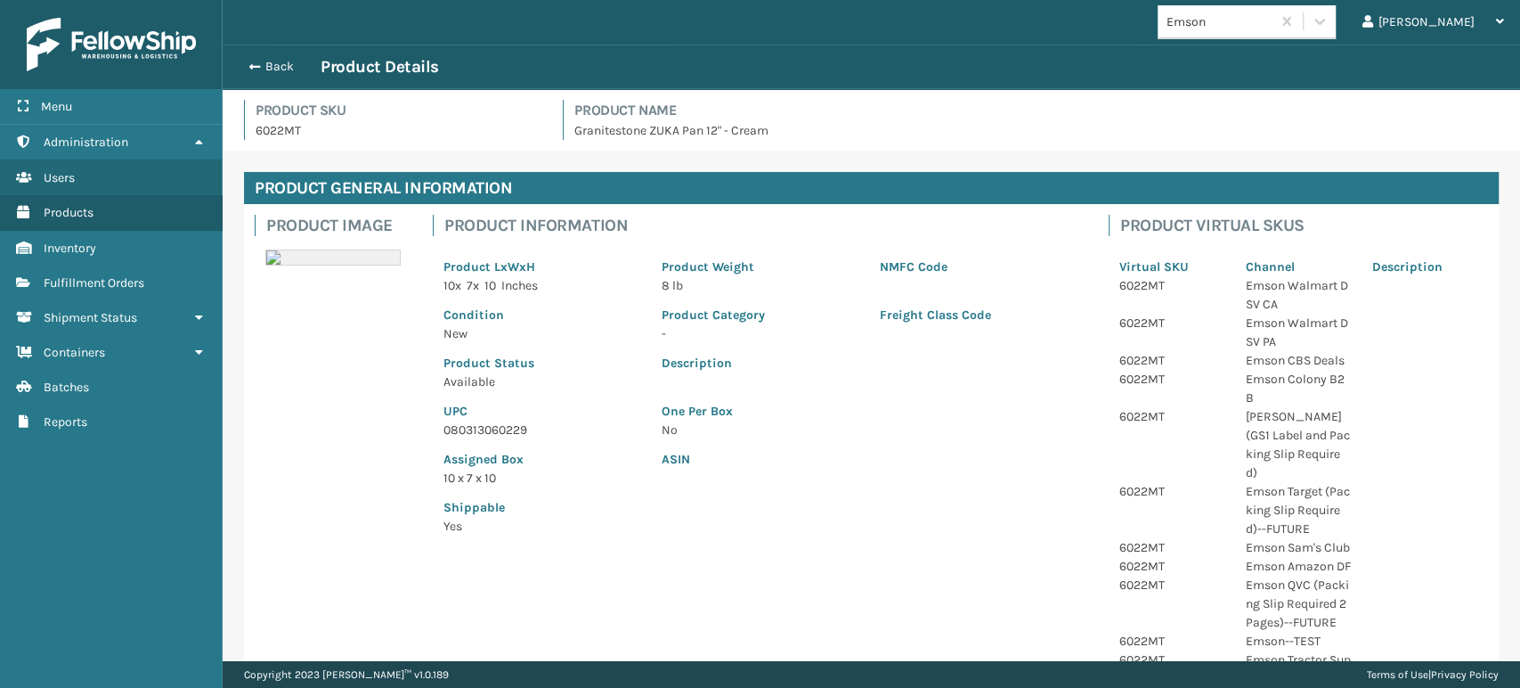
drag, startPoint x: 483, startPoint y: 417, endPoint x: 485, endPoint y: 426, distance: 9.1
click at [485, 424] on div "UPC 080313060229" at bounding box center [542, 415] width 218 height 48
click at [486, 428] on p "080313060229" at bounding box center [542, 429] width 197 height 19
click at [286, 55] on div "Back Product Details" at bounding box center [872, 67] width 1298 height 45
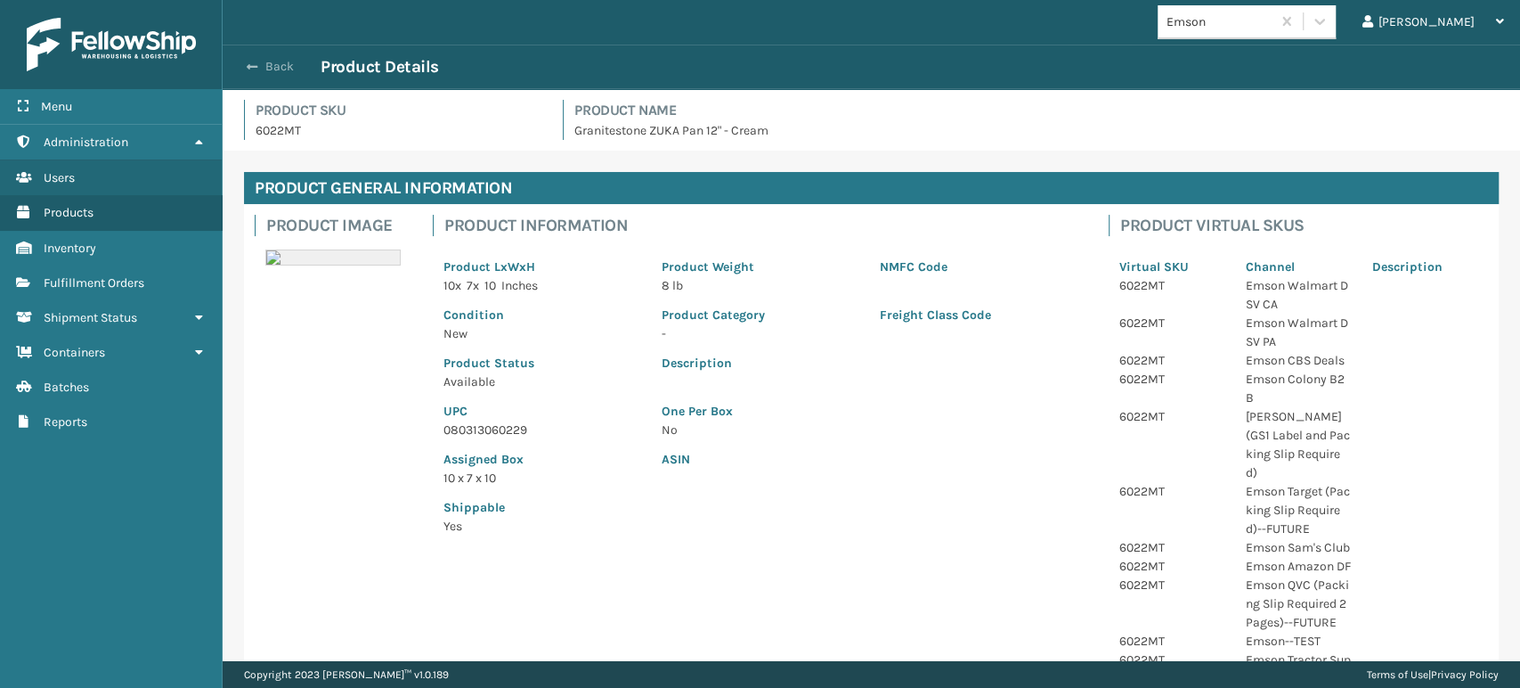
click at [274, 67] on button "Back" at bounding box center [280, 67] width 82 height 16
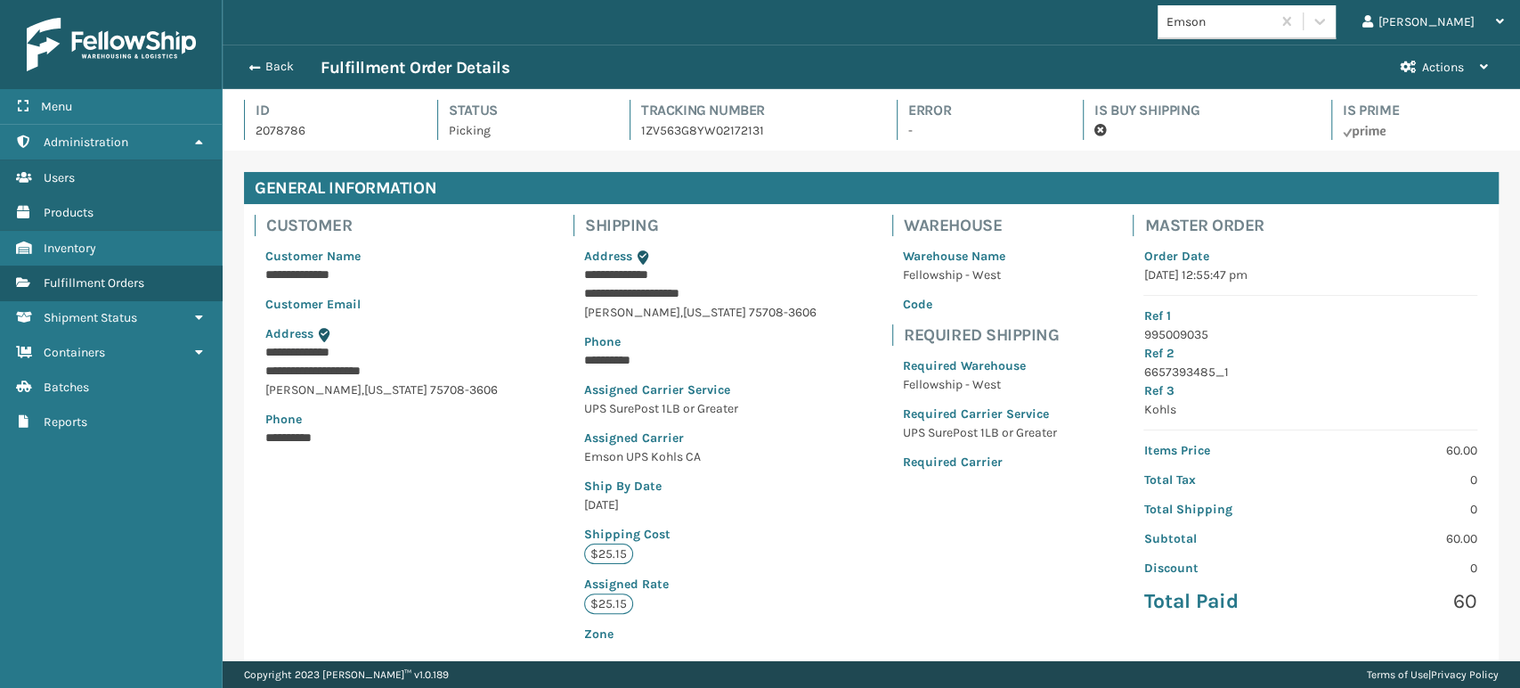
scroll to position [43, 1297]
click at [291, 65] on button "Back" at bounding box center [280, 67] width 82 height 16
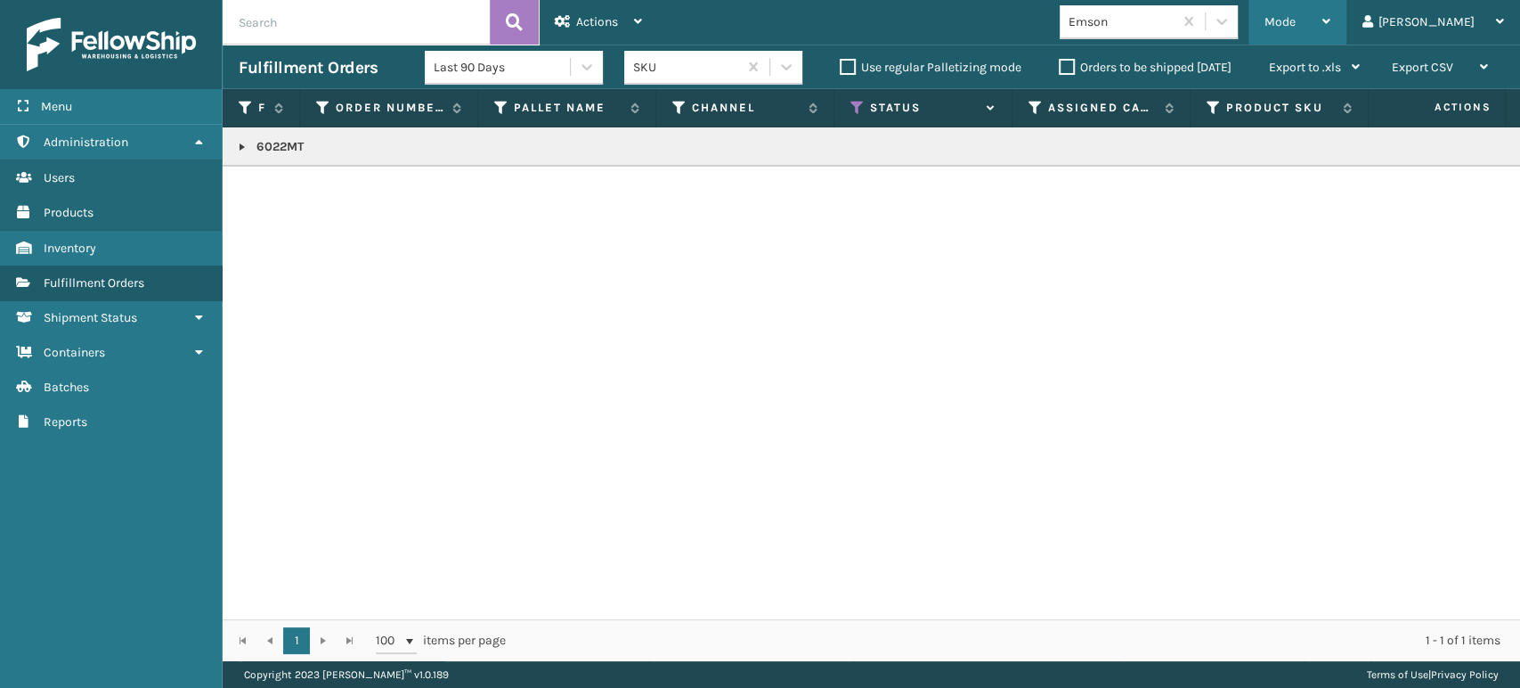
click at [1331, 10] on div "Mode" at bounding box center [1298, 22] width 66 height 45
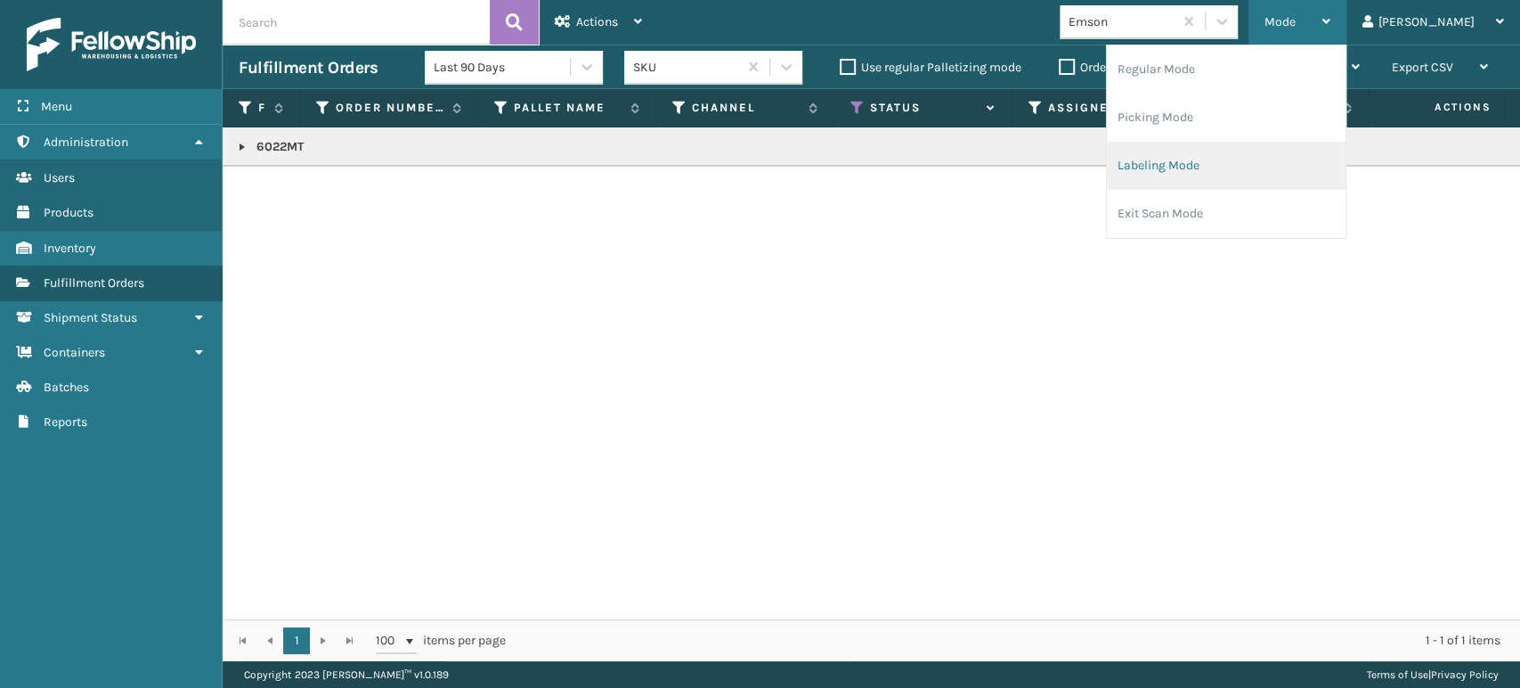
click at [1218, 165] on li "Labeling Mode" at bounding box center [1226, 166] width 239 height 48
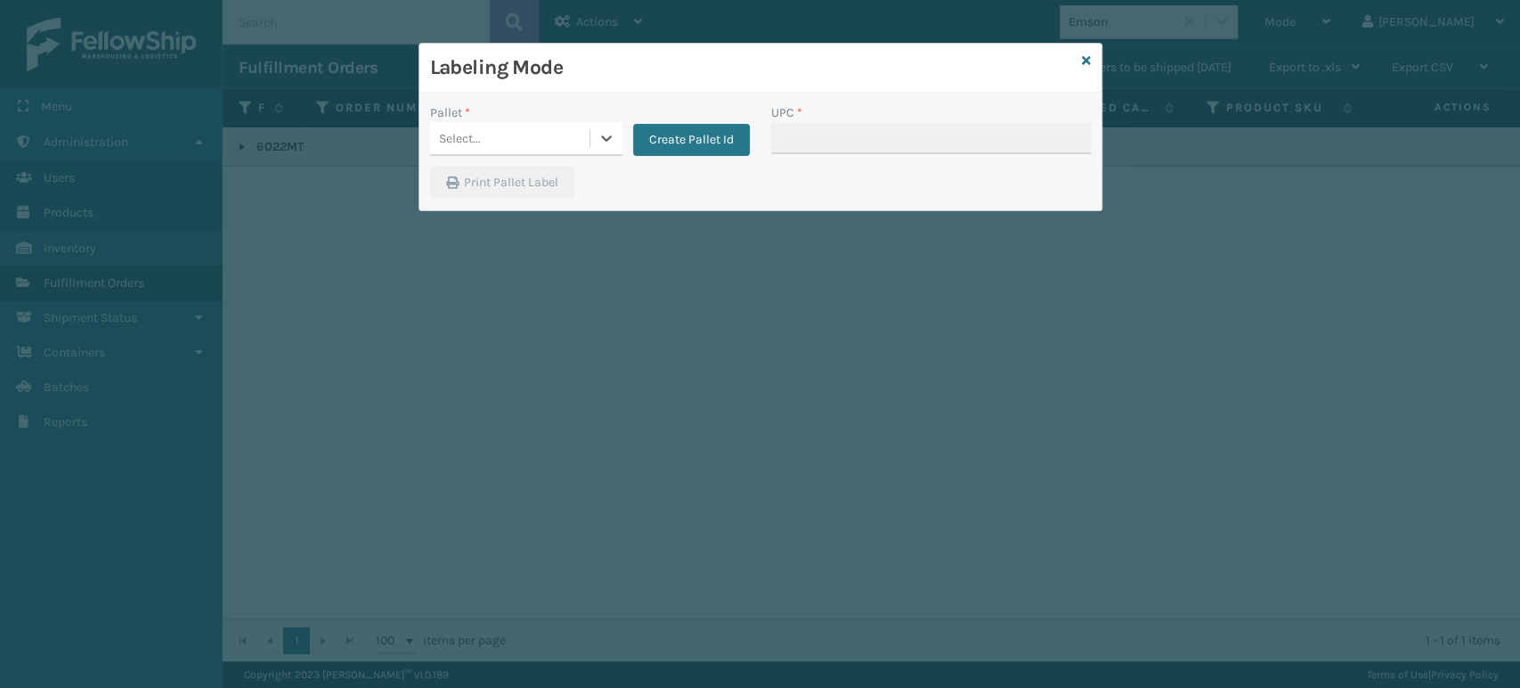
click at [520, 145] on div "Select..." at bounding box center [509, 138] width 159 height 29
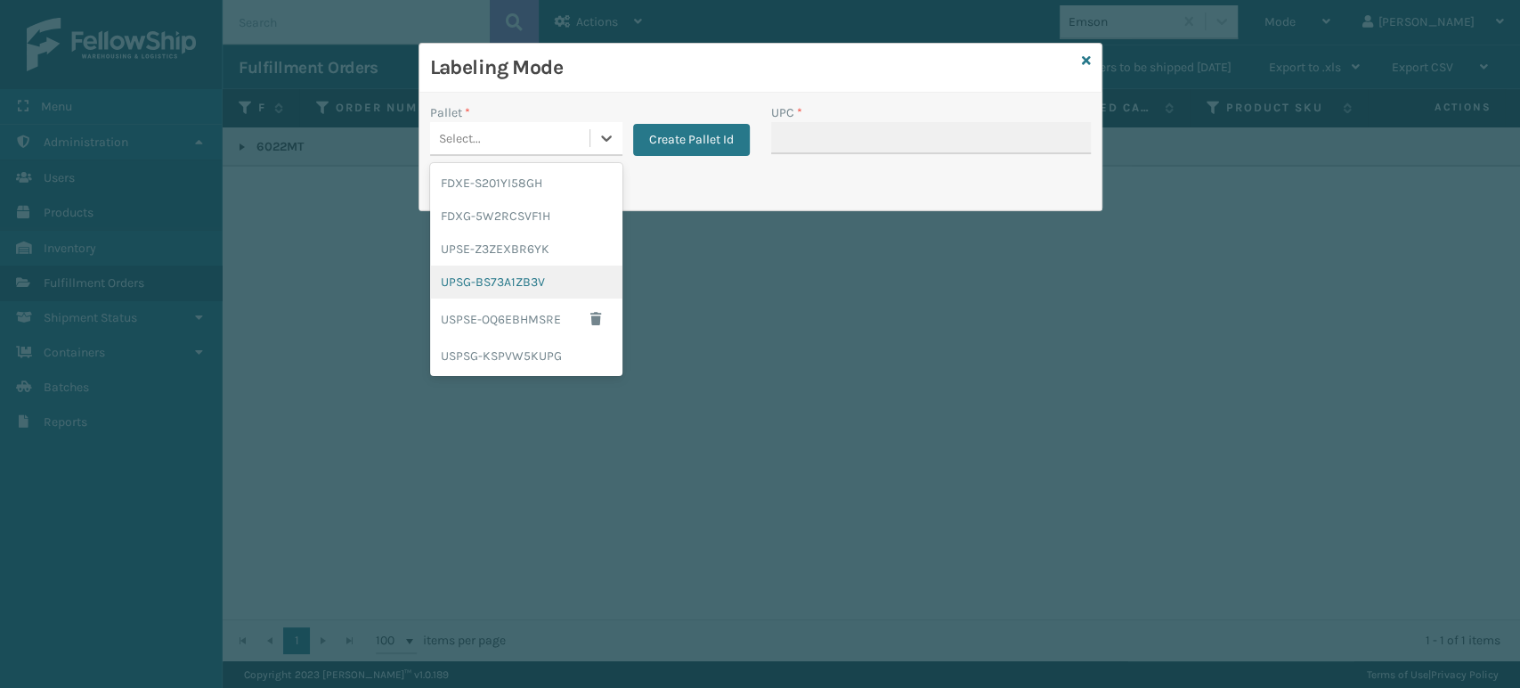
click at [483, 284] on div "UPSG-BS73A1ZB3V" at bounding box center [526, 281] width 192 height 33
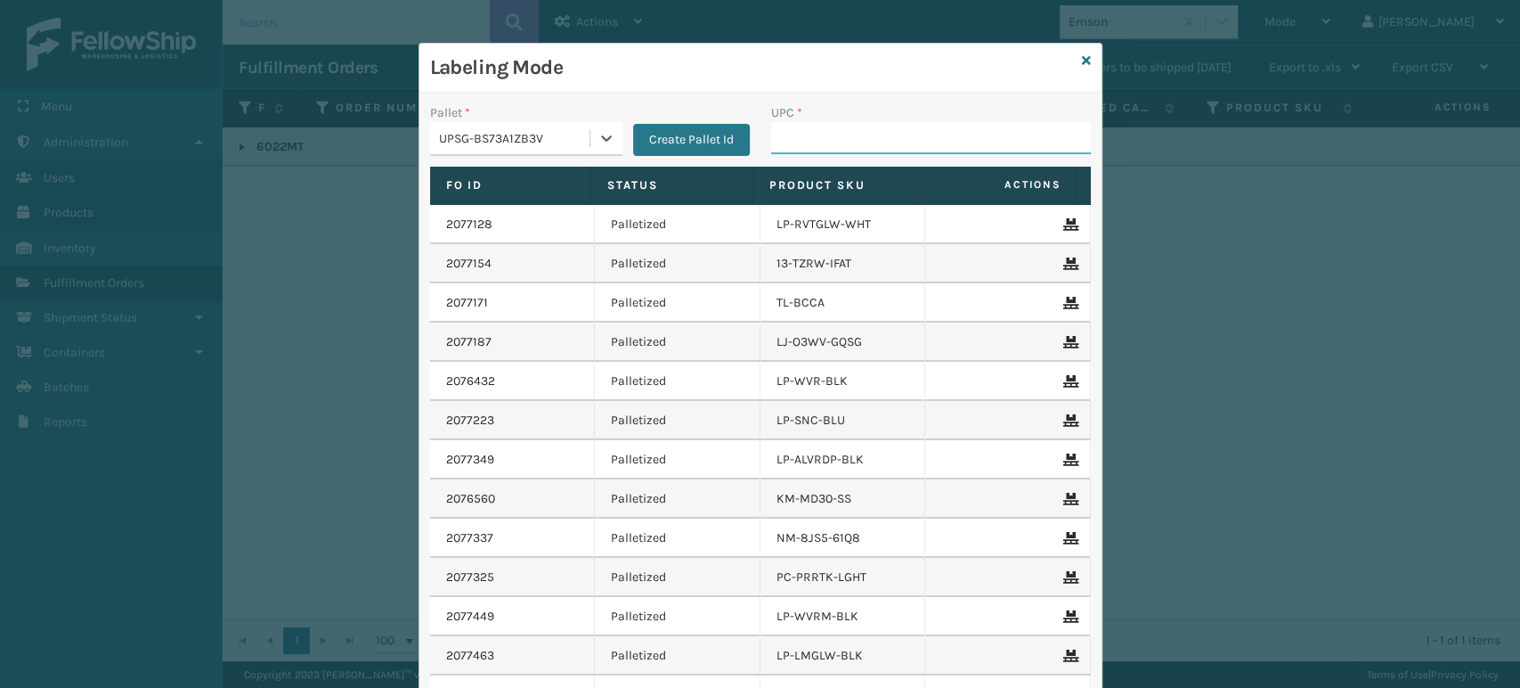
click at [805, 134] on input "UPC *" at bounding box center [931, 138] width 320 height 32
paste input "080313060229"
type input "080313060229"
click at [1133, 604] on div "Labeling Mode Pallet * UPSG-BS73A1ZB3V Create Pallet Id UPC * Fo Id Status Prod…" at bounding box center [760, 344] width 1520 height 688
type input "8100909"
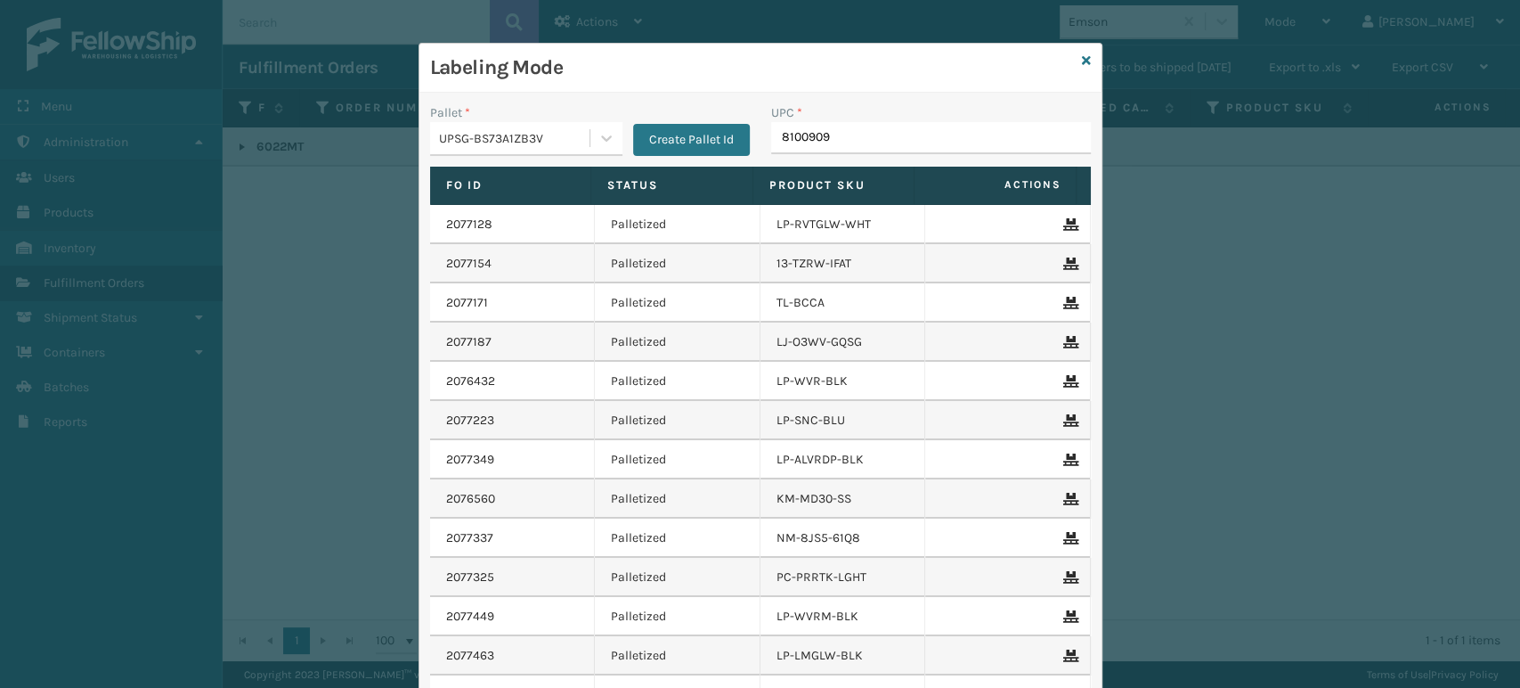
type input "81009093"
click at [1073, 59] on div "Labeling Mode" at bounding box center [760, 68] width 682 height 49
click at [1082, 61] on icon at bounding box center [1086, 60] width 9 height 12
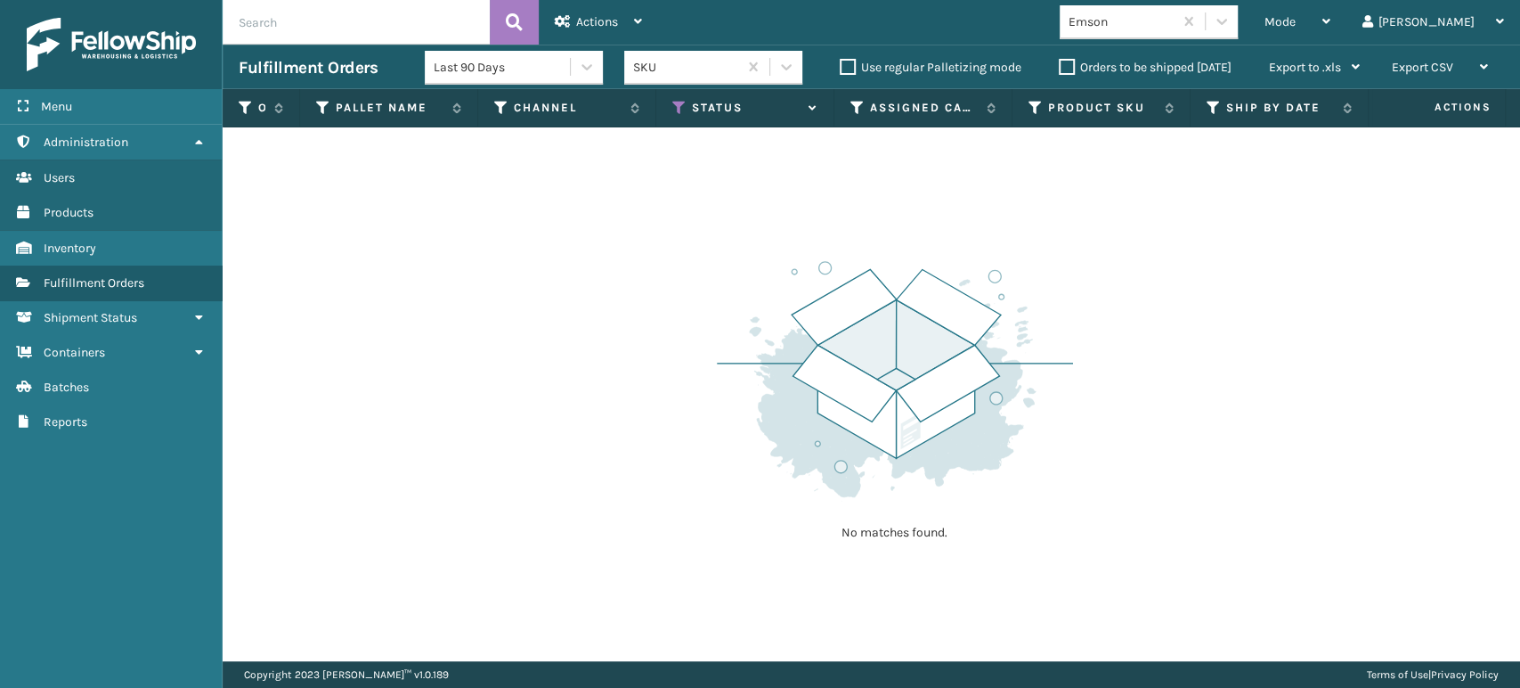
click at [322, 26] on input "text" at bounding box center [356, 22] width 267 height 45
type input "1Z59316A0303447725"
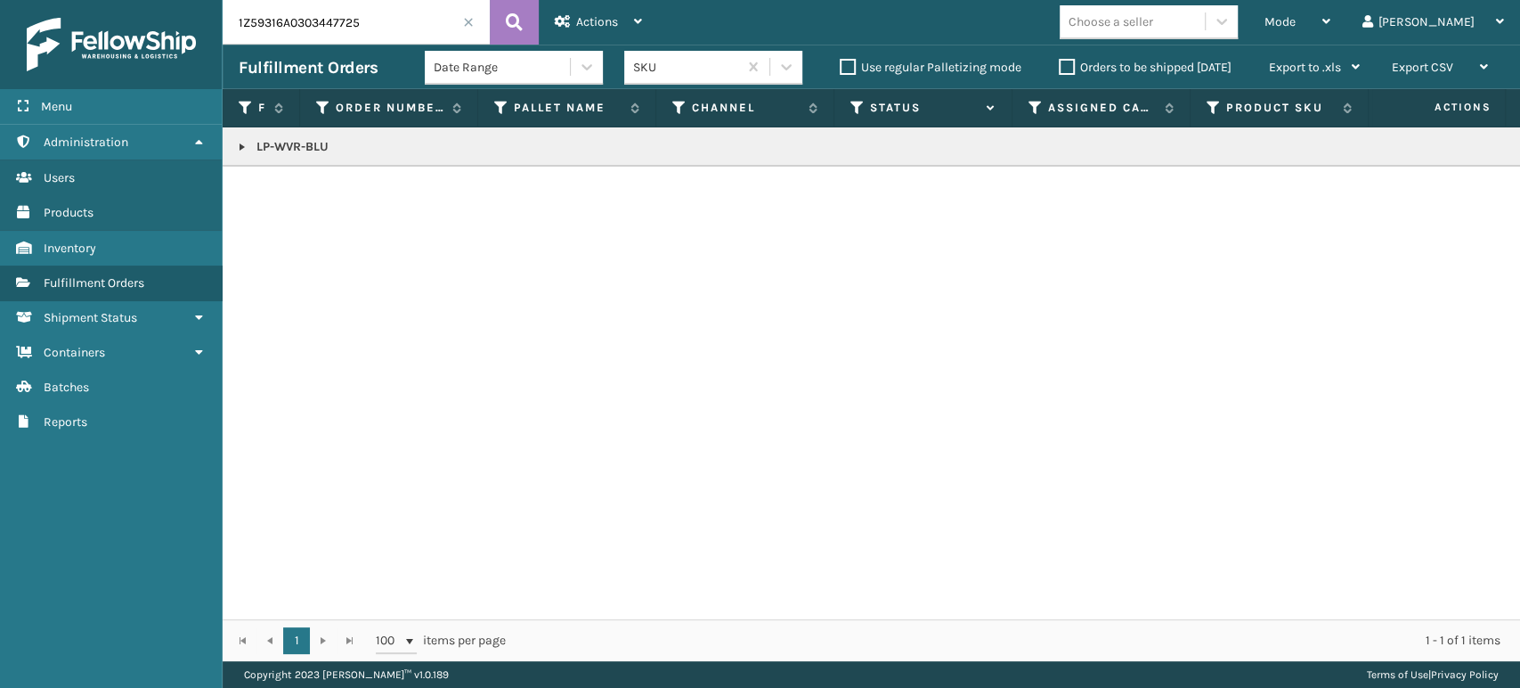
click at [242, 152] on link at bounding box center [242, 147] width 14 height 14
click at [1474, 183] on div at bounding box center [1453, 186] width 101 height 12
click at [1468, 193] on td at bounding box center [1454, 186] width 134 height 39
click at [1489, 193] on td at bounding box center [1454, 186] width 134 height 39
click at [1493, 186] on icon at bounding box center [1498, 186] width 11 height 12
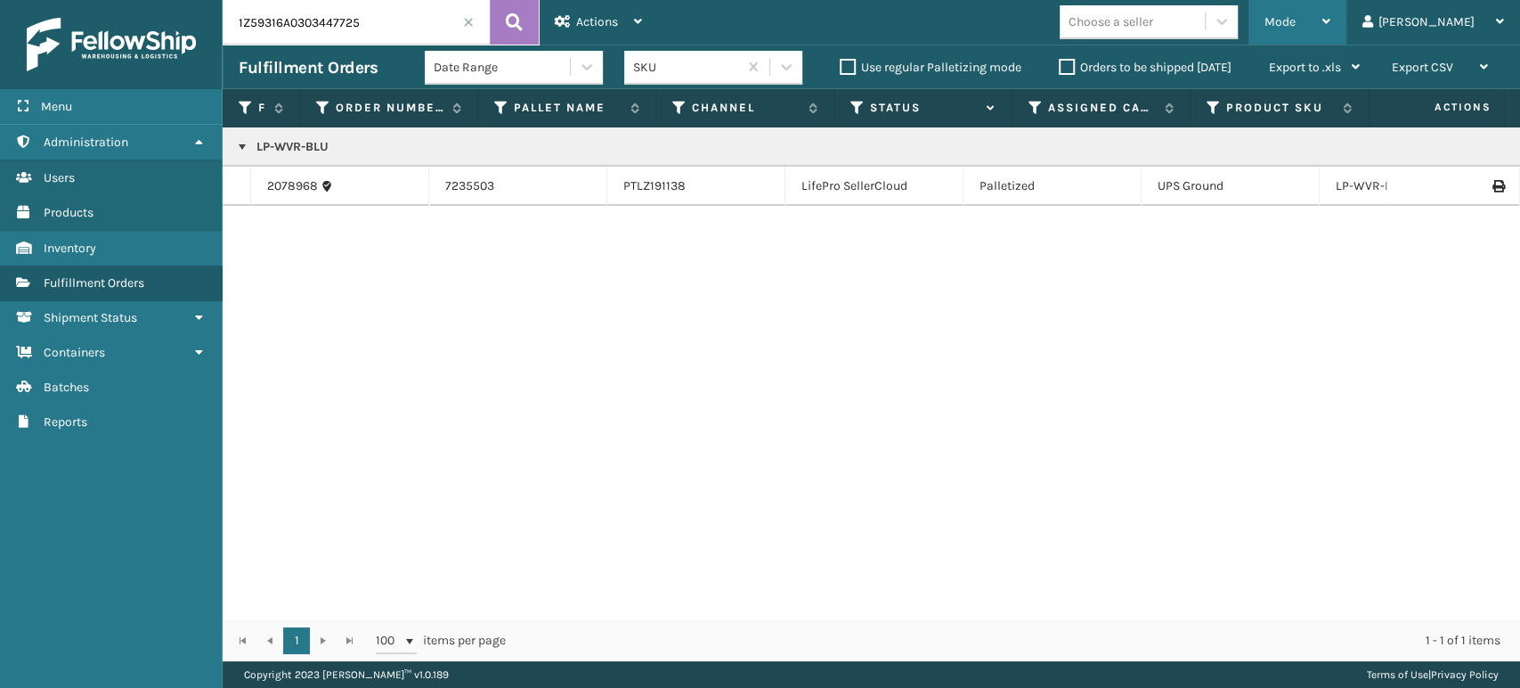
drag, startPoint x: 1348, startPoint y: 14, endPoint x: 1357, endPoint y: 26, distance: 14.6
click at [1296, 14] on span "Mode" at bounding box center [1280, 21] width 31 height 15
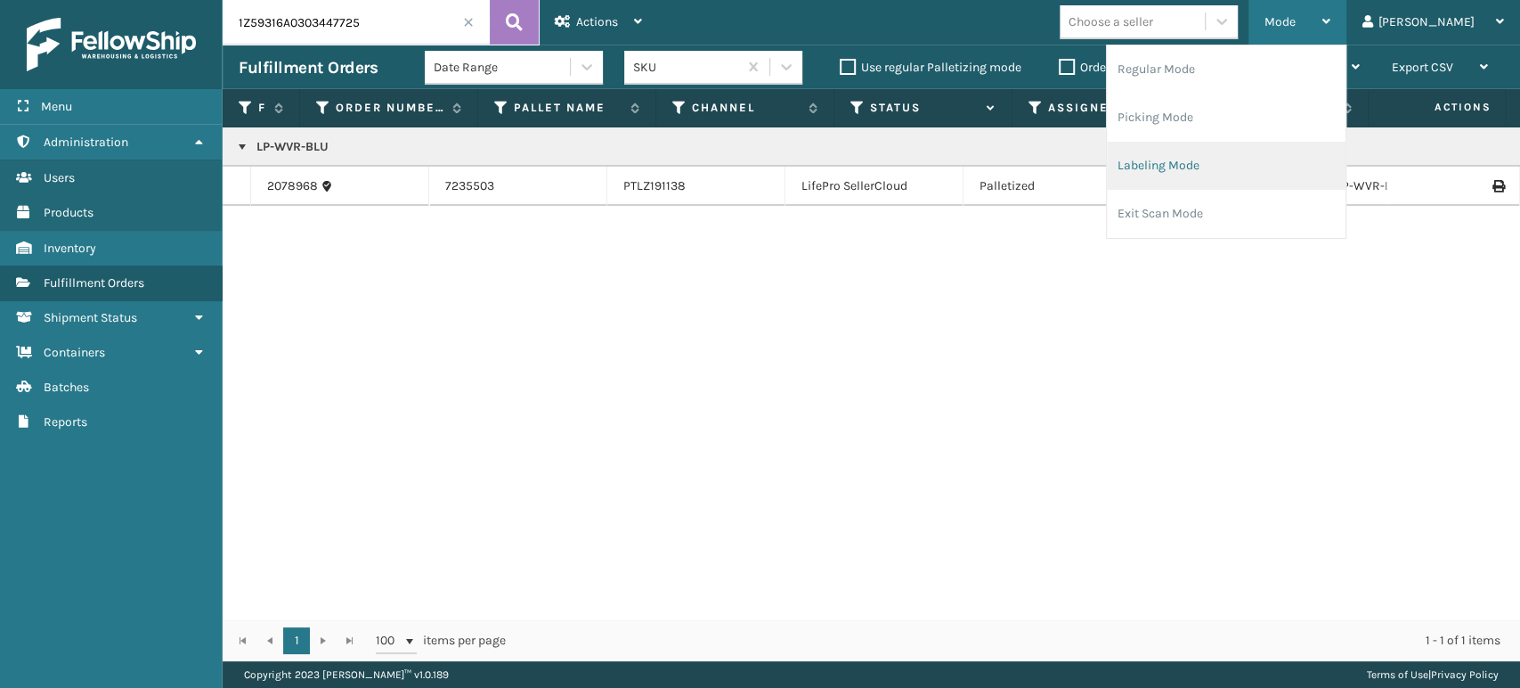
click at [1323, 160] on li "Labeling Mode" at bounding box center [1226, 166] width 239 height 48
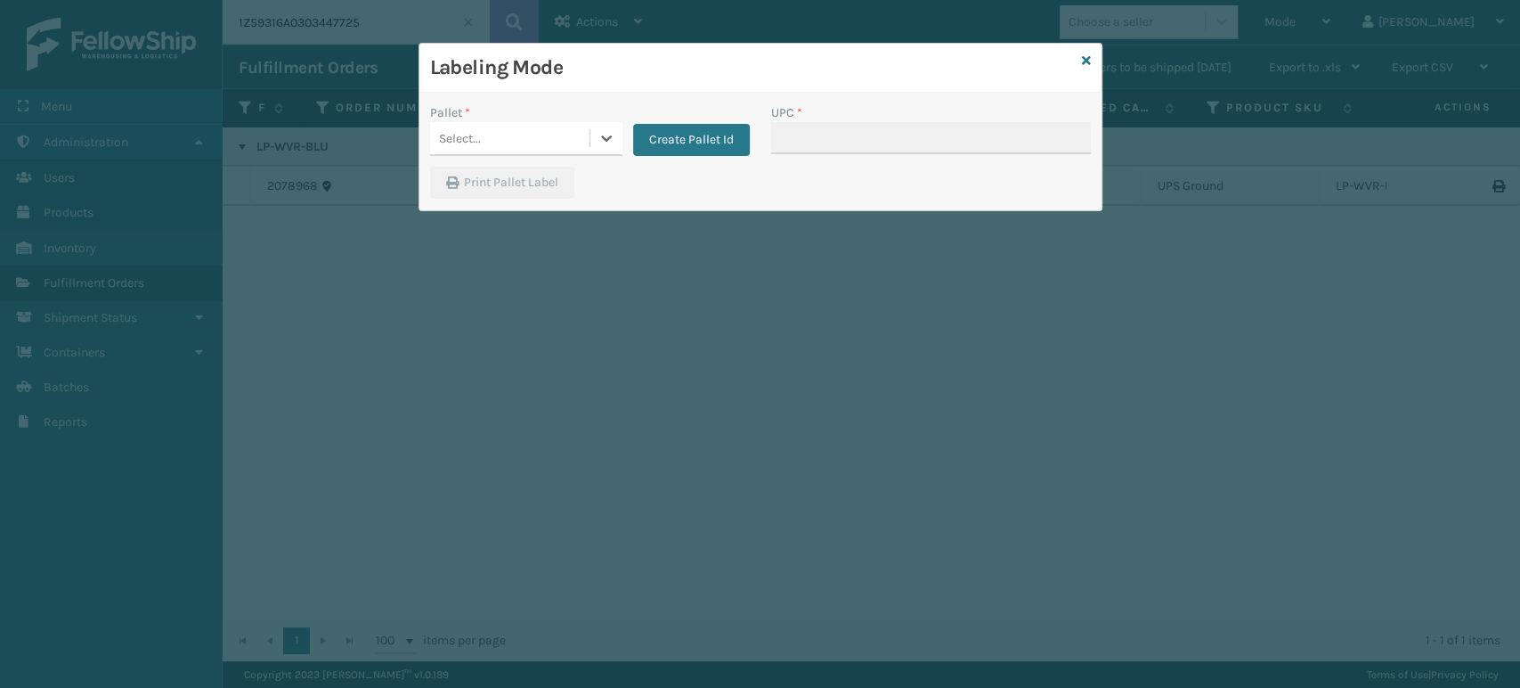
click at [506, 141] on div "Select..." at bounding box center [509, 138] width 159 height 29
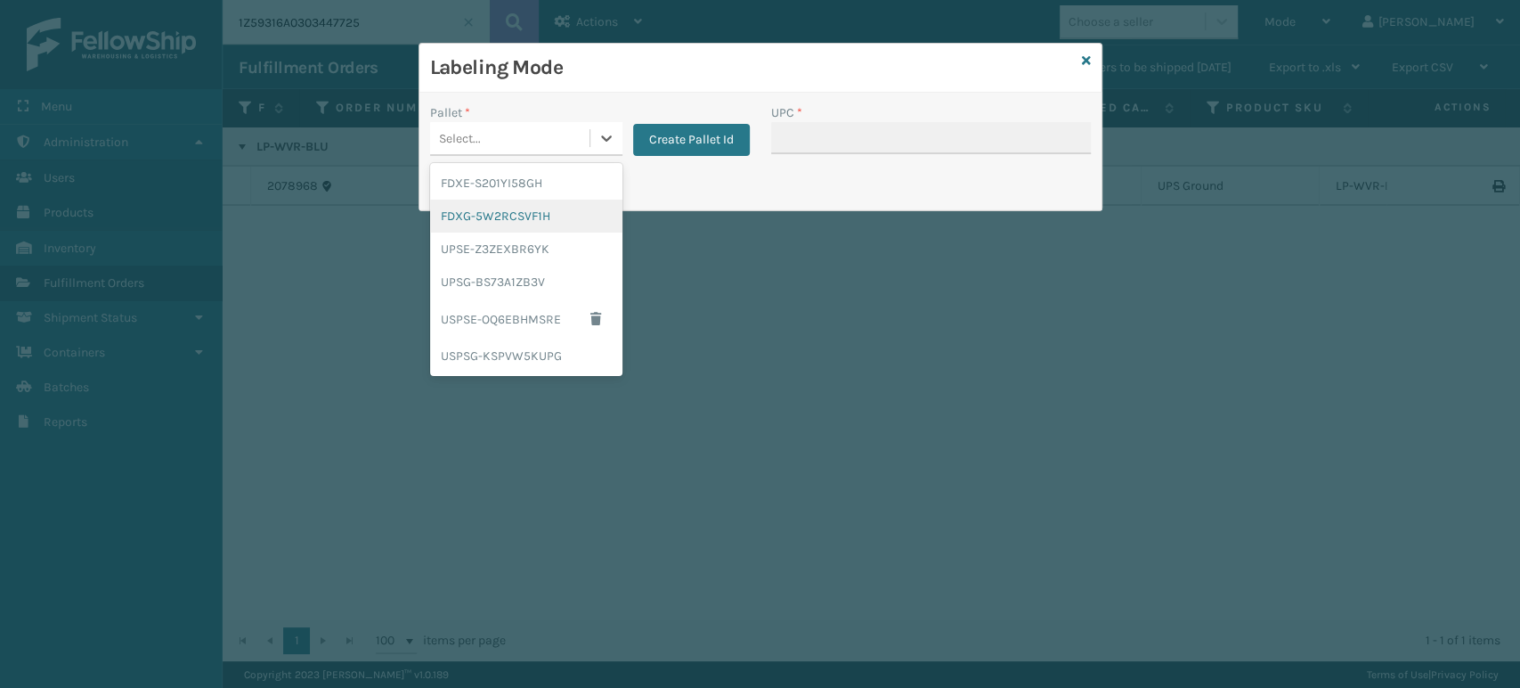
click at [491, 217] on div "FDXG-5W2RCSVF1H" at bounding box center [526, 216] width 192 height 33
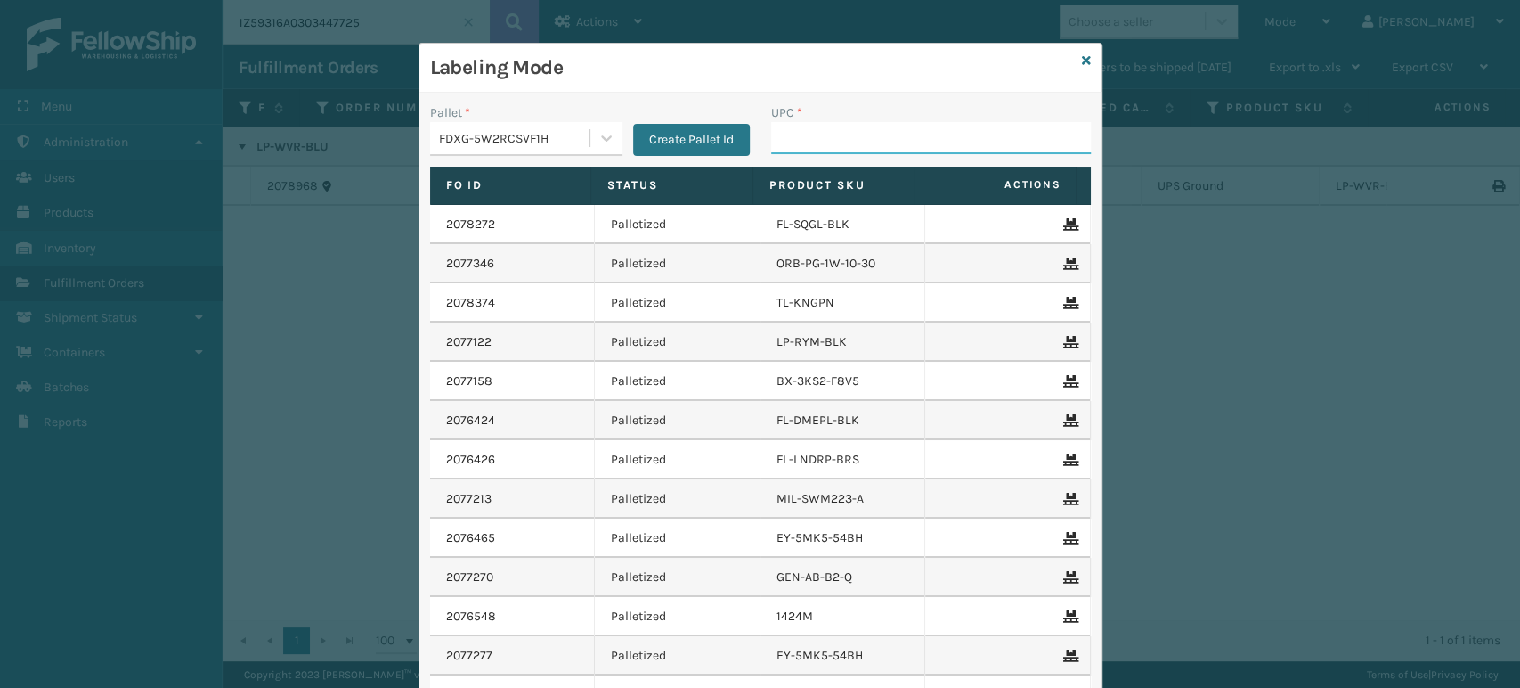
click at [849, 126] on input "UPC *" at bounding box center [931, 138] width 320 height 32
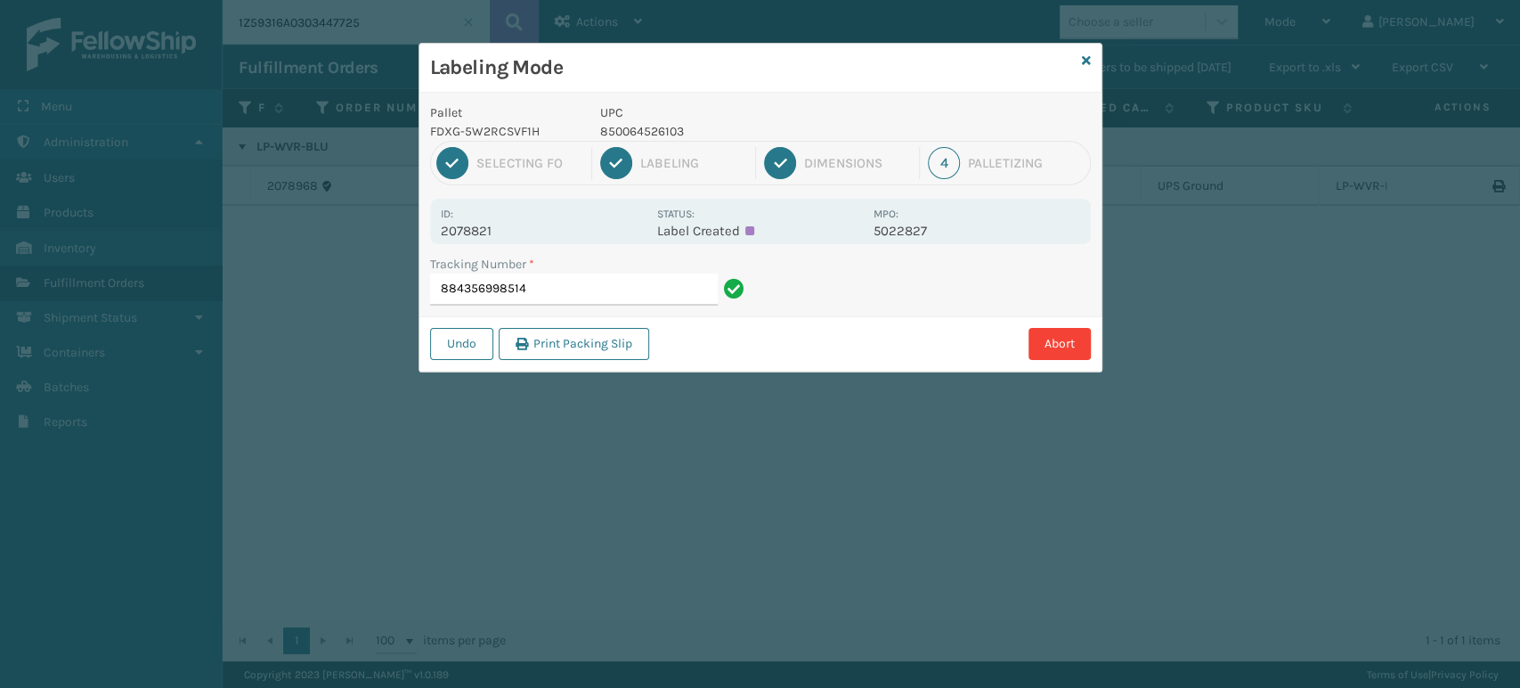
click at [645, 126] on p "850064526103" at bounding box center [731, 131] width 263 height 19
copy p "850064526103"
click at [662, 290] on input "884356998514" at bounding box center [574, 289] width 288 height 32
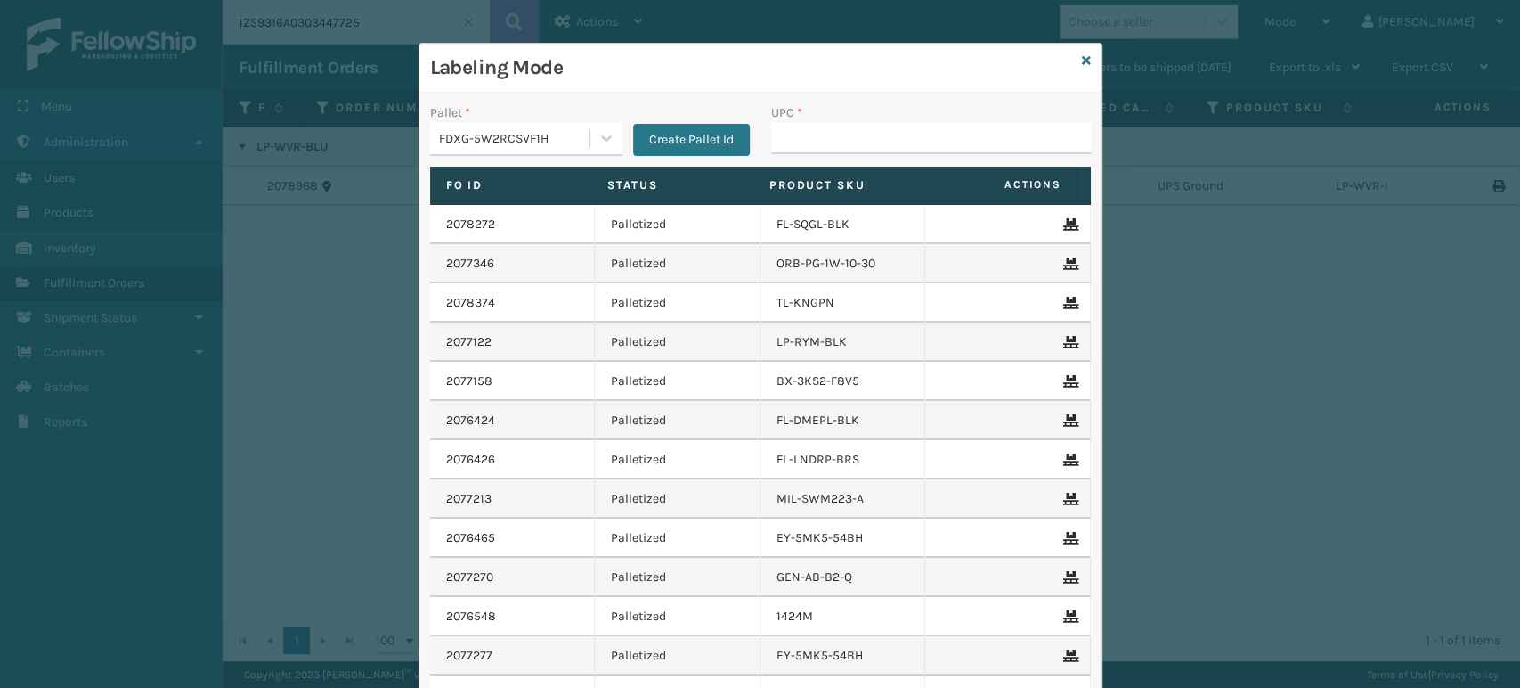
type input "850064526103"
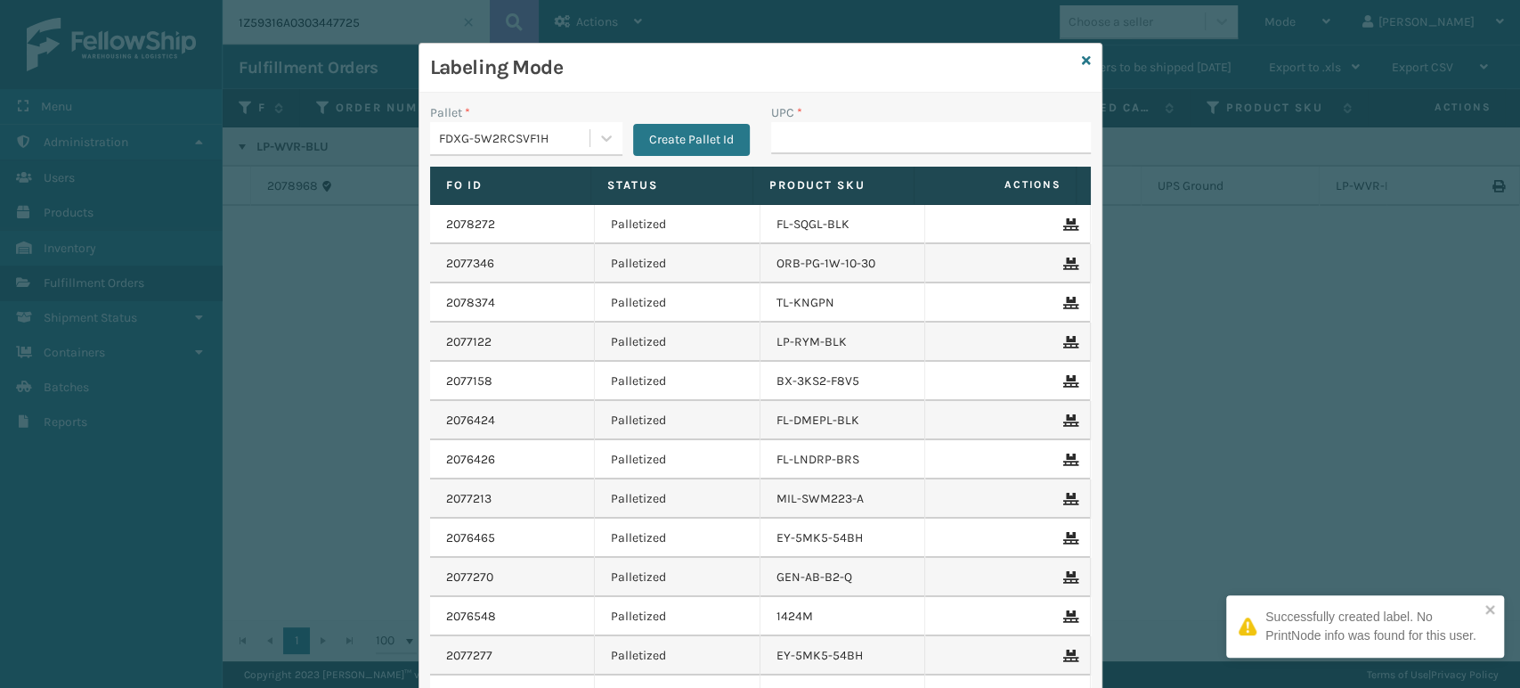
type input "850064526103"
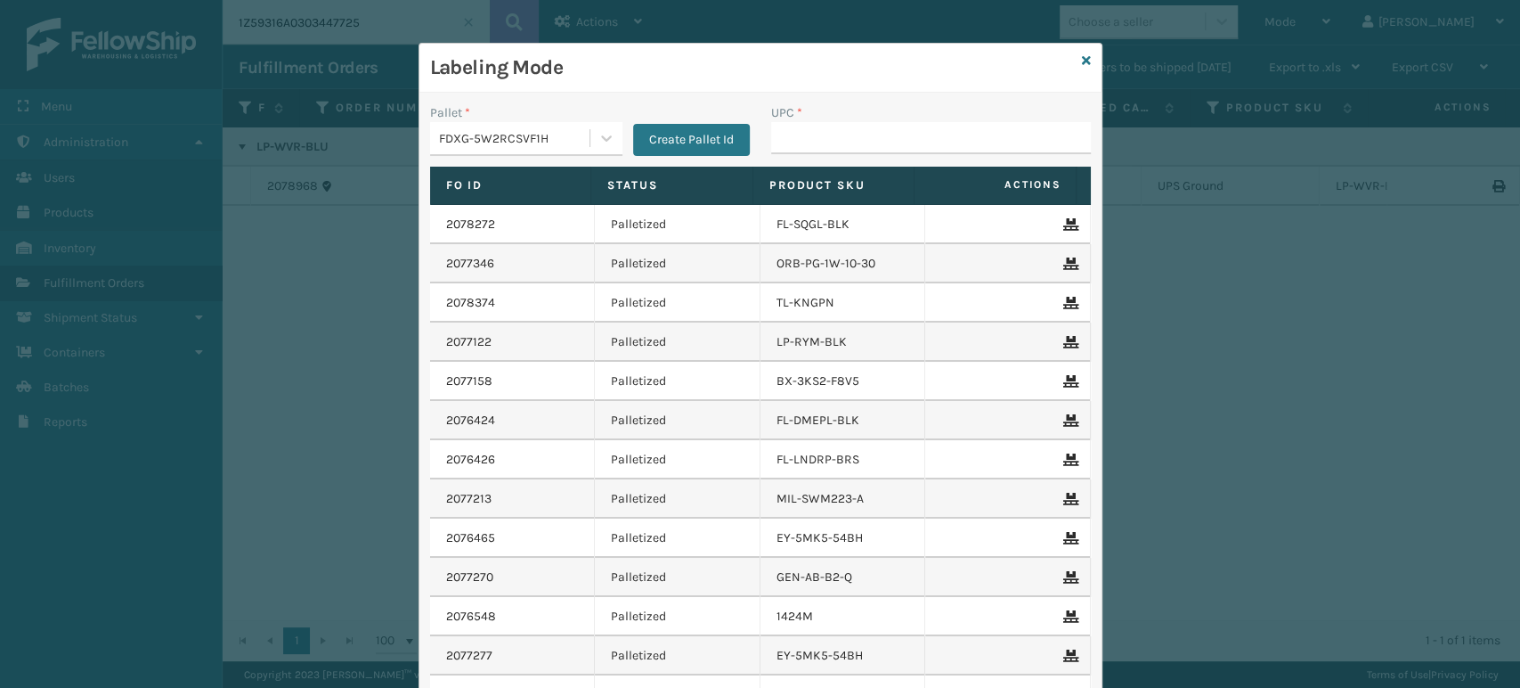
type input "850064526103"
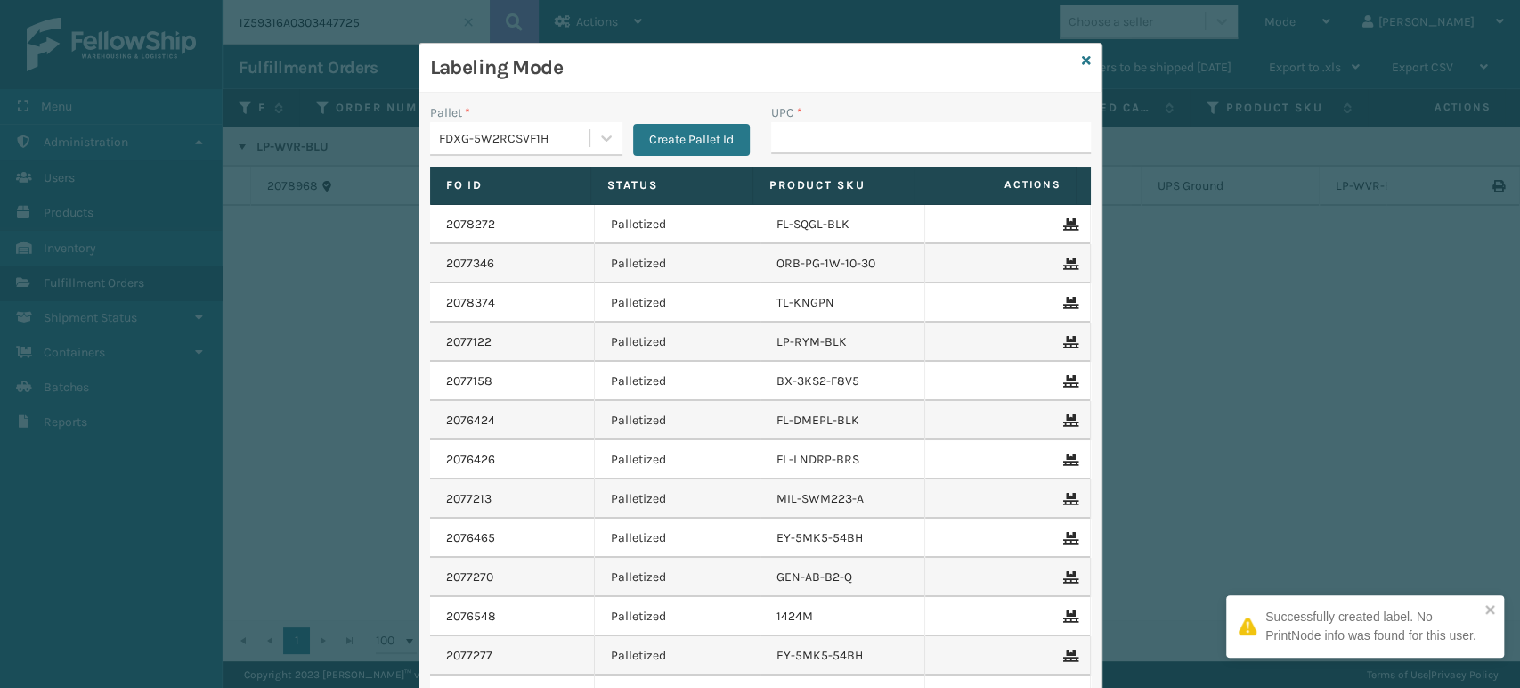
type input "850064526103"
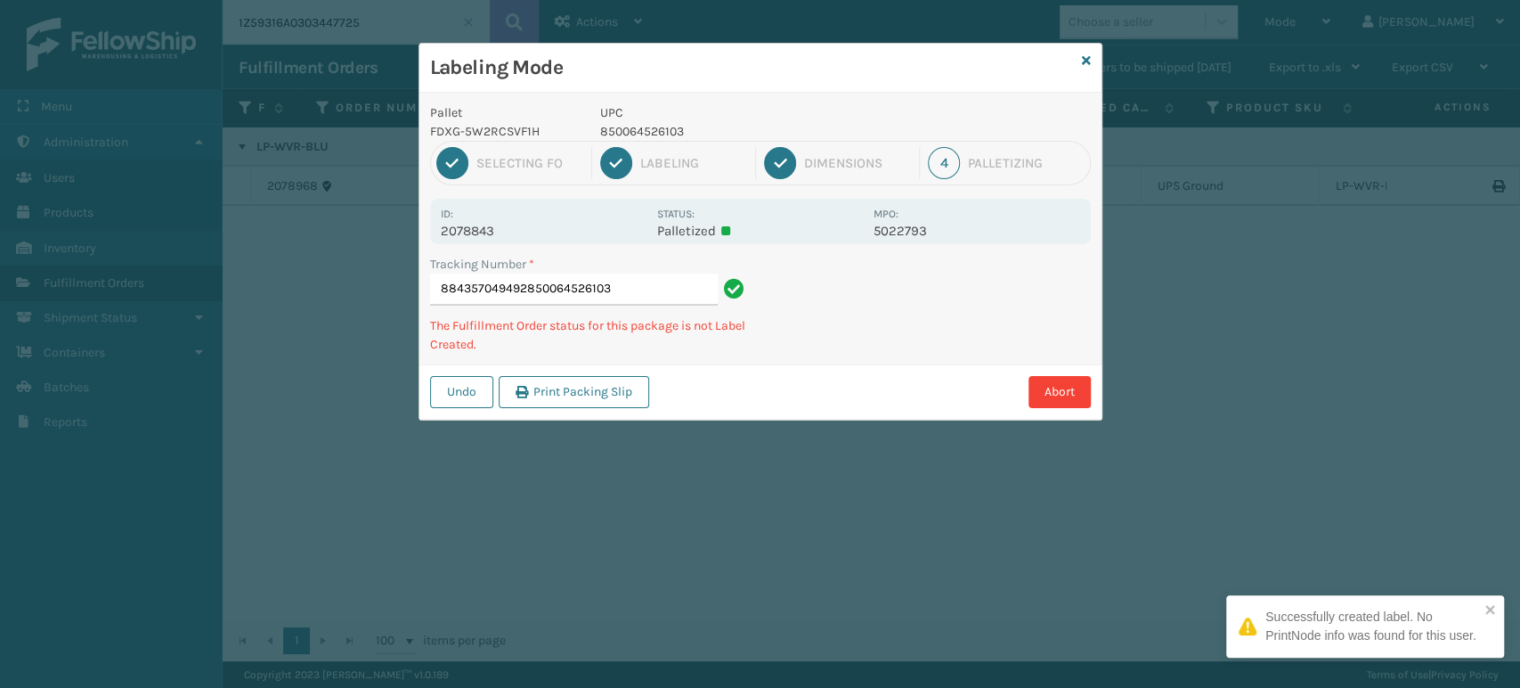
type input "884357049492850064526103"
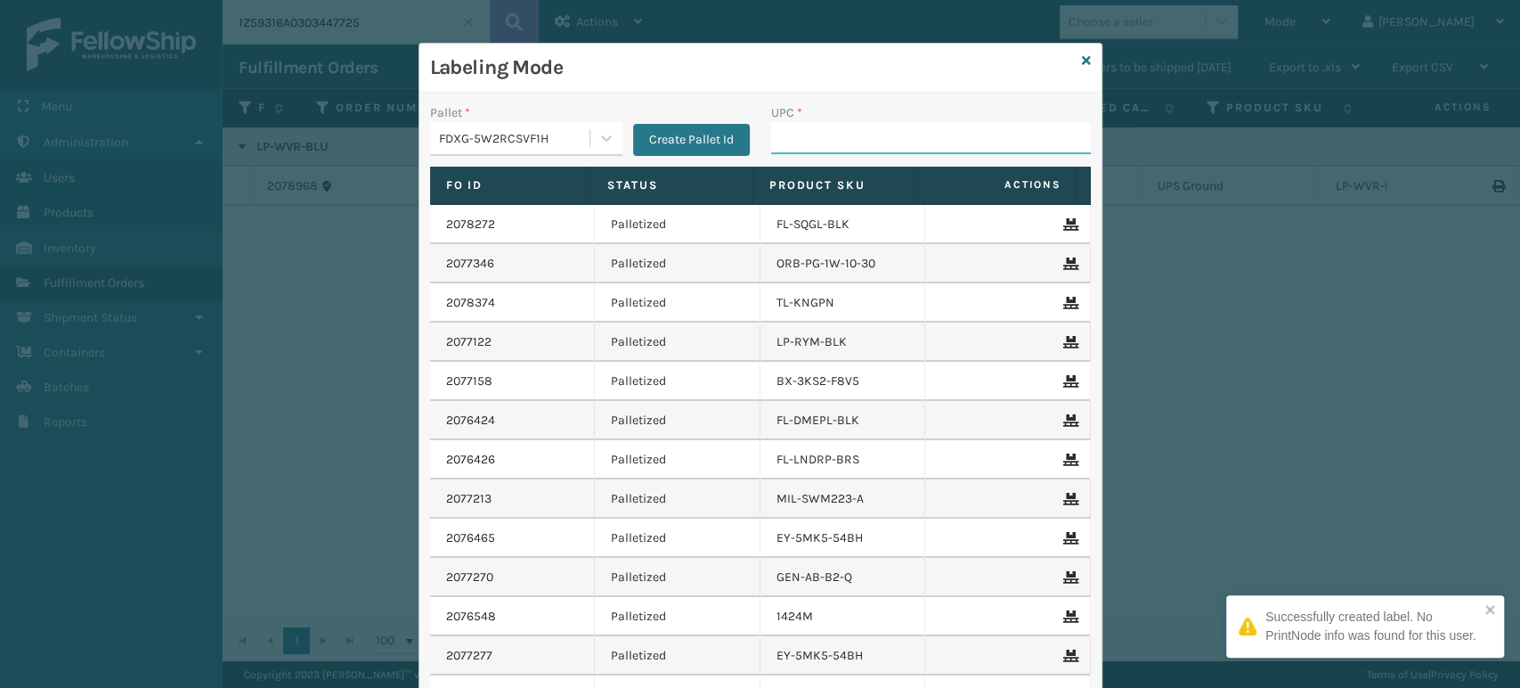
click at [918, 141] on input "UPC *" at bounding box center [931, 138] width 320 height 32
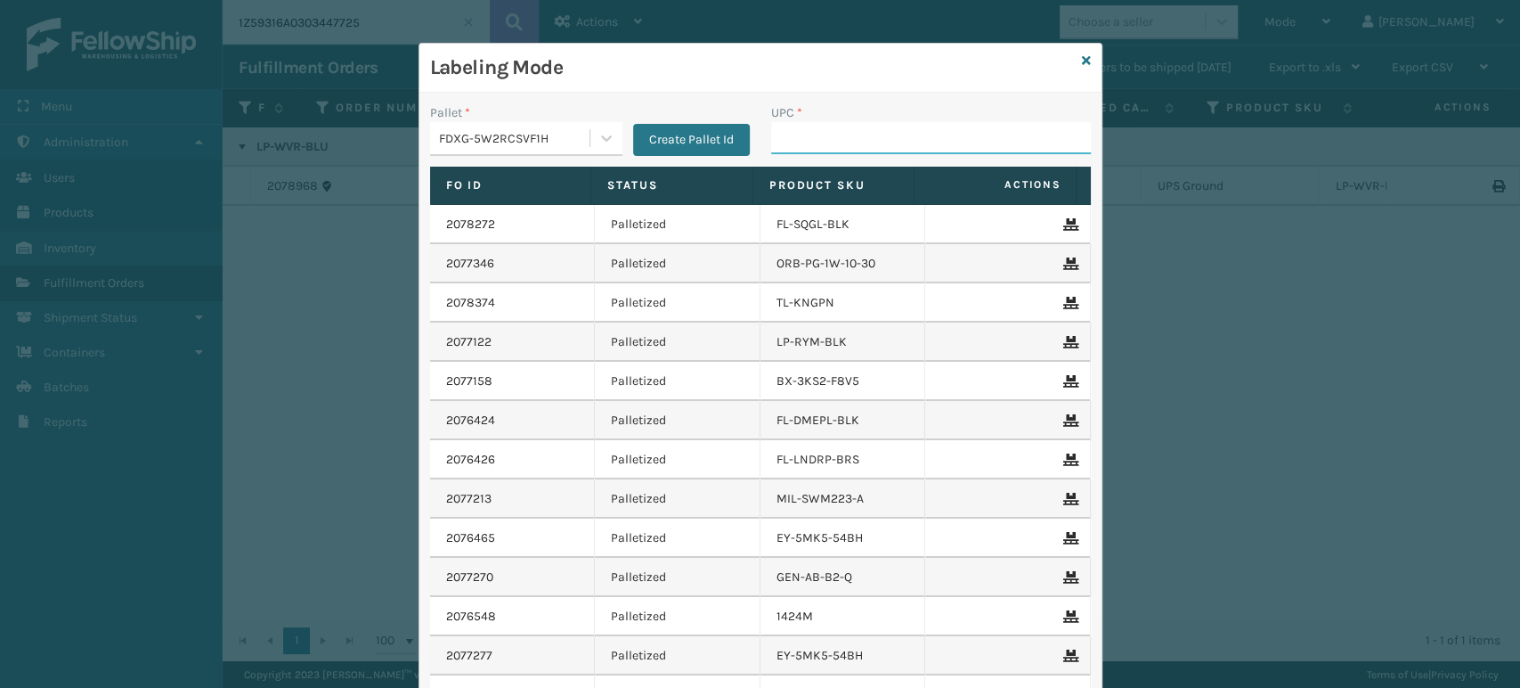
paste input "850064526103"
type input "850064526103"
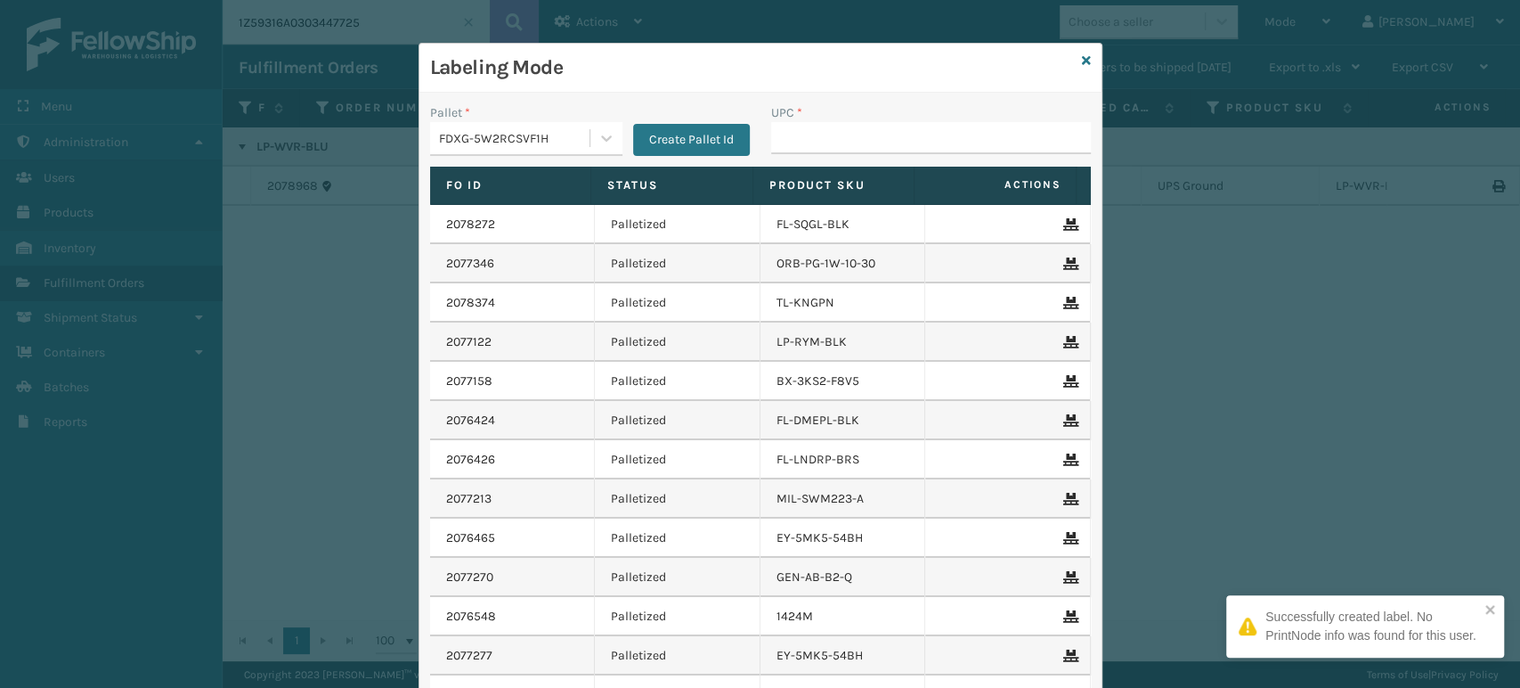
type input "850064526103"
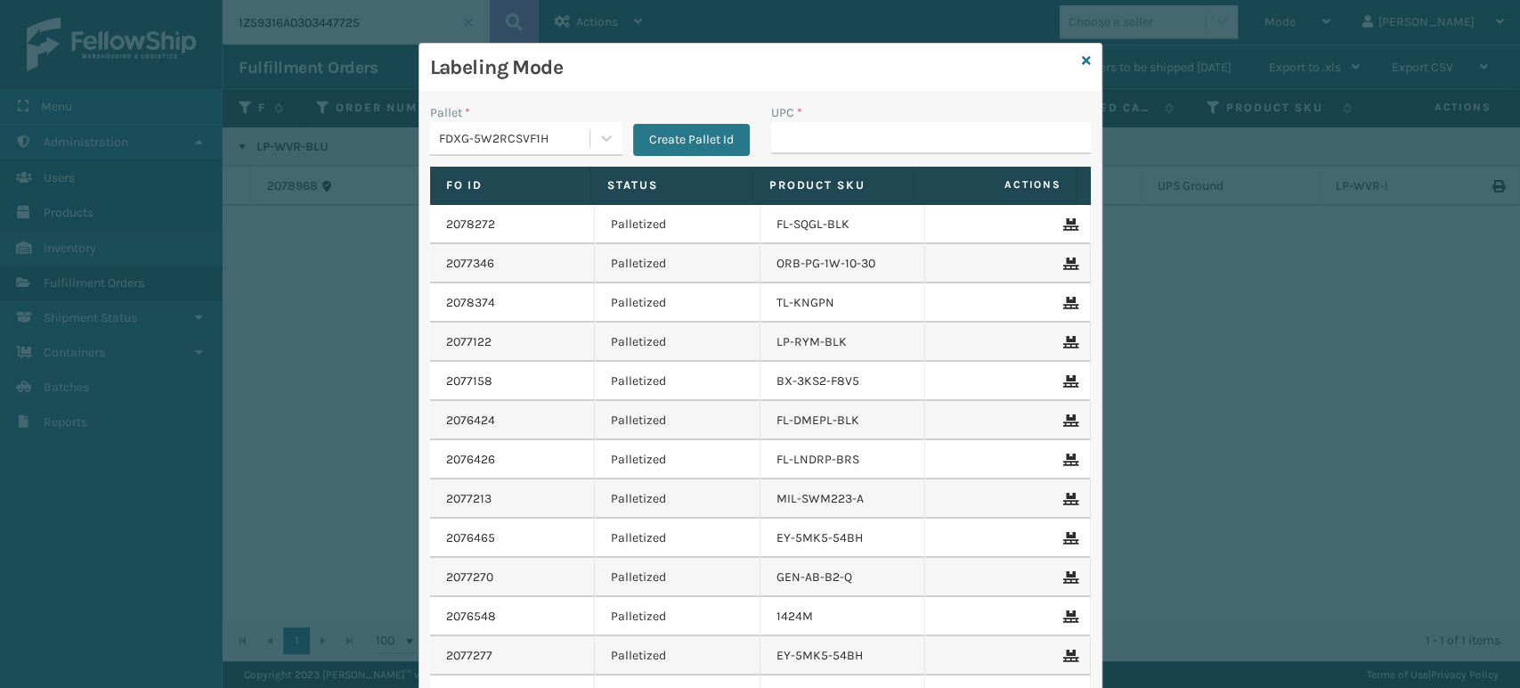
type input "850064526103"
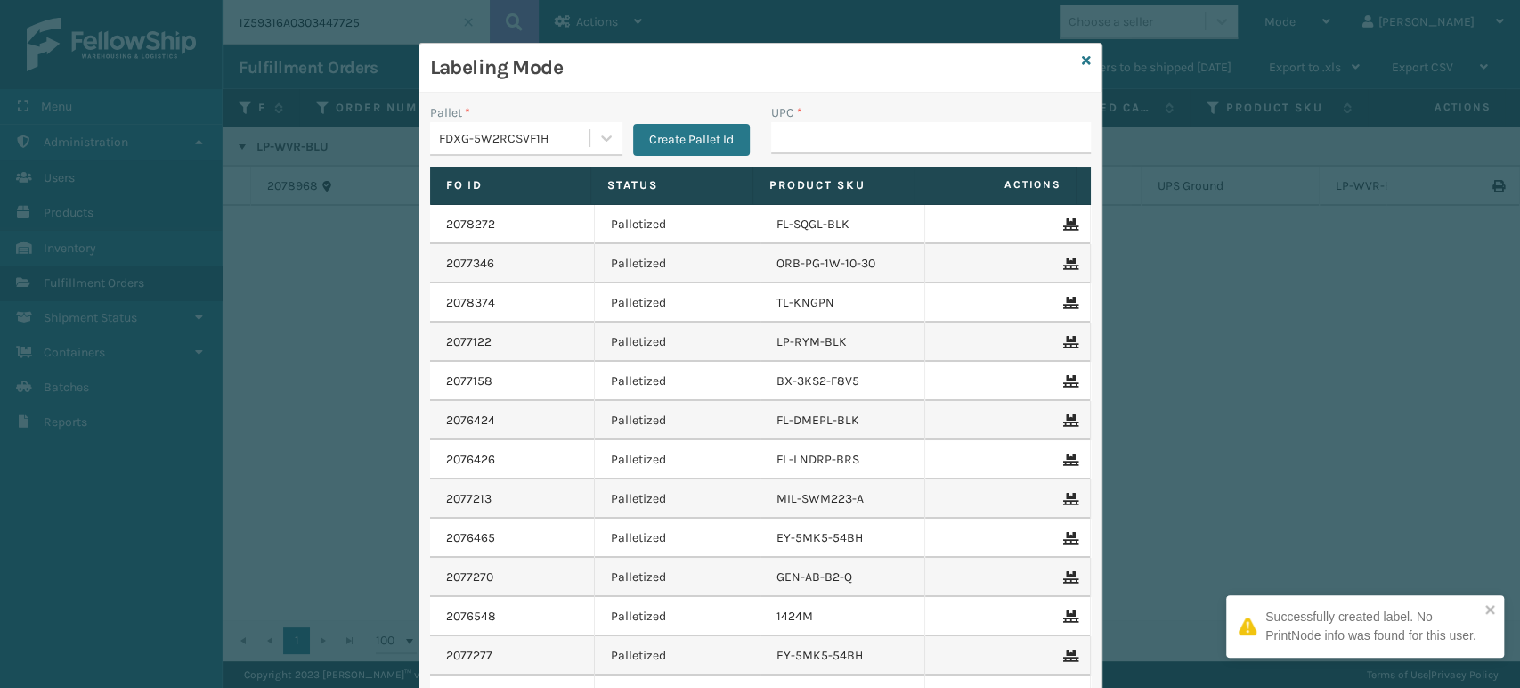
type input "850064526103"
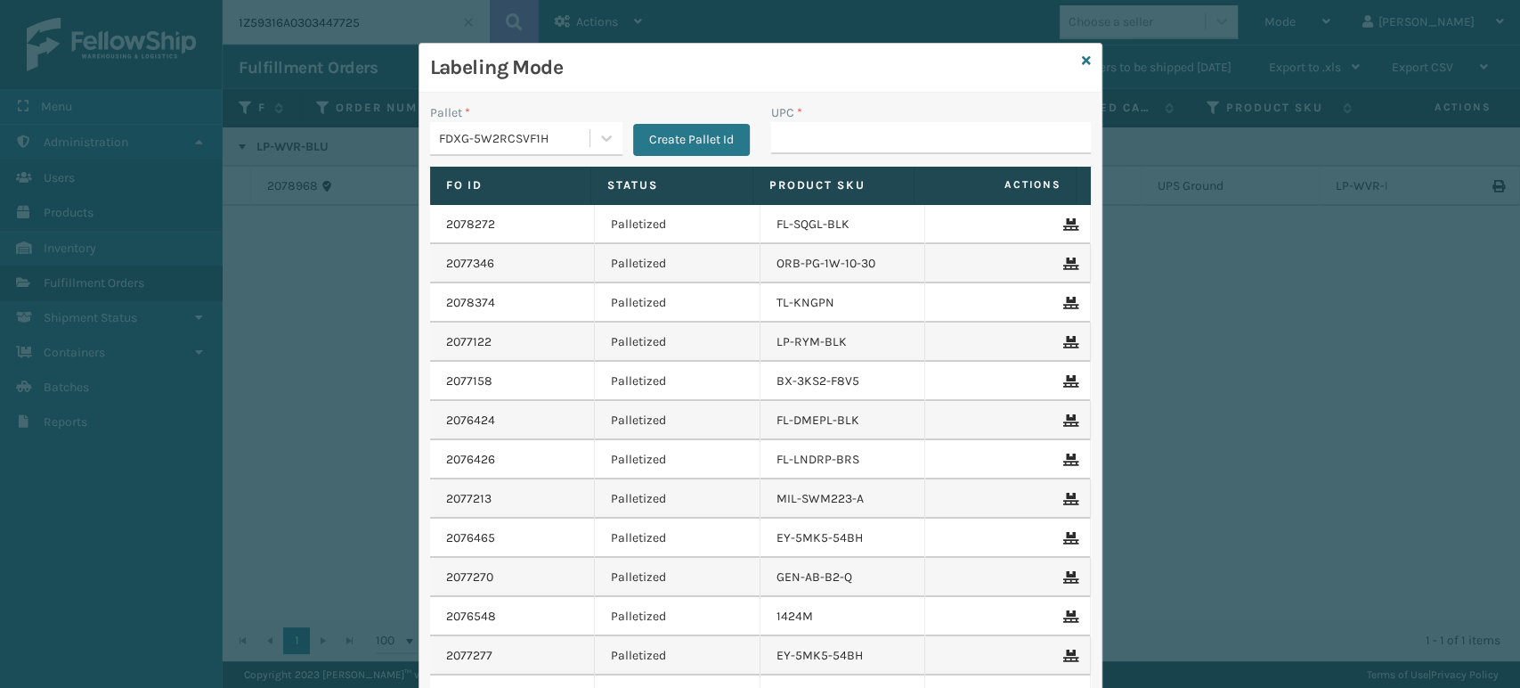
type input "850064526103"
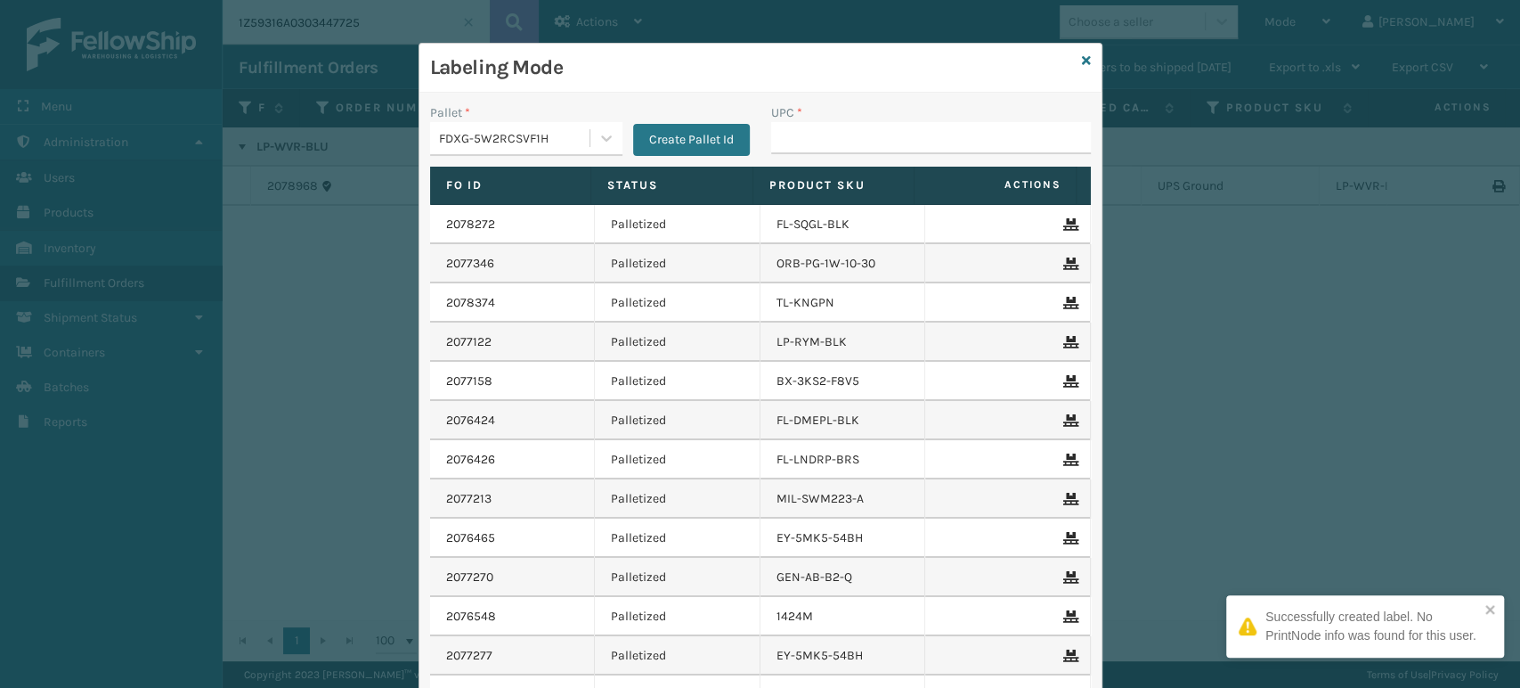
type input "850064526103"
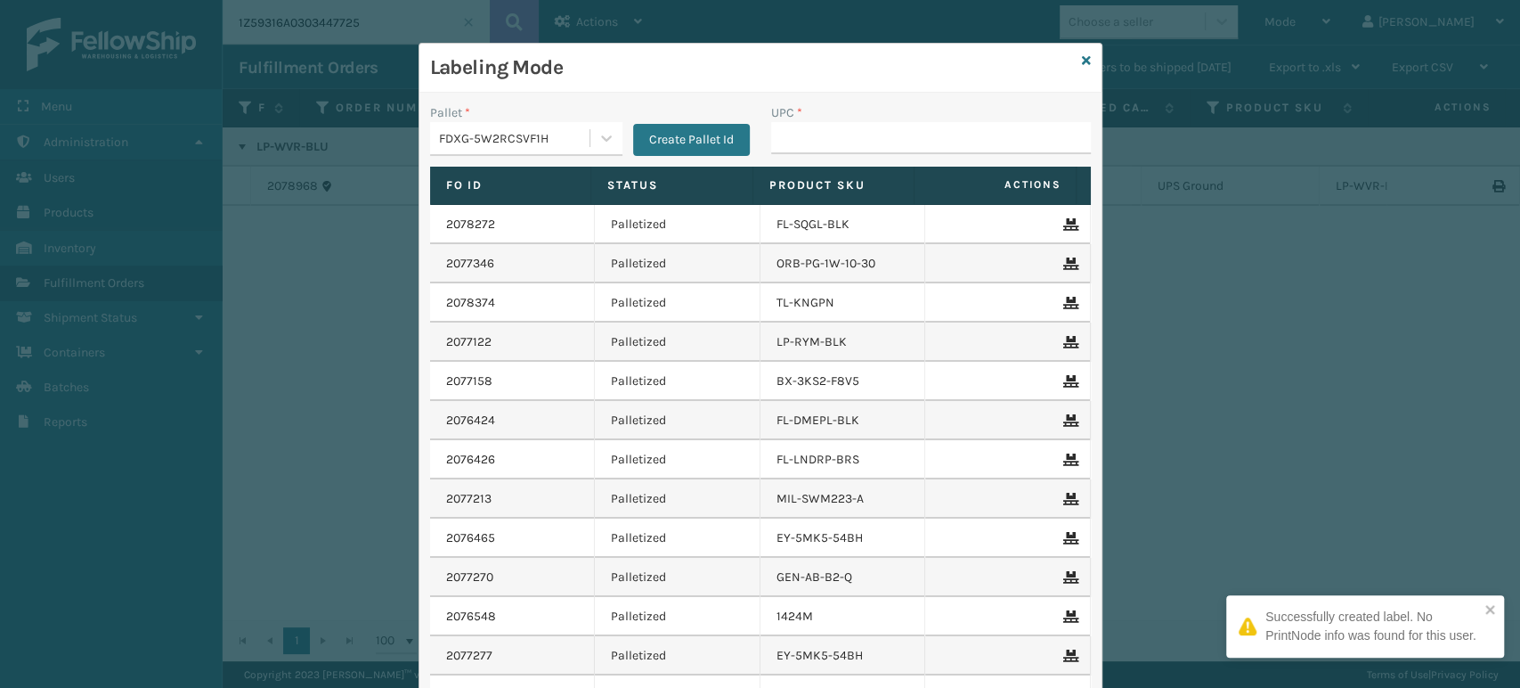
type input "850064526103"
drag, startPoint x: 922, startPoint y: 148, endPoint x: 855, endPoint y: 72, distance: 101.0
click at [900, 126] on input "850064526103" at bounding box center [915, 138] width 288 height 32
type input "850064526103"
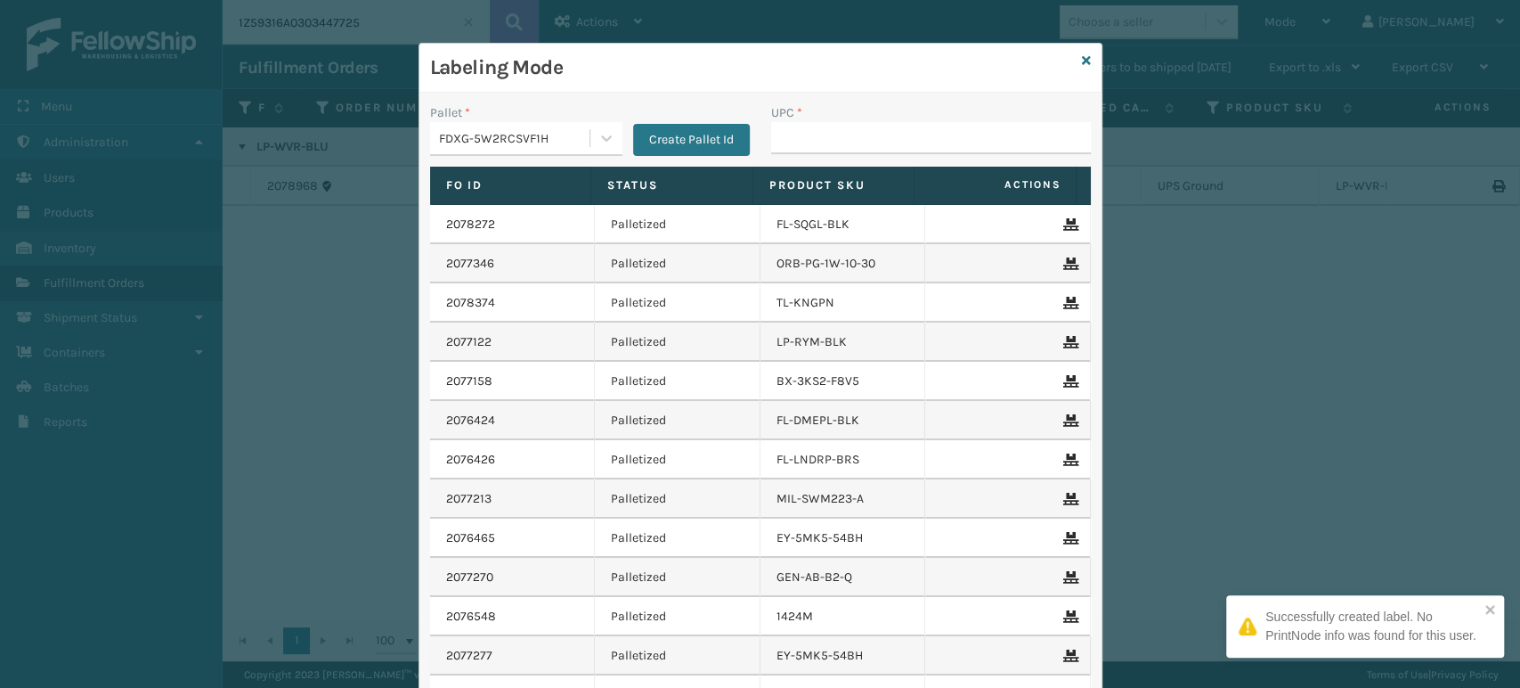
type input "850064526103"
click at [787, 143] on input "UPC *" at bounding box center [931, 138] width 320 height 32
paste input "850064526103"
type input "850064526103"
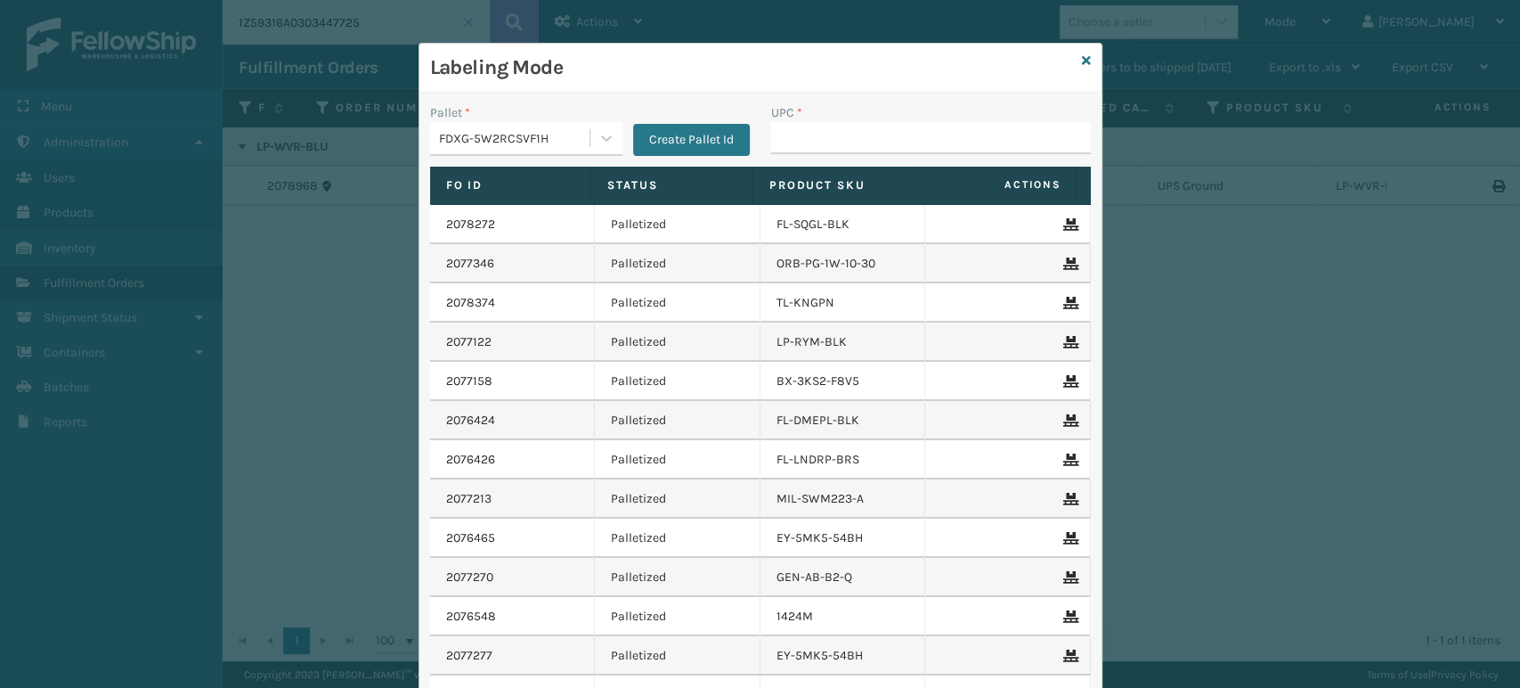
type input "850064526103"
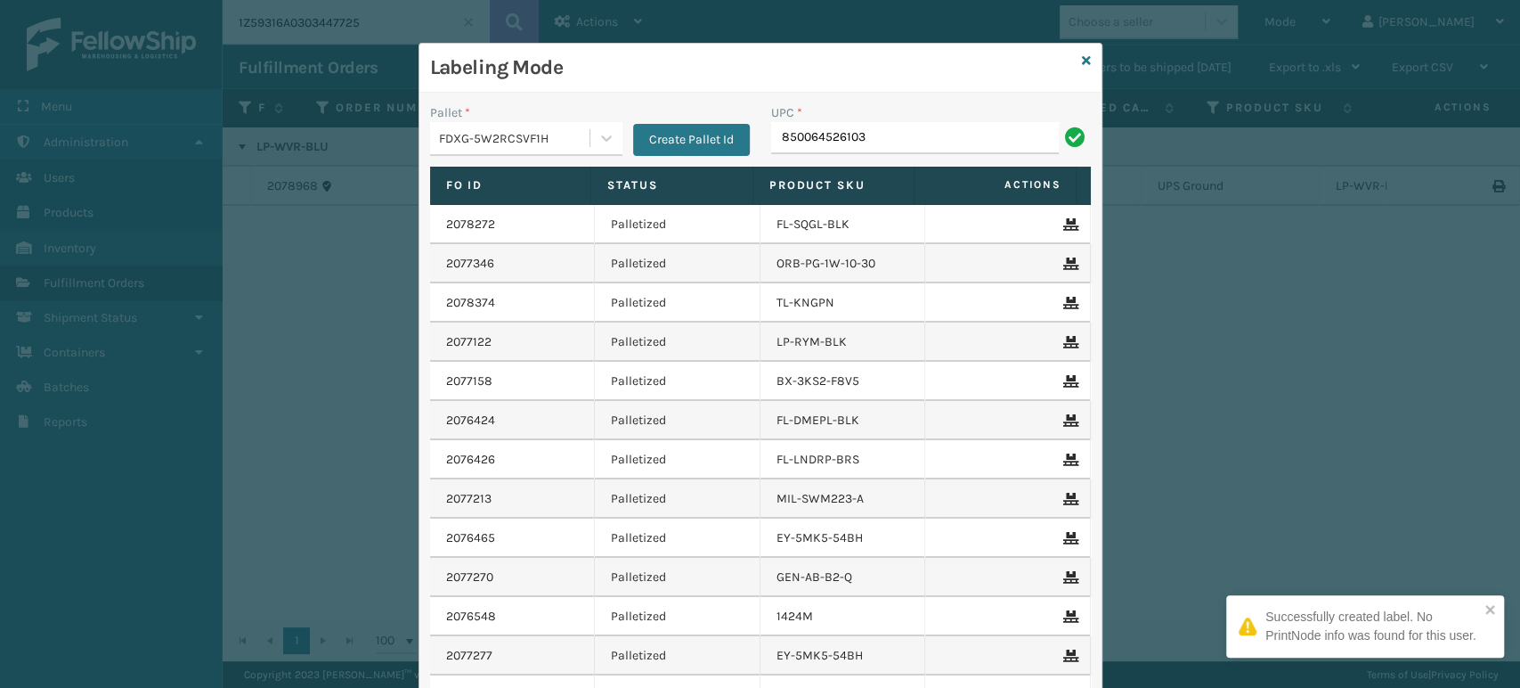
type input "850064526103"
click at [785, 143] on input "850064526103" at bounding box center [915, 138] width 288 height 32
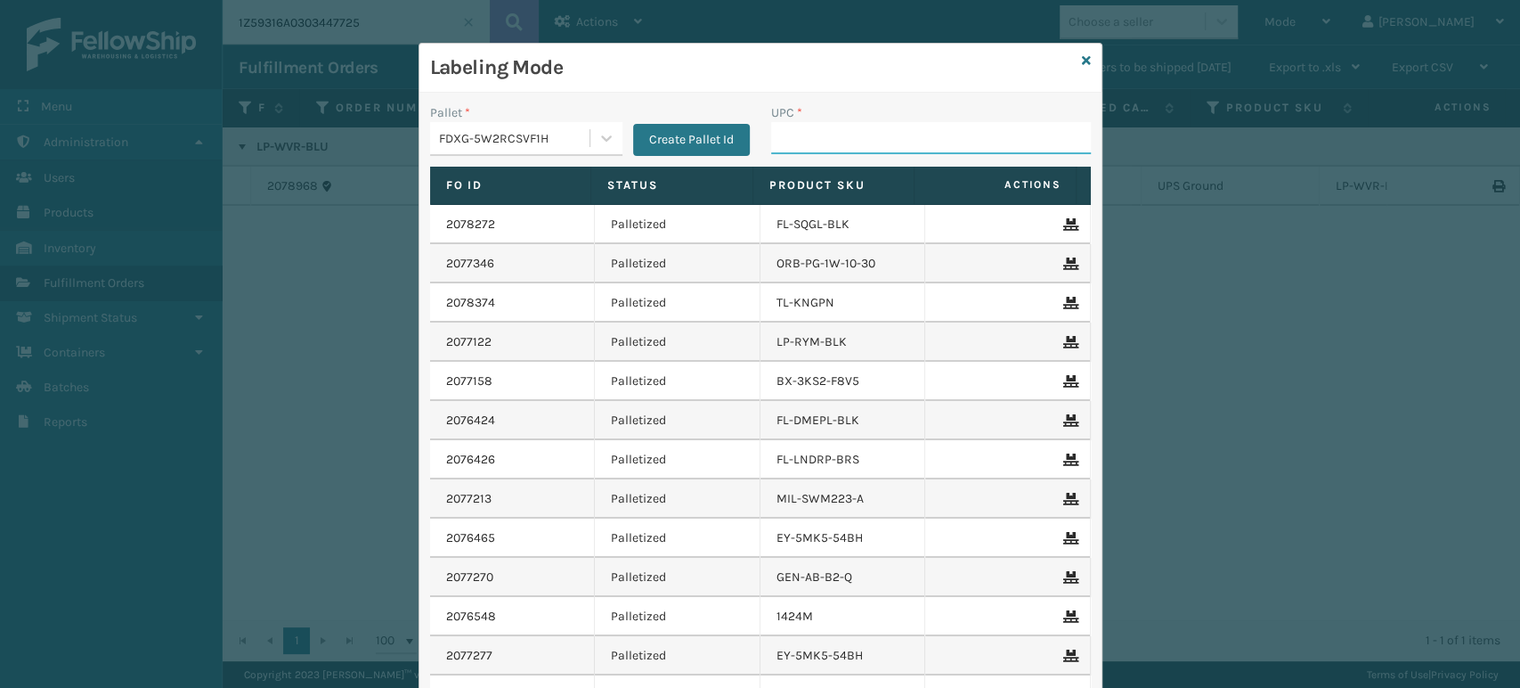
click at [830, 151] on input "UPC *" at bounding box center [931, 138] width 320 height 32
drag, startPoint x: 831, startPoint y: 151, endPoint x: 841, endPoint y: 152, distance: 9.8
click at [831, 151] on input "UPC *" at bounding box center [931, 138] width 320 height 32
paste input "850064526103"
type input "850064526103"
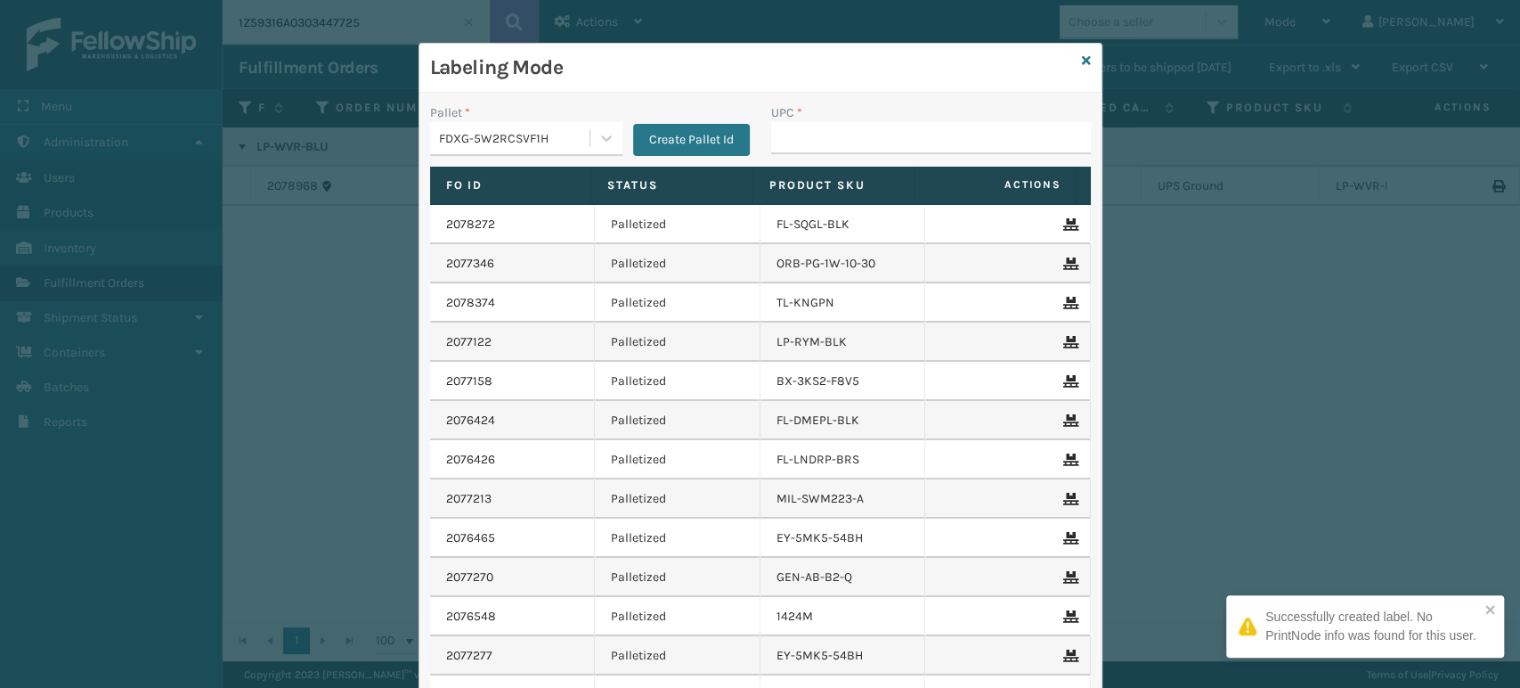
type input "850064526103"
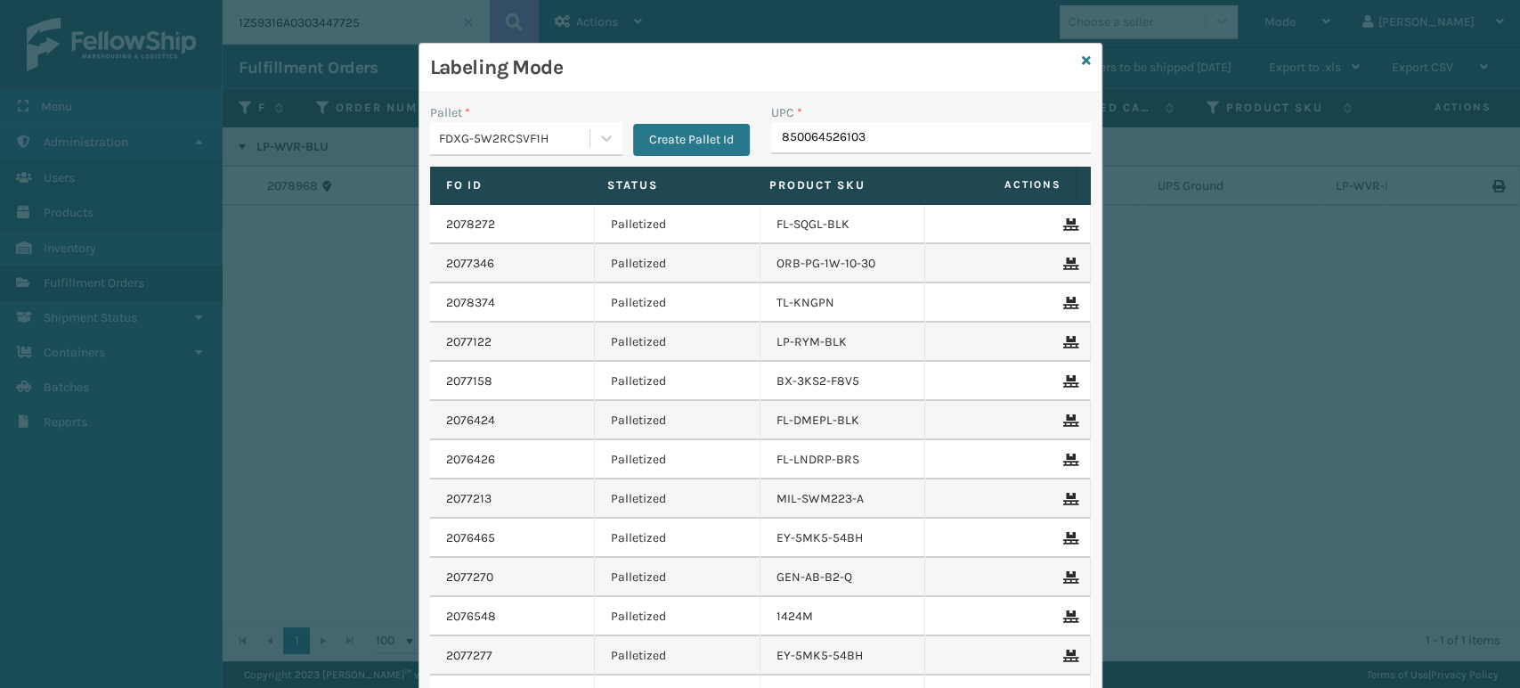
type input "850064526103"
click at [841, 152] on input "850064526103" at bounding box center [915, 138] width 288 height 32
type input "850064526103"
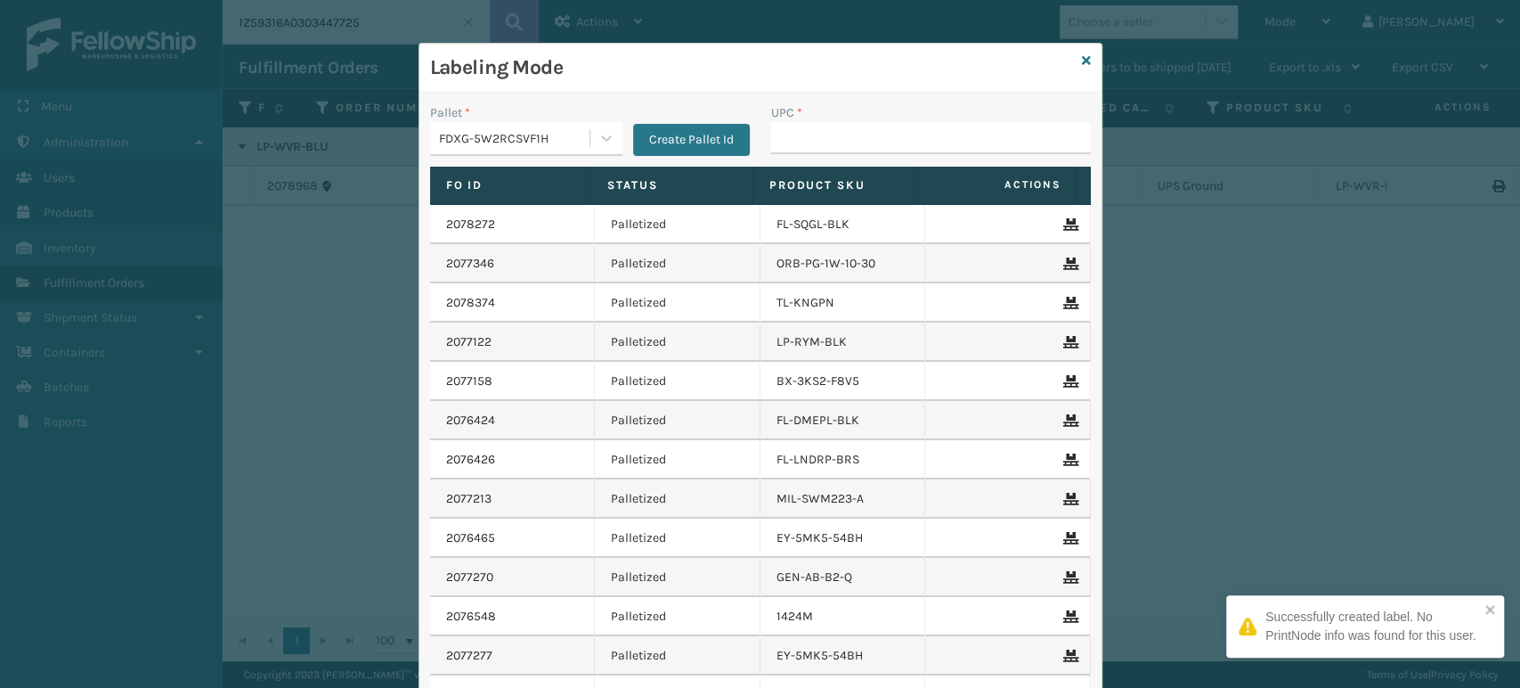
type input "850064526103"
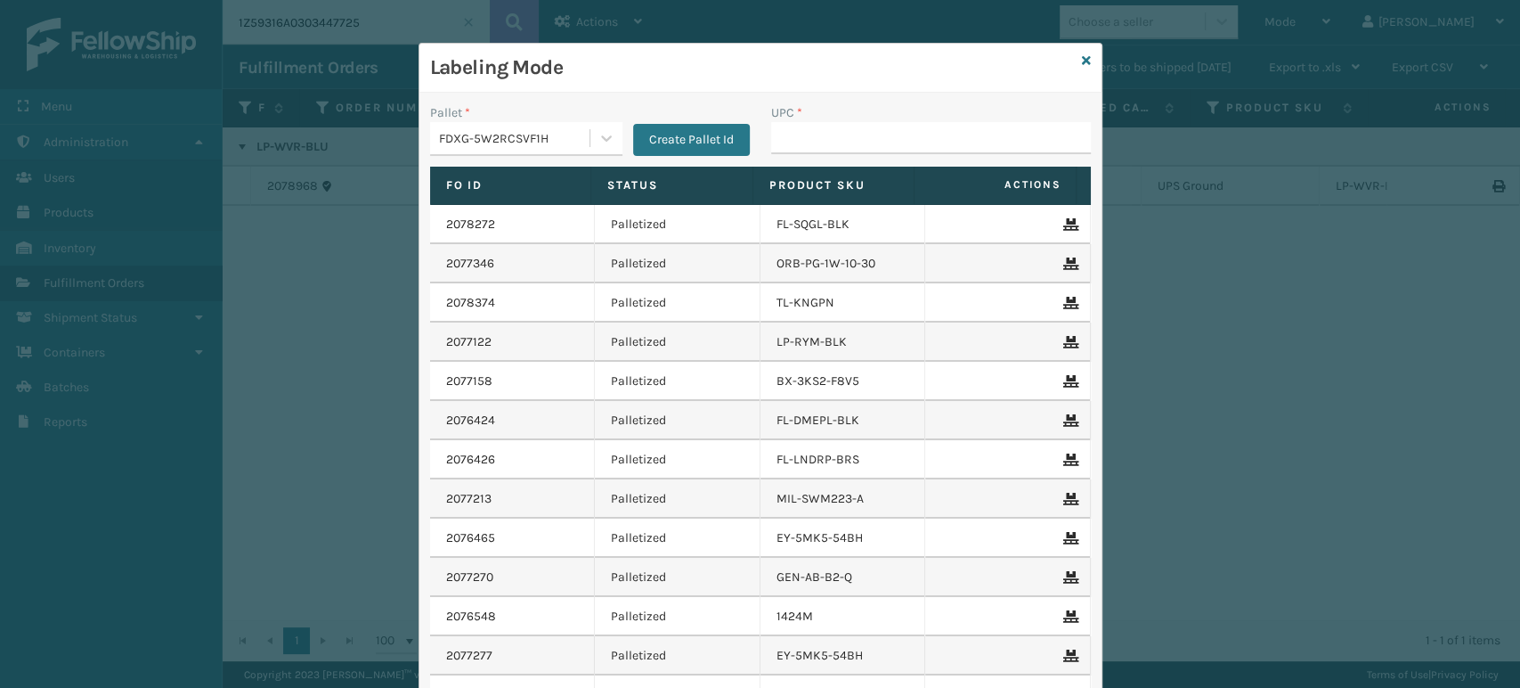
type input "850064526103"
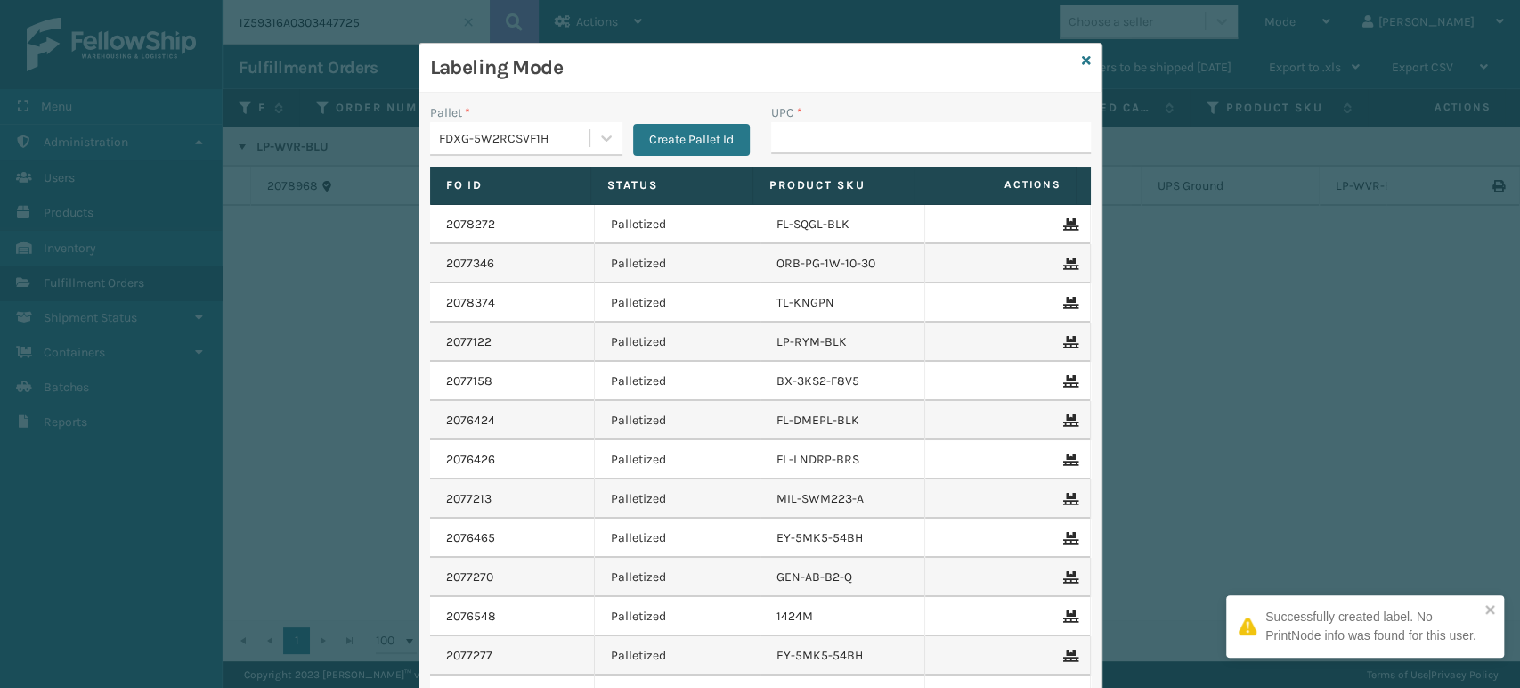
type input "850064526103"
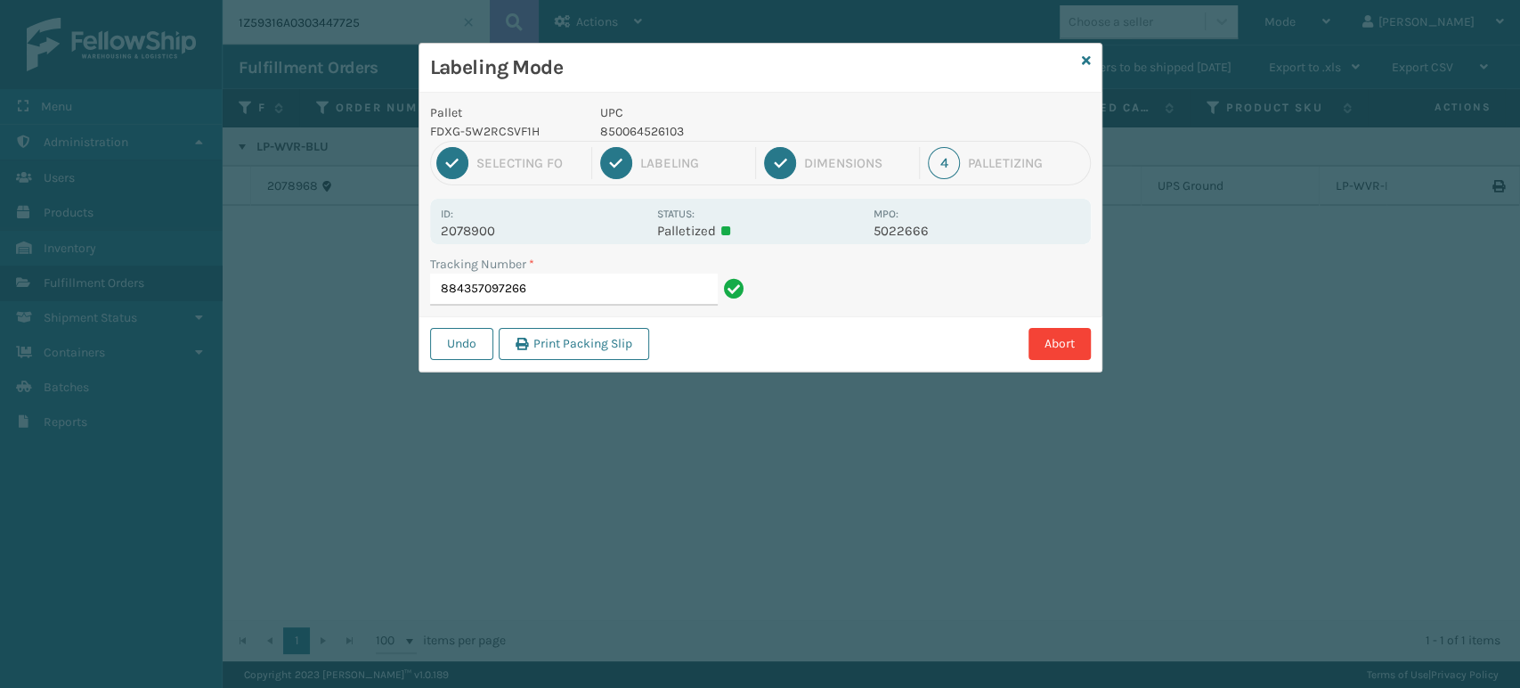
type input "884357097266850064526103"
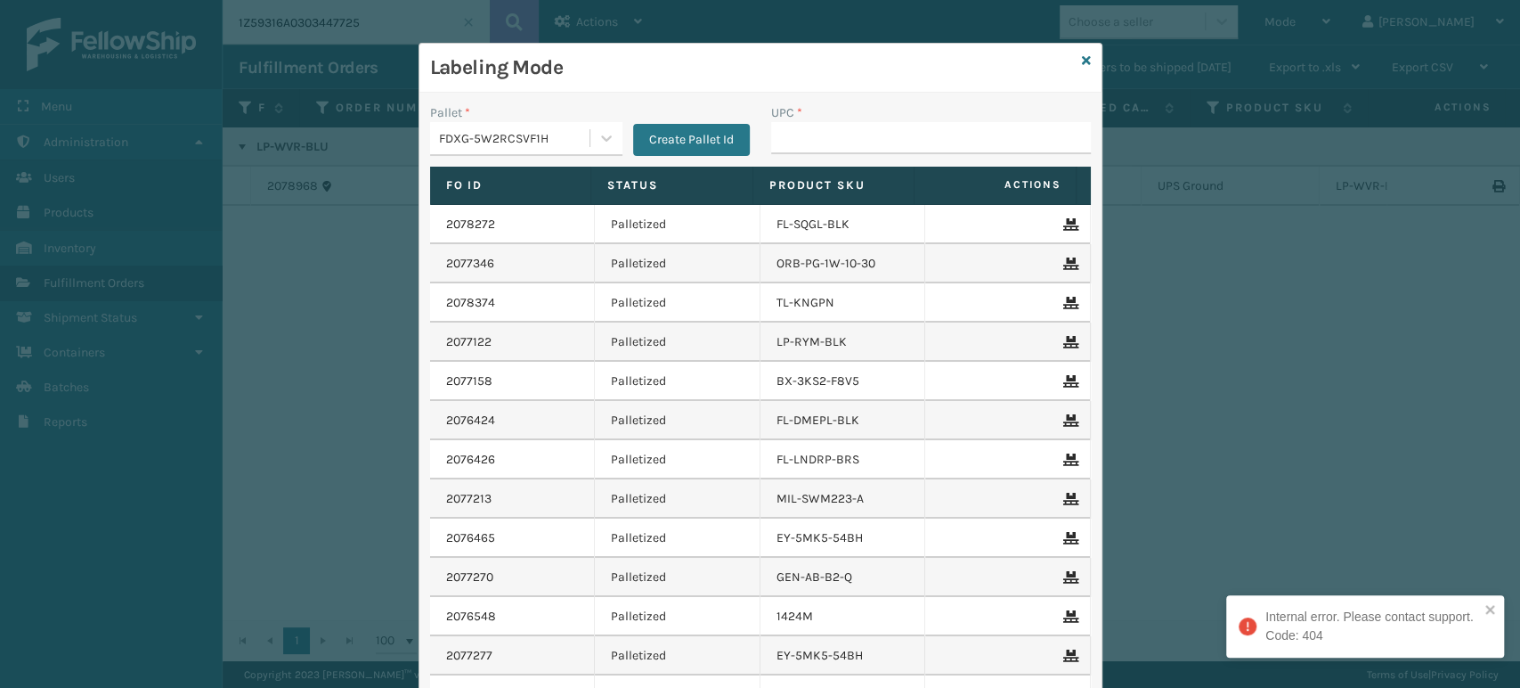
type input "850064526103"
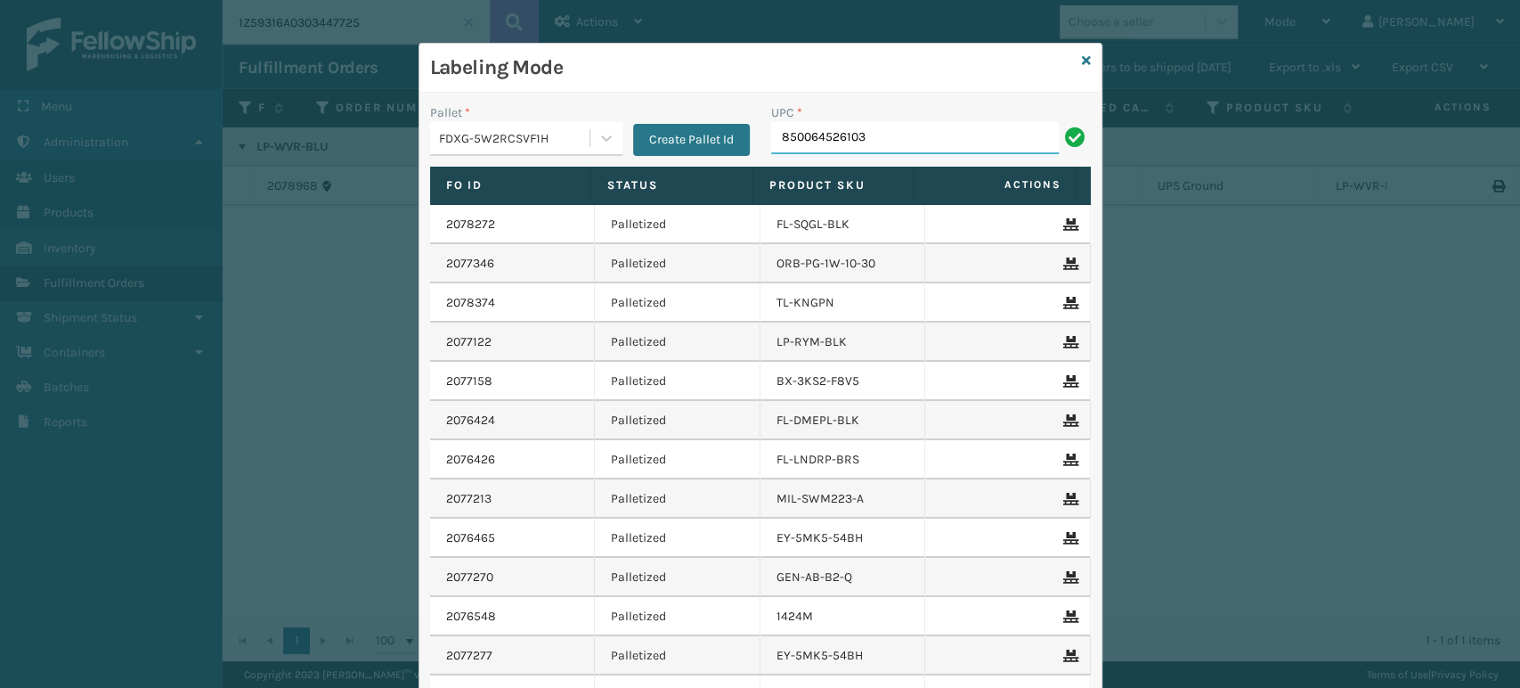
click at [976, 134] on input "850064526103" at bounding box center [915, 138] width 288 height 32
paste input "850064526103"
click at [976, 134] on input "850064526103850064526103" at bounding box center [915, 138] width 288 height 32
click at [983, 138] on input "850064526103850064526103" at bounding box center [915, 138] width 288 height 32
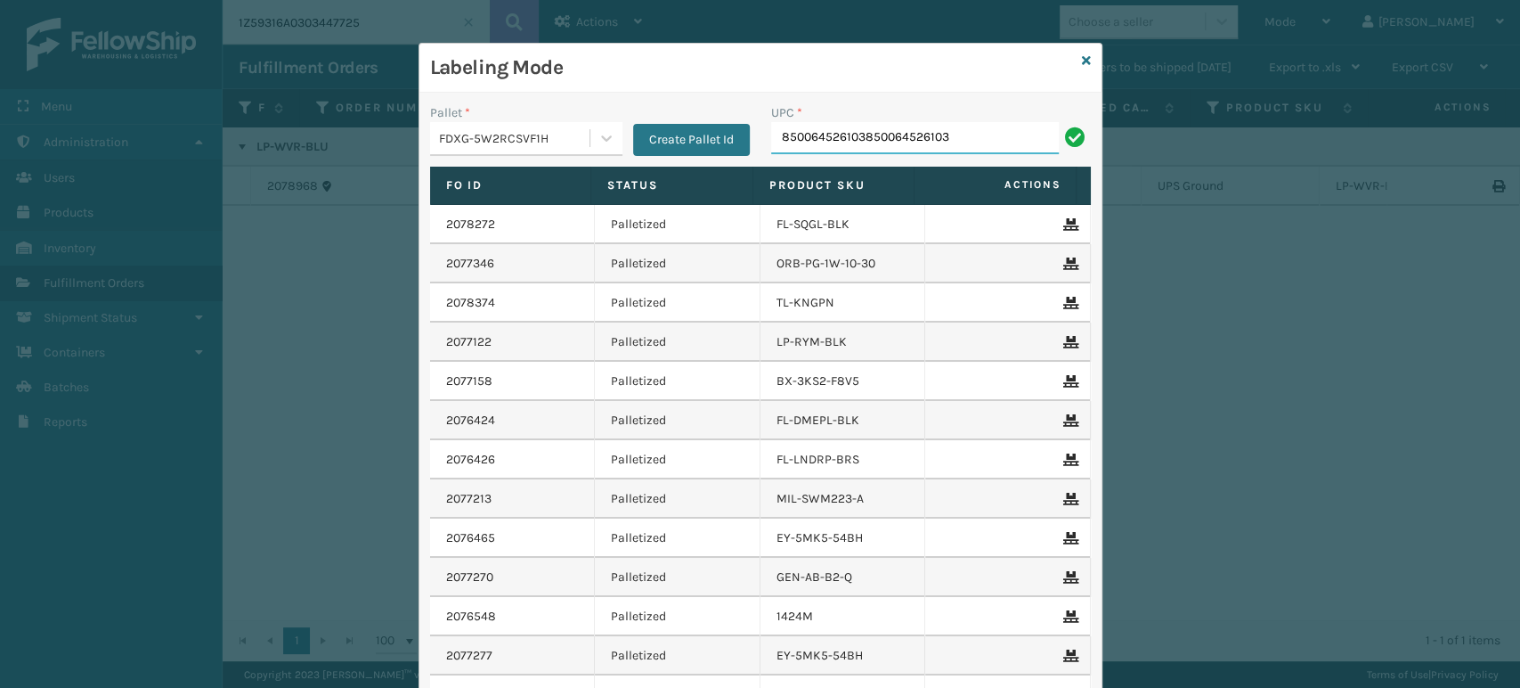
click at [983, 139] on input "850064526103850064526103" at bounding box center [915, 138] width 288 height 32
paste input "text"
type input "850064526103"
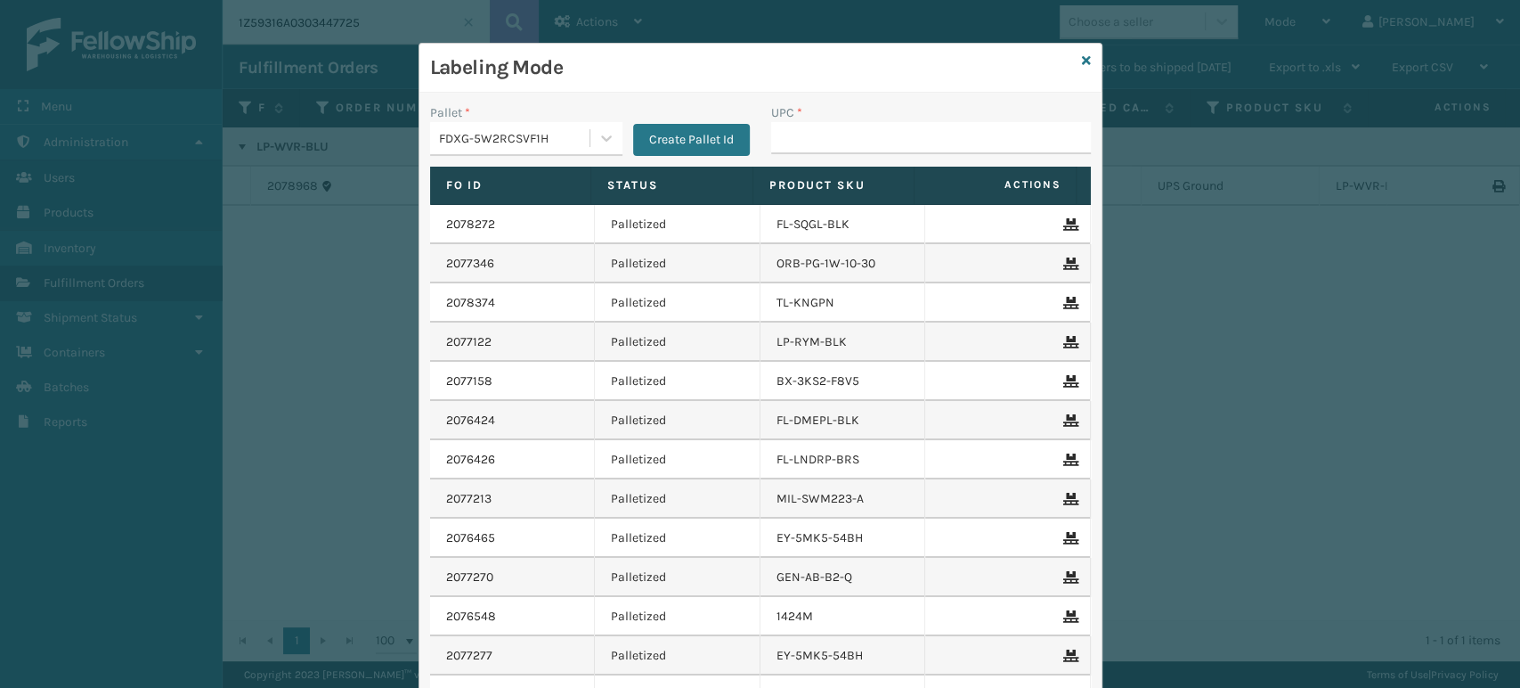
type input "850064526103"
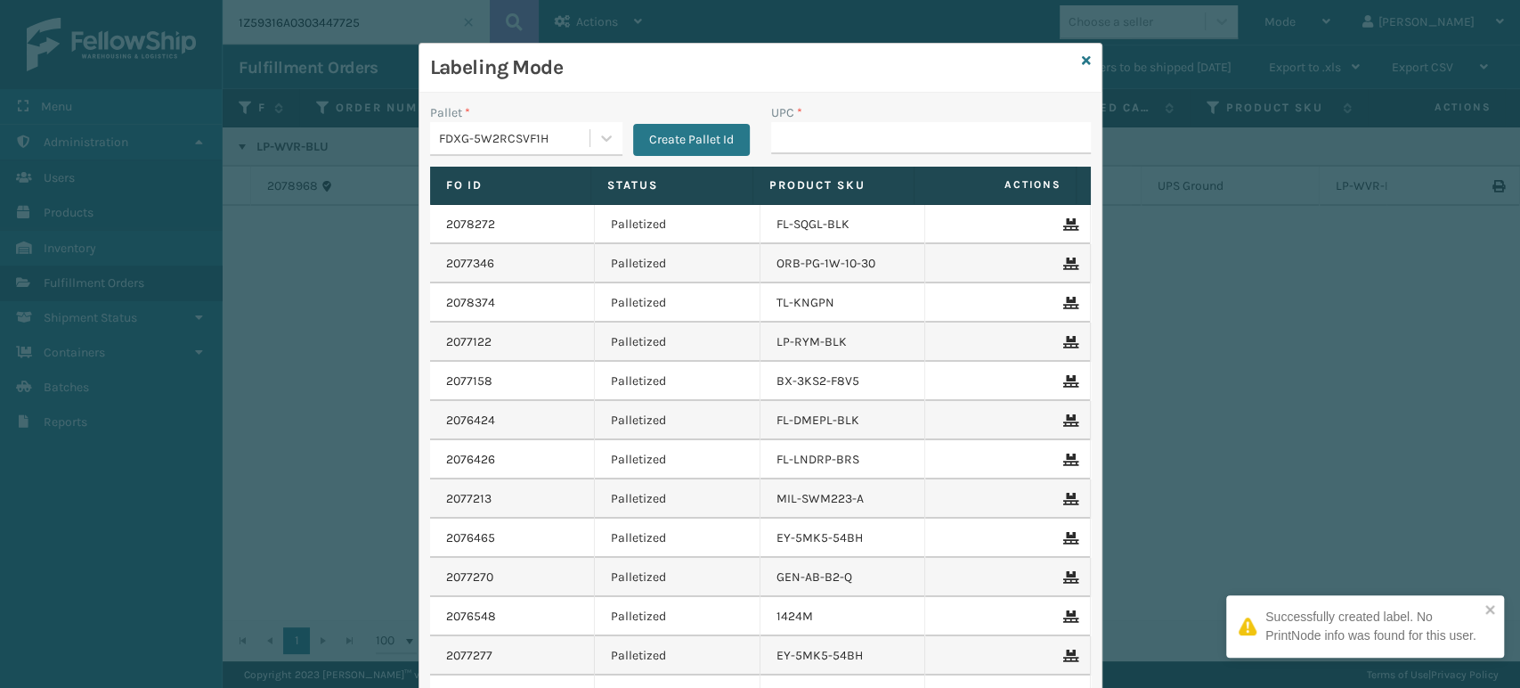
type input "850064526103"
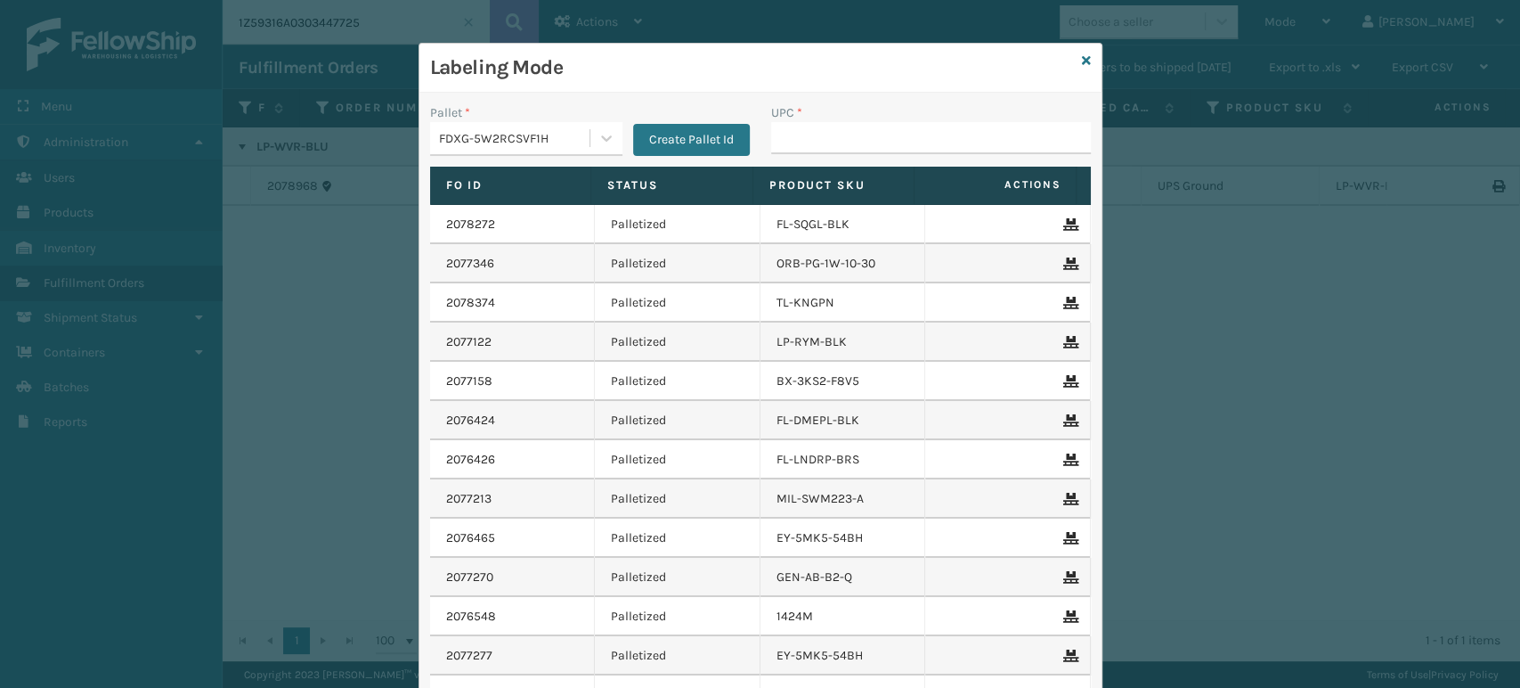
type input "850064526103"
drag, startPoint x: 983, startPoint y: 139, endPoint x: 979, endPoint y: 129, distance: 10.8
click at [980, 131] on input "UPC *" at bounding box center [931, 138] width 320 height 32
click at [979, 128] on input "UPC *" at bounding box center [931, 138] width 320 height 32
paste input "850064526103"
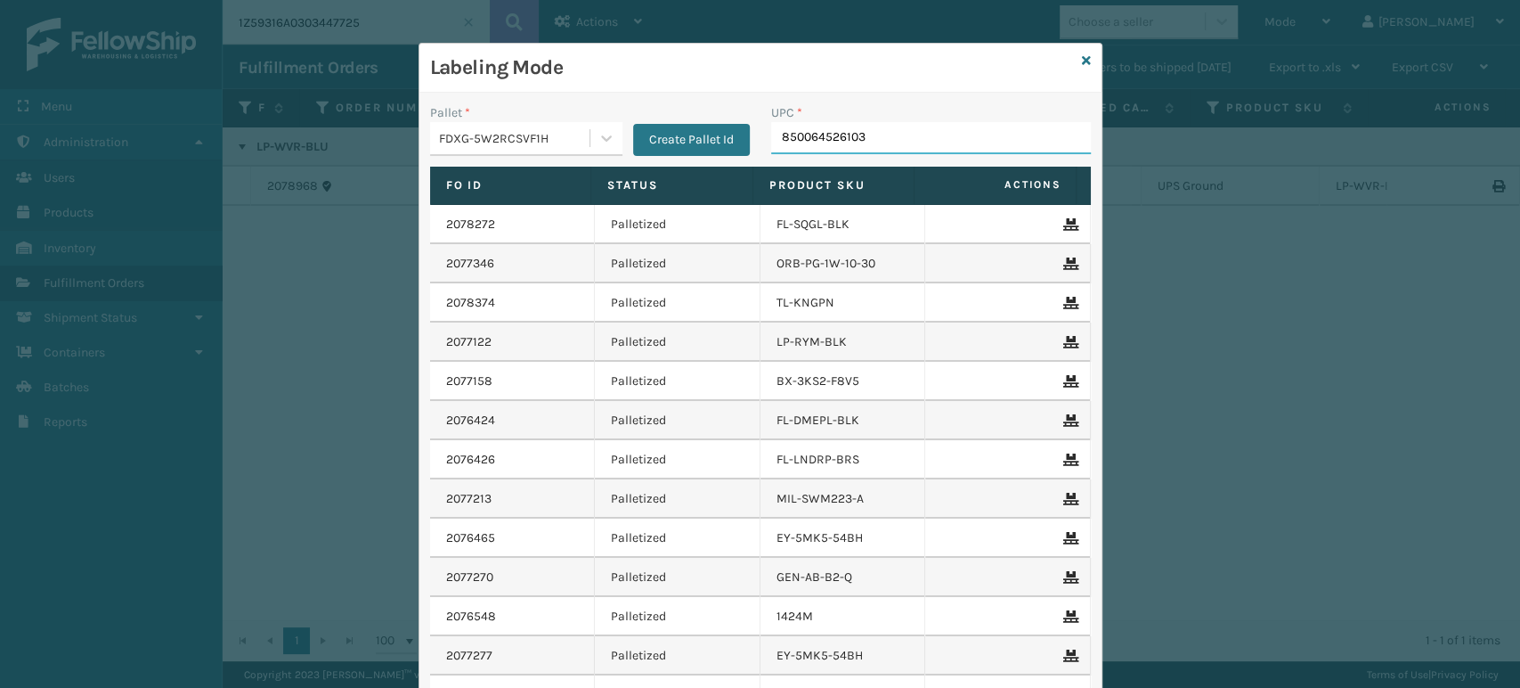
type input "850064526103."
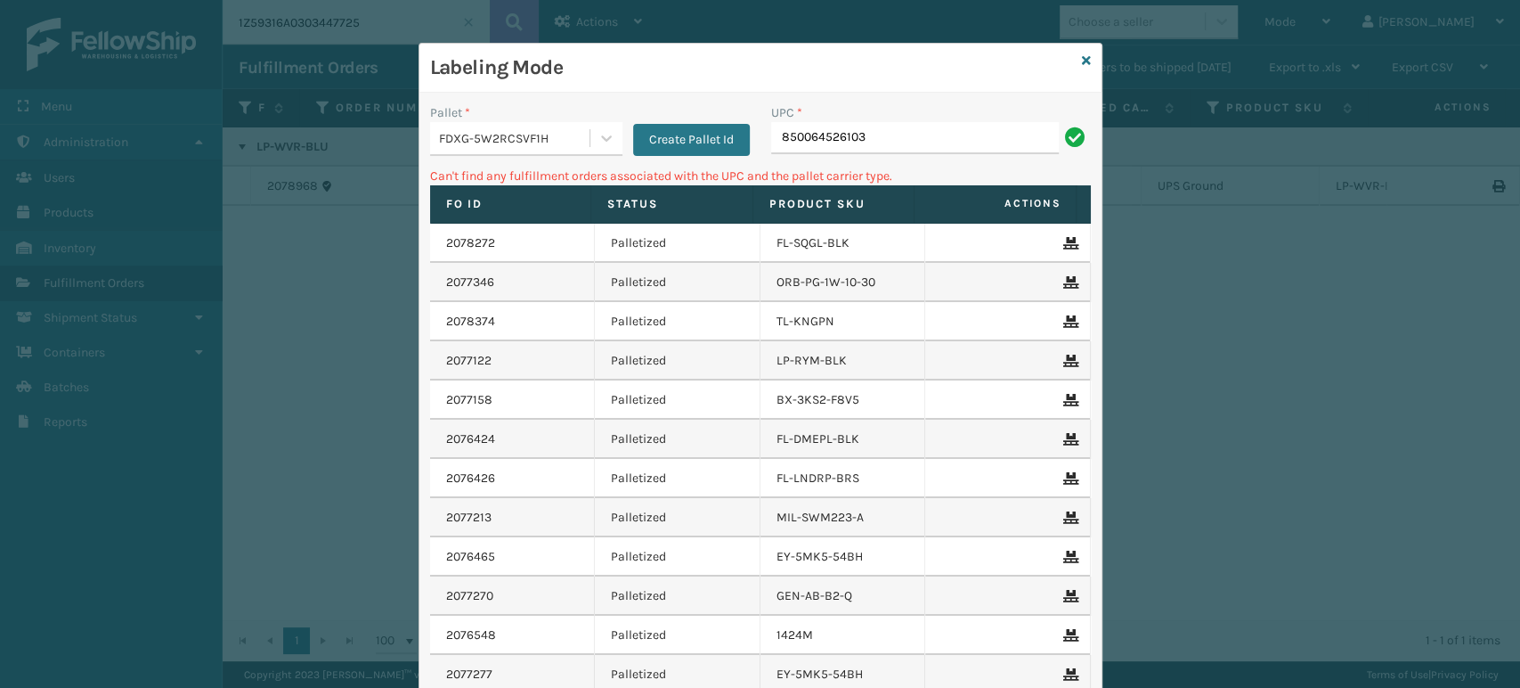
type input "850064526103"
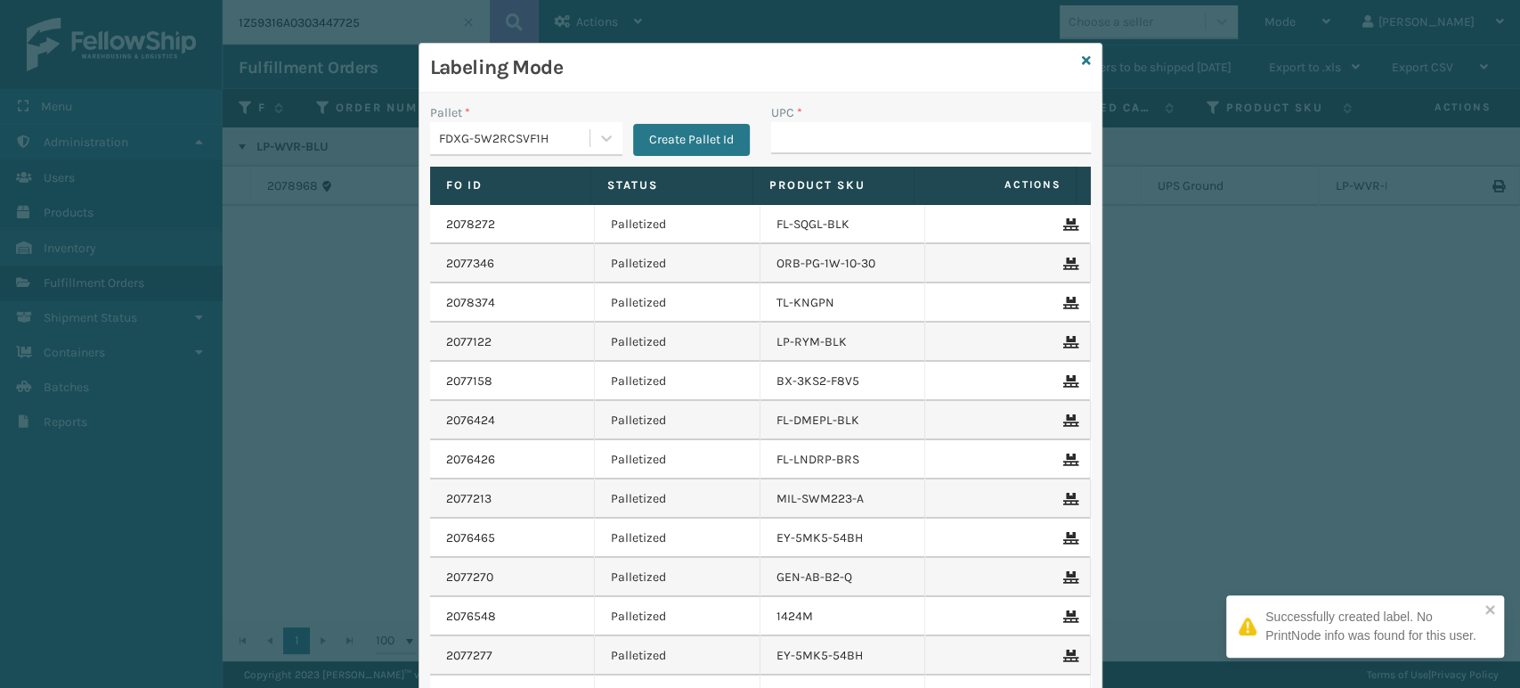
type input "850064526103"
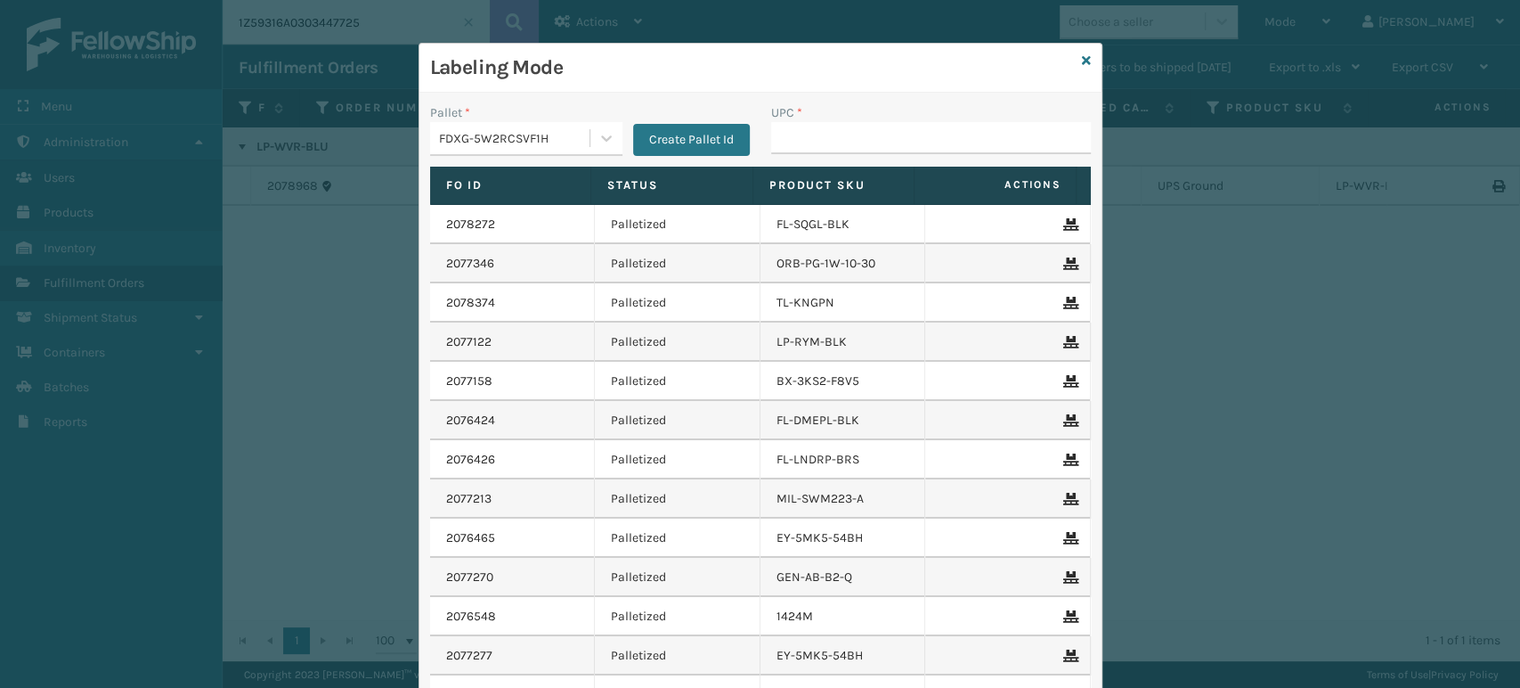
type input "850064526103"
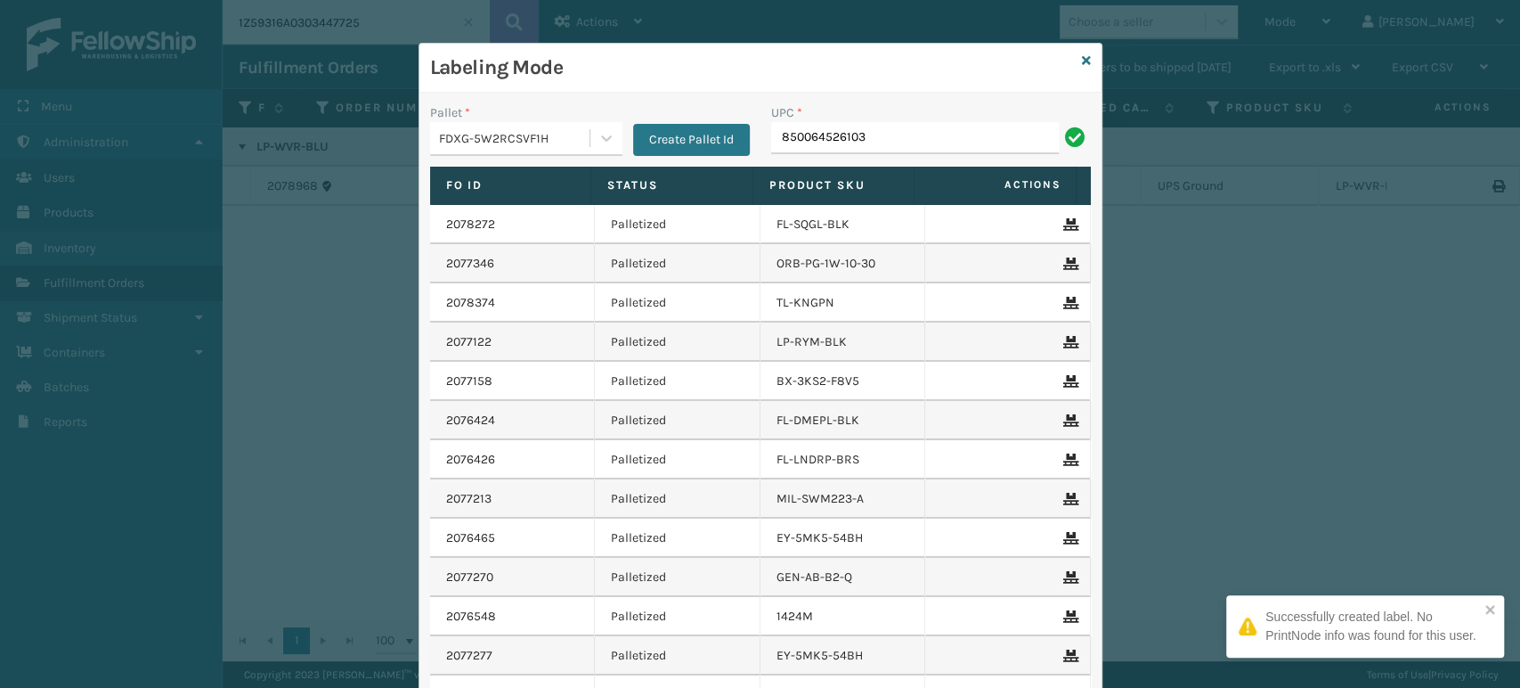
type input "850064526103"
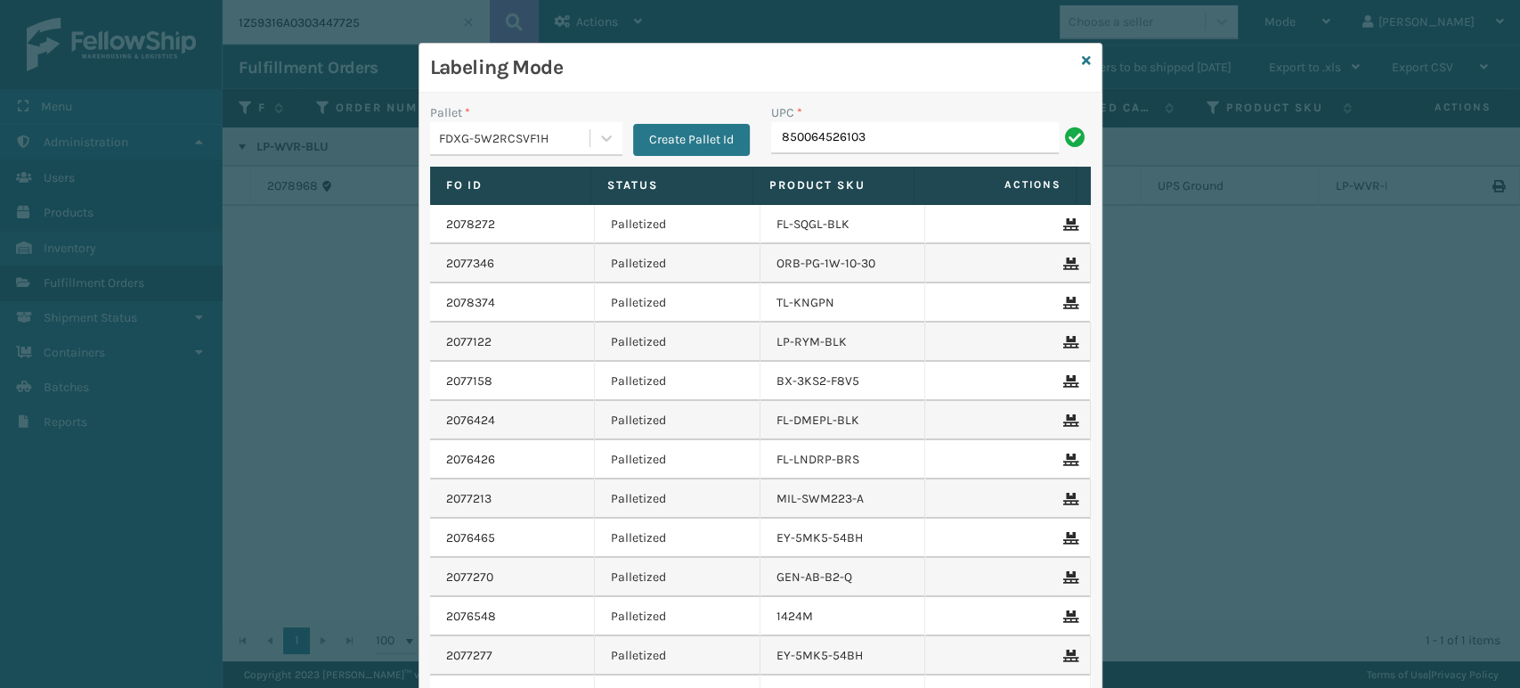
type input "850064526103"
click at [948, 136] on input "850064526103" at bounding box center [915, 138] width 288 height 32
type input "850064526103"
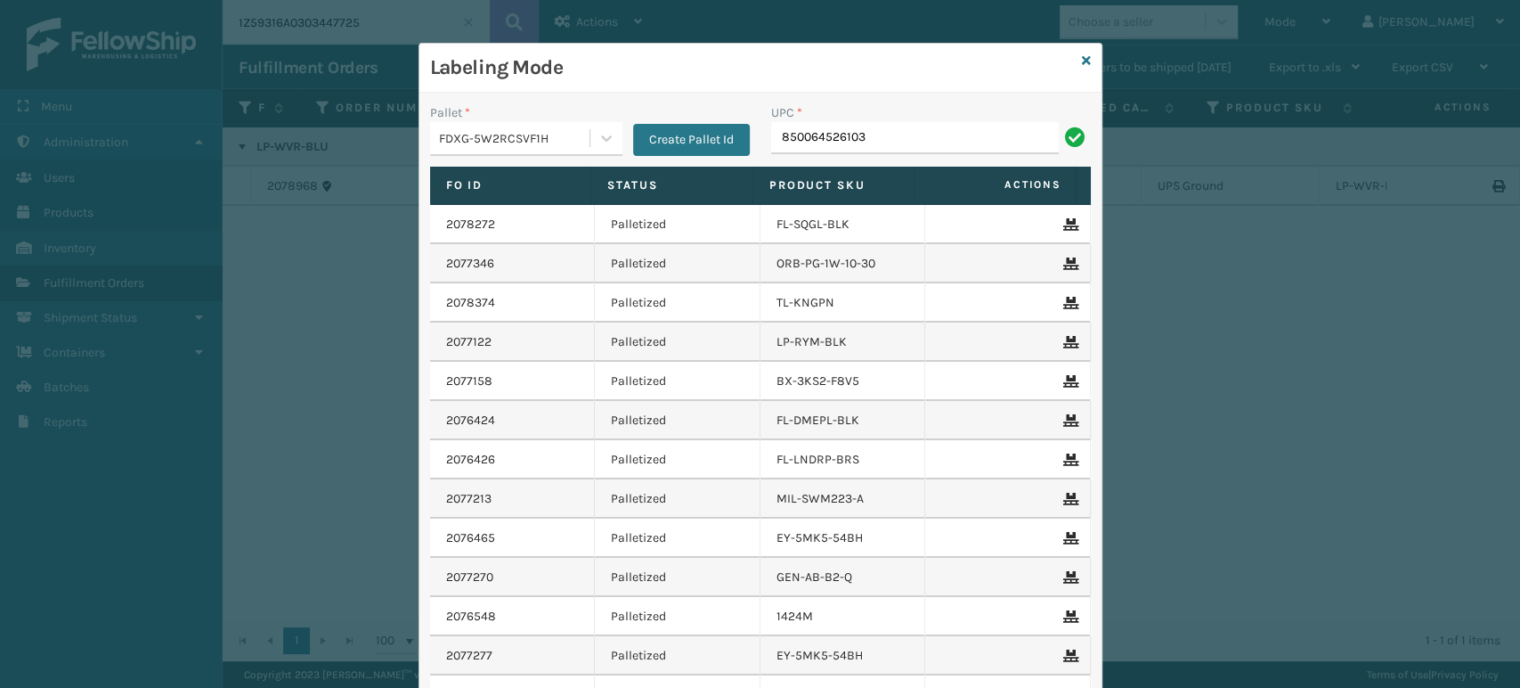
type input "850064526103"
click at [1000, 133] on input "850064526103" at bounding box center [915, 138] width 288 height 32
type input "850064526103"
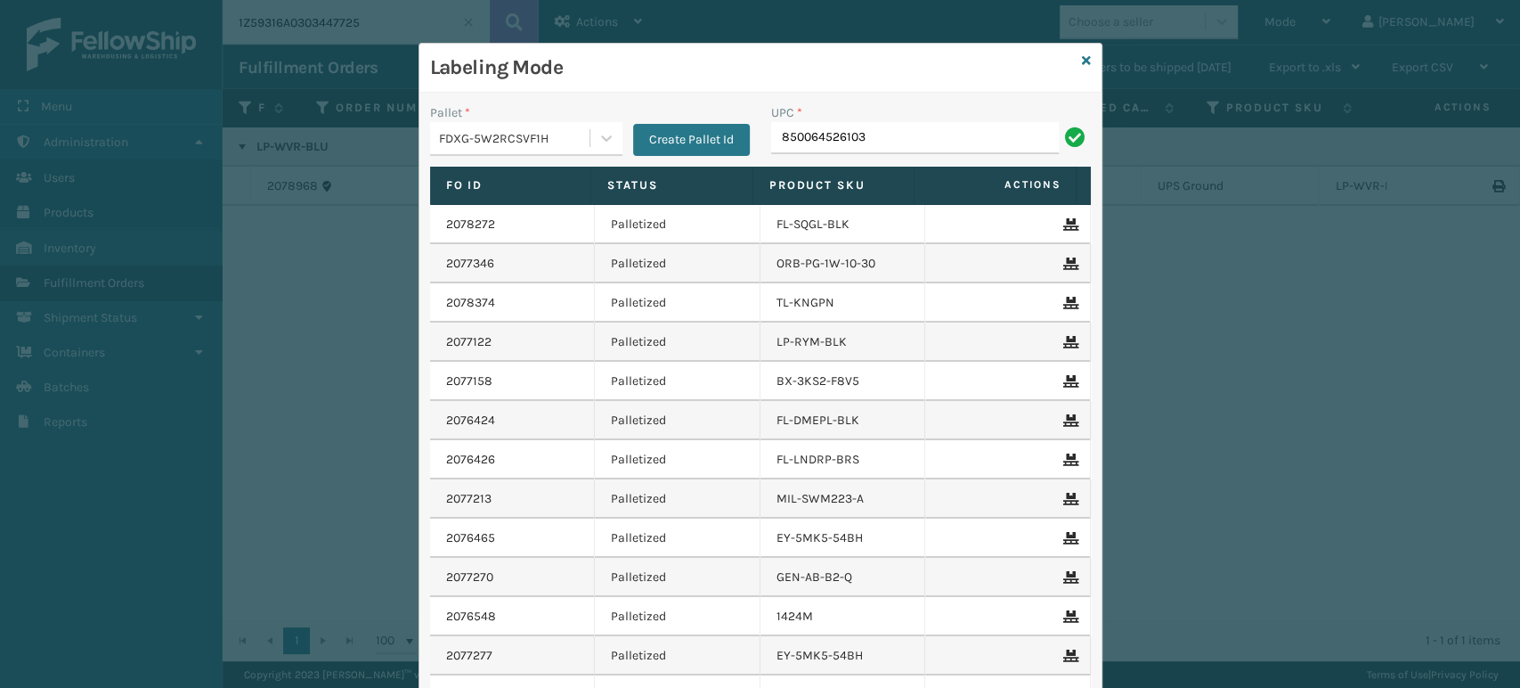
type input "850064526103"
click at [1000, 133] on input "850064526103" at bounding box center [915, 138] width 288 height 32
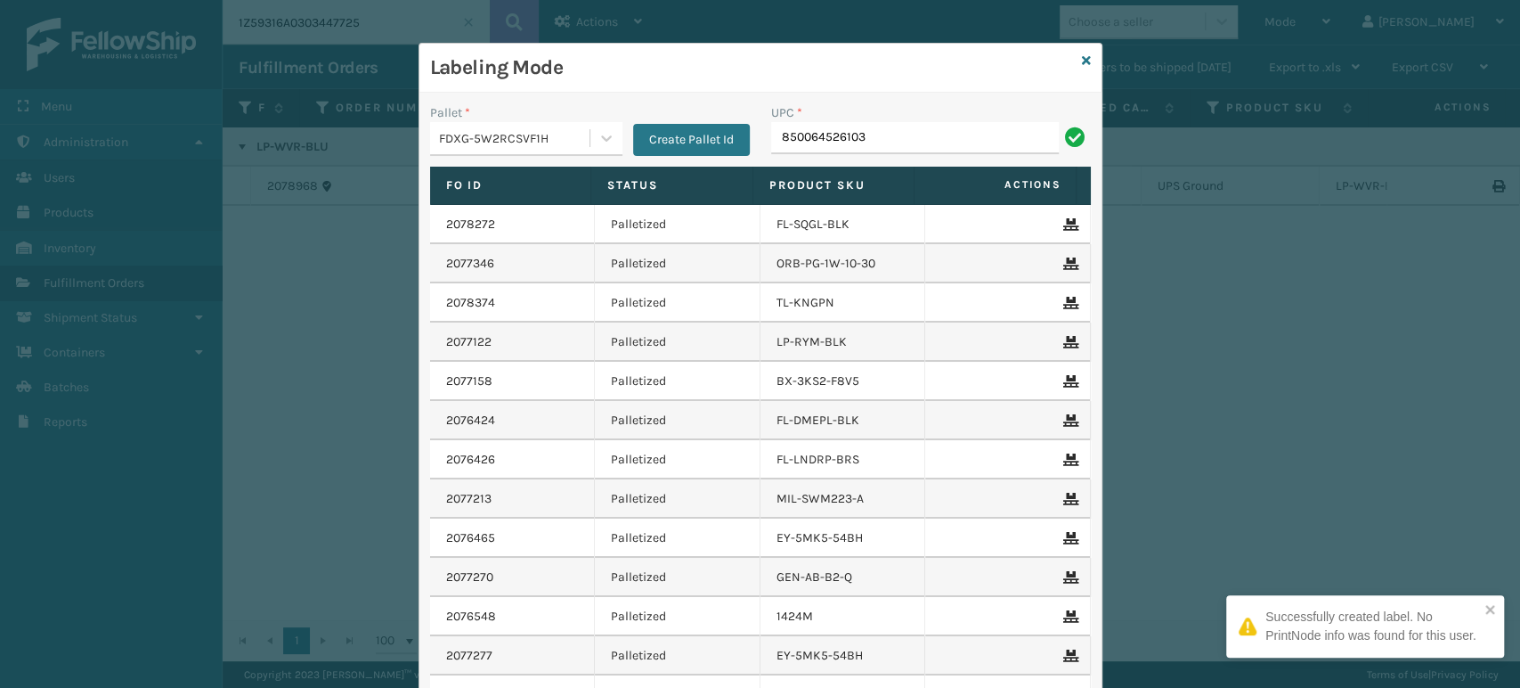
type input "850064526103"
click at [1002, 137] on input "850064526103" at bounding box center [915, 138] width 288 height 32
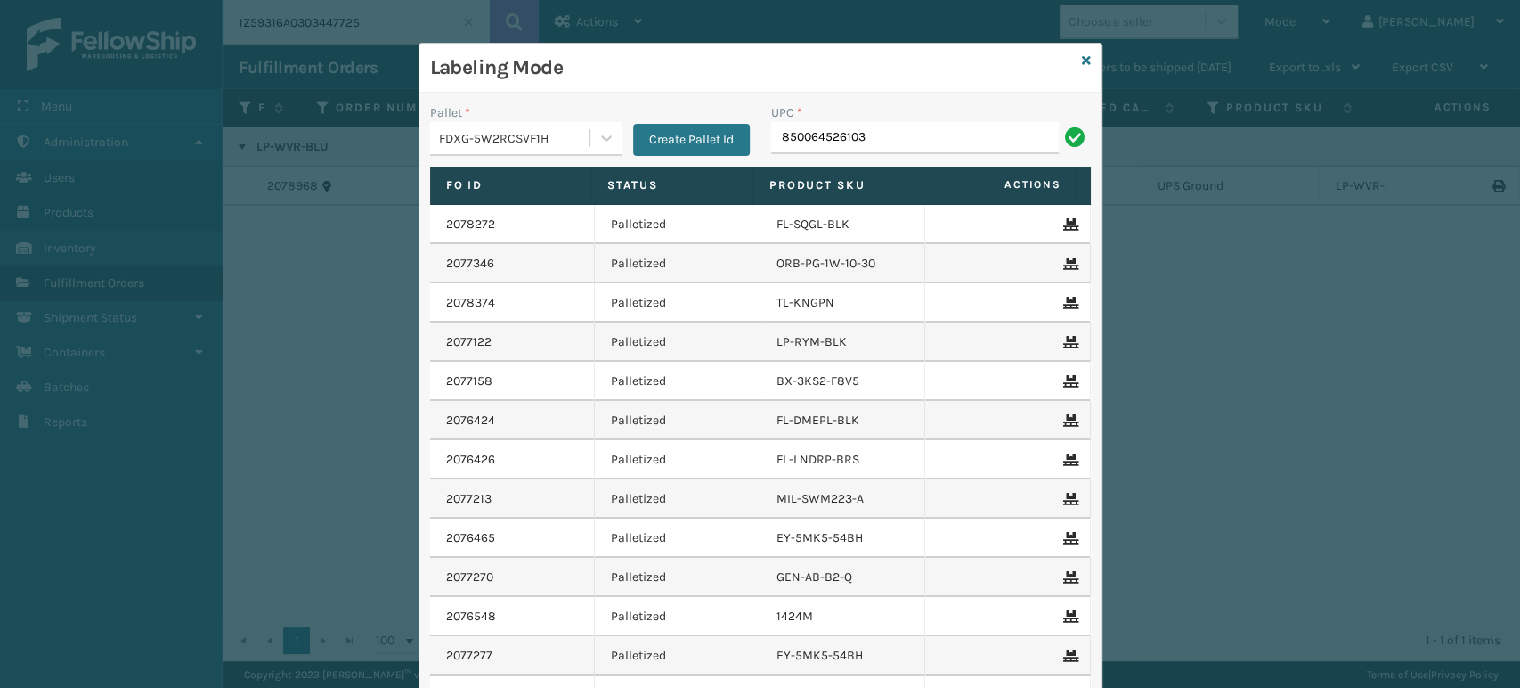
type input "850064526103"
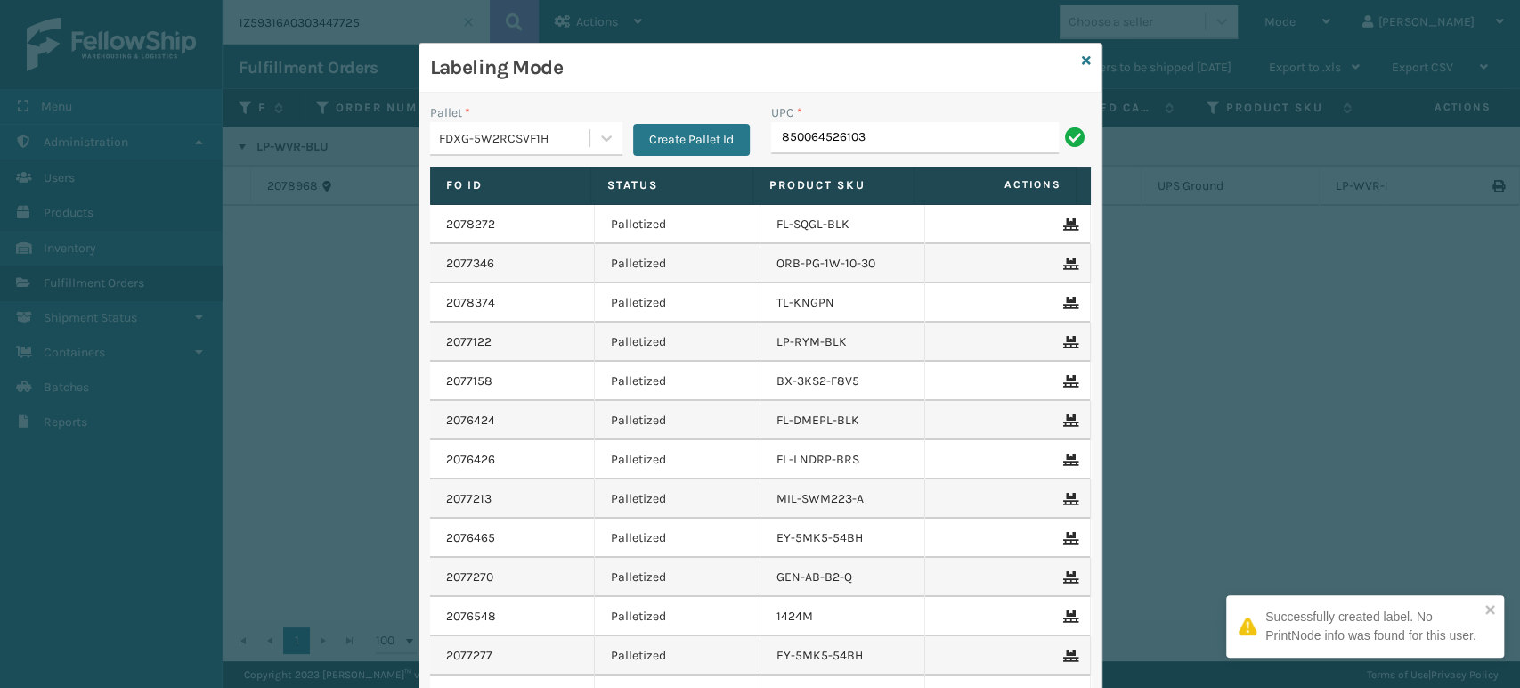
type input "850064526103"
click at [1002, 137] on input "UPC *" at bounding box center [931, 138] width 320 height 32
paste input "850064526103"
type input "850064526103"
click at [1082, 55] on icon at bounding box center [1086, 60] width 9 height 12
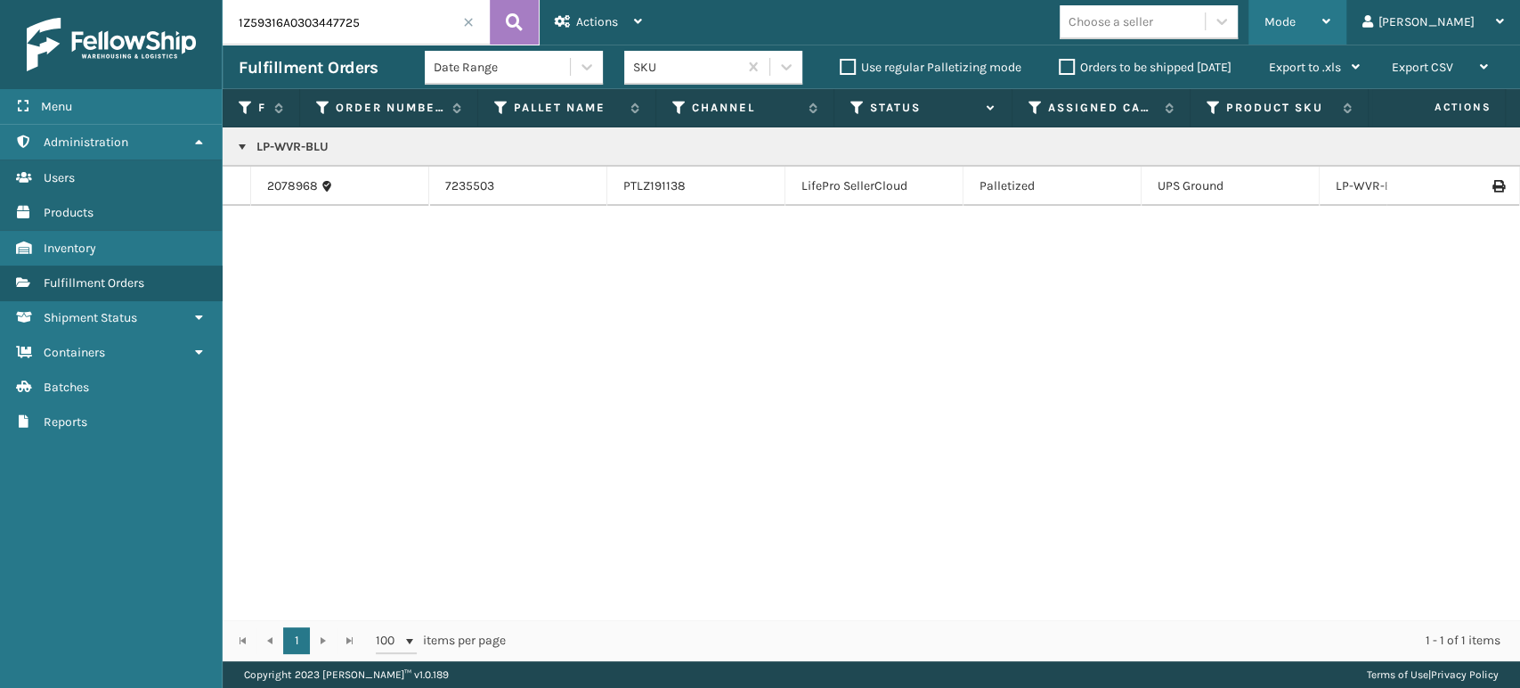
click at [1331, 30] on div "Mode" at bounding box center [1298, 22] width 66 height 45
click at [466, 24] on span at bounding box center [468, 22] width 11 height 11
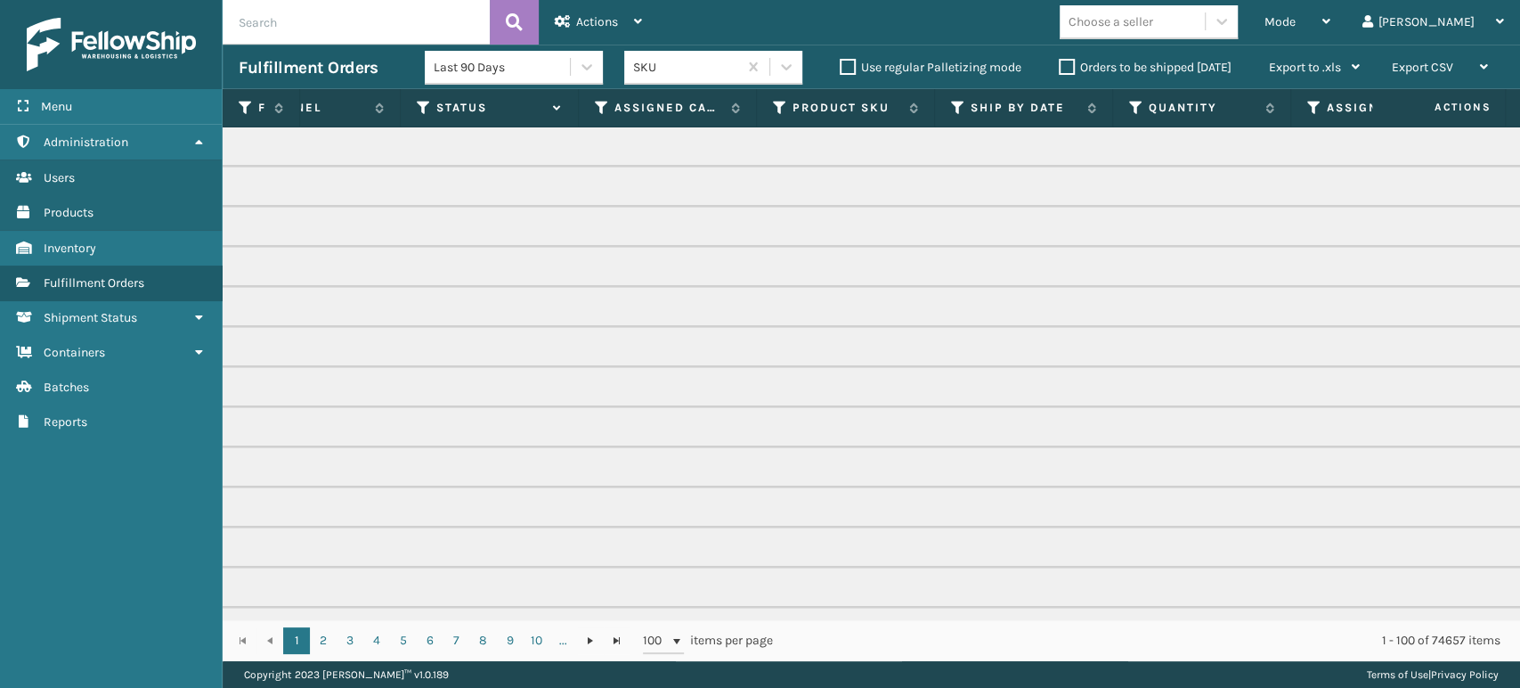
scroll to position [0, 680]
click at [1064, 112] on icon at bounding box center [1069, 108] width 14 height 16
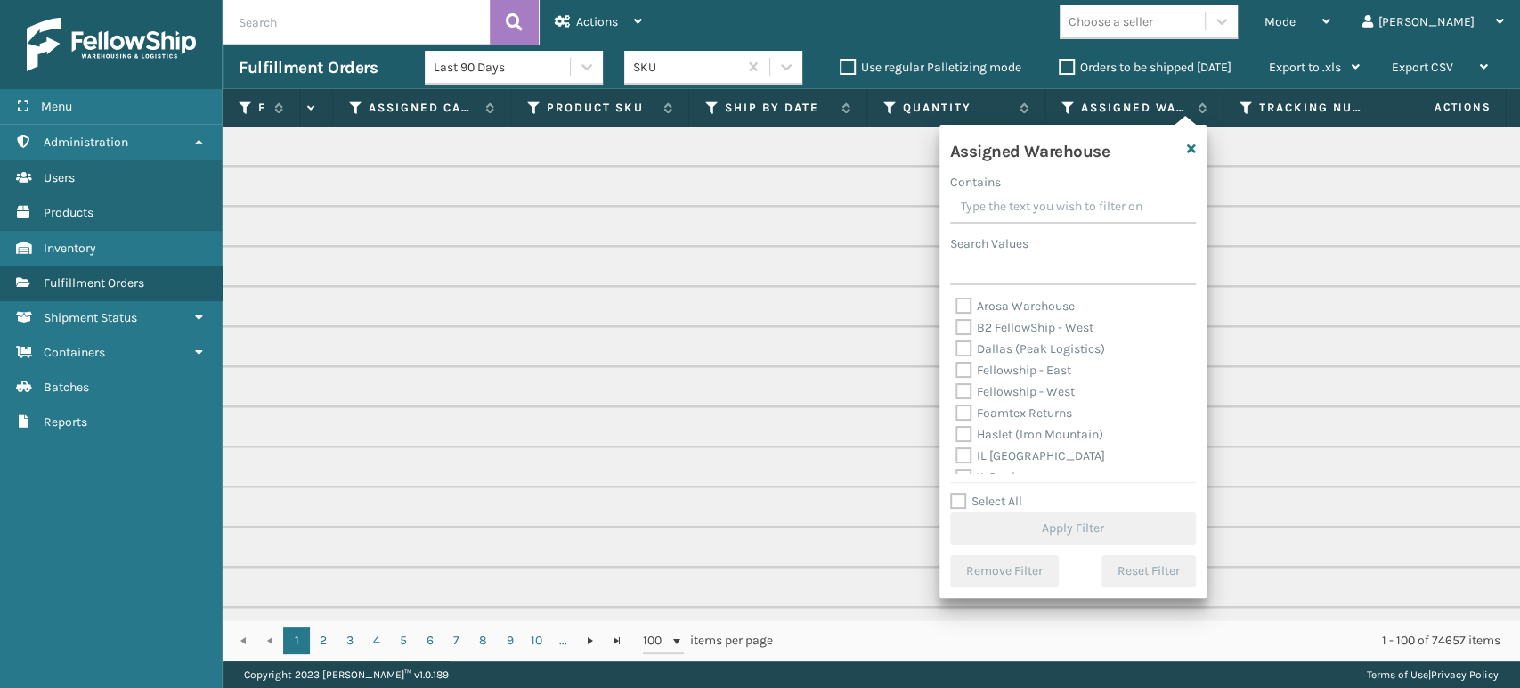
click at [777, 454] on td "FLC-3CWH" at bounding box center [871, 467] width 2656 height 40
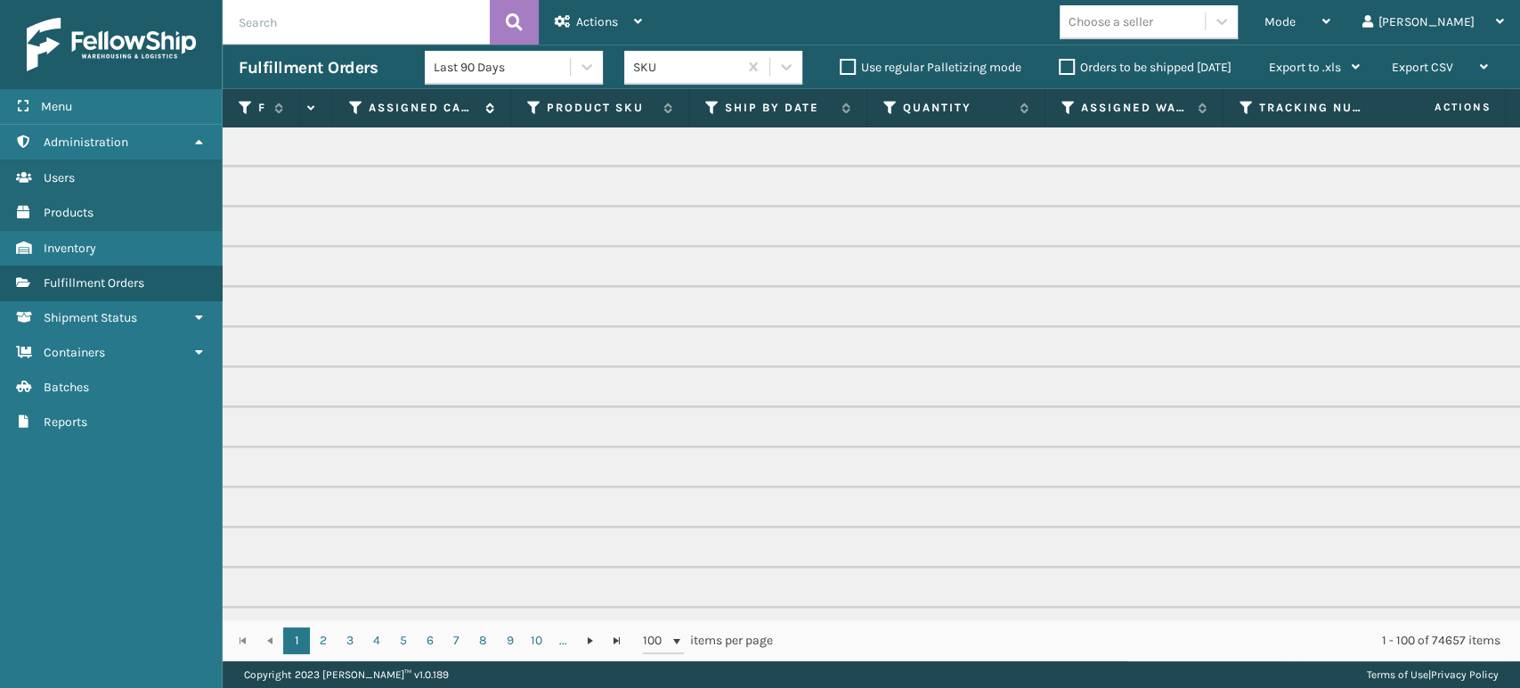
click at [356, 112] on th "Assigned Carrier Service" at bounding box center [422, 108] width 178 height 38
click at [356, 112] on icon at bounding box center [356, 108] width 14 height 16
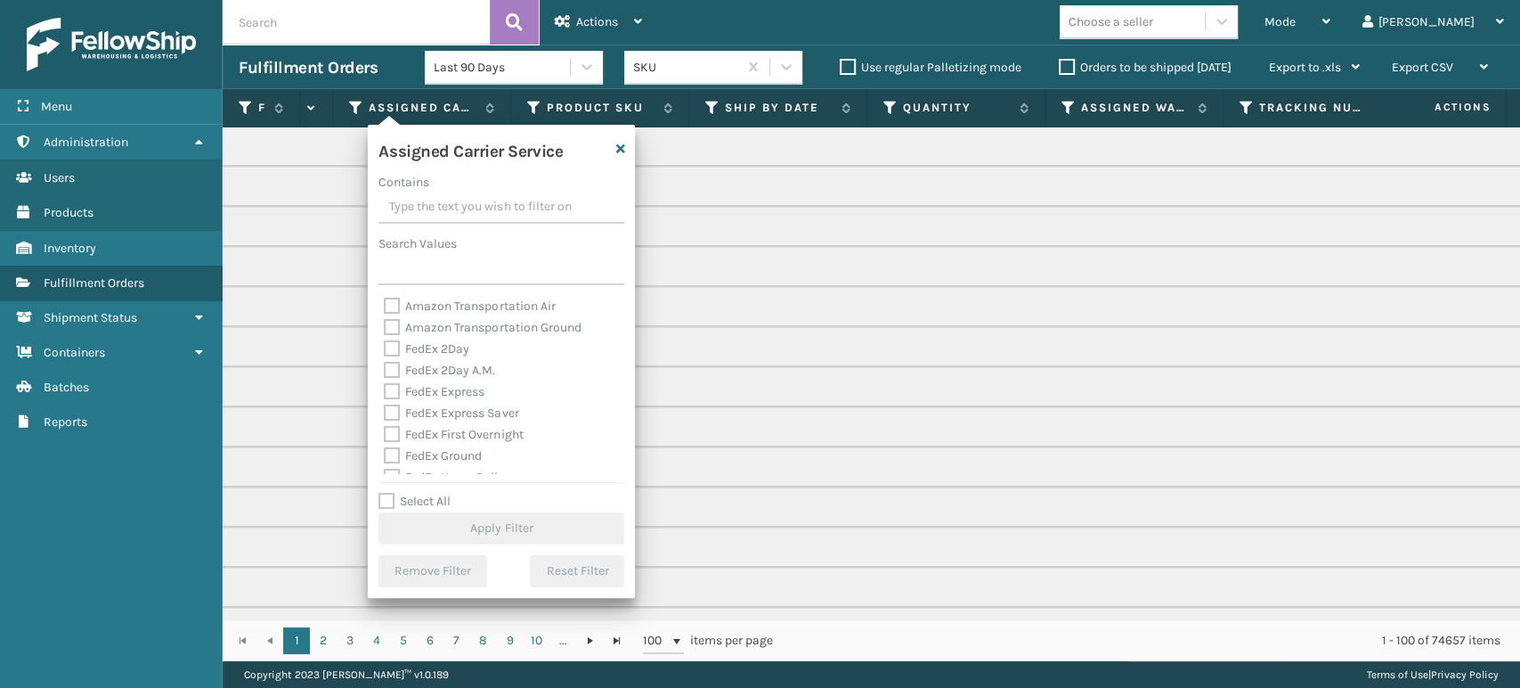
click at [433, 501] on label "Select All" at bounding box center [415, 500] width 72 height 15
click at [433, 493] on input "Select All" at bounding box center [512, 492] width 267 height 2
checkbox input "true"
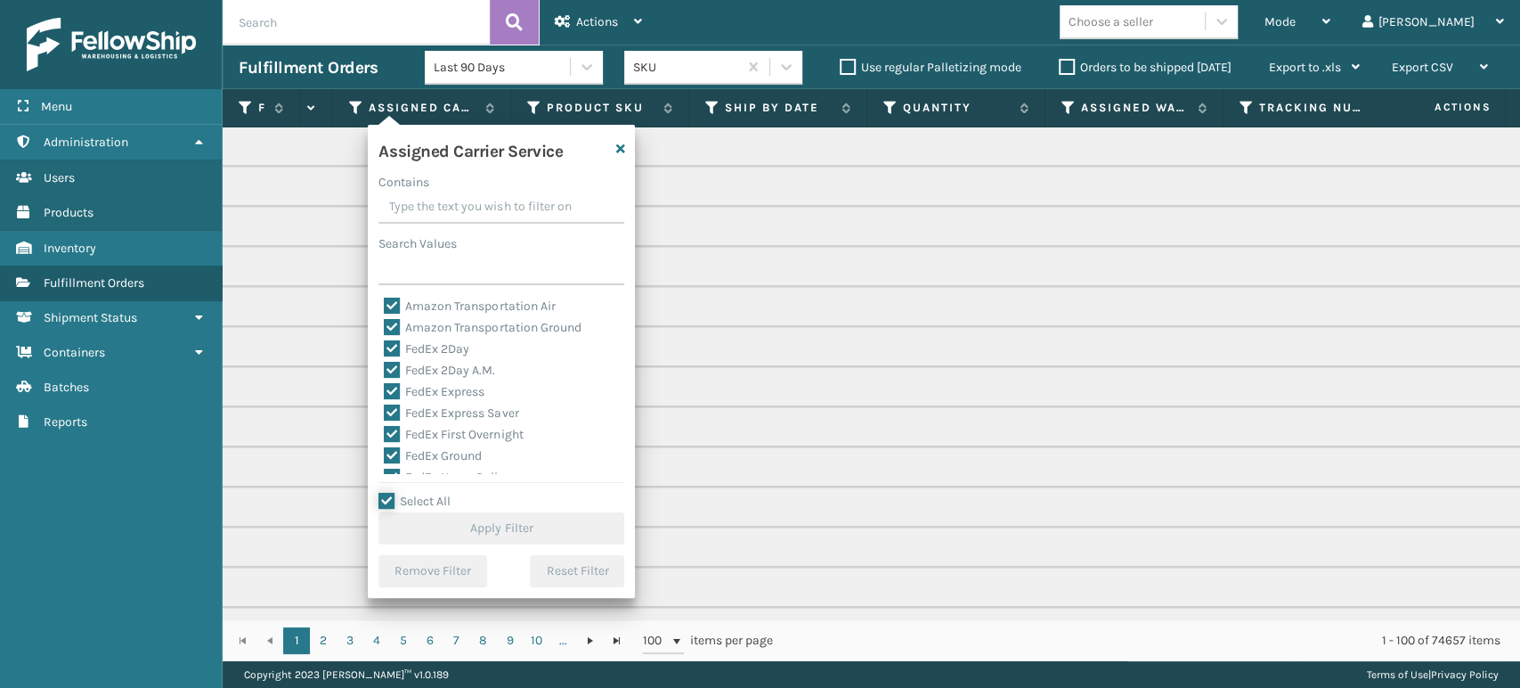
checkbox input "true"
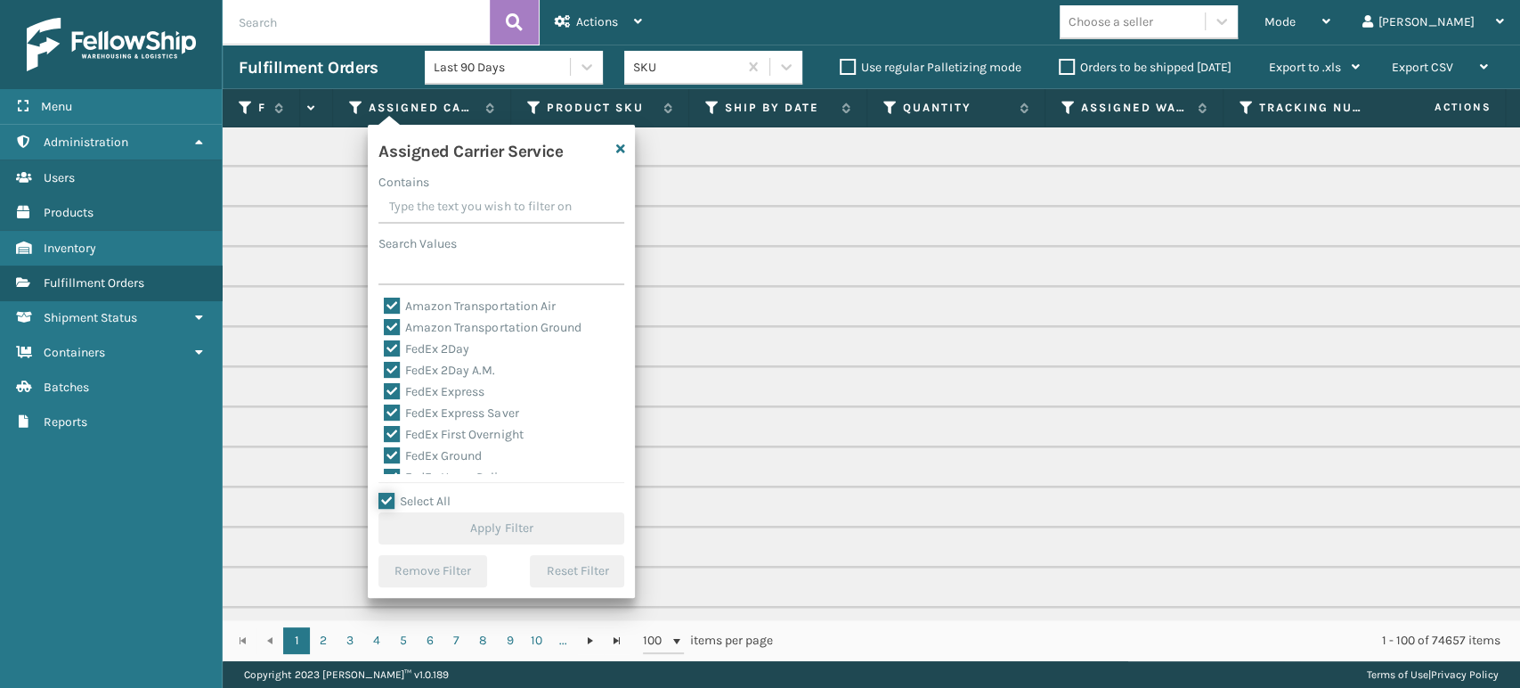
checkbox input "true"
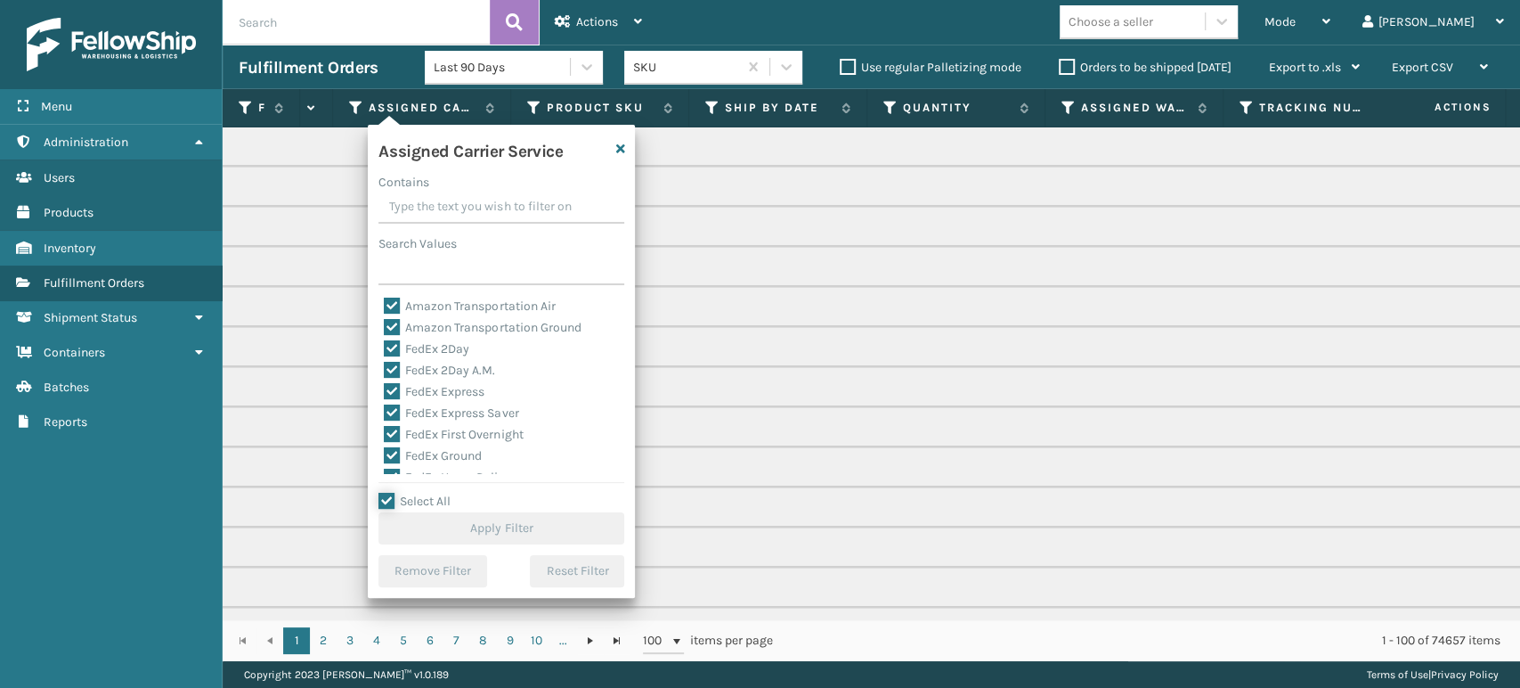
checkbox input "true"
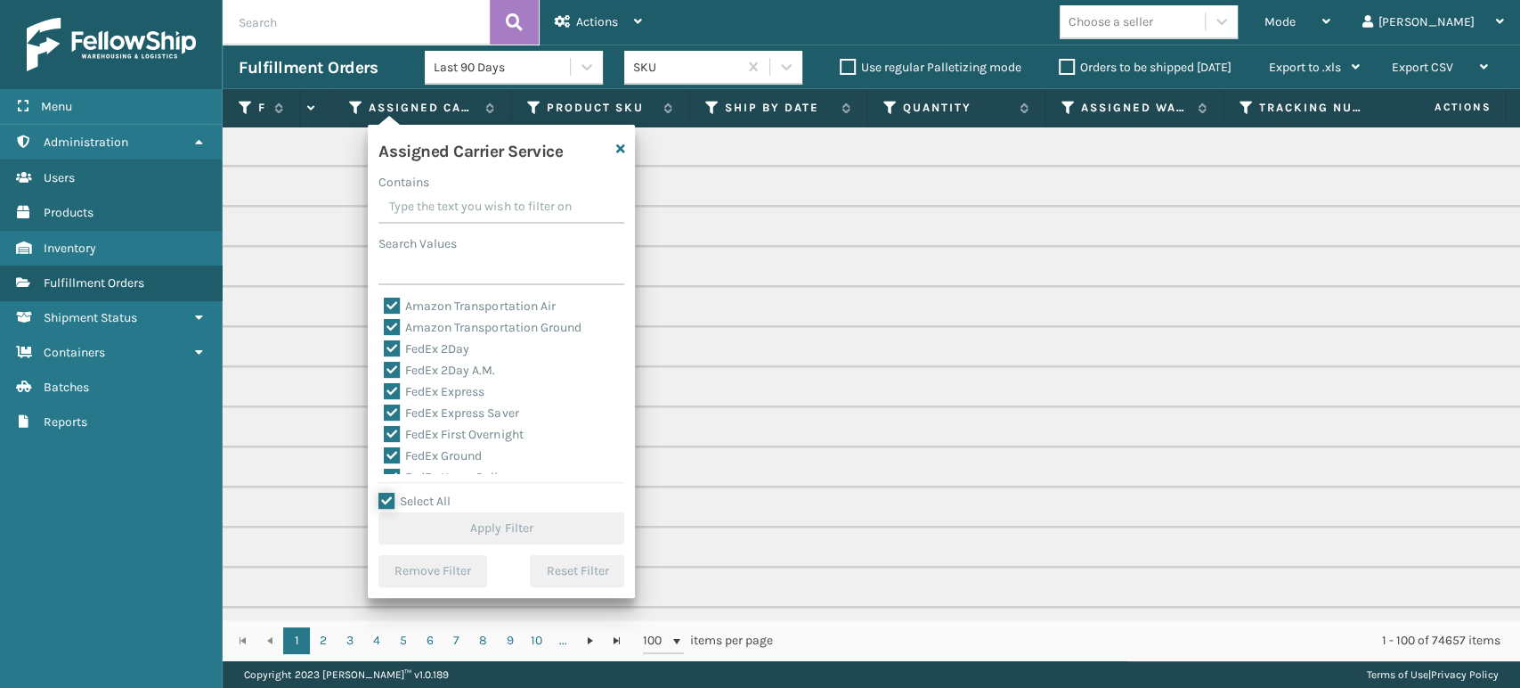
checkbox input "true"
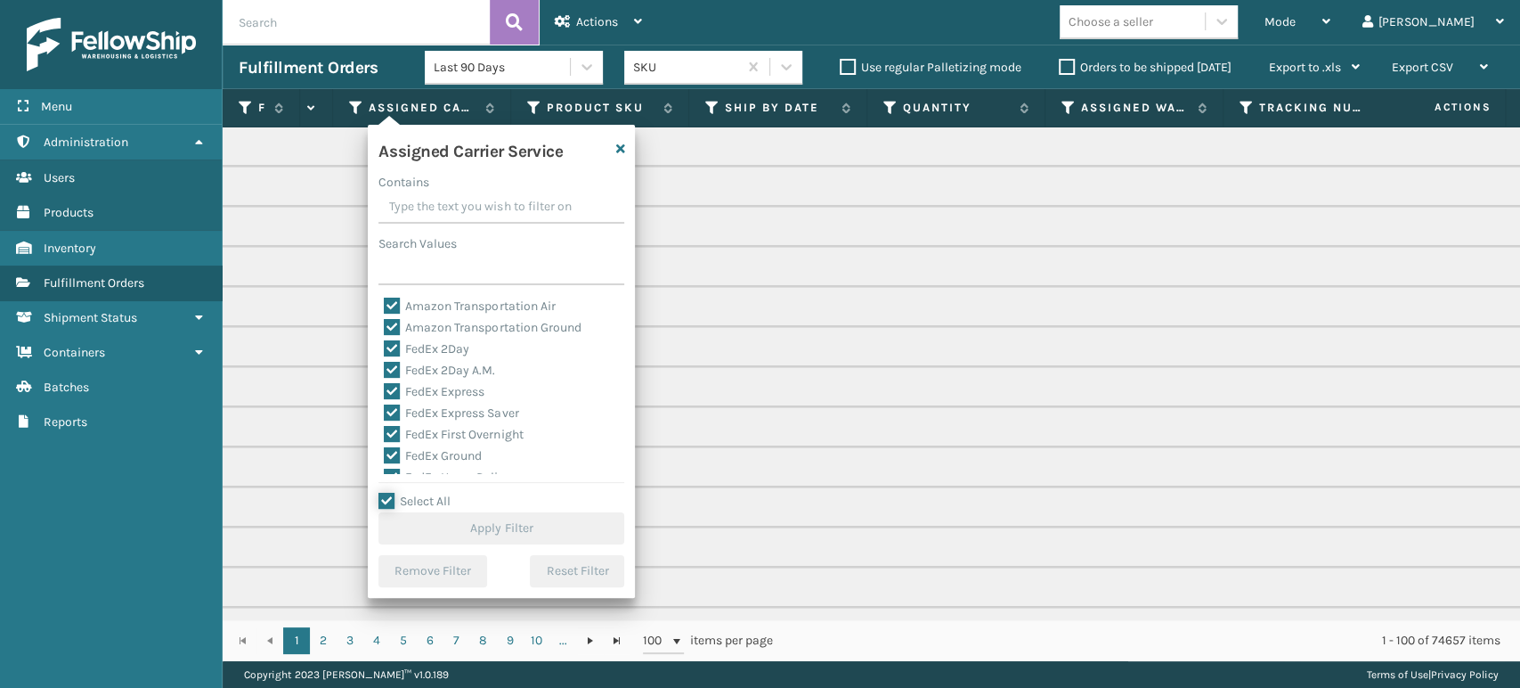
checkbox input "true"
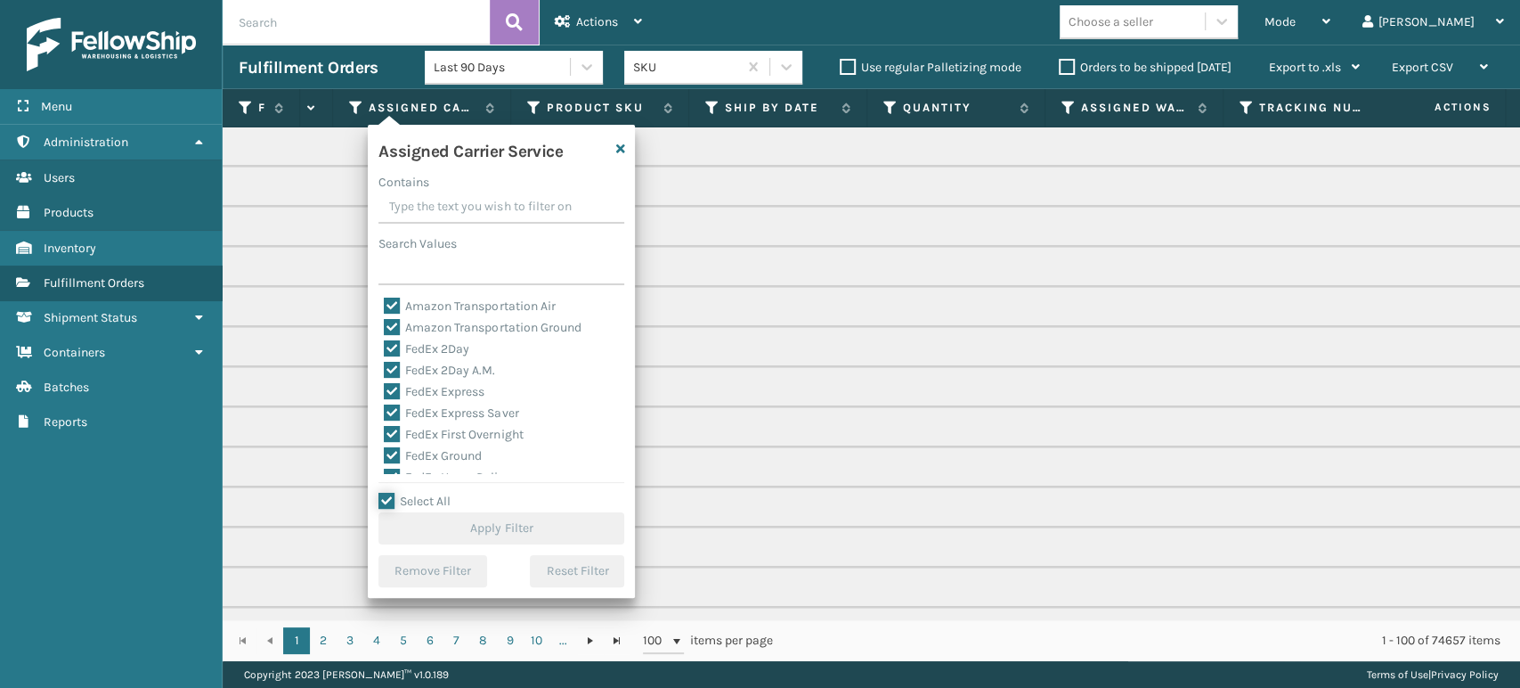
checkbox input "true"
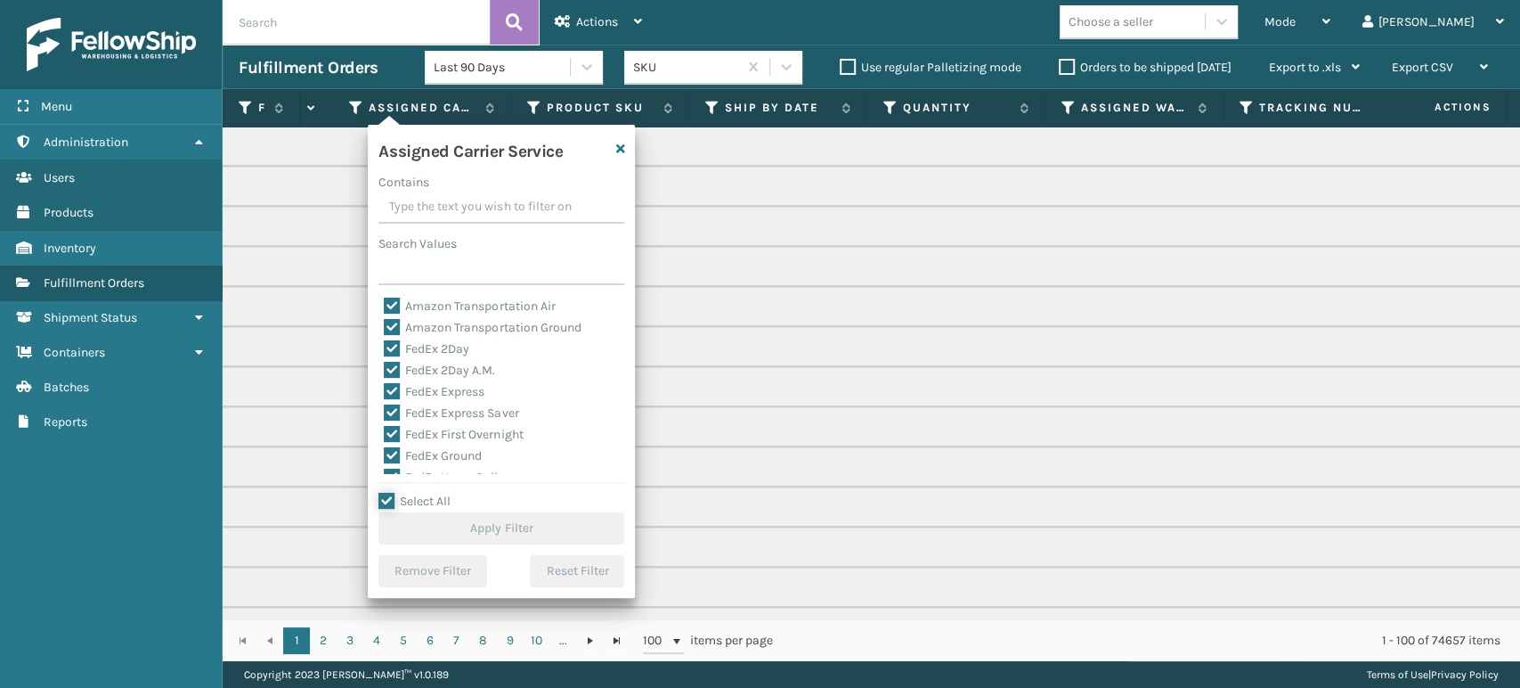
checkbox input "true"
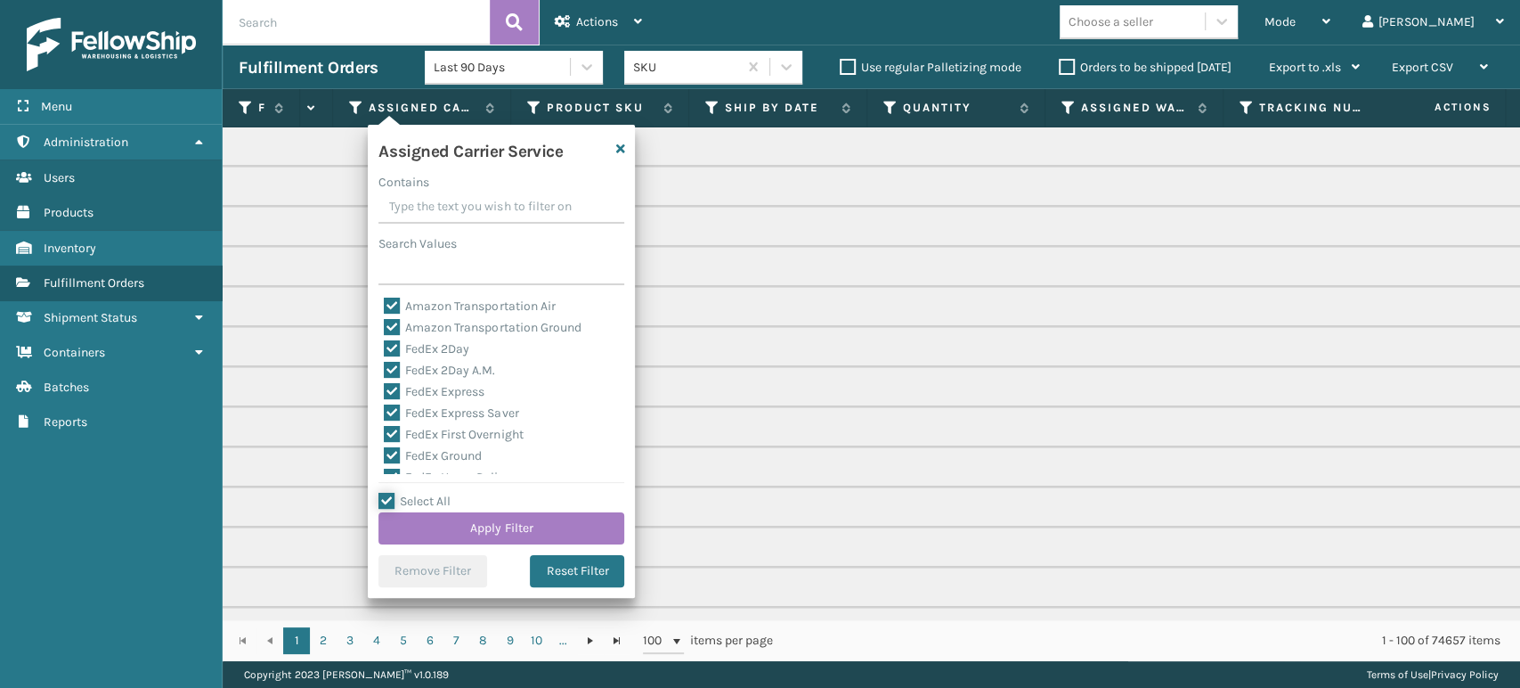
scroll to position [99, 0]
click at [411, 456] on label "LTL" at bounding box center [403, 463] width 39 height 15
click at [385, 456] on input "LTL" at bounding box center [384, 459] width 1 height 12
checkbox input "false"
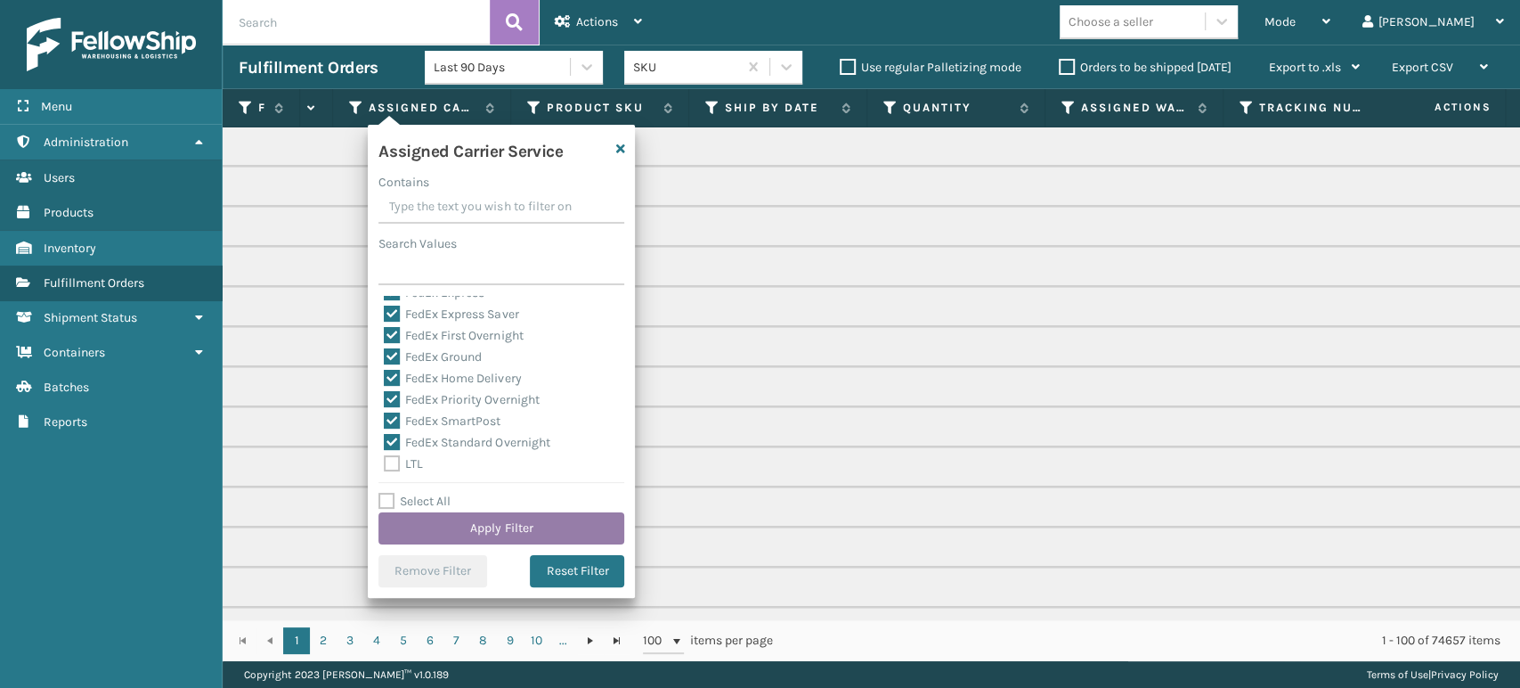
click at [503, 523] on button "Apply Filter" at bounding box center [502, 528] width 246 height 32
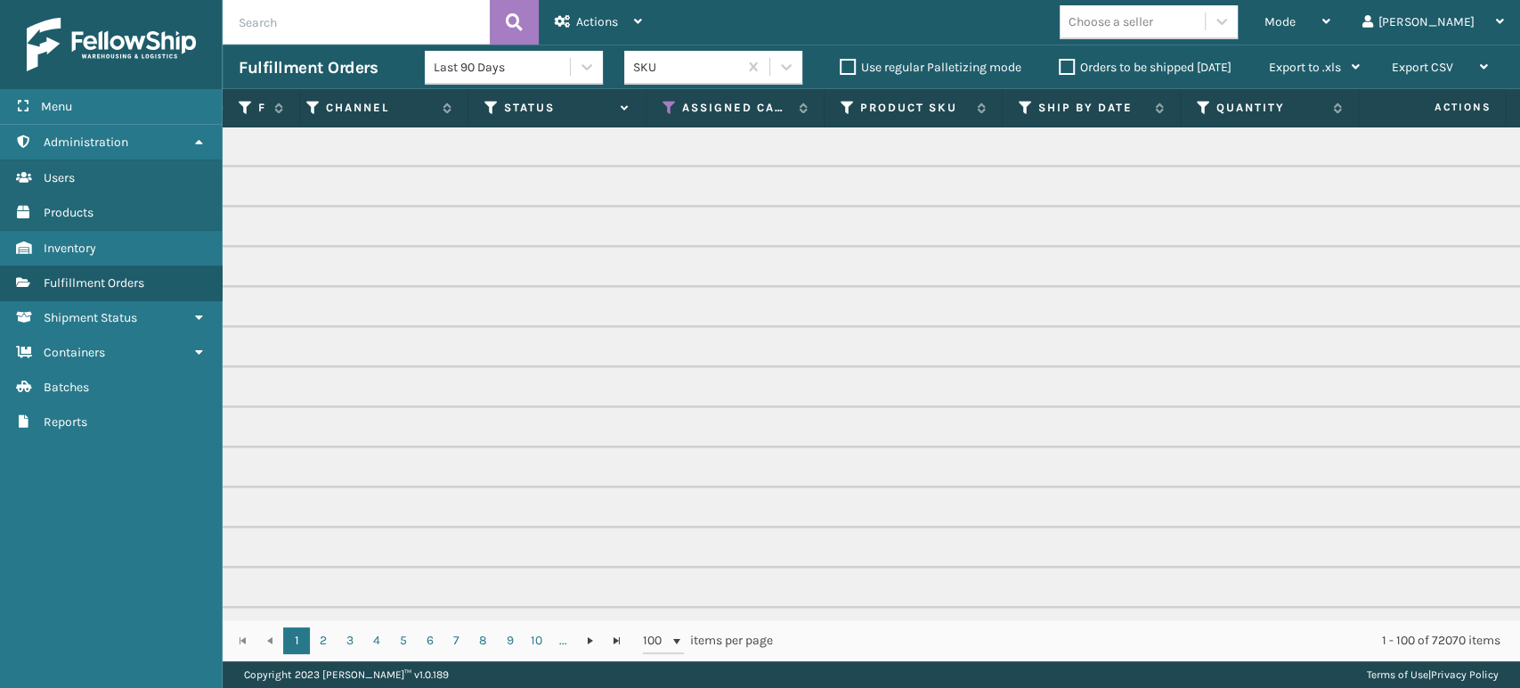
scroll to position [0, 368]
click at [484, 112] on icon at bounding box center [490, 108] width 14 height 16
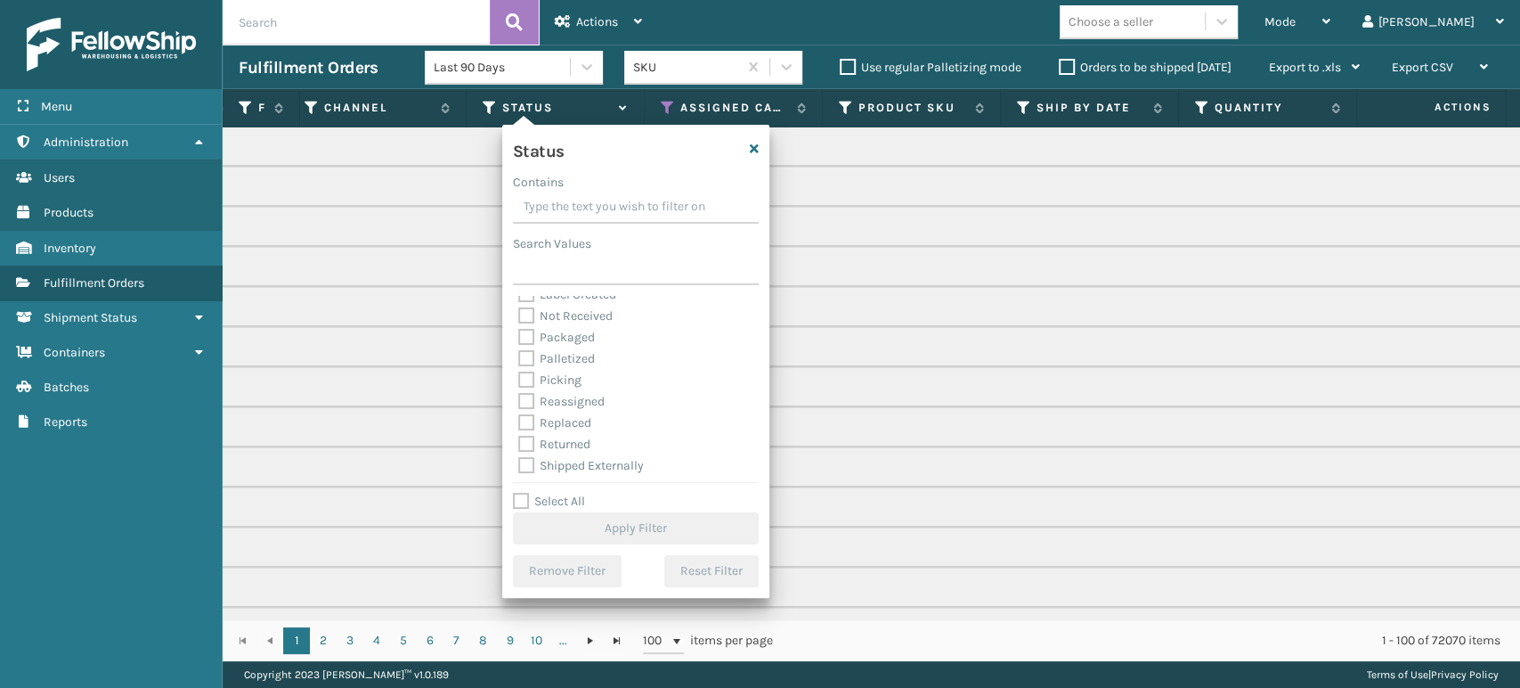
scroll to position [100, 0]
click at [564, 377] on label "Picking" at bounding box center [549, 377] width 63 height 15
click at [519, 377] on input "Picking" at bounding box center [518, 373] width 1 height 12
checkbox input "true"
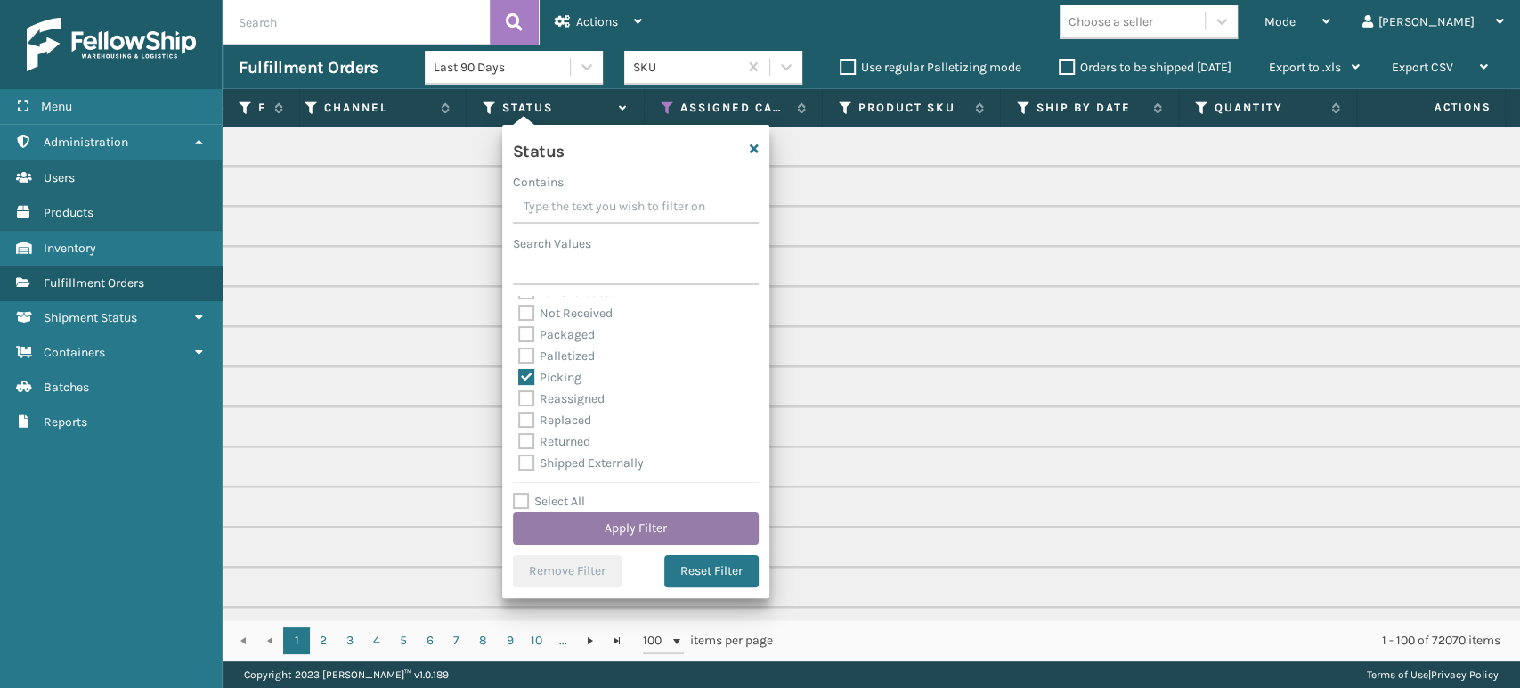
click at [670, 520] on button "Apply Filter" at bounding box center [636, 528] width 246 height 32
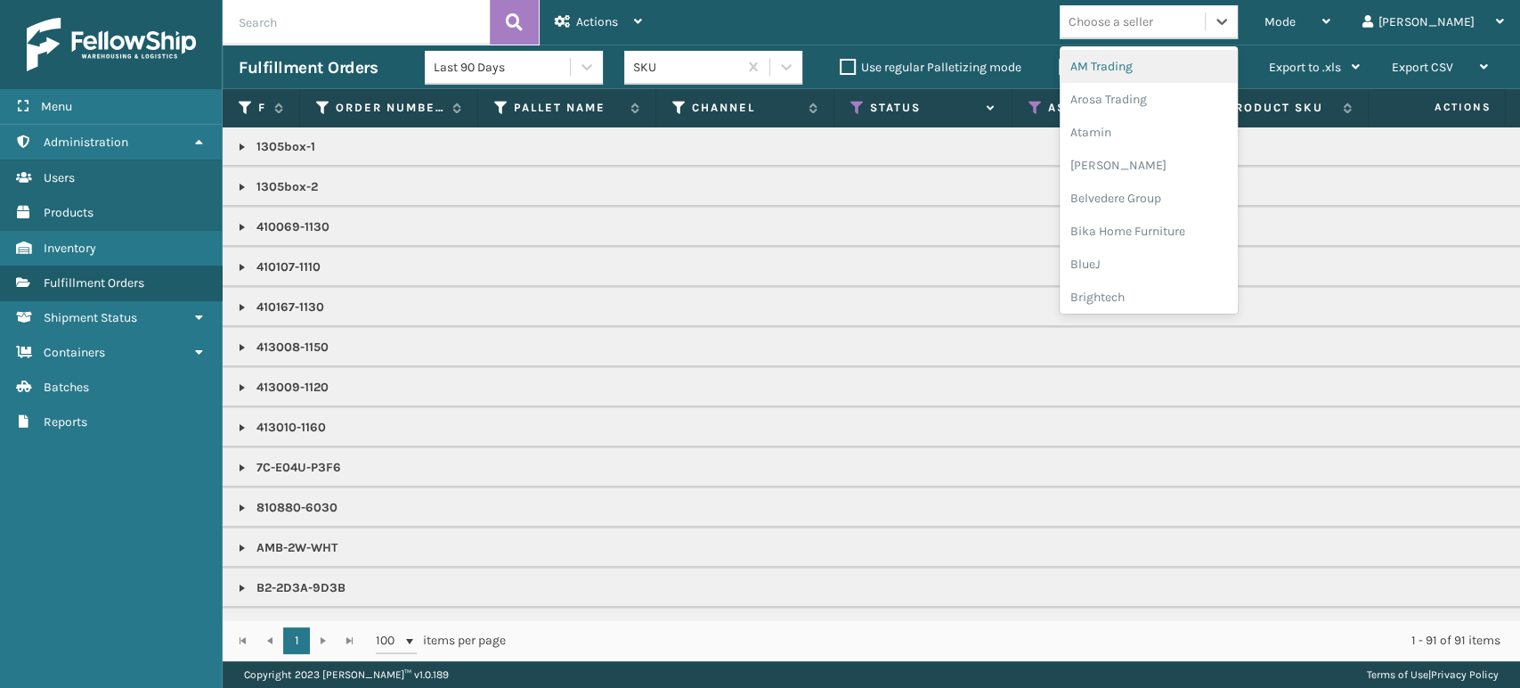
click at [1145, 7] on div "Choose a seller" at bounding box center [1132, 21] width 145 height 29
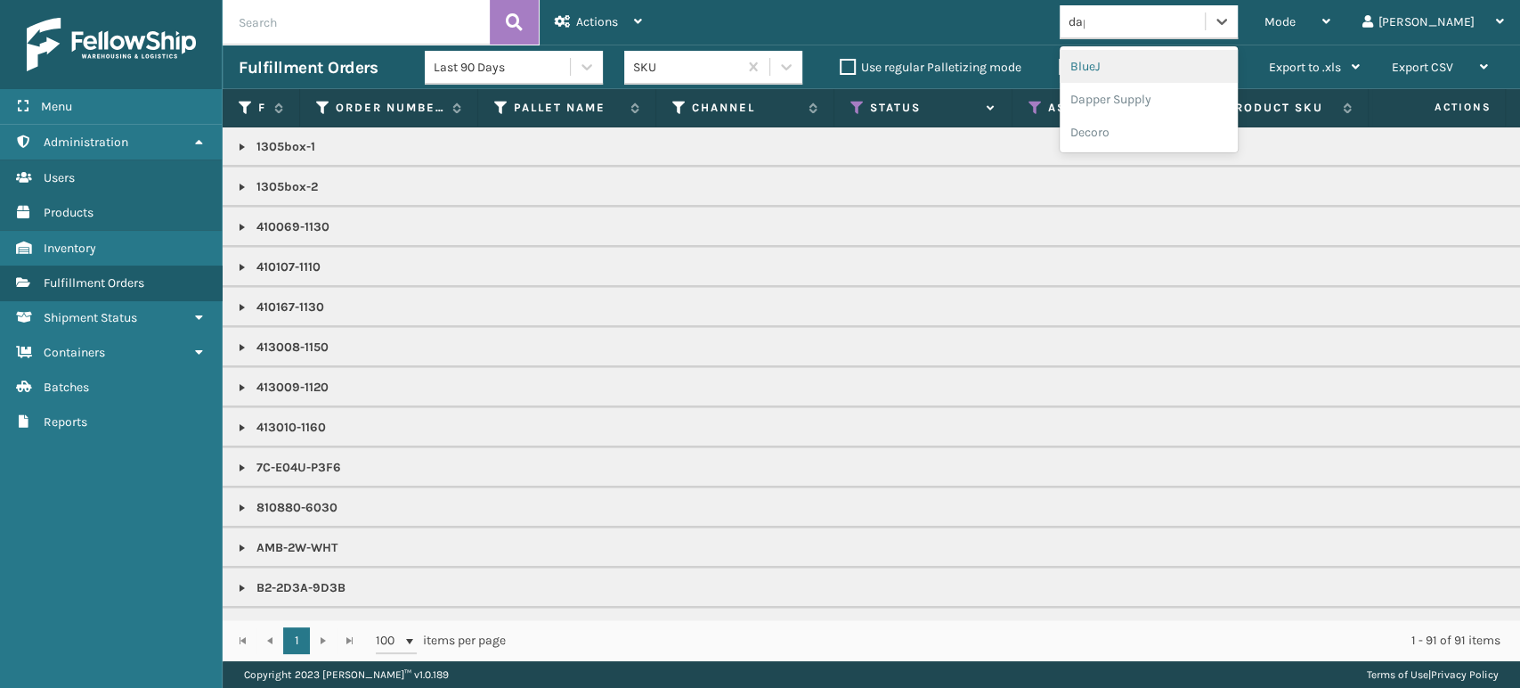
type input "dapp"
click at [1183, 55] on div "Dapper Supply" at bounding box center [1149, 66] width 178 height 33
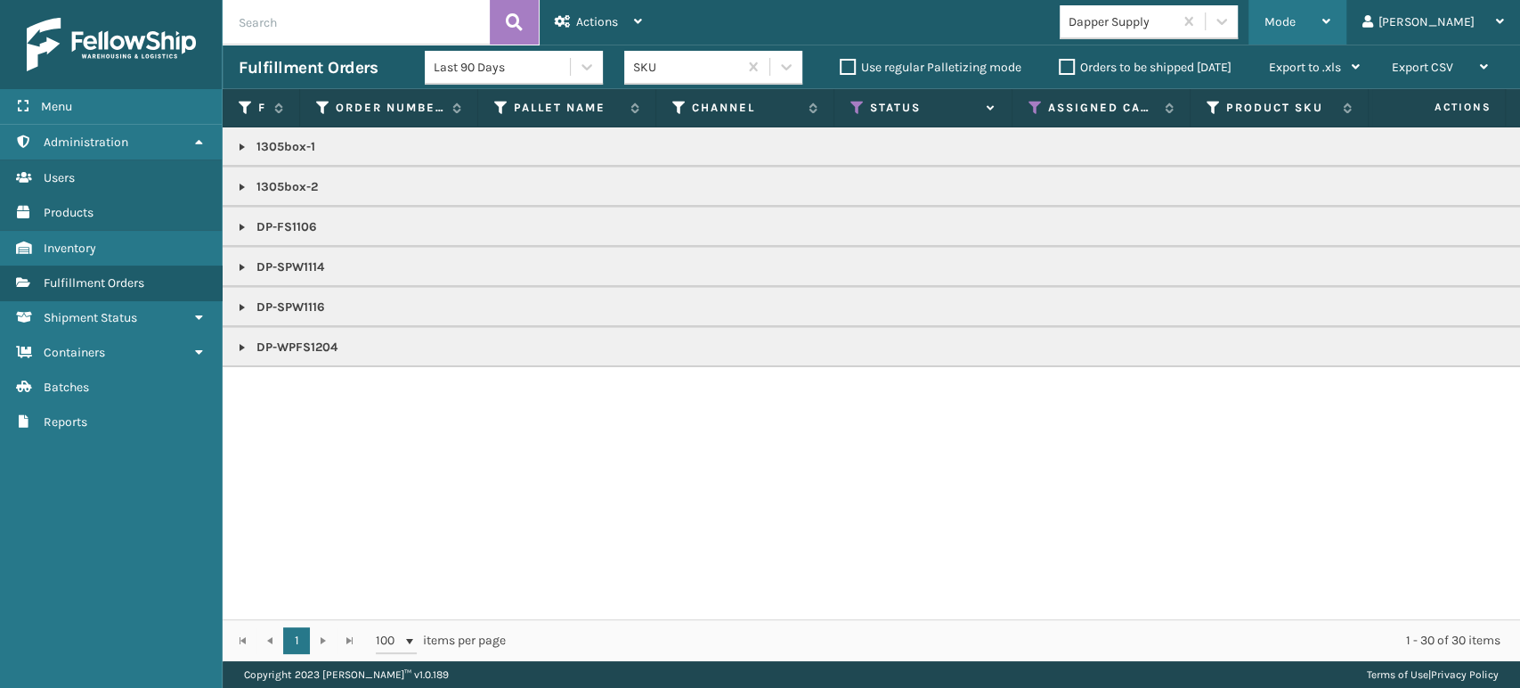
click at [1331, 12] on div "Mode" at bounding box center [1298, 22] width 66 height 45
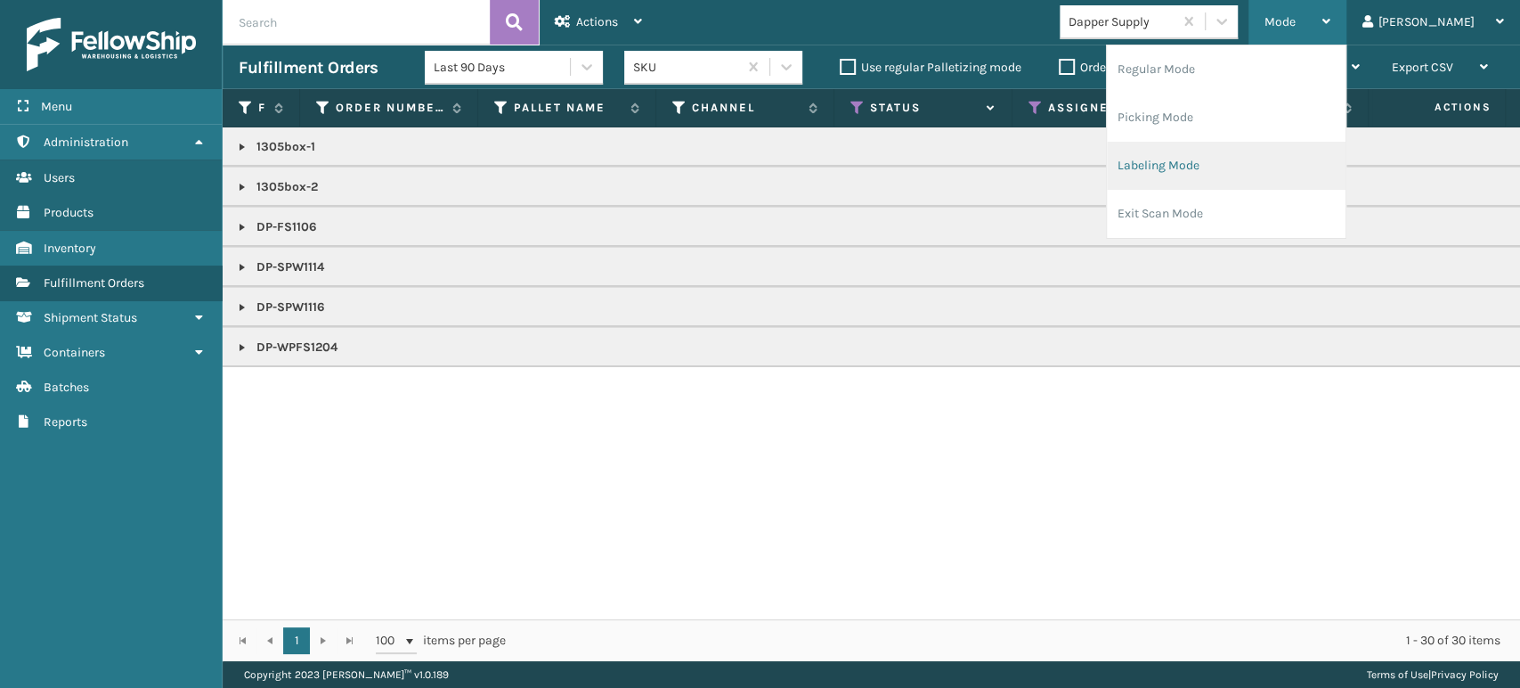
click at [1224, 183] on li "Labeling Mode" at bounding box center [1226, 166] width 239 height 48
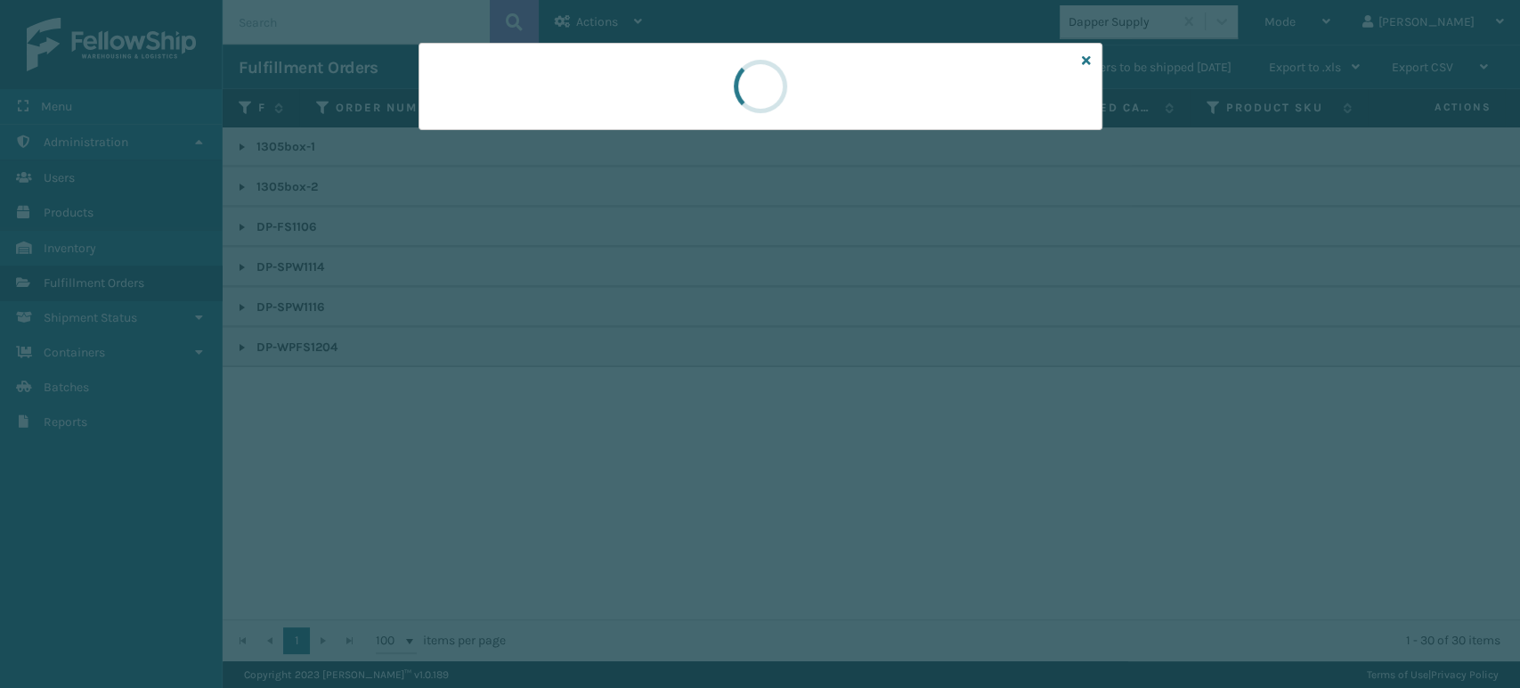
click at [461, 134] on div at bounding box center [760, 344] width 1520 height 688
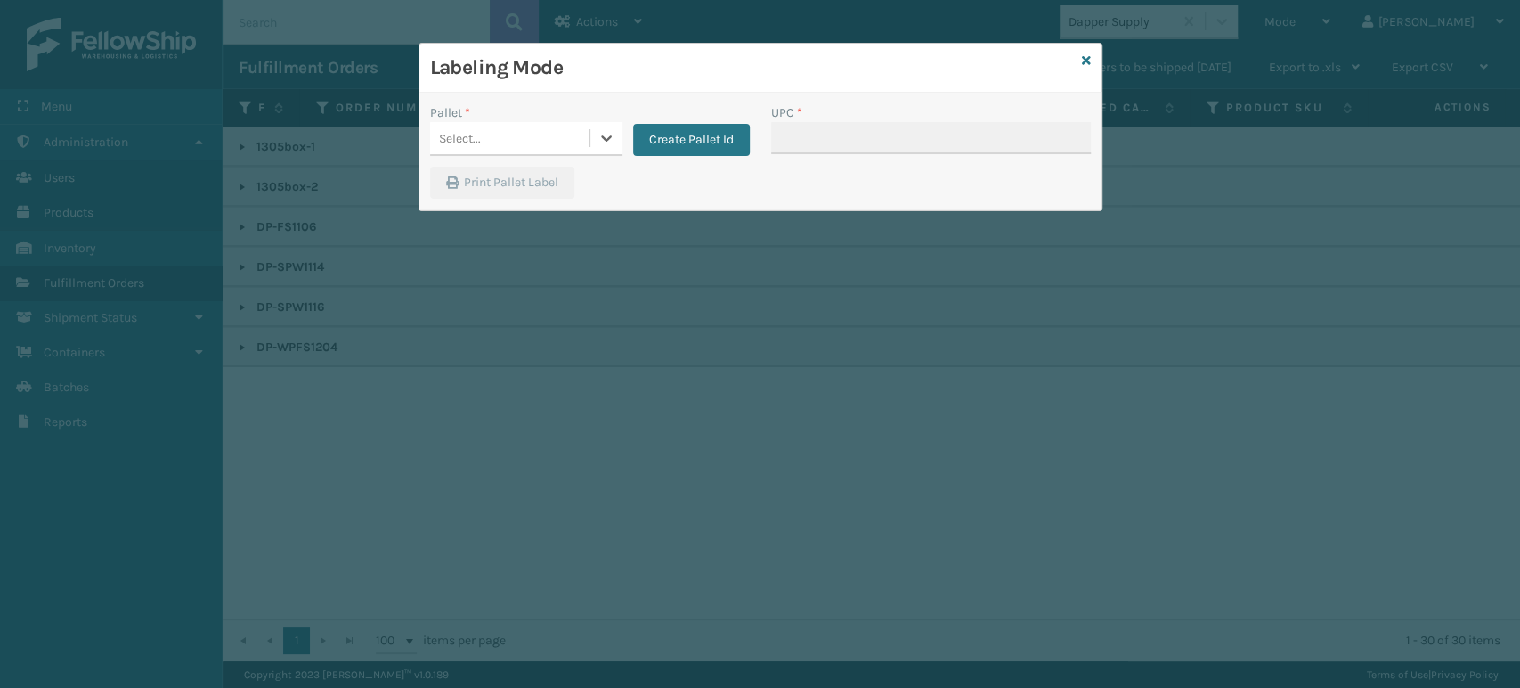
click at [461, 134] on div "Select..." at bounding box center [460, 138] width 42 height 19
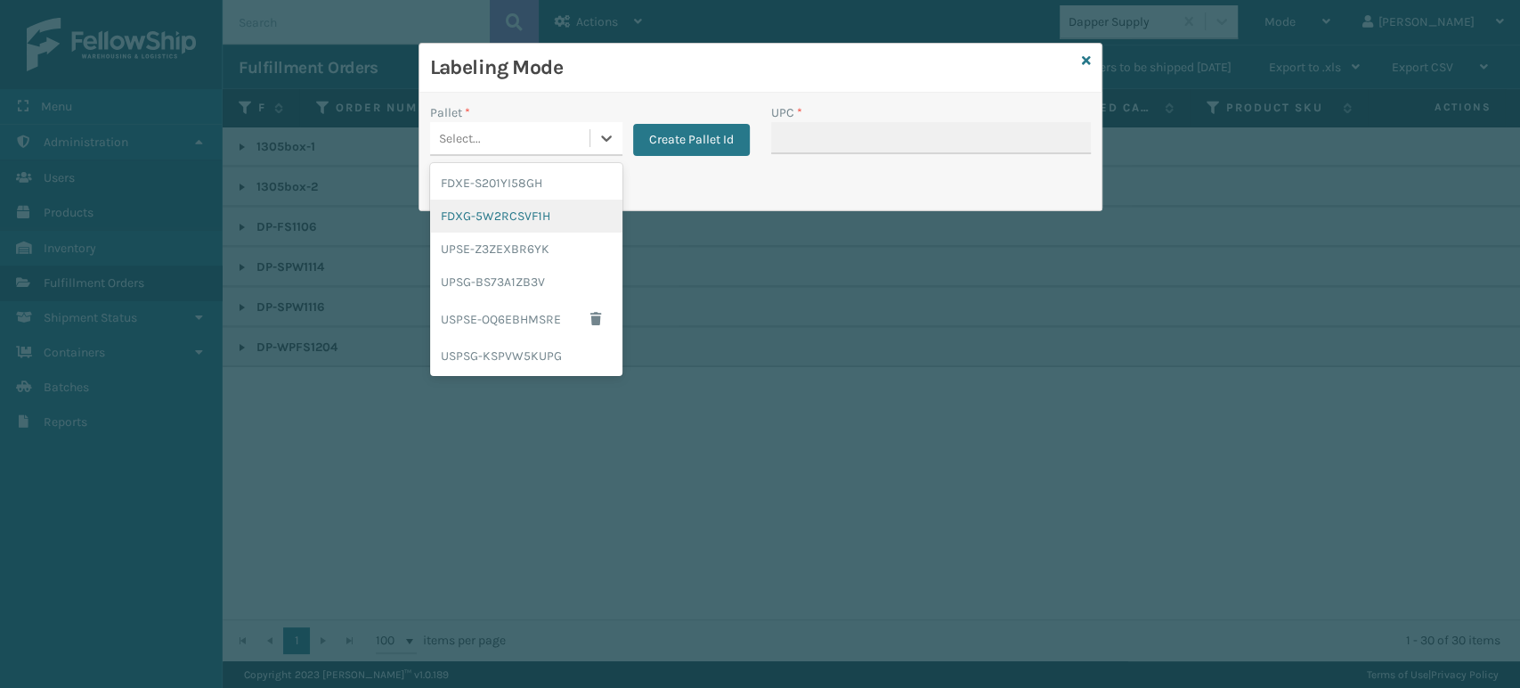
click at [501, 216] on div "FDXG-5W2RCSVF1H" at bounding box center [526, 216] width 192 height 33
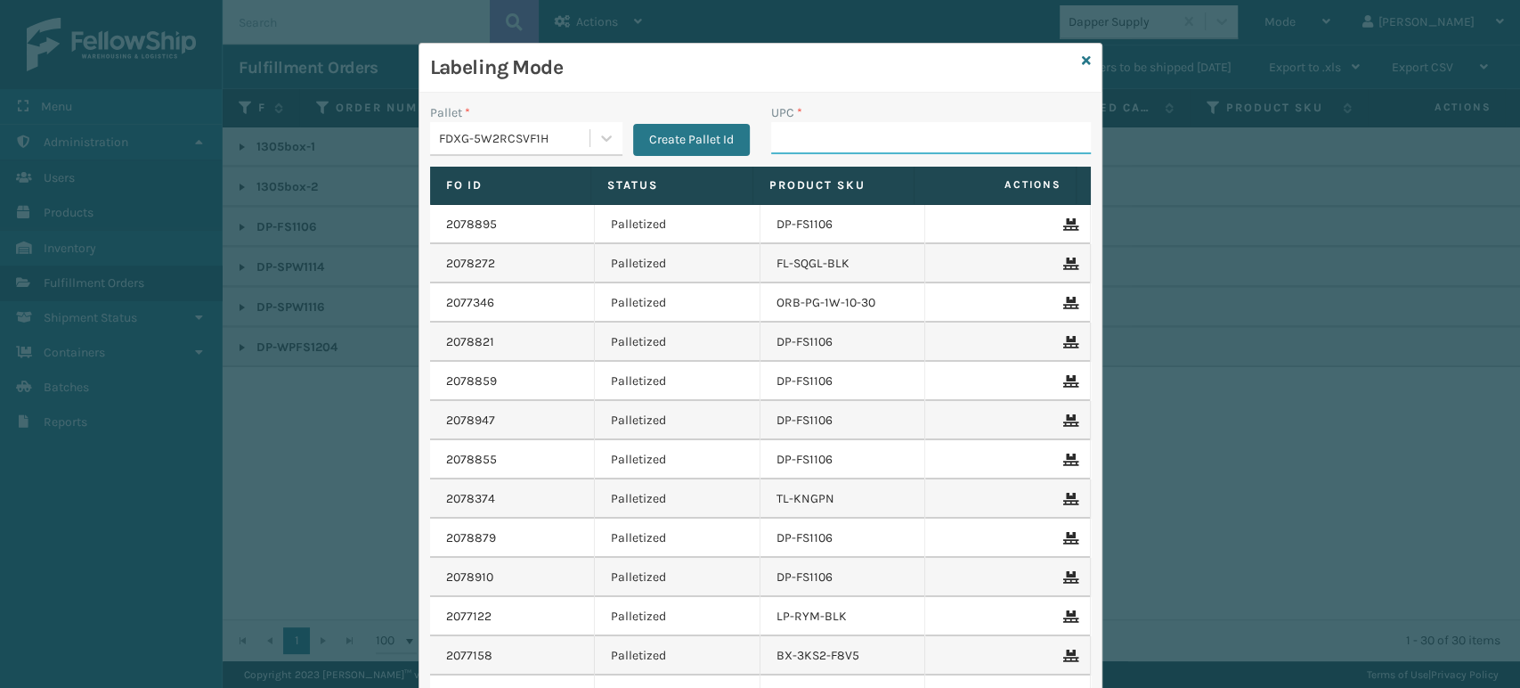
click at [791, 143] on input "UPC *" at bounding box center [931, 138] width 320 height 32
paste input "850064526103"
type input "850064526103"
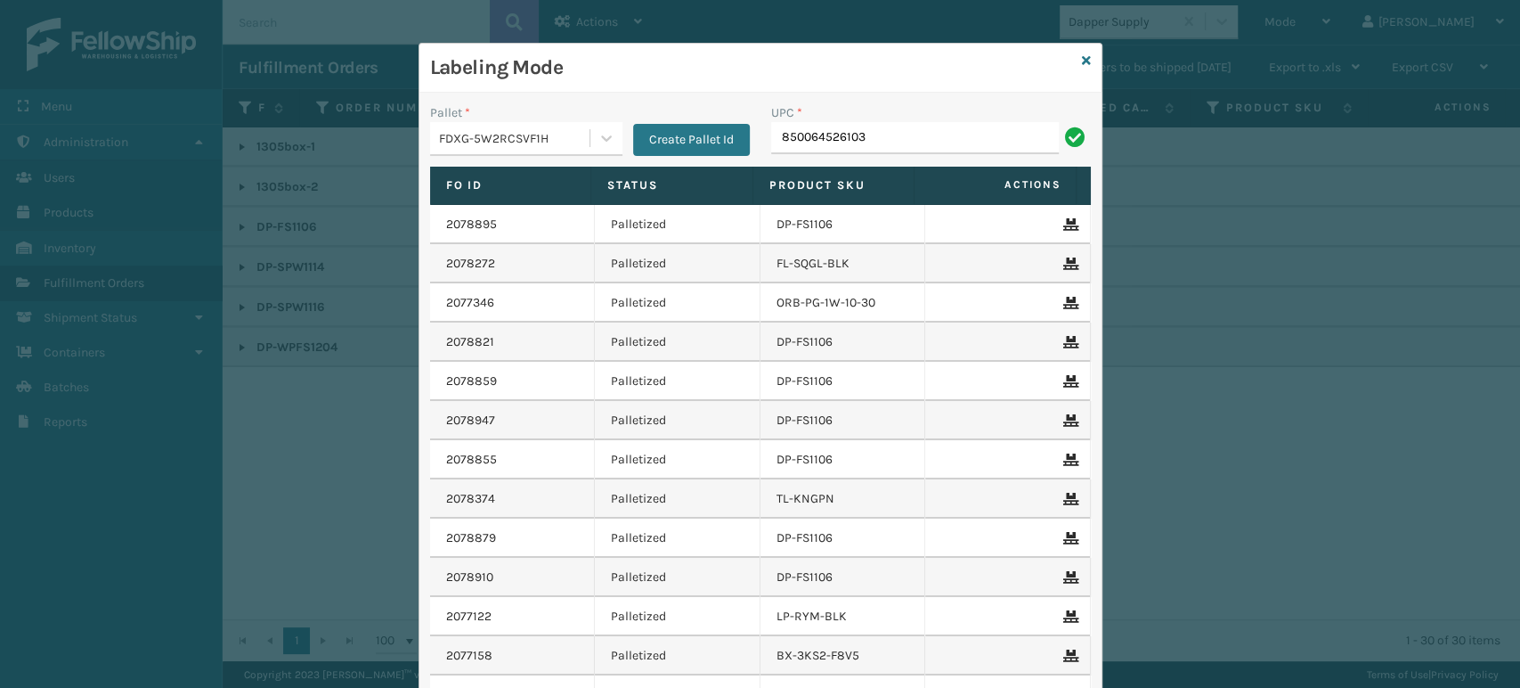
type input "850064526103"
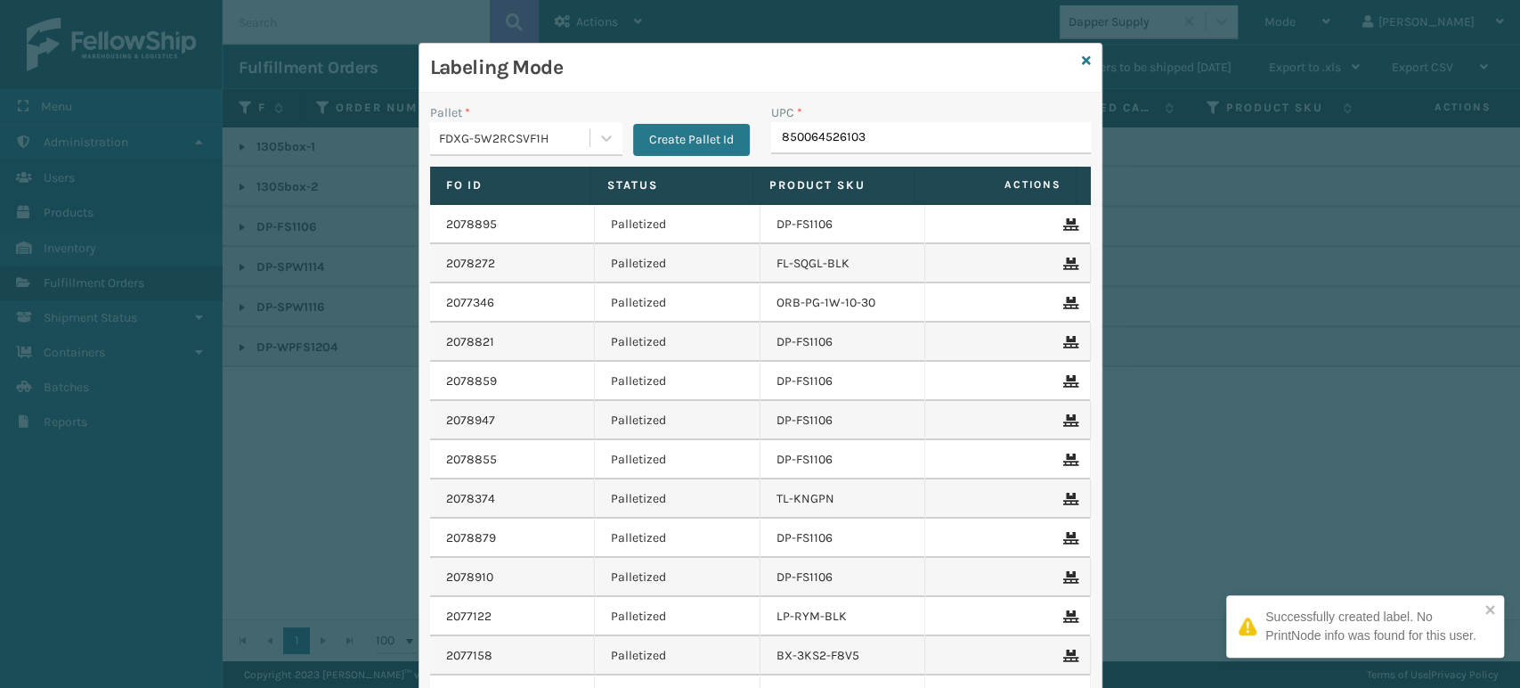
type input "850064526103"
click at [888, 135] on input "850064526103" at bounding box center [915, 138] width 288 height 32
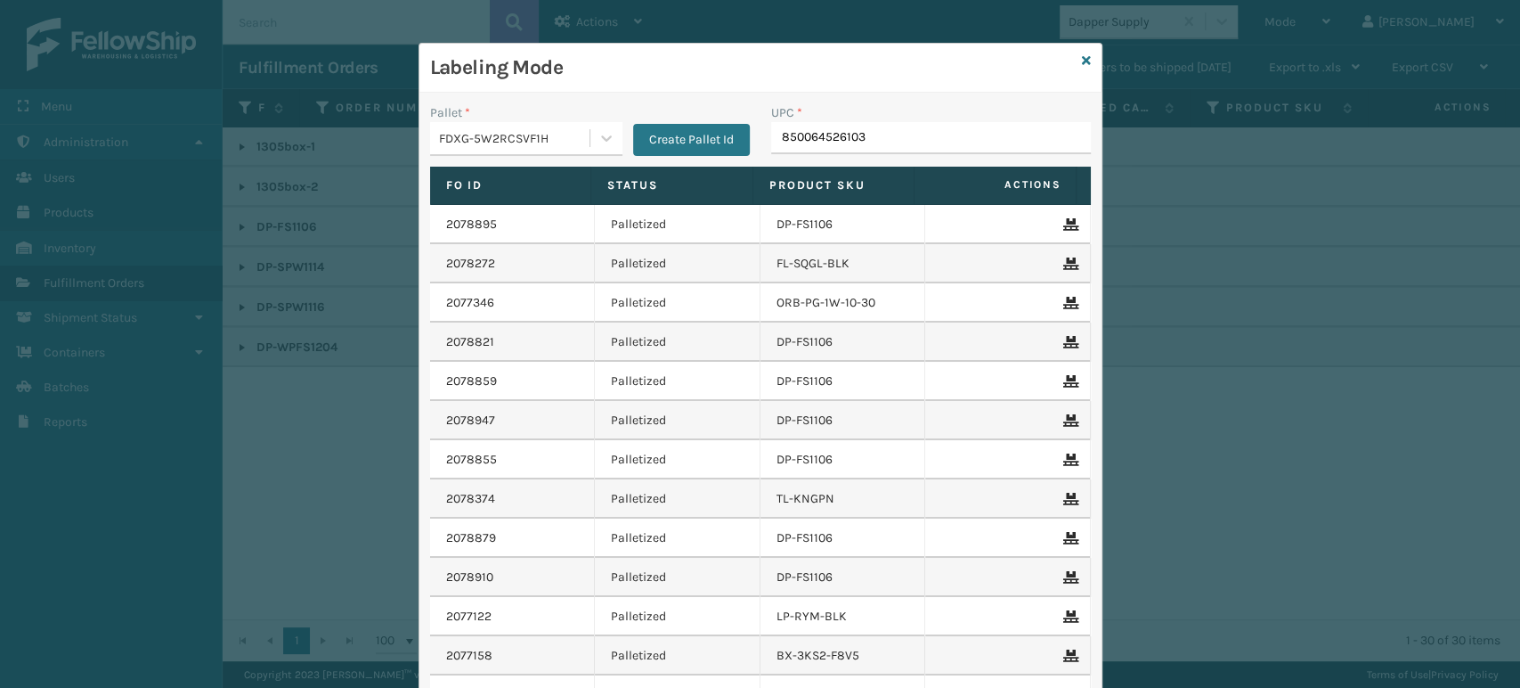
type input "850064526103"
click at [888, 135] on input "850064526103" at bounding box center [915, 138] width 288 height 32
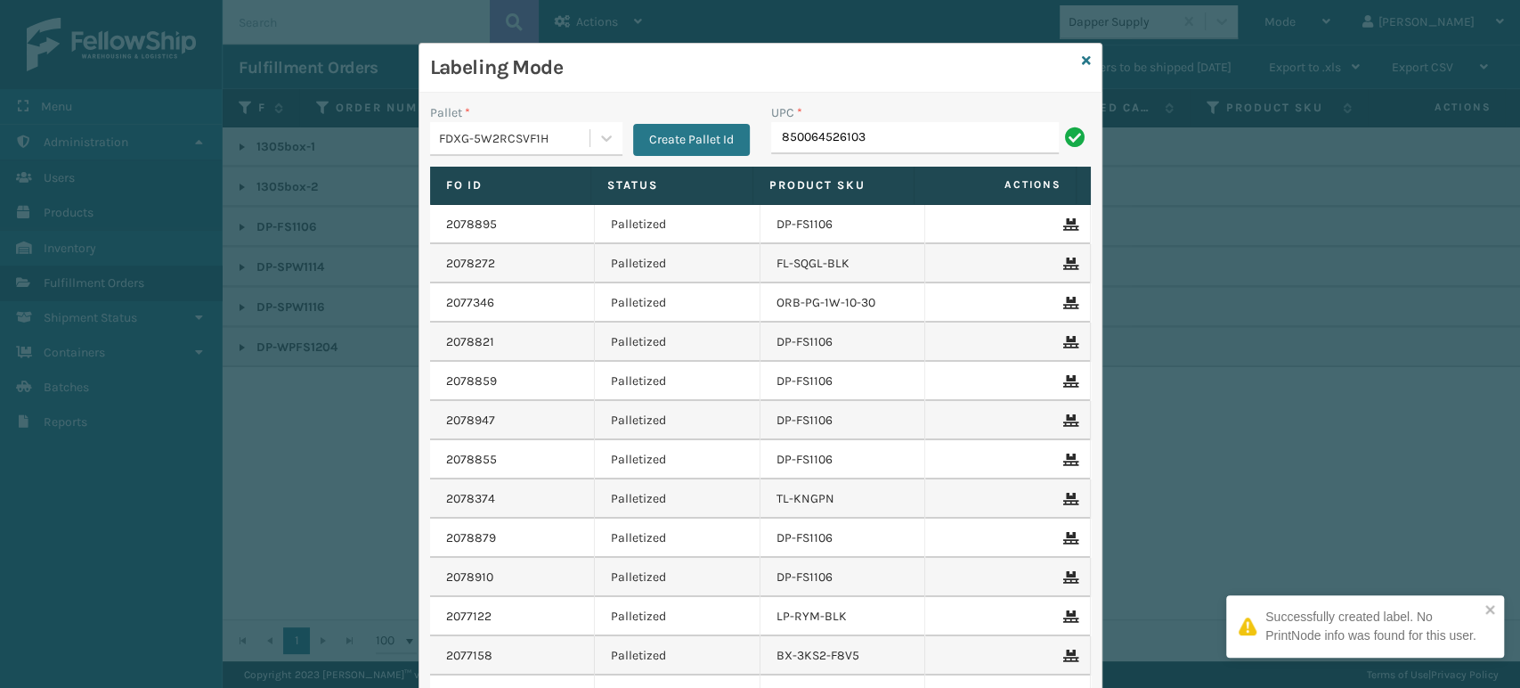
type input "850064526103"
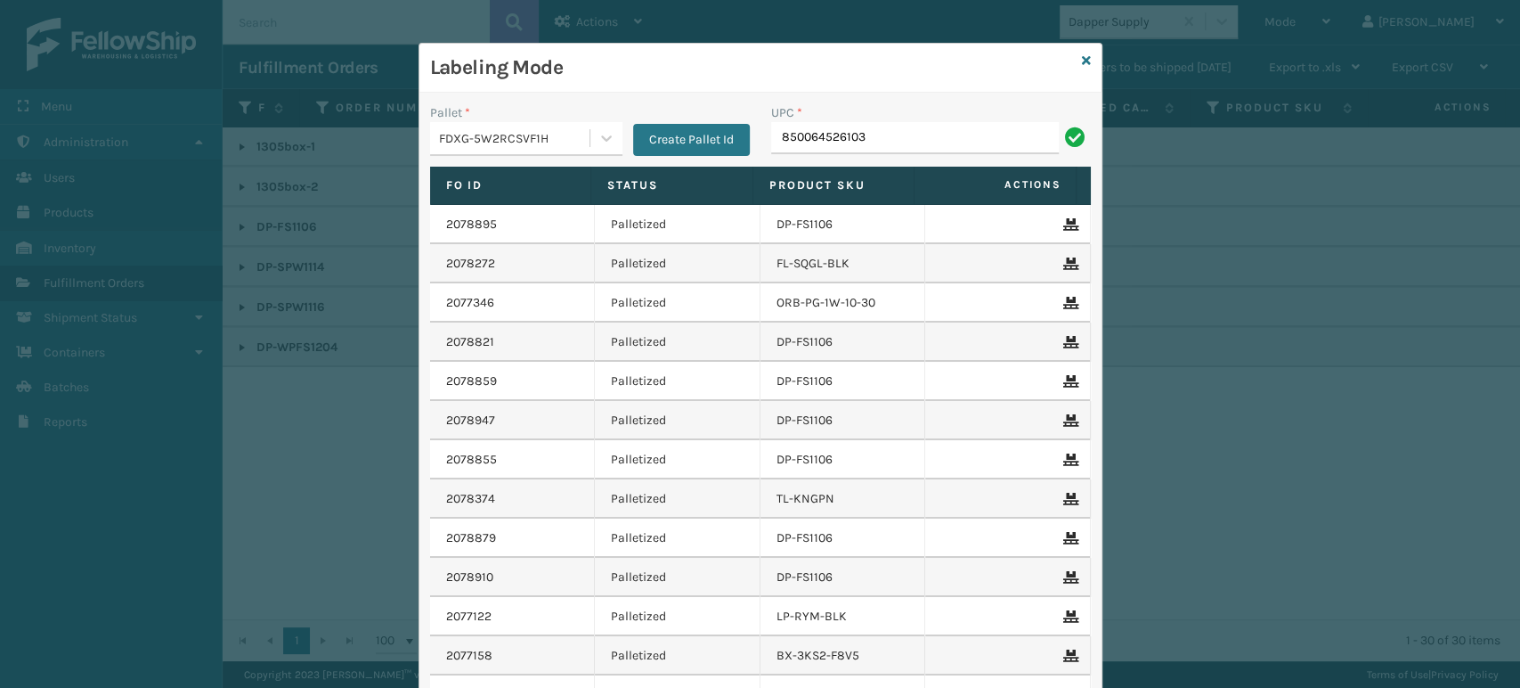
type input "850064526103"
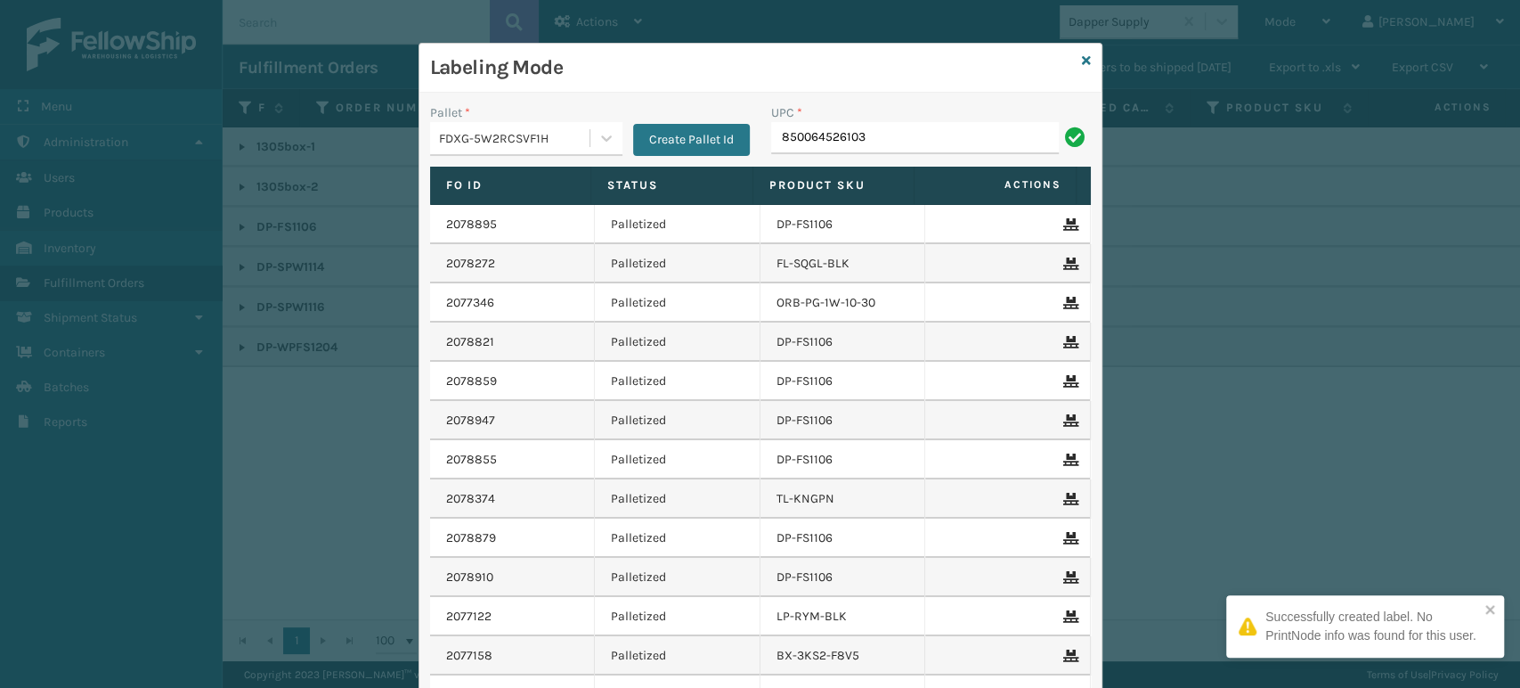
type input "850064526103"
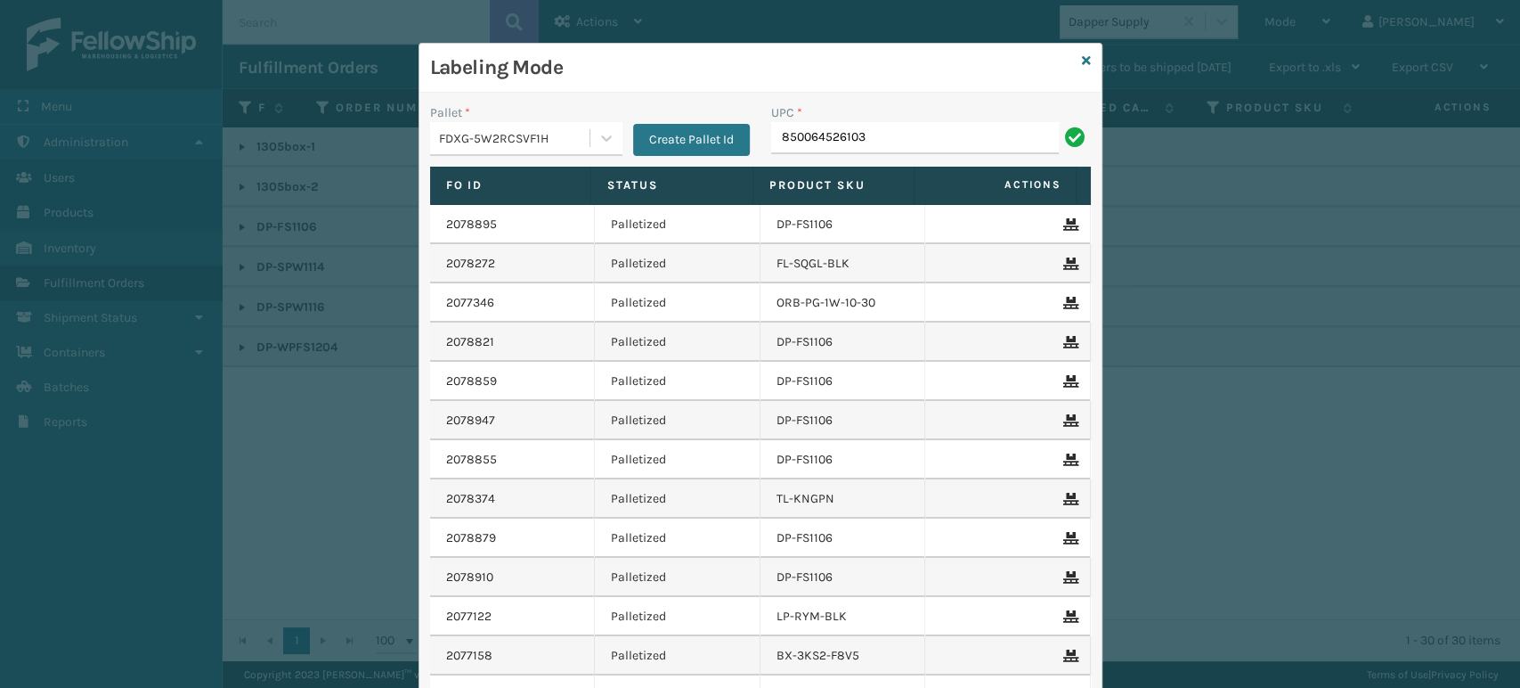
type input "850064526103"
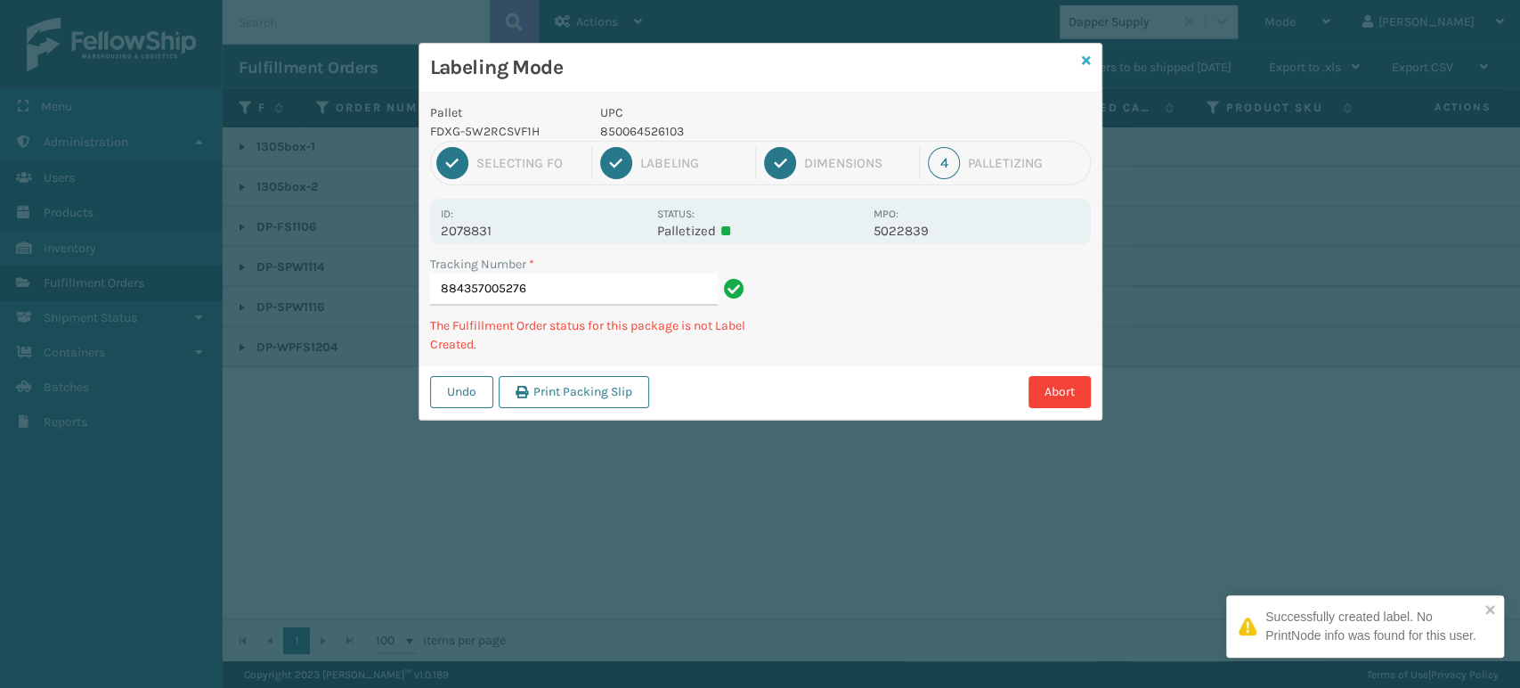
click at [1083, 55] on icon at bounding box center [1086, 60] width 9 height 12
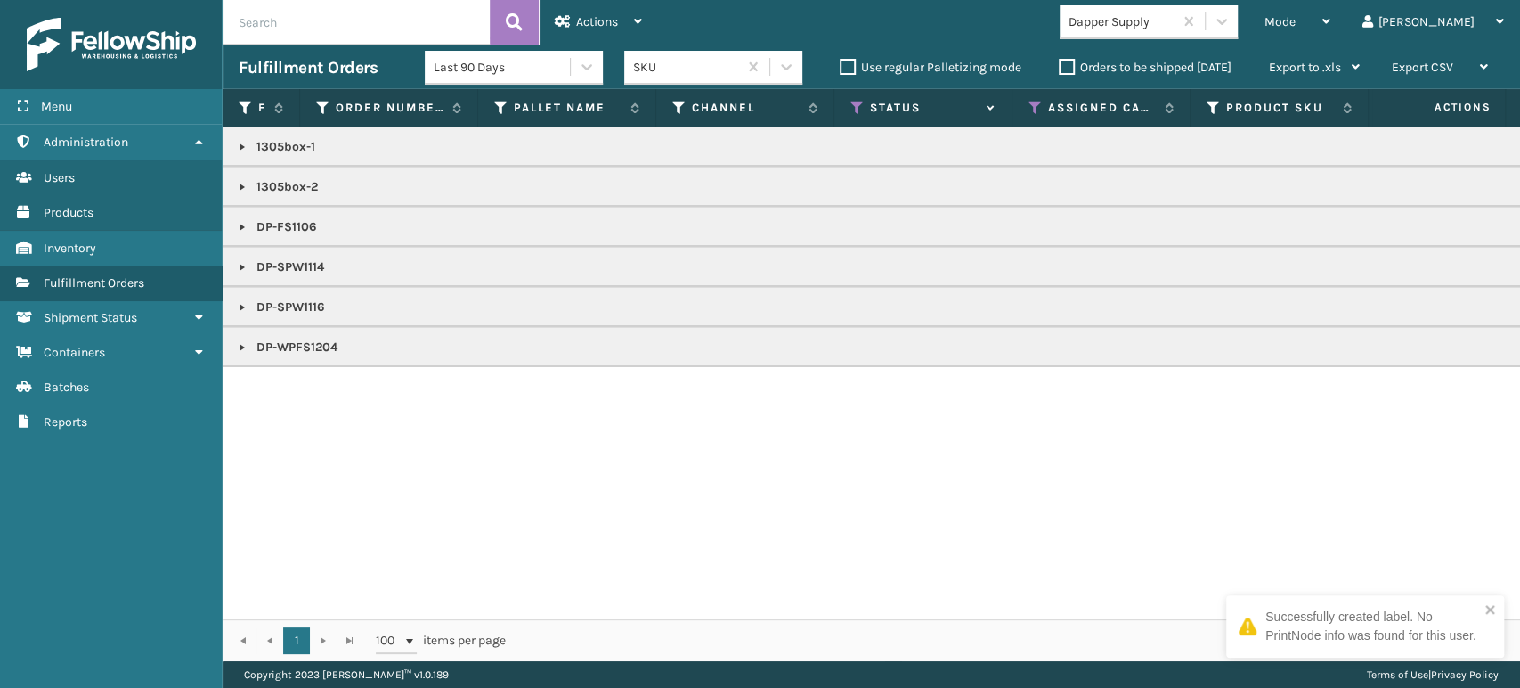
click at [244, 224] on link at bounding box center [242, 227] width 14 height 14
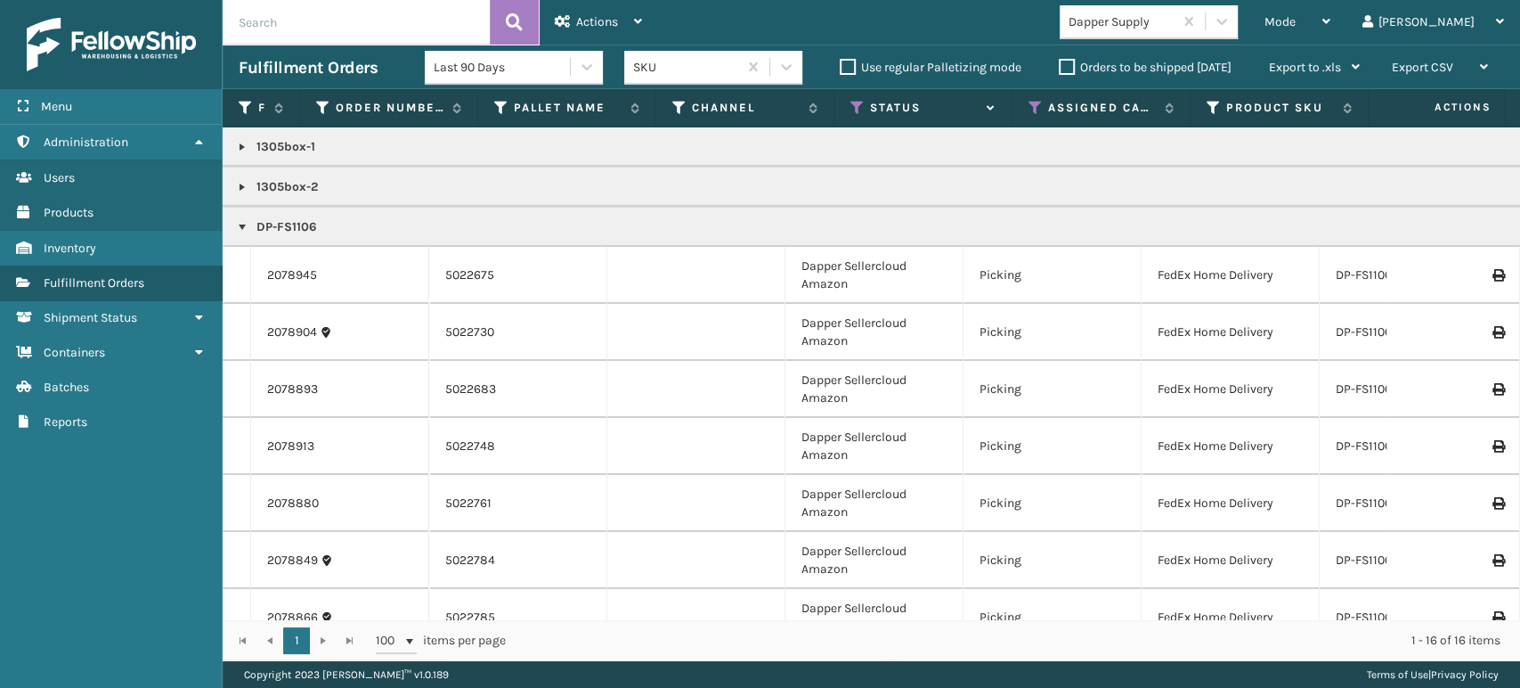
scroll to position [330, 0]
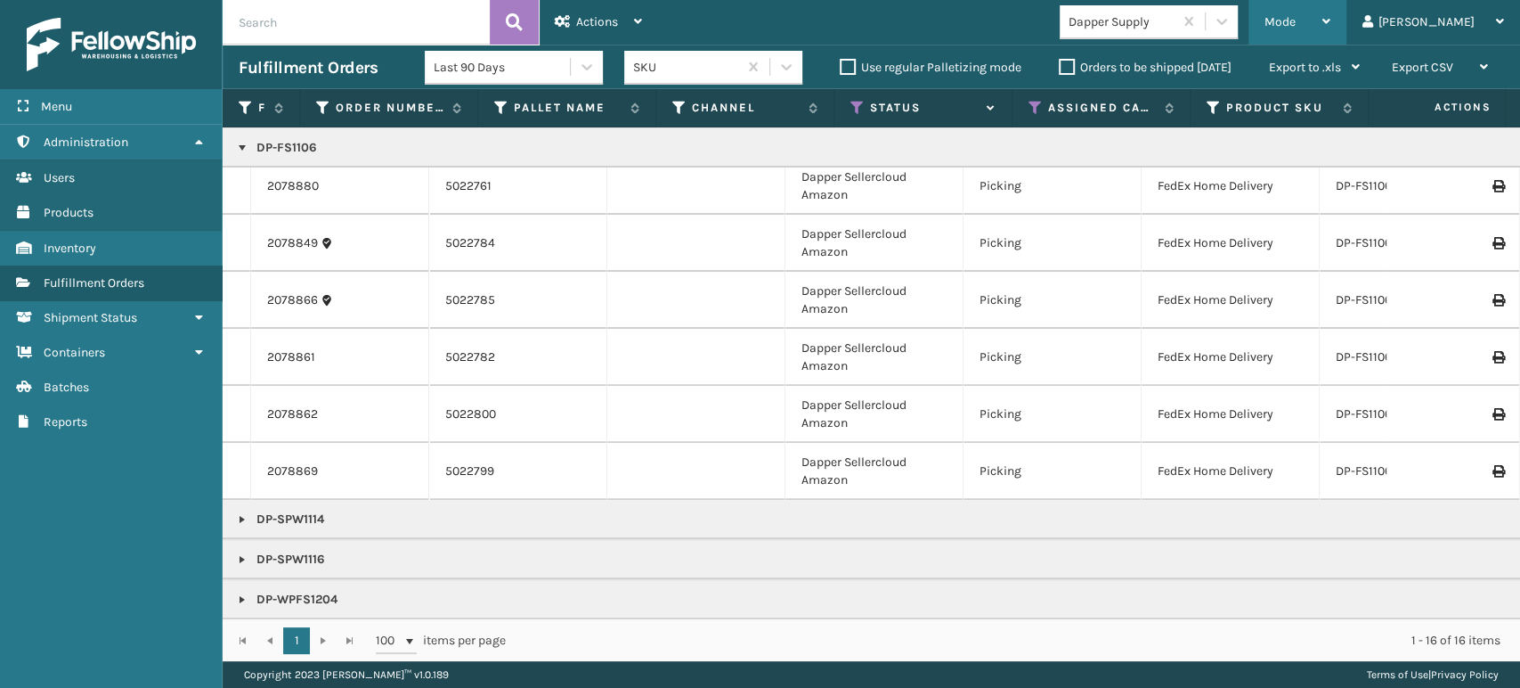
click at [1331, 39] on div "Mode" at bounding box center [1298, 22] width 66 height 45
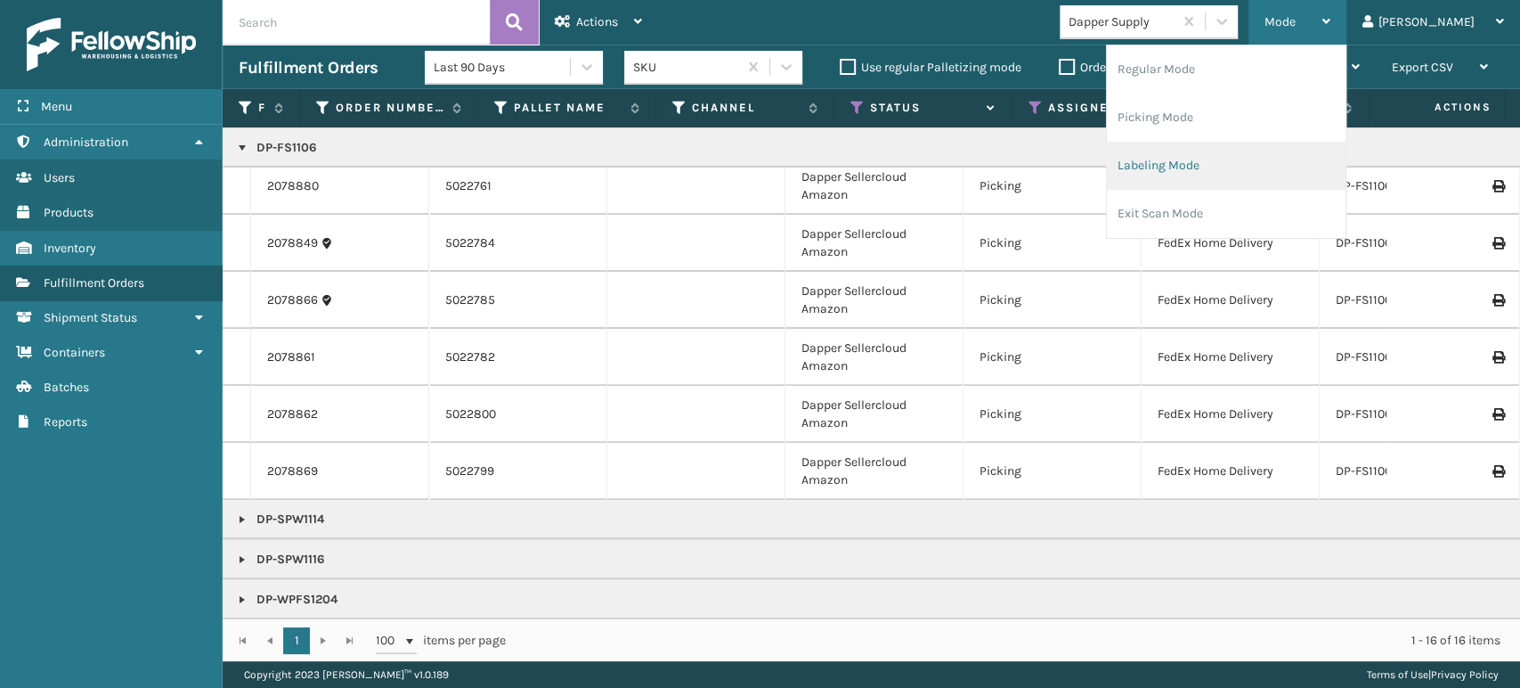
click at [1286, 166] on li "Labeling Mode" at bounding box center [1226, 166] width 239 height 48
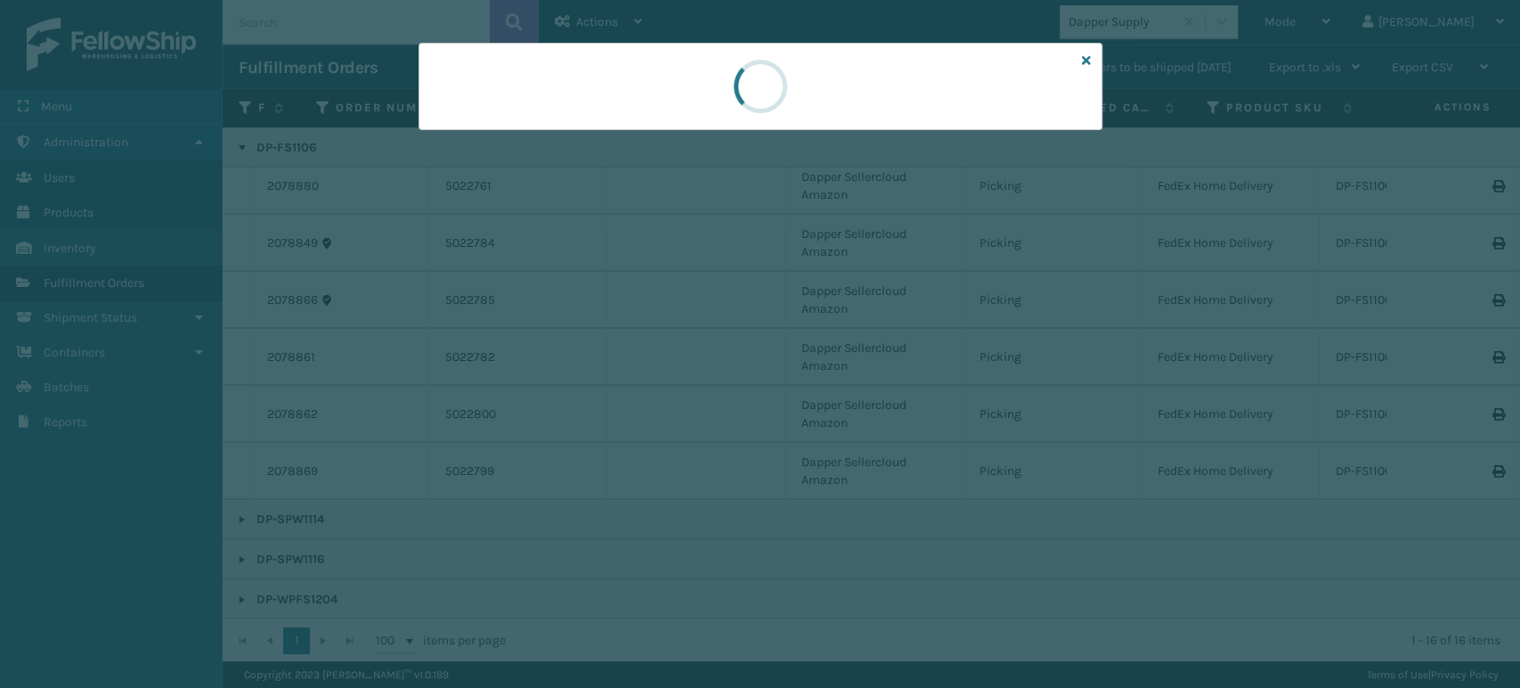
click at [511, 134] on div at bounding box center [760, 344] width 1520 height 688
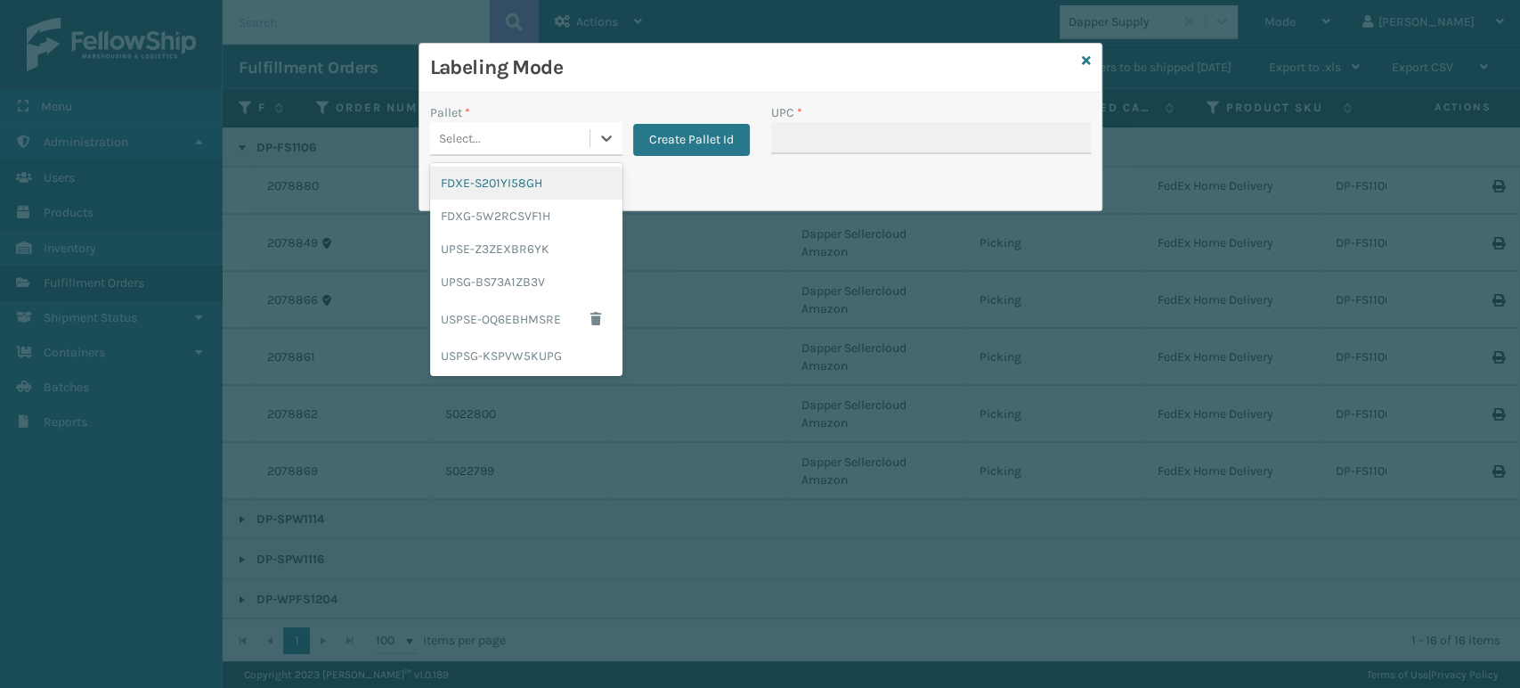
click at [511, 134] on div "Select..." at bounding box center [509, 138] width 159 height 29
click at [526, 219] on div "FDXG-5W2RCSVF1H" at bounding box center [526, 216] width 192 height 33
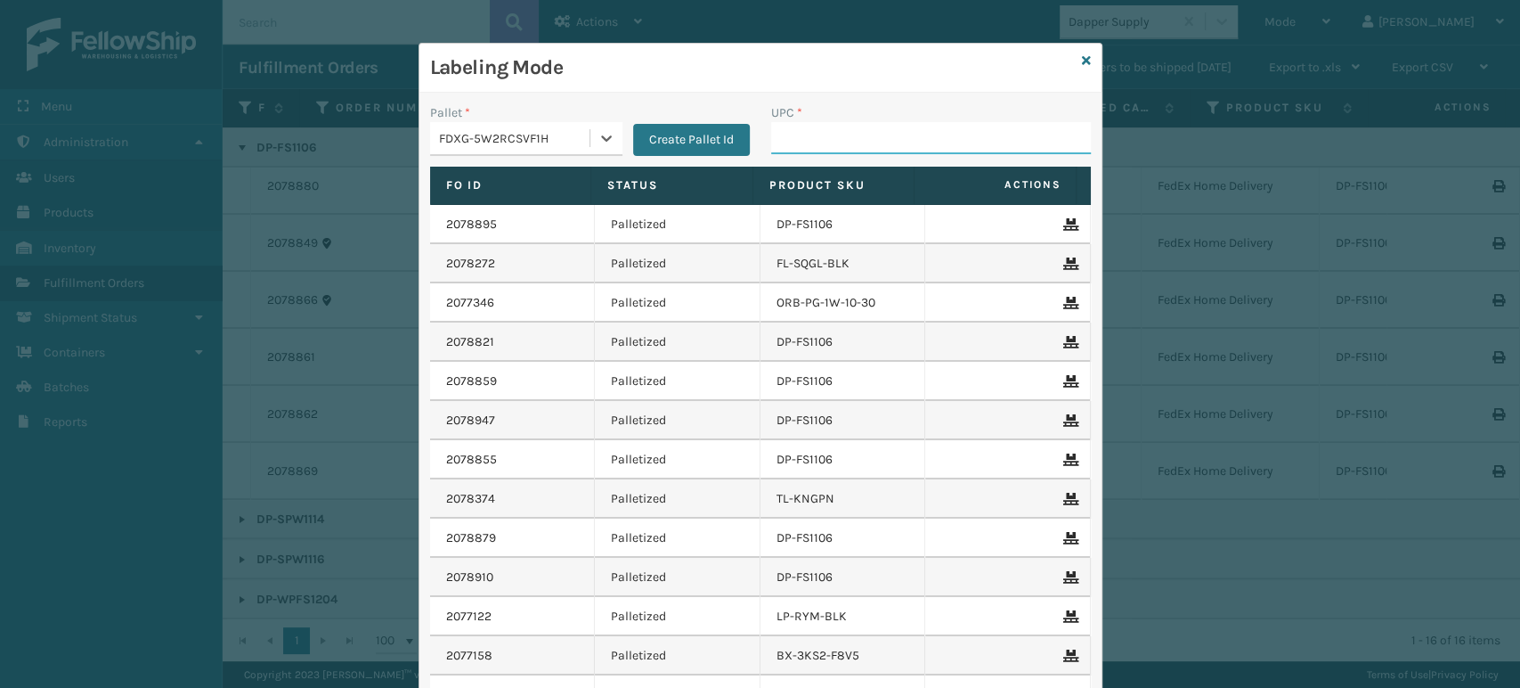
click at [813, 140] on input "UPC *" at bounding box center [931, 138] width 320 height 32
paste input "850064526103"
type input "850064526103"
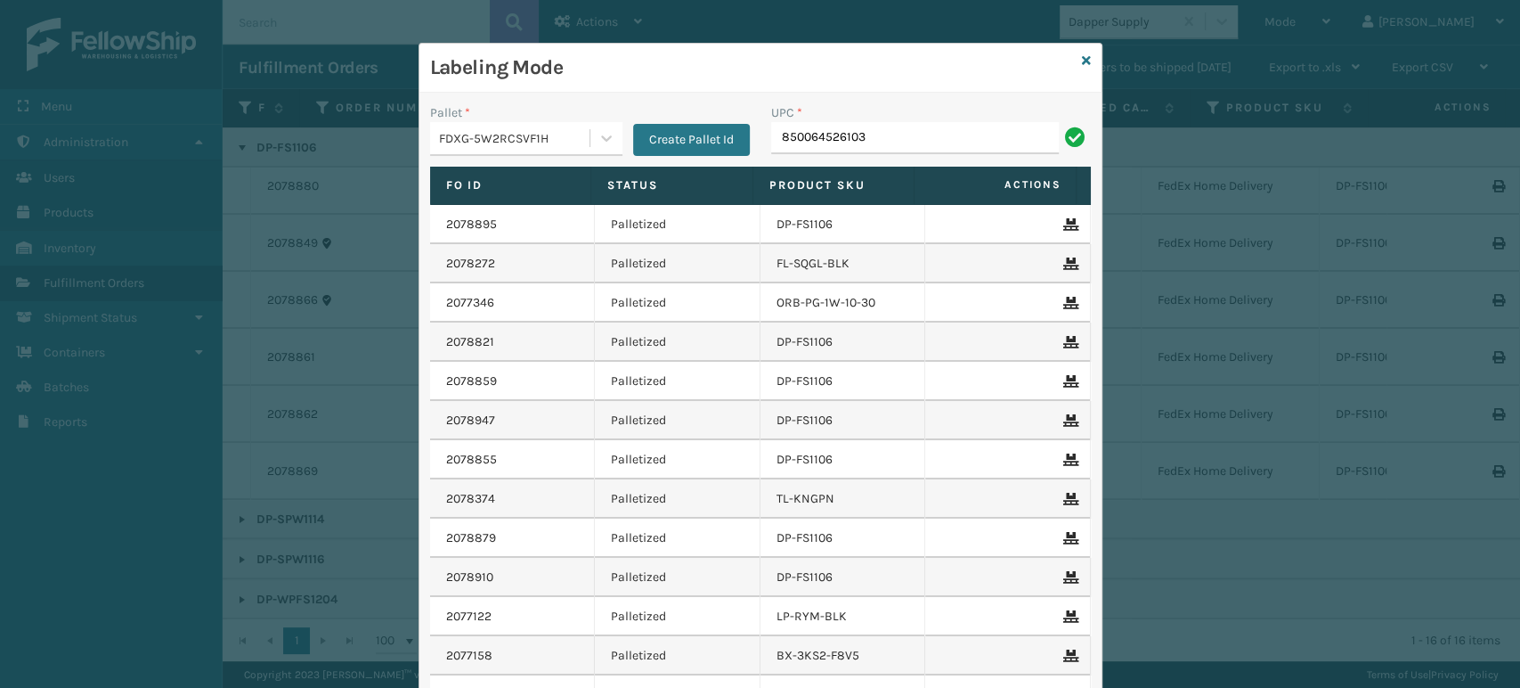
type input "850064526103"
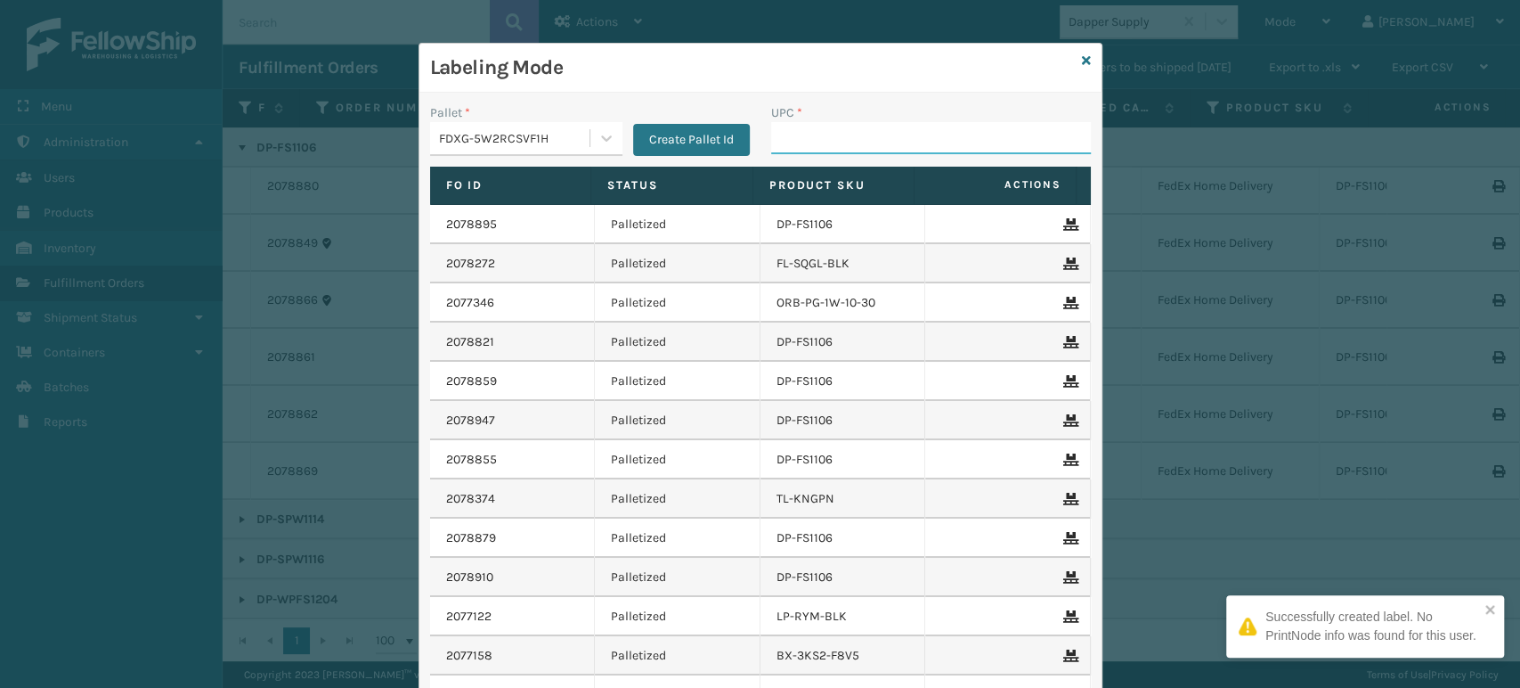
drag, startPoint x: 1095, startPoint y: 265, endPoint x: 1010, endPoint y: 199, distance: 108.0
click at [1095, 264] on div "Labeling Mode Pallet * FDXG-5W2RCSVF1H Create Pallet Id UPC * Fo Id Status Prod…" at bounding box center [760, 344] width 1520 height 688
click at [904, 136] on input "UPC *" at bounding box center [931, 138] width 320 height 32
paste input "850064526103"
type input "850064526103"
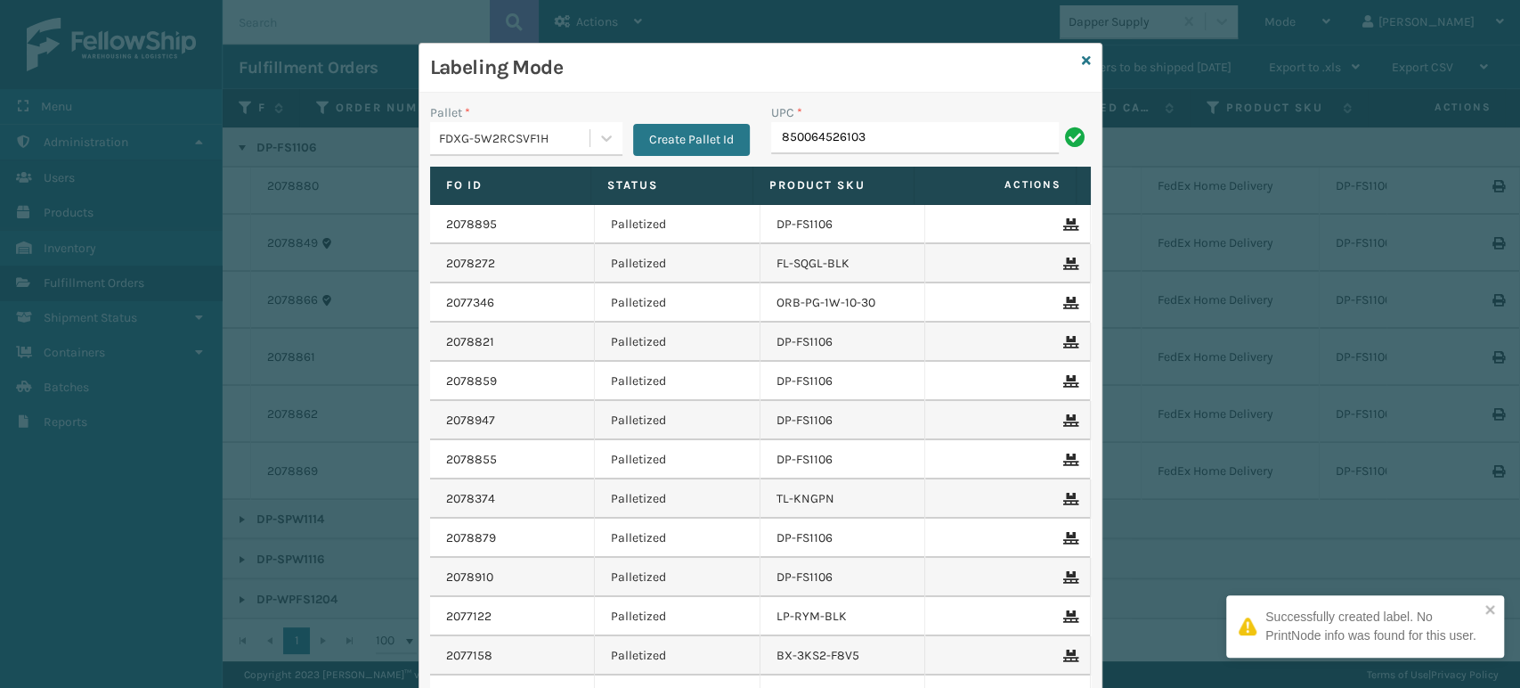
type input "850064526103"
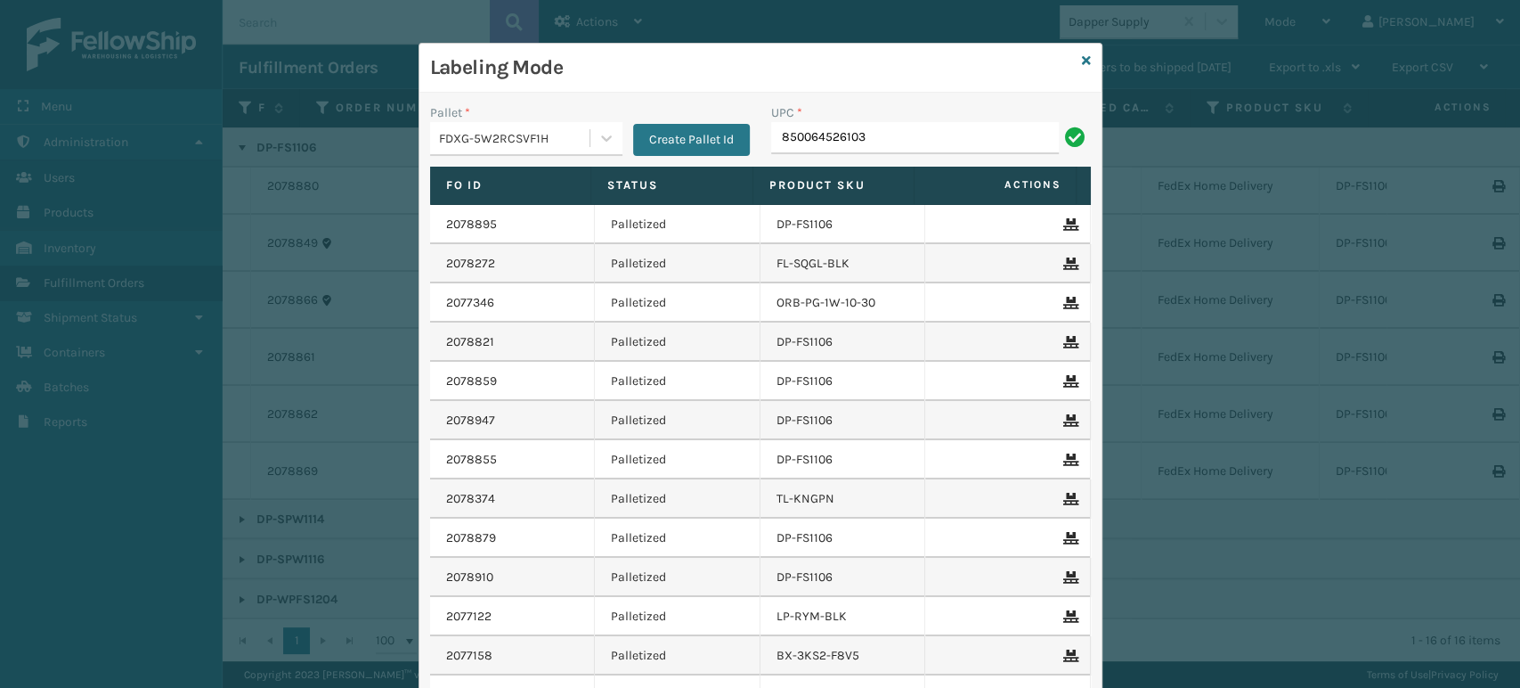
type input "850064526103"
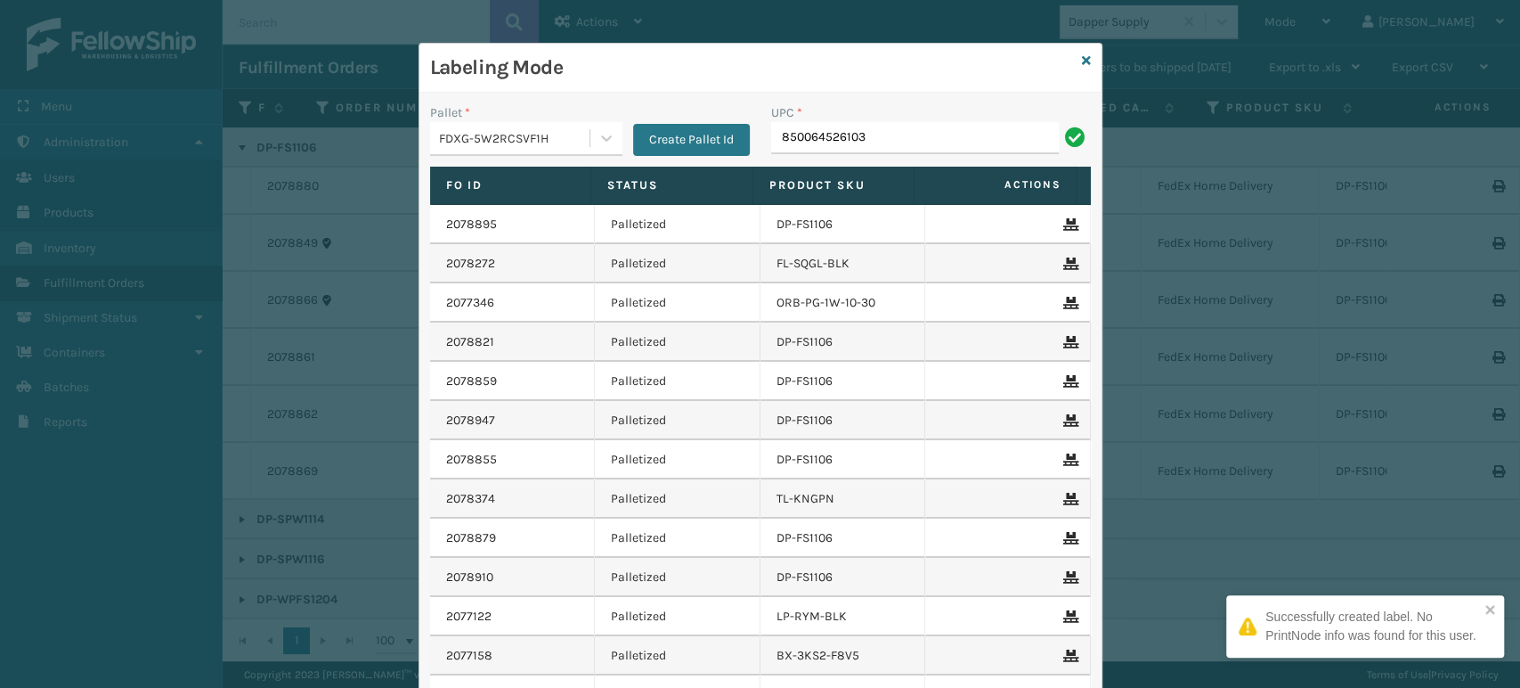
type input "850064526103"
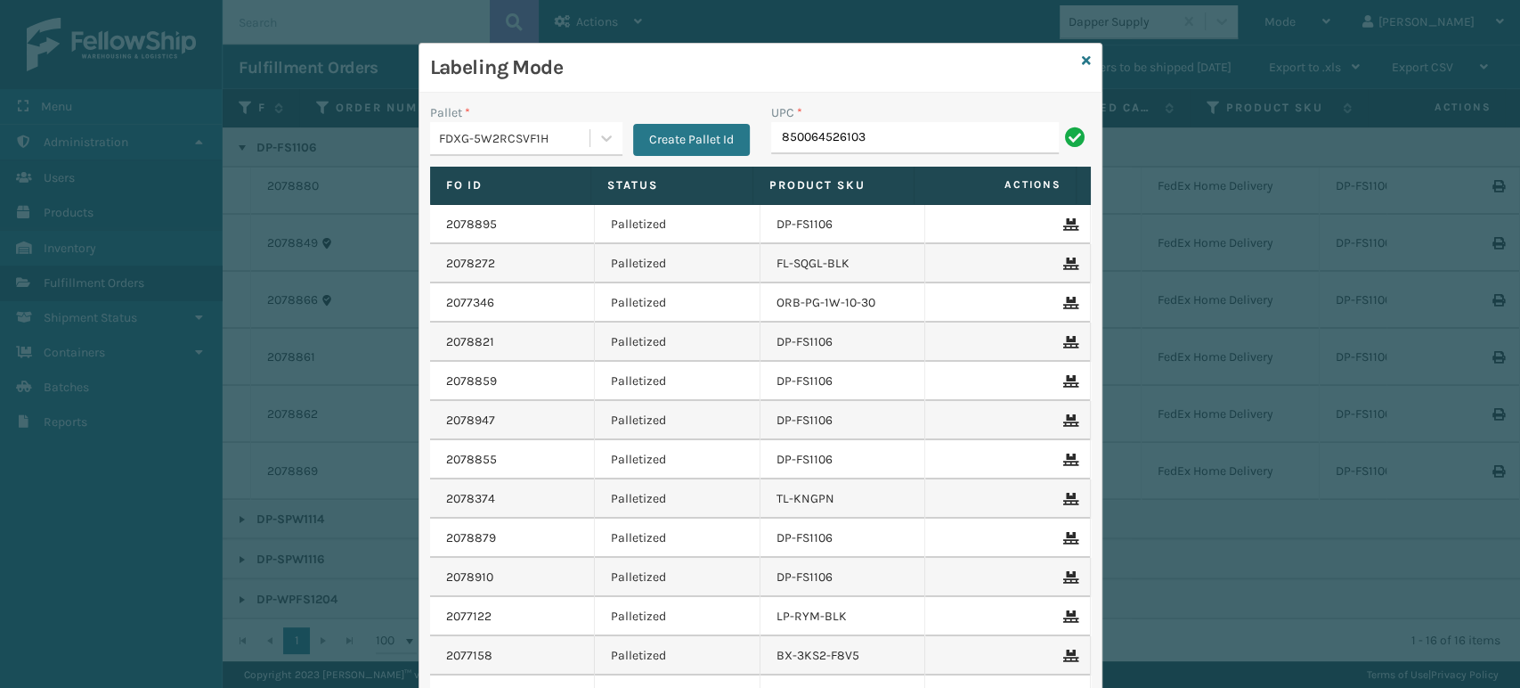
type input "850064526103"
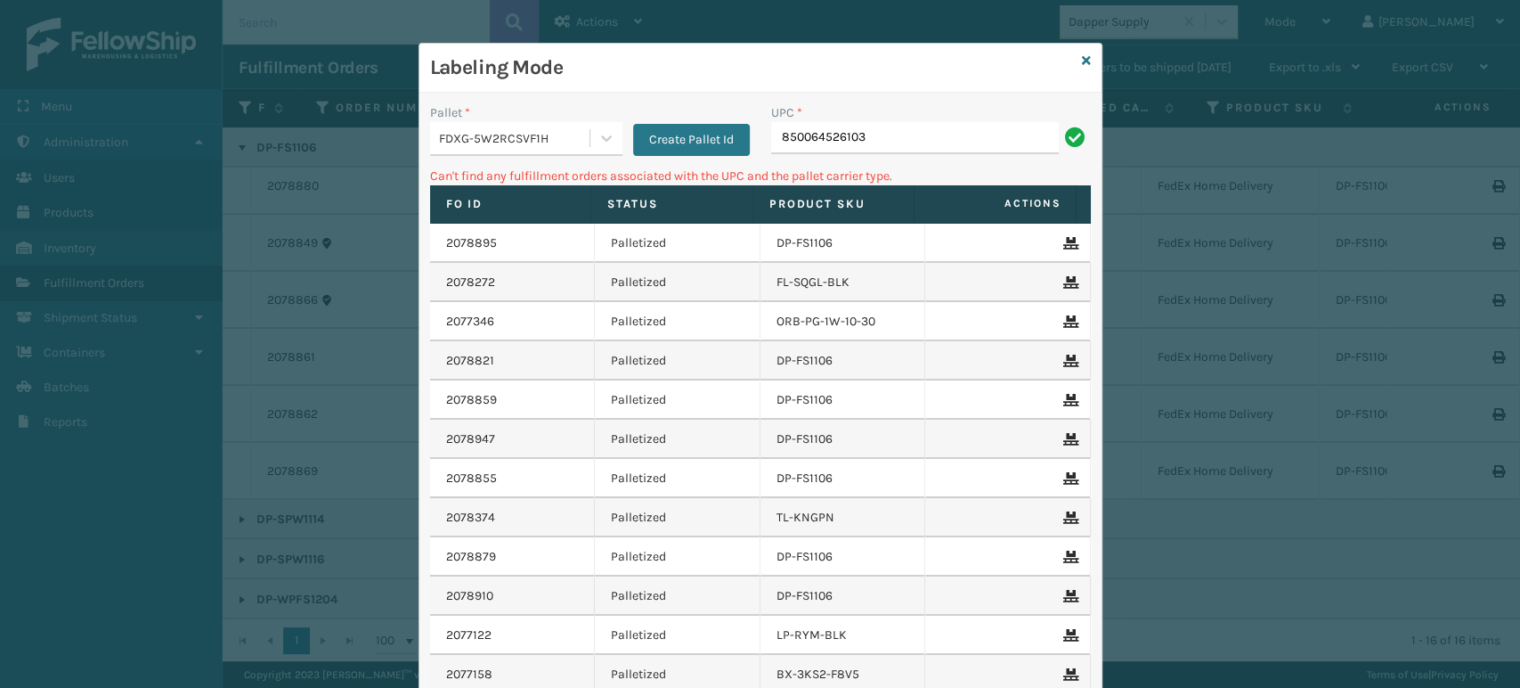
click at [1083, 55] on div "Labeling Mode" at bounding box center [760, 68] width 682 height 49
click at [1082, 55] on icon at bounding box center [1086, 60] width 9 height 12
